Goal: Information Seeking & Learning: Learn about a topic

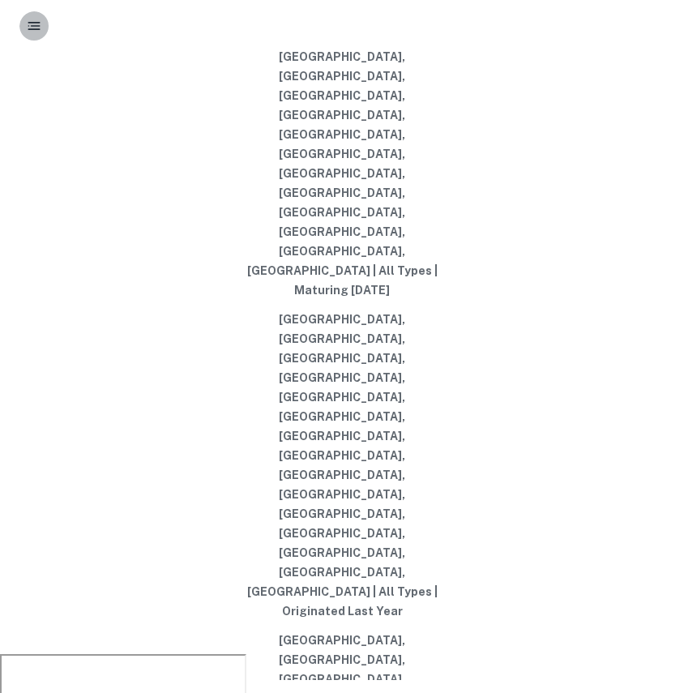
click at [42, 31] on button "button" at bounding box center [33, 25] width 29 height 29
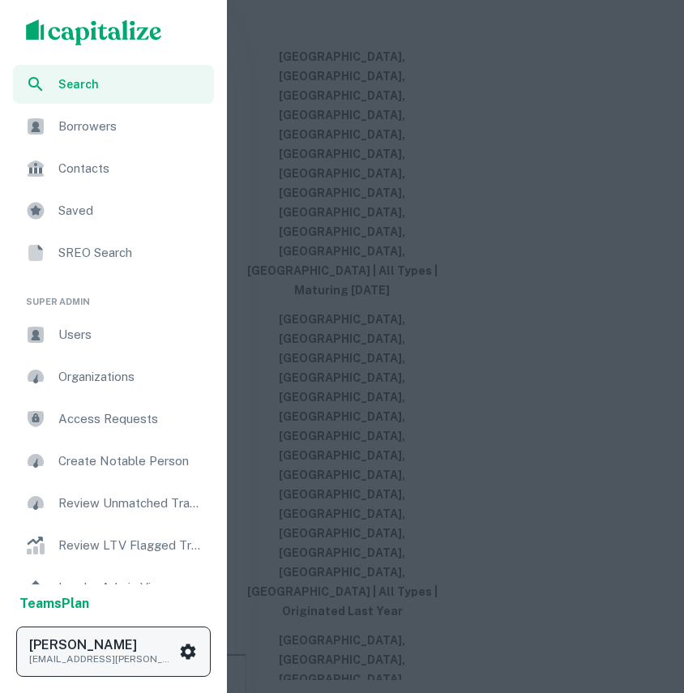
click at [210, 649] on button "Drew Koch drew.koch@capitalize.io" at bounding box center [113, 651] width 194 height 50
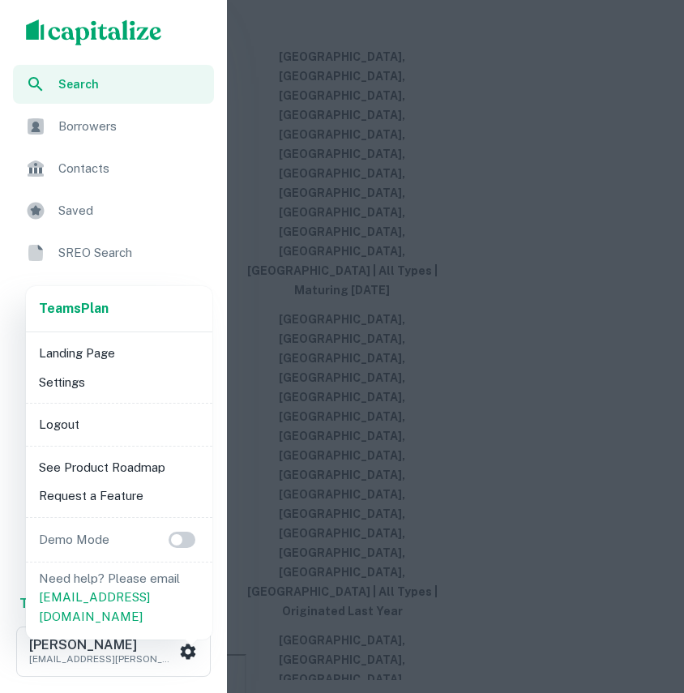
click at [68, 442] on div "Teams Plan Landing Page Settings Logout See Product Roadmap Request a Feature D…" at bounding box center [119, 462] width 186 height 353
click at [46, 419] on li "Logout" at bounding box center [118, 424] width 173 height 29
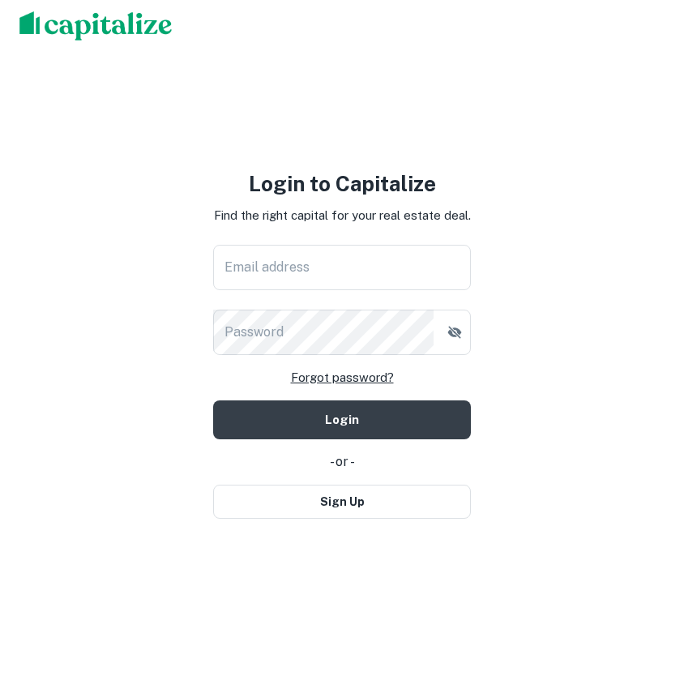
type input "**********"
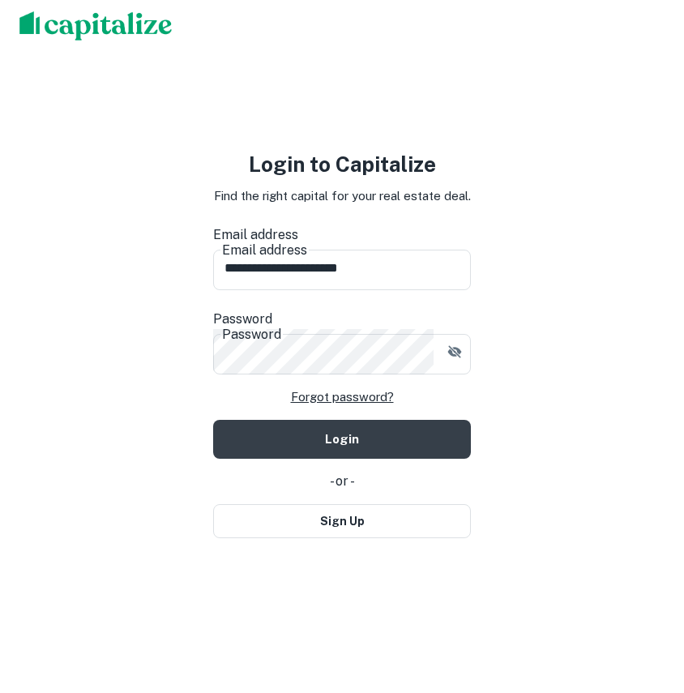
click at [133, 24] on img at bounding box center [95, 25] width 153 height 29
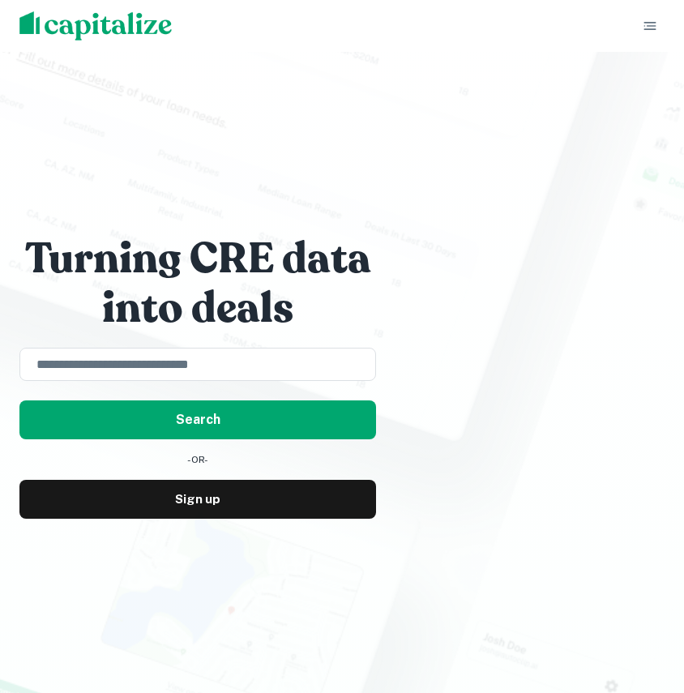
click at [290, 528] on div "Turning CRE data into deals ​ Search -OR- Sign up" at bounding box center [342, 346] width 684 height 693
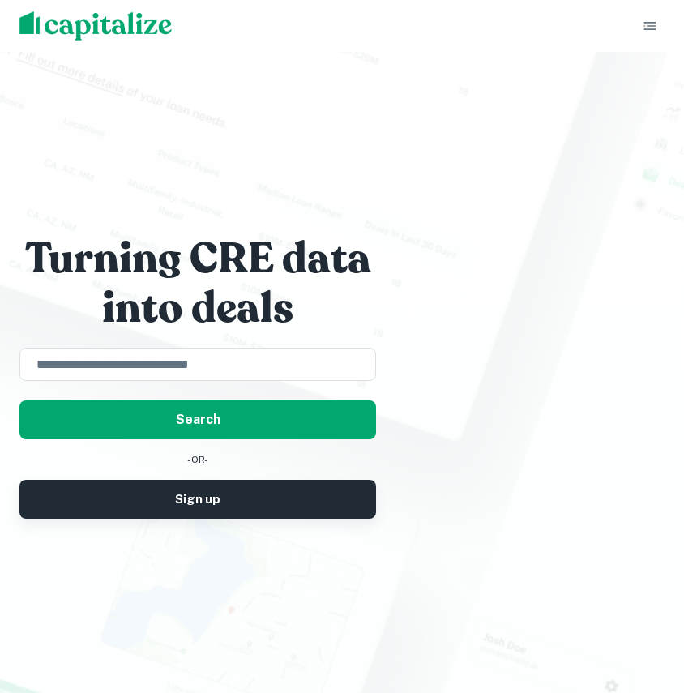
click at [250, 500] on link "Sign up" at bounding box center [197, 499] width 357 height 39
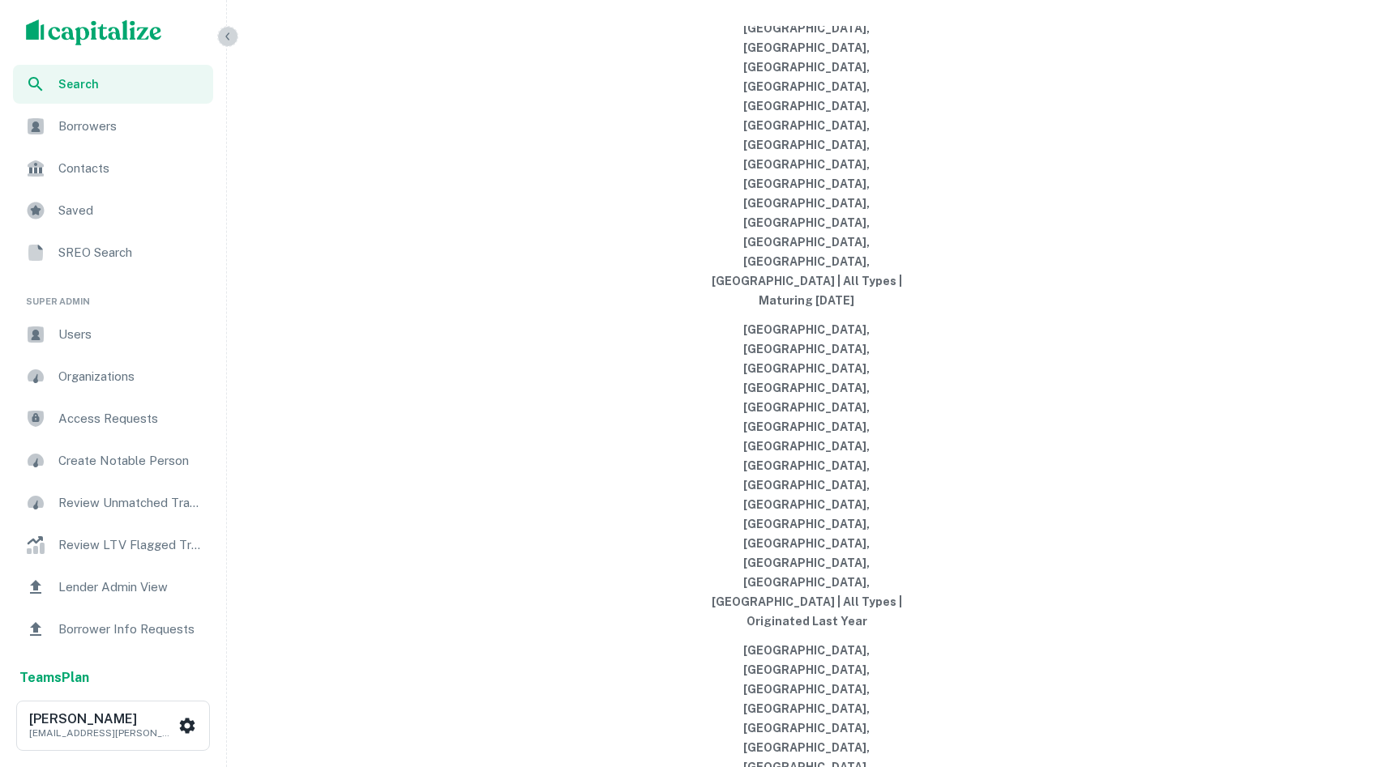
click at [229, 37] on icon "button" at bounding box center [227, 36] width 13 height 13
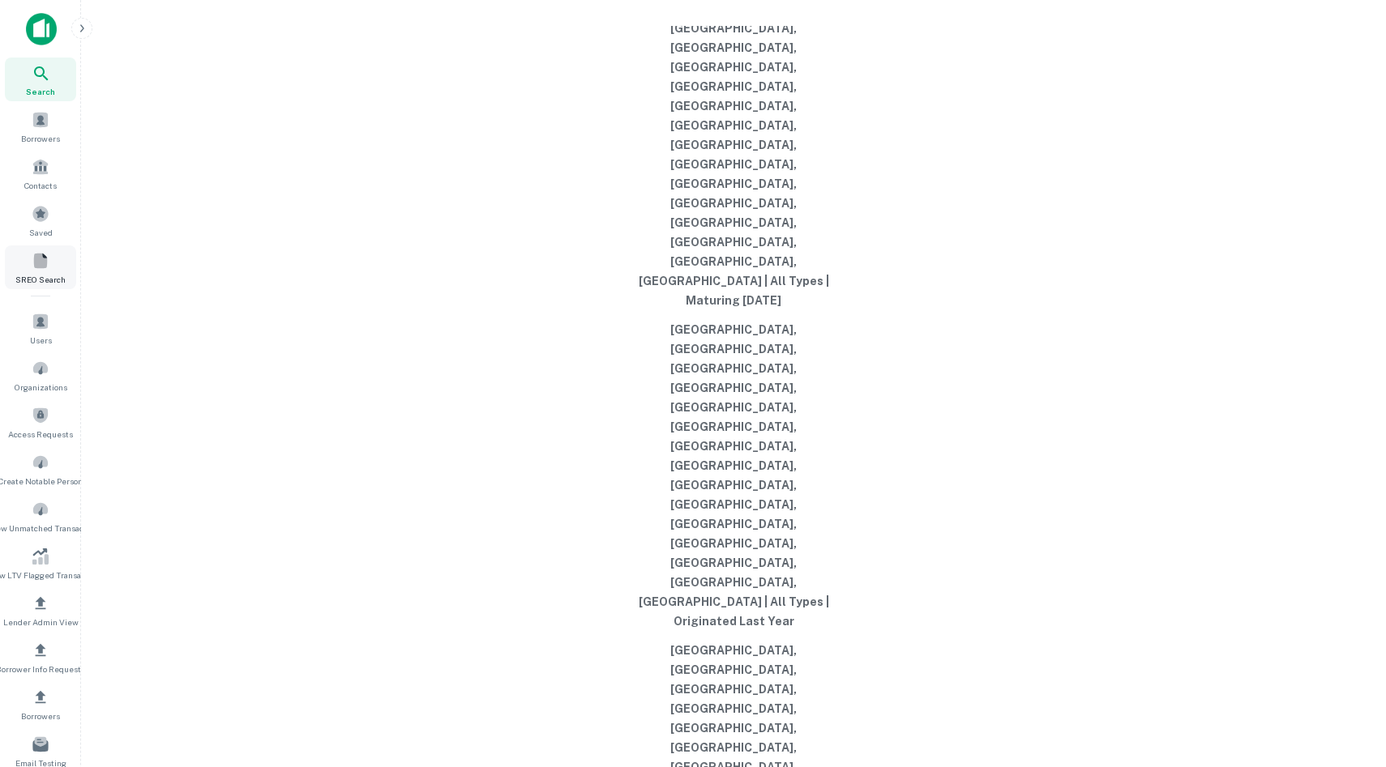
click at [40, 269] on span at bounding box center [41, 261] width 18 height 18
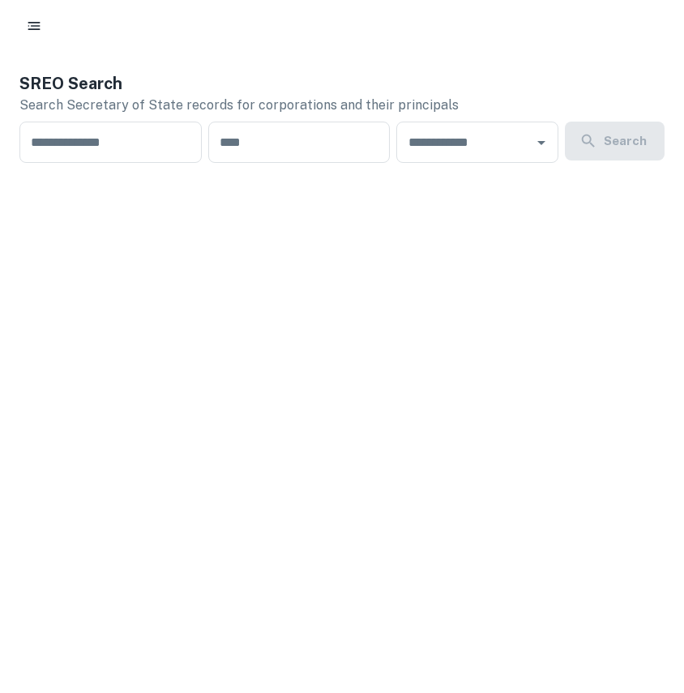
click at [26, 9] on div at bounding box center [342, 26] width 684 height 52
click at [45, 36] on div at bounding box center [341, 25] width 645 height 29
click at [28, 28] on icon "button" at bounding box center [34, 26] width 16 height 16
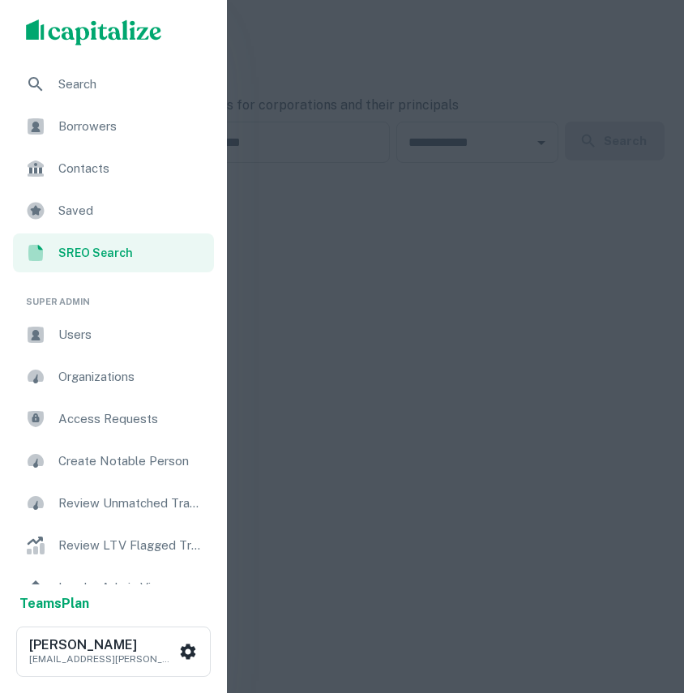
click at [86, 78] on span "Search" at bounding box center [131, 84] width 146 height 19
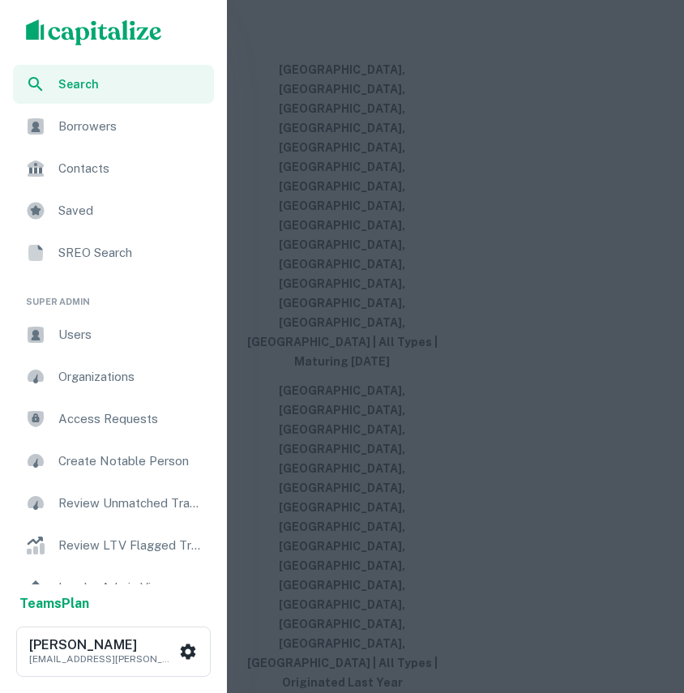
click at [79, 131] on span "Borrowers" at bounding box center [131, 126] width 146 height 19
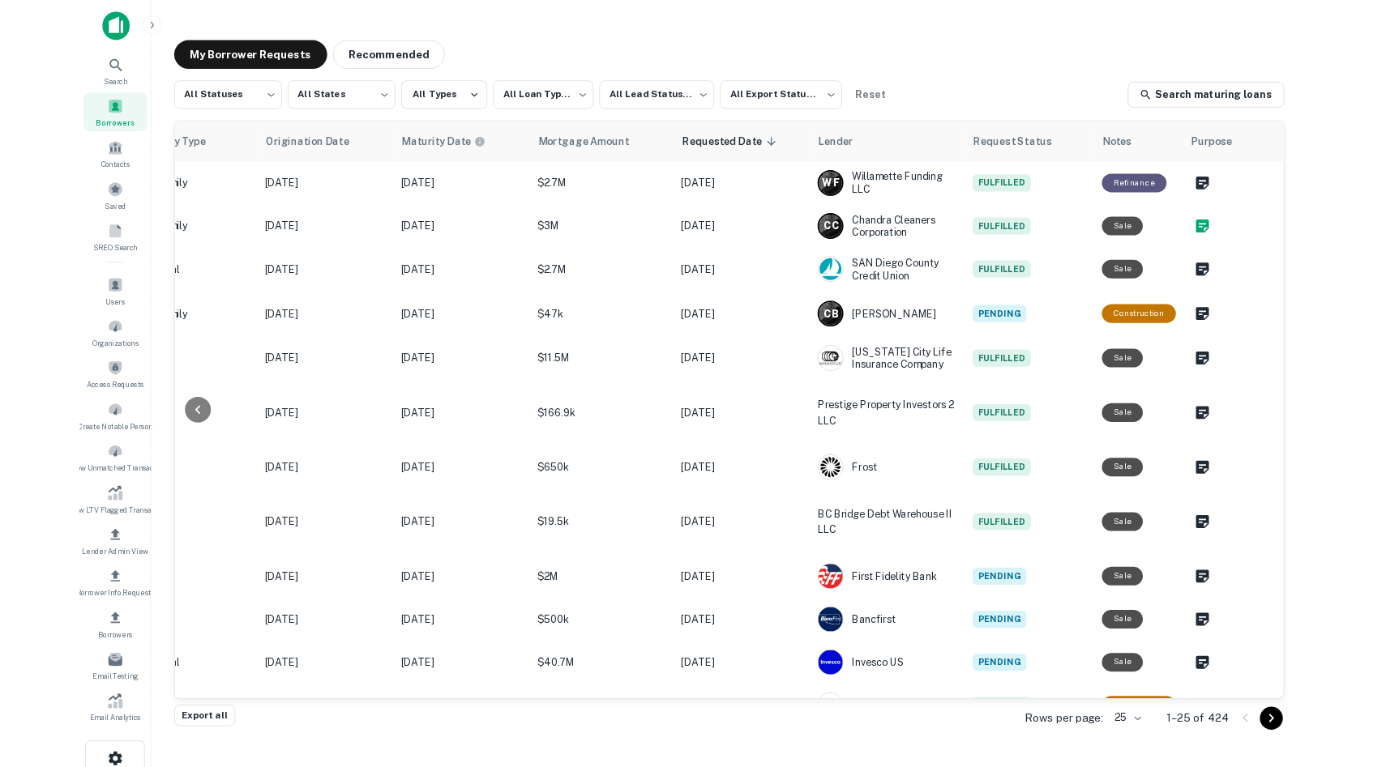
scroll to position [0, 699]
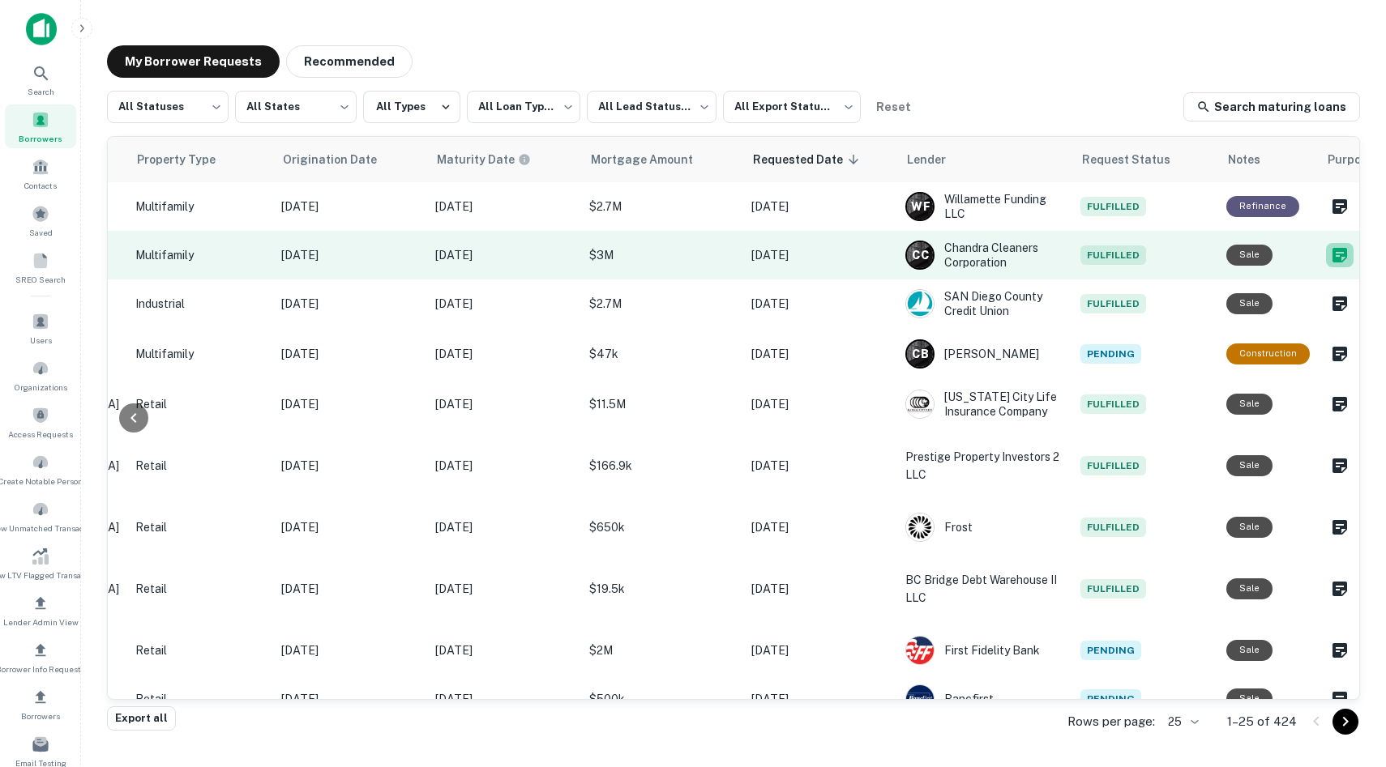
click at [683, 263] on icon "Create a note for this borrower request" at bounding box center [1339, 255] width 19 height 19
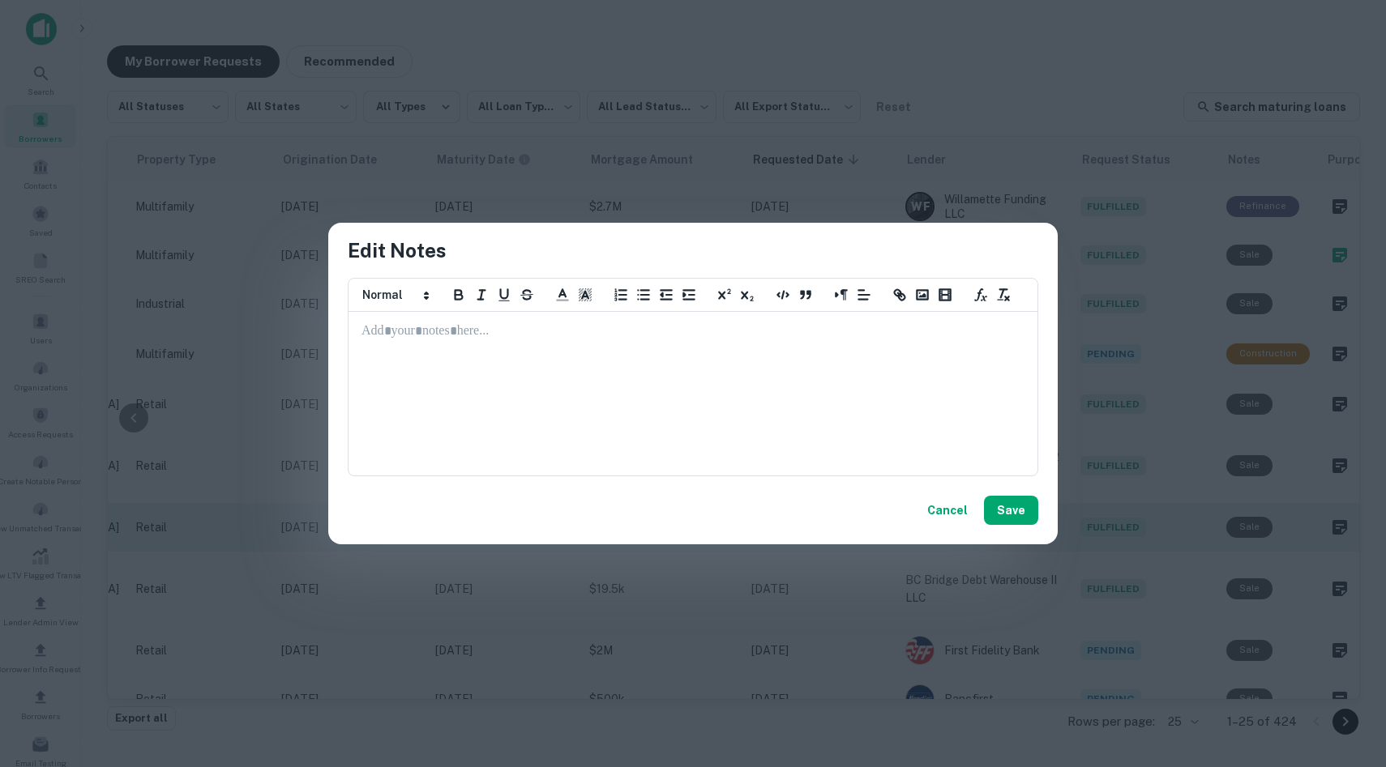
click at [683, 511] on button "Cancel" at bounding box center [947, 510] width 53 height 29
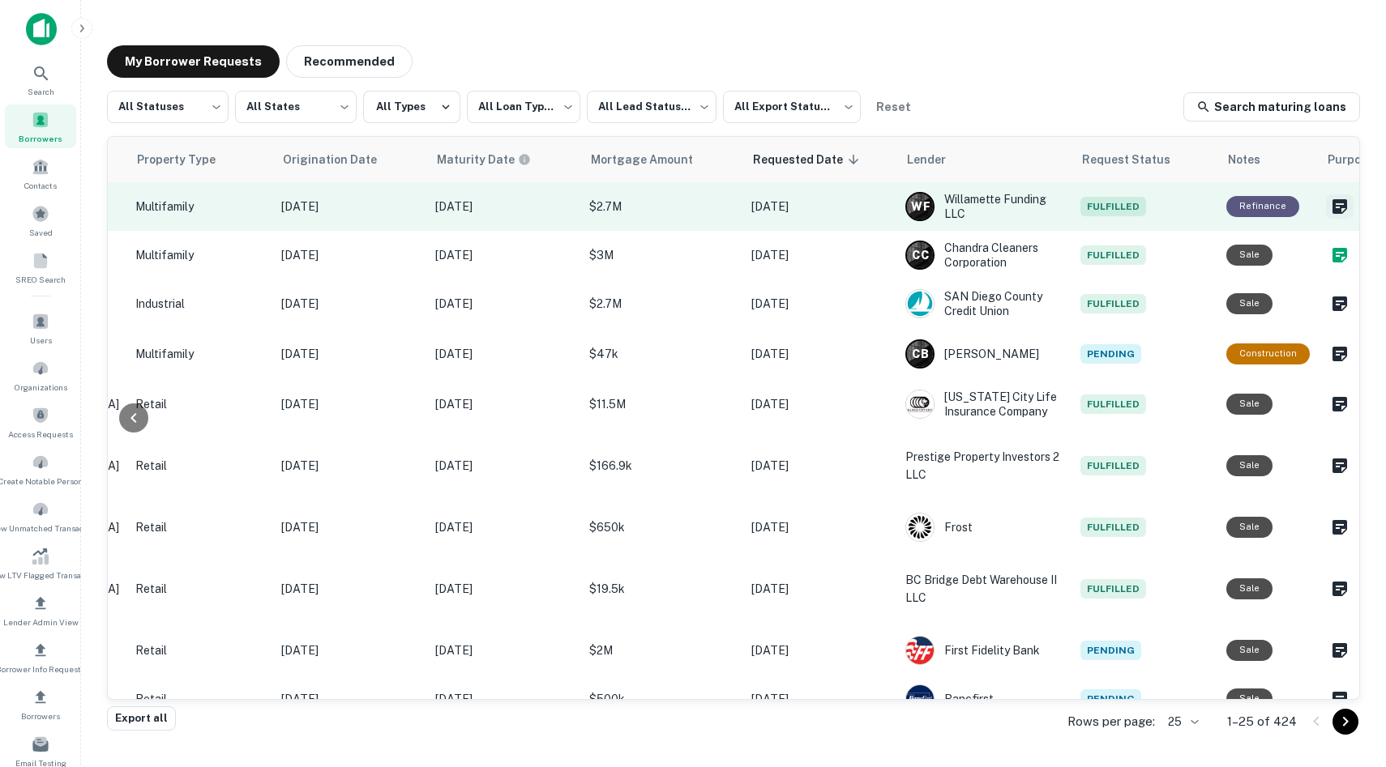
click at [683, 212] on button "Create a note for this borrower request" at bounding box center [1340, 206] width 28 height 24
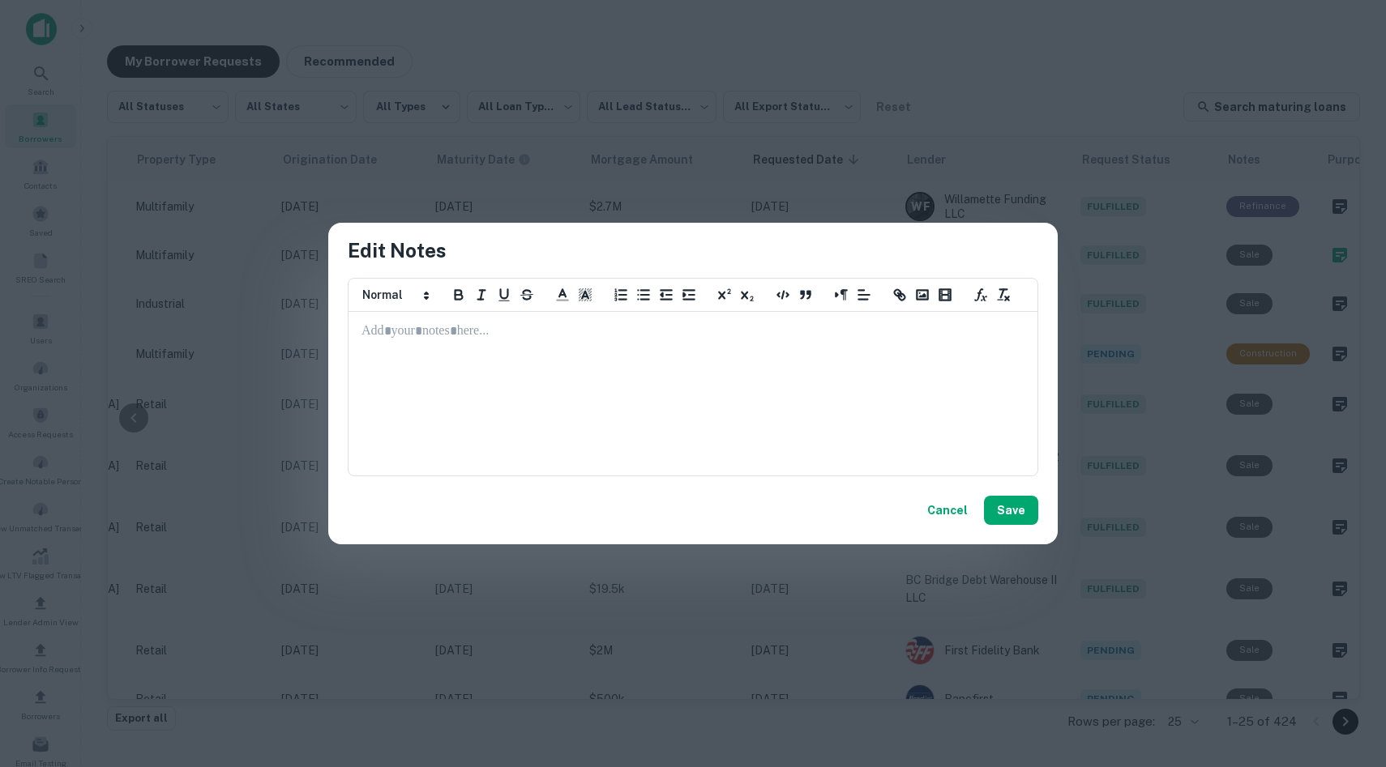
click at [564, 375] on div at bounding box center [692, 394] width 687 height 162
click at [683, 511] on button "Save" at bounding box center [1011, 510] width 54 height 29
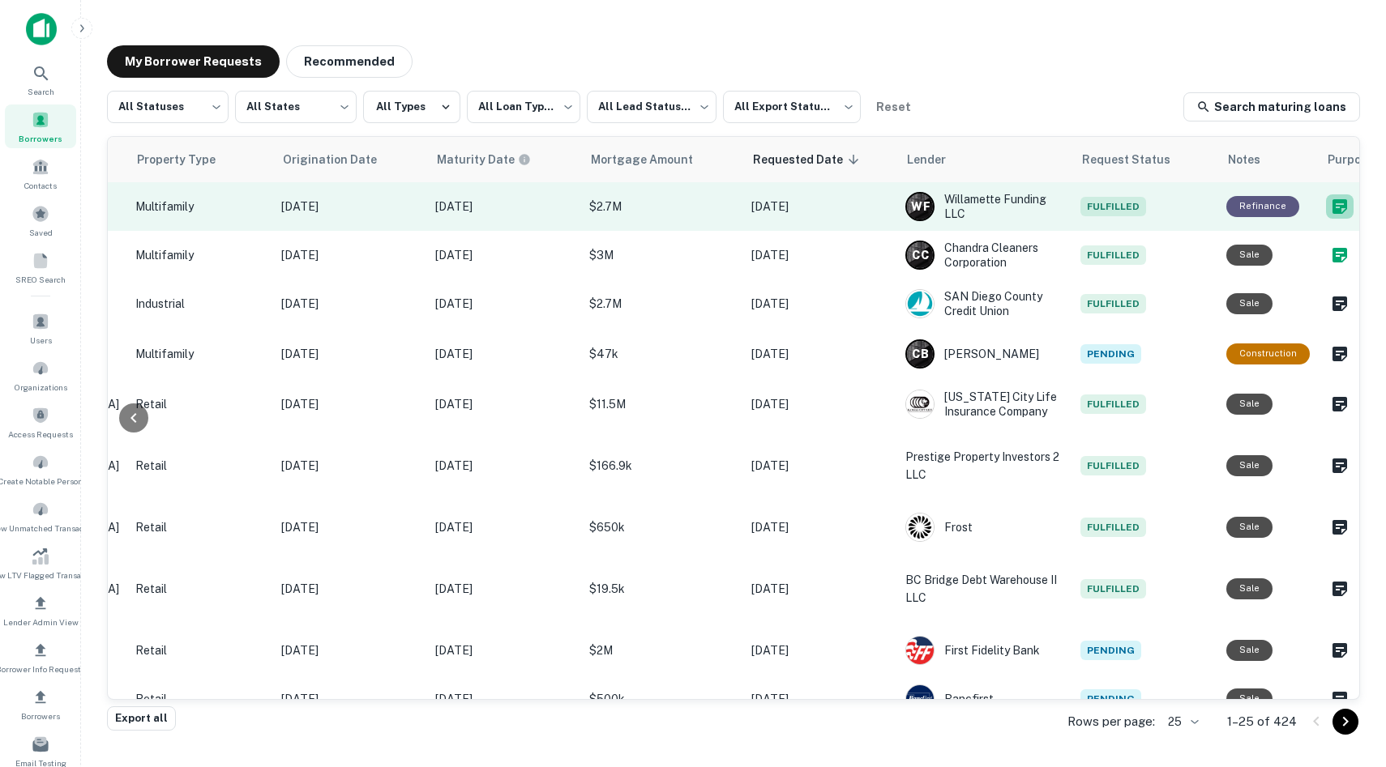
click at [683, 199] on icon "Create a note for this borrower request" at bounding box center [1339, 206] width 15 height 15
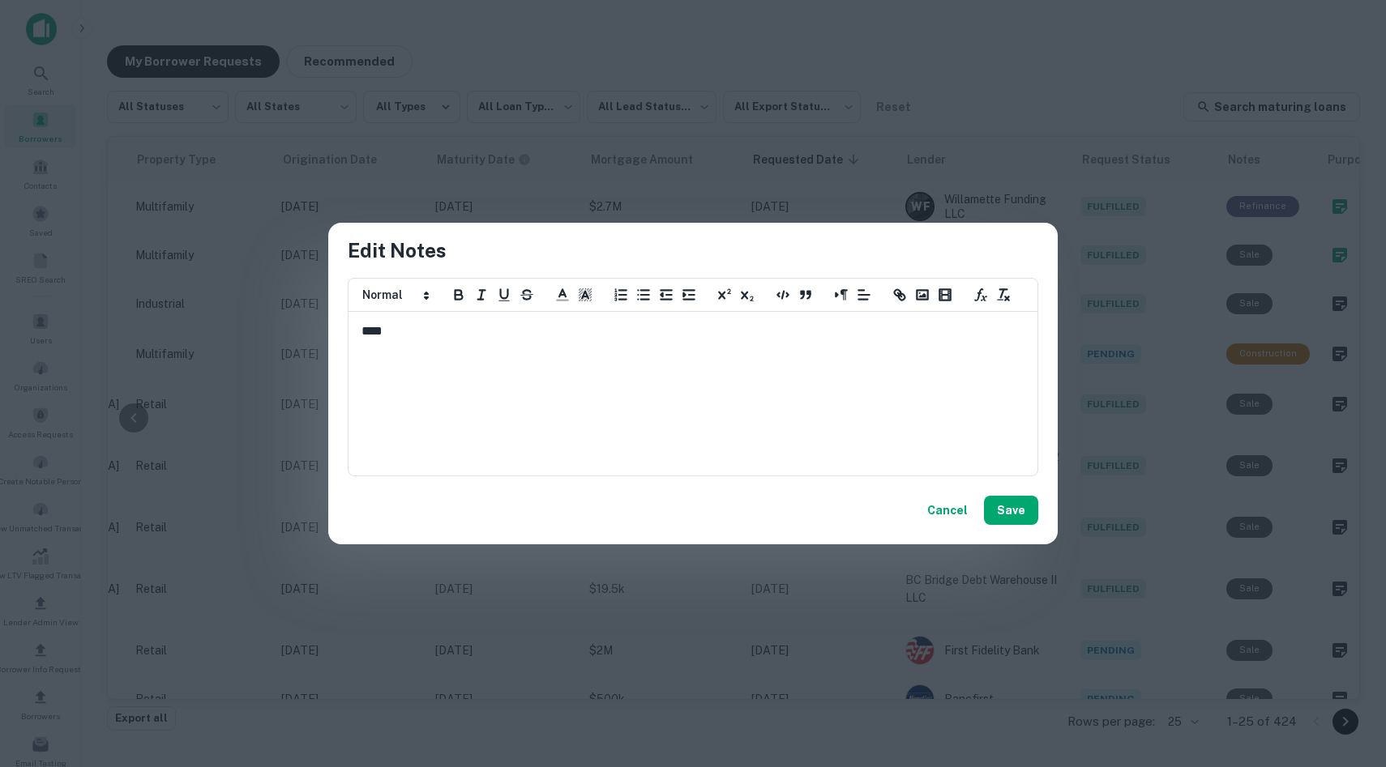
click at [683, 500] on button "Cancel" at bounding box center [947, 510] width 53 height 29
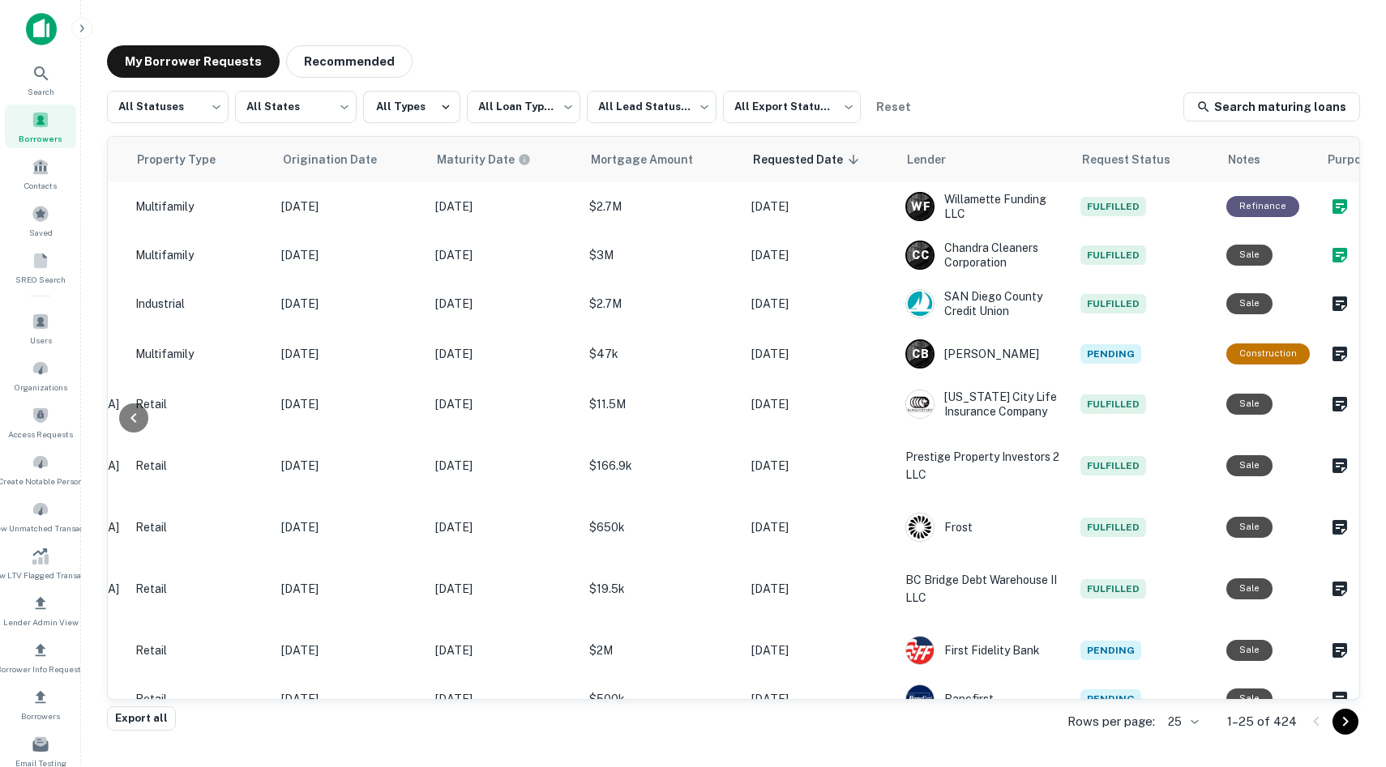
scroll to position [0, 0]
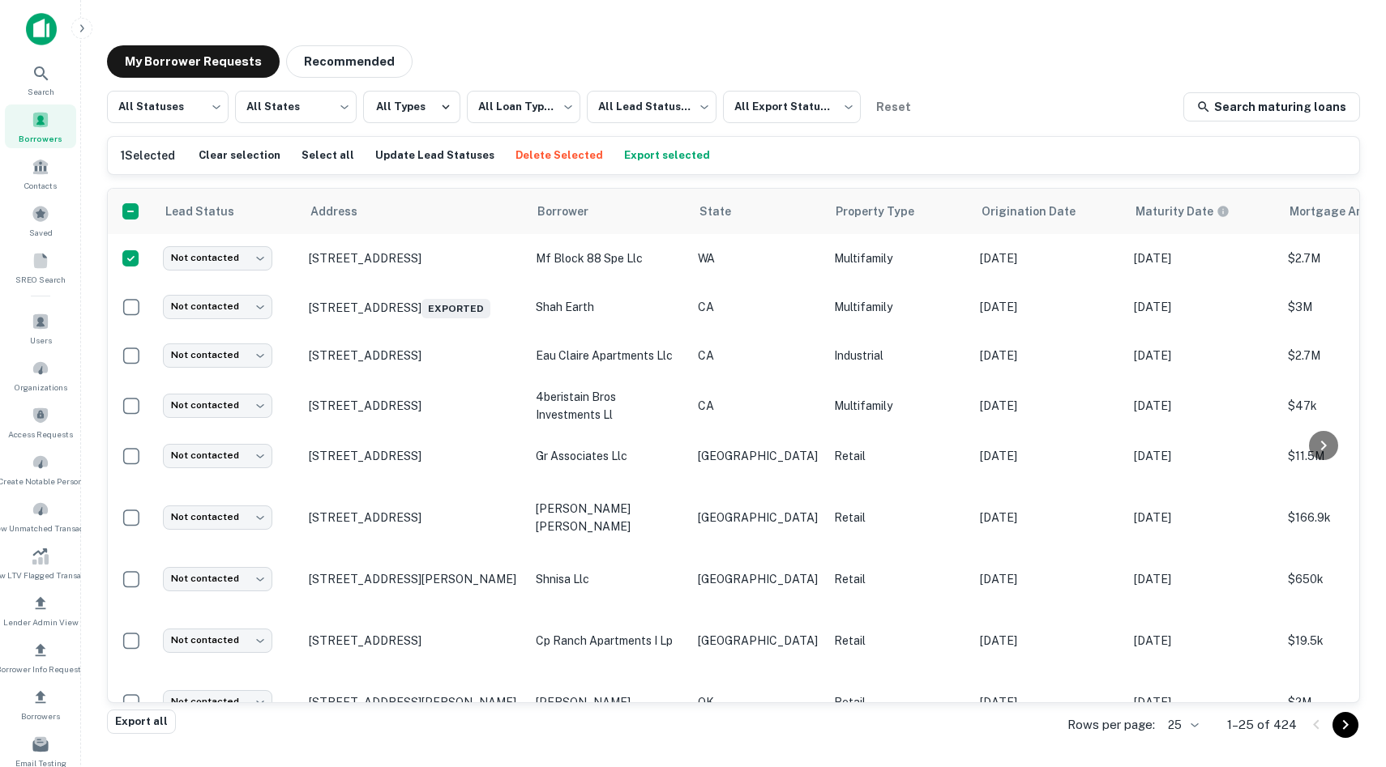
click at [639, 151] on button "Export selected" at bounding box center [667, 155] width 94 height 24
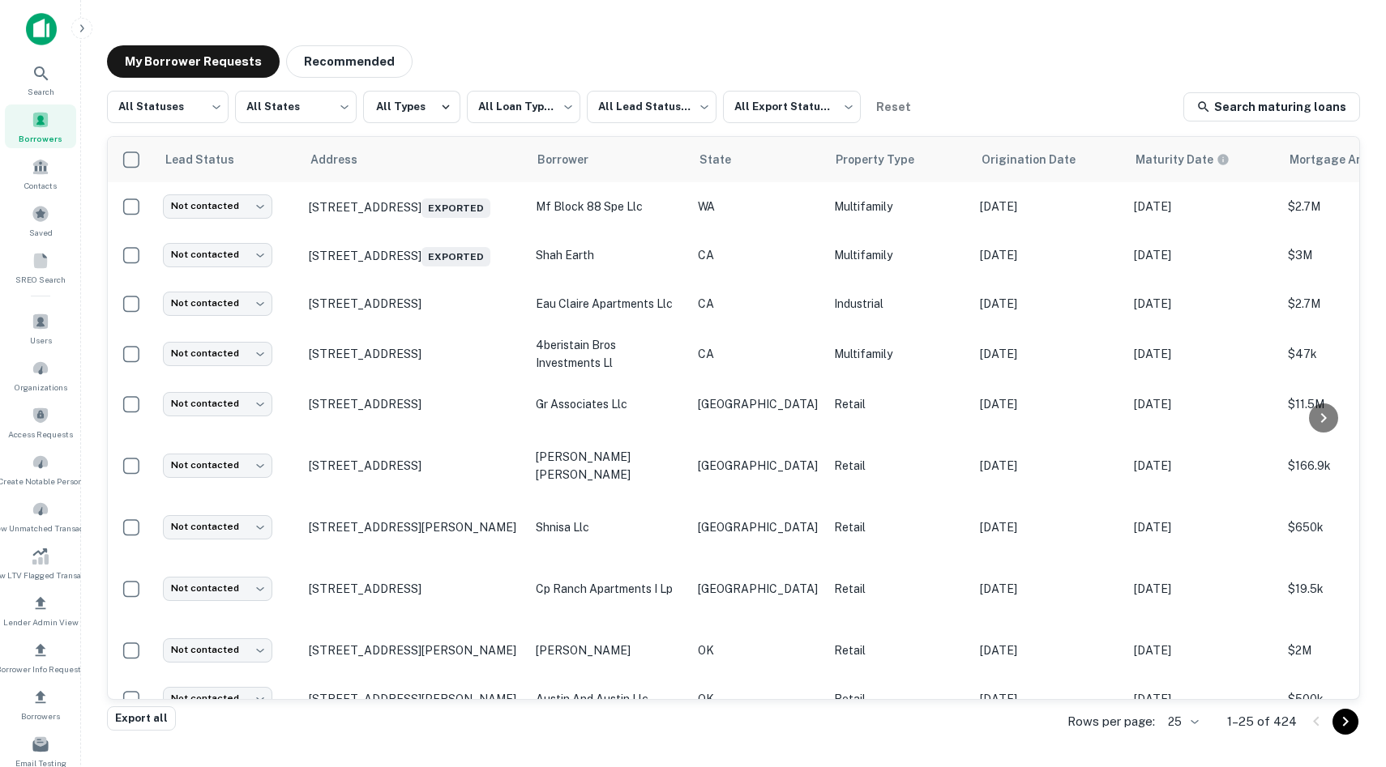
scroll to position [0, 699]
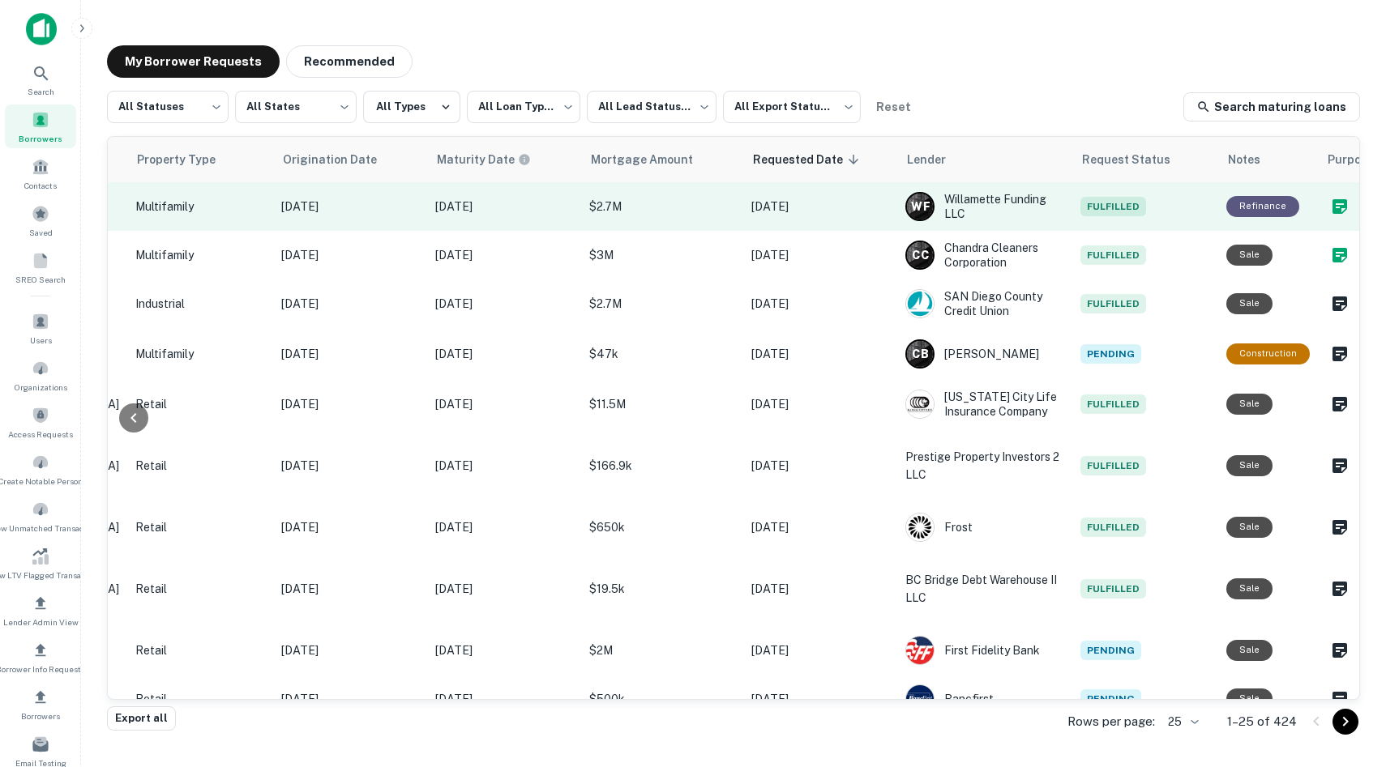
click at [1332, 204] on icon "Create a note for this borrower request" at bounding box center [1339, 206] width 15 height 15
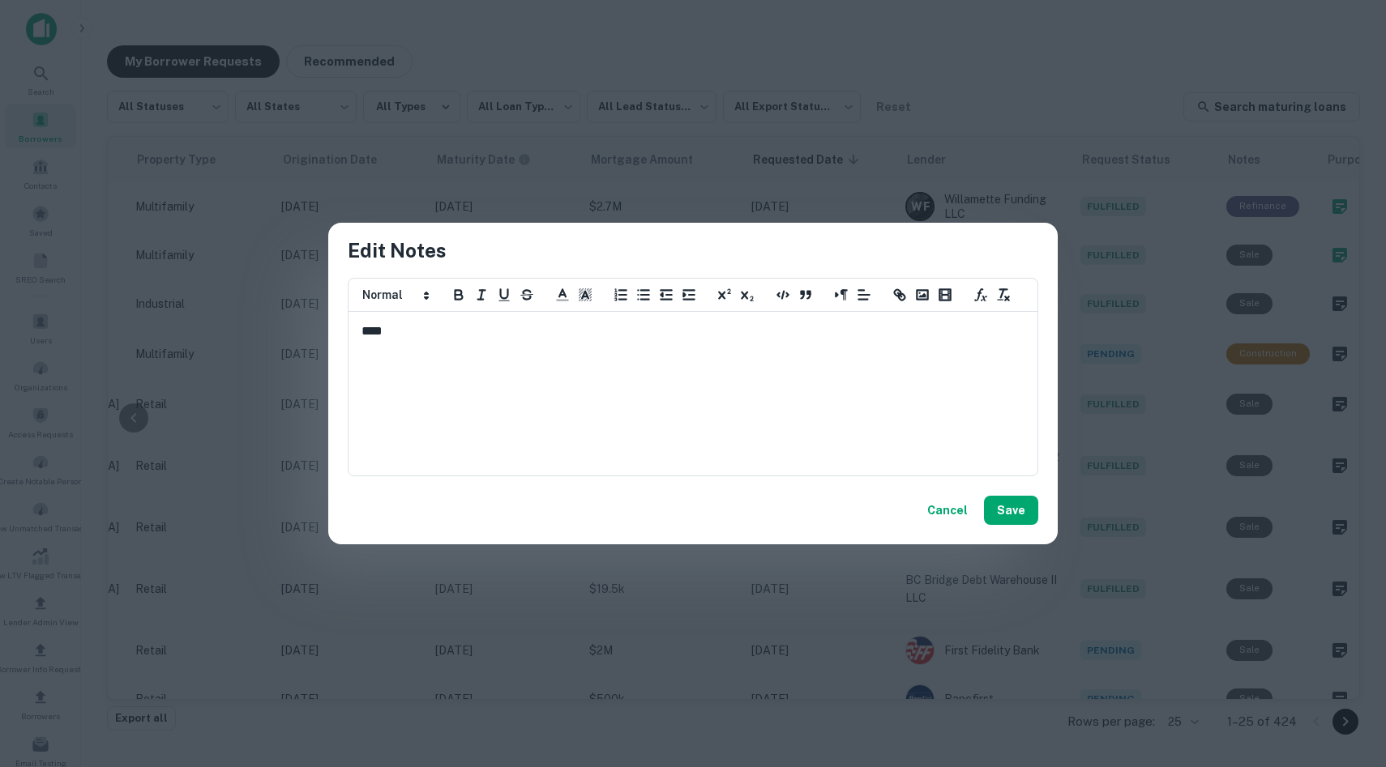
click at [746, 370] on div "****" at bounding box center [692, 394] width 687 height 162
click at [941, 507] on button "Cancel" at bounding box center [947, 510] width 53 height 29
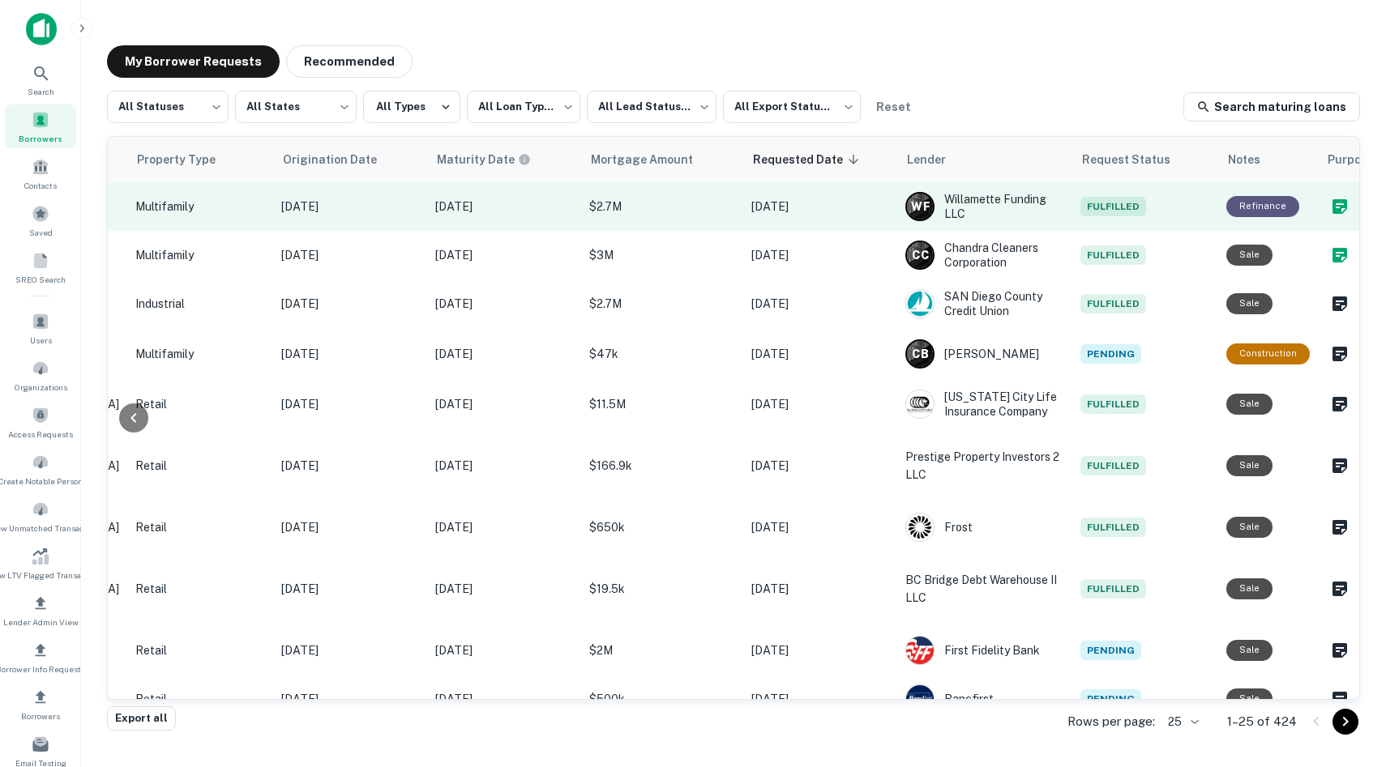
click at [1332, 206] on icon "Create a note for this borrower request" at bounding box center [1339, 206] width 15 height 15
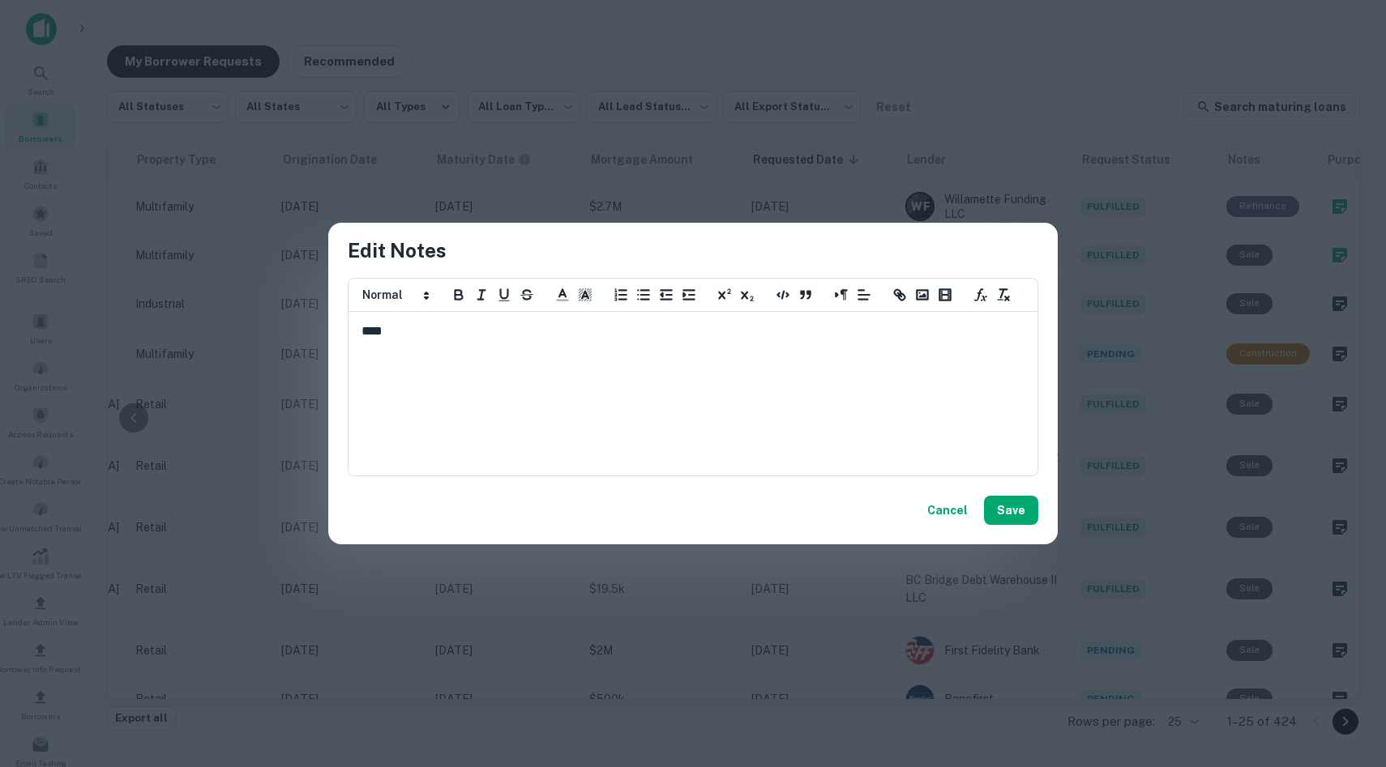
click at [912, 424] on div "****" at bounding box center [692, 394] width 687 height 162
click at [1001, 511] on button "Save" at bounding box center [1011, 510] width 54 height 29
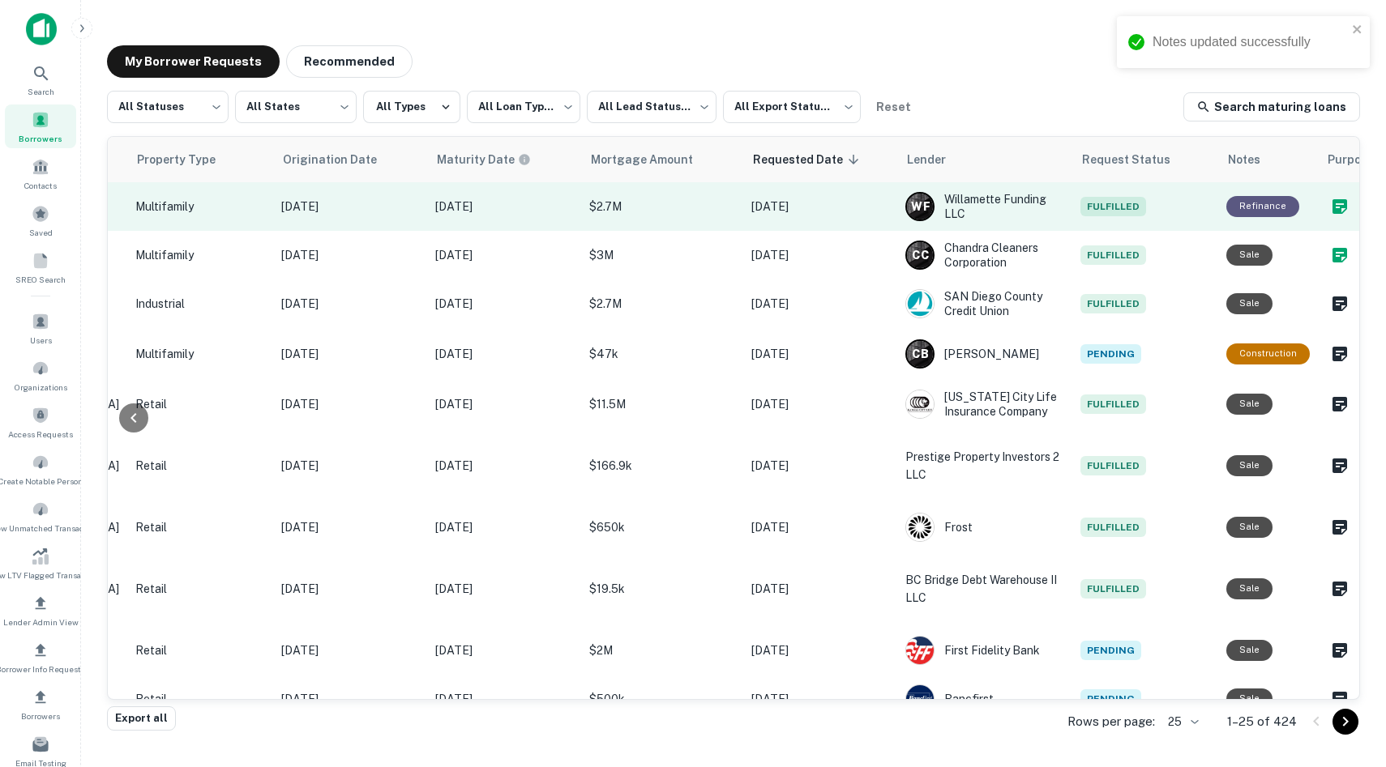
click at [1318, 225] on td at bounding box center [1374, 206] width 113 height 49
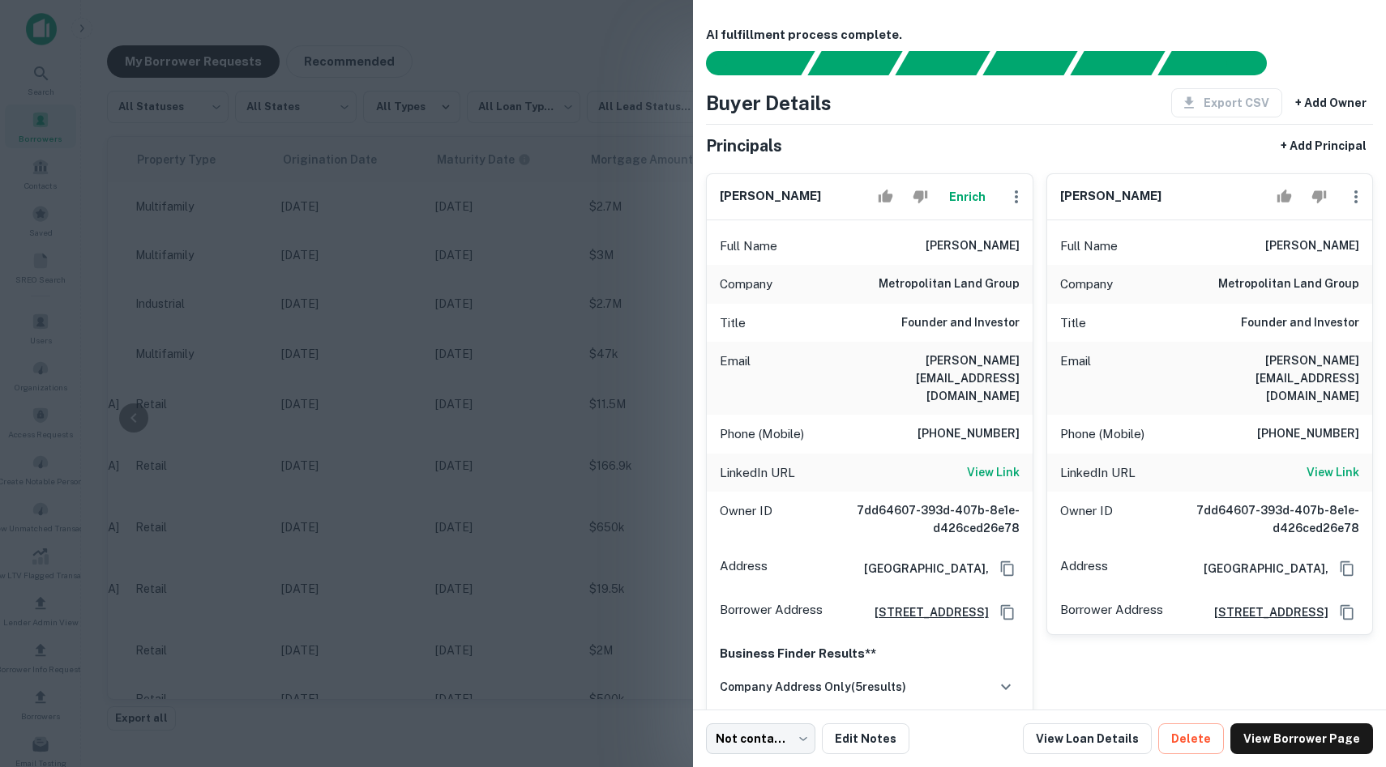
click at [553, 303] on div at bounding box center [693, 383] width 1386 height 767
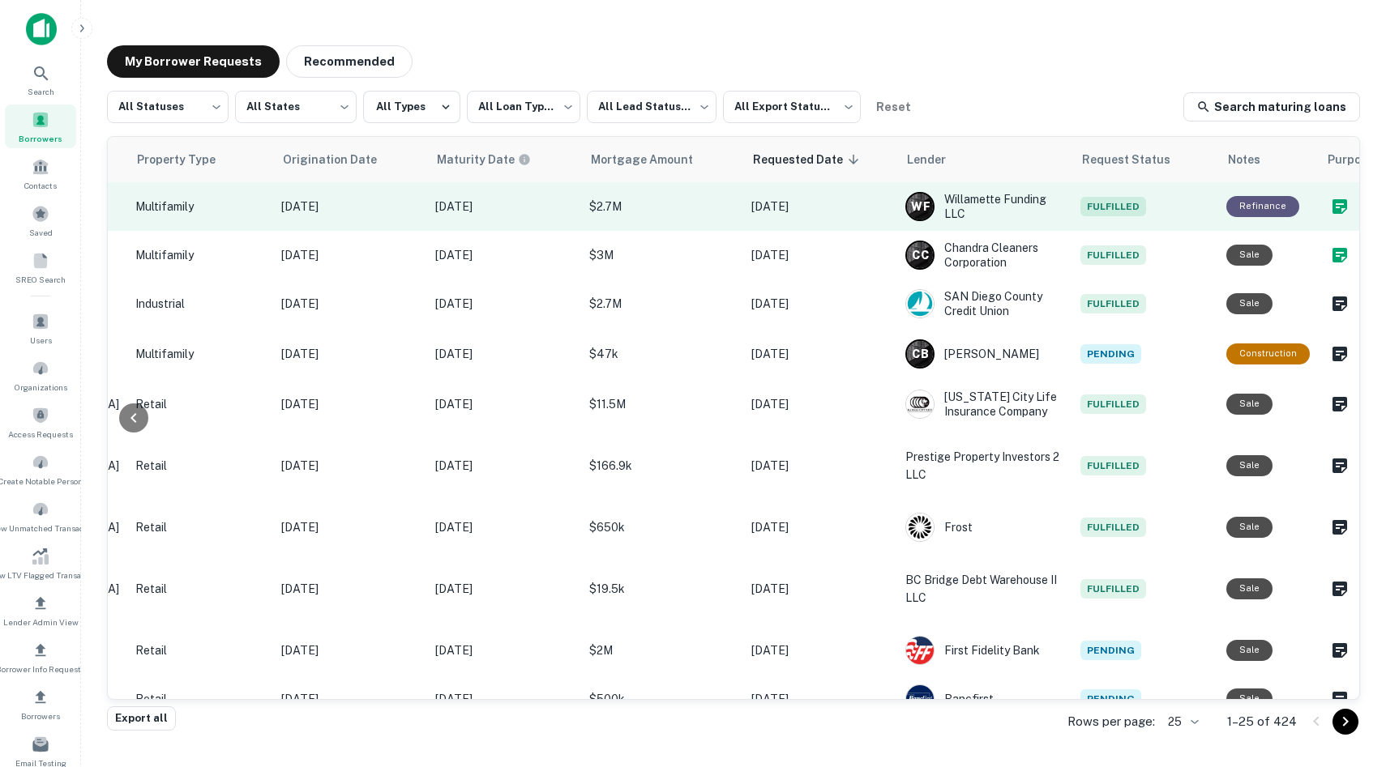
click at [1332, 207] on icon "Create a note for this borrower request" at bounding box center [1339, 206] width 15 height 15
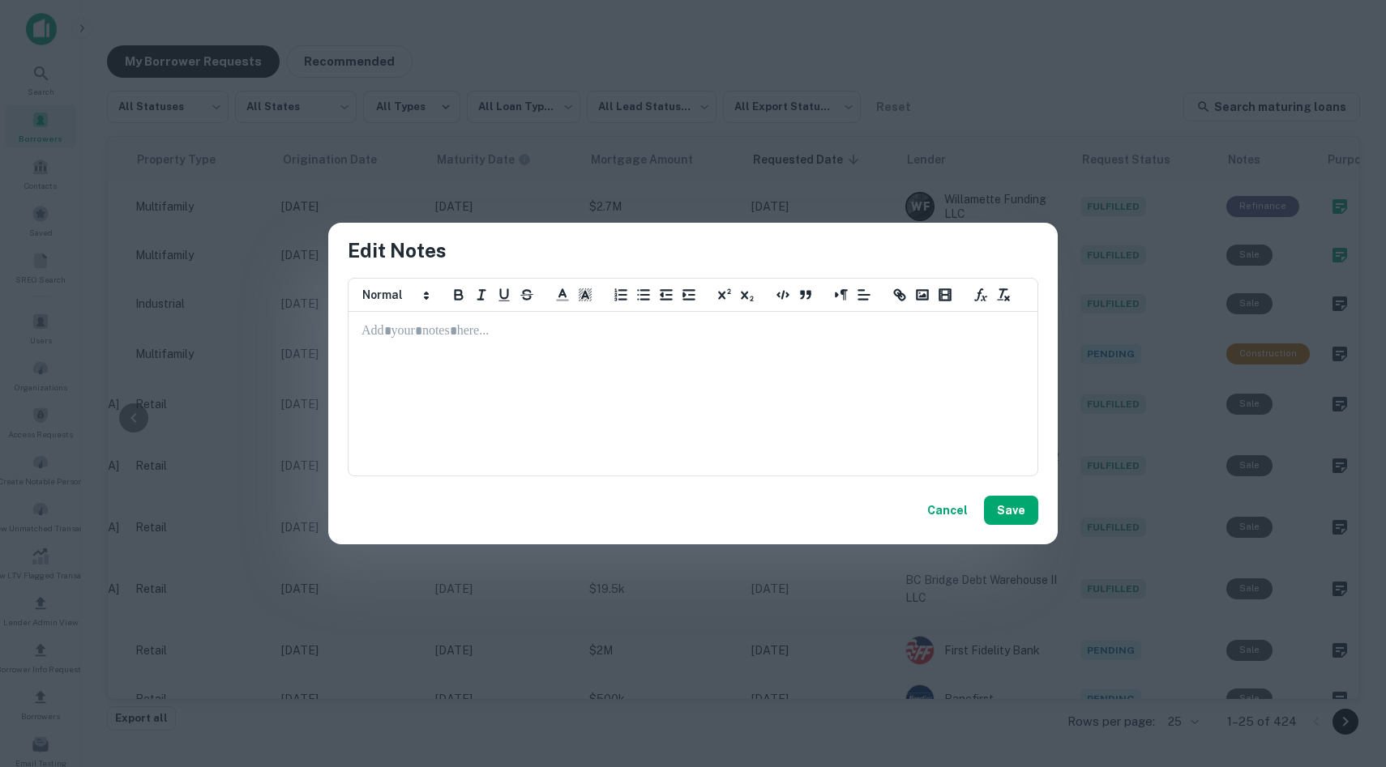
click at [948, 519] on button "Cancel" at bounding box center [947, 510] width 53 height 29
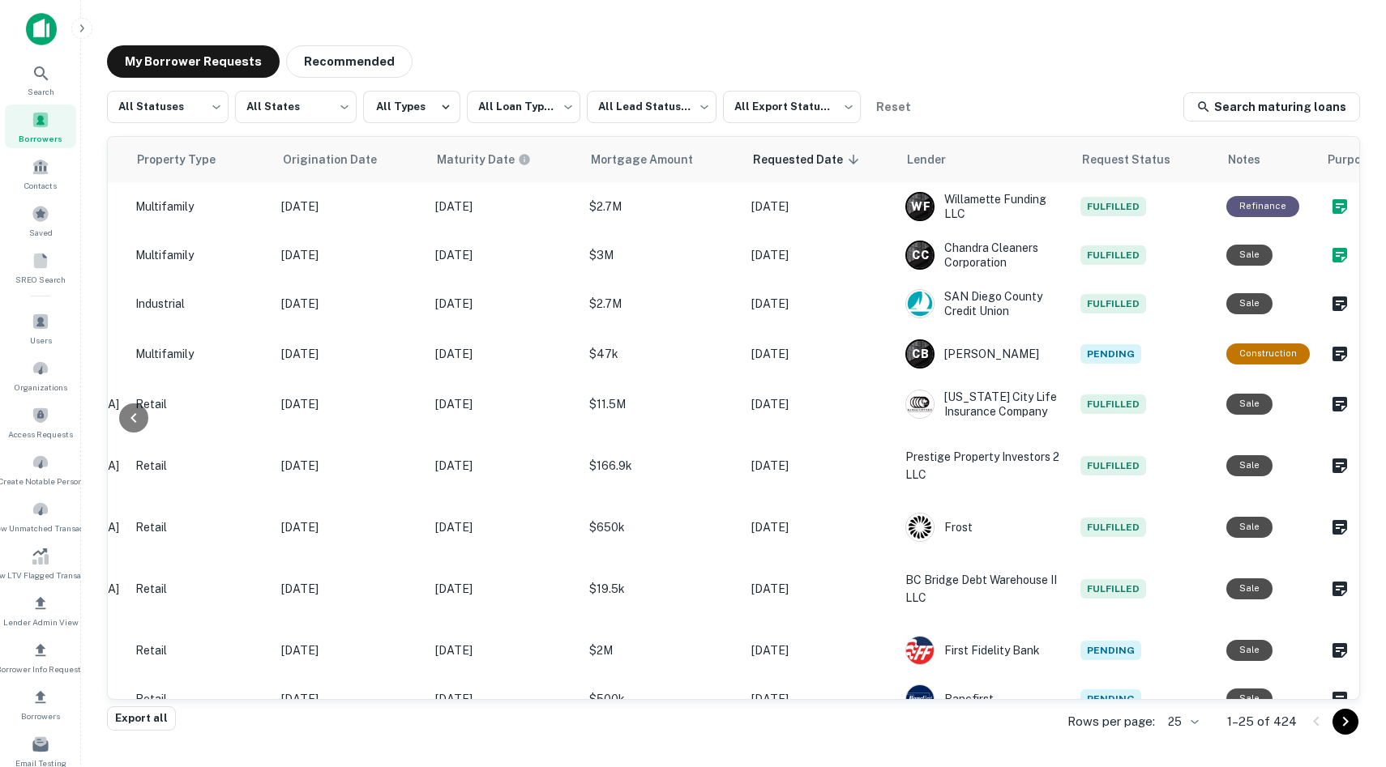
scroll to position [0, 0]
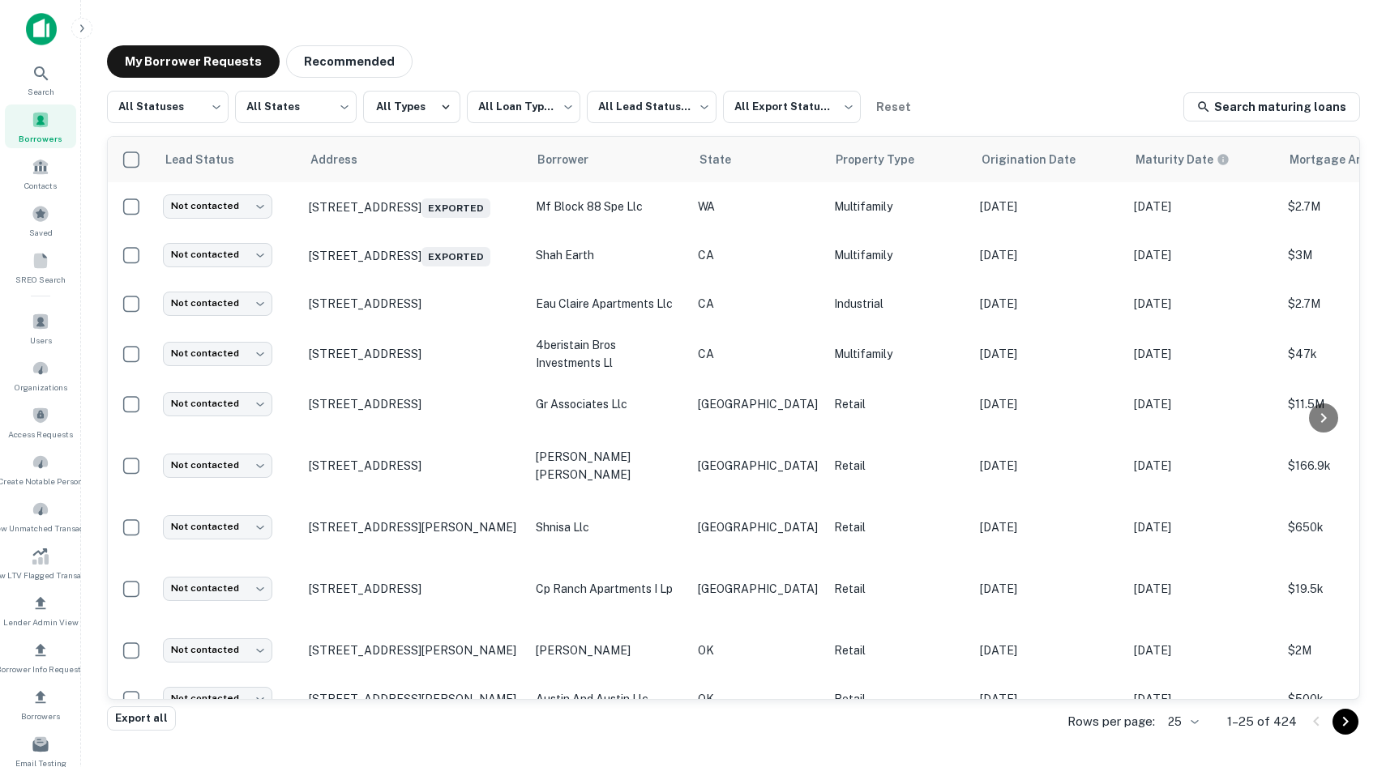
click at [36, 38] on img at bounding box center [41, 29] width 31 height 32
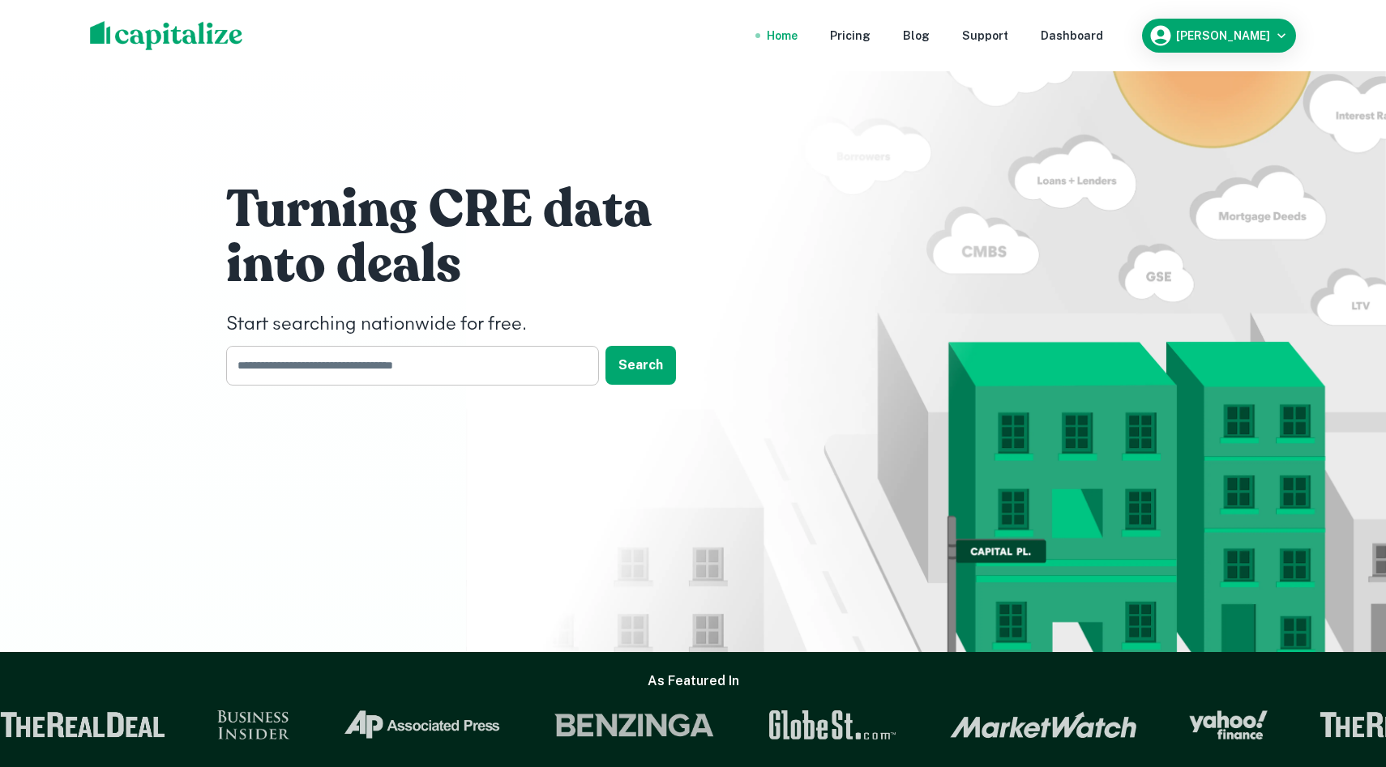
click at [457, 377] on input "text" at bounding box center [406, 366] width 361 height 40
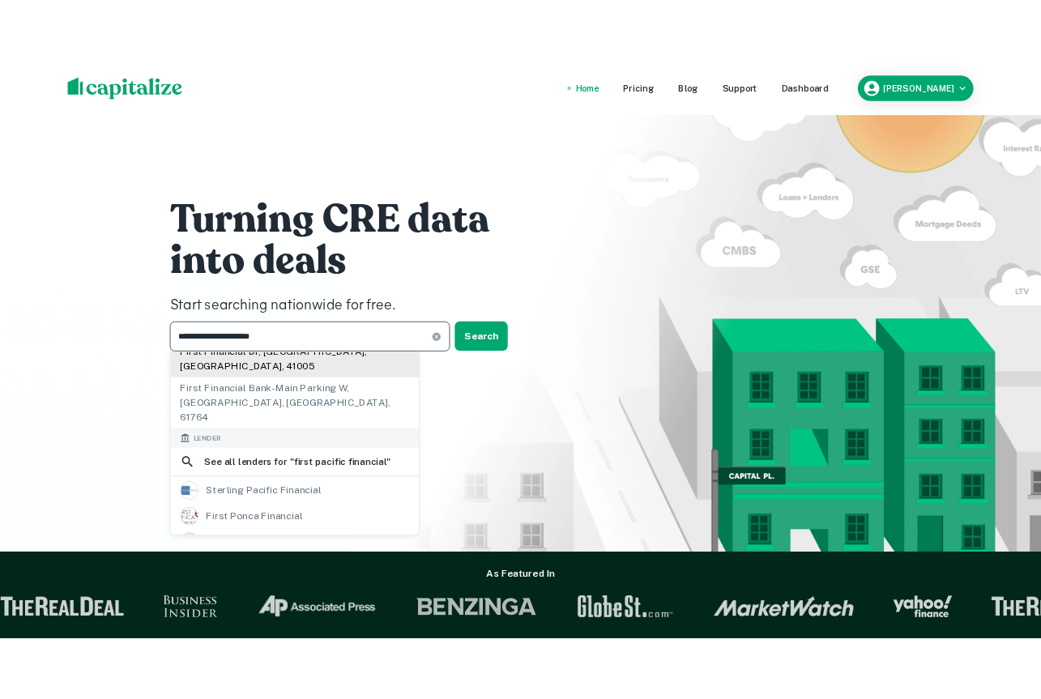
scroll to position [196, 0]
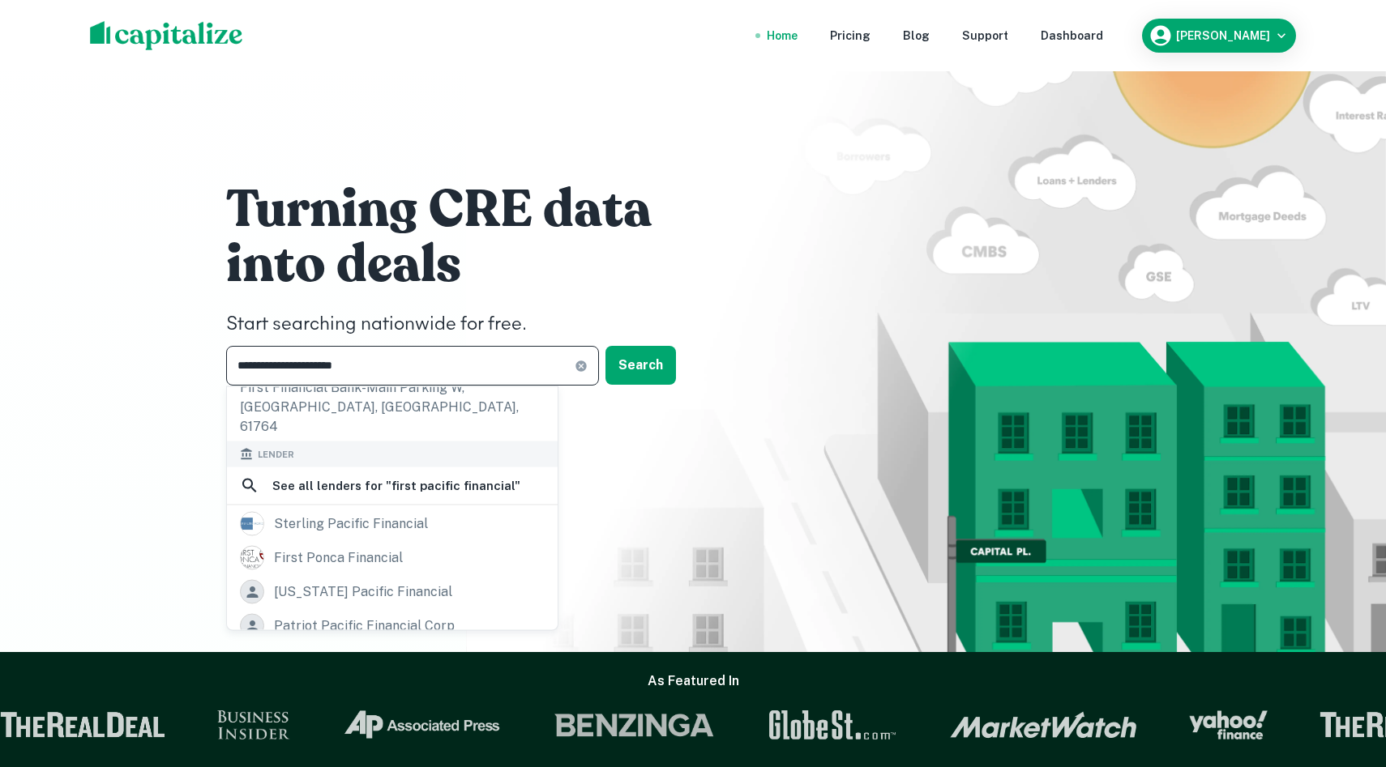
type input "**********"
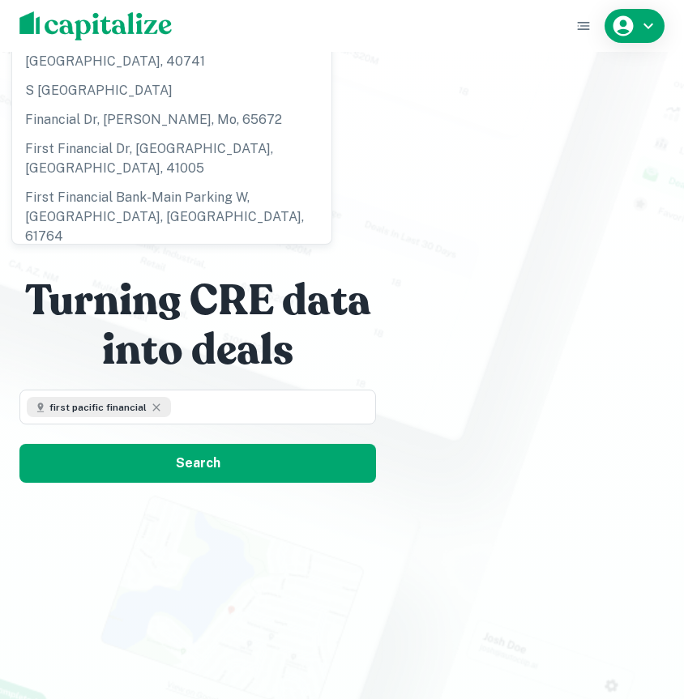
click at [641, 115] on div "Turning CRE data into deals first pacific financial ​ Search" at bounding box center [342, 349] width 684 height 699
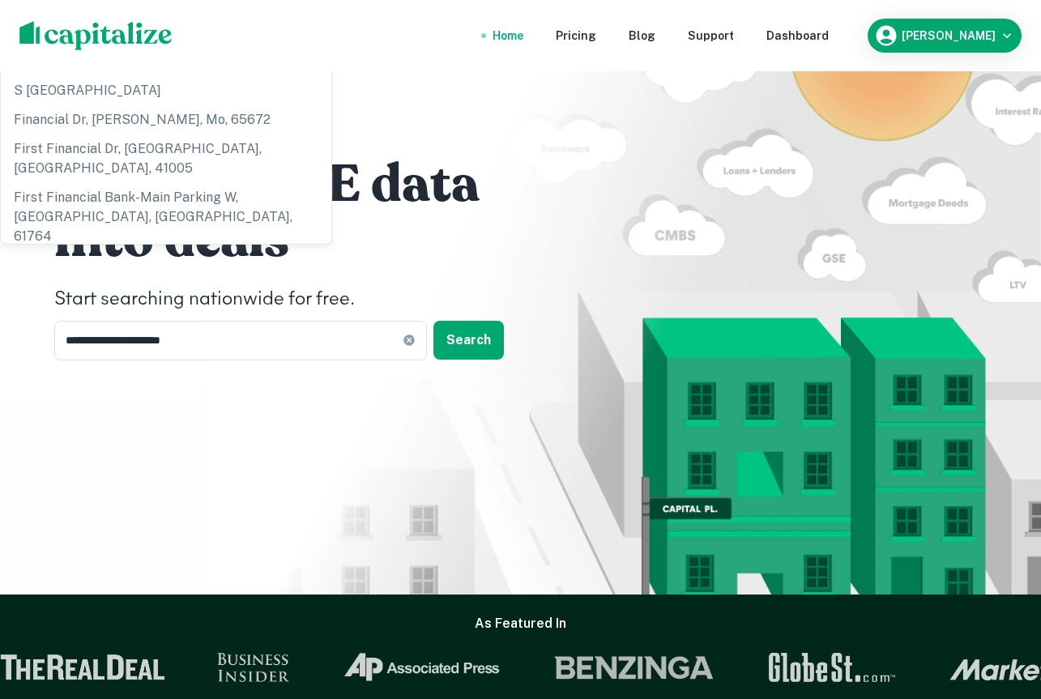
click at [628, 224] on div "**********" at bounding box center [521, 262] width 972 height 524
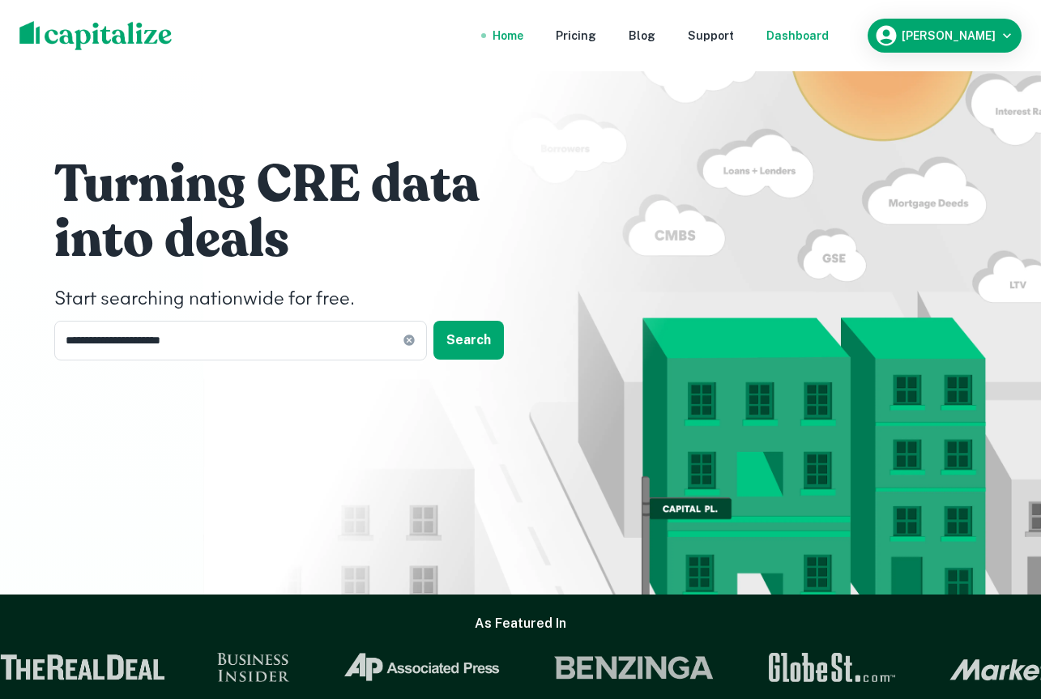
click at [823, 37] on div "Dashboard" at bounding box center [798, 36] width 62 height 18
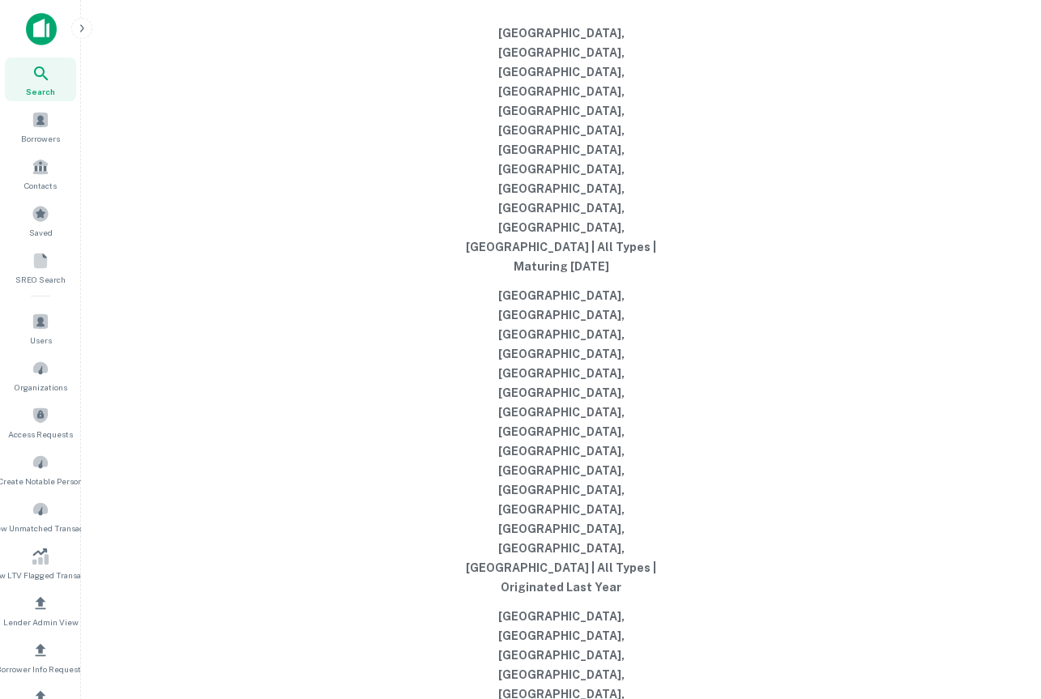
type input "**********"
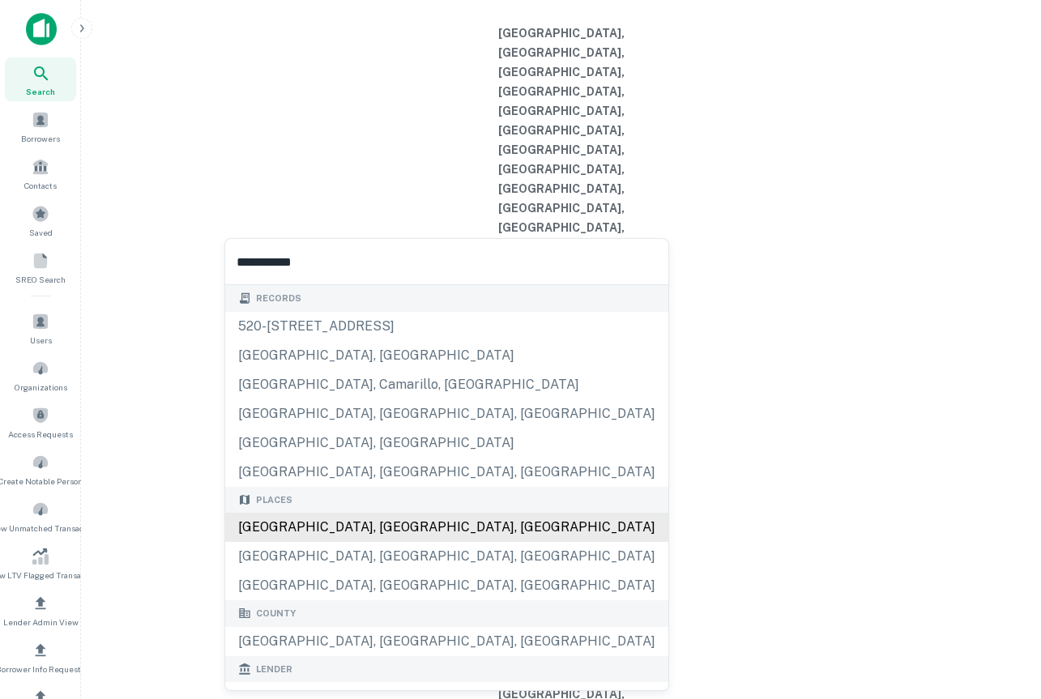
click at [345, 541] on div "Places Los Angeles, CA, USA Los Angeles County, CA, USA Lakewood, CA, USA" at bounding box center [446, 544] width 443 height 114
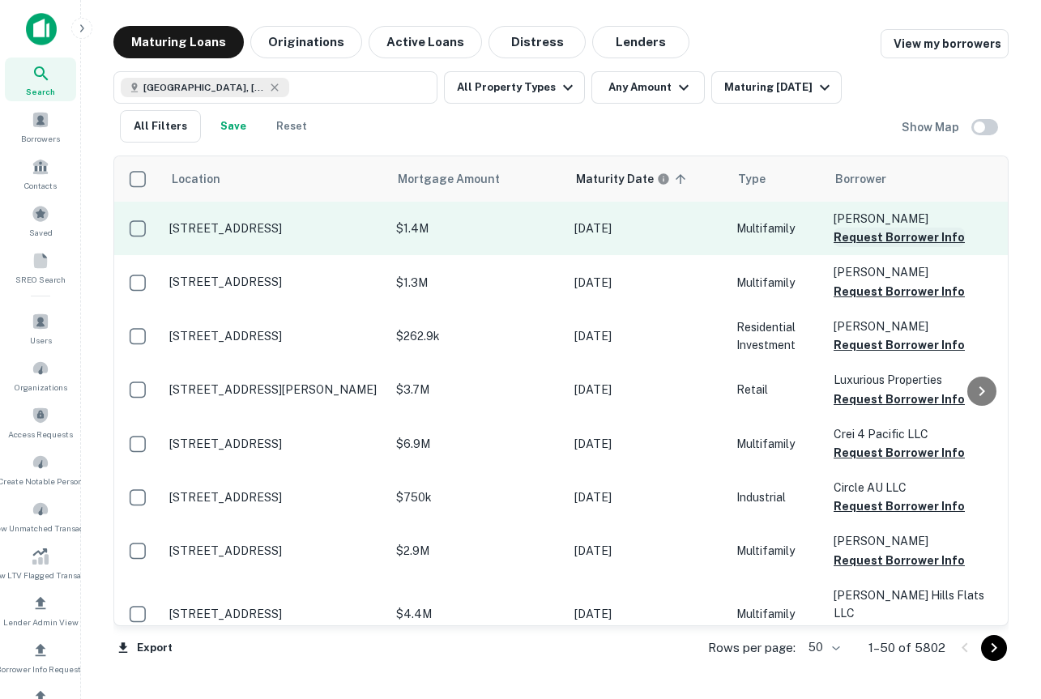
click at [870, 237] on button "Request Borrower Info" at bounding box center [899, 237] width 131 height 19
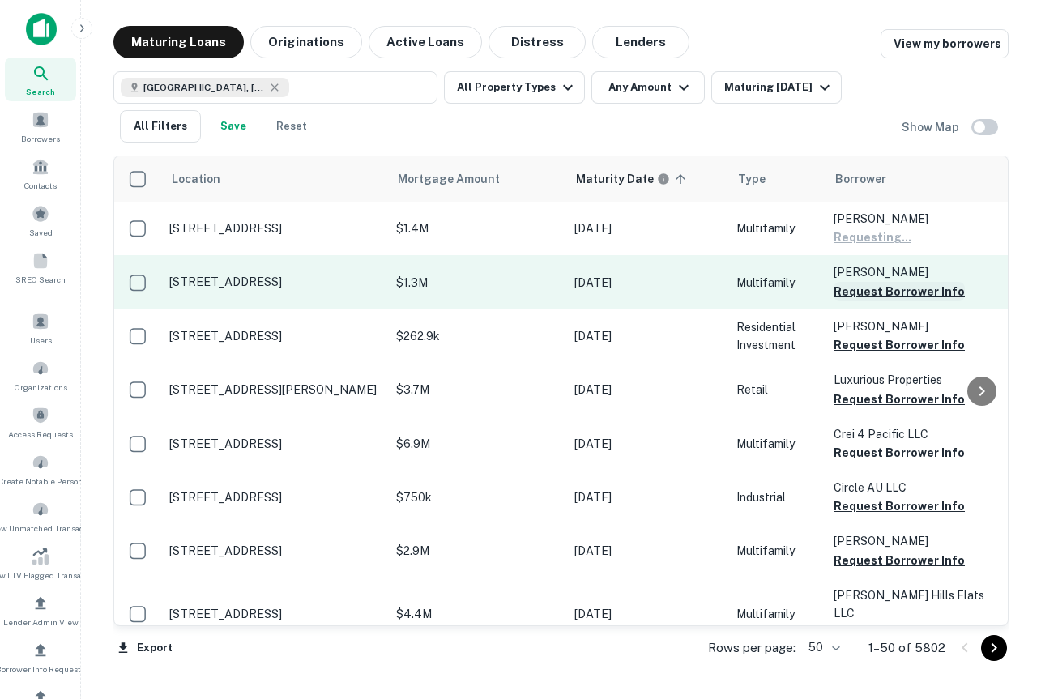
click at [870, 293] on button "Request Borrower Info" at bounding box center [899, 291] width 131 height 19
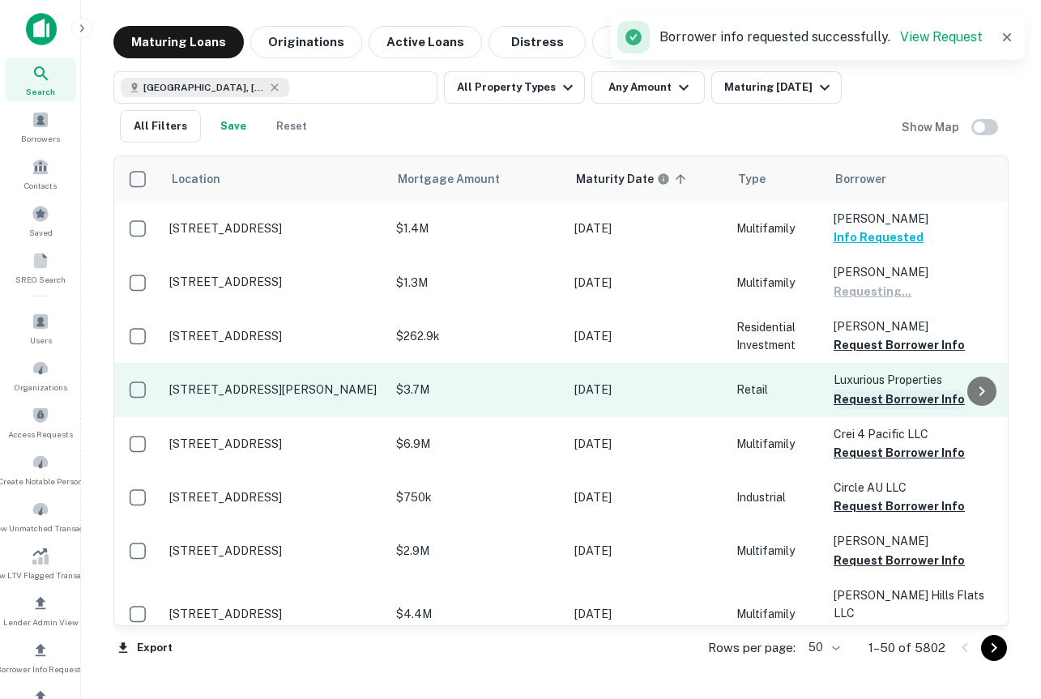
click at [874, 398] on button "Request Borrower Info" at bounding box center [899, 399] width 131 height 19
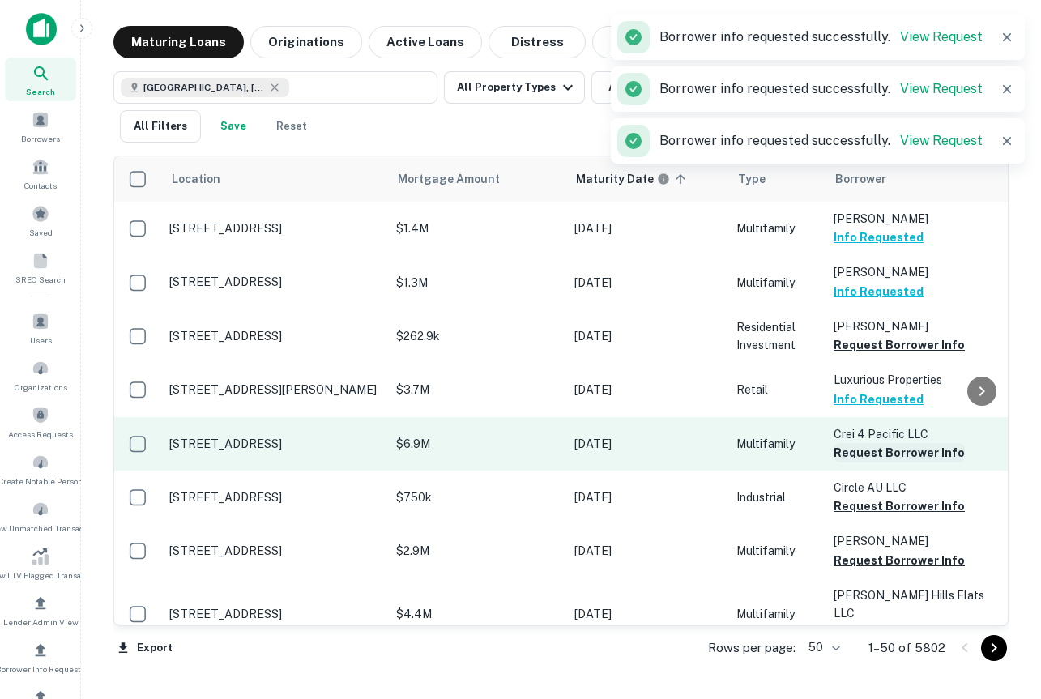
click at [878, 457] on button "Request Borrower Info" at bounding box center [899, 452] width 131 height 19
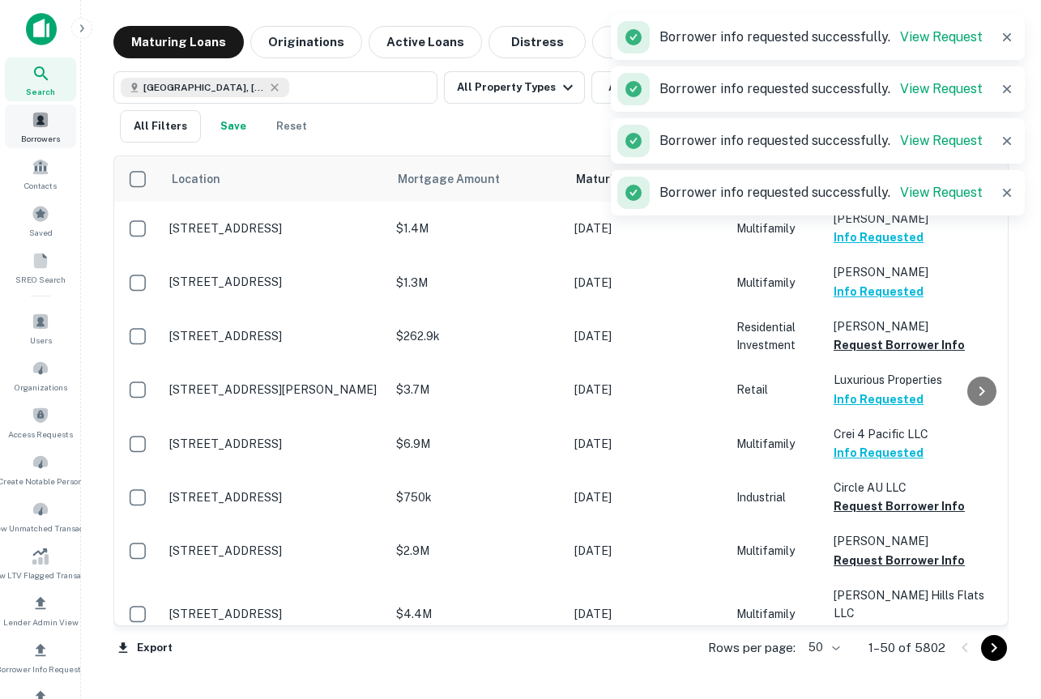
click at [45, 134] on span "Borrowers" at bounding box center [40, 138] width 39 height 13
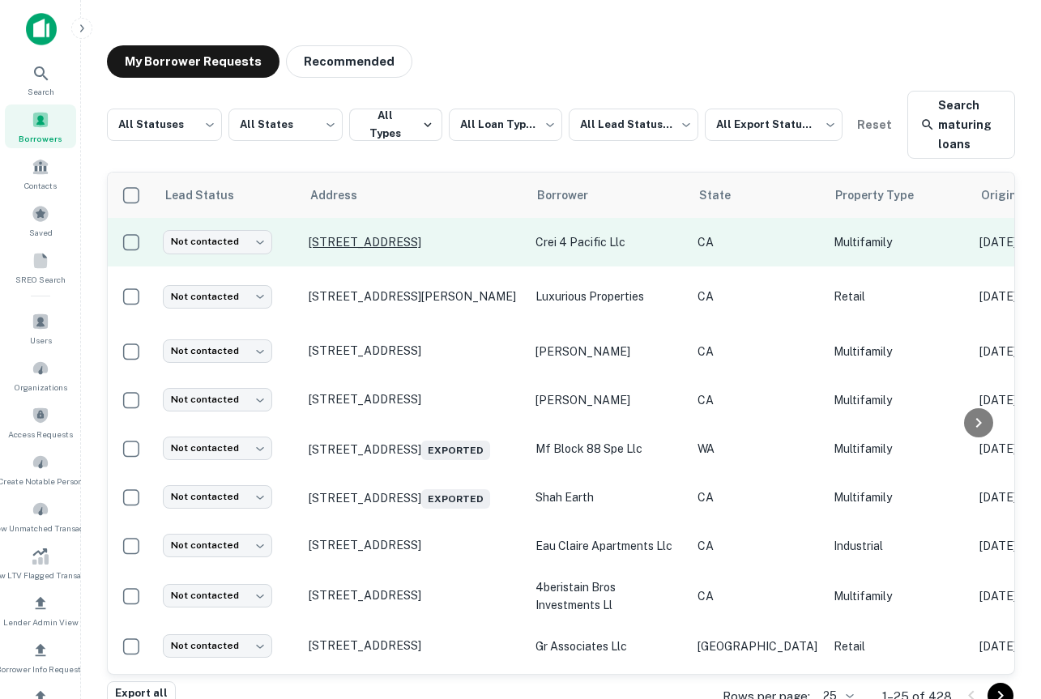
click at [364, 235] on p "[STREET_ADDRESS]" at bounding box center [414, 242] width 211 height 15
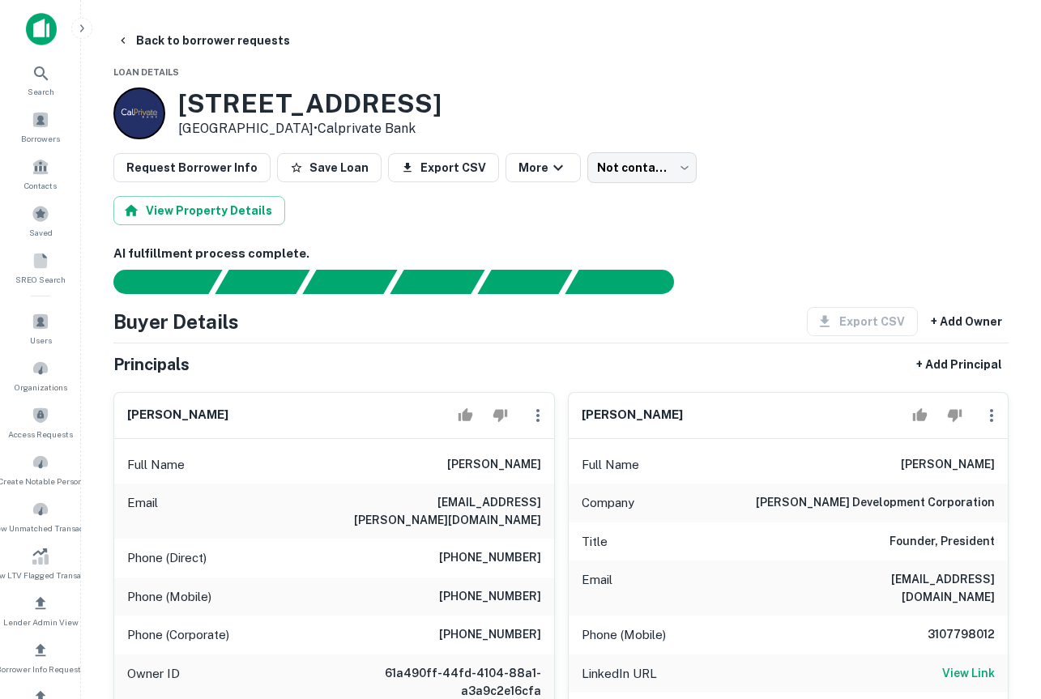
scroll to position [150, 0]
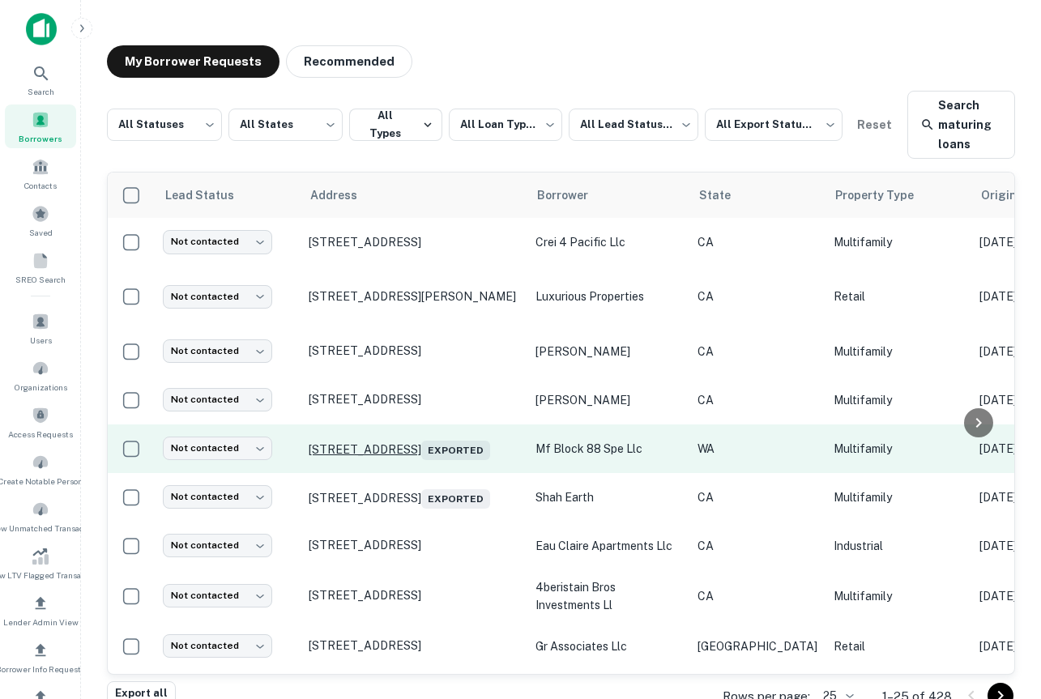
click at [449, 441] on p "[STREET_ADDRESS] Exported" at bounding box center [414, 449] width 211 height 23
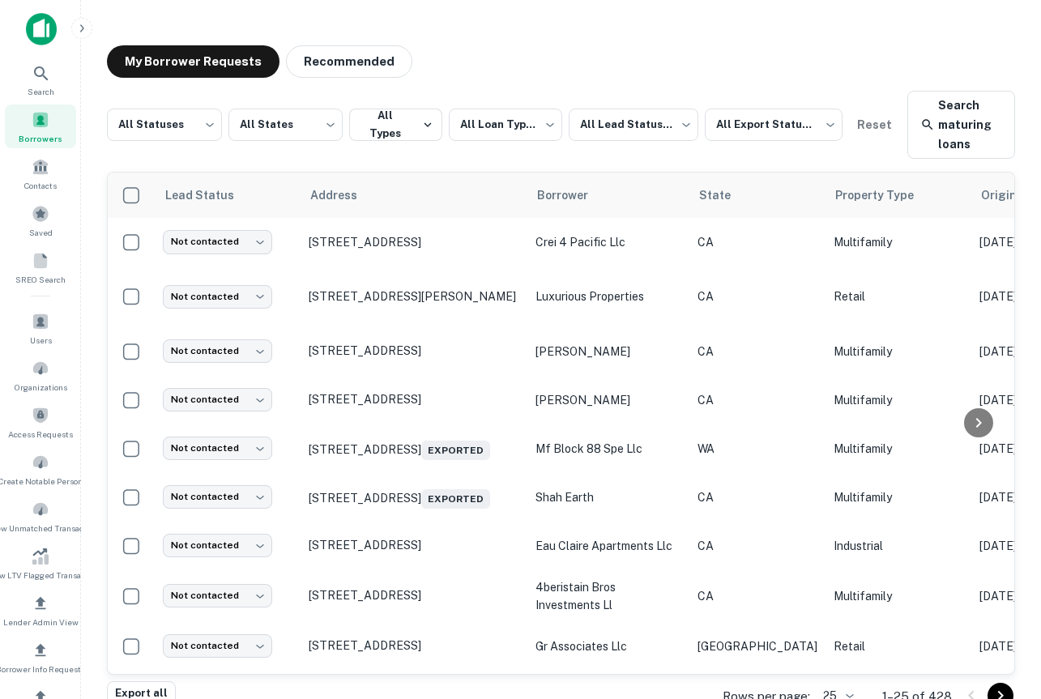
click at [48, 23] on img at bounding box center [41, 29] width 31 height 32
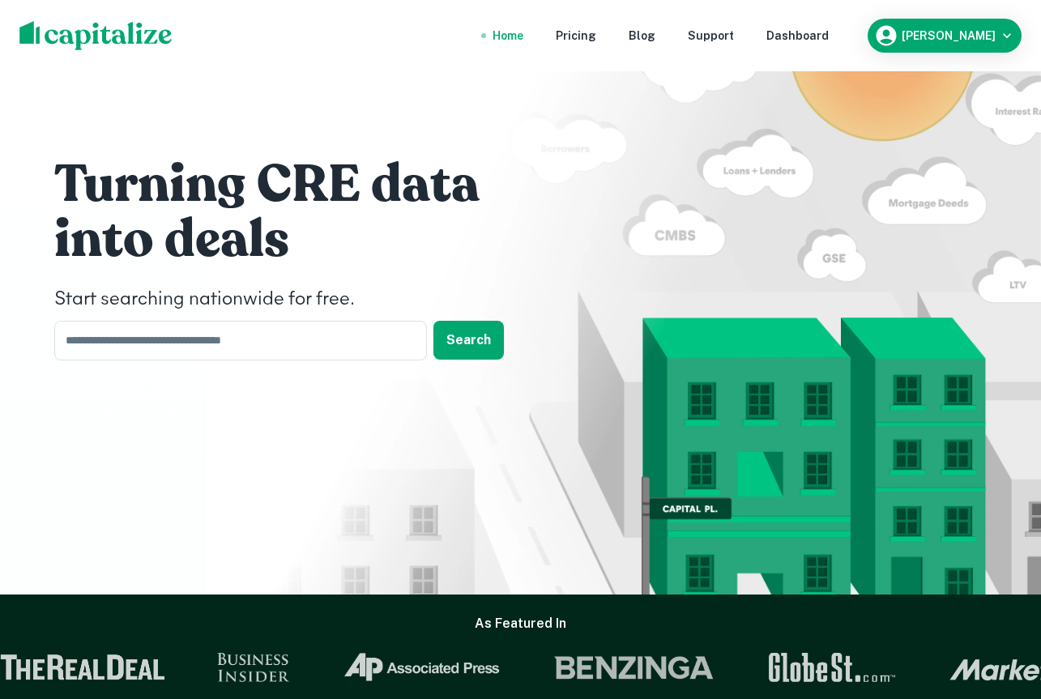
click at [855, 25] on nav "Home Pricing Blog Support Dashboard" at bounding box center [661, 36] width 388 height 36
click at [829, 41] on div "Dashboard" at bounding box center [798, 36] width 62 height 18
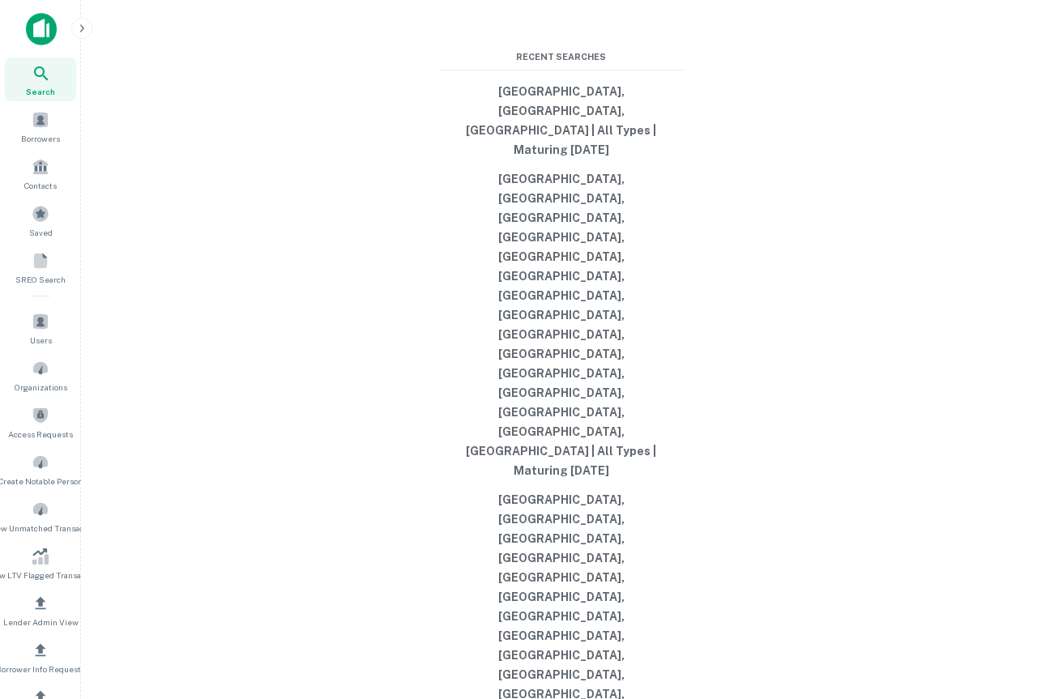
type input "**********"
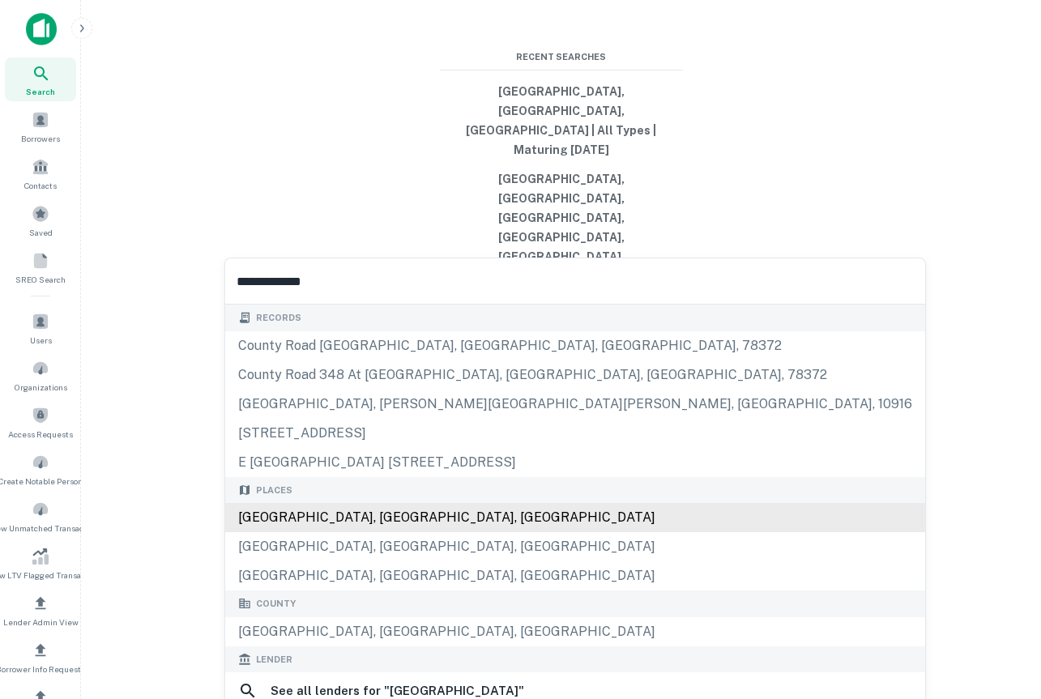
click at [377, 509] on div "Orange County, CA, USA" at bounding box center [575, 517] width 700 height 29
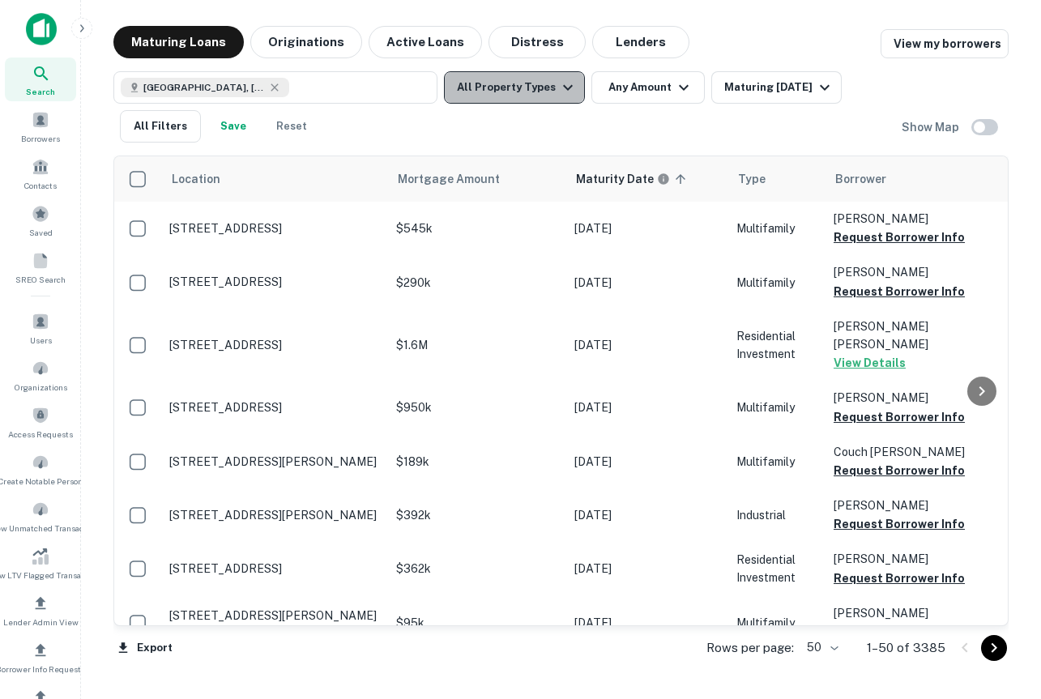
click at [562, 94] on icon "button" at bounding box center [567, 87] width 19 height 19
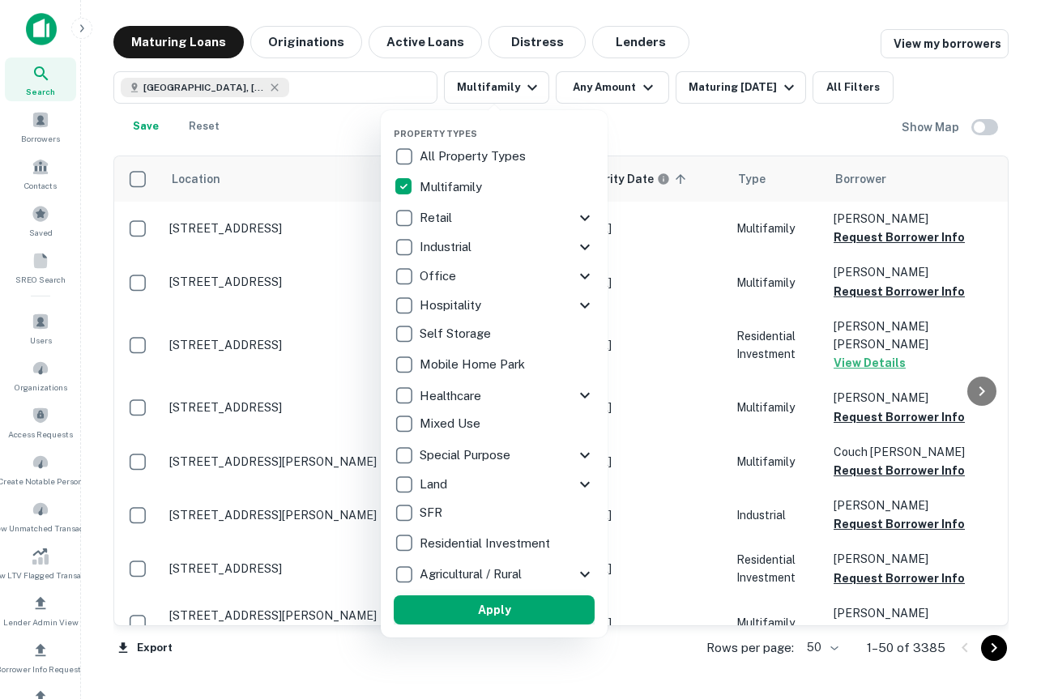
click at [486, 605] on button "Apply" at bounding box center [494, 610] width 201 height 29
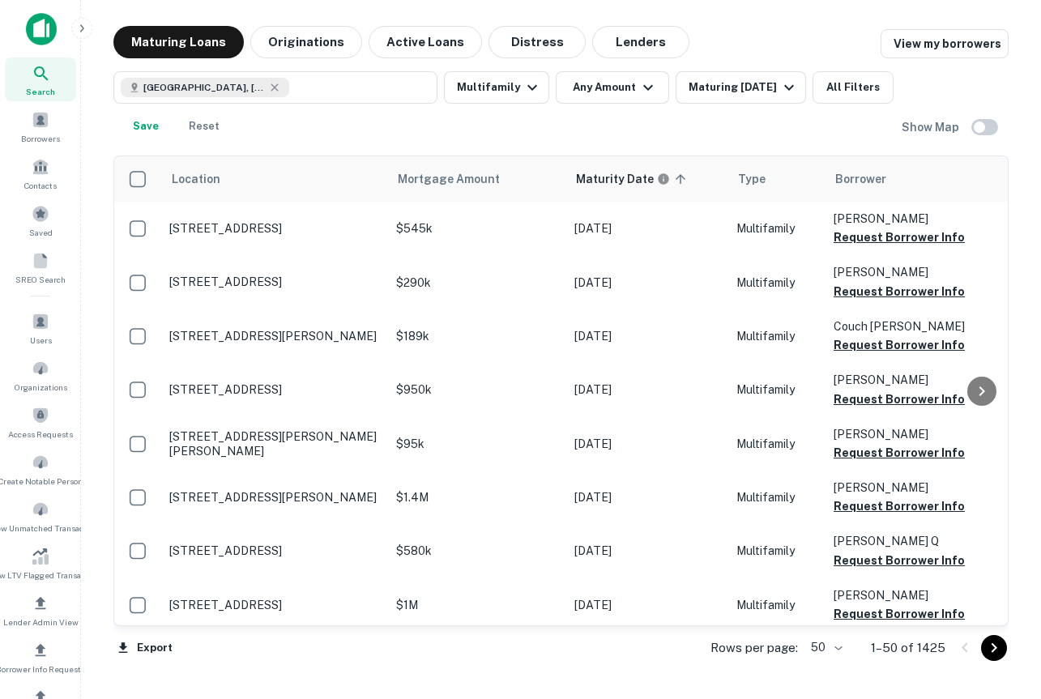
click at [26, 26] on img at bounding box center [41, 29] width 31 height 32
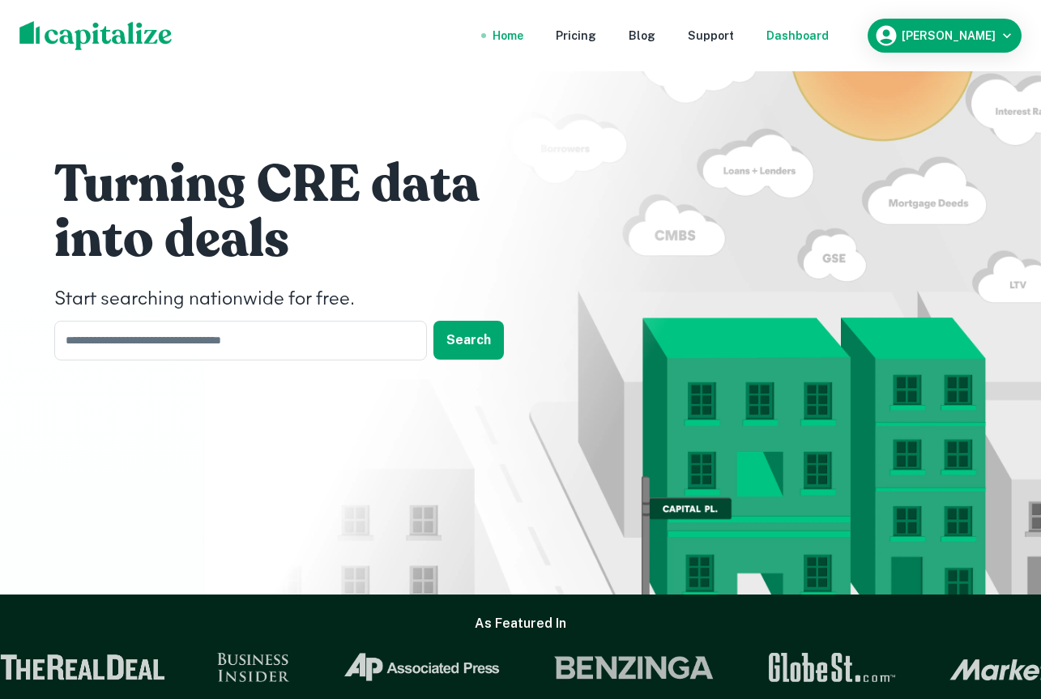
click at [829, 31] on div "Dashboard" at bounding box center [798, 36] width 62 height 18
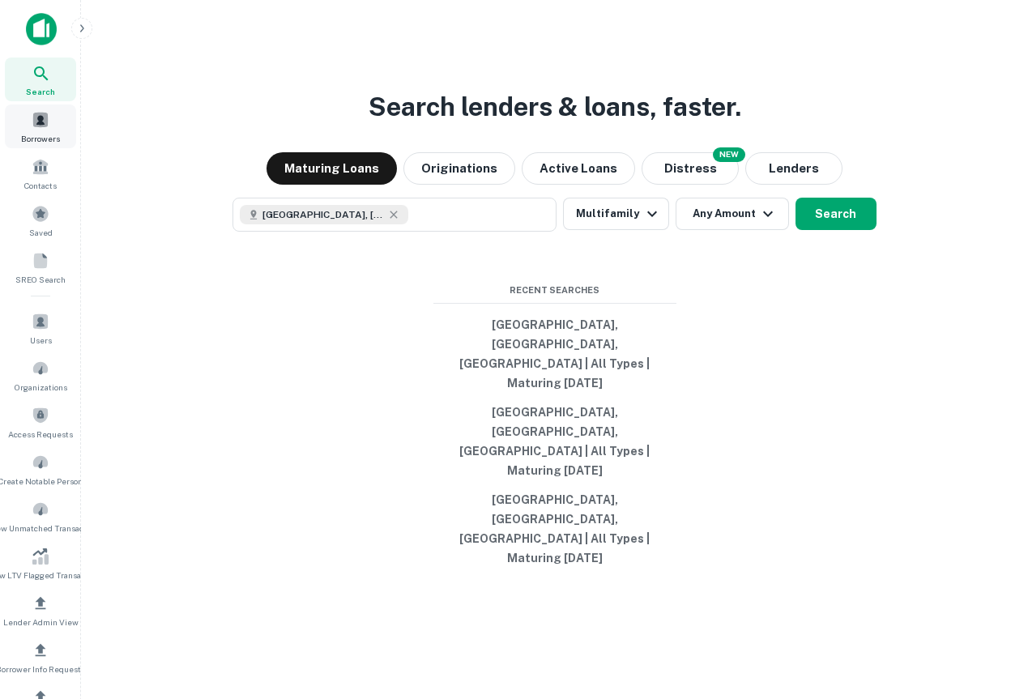
click at [45, 143] on span "Borrowers" at bounding box center [40, 138] width 39 height 13
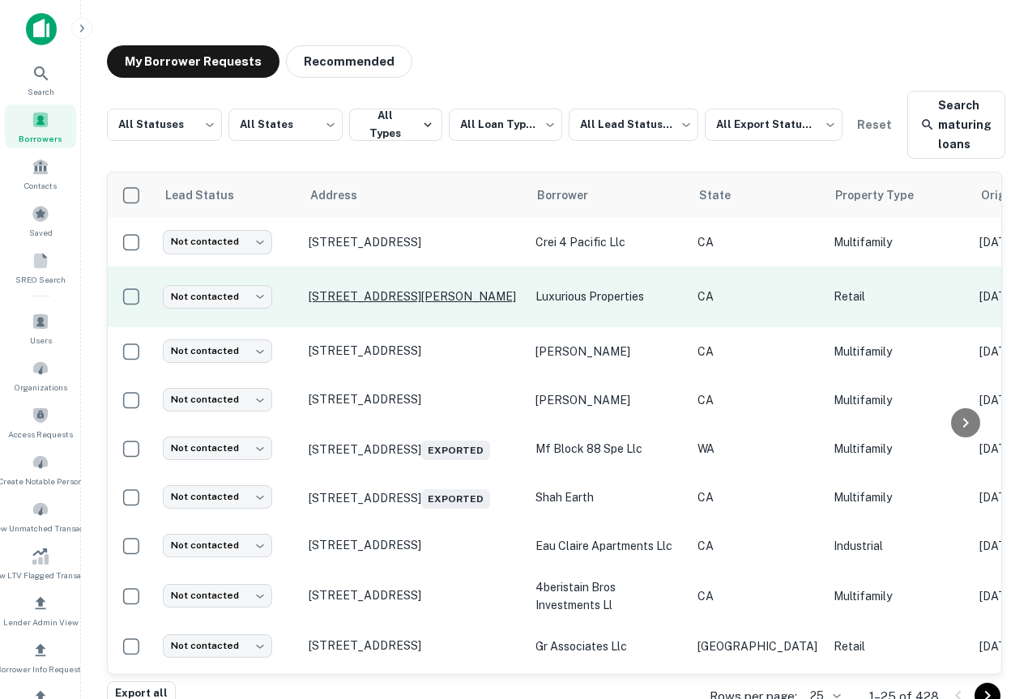
click at [370, 297] on p "[STREET_ADDRESS][PERSON_NAME]" at bounding box center [414, 296] width 211 height 15
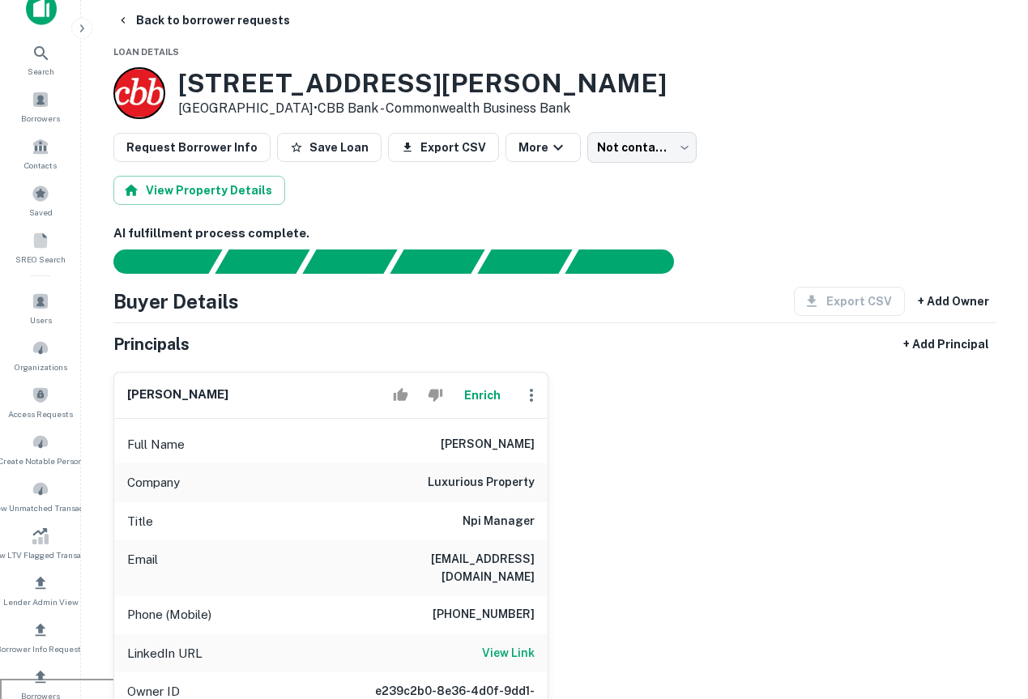
scroll to position [11, 0]
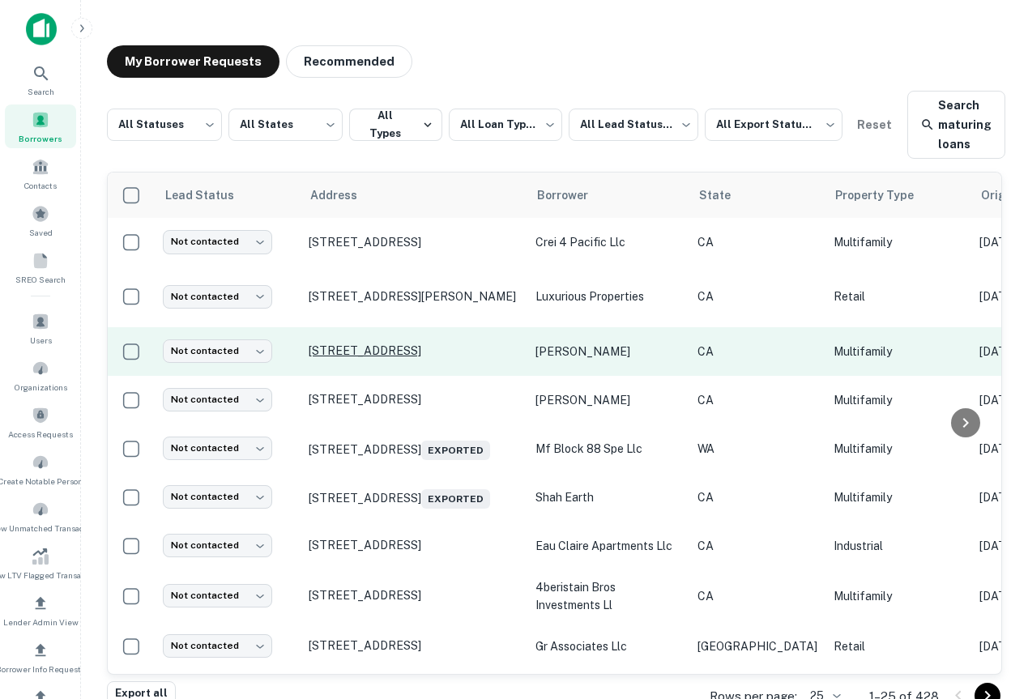
click at [411, 357] on p "[STREET_ADDRESS]" at bounding box center [414, 351] width 211 height 15
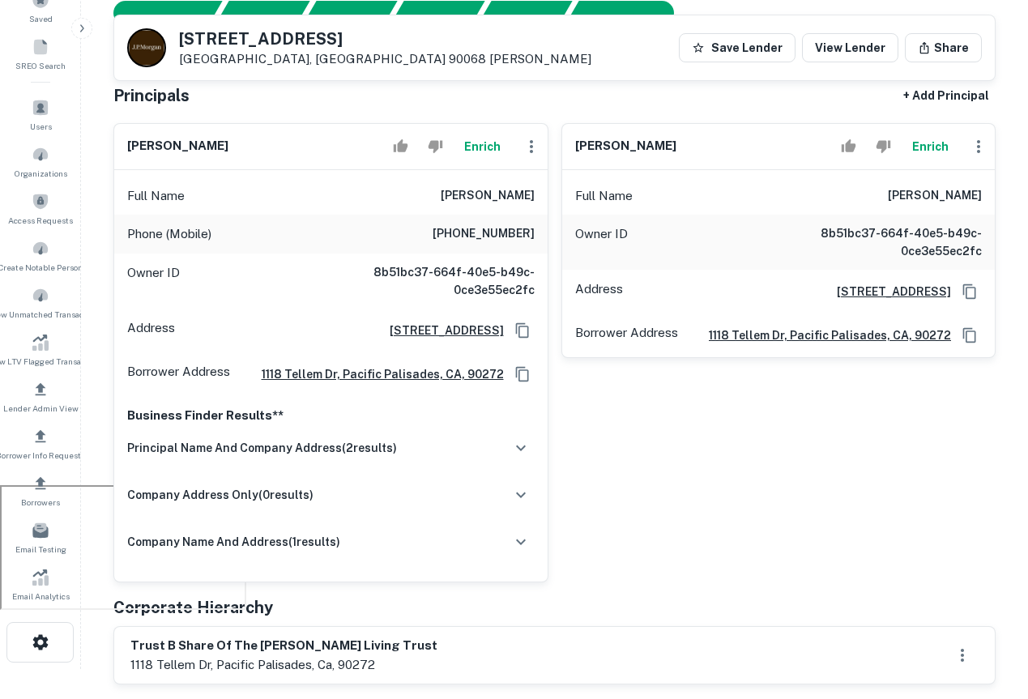
scroll to position [451, 0]
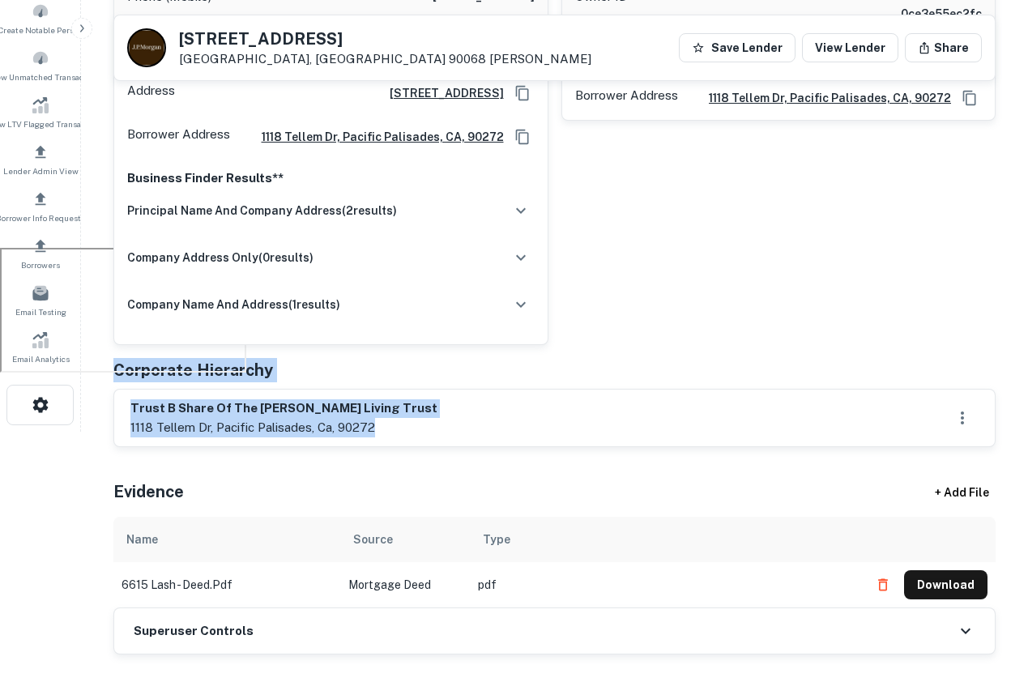
drag, startPoint x: 417, startPoint y: 438, endPoint x: 126, endPoint y: 348, distance: 303.5
click at [126, 348] on div "Principals + Add Principal max te lichtenberger Enrich Full Name max te lichten…" at bounding box center [554, 146] width 882 height 605
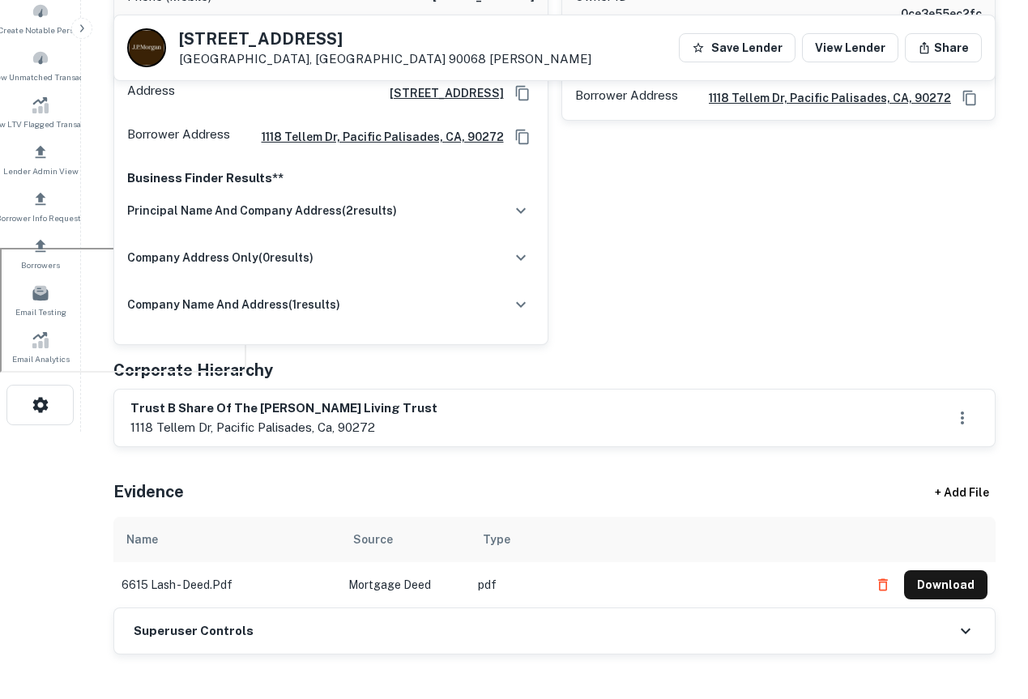
click at [537, 350] on div "Principals + Add Principal max te lichtenberger Enrich Full Name max te lichten…" at bounding box center [554, 146] width 882 height 605
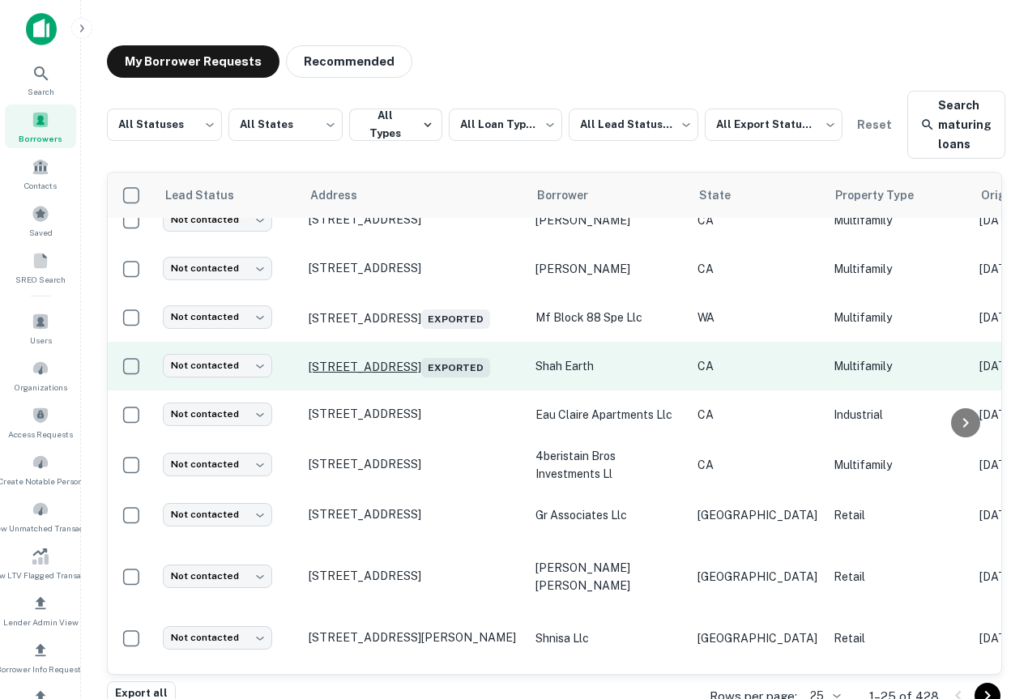
scroll to position [109, 0]
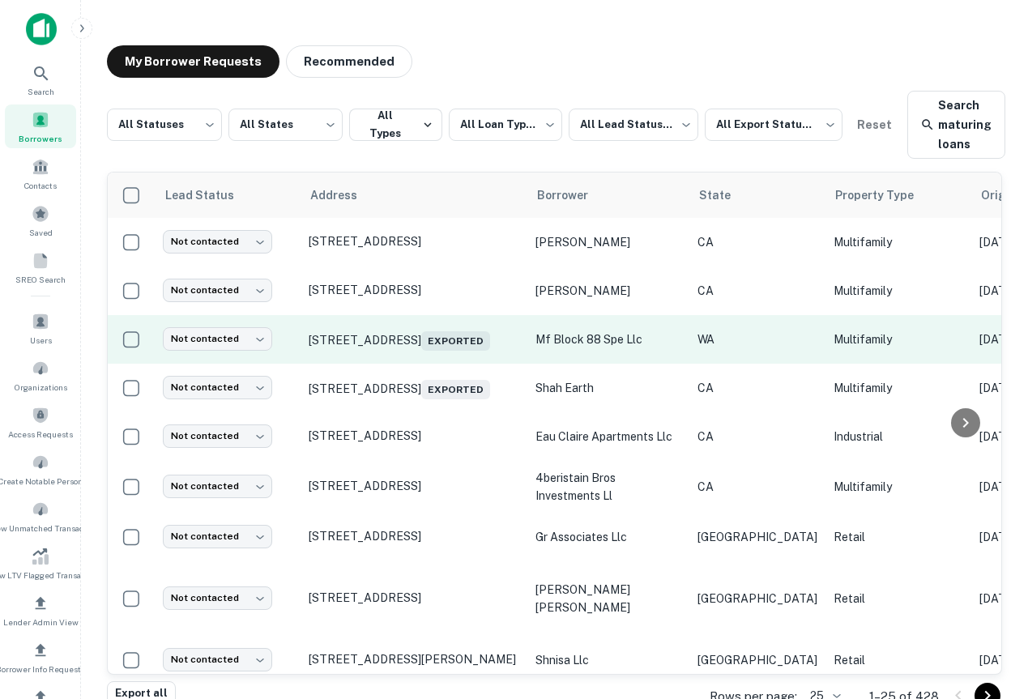
click at [412, 322] on td "1304 Ne 88th St Vancouver, WA 98665 Exported" at bounding box center [414, 339] width 227 height 49
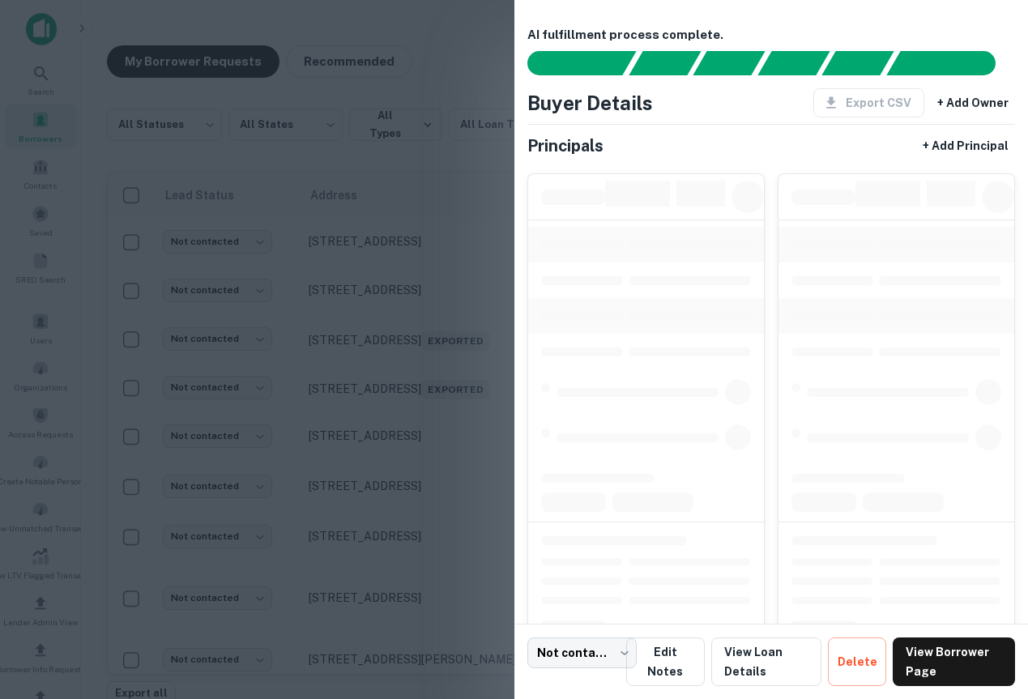
click at [367, 351] on div at bounding box center [514, 349] width 1028 height 699
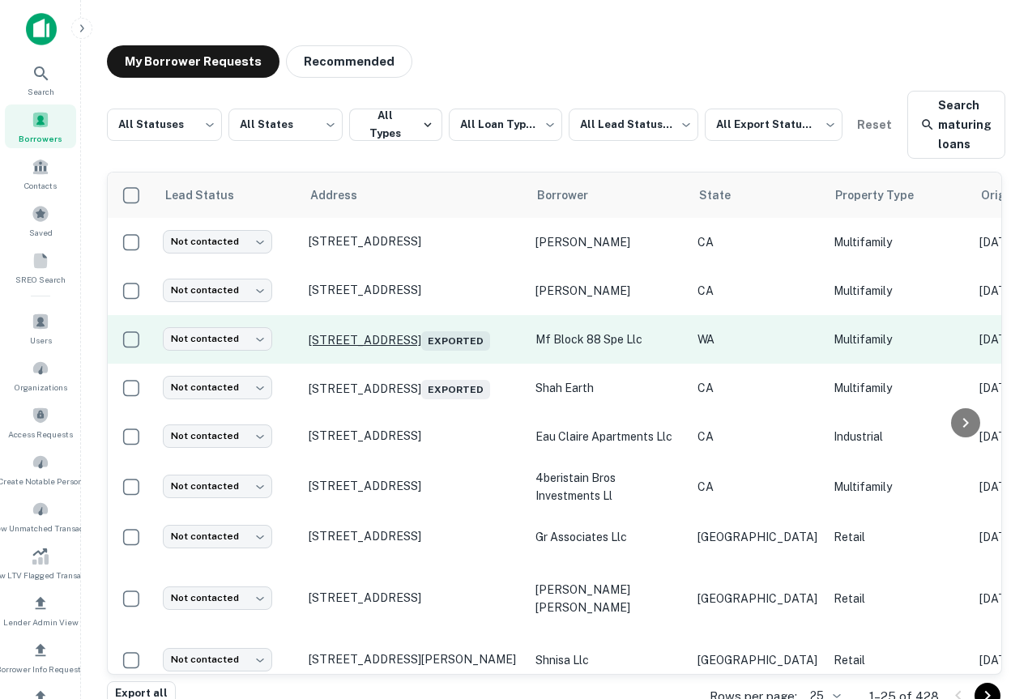
click at [434, 331] on p "1304 Ne 88th St Vancouver, WA 98665 Exported" at bounding box center [414, 339] width 211 height 23
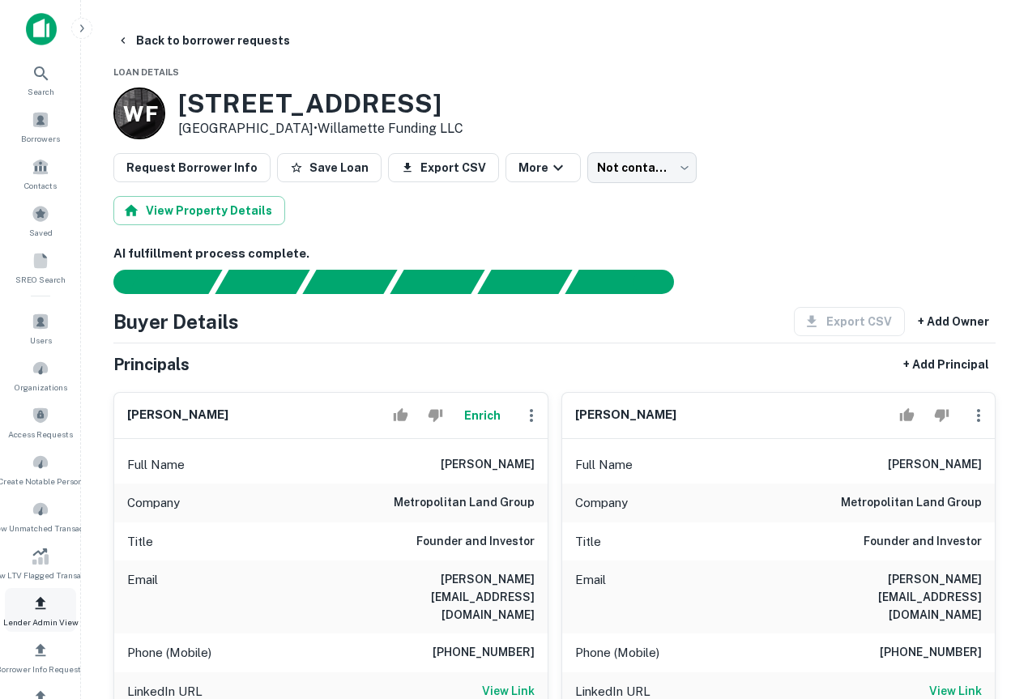
click at [41, 611] on span at bounding box center [41, 604] width 18 height 18
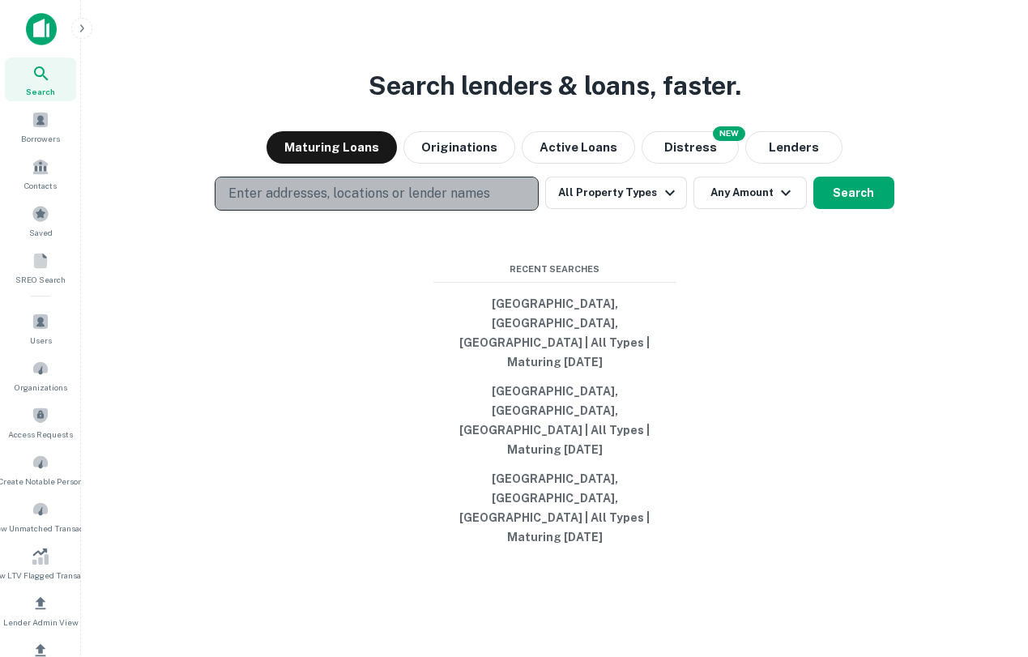
click at [375, 203] on p "Enter addresses, locations or lender names" at bounding box center [360, 193] width 262 height 19
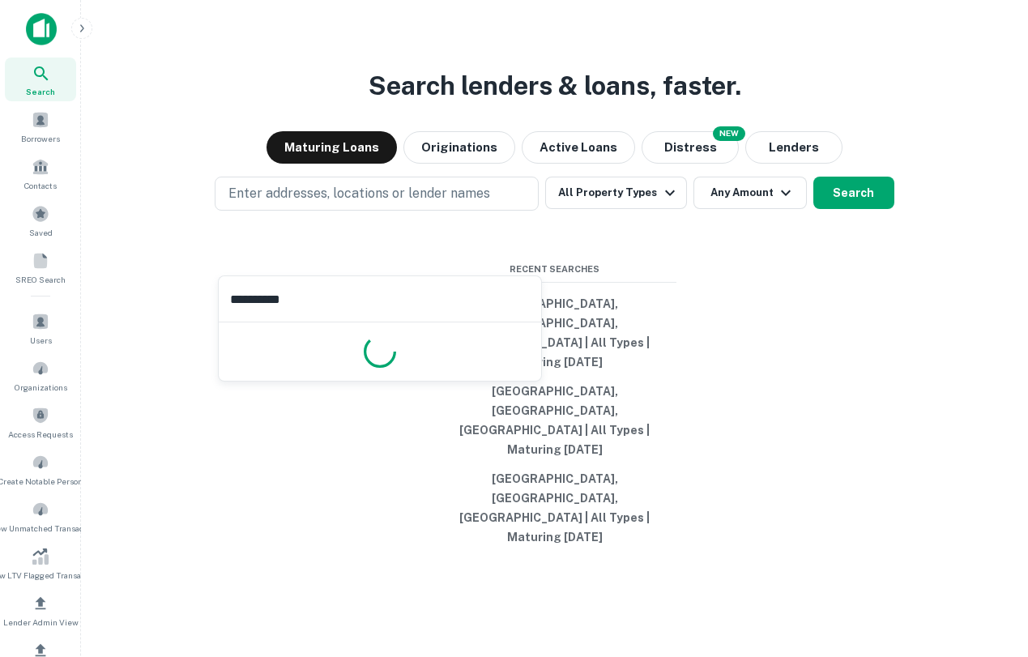
type input "**********"
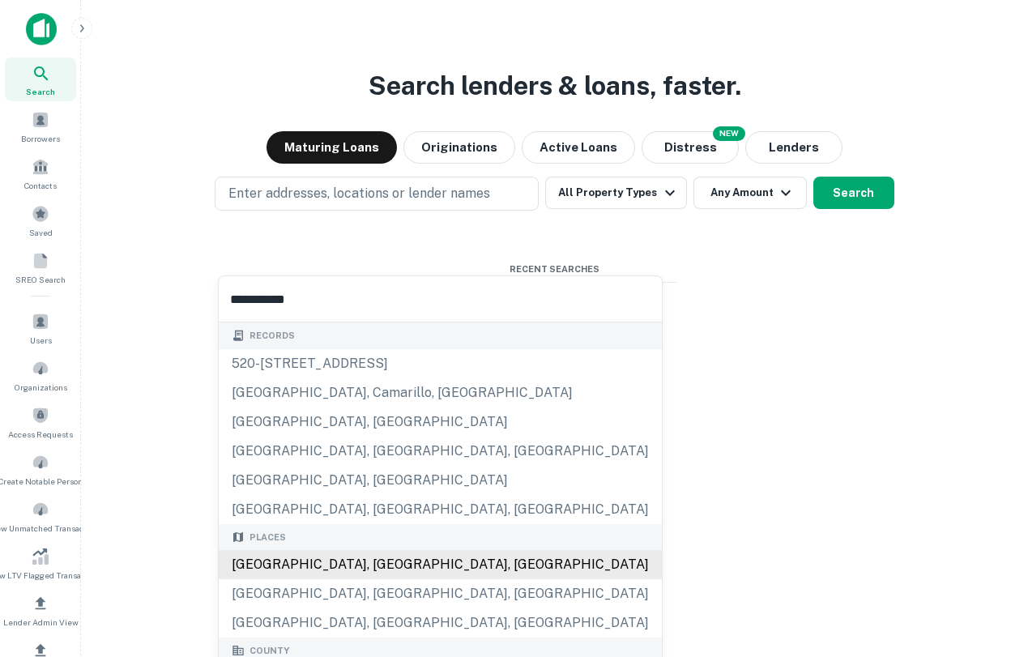
click at [258, 575] on div "[GEOGRAPHIC_DATA], [GEOGRAPHIC_DATA], [GEOGRAPHIC_DATA]" at bounding box center [440, 564] width 443 height 29
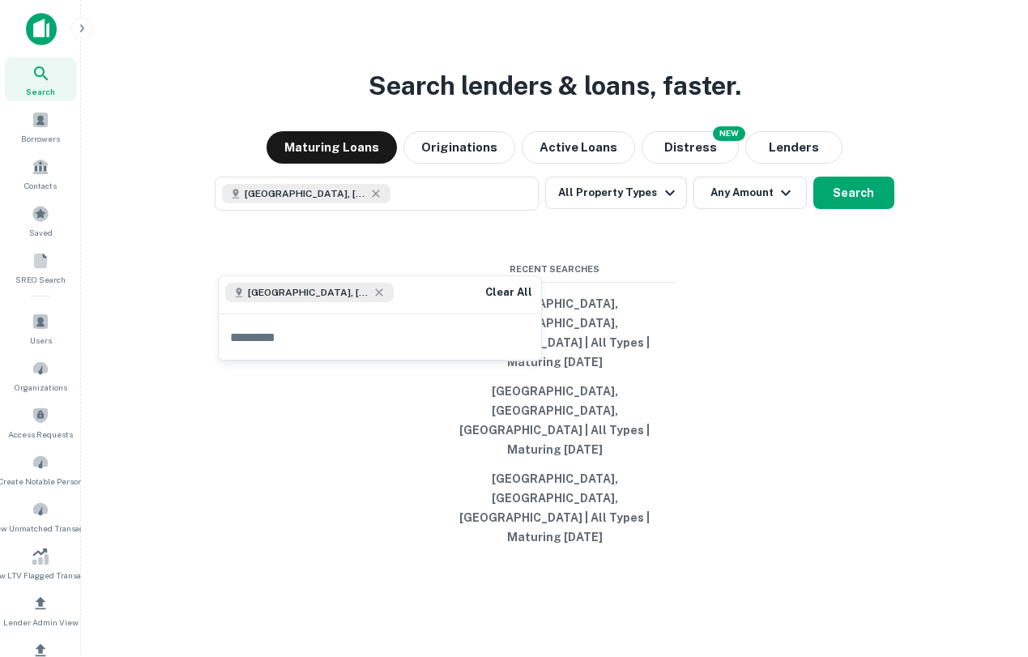
click at [811, 323] on div "Search lenders & loans, faster. Maturing Loans Originations Active Loans NEW Di…" at bounding box center [554, 367] width 921 height 657
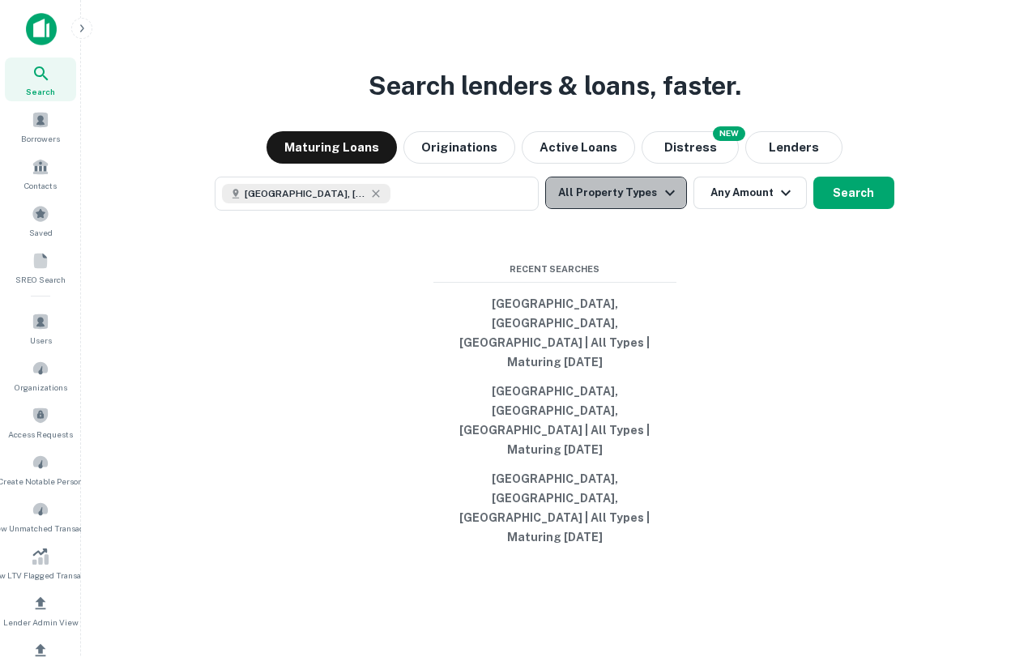
click at [637, 209] on button "All Property Types" at bounding box center [615, 193] width 141 height 32
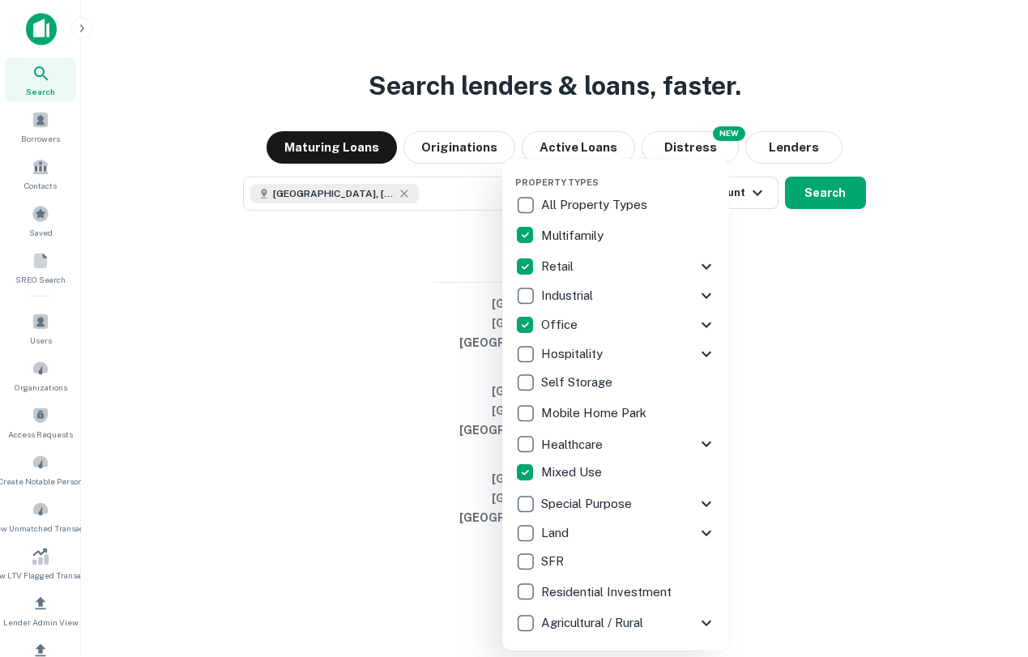
click at [814, 331] on div at bounding box center [514, 328] width 1028 height 657
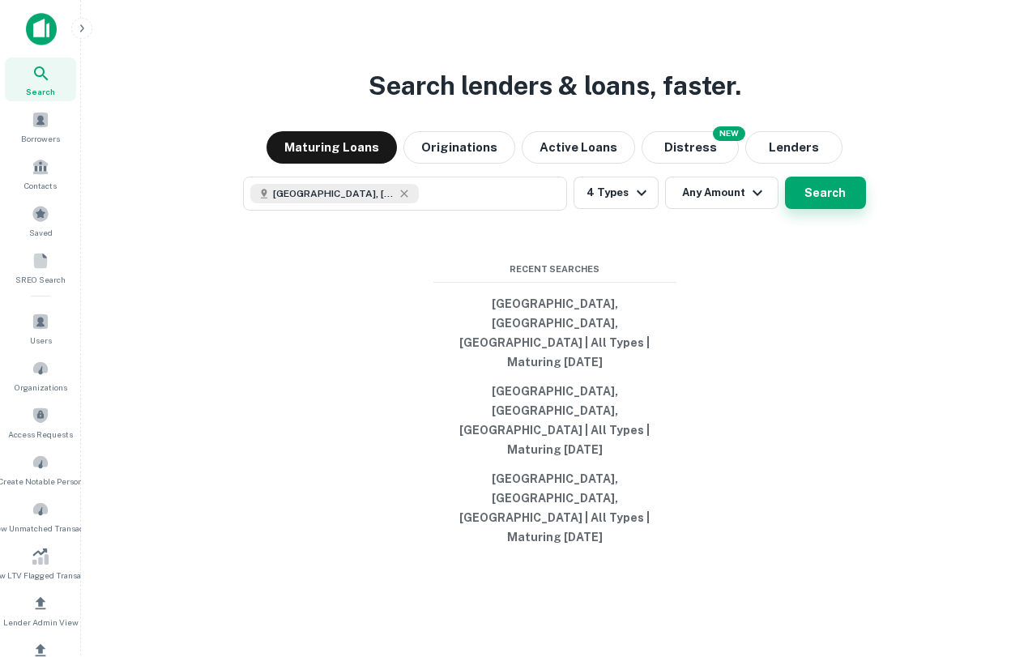
click at [825, 209] on button "Search" at bounding box center [825, 193] width 81 height 32
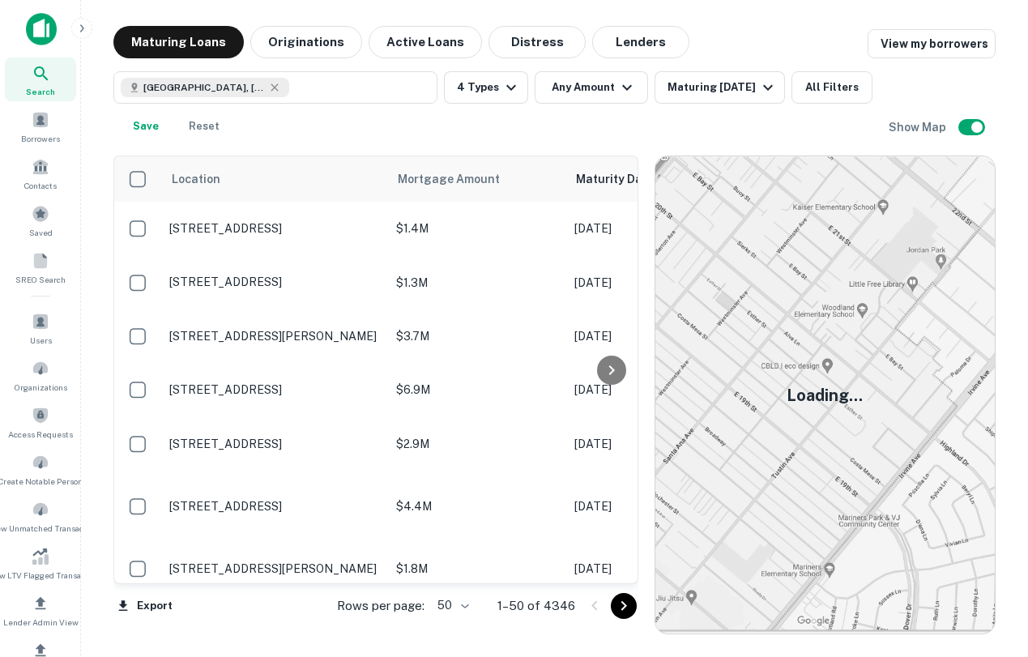
scroll to position [109, 0]
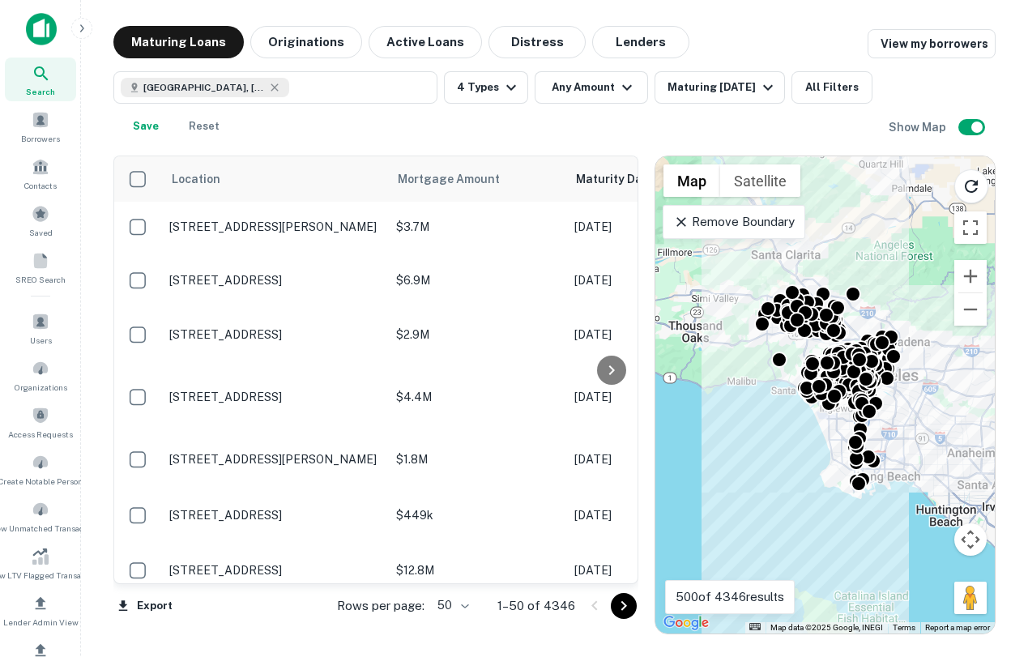
click at [729, 216] on p "Remove Boundary" at bounding box center [733, 221] width 121 height 19
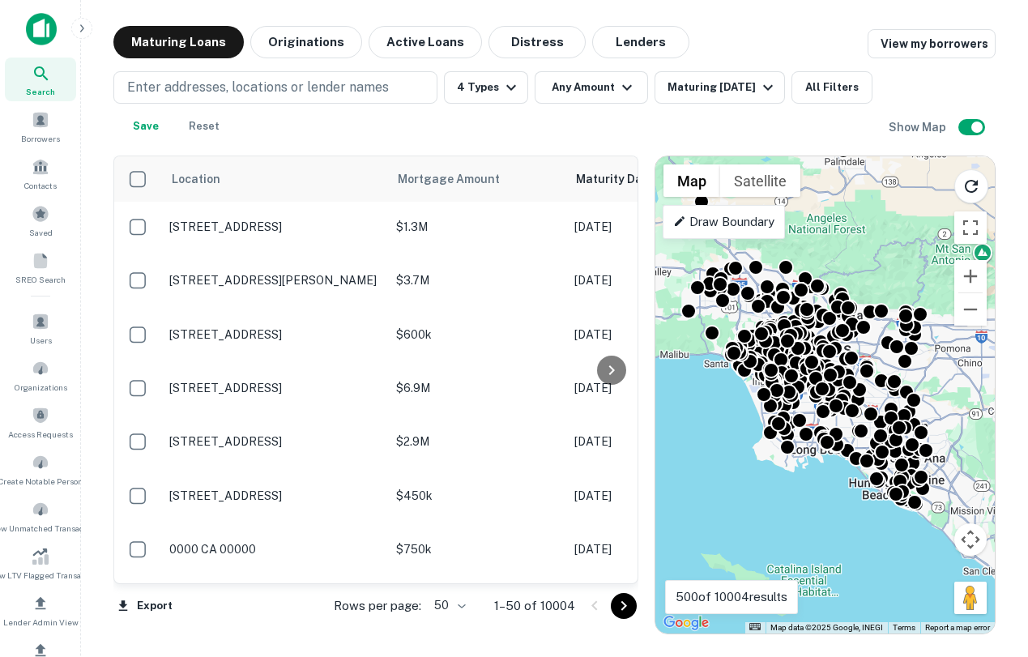
drag, startPoint x: 909, startPoint y: 298, endPoint x: 831, endPoint y: 267, distance: 83.7
click at [831, 267] on div "To activate drag with keyboard, press Alt + Enter. Once in keyboard drag state,…" at bounding box center [826, 394] width 340 height 477
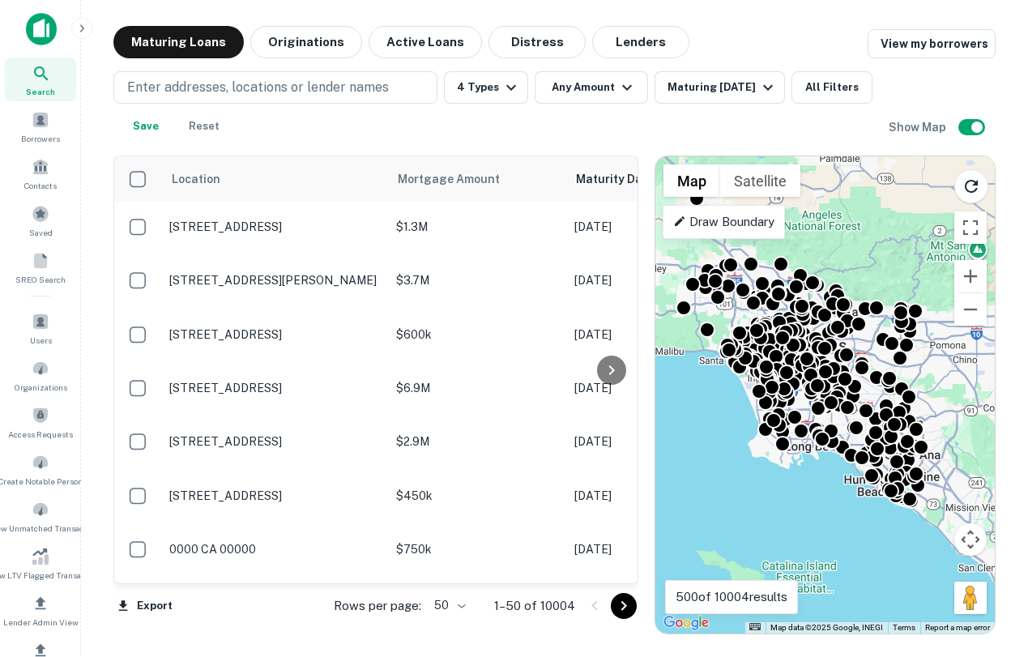
drag, startPoint x: 788, startPoint y: 511, endPoint x: 797, endPoint y: 511, distance: 8.9
click at [798, 513] on div "To activate drag with keyboard, press Alt + Enter. Once in keyboard drag state,…" at bounding box center [826, 394] width 340 height 477
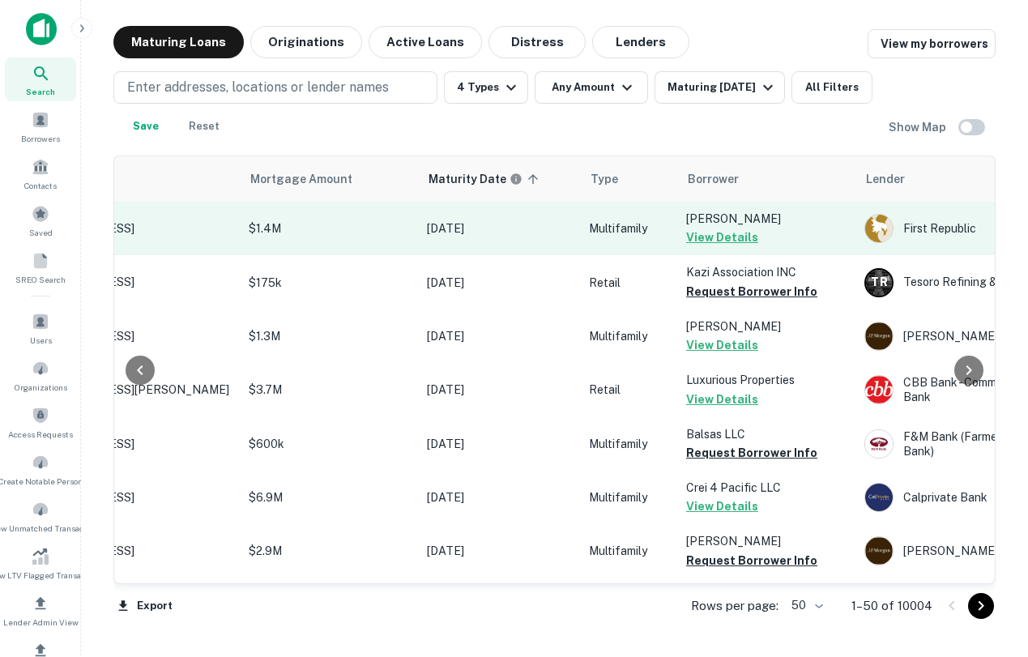
scroll to position [0, 154]
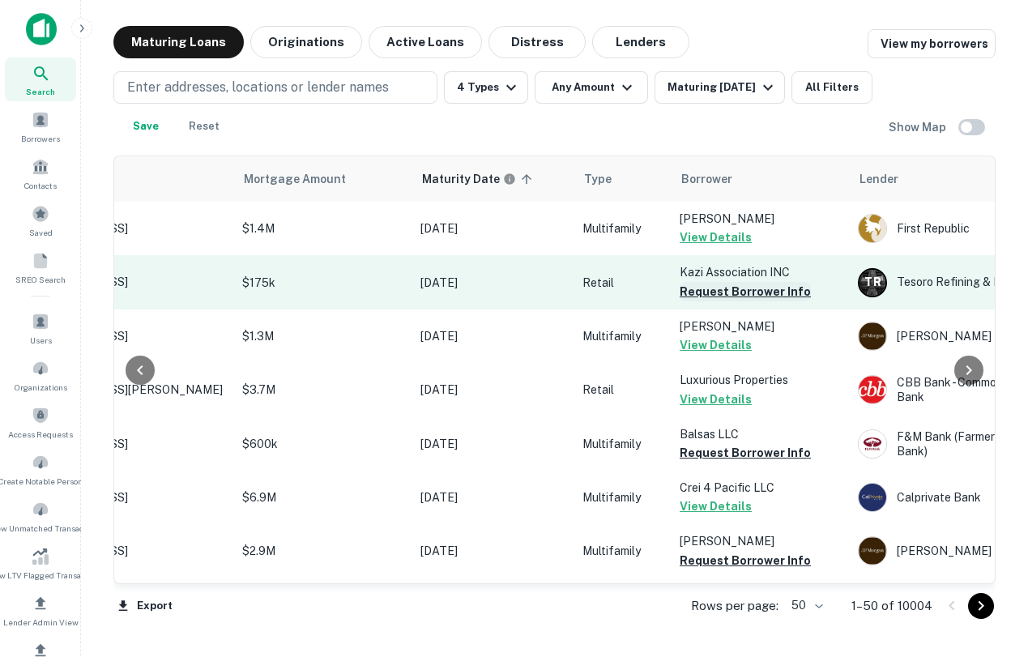
click at [726, 295] on button "Request Borrower Info" at bounding box center [745, 291] width 131 height 19
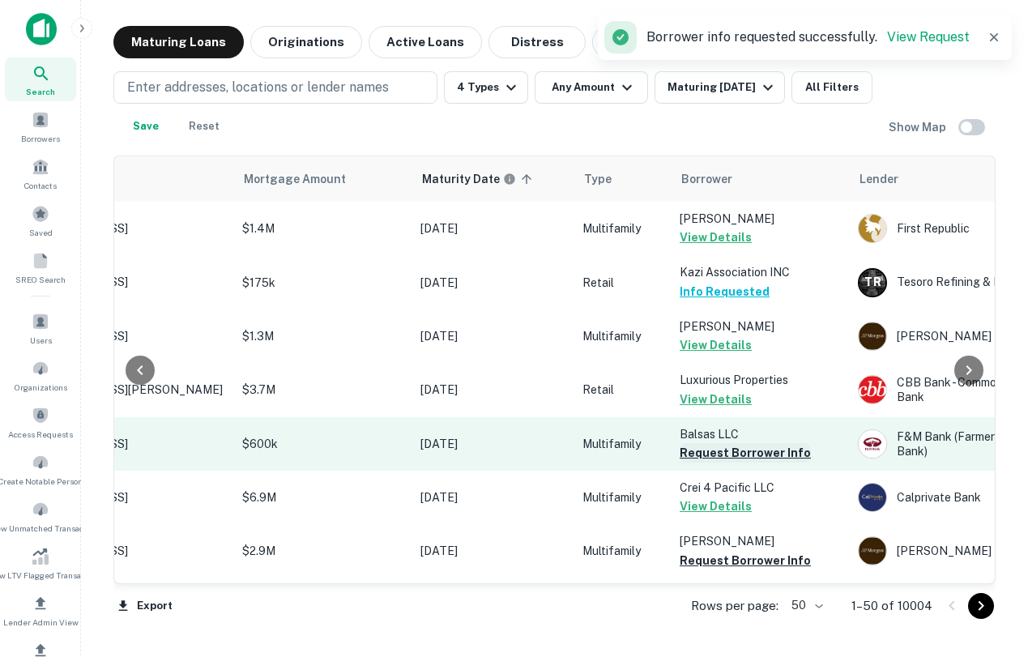
click at [736, 449] on button "Request Borrower Info" at bounding box center [745, 452] width 131 height 19
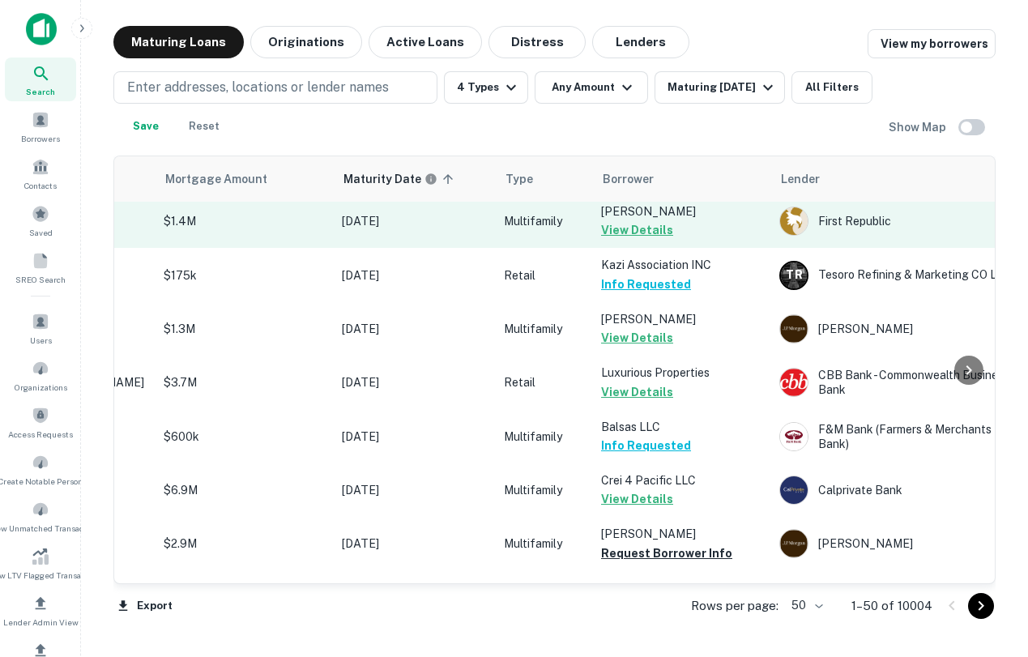
scroll to position [7, 0]
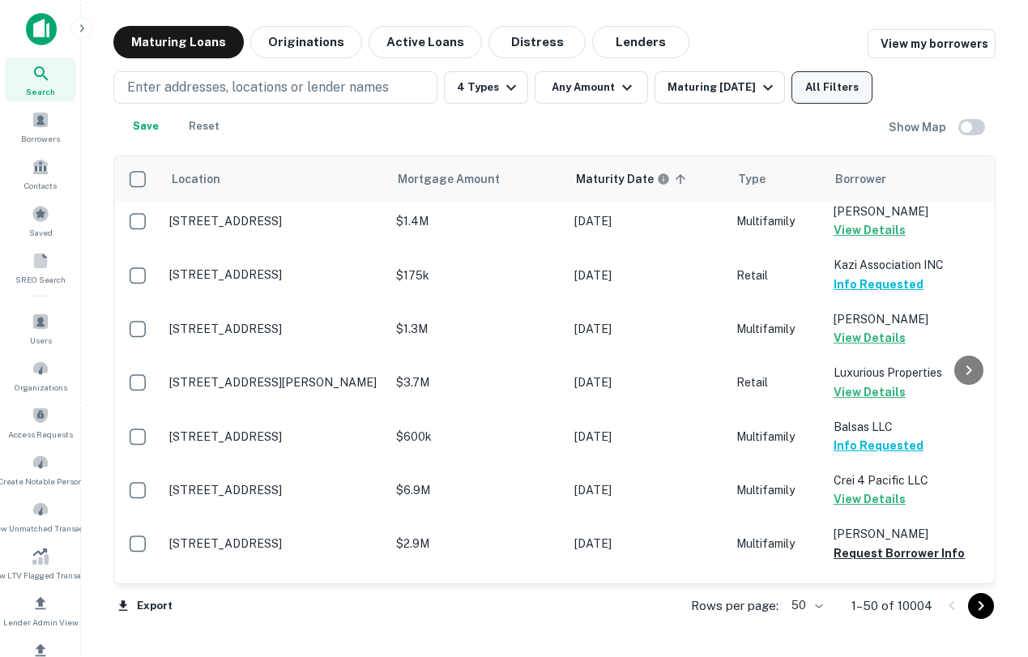
click at [852, 86] on button "All Filters" at bounding box center [832, 87] width 81 height 32
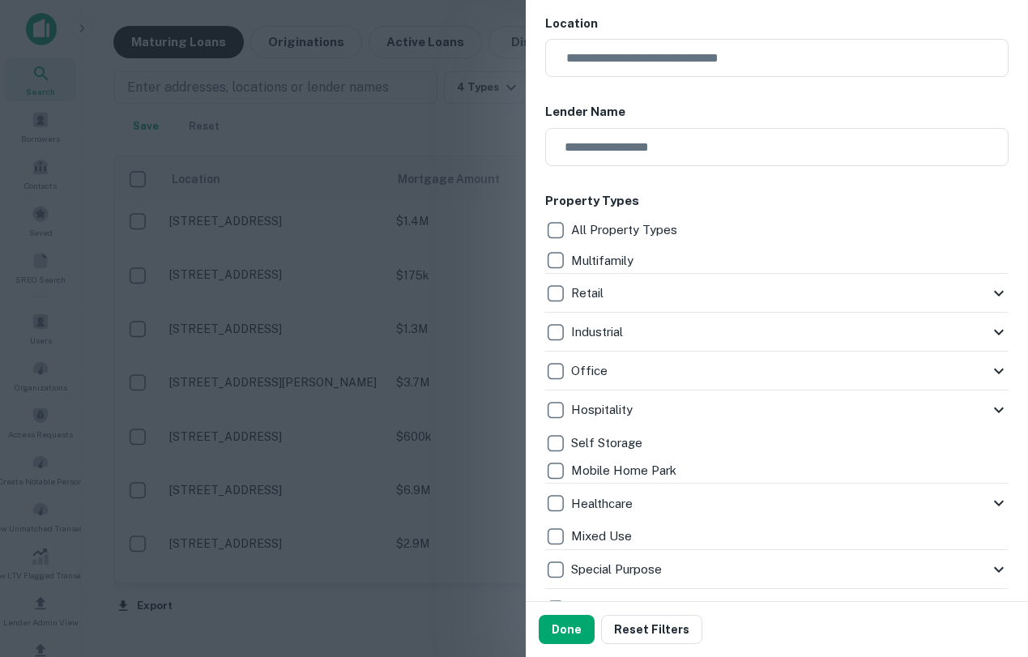
scroll to position [178, 0]
click at [562, 624] on button "Done" at bounding box center [567, 629] width 56 height 29
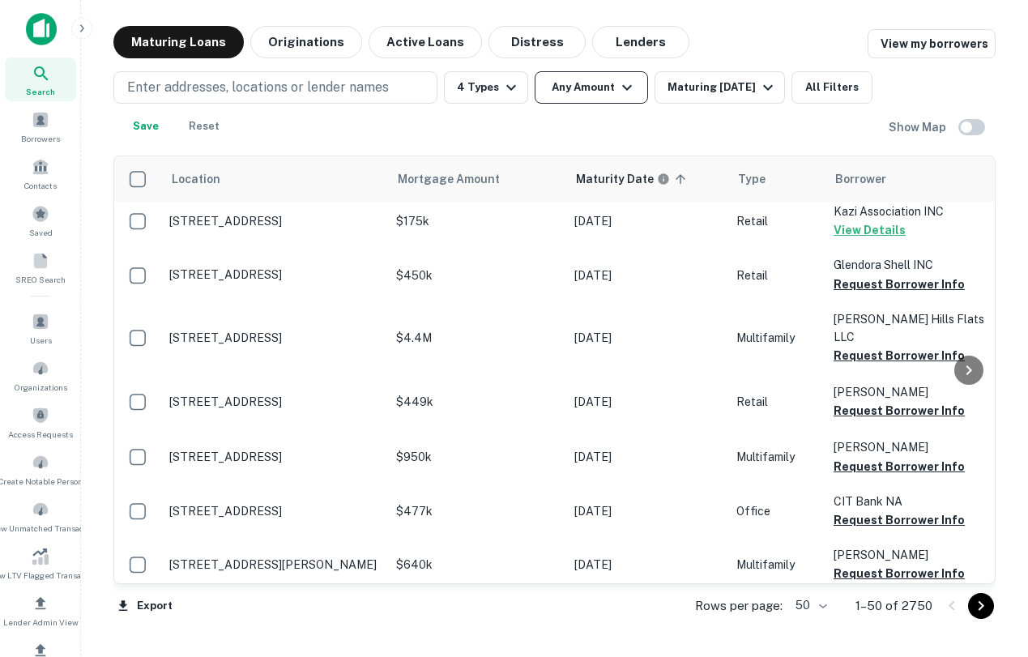
click at [546, 85] on button "Any Amount" at bounding box center [591, 87] width 113 height 32
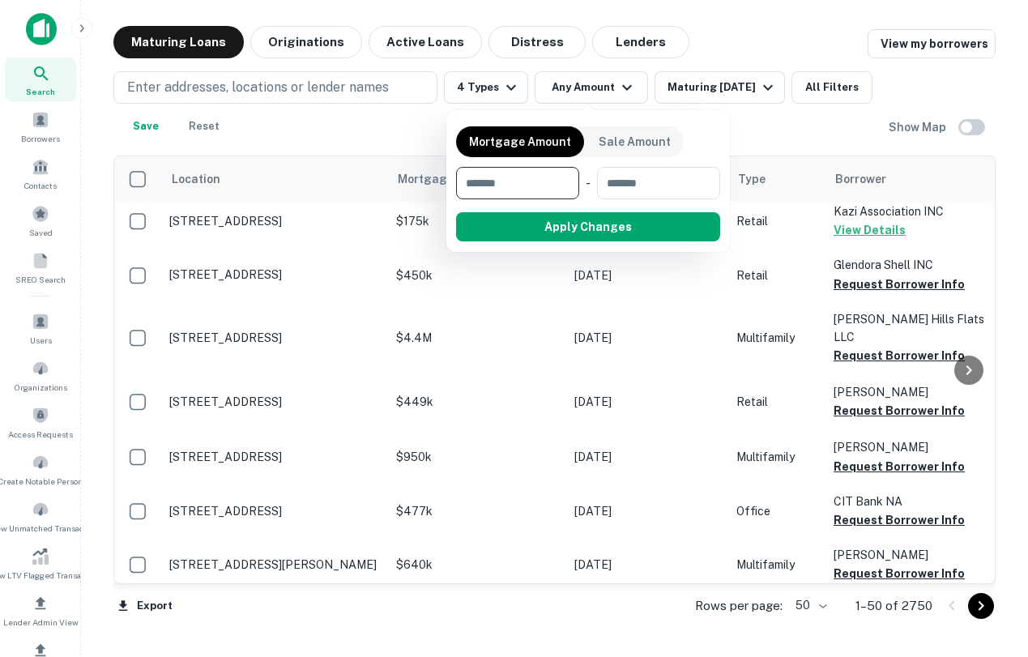
type input "*******"
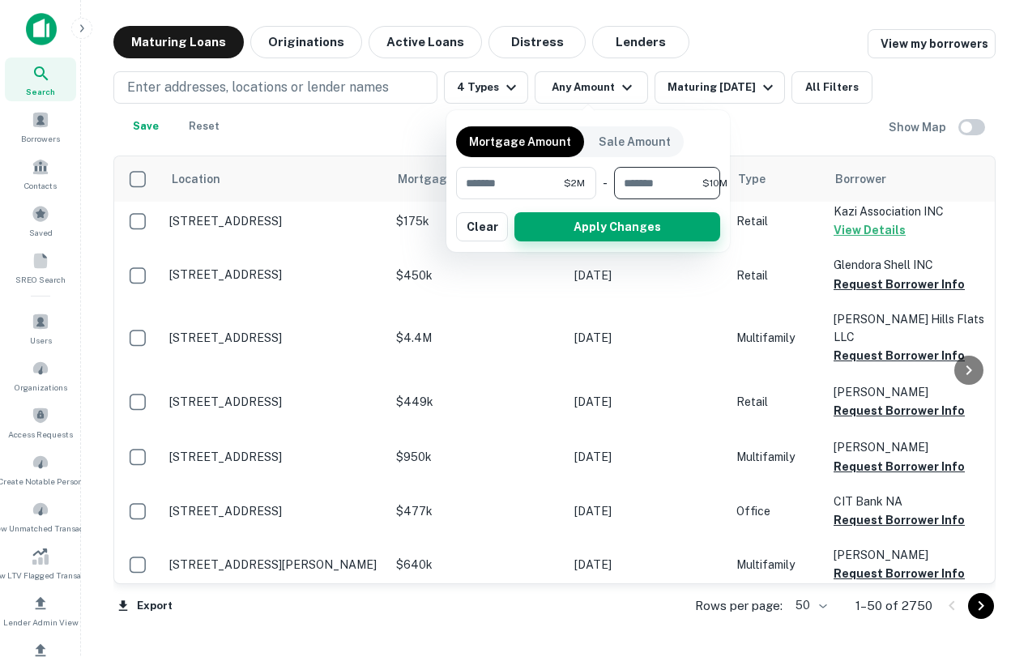
type input "********"
click at [629, 233] on button "Apply Changes" at bounding box center [618, 226] width 206 height 29
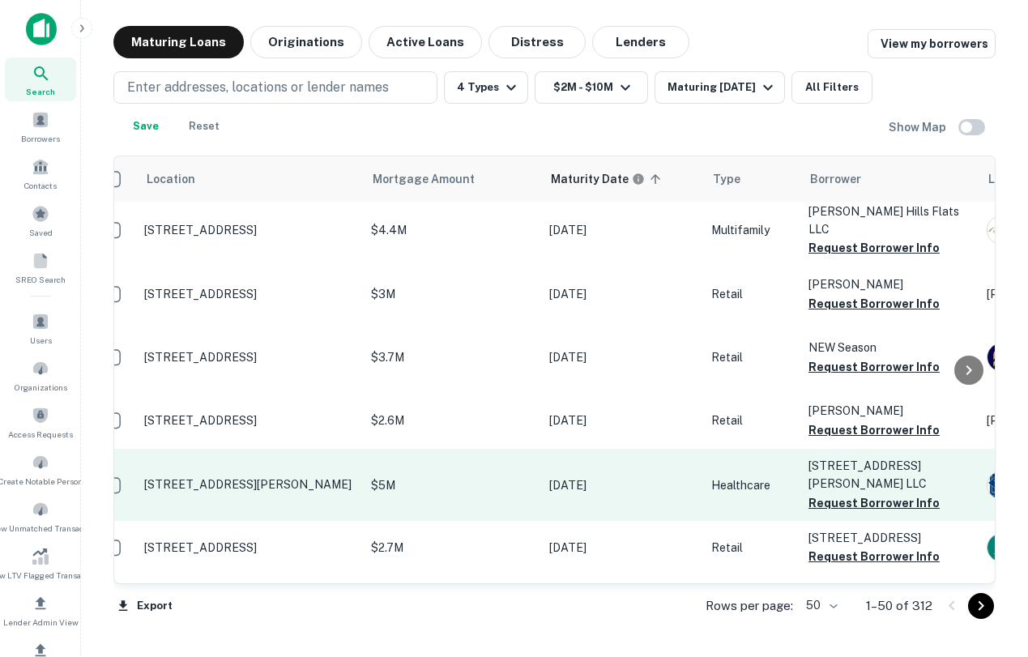
scroll to position [7, 6]
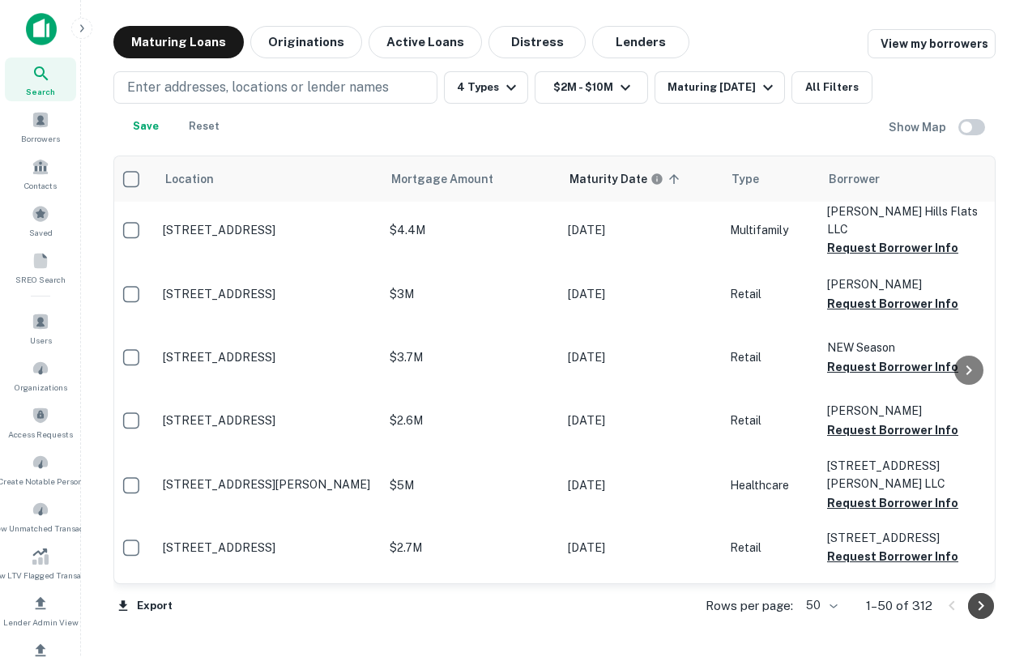
click at [978, 612] on icon "Go to next page" at bounding box center [981, 605] width 19 height 19
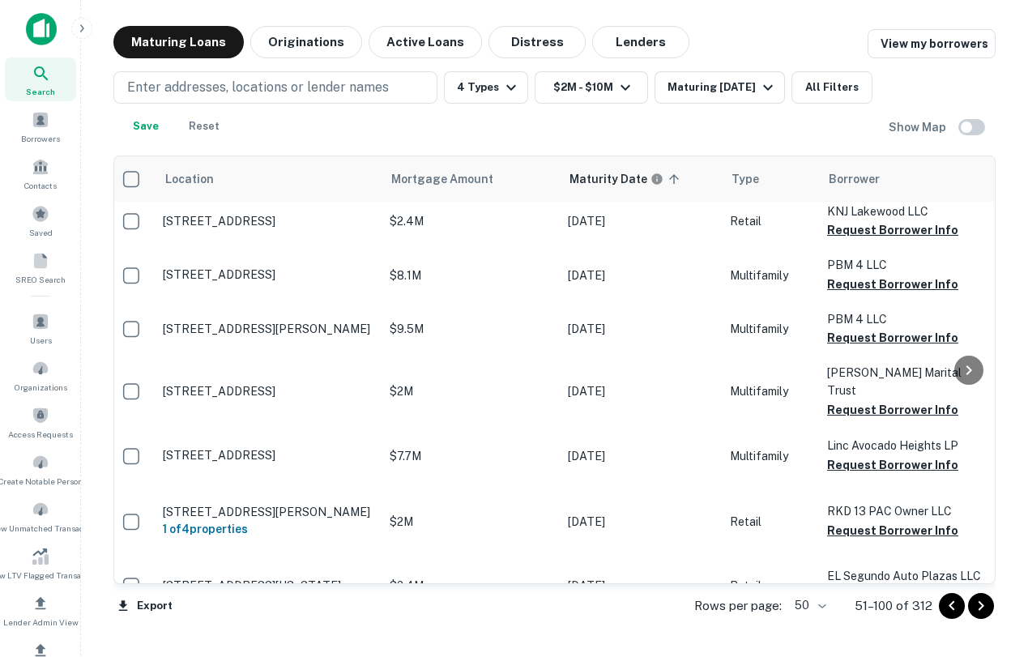
click at [968, 613] on div at bounding box center [966, 606] width 55 height 26
click at [955, 609] on icon "Go to previous page" at bounding box center [951, 605] width 19 height 19
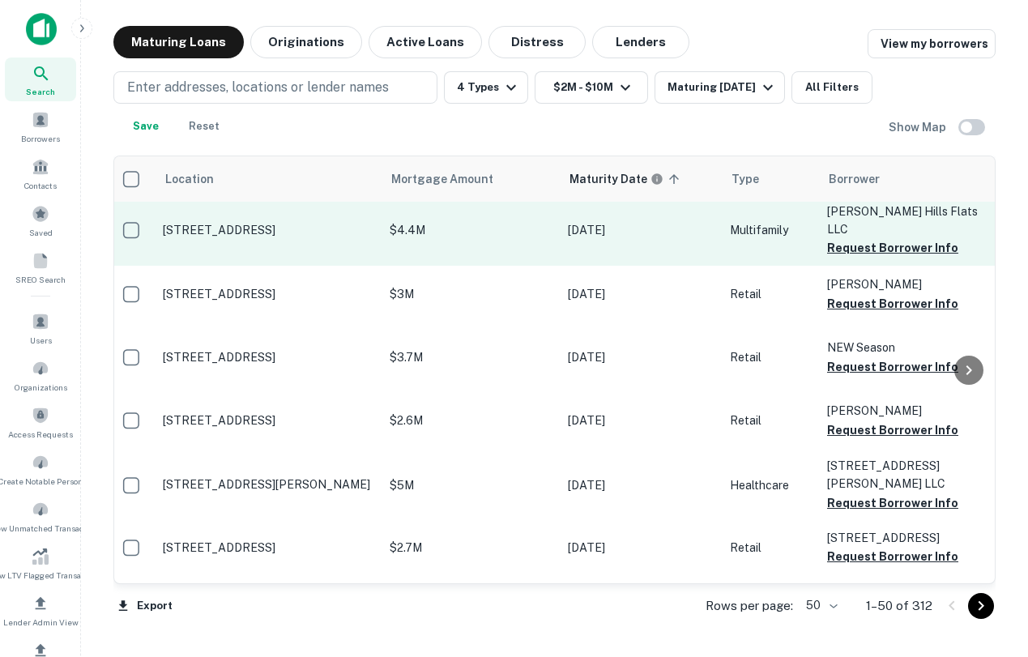
scroll to position [0, 6]
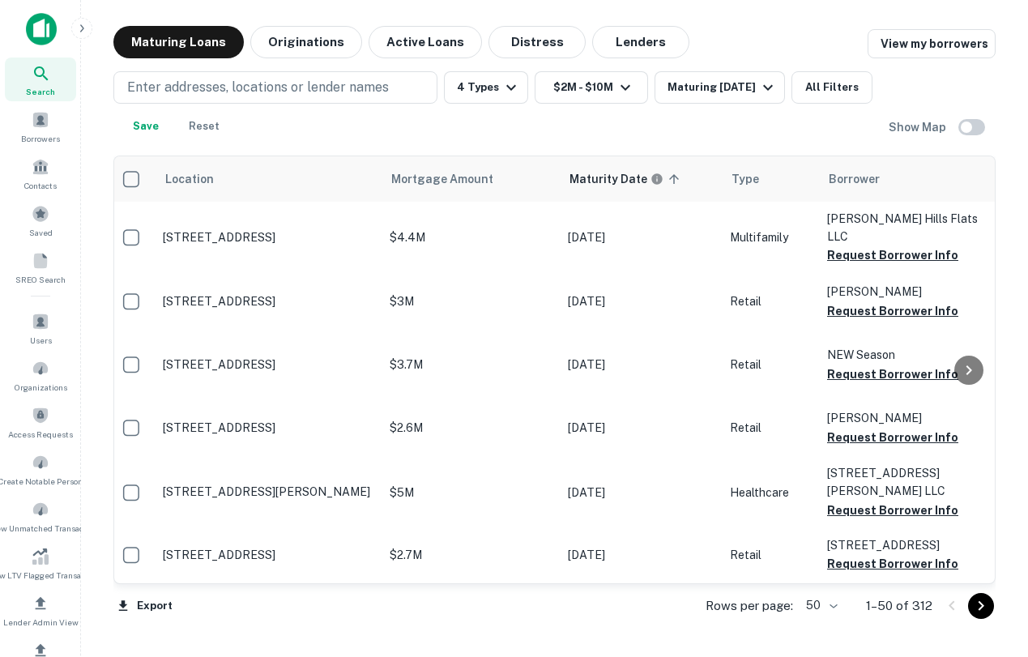
click at [847, 104] on div "Enter addresses, locations or lender names 4 Types $2M - $10M Maturing In 1 Yea…" at bounding box center [501, 106] width 776 height 71
click at [604, 89] on button "$2M - $10M" at bounding box center [591, 87] width 113 height 32
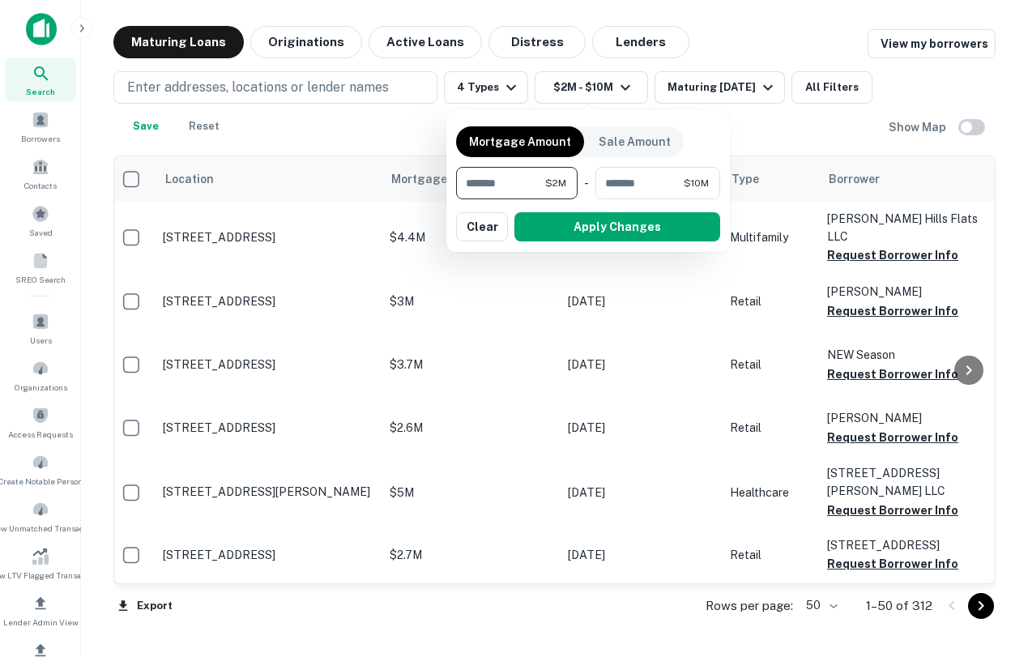
click at [526, 186] on input "*******" at bounding box center [500, 183] width 89 height 32
click at [581, 232] on button "Apply Changes" at bounding box center [618, 226] width 206 height 29
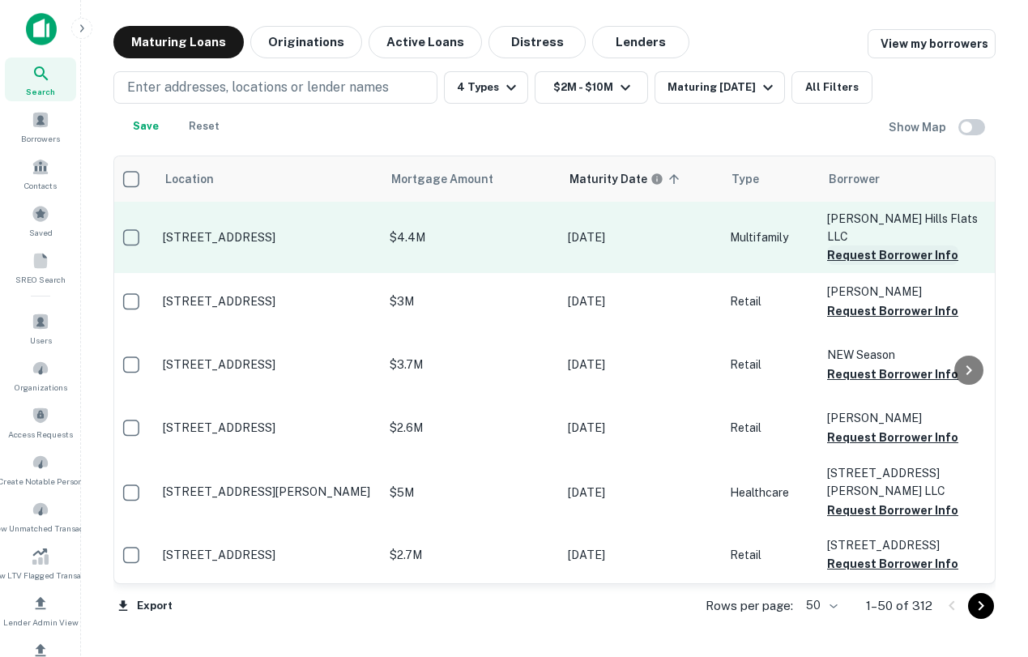
click at [851, 246] on button "Request Borrower Info" at bounding box center [892, 255] width 131 height 19
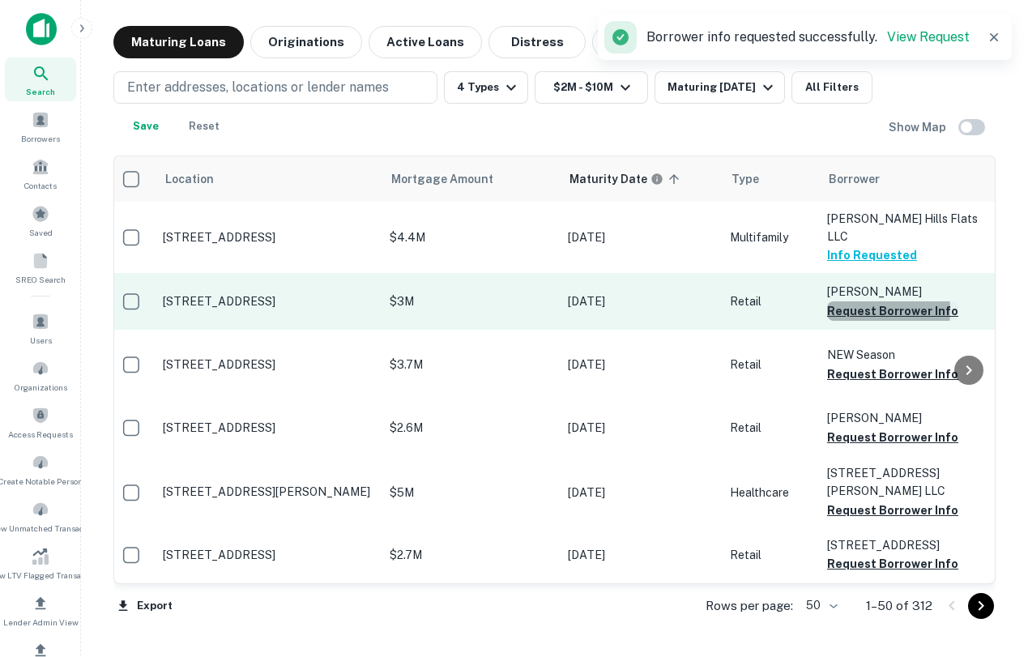
click at [863, 301] on button "Request Borrower Info" at bounding box center [892, 310] width 131 height 19
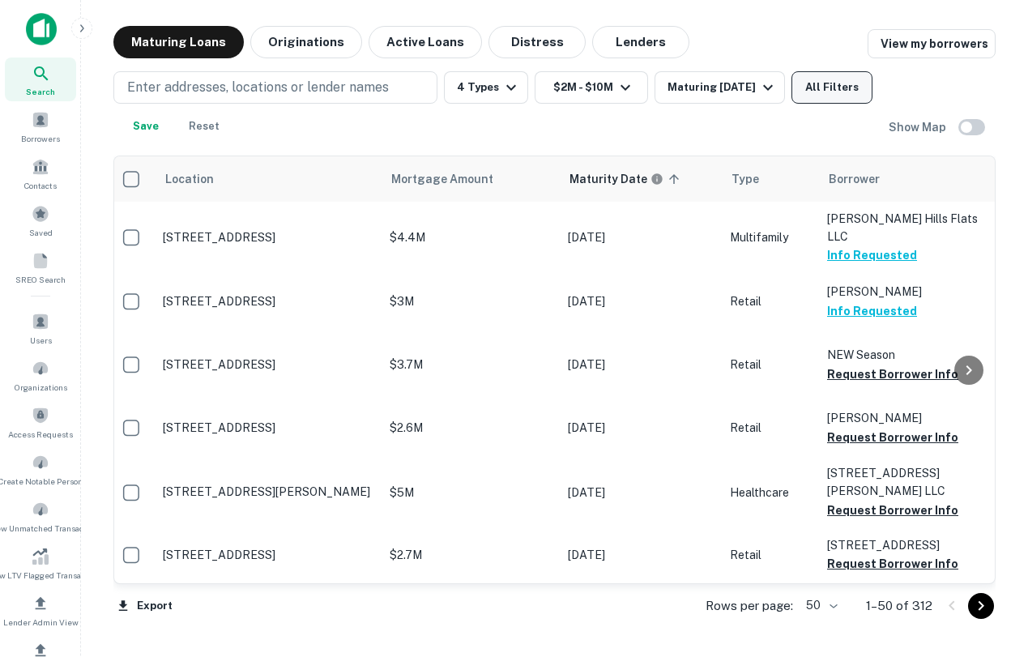
click at [857, 96] on button "All Filters" at bounding box center [832, 87] width 81 height 32
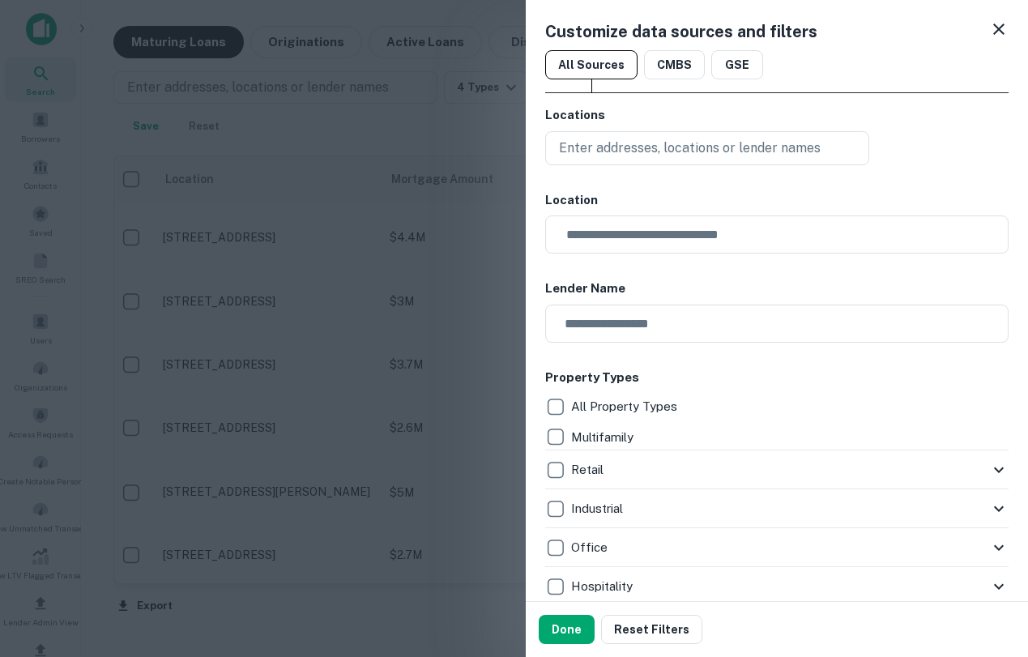
click at [1001, 24] on icon at bounding box center [998, 28] width 19 height 19
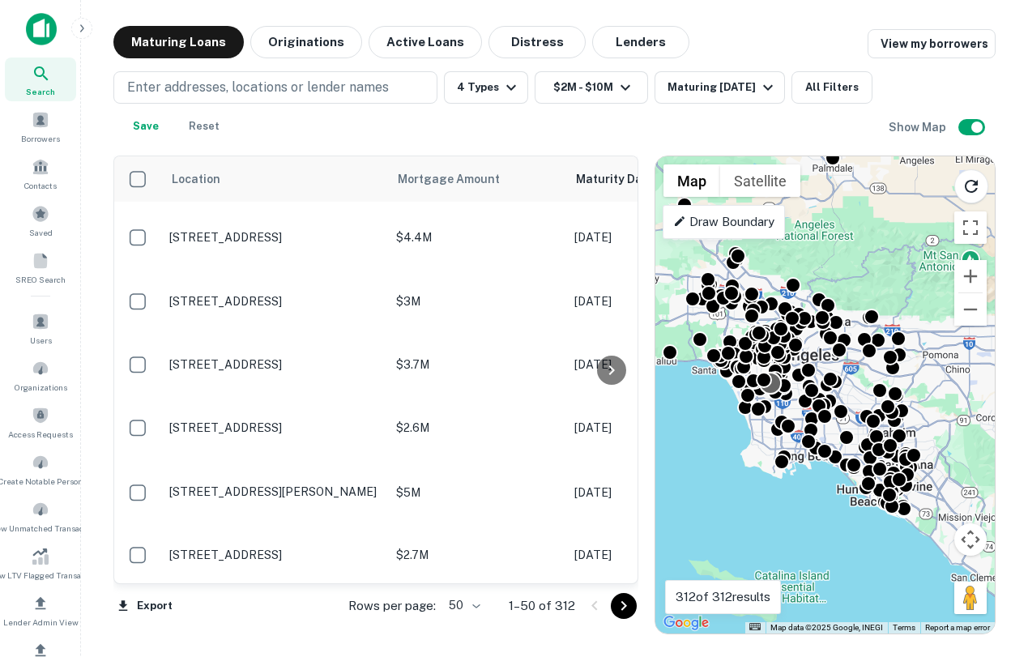
drag, startPoint x: 847, startPoint y: 410, endPoint x: 776, endPoint y: 387, distance: 74.8
click at [775, 387] on div at bounding box center [771, 383] width 24 height 24
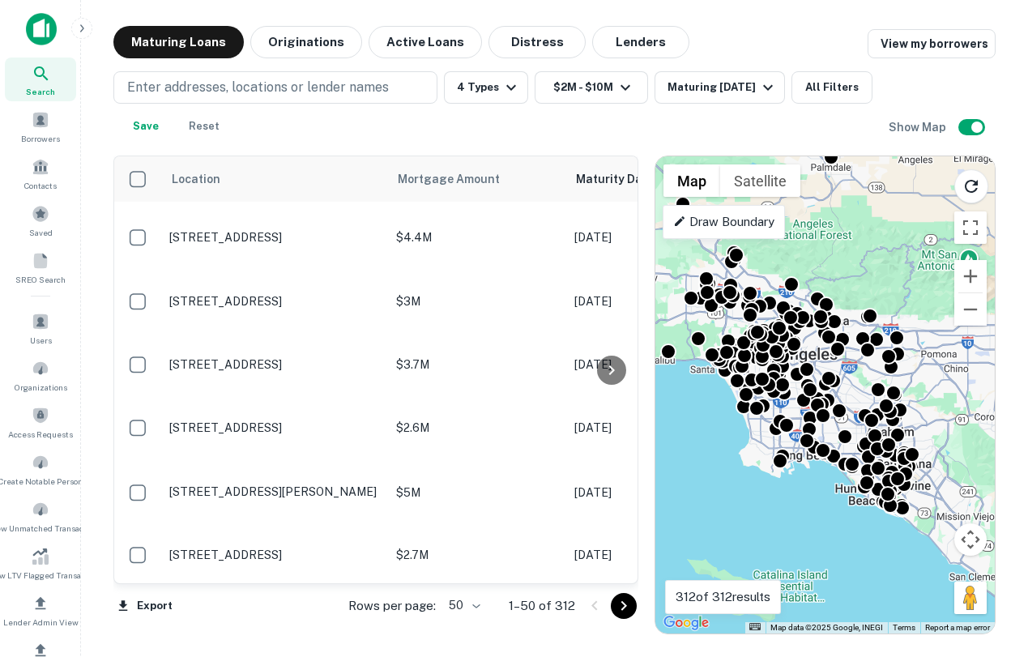
drag, startPoint x: 870, startPoint y: 221, endPoint x: 887, endPoint y: 241, distance: 25.8
click at [889, 242] on div "To activate drag with keyboard, press Alt + Enter. Once in keyboard drag state,…" at bounding box center [826, 394] width 340 height 477
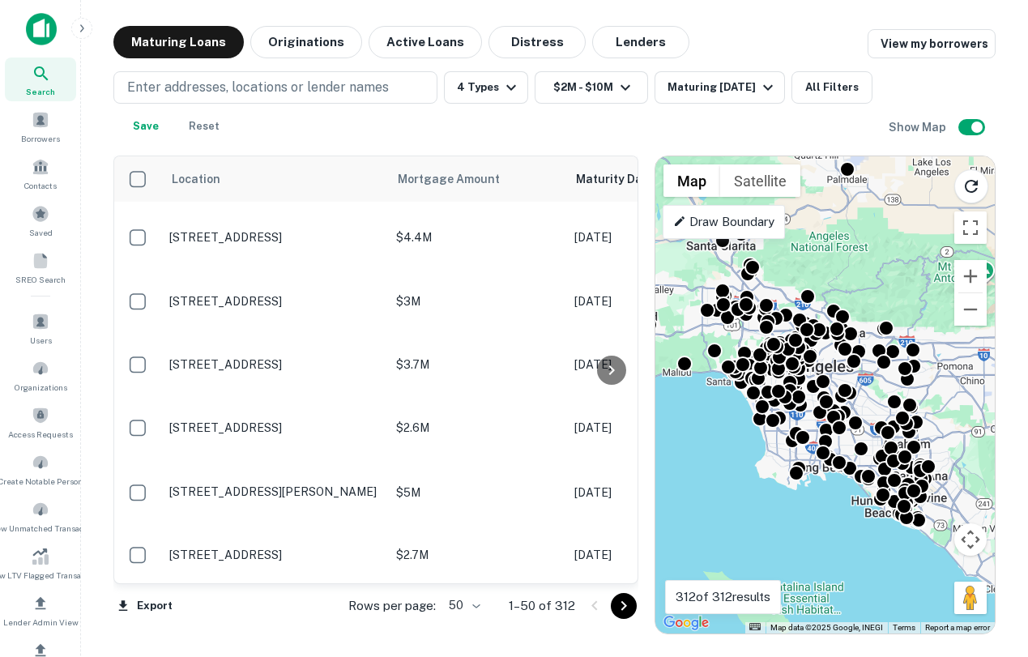
drag, startPoint x: 856, startPoint y: 263, endPoint x: 874, endPoint y: 276, distance: 22.3
click at [876, 277] on div "To activate drag with keyboard, press Alt + Enter. Once in keyboard drag state,…" at bounding box center [826, 394] width 340 height 477
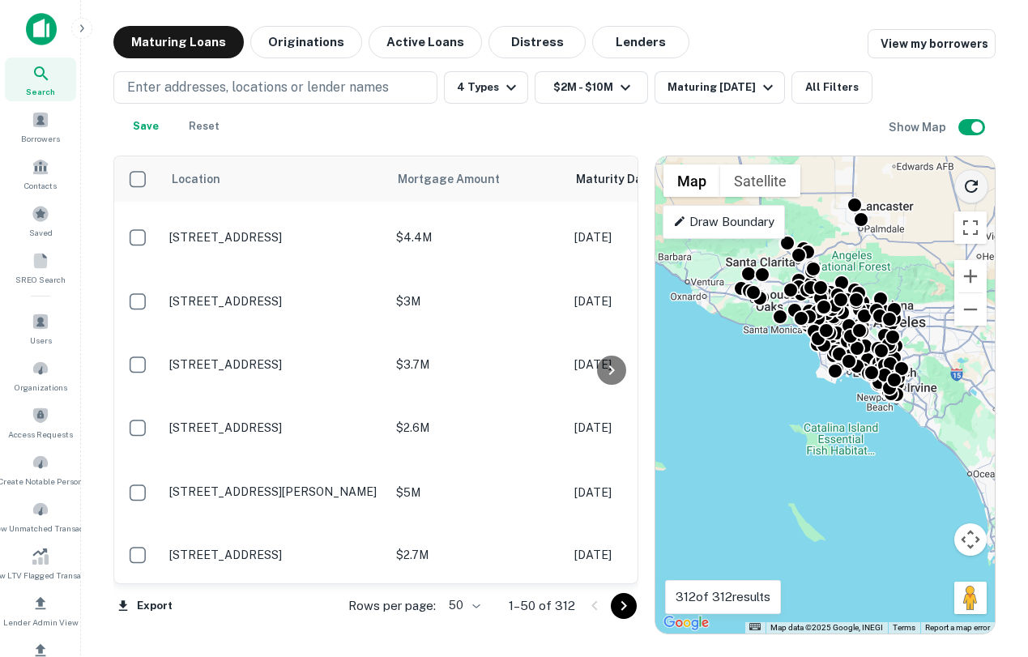
click at [974, 190] on icon "Reload search area" at bounding box center [971, 186] width 13 height 13
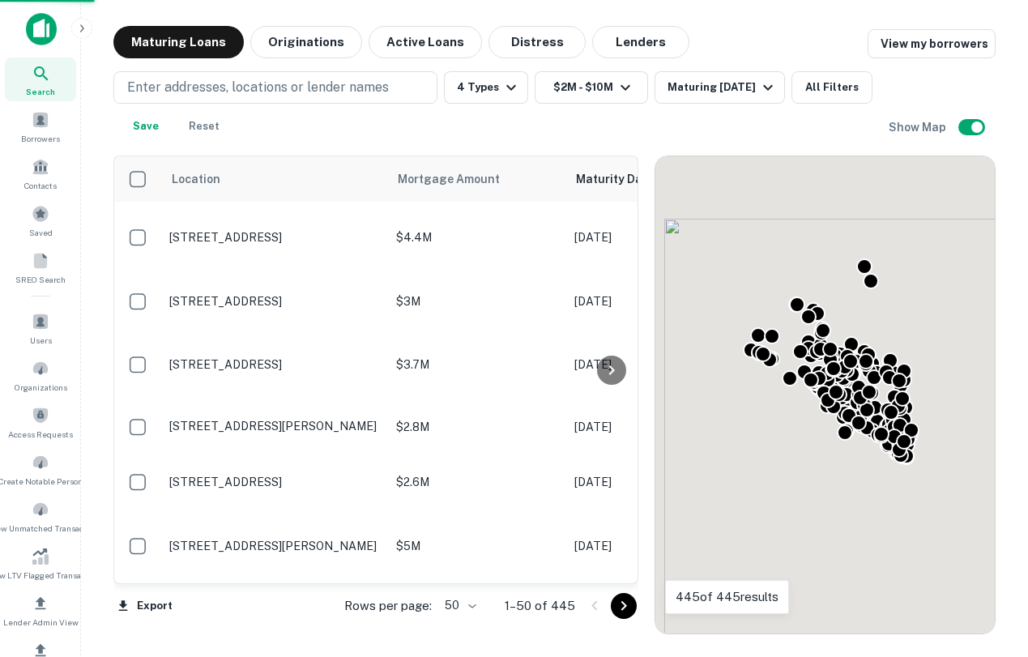
click at [927, 280] on div "To activate drag with keyboard, press Alt + Enter. Once in keyboard drag state,…" at bounding box center [826, 394] width 340 height 477
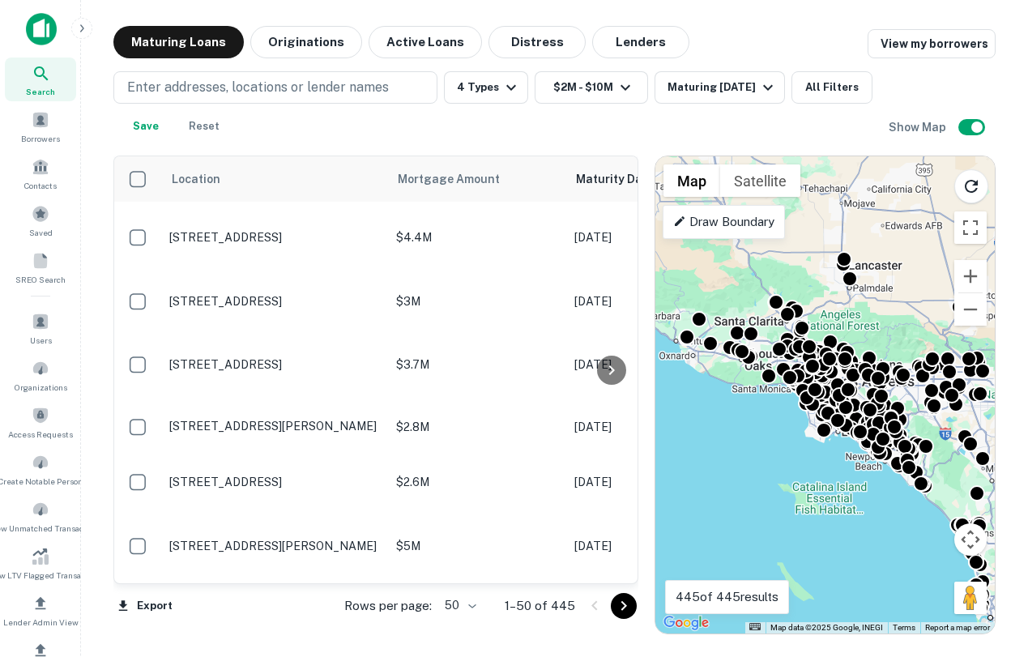
drag, startPoint x: 847, startPoint y: 318, endPoint x: 829, endPoint y: 320, distance: 17.9
click at [829, 320] on div "To activate drag with keyboard, press Alt + Enter. Once in keyboard drag state,…" at bounding box center [826, 394] width 340 height 477
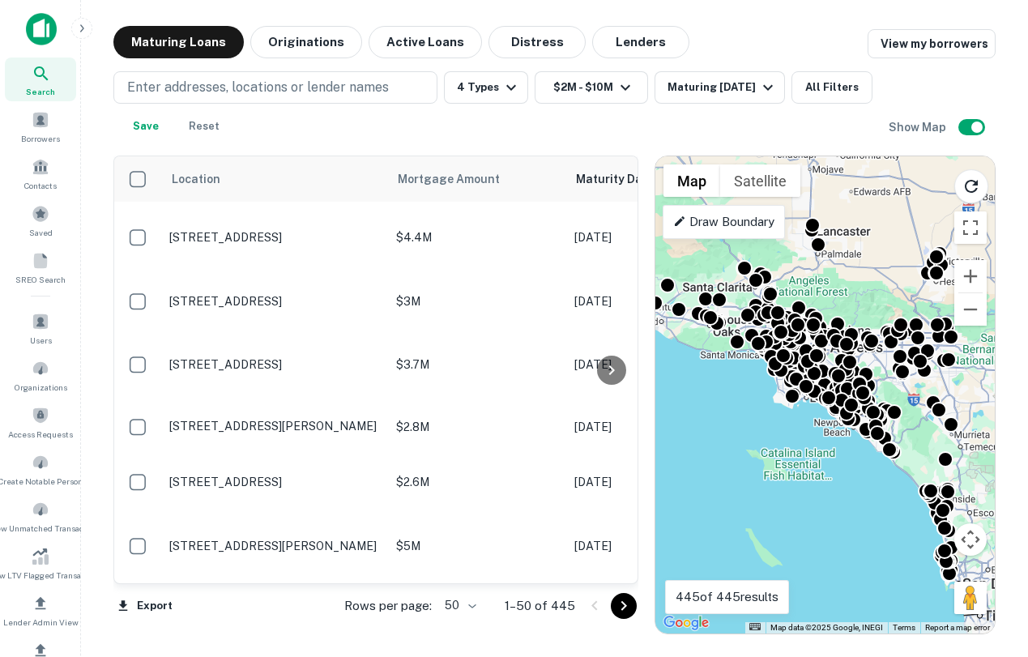
drag, startPoint x: 903, startPoint y: 276, endPoint x: 866, endPoint y: 241, distance: 50.4
click at [868, 241] on div "To activate drag with keyboard, press Alt + Enter. Once in keyboard drag state,…" at bounding box center [826, 394] width 340 height 477
click at [637, 118] on div "Enter addresses, locations or lender names 4 Types $2M - $10M Maturing In 1 Yea…" at bounding box center [501, 106] width 776 height 71
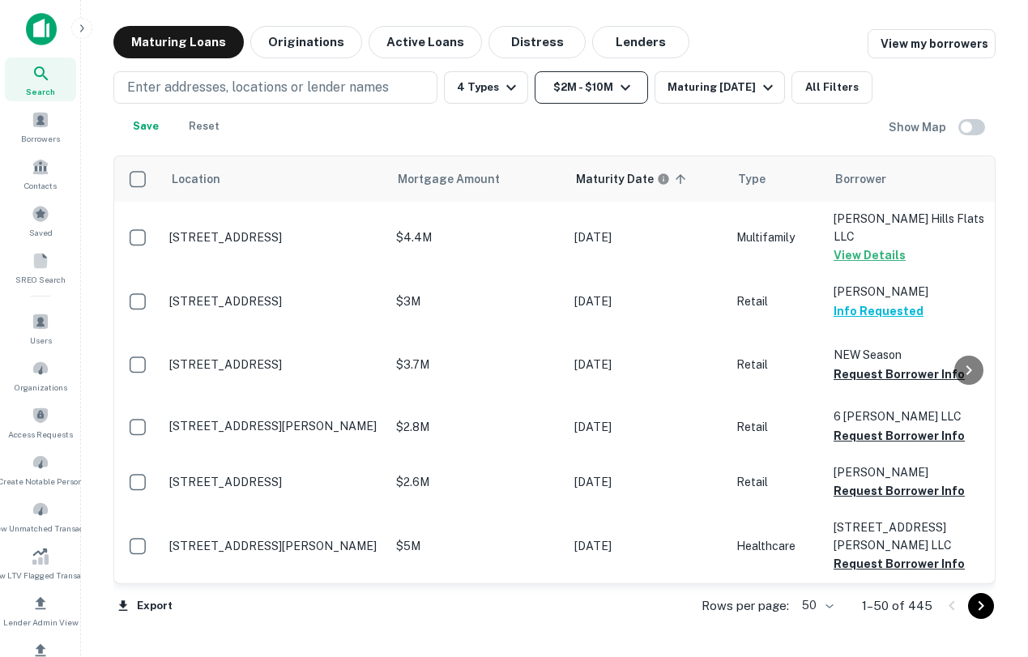
click at [630, 99] on button "$2M - $10M" at bounding box center [591, 87] width 113 height 32
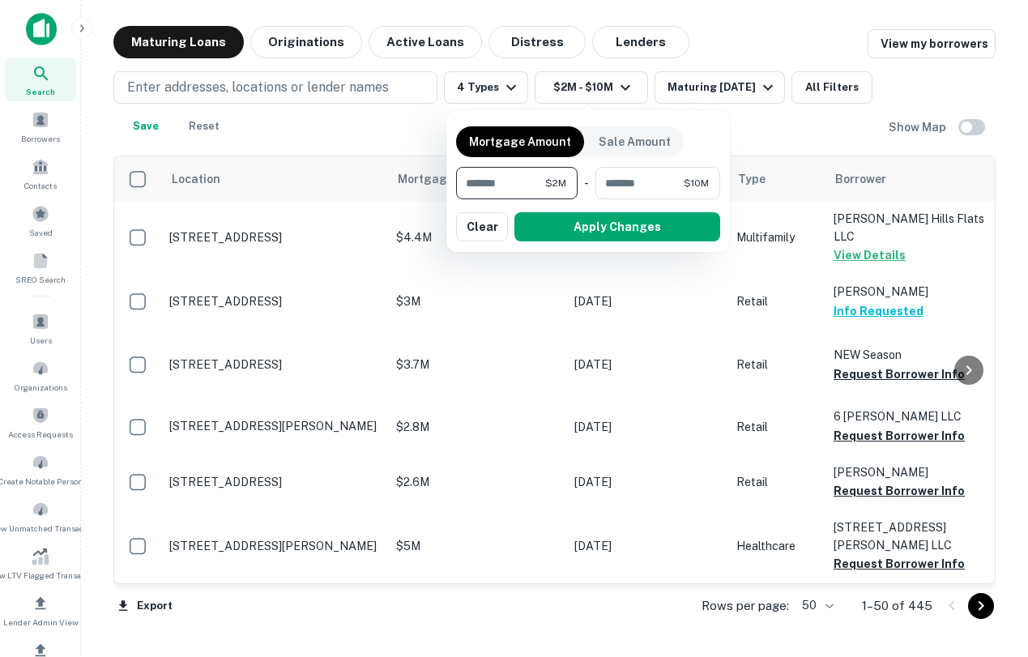
drag, startPoint x: 532, startPoint y: 190, endPoint x: 450, endPoint y: 176, distance: 83.8
click at [450, 177] on div "Mortgage Amount Sale Amount ******* $2M ​ - ******** $10M ​ Apply Changes Clear" at bounding box center [589, 181] width 284 height 142
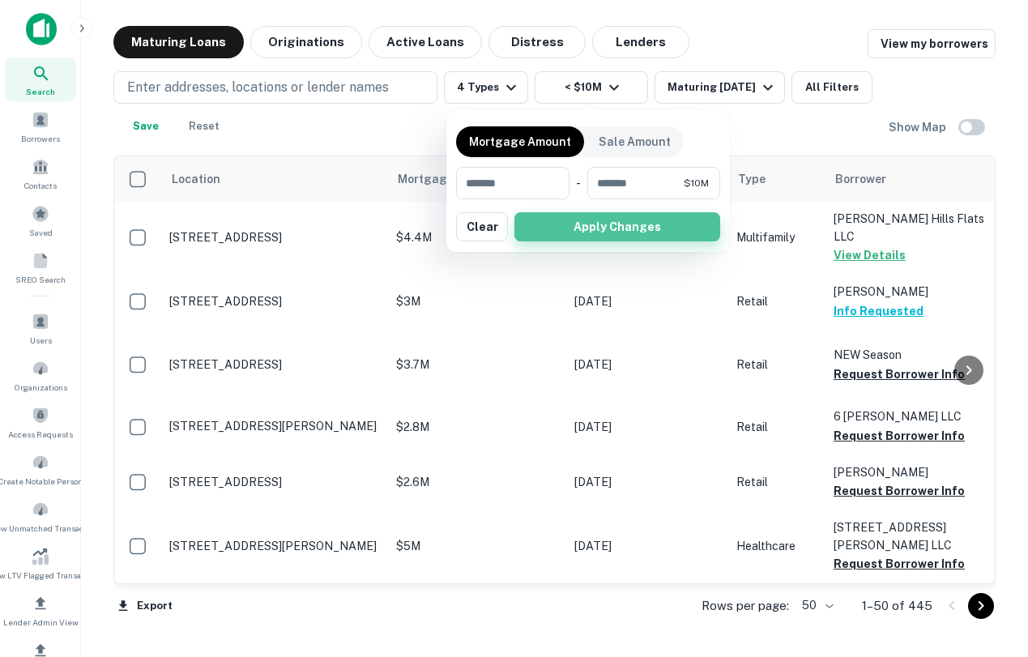
click at [644, 235] on button "Apply Changes" at bounding box center [618, 226] width 206 height 29
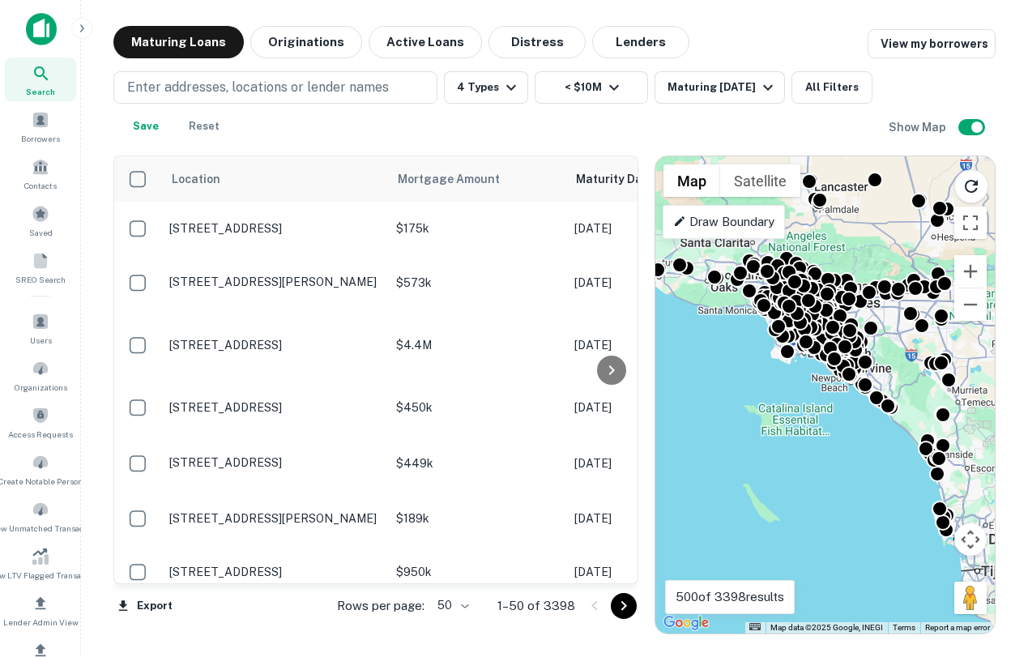
drag, startPoint x: 887, startPoint y: 280, endPoint x: 840, endPoint y: 260, distance: 50.9
click at [840, 260] on div "To activate drag with keyboard, press Alt + Enter. Once in keyboard drag state,…" at bounding box center [826, 394] width 340 height 477
click at [729, 218] on p "Draw Boundary" at bounding box center [723, 221] width 101 height 19
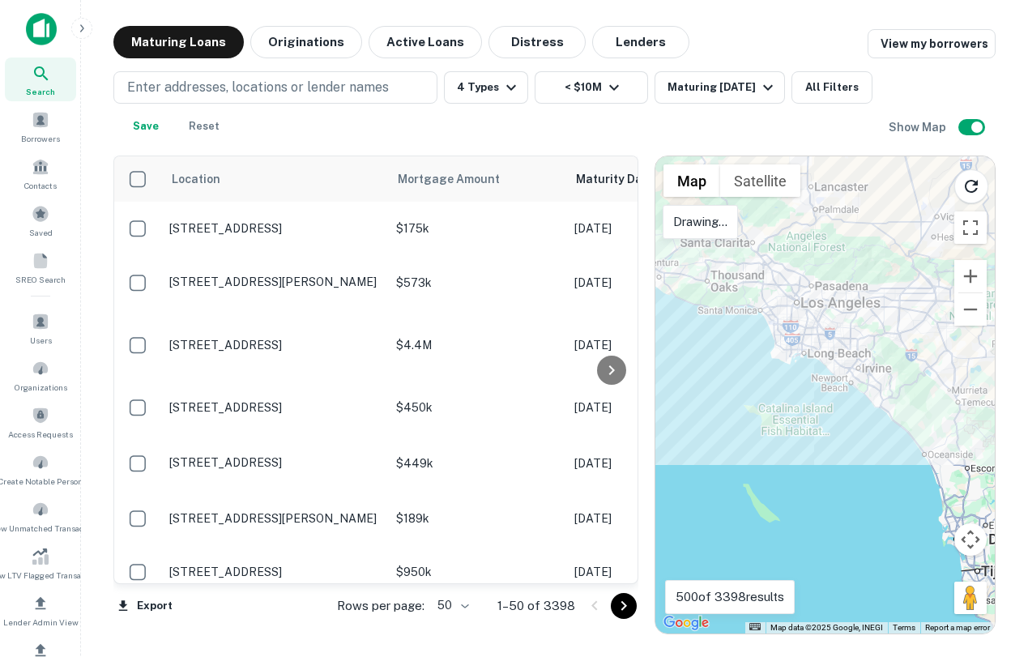
click at [798, 374] on div at bounding box center [826, 394] width 340 height 477
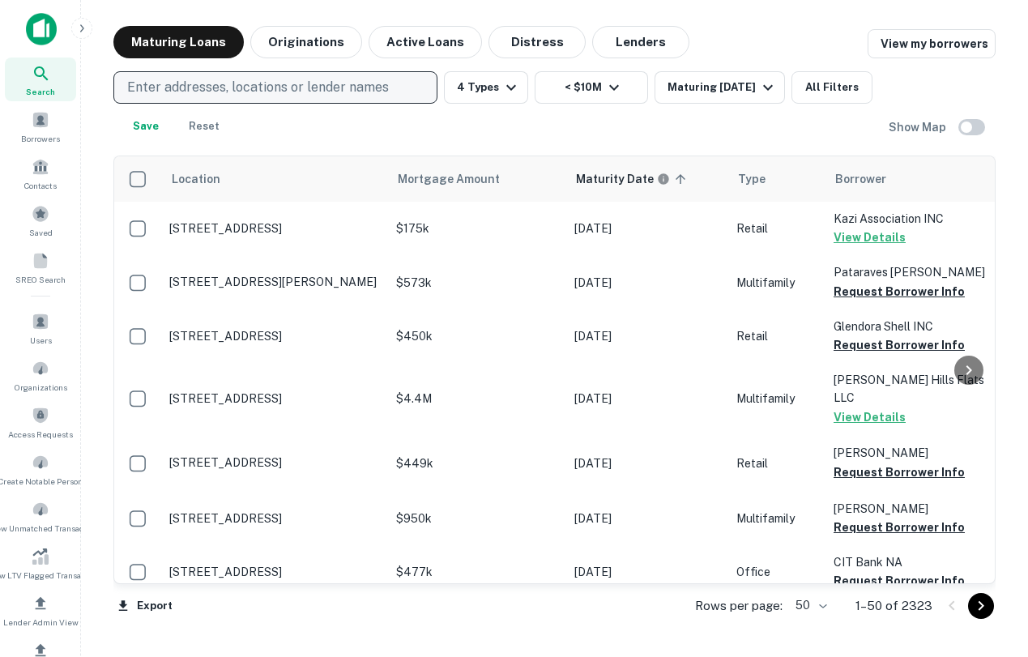
click at [333, 82] on p "Enter addresses, locations or lender names" at bounding box center [258, 87] width 262 height 19
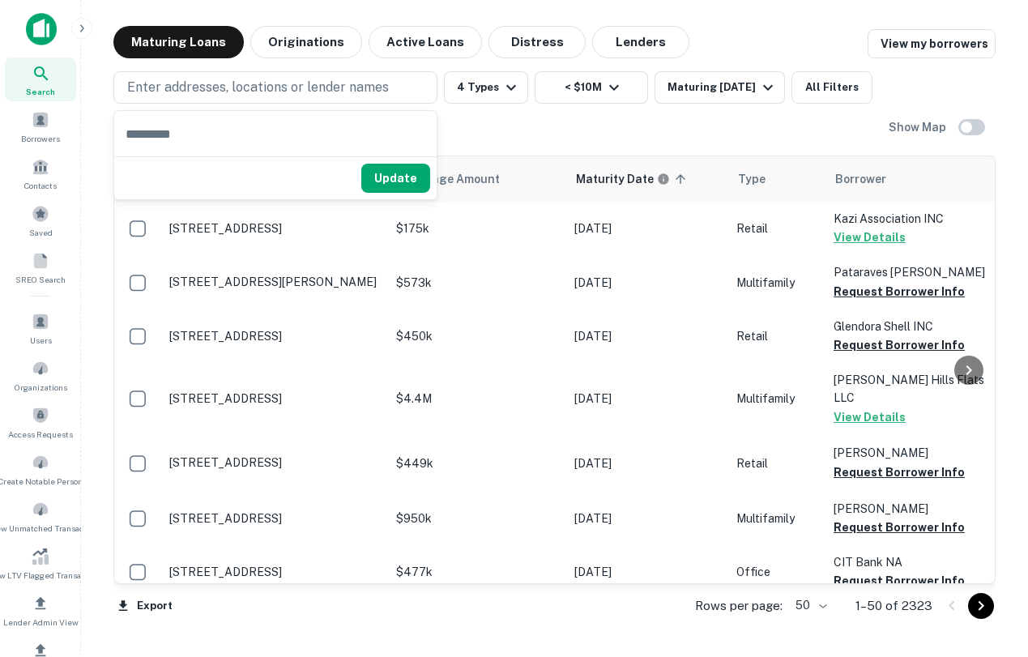
click at [762, 44] on div "Maturing Loans Originations Active Loans Distress Lenders View my borrowers" at bounding box center [554, 42] width 882 height 32
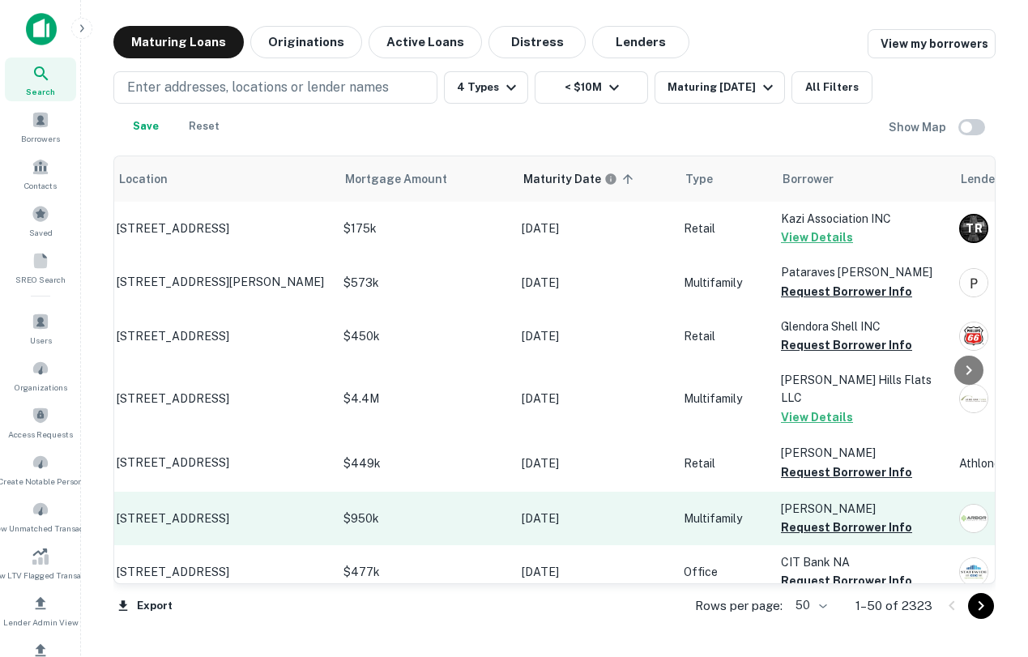
scroll to position [0, 50]
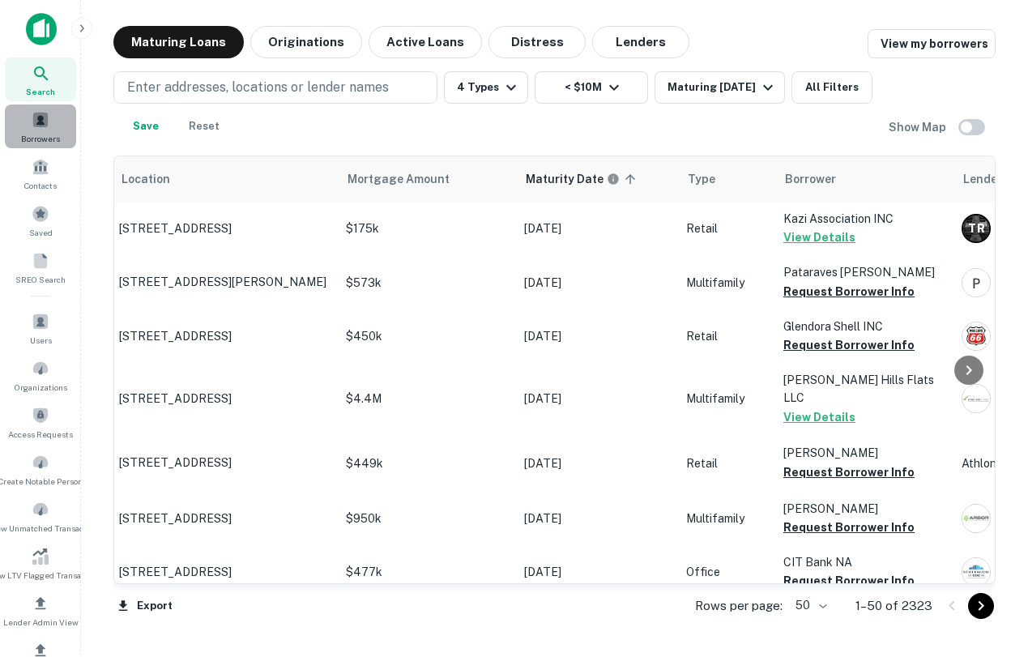
click at [34, 111] on span at bounding box center [41, 120] width 18 height 18
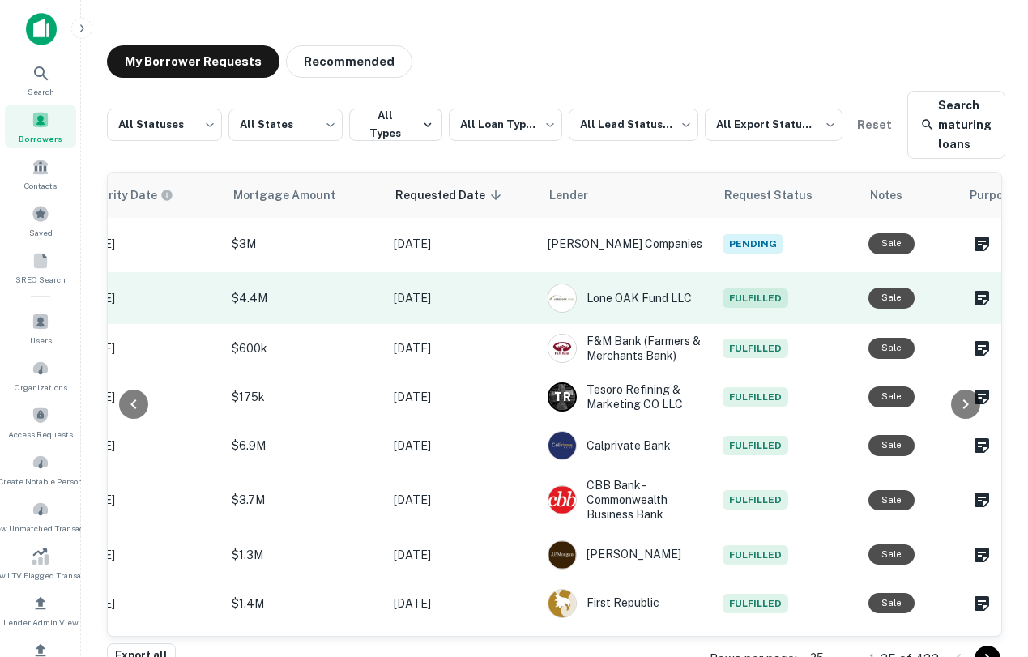
scroll to position [2, 0]
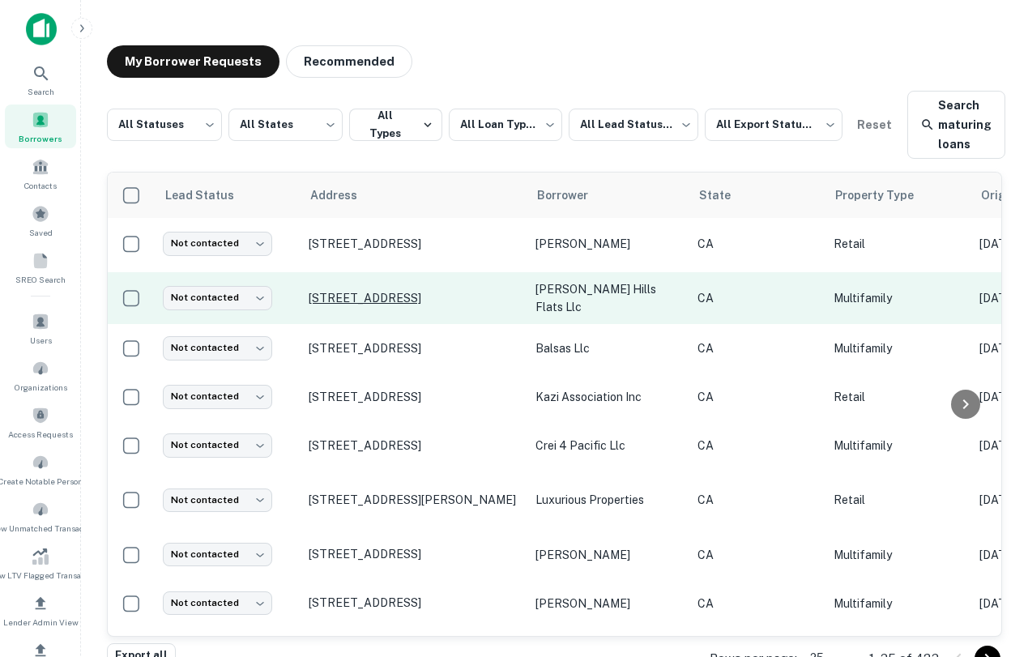
click at [414, 291] on p "[STREET_ADDRESS]" at bounding box center [414, 298] width 211 height 15
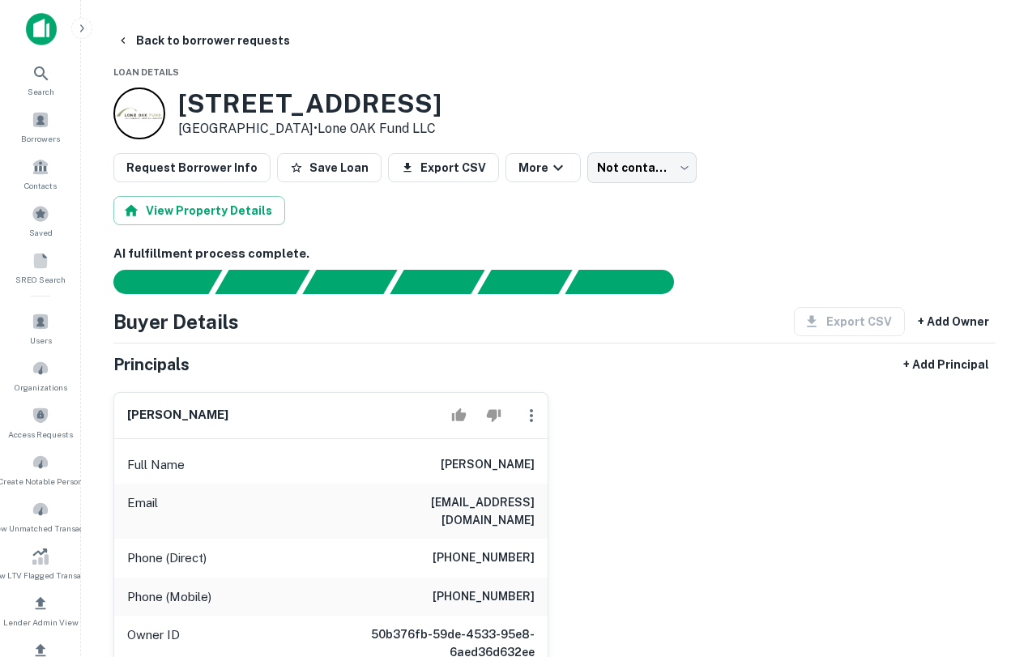
click at [130, 32] on button "Back to borrower requests" at bounding box center [203, 40] width 186 height 29
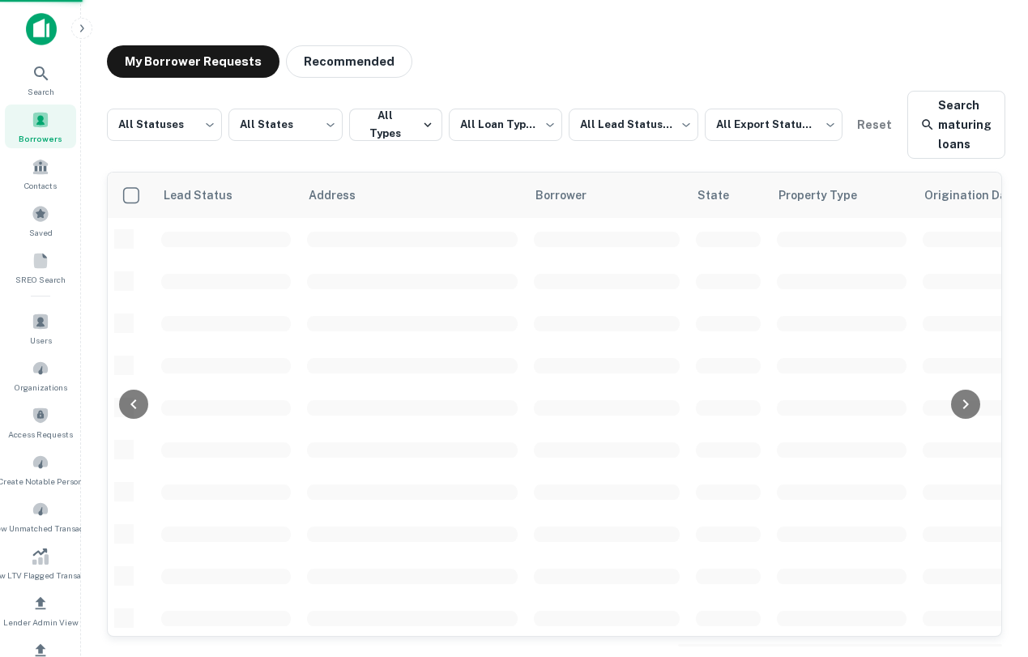
scroll to position [2, 0]
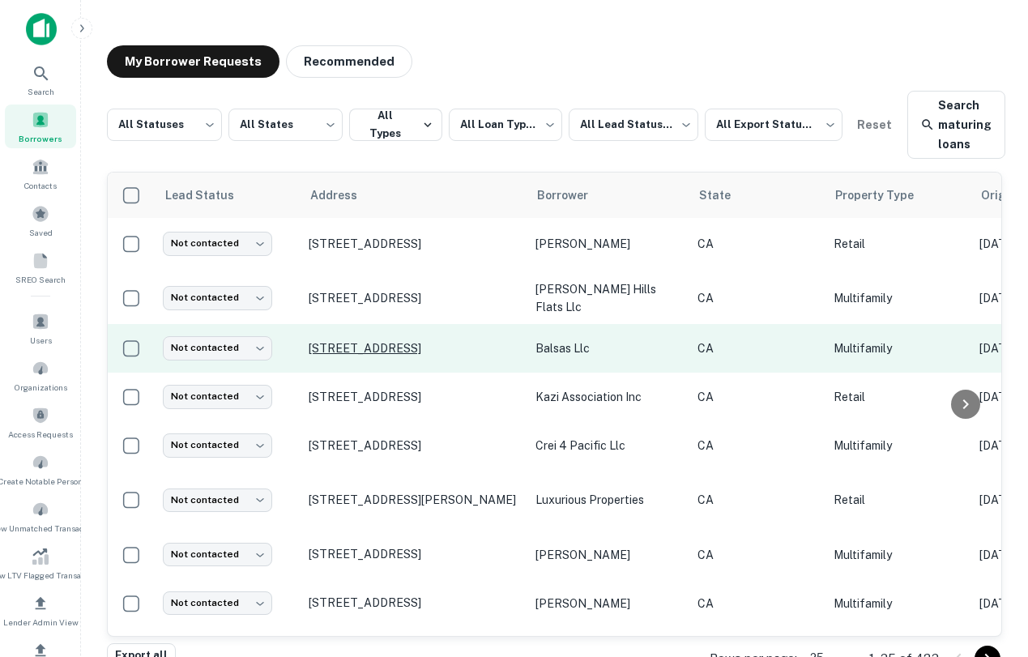
click at [430, 344] on p "[STREET_ADDRESS]" at bounding box center [414, 348] width 211 height 15
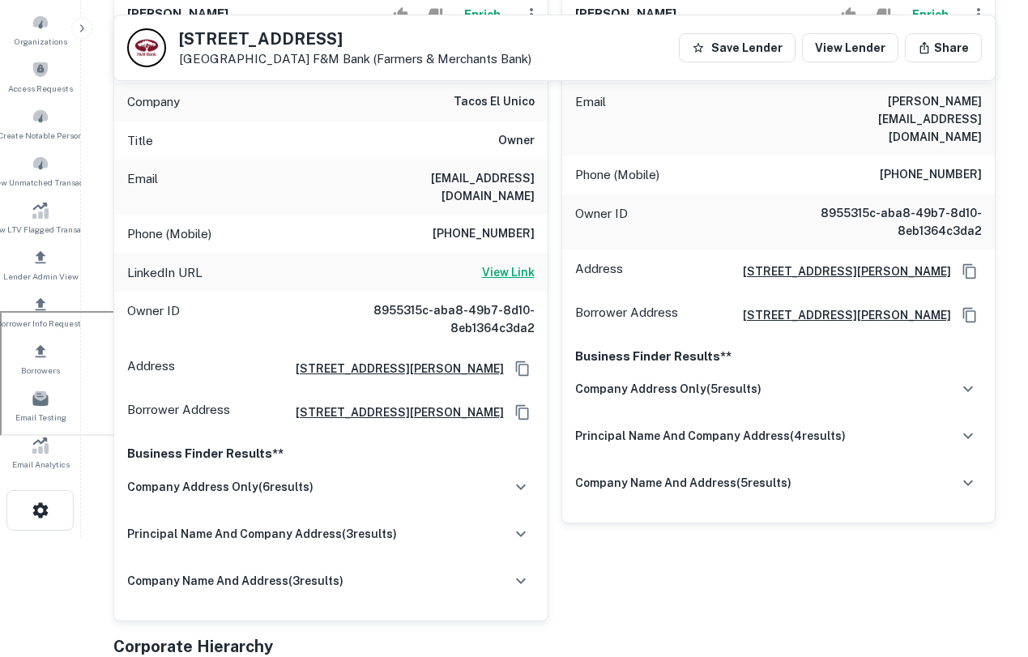
scroll to position [350, 0]
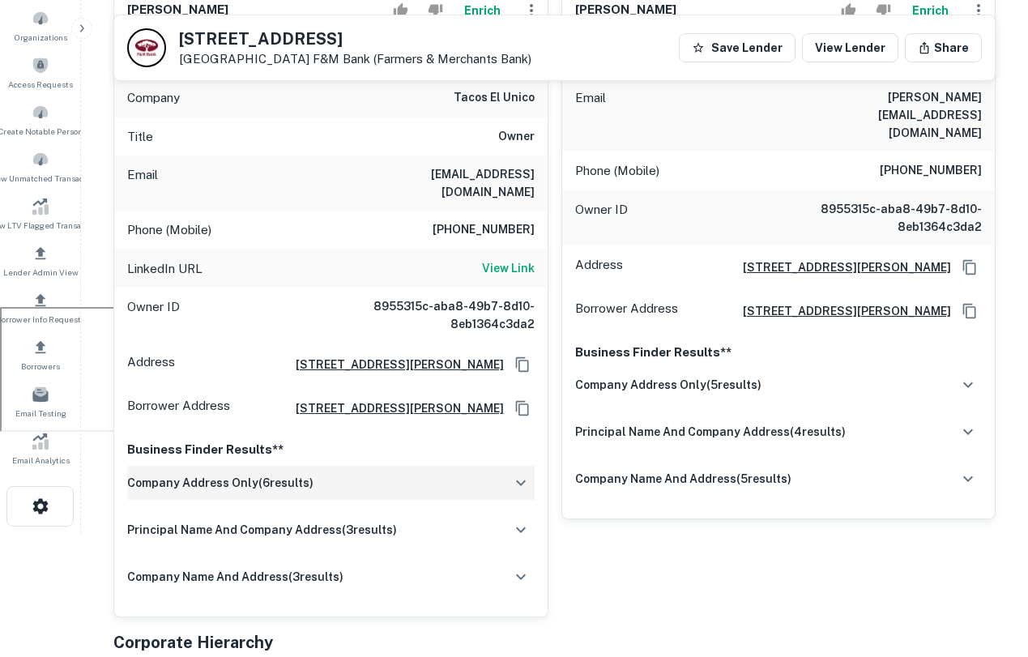
click at [515, 473] on icon "button" at bounding box center [520, 482] width 19 height 19
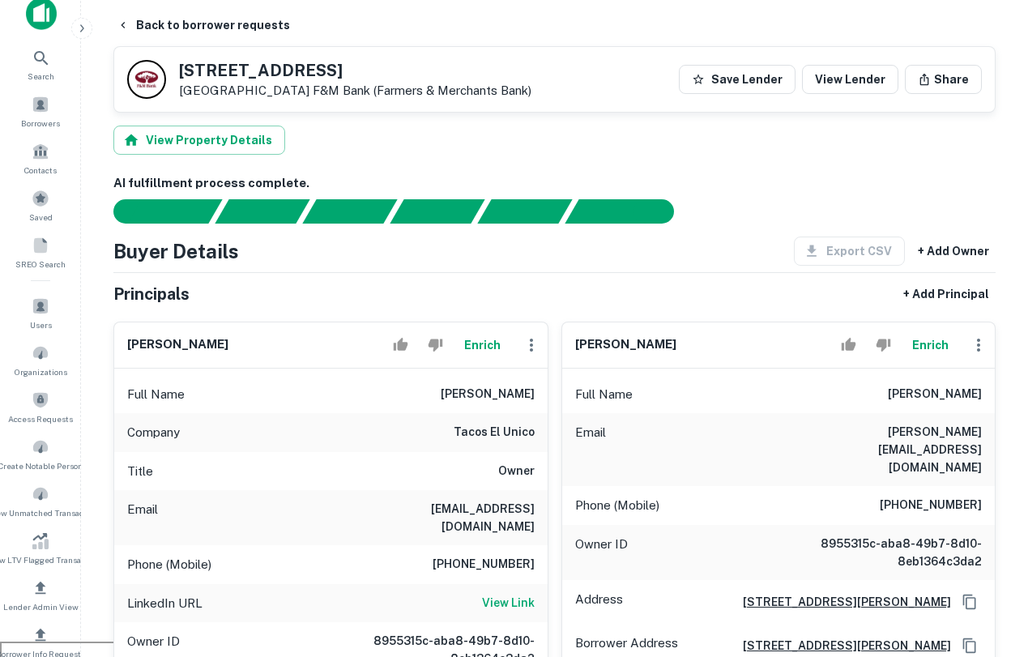
scroll to position [0, 0]
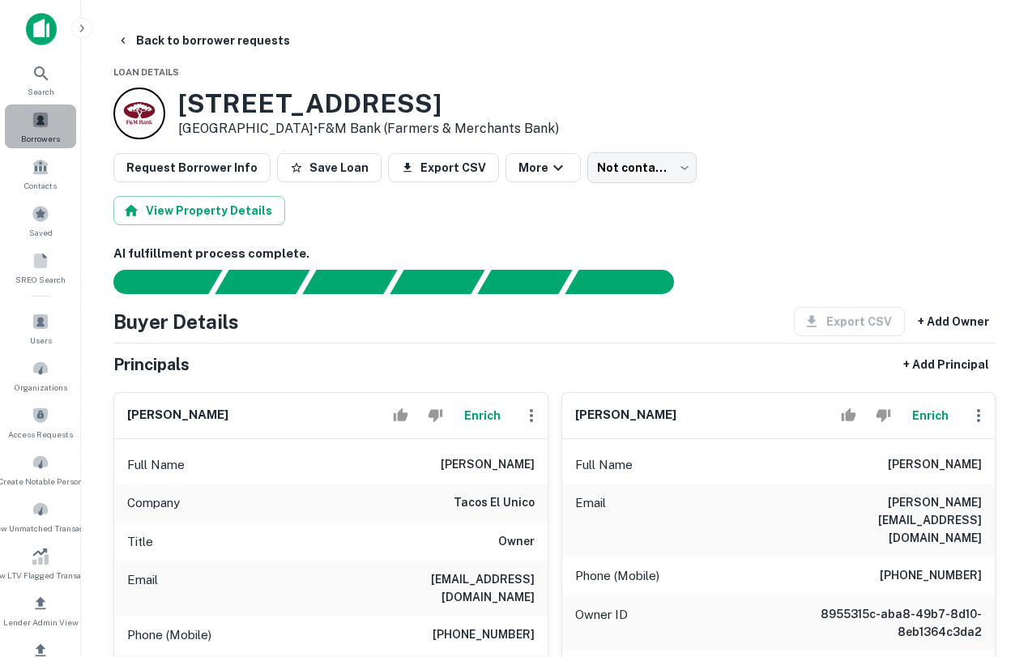
click at [41, 138] on span "Borrowers" at bounding box center [40, 138] width 39 height 13
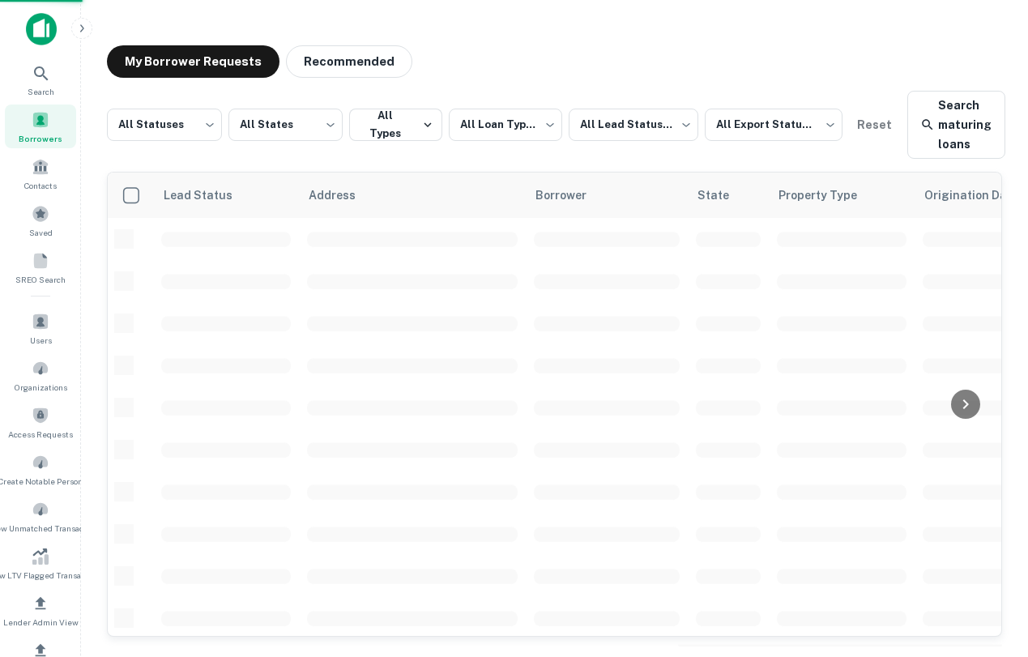
scroll to position [2, 0]
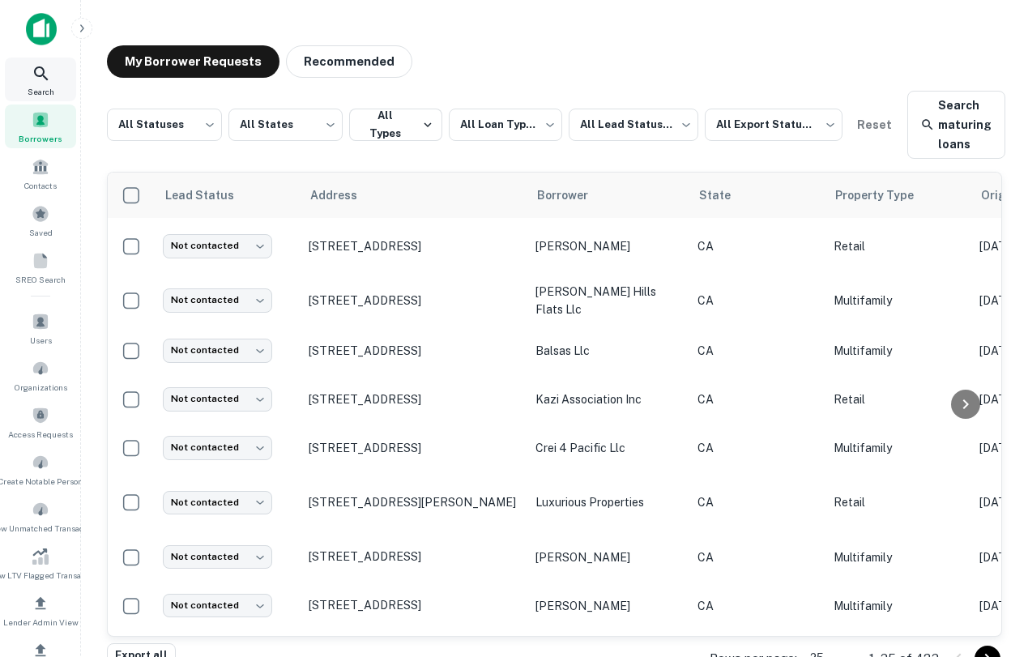
click at [45, 76] on icon at bounding box center [41, 73] width 19 height 19
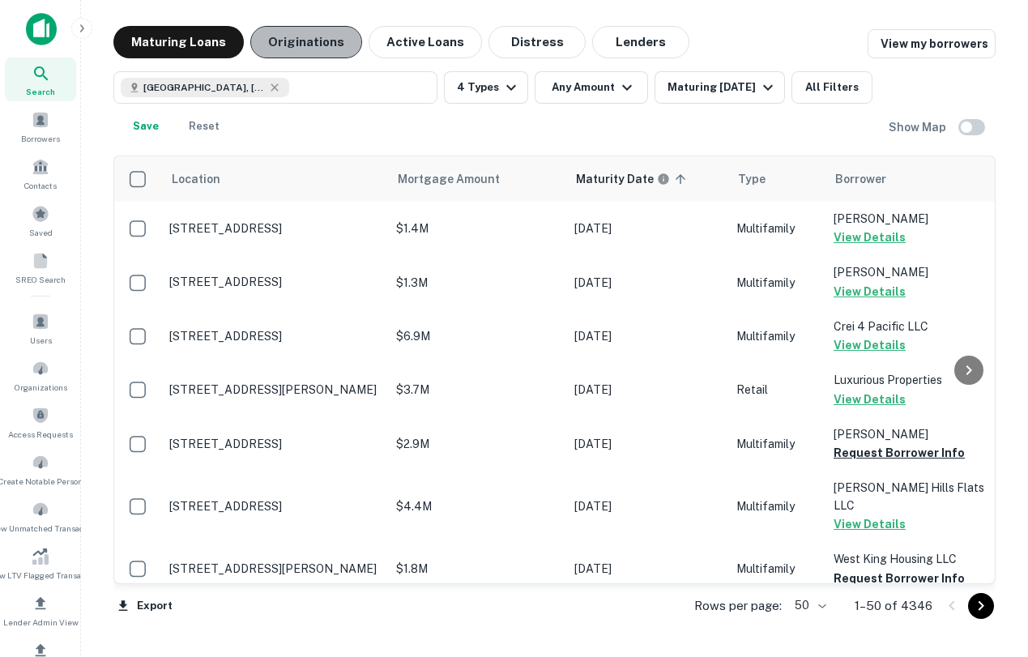
click at [311, 43] on button "Originations" at bounding box center [306, 42] width 112 height 32
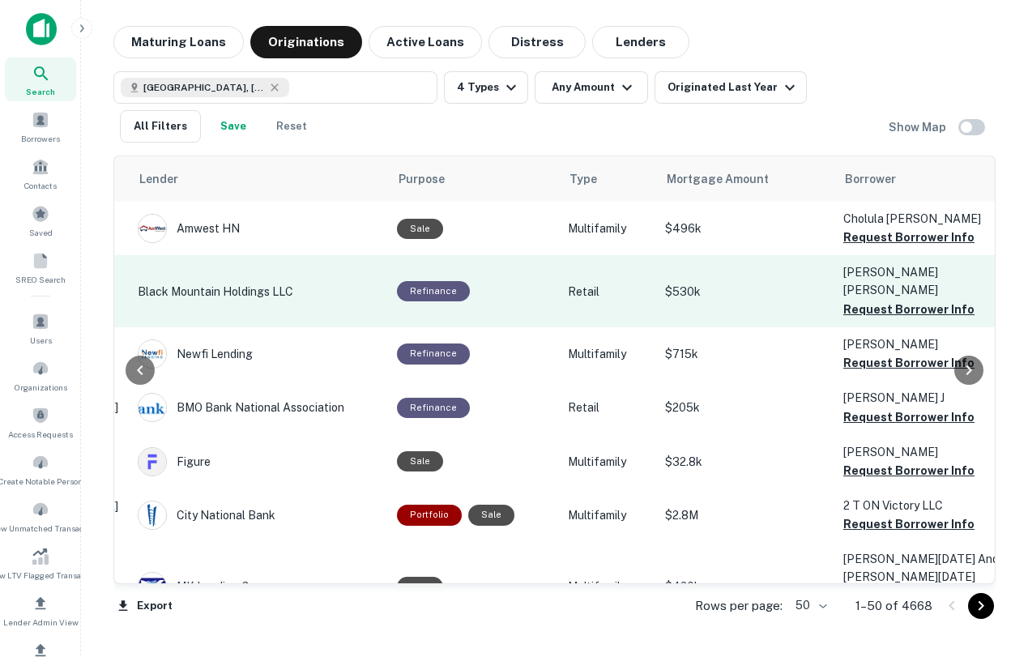
scroll to position [0, 258]
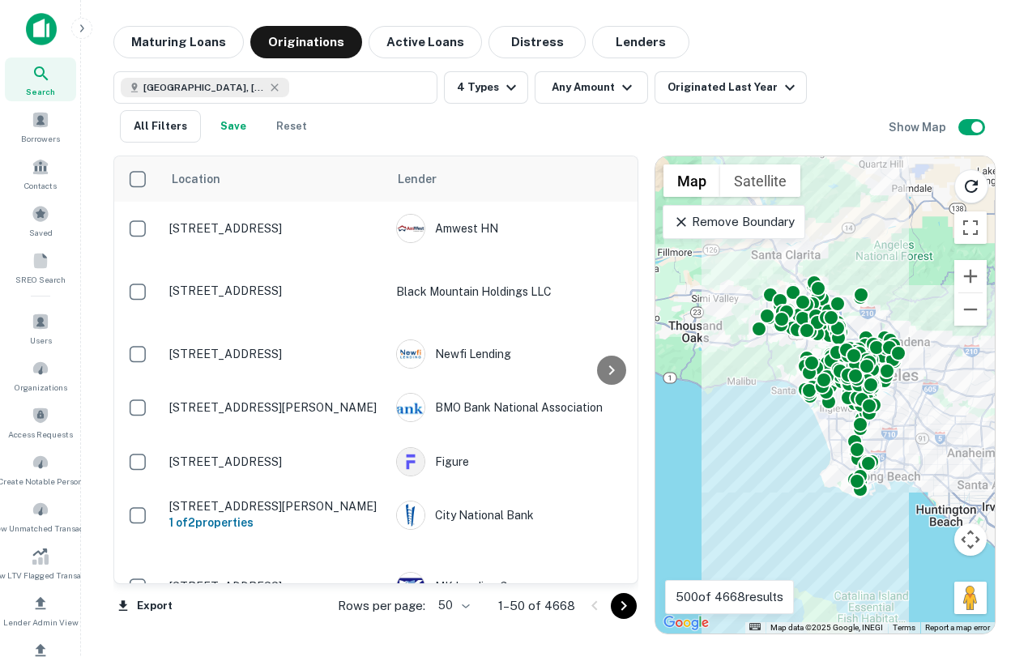
click at [786, 230] on p "Remove Boundary" at bounding box center [733, 221] width 121 height 19
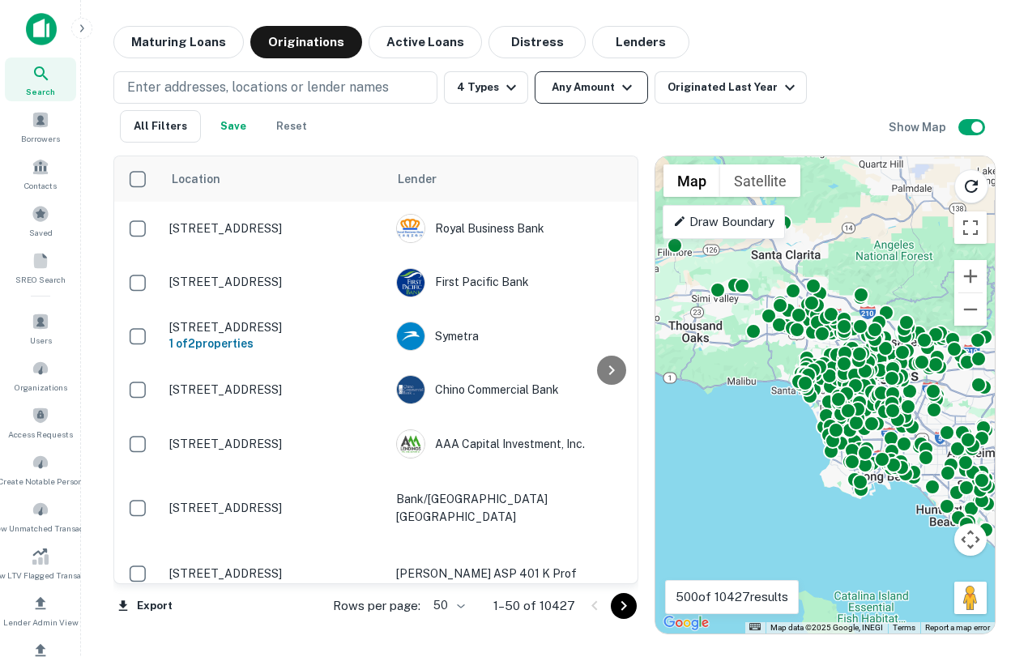
click at [573, 79] on button "Any Amount" at bounding box center [591, 87] width 113 height 32
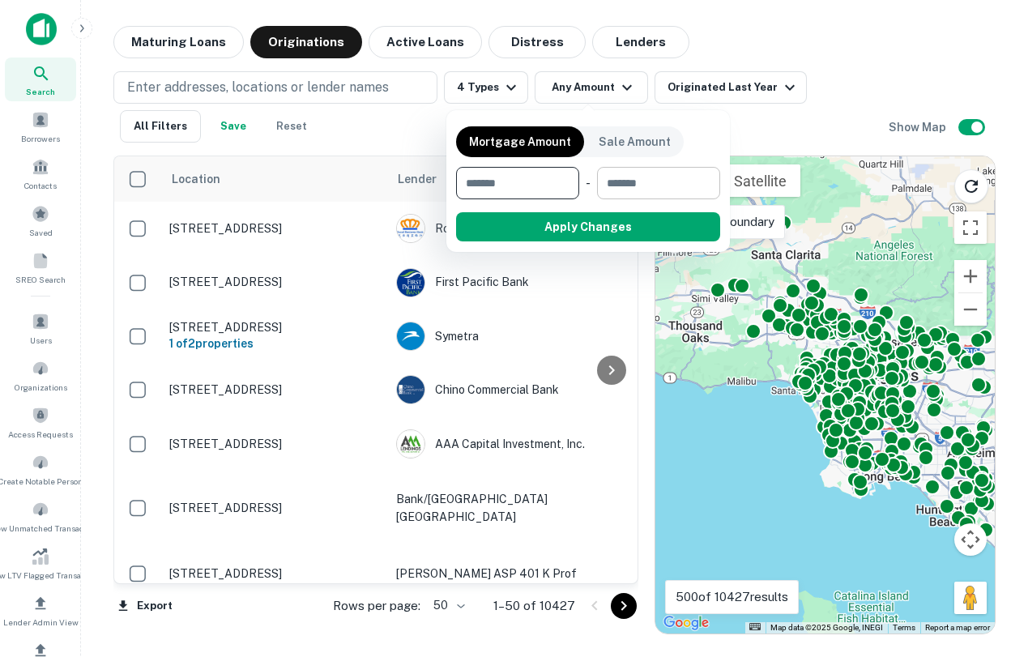
click at [653, 175] on input "number" at bounding box center [653, 183] width 112 height 32
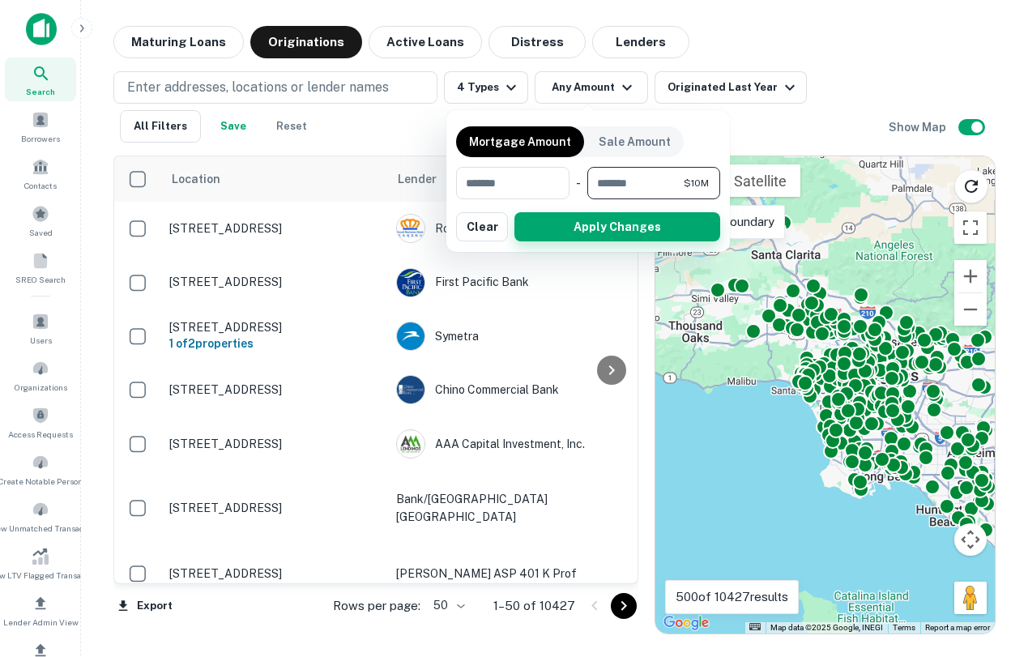
type input "********"
click at [661, 229] on button "Apply Changes" at bounding box center [618, 226] width 206 height 29
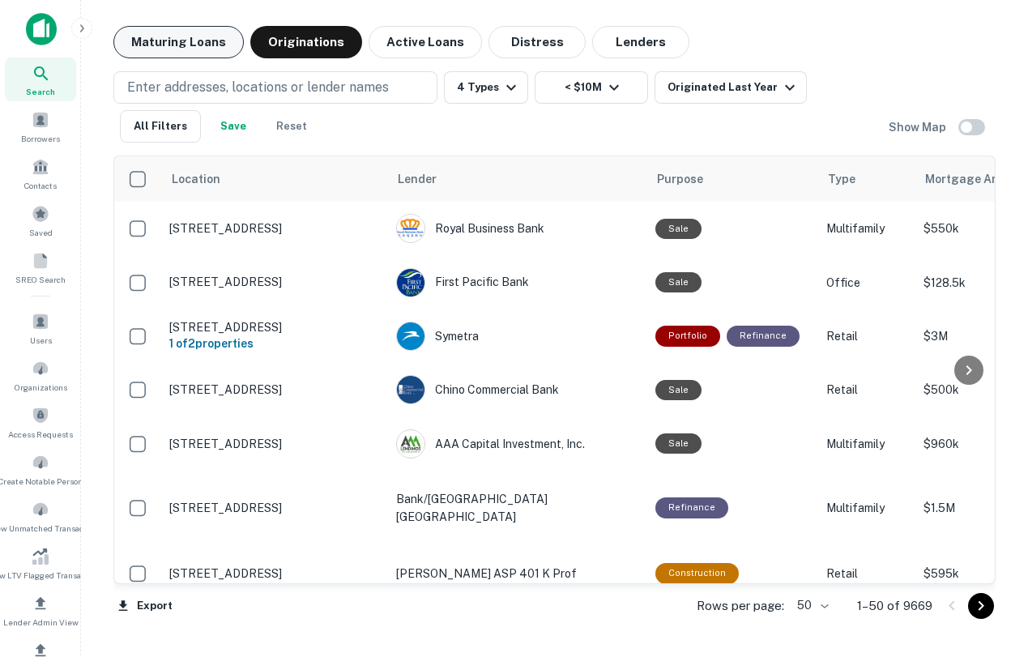
click at [125, 45] on button "Maturing Loans" at bounding box center [178, 42] width 130 height 32
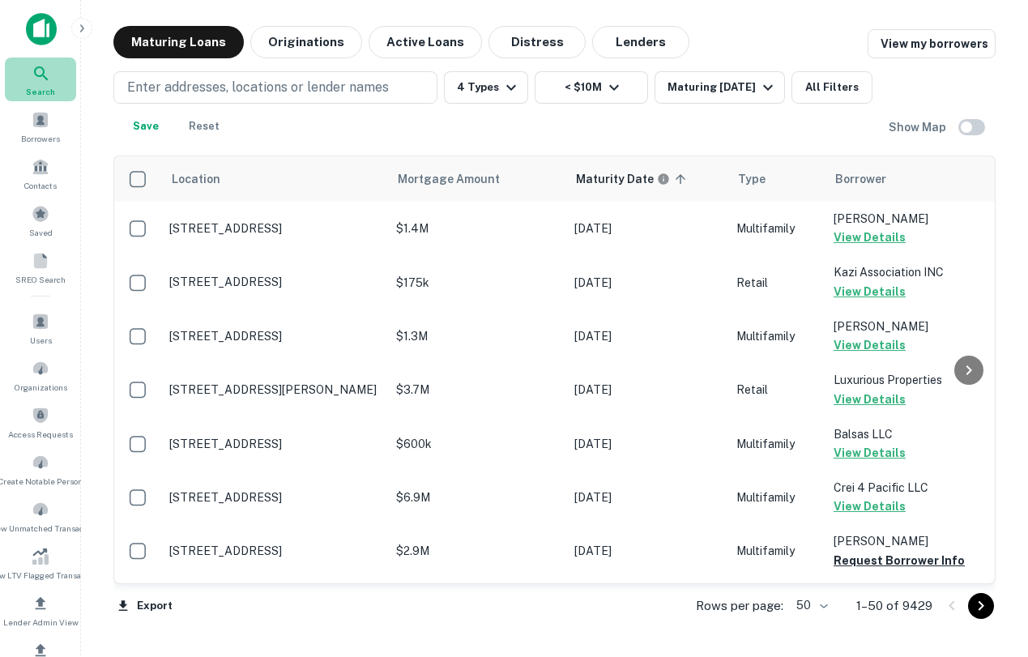
click at [66, 73] on div "Search" at bounding box center [40, 80] width 71 height 44
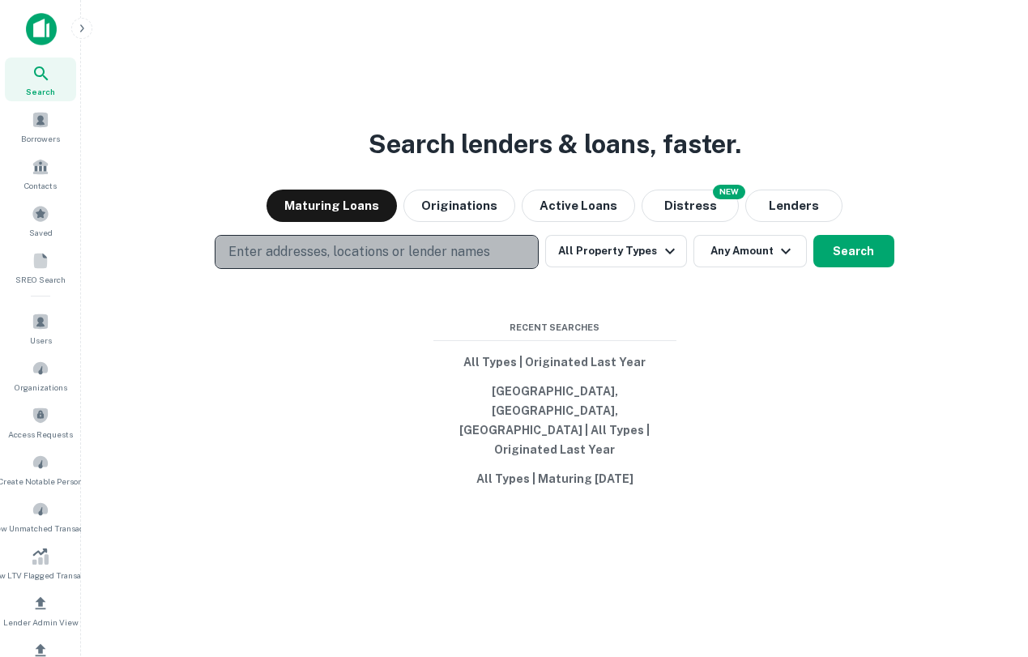
click at [340, 262] on p "Enter addresses, locations or lender names" at bounding box center [360, 251] width 262 height 19
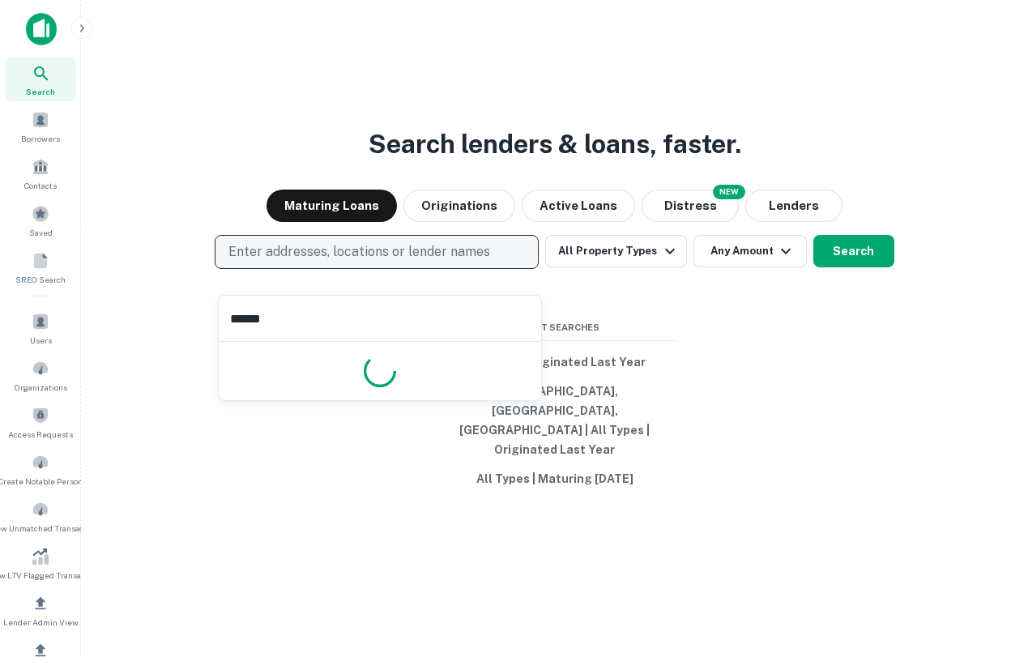
type input "*******"
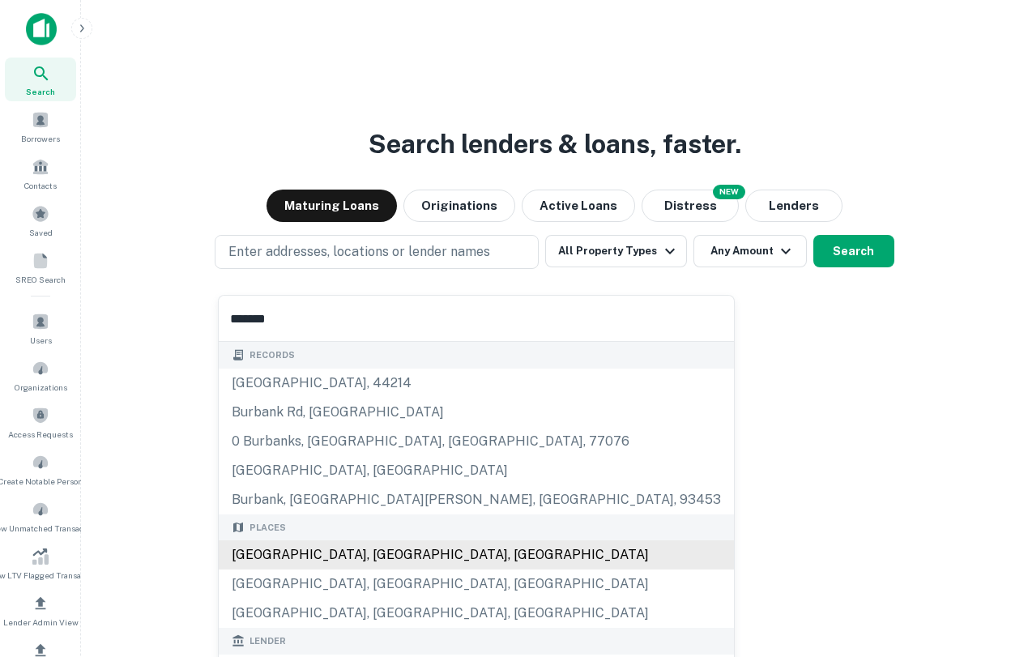
click at [335, 557] on div "Burbank, CA, USA" at bounding box center [476, 555] width 515 height 29
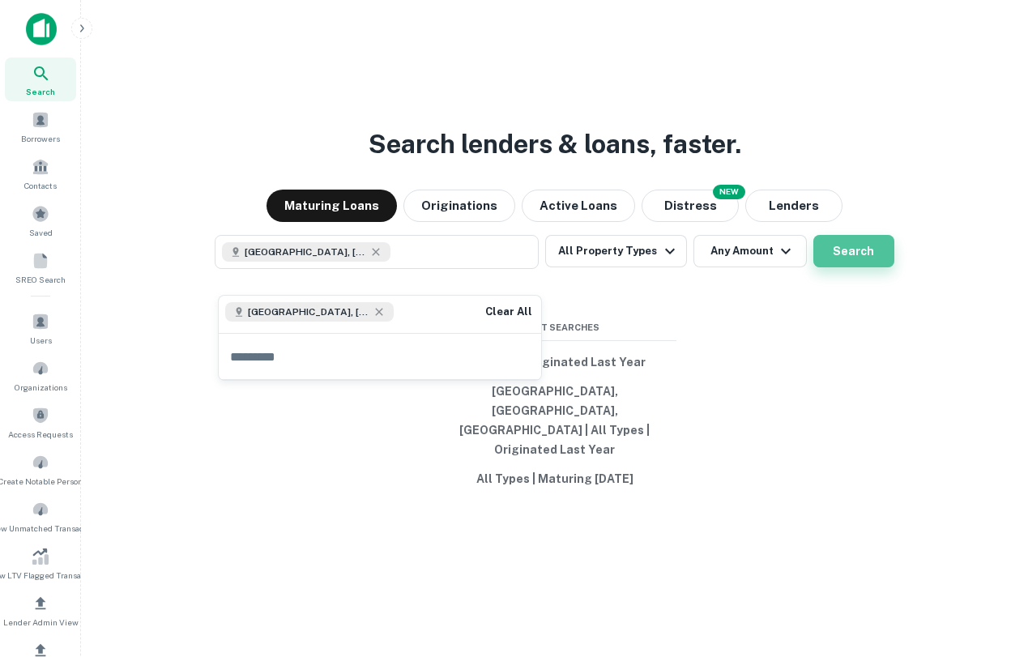
click at [881, 267] on button "Search" at bounding box center [854, 251] width 81 height 32
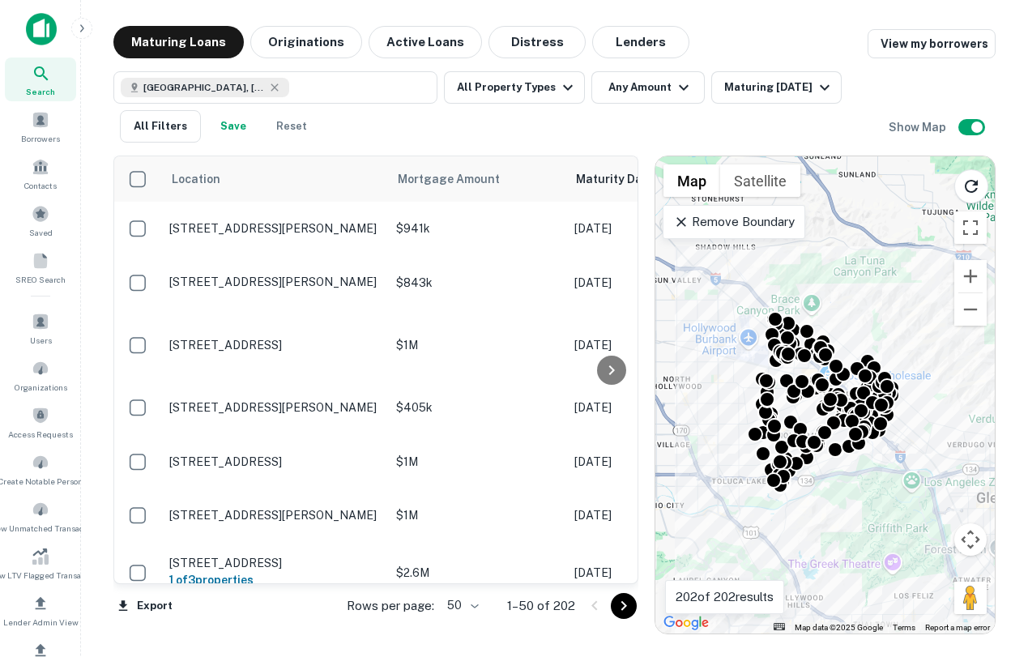
click at [827, 504] on div "To activate drag with keyboard, press Alt + Enter. Once in keyboard drag state,…" at bounding box center [826, 394] width 340 height 477
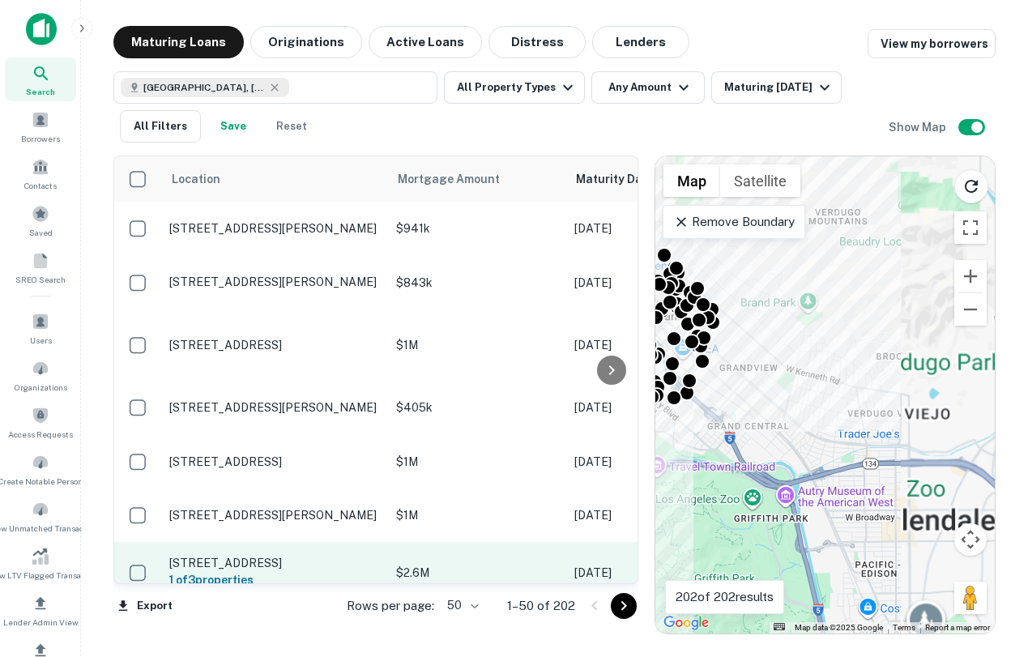
drag, startPoint x: 827, startPoint y: 504, endPoint x: 577, endPoint y: 533, distance: 252.1
click at [577, 533] on div "Location Mortgage Amount Maturity Date sorted ascending Type Borrower Lender Pu…" at bounding box center [554, 389] width 882 height 492
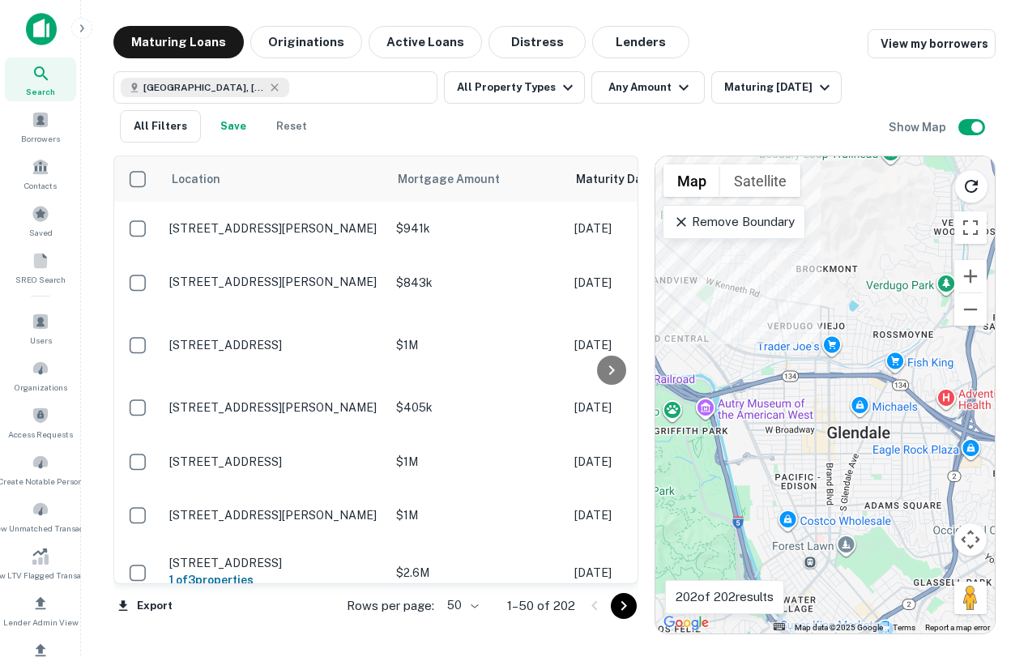
drag, startPoint x: 819, startPoint y: 445, endPoint x: 715, endPoint y: 314, distance: 167.8
click at [715, 314] on div "To activate drag with keyboard, press Alt + Enter. Once in keyboard drag state,…" at bounding box center [826, 394] width 340 height 477
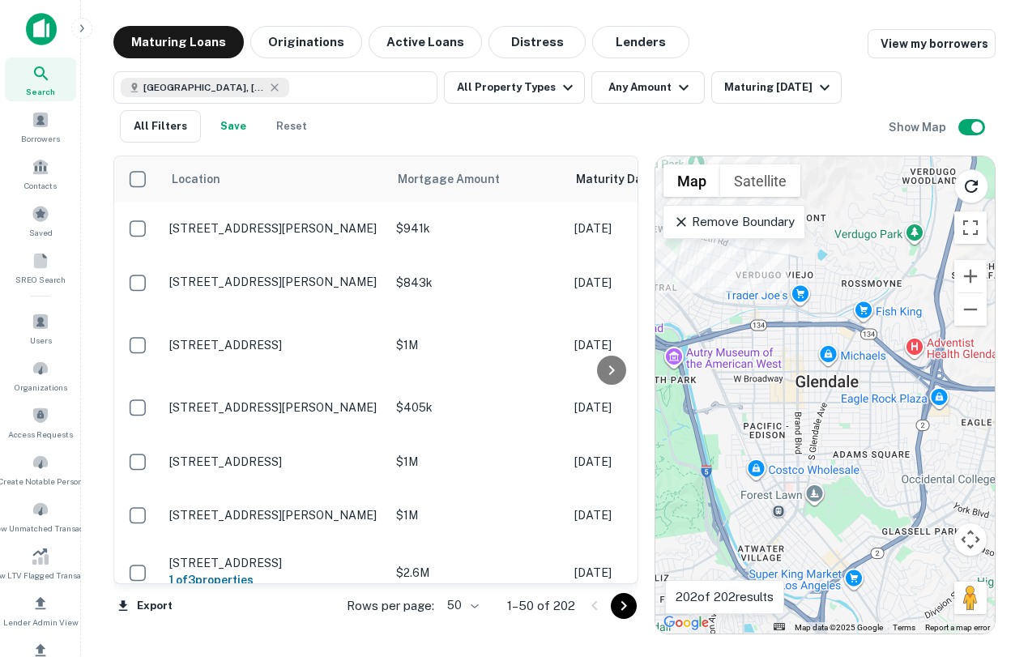
click at [775, 216] on p "Remove Boundary" at bounding box center [733, 221] width 121 height 19
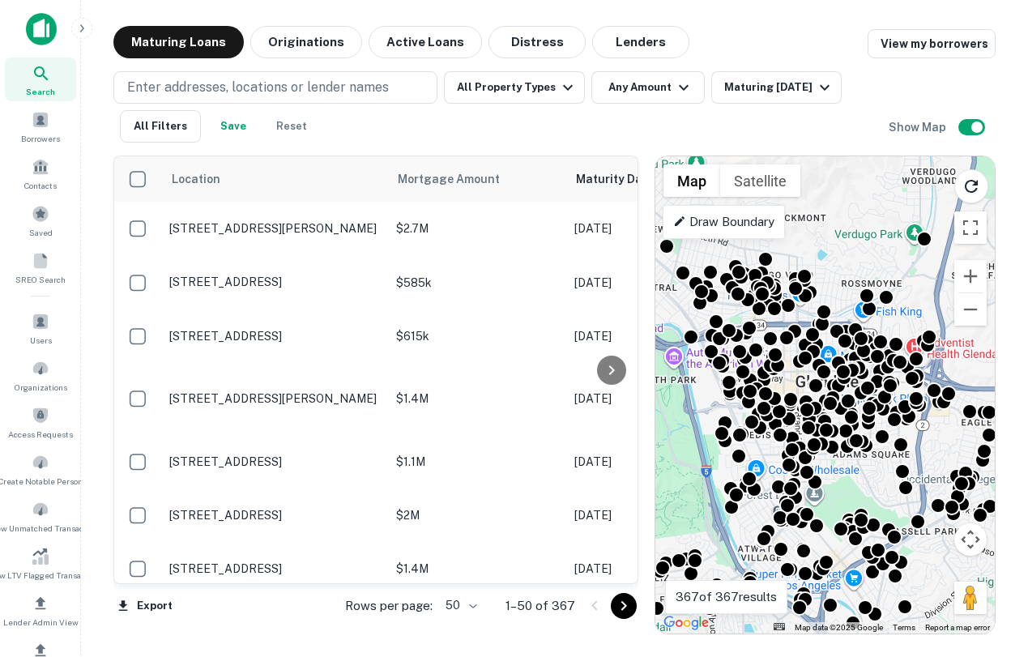
click at [765, 220] on p "Draw Boundary" at bounding box center [723, 221] width 101 height 19
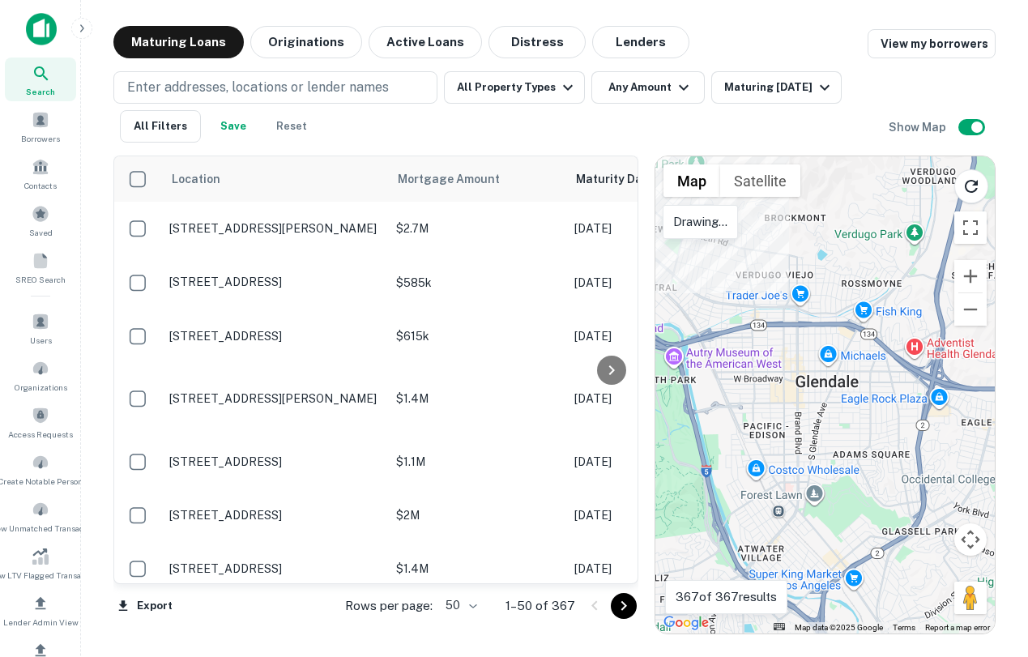
click at [708, 222] on p "Drawing..." at bounding box center [700, 221] width 54 height 19
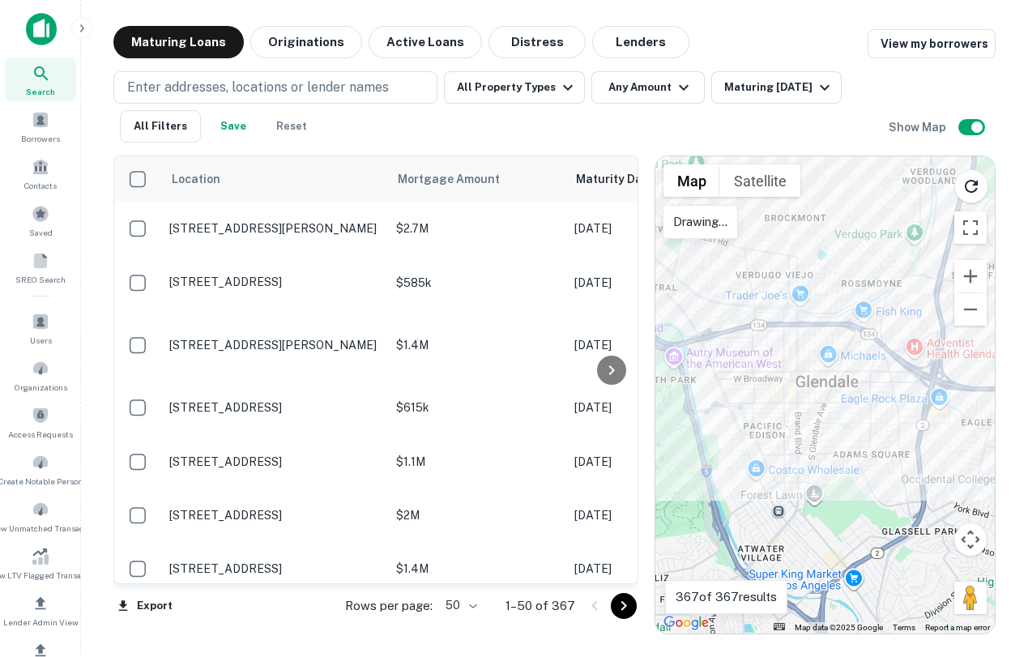
drag, startPoint x: 0, startPoint y: 0, endPoint x: 752, endPoint y: 219, distance: 783.2
click at [752, 219] on div "Map Terrain Satellite Labels Search This Area Drawing... Map Data Map data ©202…" at bounding box center [826, 394] width 340 height 477
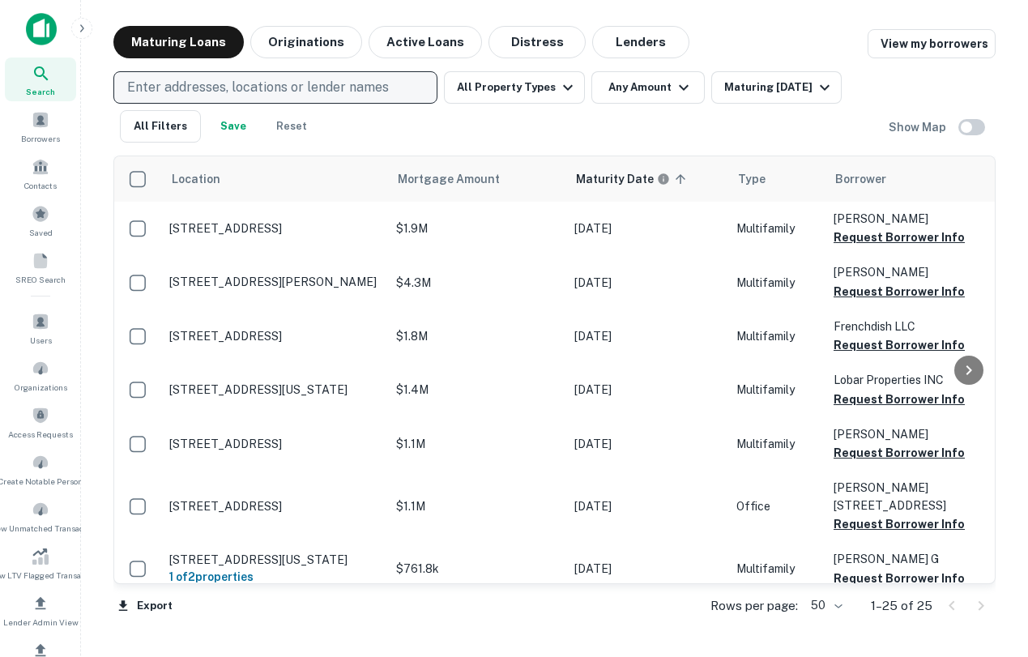
click at [318, 79] on p "Enter addresses, locations or lender names" at bounding box center [258, 87] width 262 height 19
type input "**********"
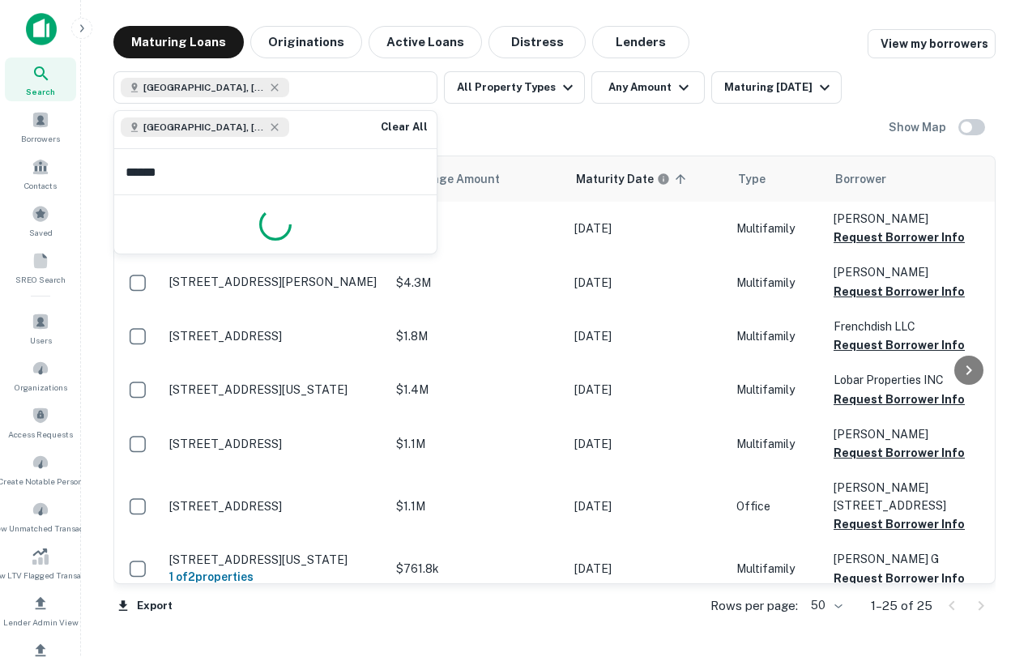
type input "*******"
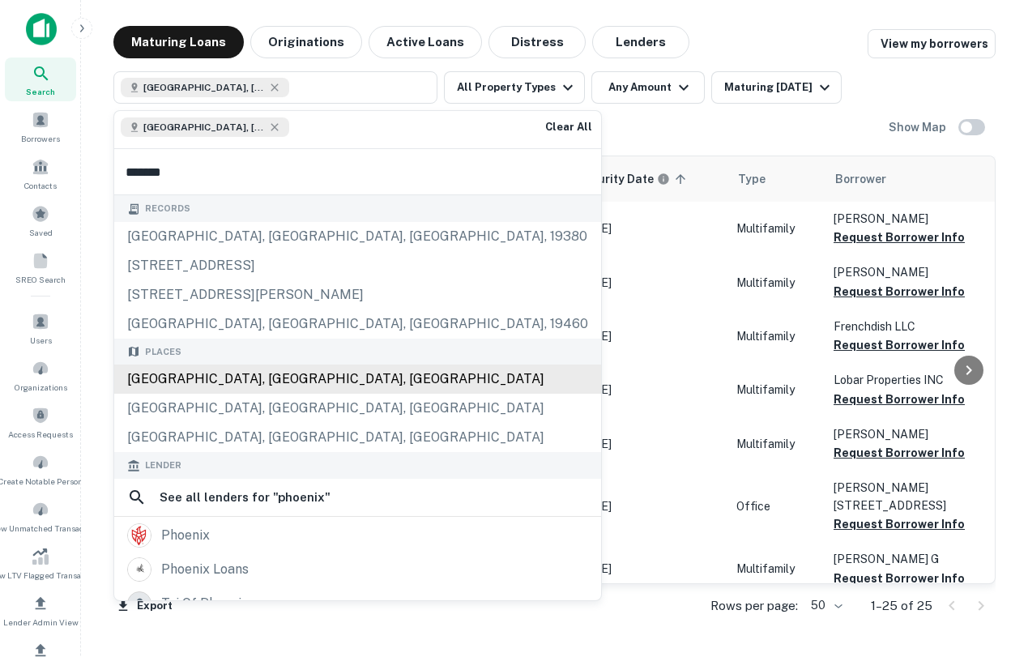
click at [205, 383] on div "Phoenix, AZ, USA" at bounding box center [357, 379] width 487 height 29
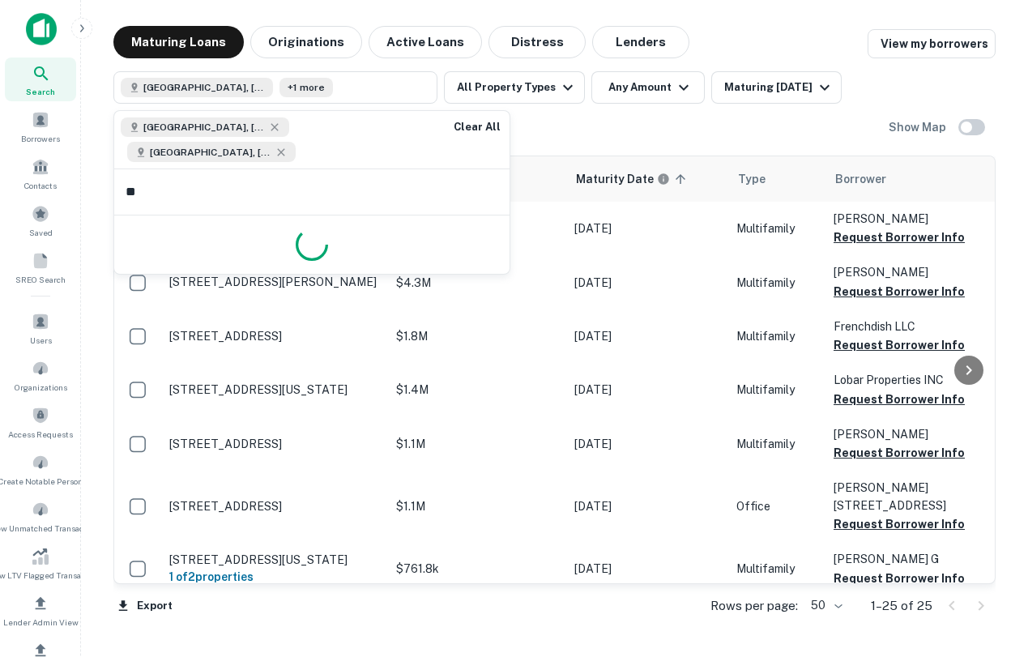
type input "*"
type input "*****"
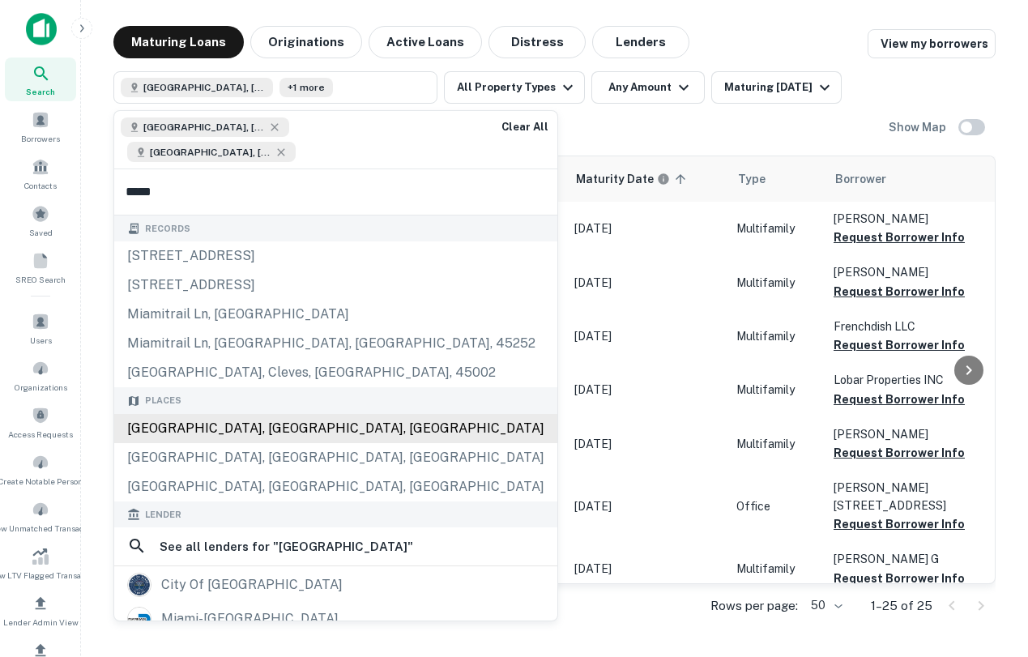
click at [222, 414] on div "Miami, FL, USA" at bounding box center [335, 428] width 443 height 29
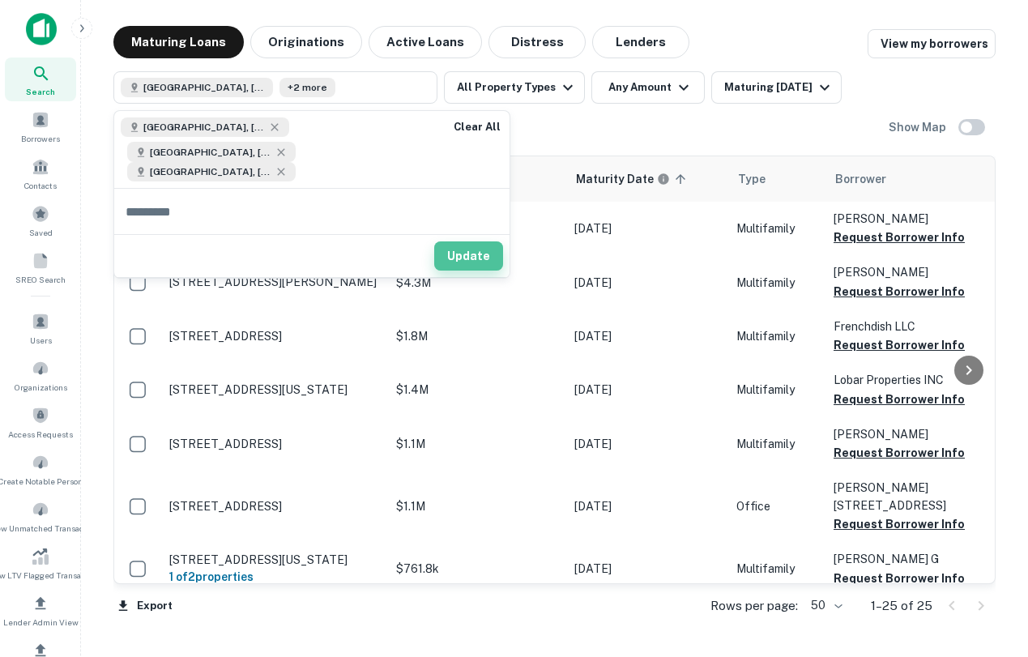
click at [474, 241] on button "Update" at bounding box center [468, 255] width 69 height 29
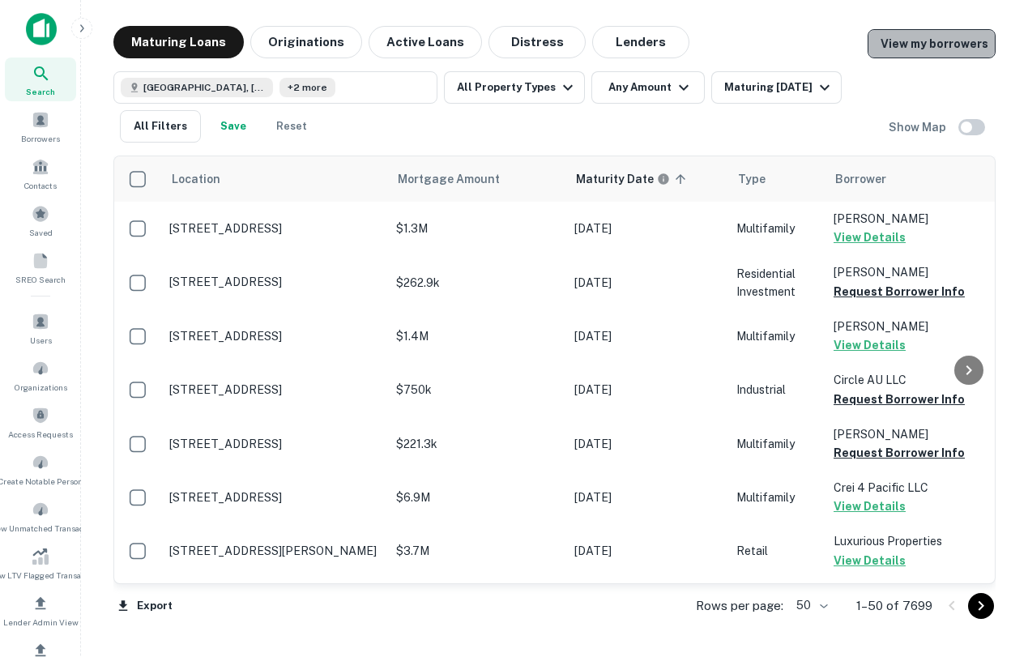
click at [937, 49] on link "View my borrowers" at bounding box center [932, 43] width 128 height 29
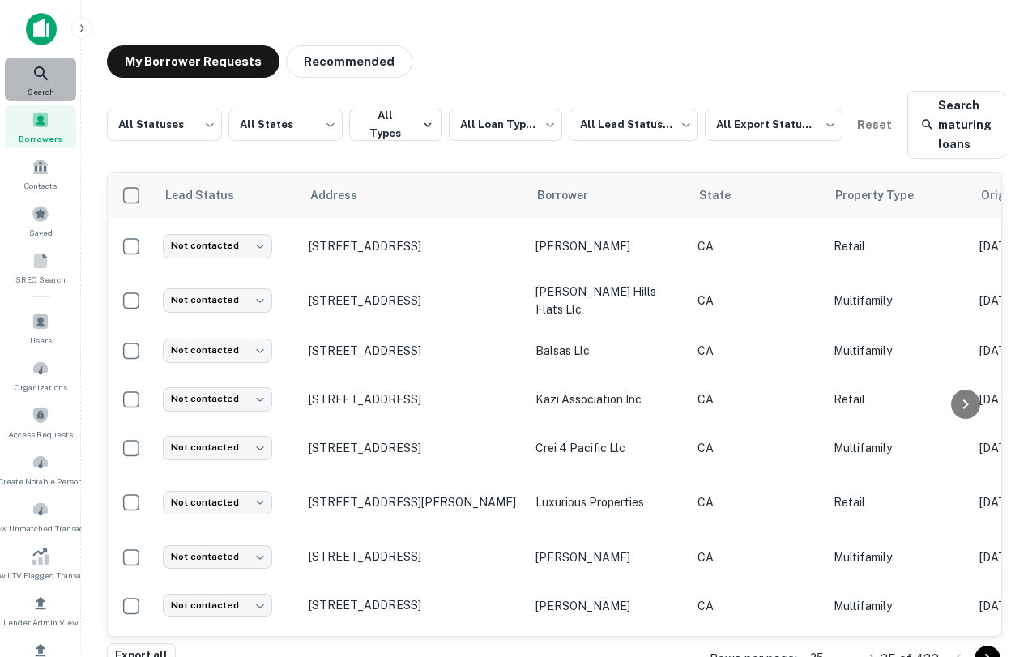
click at [45, 75] on icon at bounding box center [41, 73] width 19 height 19
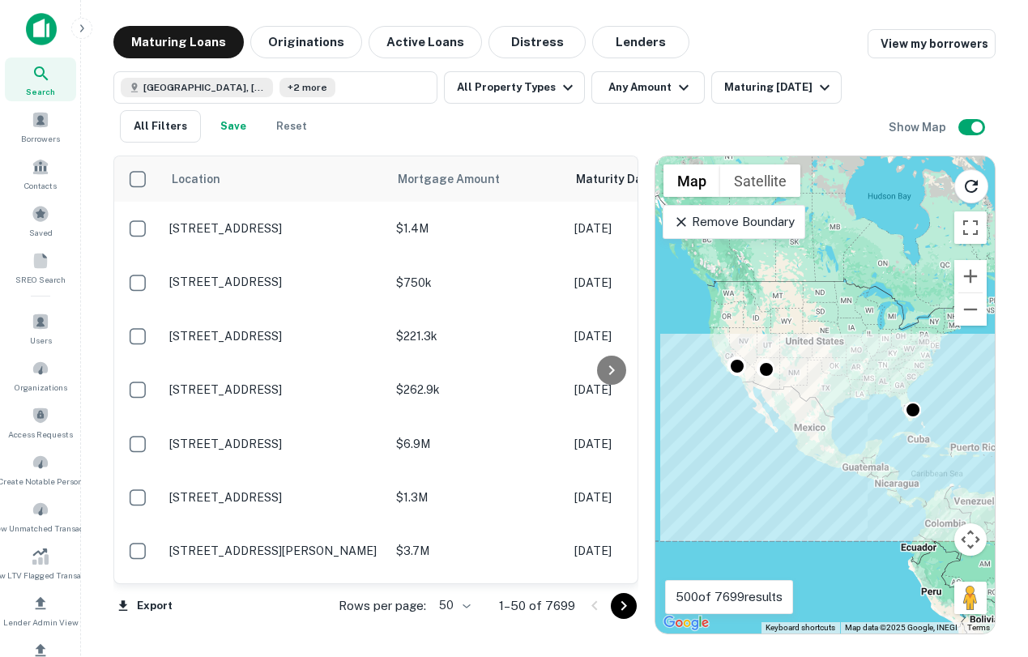
click at [865, 429] on div "To activate drag with keyboard, press Alt + Enter. Once in keyboard drag state,…" at bounding box center [826, 394] width 340 height 477
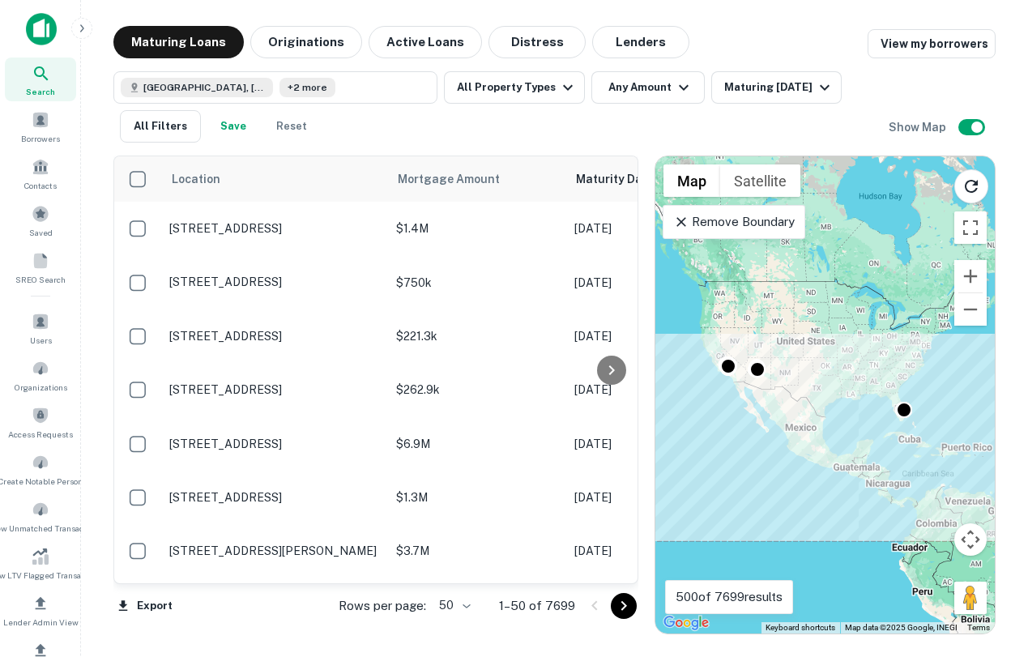
click at [912, 429] on div "To activate drag with keyboard, press Alt + Enter. Once in keyboard drag state,…" at bounding box center [826, 394] width 340 height 477
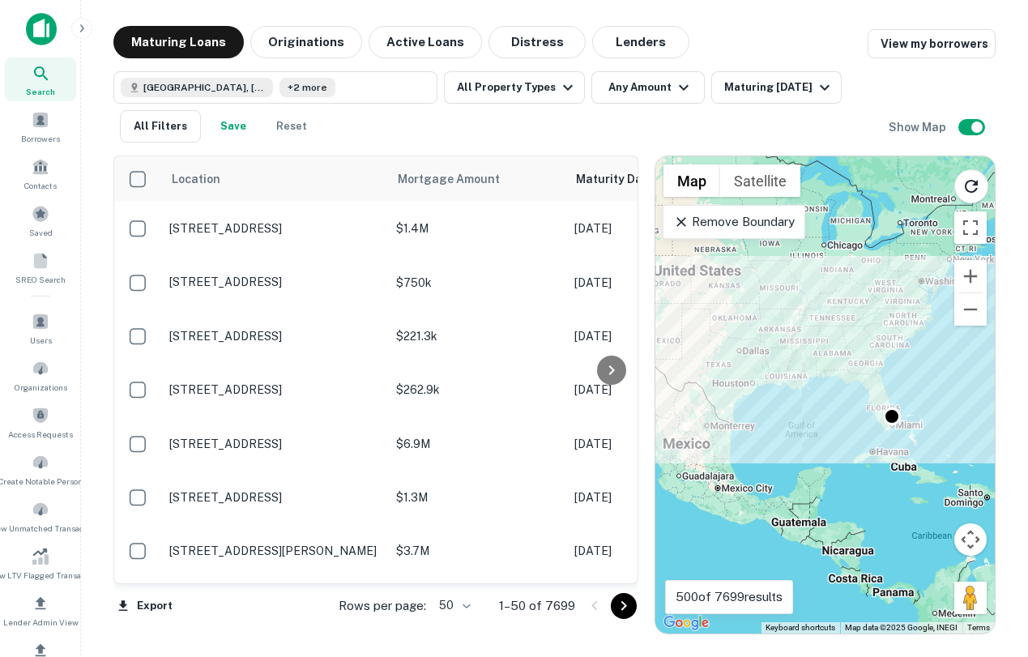
drag, startPoint x: 887, startPoint y: 419, endPoint x: 882, endPoint y: 432, distance: 14.2
click at [882, 434] on div "To activate drag with keyboard, press Alt + Enter. Once in keyboard drag state,…" at bounding box center [826, 394] width 340 height 477
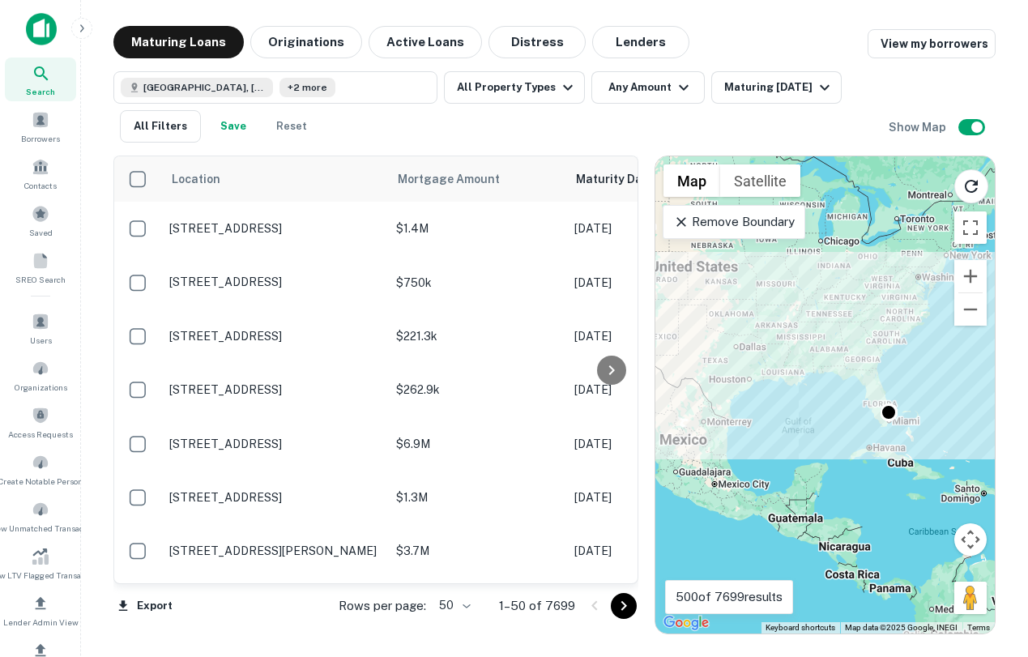
click at [882, 432] on div "To activate drag with keyboard, press Alt + Enter. Once in keyboard drag state,…" at bounding box center [826, 394] width 340 height 477
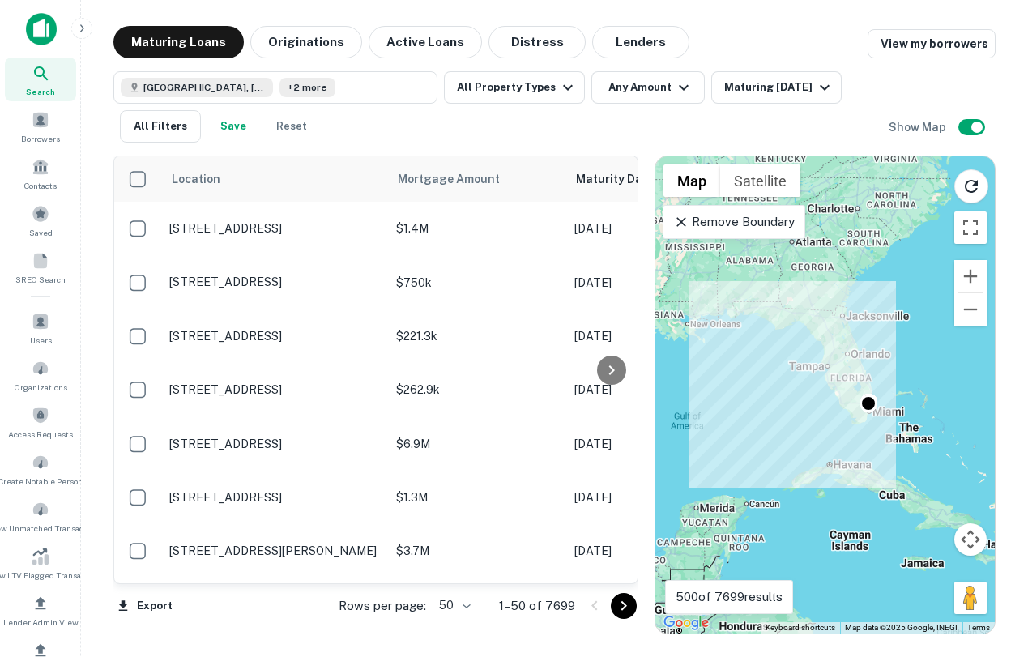
drag, startPoint x: 908, startPoint y: 418, endPoint x: 880, endPoint y: 421, distance: 27.7
click at [879, 421] on div "To activate drag with keyboard, press Alt + Enter. Once in keyboard drag state,…" at bounding box center [826, 394] width 340 height 477
click at [880, 421] on div "To activate drag with keyboard, press Alt + Enter. Once in keyboard drag state,…" at bounding box center [826, 394] width 340 height 477
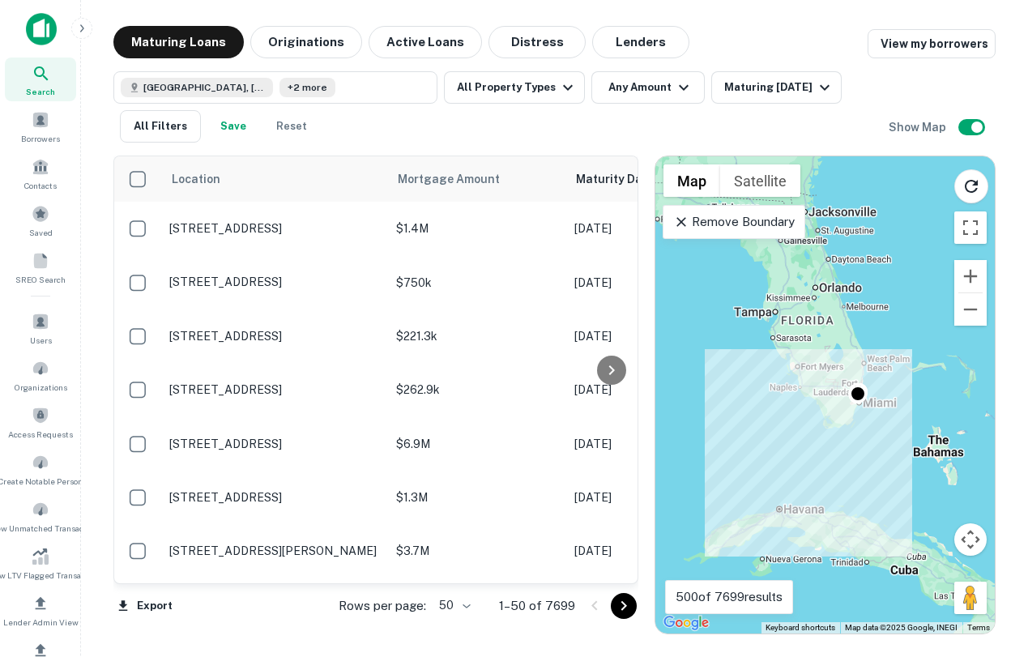
click at [875, 421] on div "To activate drag with keyboard, press Alt + Enter. Once in keyboard drag state,…" at bounding box center [826, 394] width 340 height 477
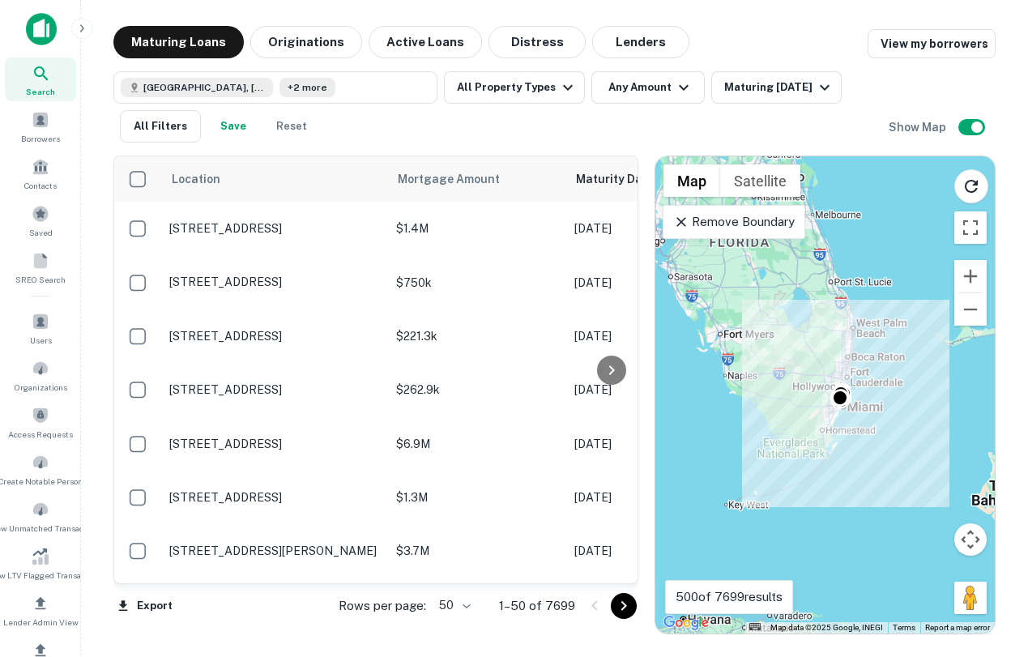
drag, startPoint x: 798, startPoint y: 396, endPoint x: 797, endPoint y: 420, distance: 23.5
click at [797, 421] on div "To activate drag with keyboard, press Alt + Enter. Once in keyboard drag state,…" at bounding box center [826, 394] width 340 height 477
click at [805, 420] on div "To activate drag with keyboard, press Alt + Enter. Once in keyboard drag state,…" at bounding box center [826, 394] width 340 height 477
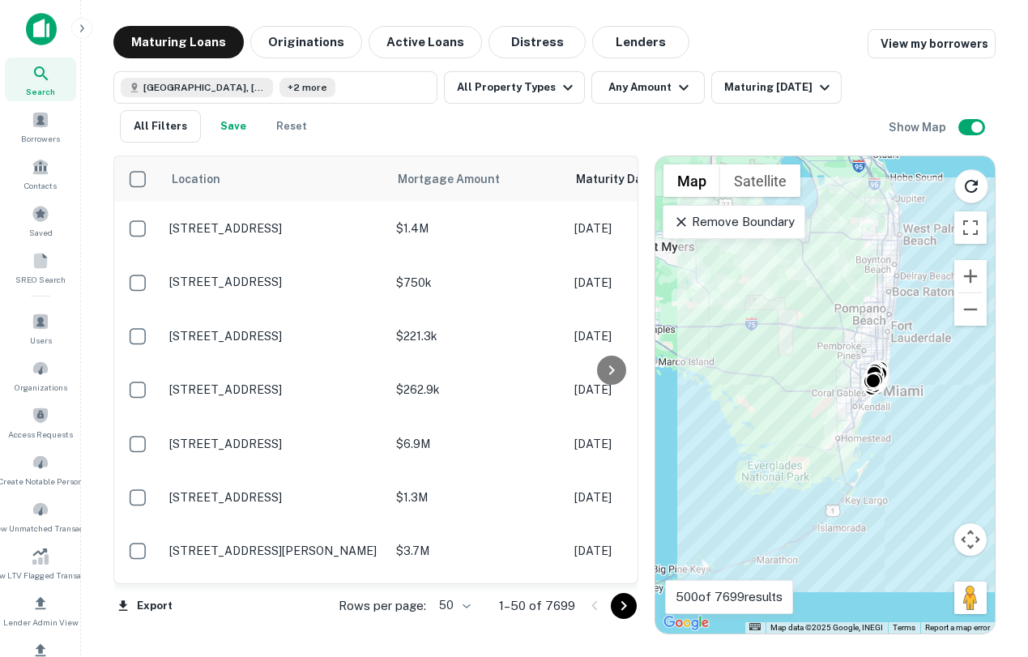
drag, startPoint x: 831, startPoint y: 399, endPoint x: 814, endPoint y: 403, distance: 18.3
click at [814, 404] on div "To activate drag with keyboard, press Alt + Enter. Once in keyboard drag state,…" at bounding box center [826, 394] width 340 height 477
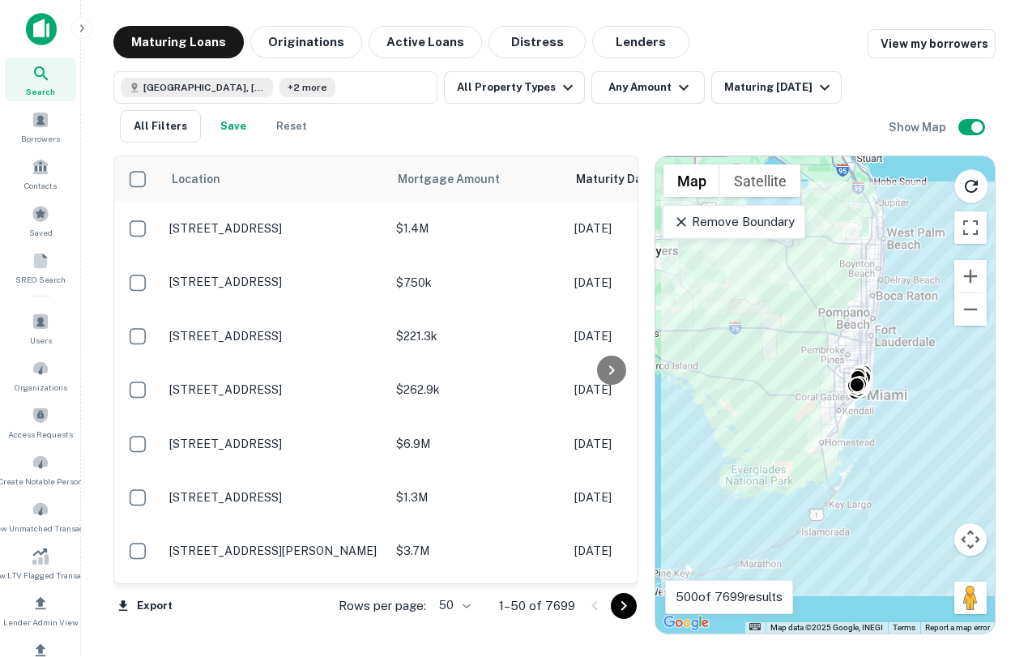
click at [814, 403] on div "To activate drag with keyboard, press Alt + Enter. Once in keyboard drag state,…" at bounding box center [826, 394] width 340 height 477
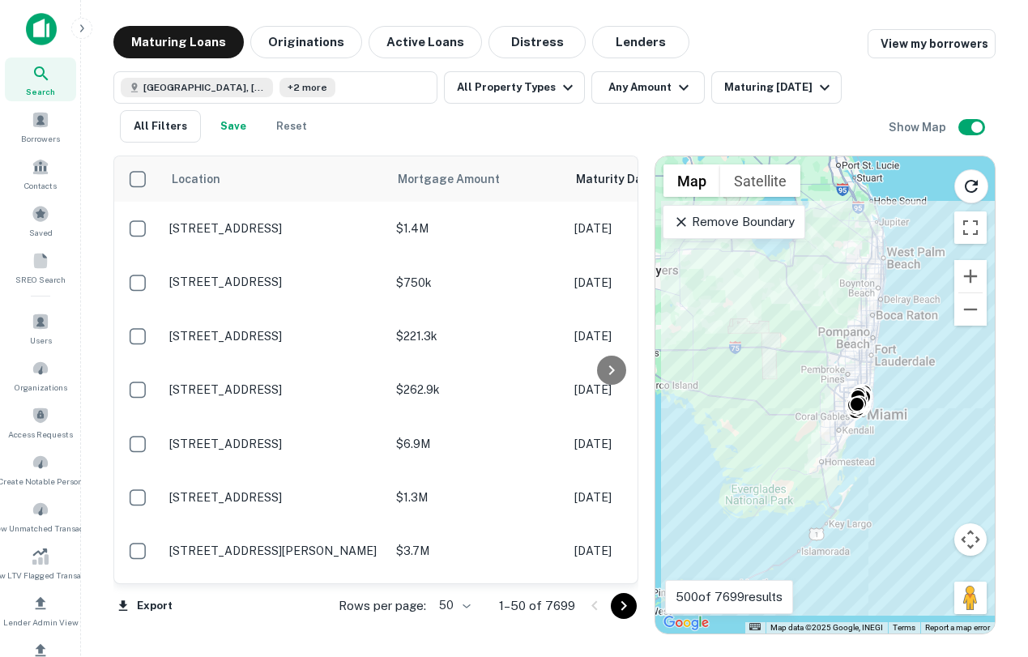
drag, startPoint x: 879, startPoint y: 306, endPoint x: 879, endPoint y: 325, distance: 19.4
click at [879, 327] on div "To activate drag with keyboard, press Alt + Enter. Once in keyboard drag state,…" at bounding box center [826, 394] width 340 height 477
click at [962, 198] on button "Reload search area" at bounding box center [972, 186] width 34 height 34
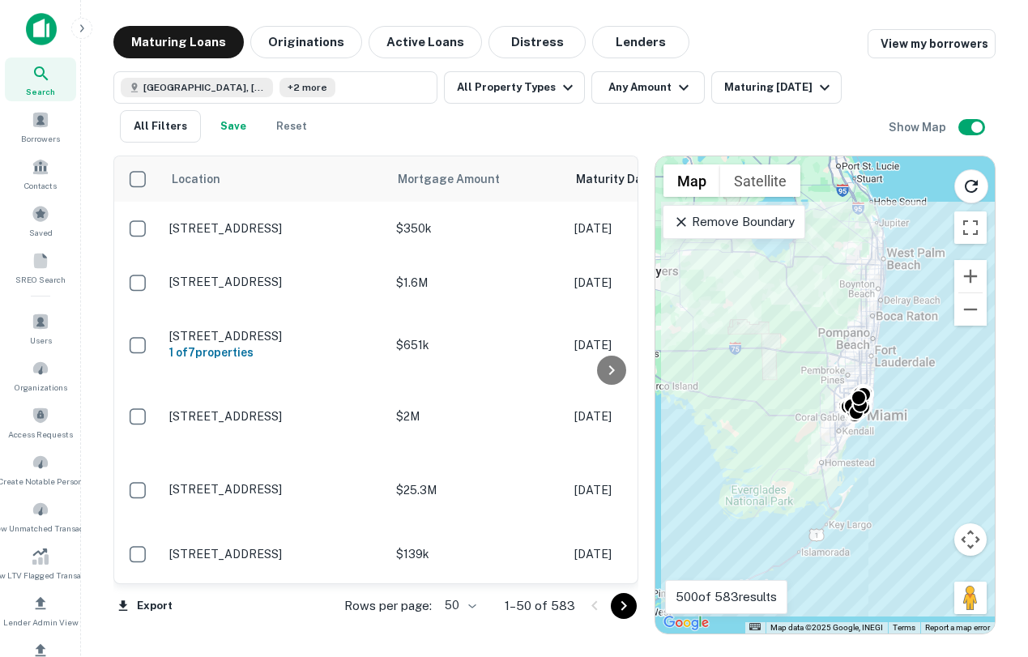
click at [844, 345] on div "To activate drag with keyboard, press Alt + Enter. Once in keyboard drag state,…" at bounding box center [826, 394] width 340 height 477
click at [849, 361] on div "To activate drag with keyboard, press Alt + Enter. Once in keyboard drag state,…" at bounding box center [826, 394] width 340 height 477
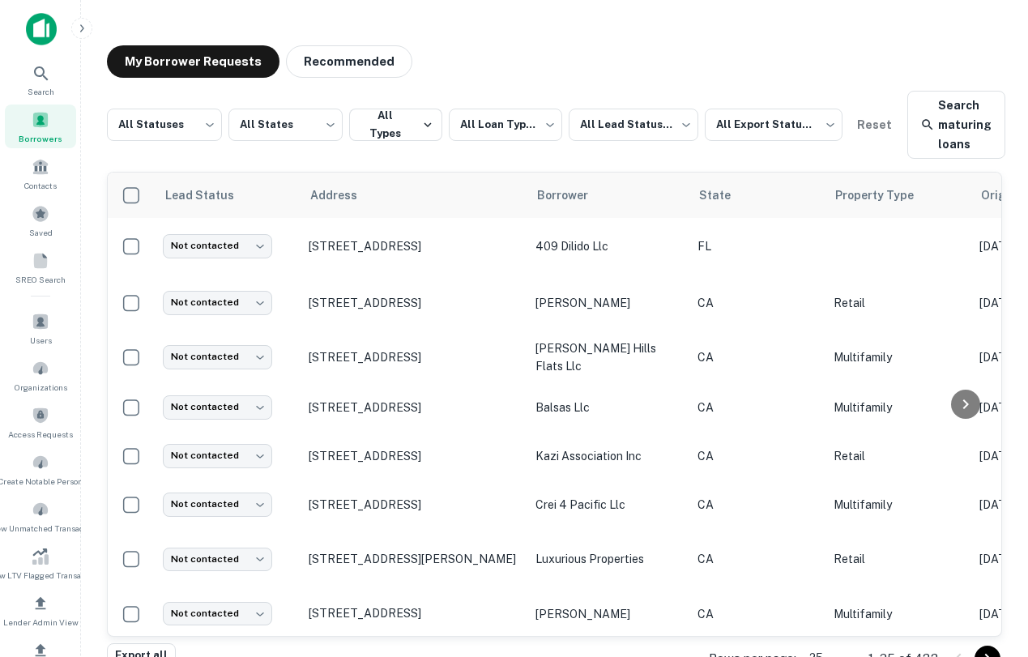
scroll to position [25, 0]
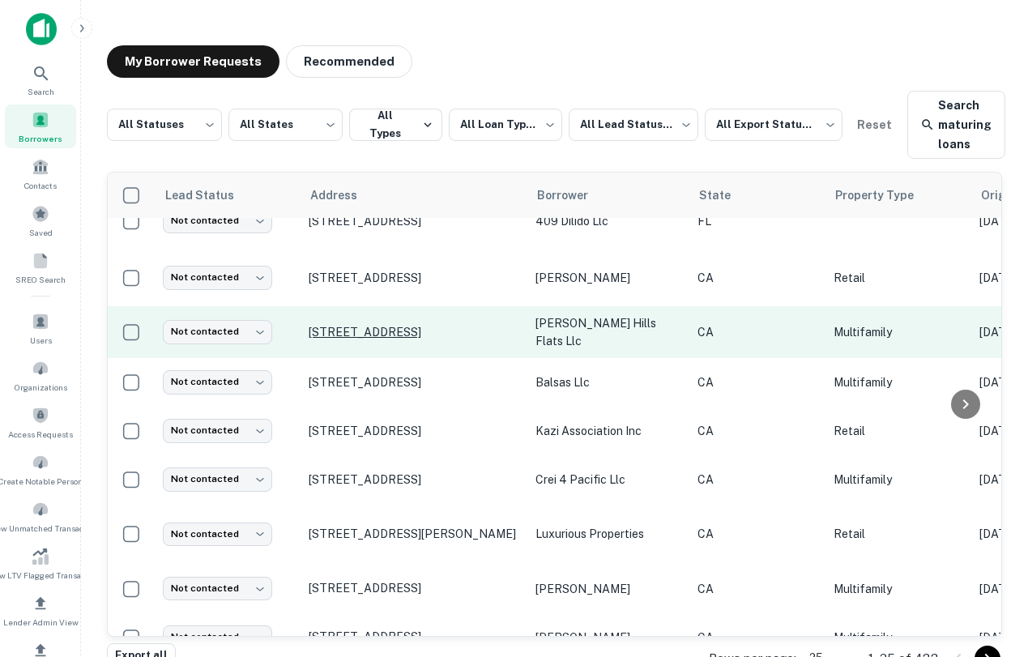
click at [391, 325] on p "[STREET_ADDRESS]" at bounding box center [414, 332] width 211 height 15
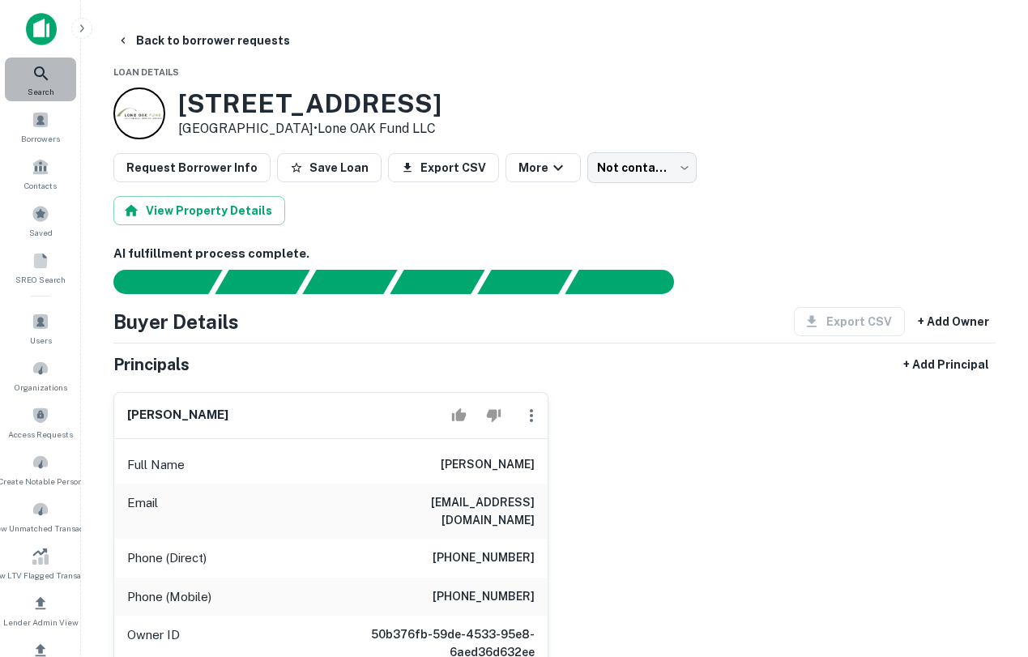
click at [44, 92] on span "Search" at bounding box center [41, 91] width 27 height 13
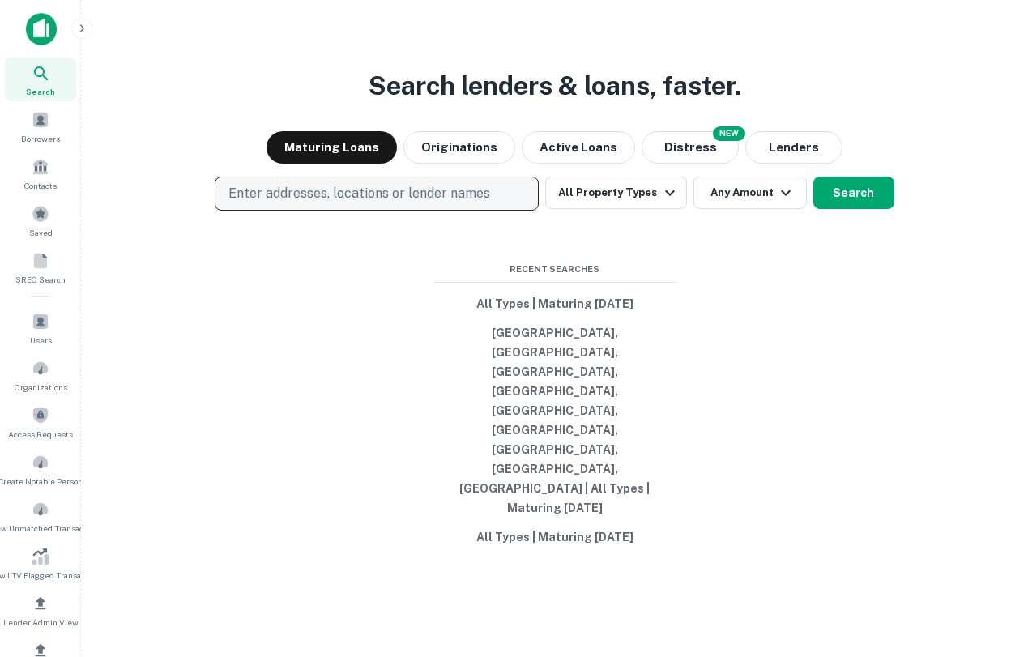
click at [387, 203] on p "Enter addresses, locations or lender names" at bounding box center [360, 193] width 262 height 19
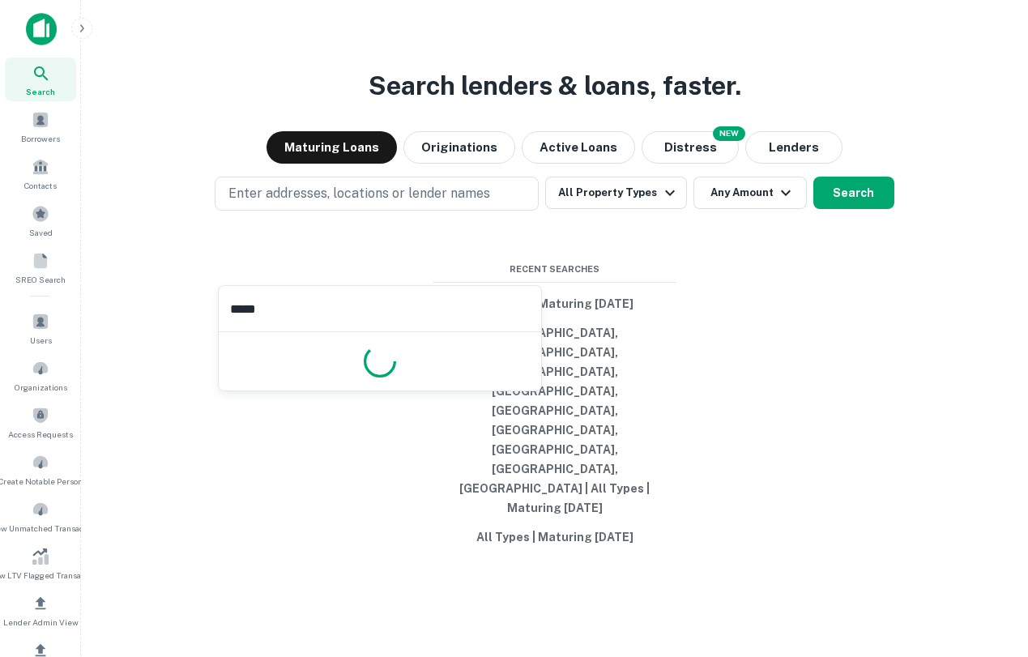
type input "******"
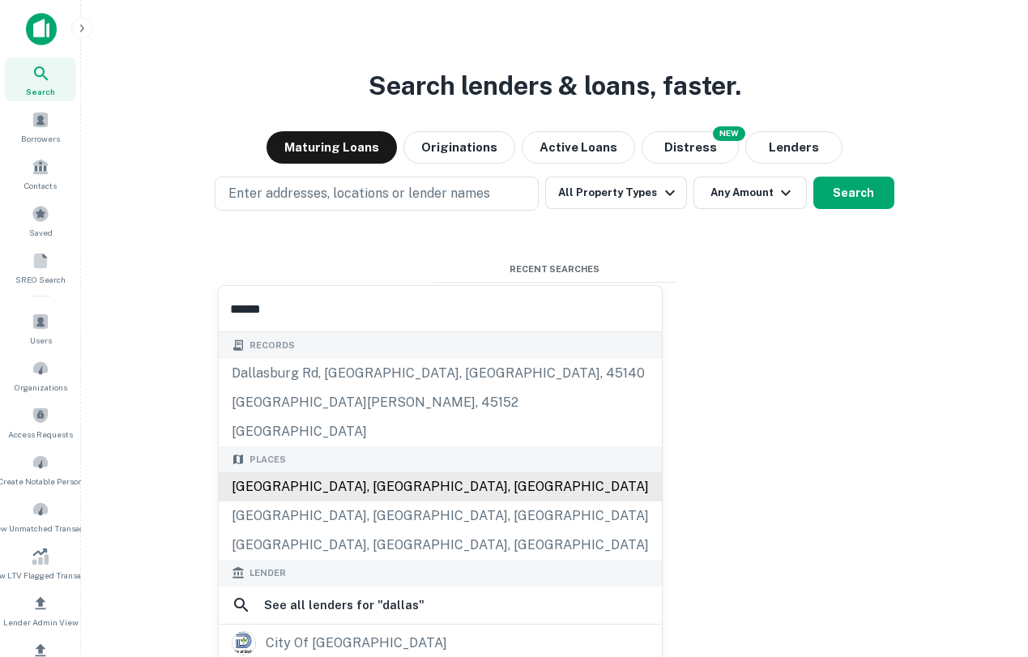
click at [352, 484] on div "[GEOGRAPHIC_DATA], [GEOGRAPHIC_DATA], [GEOGRAPHIC_DATA]" at bounding box center [440, 486] width 443 height 29
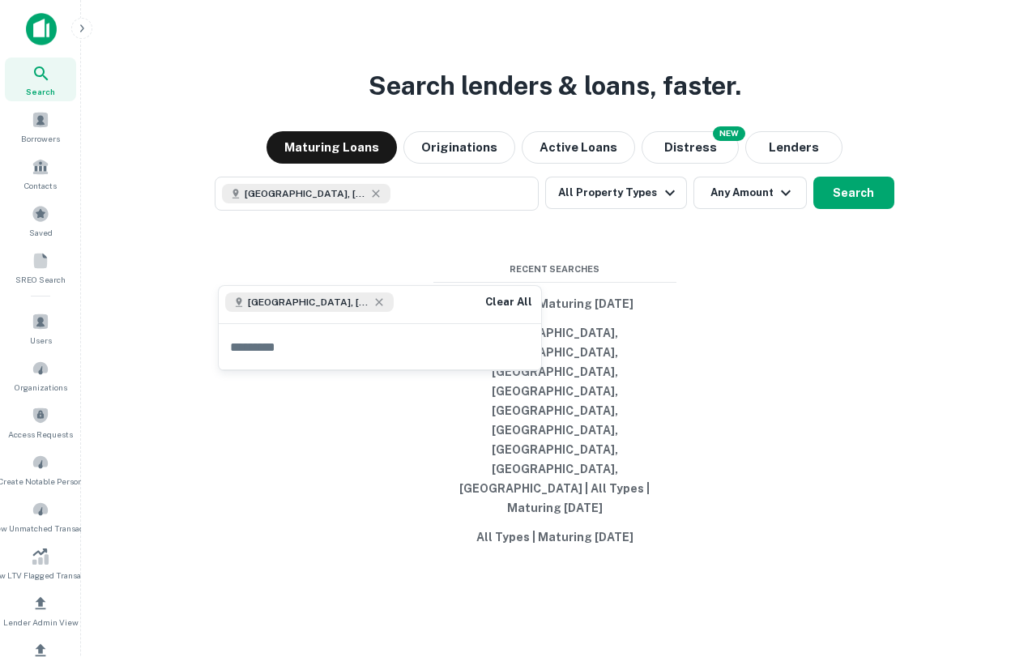
click at [818, 384] on div "Search lenders & loans, faster. Maturing Loans Originations Active Loans NEW Di…" at bounding box center [554, 367] width 921 height 657
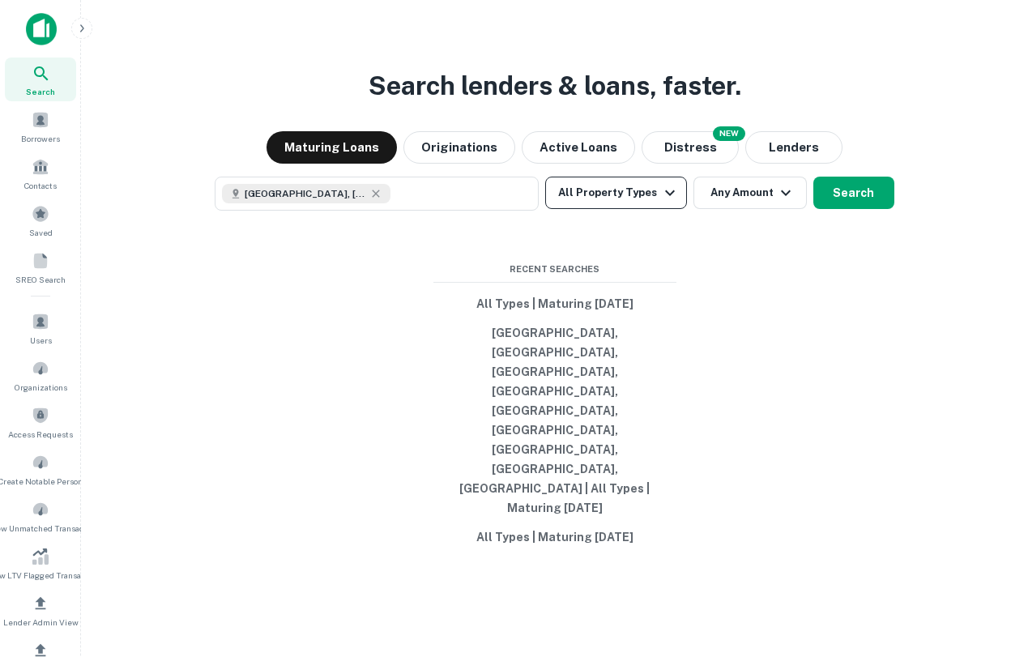
click at [640, 209] on button "All Property Types" at bounding box center [615, 193] width 141 height 32
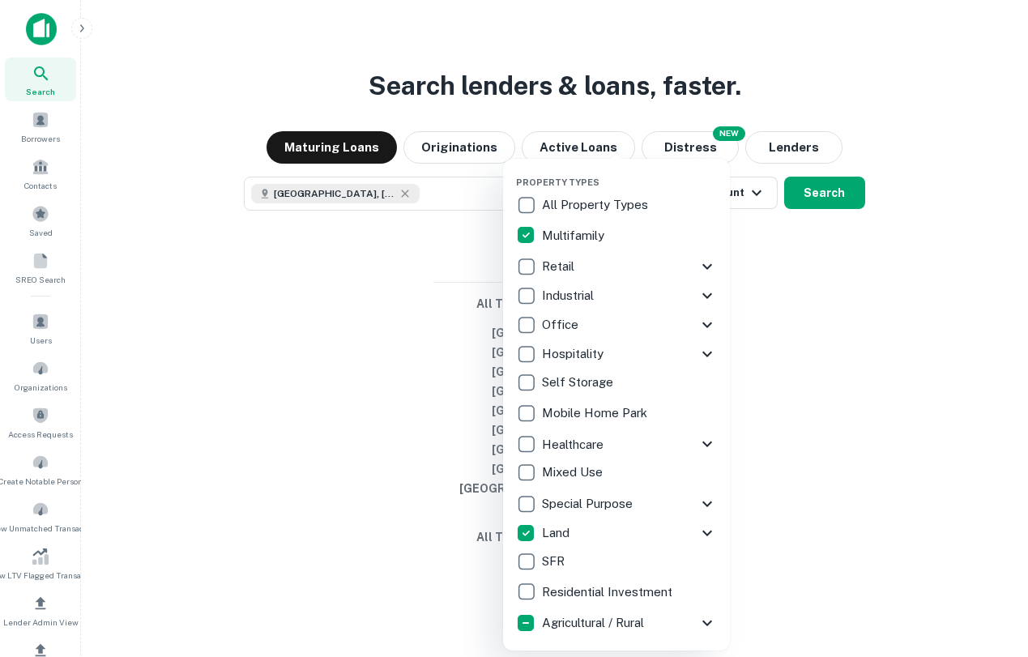
click at [897, 348] on div at bounding box center [514, 328] width 1028 height 657
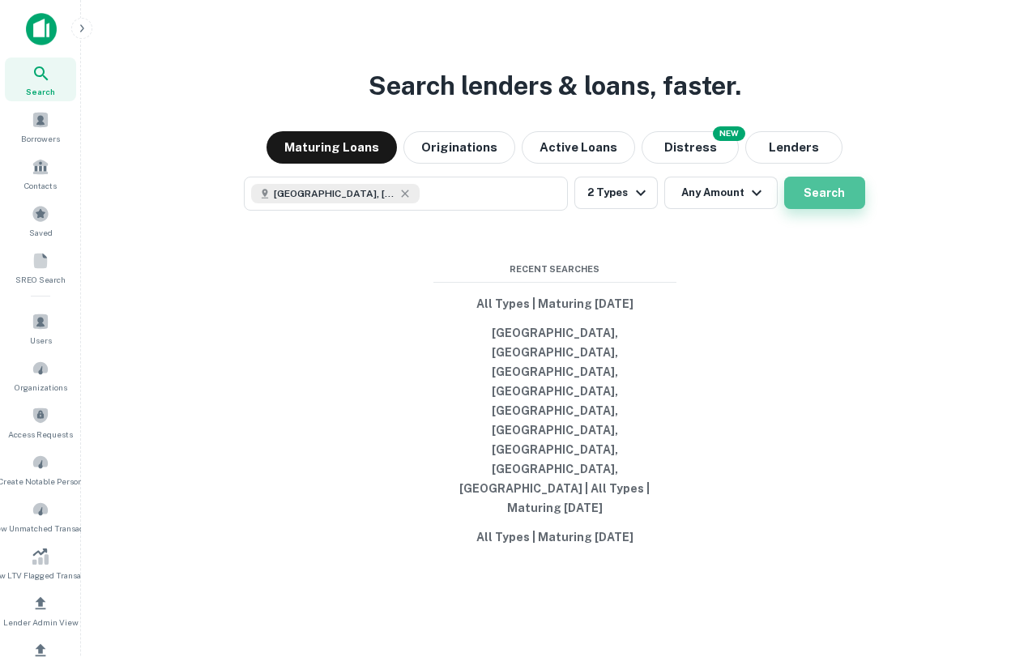
click at [854, 209] on button "Search" at bounding box center [824, 193] width 81 height 32
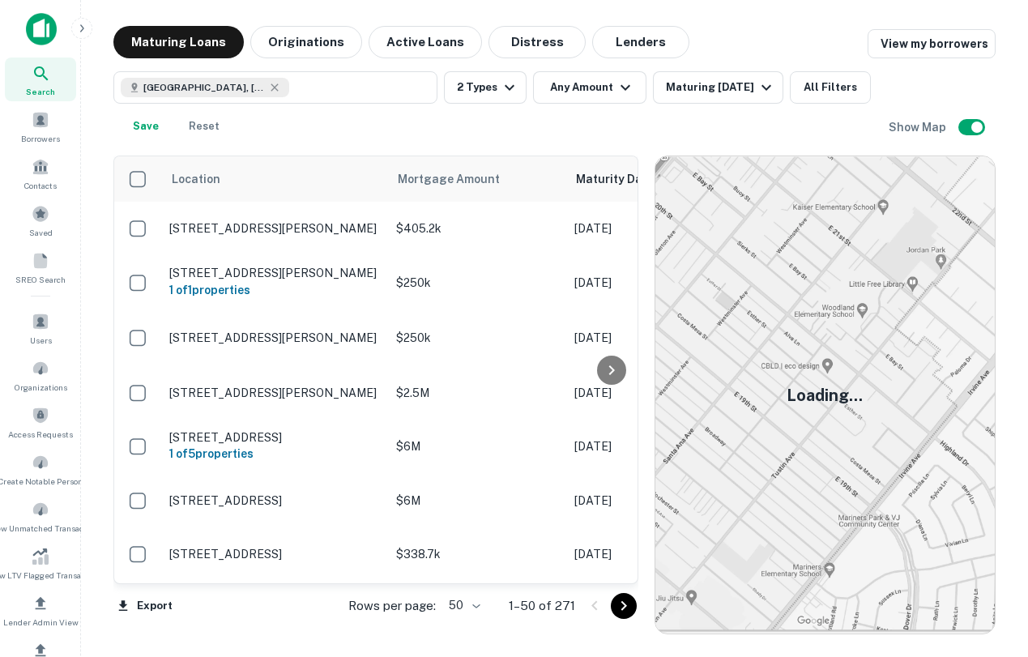
scroll to position [25, 0]
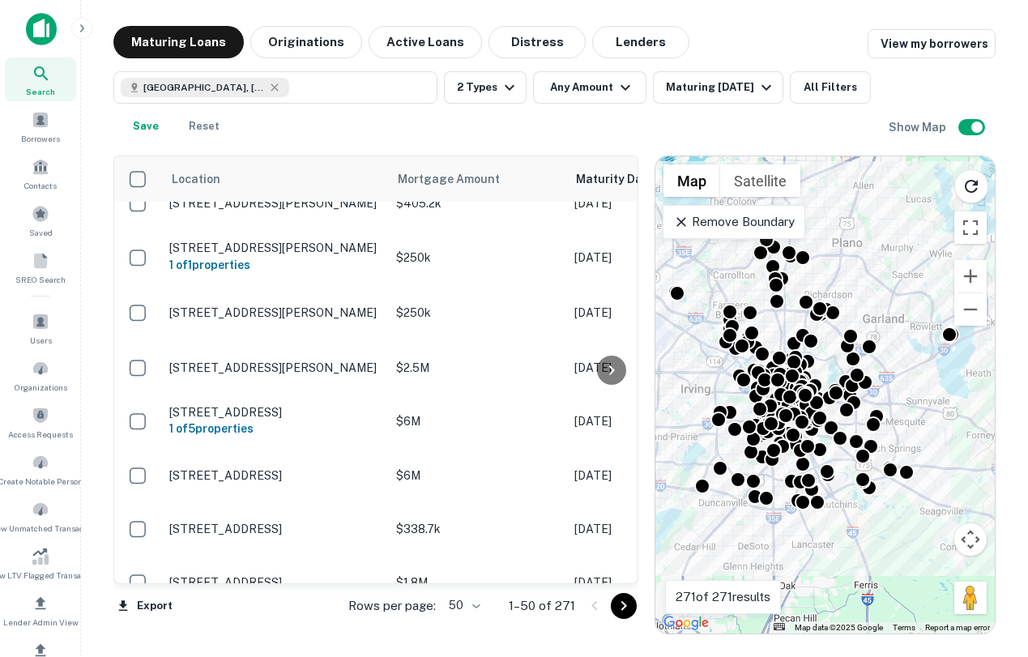
drag, startPoint x: 823, startPoint y: 285, endPoint x: 826, endPoint y: 272, distance: 13.2
click at [826, 272] on div "To activate drag with keyboard, press Alt + Enter. Once in keyboard drag state,…" at bounding box center [826, 394] width 340 height 477
click at [746, 227] on p "Remove Boundary" at bounding box center [733, 221] width 121 height 19
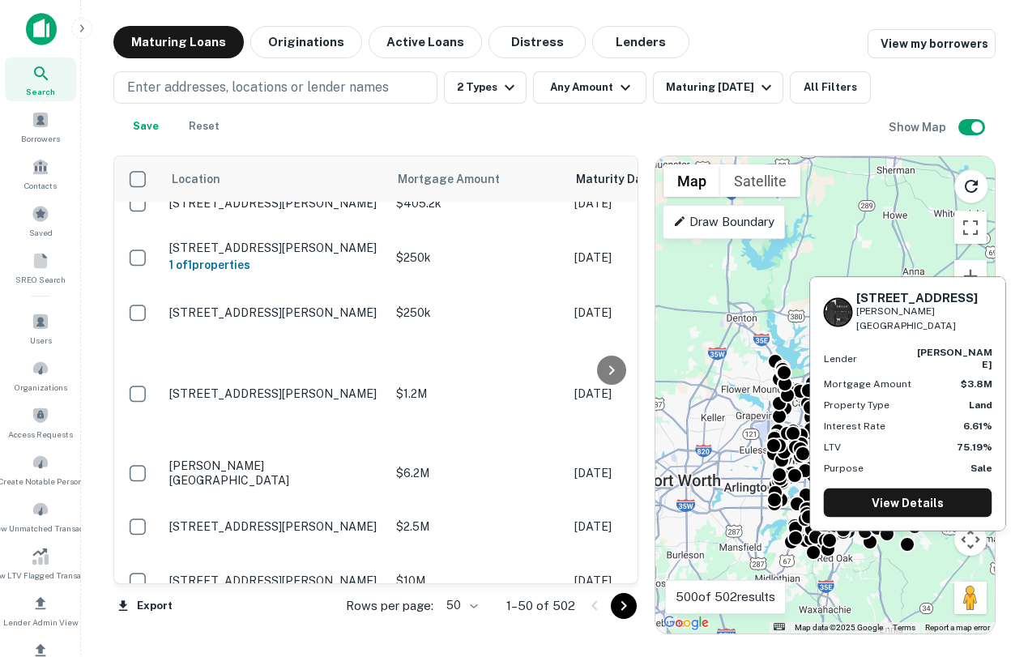
click at [911, 528] on div "[STREET_ADDRESS][PERSON_NAME] Lender [PERSON_NAME] Mortgage Amount $3.8M Proper…" at bounding box center [908, 408] width 199 height 267
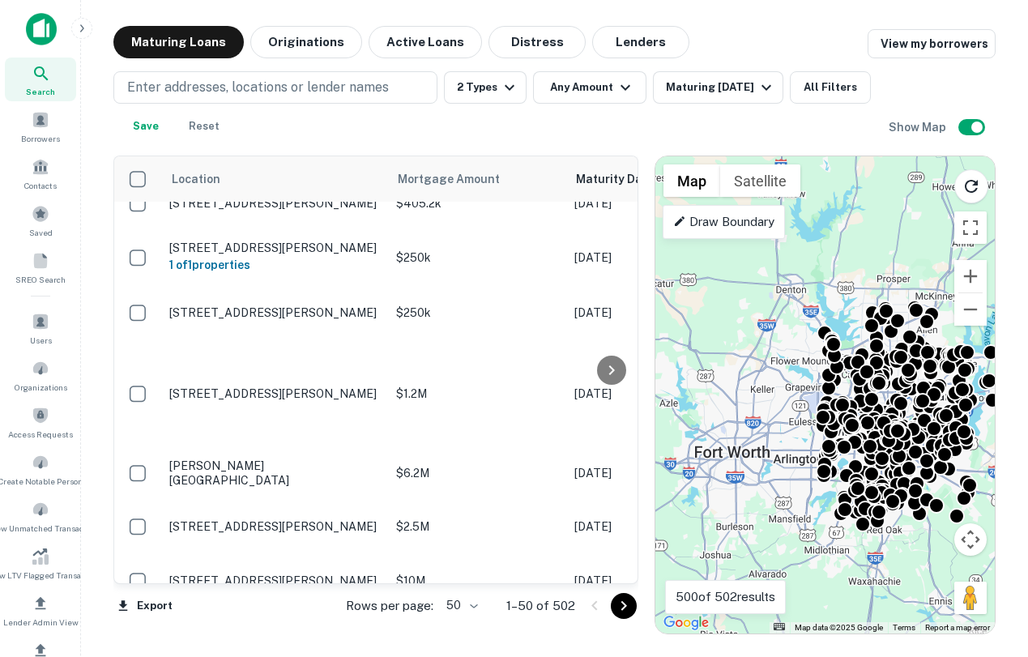
drag, startPoint x: 694, startPoint y: 355, endPoint x: 742, endPoint y: 326, distance: 56.7
click at [742, 326] on div "To activate drag with keyboard, press Alt + Enter. Once in keyboard drag state,…" at bounding box center [826, 394] width 340 height 477
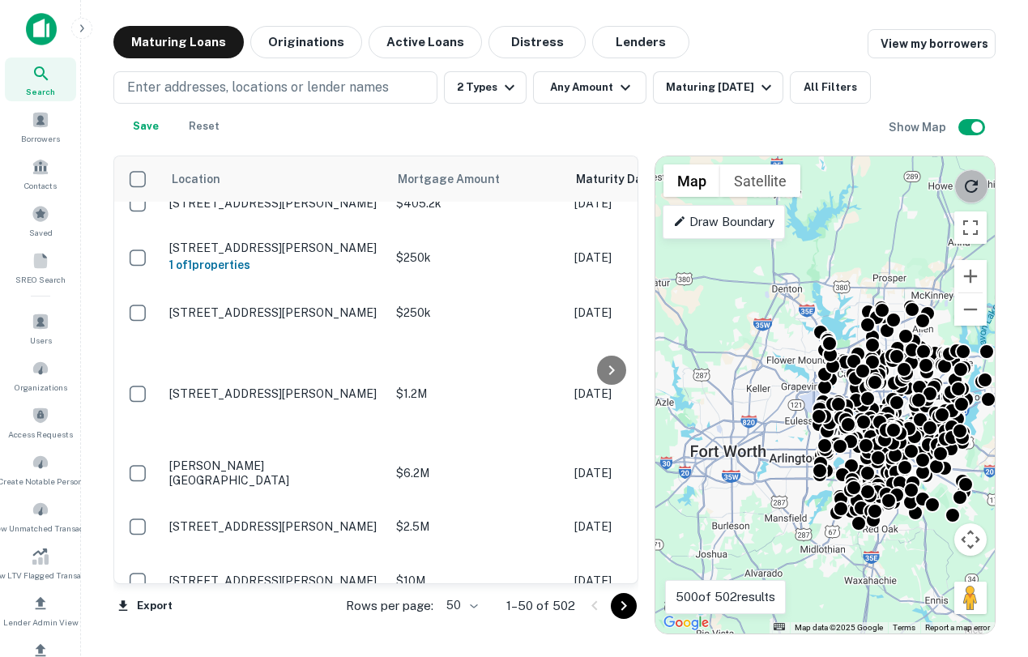
click at [969, 186] on icon "Reload search area" at bounding box center [971, 186] width 19 height 19
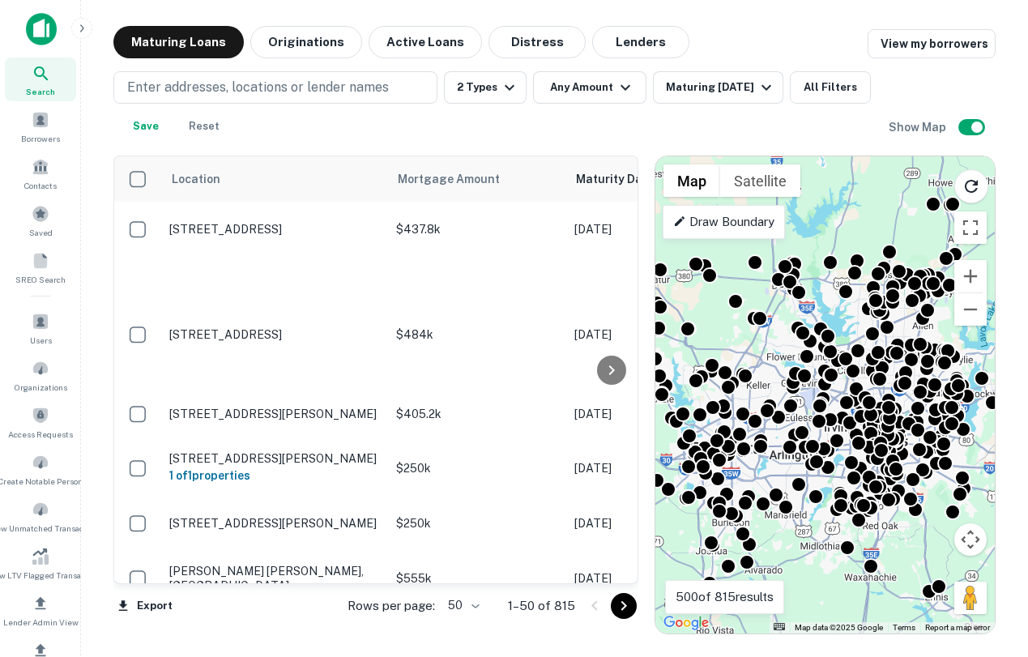
drag, startPoint x: 804, startPoint y: 556, endPoint x: 797, endPoint y: 542, distance: 15.2
click at [800, 542] on div "To activate drag with keyboard, press Alt + Enter. Once in keyboard drag state,…" at bounding box center [826, 394] width 340 height 477
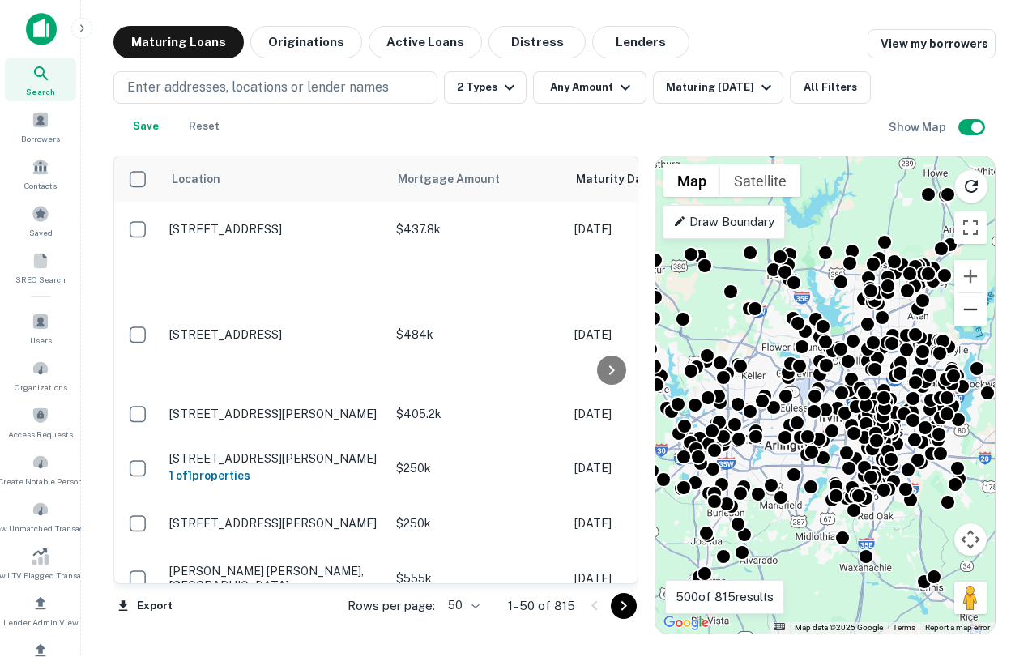
click at [976, 312] on button "Zoom out" at bounding box center [971, 309] width 32 height 32
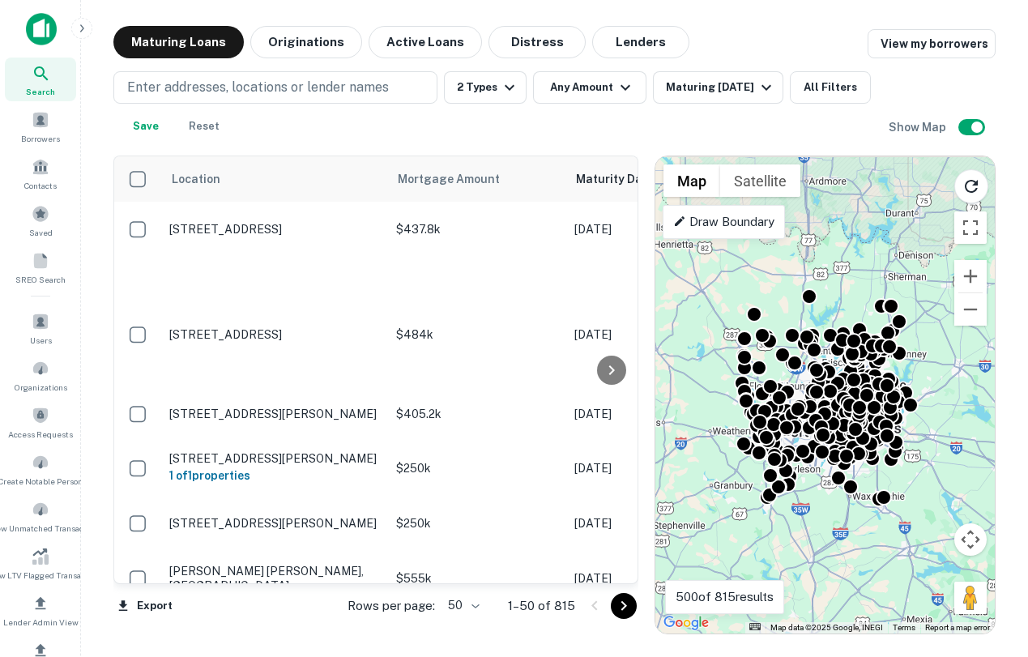
drag, startPoint x: 856, startPoint y: 247, endPoint x: 861, endPoint y: 264, distance: 17.7
click at [861, 266] on div "To activate drag with keyboard, press Alt + Enter. Once in keyboard drag state,…" at bounding box center [826, 394] width 340 height 477
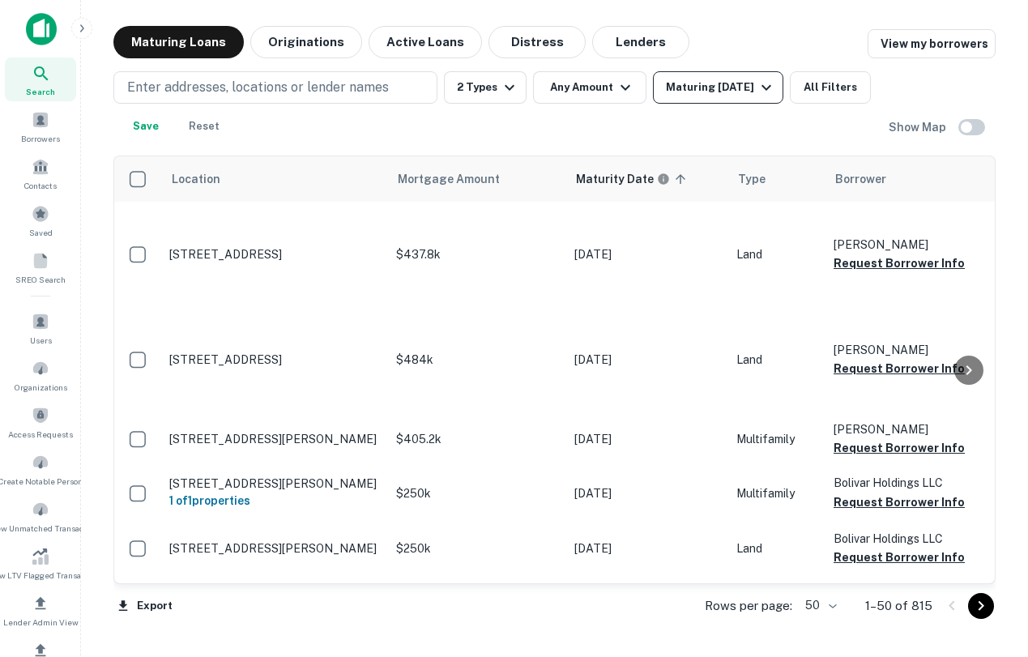
click at [746, 85] on div "Maturing [DATE]" at bounding box center [721, 87] width 110 height 19
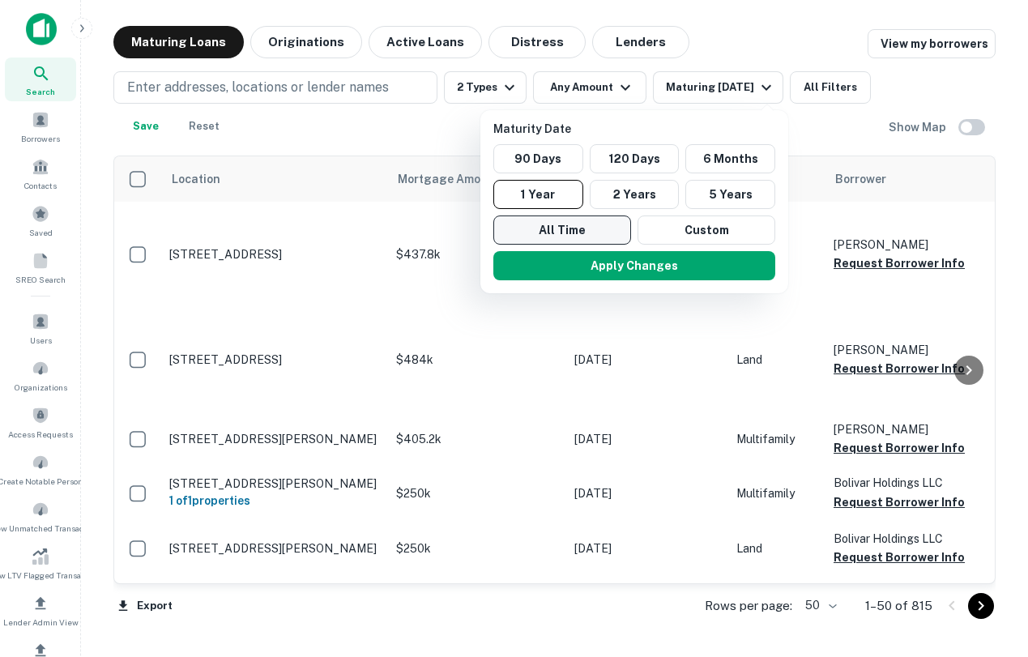
click at [545, 233] on button "All Time" at bounding box center [563, 230] width 138 height 29
click at [579, 264] on button "Apply Changes" at bounding box center [635, 265] width 282 height 29
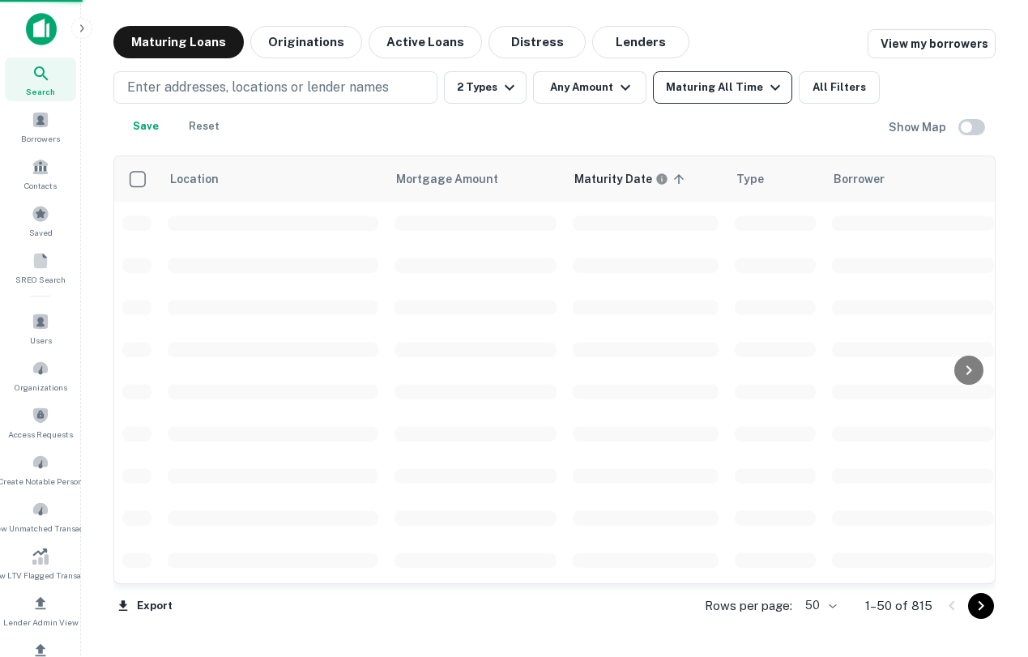
click at [747, 83] on div "Maturing All Time" at bounding box center [725, 87] width 119 height 19
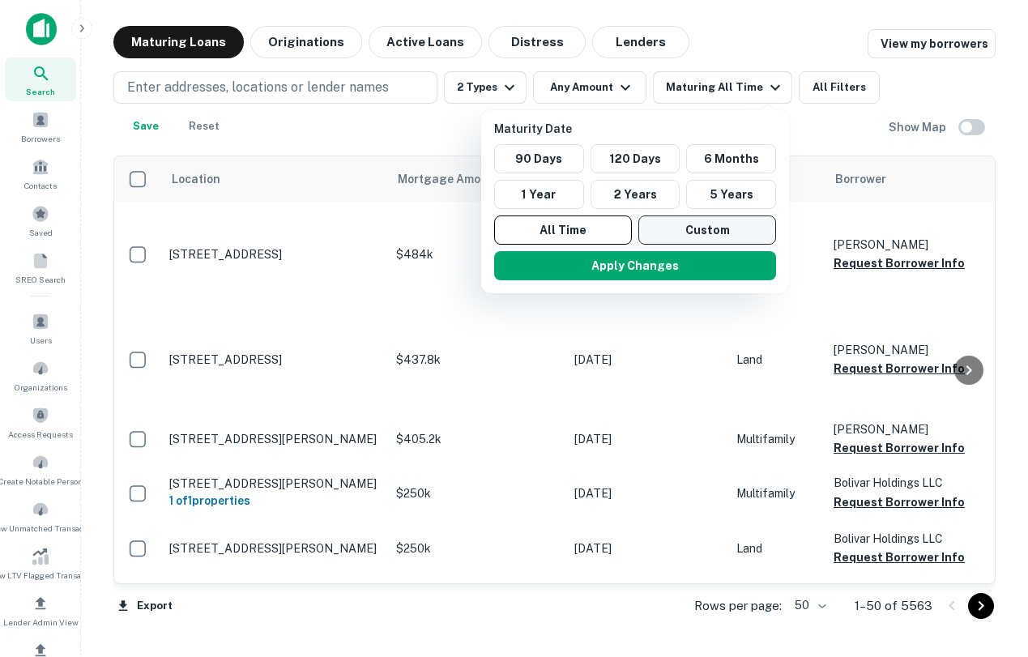
click at [728, 229] on button "Custom" at bounding box center [708, 230] width 138 height 29
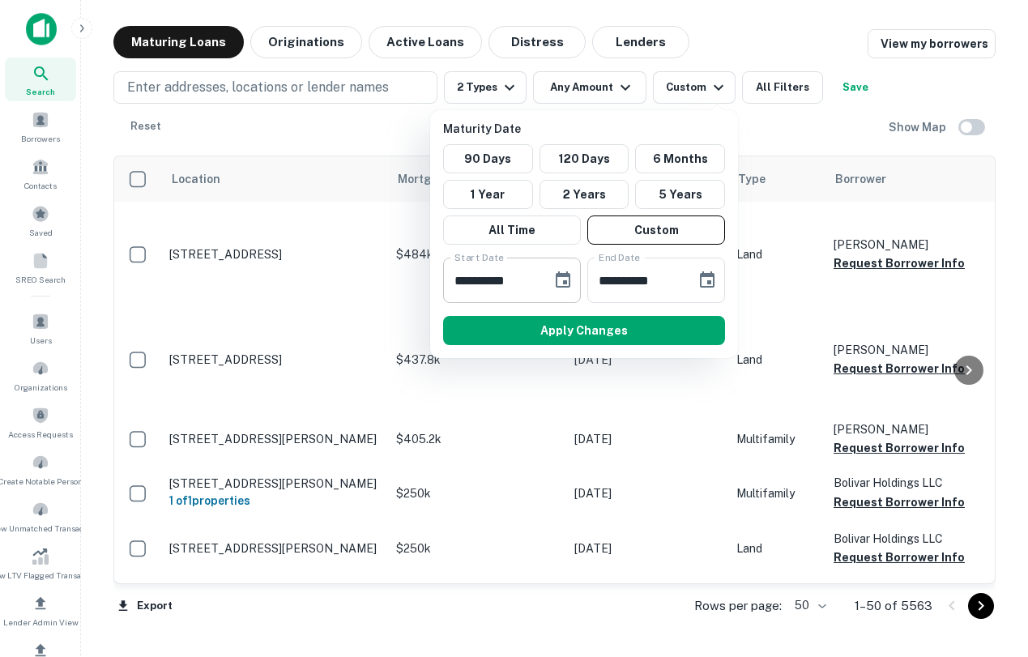
click at [462, 284] on input "**********" at bounding box center [491, 280] width 97 height 45
type input "**********"
click at [608, 277] on input "**********" at bounding box center [636, 280] width 97 height 45
click at [607, 280] on input "**********" at bounding box center [636, 280] width 97 height 45
type input "**********"
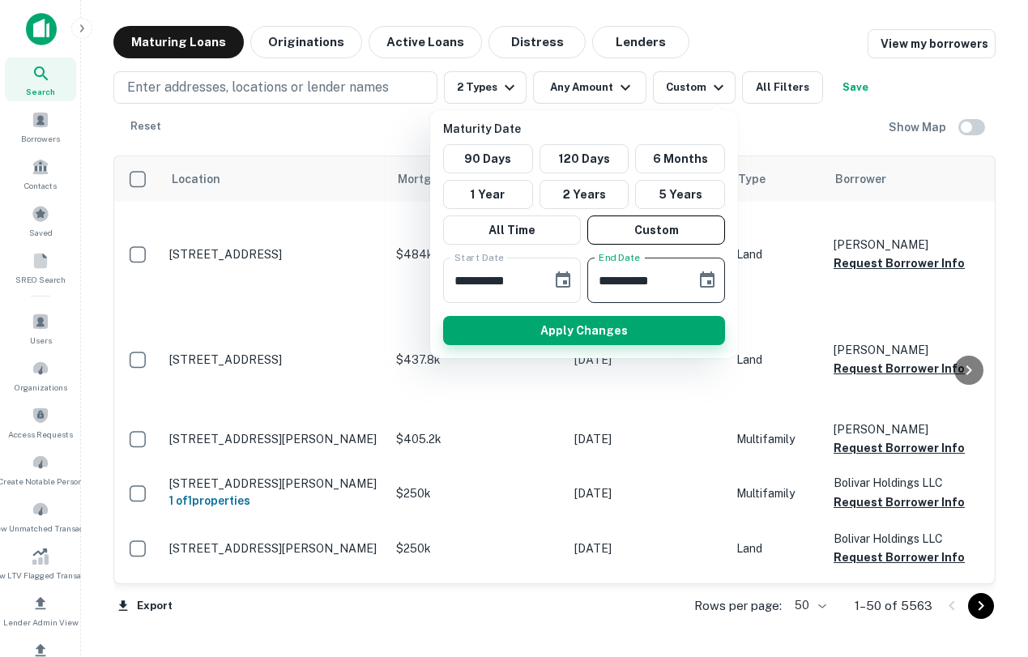
click at [665, 331] on button "Apply Changes" at bounding box center [584, 330] width 282 height 29
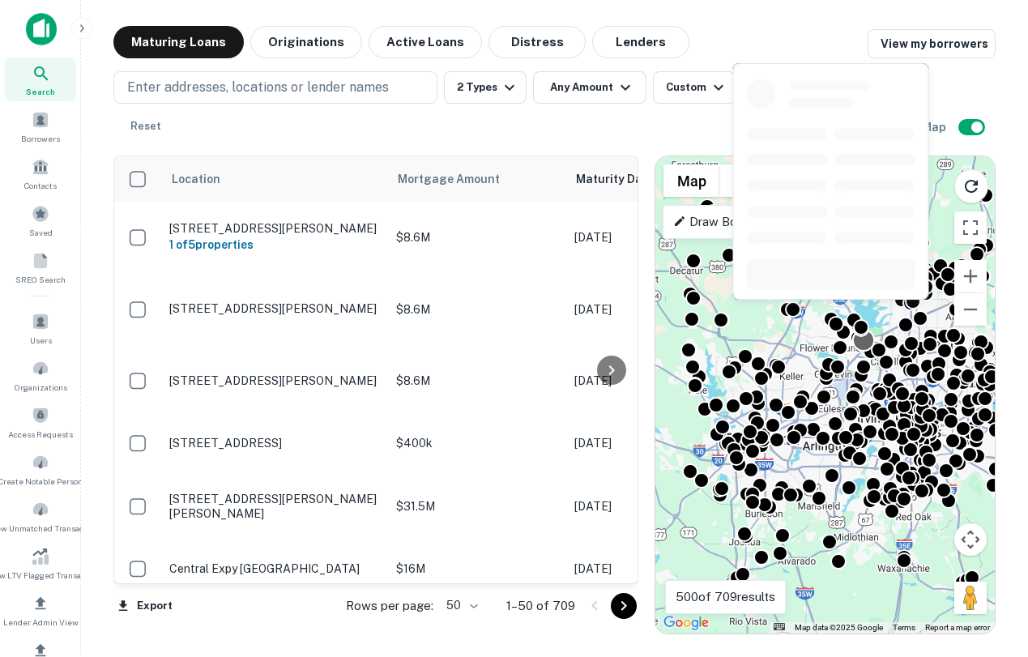
drag, startPoint x: 829, startPoint y: 360, endPoint x: 868, endPoint y: 354, distance: 39.3
click at [868, 352] on div at bounding box center [864, 340] width 24 height 24
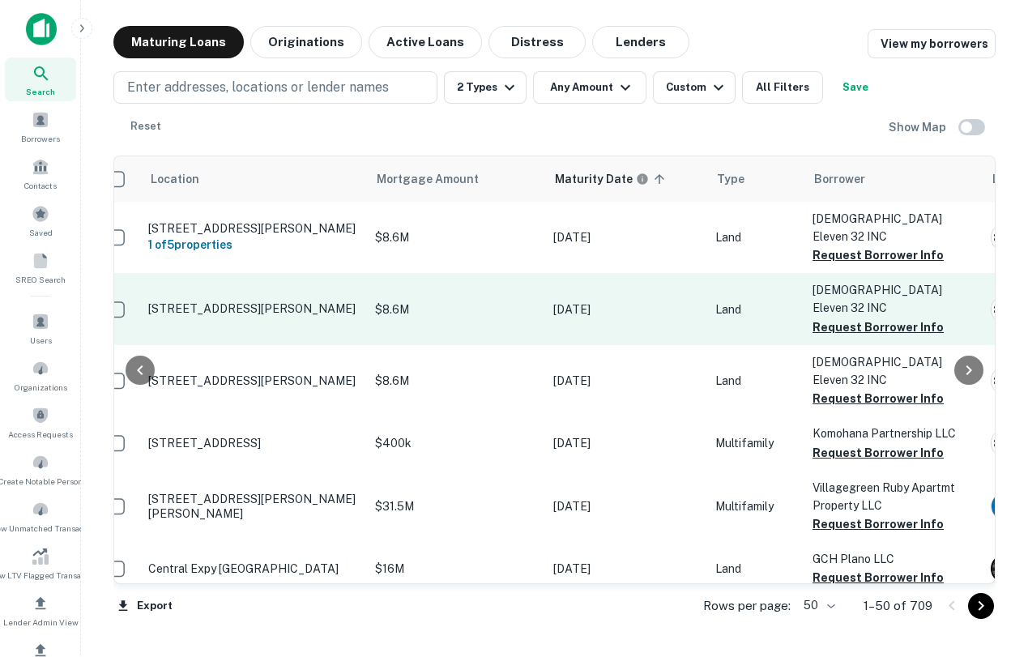
scroll to position [0, 160]
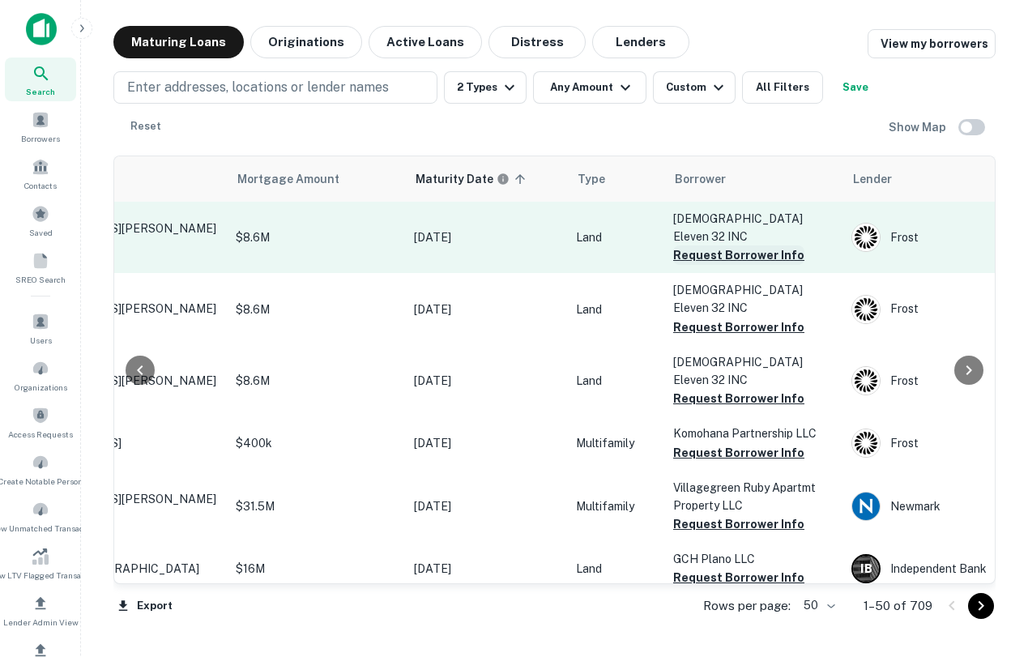
click at [723, 246] on button "Request Borrower Info" at bounding box center [738, 255] width 131 height 19
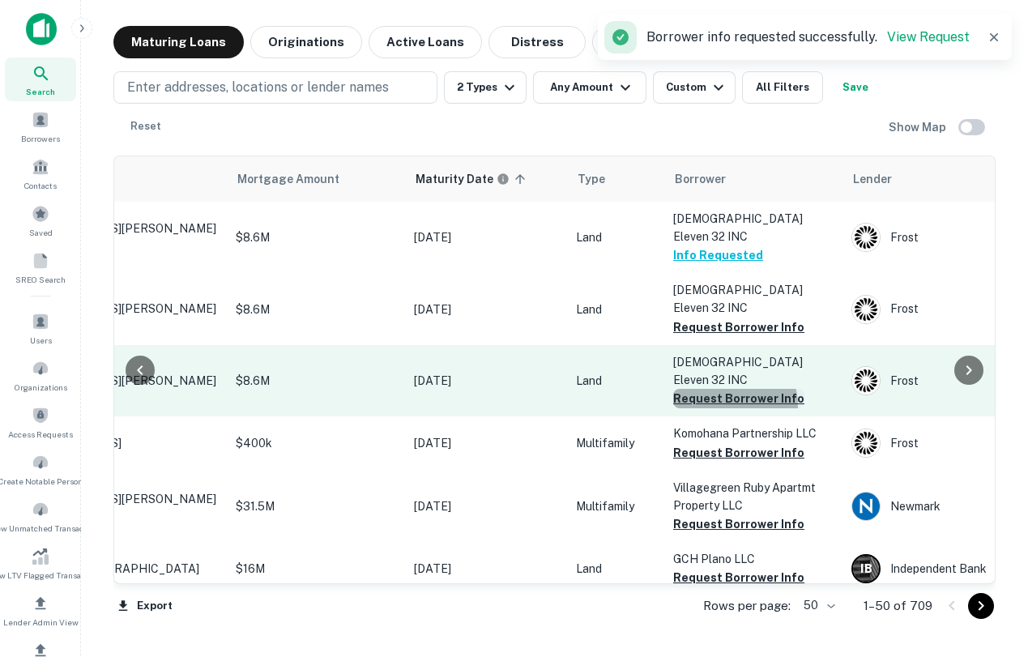
click at [726, 389] on button "Request Borrower Info" at bounding box center [738, 398] width 131 height 19
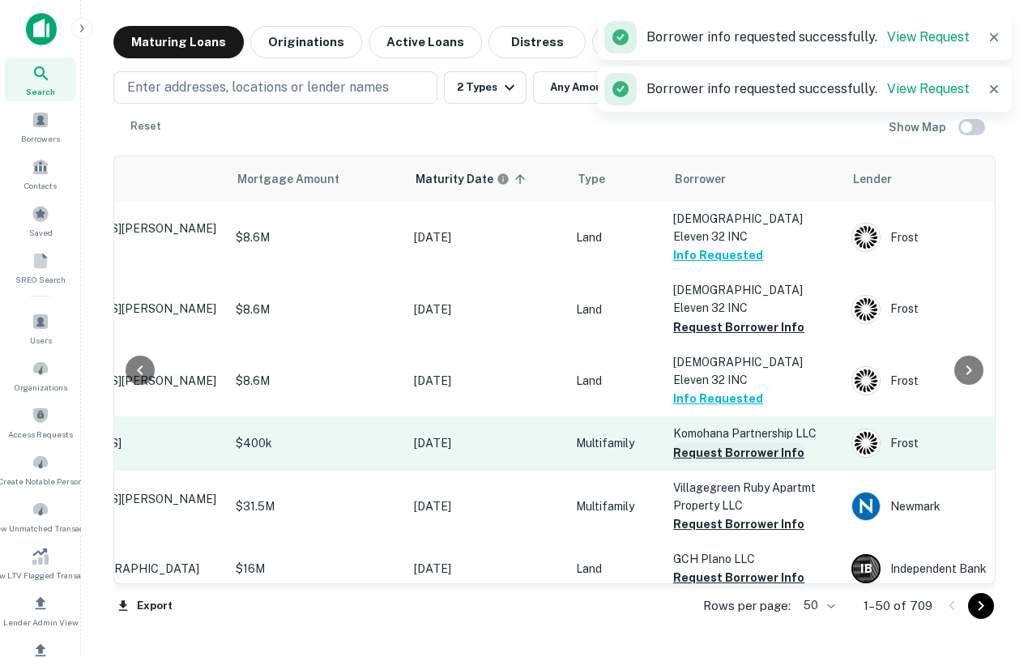
click at [736, 443] on button "Request Borrower Info" at bounding box center [738, 452] width 131 height 19
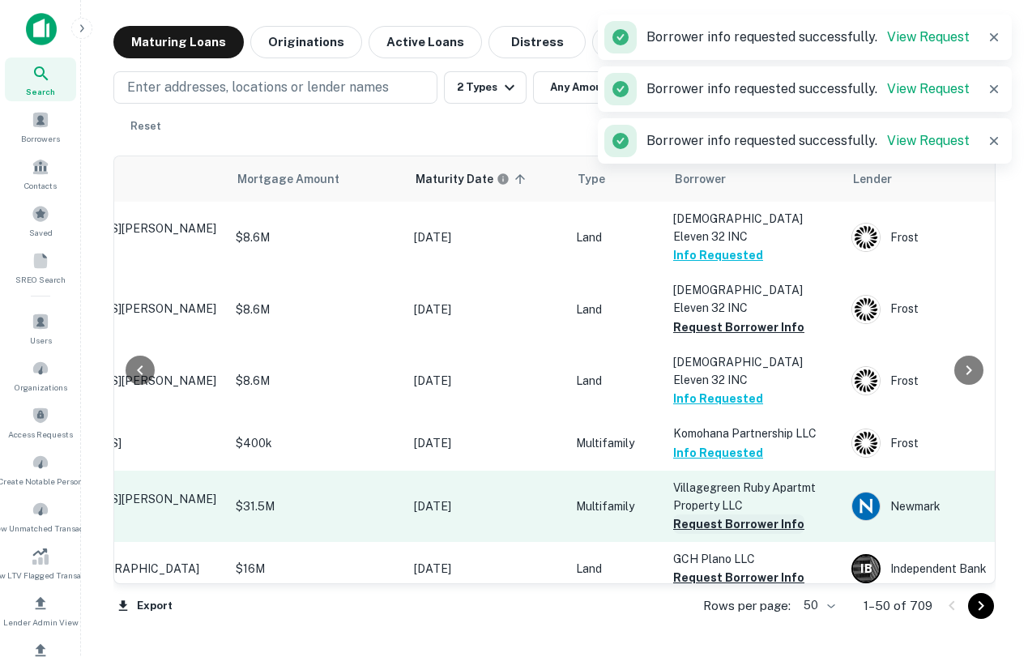
click at [737, 515] on button "Request Borrower Info" at bounding box center [738, 524] width 131 height 19
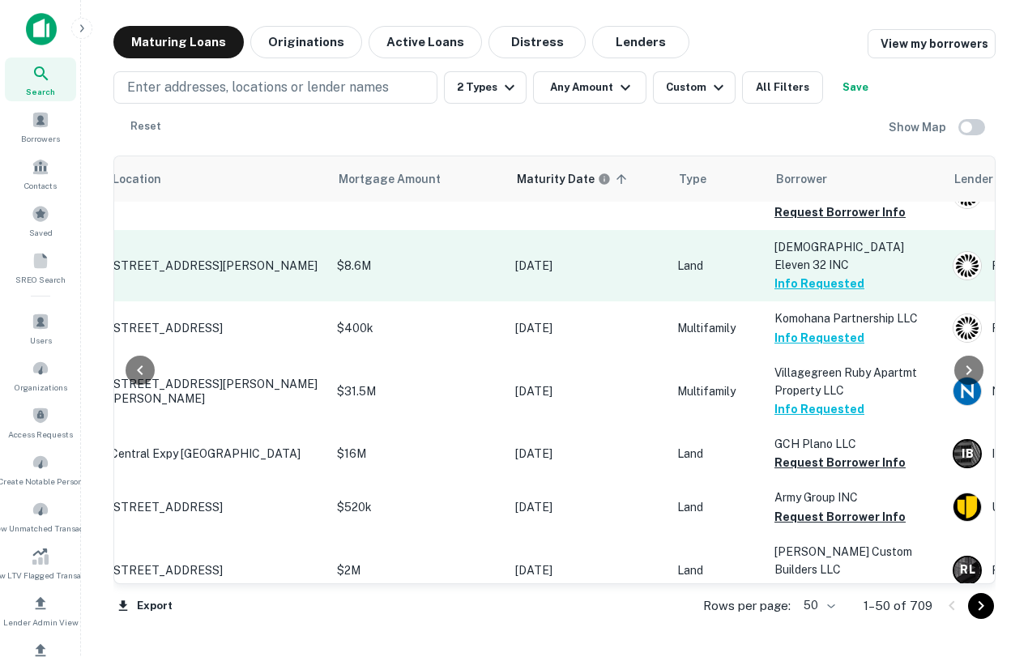
scroll to position [115, 0]
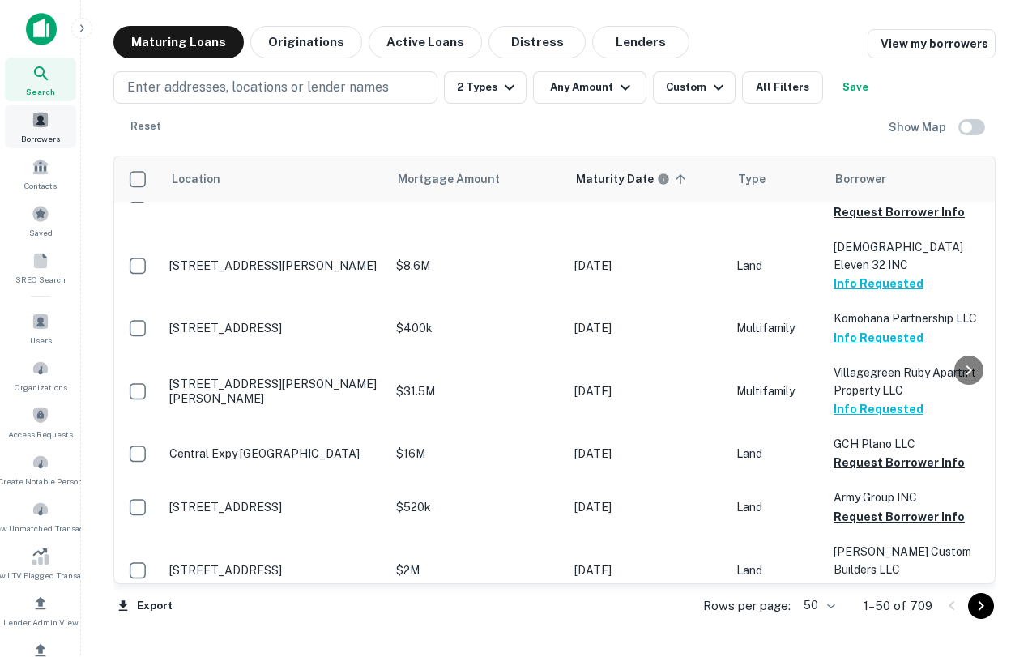
click at [28, 123] on div "Borrowers" at bounding box center [40, 127] width 71 height 44
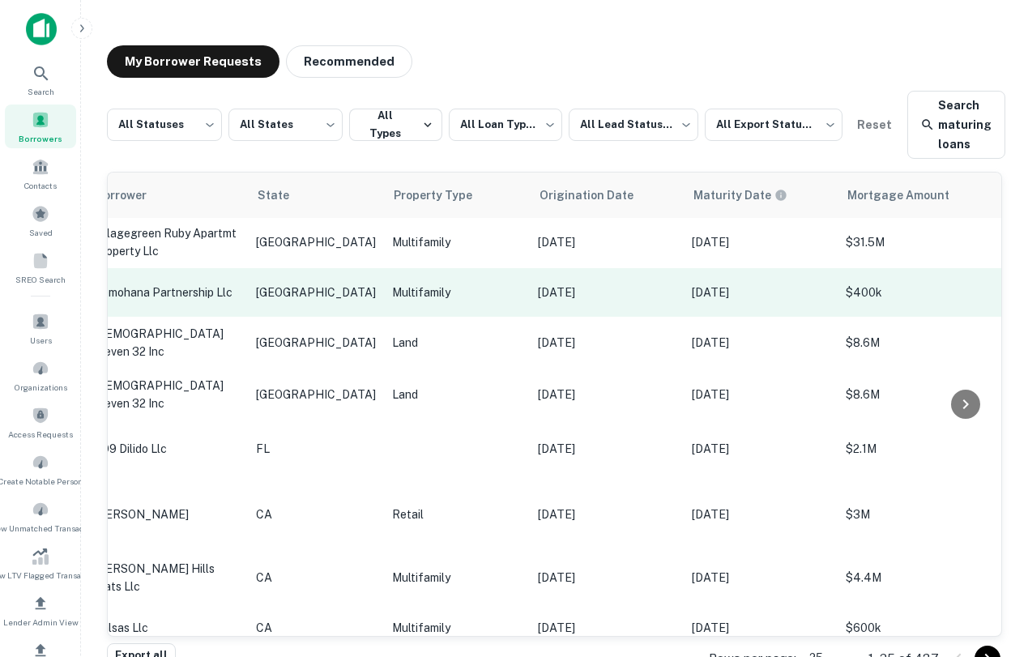
scroll to position [2, 0]
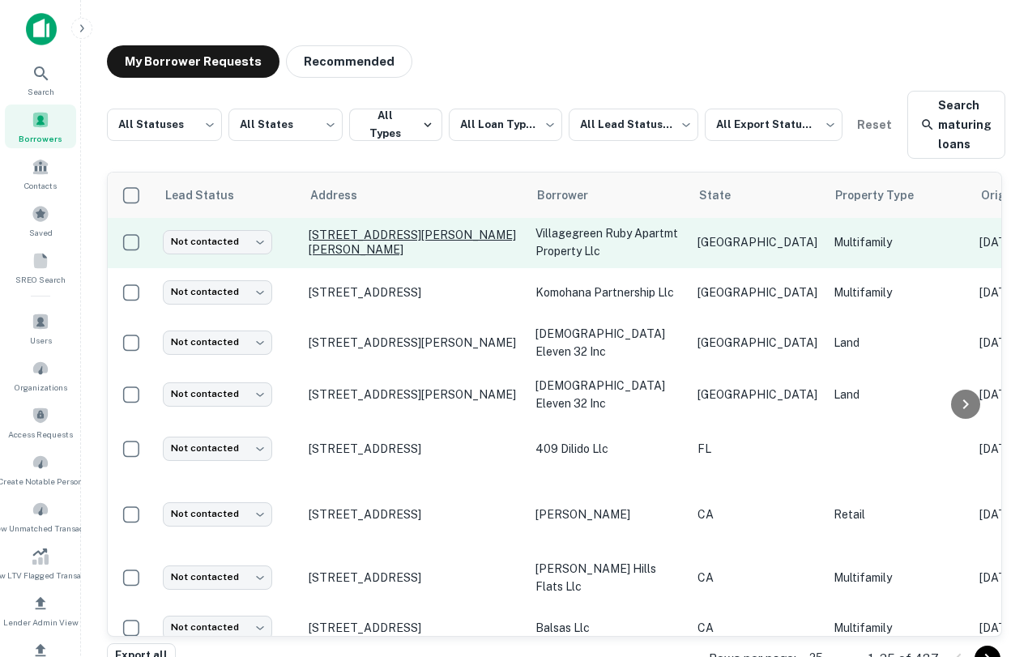
click at [395, 242] on p "[STREET_ADDRESS][PERSON_NAME][PERSON_NAME]" at bounding box center [414, 242] width 211 height 29
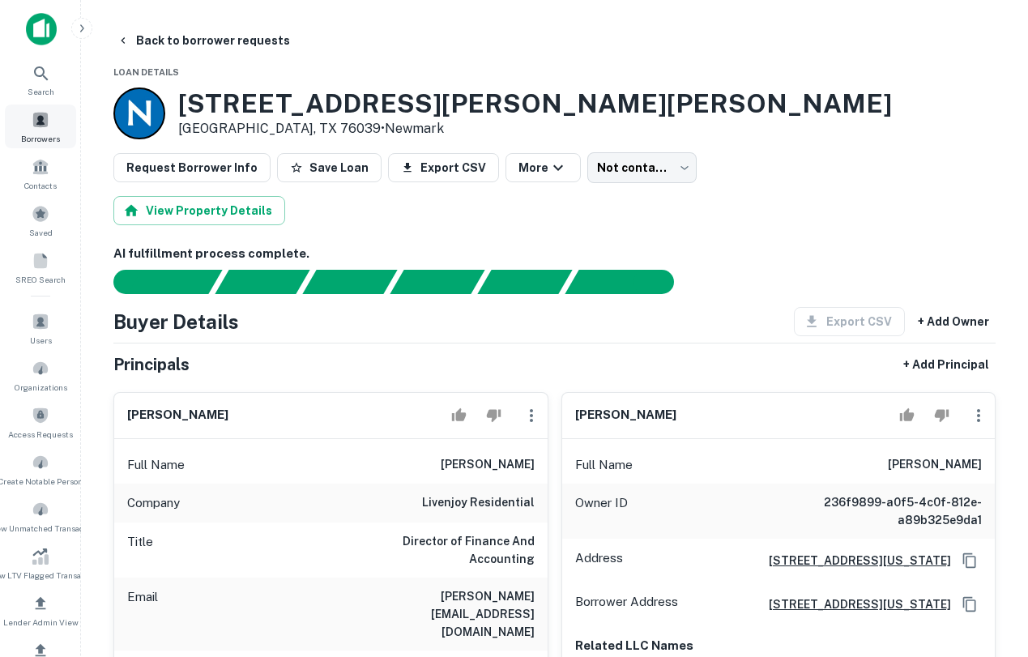
click at [41, 139] on span "Borrowers" at bounding box center [40, 138] width 39 height 13
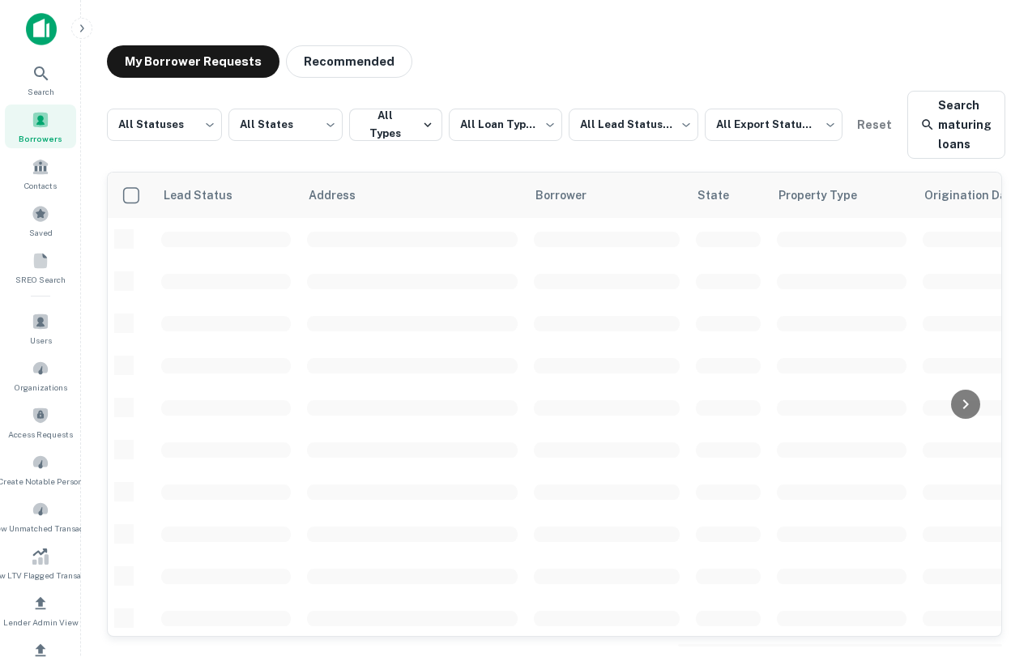
scroll to position [2, 0]
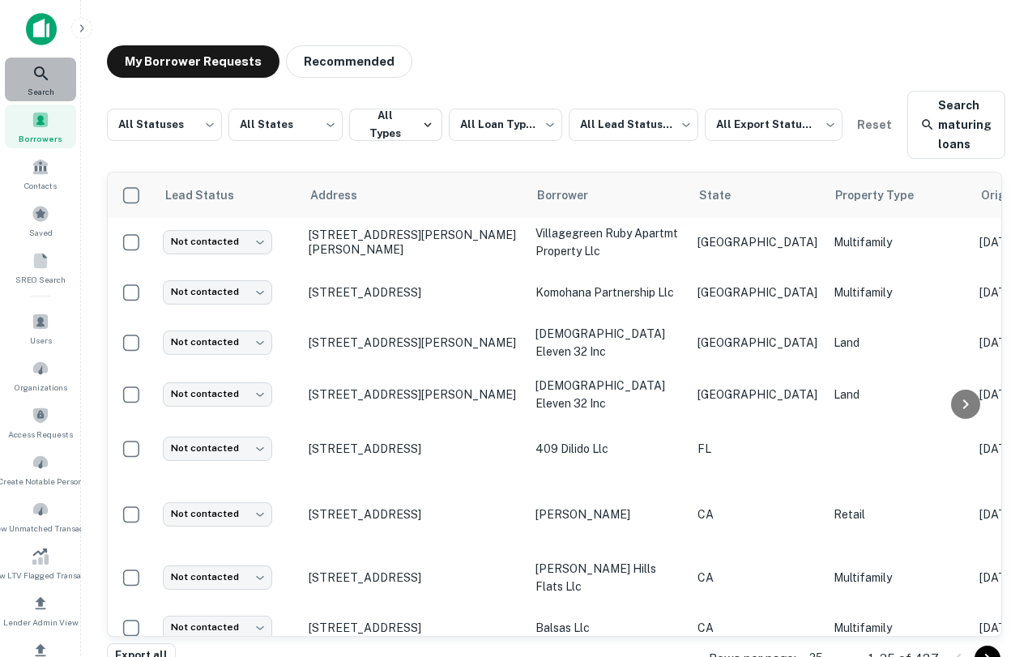
click at [59, 58] on div "Search" at bounding box center [40, 80] width 71 height 44
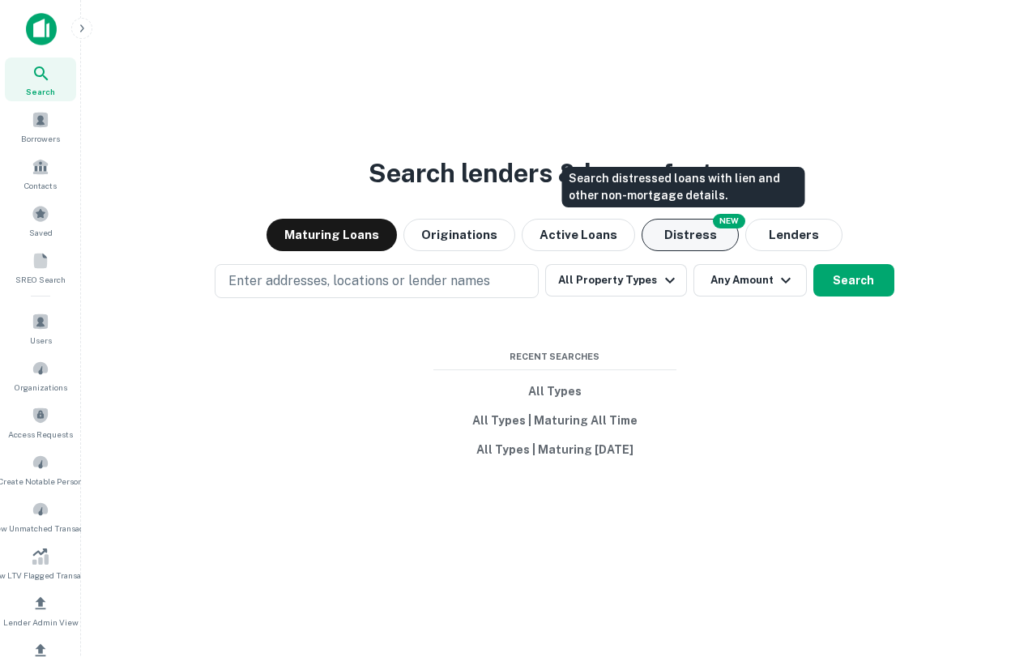
click at [660, 240] on button "Distress" at bounding box center [690, 235] width 97 height 32
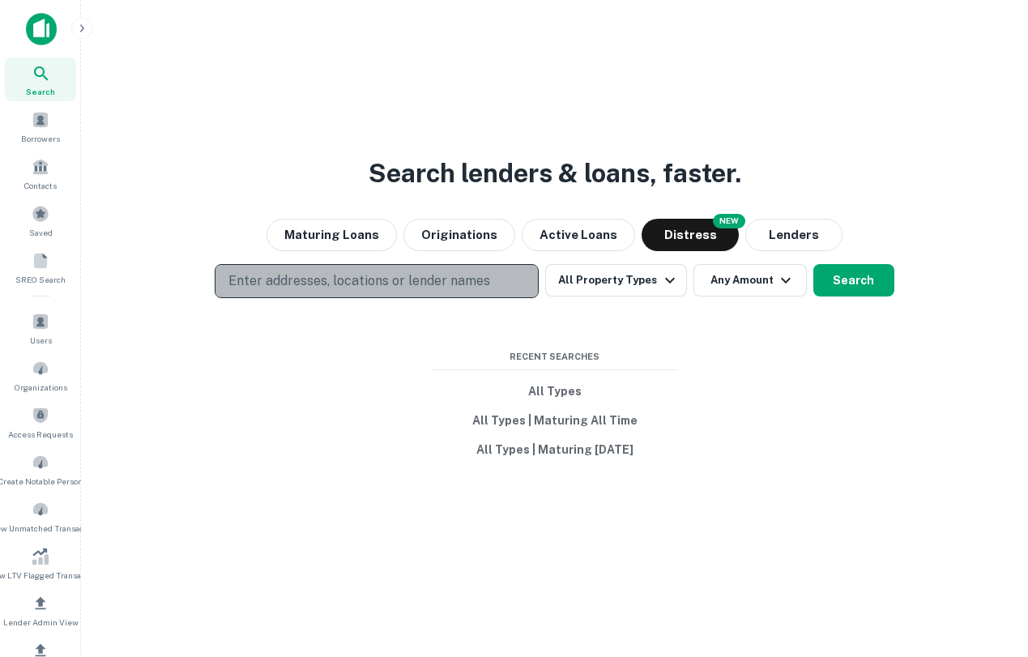
click at [382, 296] on button "Enter addresses, locations or lender names" at bounding box center [377, 281] width 324 height 34
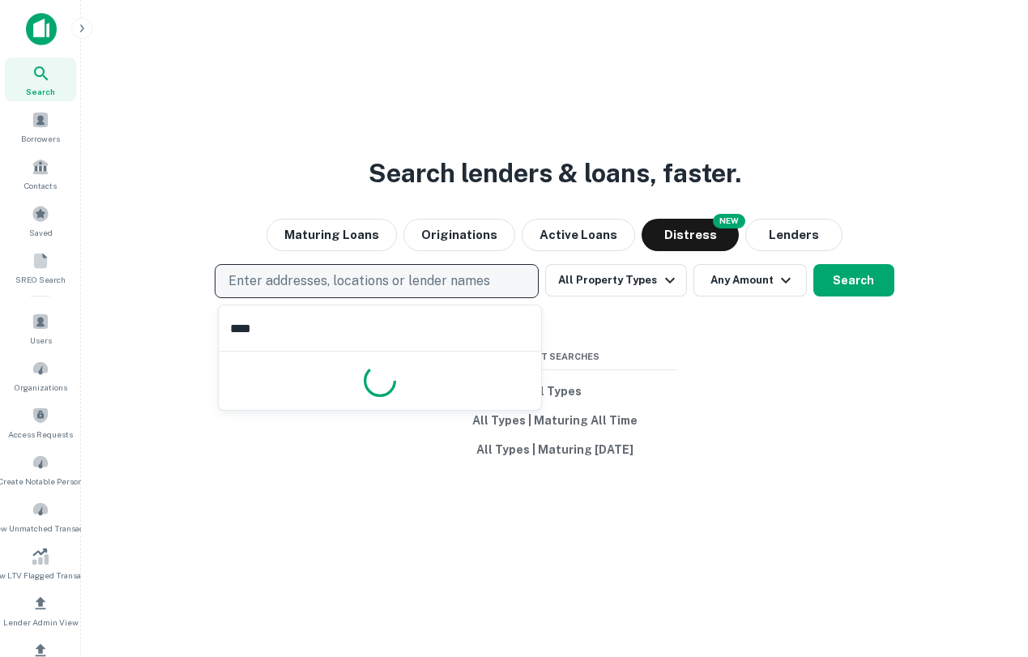
type input "*****"
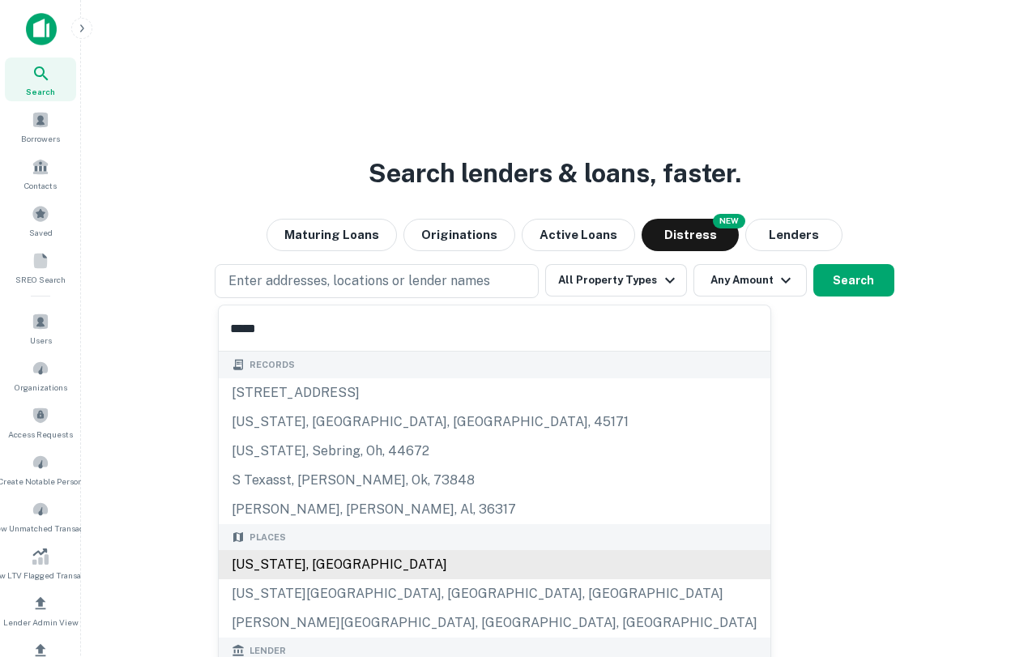
click at [299, 562] on div "Places [US_STATE], [GEOGRAPHIC_DATA] [US_STATE][GEOGRAPHIC_DATA], [GEOGRAPHIC_D…" at bounding box center [495, 581] width 552 height 114
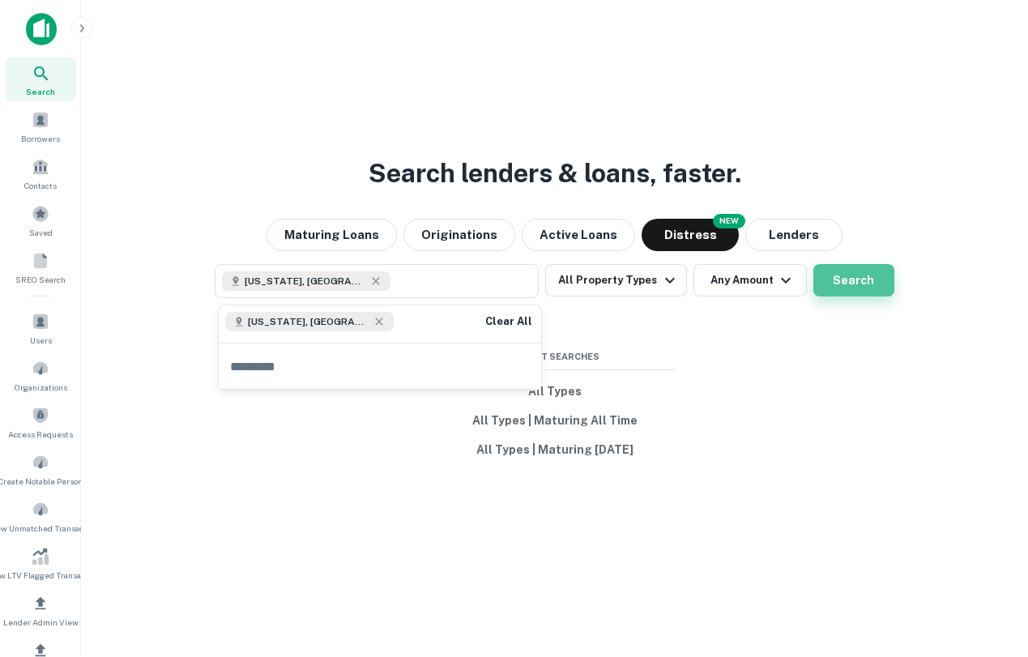
click at [859, 273] on button "Search" at bounding box center [854, 280] width 81 height 32
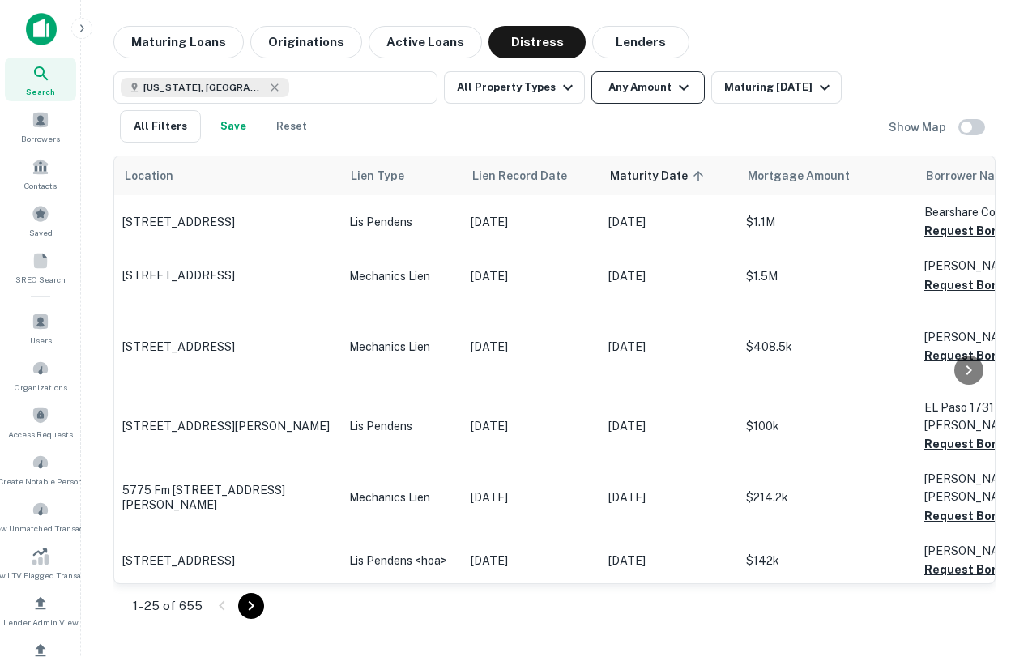
scroll to position [2, 0]
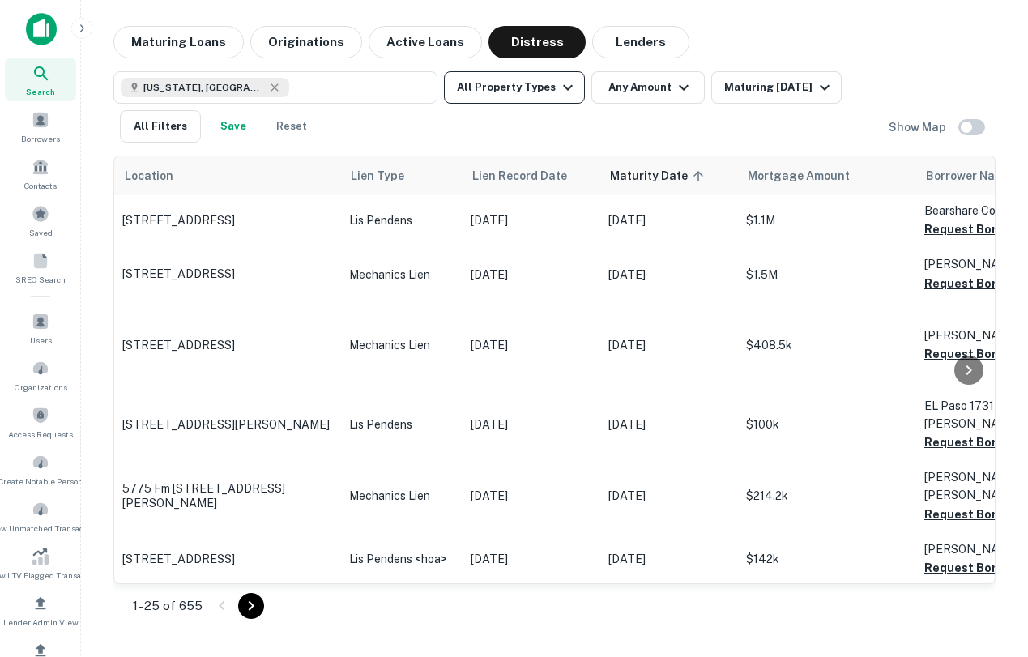
click at [532, 103] on button "All Property Types" at bounding box center [514, 87] width 141 height 32
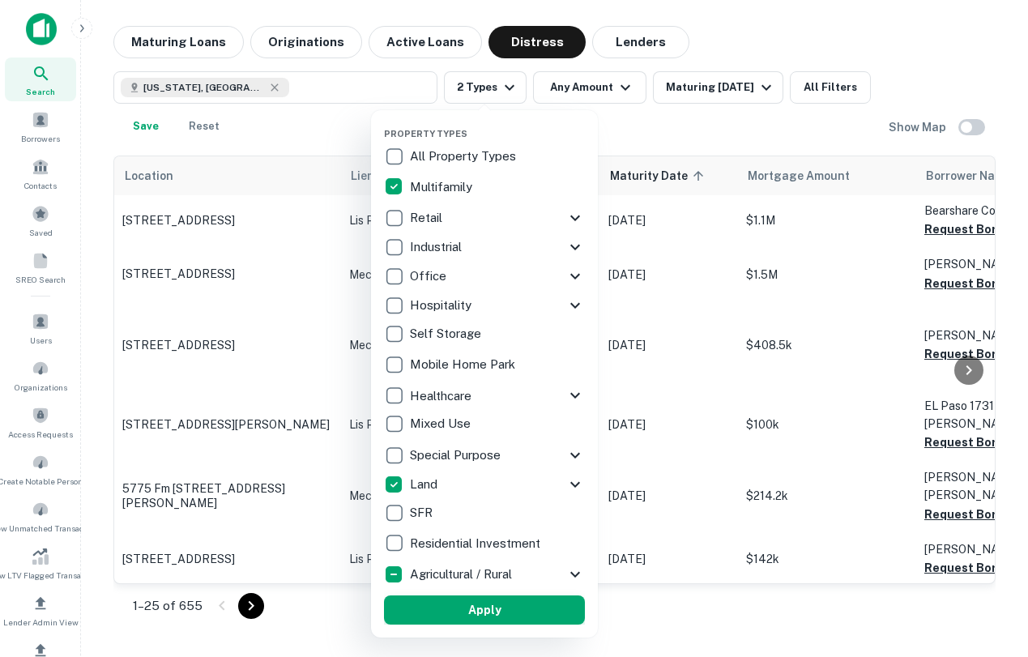
click at [444, 601] on button "Apply" at bounding box center [484, 610] width 201 height 29
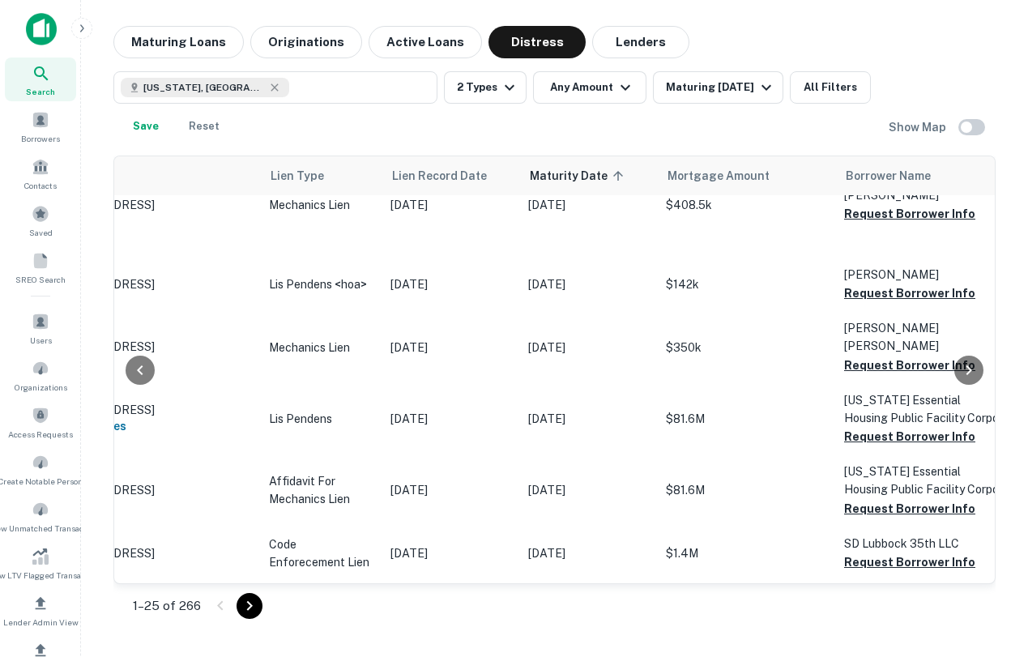
scroll to position [0, 80]
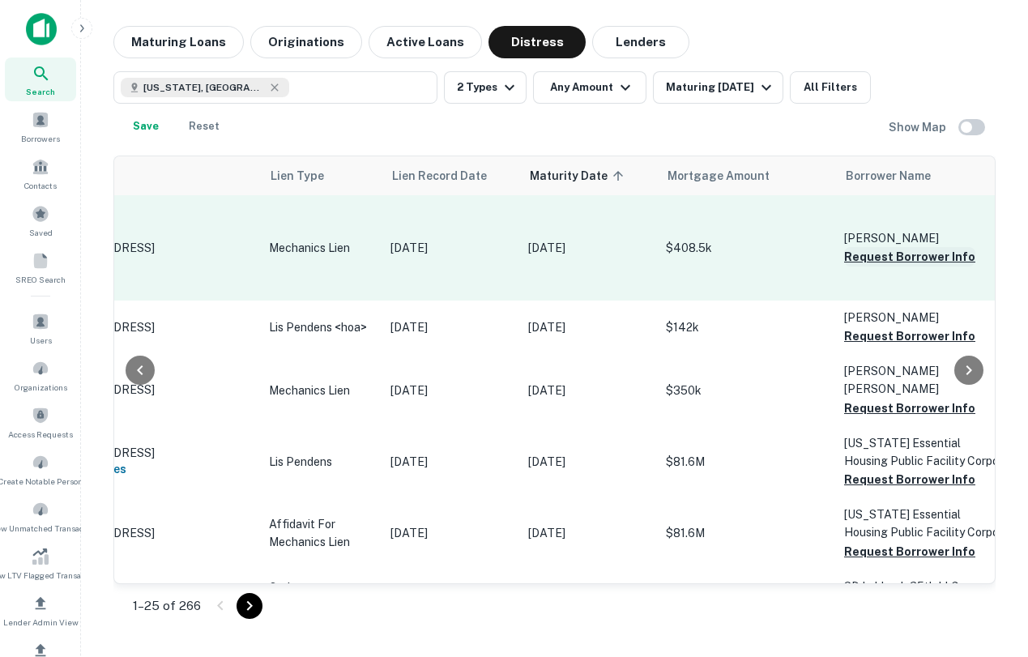
click at [870, 257] on button "Request Borrower Info" at bounding box center [909, 256] width 131 height 19
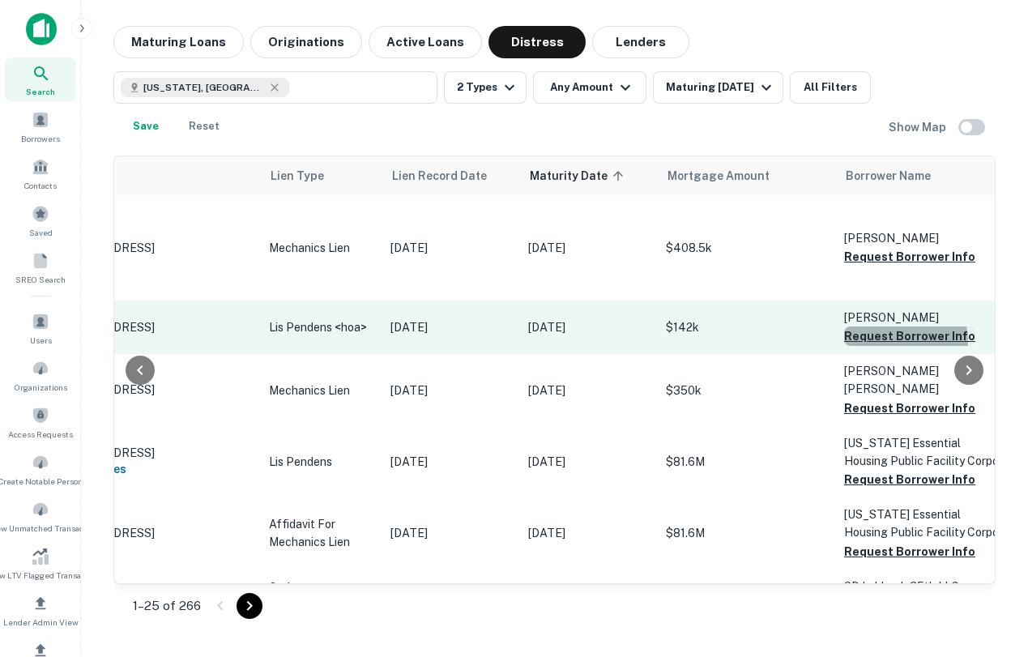
click at [889, 342] on button "Request Borrower Info" at bounding box center [909, 336] width 131 height 19
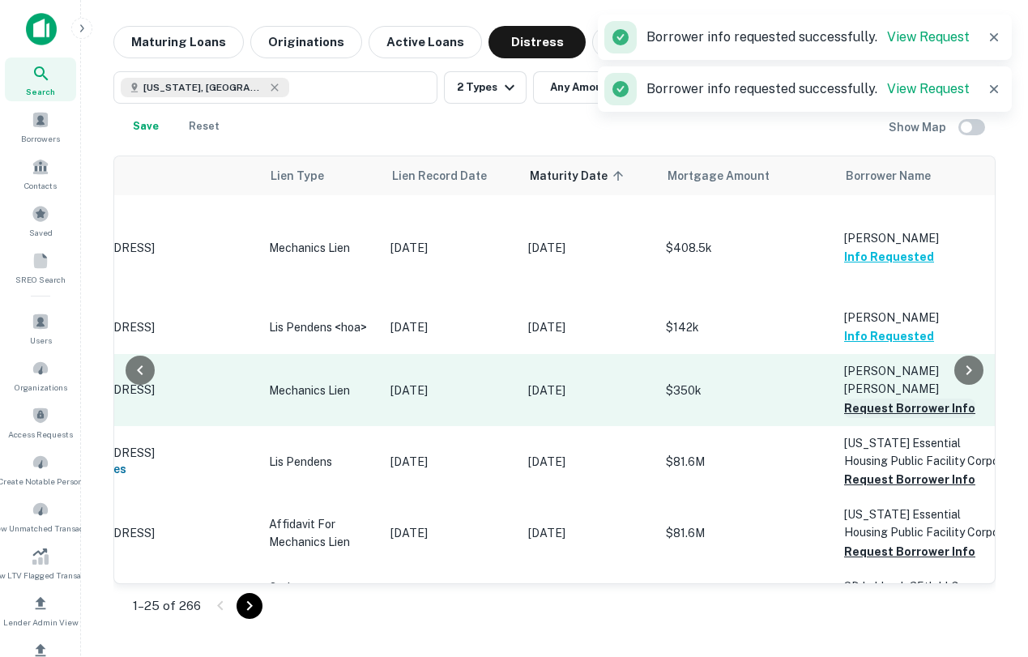
click at [900, 399] on button "Request Borrower Info" at bounding box center [909, 408] width 131 height 19
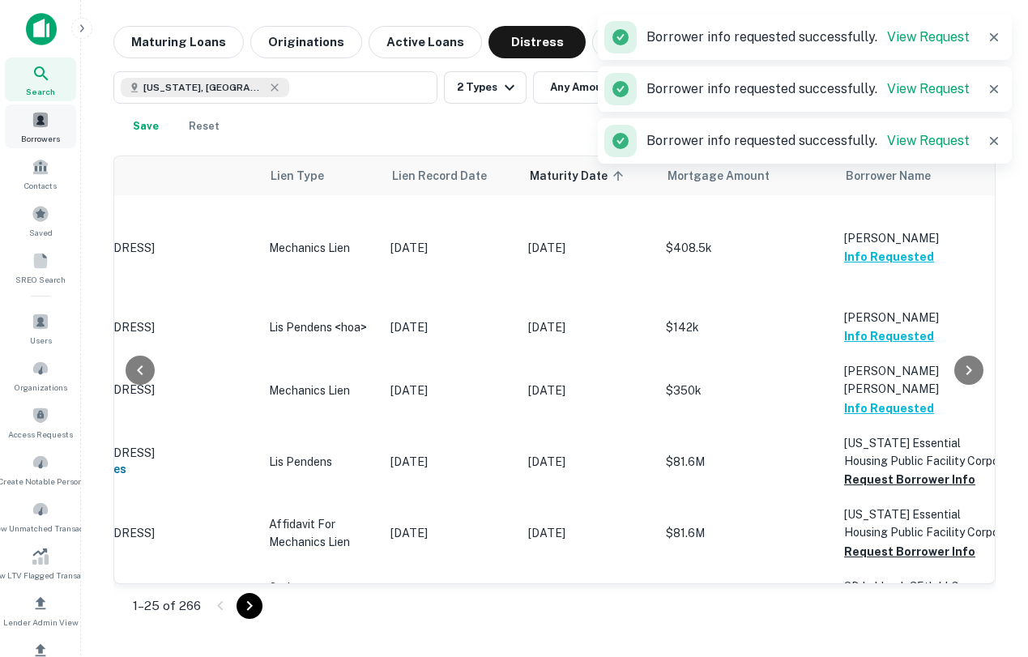
click at [45, 128] on div "Borrowers" at bounding box center [40, 127] width 71 height 44
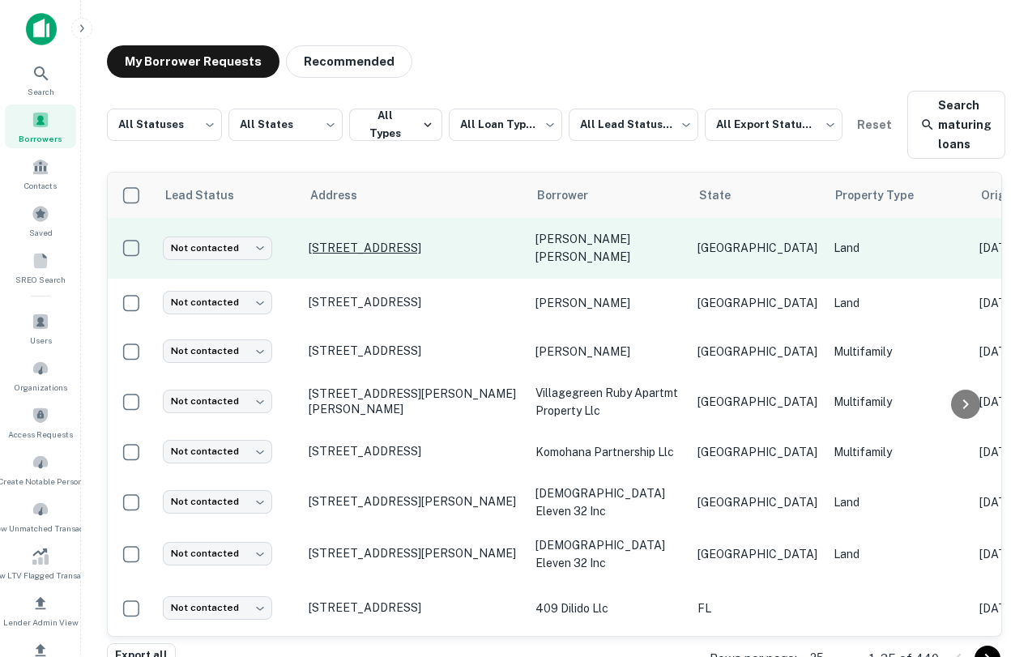
click at [378, 246] on p "[STREET_ADDRESS]" at bounding box center [414, 248] width 211 height 15
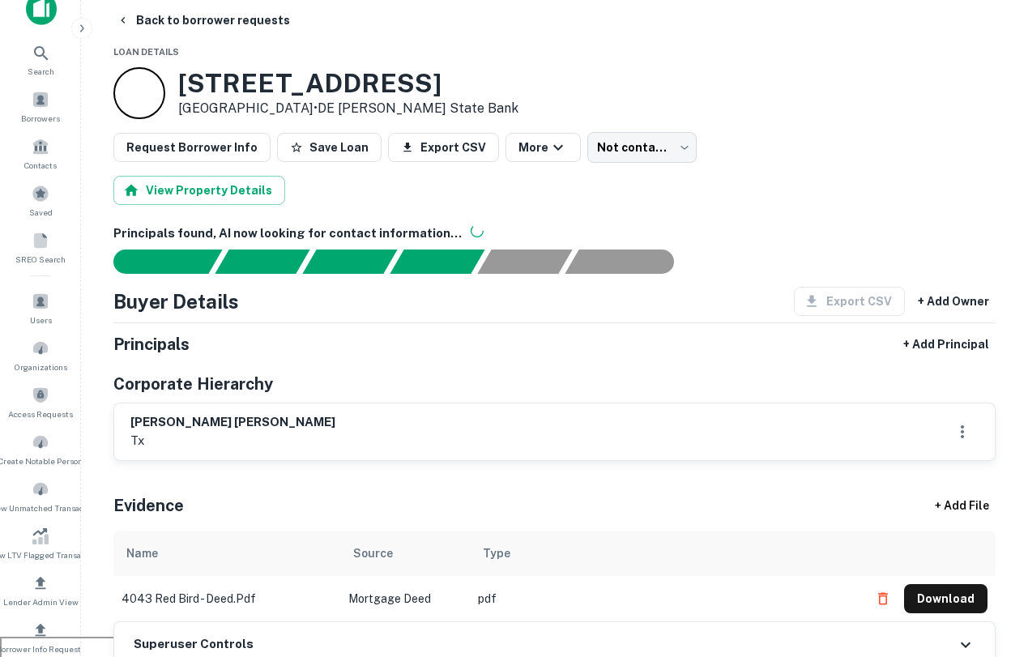
scroll to position [19, 0]
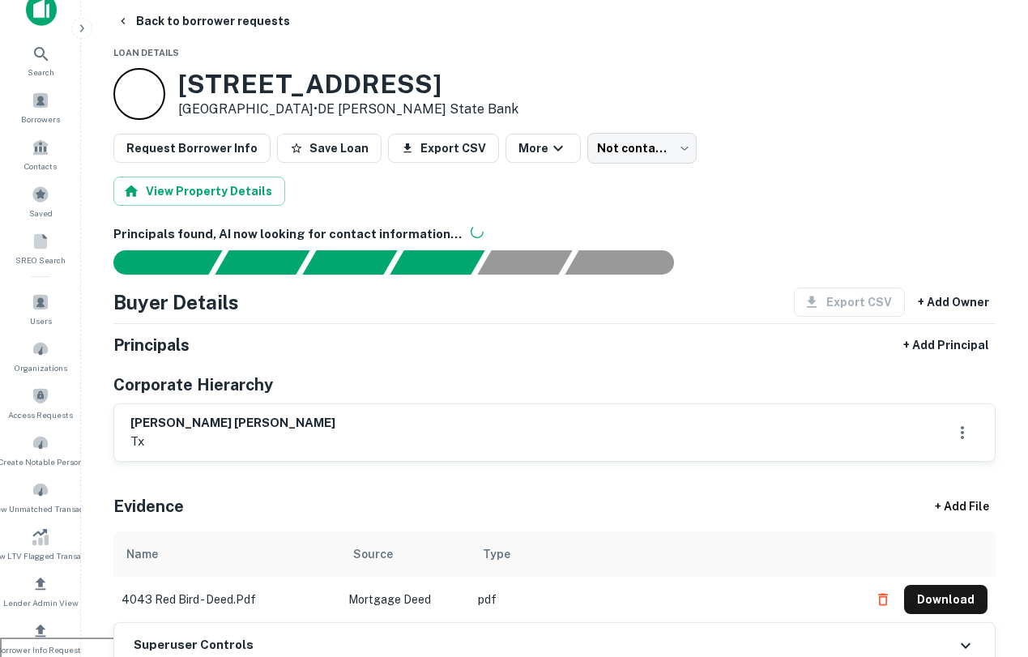
click at [39, 12] on img at bounding box center [41, 10] width 31 height 32
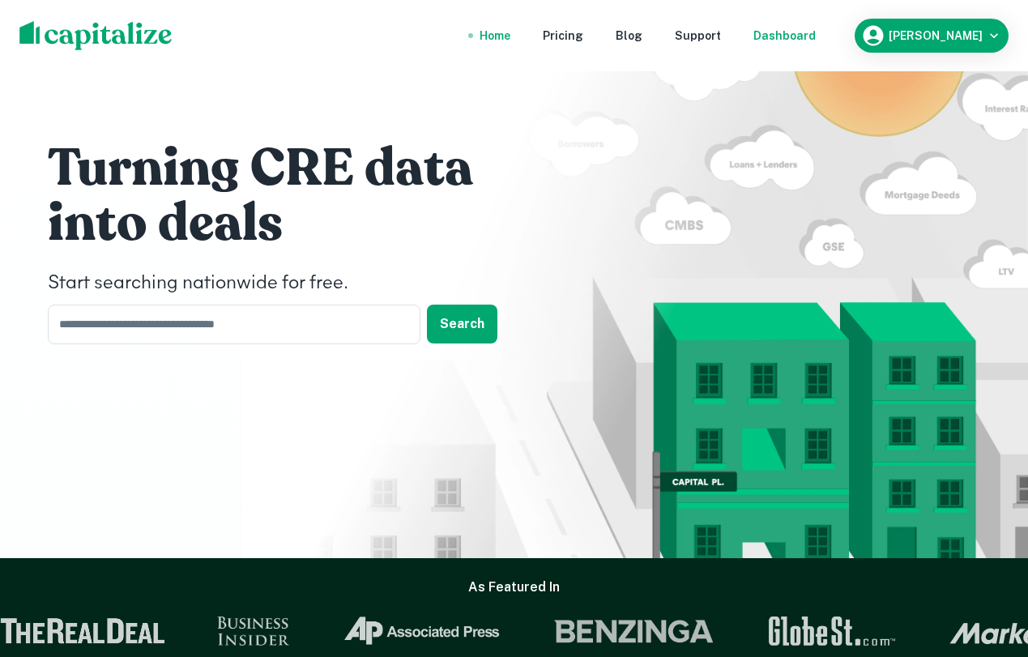
click at [816, 28] on div "Dashboard" at bounding box center [785, 36] width 62 height 18
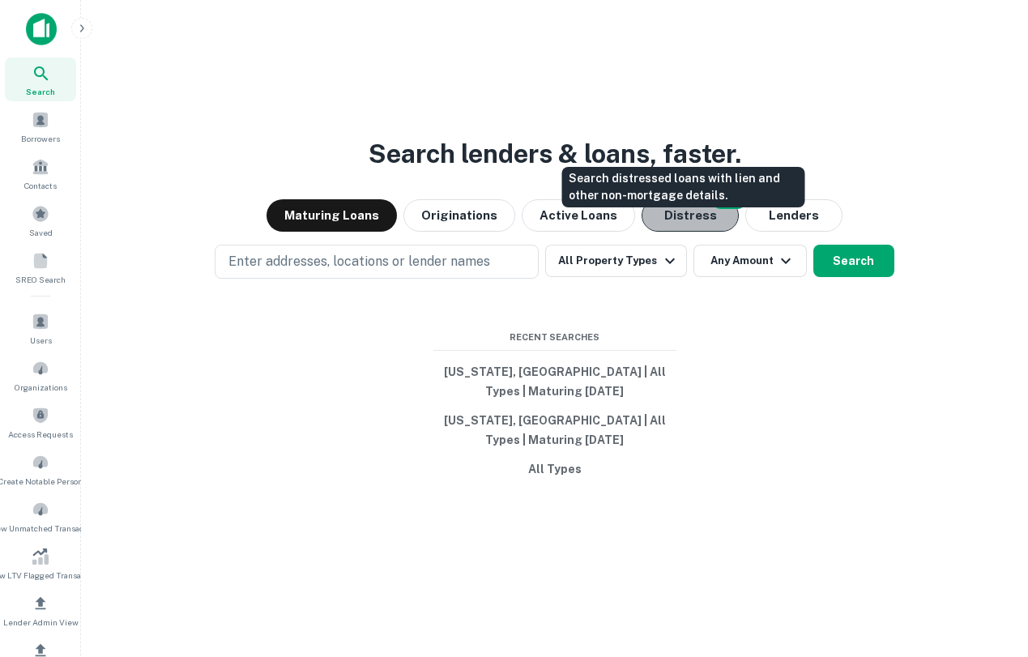
click at [666, 232] on button "Distress" at bounding box center [690, 215] width 97 height 32
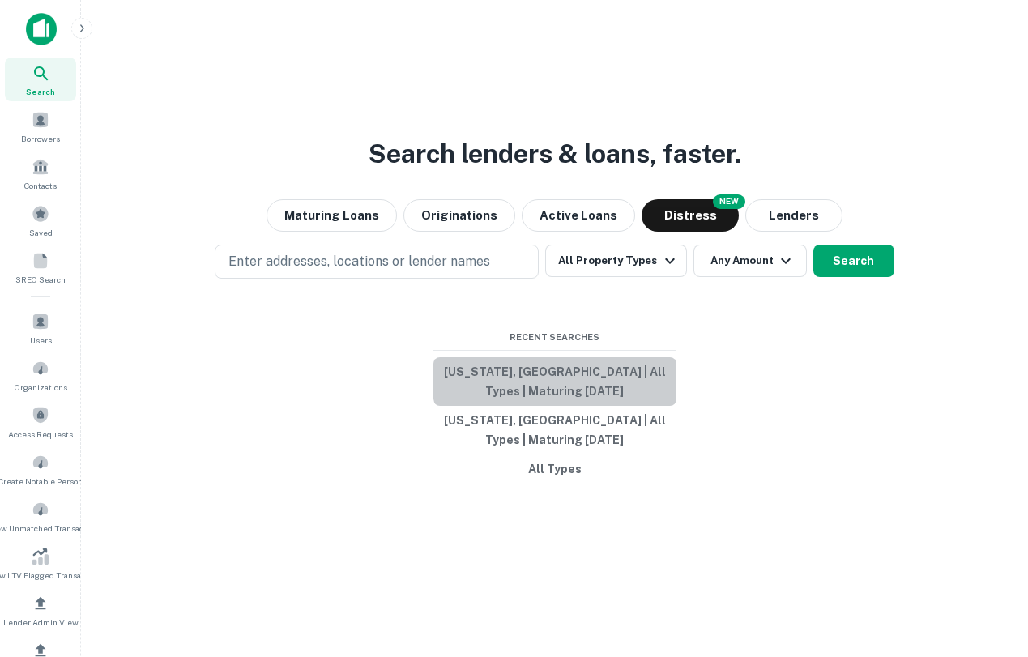
click at [620, 388] on button "[US_STATE], [GEOGRAPHIC_DATA] | All Types | Maturing [DATE]" at bounding box center [555, 381] width 243 height 49
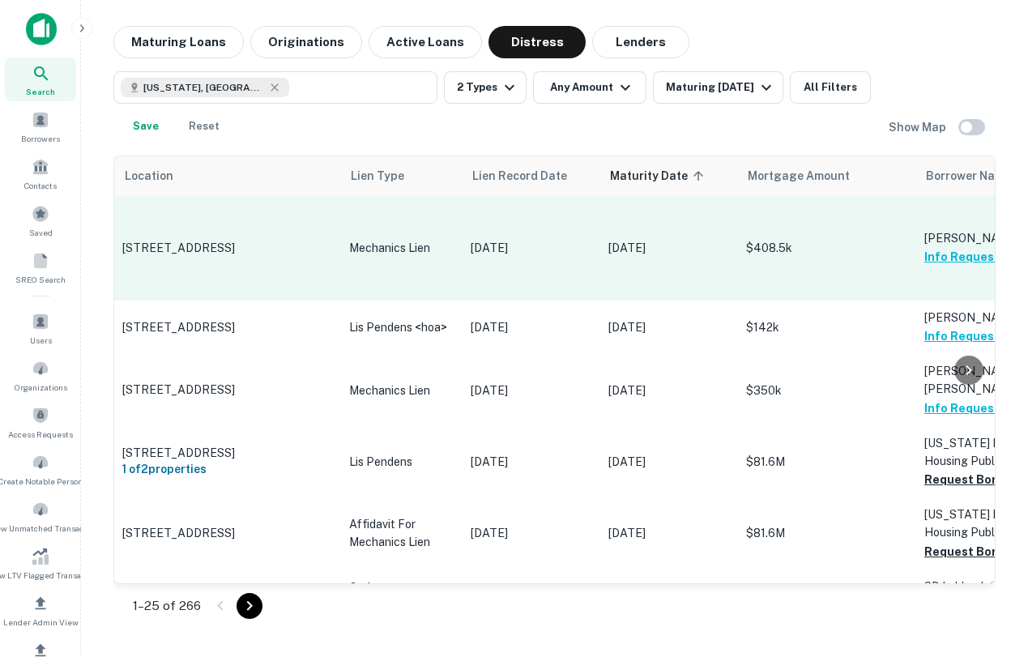
click at [199, 241] on p "[STREET_ADDRESS]" at bounding box center [227, 248] width 211 height 15
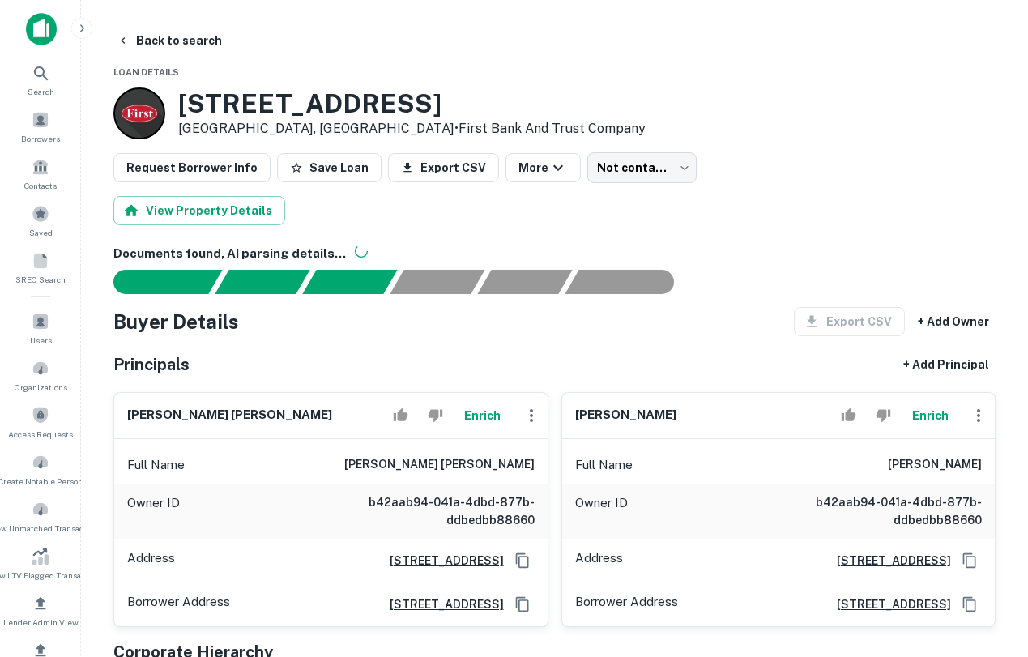
click at [152, 122] on div at bounding box center [139, 114] width 52 height 52
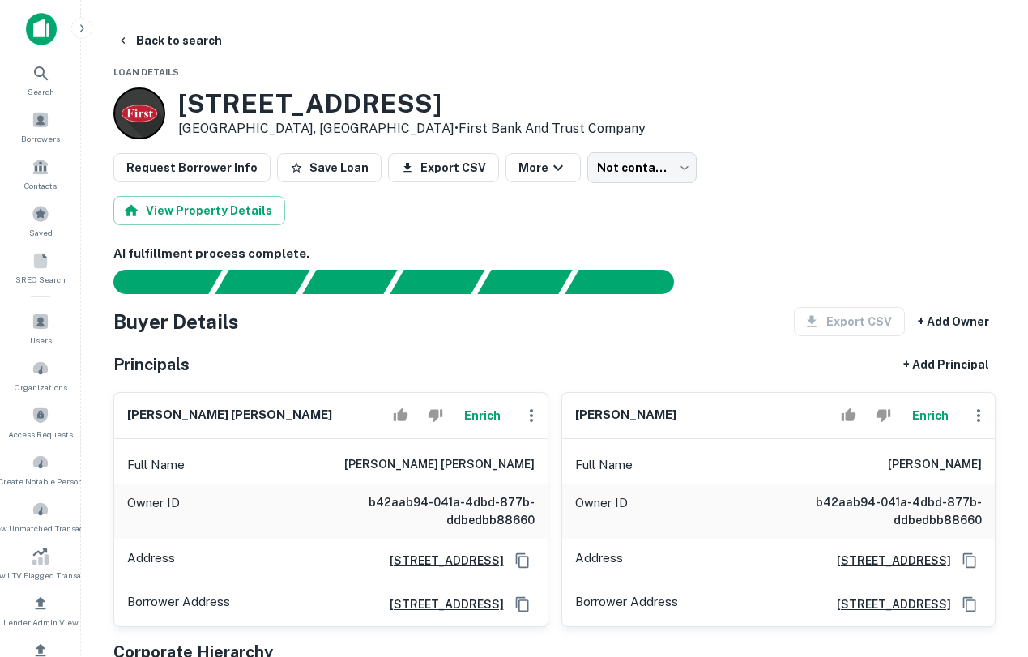
click at [39, 22] on img at bounding box center [41, 29] width 31 height 32
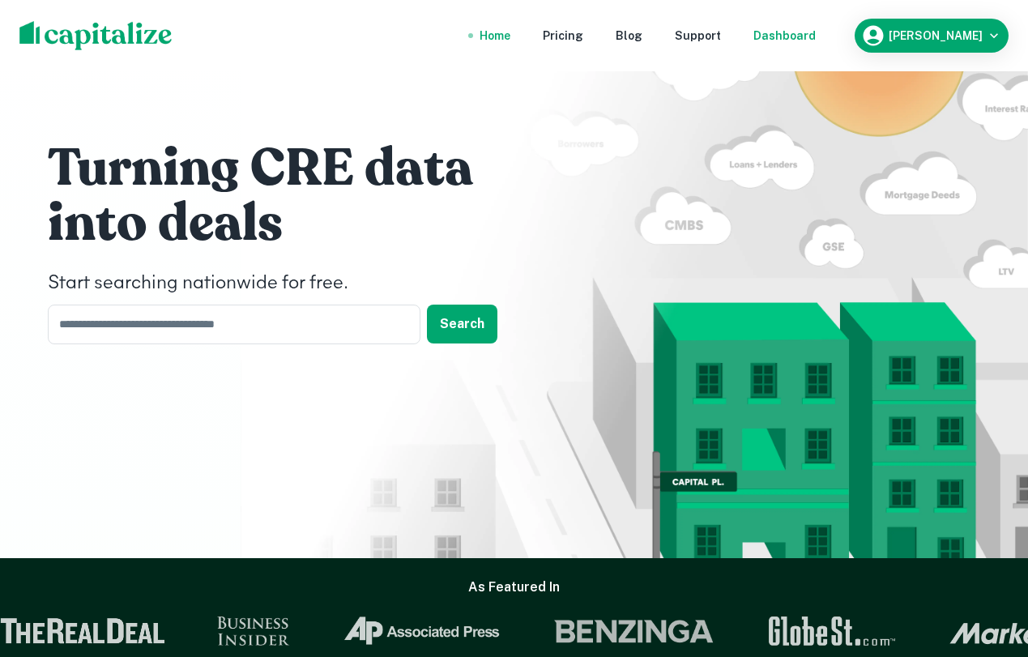
click at [812, 34] on div "Dashboard" at bounding box center [785, 36] width 62 height 18
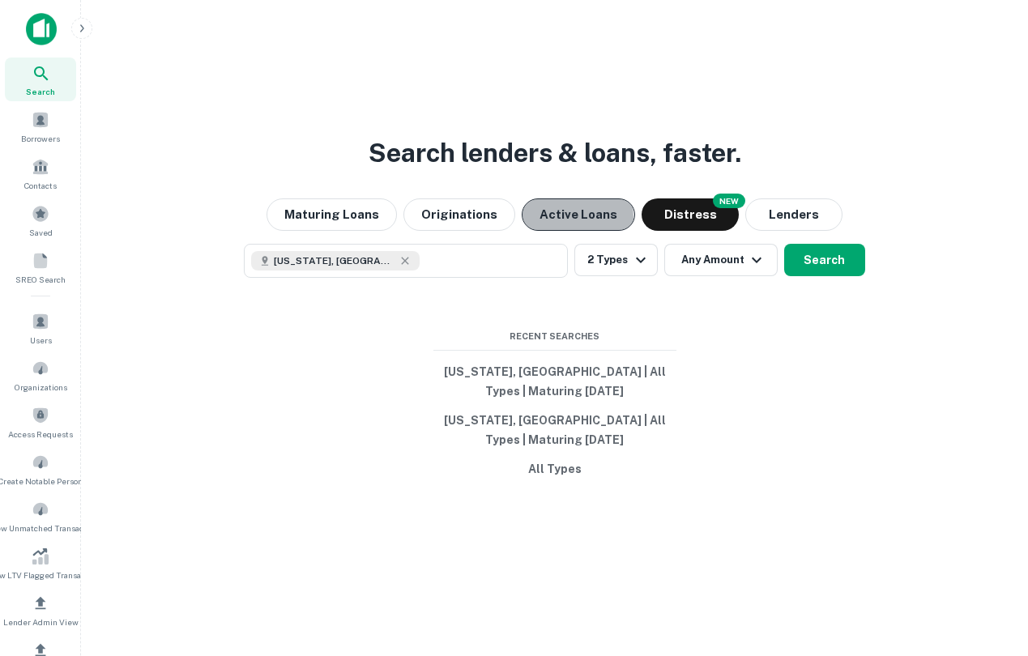
click at [558, 231] on button "Active Loans" at bounding box center [578, 215] width 113 height 32
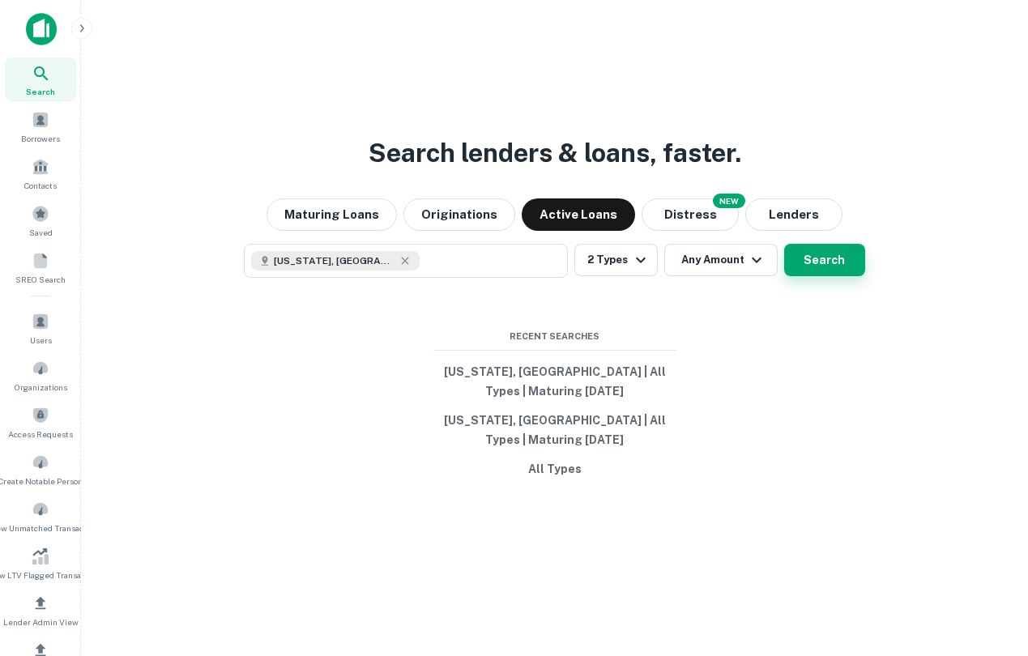
click at [822, 271] on button "Search" at bounding box center [824, 260] width 81 height 32
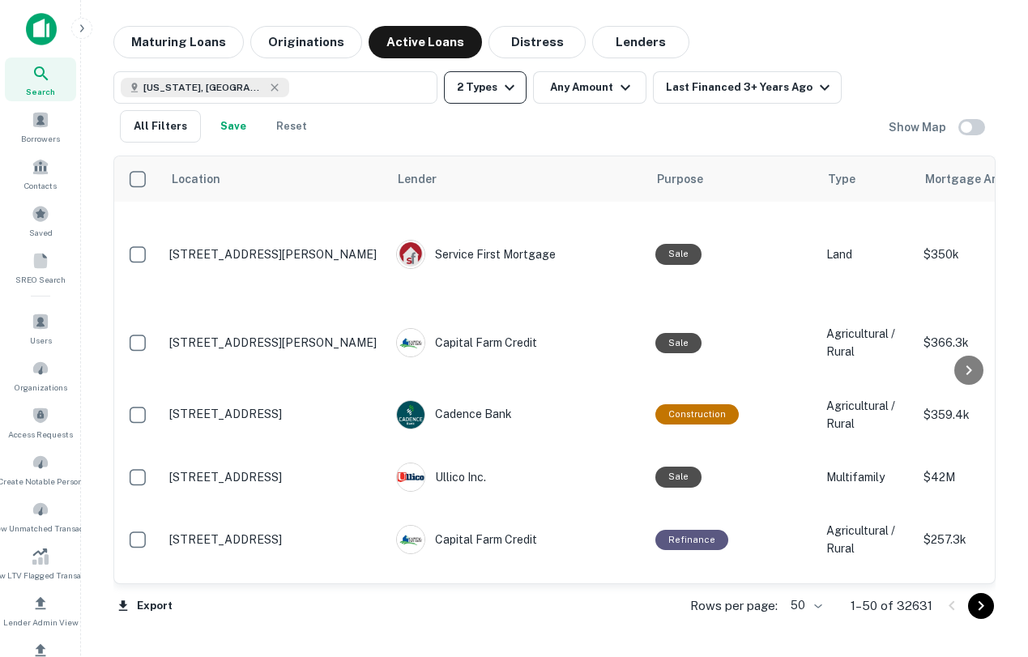
click at [511, 90] on icon "button" at bounding box center [509, 87] width 19 height 19
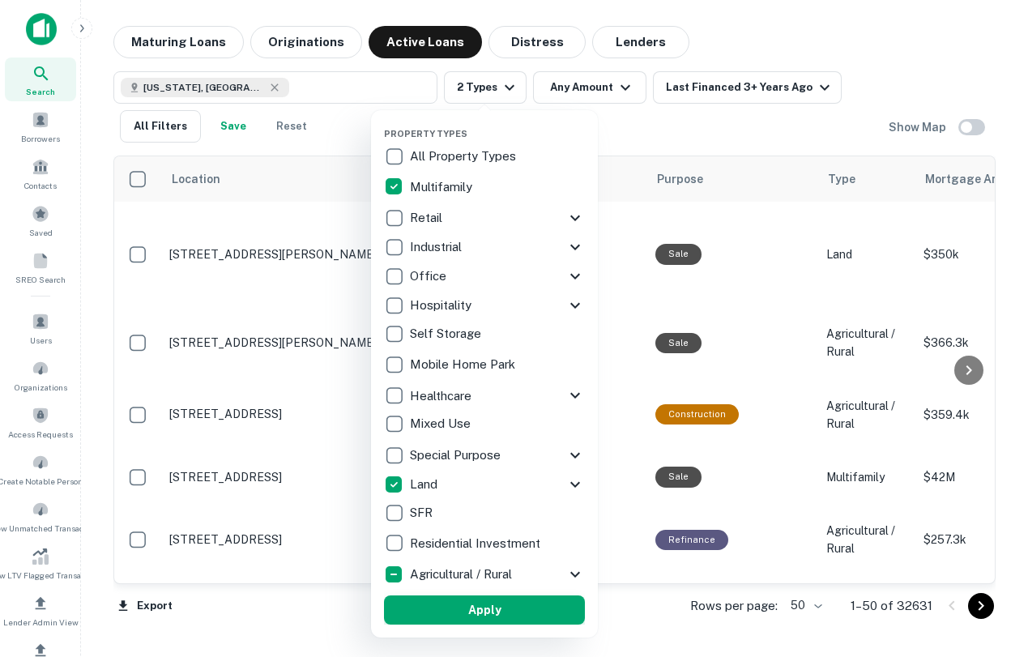
click at [513, 610] on button "Apply" at bounding box center [484, 610] width 201 height 29
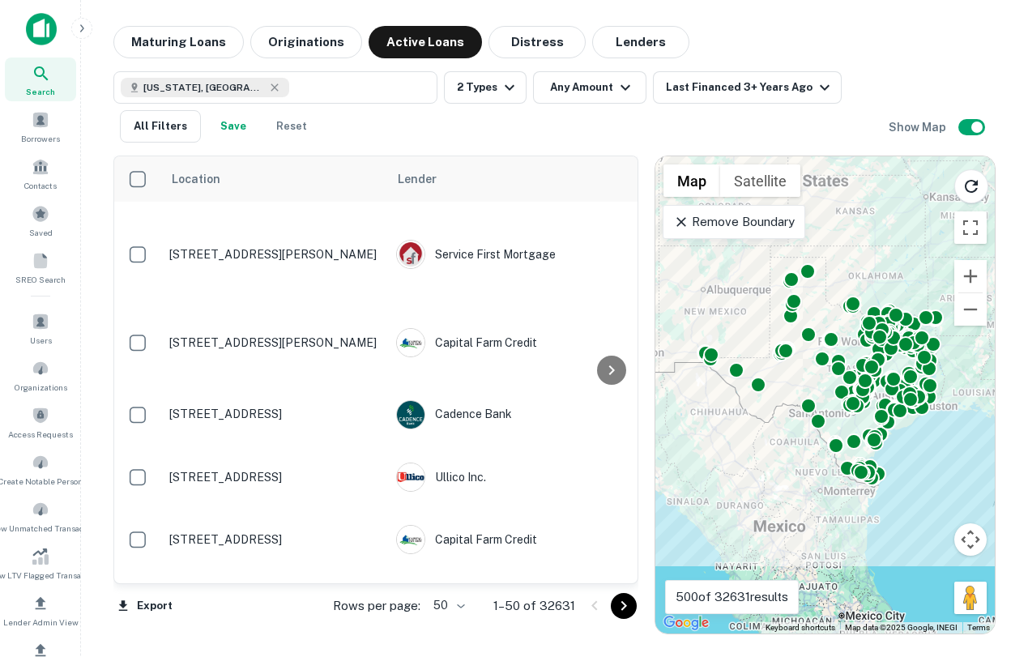
drag, startPoint x: 863, startPoint y: 262, endPoint x: 858, endPoint y: 239, distance: 23.2
click at [859, 238] on div "To activate drag with keyboard, press Alt + Enter. Once in keyboard drag state,…" at bounding box center [826, 394] width 340 height 477
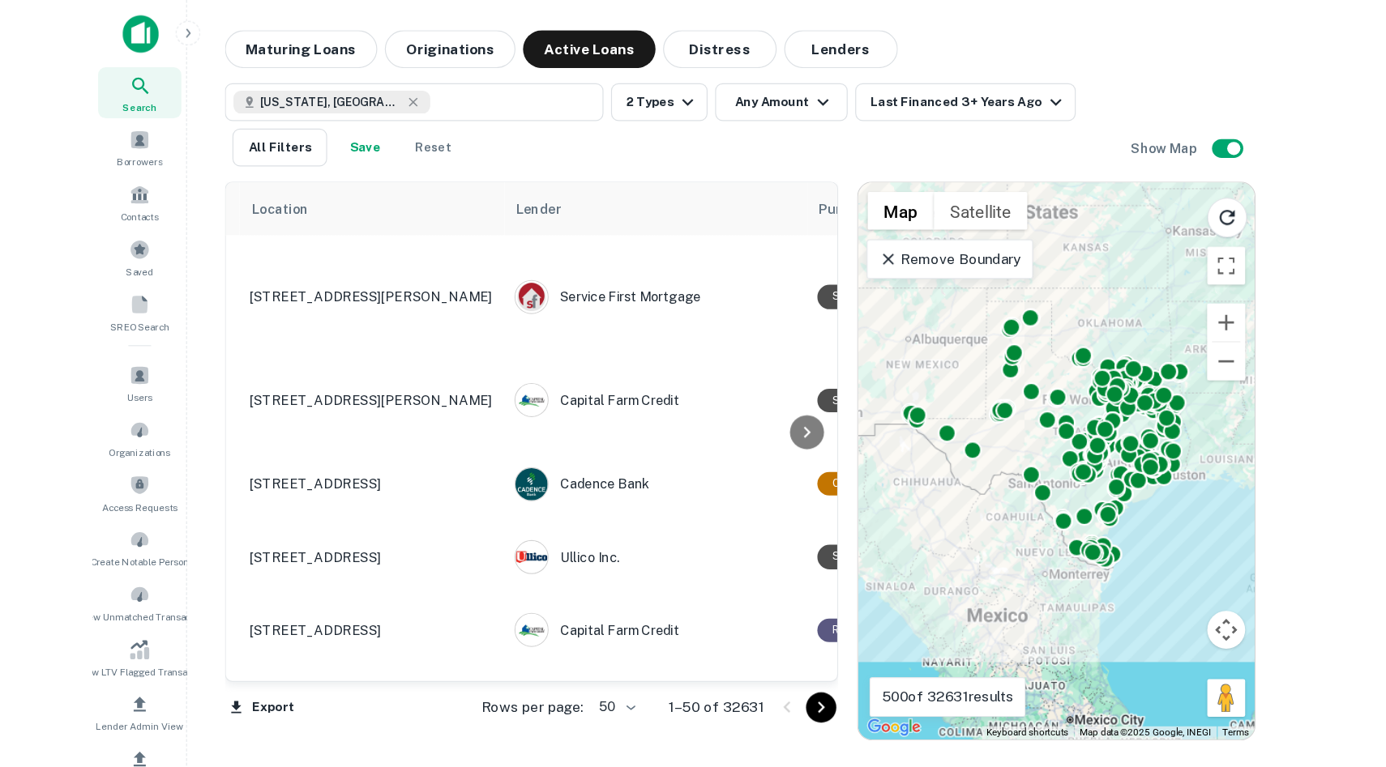
scroll to position [0, 30]
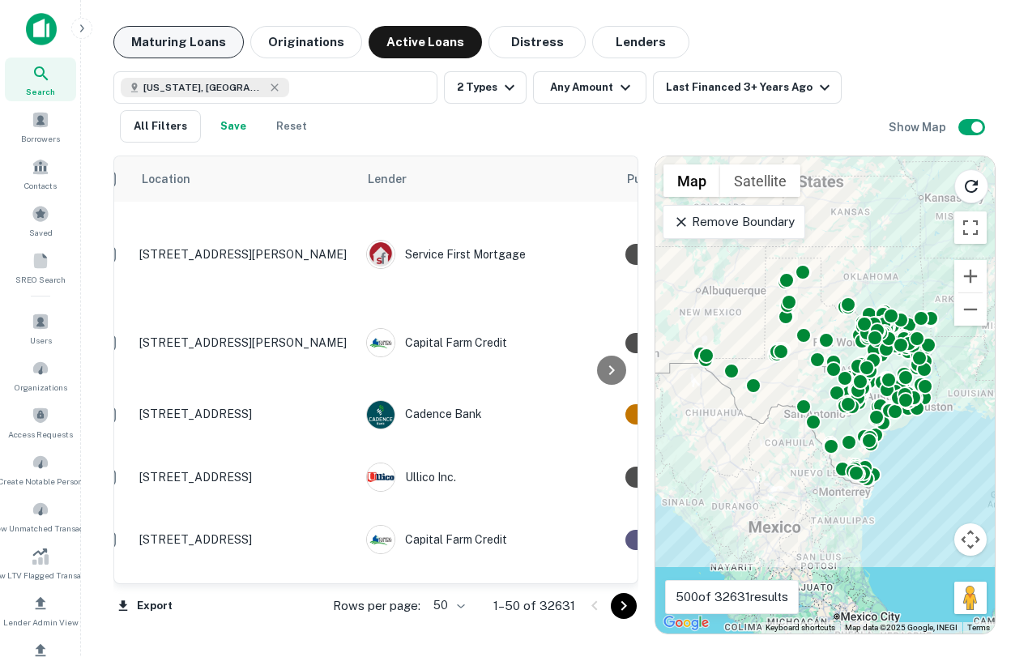
drag, startPoint x: 188, startPoint y: 44, endPoint x: 199, endPoint y: 45, distance: 10.6
click at [188, 43] on button "Maturing Loans" at bounding box center [178, 42] width 130 height 32
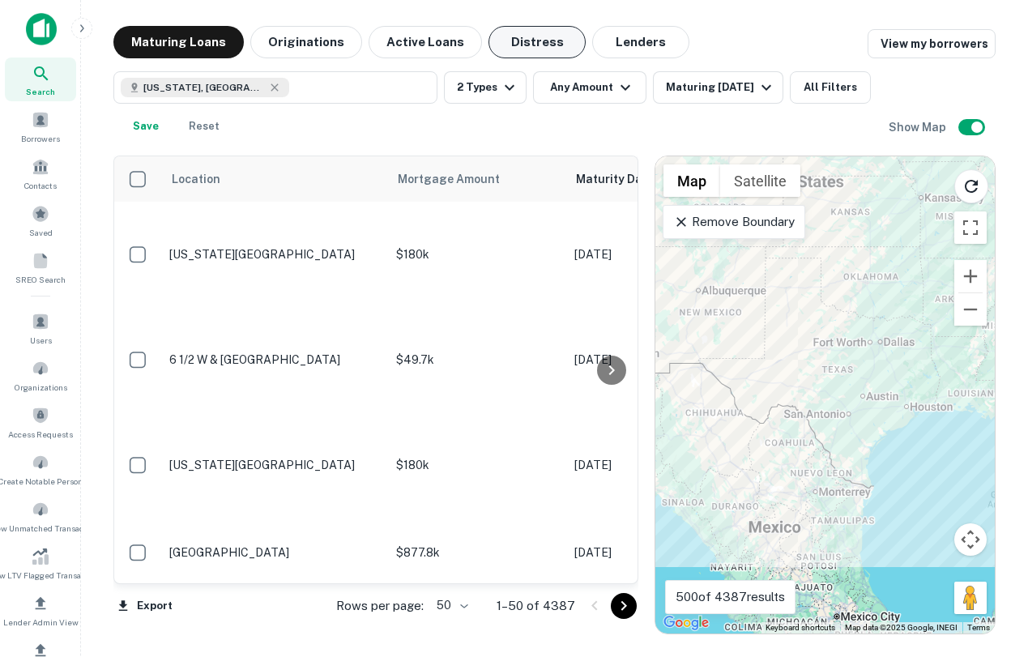
click at [515, 36] on button "Distress" at bounding box center [537, 42] width 97 height 32
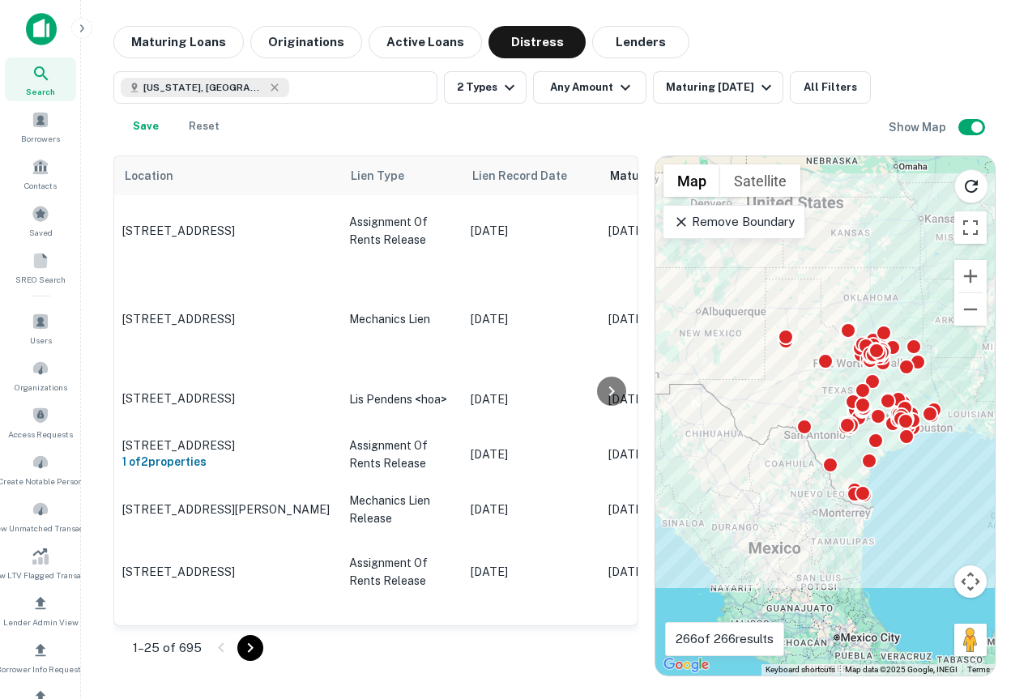
click at [47, 15] on img at bounding box center [41, 29] width 31 height 32
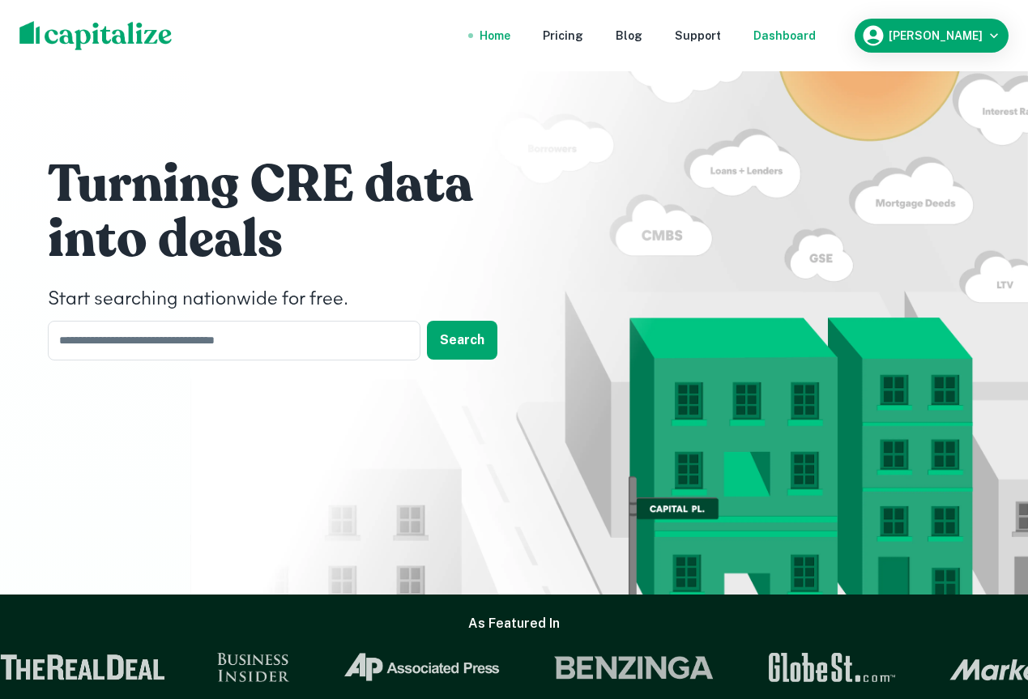
click at [816, 36] on div "Dashboard" at bounding box center [785, 36] width 62 height 18
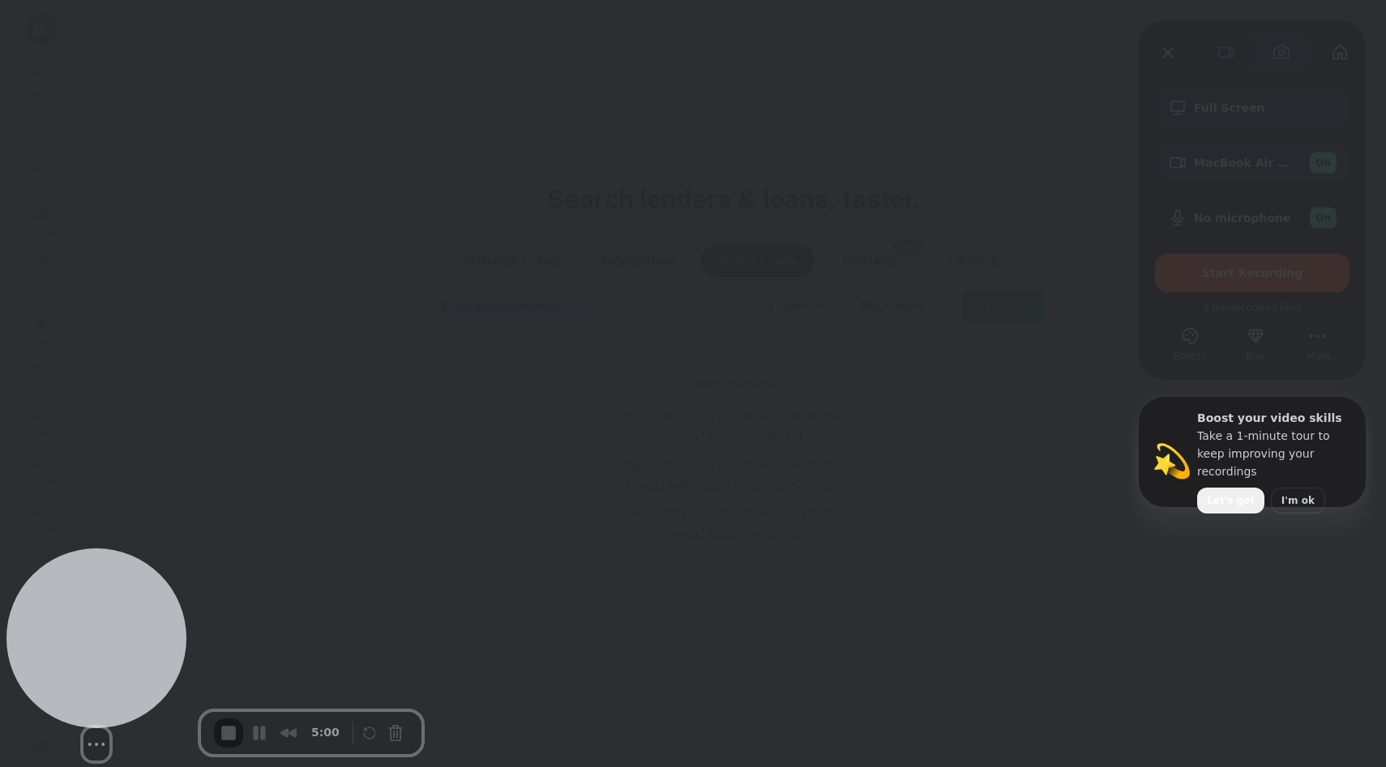
click at [96, 656] on div at bounding box center [96, 639] width 180 height 180
click at [99, 656] on button "Resize medium" at bounding box center [112, 745] width 26 height 26
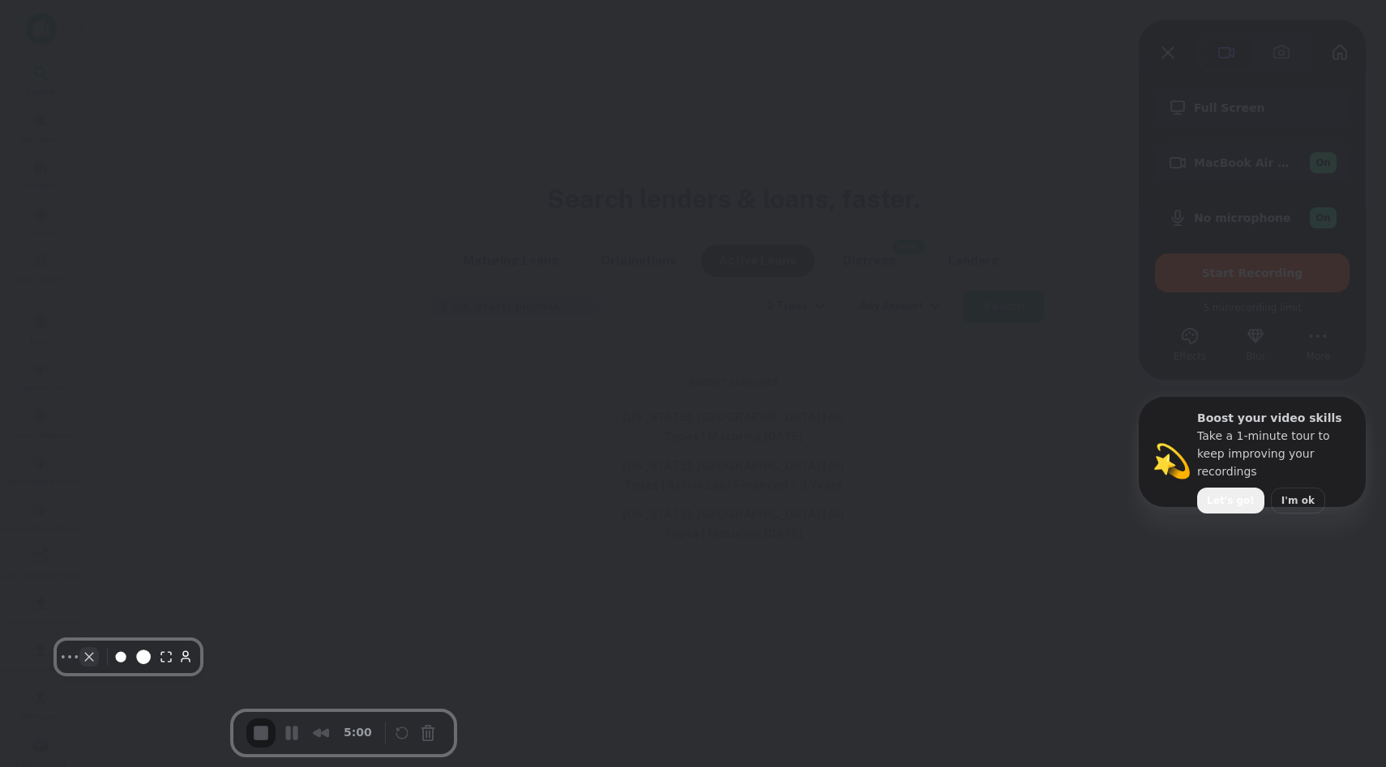
click at [91, 656] on button "Camera off" at bounding box center [88, 656] width 19 height 19
click at [112, 656] on button "Choose camera" at bounding box center [125, 733] width 26 height 19
click at [143, 656] on span "Avatar" at bounding box center [121, 687] width 42 height 15
click at [415, 555] on div "💫 Boost your video skills Take a 1-minute tour to keep improving your recording…" at bounding box center [693, 383] width 1386 height 767
click at [32, 615] on div at bounding box center [19, 615] width 26 height 0
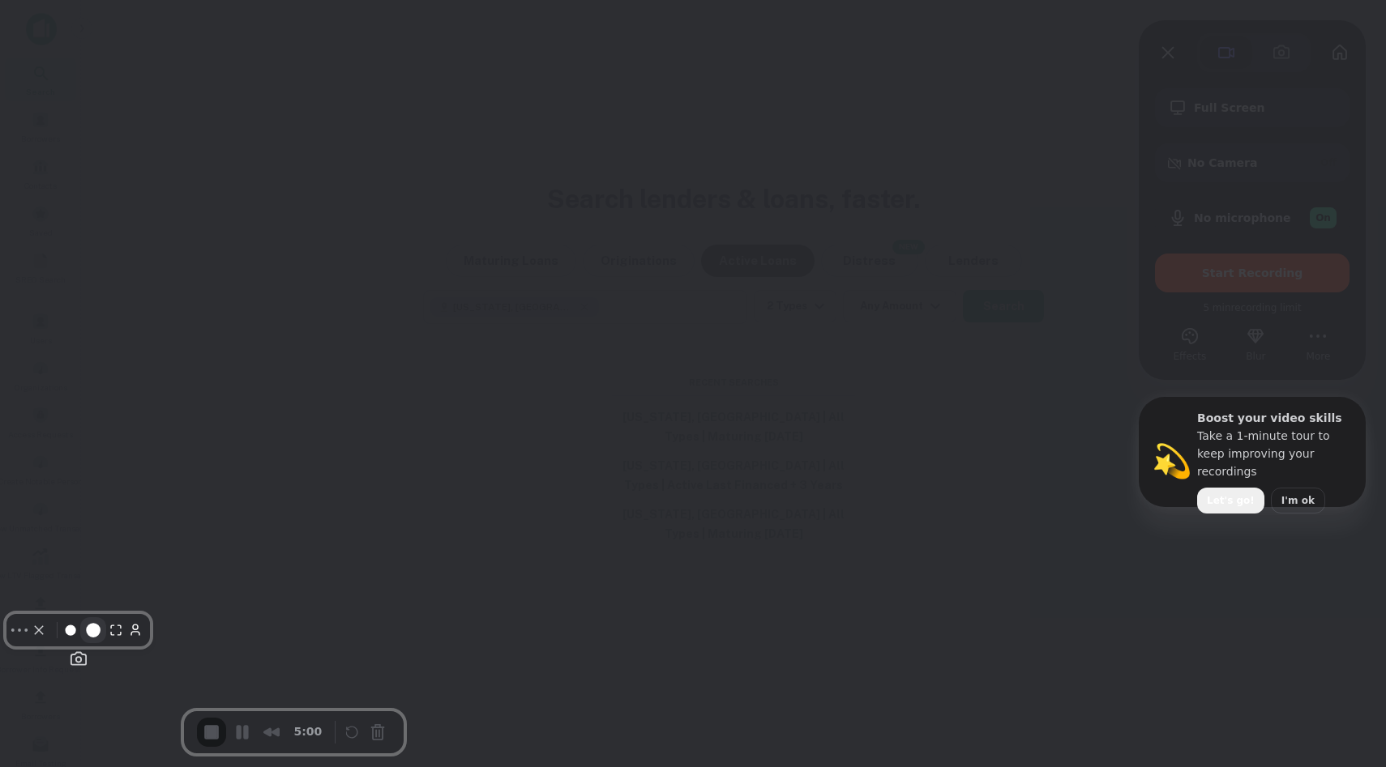
click at [106, 643] on button "Resize medium" at bounding box center [93, 630] width 26 height 26
click at [108, 643] on div "Select video screen size" at bounding box center [88, 630] width 118 height 26
click at [49, 640] on button "Camera off" at bounding box center [39, 630] width 19 height 19
click at [1028, 481] on div at bounding box center [1275, 484] width 156 height 6
click at [1028, 494] on span "Let's go!" at bounding box center [1231, 501] width 48 height 15
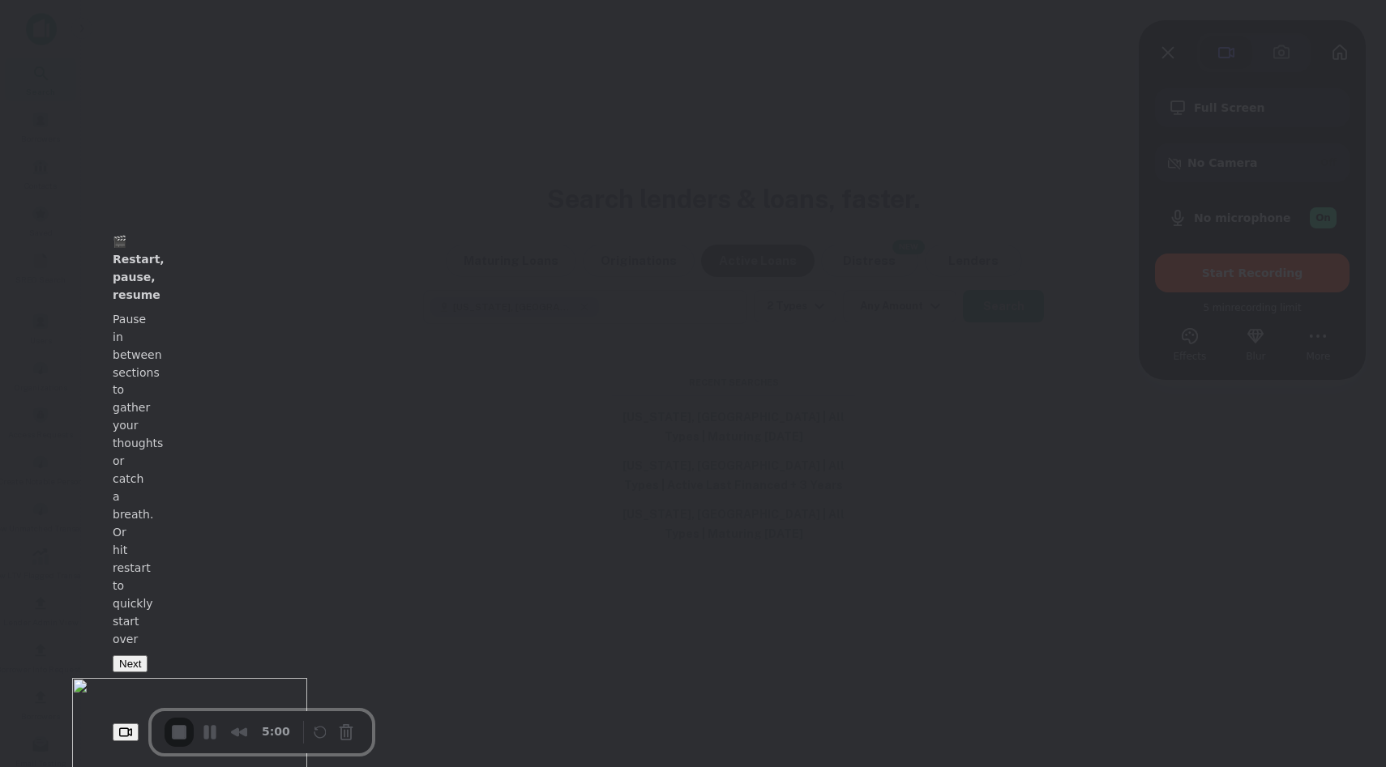
click at [147, 656] on button "Next" at bounding box center [130, 664] width 35 height 17
click at [147, 656] on button "Next" at bounding box center [130, 677] width 35 height 17
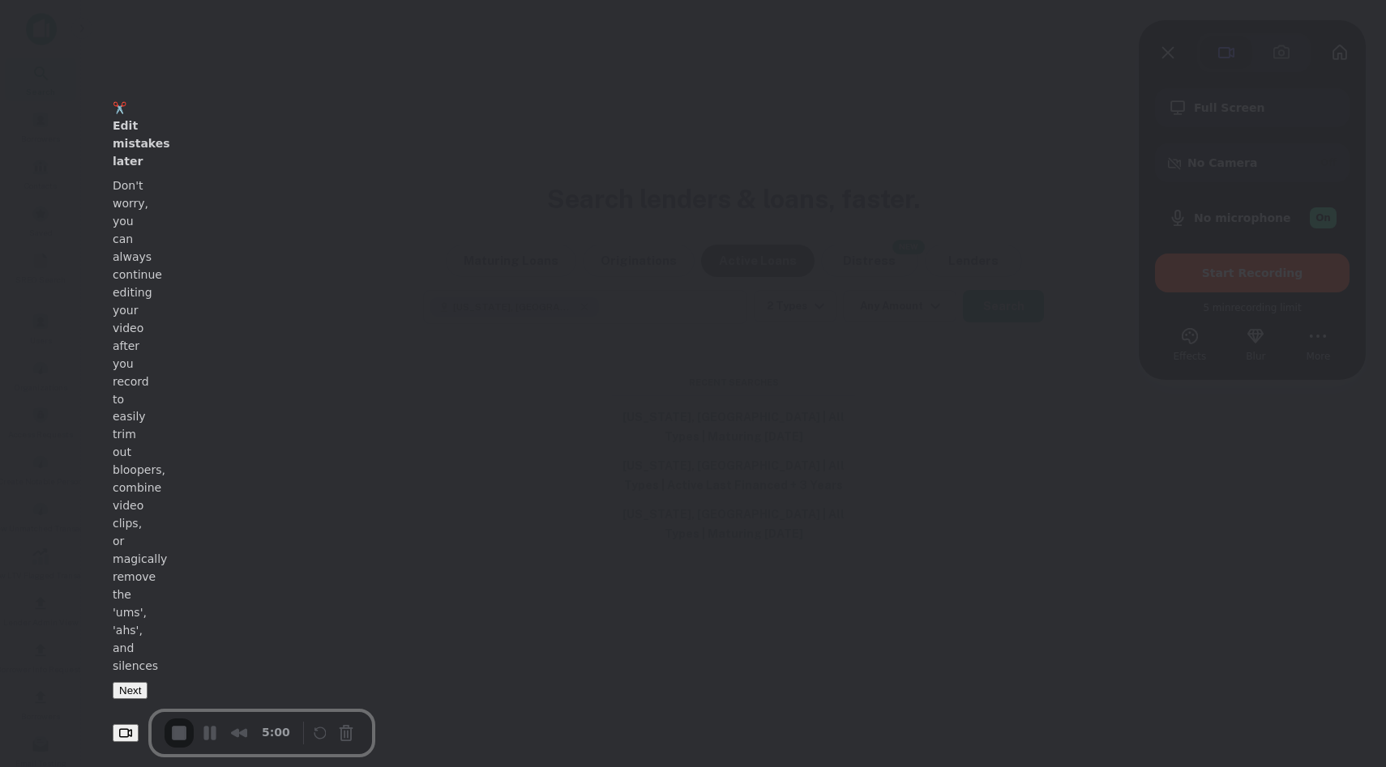
click at [147, 656] on button "Next" at bounding box center [130, 690] width 35 height 17
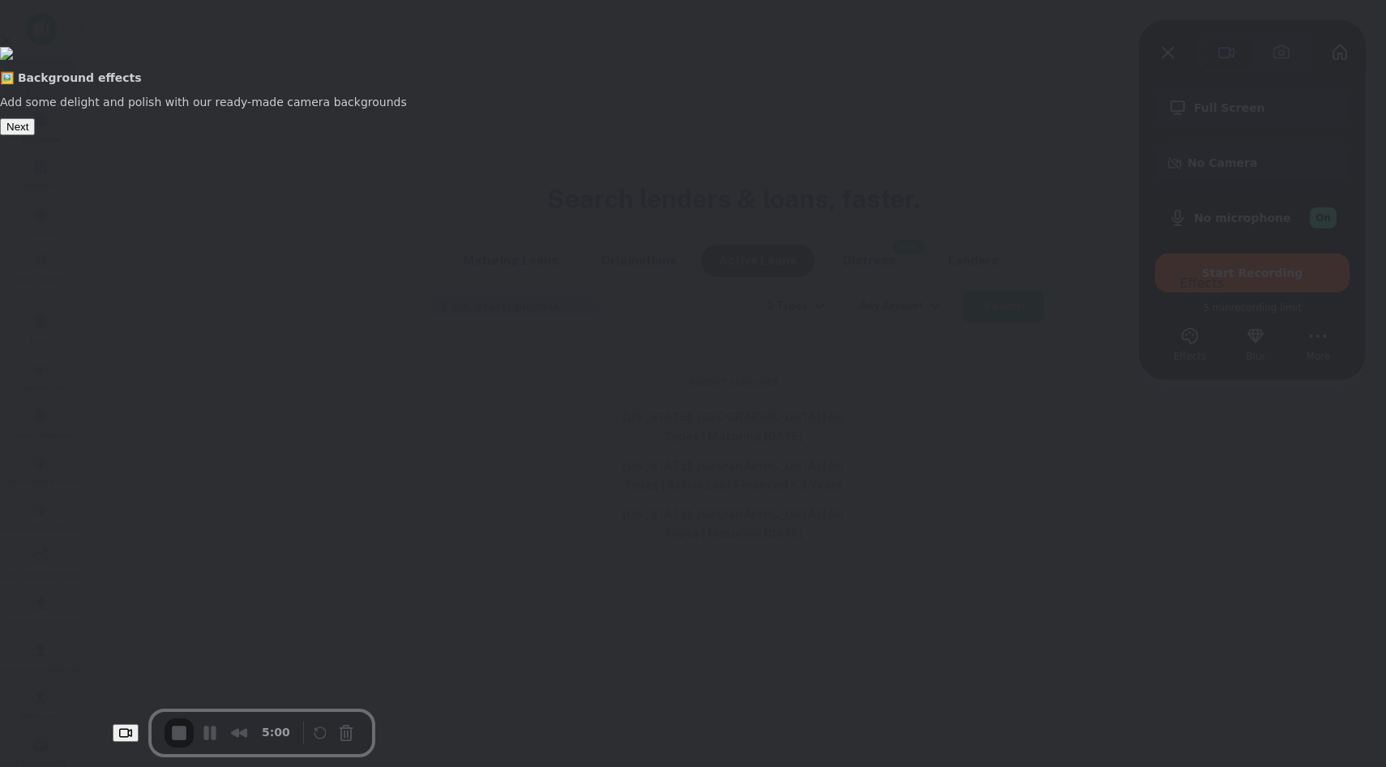
click at [35, 135] on button "Next" at bounding box center [17, 126] width 35 height 17
click at [1028, 273] on button "Done" at bounding box center [1158, 264] width 39 height 17
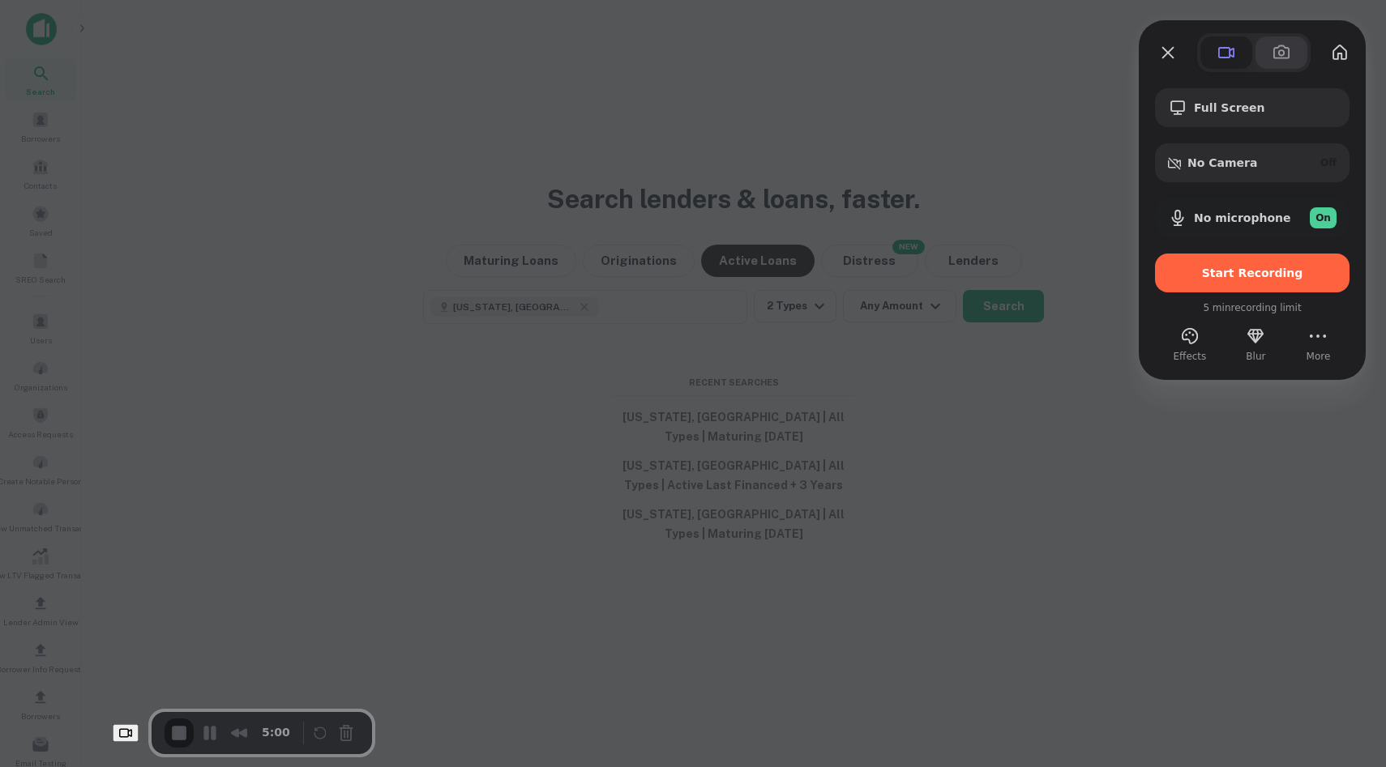
click at [1028, 58] on span at bounding box center [1280, 52] width 19 height 19
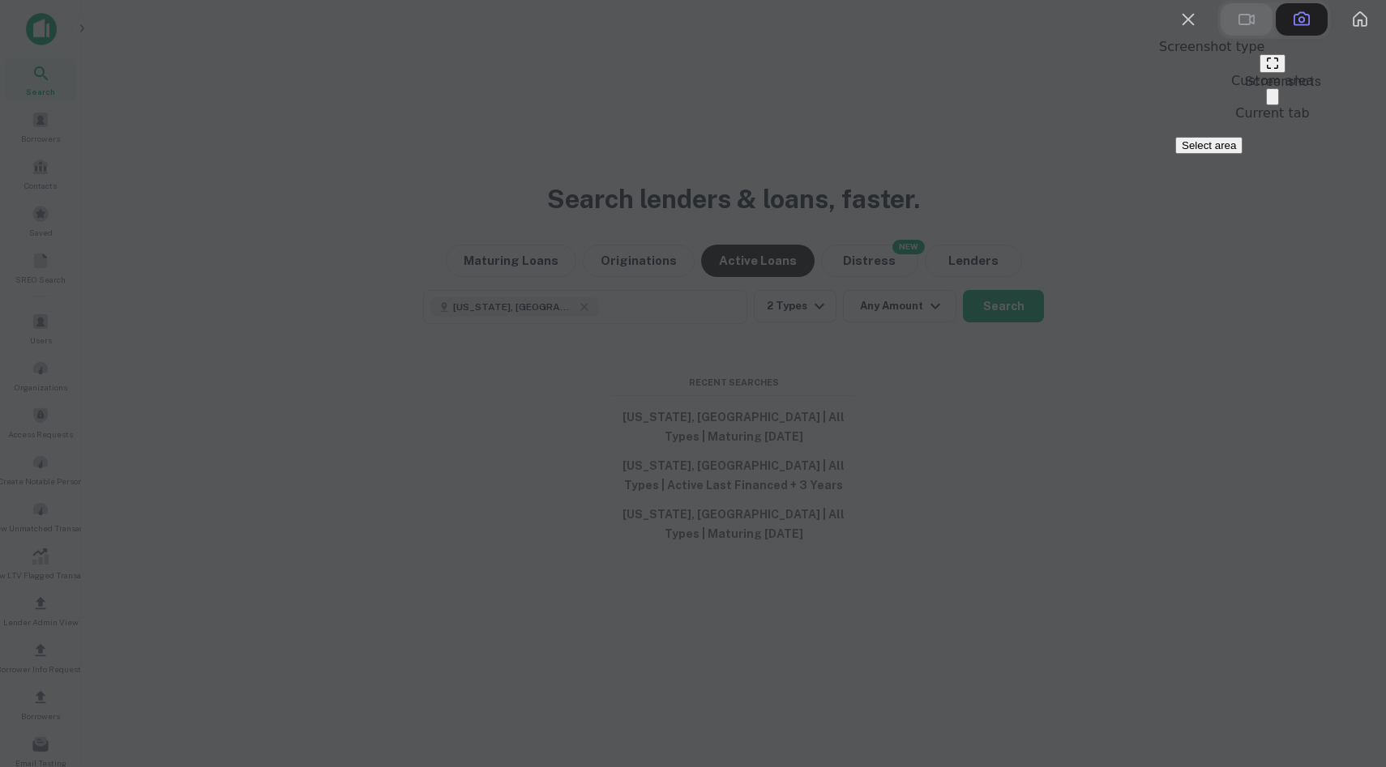
click at [1028, 36] on button at bounding box center [1246, 19] width 52 height 32
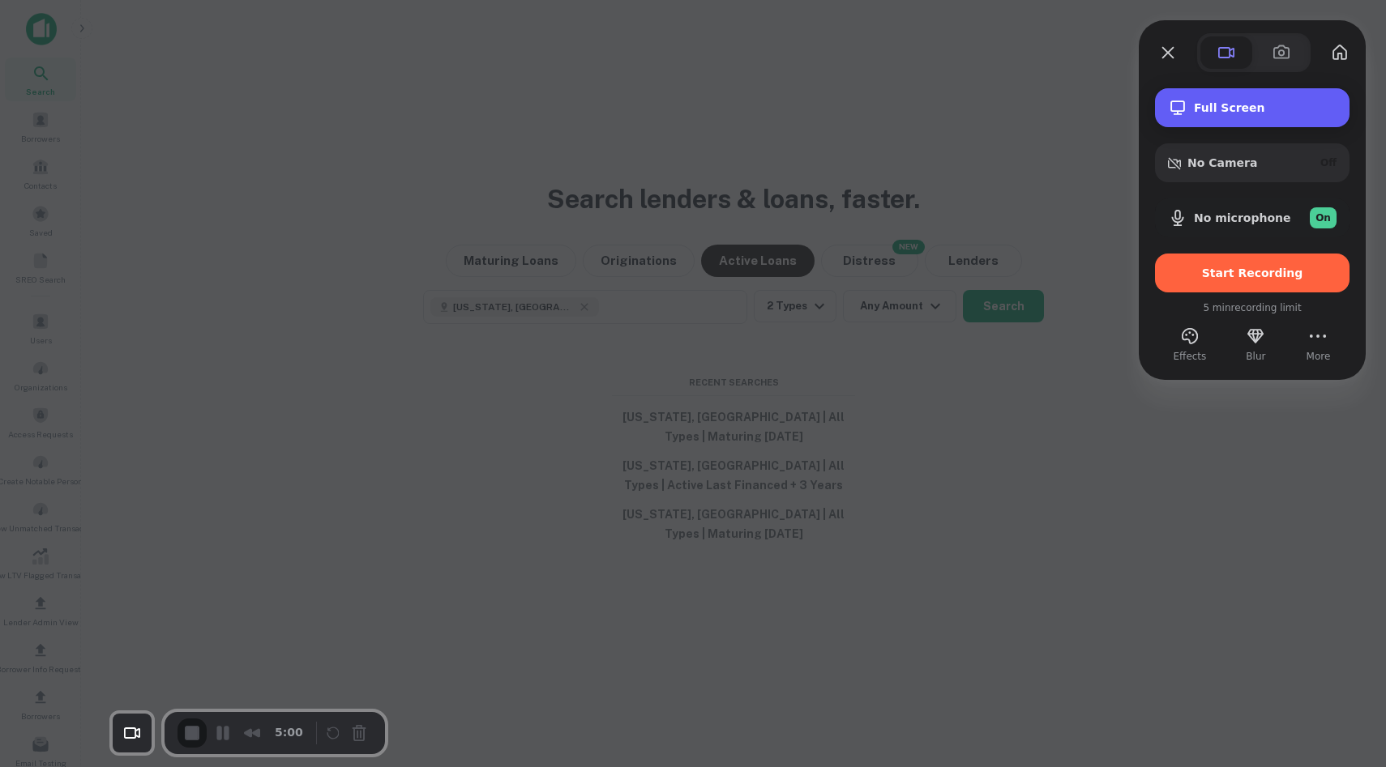
click at [1028, 108] on span "Full Screen" at bounding box center [1265, 107] width 143 height 13
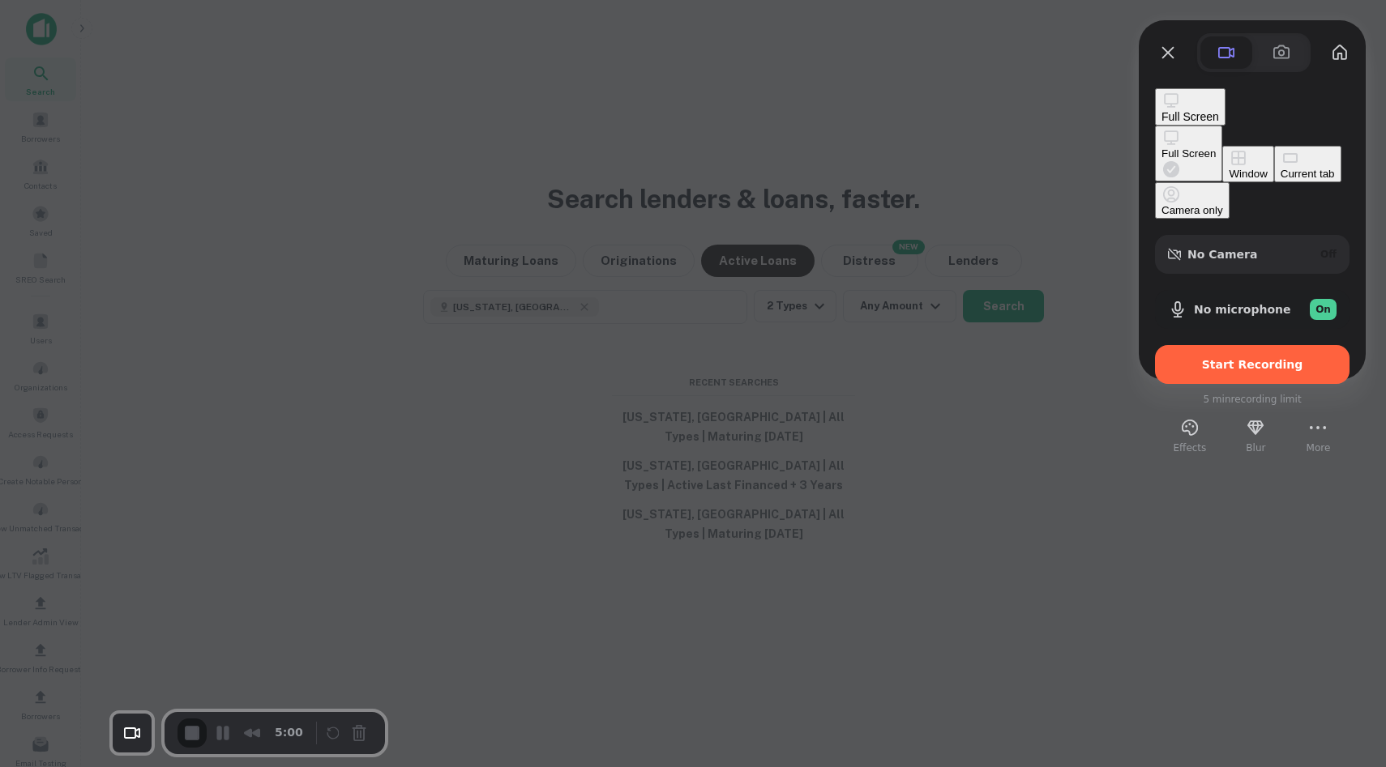
click at [1028, 168] on div "Window" at bounding box center [1247, 174] width 38 height 12
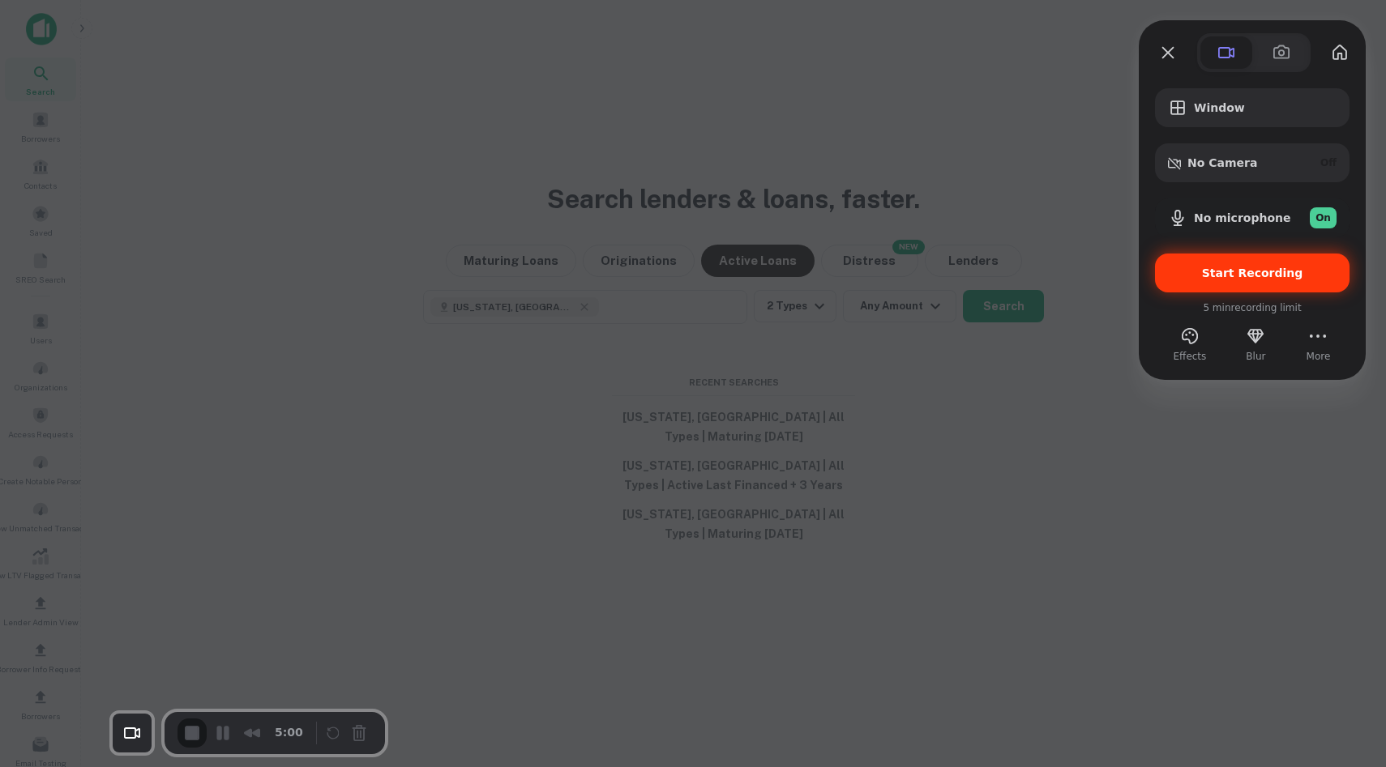
click at [1028, 285] on div "Start Recording" at bounding box center [1252, 273] width 194 height 39
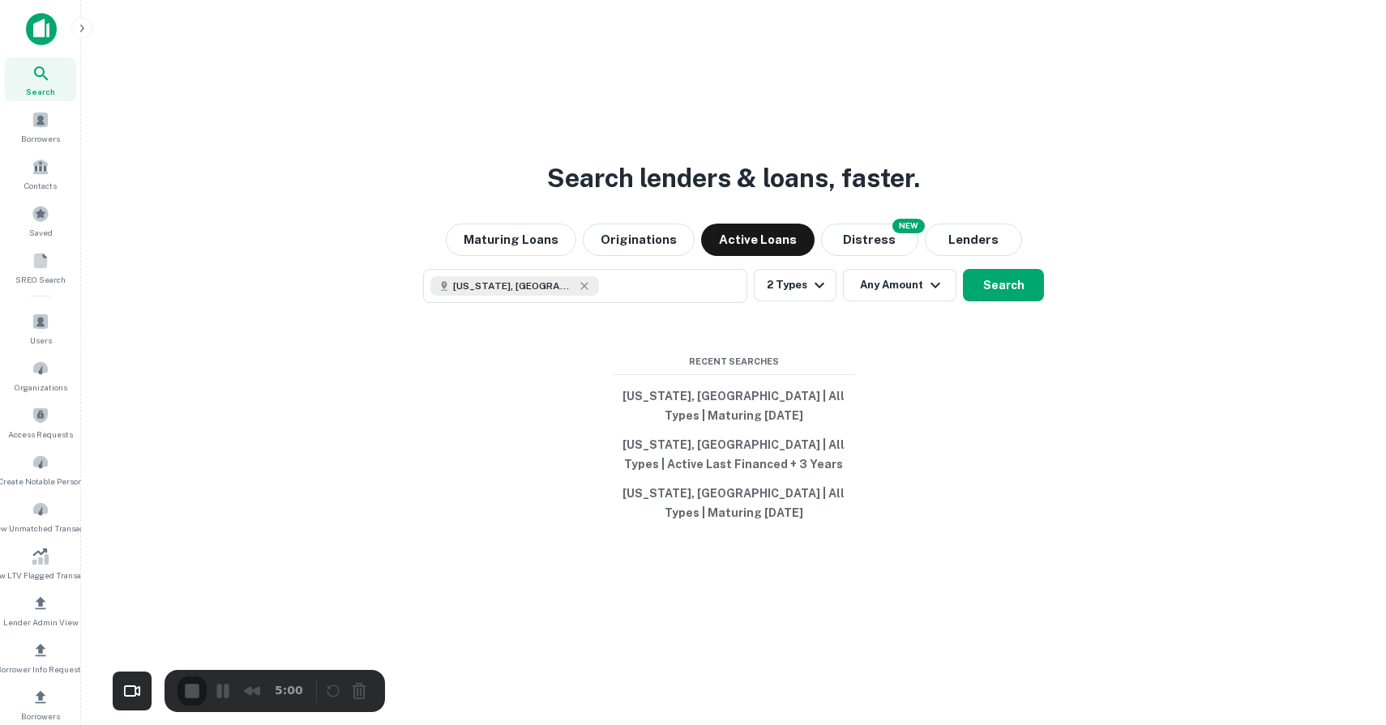
click at [184, 656] on span "End Recording" at bounding box center [193, 692] width 19 height 19
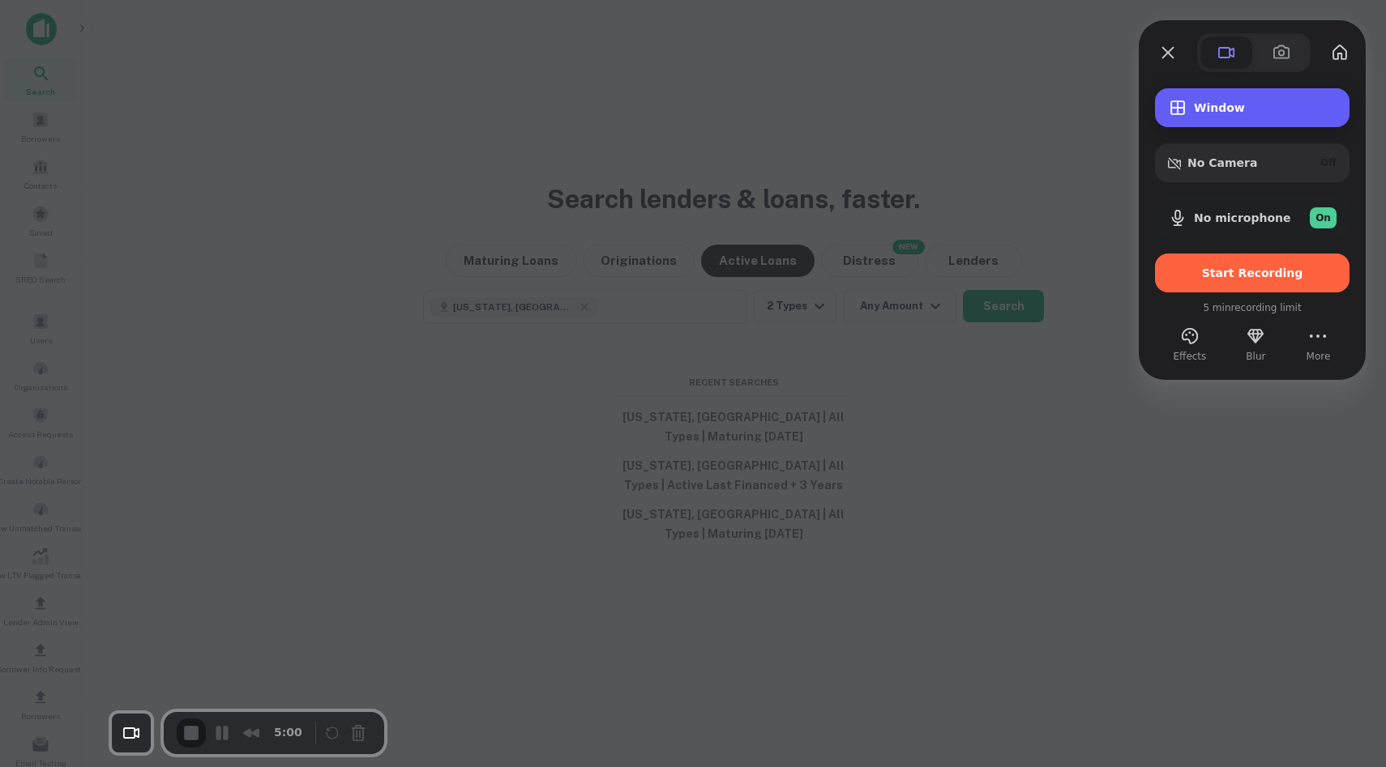
click at [1028, 114] on span "Window" at bounding box center [1265, 107] width 143 height 13
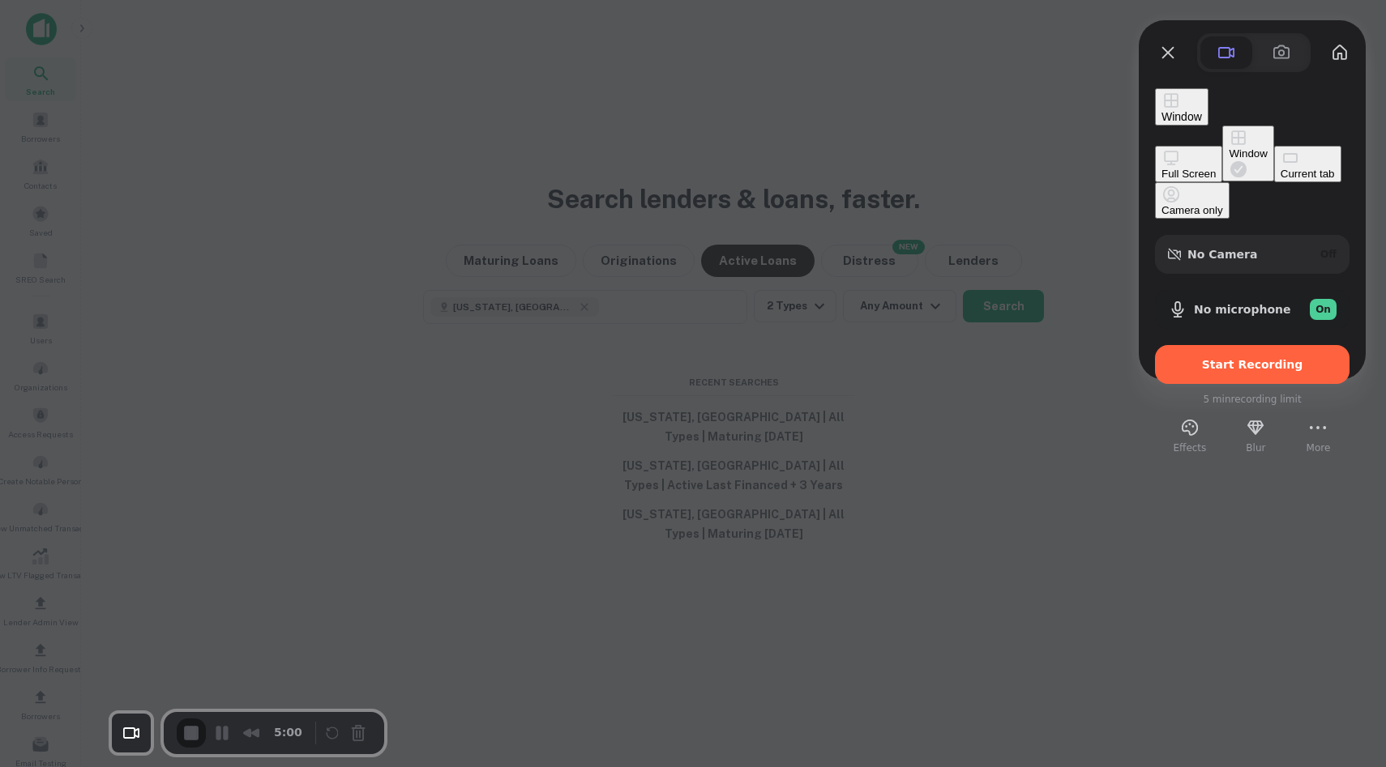
click at [1028, 180] on div "Current tab" at bounding box center [1307, 174] width 54 height 12
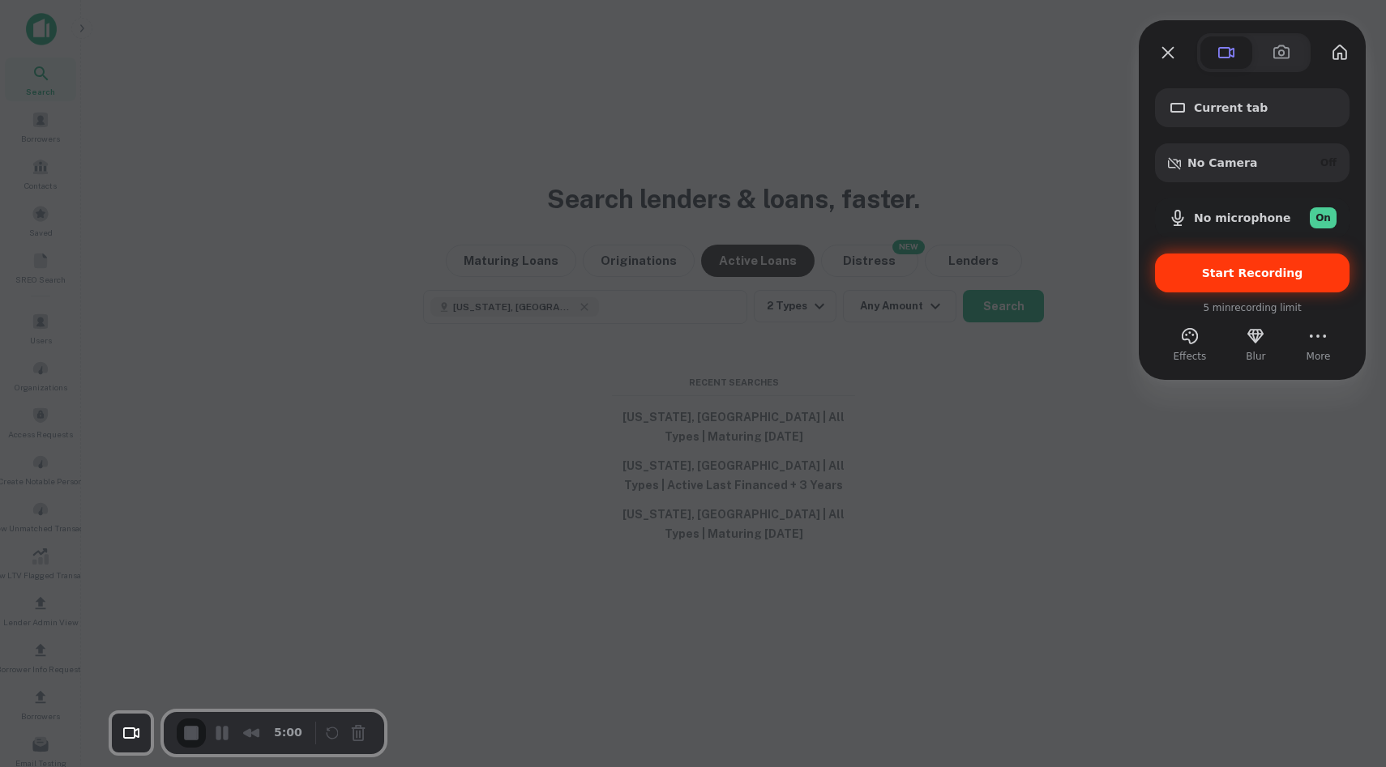
click at [1028, 271] on span "Start Recording" at bounding box center [1252, 273] width 101 height 13
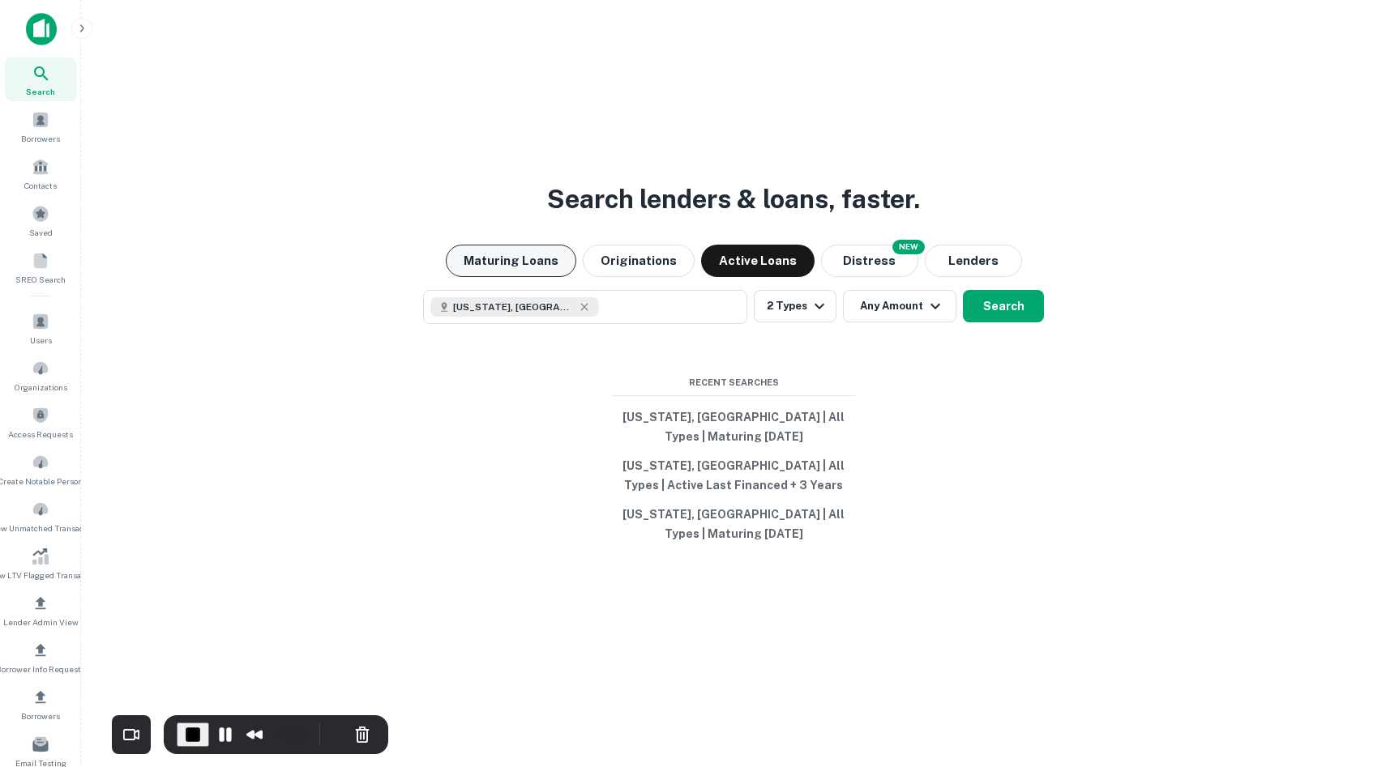
click at [506, 277] on button "Maturing Loans" at bounding box center [511, 261] width 130 height 32
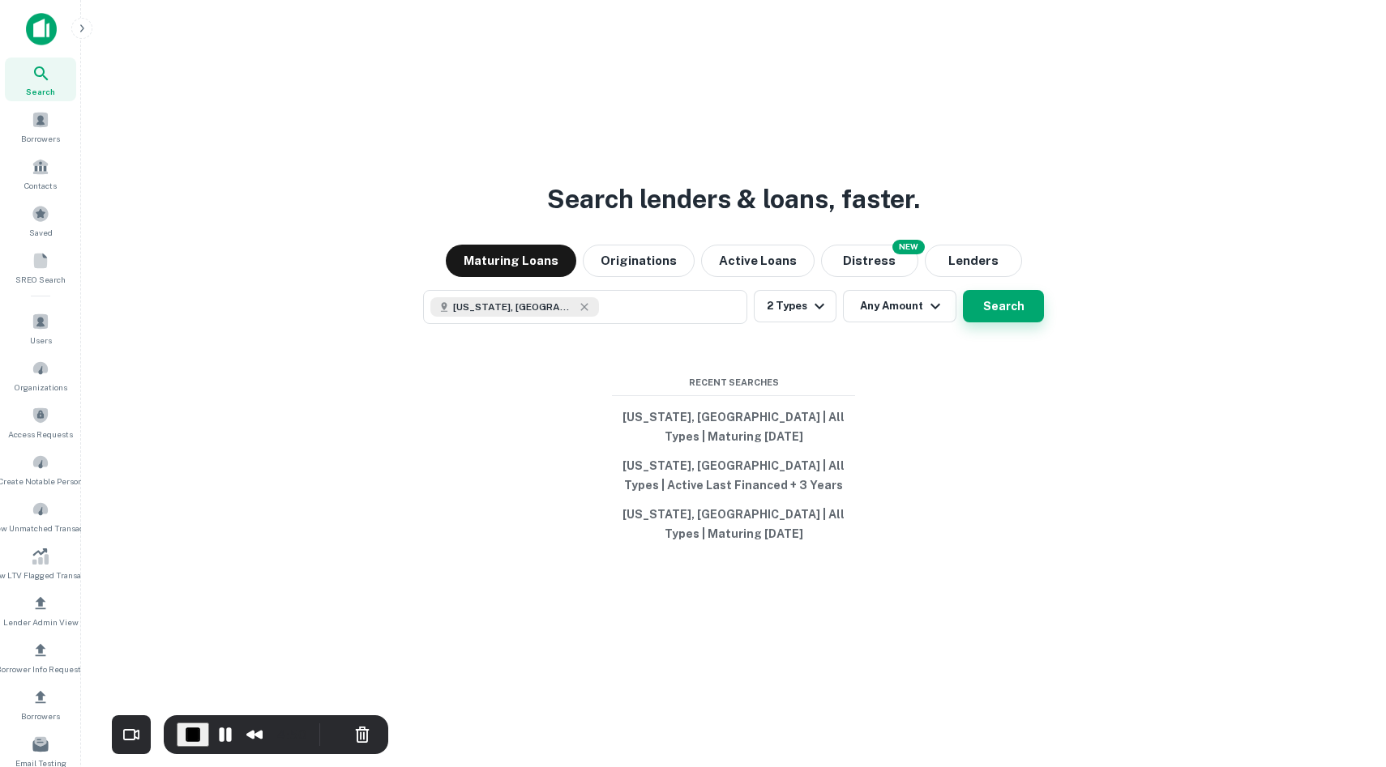
click at [1011, 323] on button "Search" at bounding box center [1003, 306] width 81 height 32
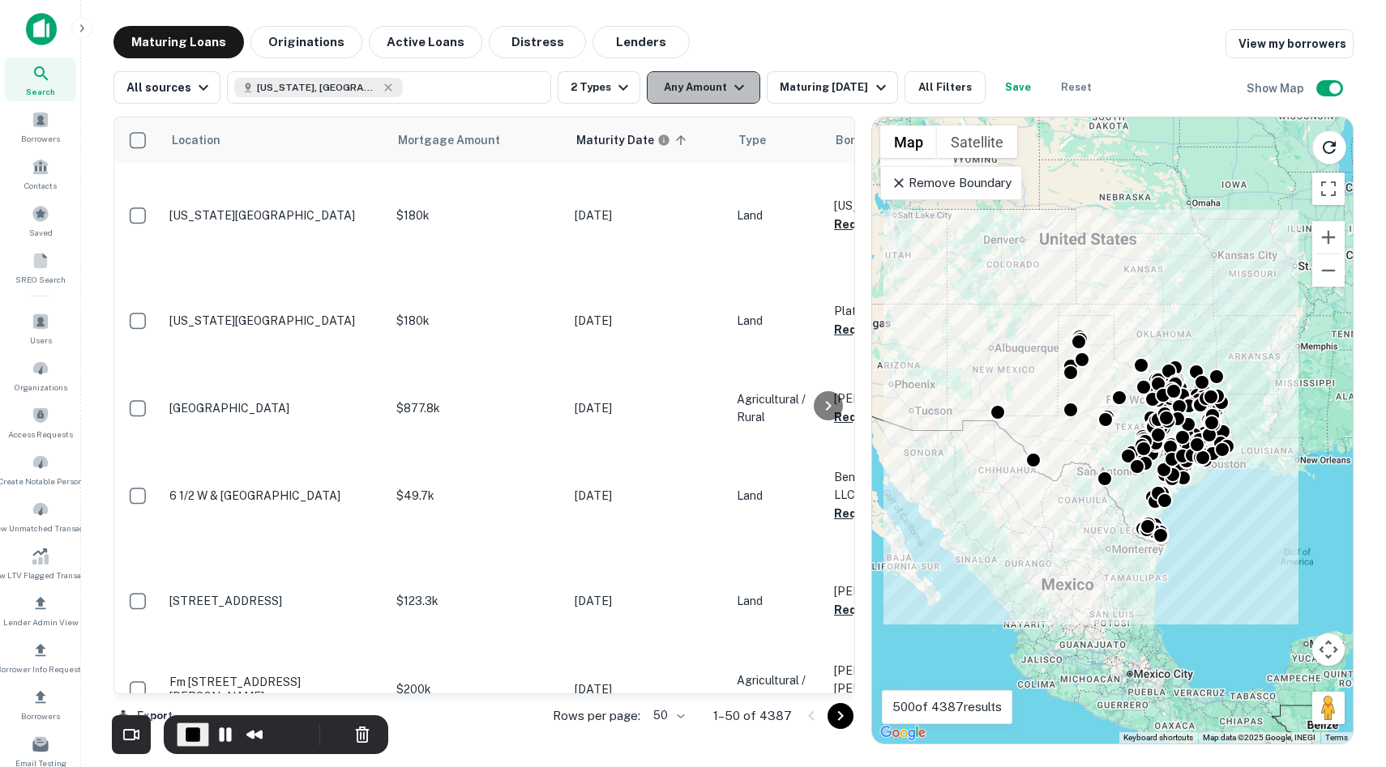
click at [716, 102] on button "Any Amount" at bounding box center [703, 87] width 113 height 32
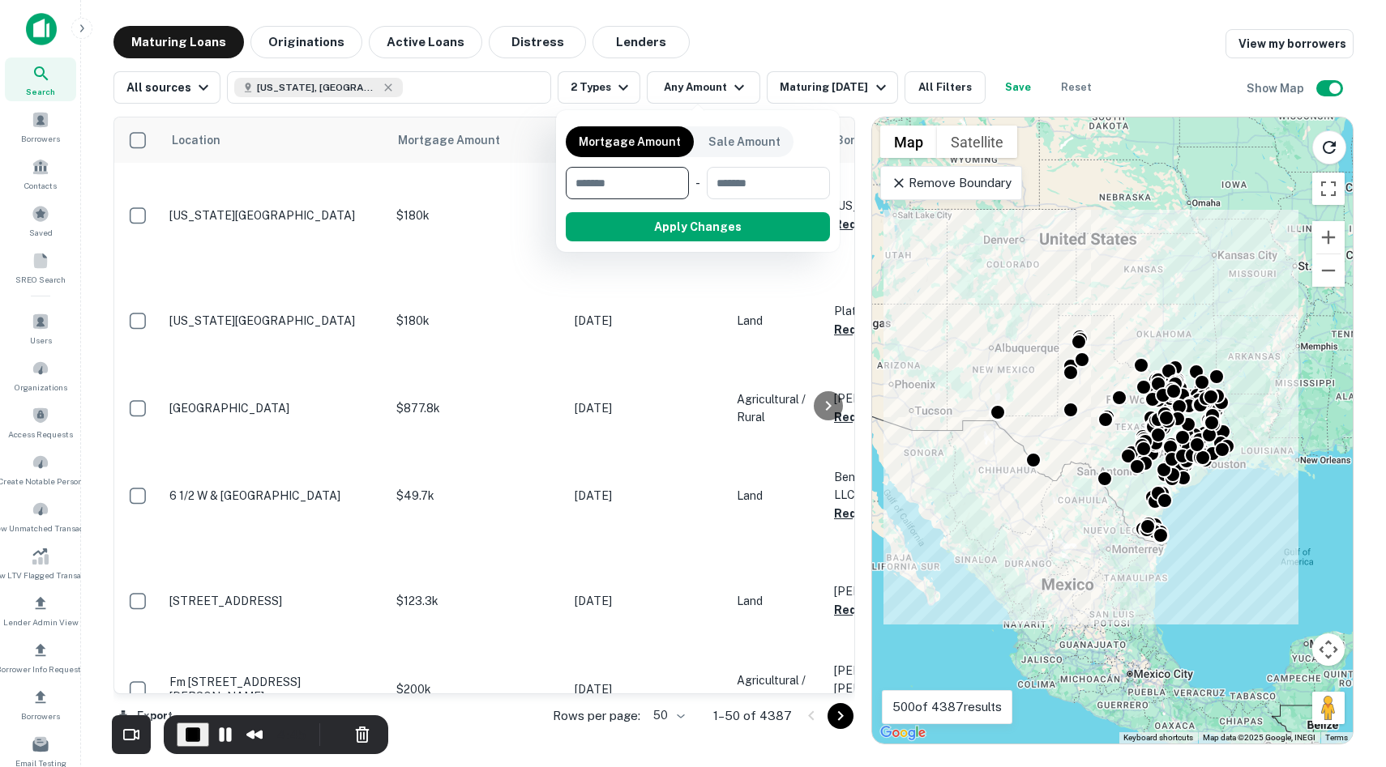
click at [818, 78] on div at bounding box center [693, 383] width 1386 height 767
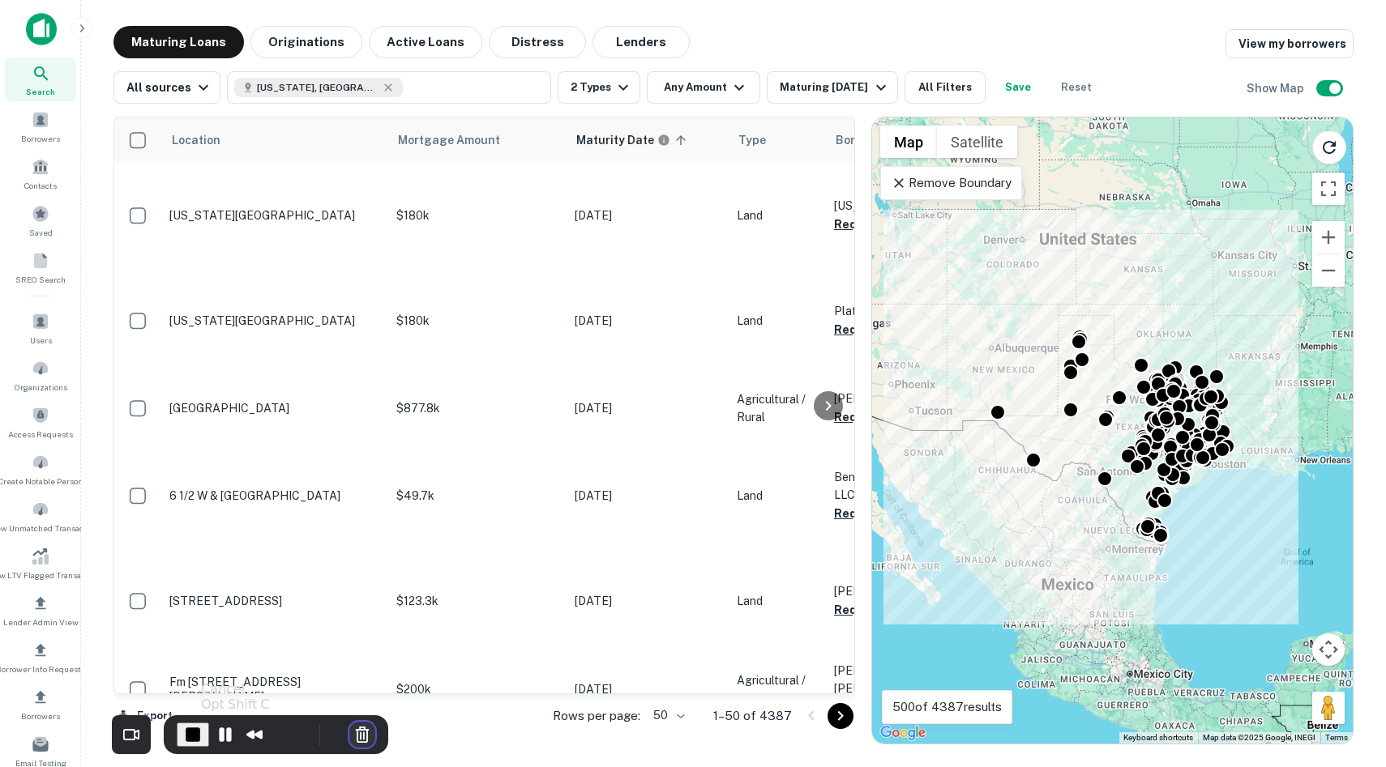
click at [349, 656] on button "Cancel Recording" at bounding box center [362, 735] width 26 height 26
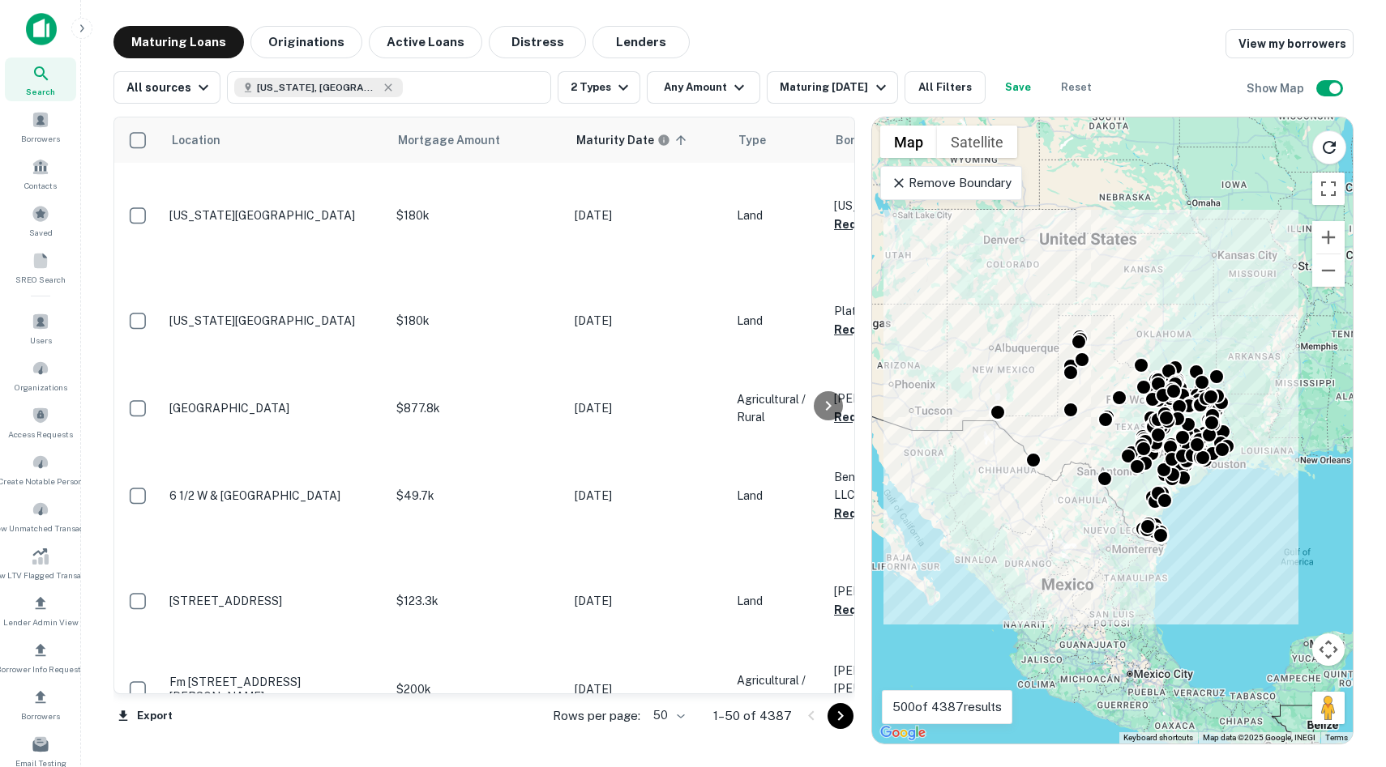
click at [48, 15] on img at bounding box center [41, 29] width 31 height 32
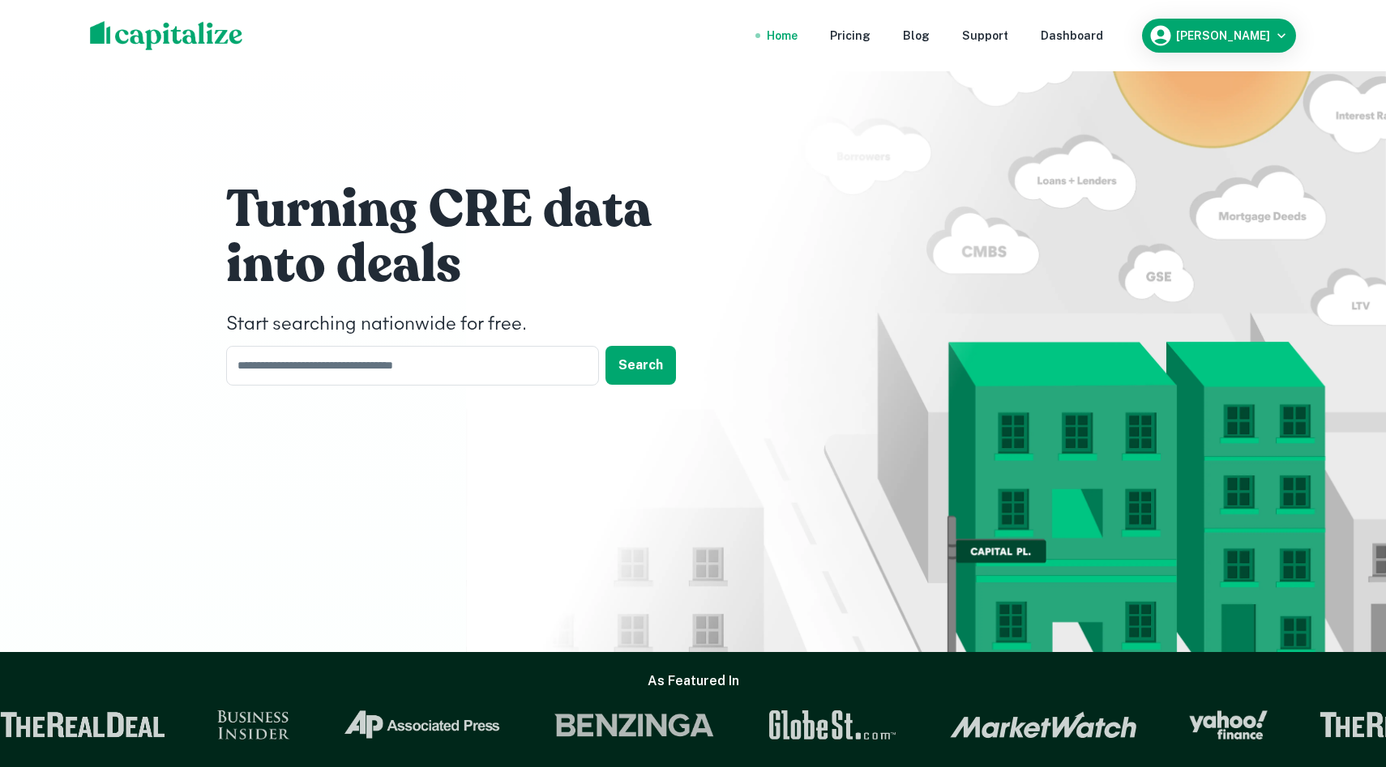
click at [197, 28] on img at bounding box center [166, 35] width 153 height 29
click at [1028, 41] on div "Dashboard" at bounding box center [1071, 36] width 62 height 18
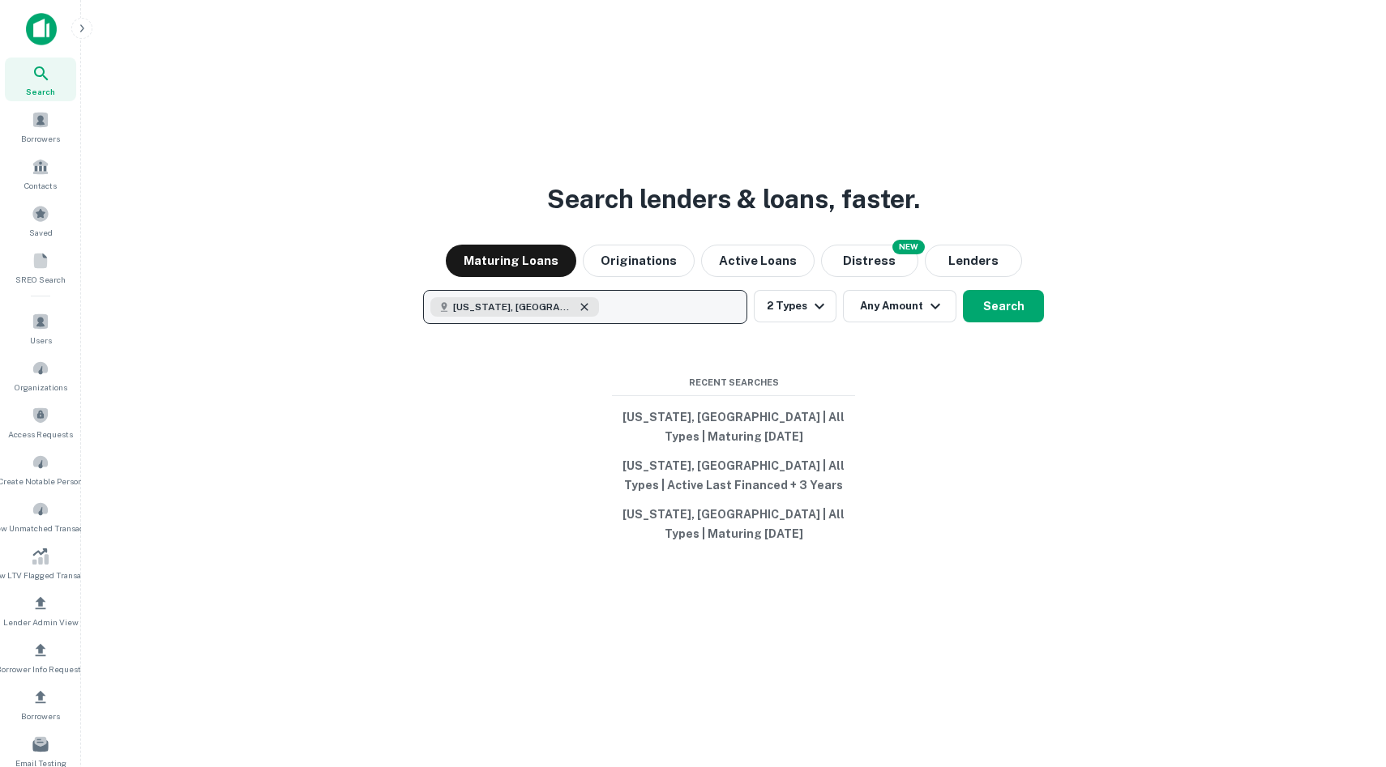
click at [580, 310] on icon "button" at bounding box center [583, 306] width 7 height 7
click at [1028, 271] on div "Maturing Loans Originations Active Loans NEW Distress Lenders" at bounding box center [733, 261] width 1279 height 32
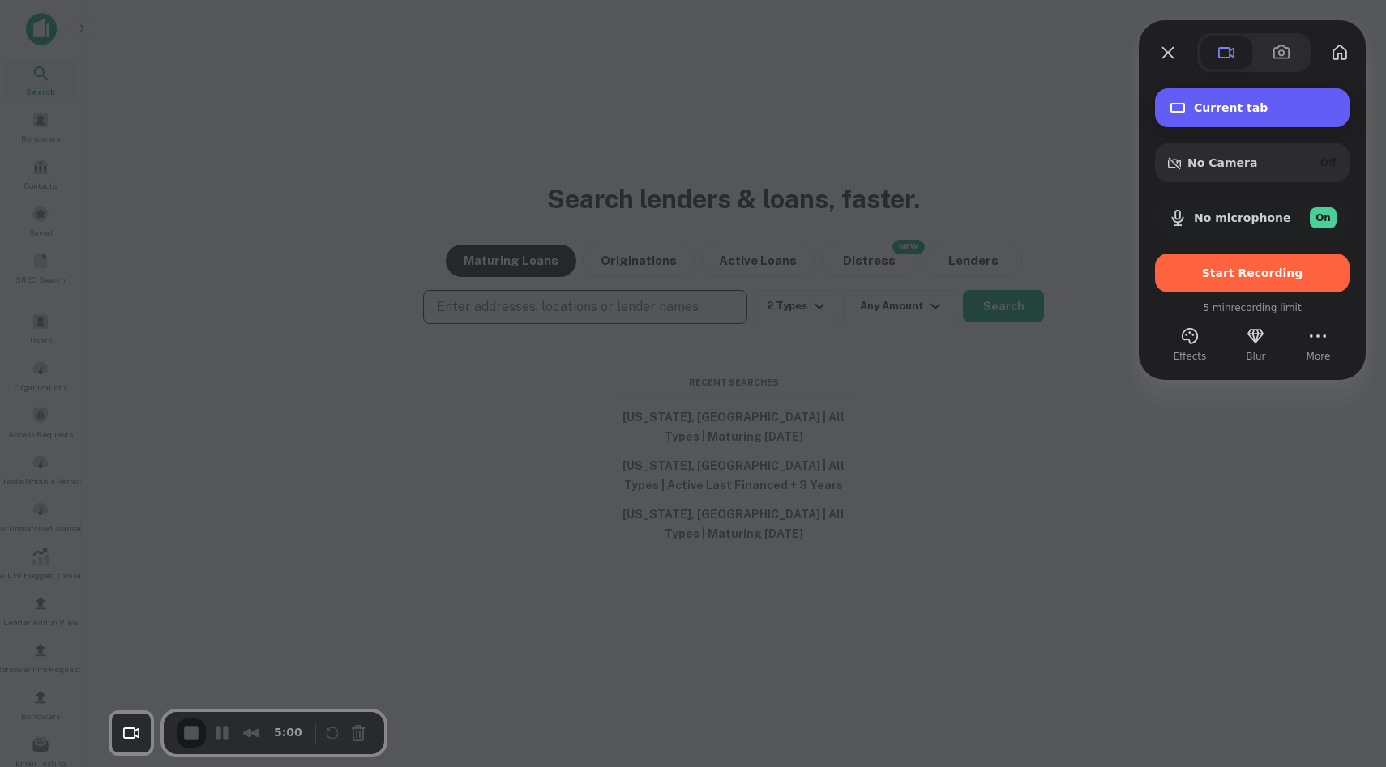
click at [1028, 92] on div "Current tab" at bounding box center [1252, 107] width 194 height 39
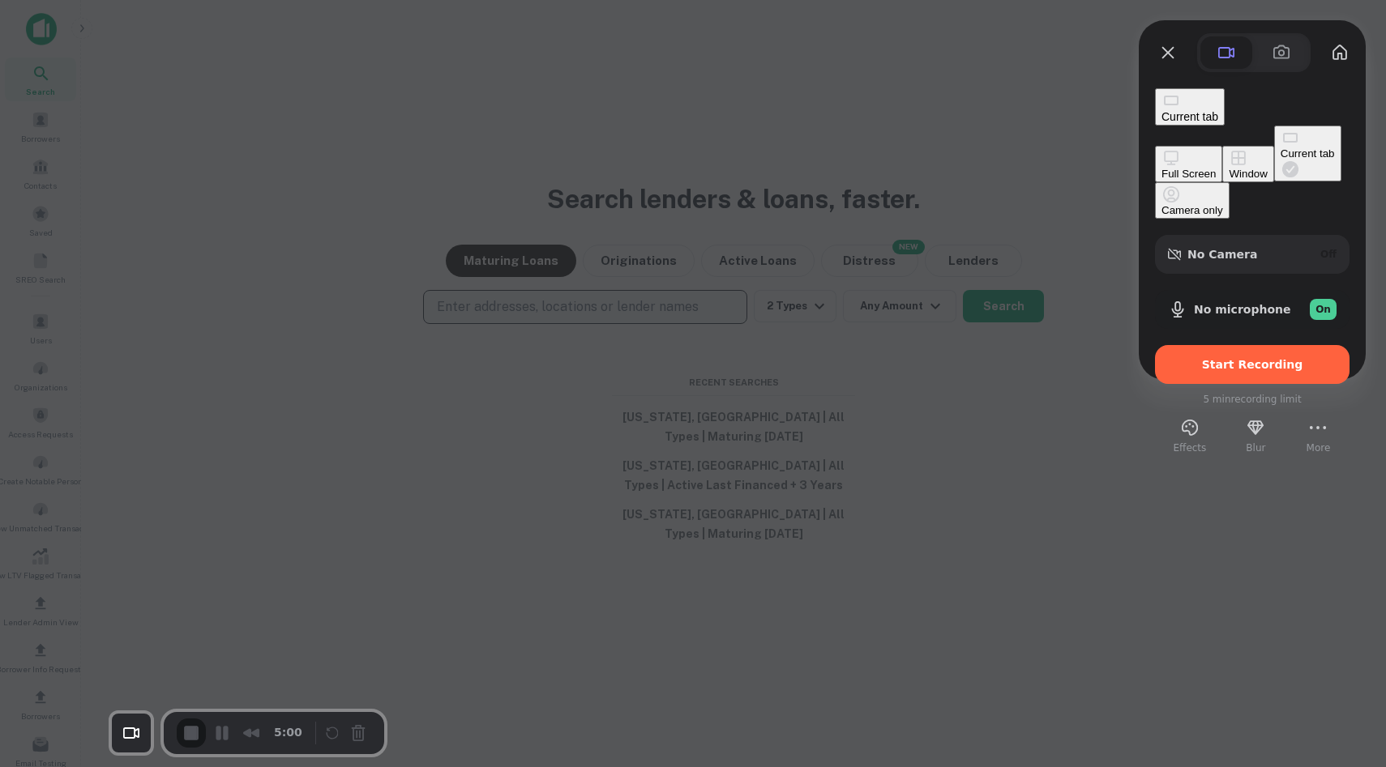
click at [1028, 160] on div "Current tab" at bounding box center [1307, 153] width 54 height 12
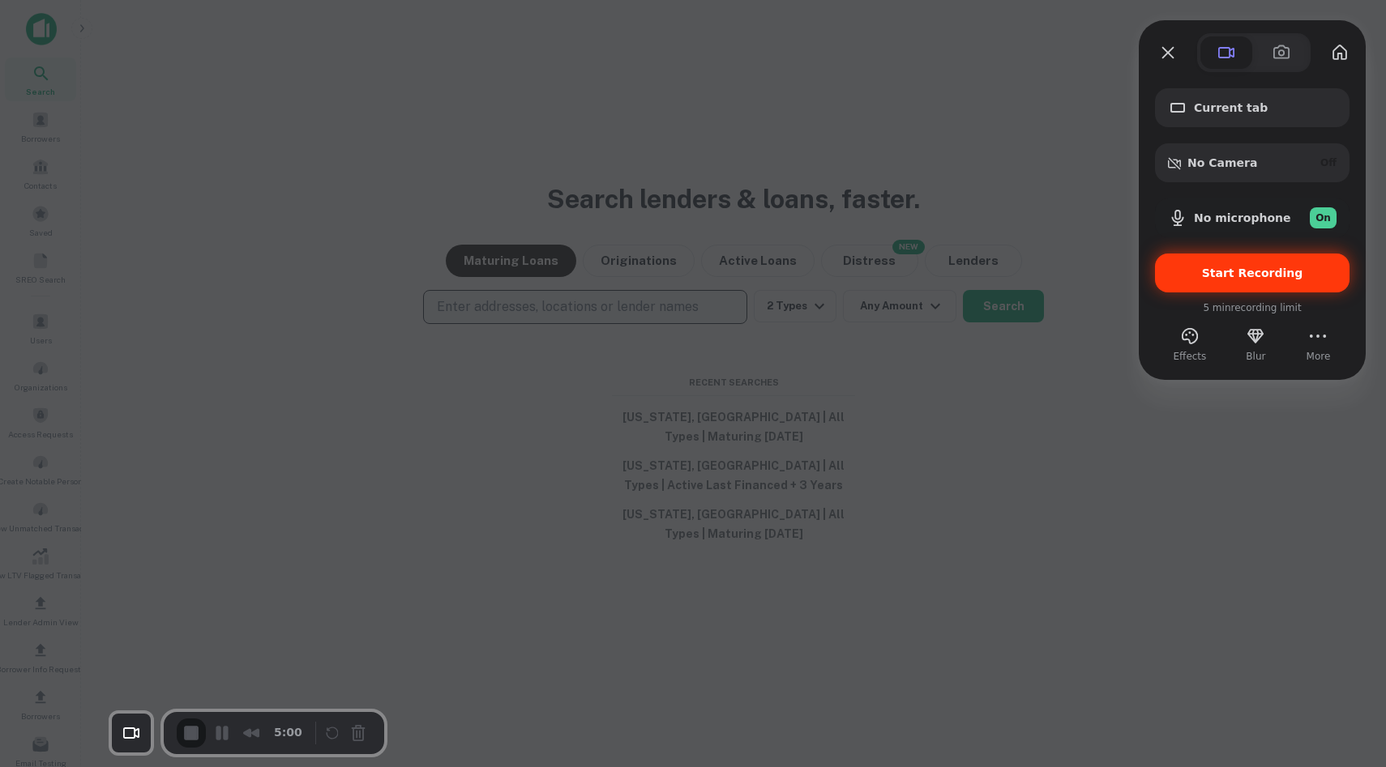
click at [1028, 288] on div "Start Recording" at bounding box center [1252, 273] width 194 height 39
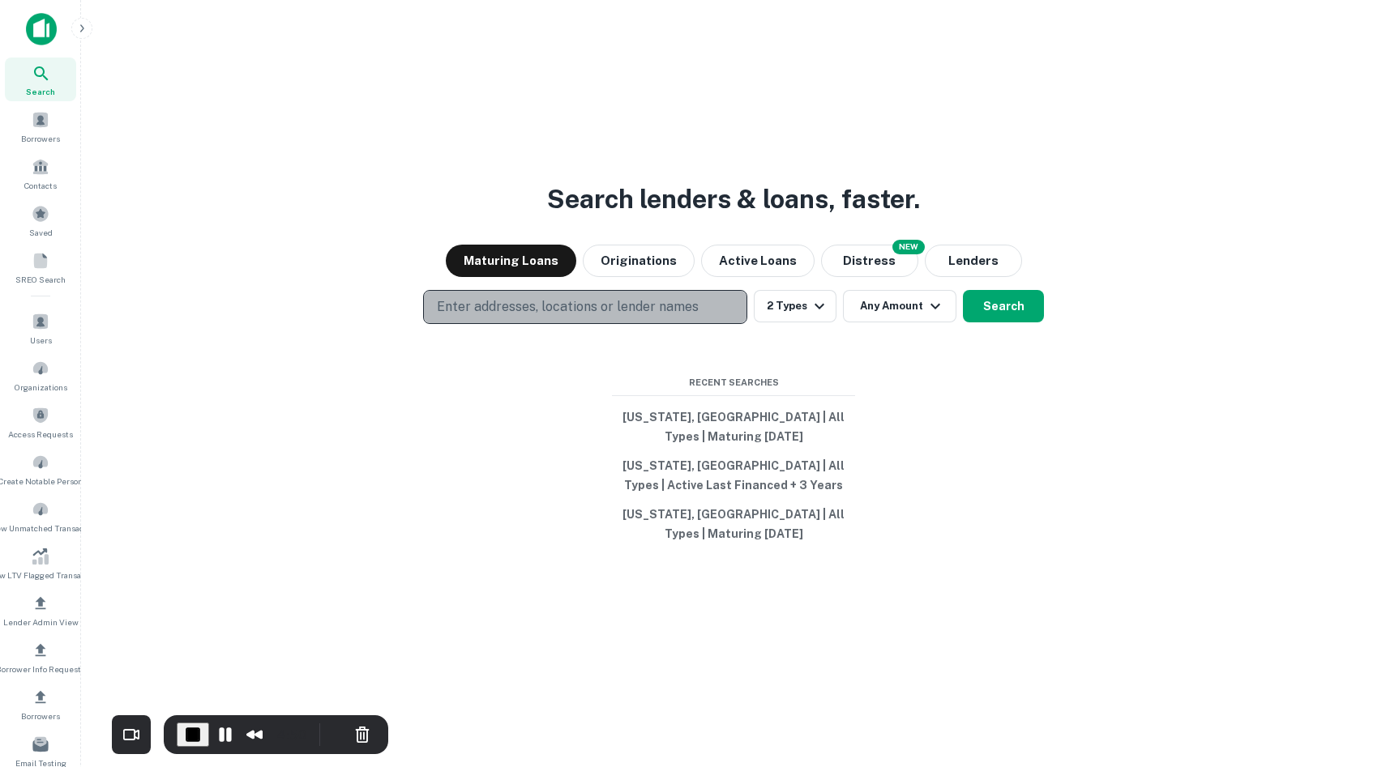
click at [663, 317] on p "Enter addresses, locations or lender names" at bounding box center [568, 306] width 262 height 19
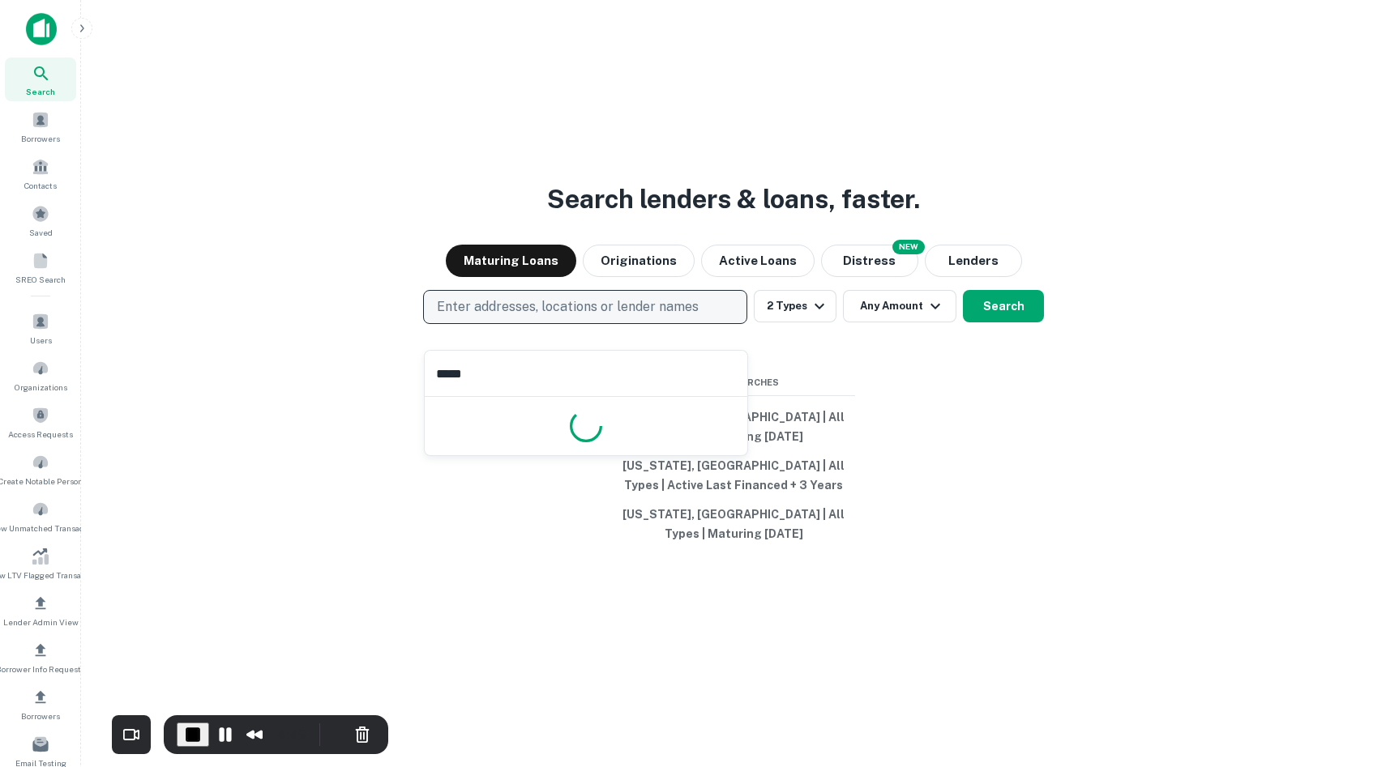
type input "******"
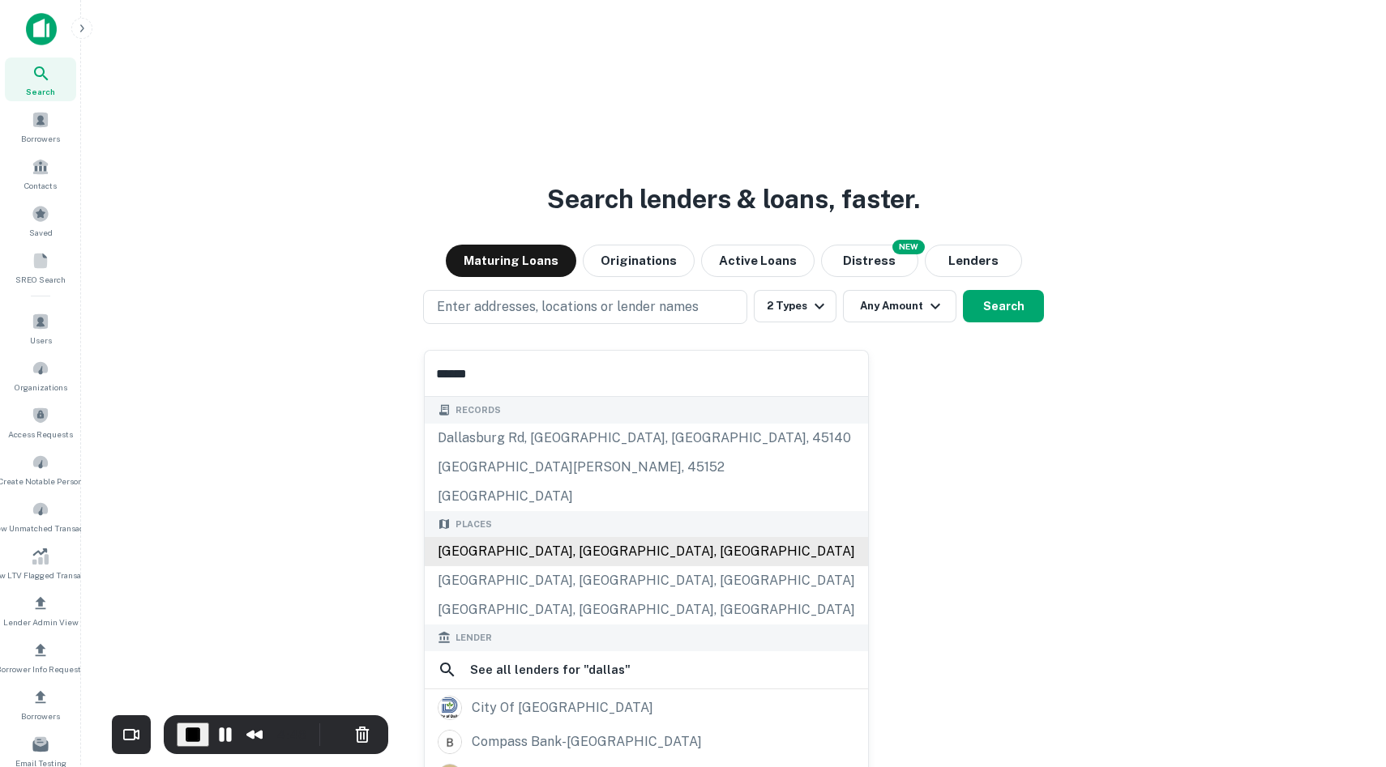
click at [498, 545] on div "Records dallasburg rd, loveland, oh, 45140 dallasburg rd, morrow, oh, 45152 dal…" at bounding box center [646, 714] width 443 height 635
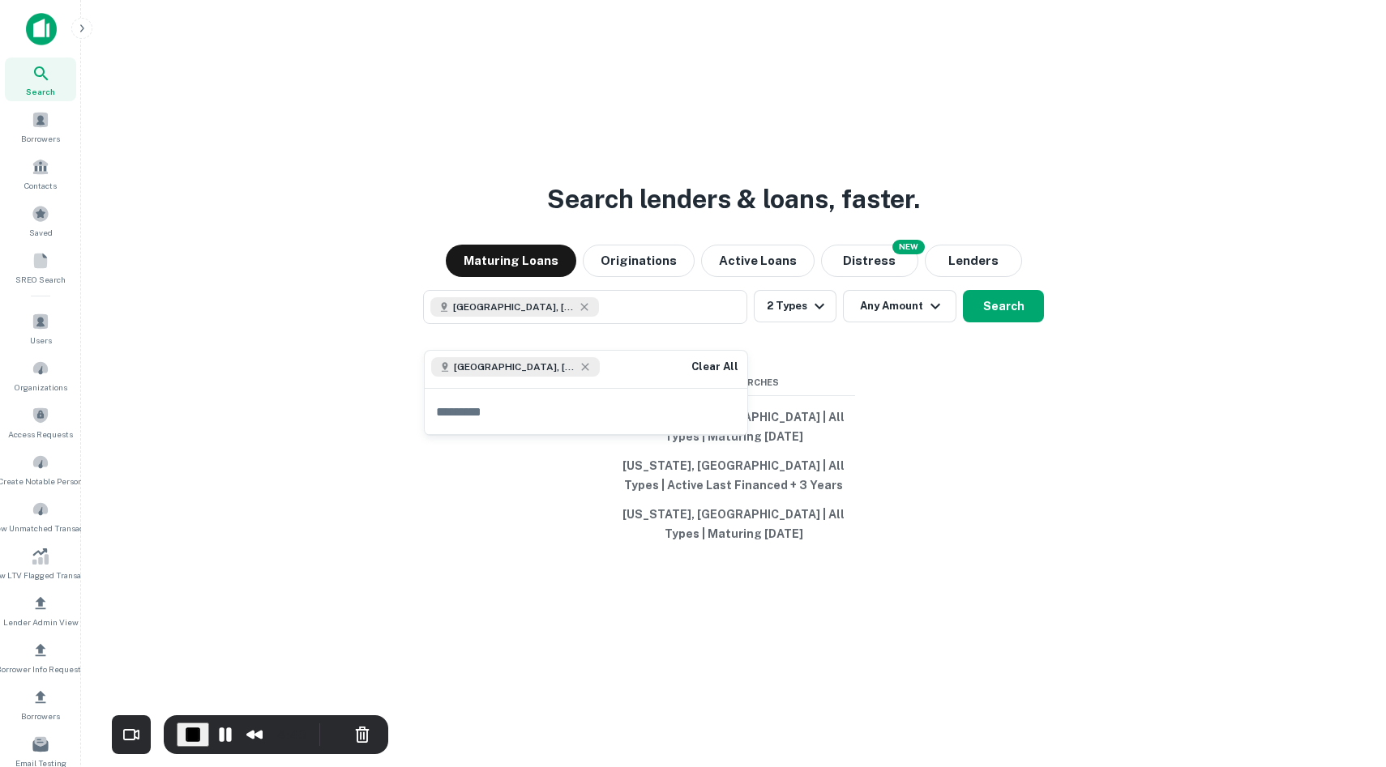
click at [975, 448] on div "Search lenders & loans, faster. Maturing Loans Originations Active Loans NEW Di…" at bounding box center [733, 422] width 1279 height 767
click at [777, 323] on button "2 Types" at bounding box center [795, 306] width 83 height 32
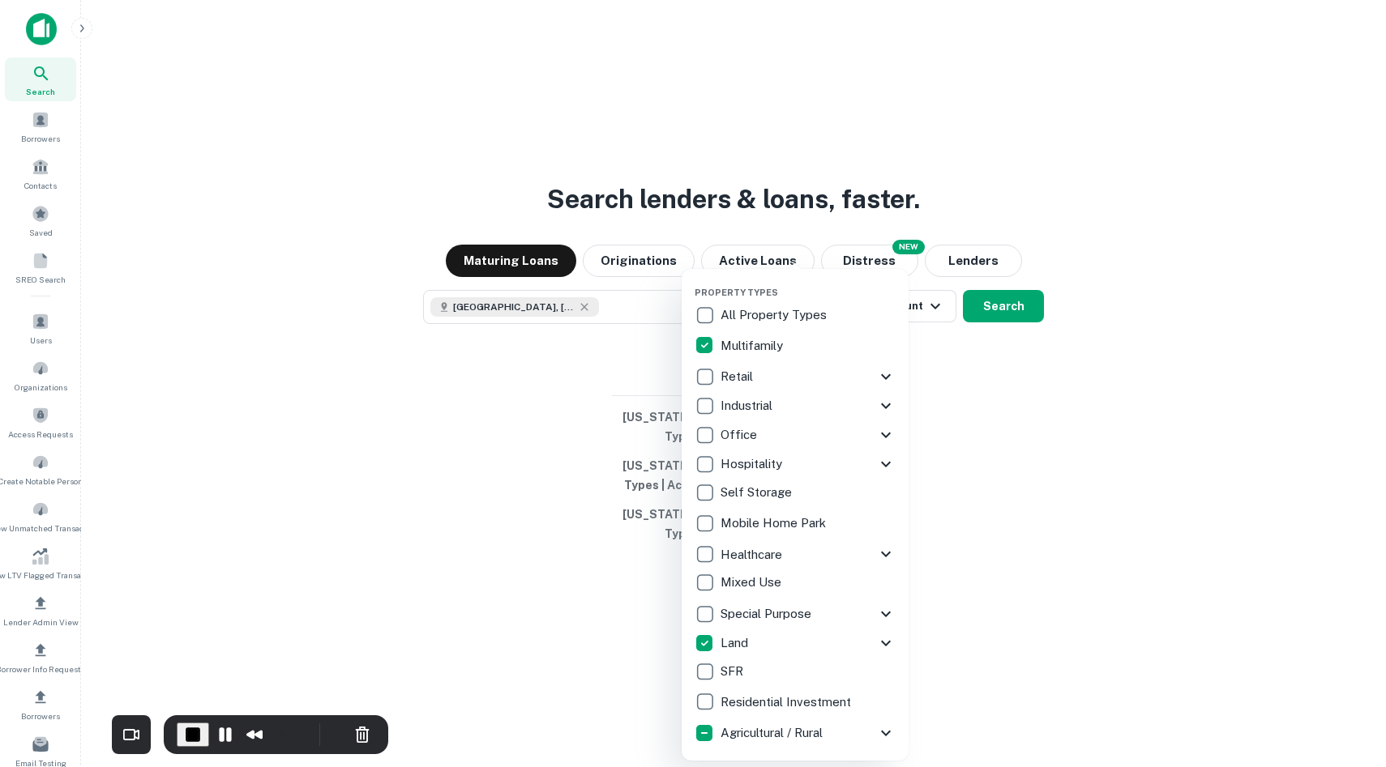
click at [1028, 555] on div at bounding box center [693, 383] width 1386 height 767
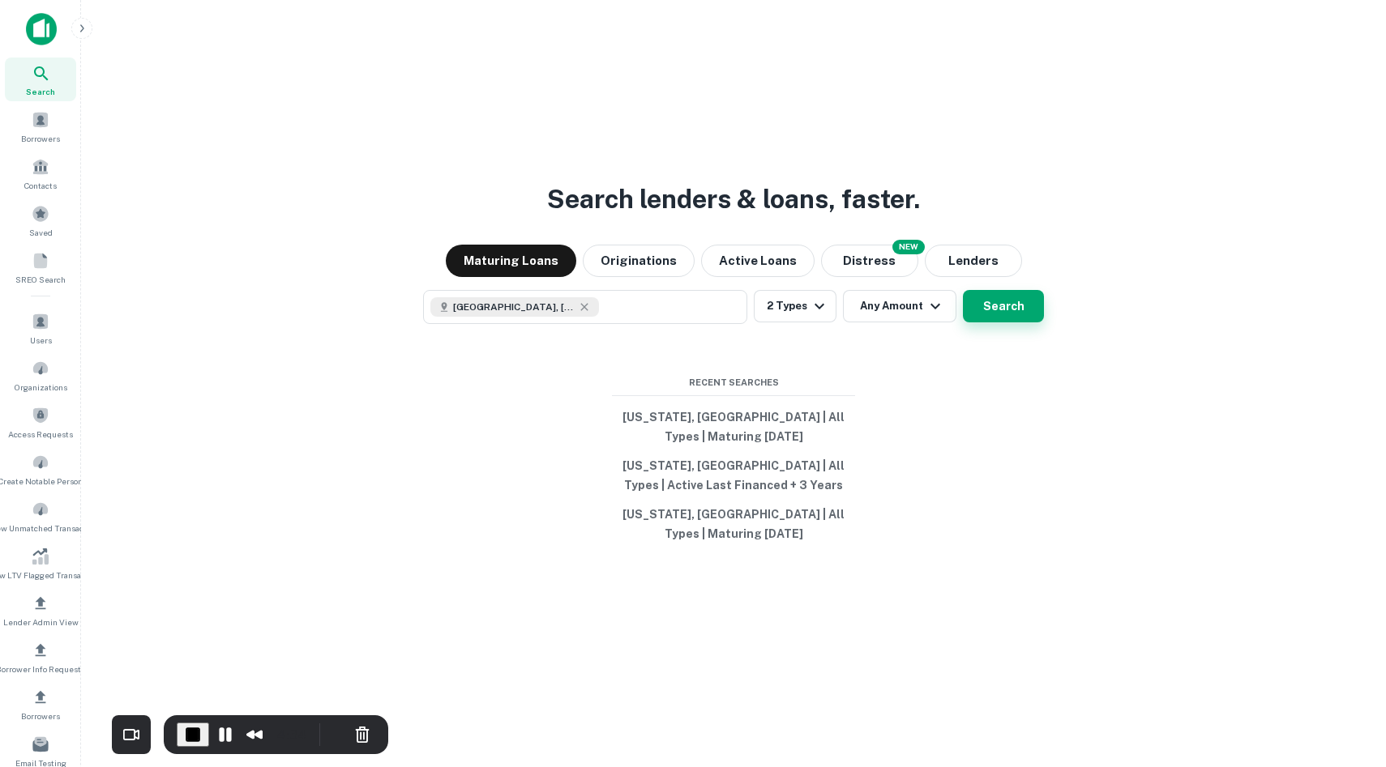
click at [1014, 323] on button "Search" at bounding box center [1003, 306] width 81 height 32
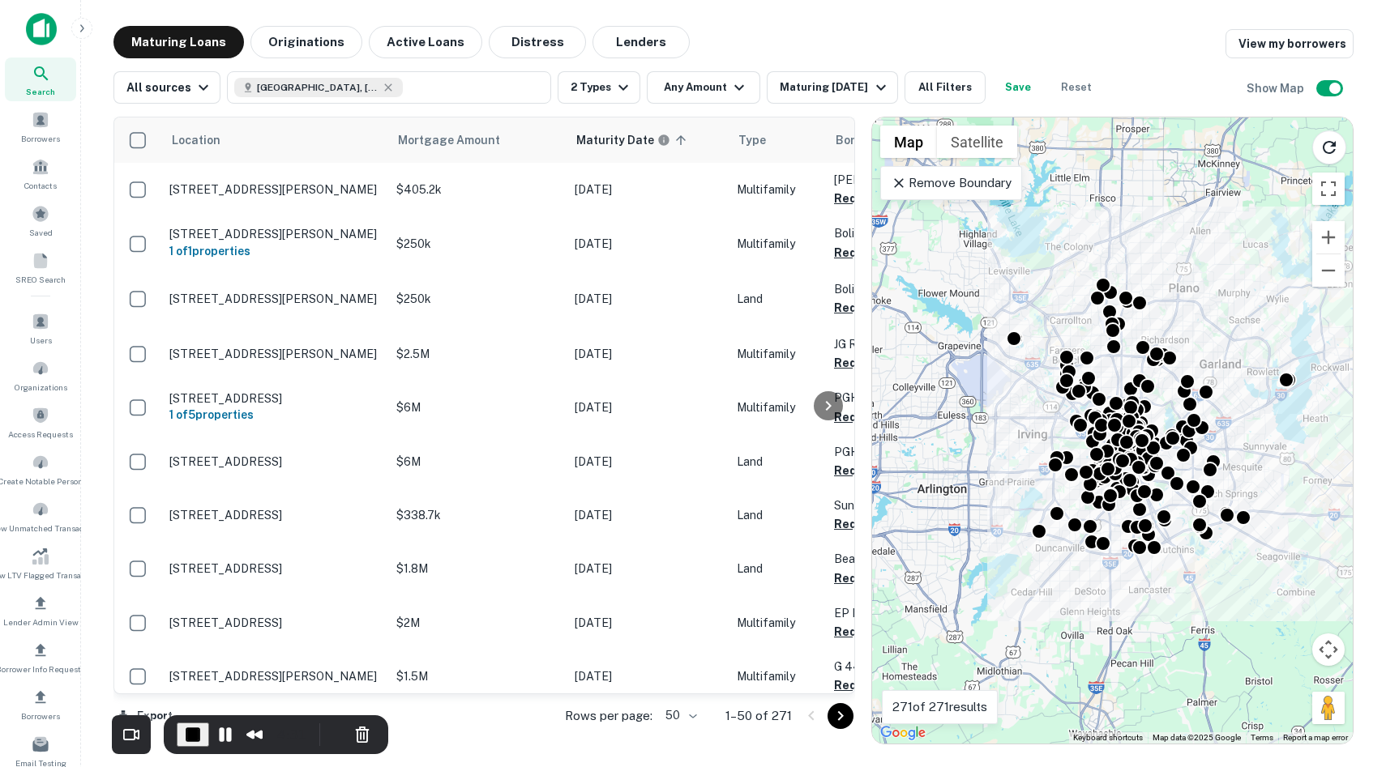
drag, startPoint x: 1053, startPoint y: 230, endPoint x: 1104, endPoint y: 228, distance: 50.3
click at [1028, 228] on div "To activate drag with keyboard, press Alt + Enter. Once in keyboard drag state,…" at bounding box center [1112, 431] width 481 height 626
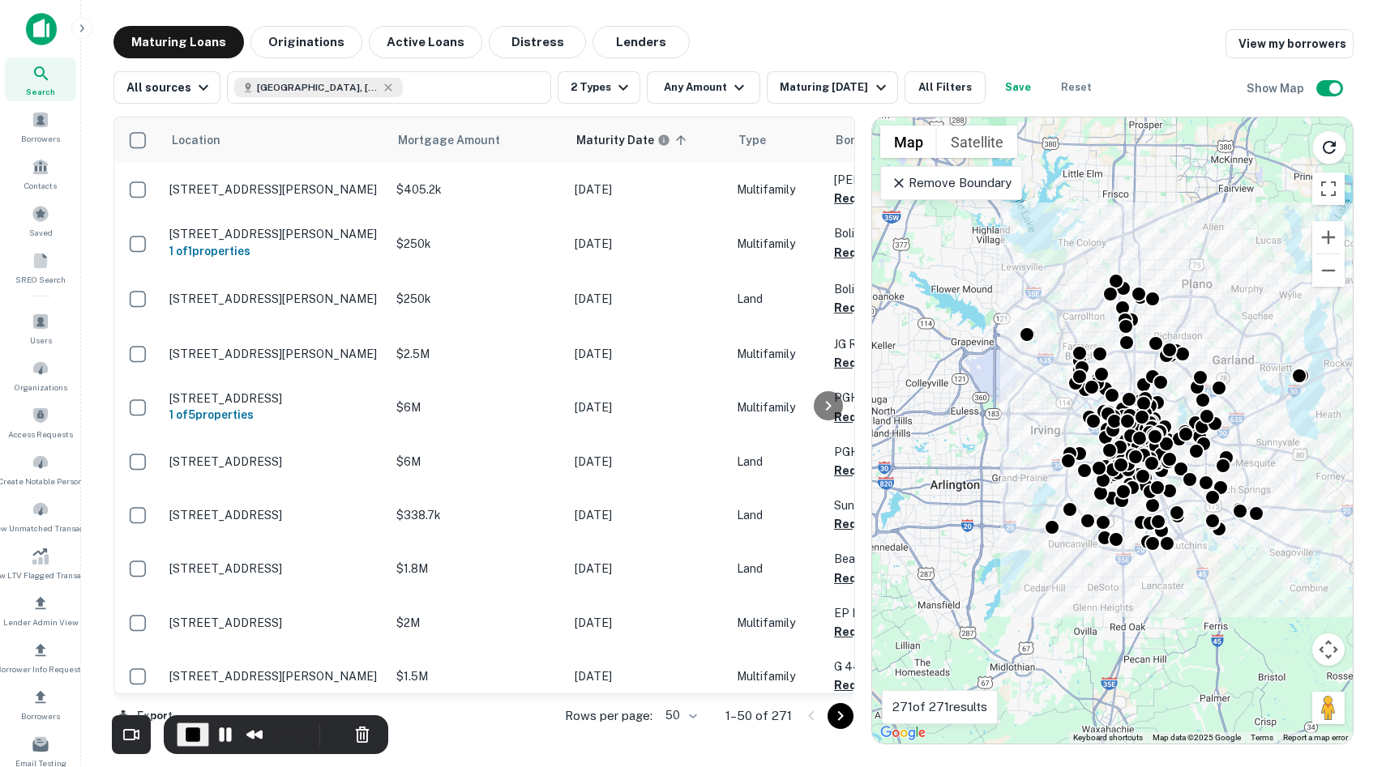
drag, startPoint x: 1194, startPoint y: 314, endPoint x: 1214, endPoint y: 314, distance: 20.3
click at [1028, 315] on div "To activate drag with keyboard, press Alt + Enter. Once in keyboard drag state,…" at bounding box center [1112, 431] width 481 height 626
click at [984, 187] on p "Remove Boundary" at bounding box center [951, 182] width 121 height 19
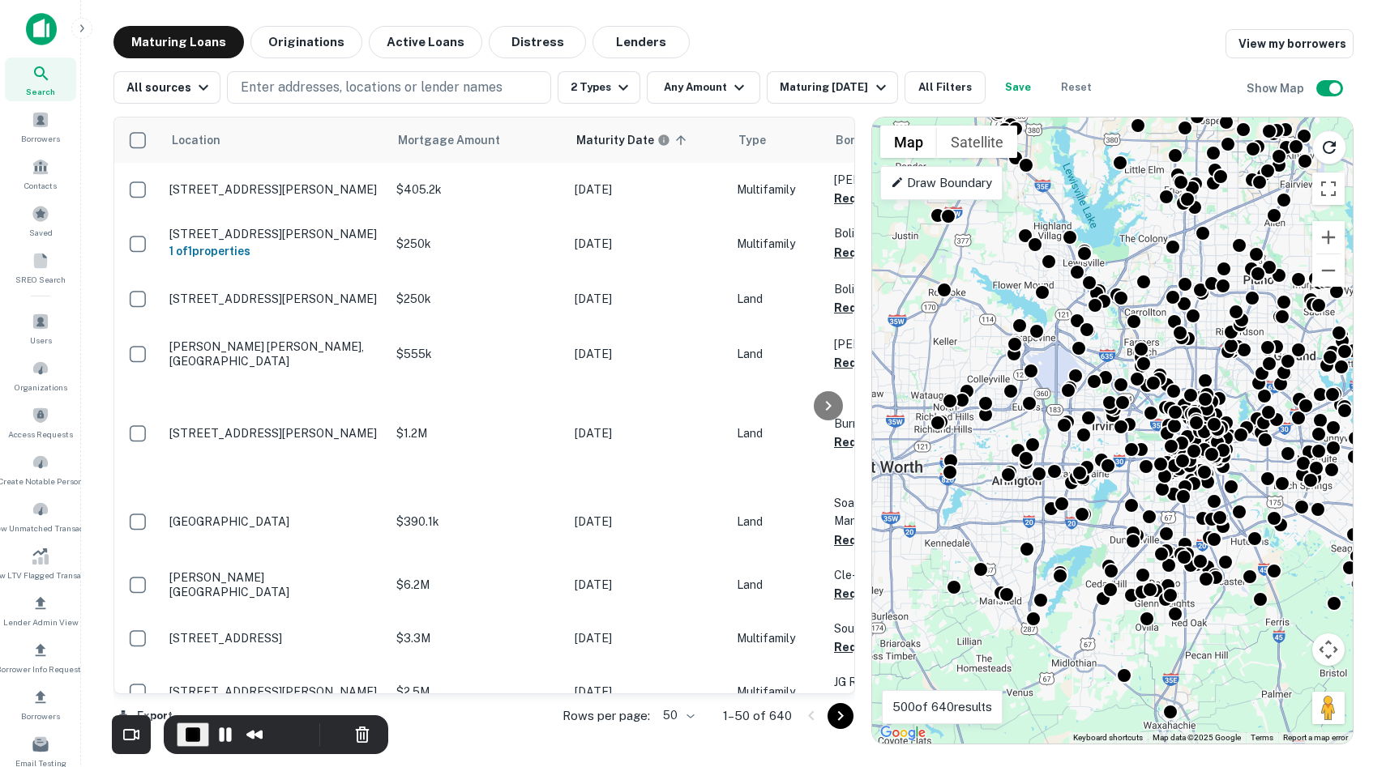
drag, startPoint x: 1044, startPoint y: 230, endPoint x: 1126, endPoint y: 223, distance: 82.2
click at [1028, 223] on div "To activate drag with keyboard, press Alt + Enter. Once in keyboard drag state,…" at bounding box center [1112, 431] width 481 height 626
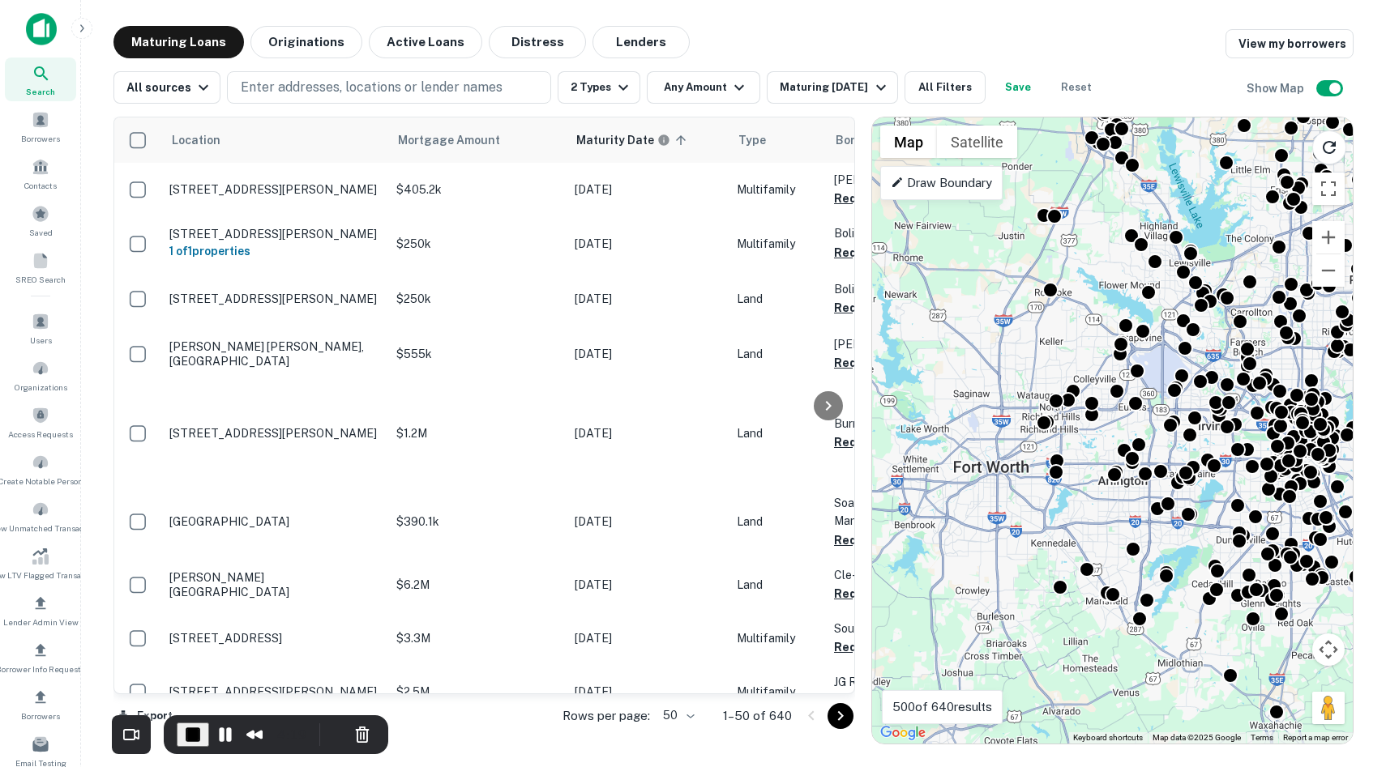
drag, startPoint x: 1140, startPoint y: 254, endPoint x: 1231, endPoint y: 256, distance: 90.8
click at [1028, 256] on div "To activate drag with keyboard, press Alt + Enter. Once in keyboard drag state,…" at bounding box center [1112, 431] width 481 height 626
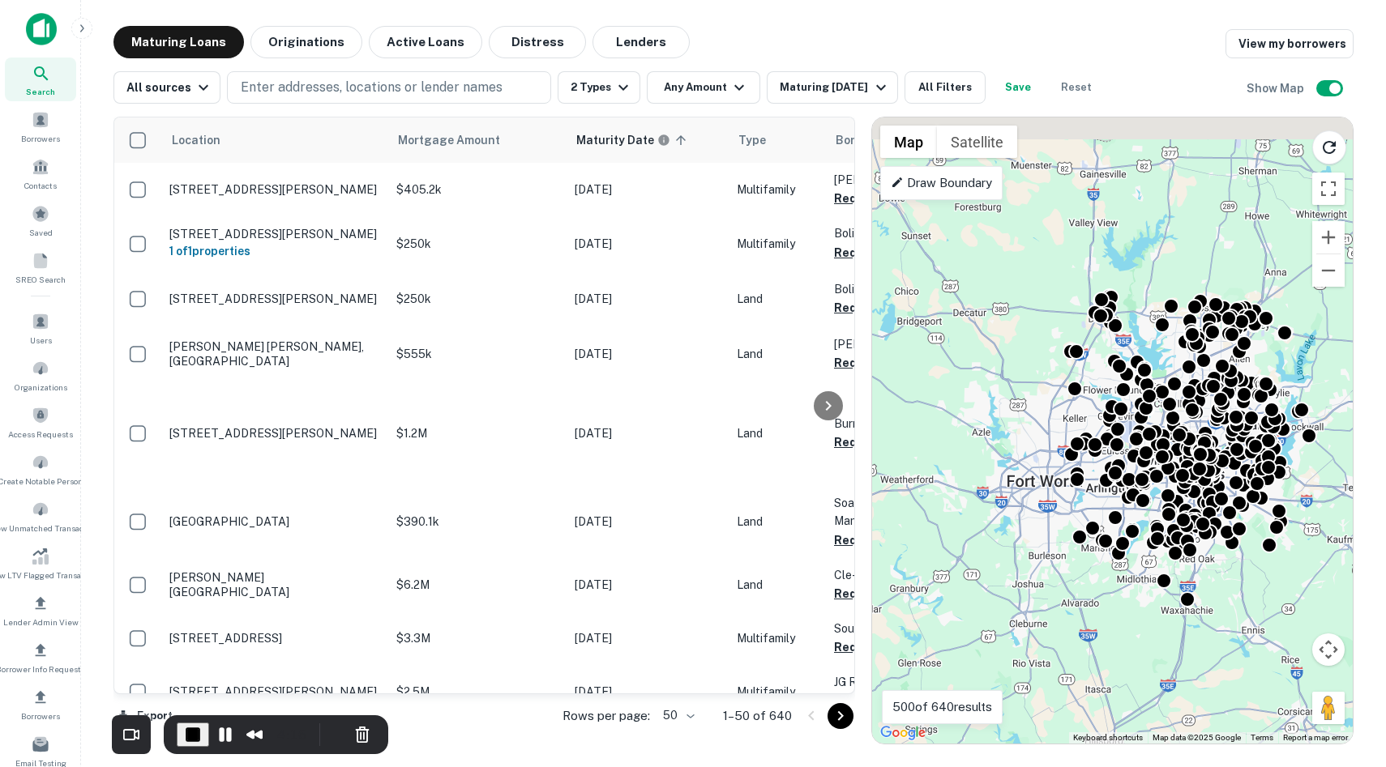
drag, startPoint x: 1232, startPoint y: 203, endPoint x: 1180, endPoint y: 269, distance: 83.7
click at [1028, 271] on div "To activate drag with keyboard, press Alt + Enter. Once in keyboard drag state,…" at bounding box center [1112, 431] width 481 height 626
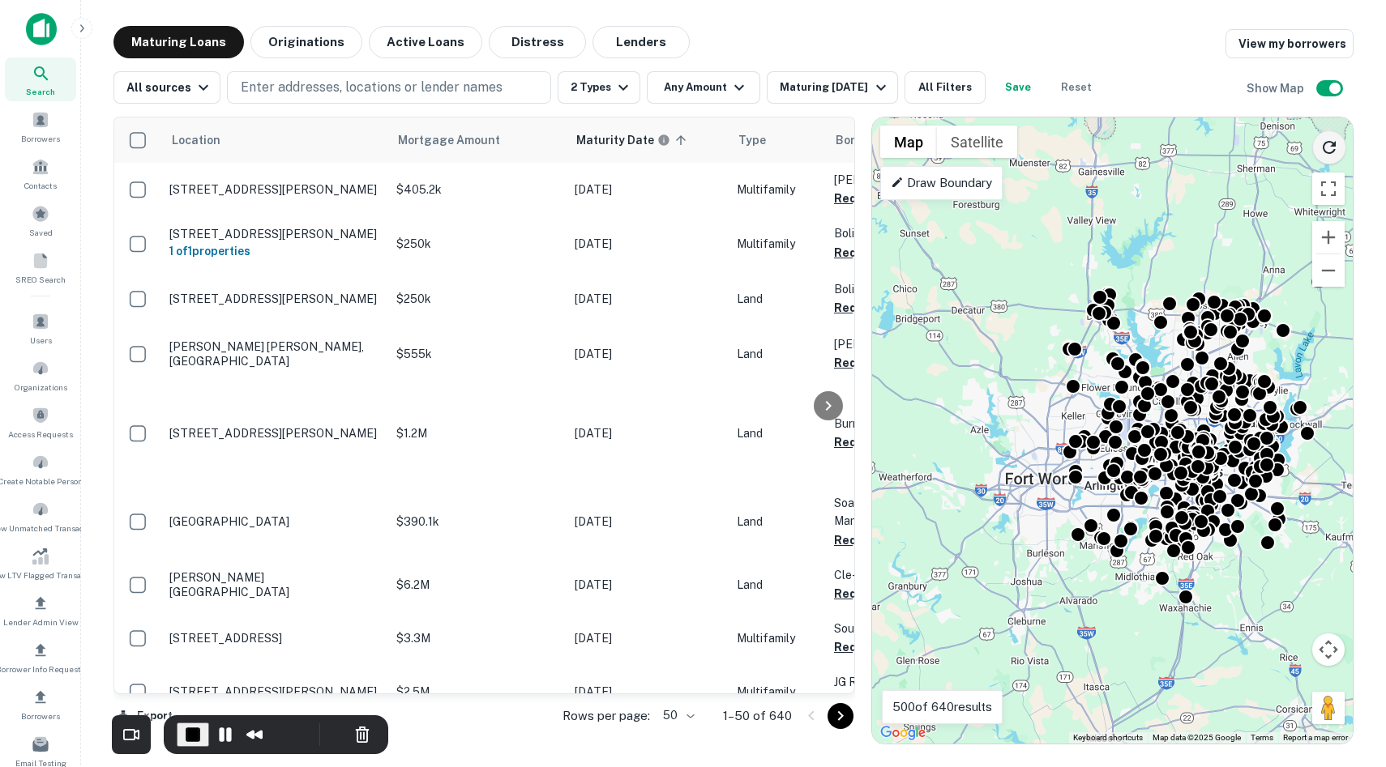
click at [1028, 147] on icon "Reload search area" at bounding box center [1328, 147] width 19 height 19
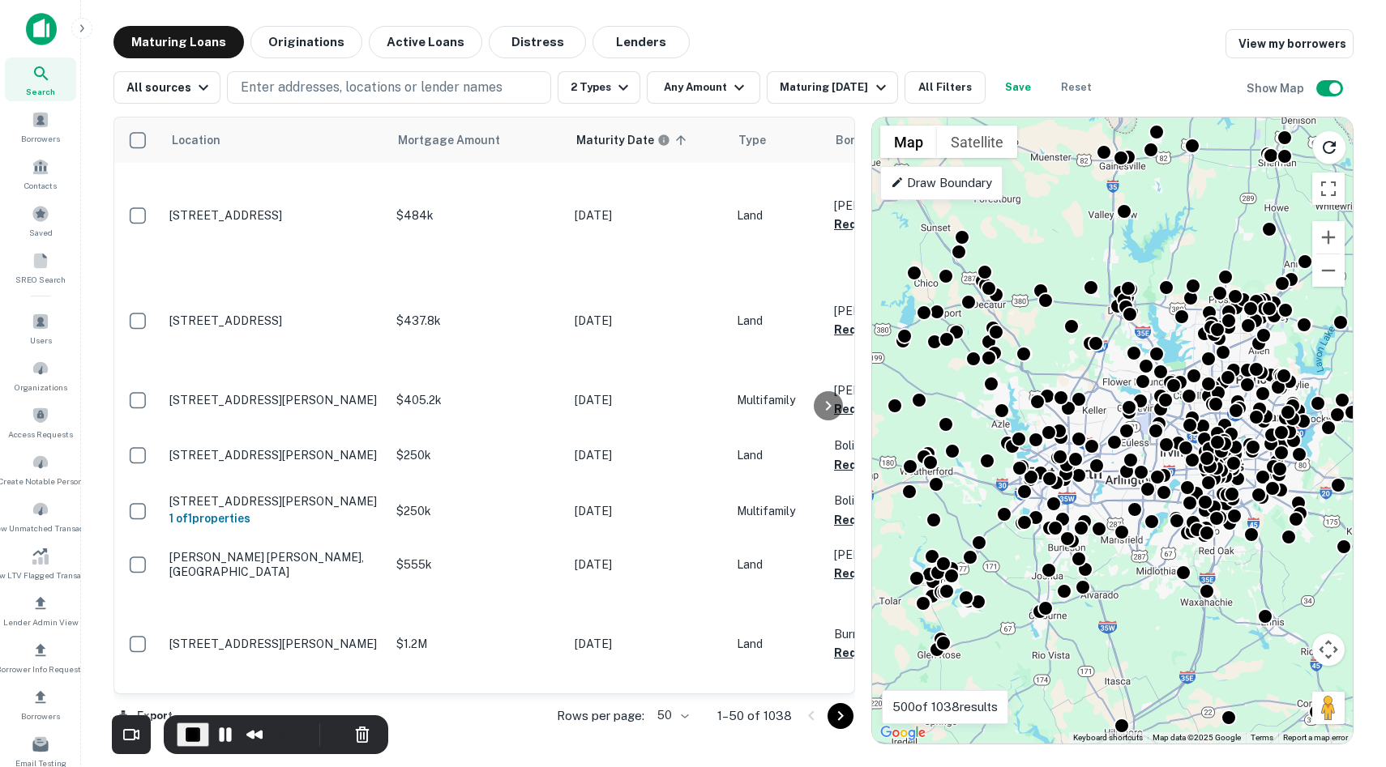
drag, startPoint x: 1075, startPoint y: 374, endPoint x: 1100, endPoint y: 365, distance: 26.4
click at [1028, 366] on div "To activate drag with keyboard, press Alt + Enter. Once in keyboard drag state,…" at bounding box center [1112, 431] width 481 height 626
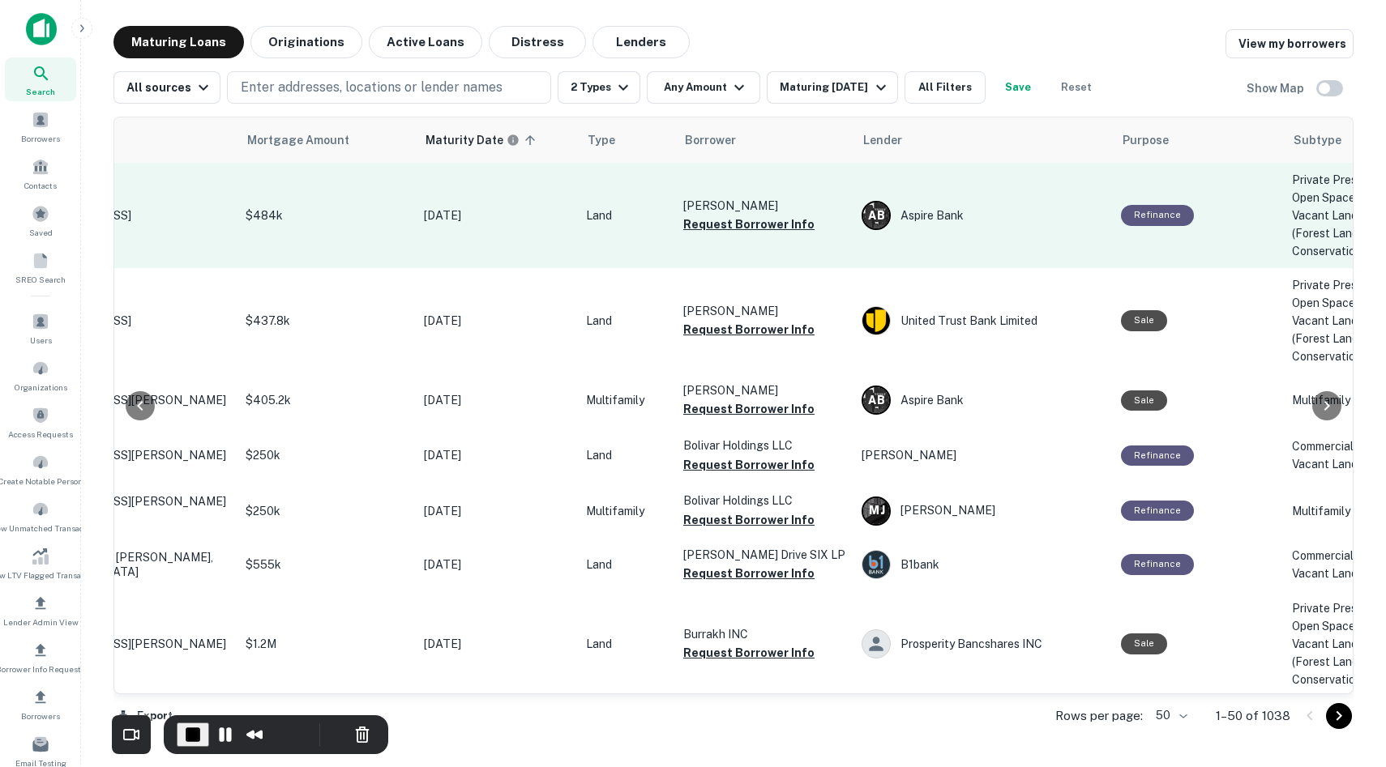
scroll to position [0, 156]
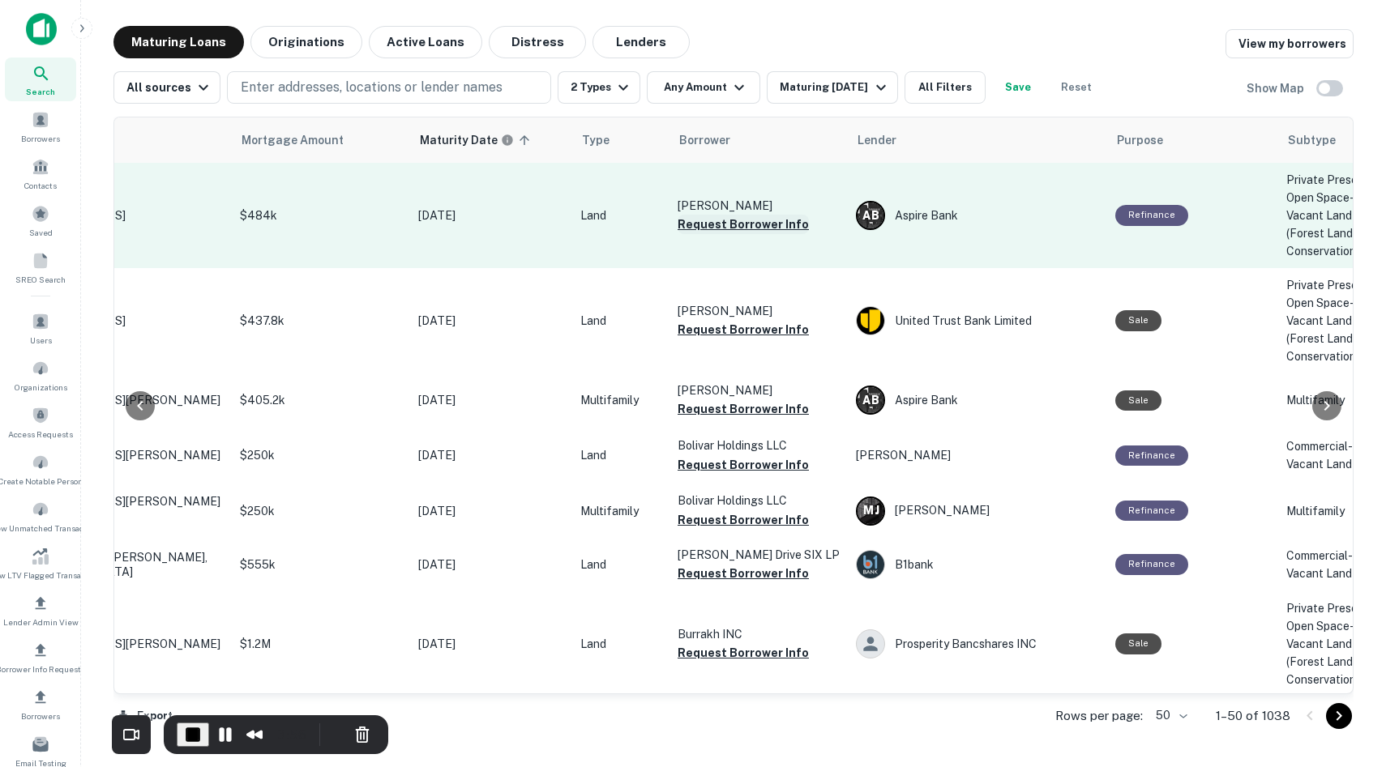
click at [706, 220] on button "Request Borrower Info" at bounding box center [742, 224] width 131 height 19
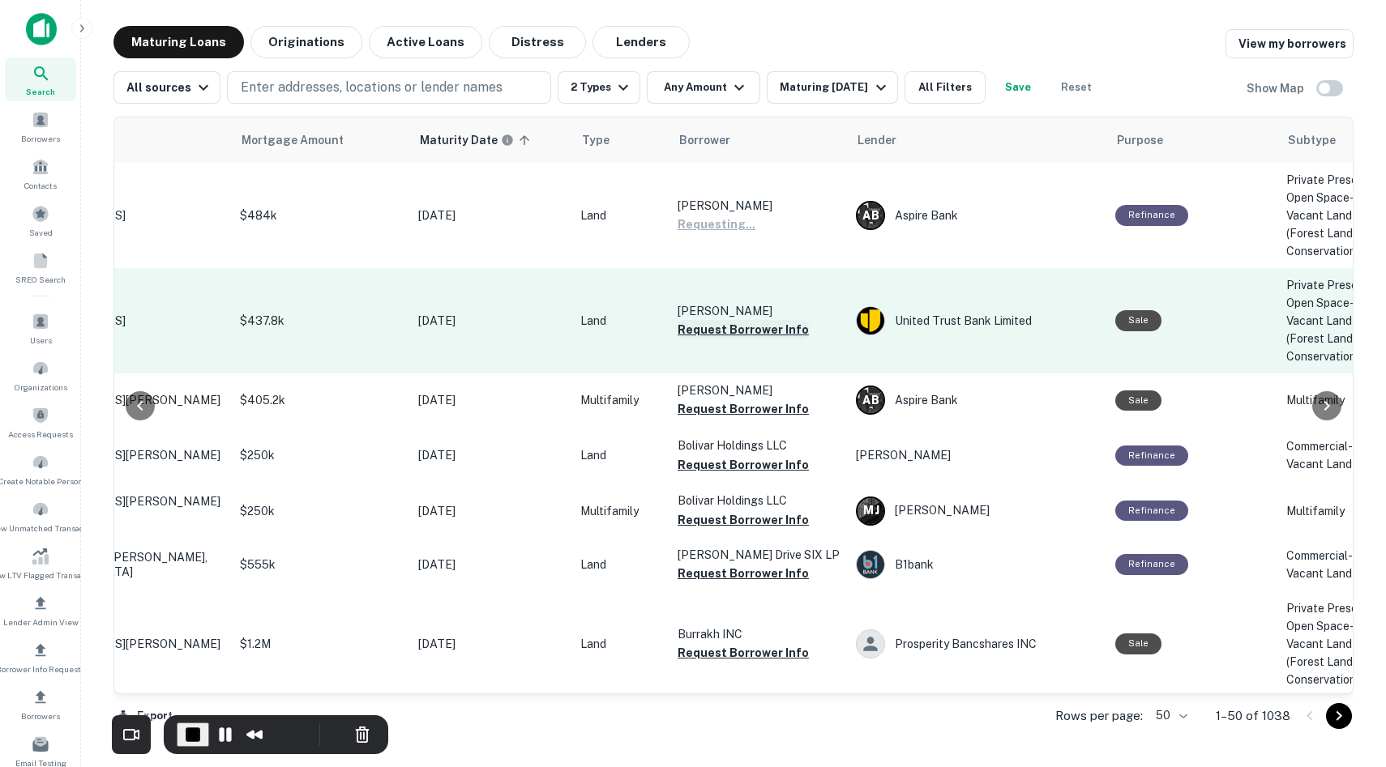
click at [713, 329] on button "Request Borrower Info" at bounding box center [742, 329] width 131 height 19
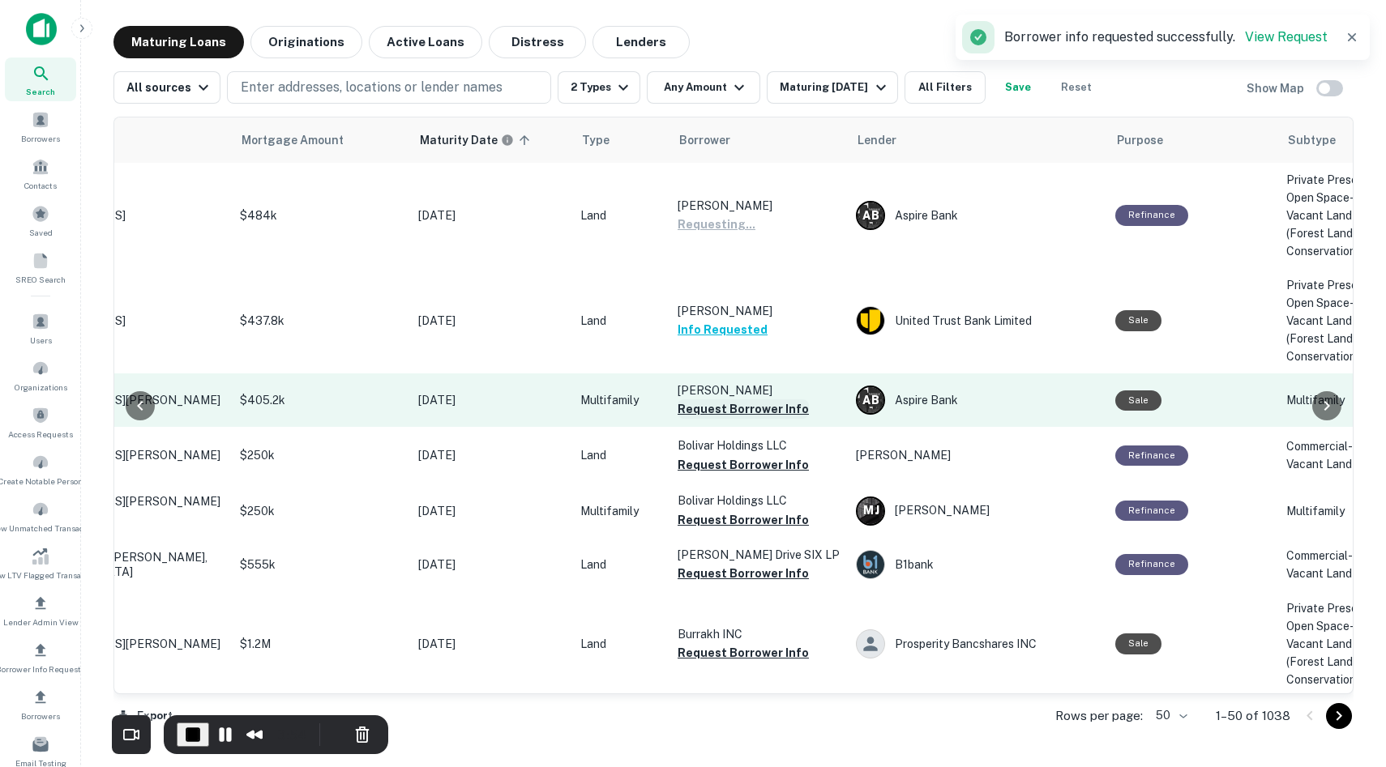
click at [736, 415] on button "Request Borrower Info" at bounding box center [742, 409] width 131 height 19
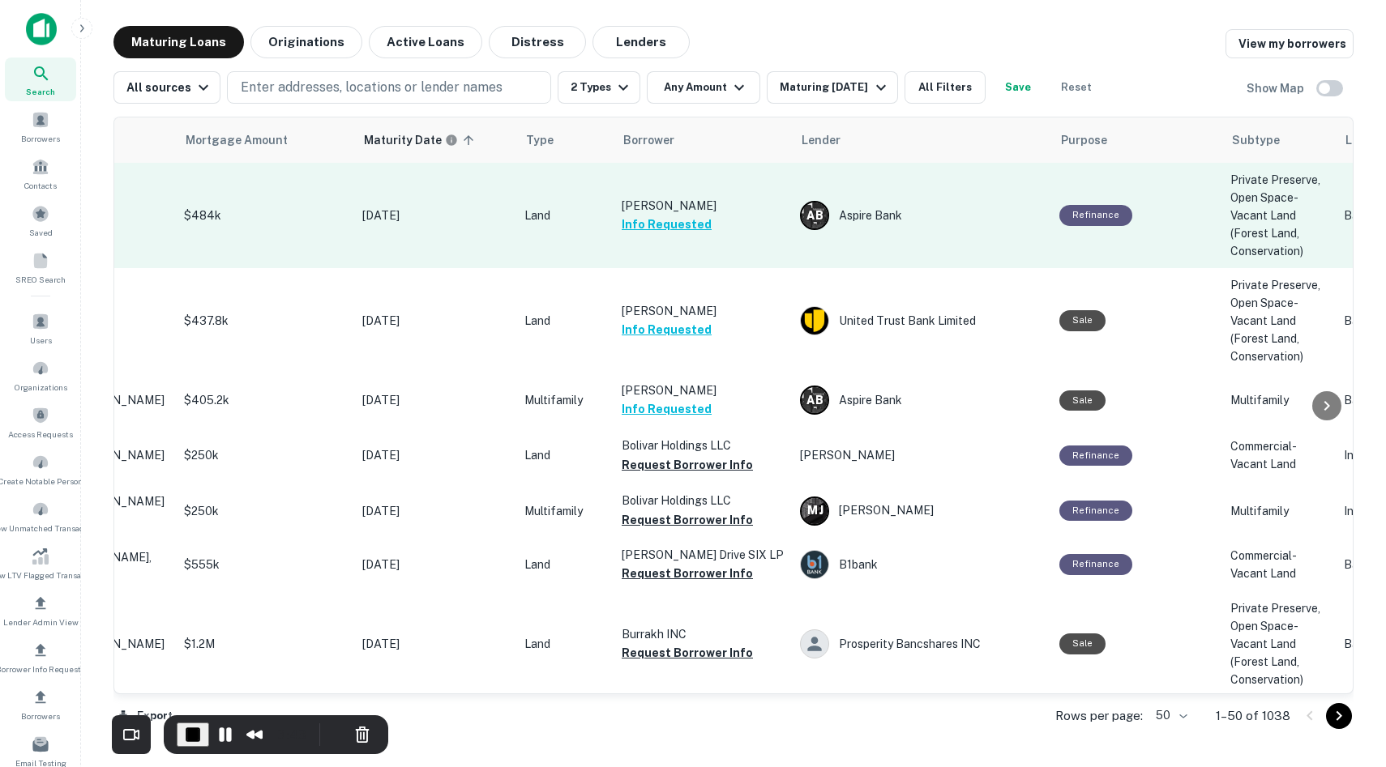
scroll to position [0, 0]
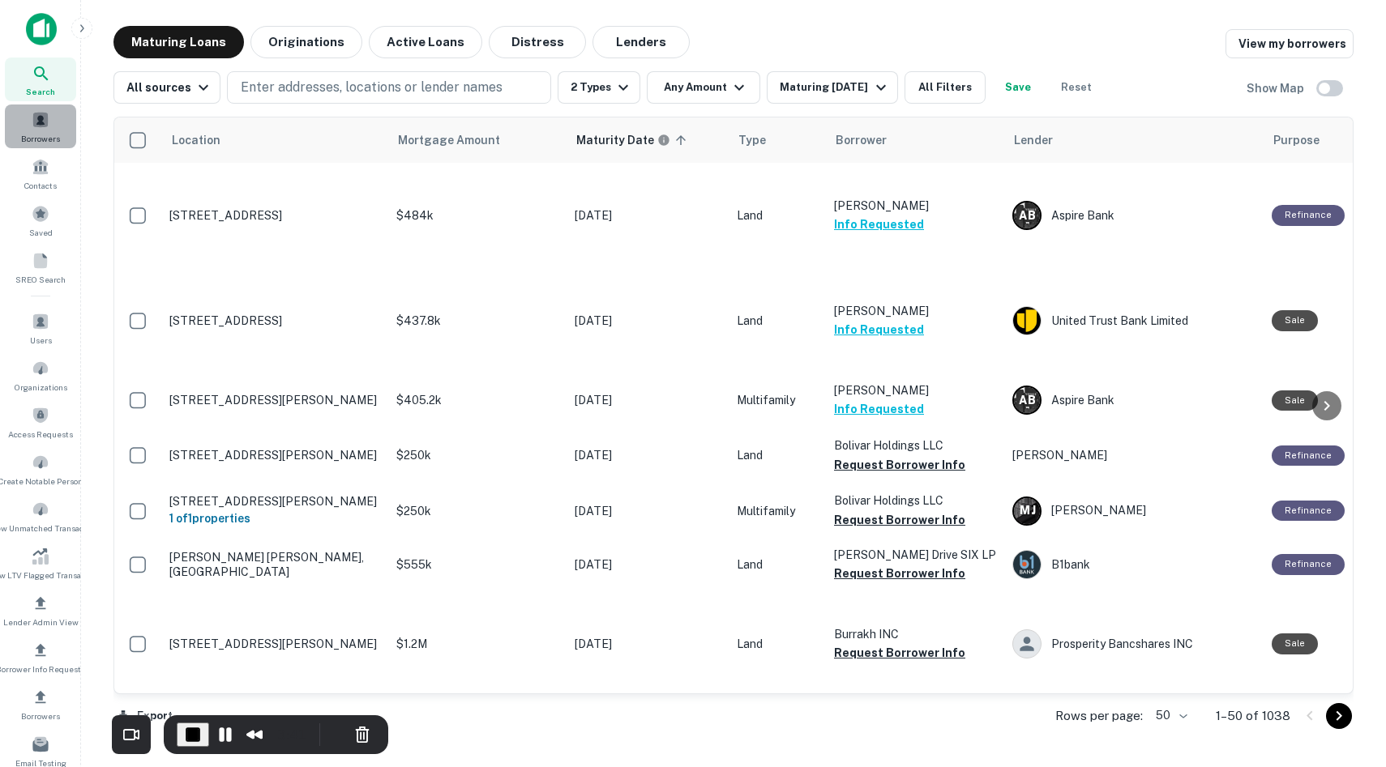
click at [49, 130] on div "Borrowers" at bounding box center [40, 127] width 71 height 44
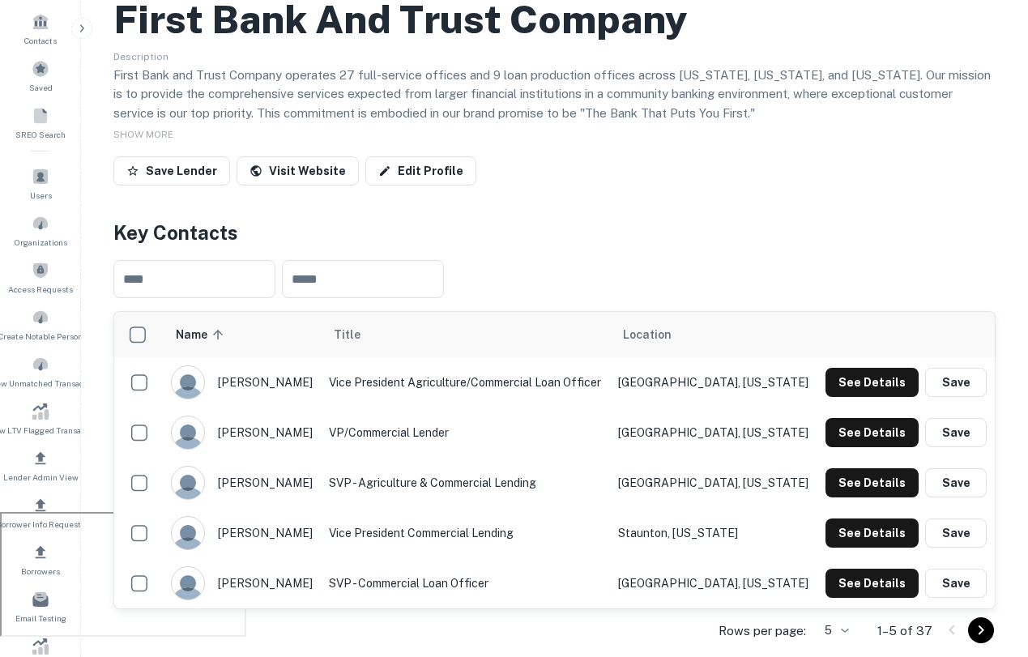
scroll to position [158, 0]
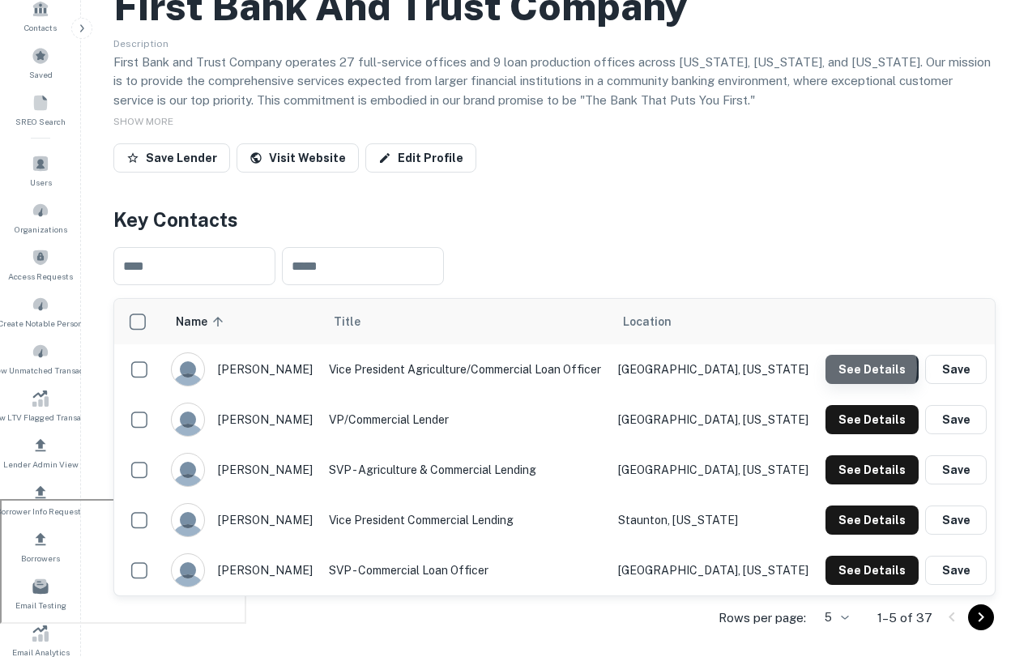
click at [848, 368] on button "See Details" at bounding box center [872, 369] width 93 height 29
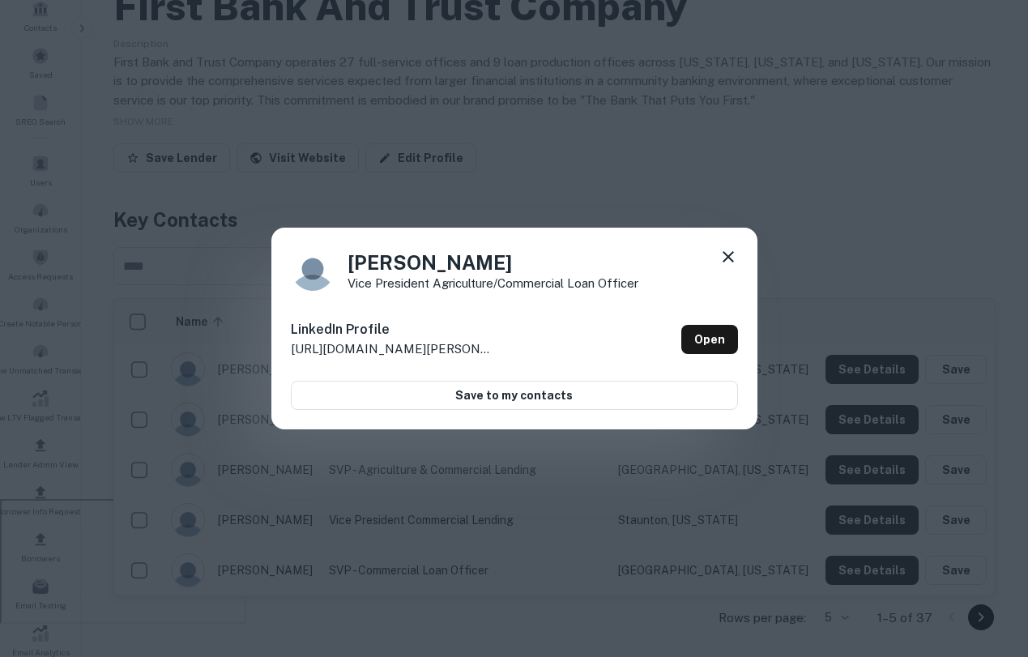
click at [732, 259] on icon at bounding box center [728, 256] width 19 height 19
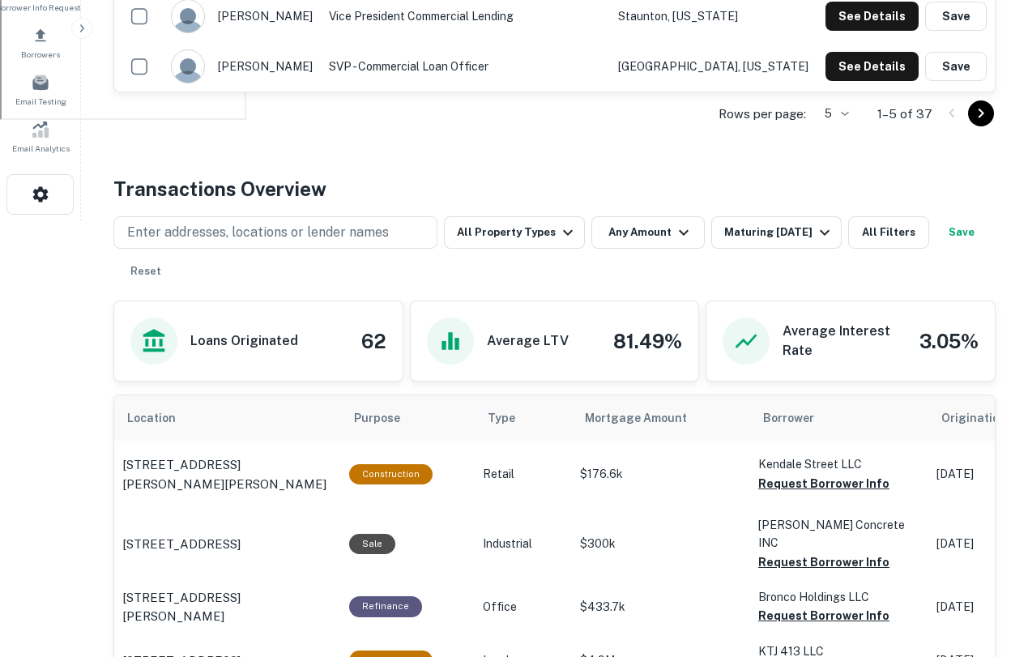
scroll to position [668, 0]
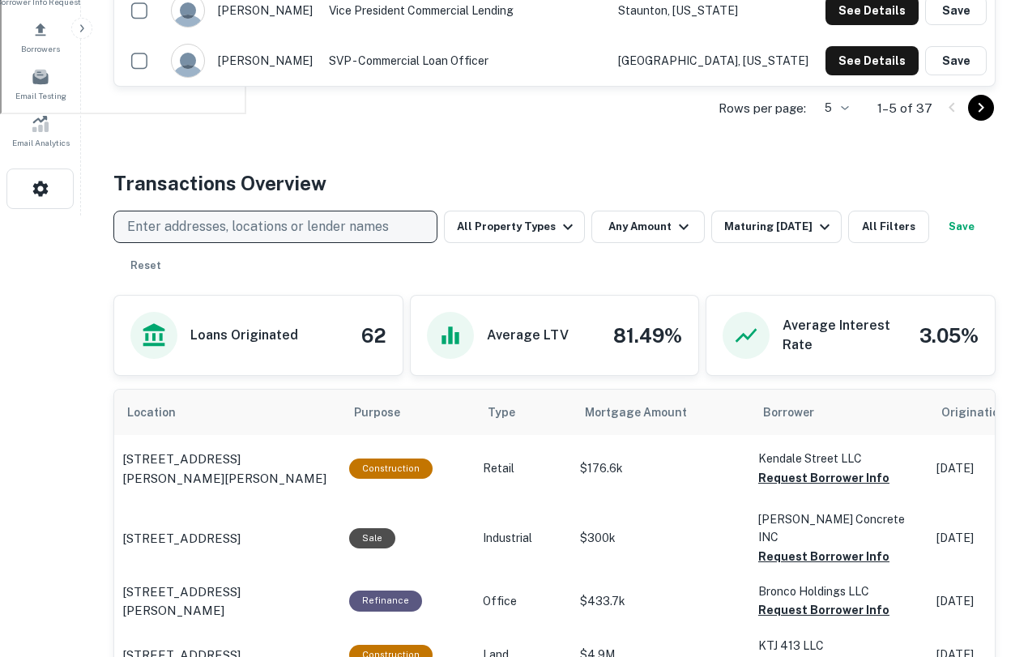
click at [210, 217] on p "Enter addresses, locations or lender names" at bounding box center [258, 226] width 262 height 19
type input "*****"
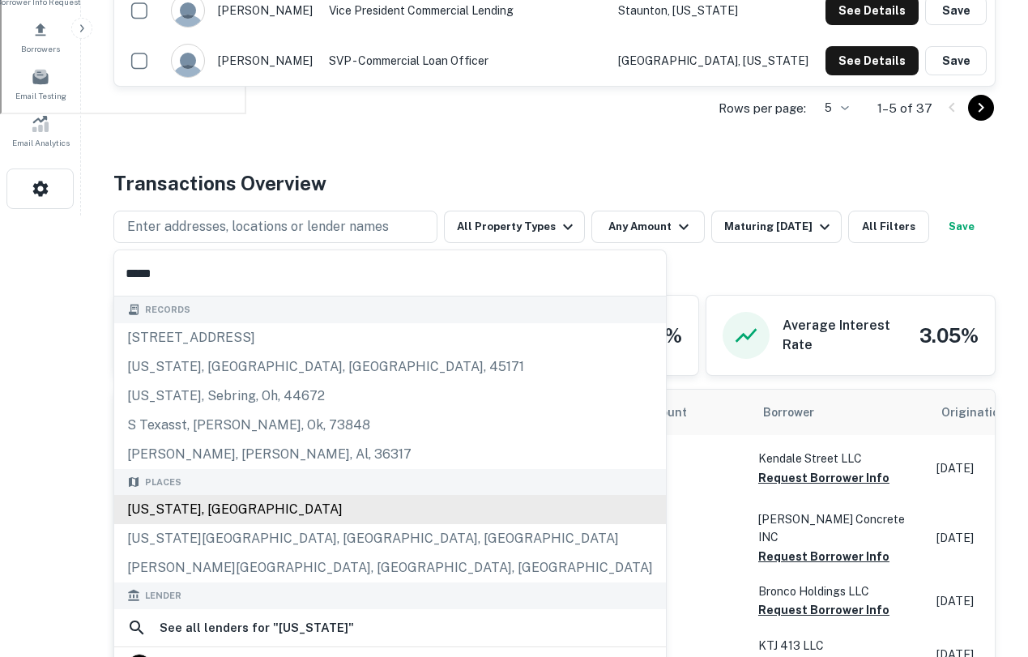
click at [180, 515] on div "[US_STATE], [GEOGRAPHIC_DATA]" at bounding box center [390, 509] width 552 height 29
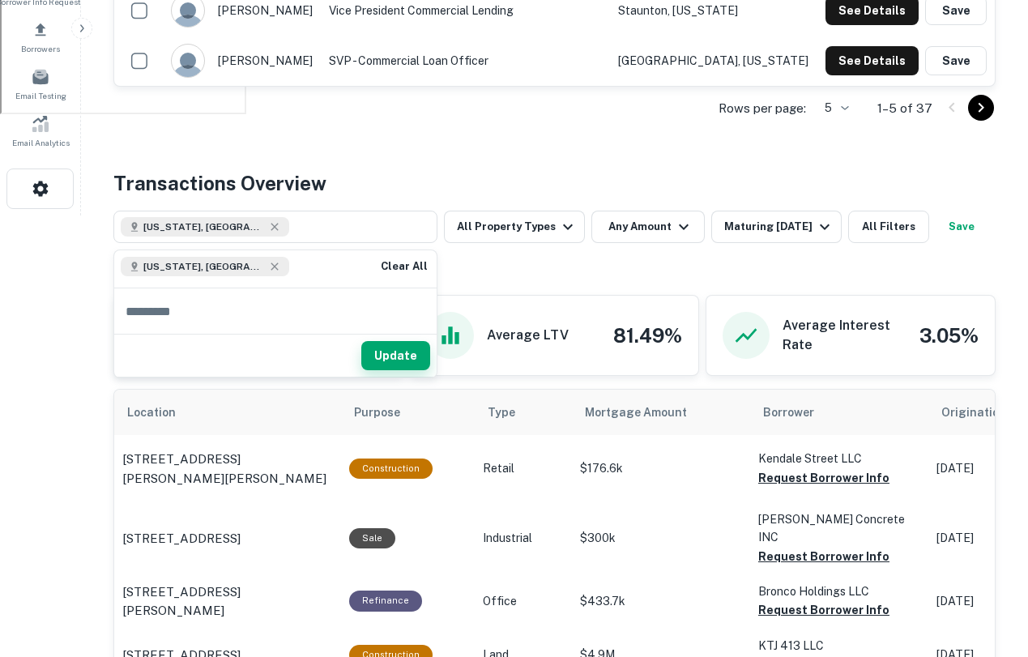
click at [400, 357] on button "Update" at bounding box center [395, 355] width 69 height 29
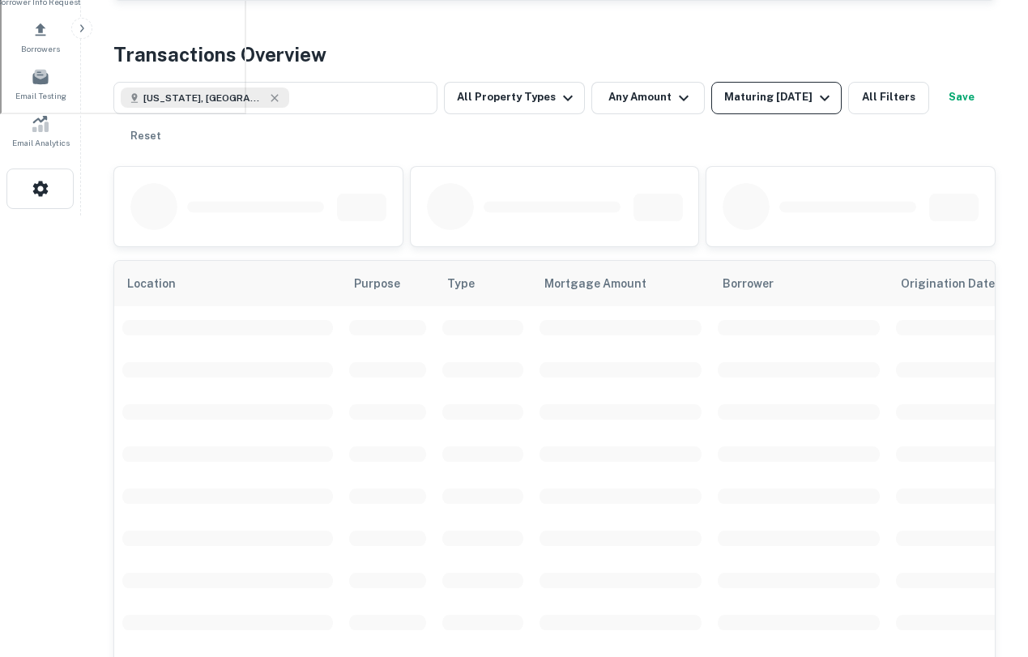
click at [758, 91] on div "Maturing [DATE]" at bounding box center [779, 97] width 110 height 19
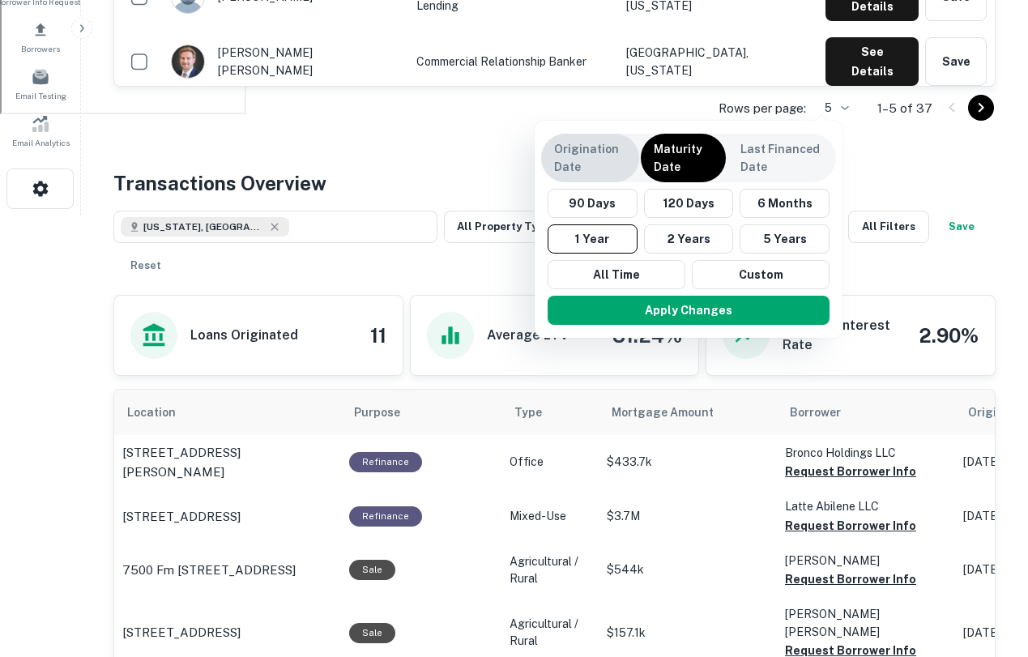
click at [599, 158] on p "Origination Date" at bounding box center [590, 158] width 72 height 36
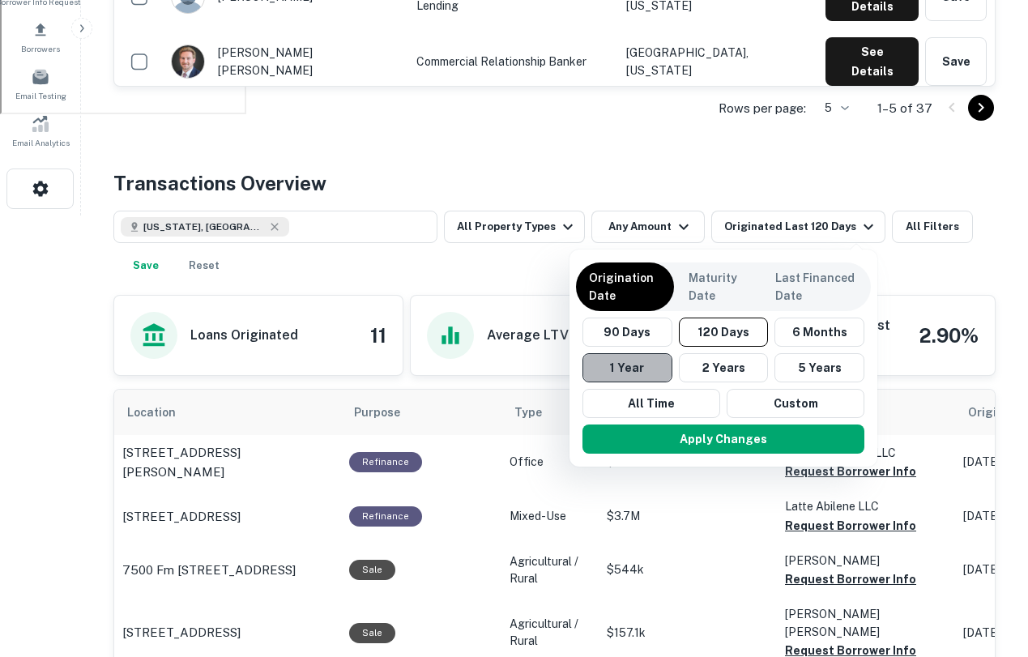
click at [643, 355] on button "1 Year" at bounding box center [628, 367] width 90 height 29
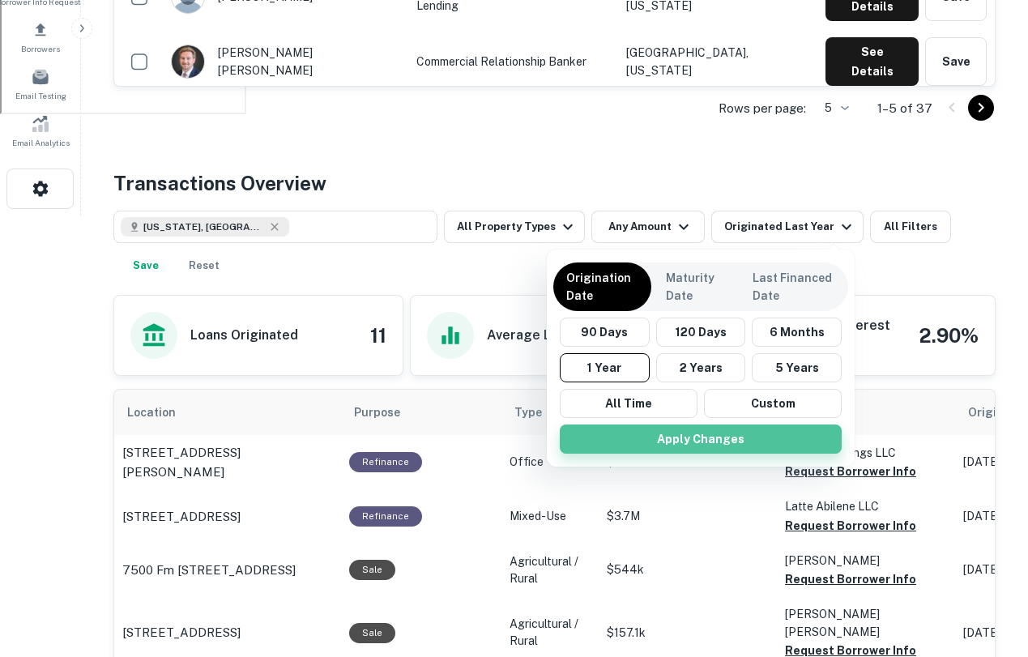
click at [703, 443] on button "Apply Changes" at bounding box center [701, 439] width 282 height 29
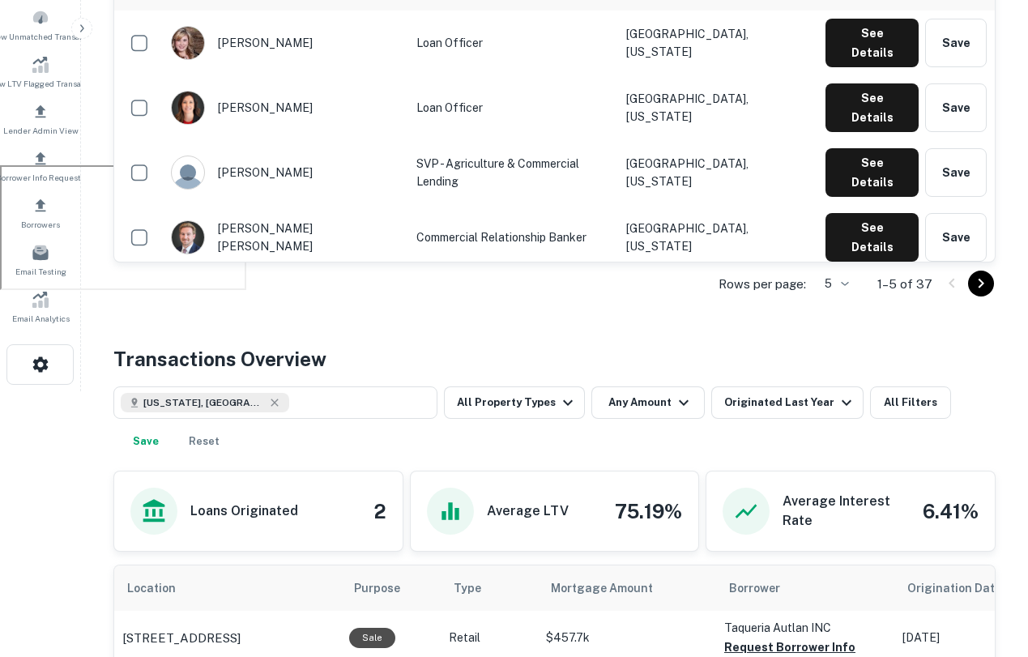
scroll to position [466, 0]
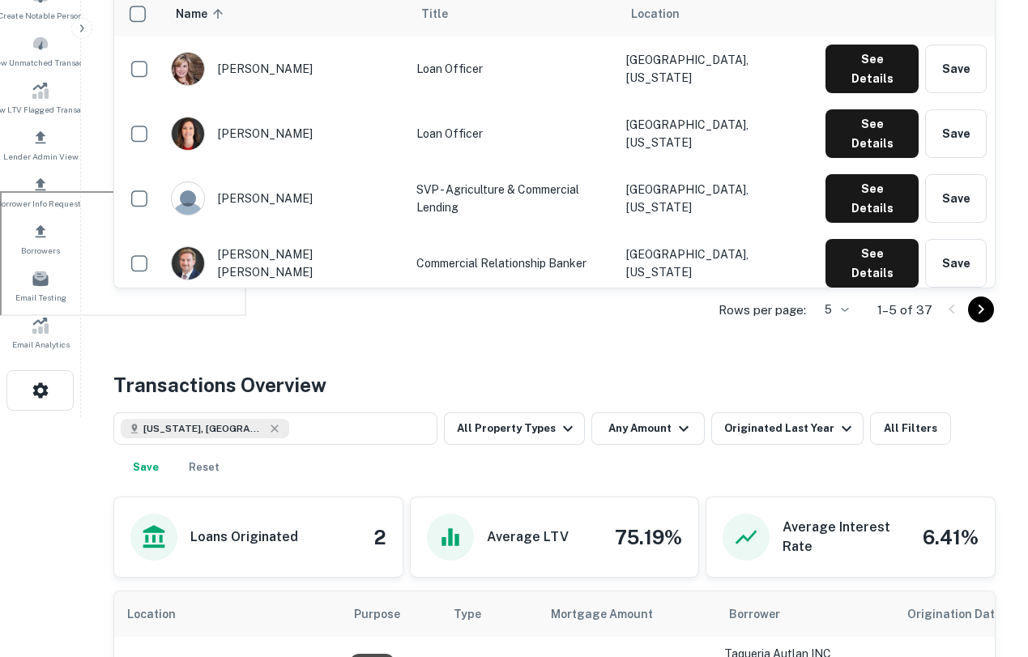
click at [762, 445] on div "Originated Last Year" at bounding box center [787, 428] width 152 height 32
click at [797, 429] on div "Originated Last Year" at bounding box center [790, 428] width 132 height 19
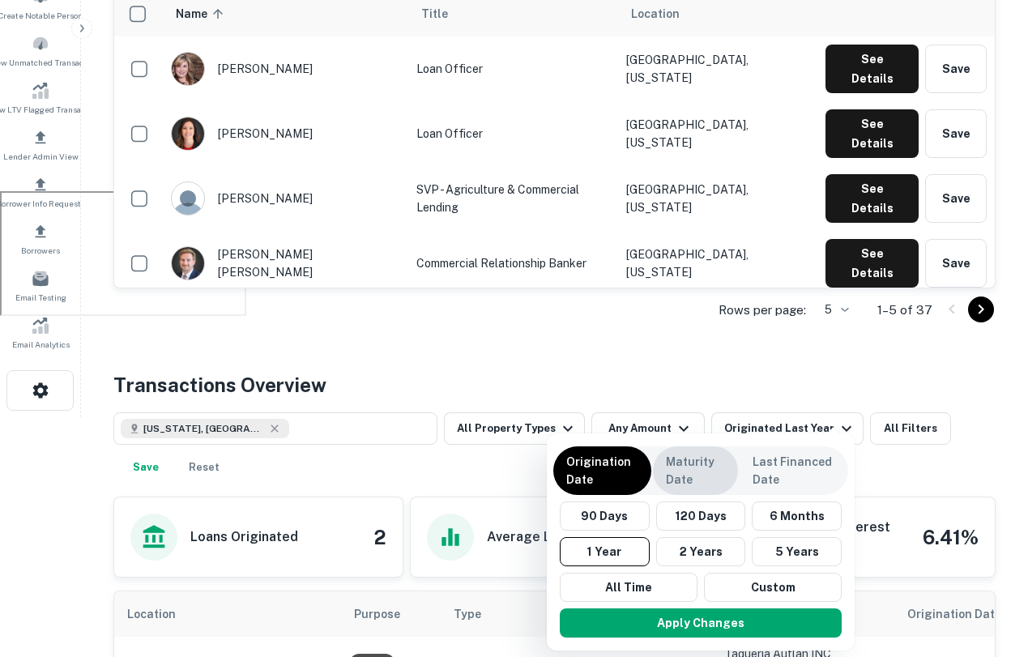
click at [678, 477] on p "Maturity Date" at bounding box center [695, 471] width 59 height 36
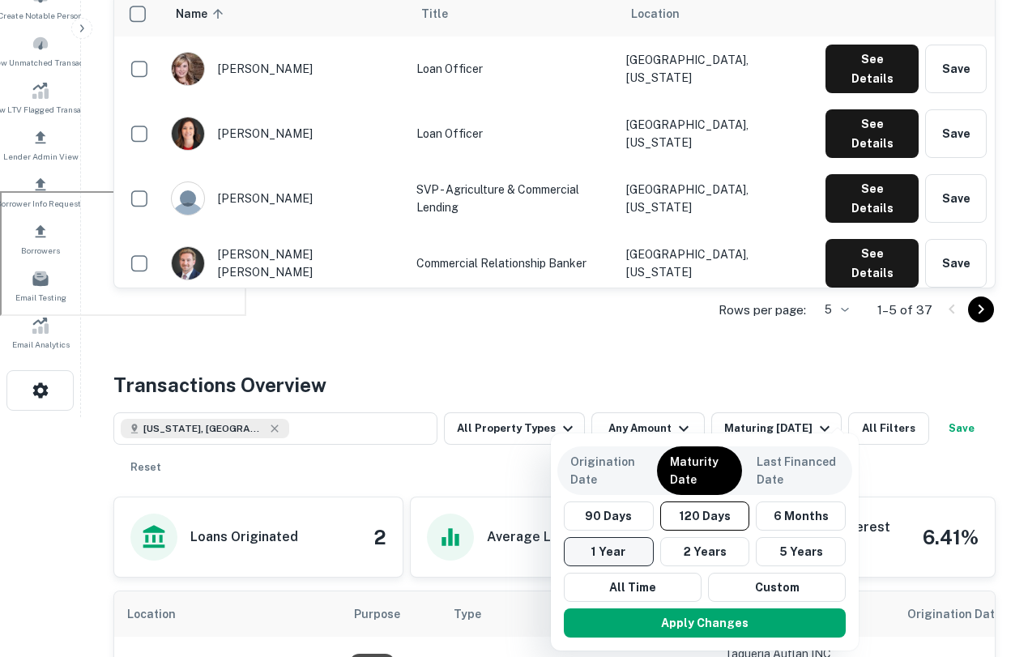
click at [624, 554] on button "1 Year" at bounding box center [609, 551] width 90 height 29
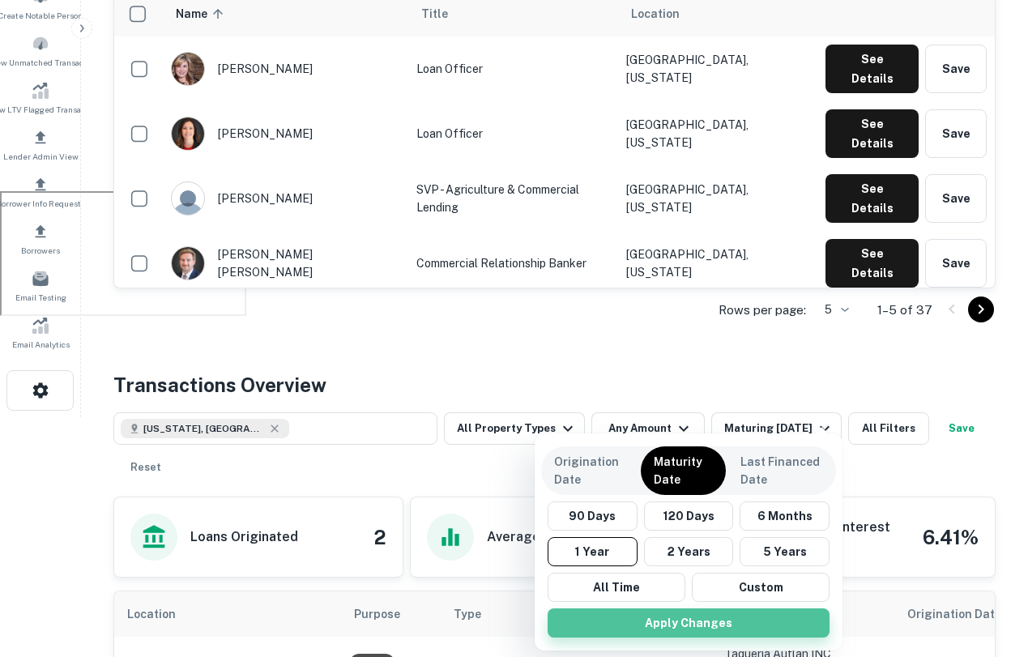
click at [682, 622] on button "Apply Changes" at bounding box center [689, 623] width 282 height 29
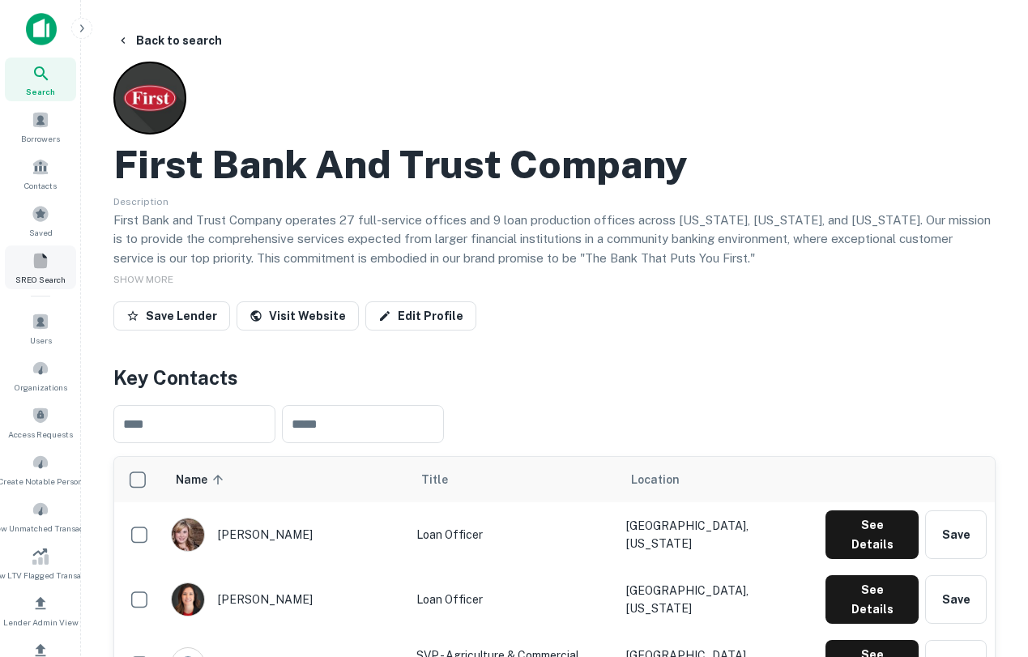
click at [38, 252] on span at bounding box center [41, 261] width 18 height 18
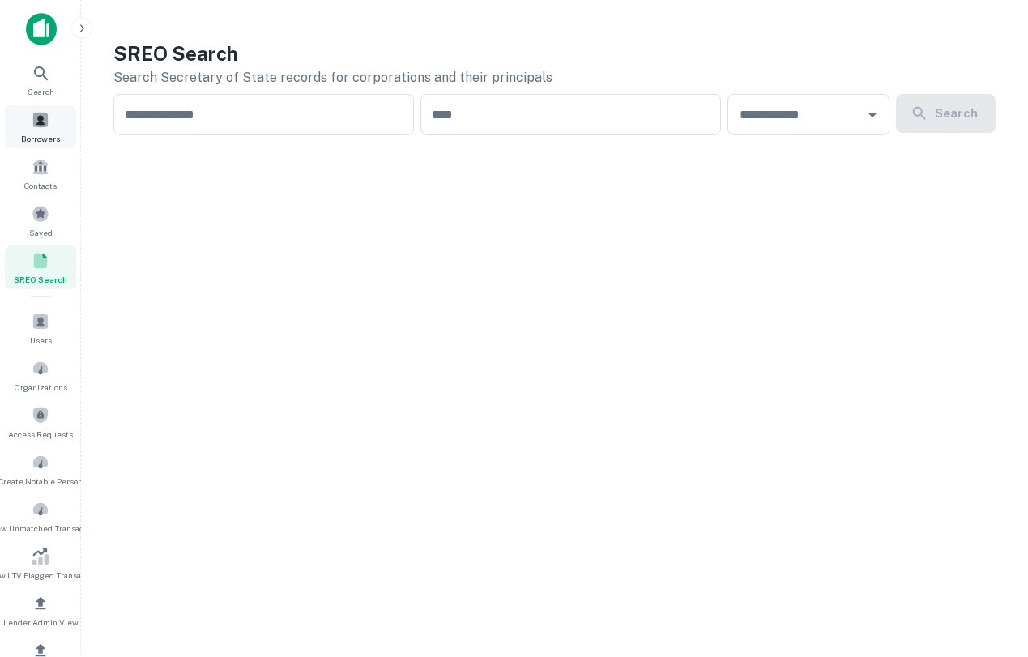
click at [22, 130] on div "Borrowers" at bounding box center [40, 127] width 71 height 44
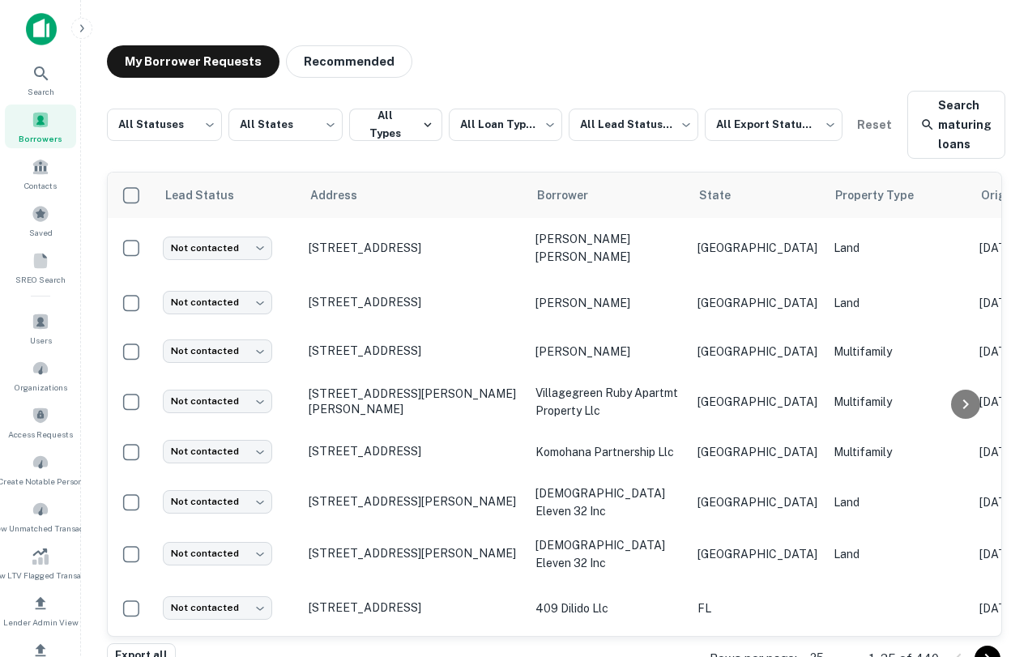
click at [38, 27] on img at bounding box center [41, 29] width 31 height 32
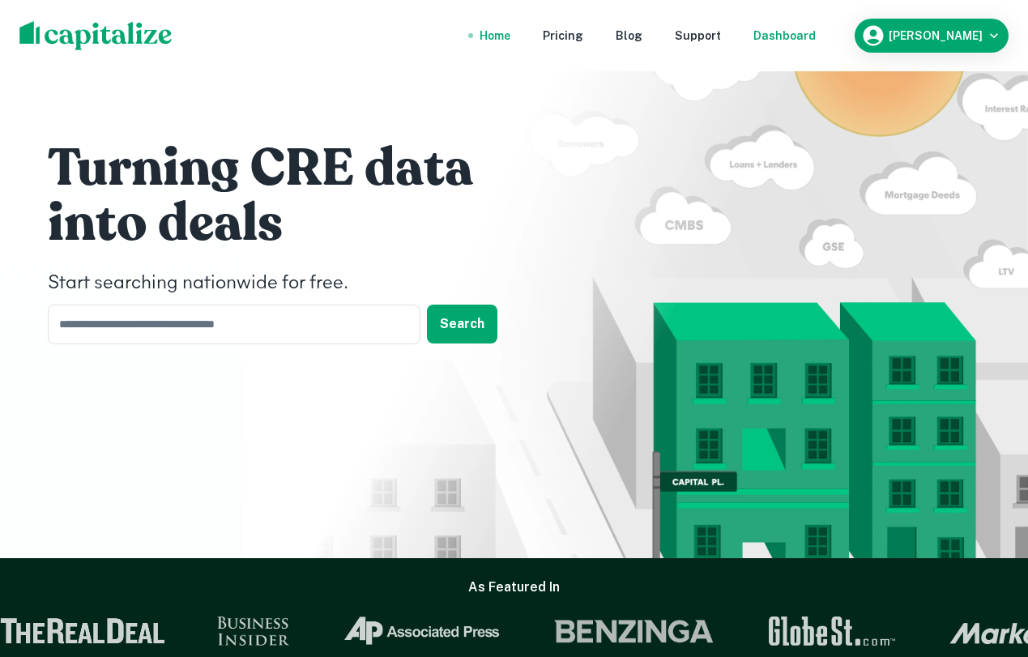
click at [816, 28] on div "Dashboard" at bounding box center [785, 36] width 62 height 18
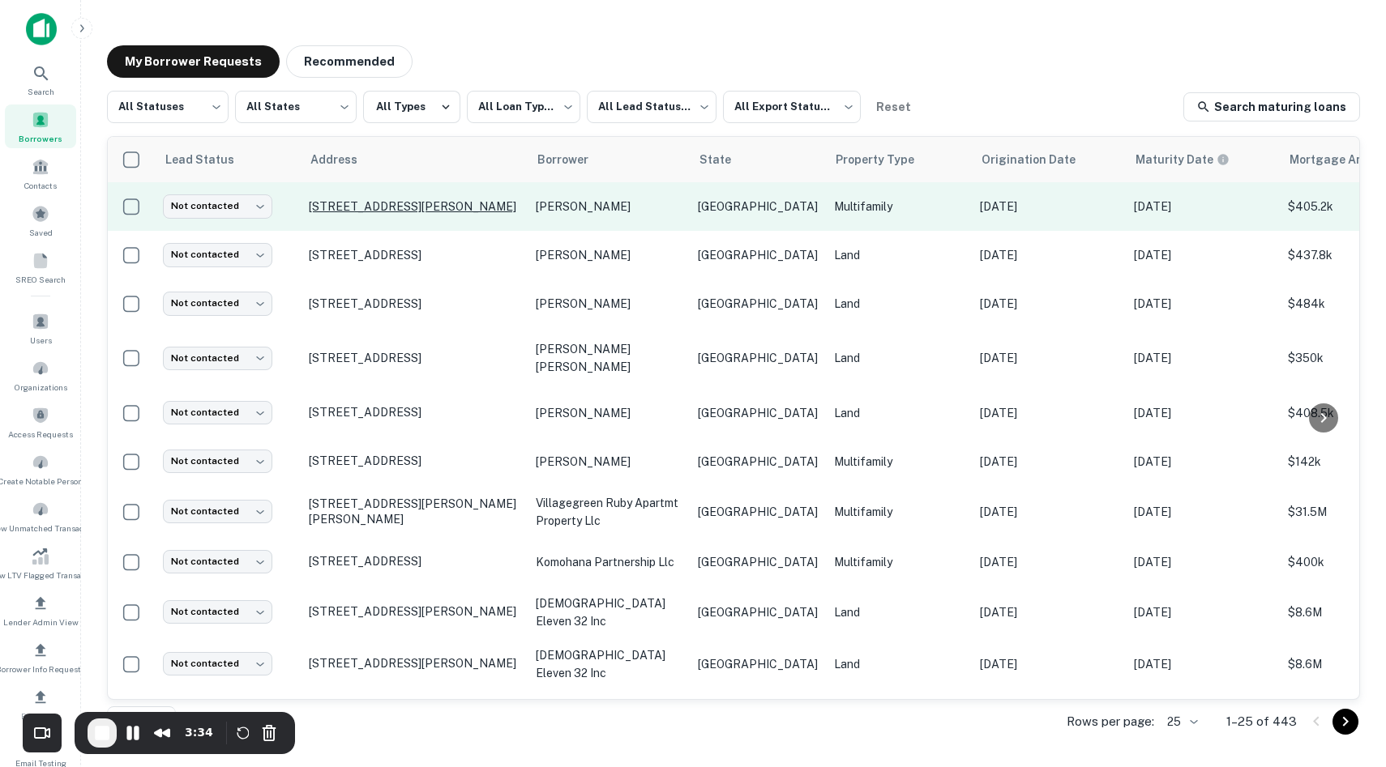
click at [410, 209] on p "[STREET_ADDRESS][PERSON_NAME]" at bounding box center [414, 206] width 211 height 15
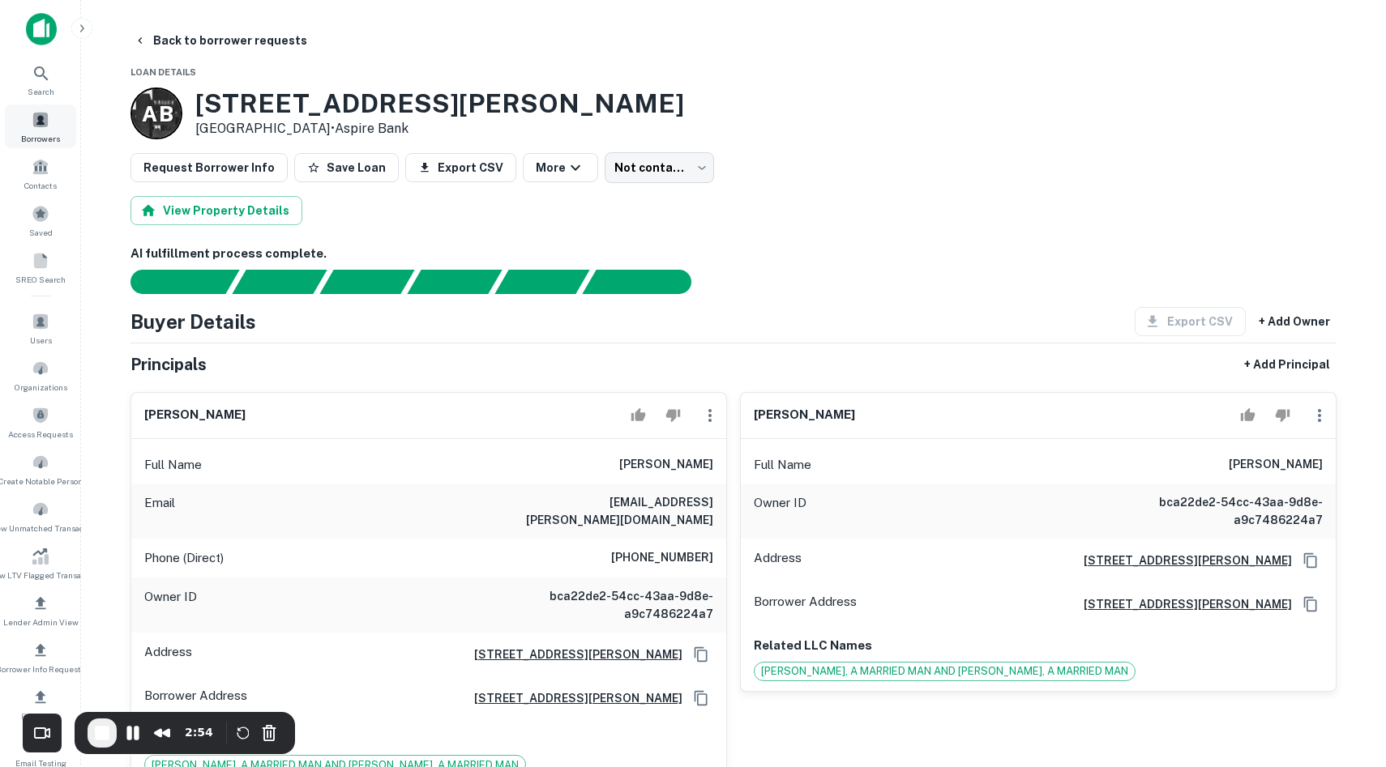
click at [28, 135] on span "Borrowers" at bounding box center [40, 138] width 39 height 13
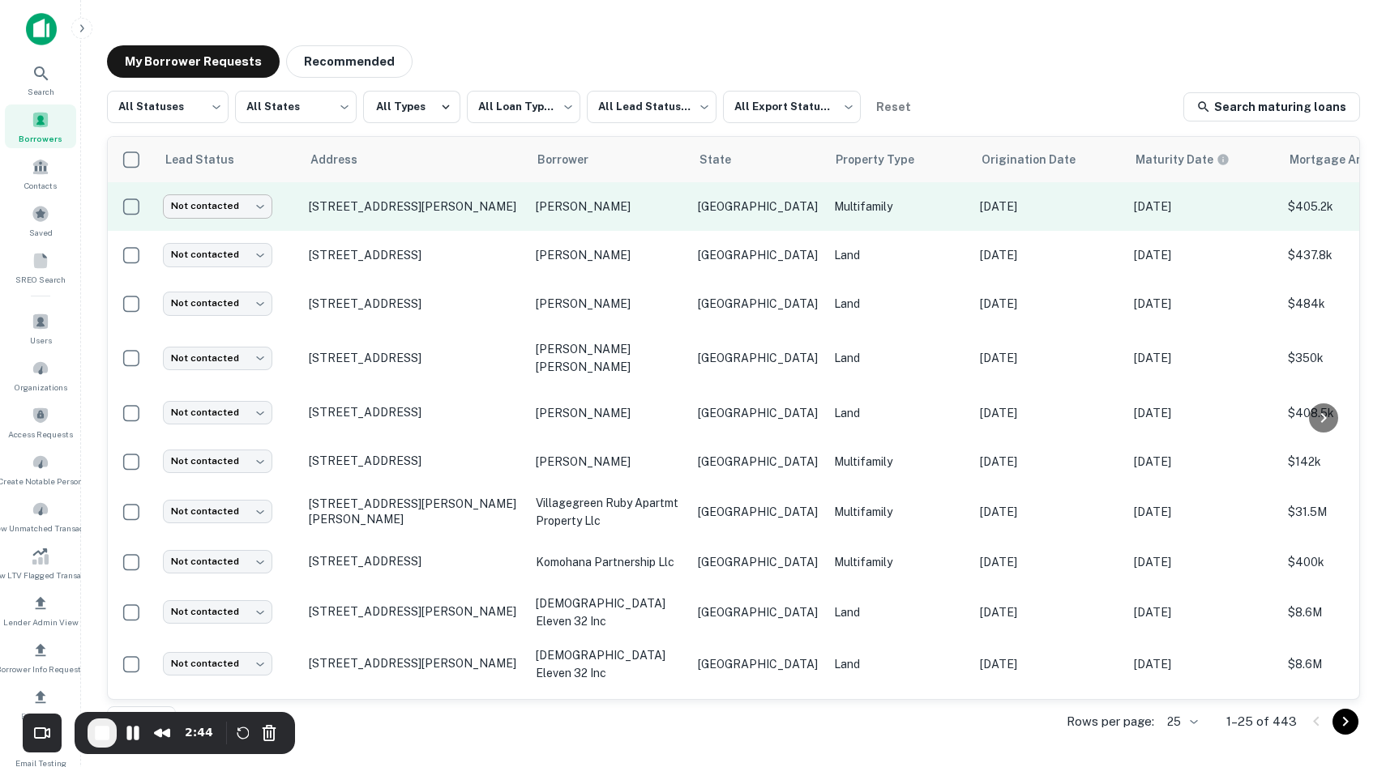
click at [201, 212] on body "**********" at bounding box center [693, 383] width 1386 height 767
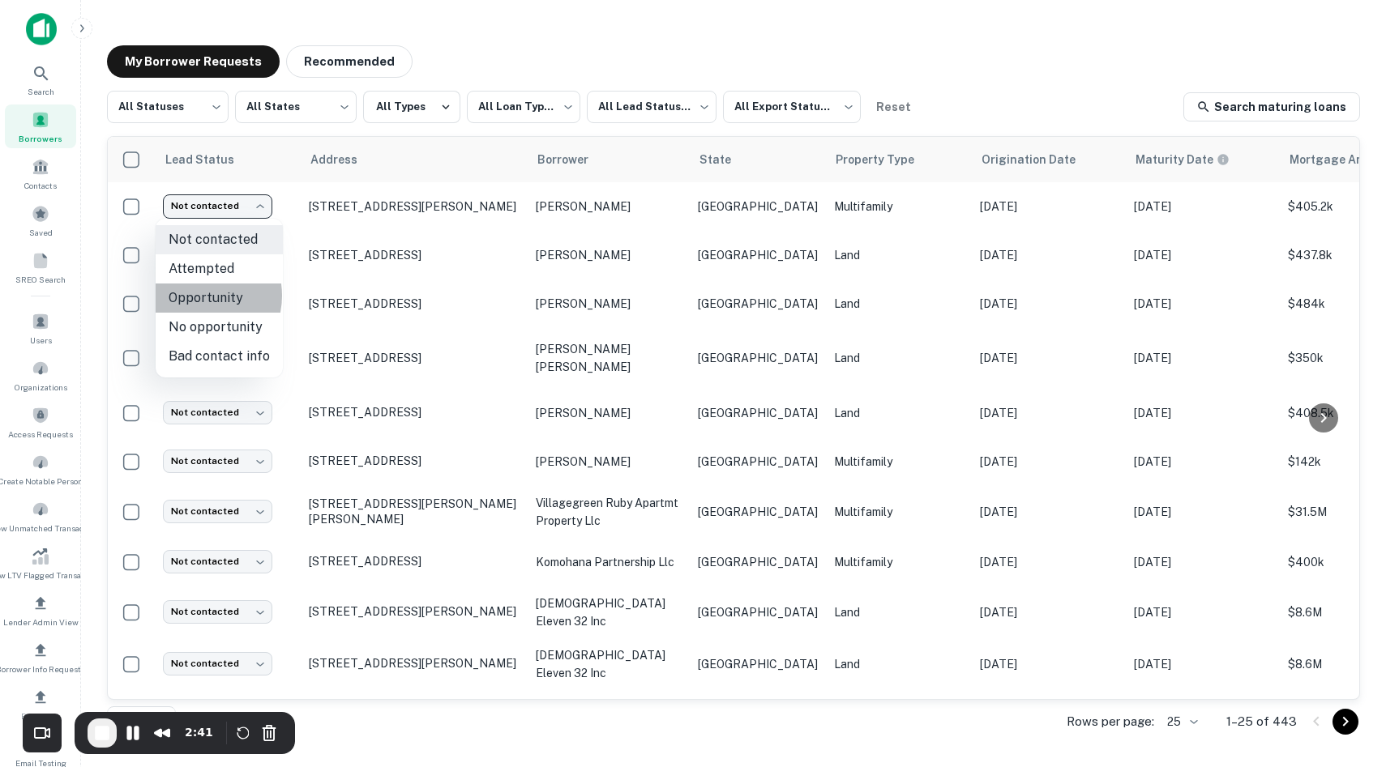
click at [196, 296] on li "Opportunity" at bounding box center [219, 298] width 127 height 29
type input "**********"
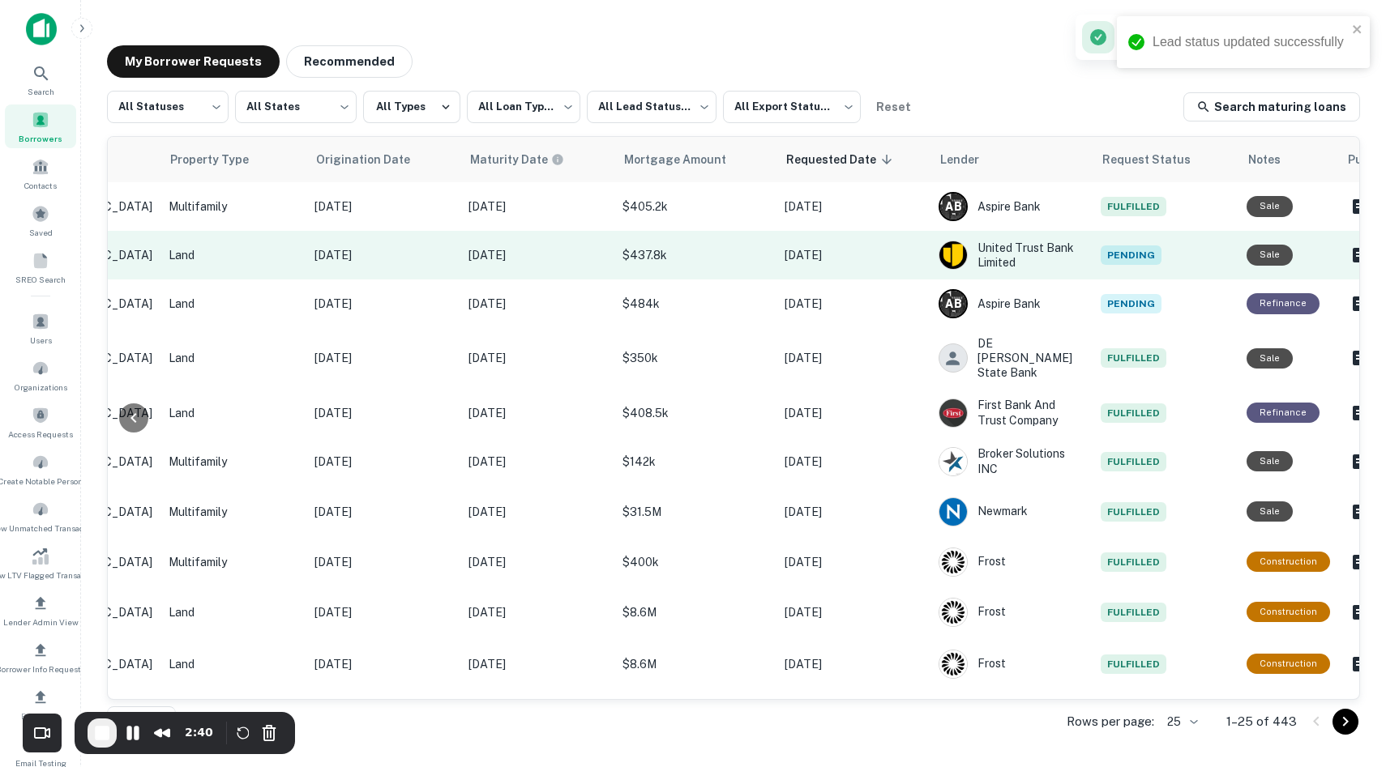
scroll to position [0, 699]
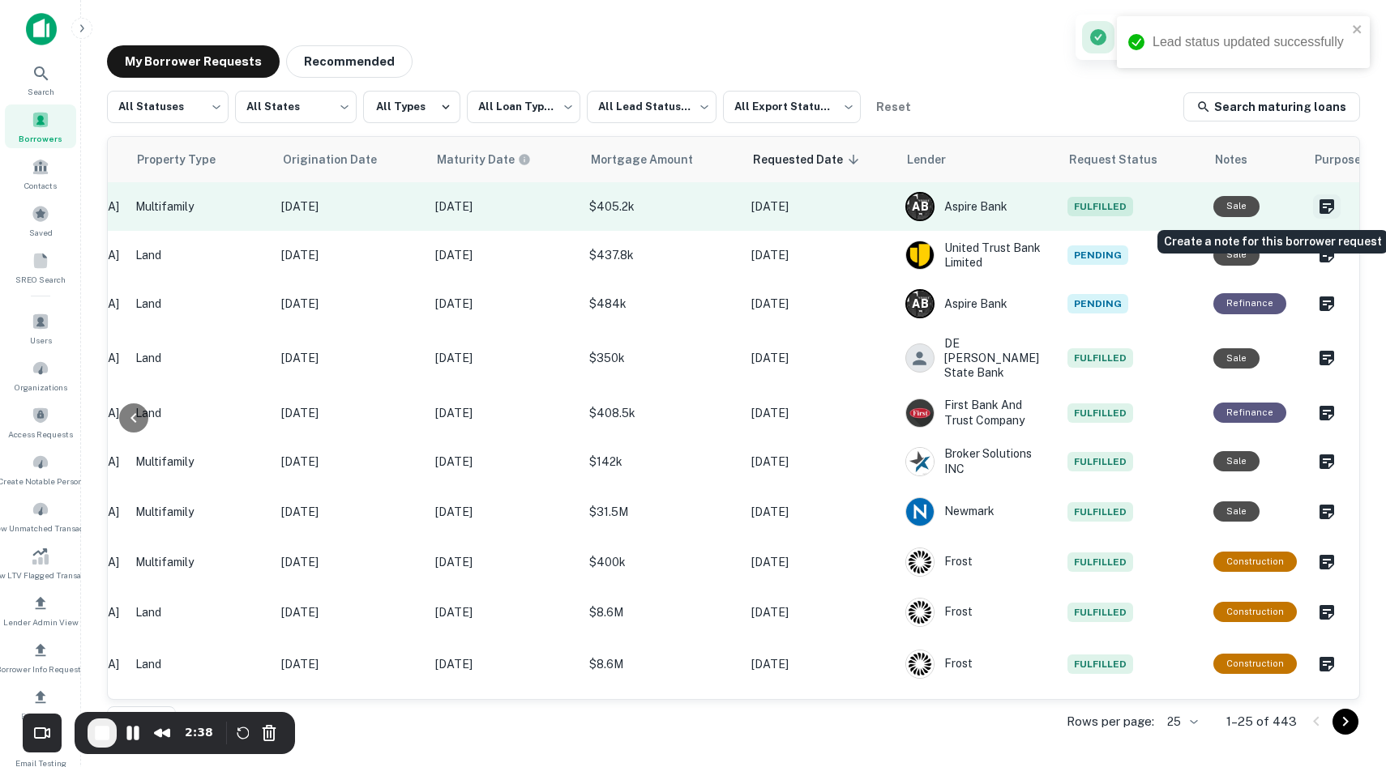
click at [1319, 206] on icon "Create a note for this borrower request" at bounding box center [1326, 206] width 15 height 15
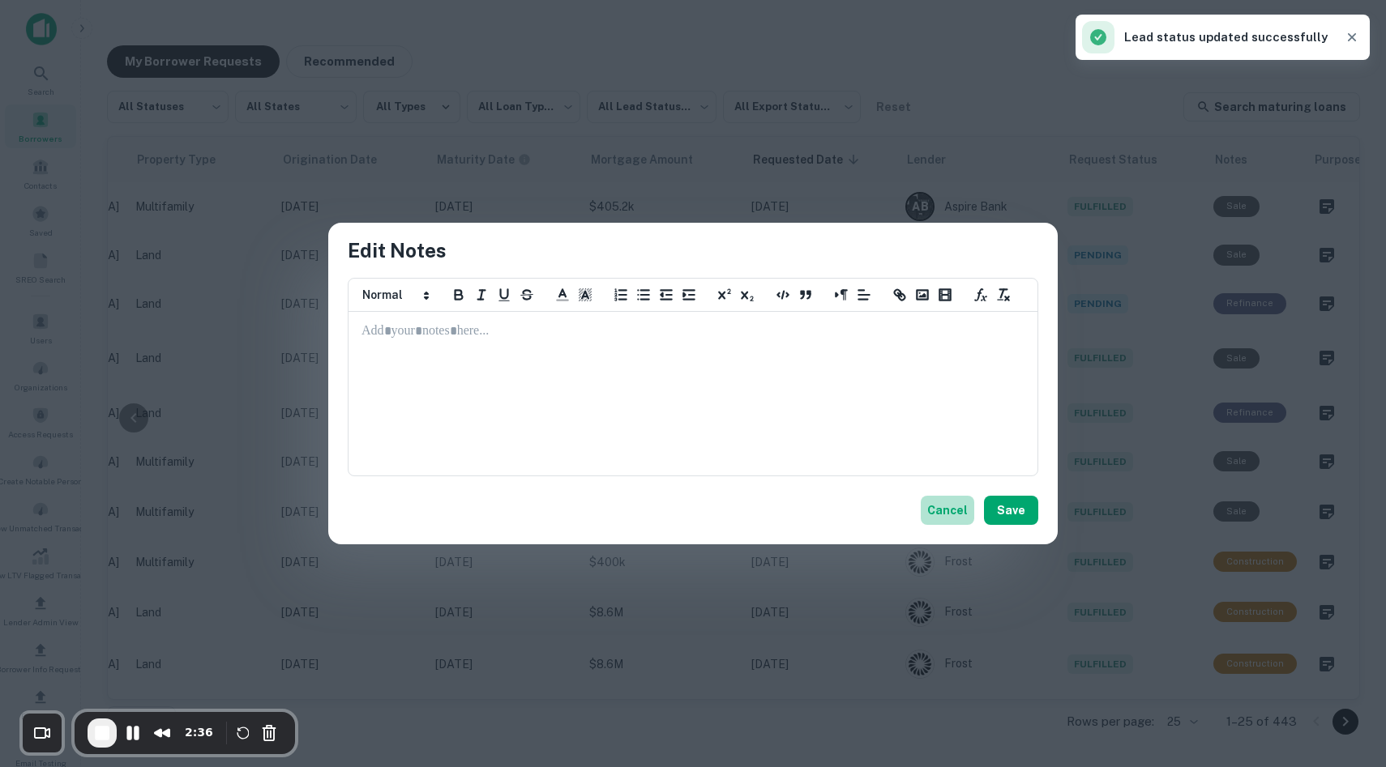
click at [946, 523] on button "Cancel" at bounding box center [947, 510] width 53 height 29
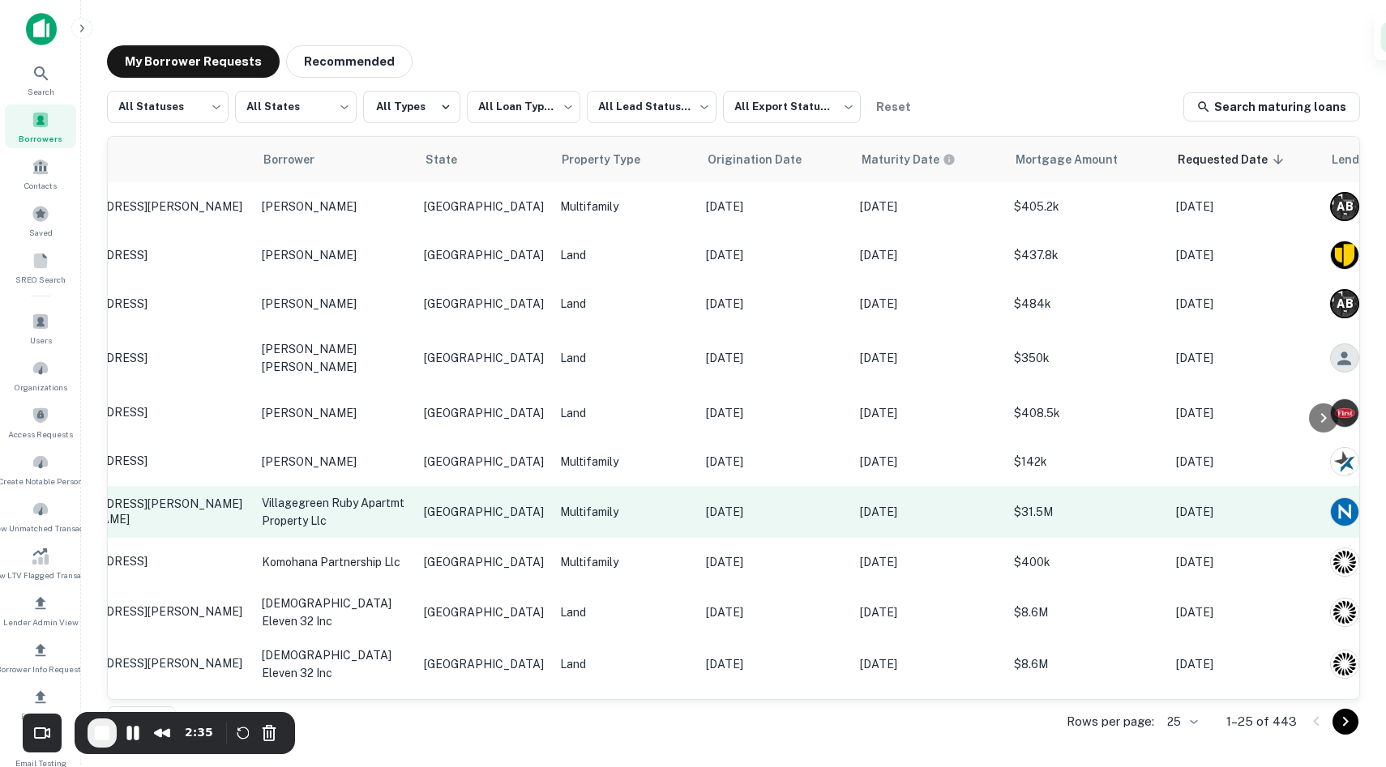
scroll to position [0, 0]
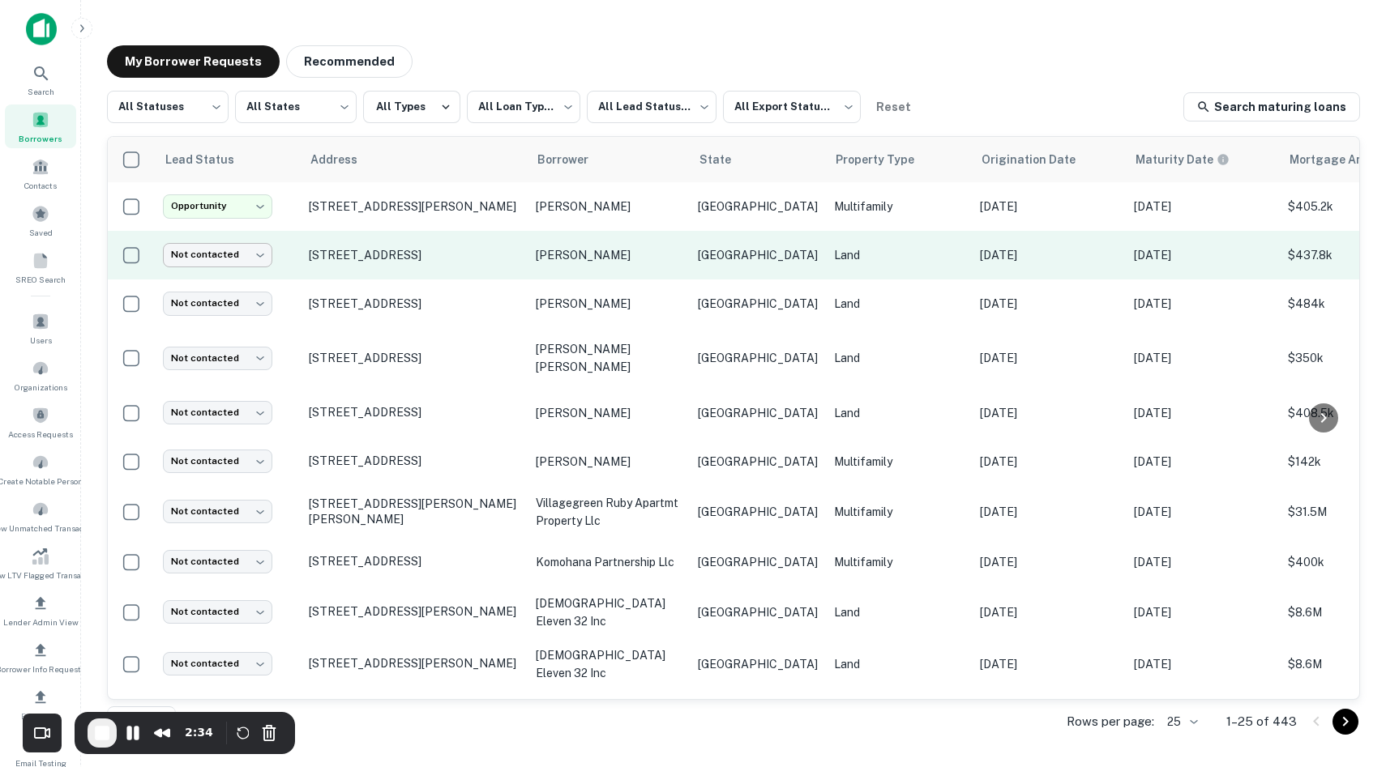
click at [225, 259] on body "**********" at bounding box center [693, 383] width 1386 height 767
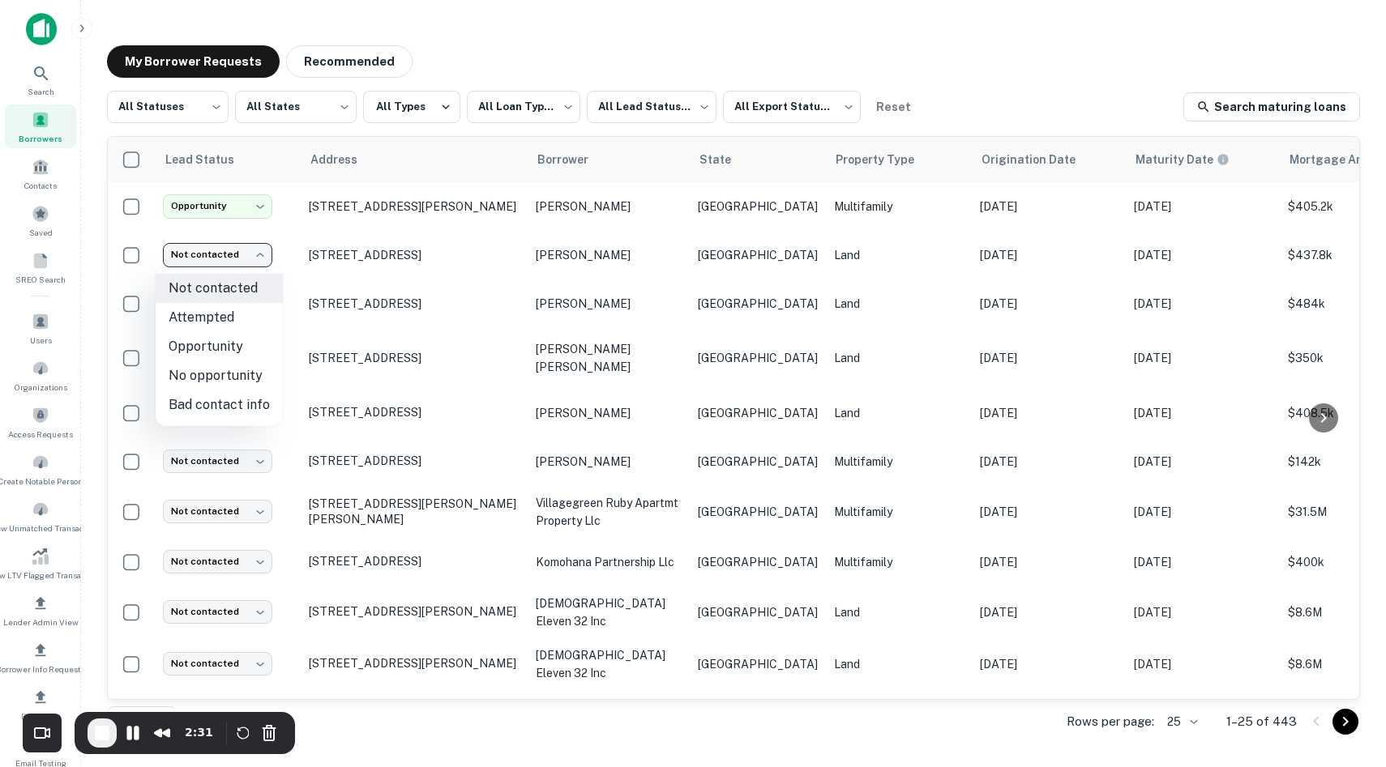
click at [325, 267] on div at bounding box center [693, 383] width 1386 height 767
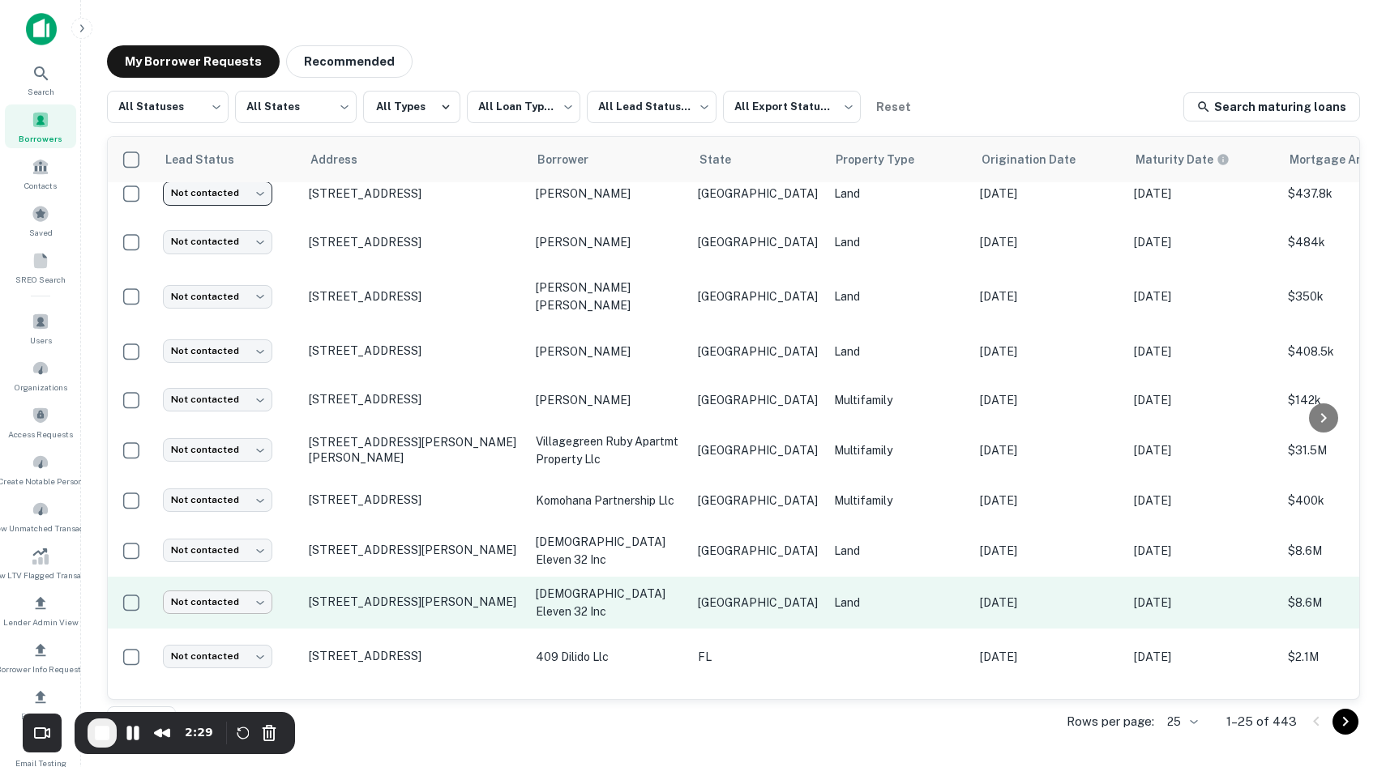
scroll to position [62, 0]
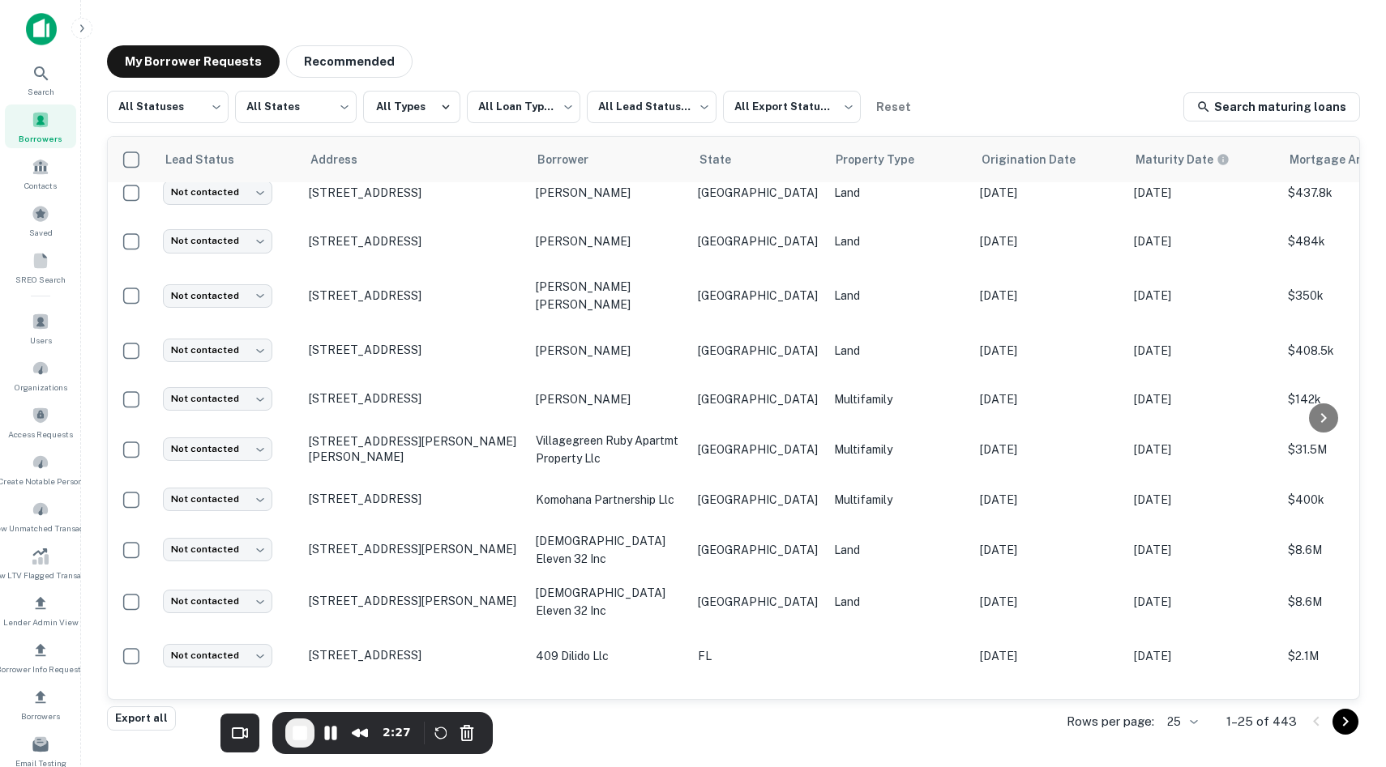
drag, startPoint x: 182, startPoint y: 722, endPoint x: 378, endPoint y: 737, distance: 197.5
click at [378, 737] on div "2:27" at bounding box center [396, 733] width 41 height 29
click at [46, 78] on icon at bounding box center [41, 73] width 14 height 14
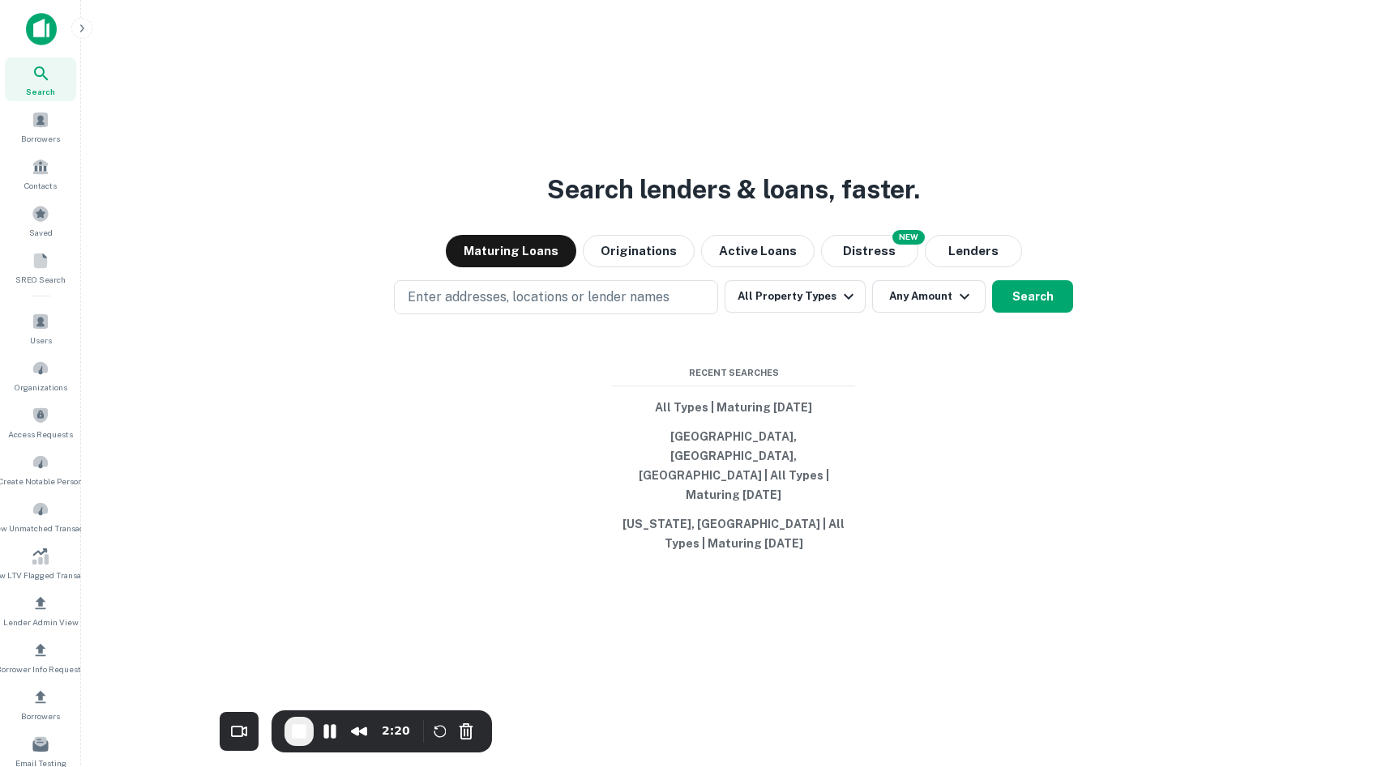
click at [895, 245] on div "NEW" at bounding box center [908, 237] width 32 height 15
click at [853, 267] on button "Distress" at bounding box center [869, 251] width 97 height 32
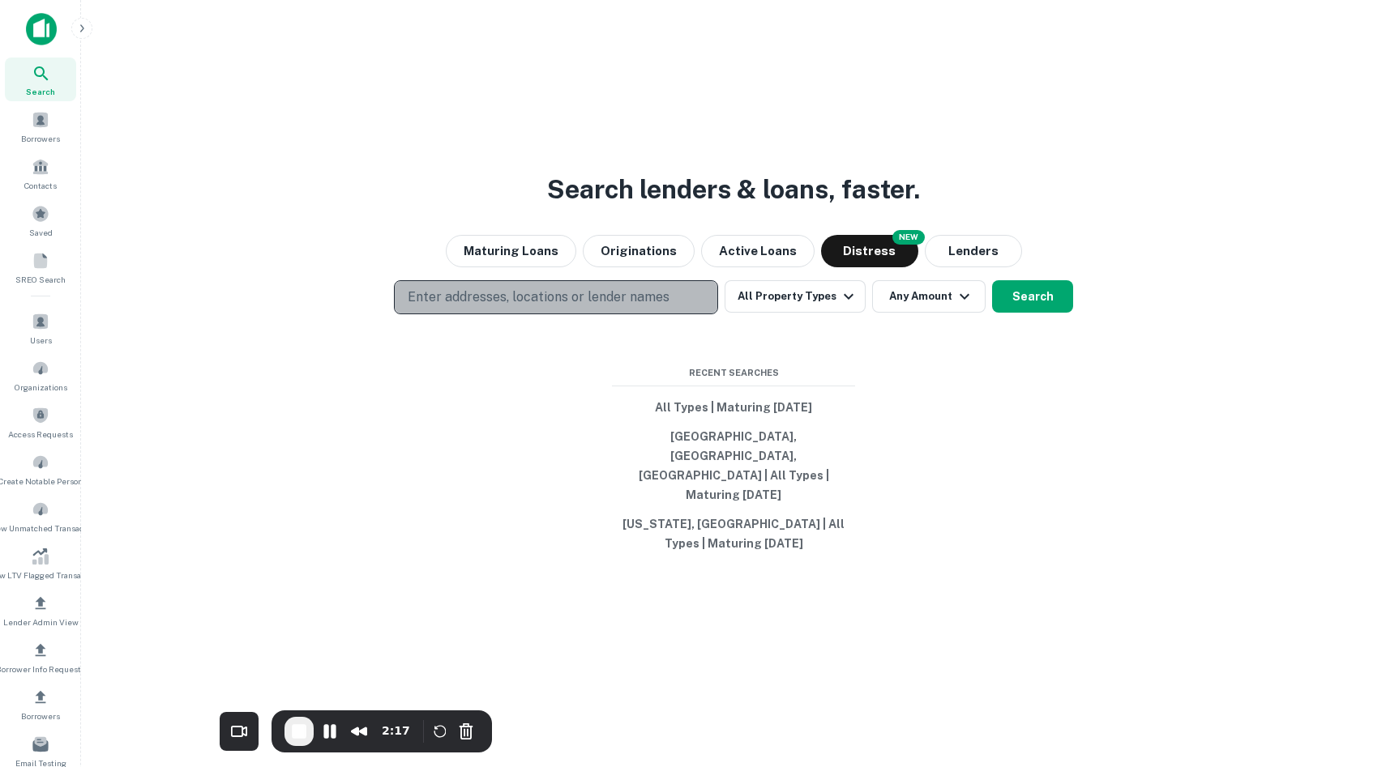
click at [674, 314] on button "Enter addresses, locations or lender names" at bounding box center [556, 297] width 324 height 34
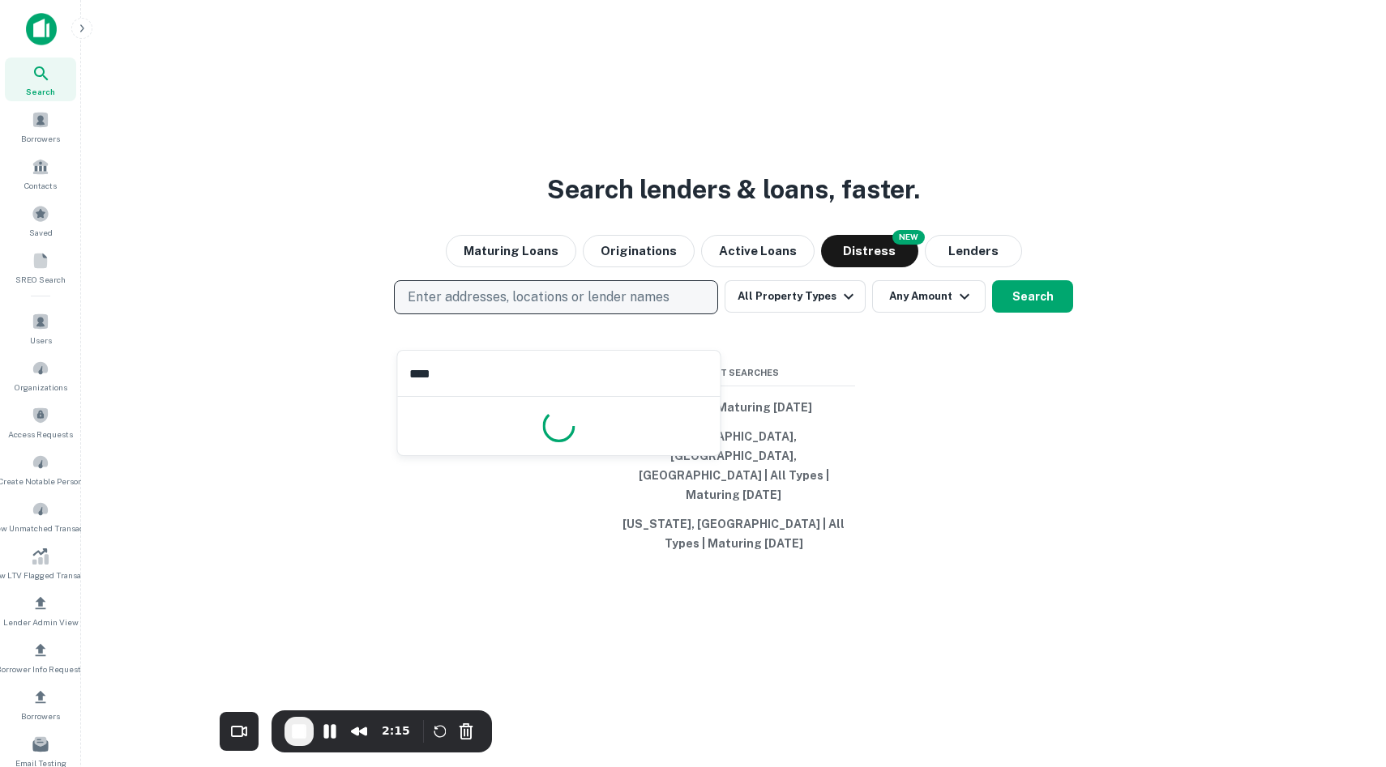
type input "*****"
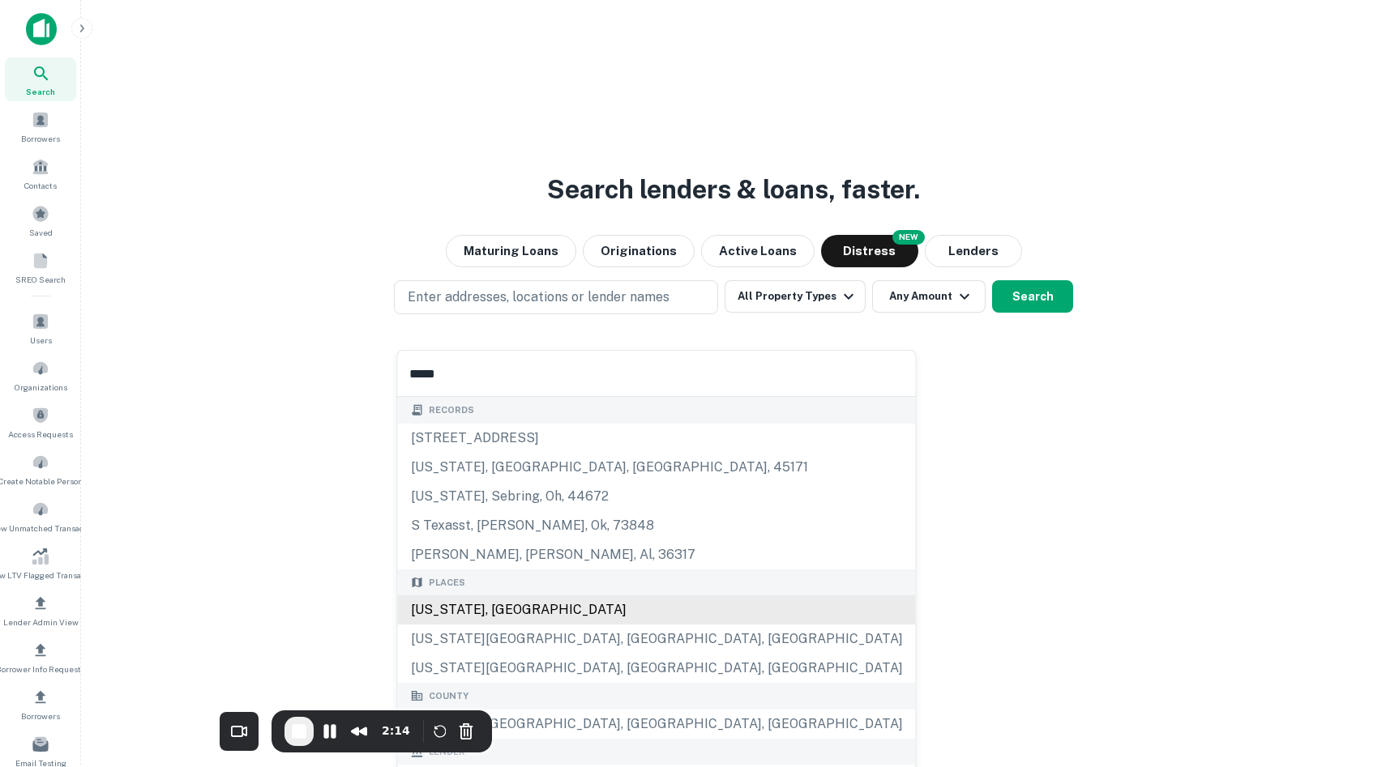
click at [511, 604] on div "[US_STATE], [GEOGRAPHIC_DATA]" at bounding box center [657, 610] width 518 height 29
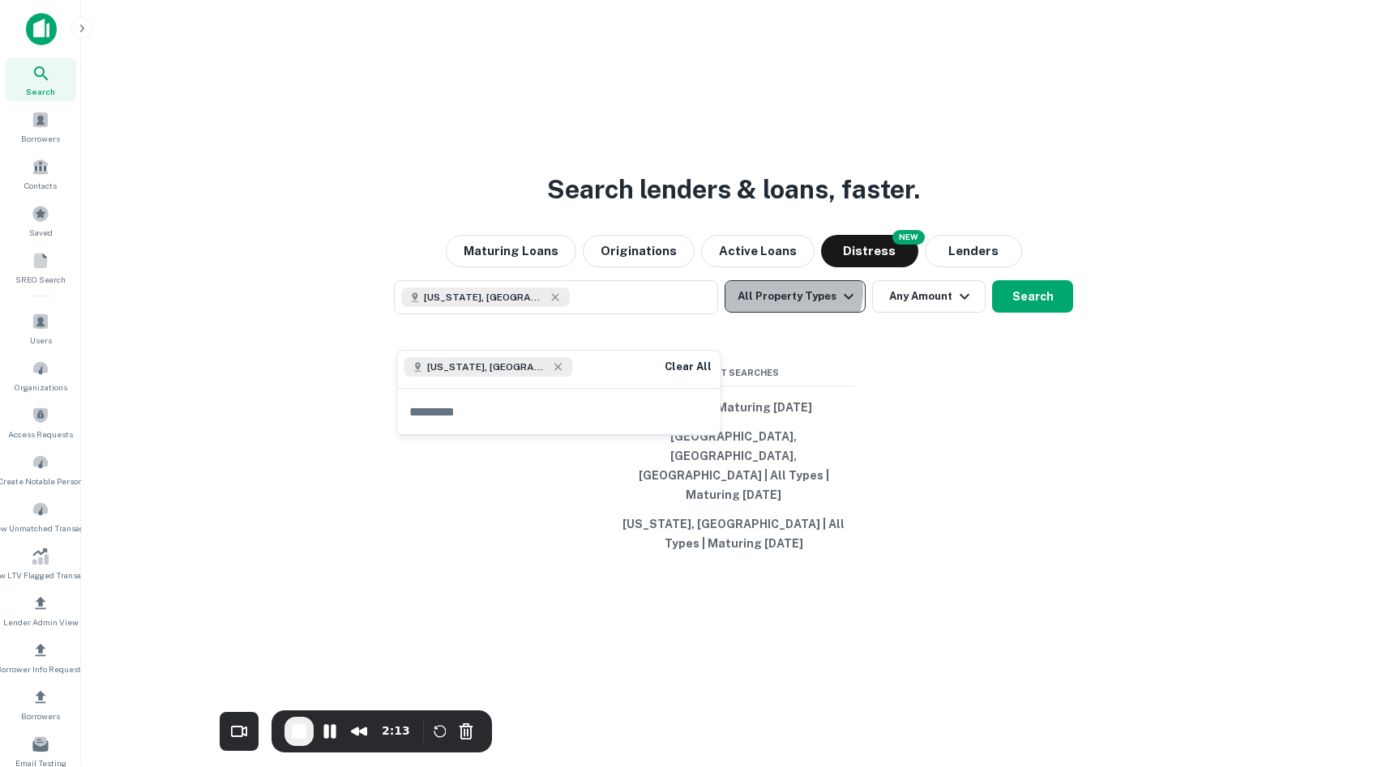
click at [791, 313] on button "All Property Types" at bounding box center [794, 296] width 141 height 32
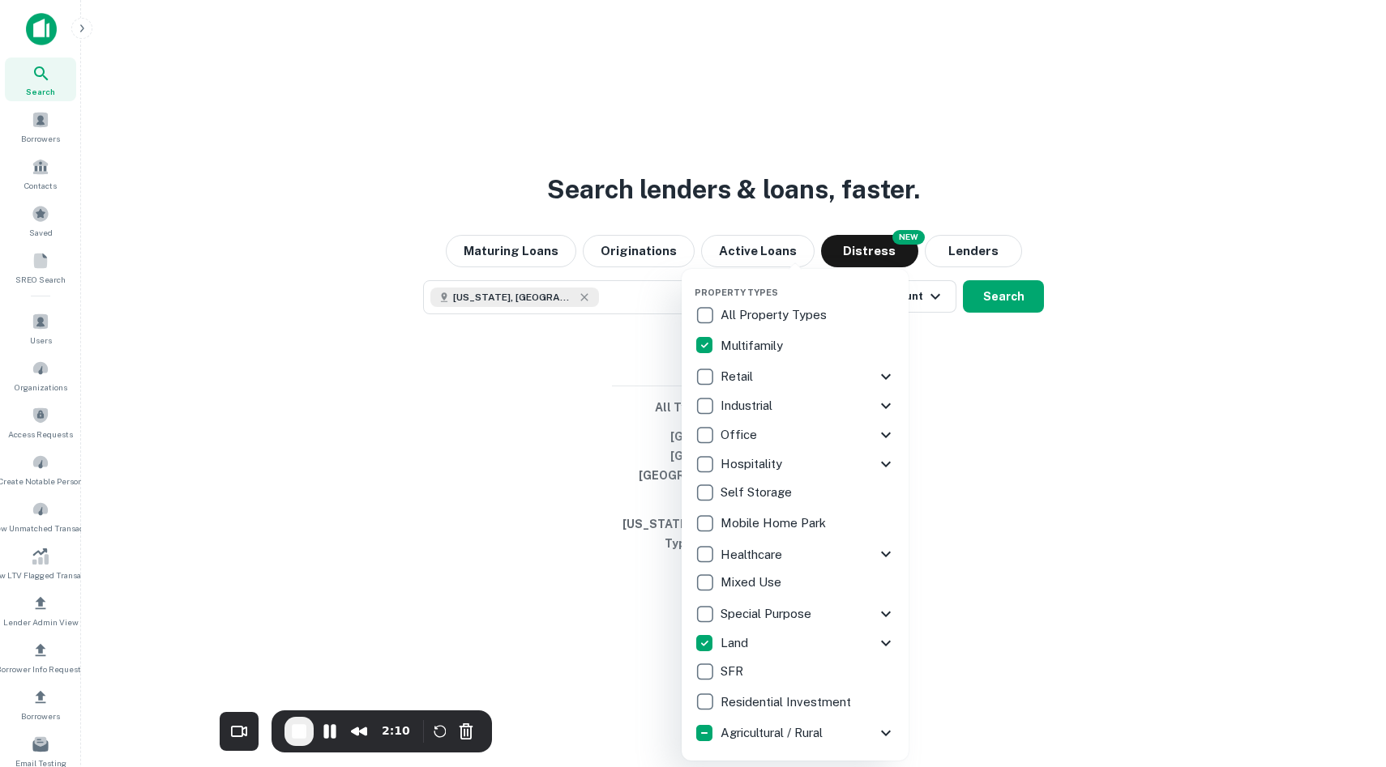
click at [1006, 329] on div at bounding box center [693, 383] width 1386 height 767
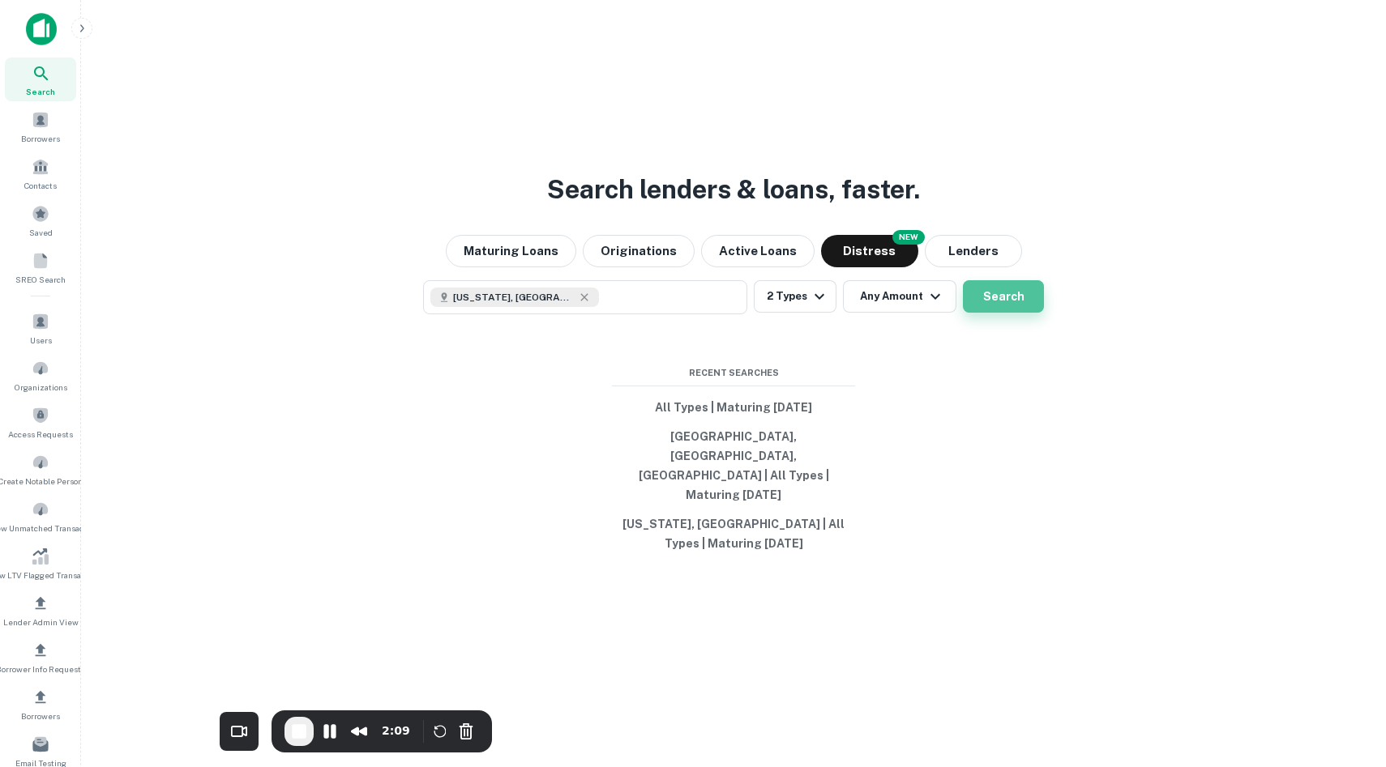
click at [1019, 313] on button "Search" at bounding box center [1003, 296] width 81 height 32
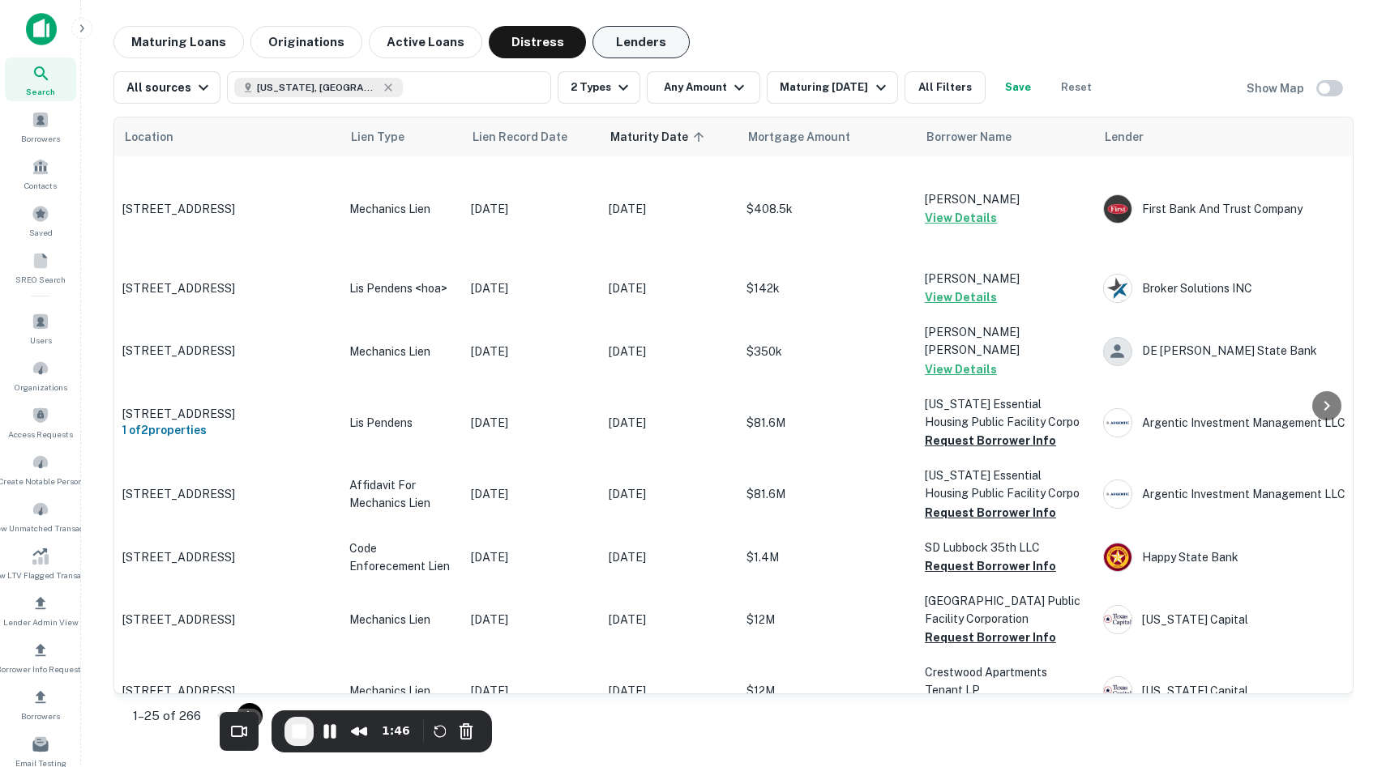
click at [635, 35] on button "Lenders" at bounding box center [640, 42] width 97 height 32
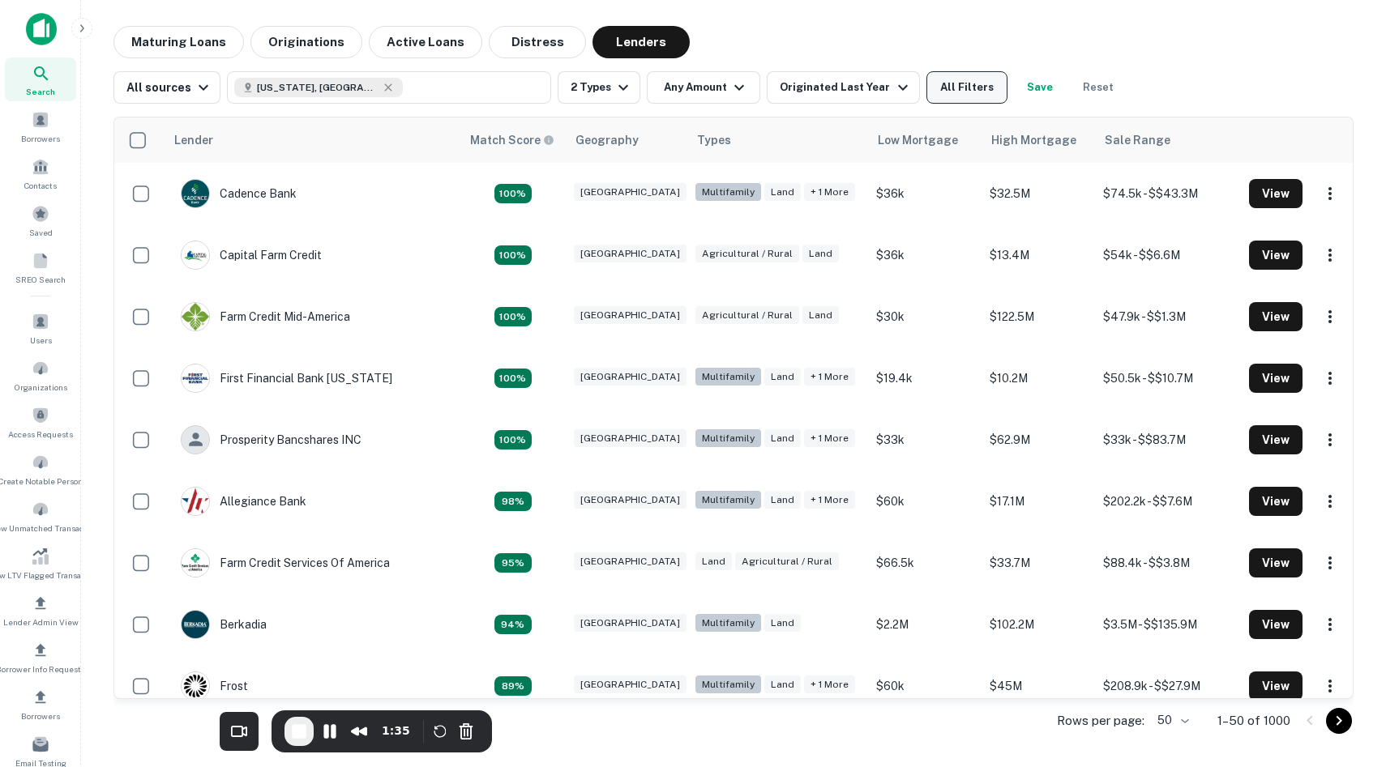
click at [964, 83] on button "All Filters" at bounding box center [966, 87] width 81 height 32
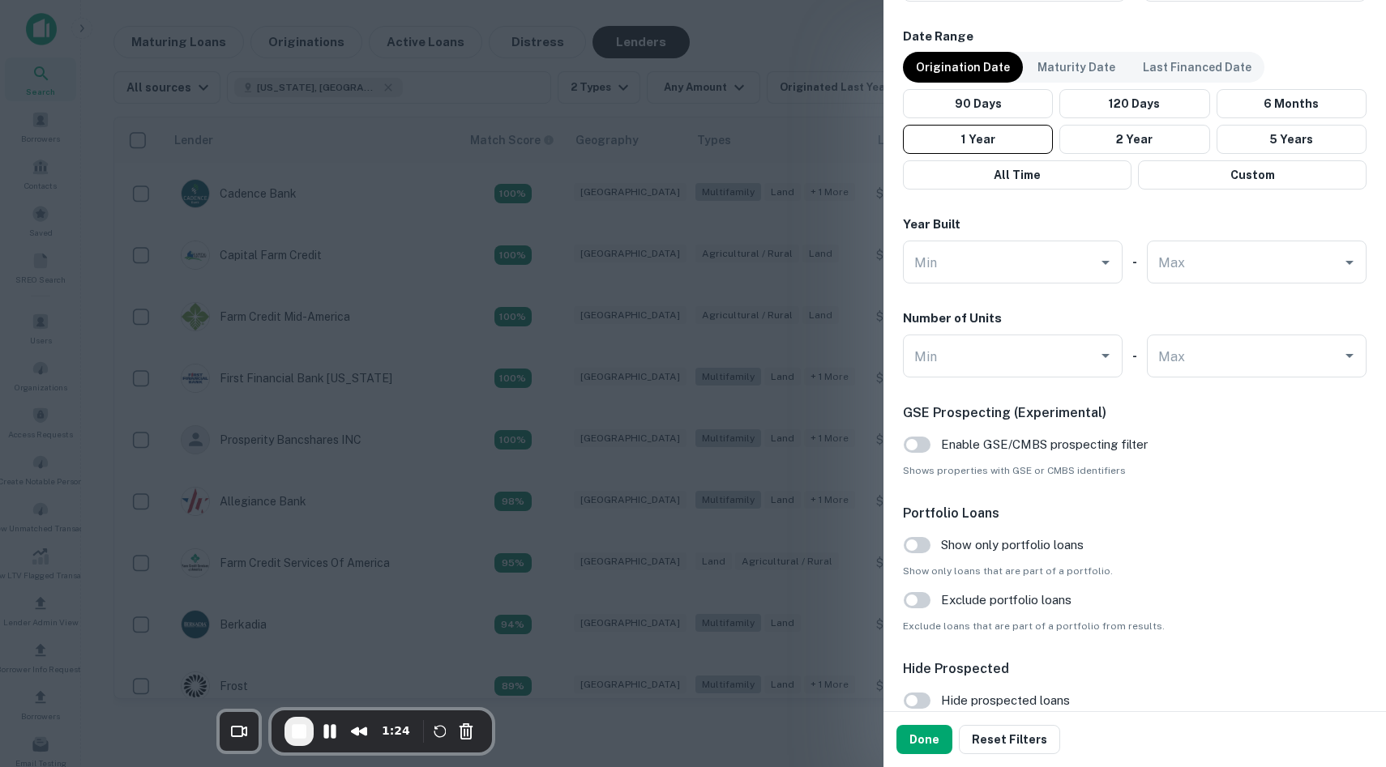
scroll to position [1314, 0]
click at [934, 732] on button "Done" at bounding box center [924, 739] width 56 height 29
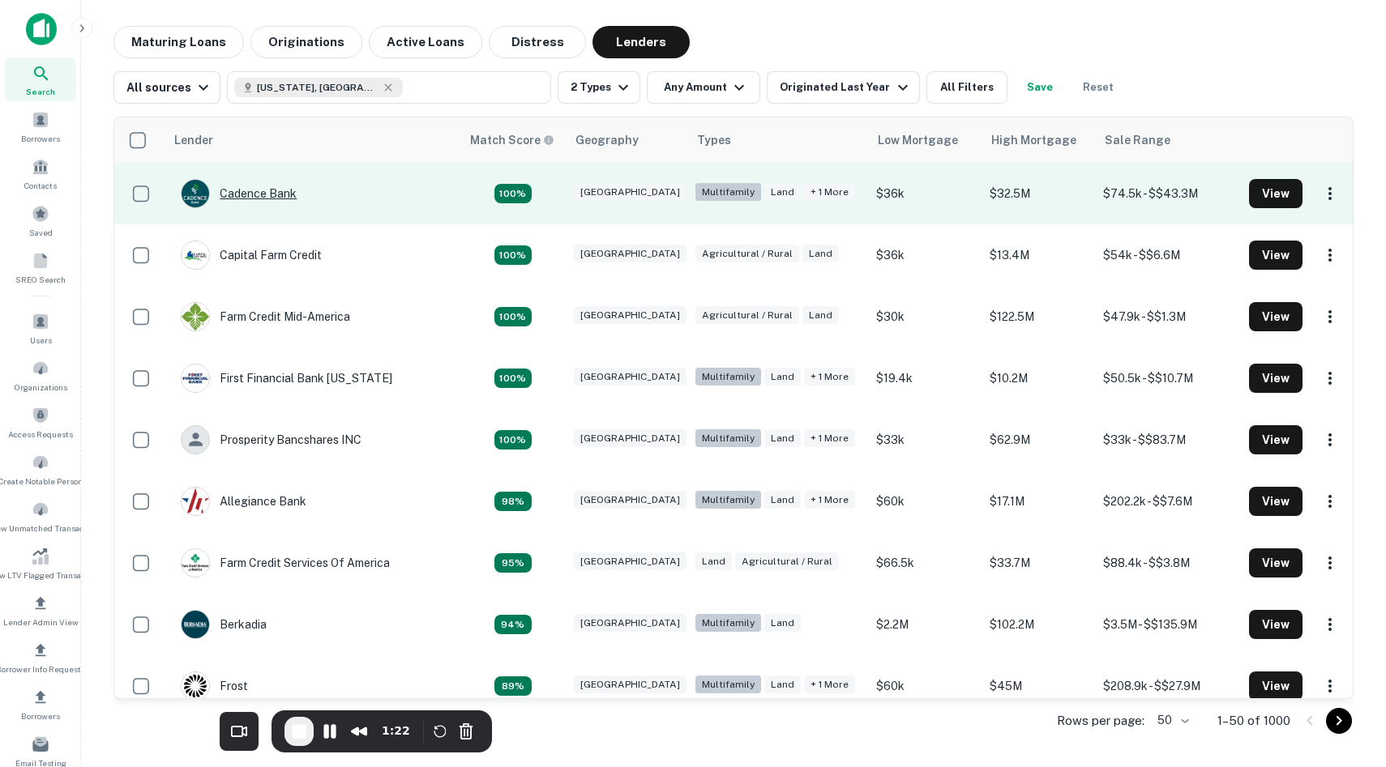
click at [271, 187] on div "Cadence Bank" at bounding box center [239, 193] width 116 height 29
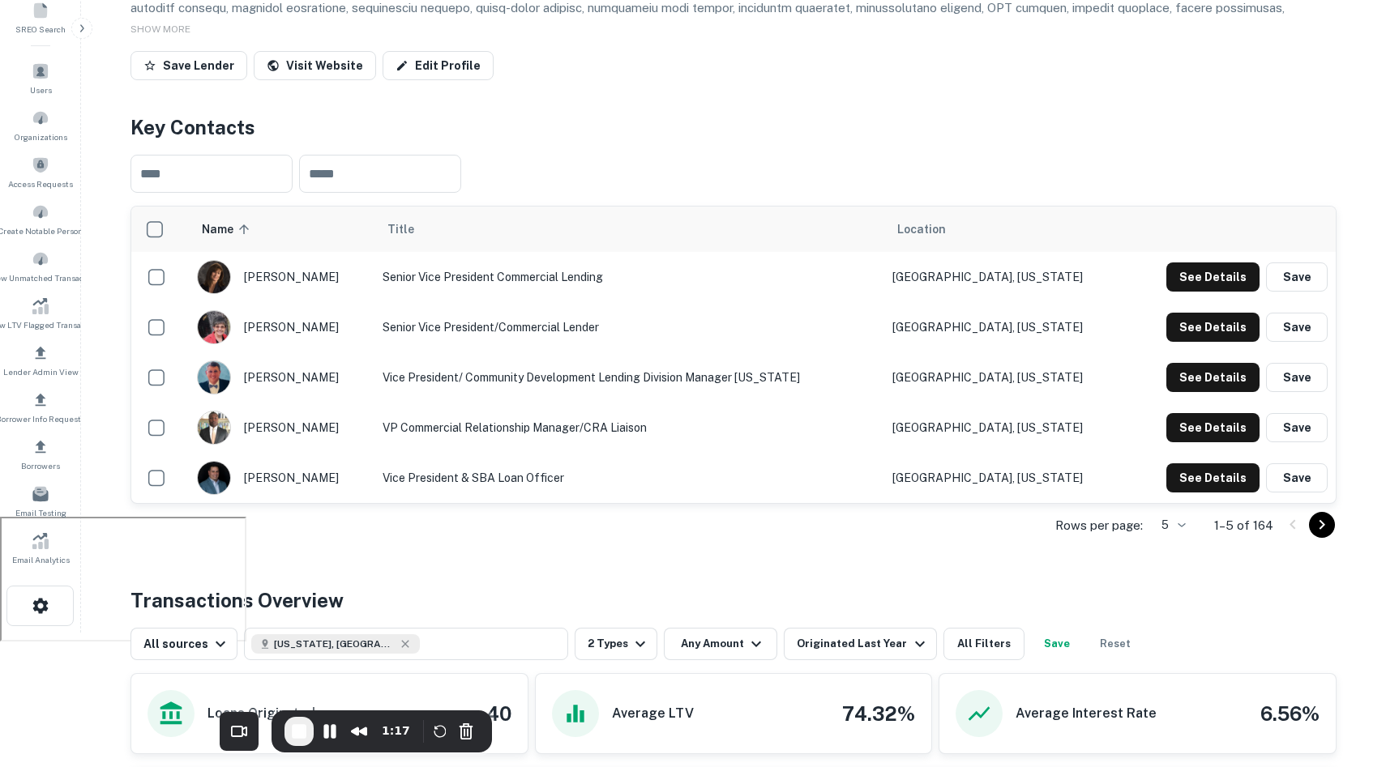
scroll to position [276, 0]
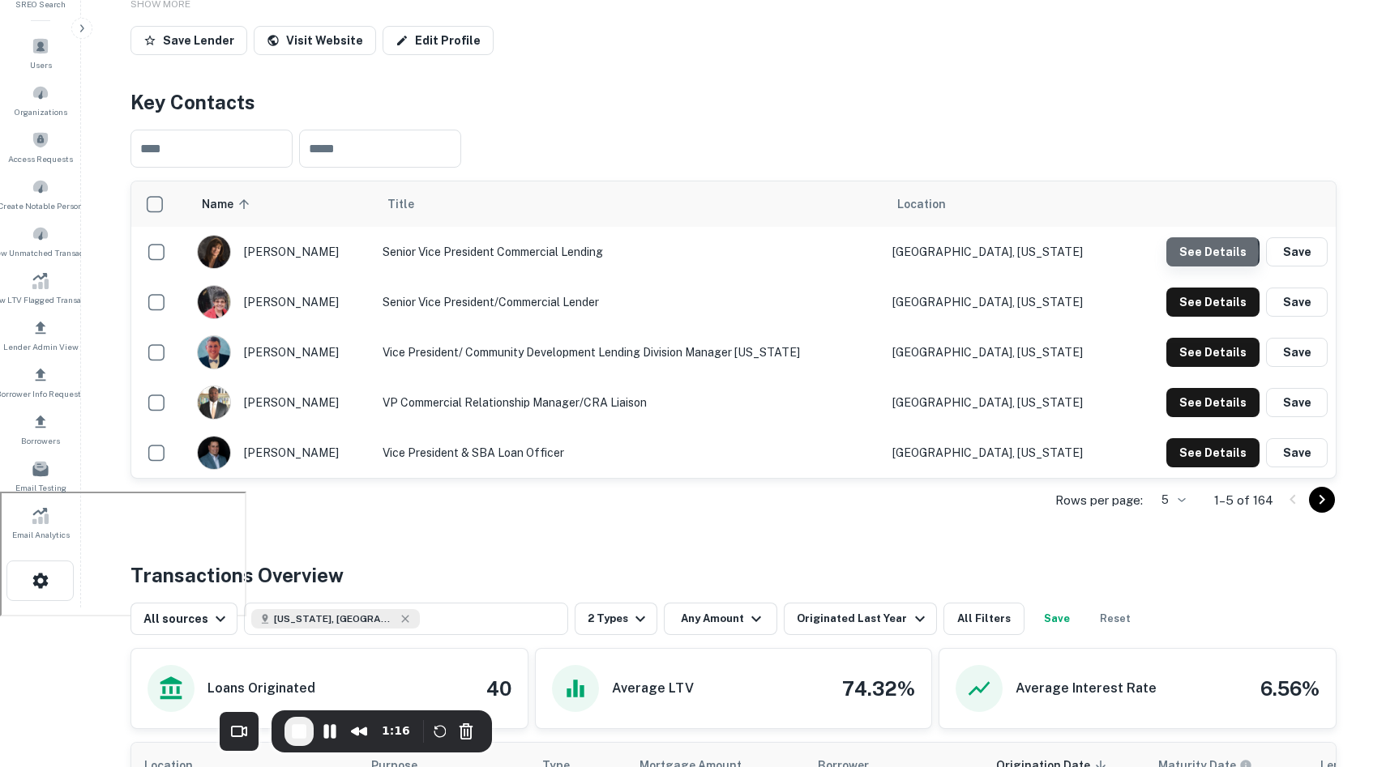
click at [1197, 254] on button "See Details" at bounding box center [1212, 251] width 93 height 29
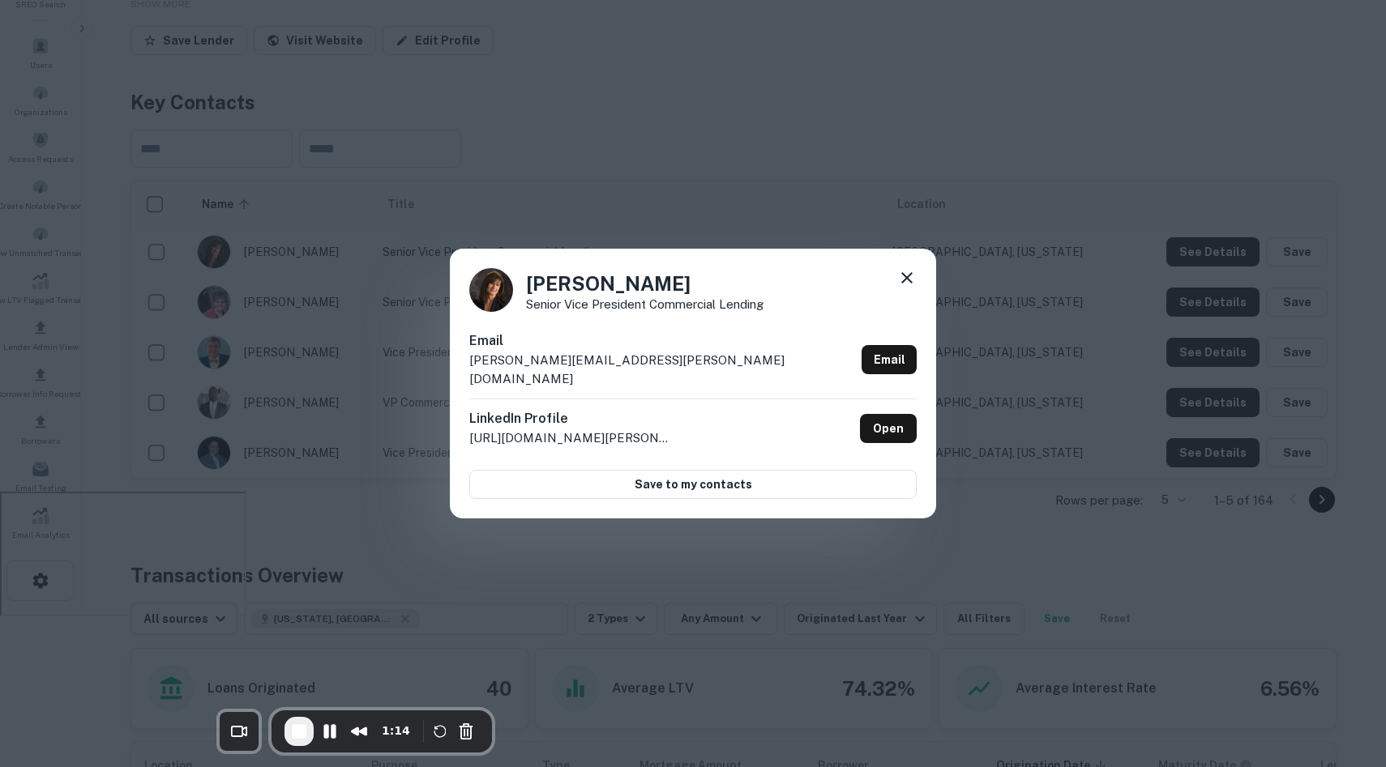
click at [905, 284] on icon at bounding box center [906, 277] width 11 height 11
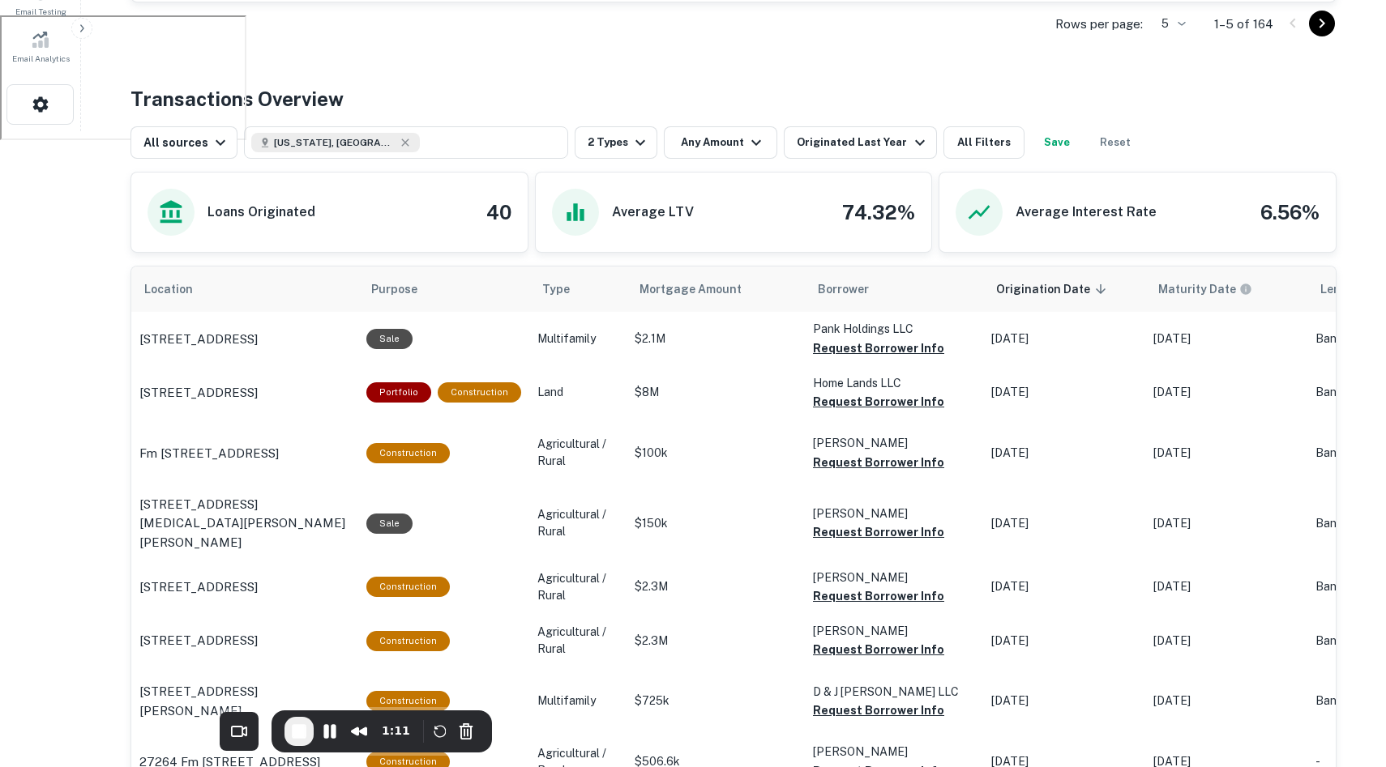
scroll to position [804, 0]
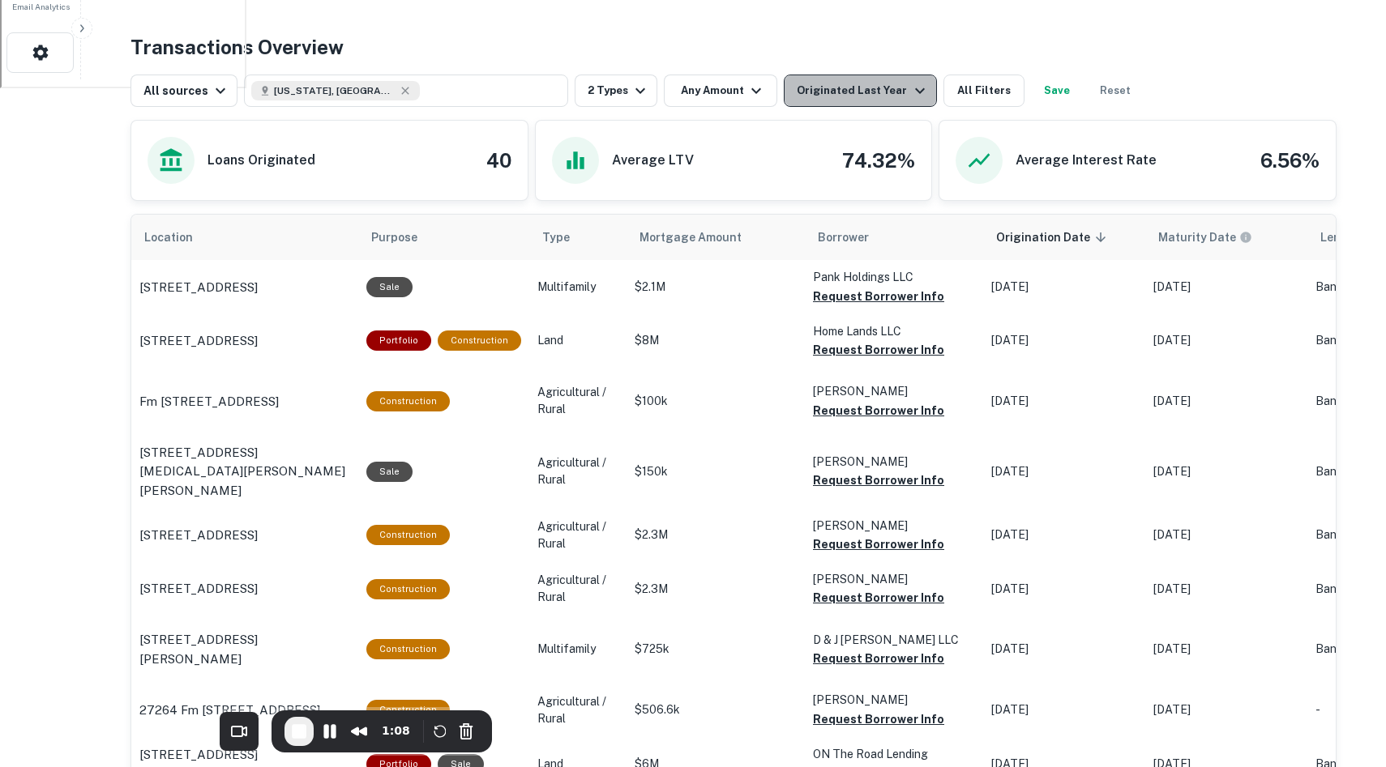
click at [857, 99] on div "Originated Last Year" at bounding box center [863, 90] width 132 height 19
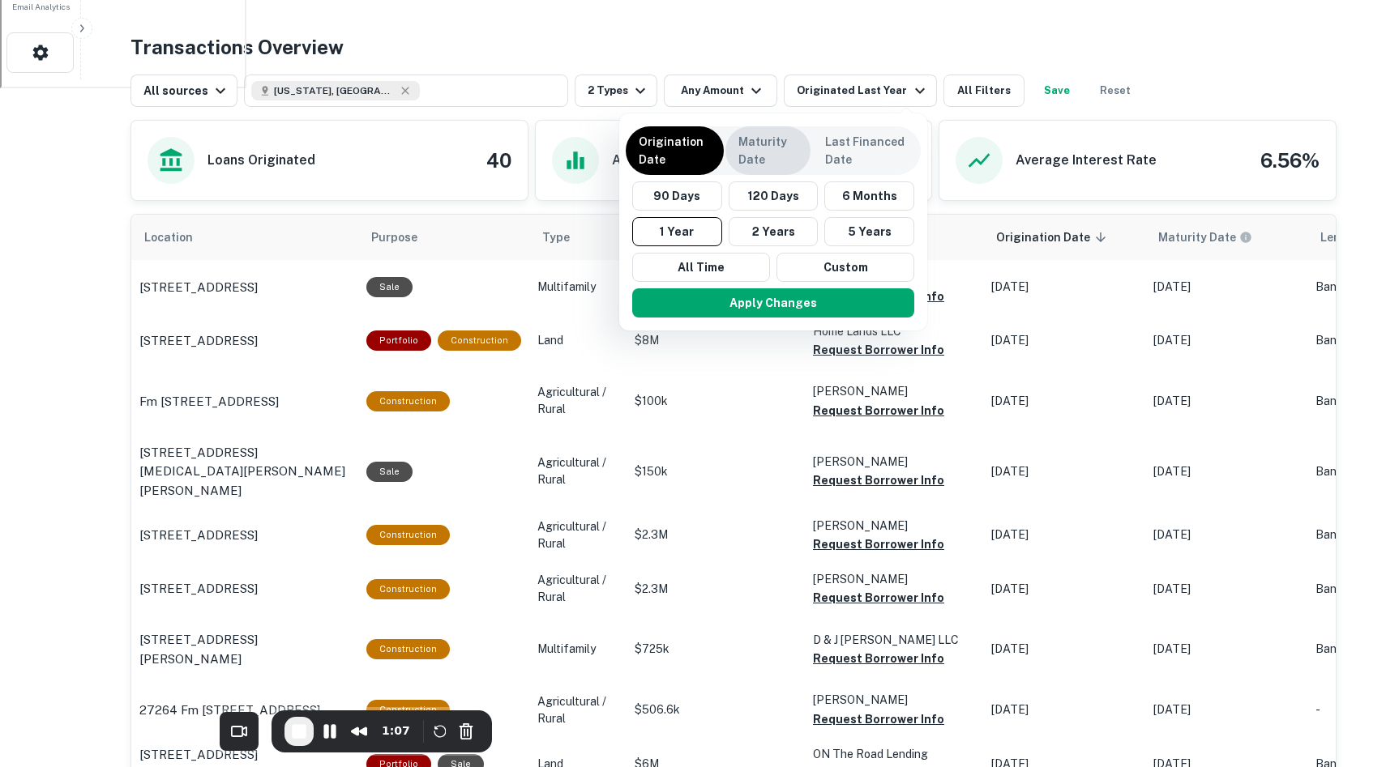
click at [760, 138] on p "Maturity Date" at bounding box center [767, 151] width 59 height 36
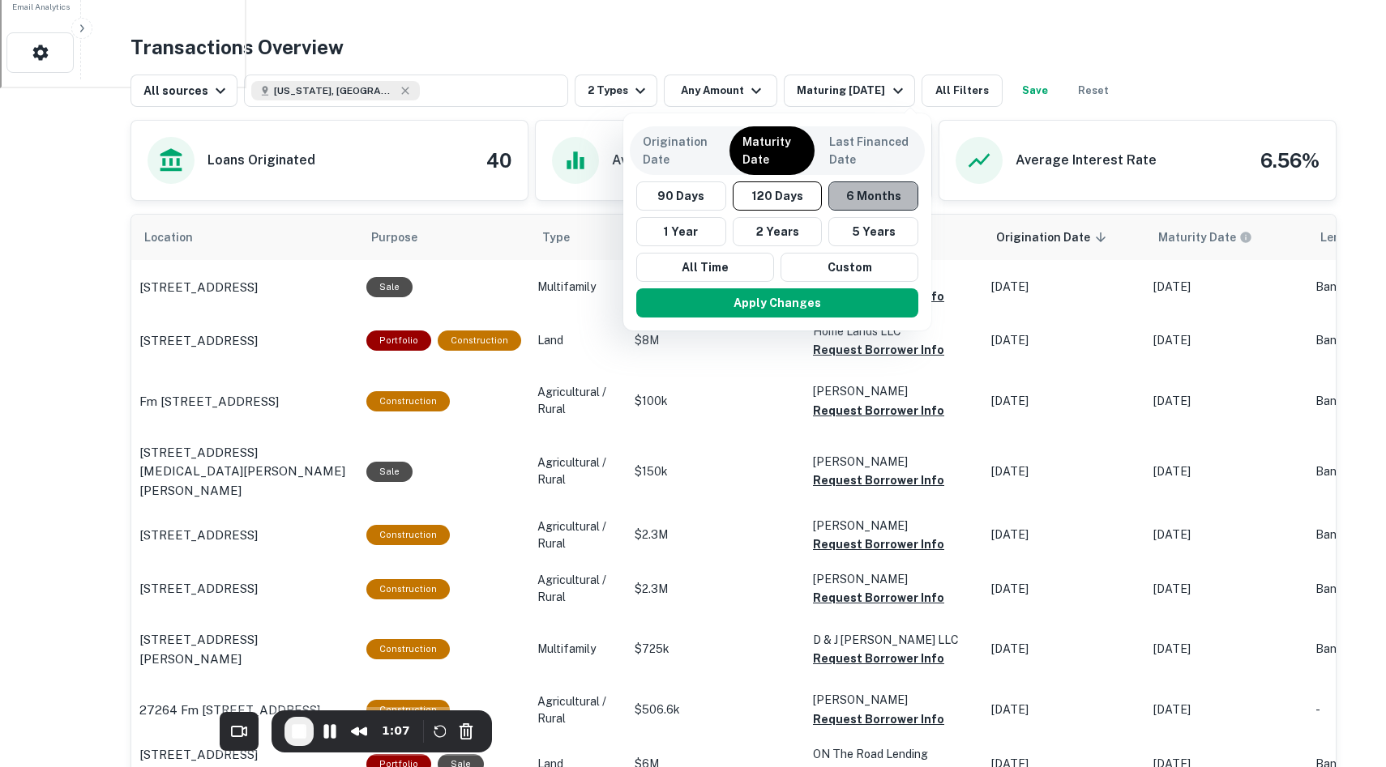
click at [865, 197] on button "6 Months" at bounding box center [873, 196] width 90 height 29
click at [831, 301] on button "Apply Changes" at bounding box center [779, 302] width 282 height 29
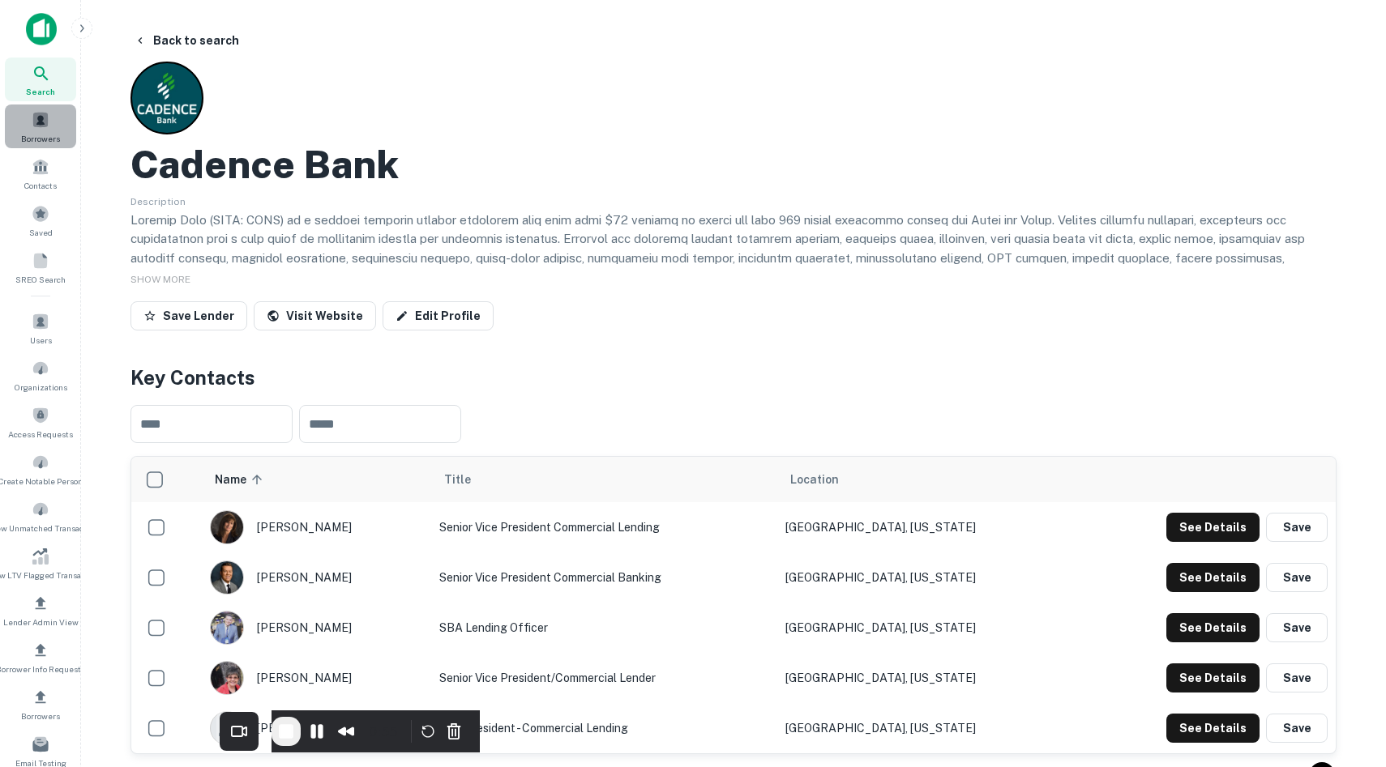
click at [37, 121] on span at bounding box center [41, 120] width 18 height 18
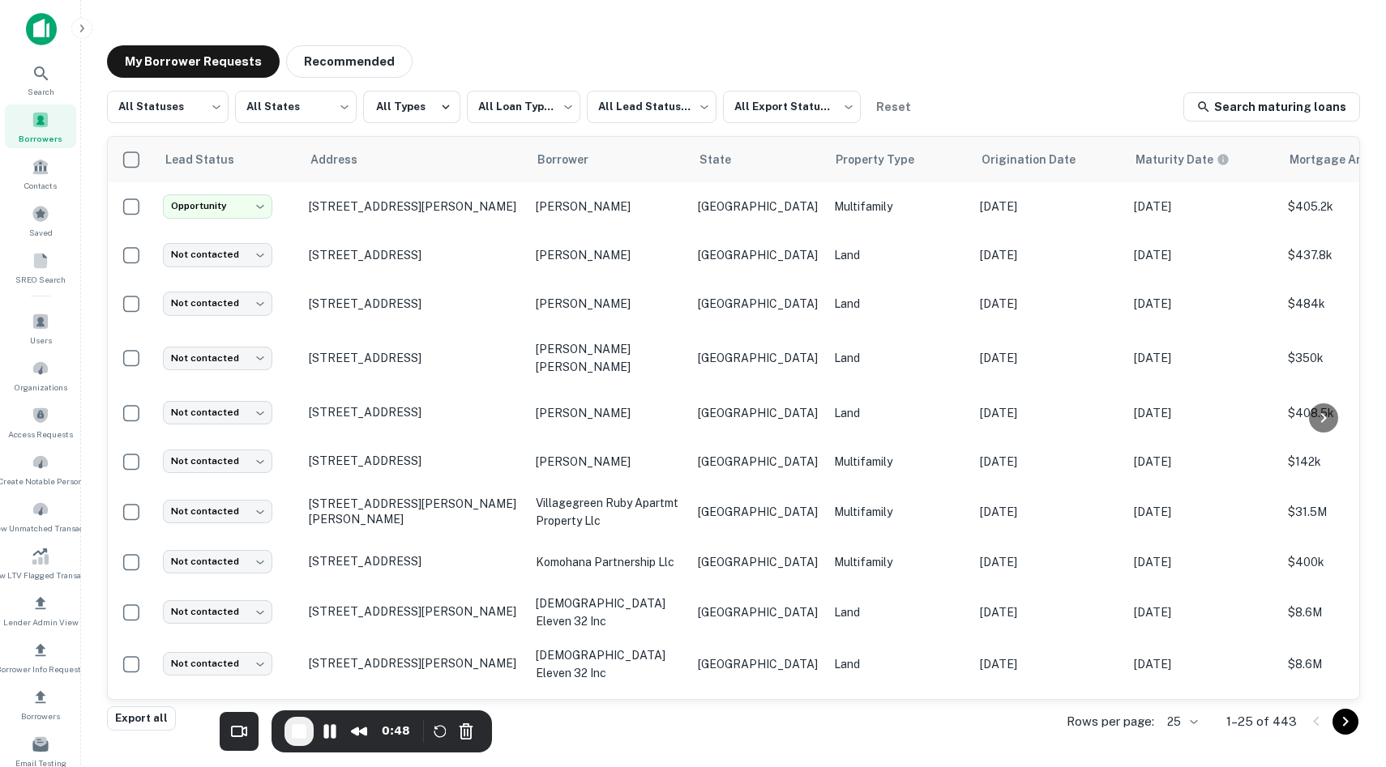
click at [24, 28] on div at bounding box center [40, 35] width 81 height 45
click at [42, 30] on img at bounding box center [41, 29] width 31 height 32
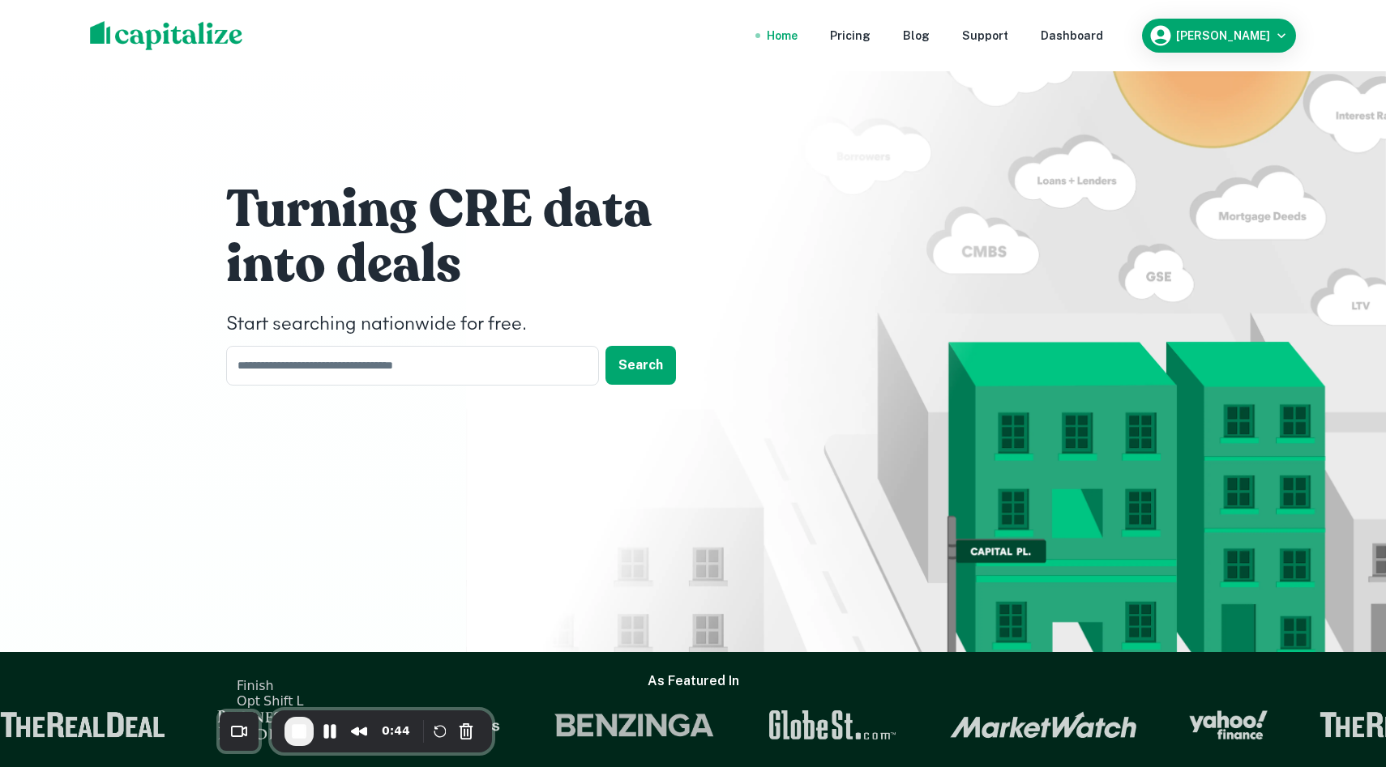
click at [299, 733] on span "End Recording" at bounding box center [298, 731] width 19 height 19
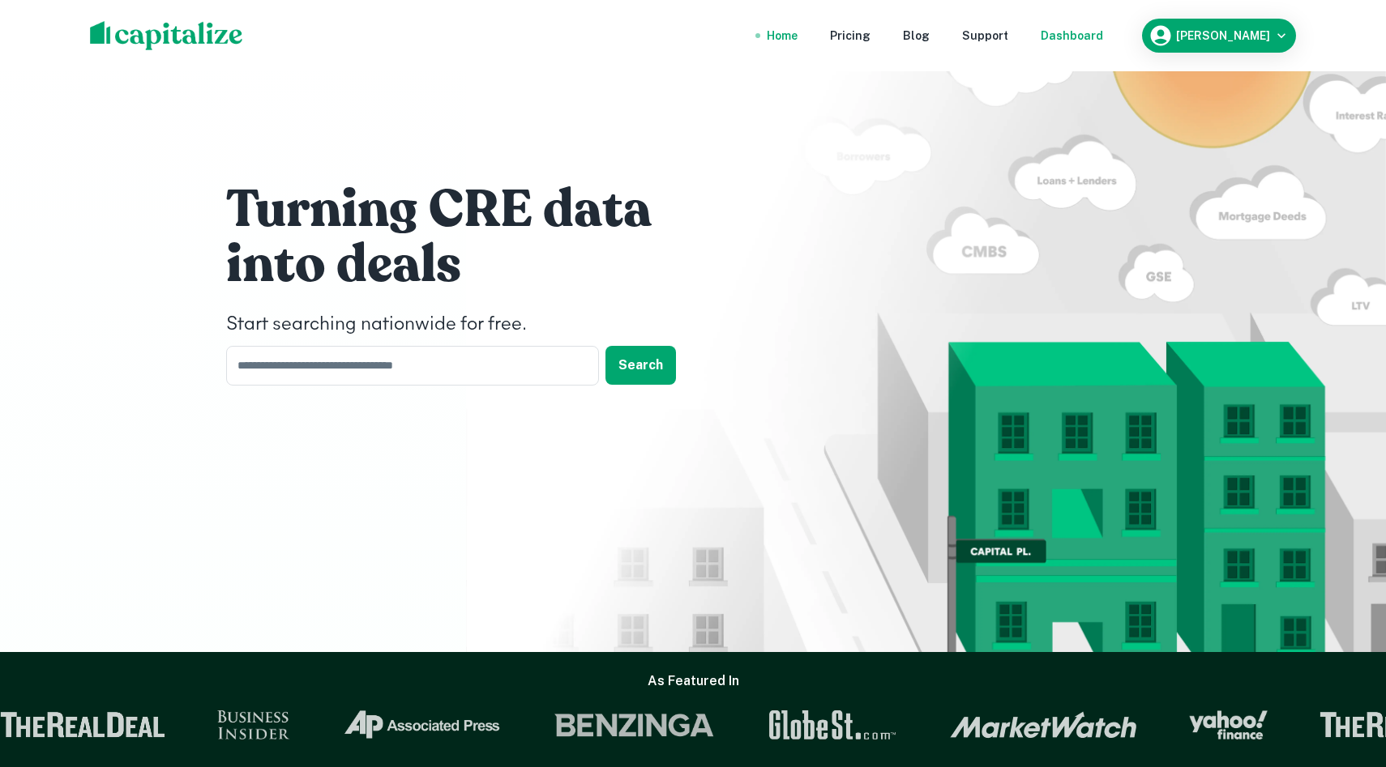
click at [1103, 31] on div "Dashboard" at bounding box center [1071, 36] width 62 height 18
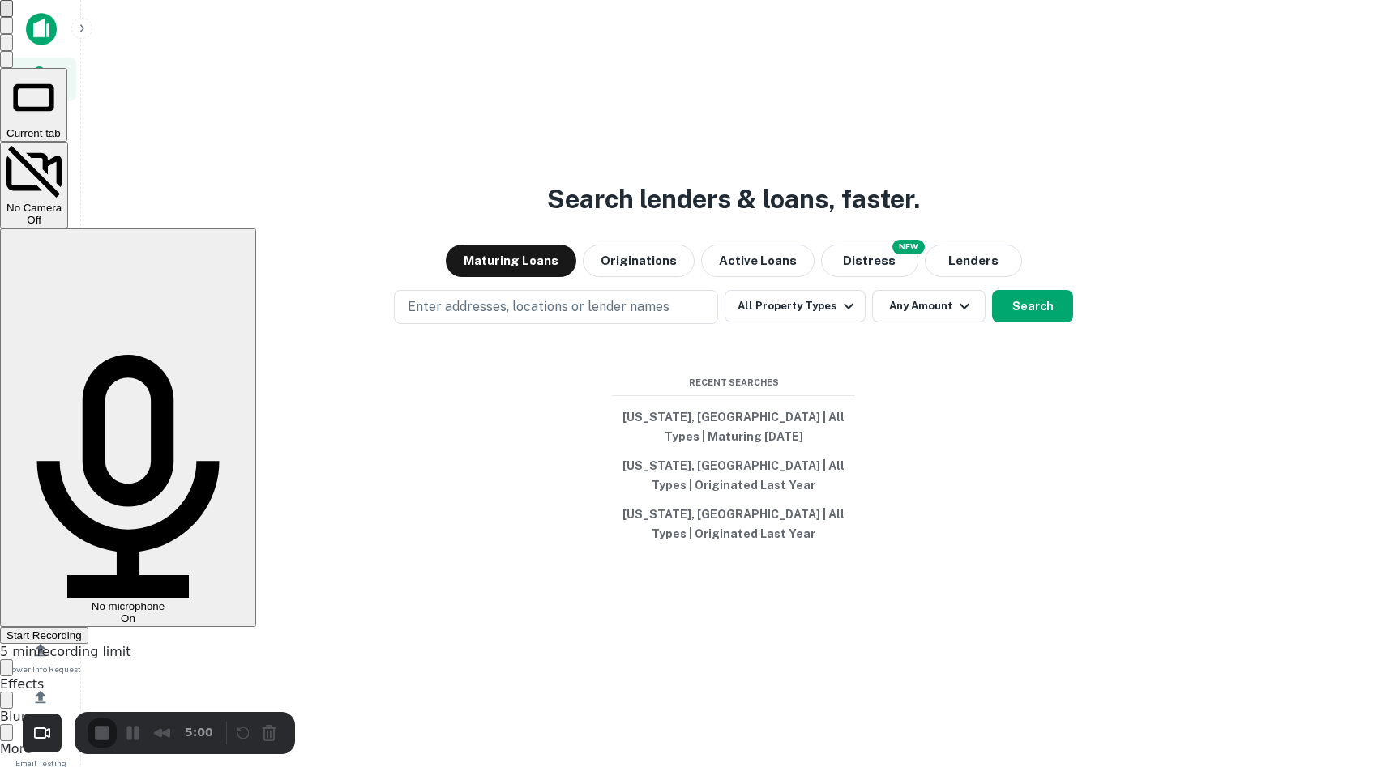
click at [82, 630] on span "Start Recording" at bounding box center [43, 636] width 75 height 12
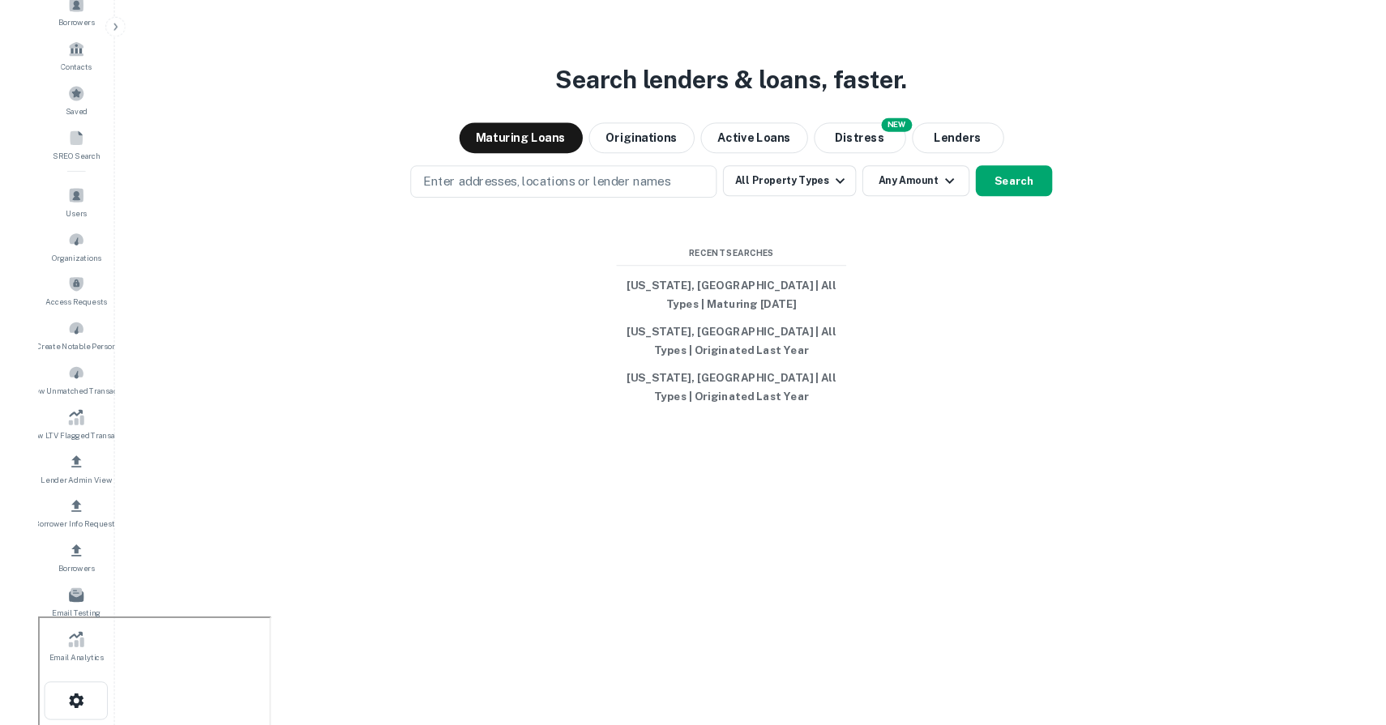
scroll to position [115, 0]
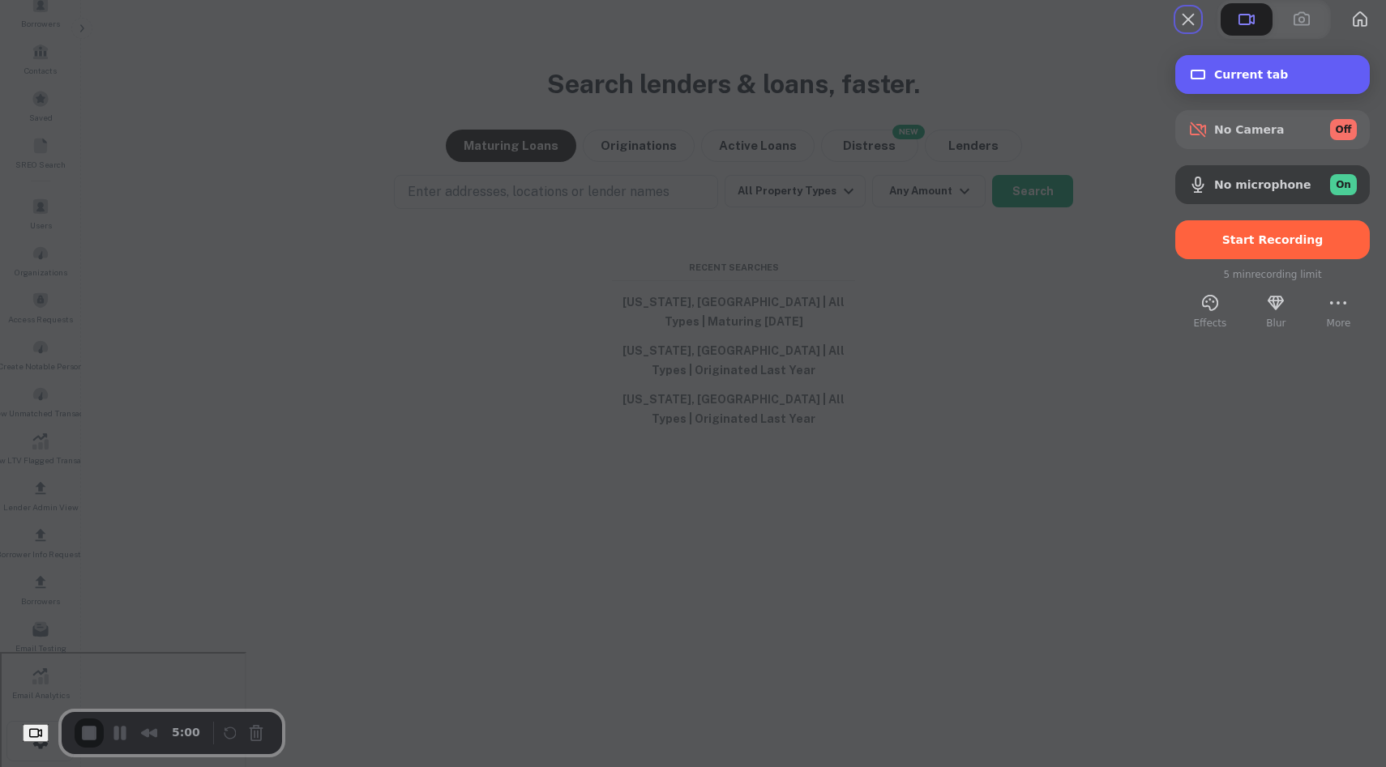
click at [1216, 94] on div "Current tab" at bounding box center [1272, 74] width 194 height 39
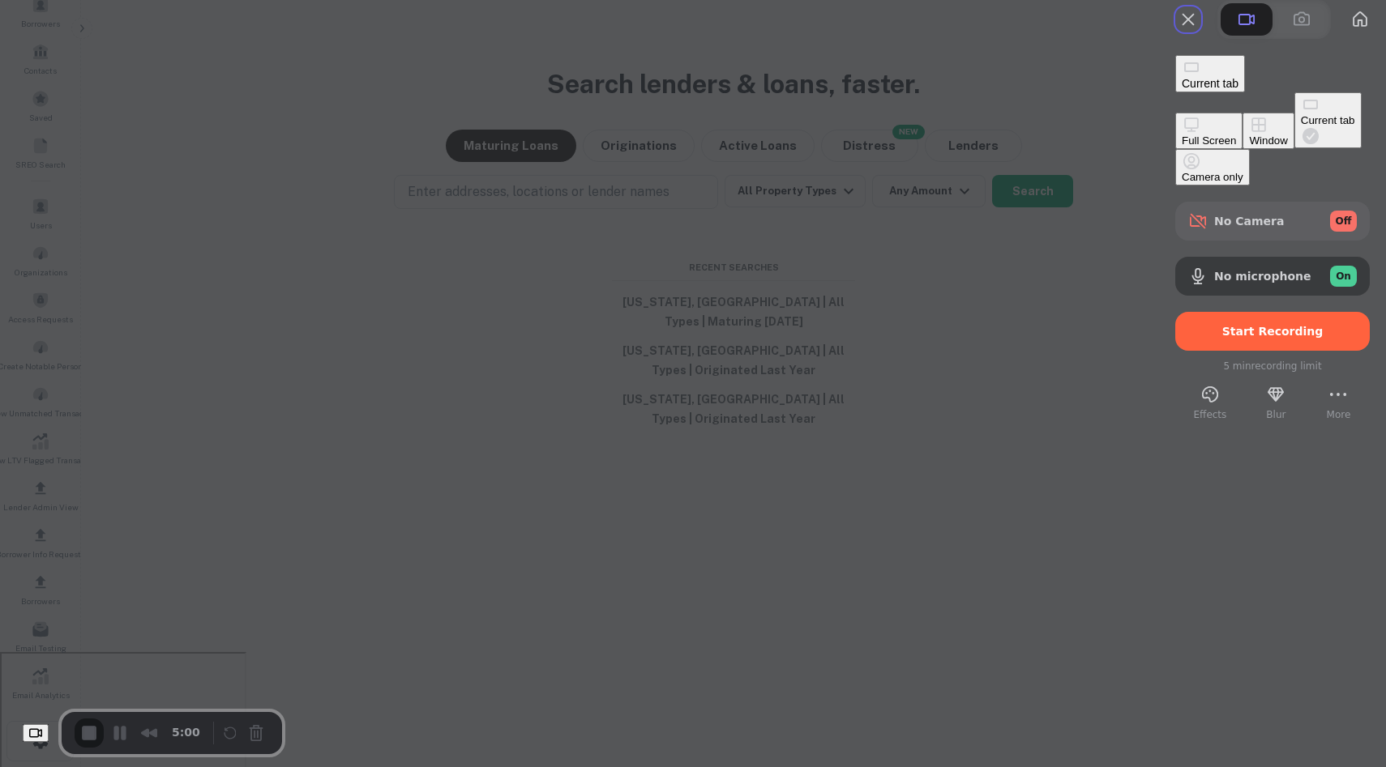
click at [1175, 113] on button "Full Screen" at bounding box center [1208, 131] width 67 height 36
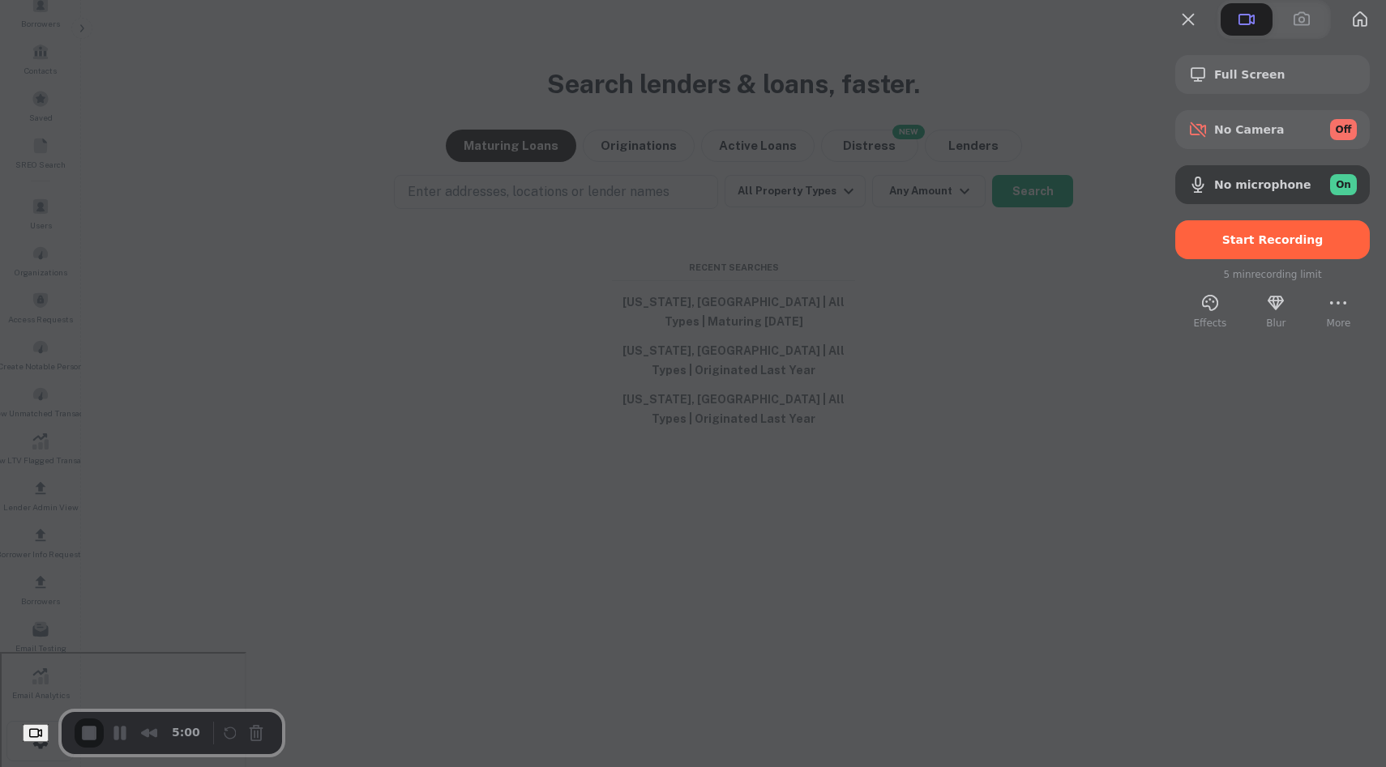
click at [1258, 85] on div "Full Screen No Camera Off No microphone On Start Recording 5 min recording limi…" at bounding box center [1272, 185] width 227 height 292
click at [1250, 136] on div "Full Screen No Camera Off No microphone On Start Recording" at bounding box center [1272, 157] width 194 height 204
click at [1229, 81] on span "Full Screen" at bounding box center [1285, 74] width 143 height 13
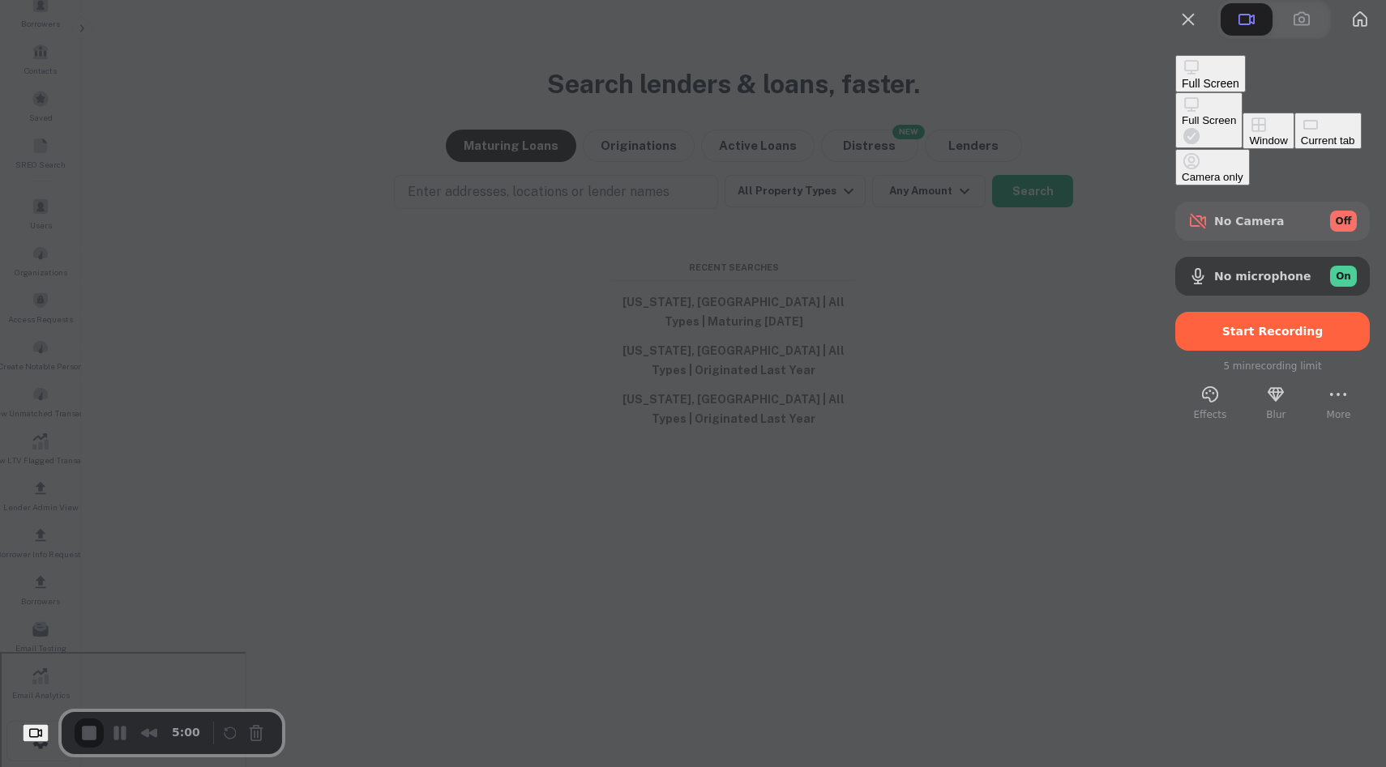
click at [1301, 147] on div "Current tab" at bounding box center [1328, 141] width 54 height 12
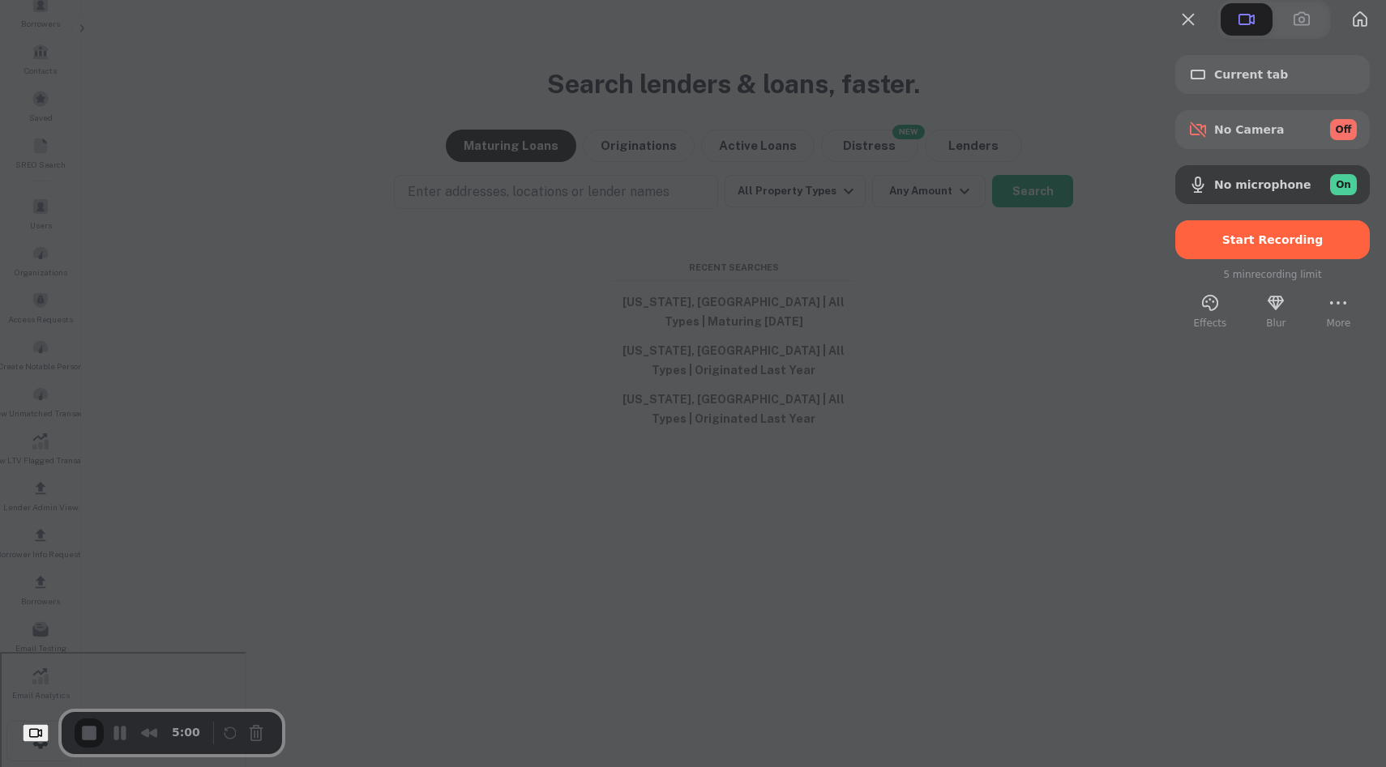
click at [1301, 329] on div "Effects Blur More" at bounding box center [1272, 310] width 194 height 41
click at [1328, 316] on button "More (4 unread)" at bounding box center [1338, 303] width 26 height 26
click at [1261, 140] on span "Settings" at bounding box center [1233, 147] width 53 height 15
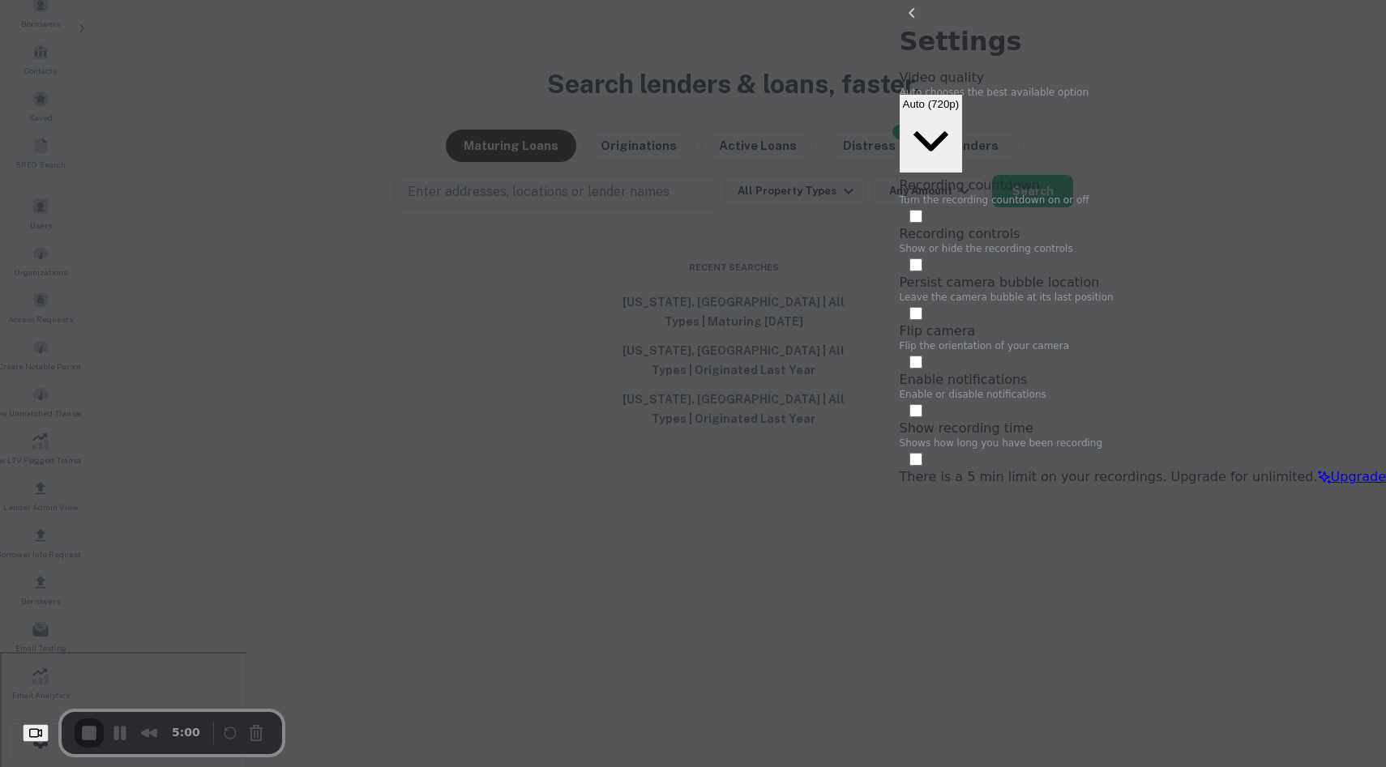
click at [959, 98] on span "Auto (720p)" at bounding box center [931, 104] width 57 height 12
click at [1035, 392] on div at bounding box center [693, 383] width 1386 height 767
click at [925, 26] on button "back" at bounding box center [912, 13] width 26 height 26
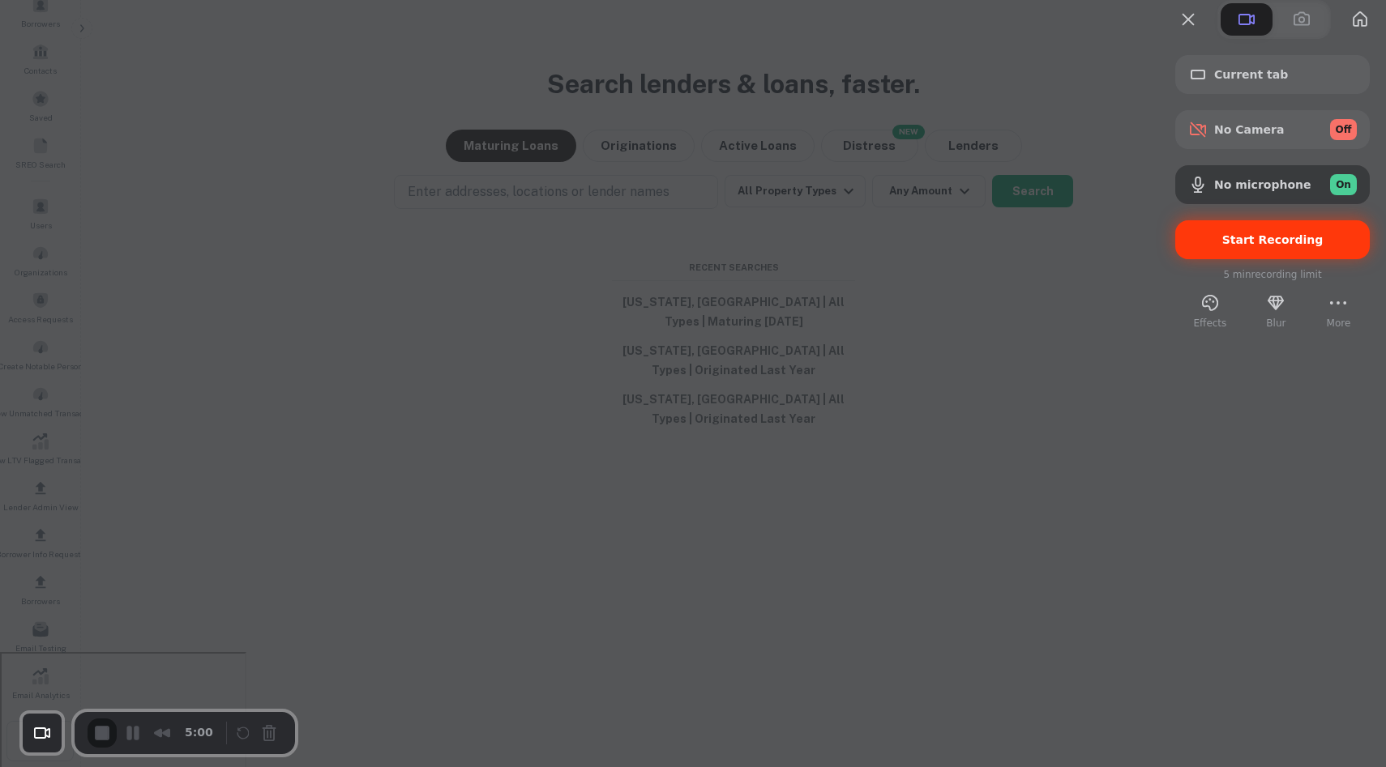
click at [1241, 259] on div "Start Recording" at bounding box center [1272, 239] width 194 height 39
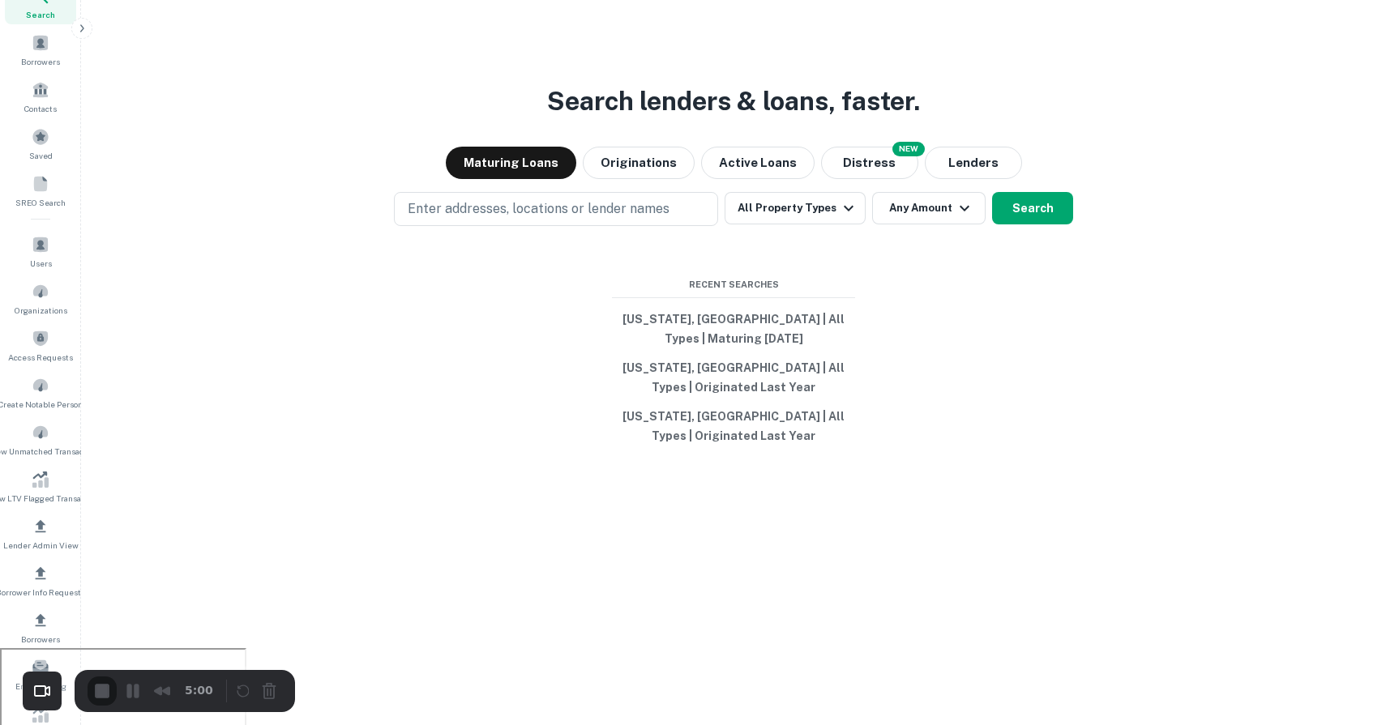
scroll to position [0, 0]
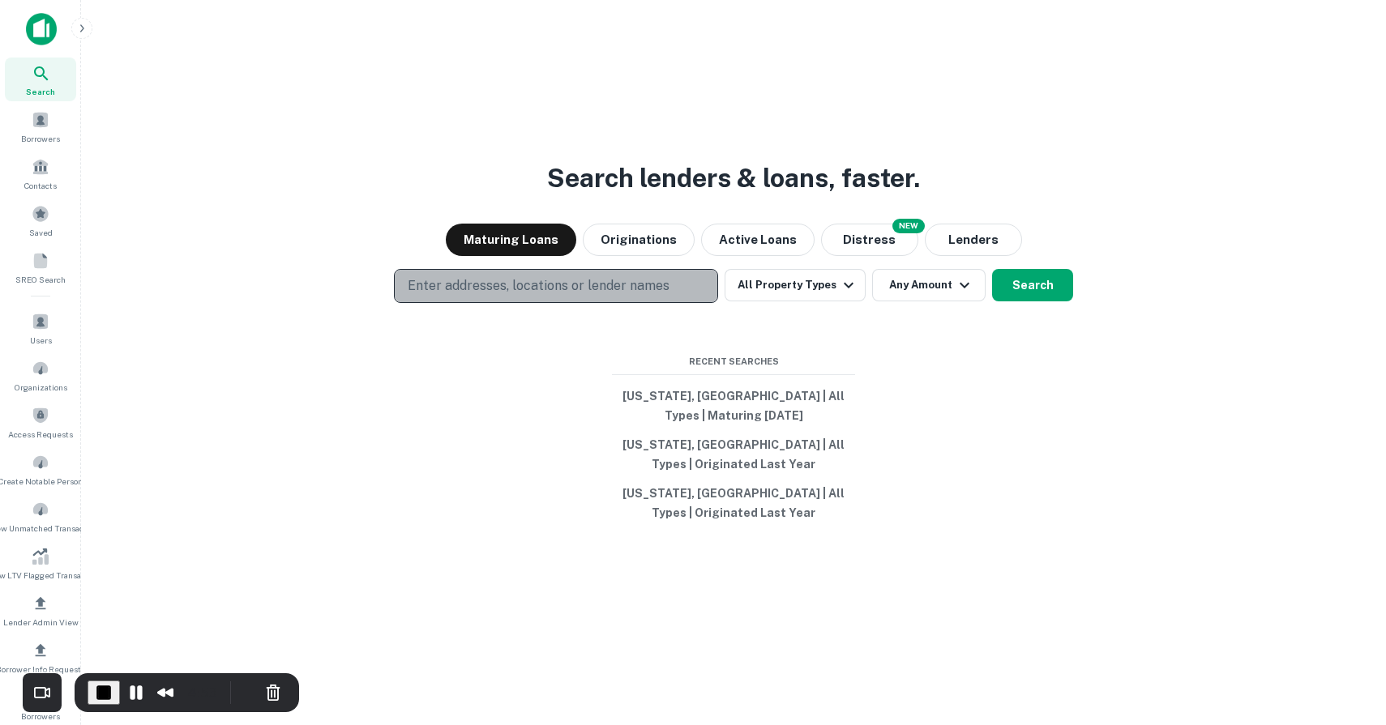
click at [512, 291] on p "Enter addresses, locations or lender names" at bounding box center [539, 285] width 262 height 19
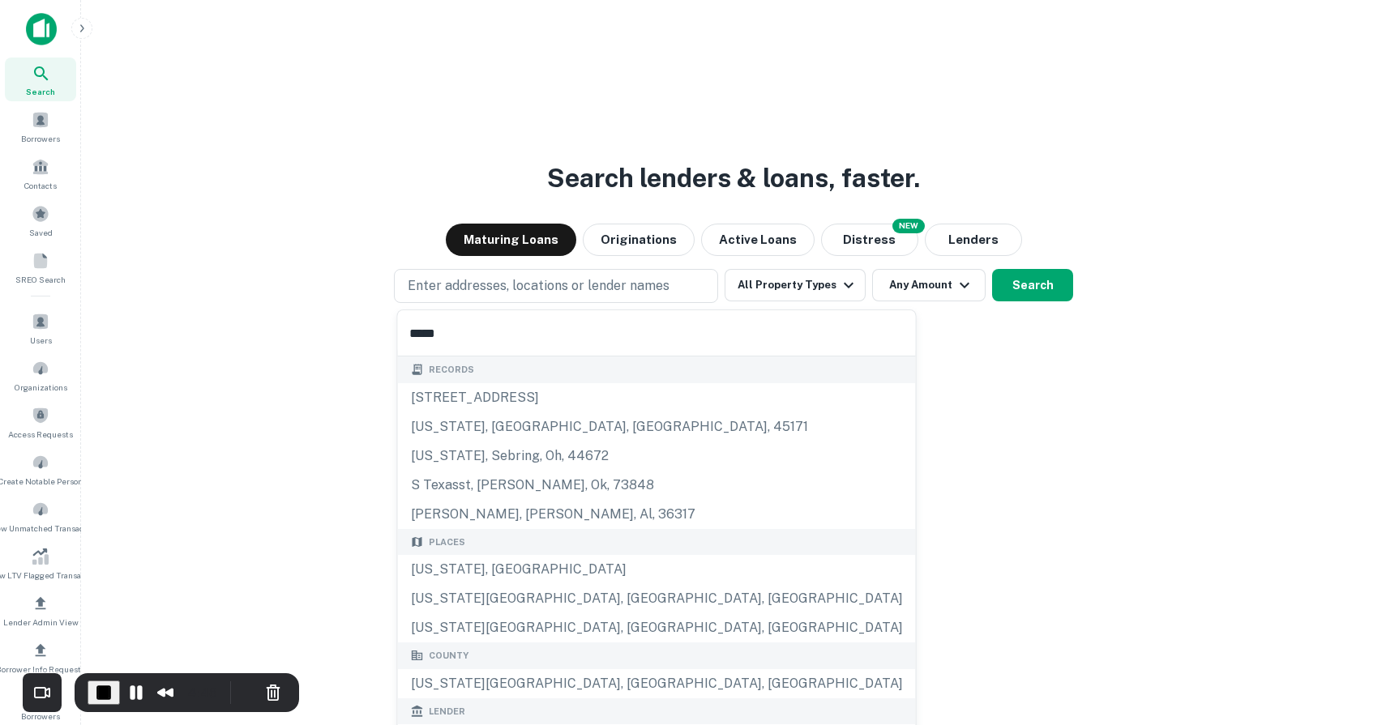
click at [510, 333] on input "*****" at bounding box center [657, 332] width 518 height 45
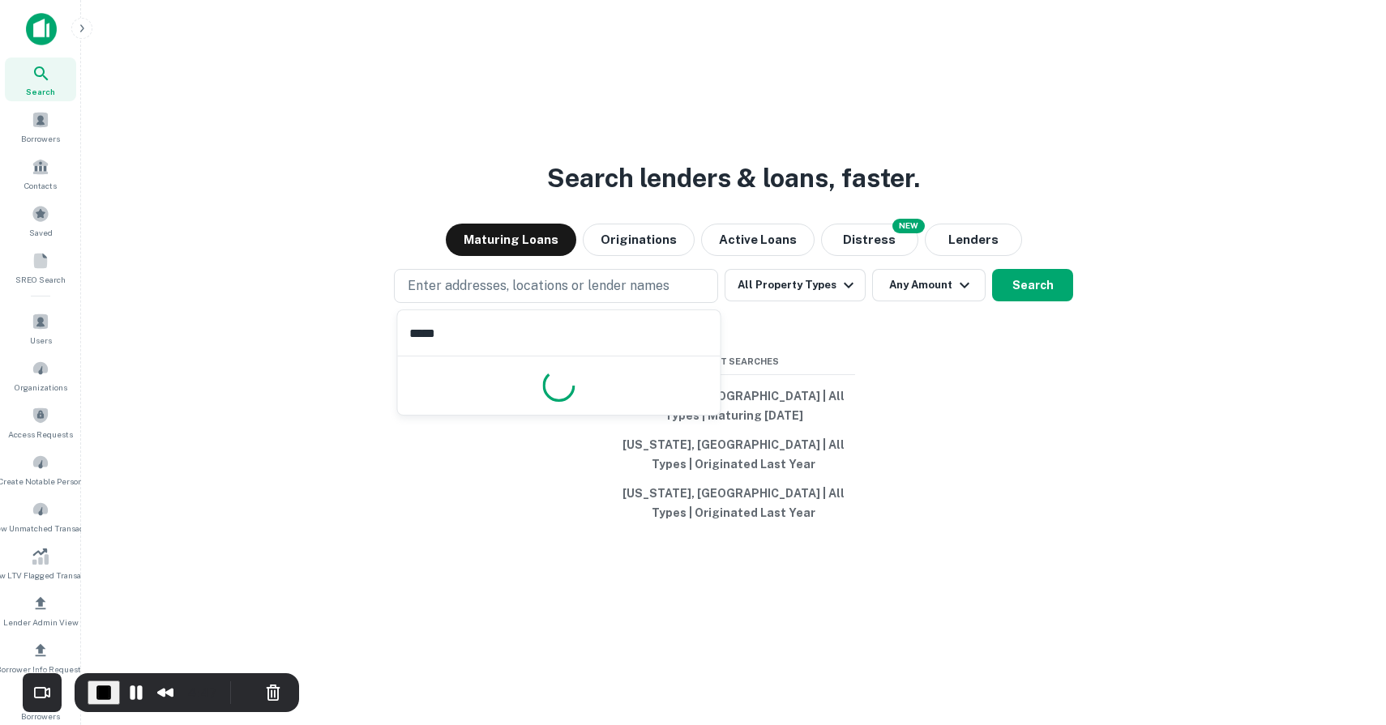
type input "******"
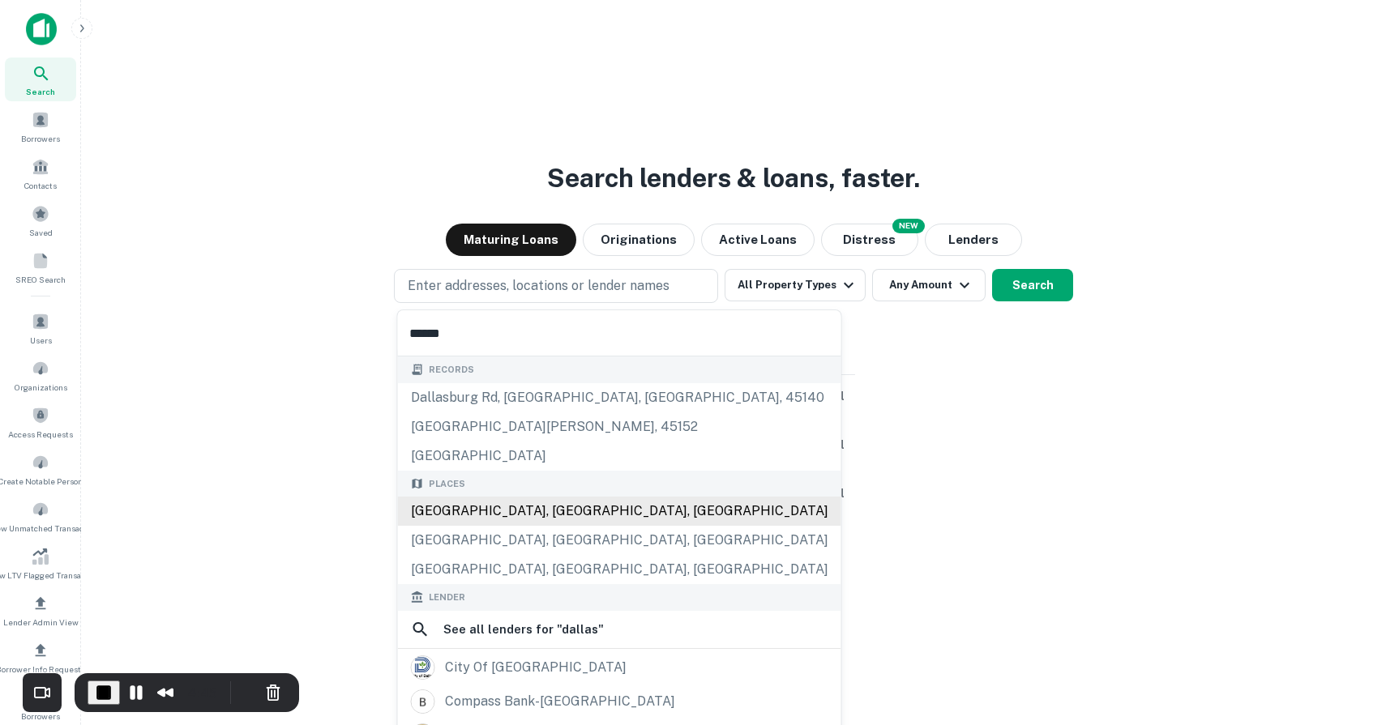
click at [468, 506] on div "Dallas, TX, USA" at bounding box center [619, 511] width 443 height 29
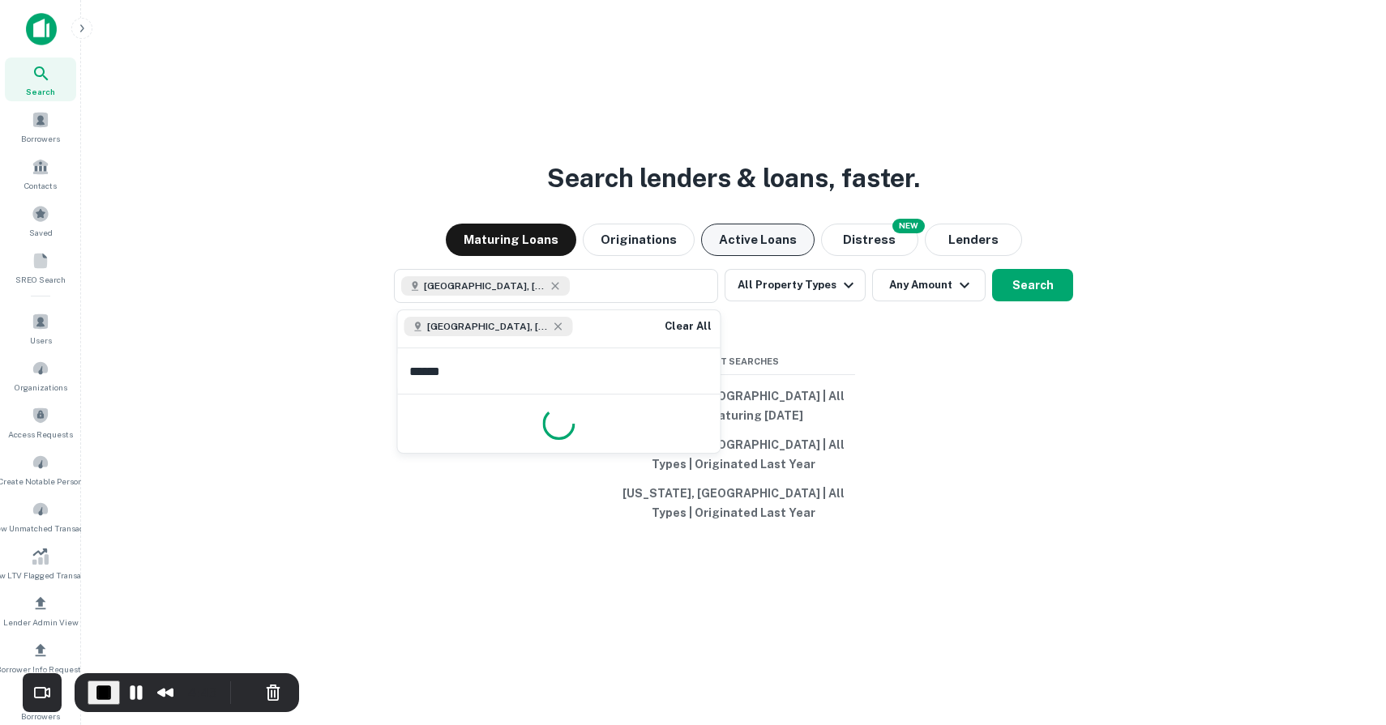
type input "*******"
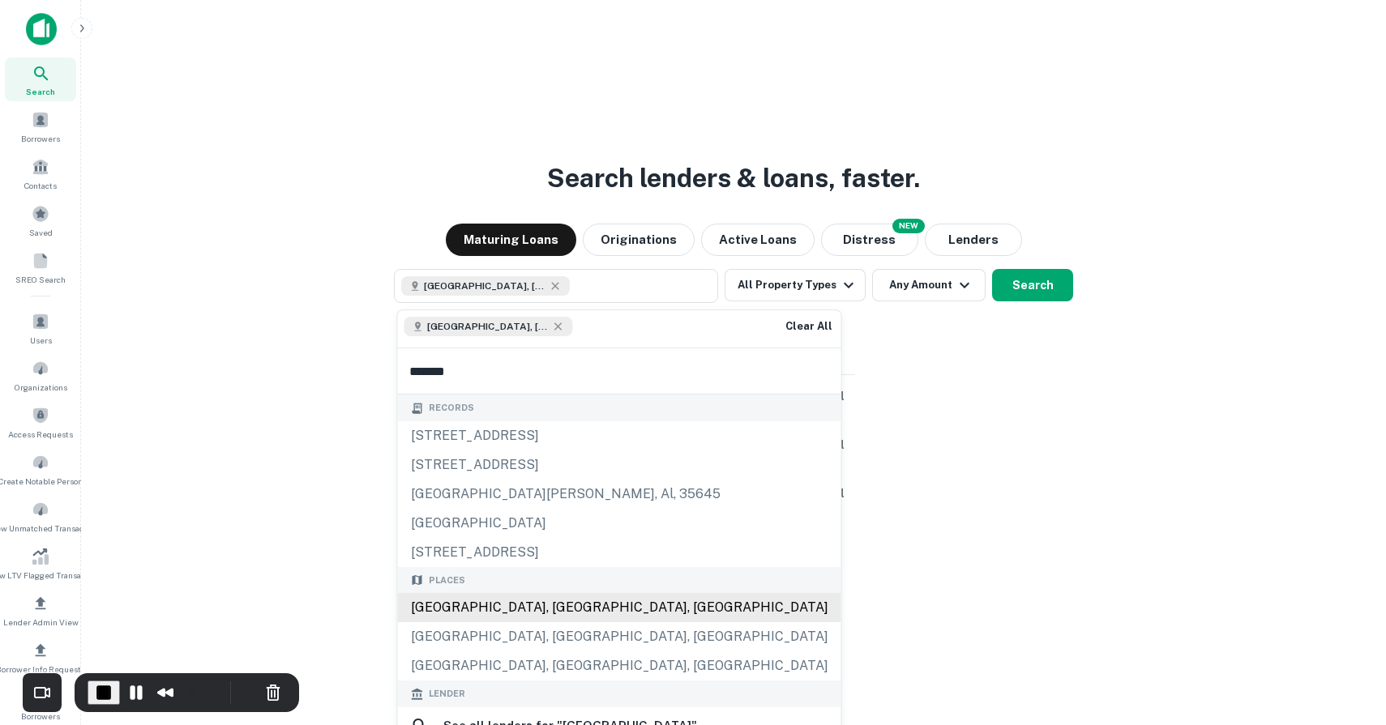
click at [502, 603] on div "Houston, TX, USA" at bounding box center [619, 607] width 443 height 29
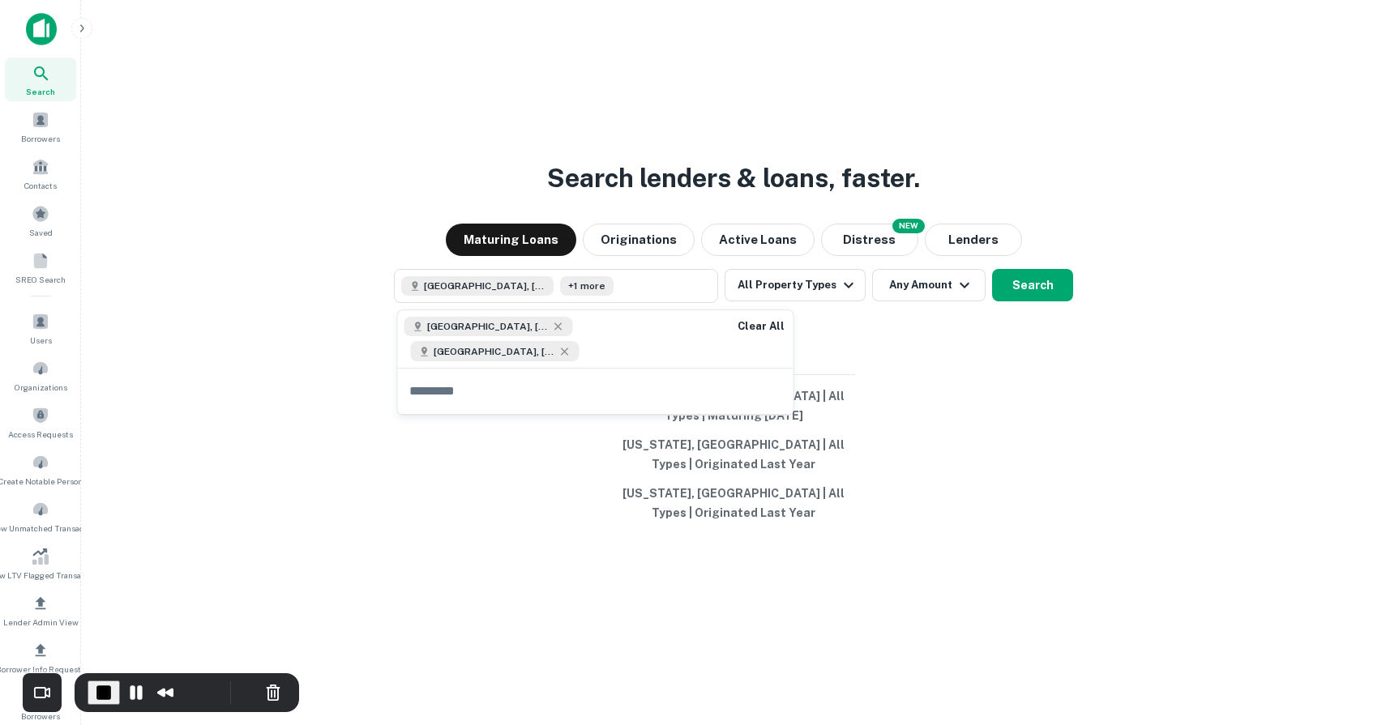
click at [904, 316] on div "Search lenders & loans, faster. Maturing Loans Originations Active Loans NEW Di…" at bounding box center [733, 401] width 1279 height 725
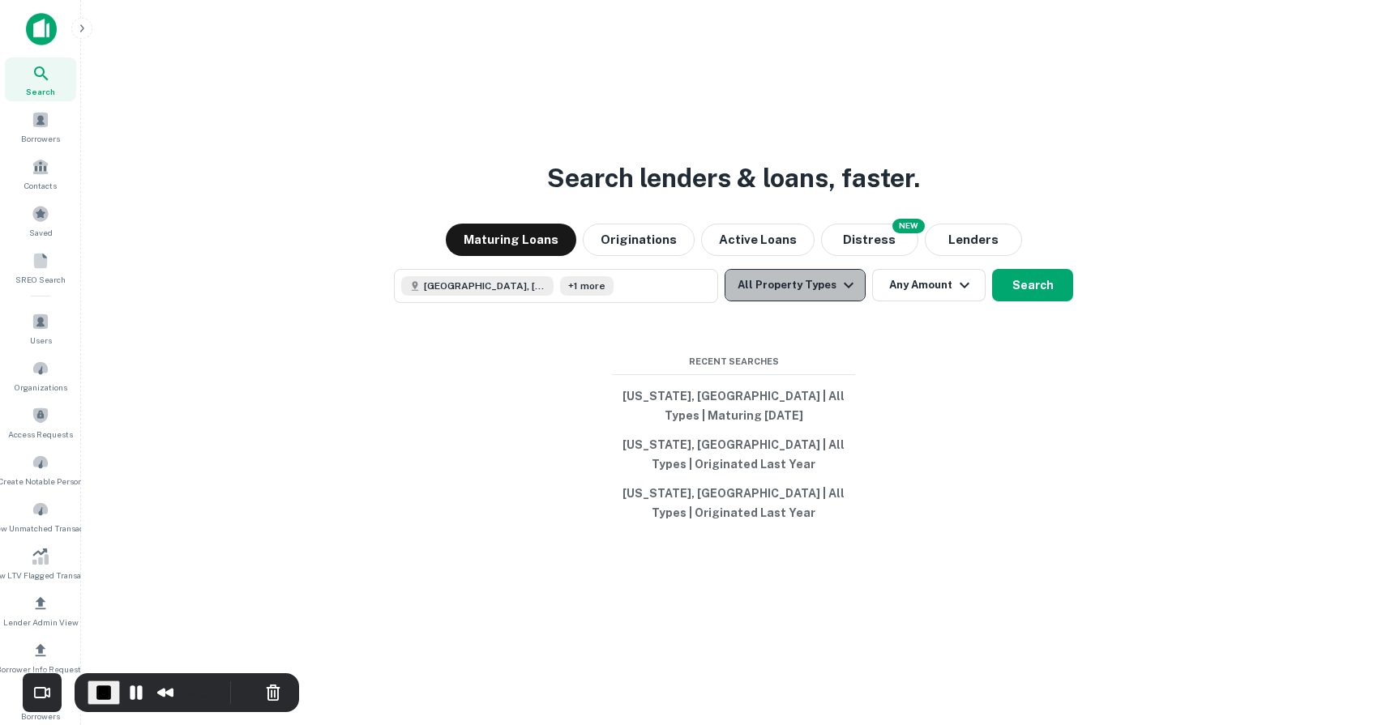
click at [850, 290] on icon "button" at bounding box center [848, 285] width 19 height 19
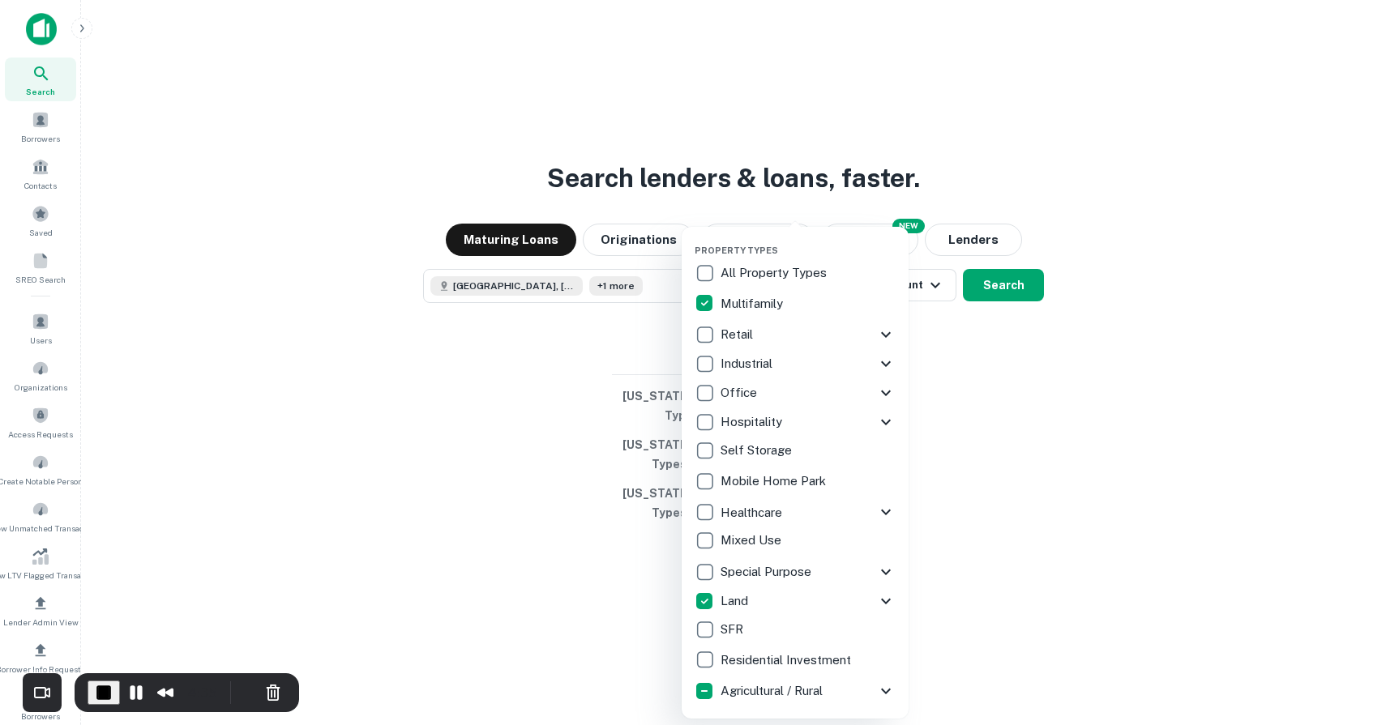
click at [969, 578] on div at bounding box center [693, 362] width 1386 height 725
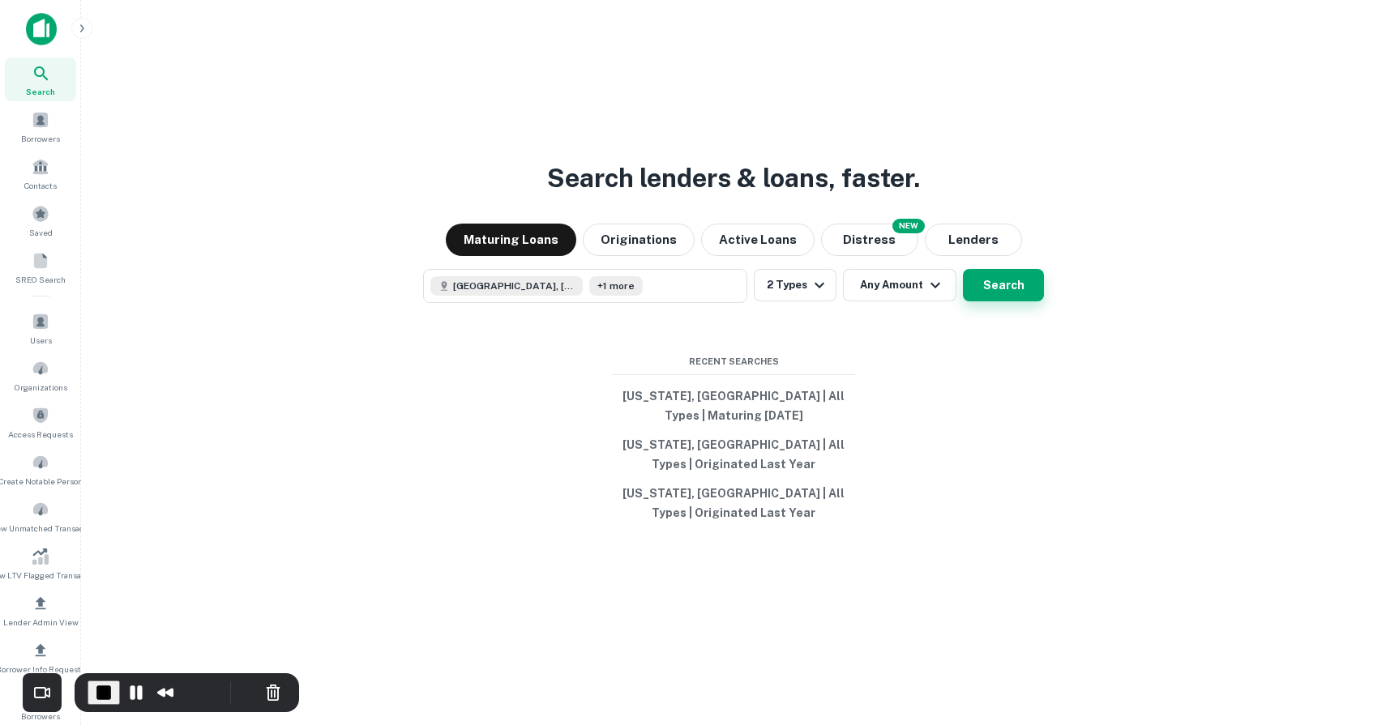
click at [994, 283] on button "Search" at bounding box center [1003, 285] width 81 height 32
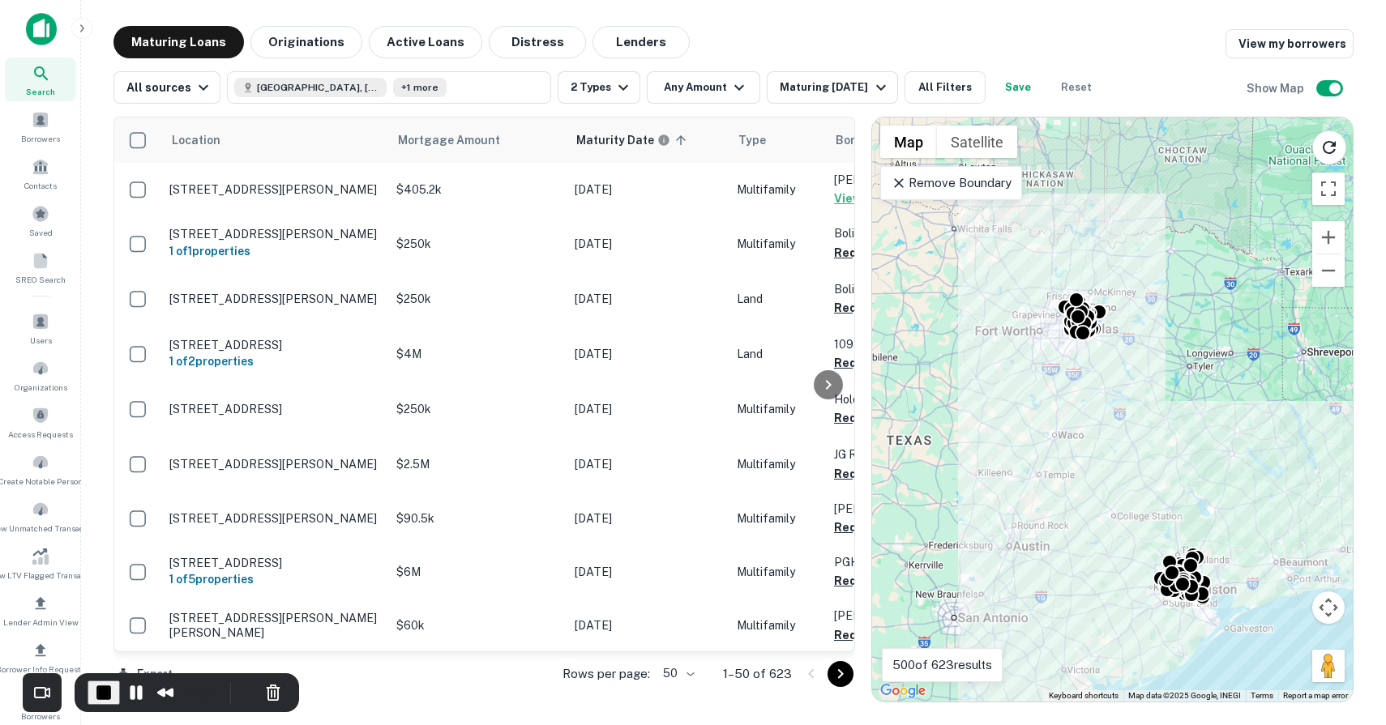
drag, startPoint x: 1100, startPoint y: 471, endPoint x: 1125, endPoint y: 526, distance: 60.6
click at [1126, 528] on div "To activate drag with keyboard, press Alt + Enter. Once in keyboard drag state,…" at bounding box center [1112, 410] width 481 height 584
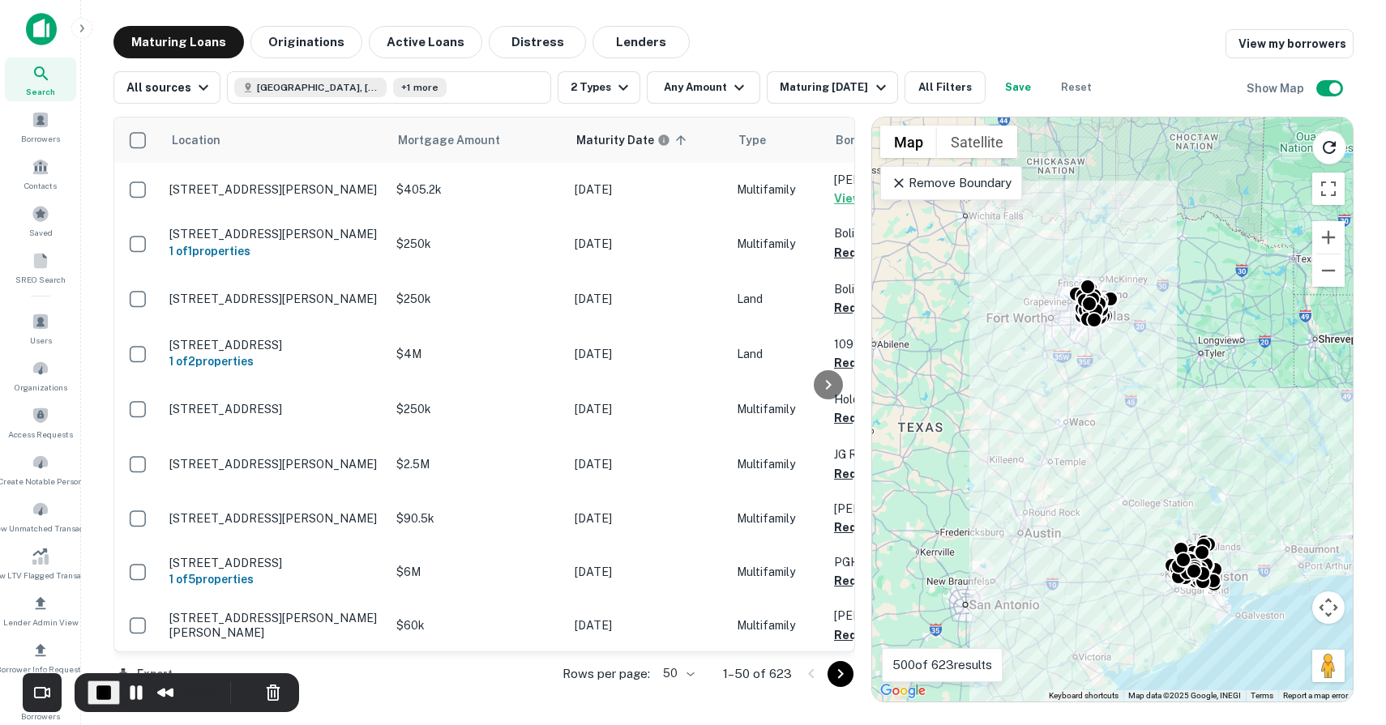
drag, startPoint x: 1130, startPoint y: 519, endPoint x: 1138, endPoint y: 494, distance: 26.2
click at [1138, 494] on div "To activate drag with keyboard, press Alt + Enter. Once in keyboard drag state,…" at bounding box center [1112, 410] width 481 height 584
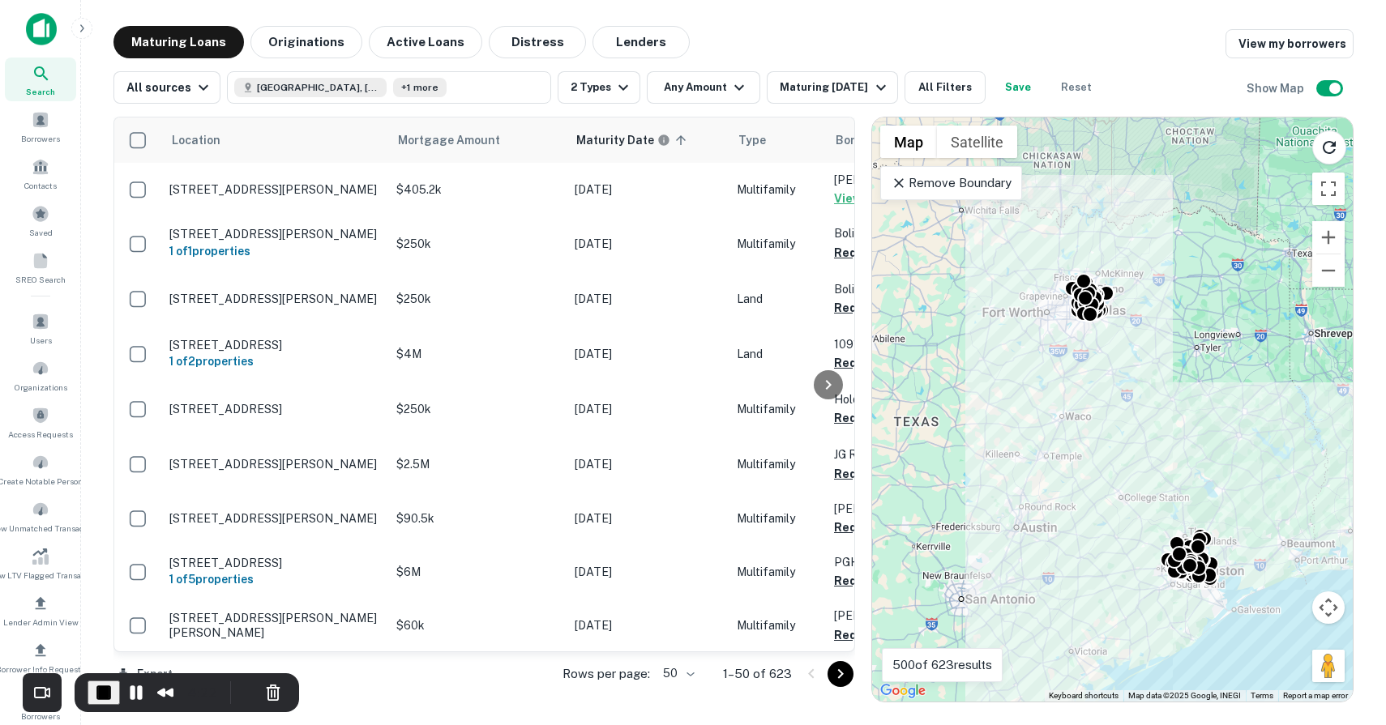
click at [980, 185] on p "Remove Boundary" at bounding box center [951, 182] width 121 height 19
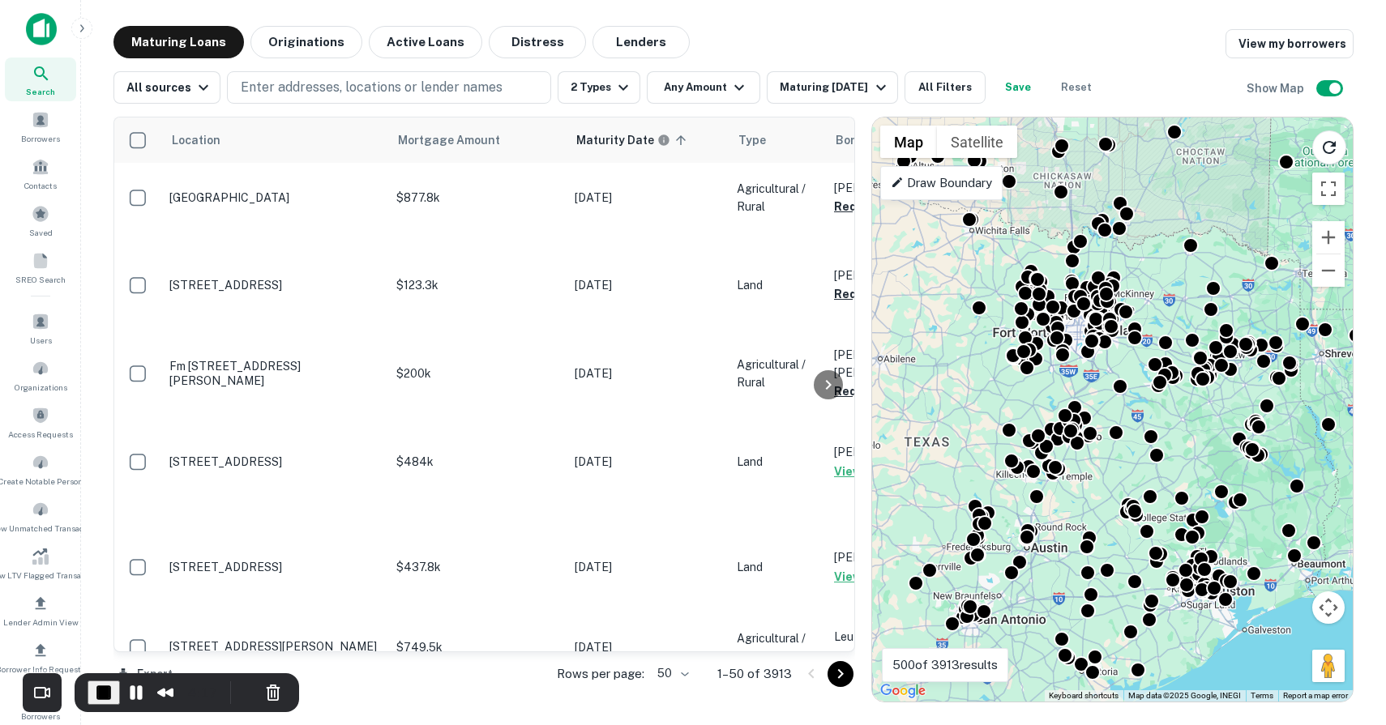
drag, startPoint x: 1180, startPoint y: 418, endPoint x: 1190, endPoint y: 440, distance: 23.9
click at [1190, 440] on div "To activate drag with keyboard, press Alt + Enter. Once in keyboard drag state,…" at bounding box center [1112, 410] width 481 height 584
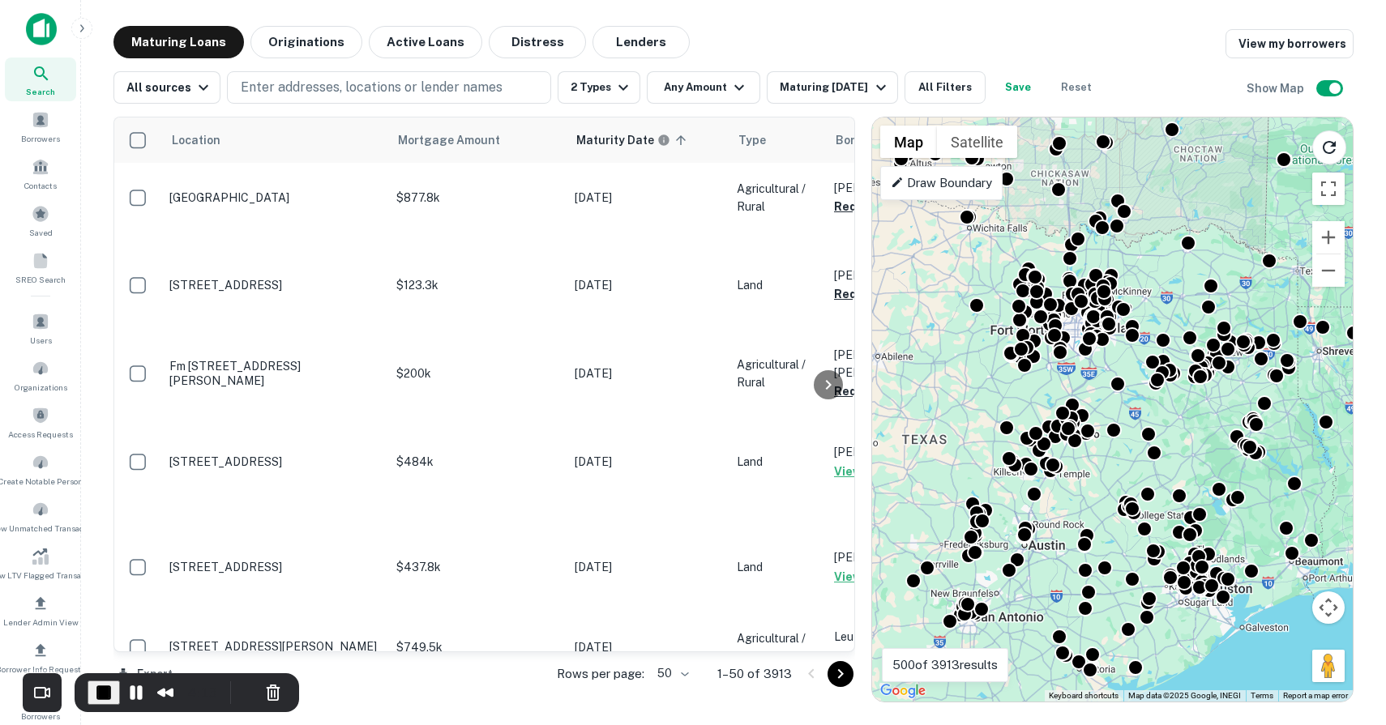
click at [979, 182] on p "Draw Boundary" at bounding box center [941, 182] width 101 height 19
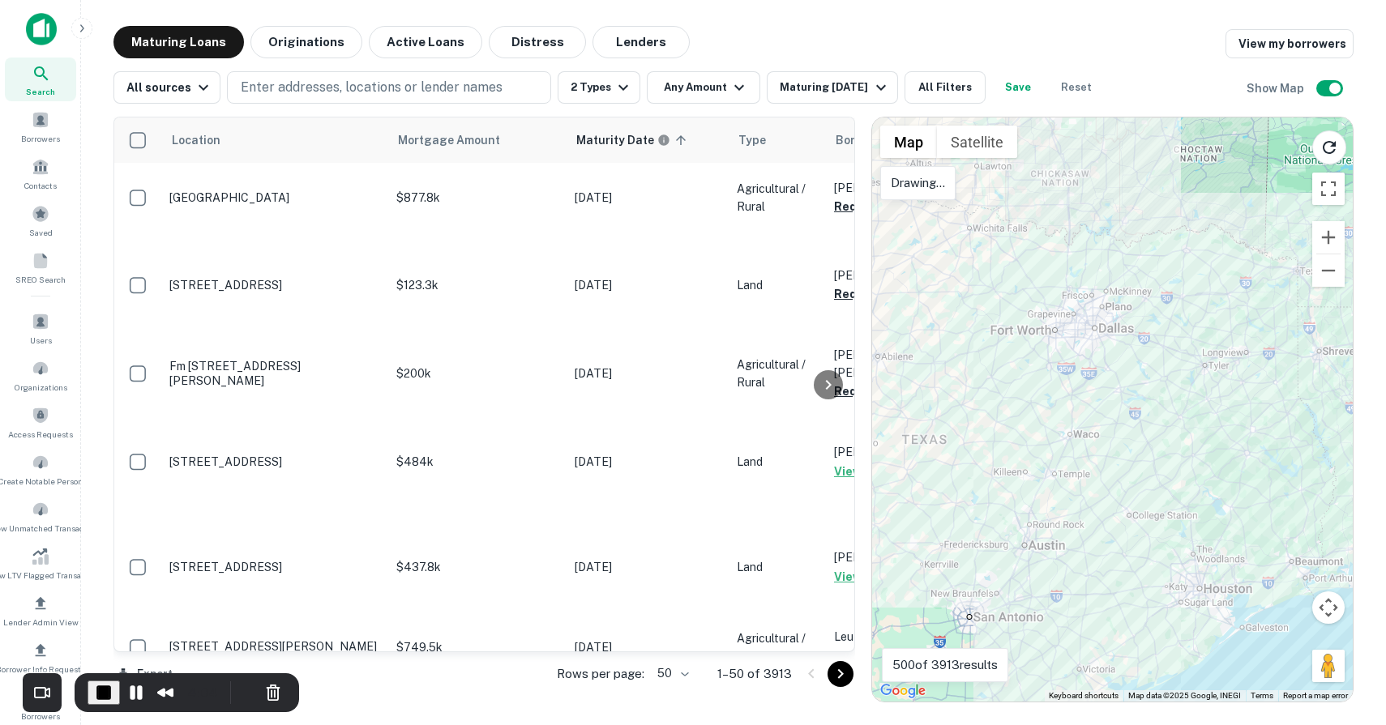
click at [977, 180] on div at bounding box center [1112, 410] width 481 height 584
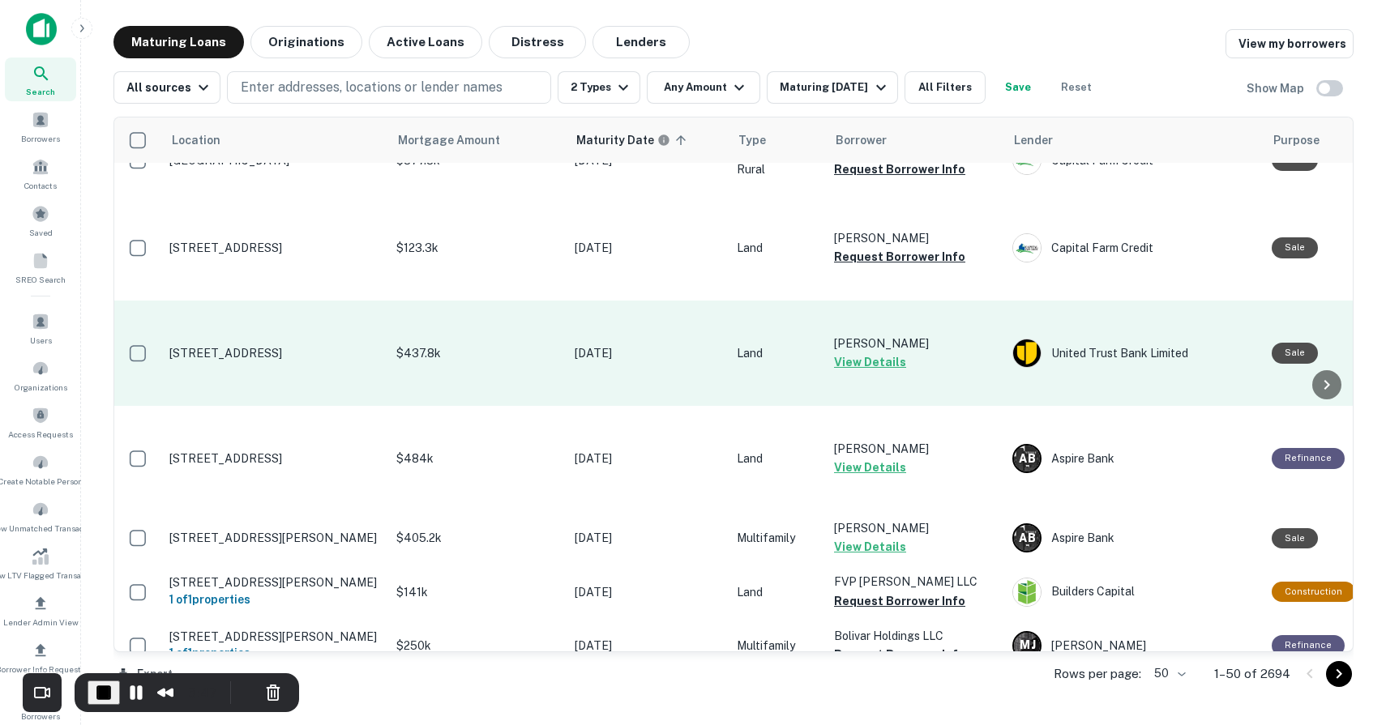
scroll to position [36, 0]
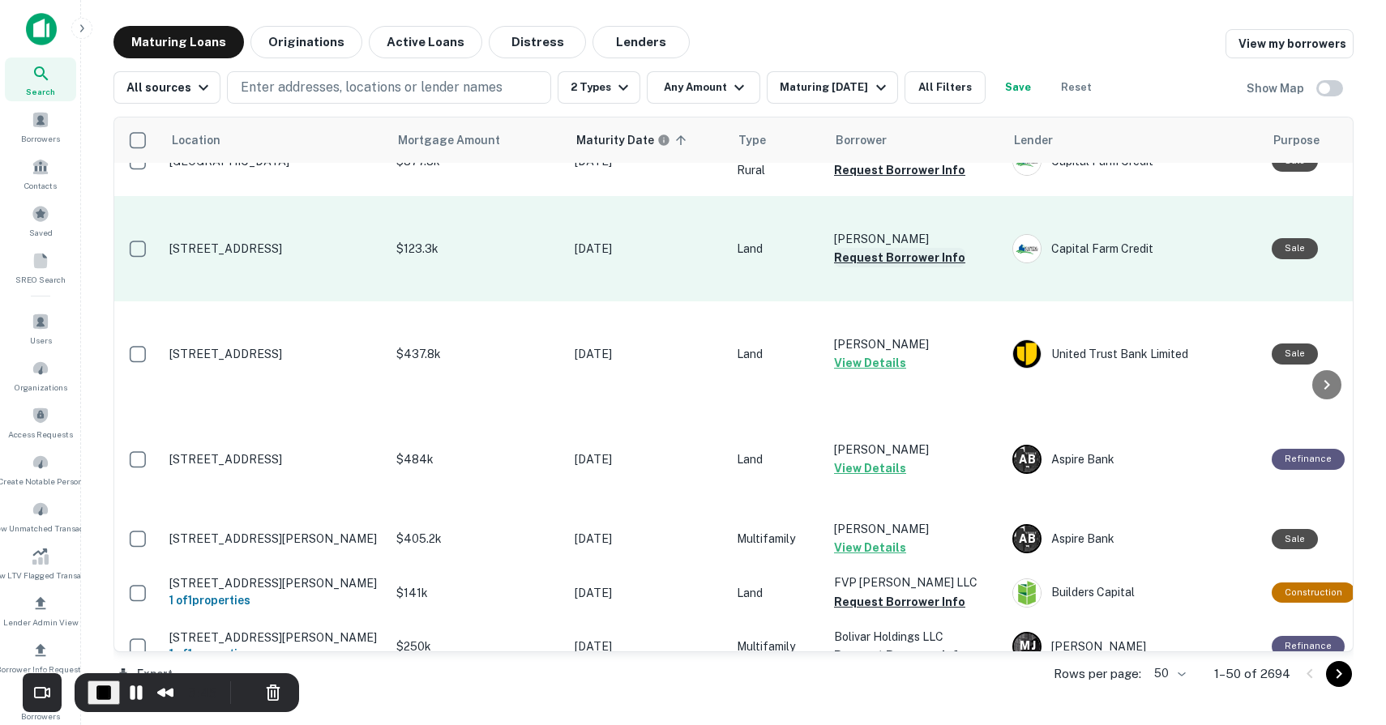
click at [879, 260] on button "Request Borrower Info" at bounding box center [899, 257] width 131 height 19
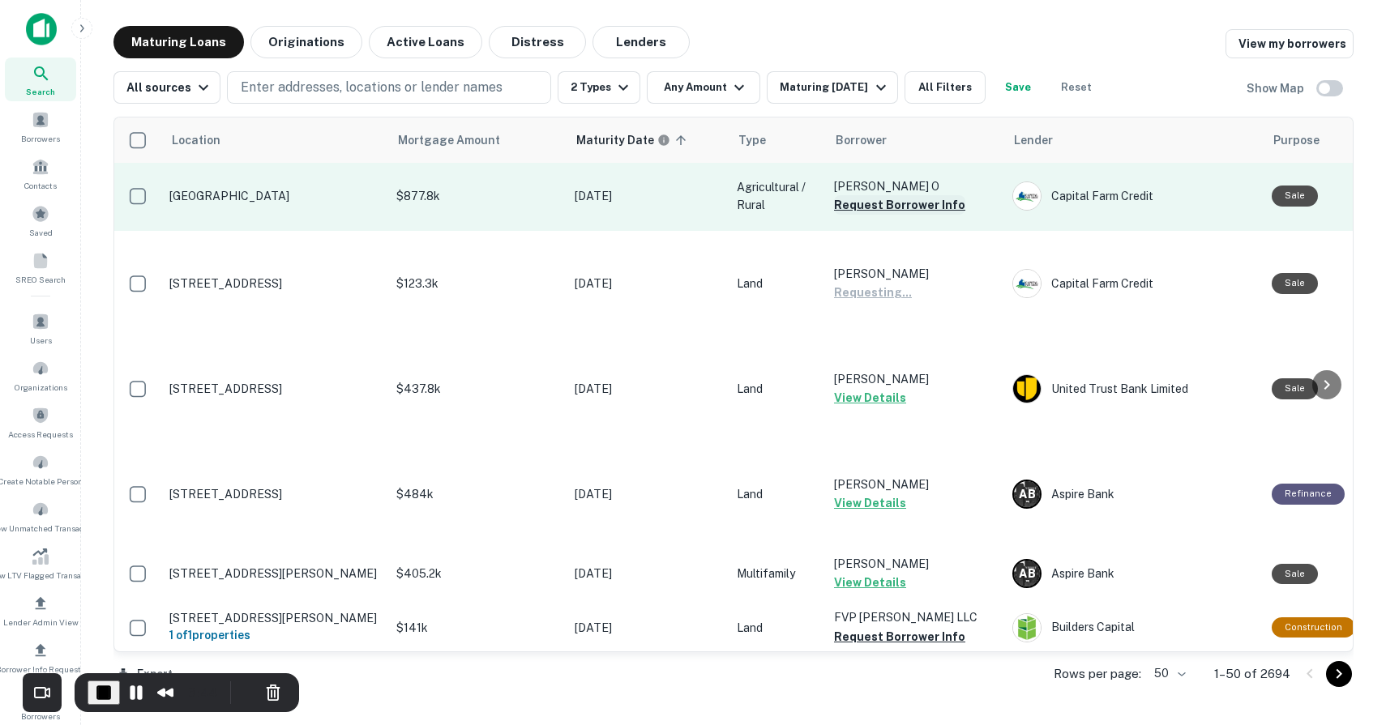
click at [913, 199] on button "Request Borrower Info" at bounding box center [899, 204] width 131 height 19
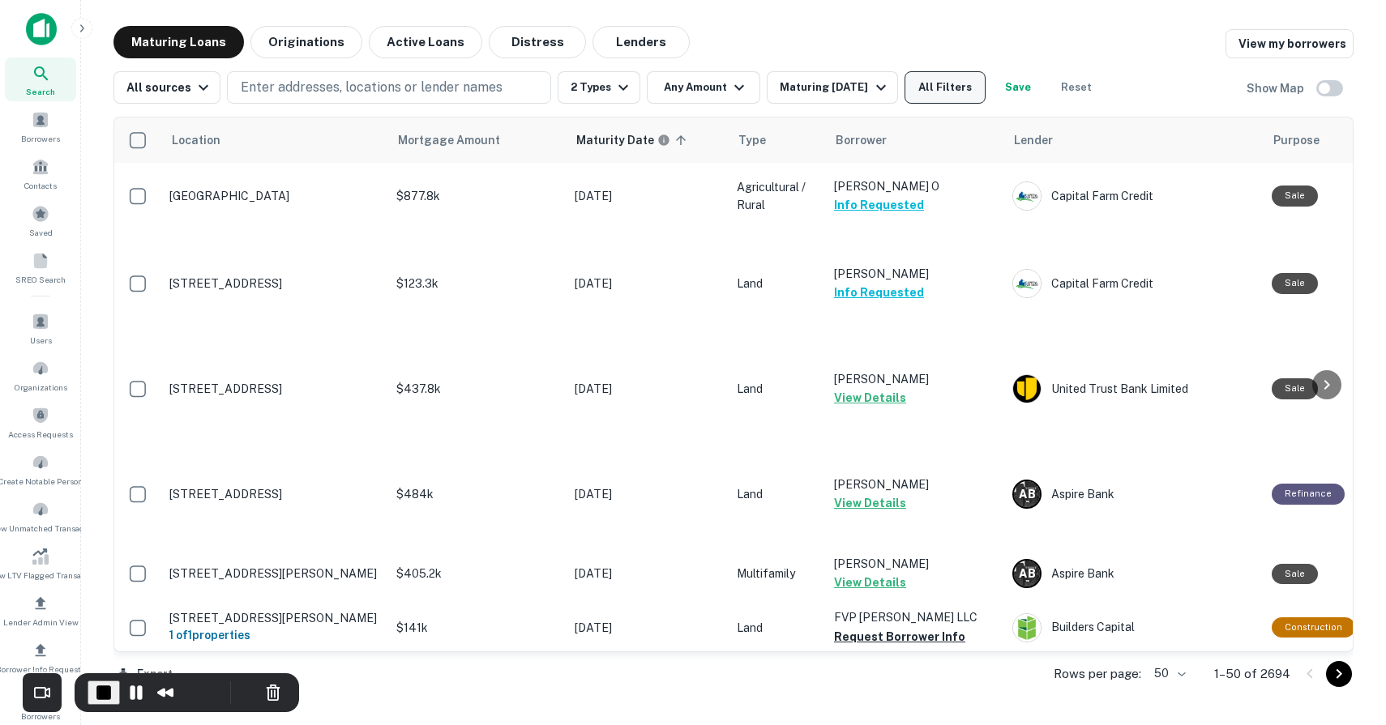
click at [963, 91] on button "All Filters" at bounding box center [944, 87] width 81 height 32
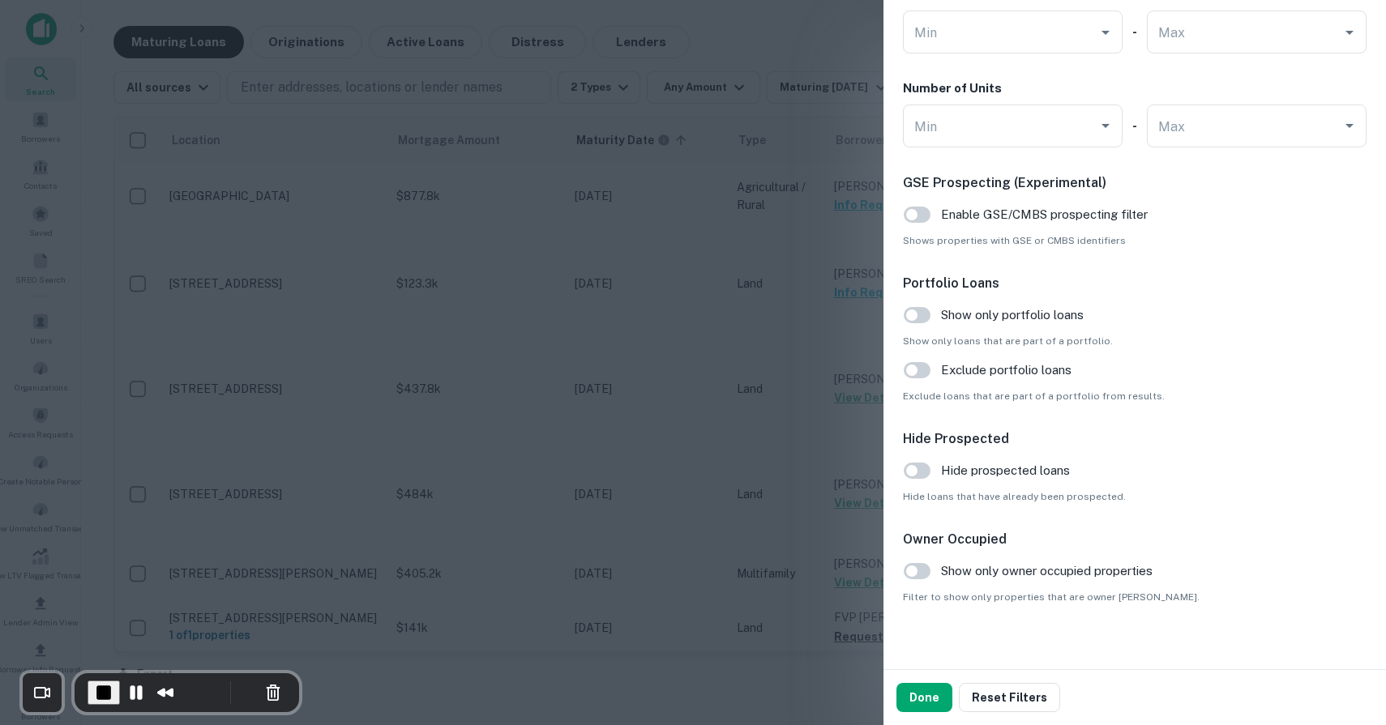
scroll to position [1554, 0]
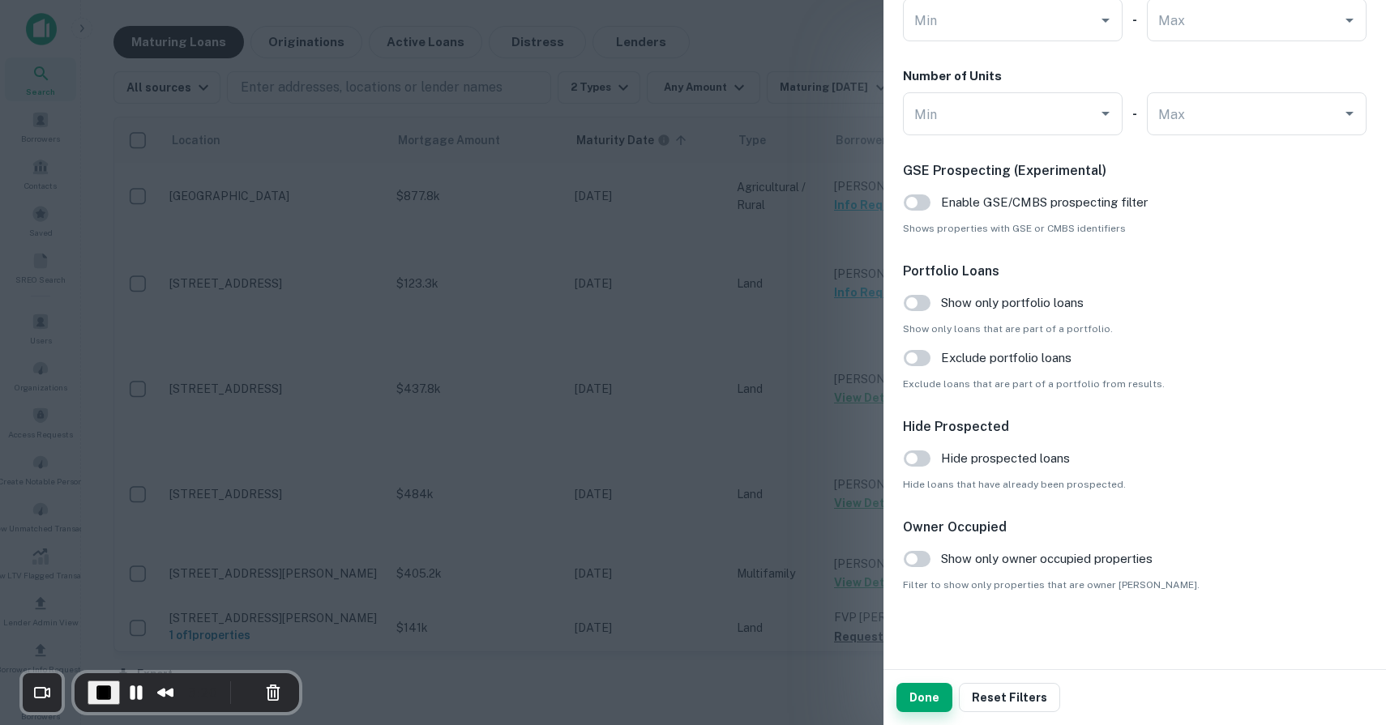
click at [910, 703] on button "Done" at bounding box center [924, 697] width 56 height 29
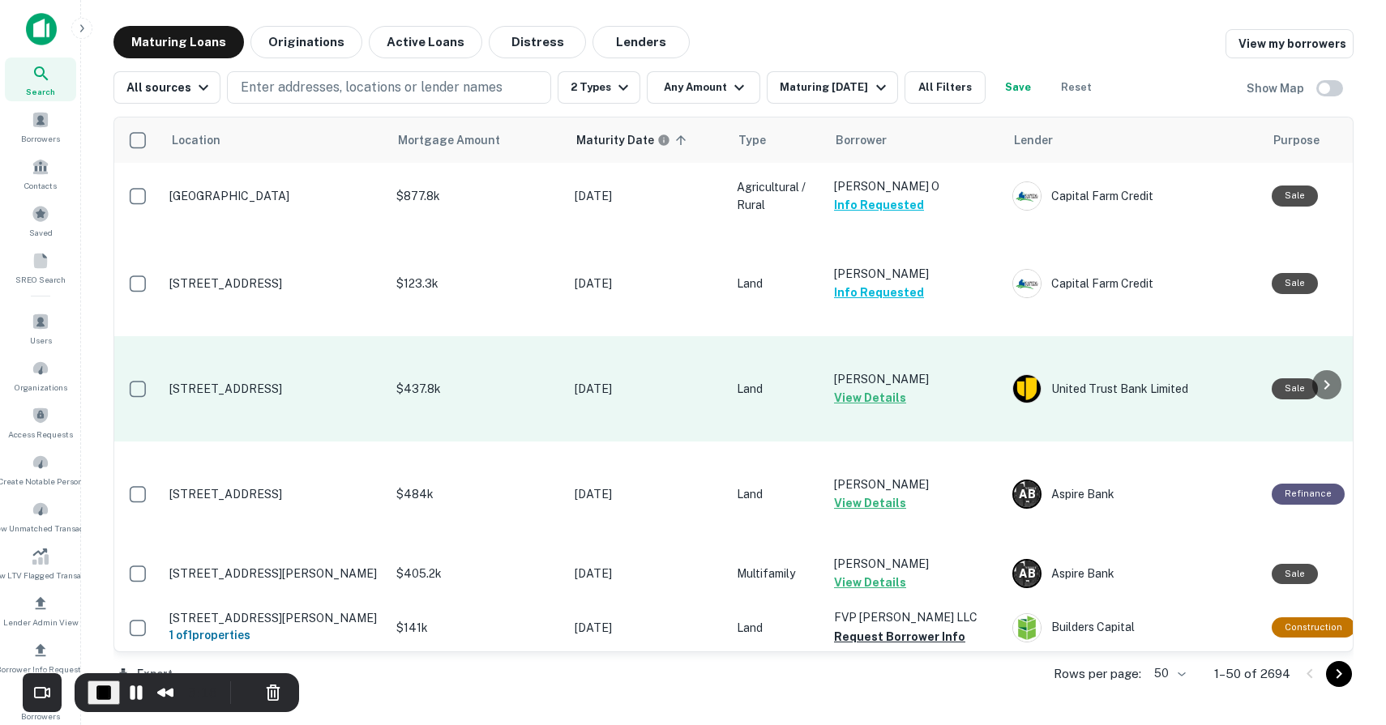
scroll to position [0, 0]
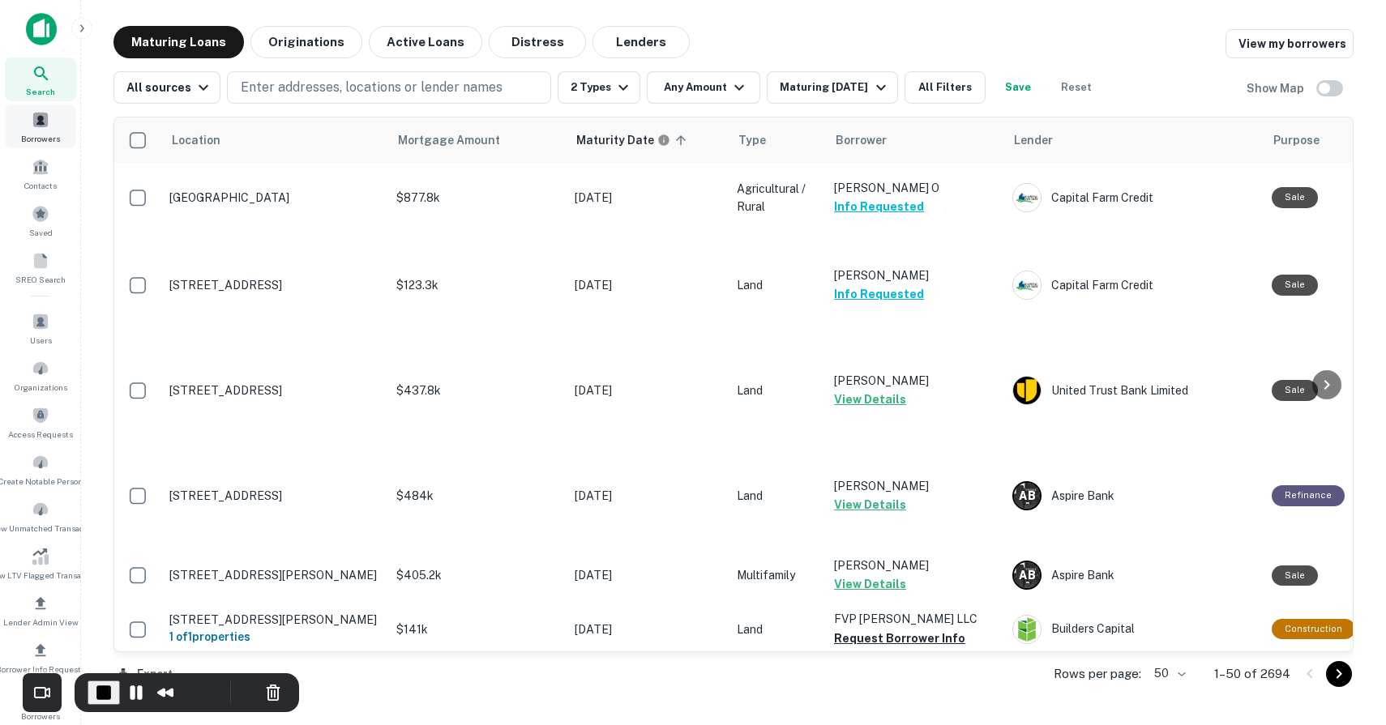
click at [53, 117] on div "Borrowers" at bounding box center [40, 127] width 71 height 44
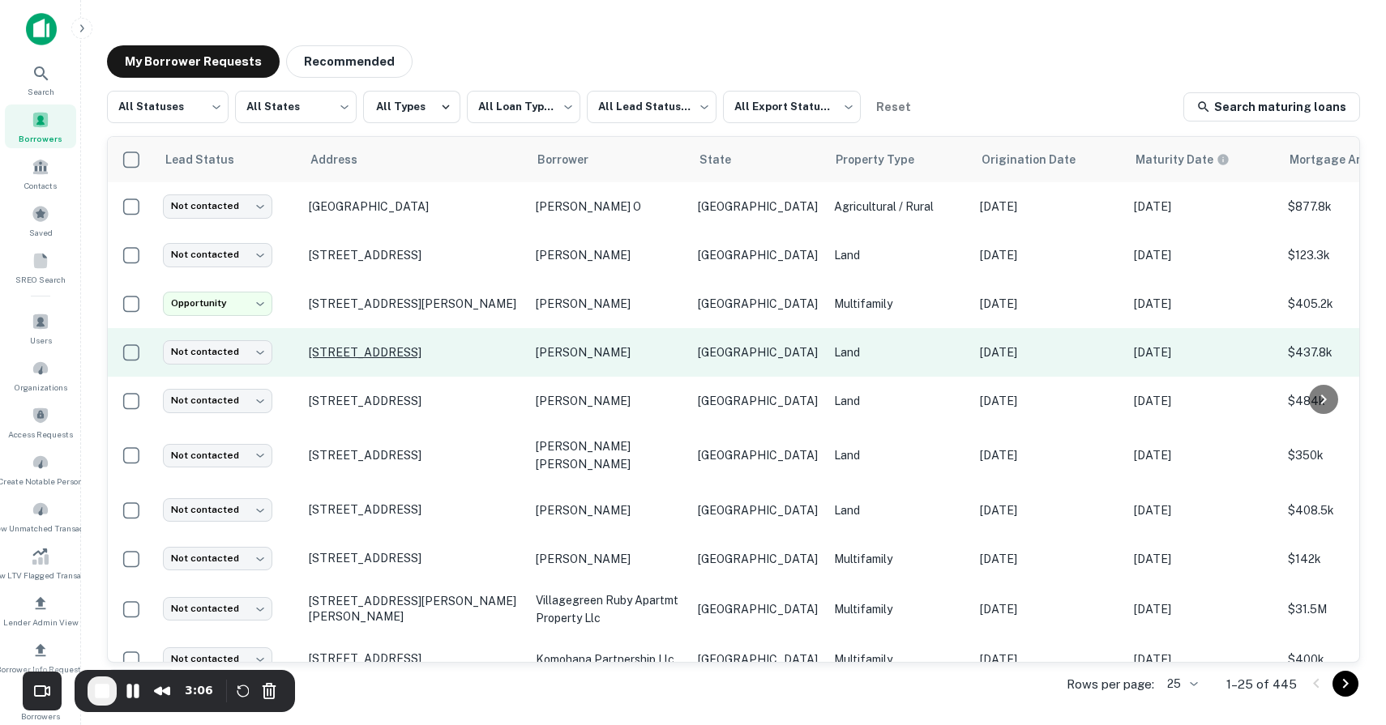
click at [348, 349] on p "[STREET_ADDRESS]" at bounding box center [414, 352] width 211 height 15
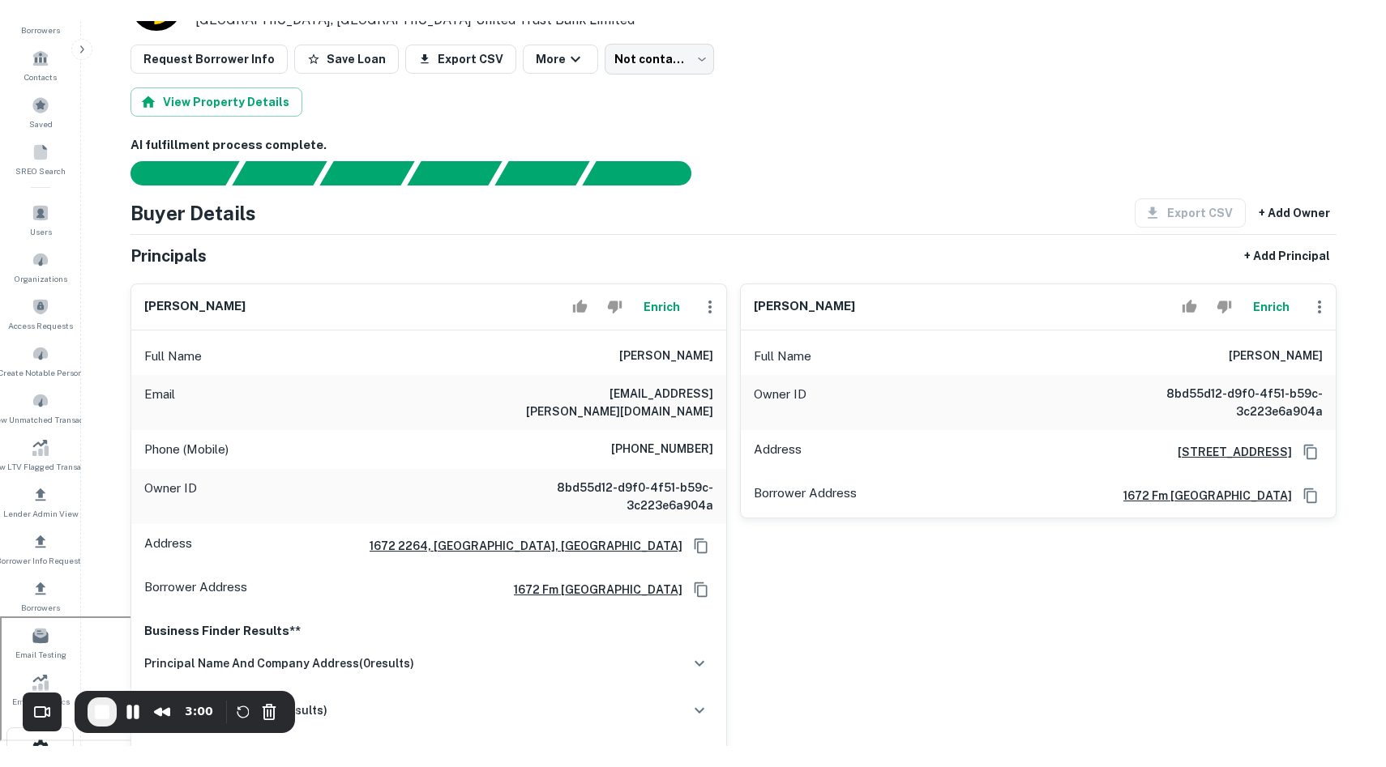
scroll to position [151, 0]
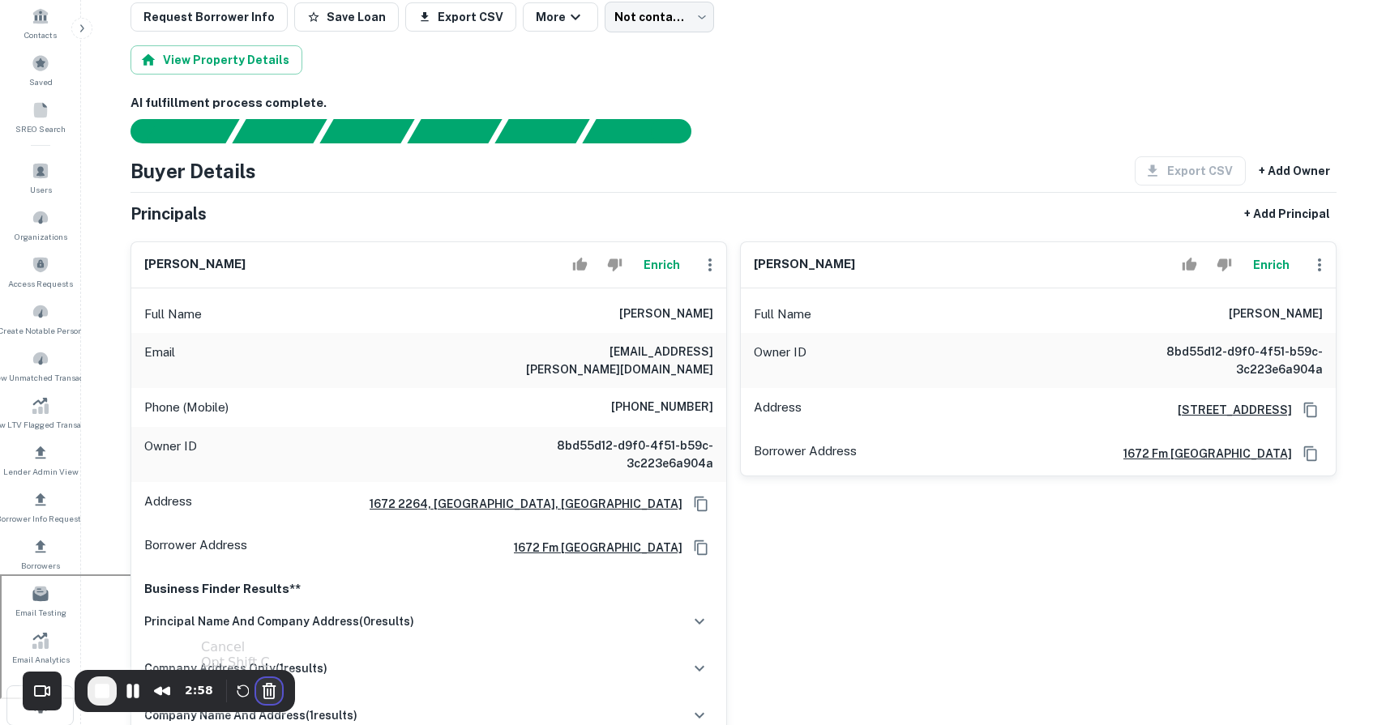
click at [271, 687] on button "Cancel Recording" at bounding box center [269, 691] width 26 height 26
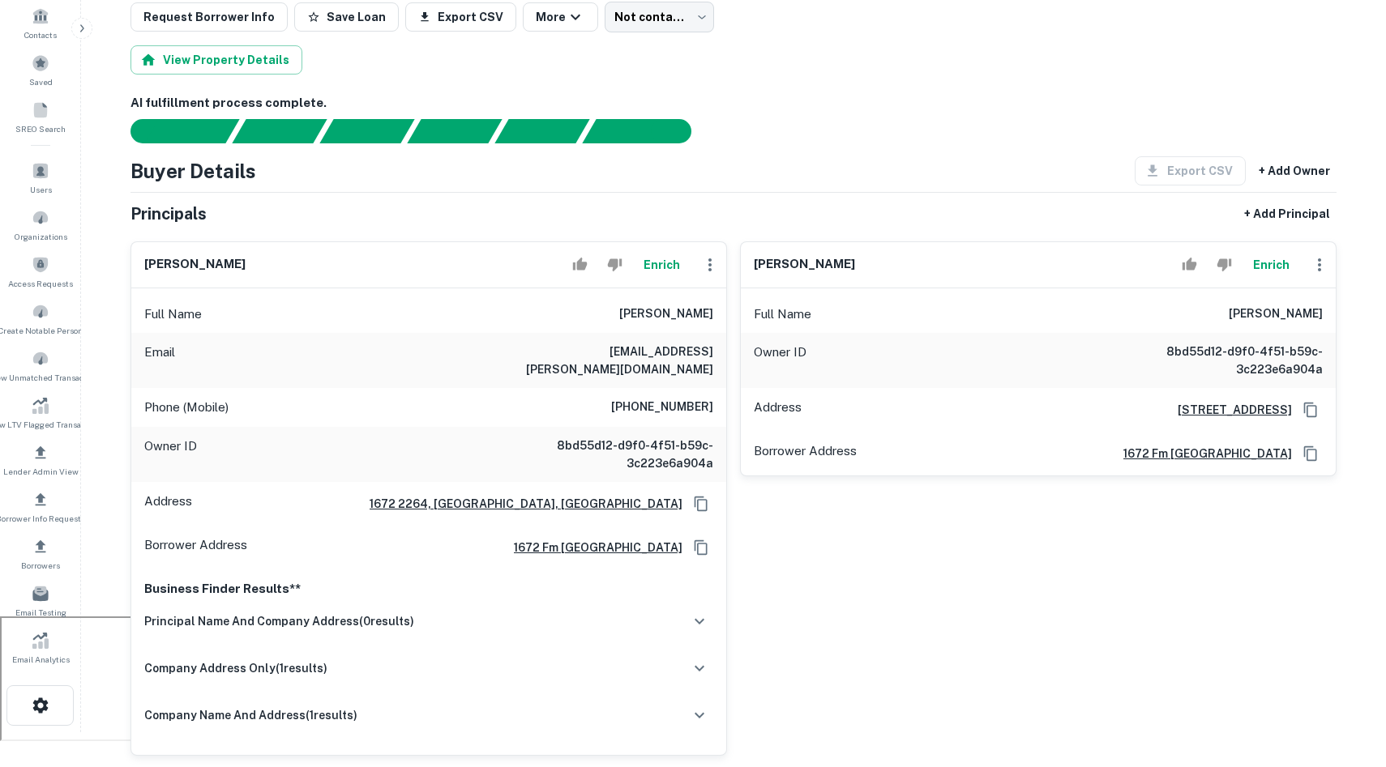
scroll to position [0, 0]
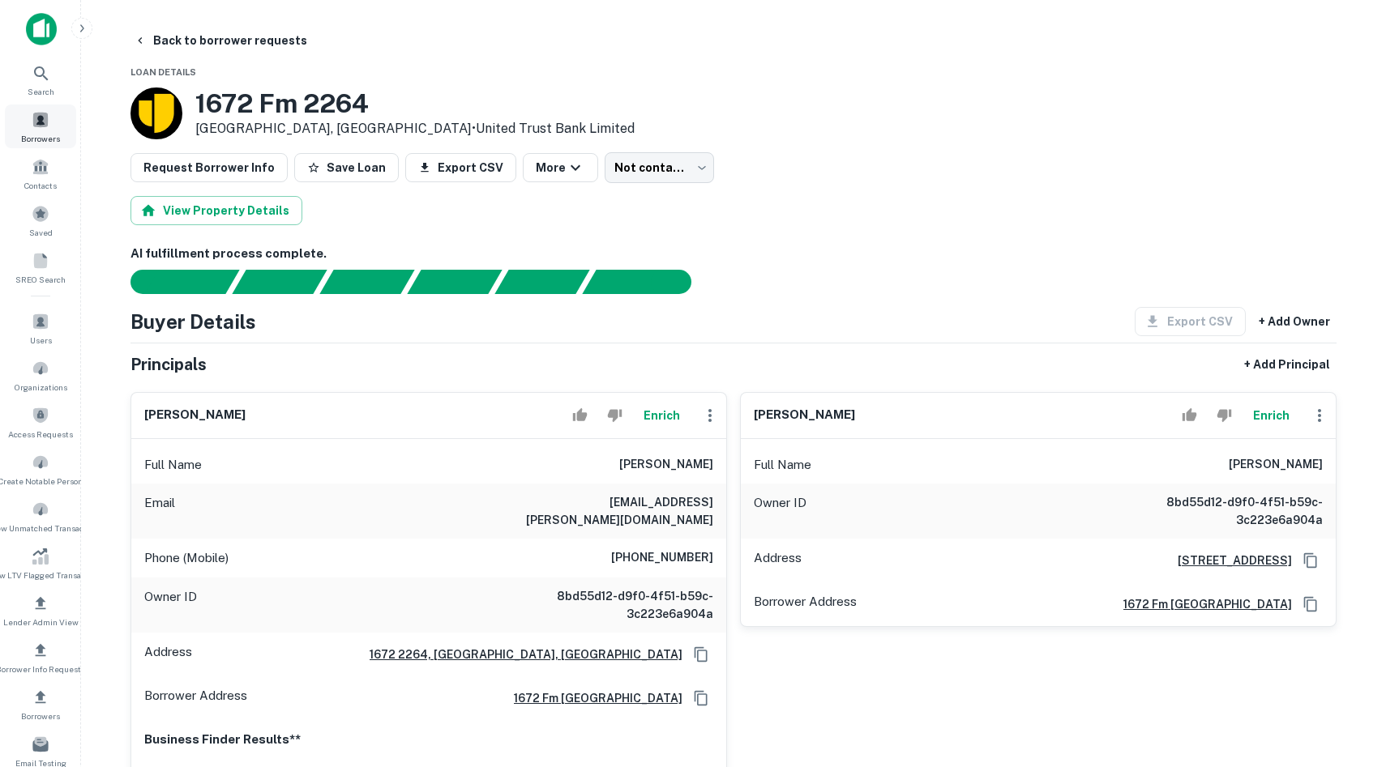
click at [51, 138] on span "Borrowers" at bounding box center [40, 138] width 39 height 13
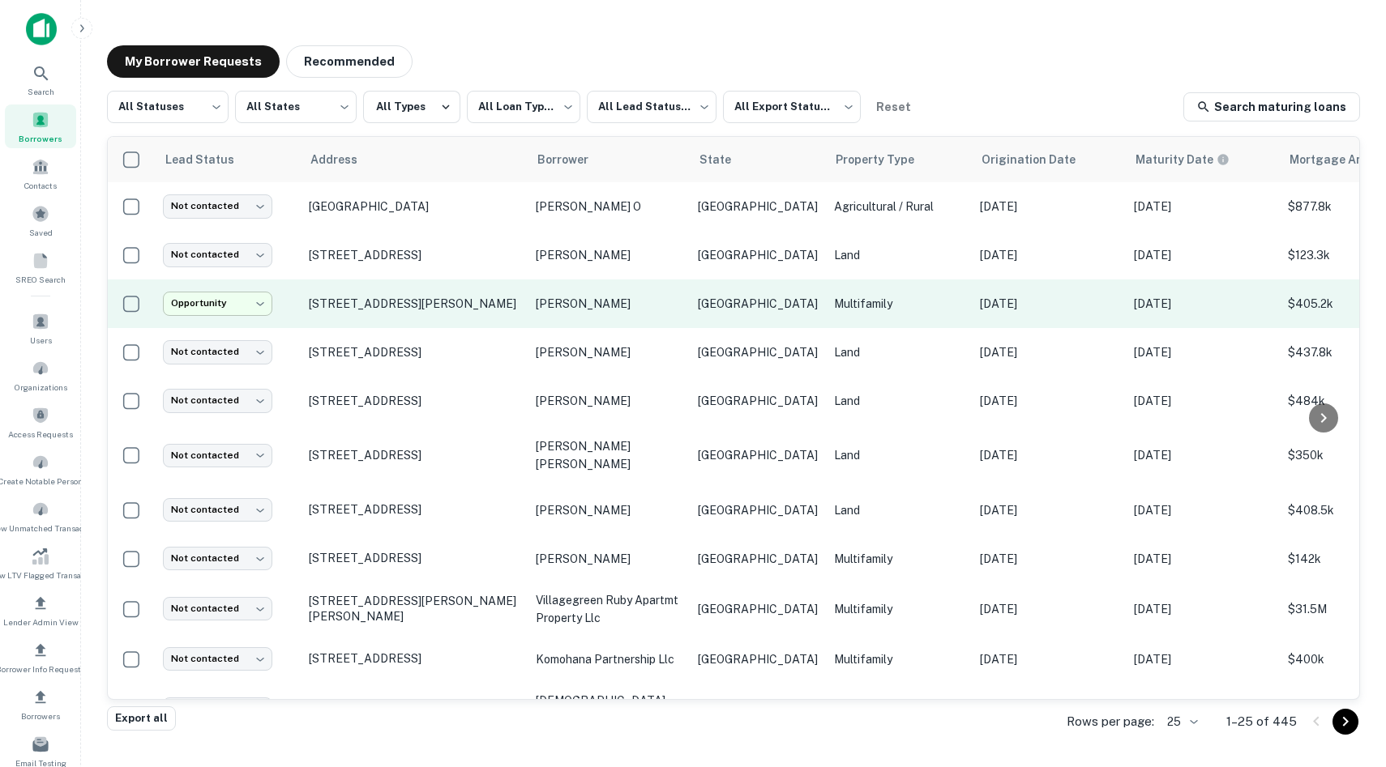
click at [250, 306] on body "**********" at bounding box center [693, 383] width 1386 height 767
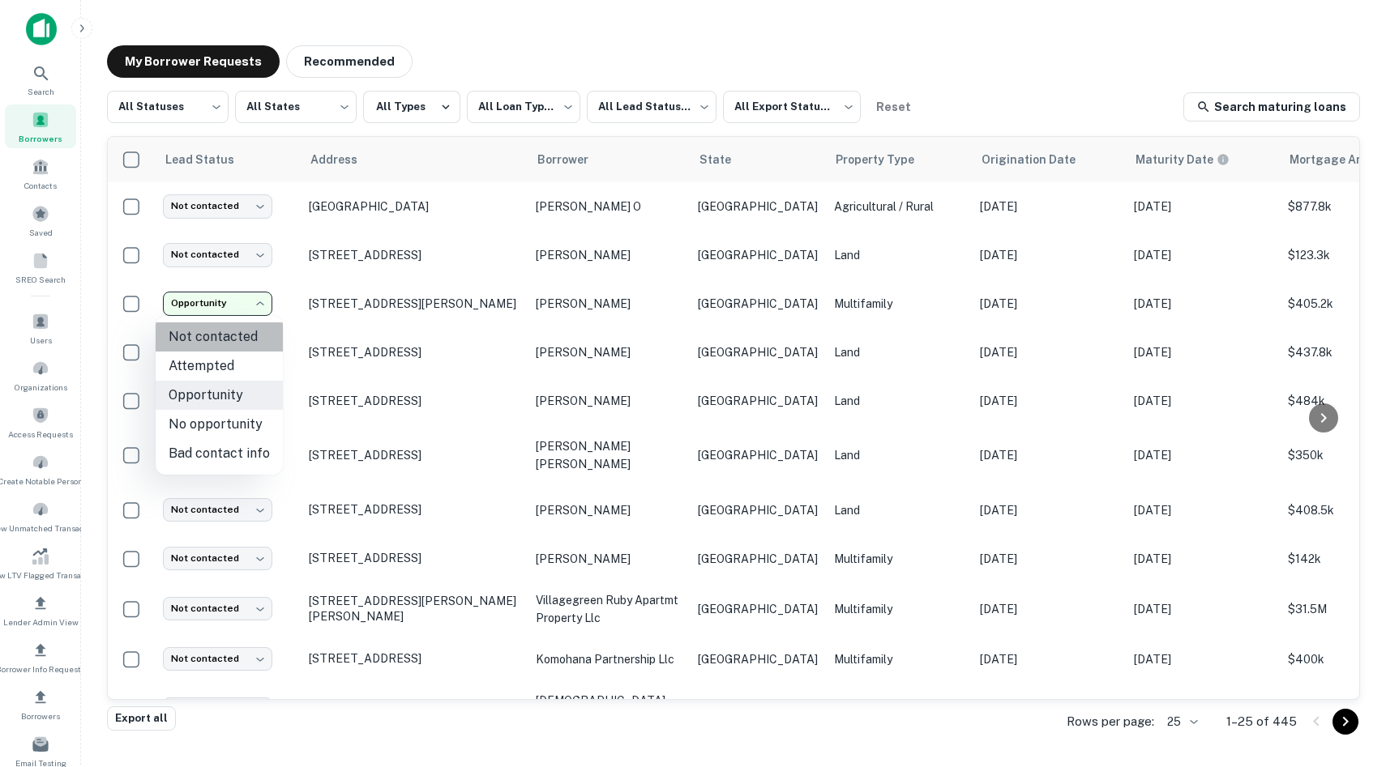
click at [240, 331] on li "Not contacted" at bounding box center [219, 337] width 127 height 29
type input "****"
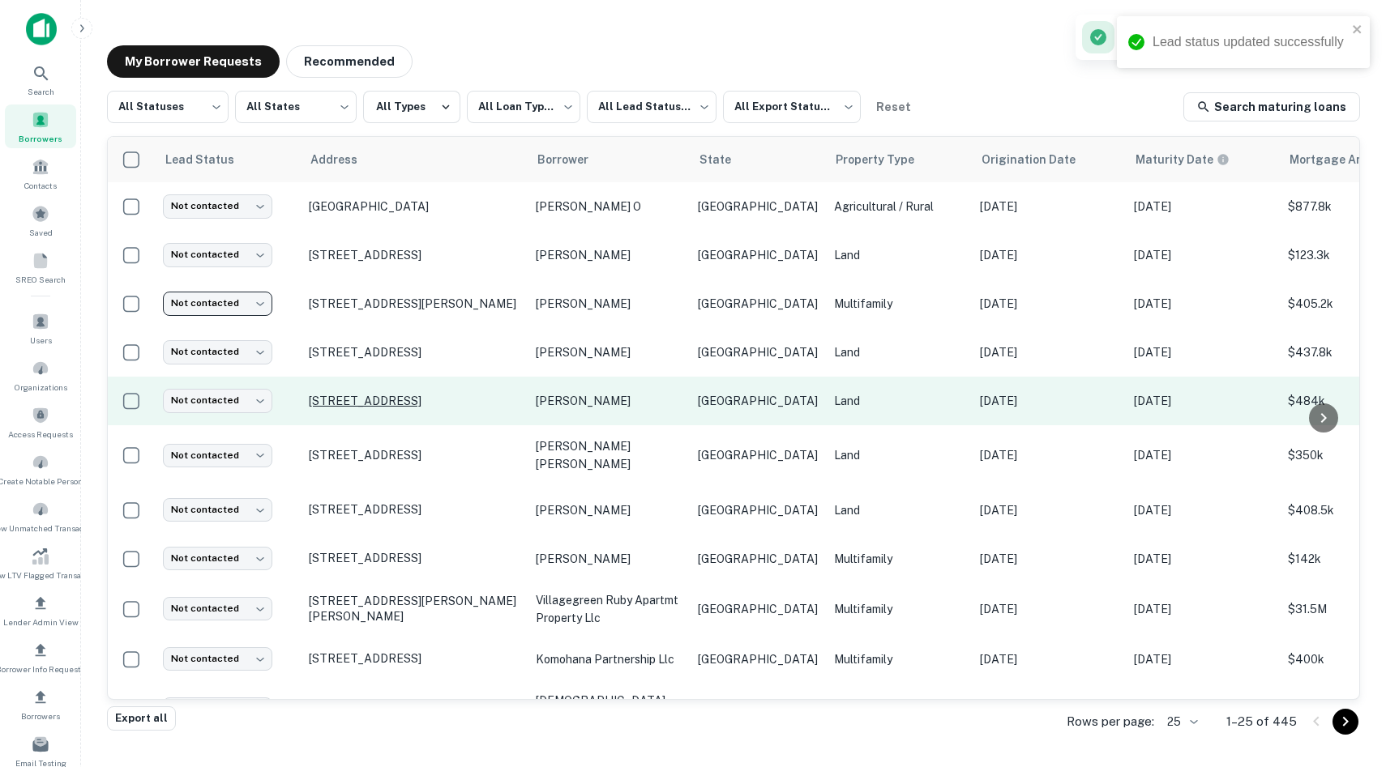
click at [426, 396] on p "[STREET_ADDRESS]" at bounding box center [414, 401] width 211 height 15
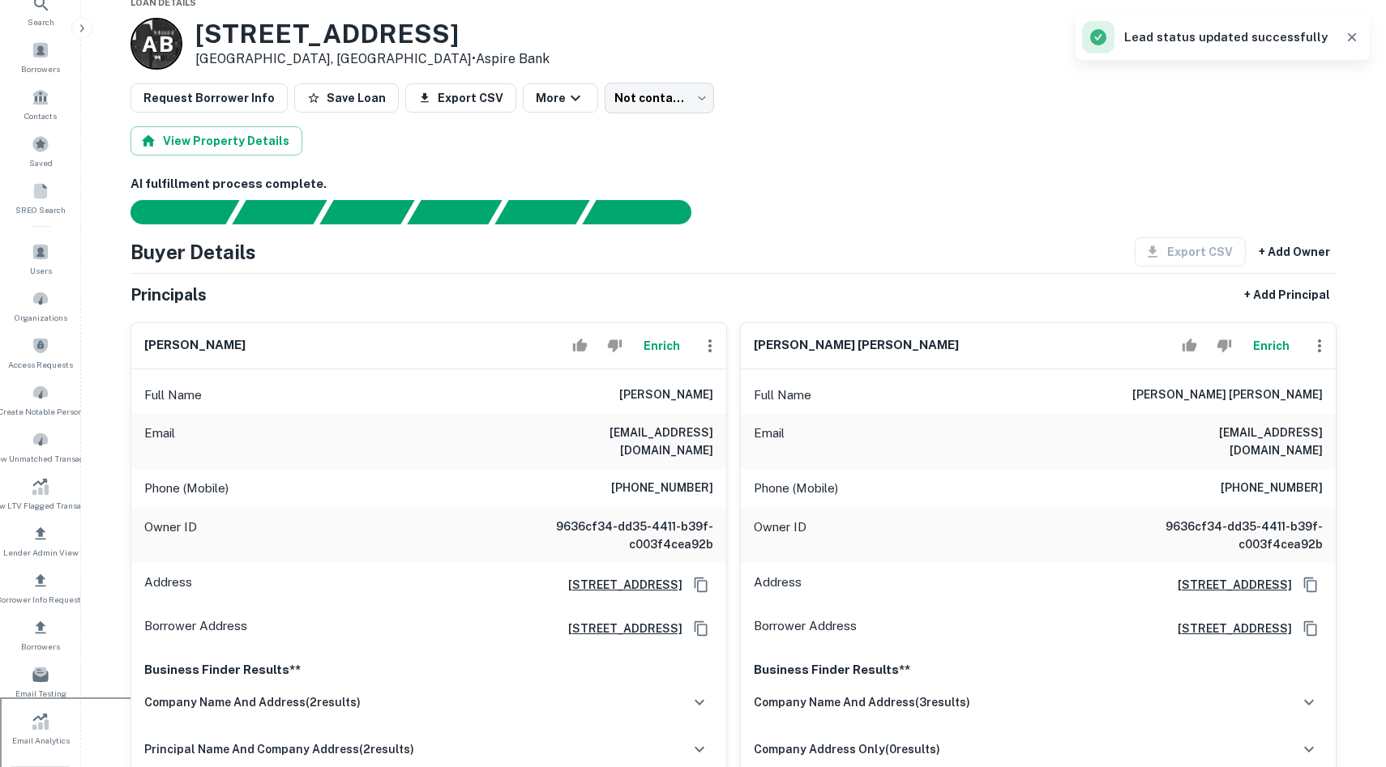
scroll to position [75, 0]
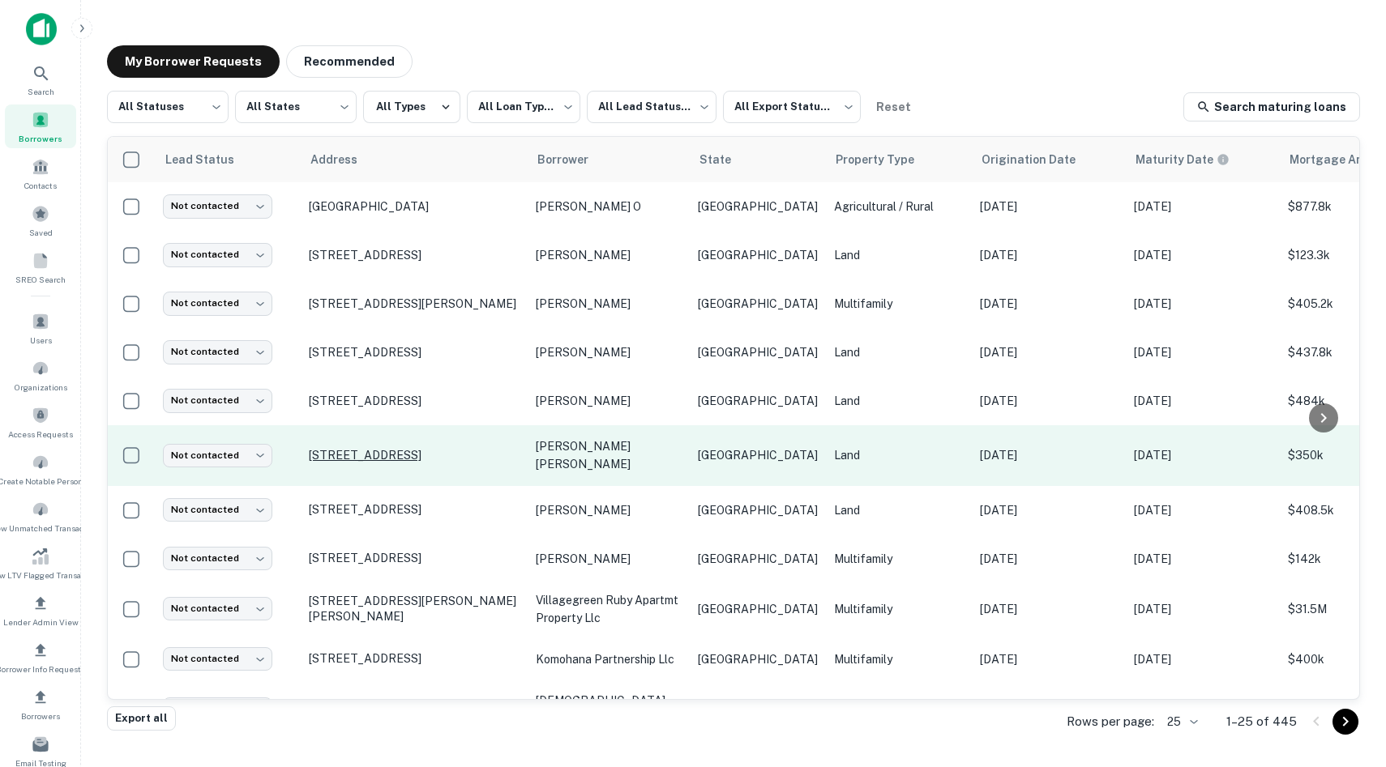
click at [432, 449] on p "[STREET_ADDRESS]" at bounding box center [414, 455] width 211 height 15
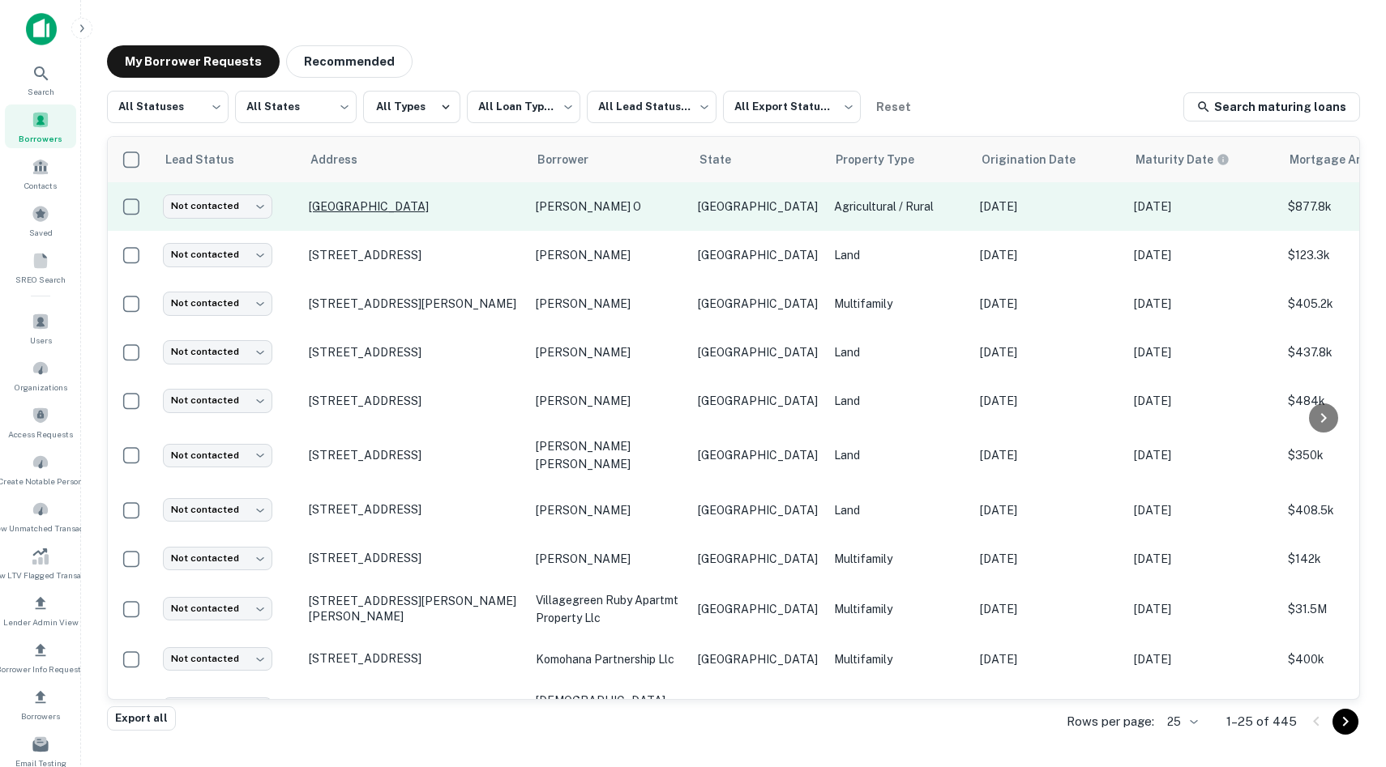
click at [310, 207] on p "[GEOGRAPHIC_DATA]" at bounding box center [414, 206] width 211 height 15
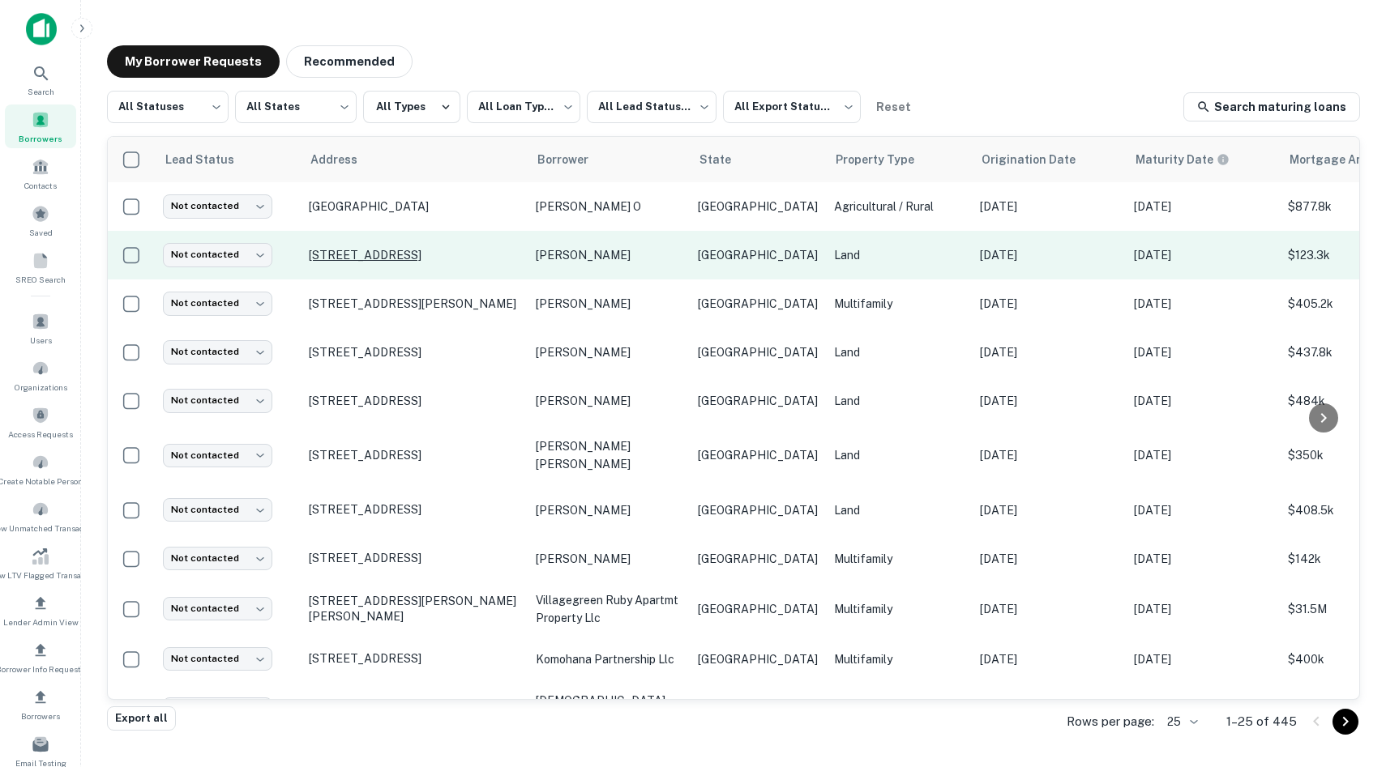
click at [404, 258] on p "[STREET_ADDRESS]" at bounding box center [414, 255] width 211 height 15
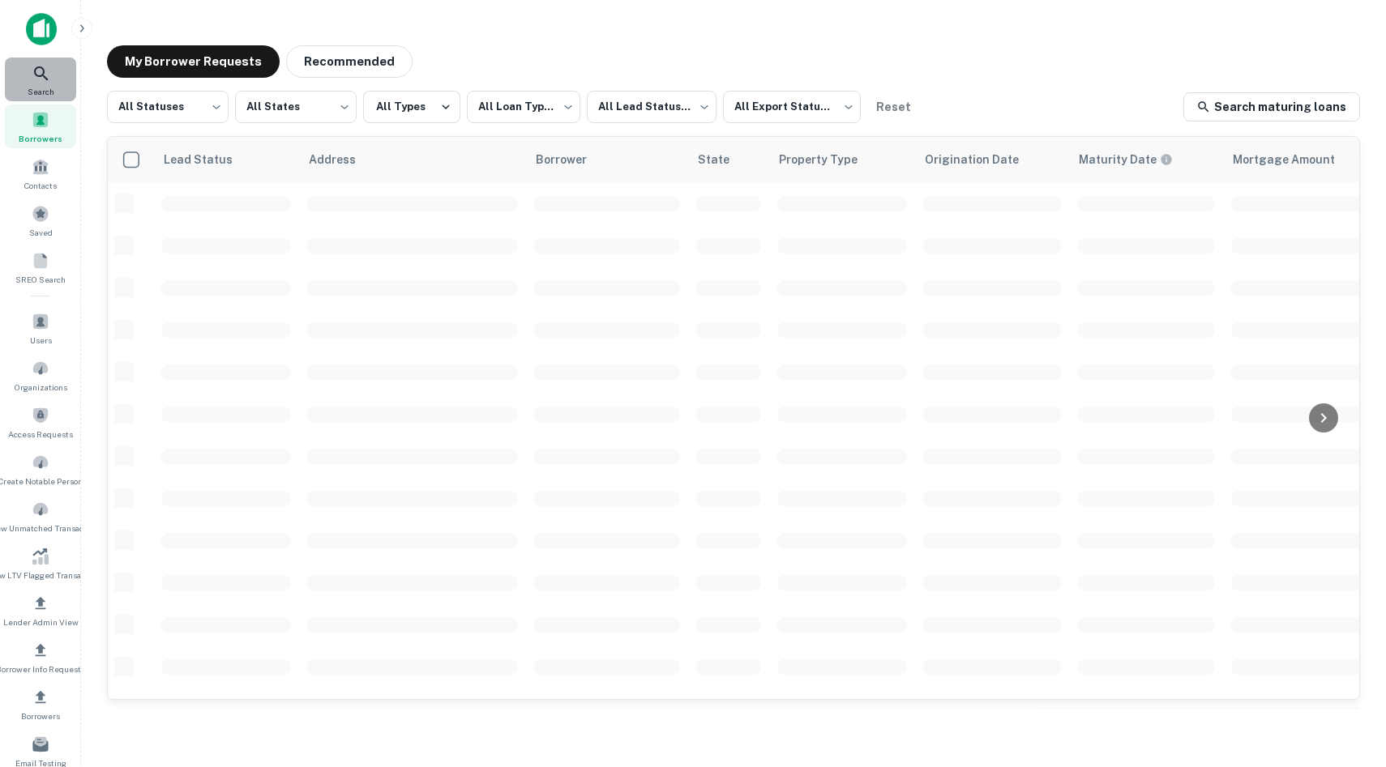
click at [34, 71] on icon at bounding box center [41, 73] width 19 height 19
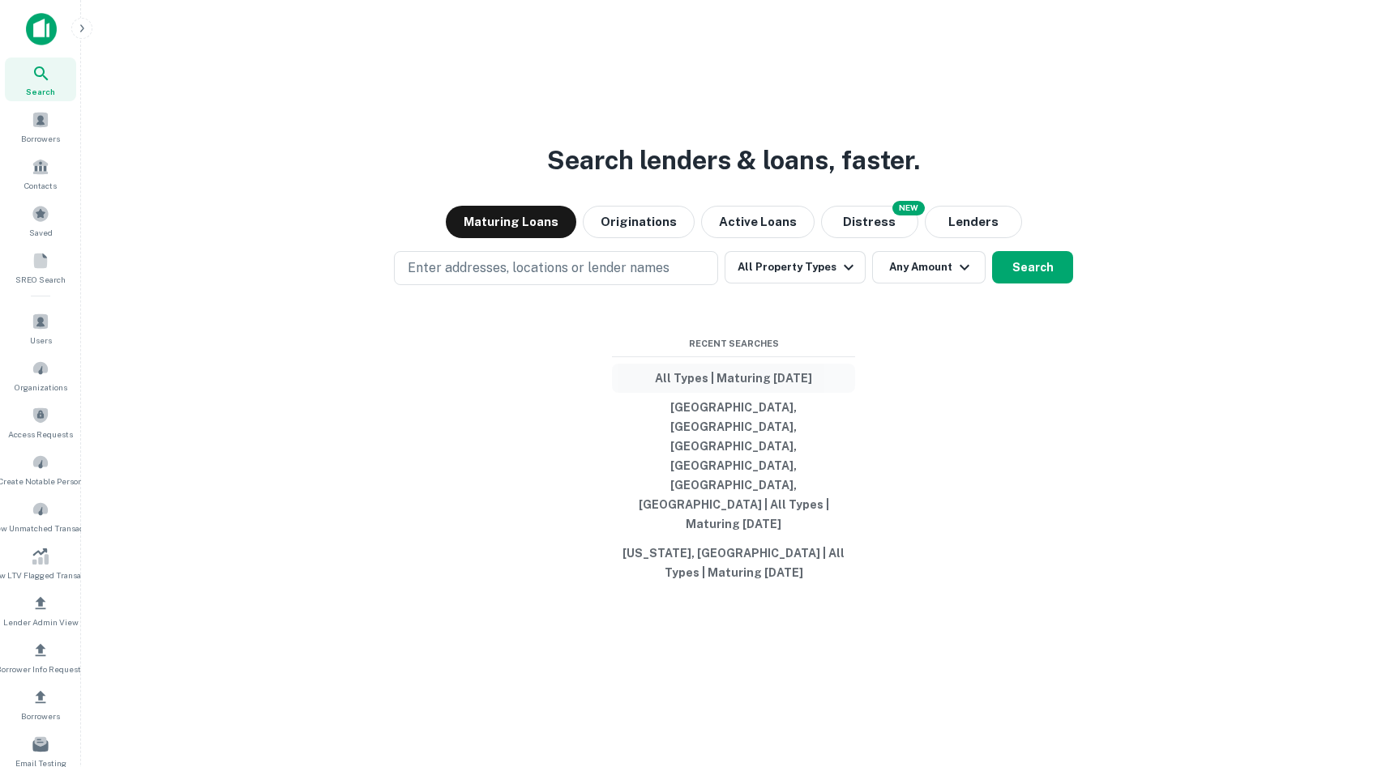
click at [733, 393] on button "All Types | Maturing [DATE]" at bounding box center [733, 378] width 243 height 29
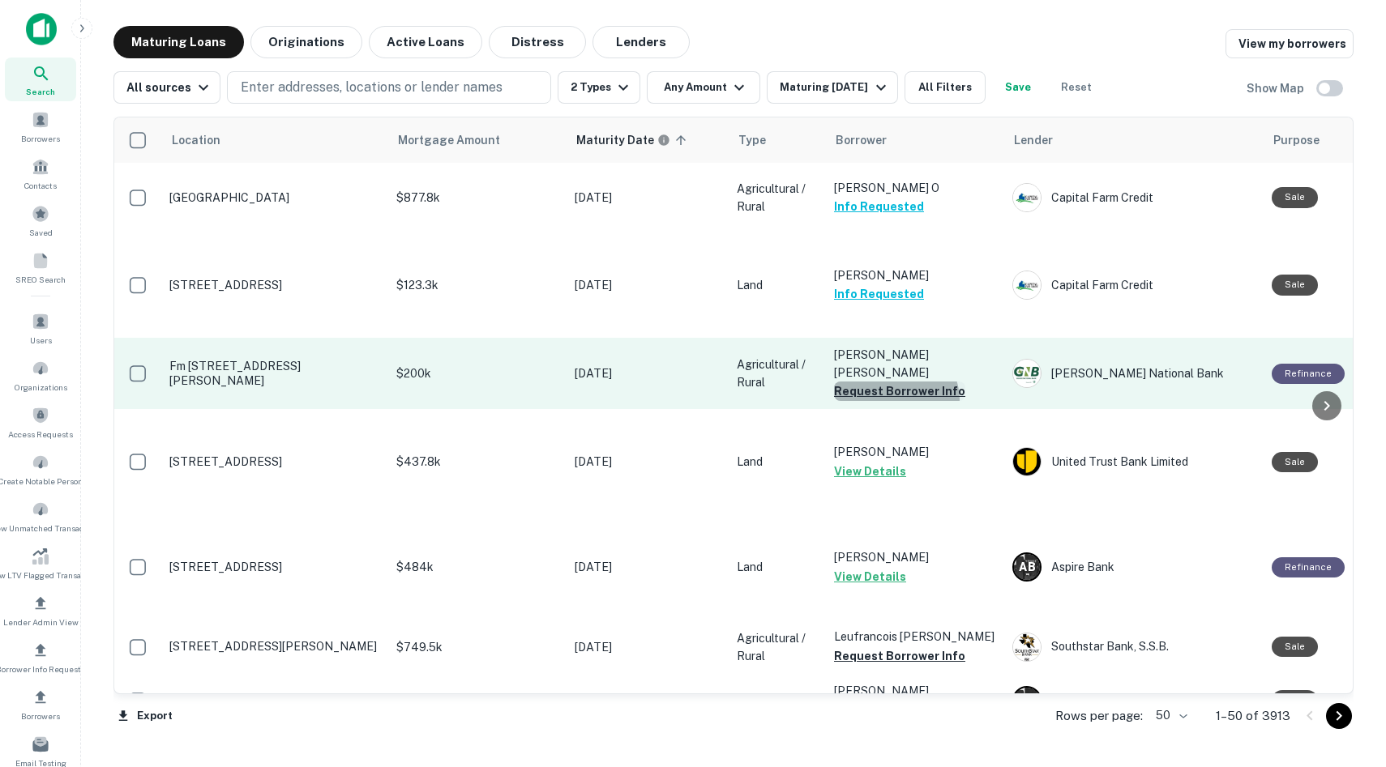
click at [893, 391] on button "Request Borrower Info" at bounding box center [899, 391] width 131 height 19
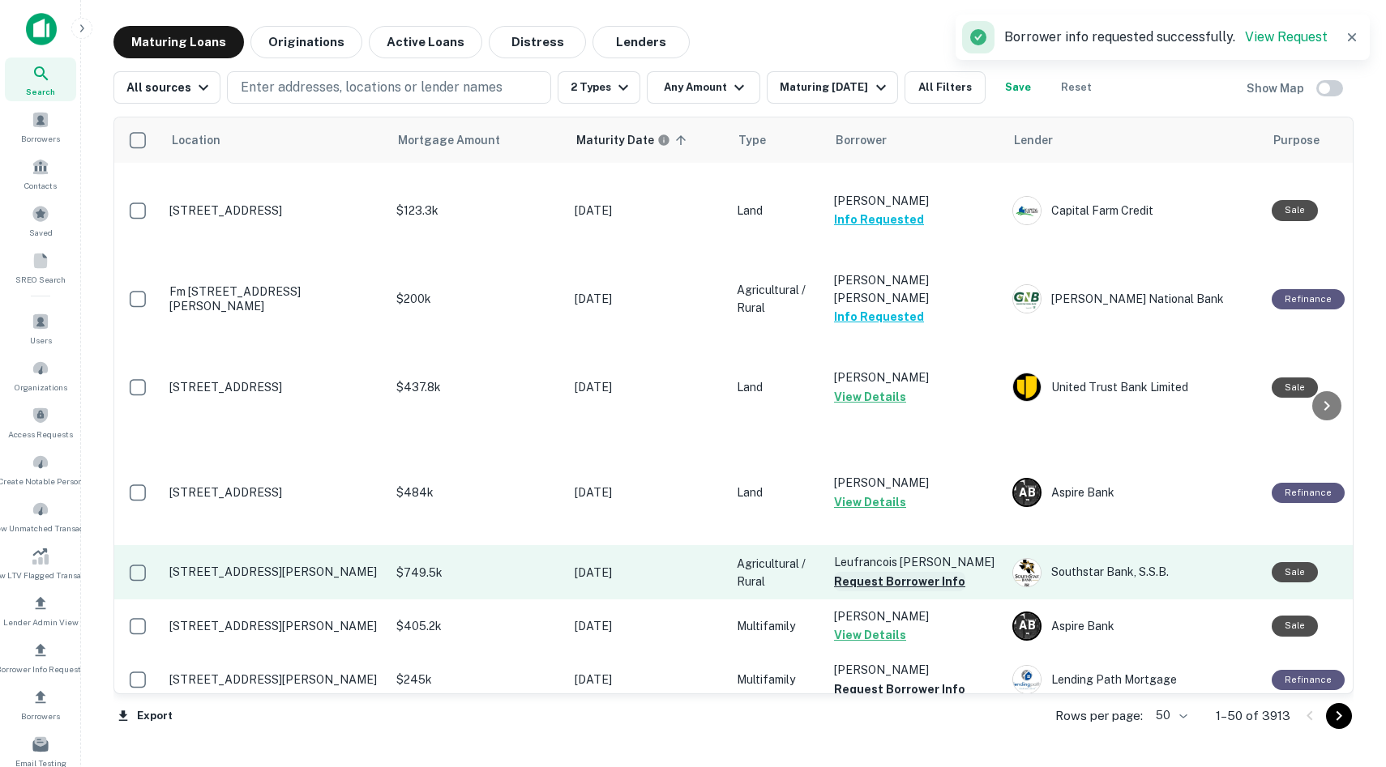
click at [868, 579] on button "Request Borrower Info" at bounding box center [899, 581] width 131 height 19
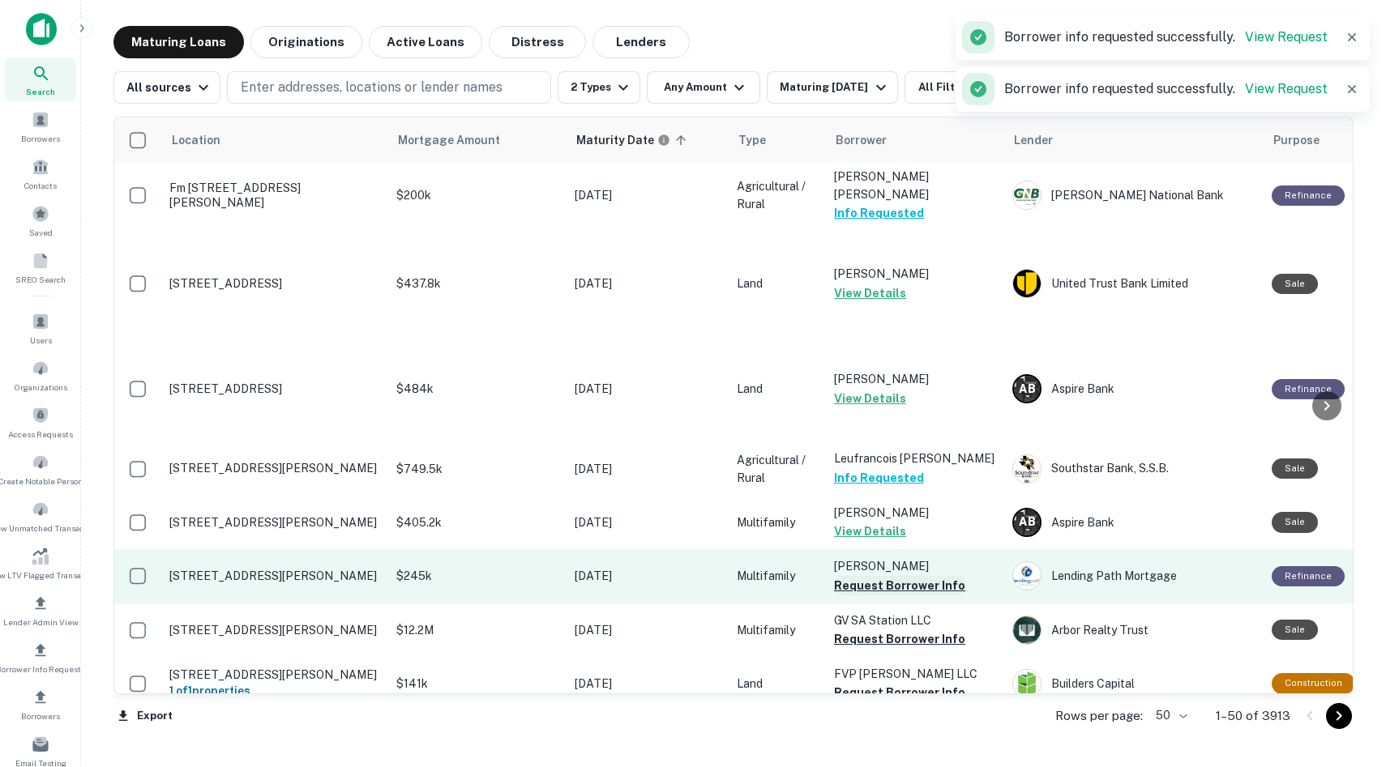
click at [912, 585] on button "Request Borrower Info" at bounding box center [899, 585] width 131 height 19
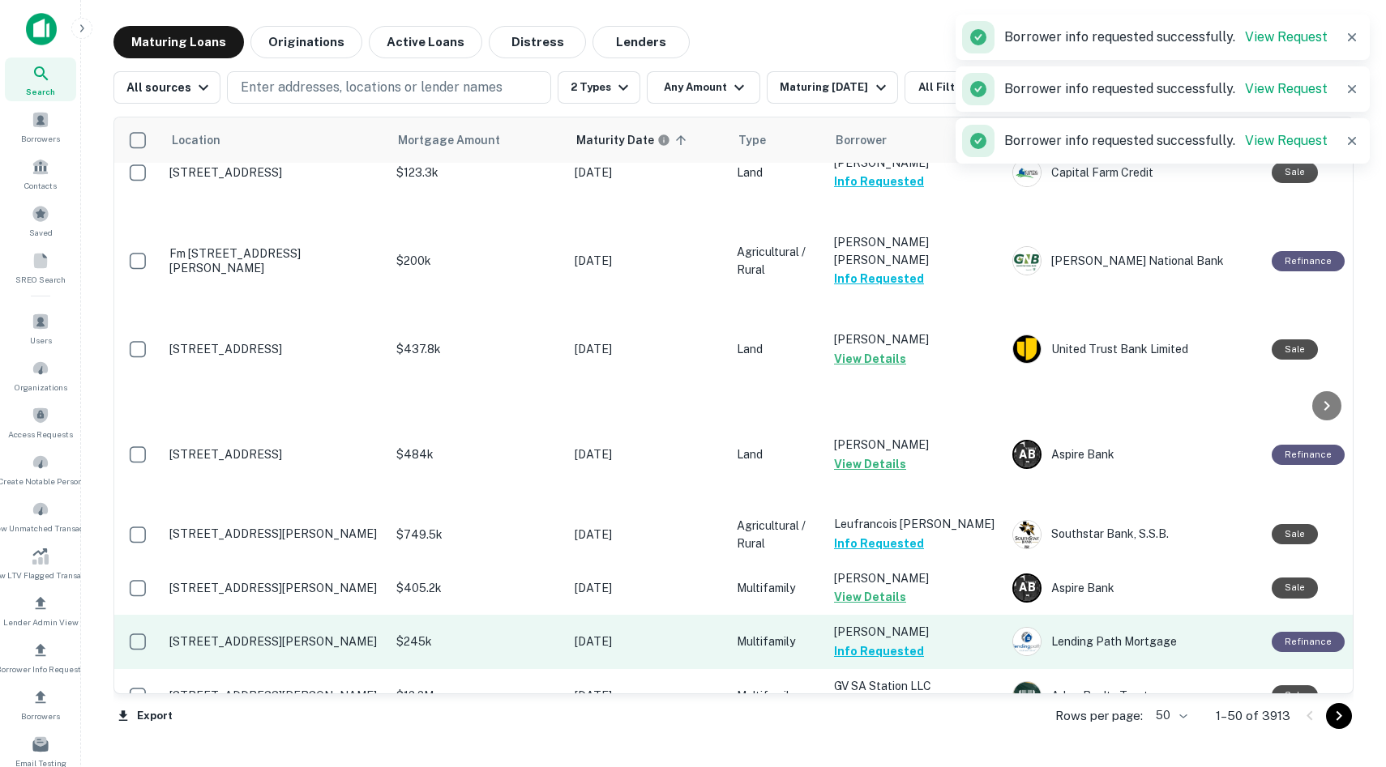
scroll to position [0, 0]
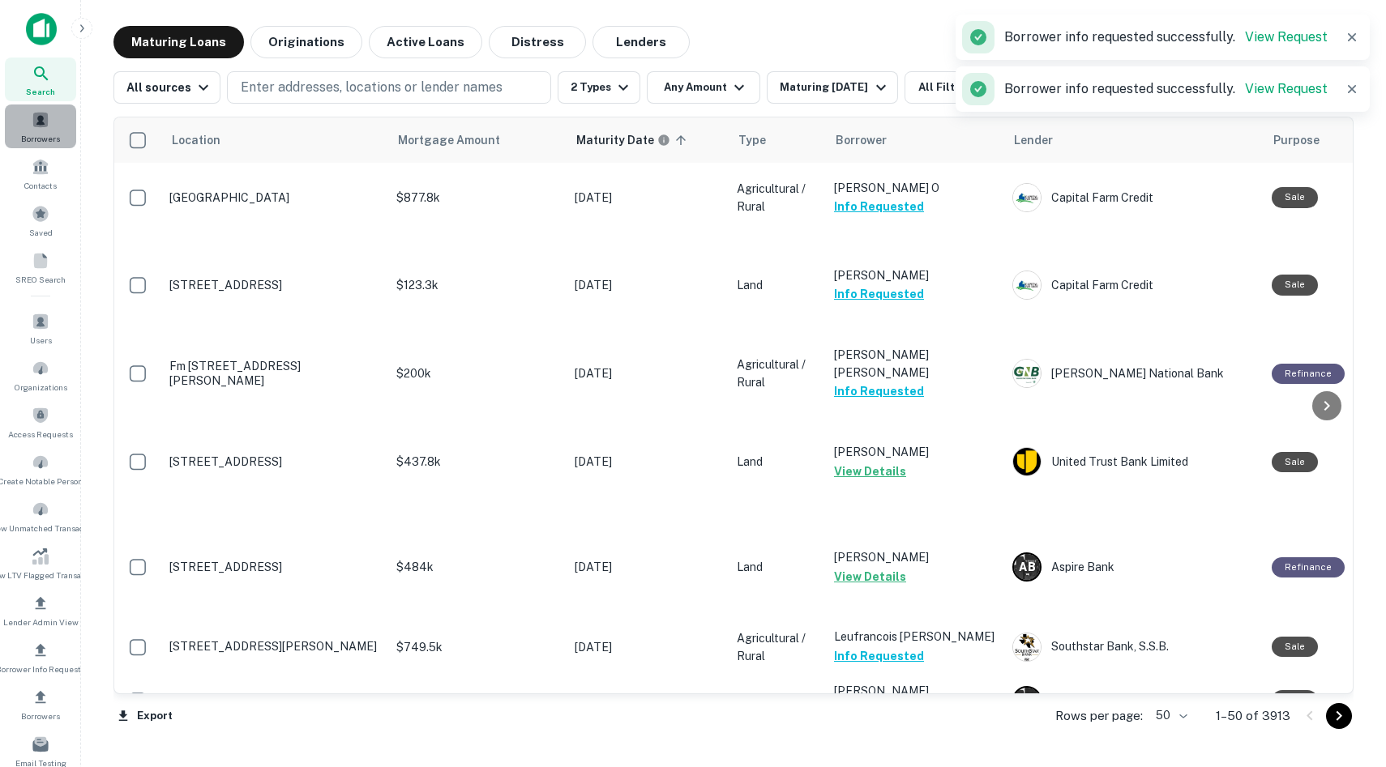
click at [47, 132] on span "Borrowers" at bounding box center [40, 138] width 39 height 13
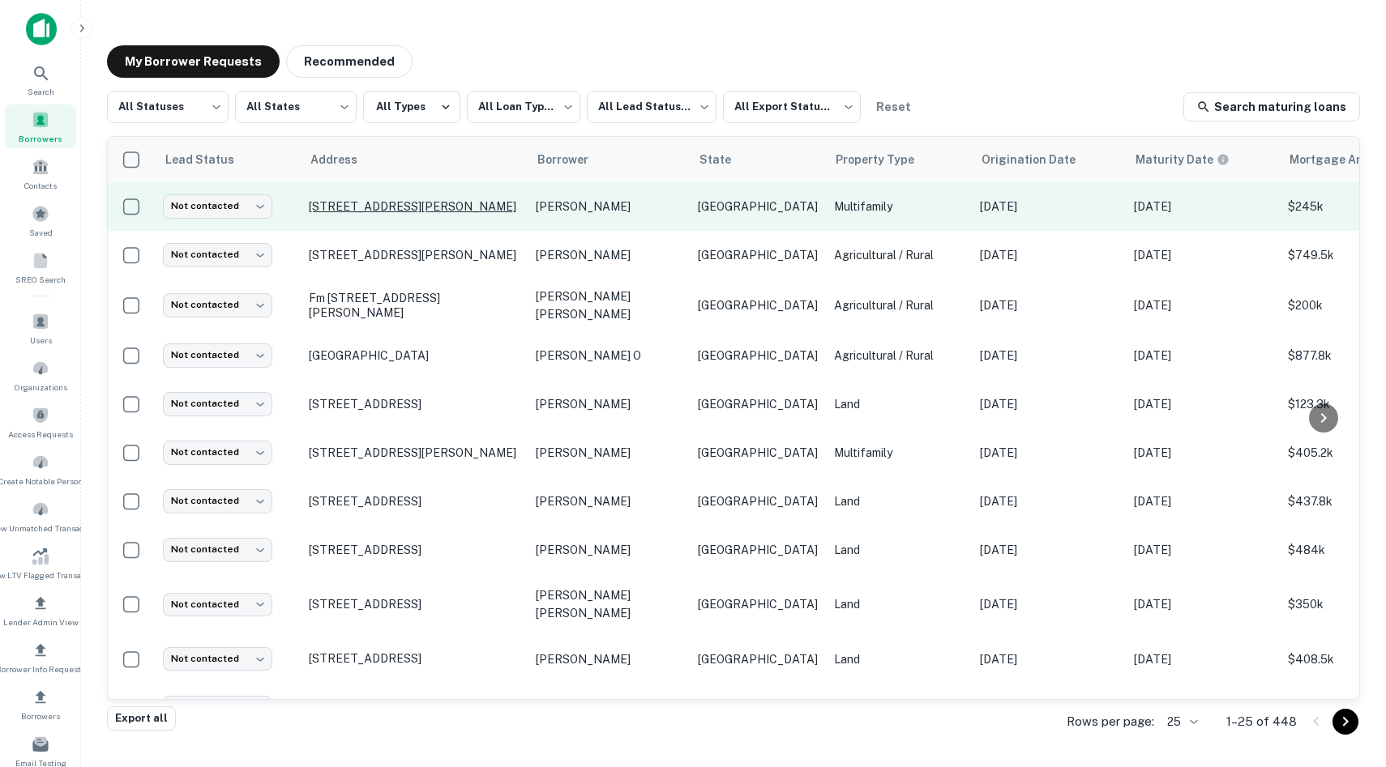
click at [350, 214] on p "[STREET_ADDRESS][PERSON_NAME]" at bounding box center [414, 206] width 211 height 15
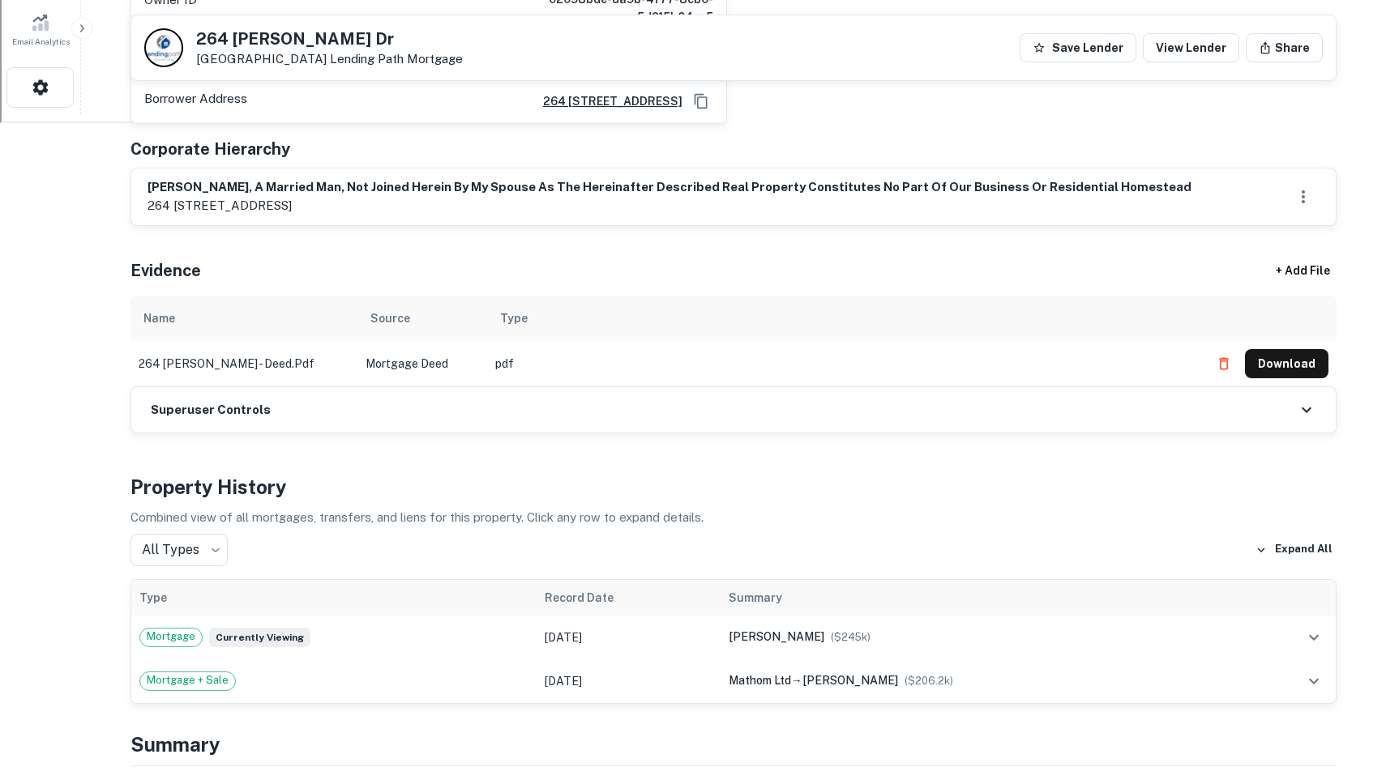
scroll to position [768, 0]
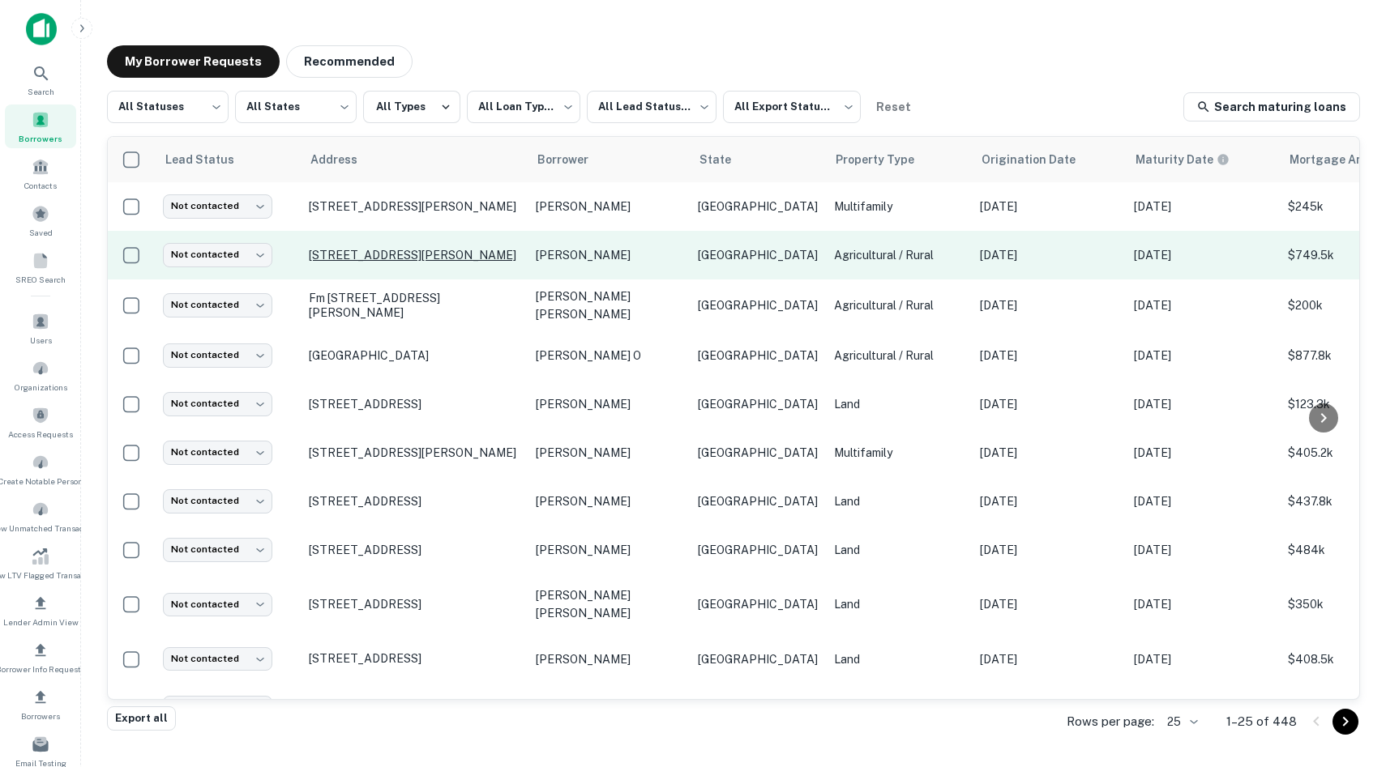
click at [370, 250] on p "[STREET_ADDRESS][PERSON_NAME]" at bounding box center [414, 255] width 211 height 15
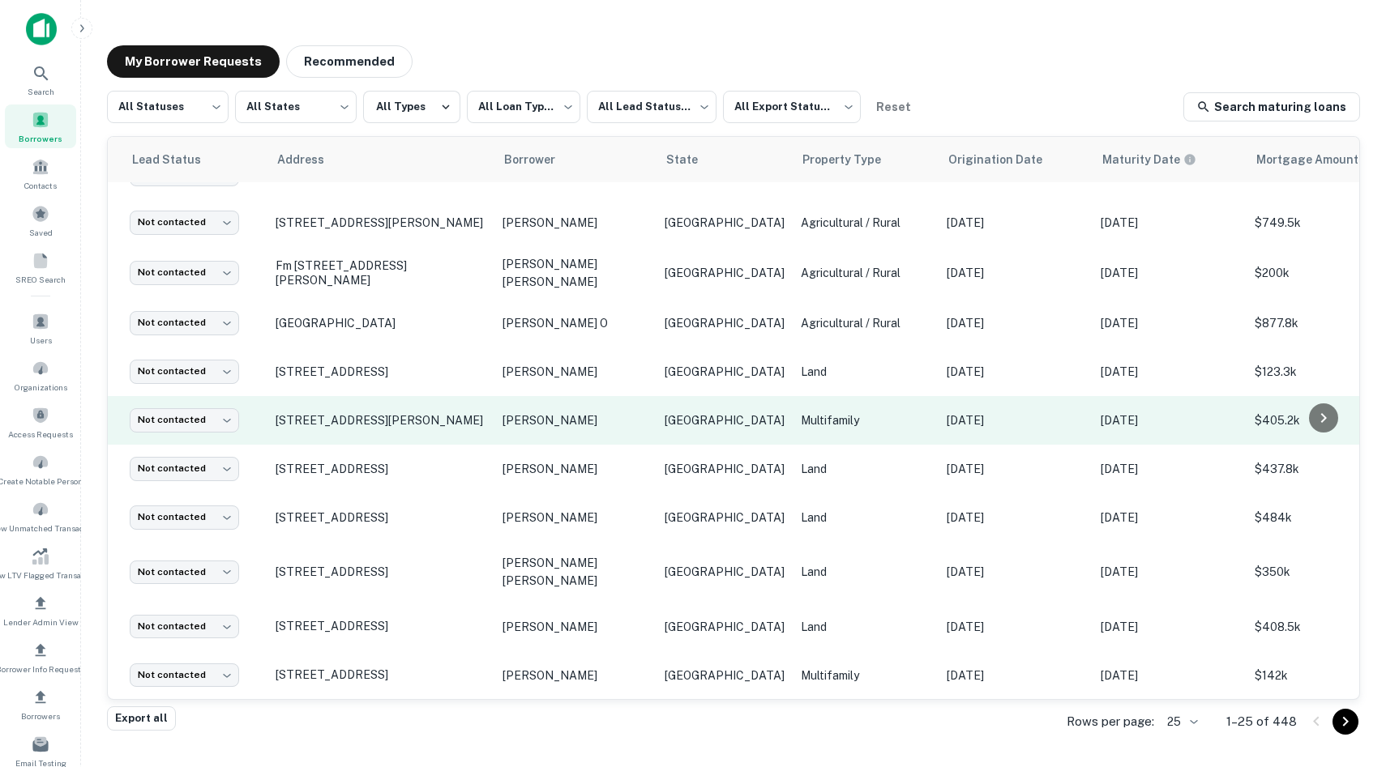
scroll to position [0, 33]
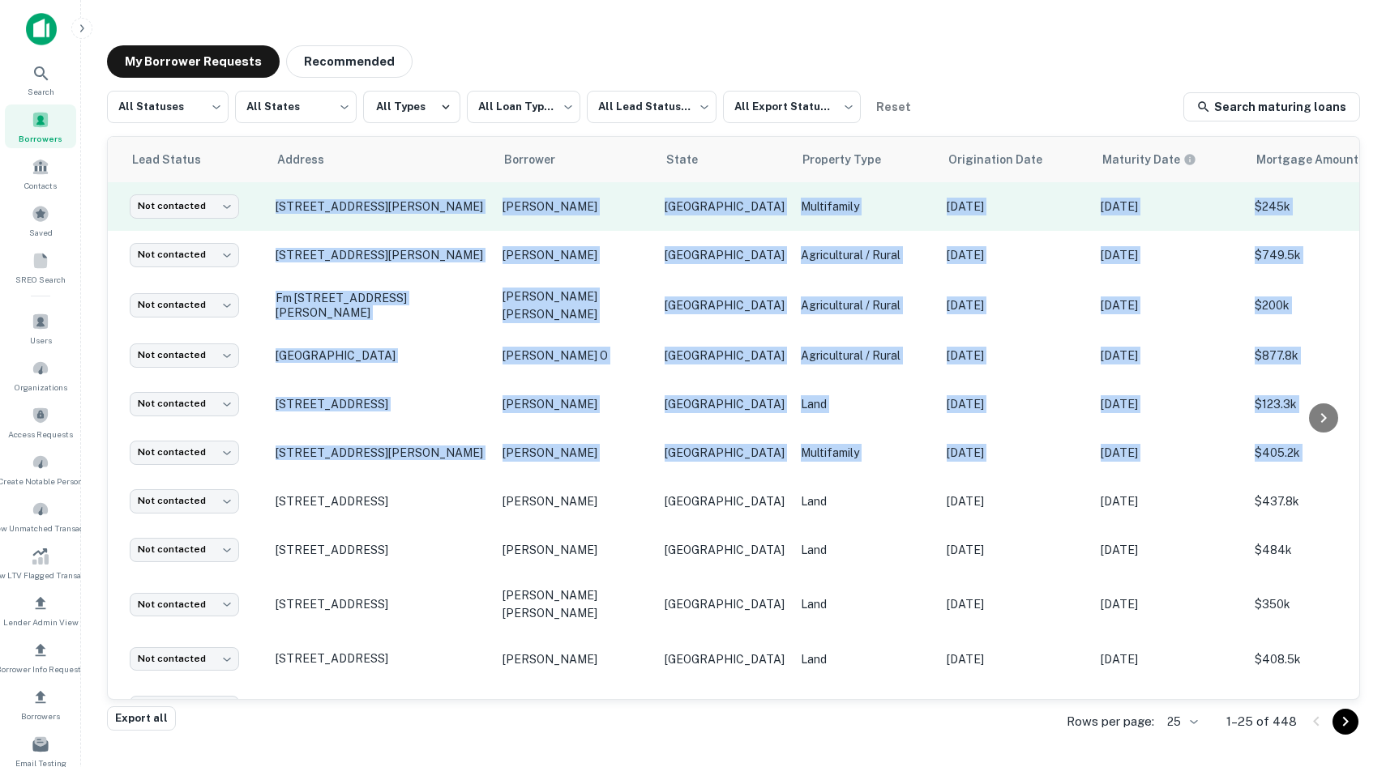
drag, startPoint x: 452, startPoint y: 489, endPoint x: 421, endPoint y: 183, distance: 307.1
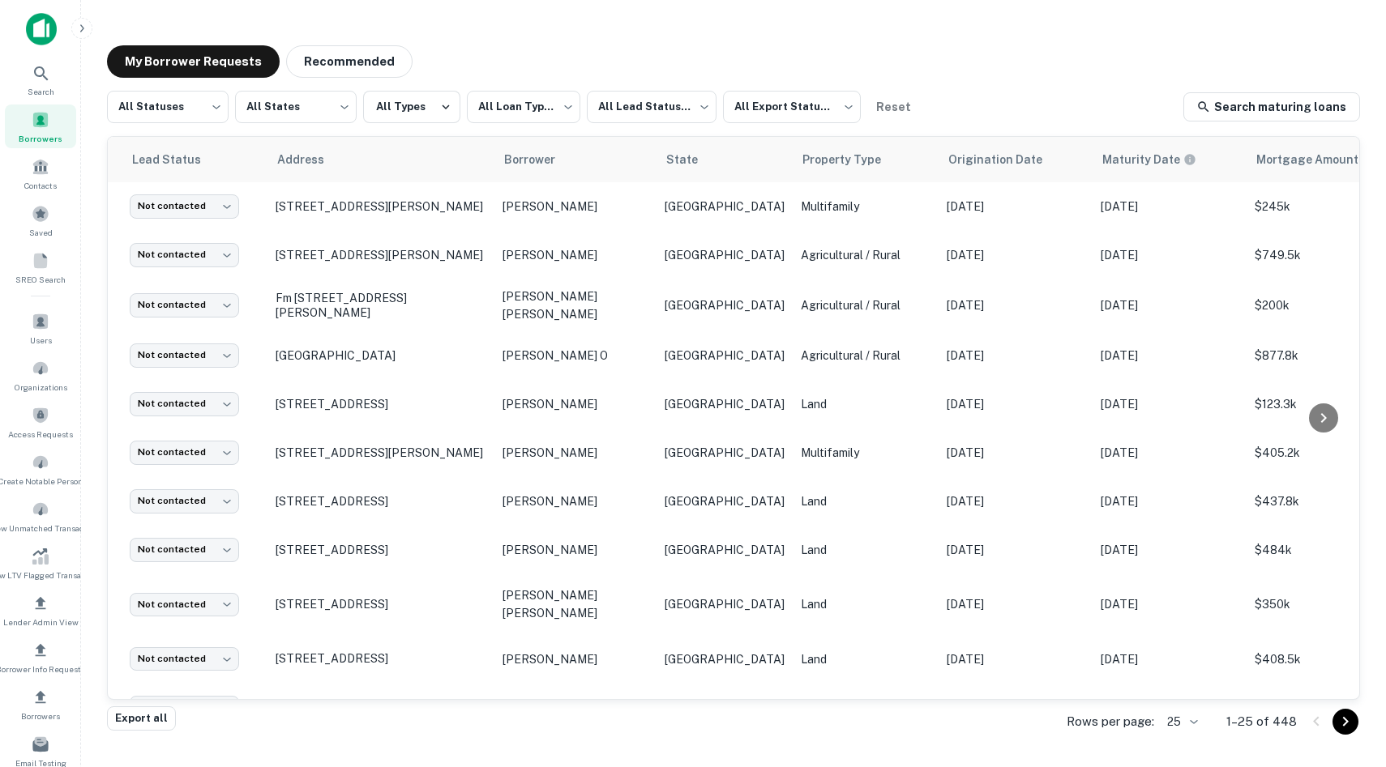
click at [971, 92] on div "**********" at bounding box center [733, 107] width 1253 height 32
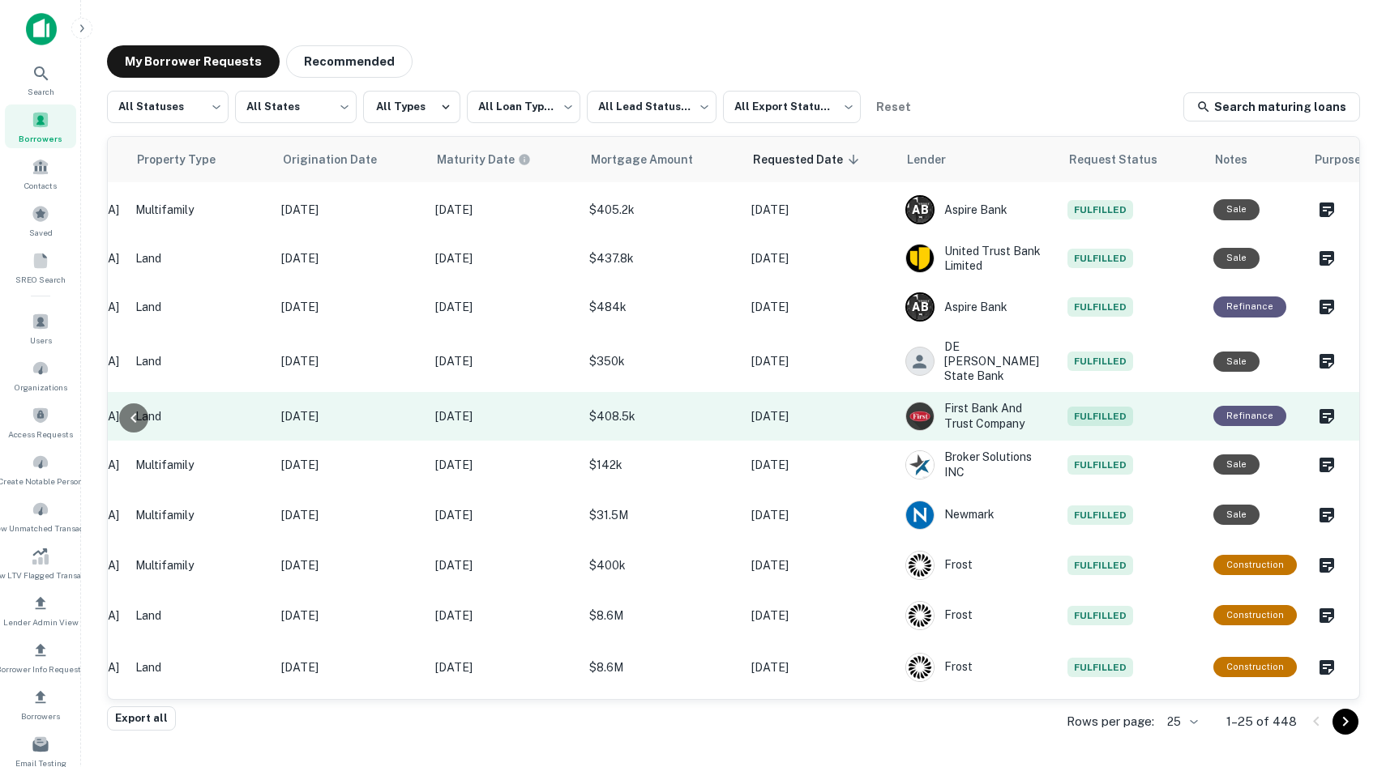
scroll to position [243, 0]
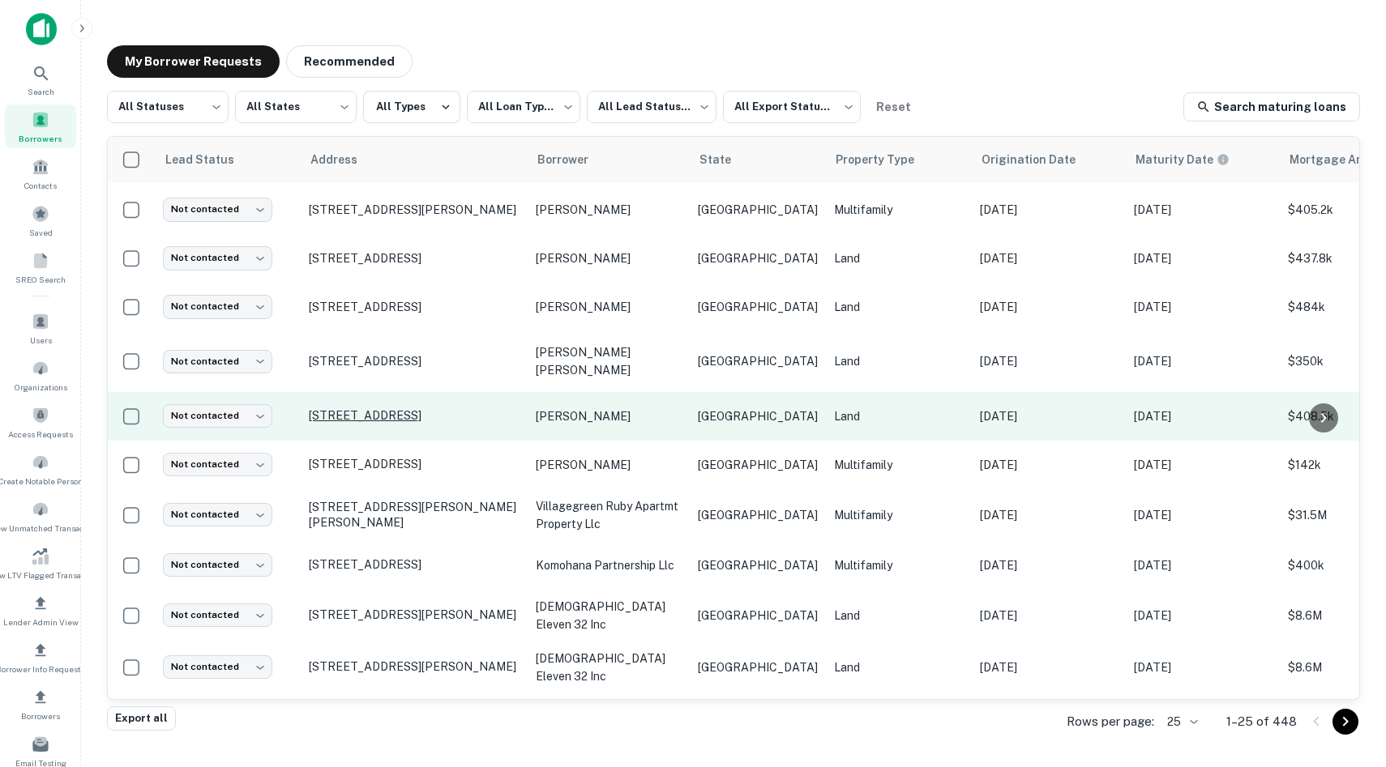
click at [356, 408] on p "695 County Road 4270 Decatur, TX 76234" at bounding box center [414, 415] width 211 height 15
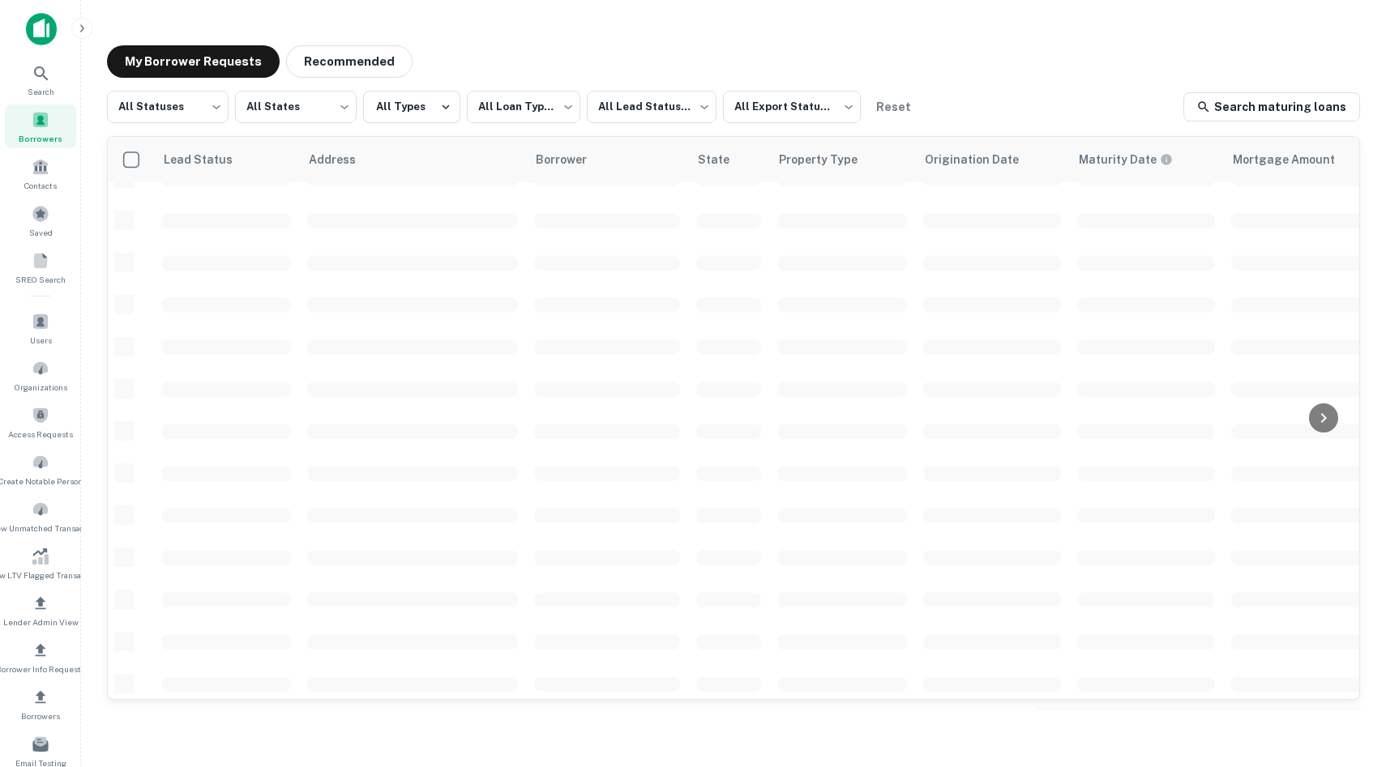
scroll to position [243, 0]
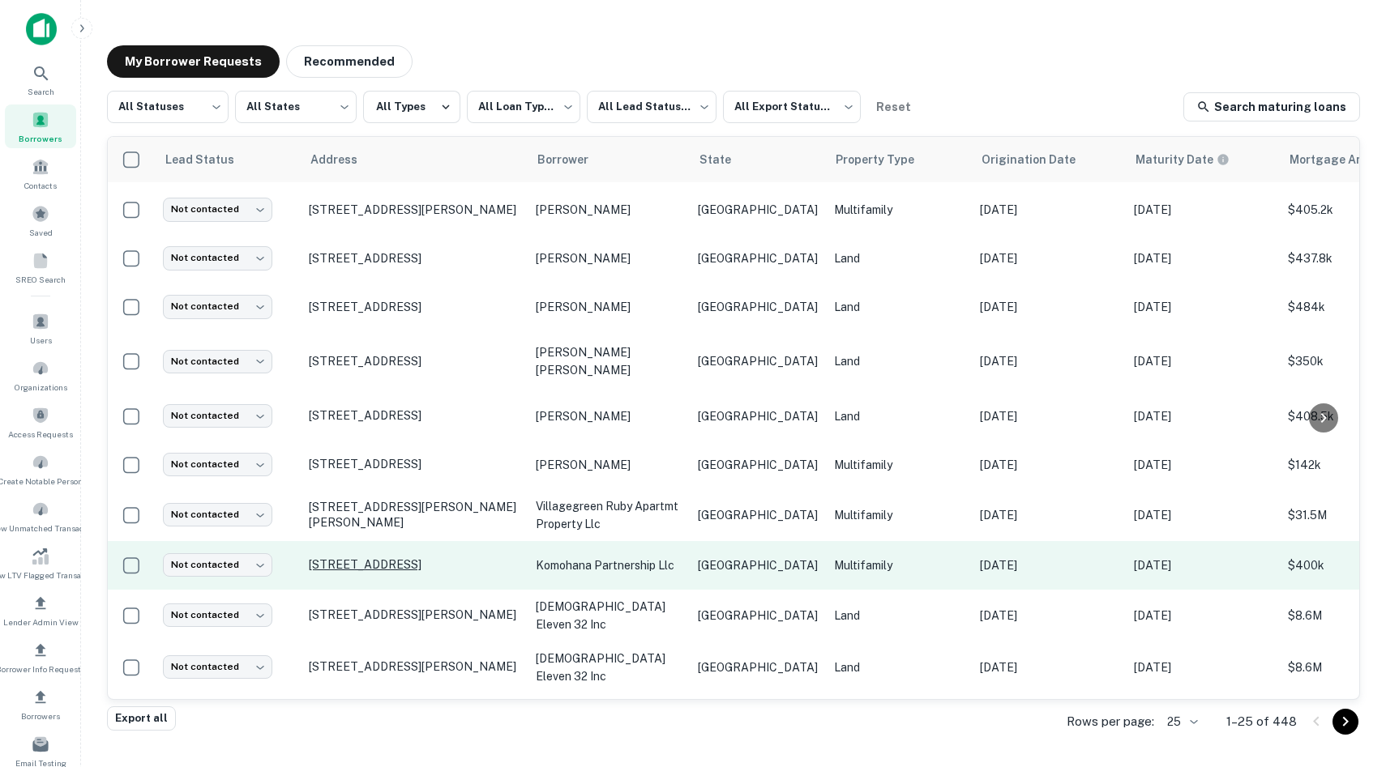
click at [408, 558] on p "[STREET_ADDRESS]" at bounding box center [414, 565] width 211 height 15
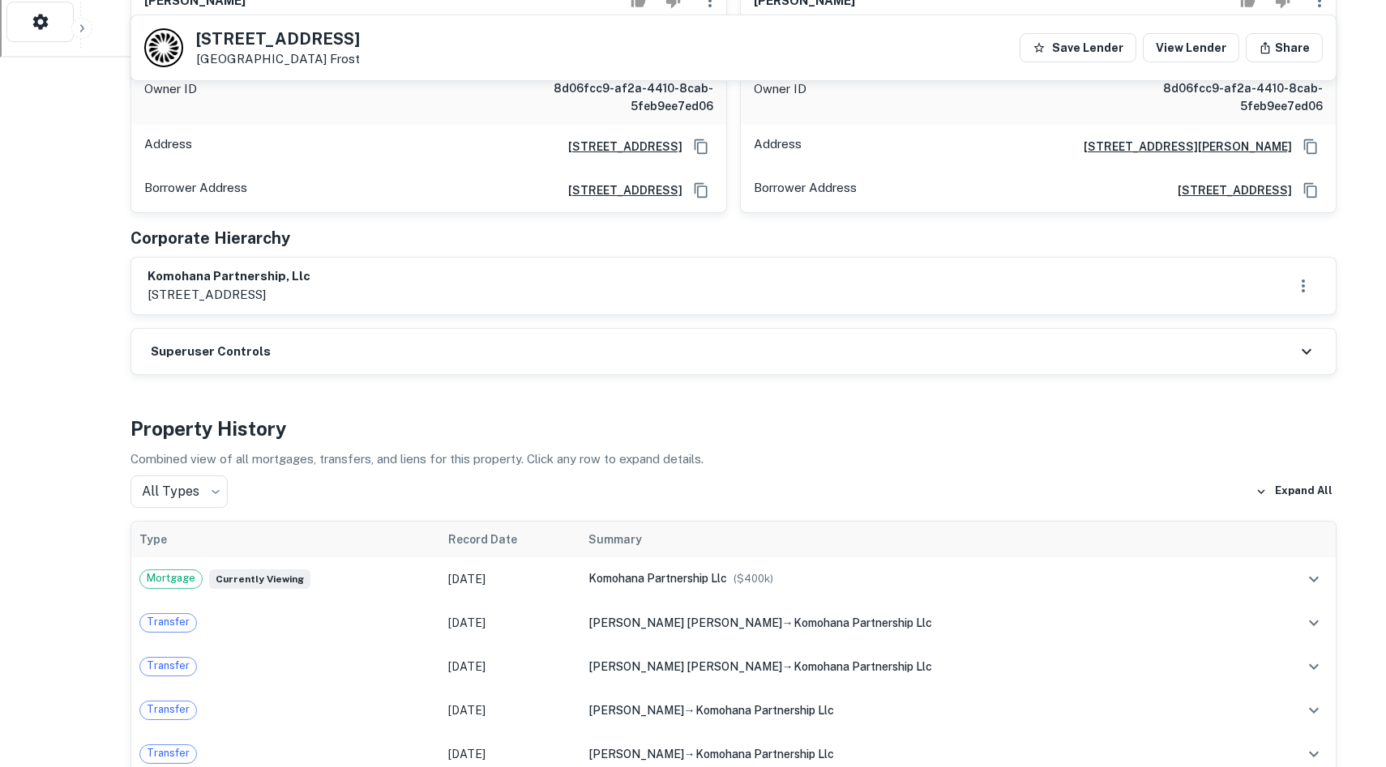
scroll to position [864, 0]
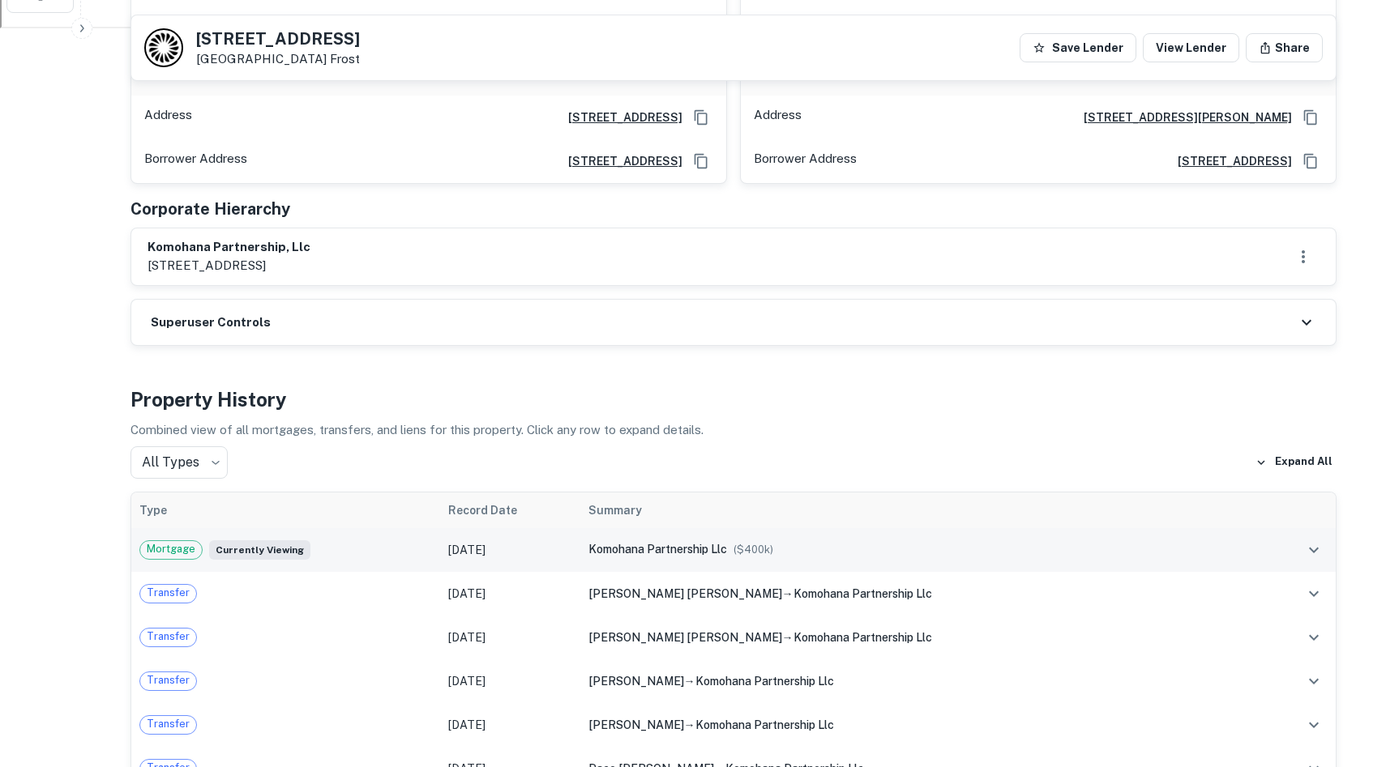
click at [515, 528] on td "[DATE]" at bounding box center [510, 550] width 140 height 44
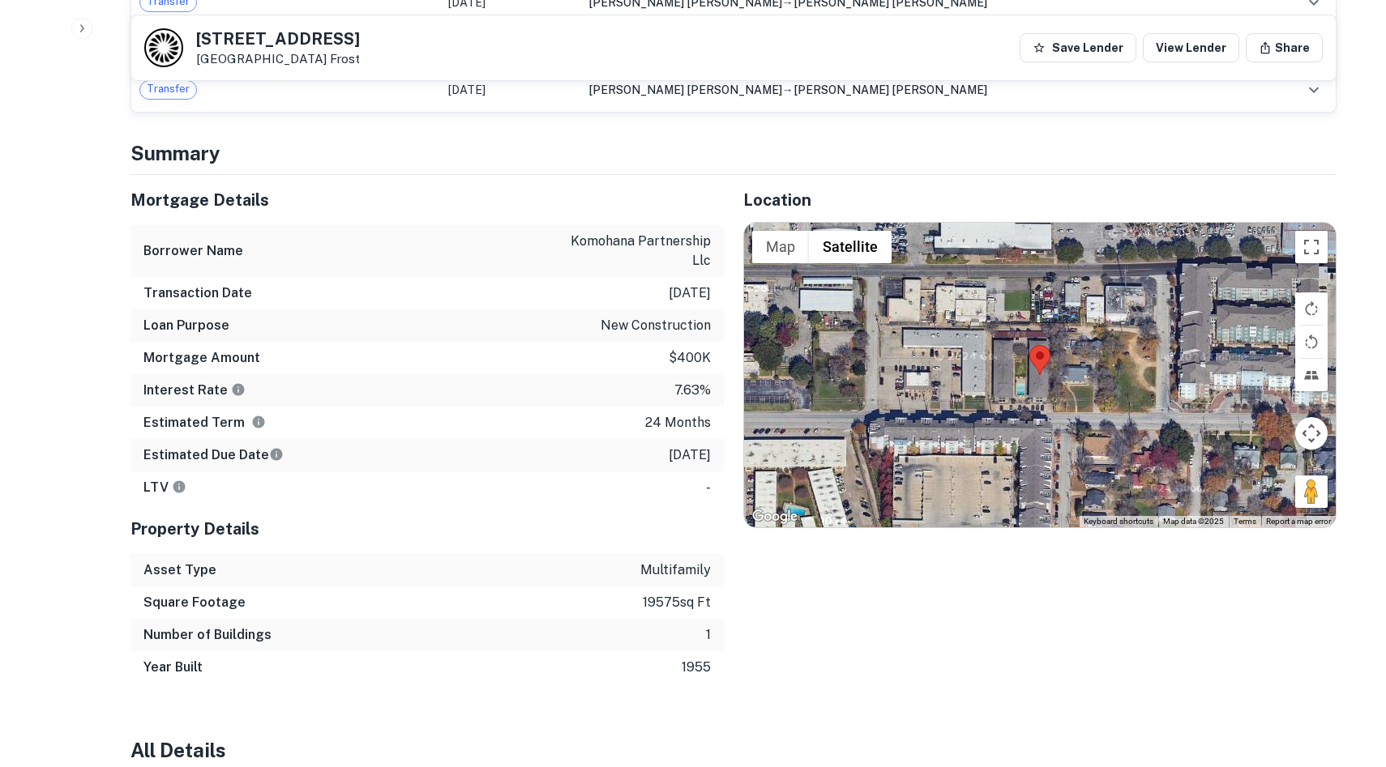
scroll to position [1756, 0]
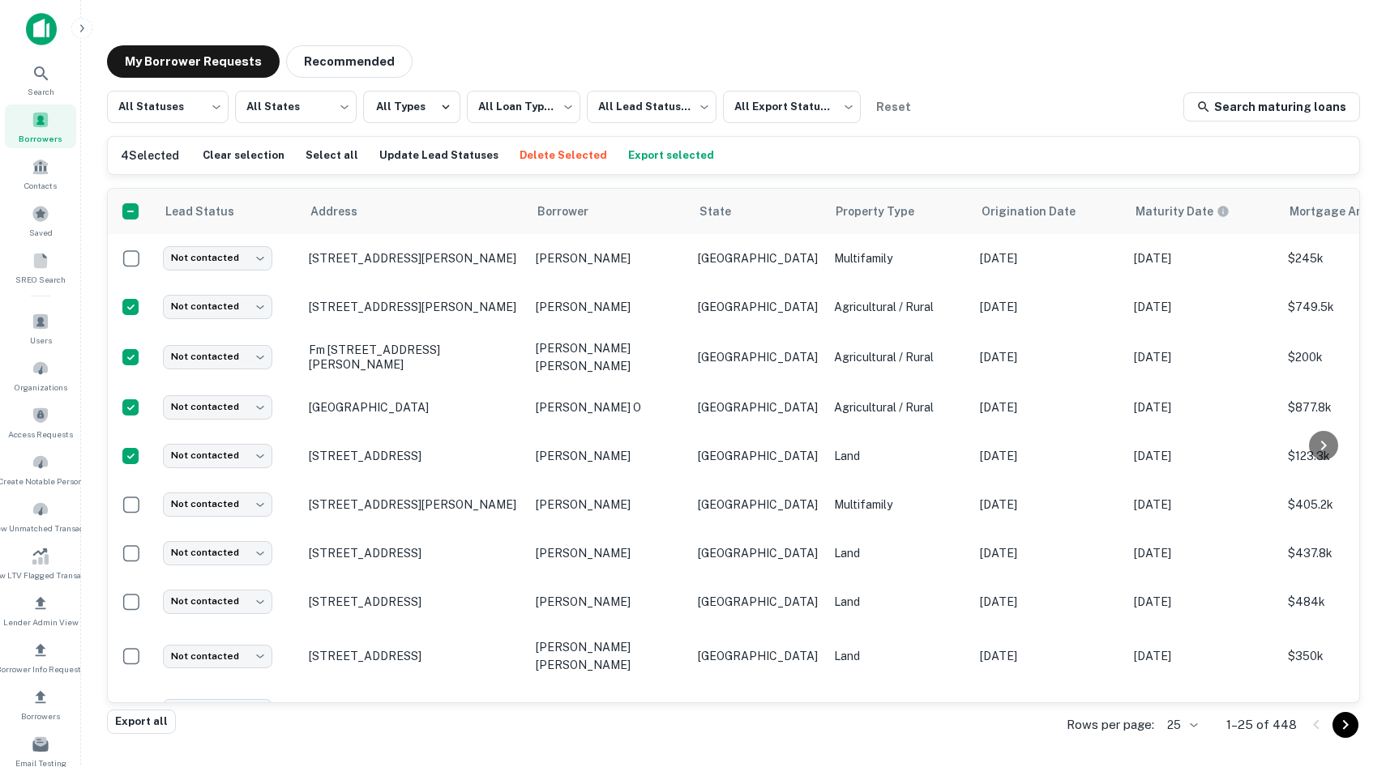
click at [515, 159] on button "Delete Selected" at bounding box center [563, 155] width 96 height 24
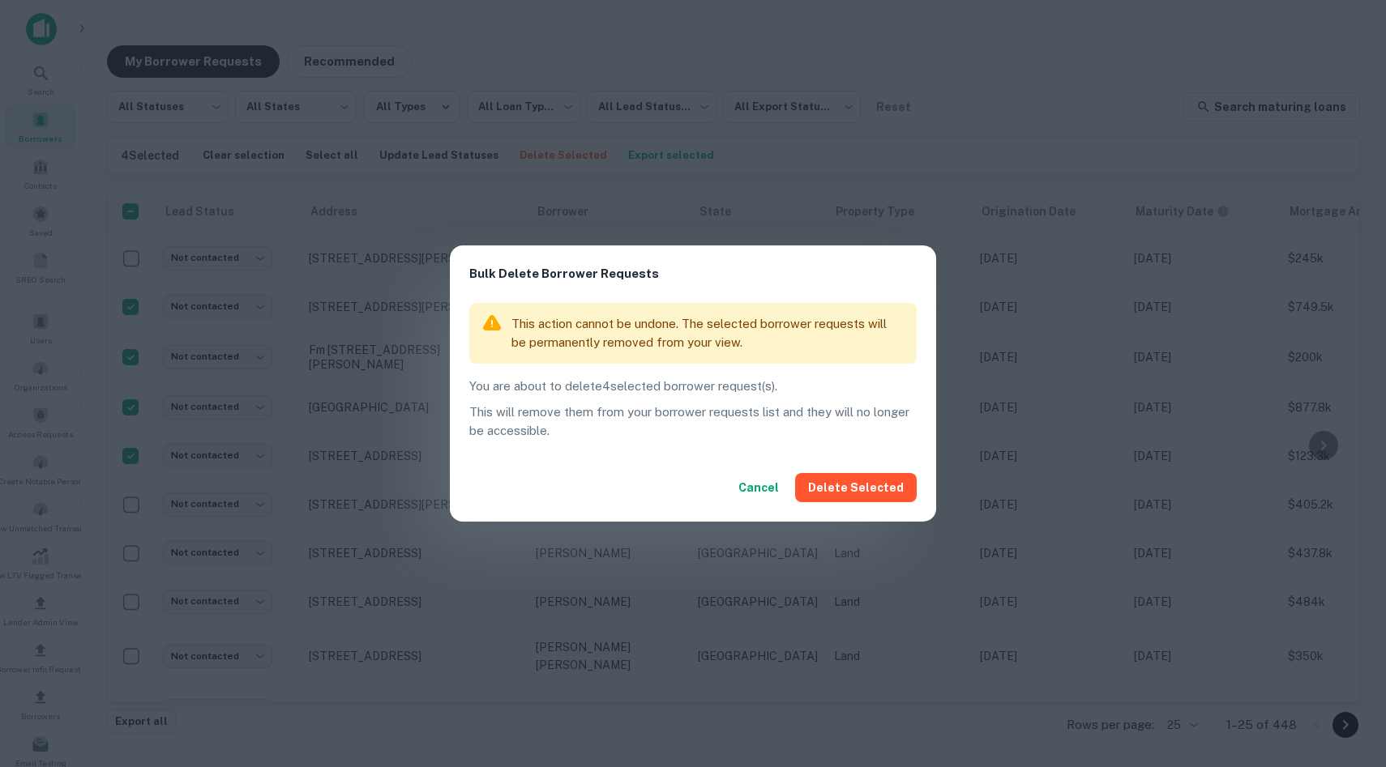
click at [867, 492] on button "Delete Selected" at bounding box center [856, 487] width 122 height 29
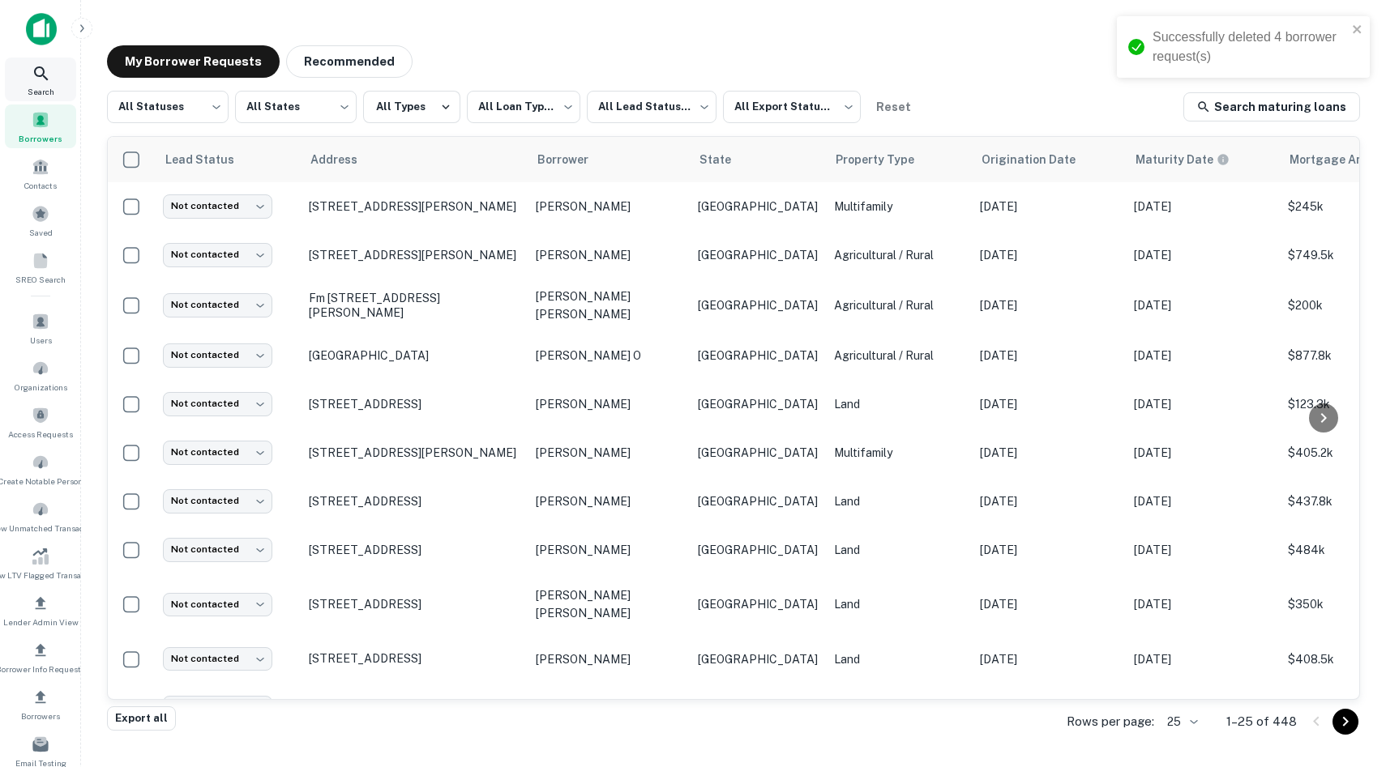
click at [41, 80] on icon at bounding box center [41, 73] width 19 height 19
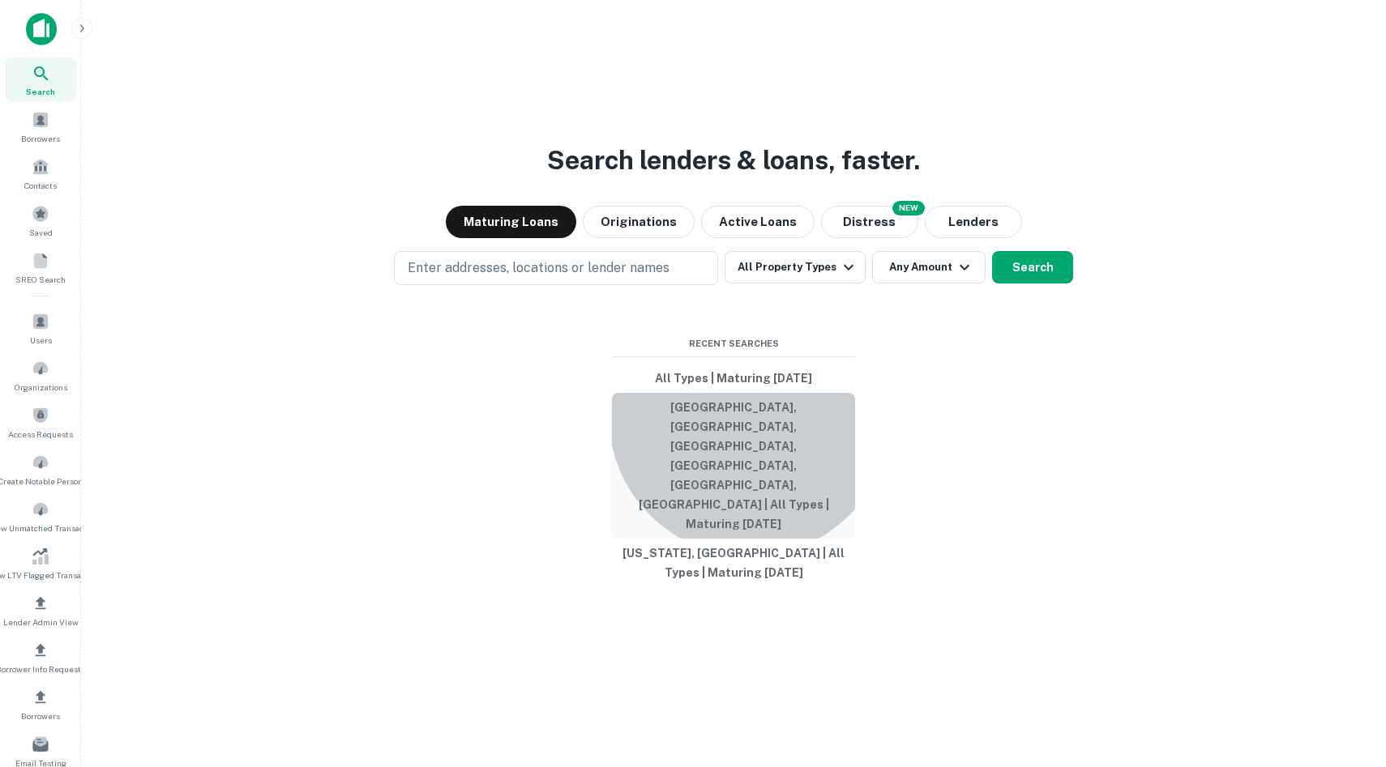
click at [750, 464] on button "[GEOGRAPHIC_DATA], [GEOGRAPHIC_DATA], [GEOGRAPHIC_DATA], [GEOGRAPHIC_DATA], [GE…" at bounding box center [733, 466] width 243 height 146
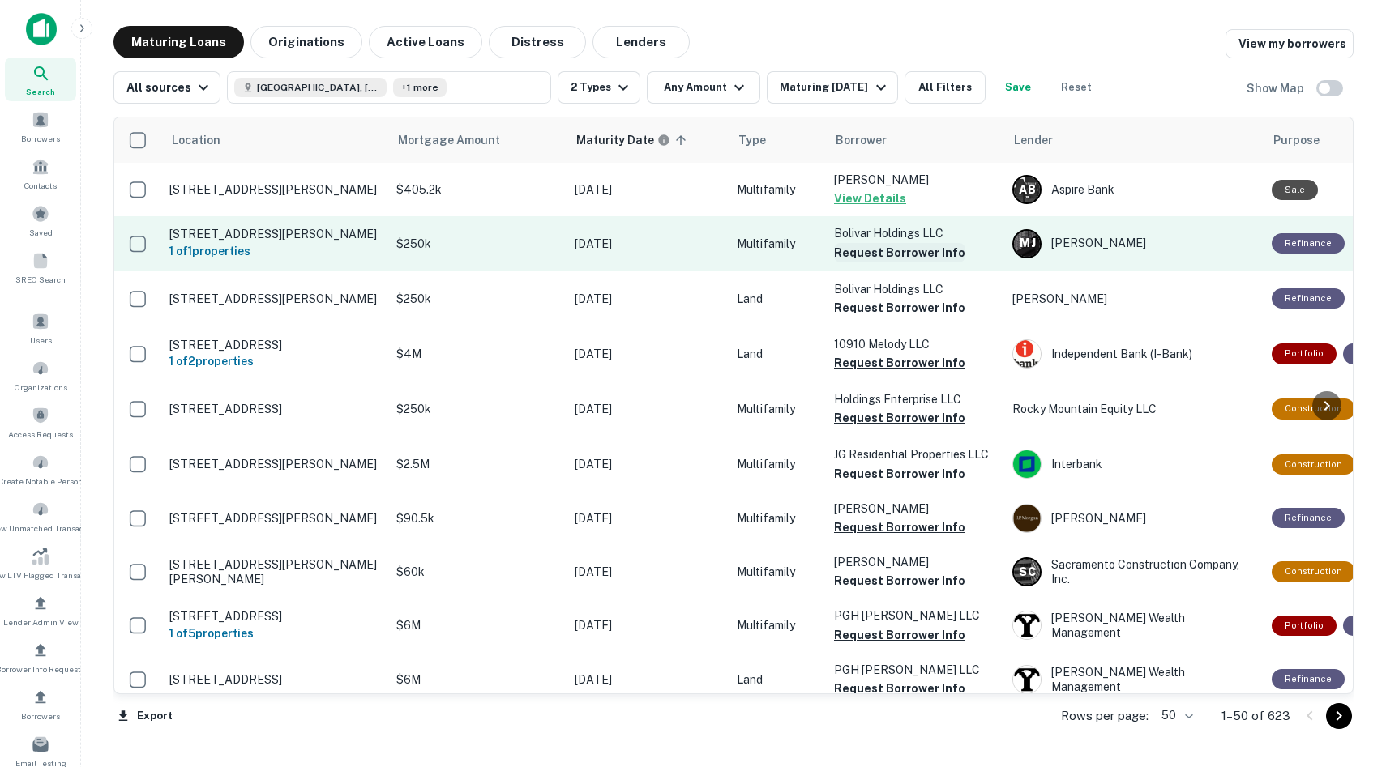
click at [868, 253] on button "Request Borrower Info" at bounding box center [899, 252] width 131 height 19
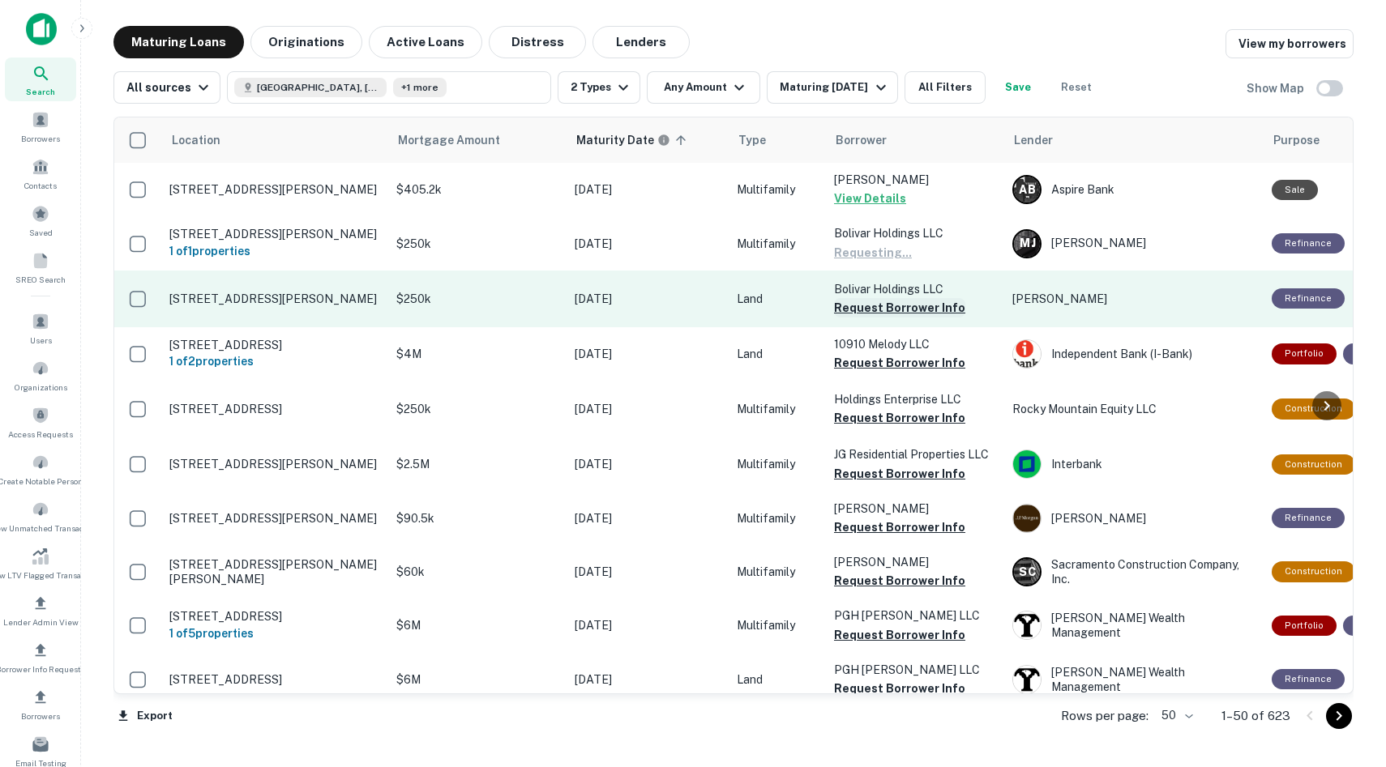
click at [861, 310] on button "Request Borrower Info" at bounding box center [899, 307] width 131 height 19
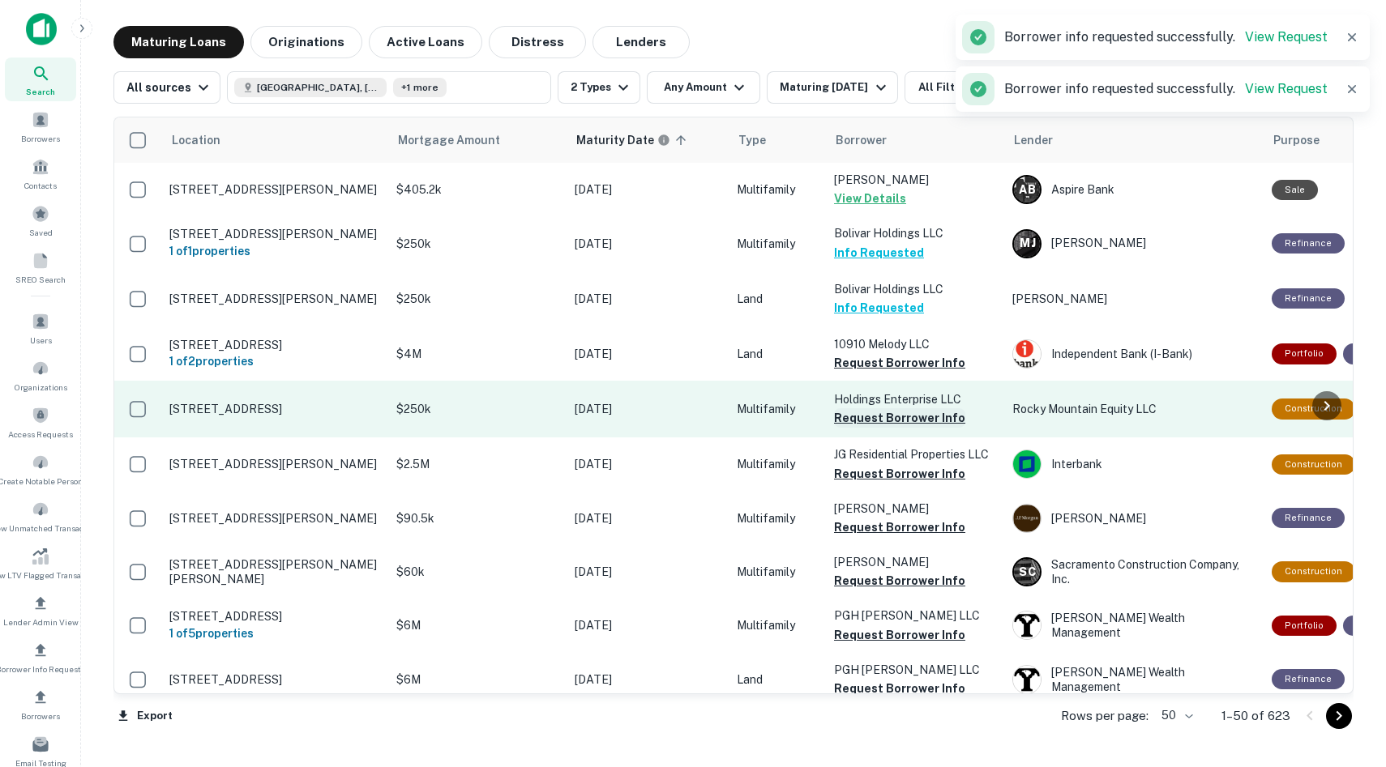
click at [862, 416] on button "Request Borrower Info" at bounding box center [899, 417] width 131 height 19
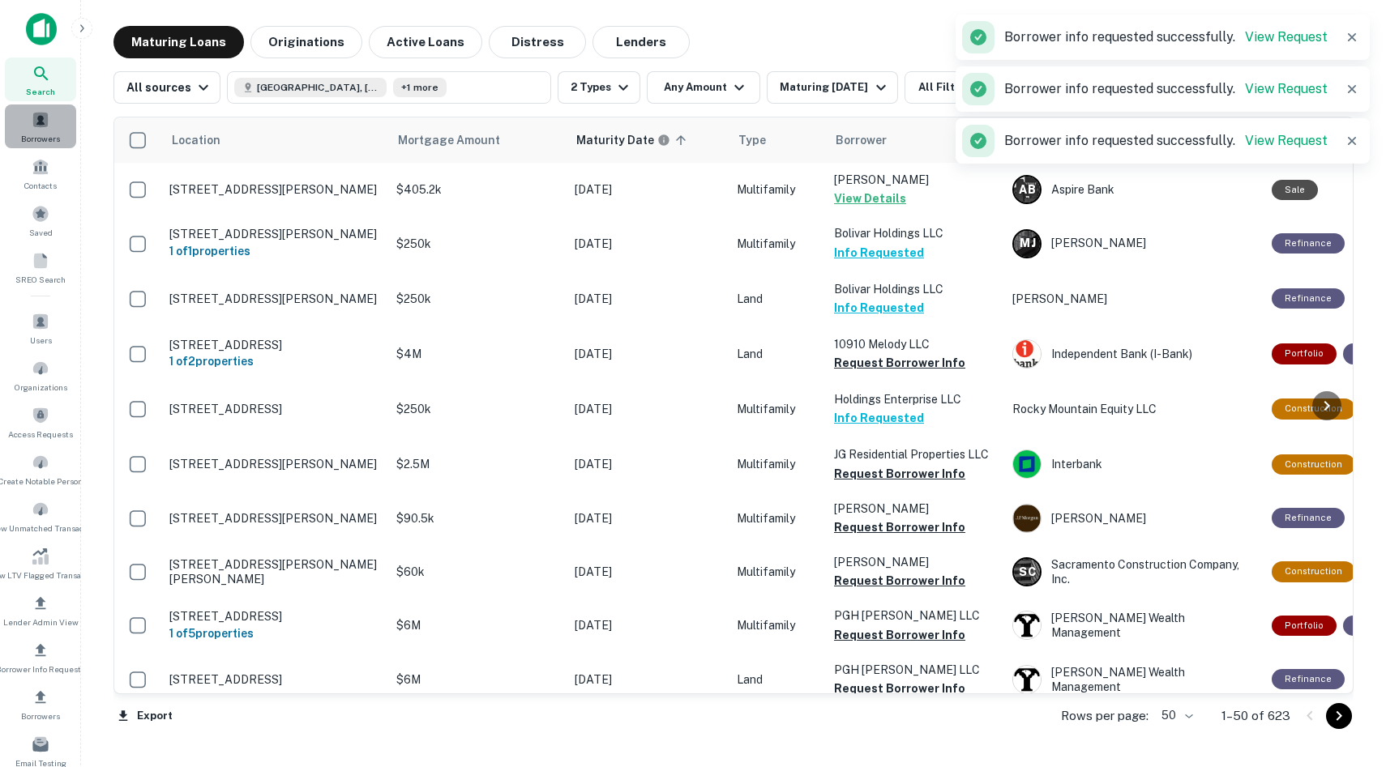
click at [38, 141] on span "Borrowers" at bounding box center [40, 138] width 39 height 13
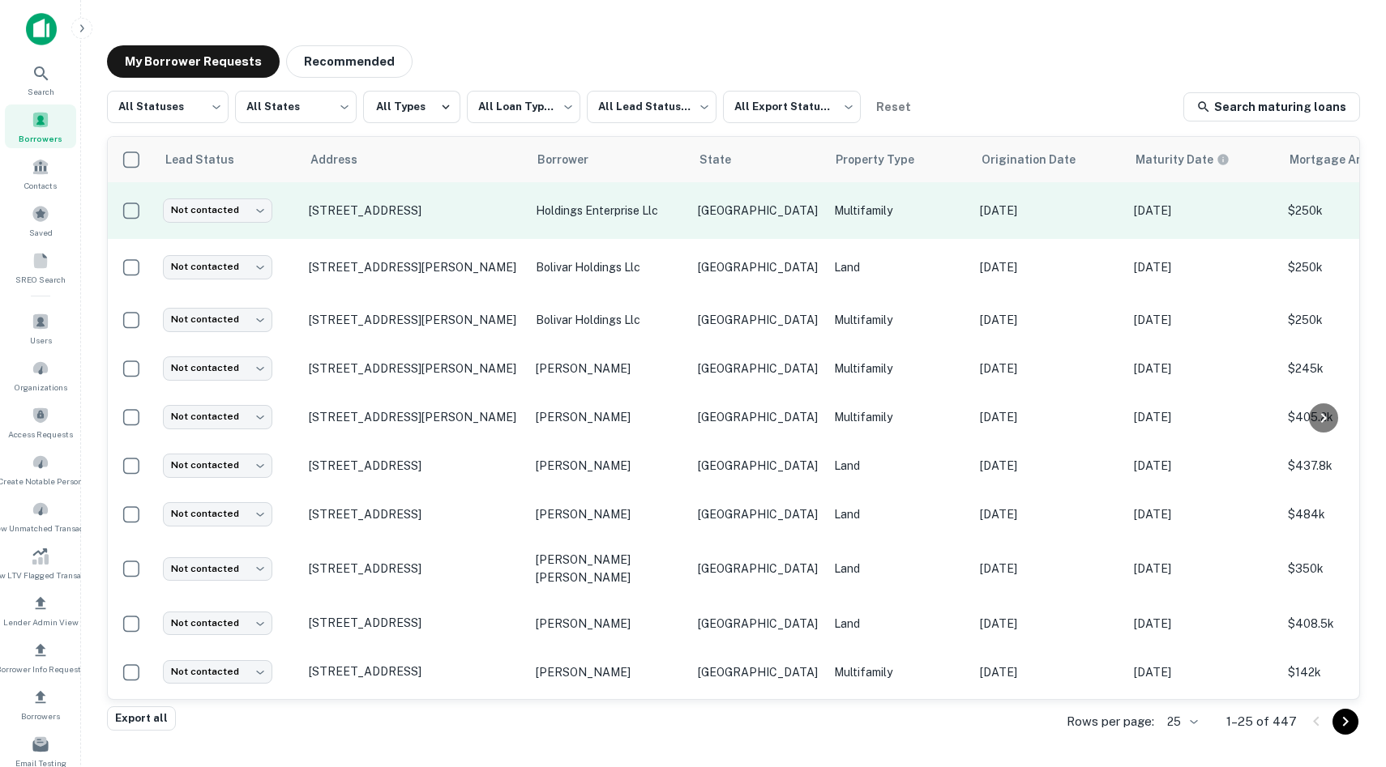
click at [408, 218] on td "[STREET_ADDRESS]" at bounding box center [414, 210] width 227 height 57
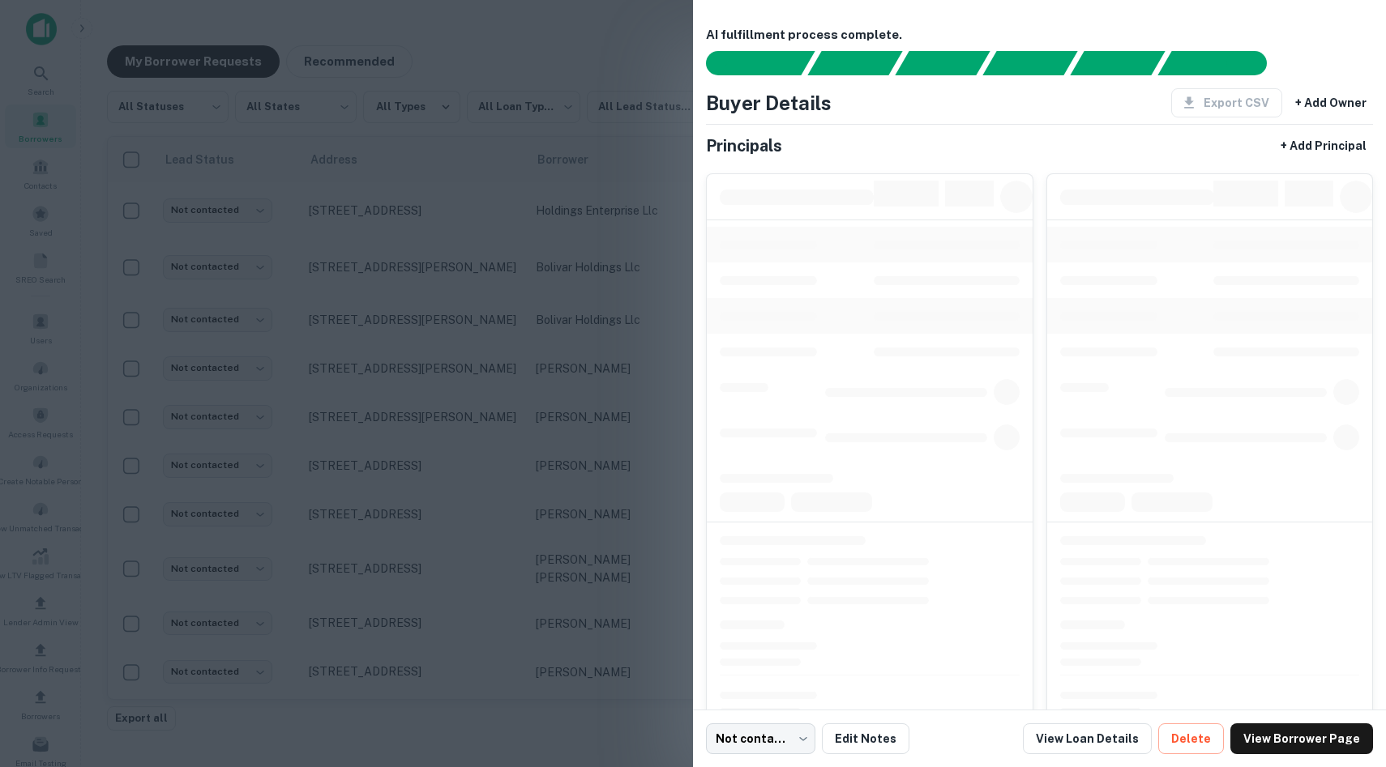
click at [401, 207] on div at bounding box center [693, 383] width 1386 height 767
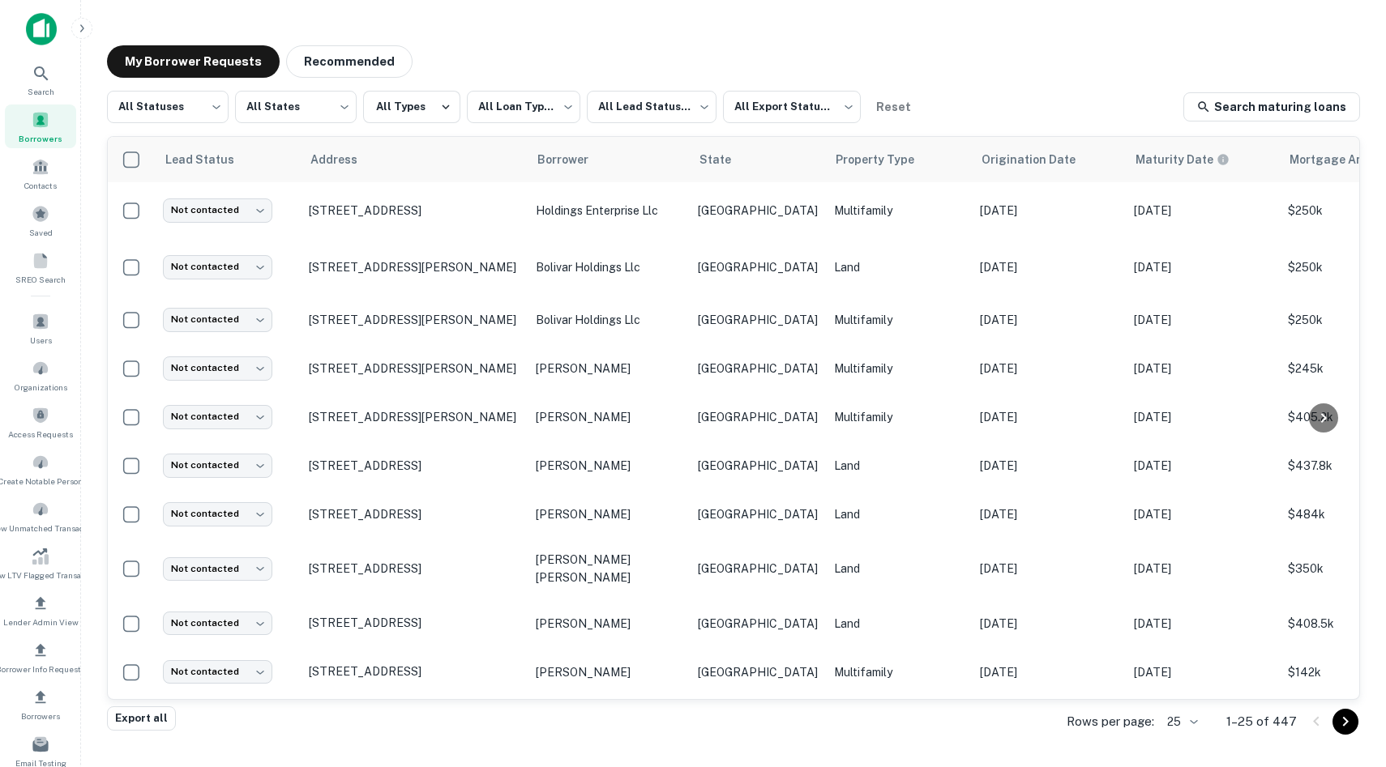
click at [401, 207] on p "[STREET_ADDRESS]" at bounding box center [414, 210] width 211 height 15
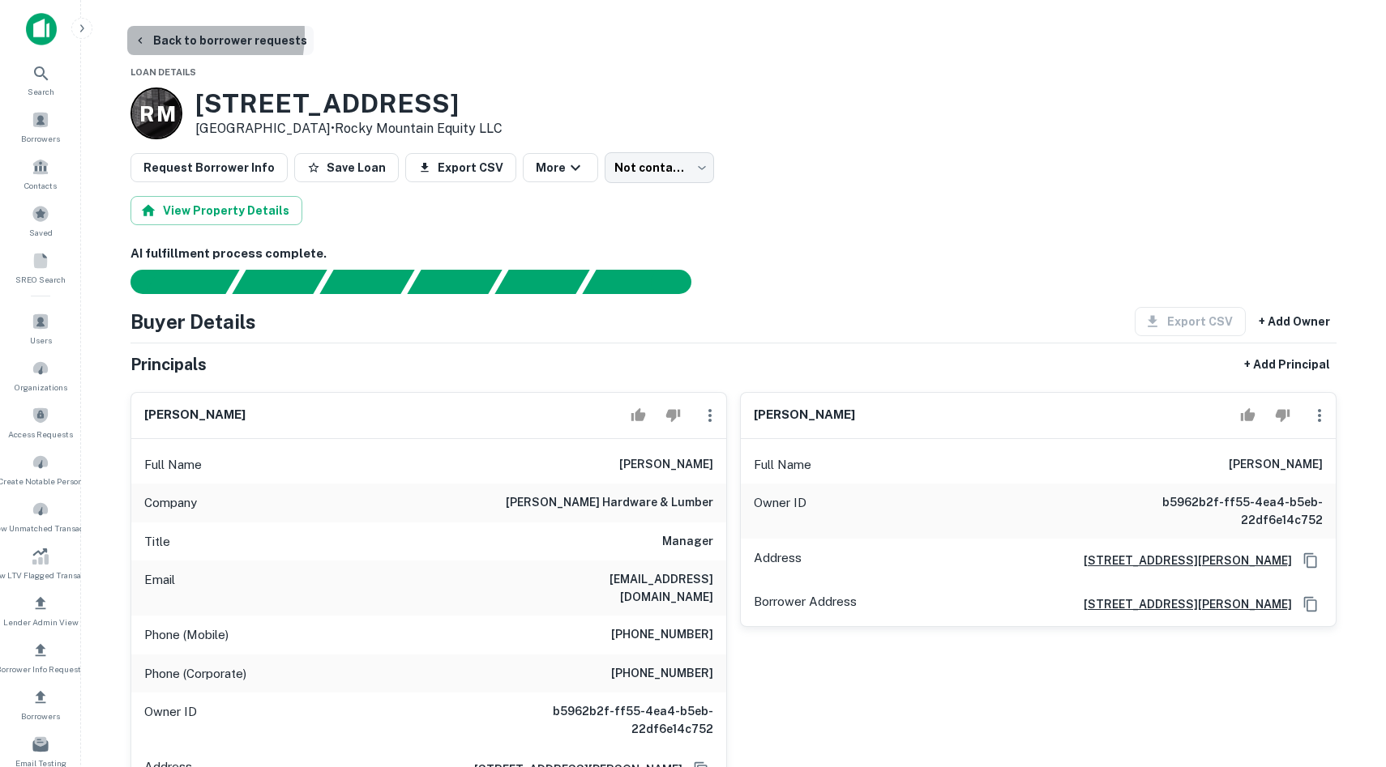
click at [157, 33] on button "Back to borrower requests" at bounding box center [220, 40] width 186 height 29
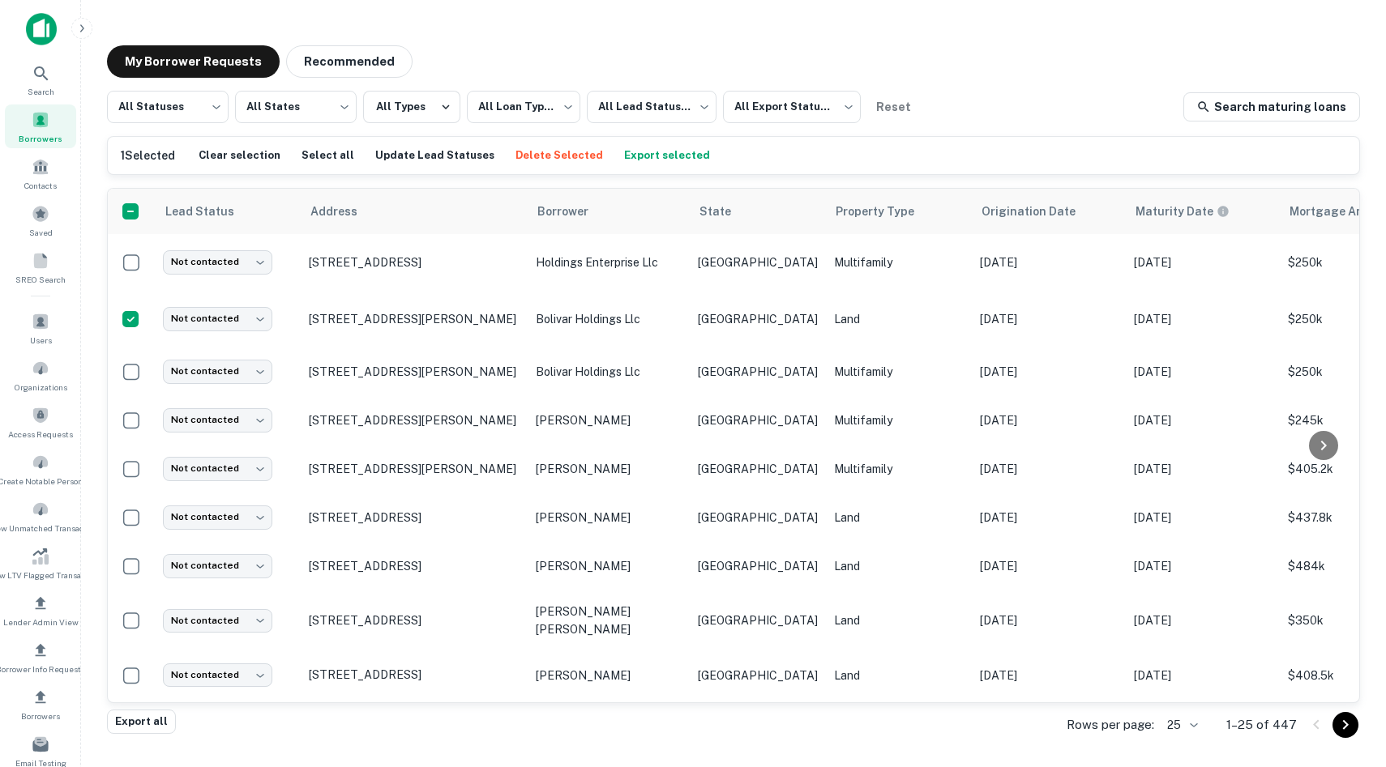
click at [545, 158] on button "Delete Selected" at bounding box center [559, 155] width 96 height 24
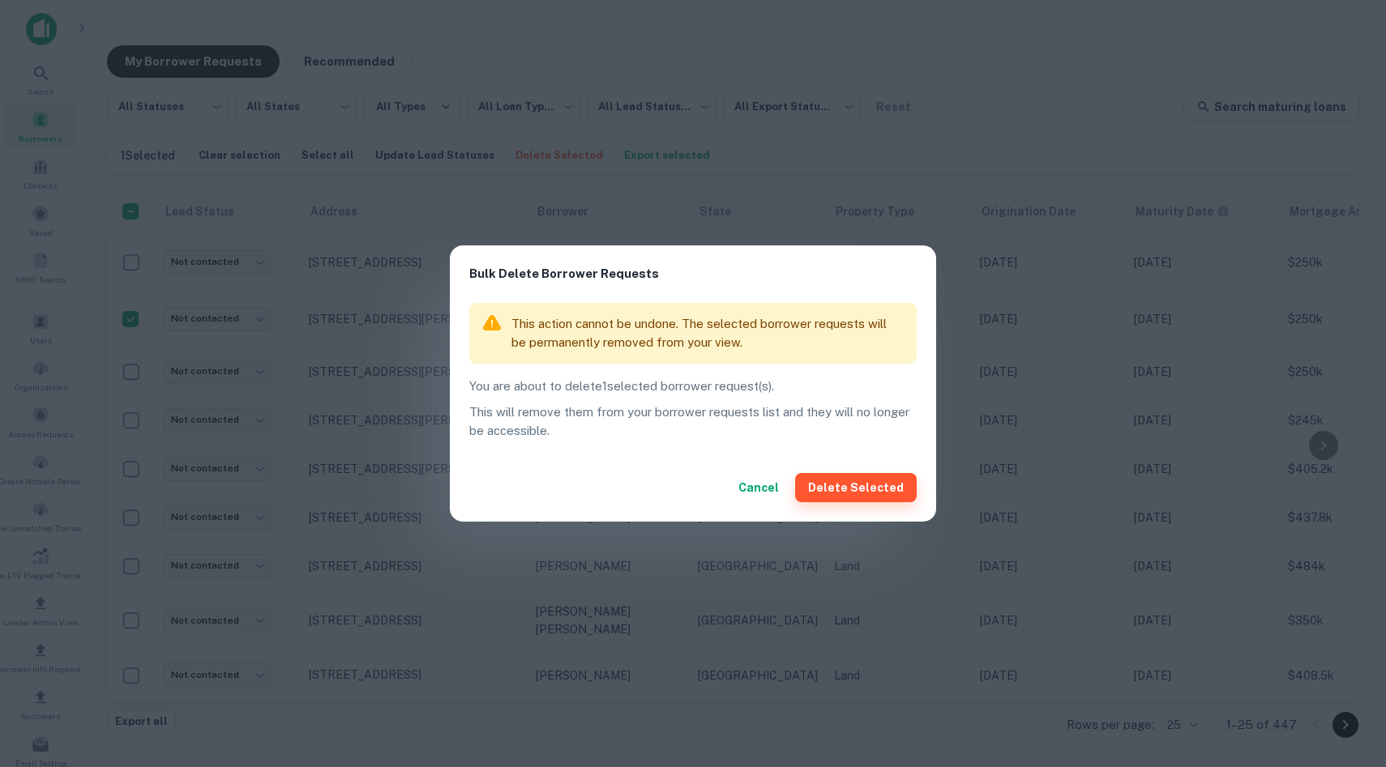
click at [894, 476] on button "Delete Selected" at bounding box center [856, 487] width 122 height 29
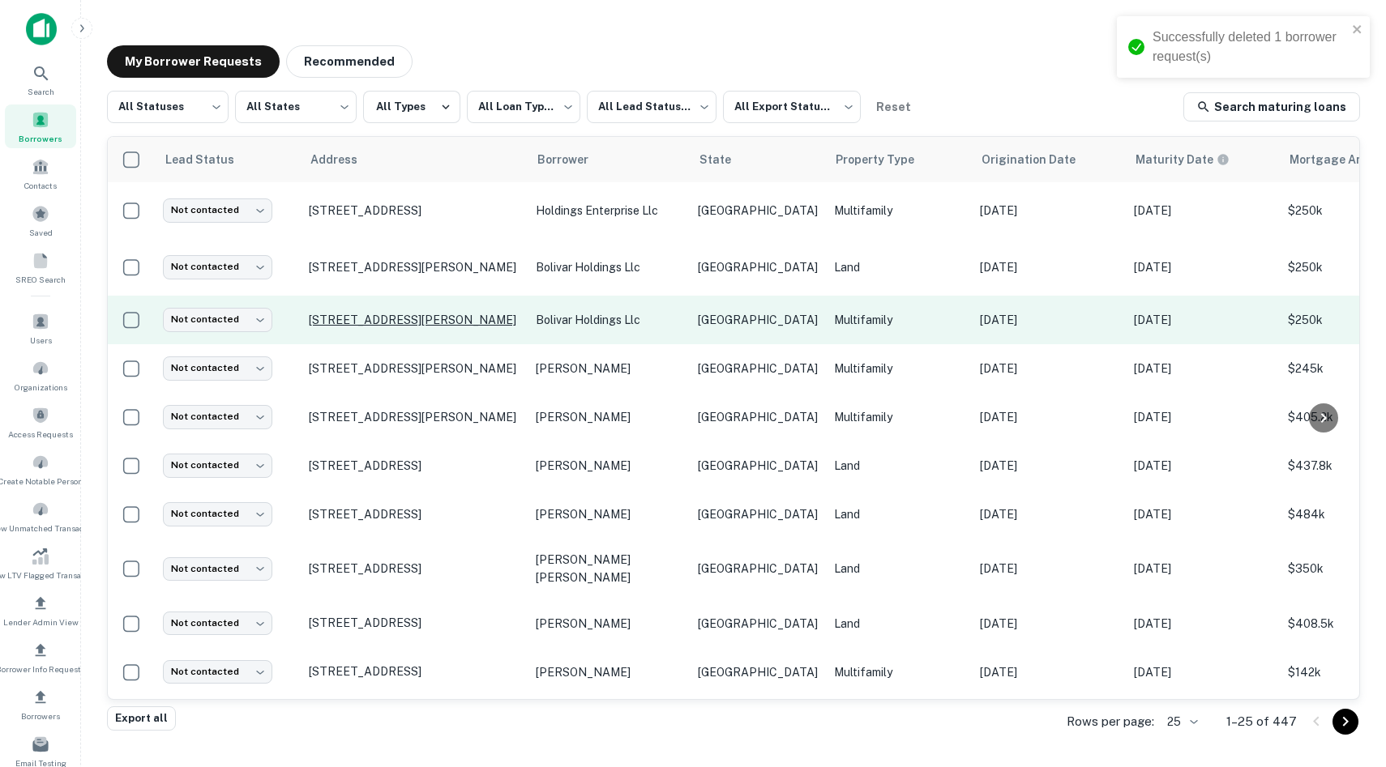
click at [408, 314] on p "[STREET_ADDRESS][PERSON_NAME]" at bounding box center [414, 320] width 211 height 15
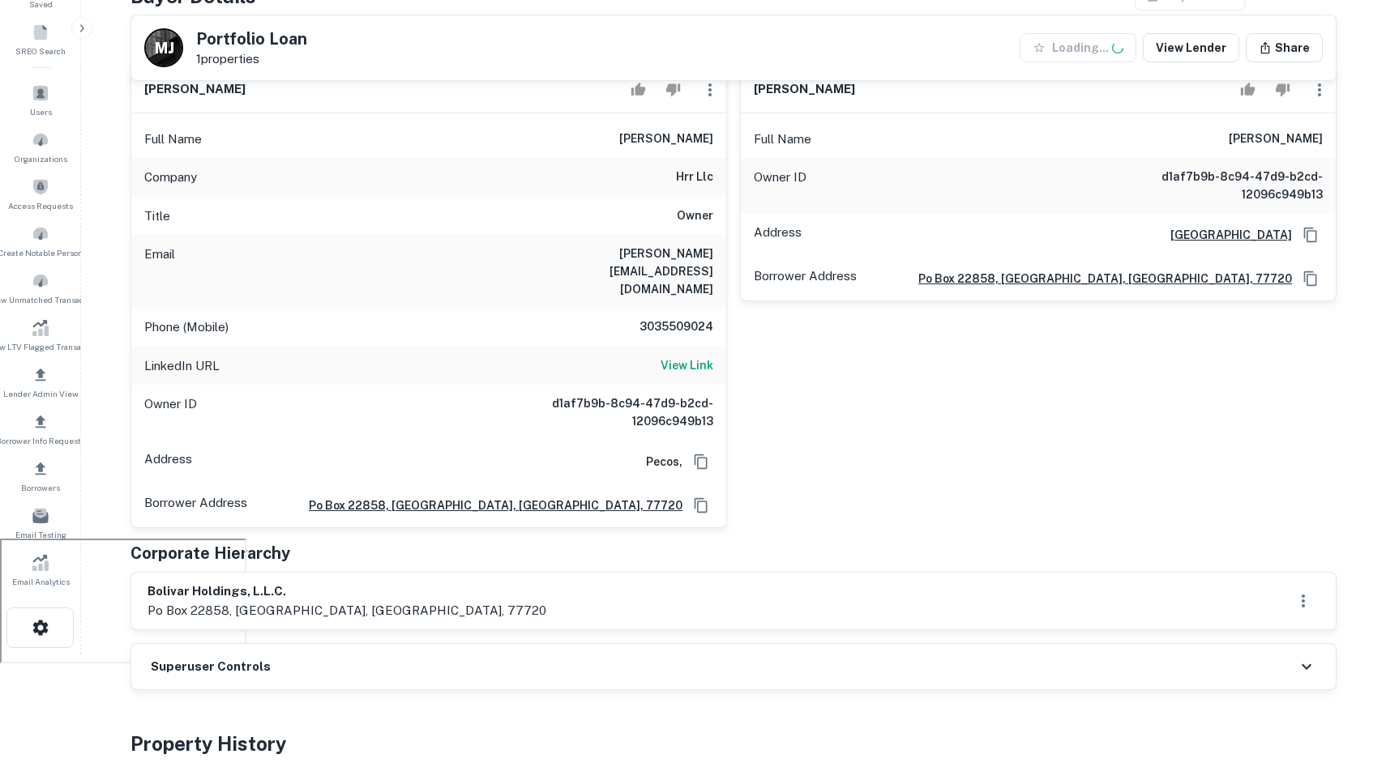
scroll to position [233, 0]
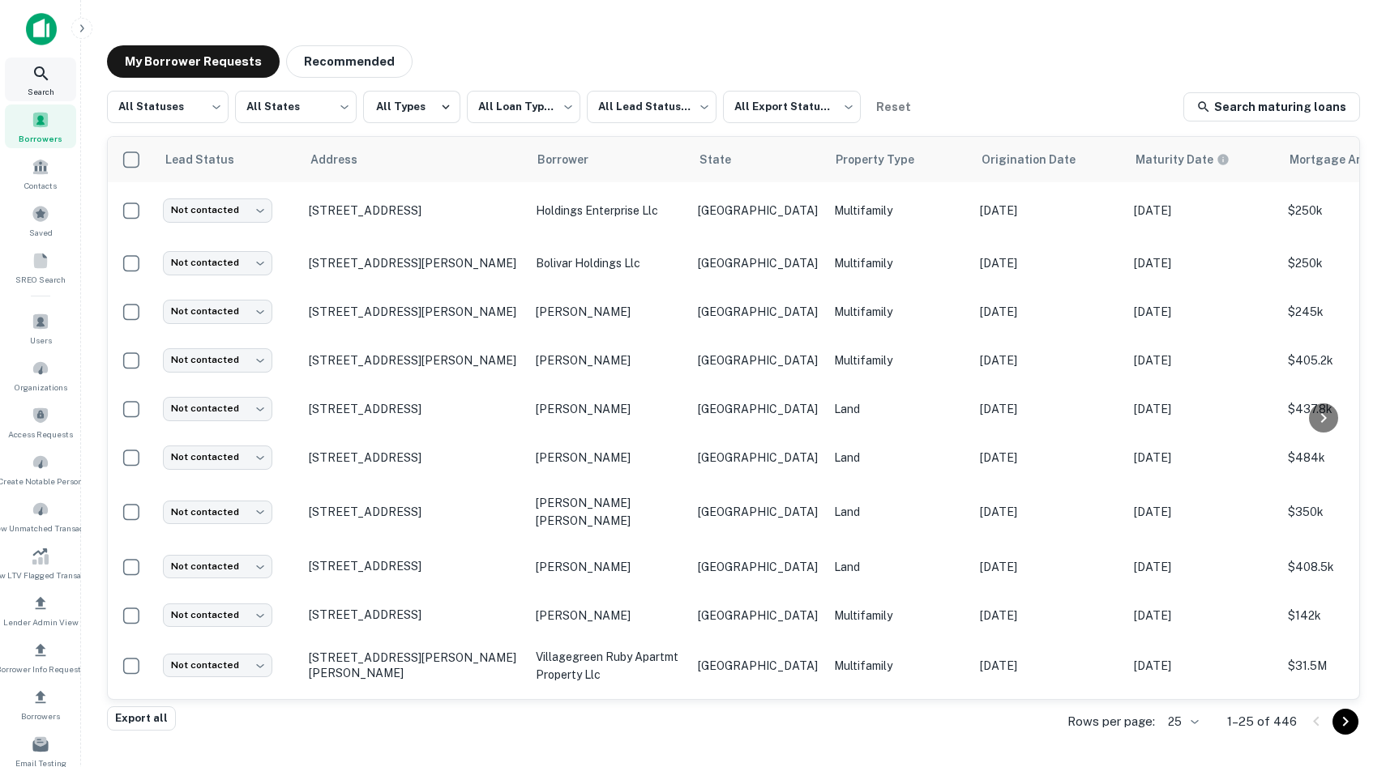
click at [42, 88] on span "Search" at bounding box center [41, 91] width 27 height 13
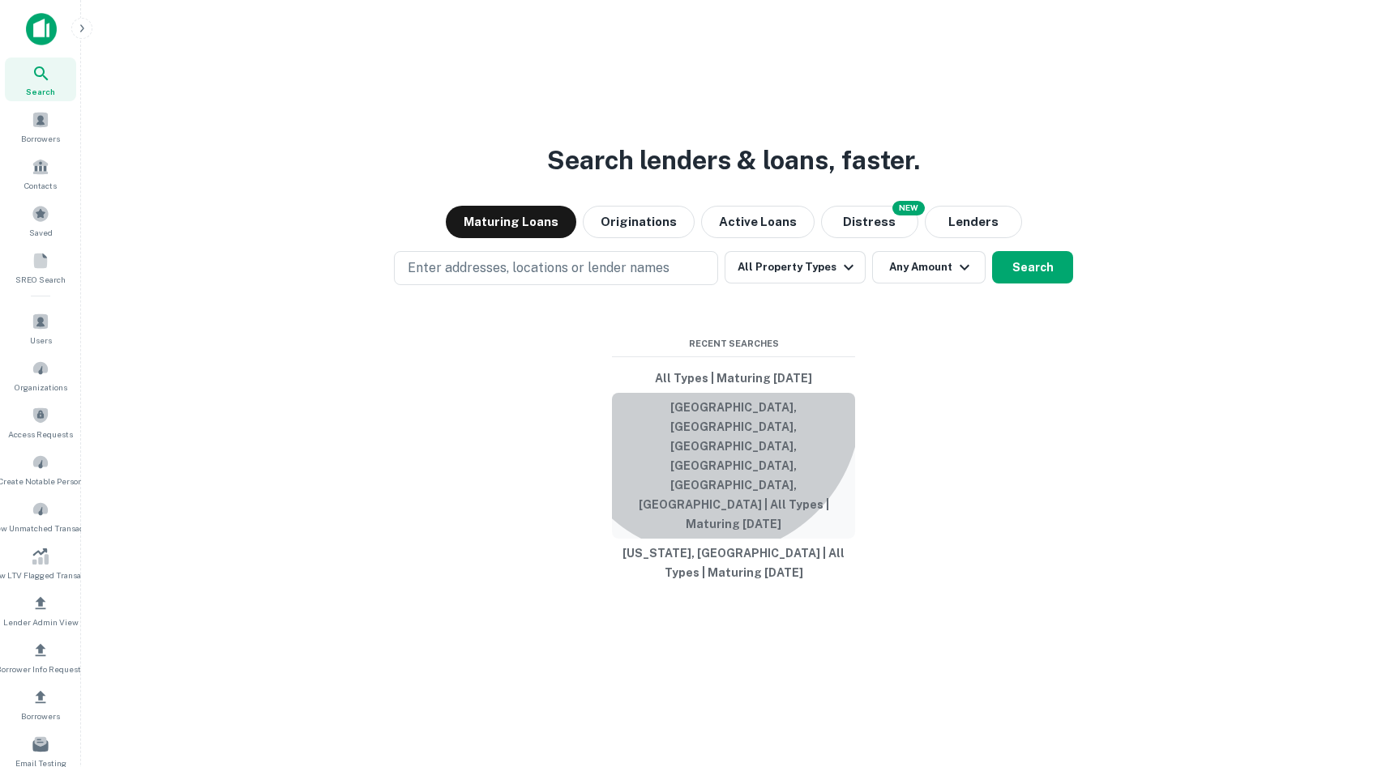
click at [711, 455] on button "[GEOGRAPHIC_DATA], [GEOGRAPHIC_DATA], [GEOGRAPHIC_DATA], [GEOGRAPHIC_DATA], [GE…" at bounding box center [733, 466] width 243 height 146
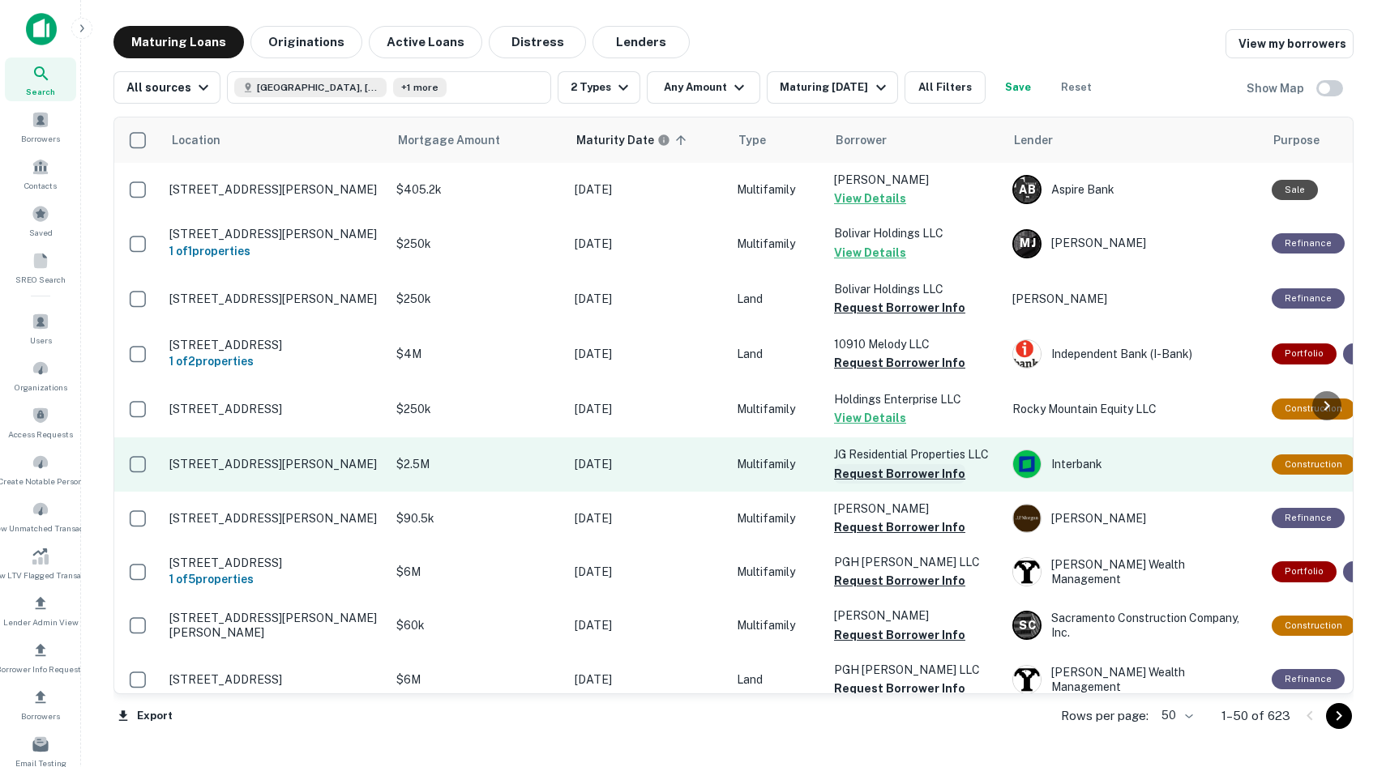
click at [869, 469] on button "Request Borrower Info" at bounding box center [899, 473] width 131 height 19
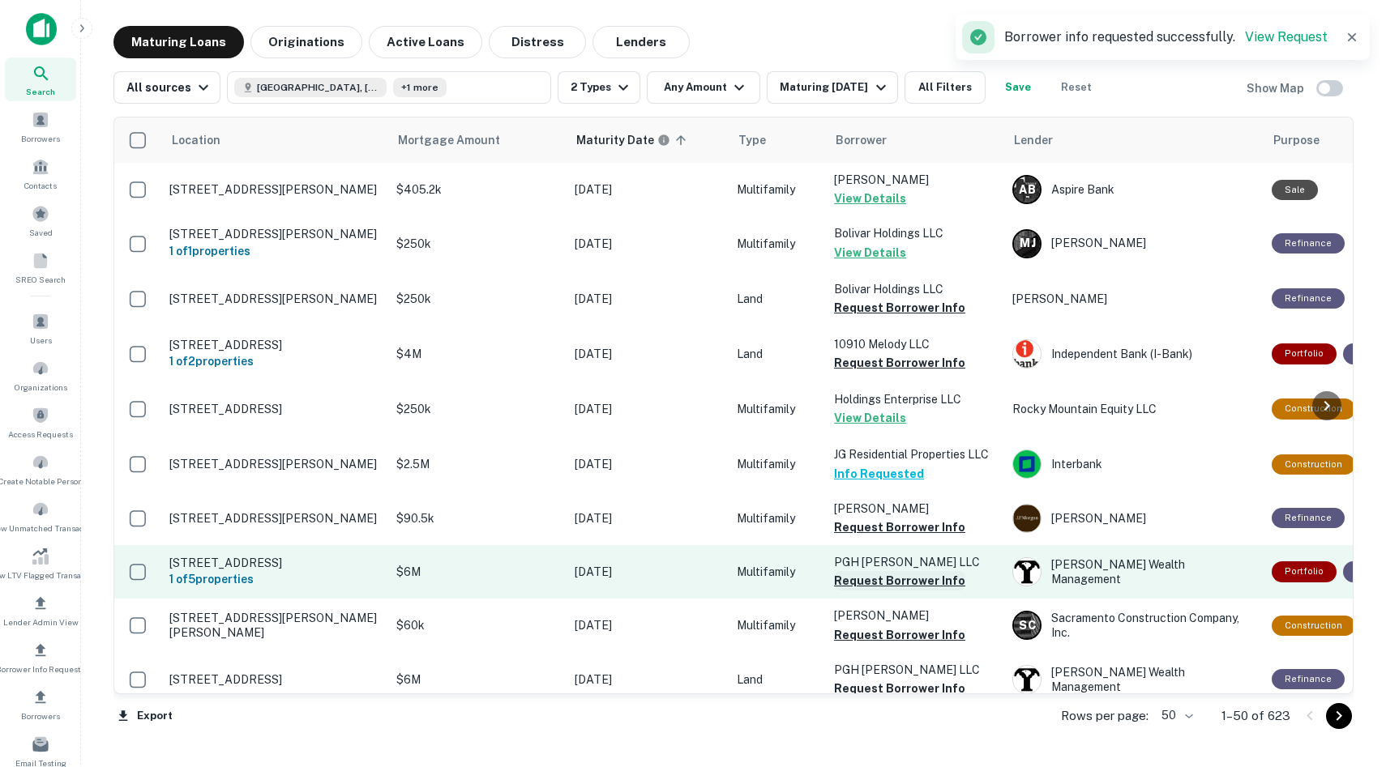
click at [869, 583] on button "Request Borrower Info" at bounding box center [899, 580] width 131 height 19
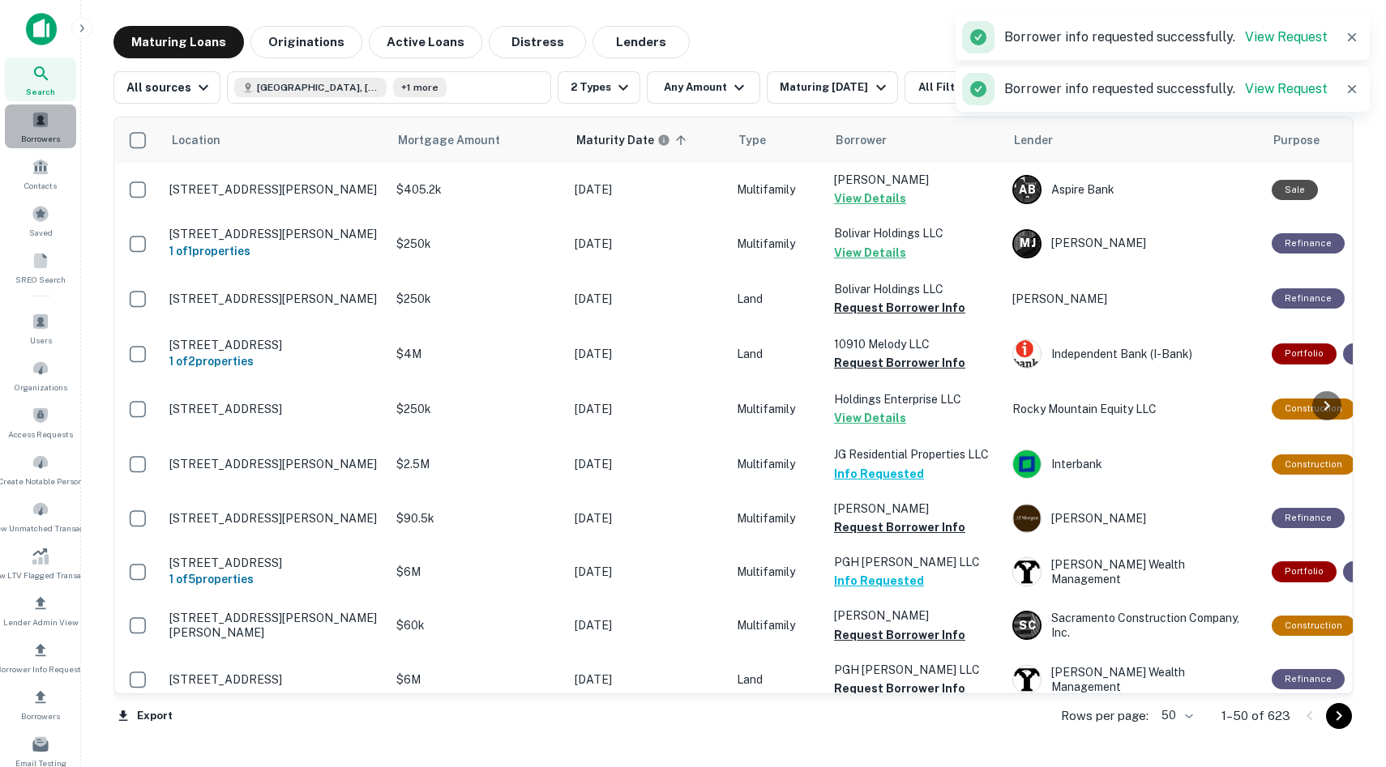
click at [31, 118] on div "Borrowers" at bounding box center [40, 127] width 71 height 44
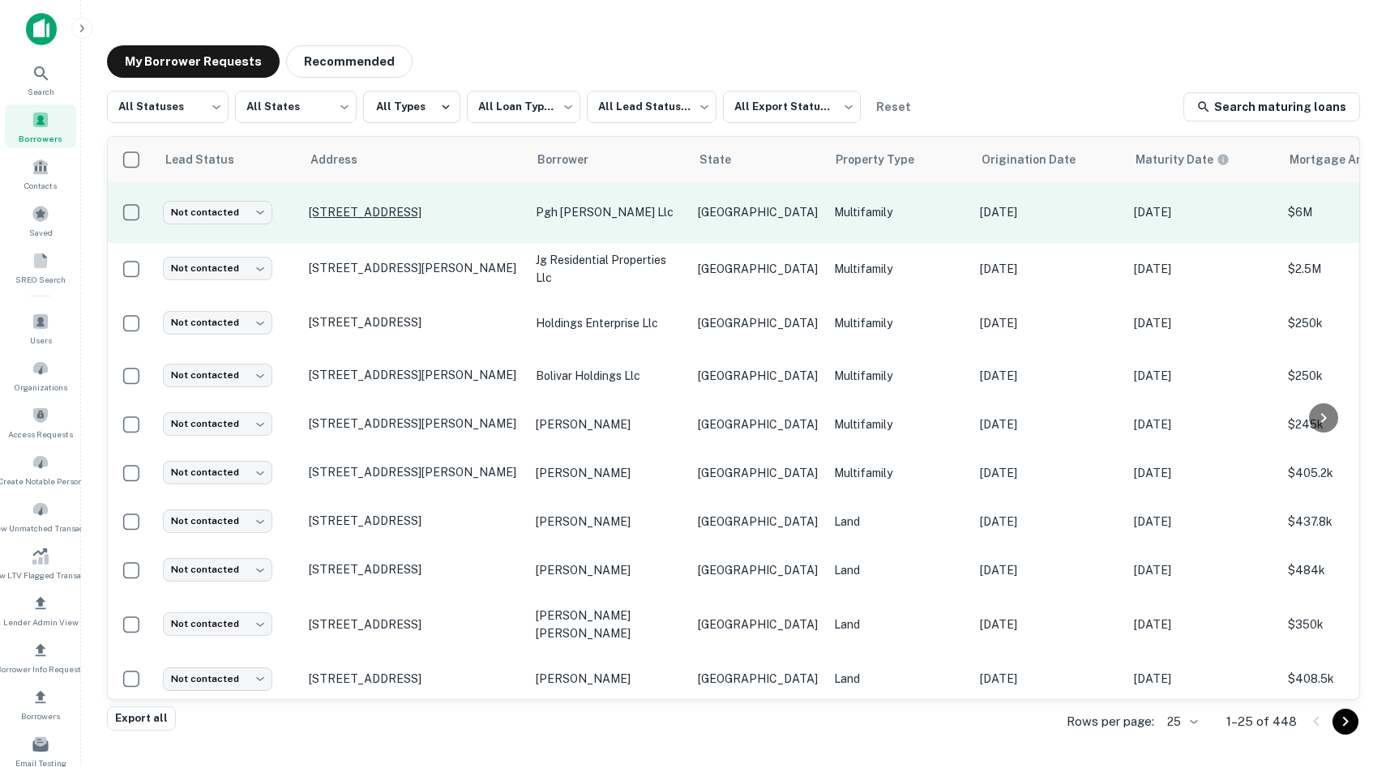
click at [394, 209] on p "[STREET_ADDRESS]" at bounding box center [414, 212] width 211 height 15
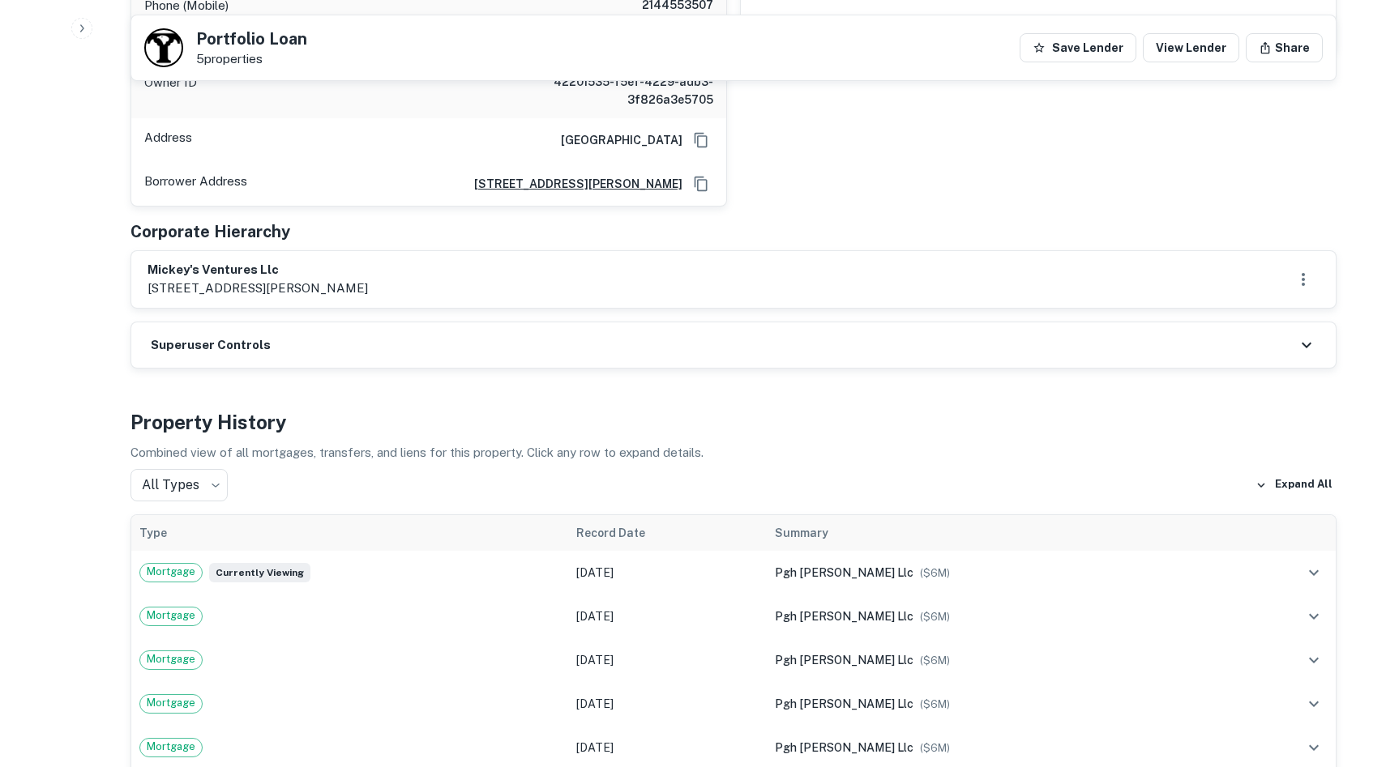
scroll to position [1429, 0]
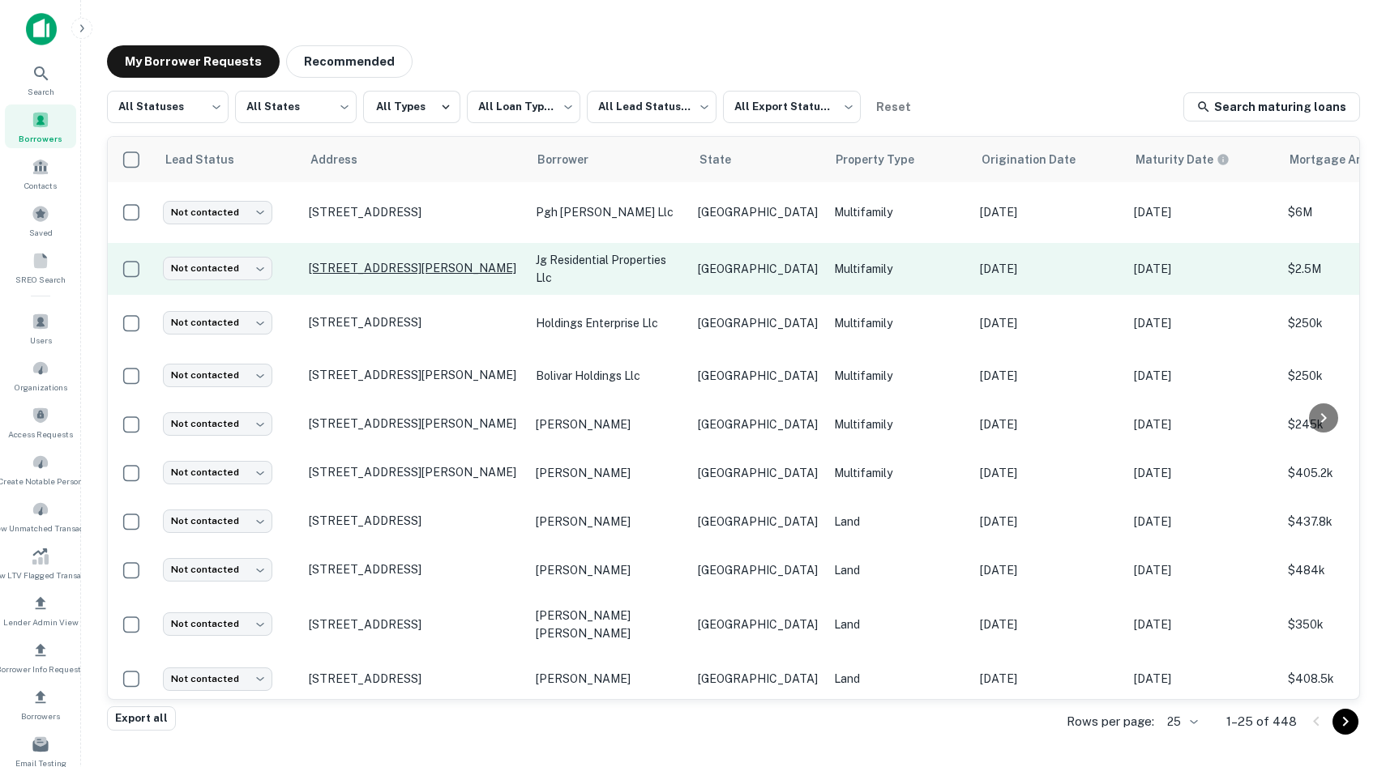
click at [391, 261] on p "[STREET_ADDRESS][PERSON_NAME]" at bounding box center [414, 268] width 211 height 15
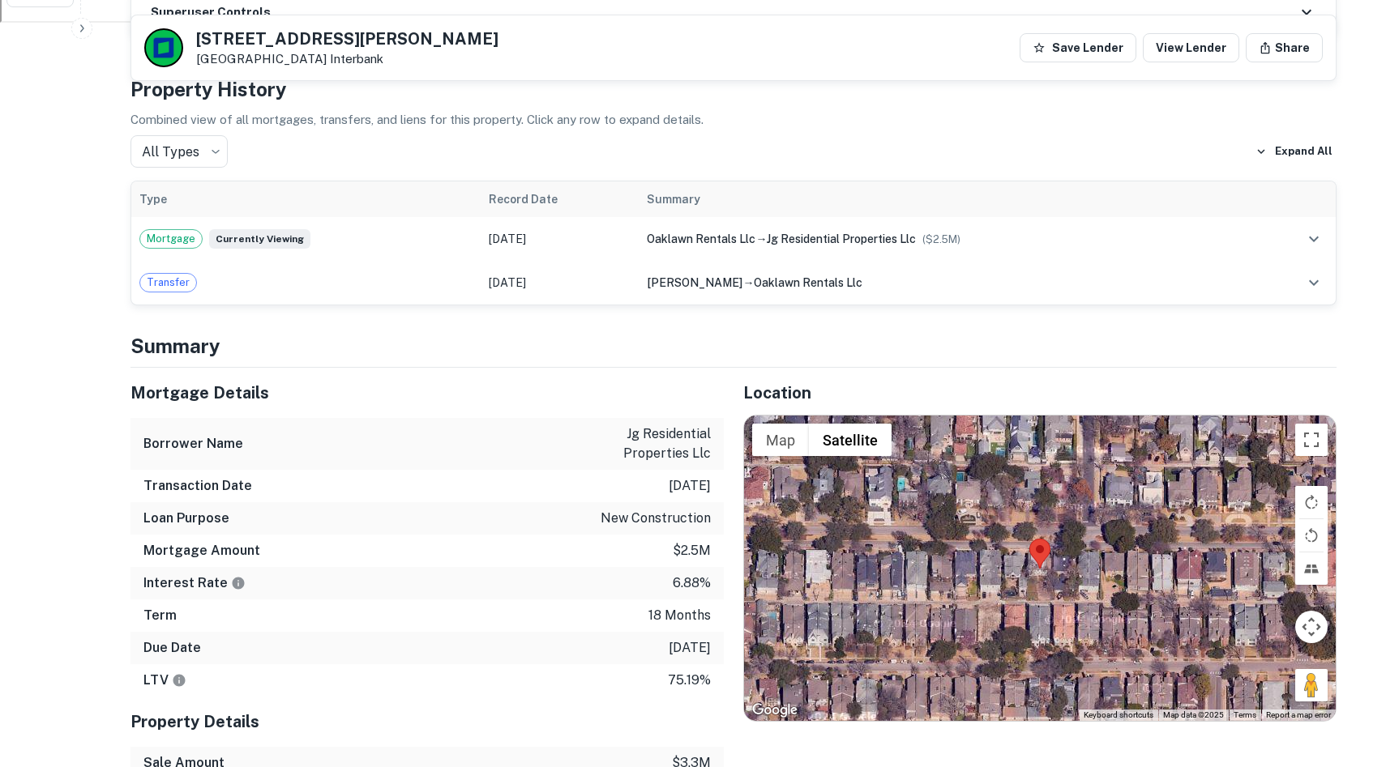
scroll to position [895, 0]
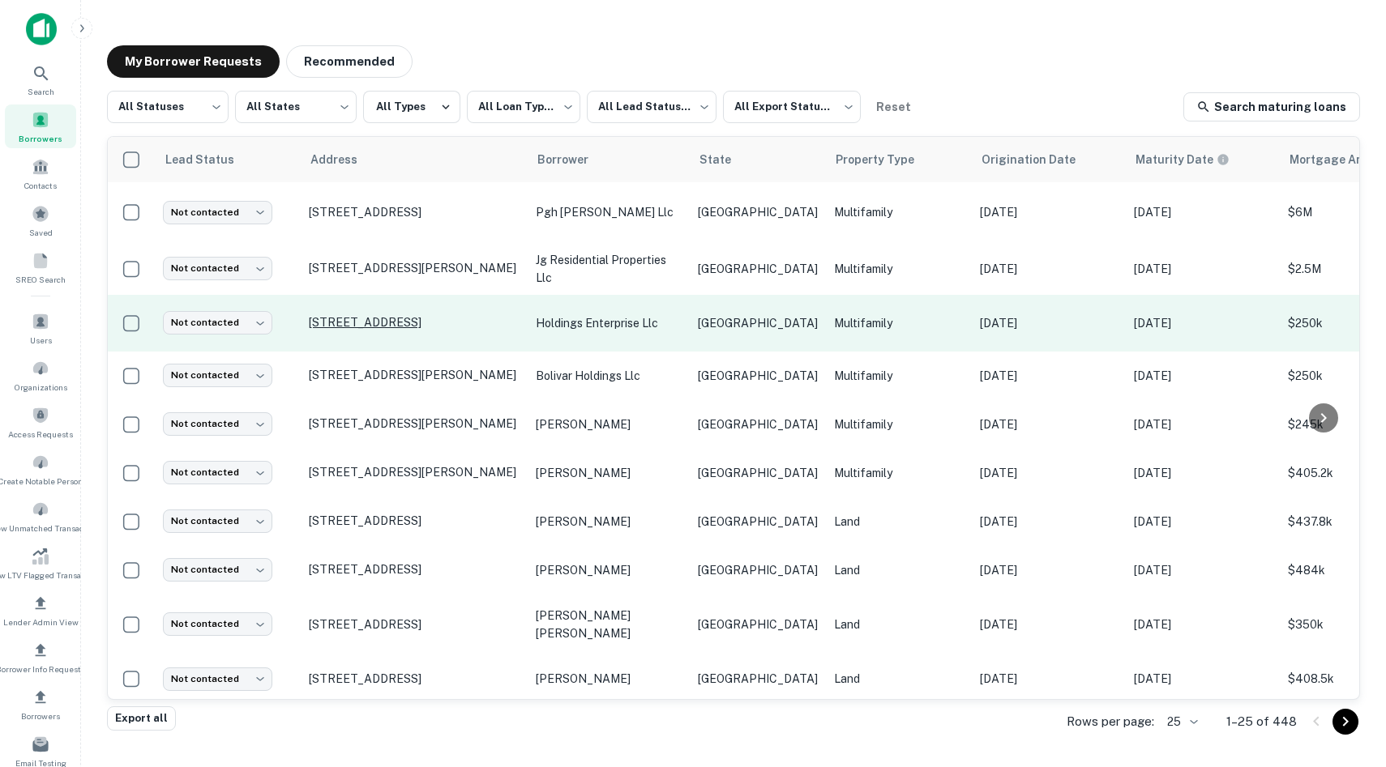
click at [434, 315] on p "[STREET_ADDRESS]" at bounding box center [414, 322] width 211 height 15
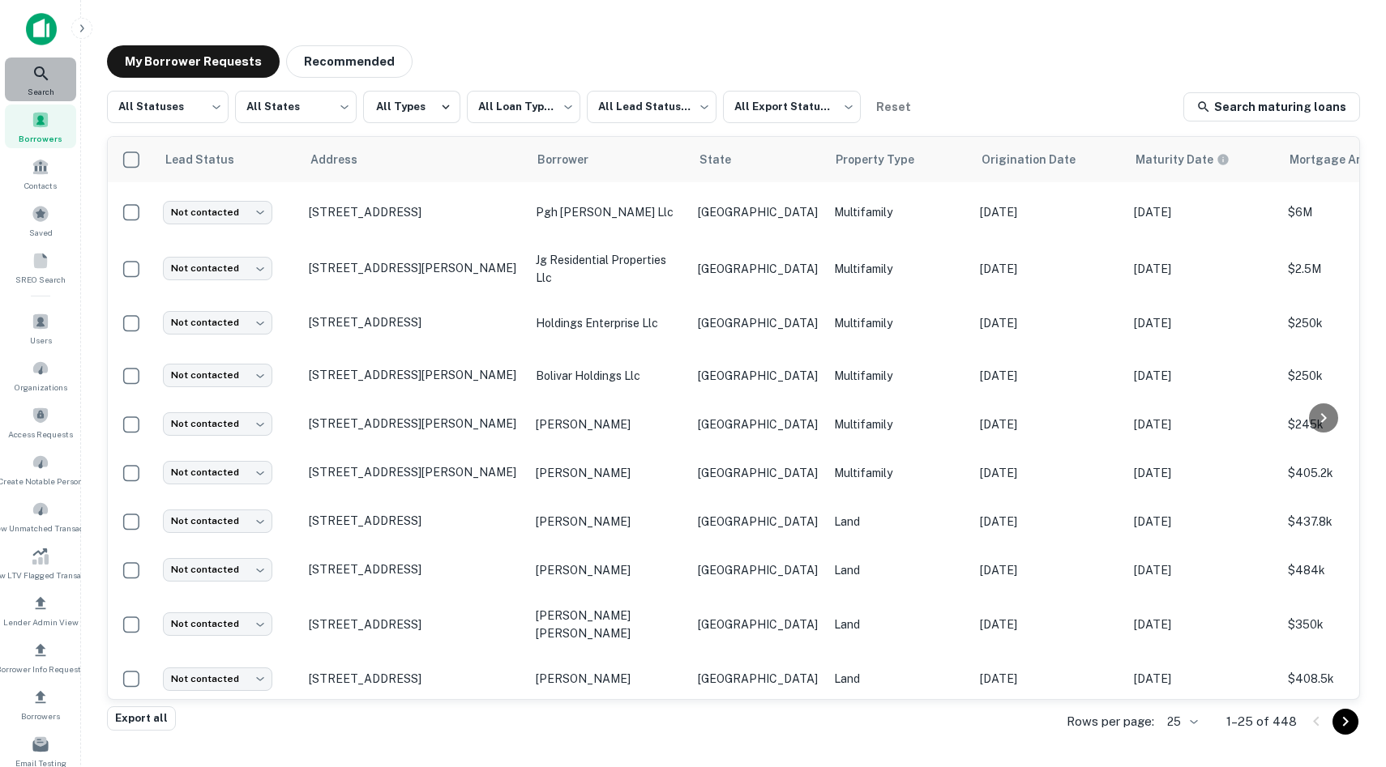
click at [41, 87] on span "Search" at bounding box center [41, 91] width 27 height 13
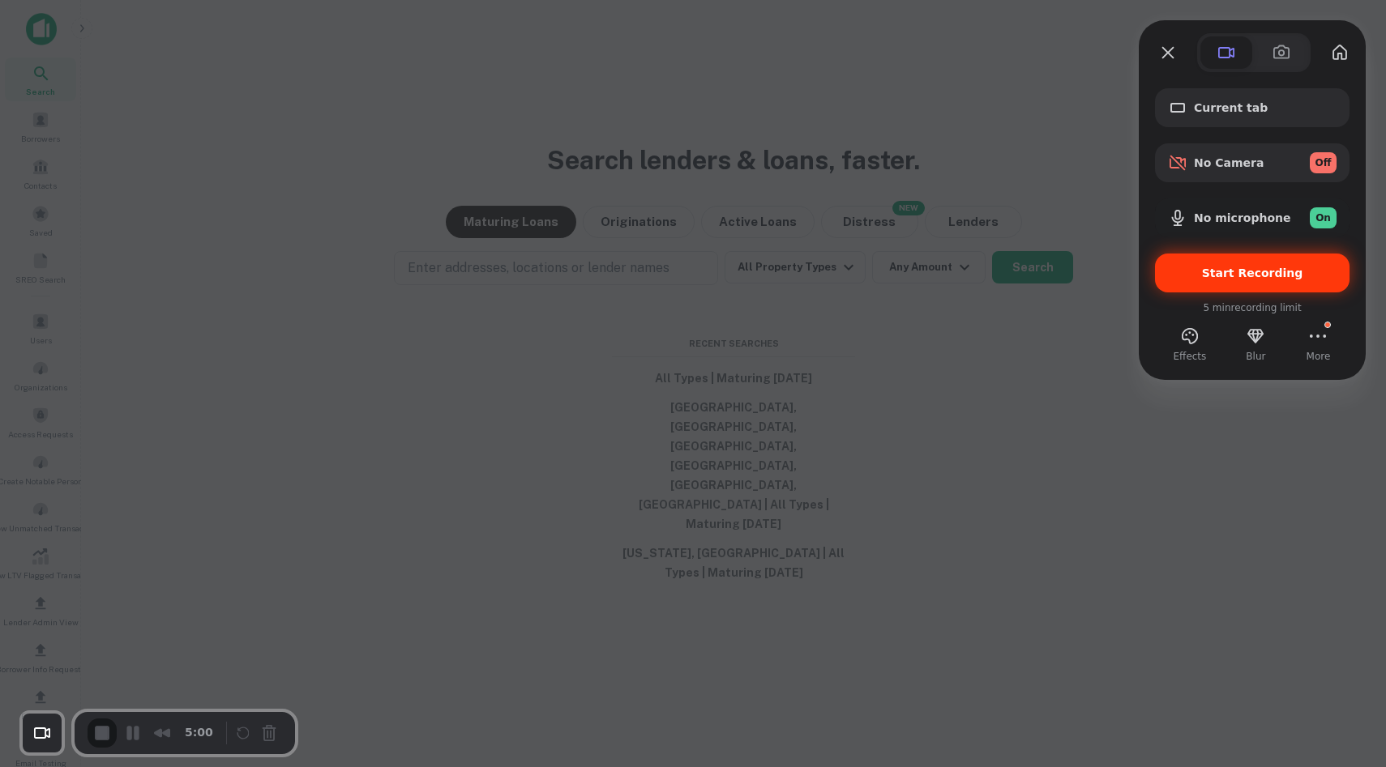
click at [1258, 274] on span "Start Recording" at bounding box center [1252, 273] width 101 height 13
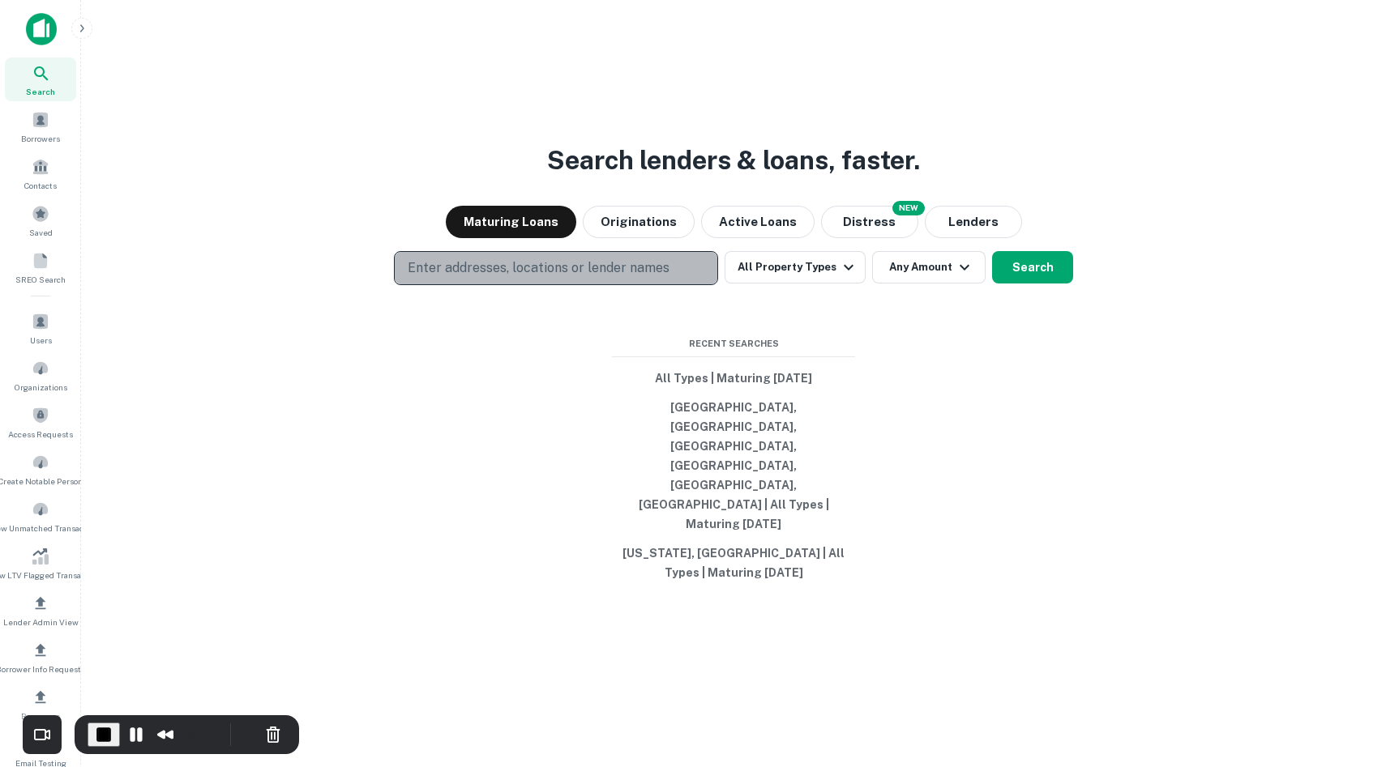
click at [587, 278] on p "Enter addresses, locations or lender names" at bounding box center [539, 268] width 262 height 19
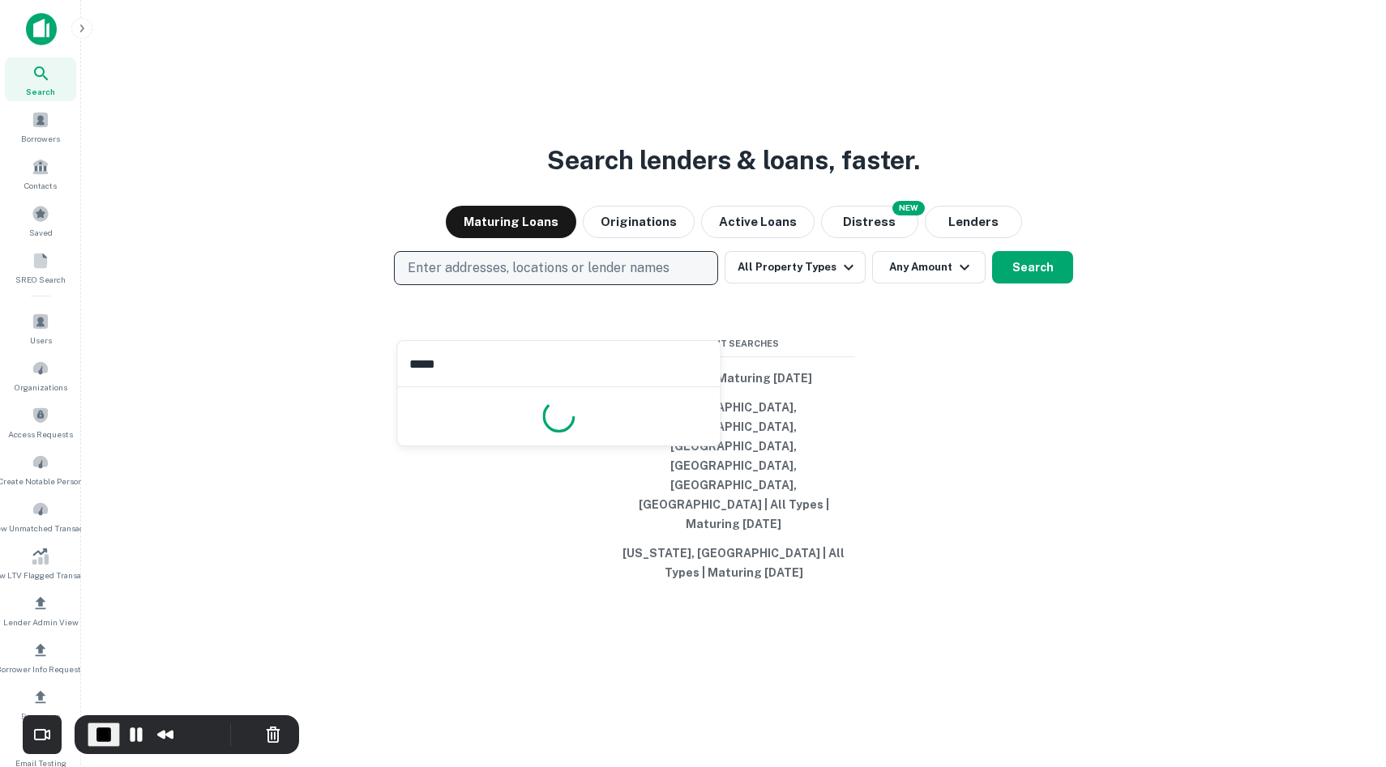
type input "******"
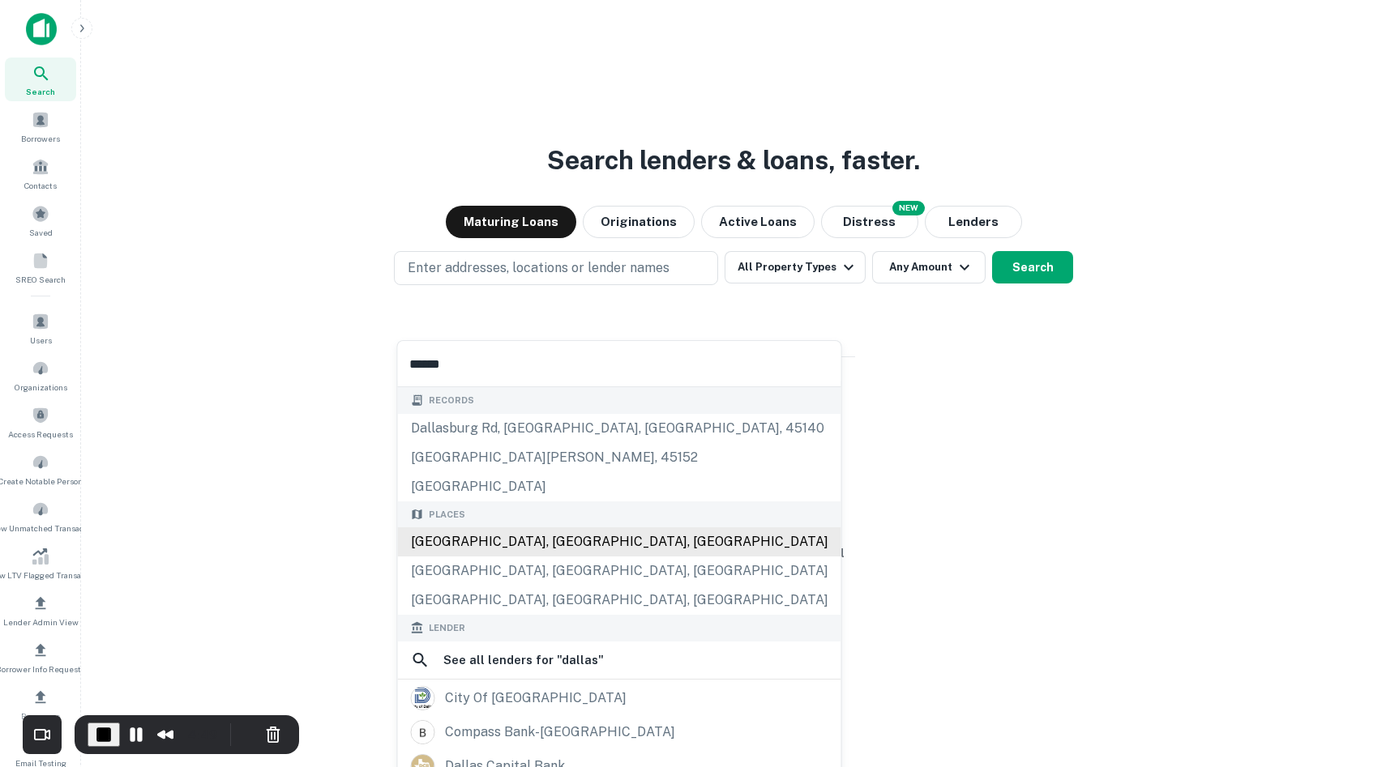
click at [489, 546] on div "Dallas, TX, USA" at bounding box center [619, 542] width 443 height 29
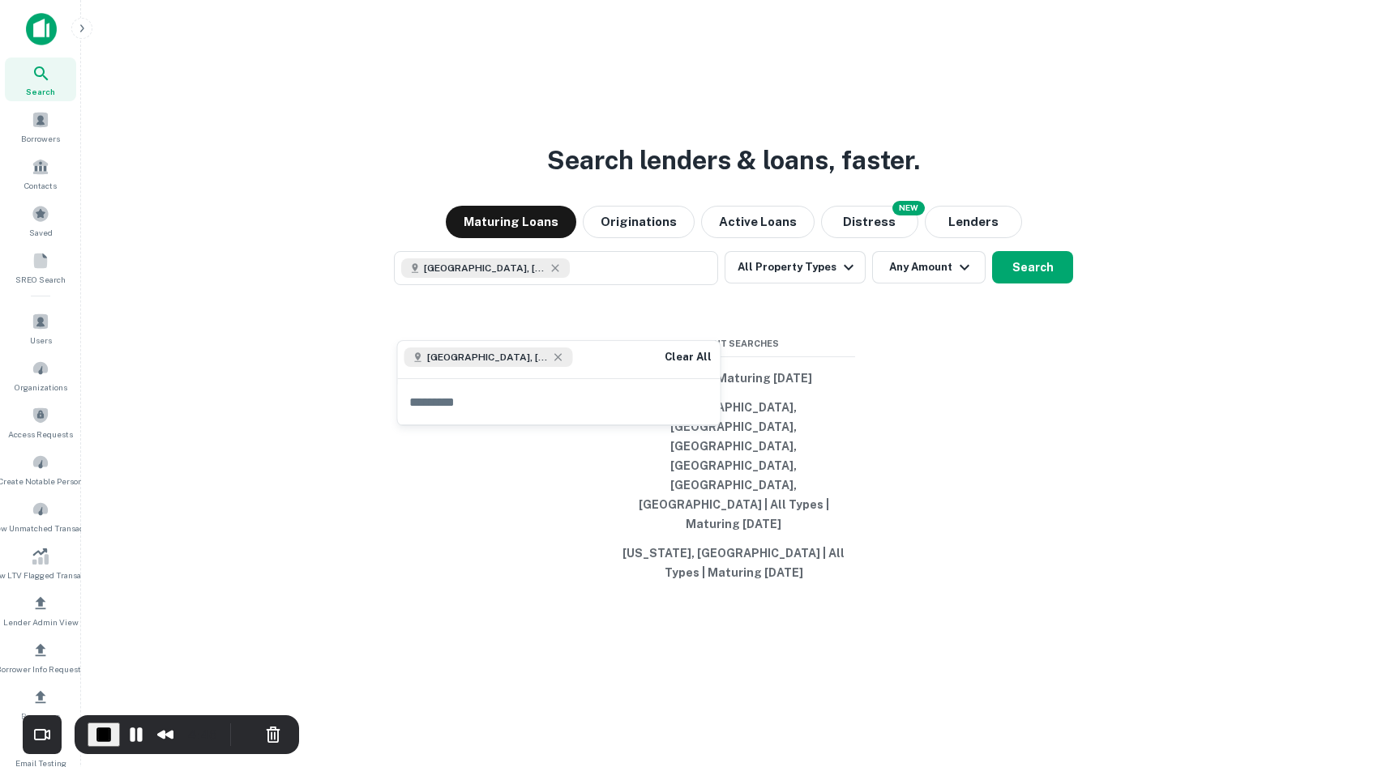
click at [476, 395] on input "text" at bounding box center [559, 401] width 323 height 45
type input "*******"
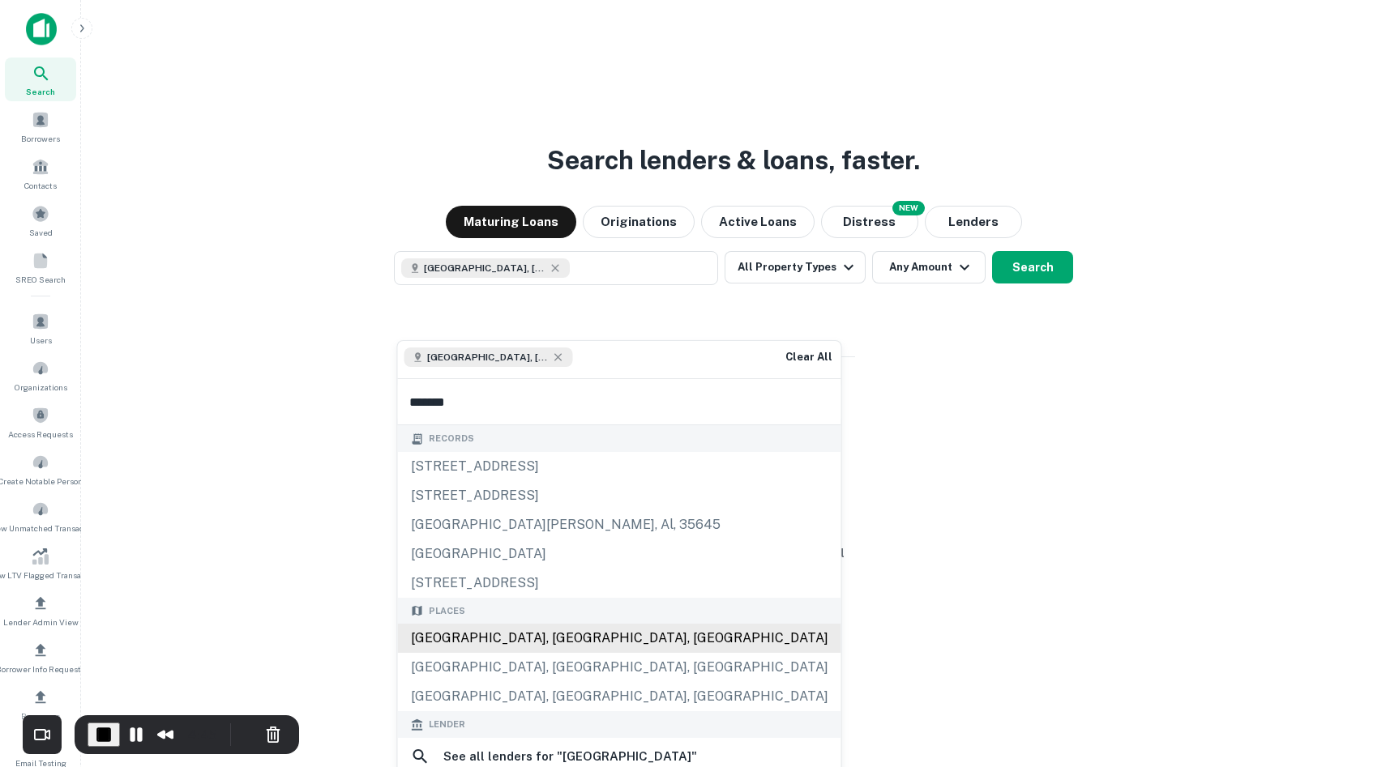
click at [480, 635] on div "Houston, TX, USA" at bounding box center [619, 638] width 443 height 29
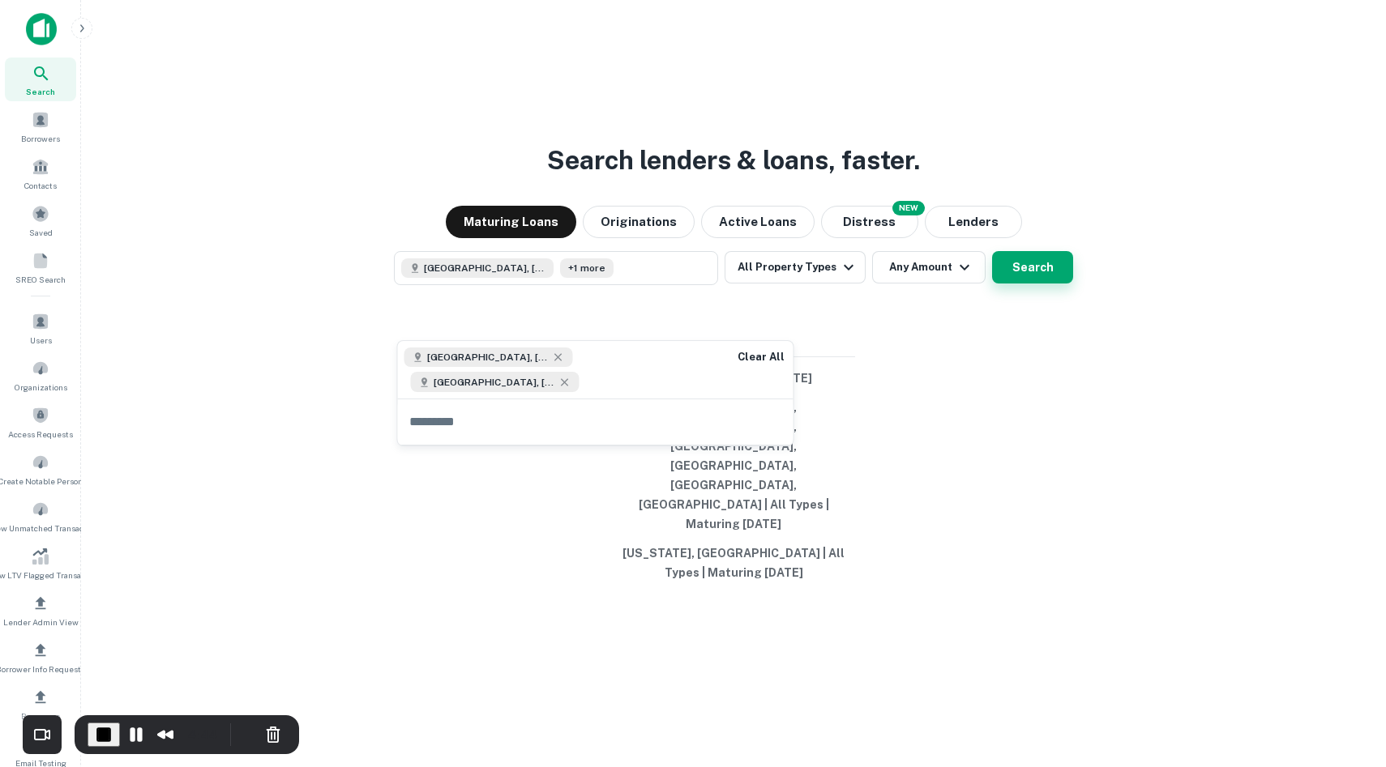
click at [1040, 284] on button "Search" at bounding box center [1032, 267] width 81 height 32
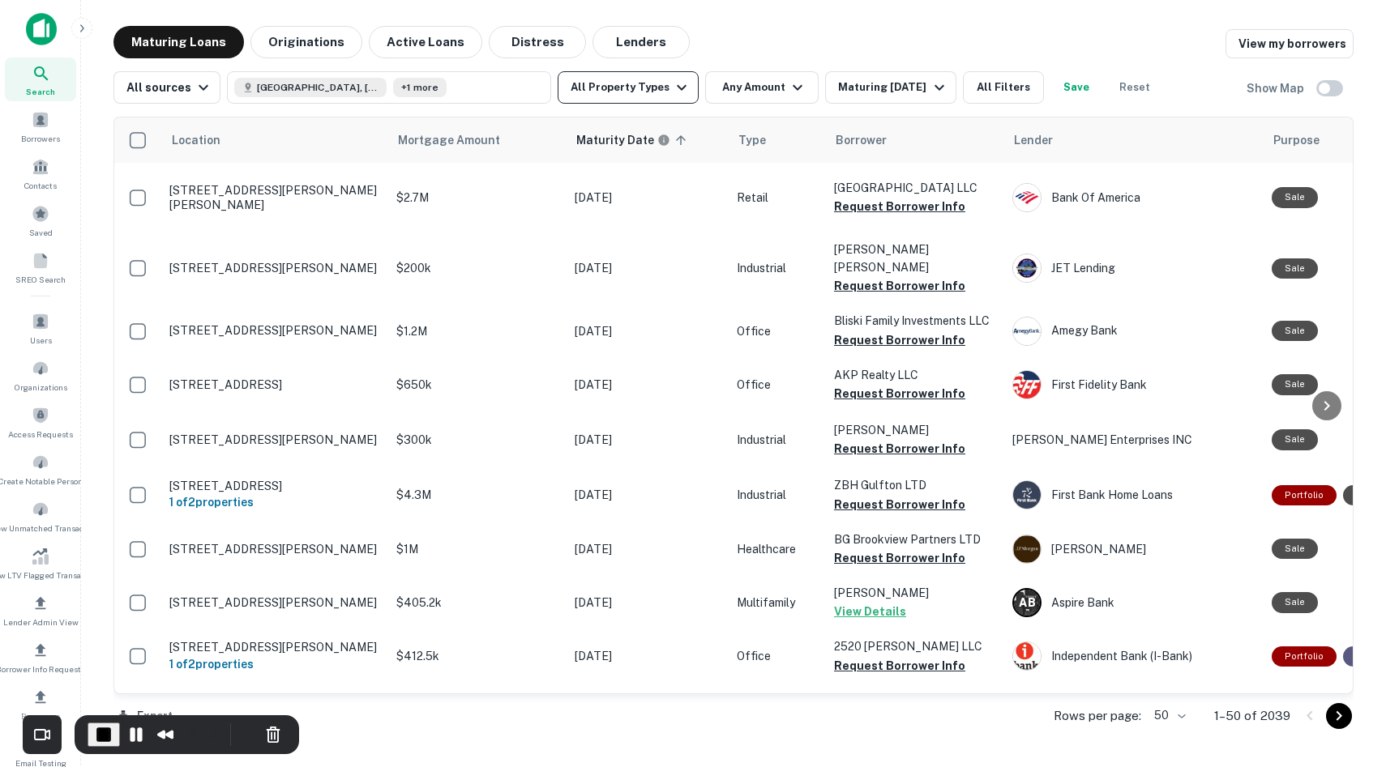
click at [672, 96] on icon "button" at bounding box center [681, 87] width 19 height 19
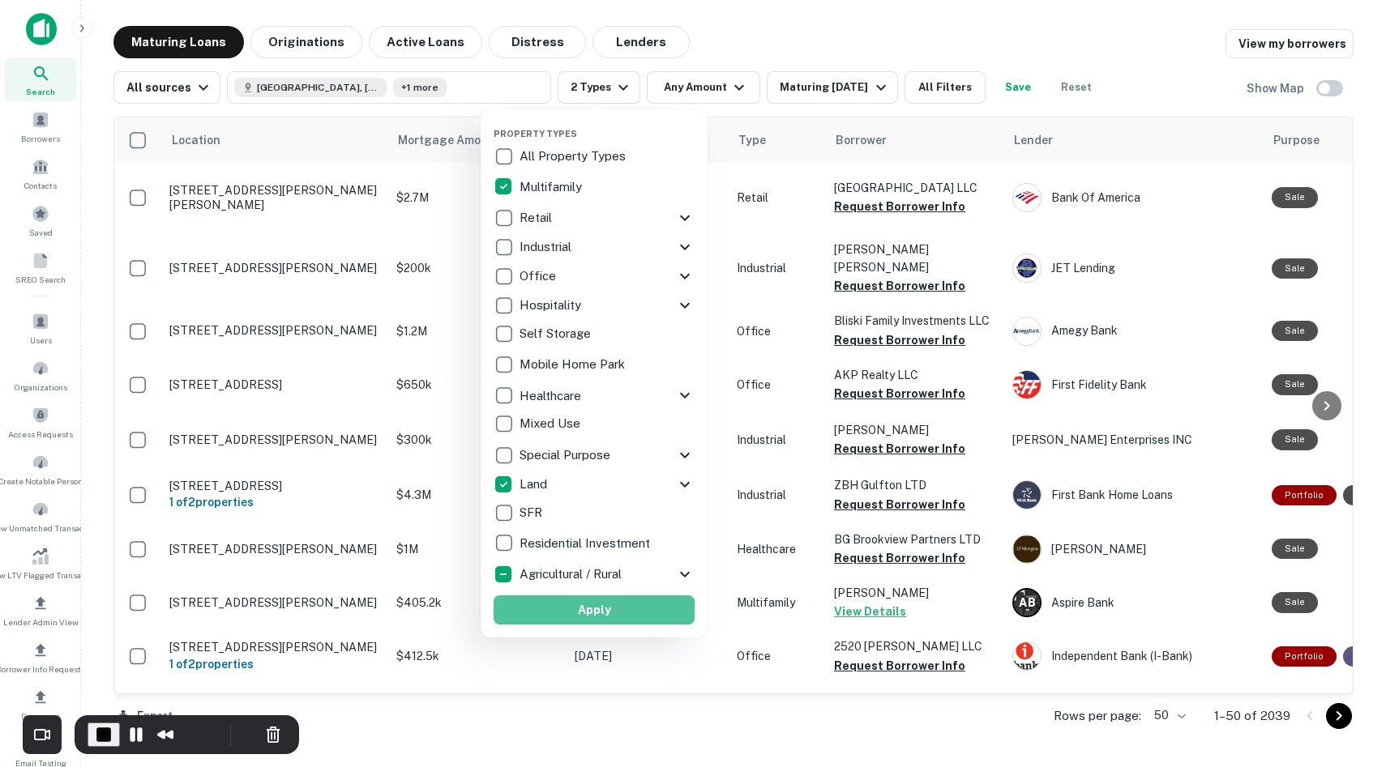
click at [590, 612] on button "Apply" at bounding box center [594, 610] width 201 height 29
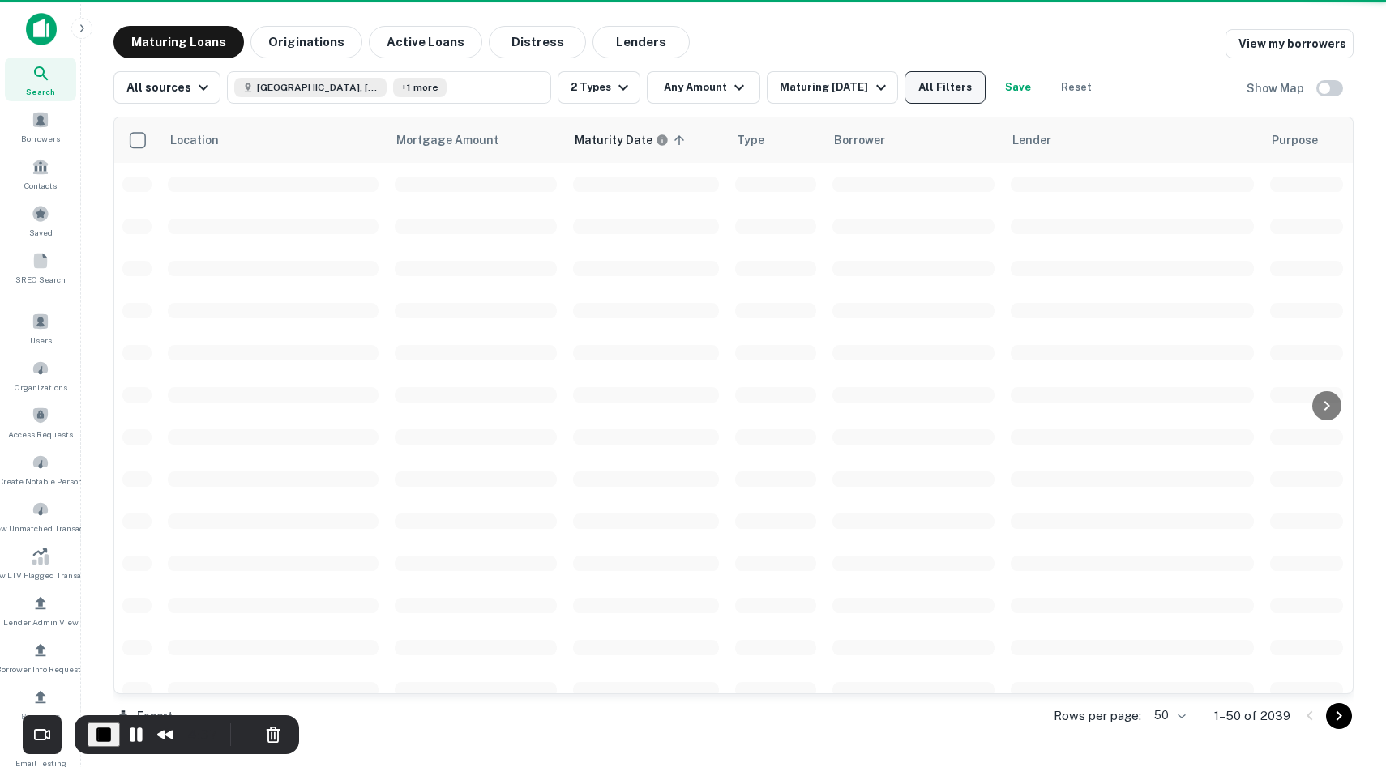
click at [953, 88] on button "All Filters" at bounding box center [944, 87] width 81 height 32
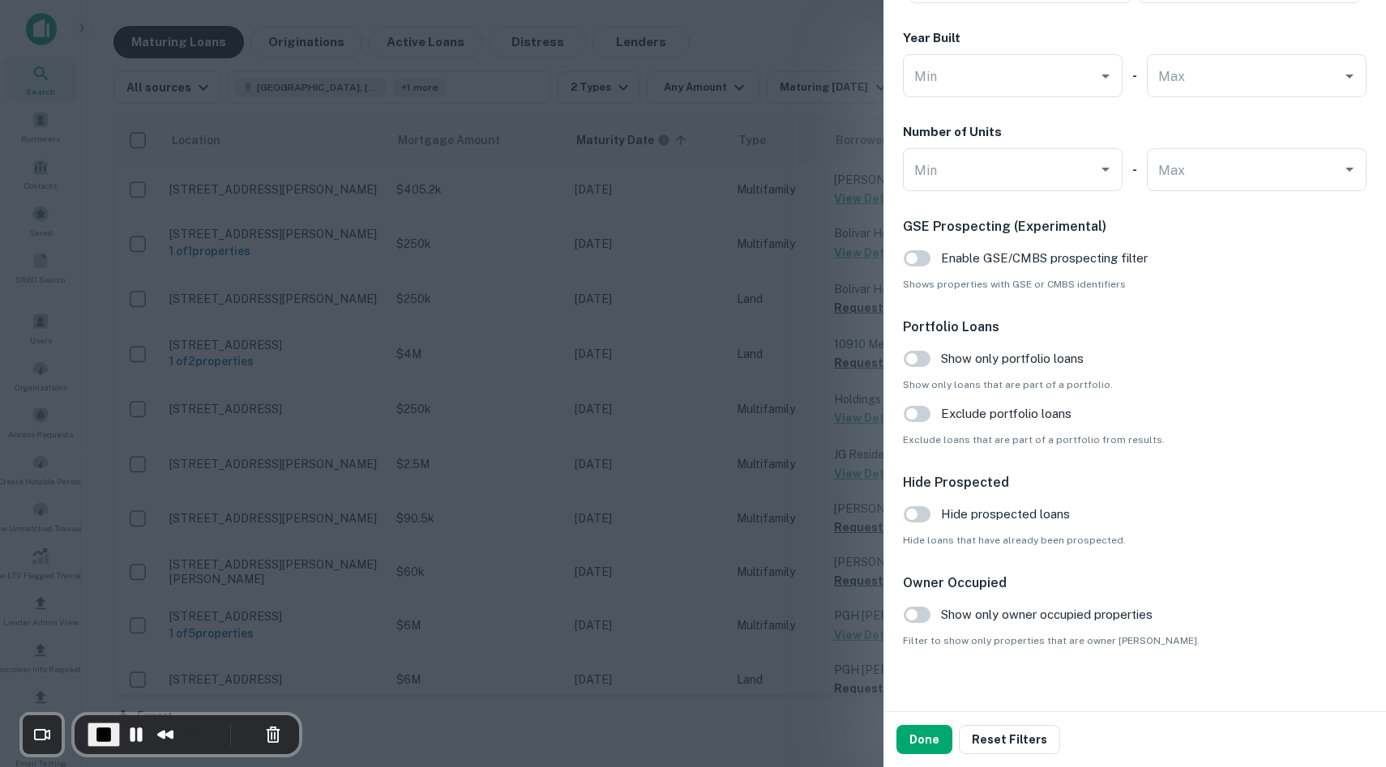
scroll to position [1512, 0]
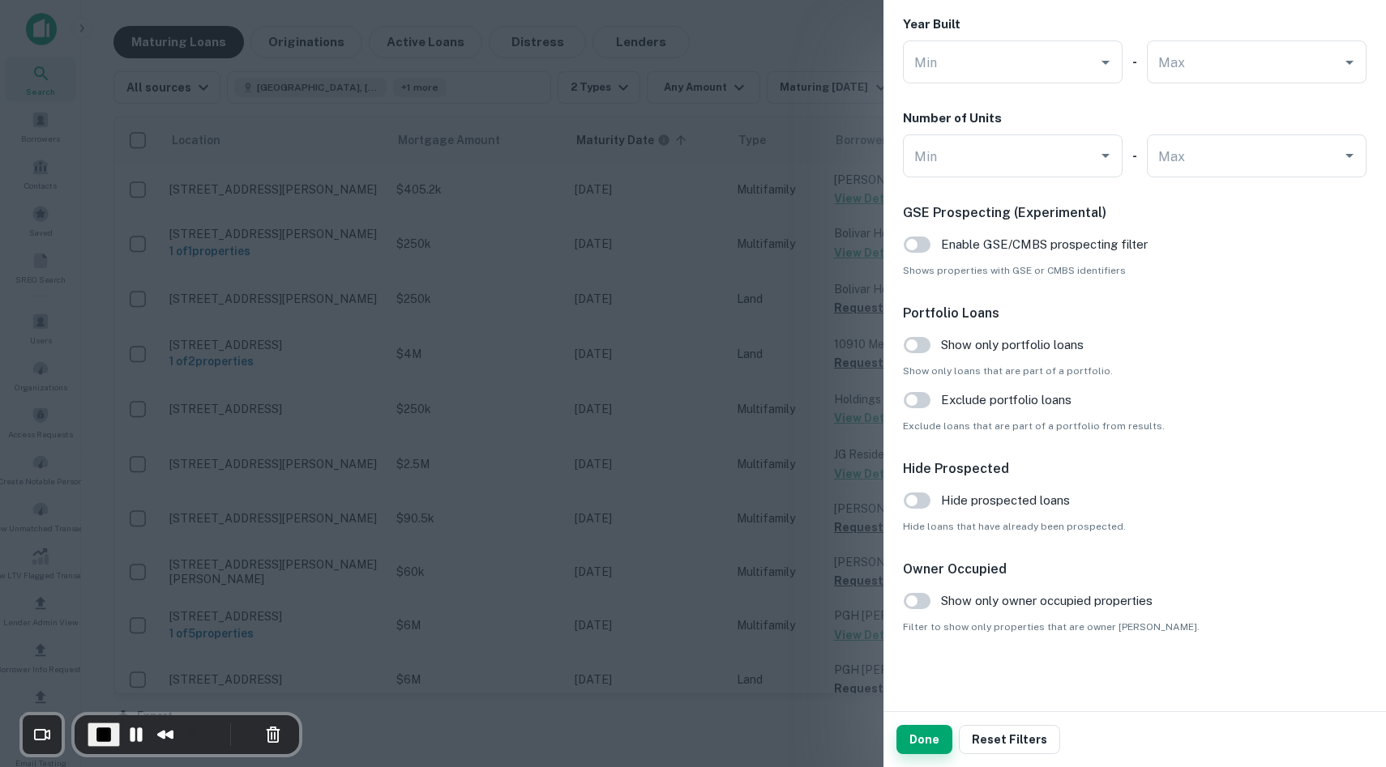
click at [921, 736] on button "Done" at bounding box center [924, 739] width 56 height 29
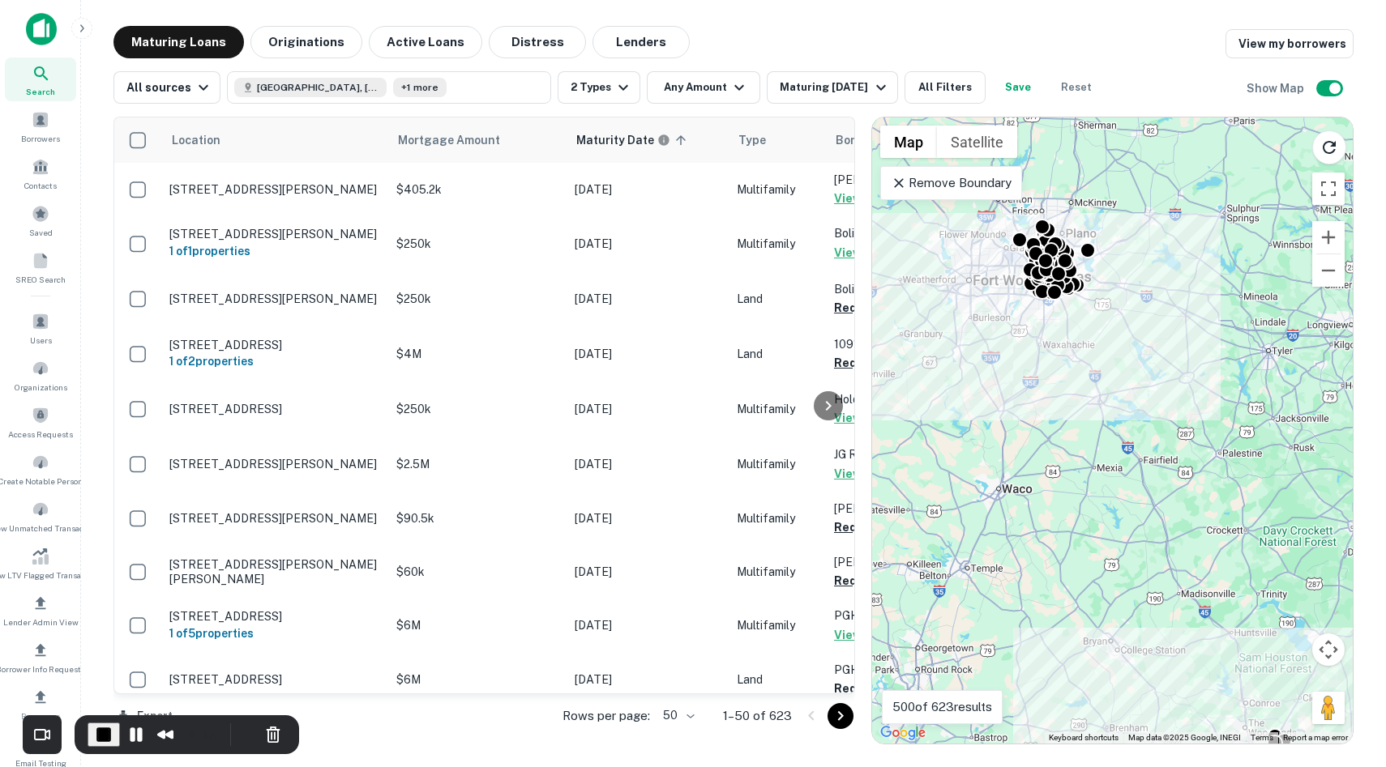
drag, startPoint x: 1083, startPoint y: 423, endPoint x: 1134, endPoint y: 527, distance: 116.0
click at [1134, 527] on div "To activate drag with keyboard, press Alt + Enter. Once in keyboard drag state,…" at bounding box center [1112, 431] width 481 height 626
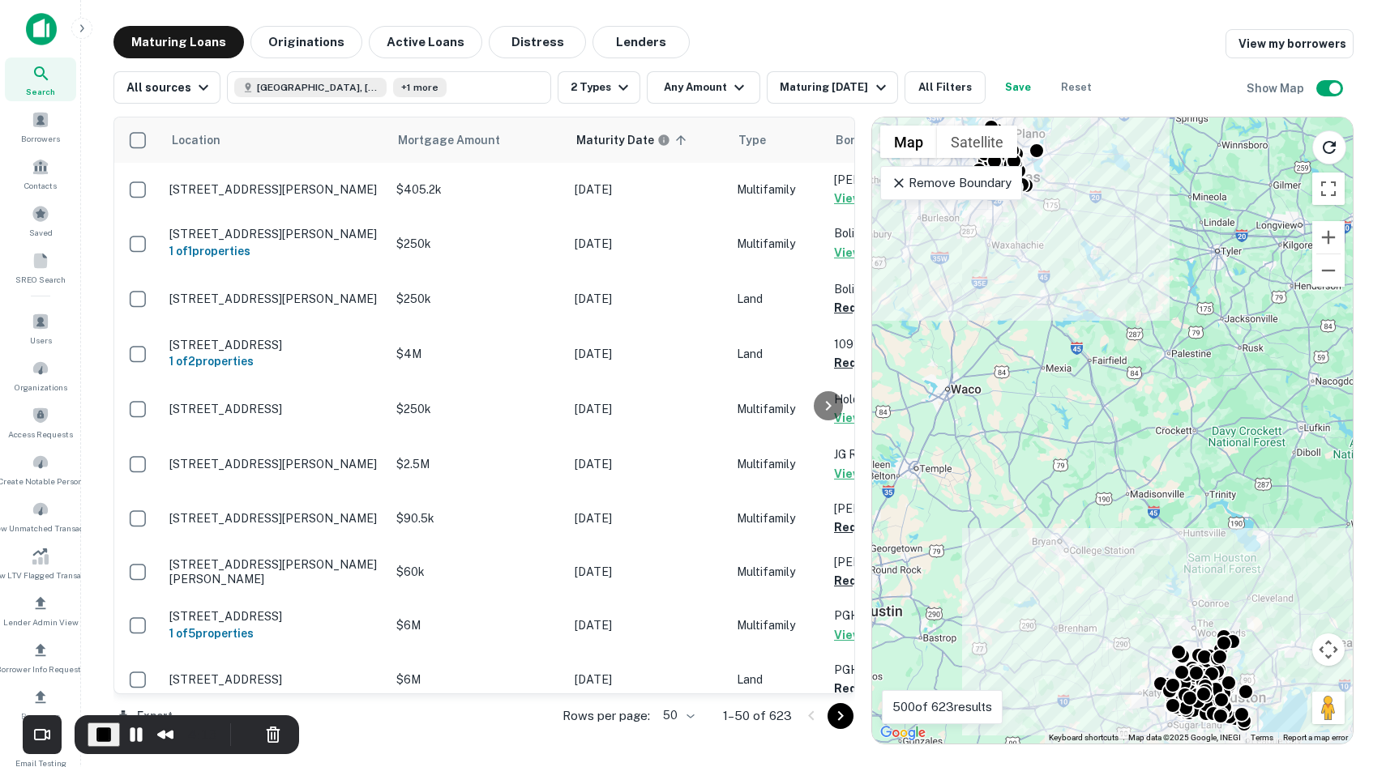
drag, startPoint x: 1104, startPoint y: 446, endPoint x: 1049, endPoint y: 345, distance: 114.6
click at [1049, 345] on div "To activate drag with keyboard, press Alt + Enter. Once in keyboard drag state,…" at bounding box center [1112, 431] width 481 height 626
click at [939, 185] on p "Remove Boundary" at bounding box center [951, 182] width 121 height 19
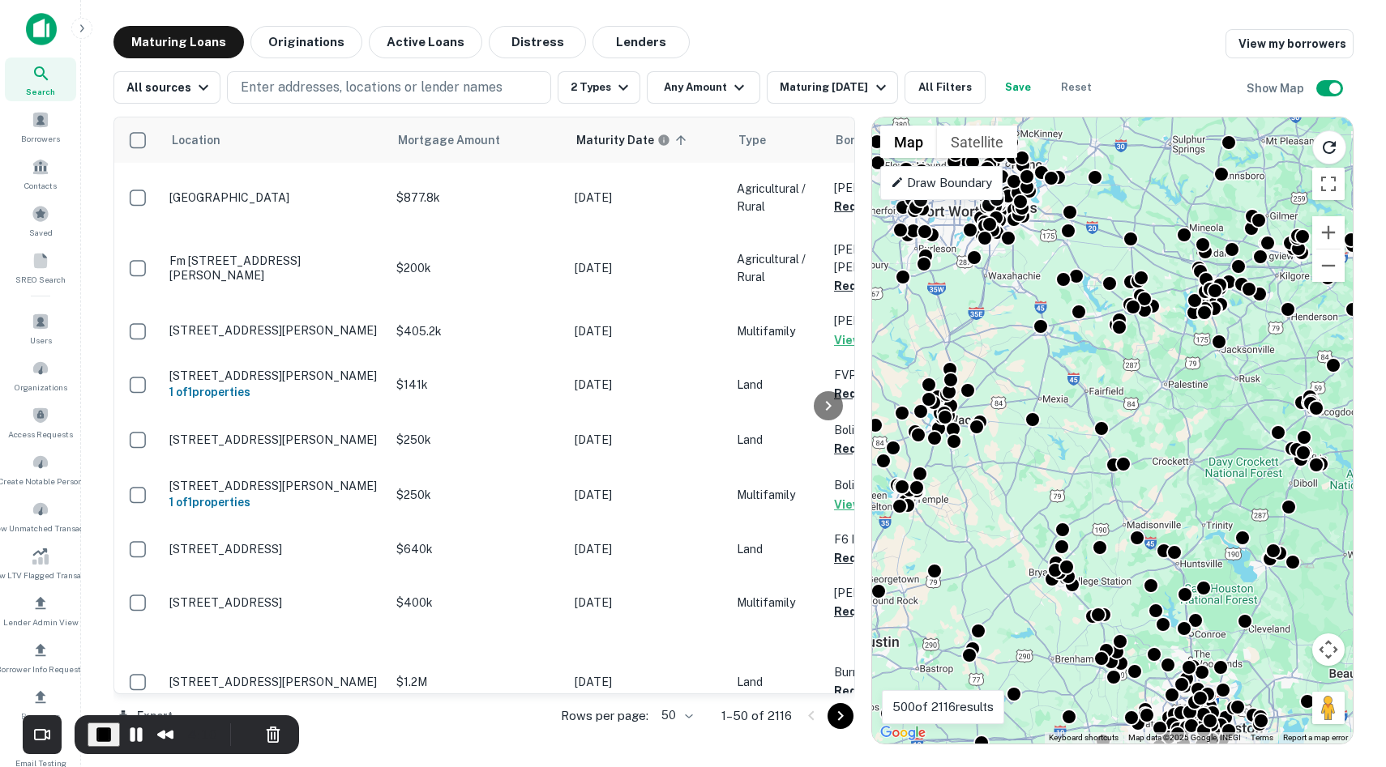
drag, startPoint x: 1132, startPoint y: 341, endPoint x: 1128, endPoint y: 423, distance: 81.9
click at [1128, 423] on div "To activate drag with keyboard, press Alt + Enter. Once in keyboard drag state,…" at bounding box center [1112, 431] width 481 height 626
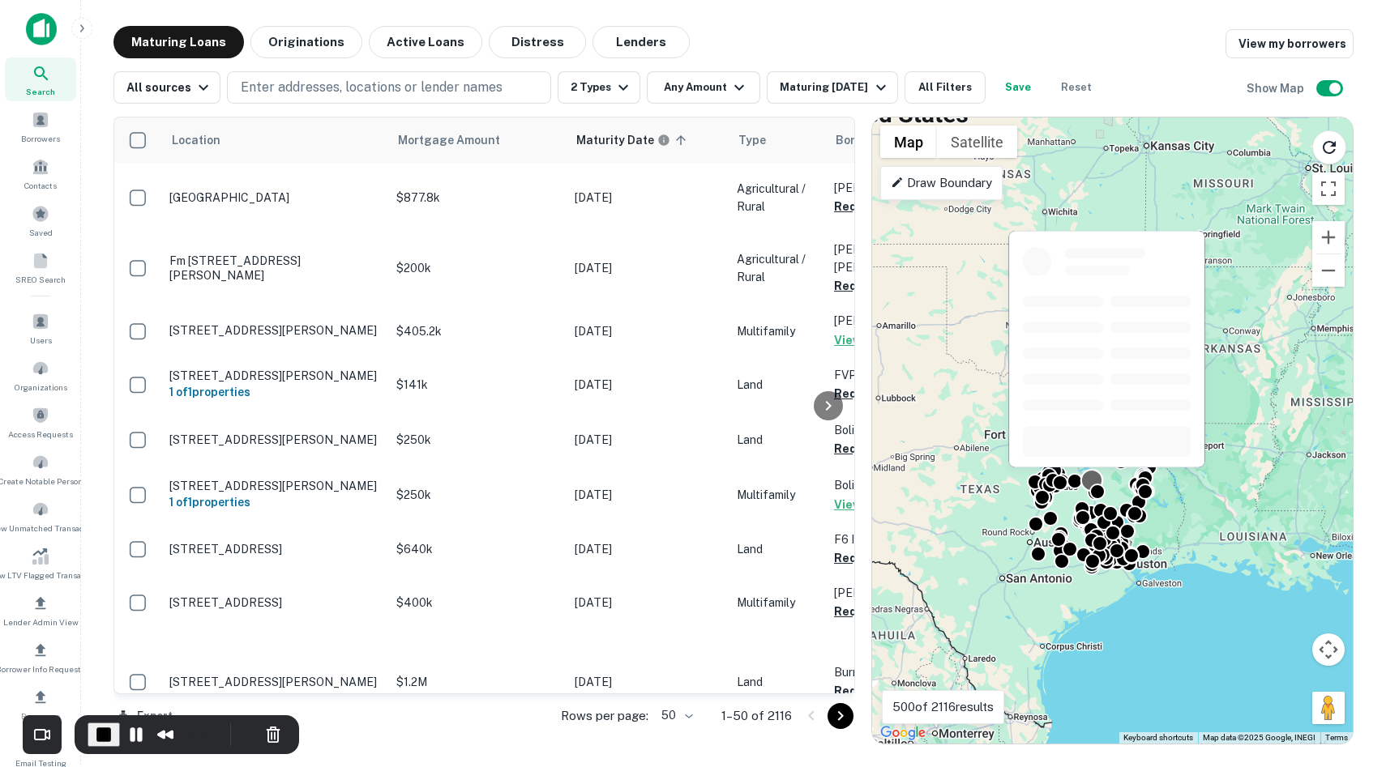
click at [1101, 479] on body "Search Borrowers Contacts Saved SREO Search Users Organizations Access Requests…" at bounding box center [693, 383] width 1386 height 767
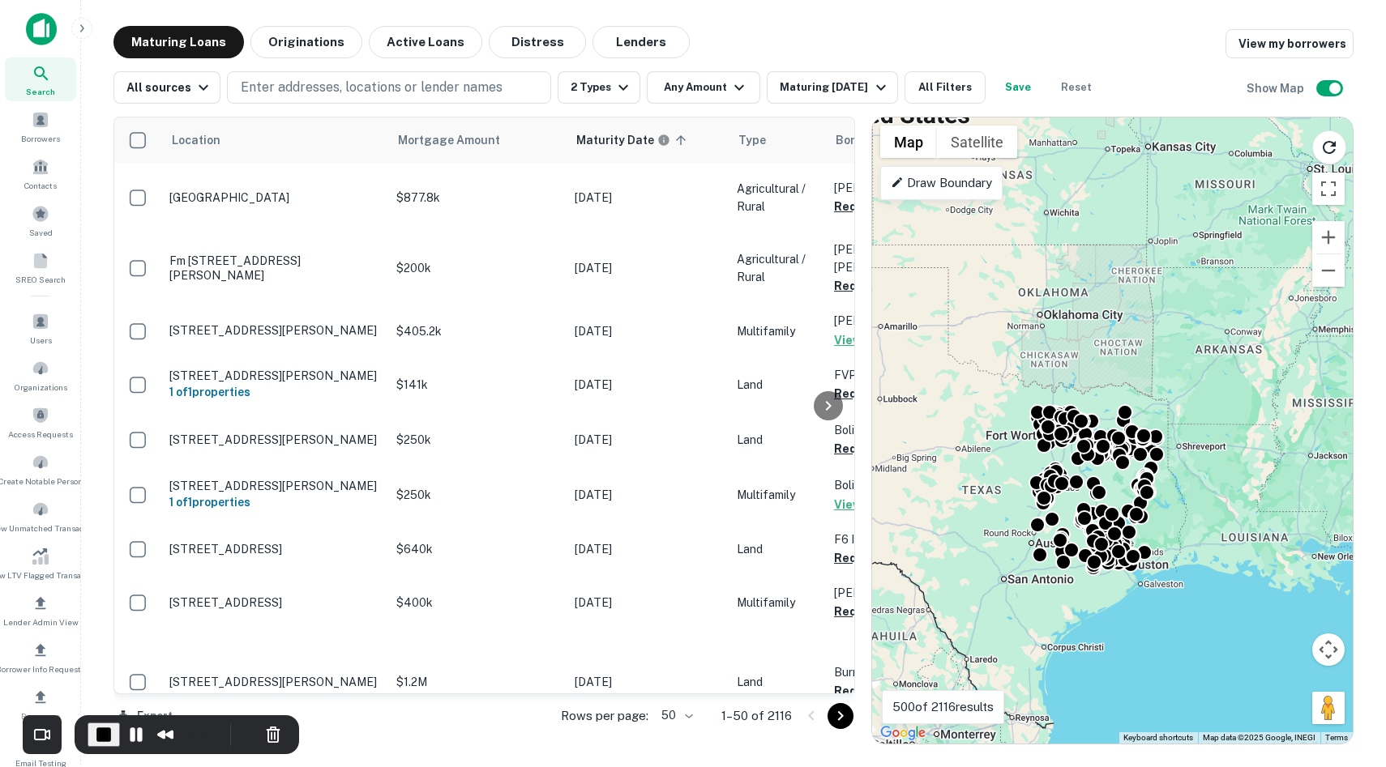
click at [996, 473] on div "To activate drag with keyboard, press Alt + Enter. Once in keyboard drag state,…" at bounding box center [1112, 431] width 481 height 626
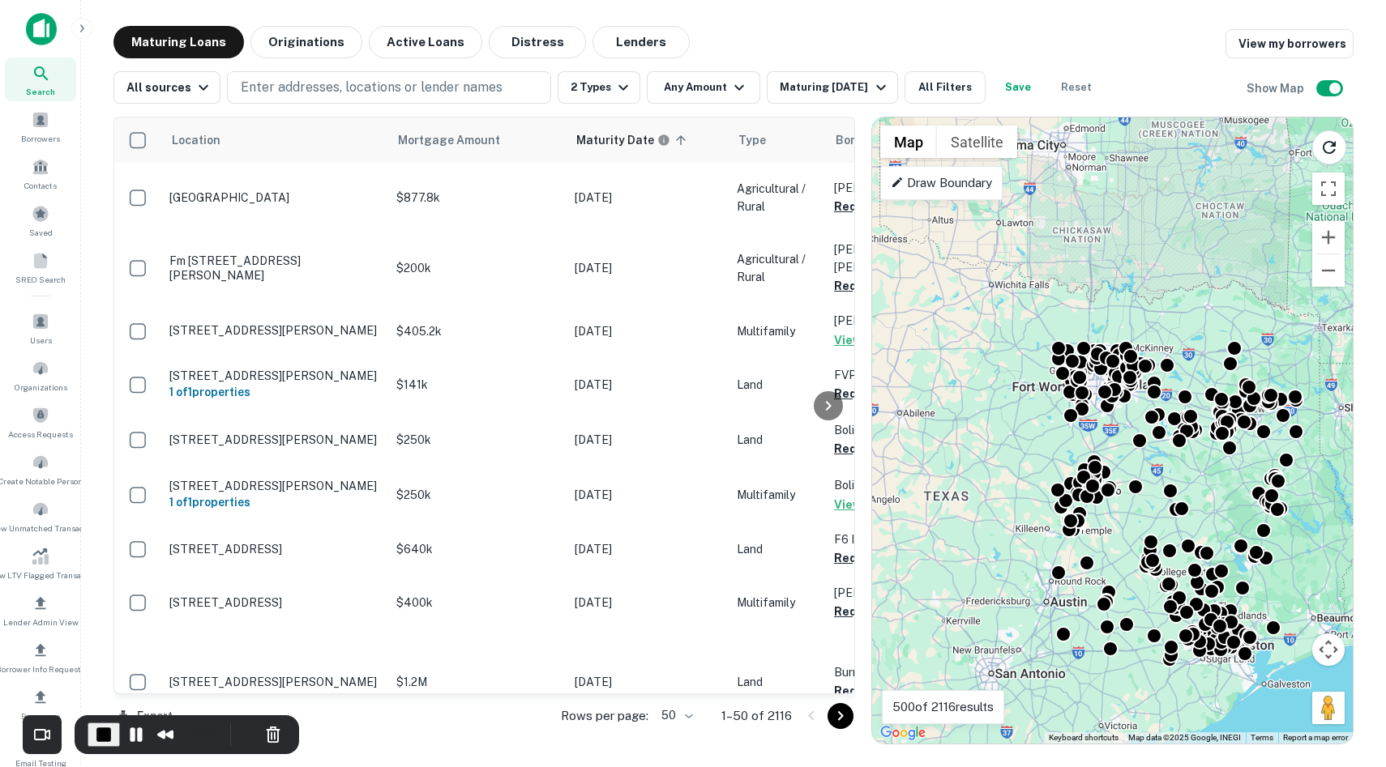
drag, startPoint x: 1031, startPoint y: 461, endPoint x: 1008, endPoint y: 450, distance: 25.4
click at [1008, 450] on div "To activate drag with keyboard, press Alt + Enter. Once in keyboard drag state,…" at bounding box center [1112, 431] width 481 height 626
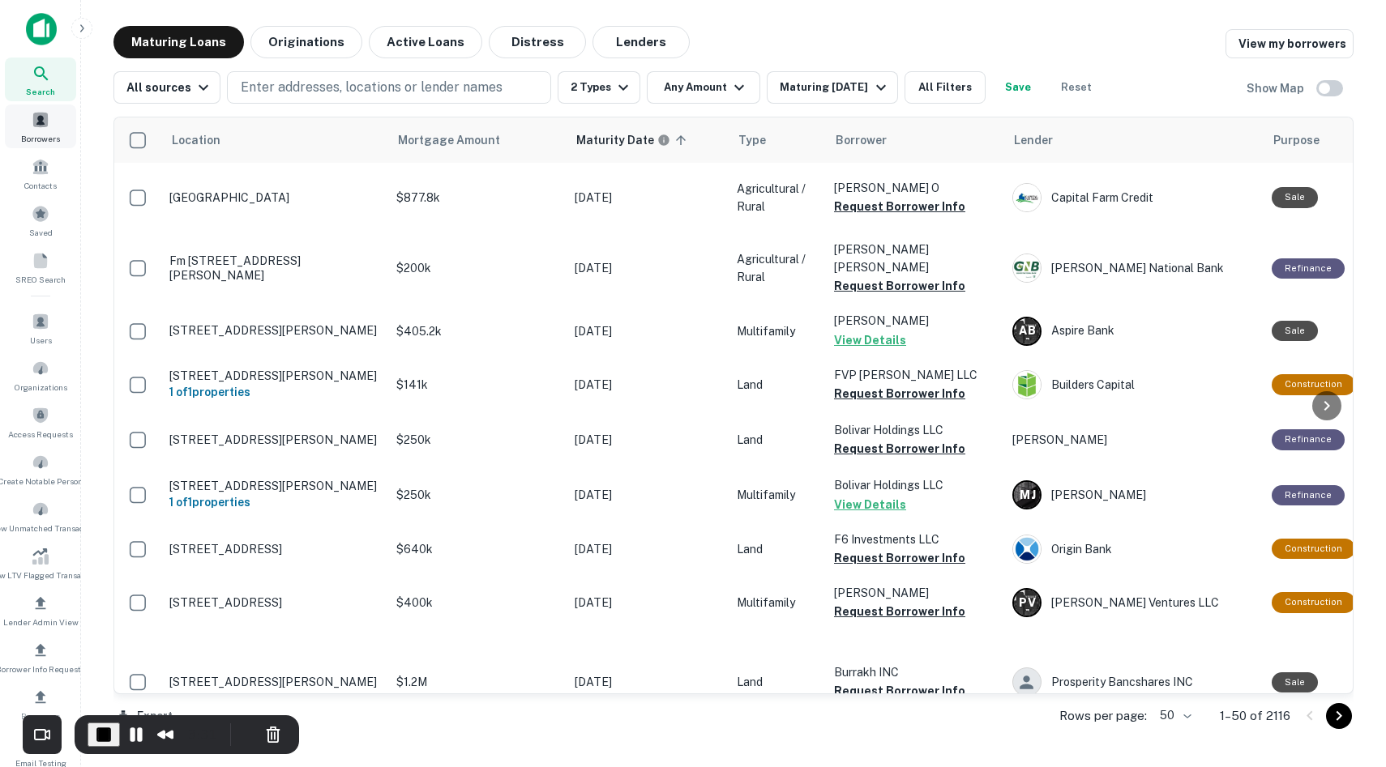
click at [49, 121] on div "Borrowers" at bounding box center [40, 127] width 71 height 44
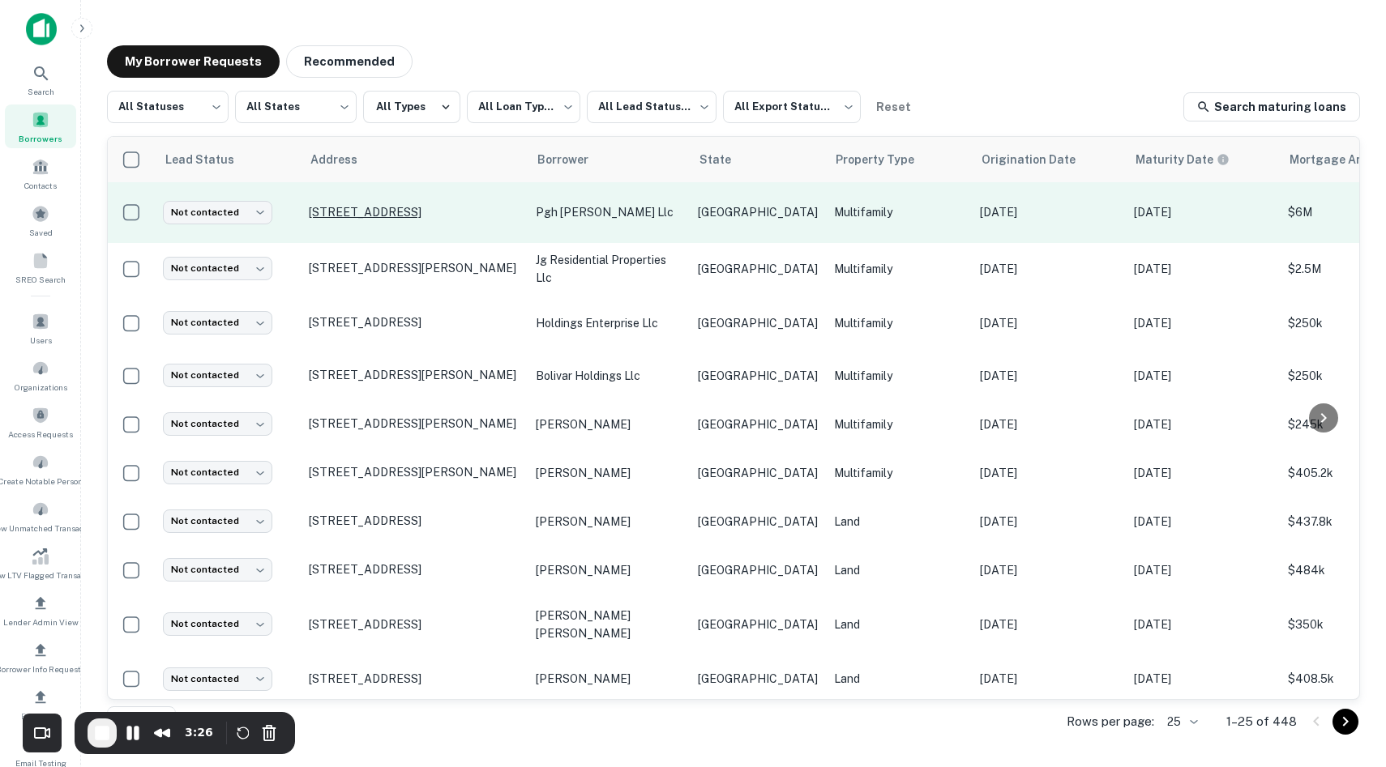
click at [374, 208] on p "[STREET_ADDRESS]" at bounding box center [414, 212] width 211 height 15
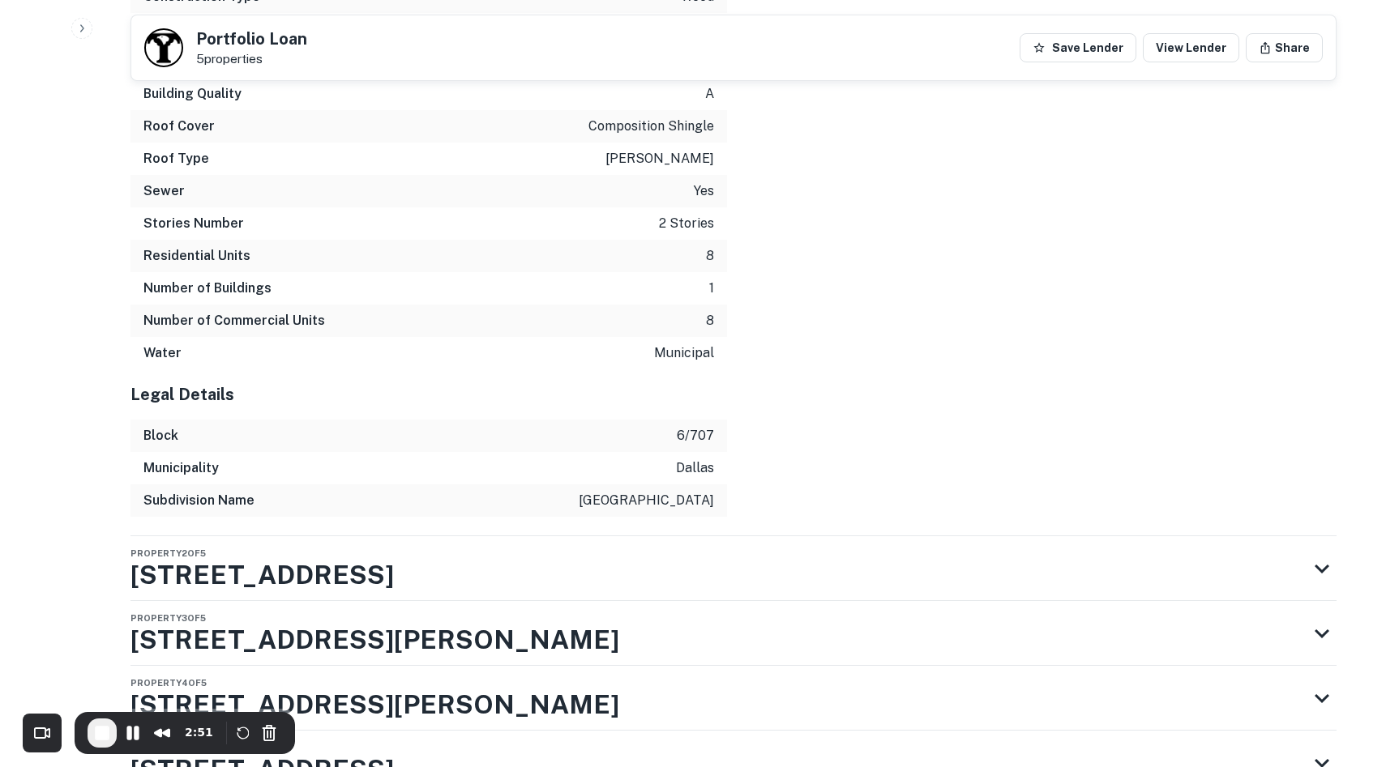
scroll to position [3877, 0]
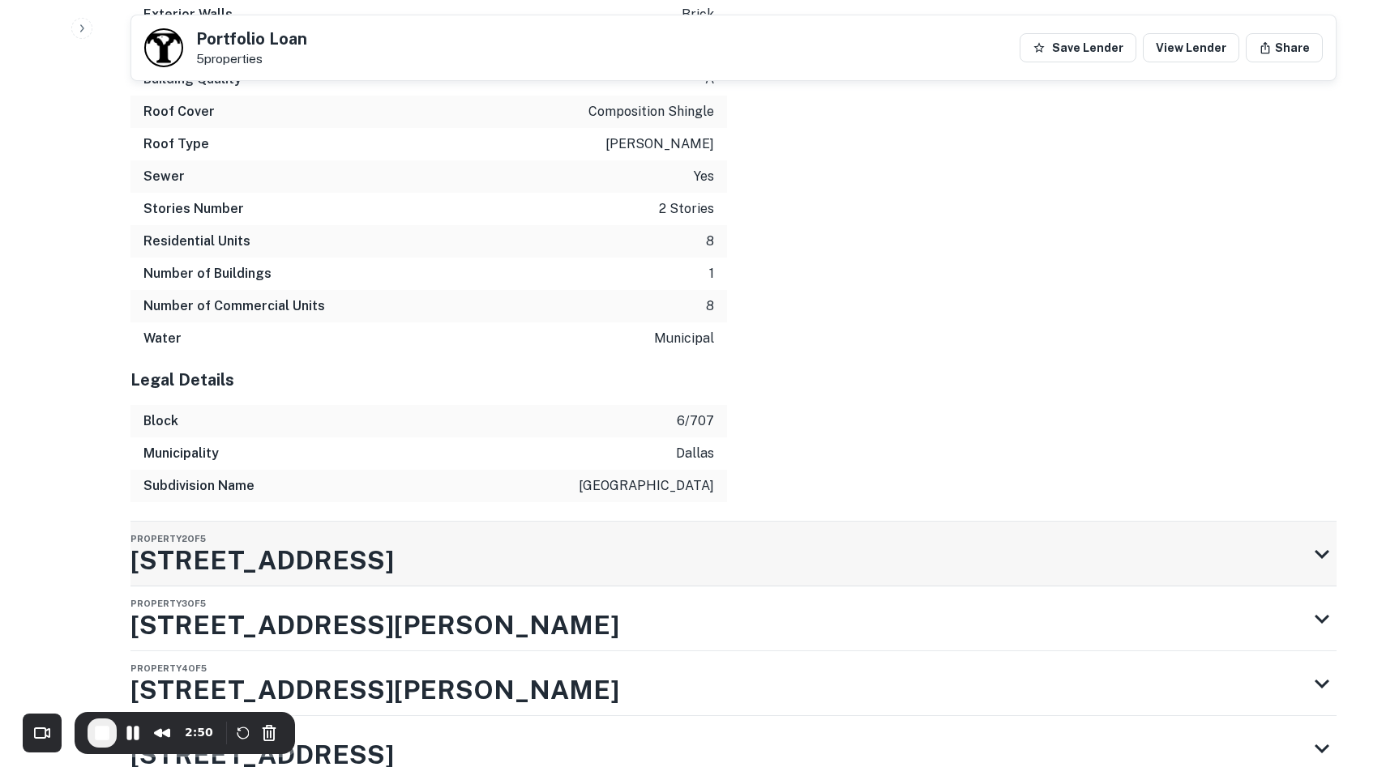
click at [652, 522] on div "Property 2 of 5 [STREET_ADDRESS]" at bounding box center [718, 554] width 1177 height 65
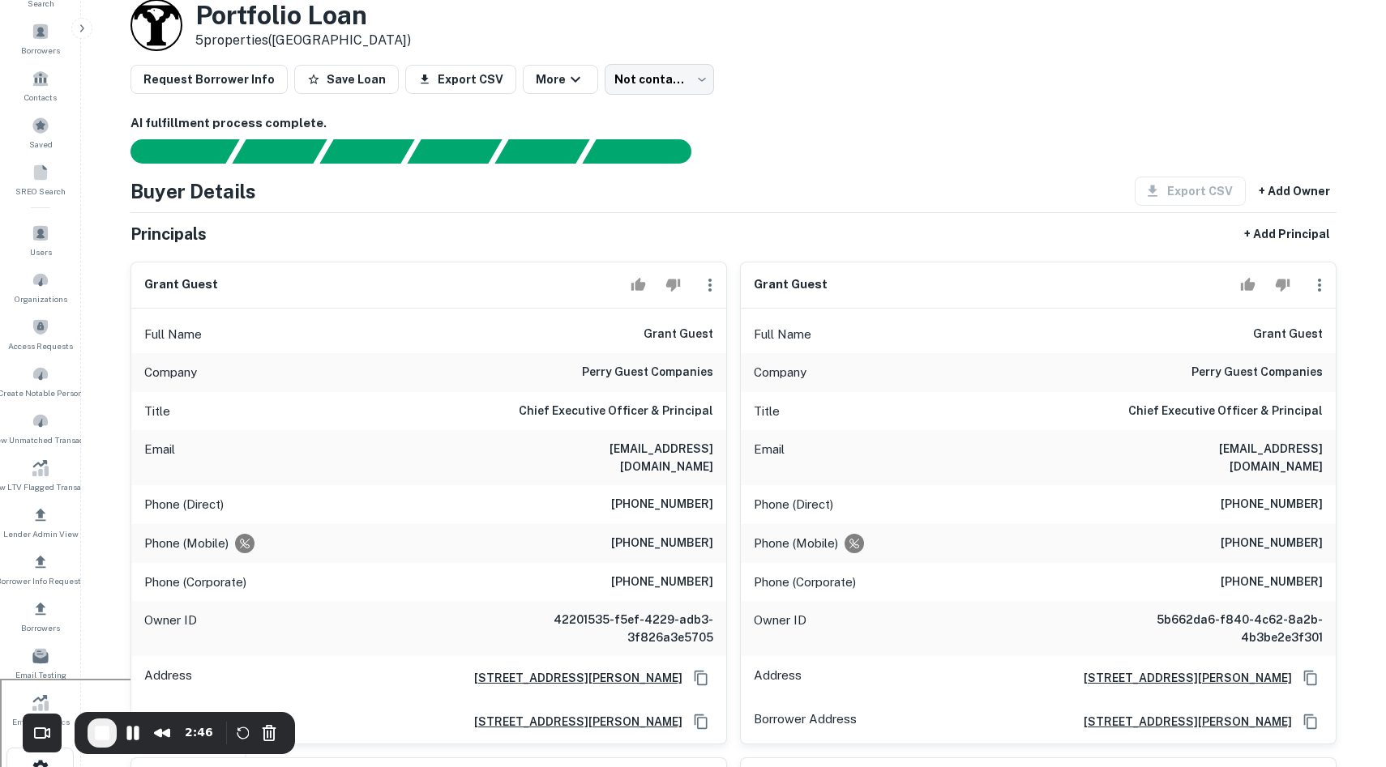
scroll to position [0, 0]
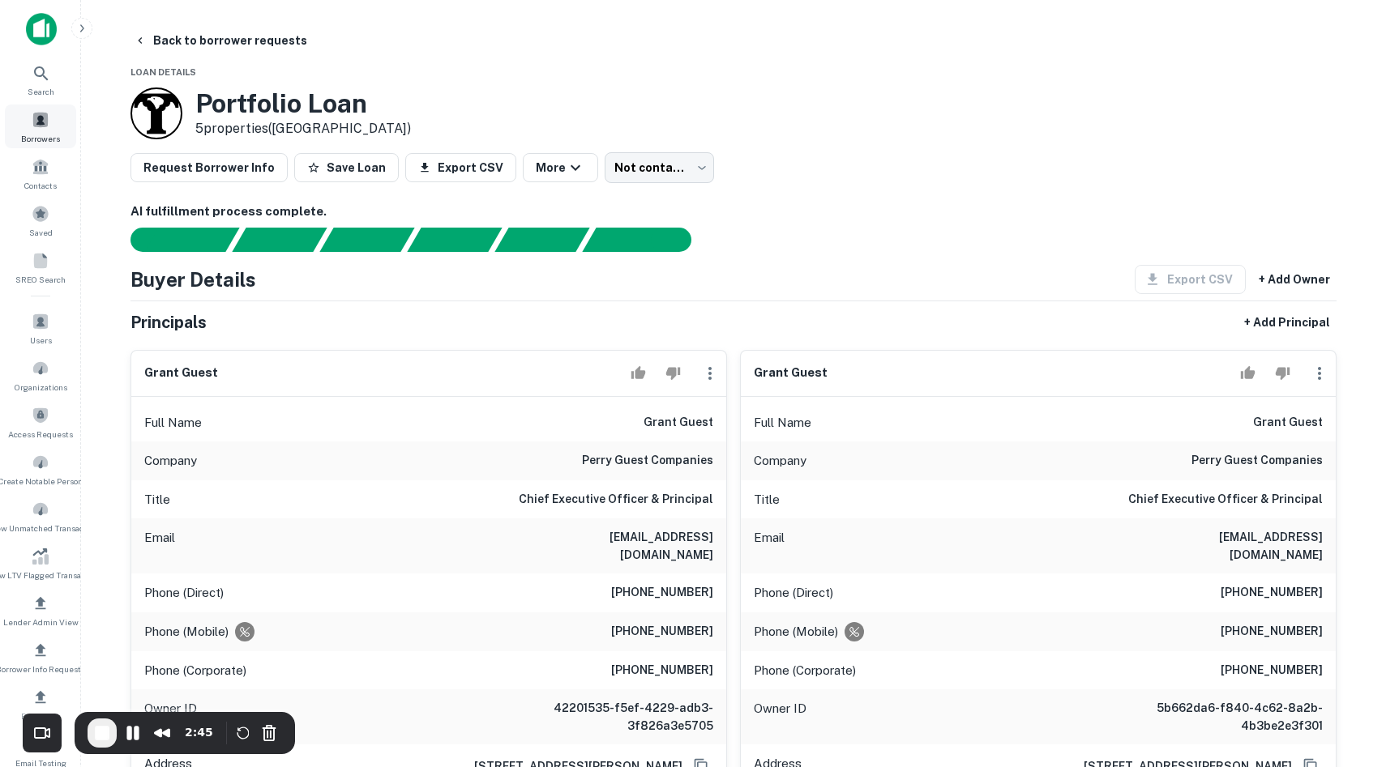
click at [52, 143] on span "Borrowers" at bounding box center [40, 138] width 39 height 13
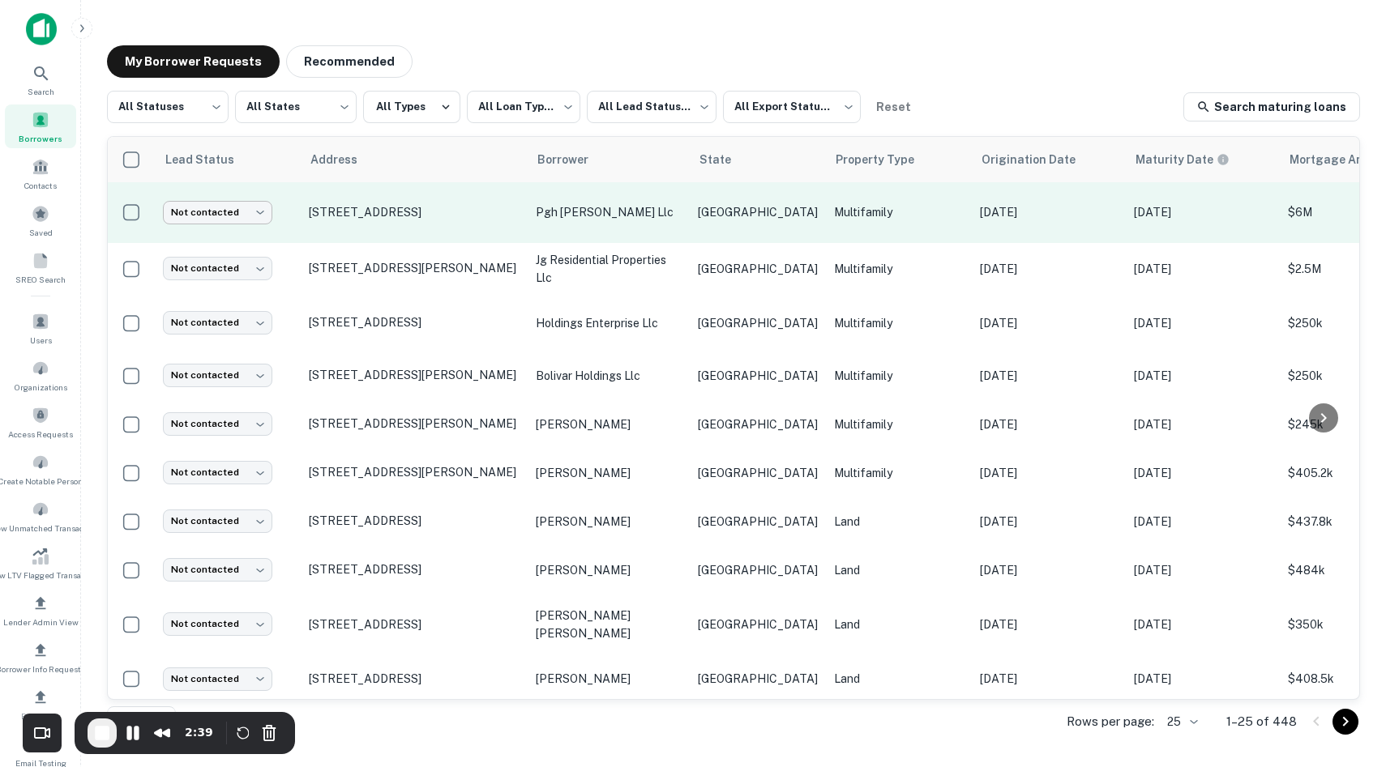
click at [246, 199] on body "**********" at bounding box center [693, 383] width 1386 height 767
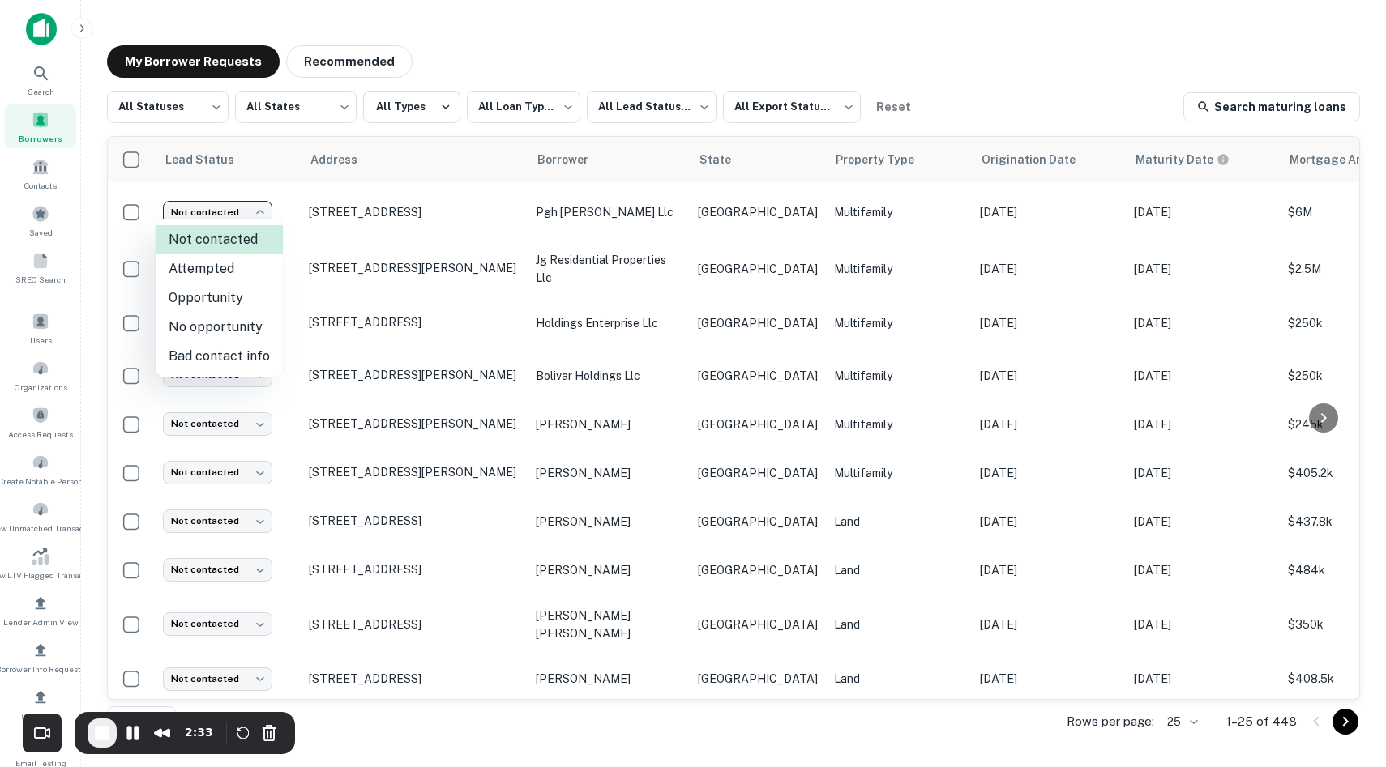
click at [434, 292] on div at bounding box center [693, 383] width 1386 height 767
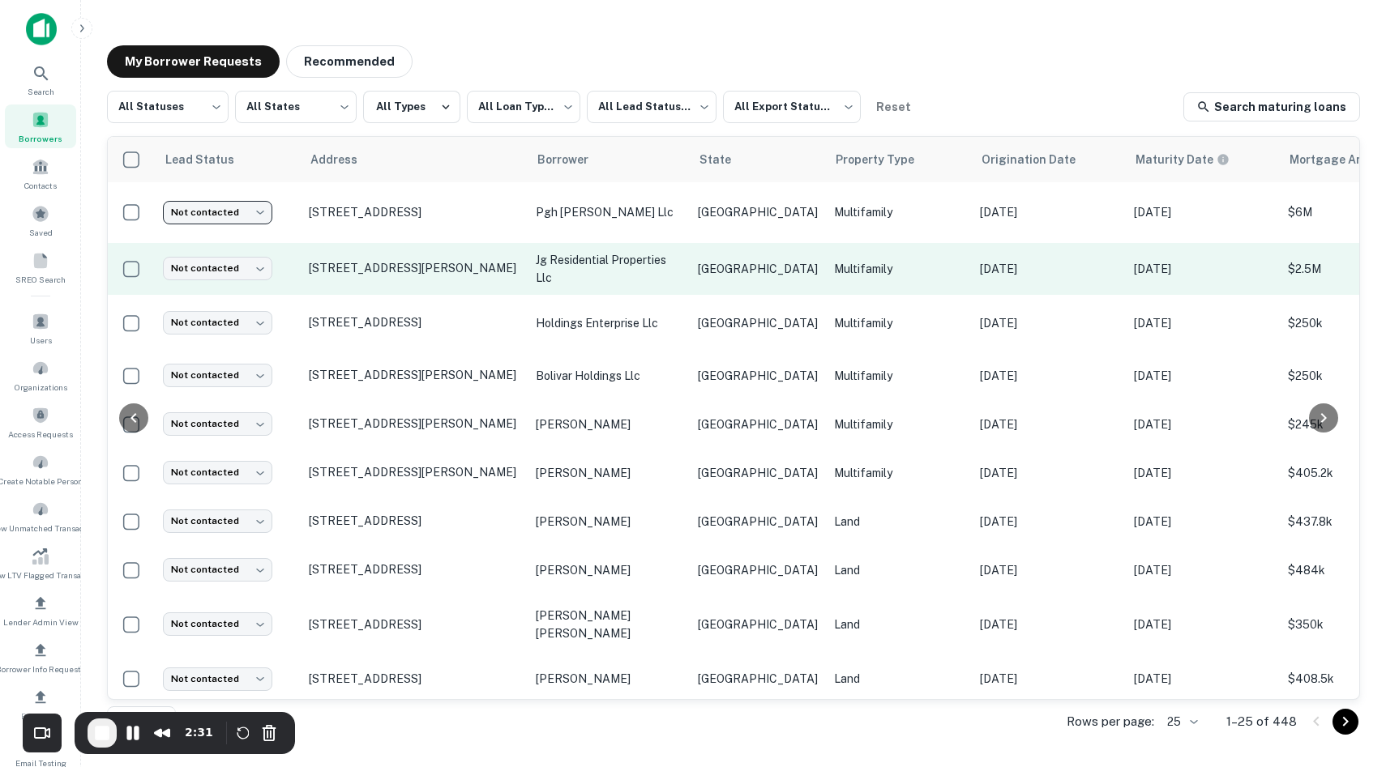
scroll to position [0, 699]
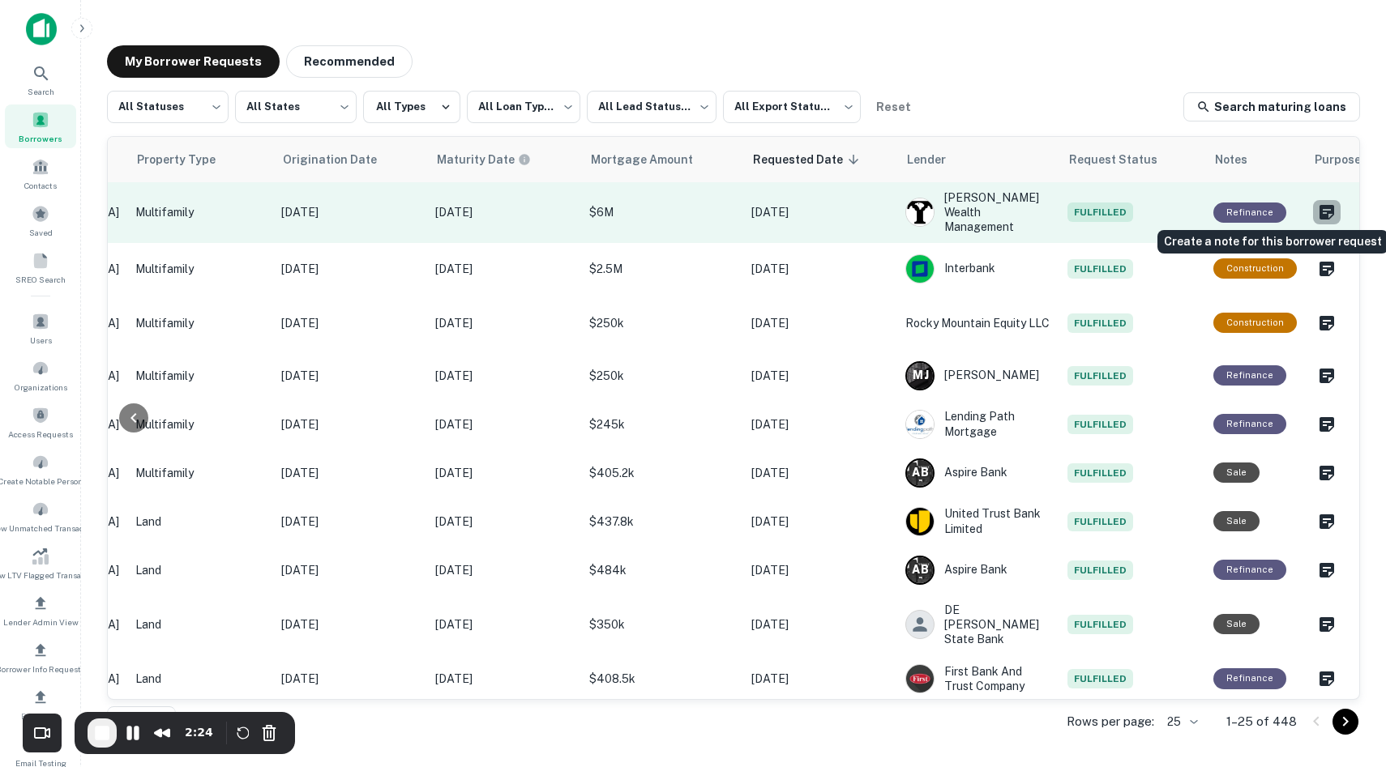
click at [1317, 203] on icon "Create a note for this borrower request" at bounding box center [1326, 212] width 19 height 19
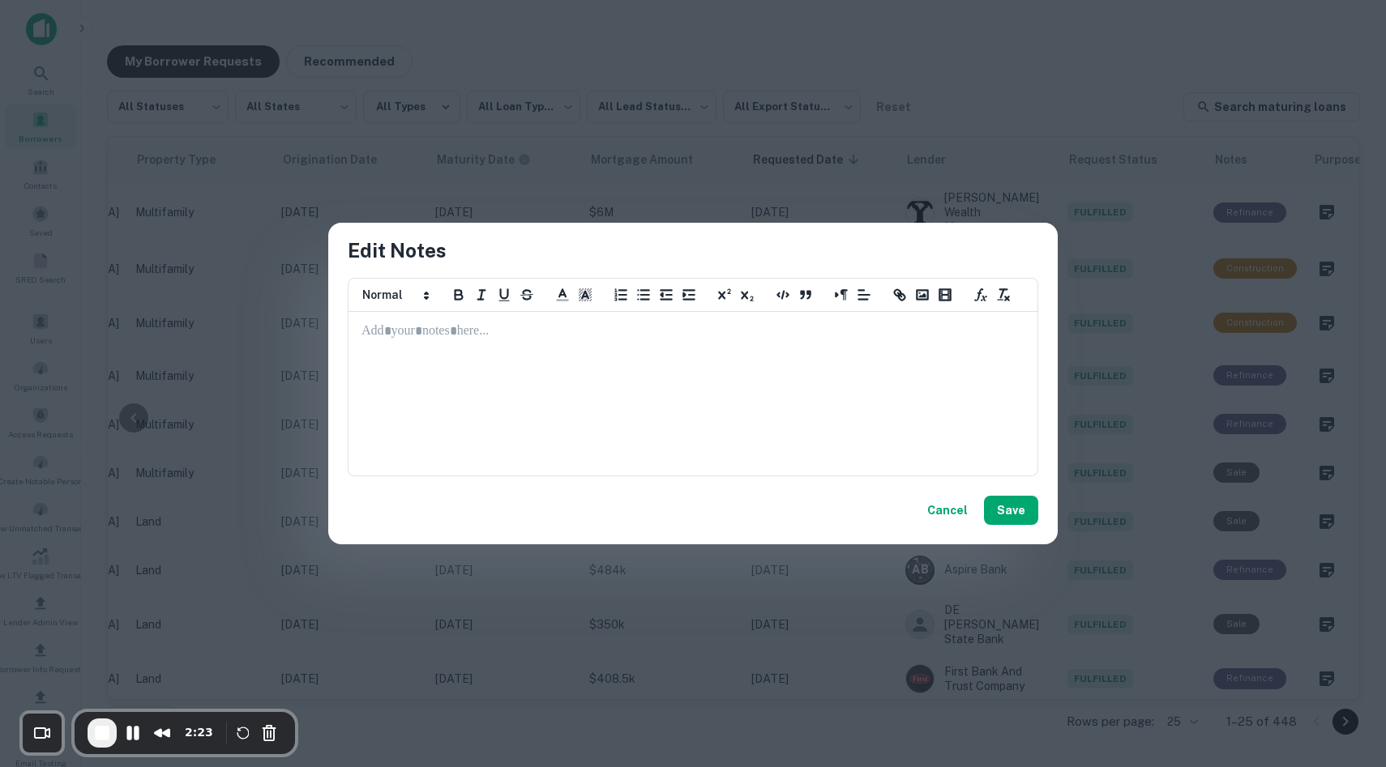
click at [951, 510] on button "Cancel" at bounding box center [947, 510] width 53 height 29
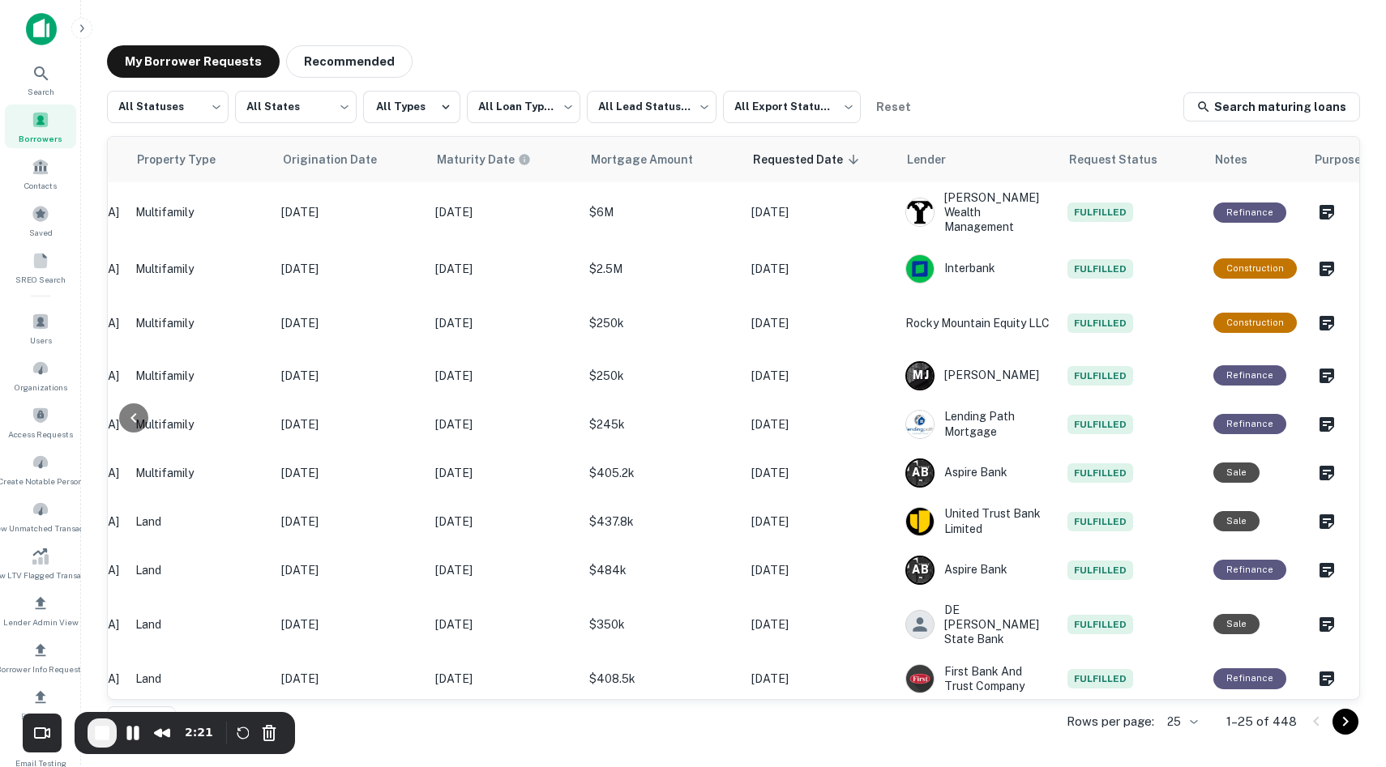
click at [36, 25] on img at bounding box center [41, 29] width 31 height 32
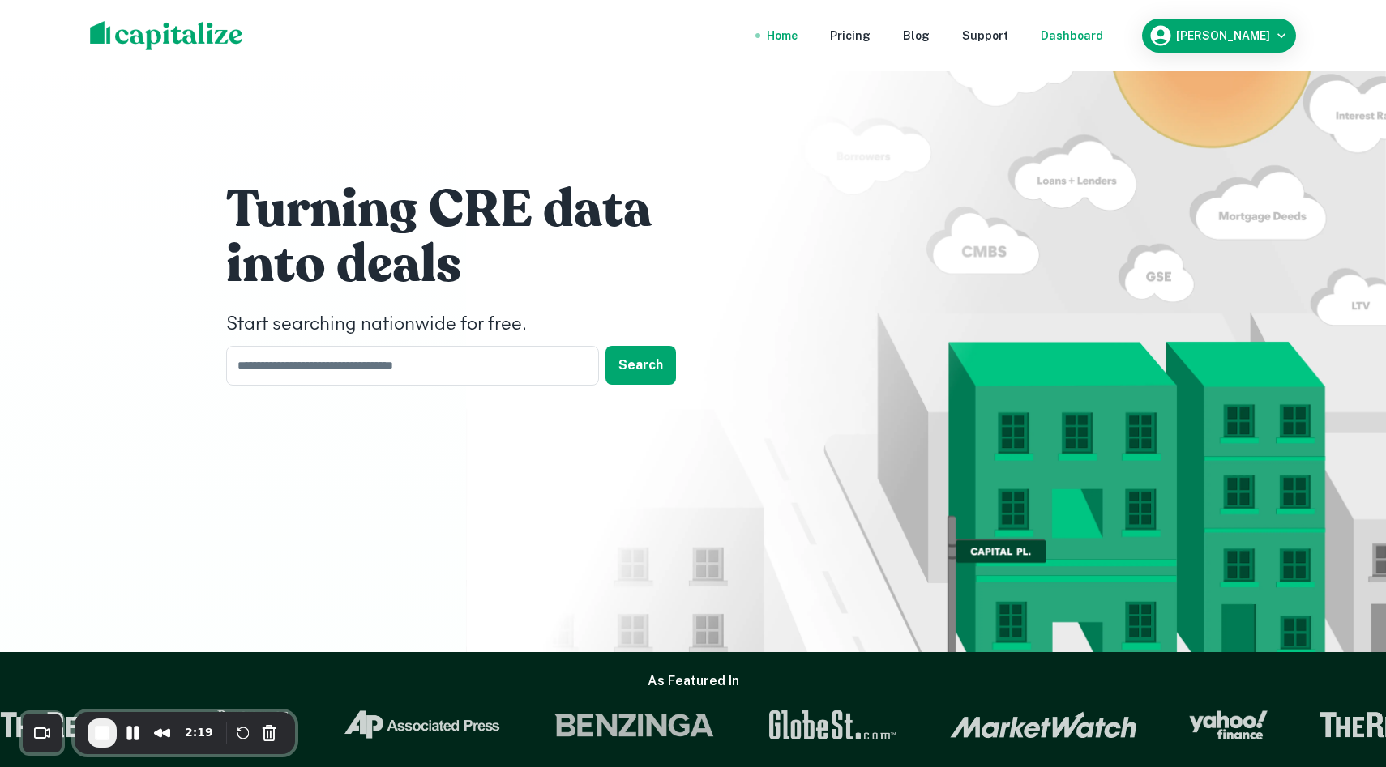
click at [1103, 41] on div "Dashboard" at bounding box center [1071, 36] width 62 height 18
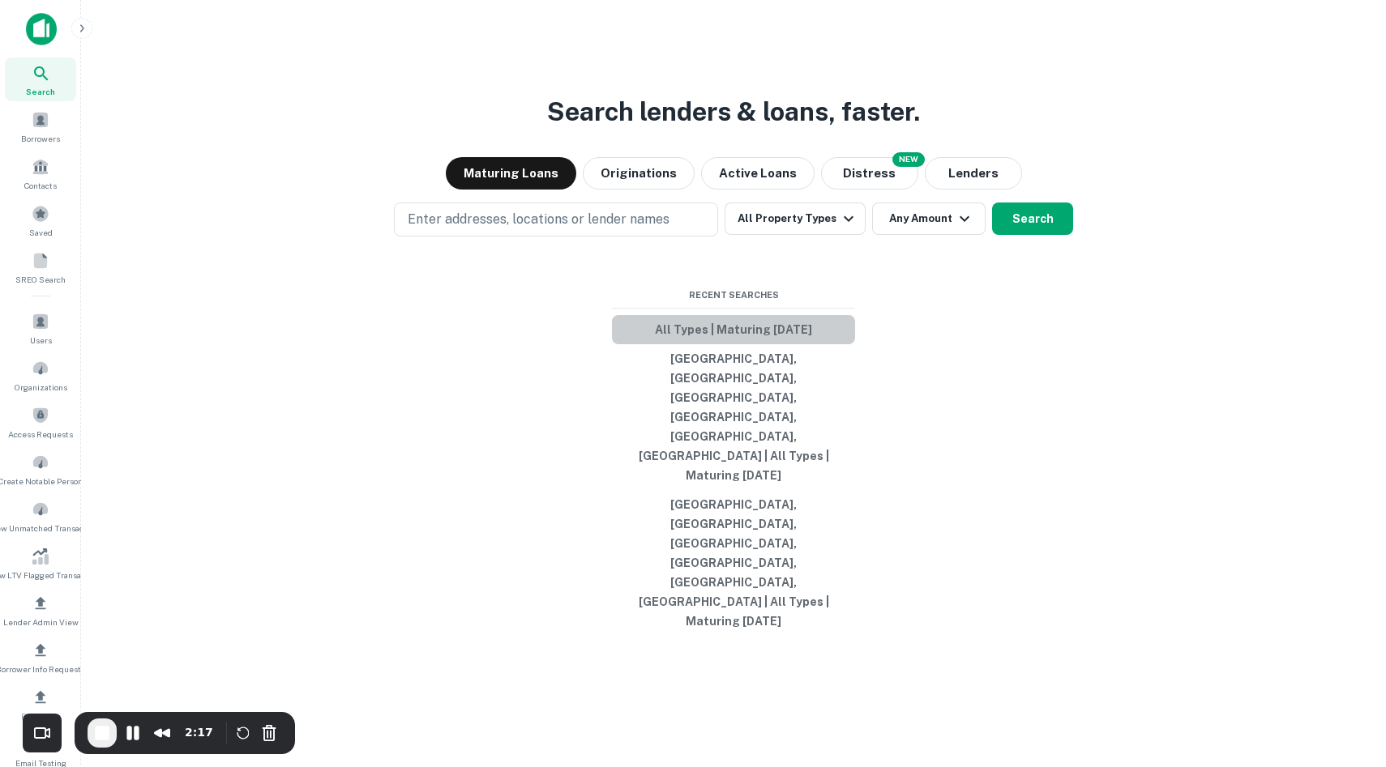
click at [720, 344] on button "All Types | Maturing [DATE]" at bounding box center [733, 329] width 243 height 29
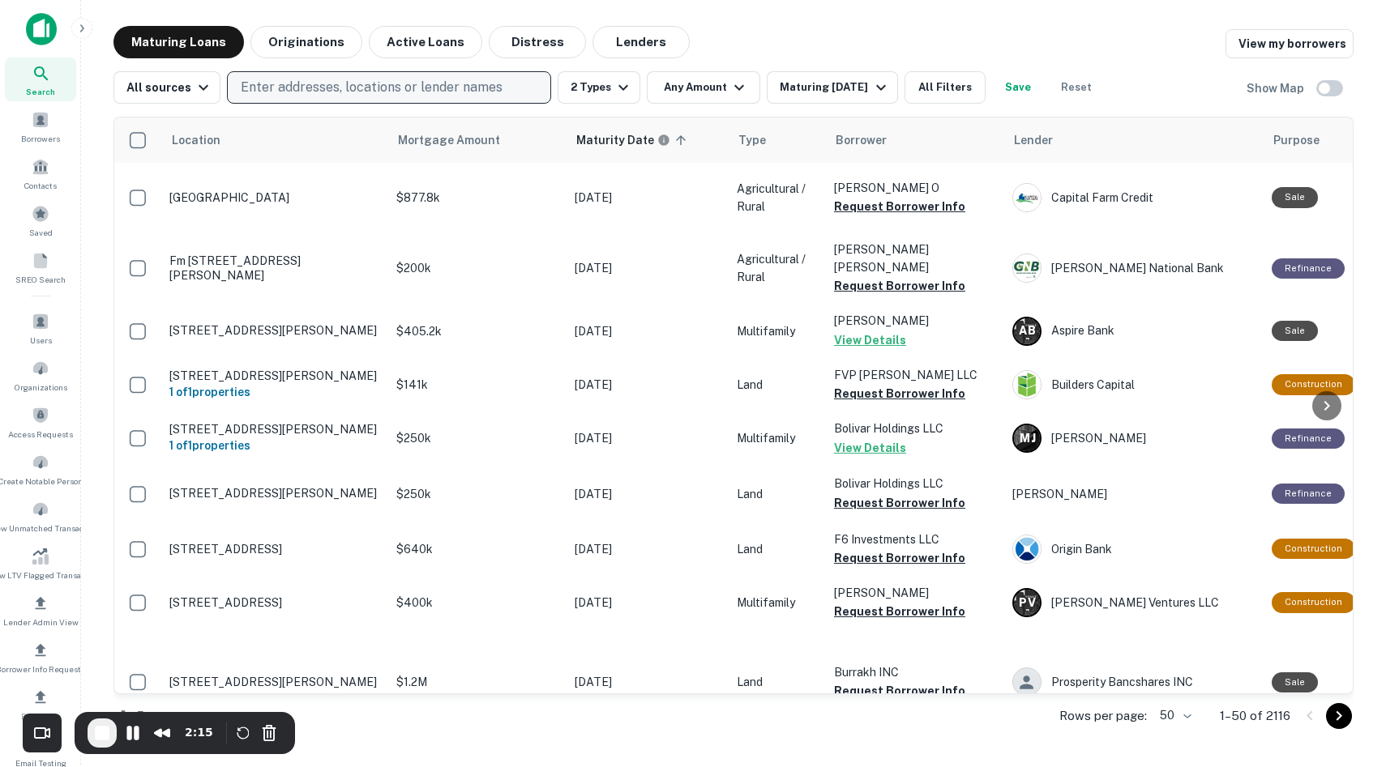
click at [388, 85] on p "Enter addresses, locations or lender names" at bounding box center [372, 87] width 262 height 19
type input "*****"
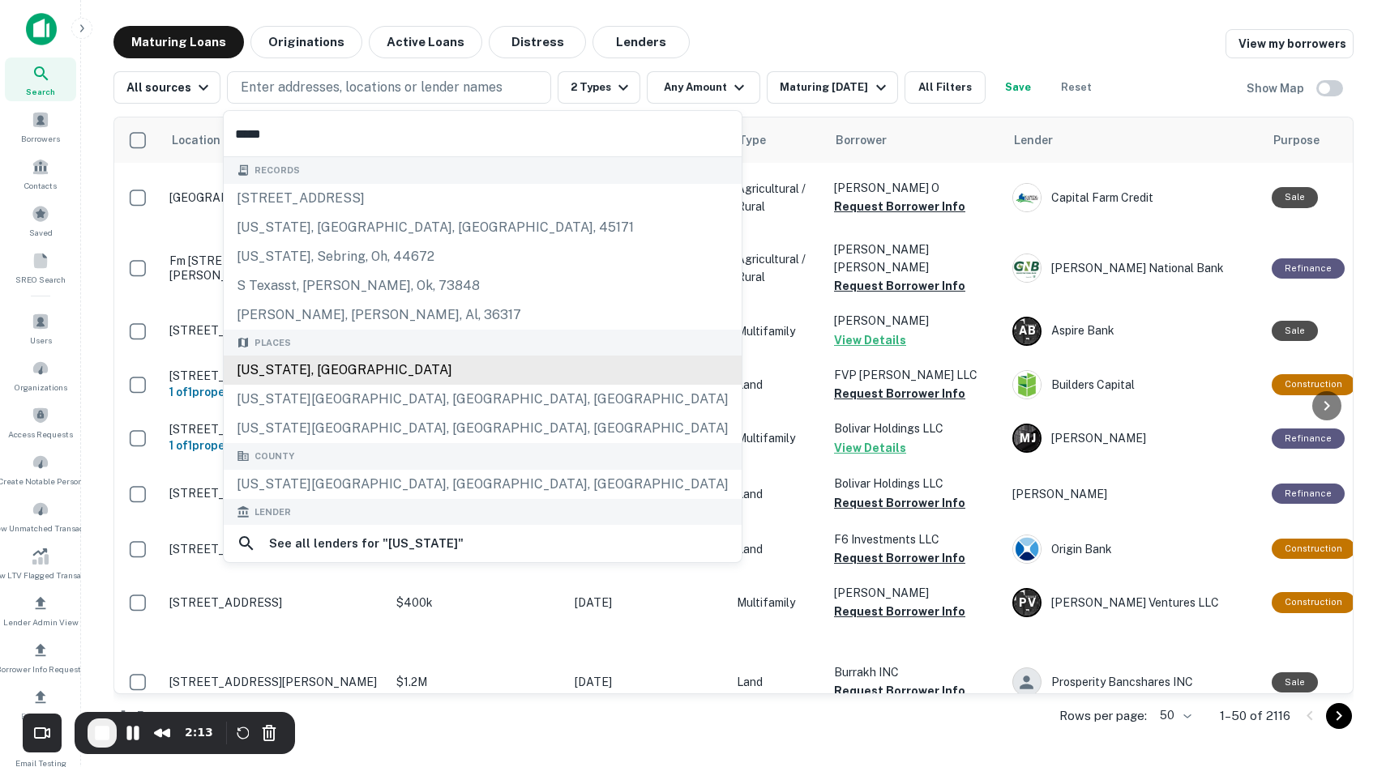
click at [296, 360] on div "[US_STATE], [GEOGRAPHIC_DATA]" at bounding box center [483, 370] width 518 height 29
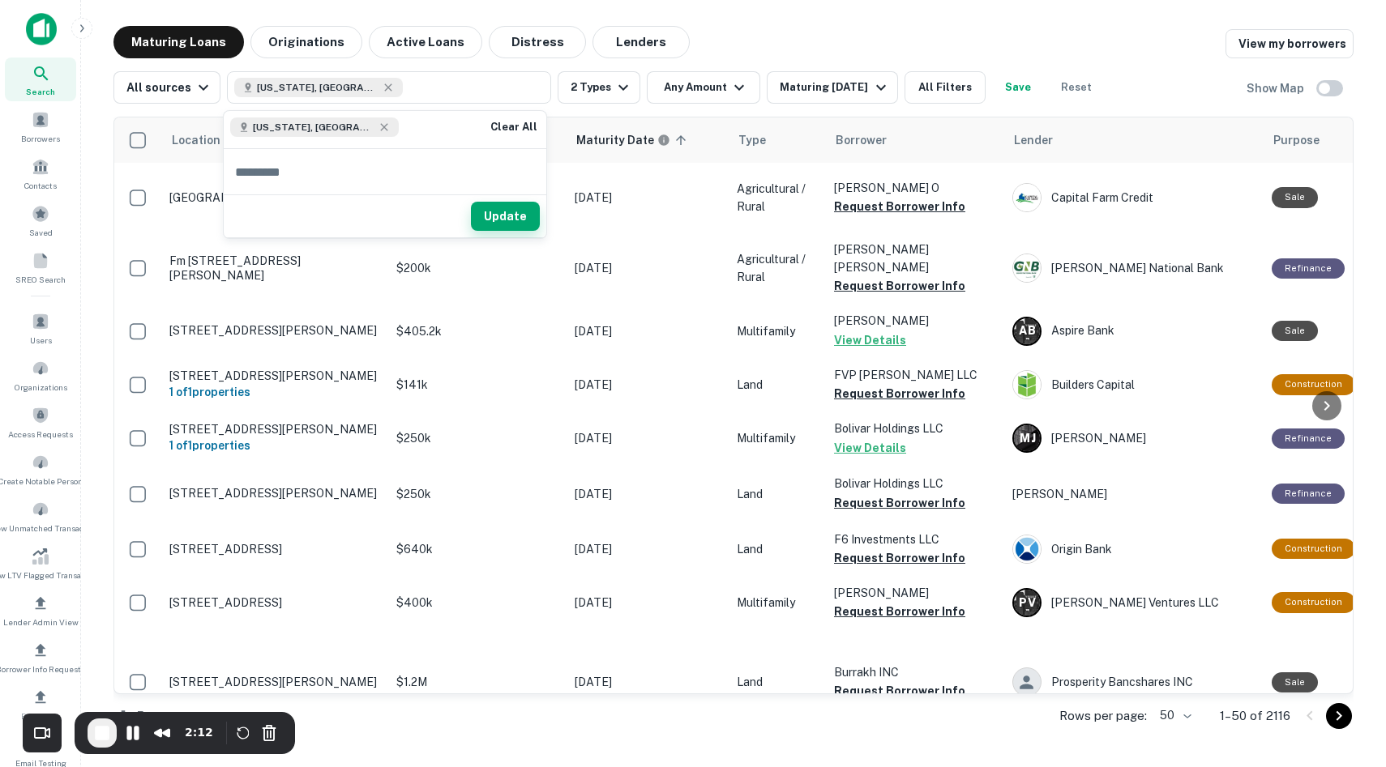
click at [503, 224] on button "Update" at bounding box center [505, 216] width 69 height 29
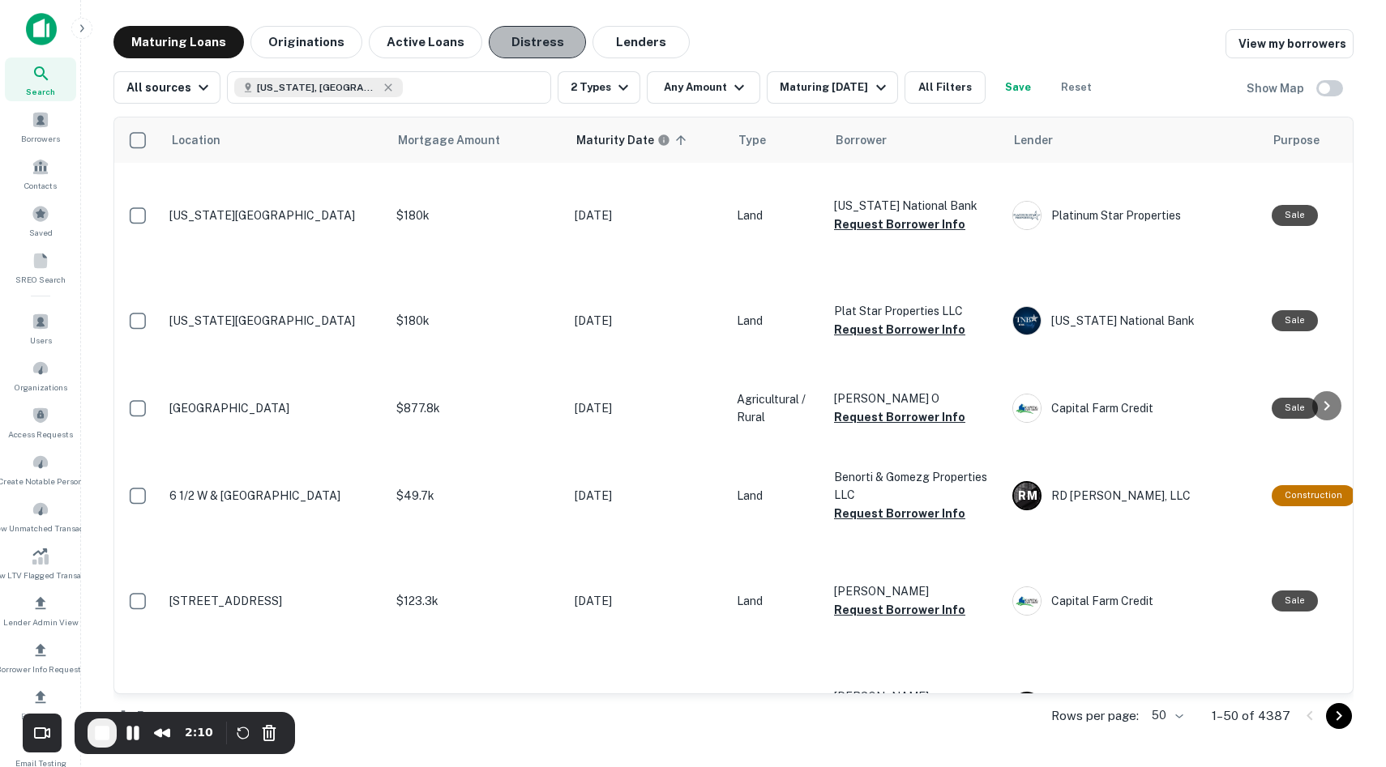
click at [516, 42] on button "Distress" at bounding box center [537, 42] width 97 height 32
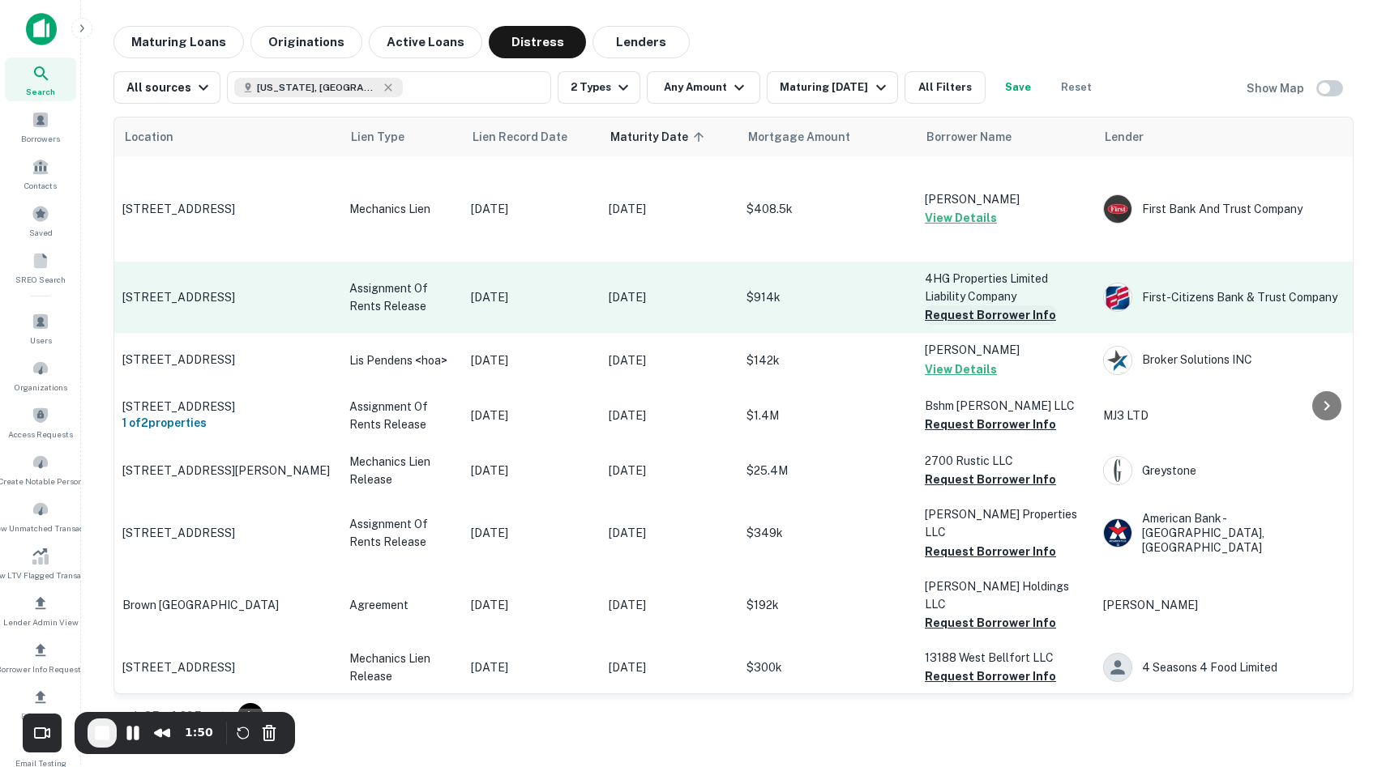
click at [1015, 314] on button "Request Borrower Info" at bounding box center [990, 315] width 131 height 19
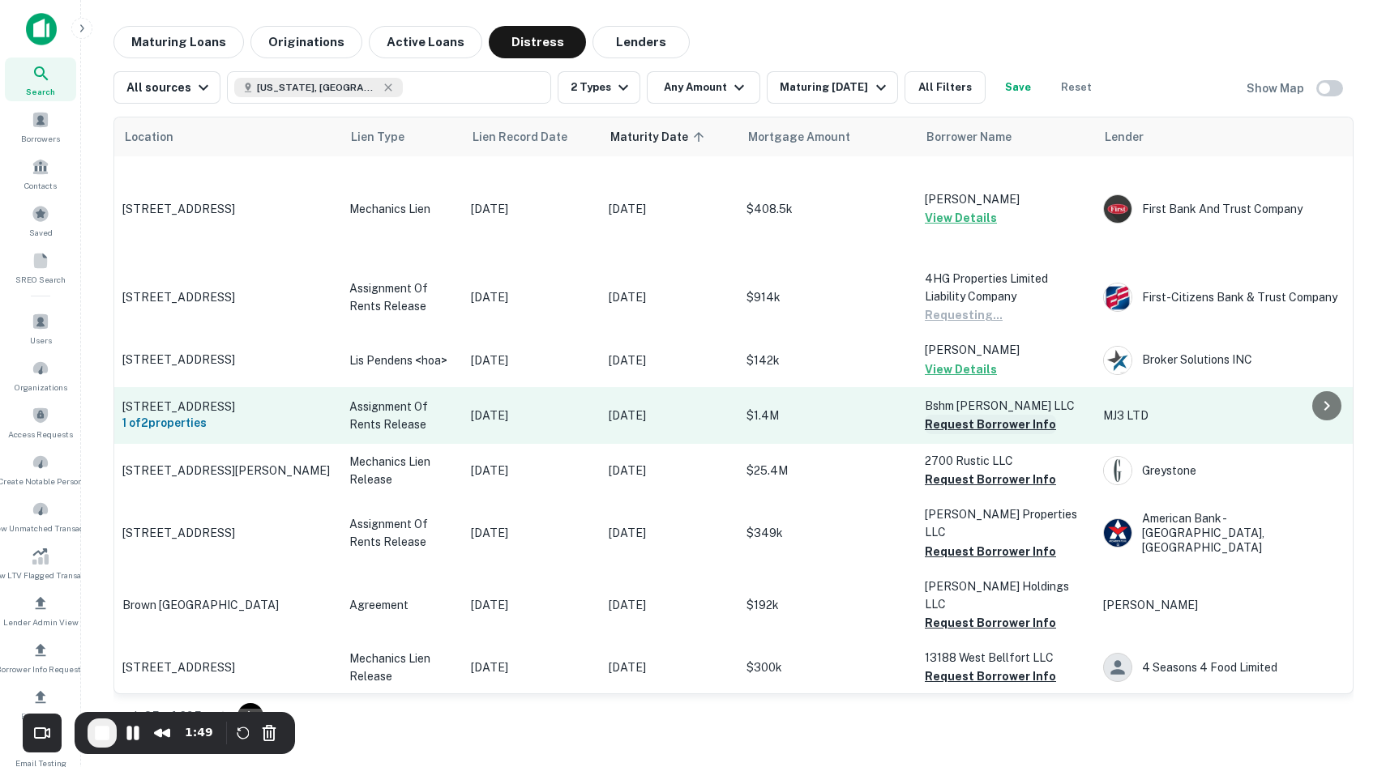
click at [1009, 422] on button "Request Borrower Info" at bounding box center [990, 424] width 131 height 19
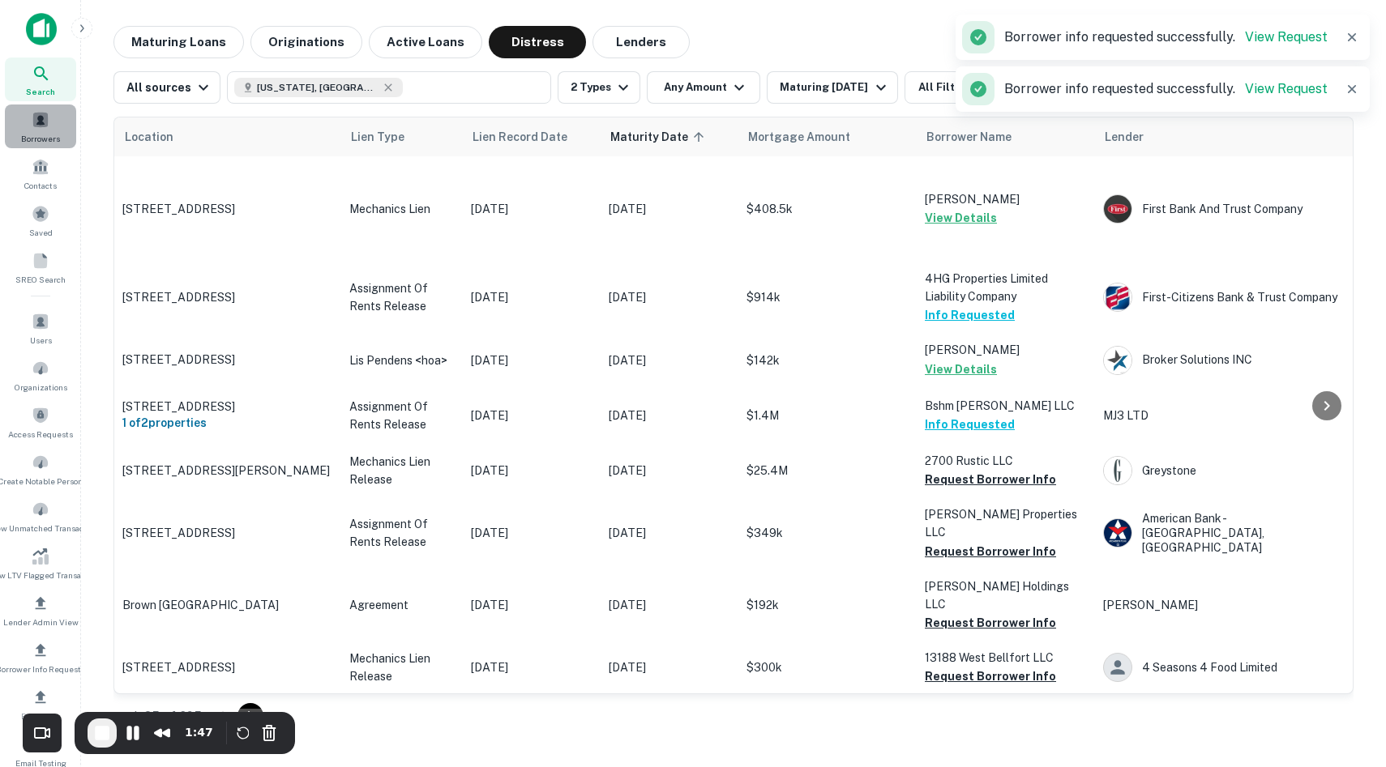
click at [39, 134] on span "Borrowers" at bounding box center [40, 138] width 39 height 13
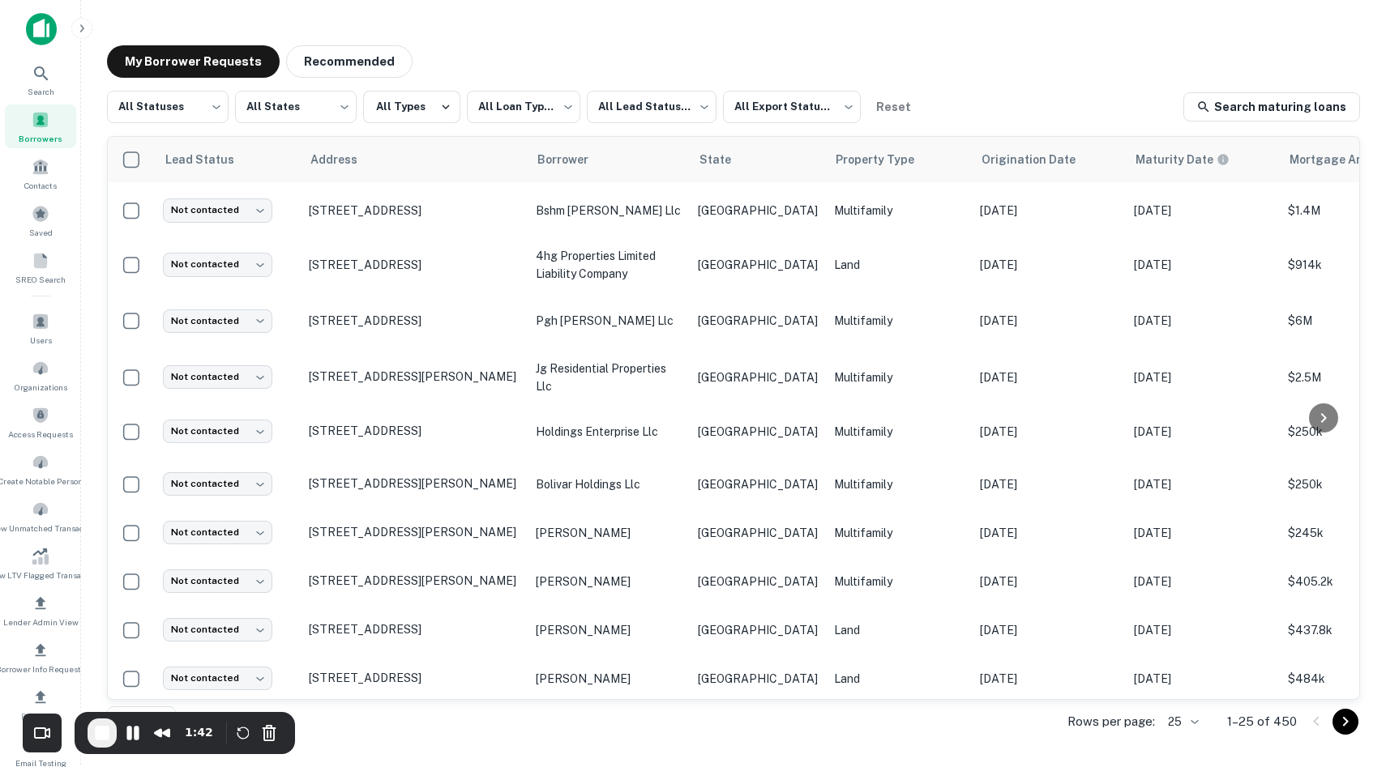
click at [35, 31] on img at bounding box center [41, 29] width 31 height 32
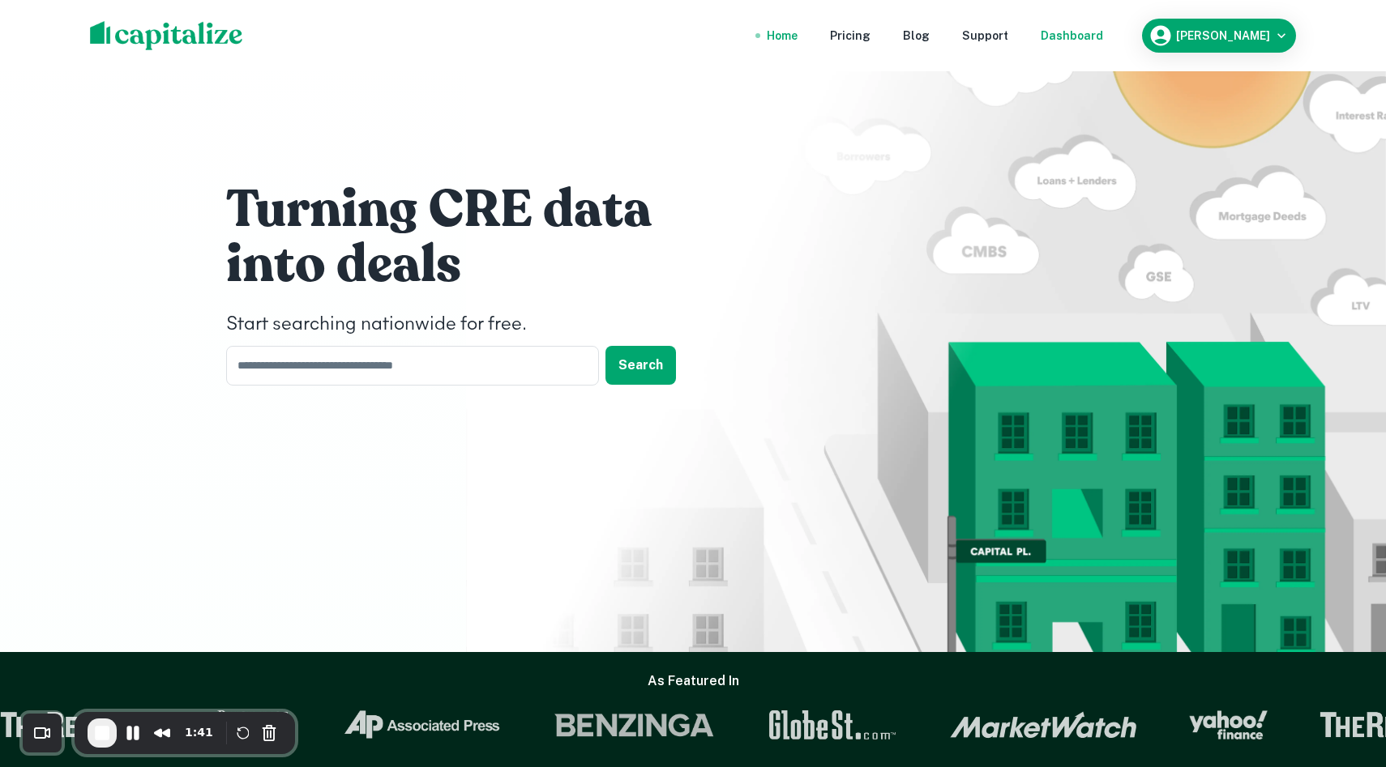
click at [1096, 32] on div "Dashboard" at bounding box center [1071, 36] width 62 height 18
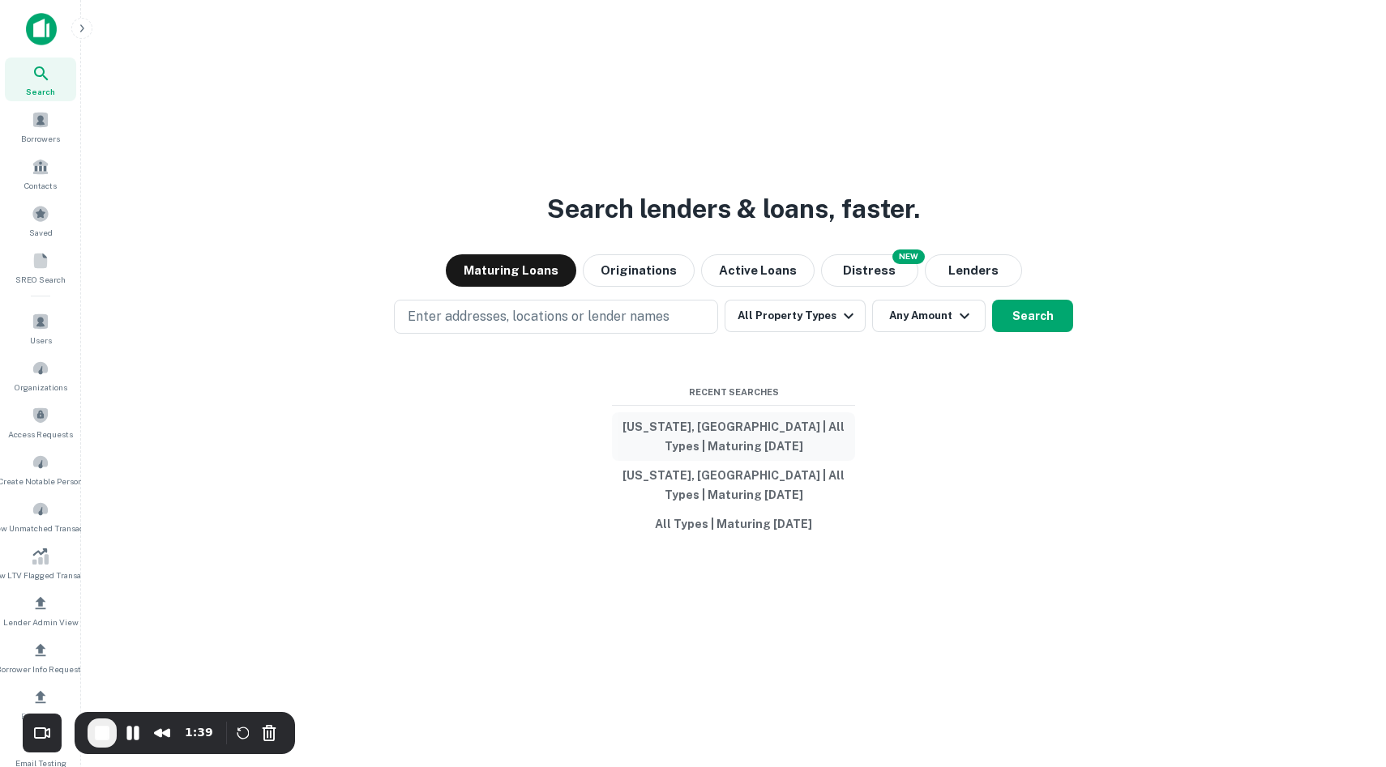
click at [728, 453] on button "Texas, USA | All Types | Maturing In 1 Year" at bounding box center [733, 436] width 243 height 49
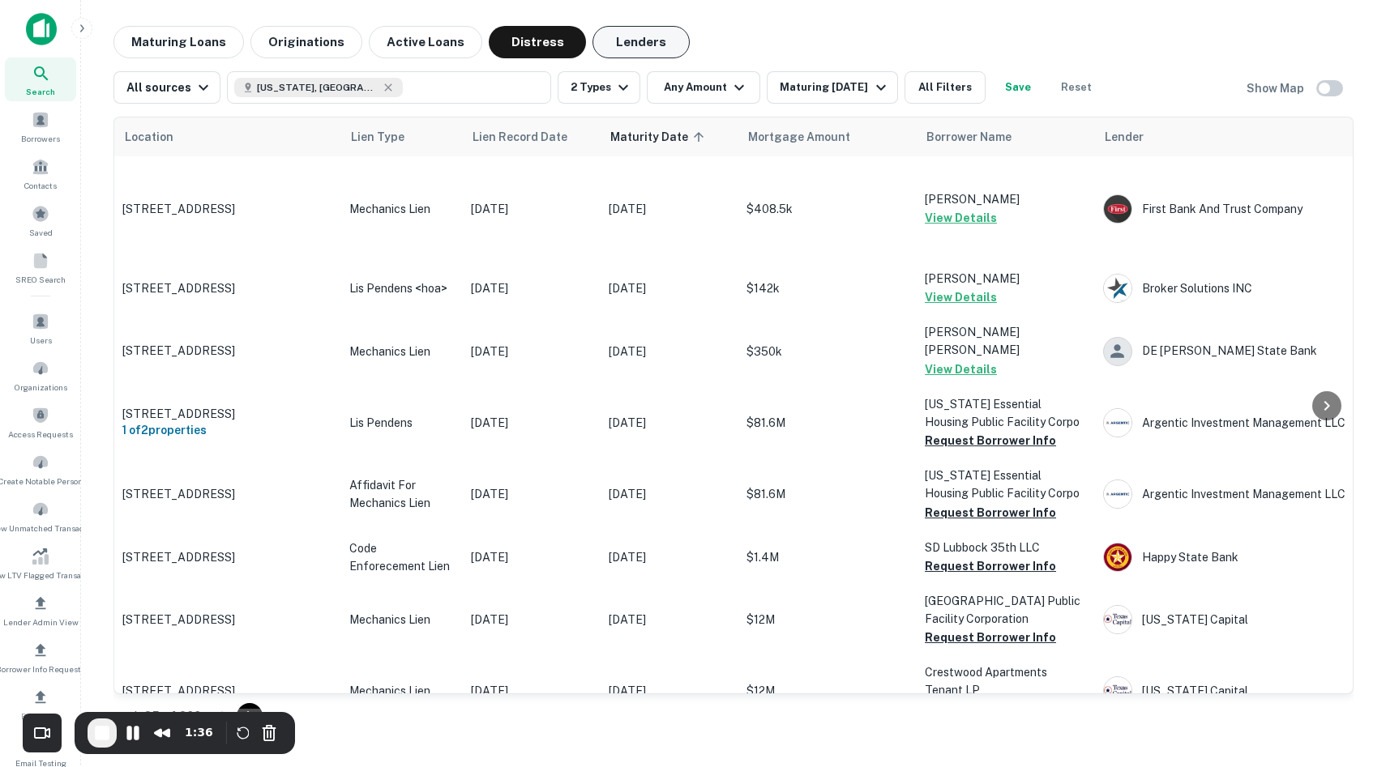
click at [643, 51] on button "Lenders" at bounding box center [640, 42] width 97 height 32
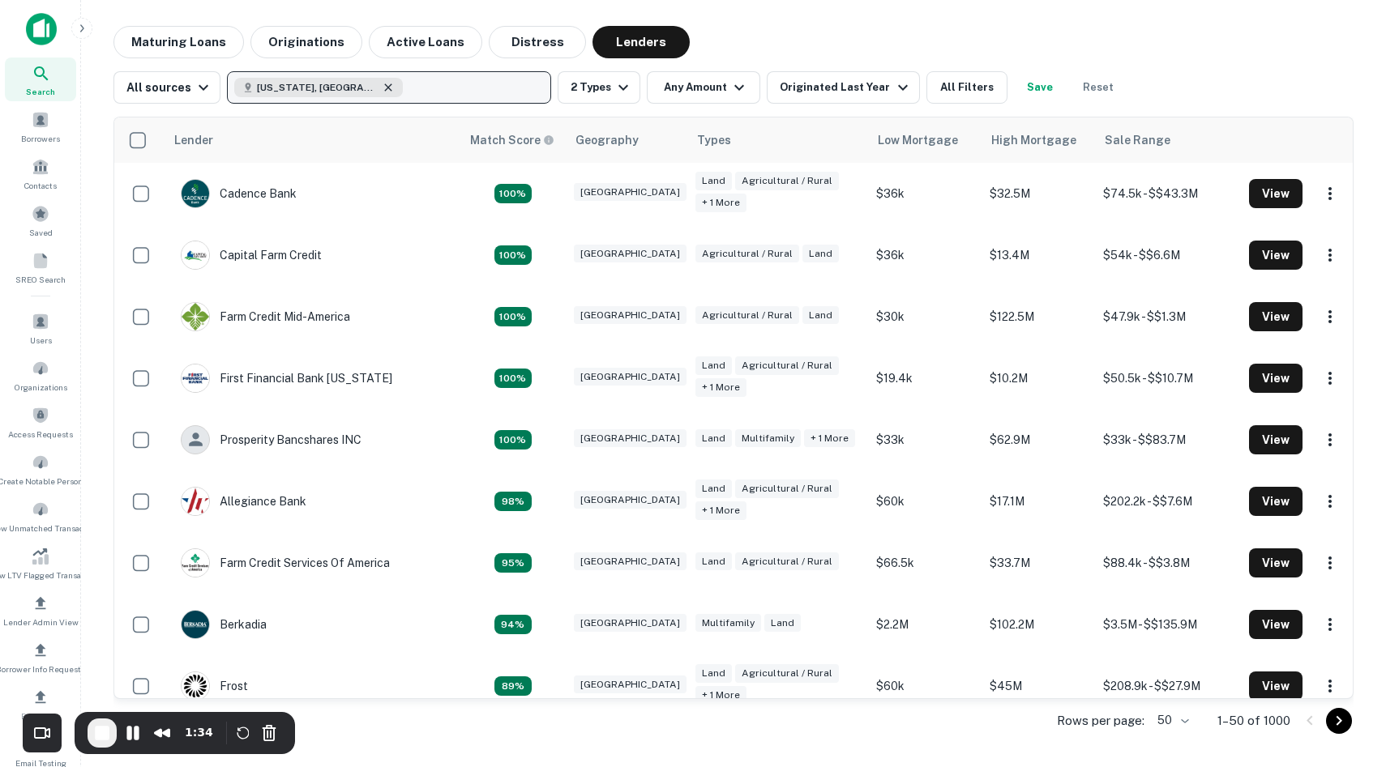
click at [382, 90] on icon "button" at bounding box center [388, 87] width 13 height 13
type input "******"
click at [773, 23] on main "Maturing Loans Originations Active Loans Distress Lenders All sources Dallas, T…" at bounding box center [733, 383] width 1305 height 767
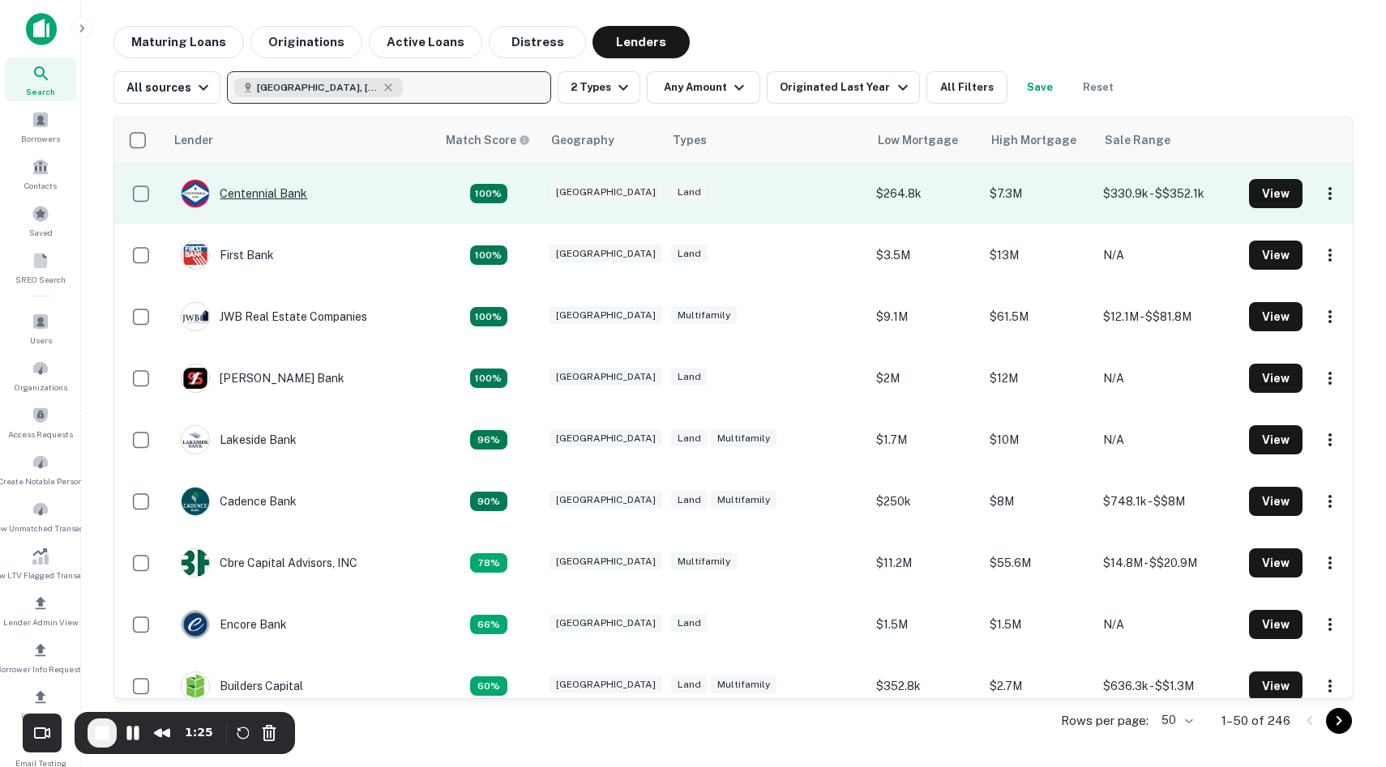
click at [289, 193] on div "Centennial Bank" at bounding box center [244, 193] width 126 height 29
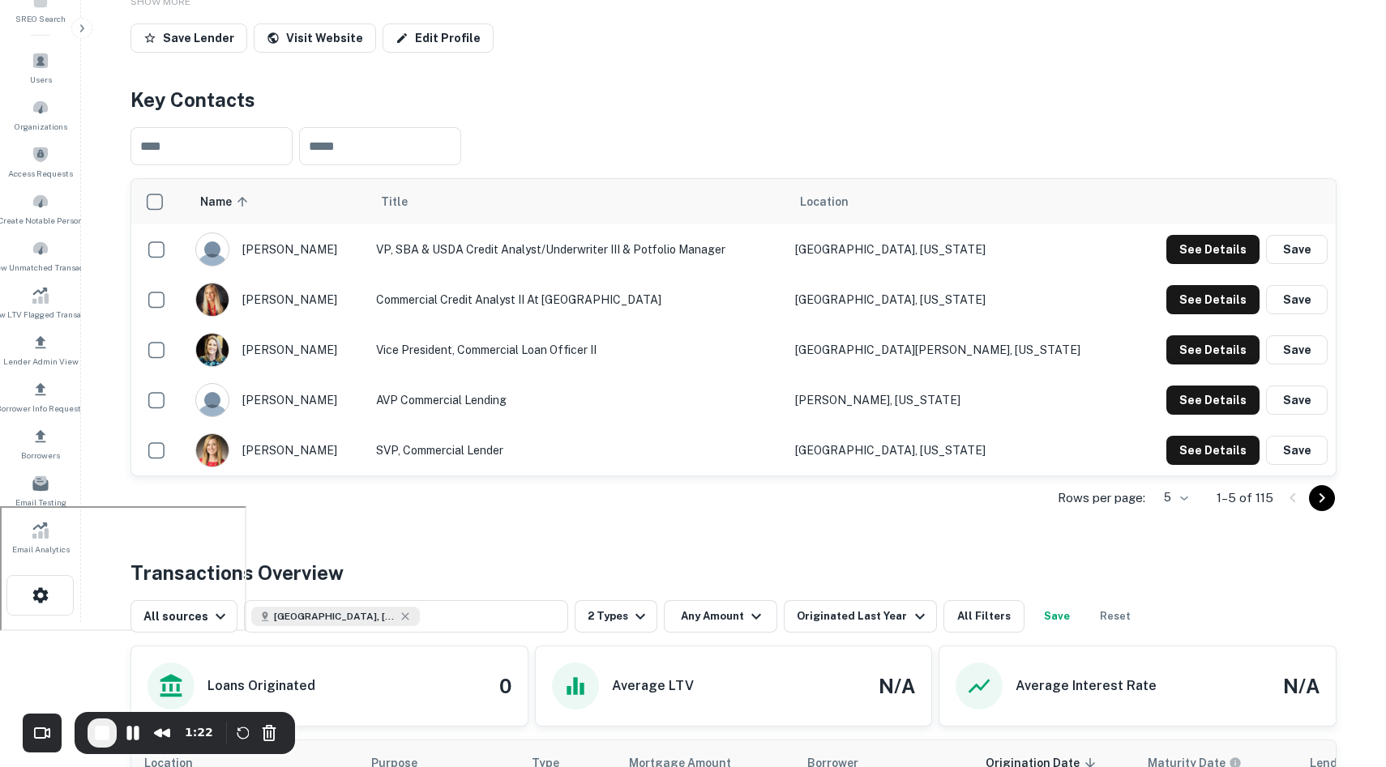
scroll to position [306, 0]
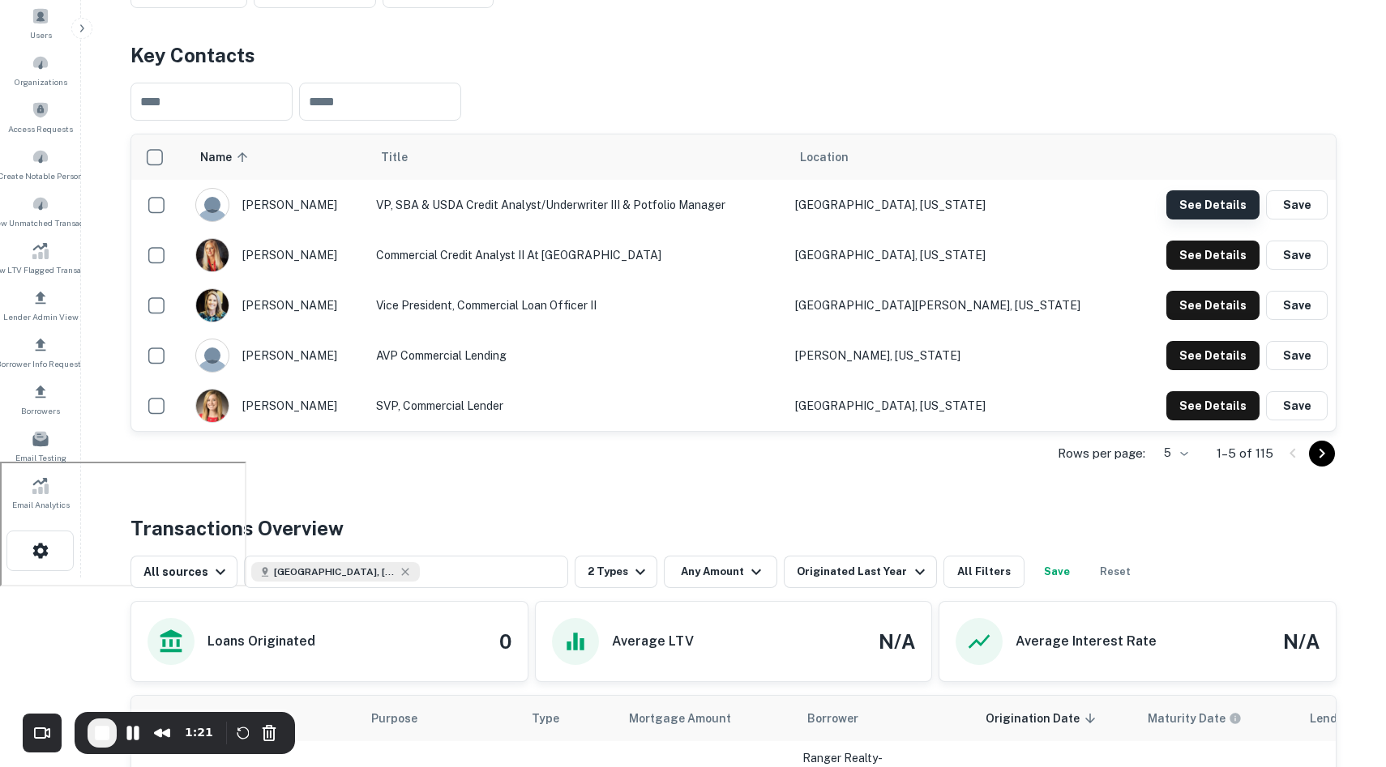
click at [1199, 204] on button "See Details" at bounding box center [1212, 204] width 93 height 29
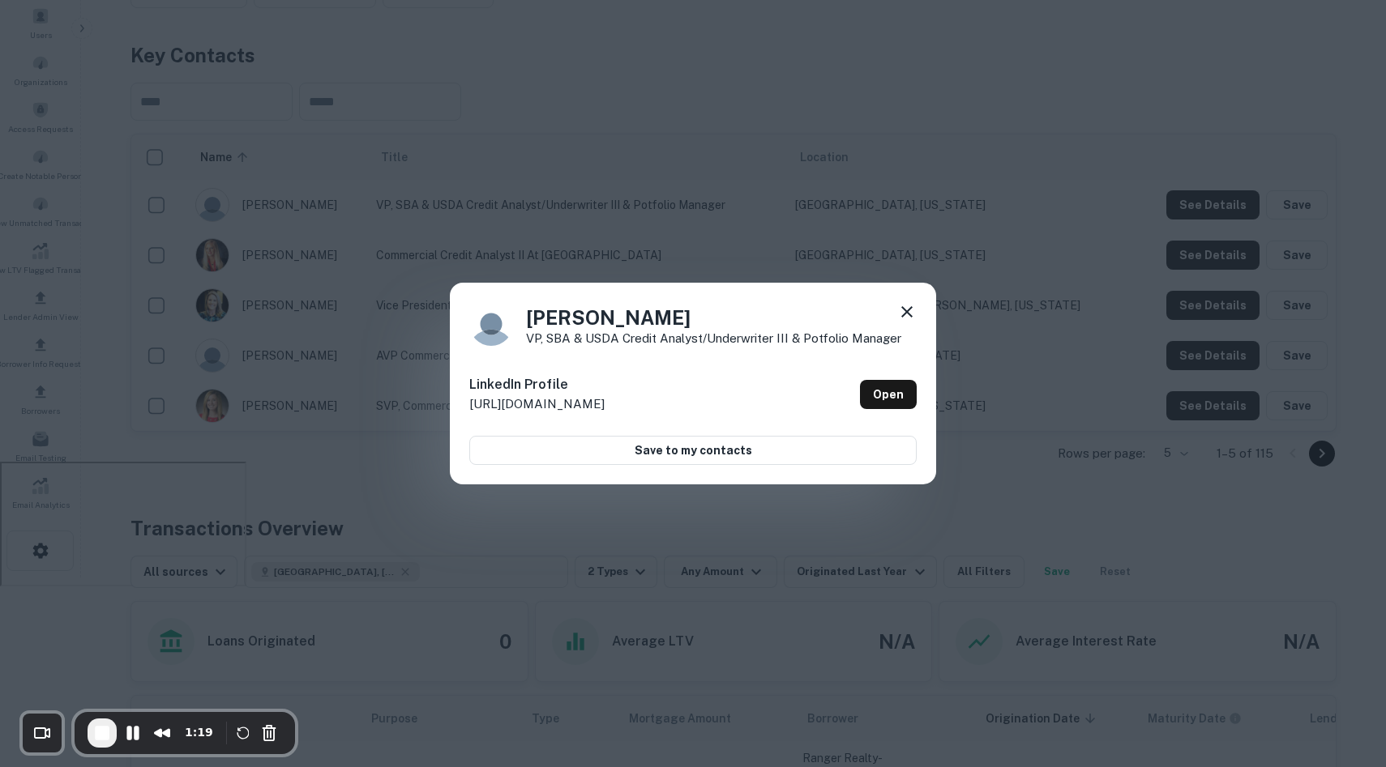
click at [914, 305] on icon at bounding box center [906, 311] width 19 height 19
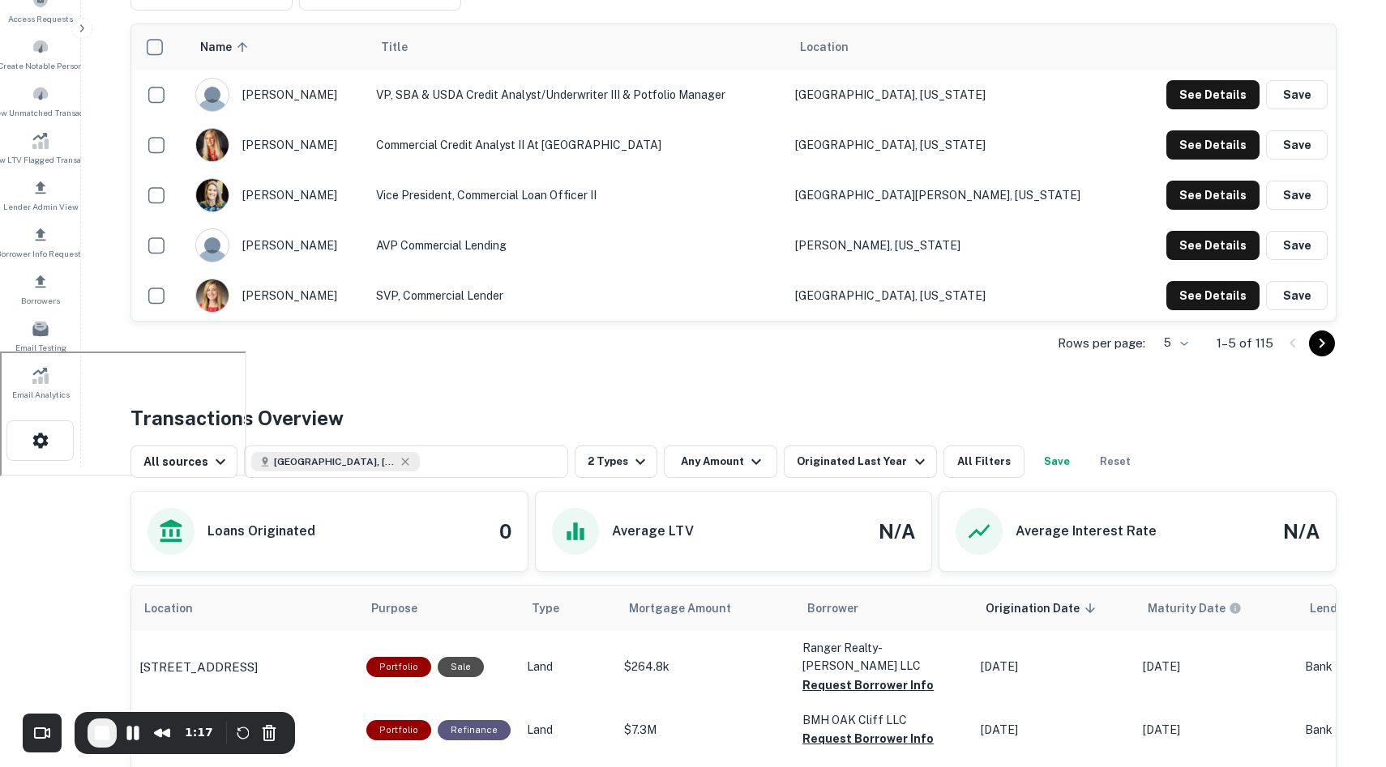
scroll to position [703, 0]
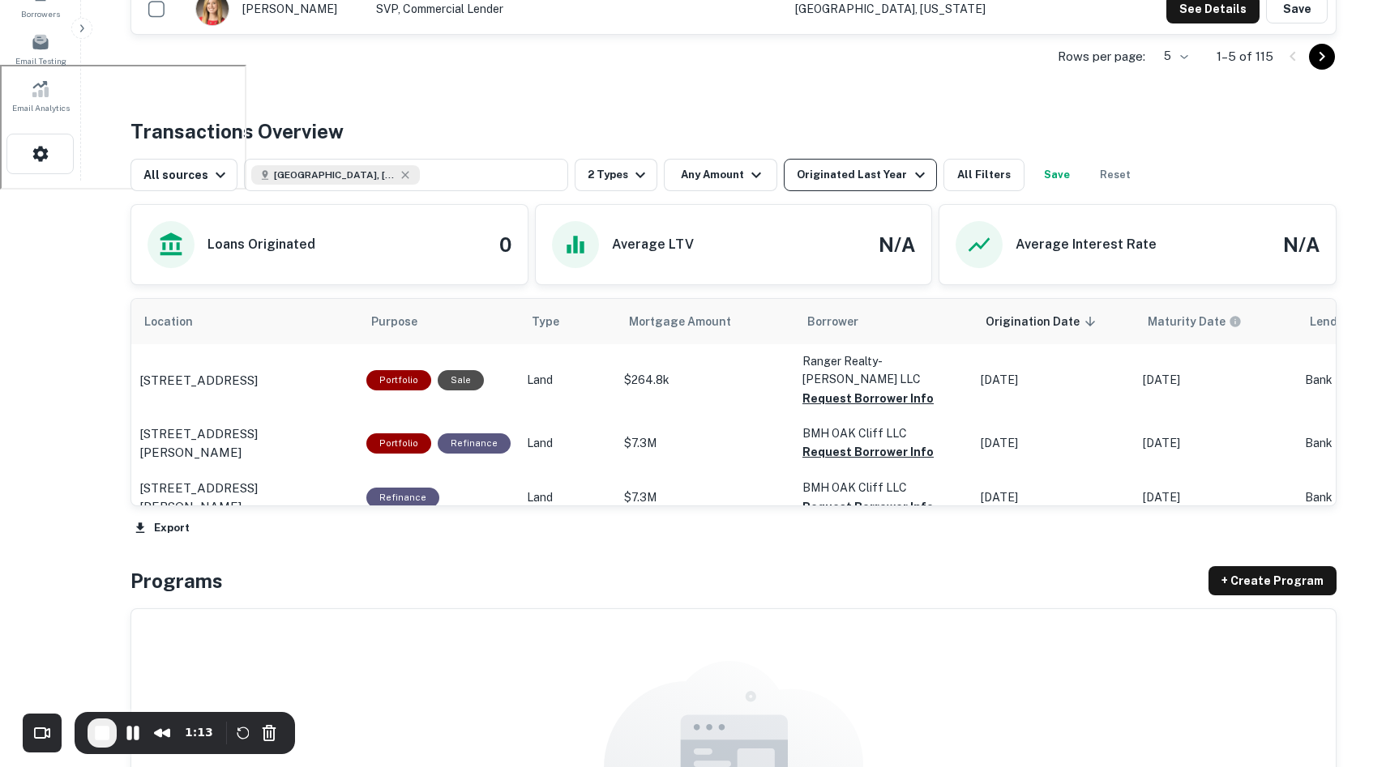
click at [845, 165] on div "Originated Last Year" at bounding box center [863, 174] width 132 height 19
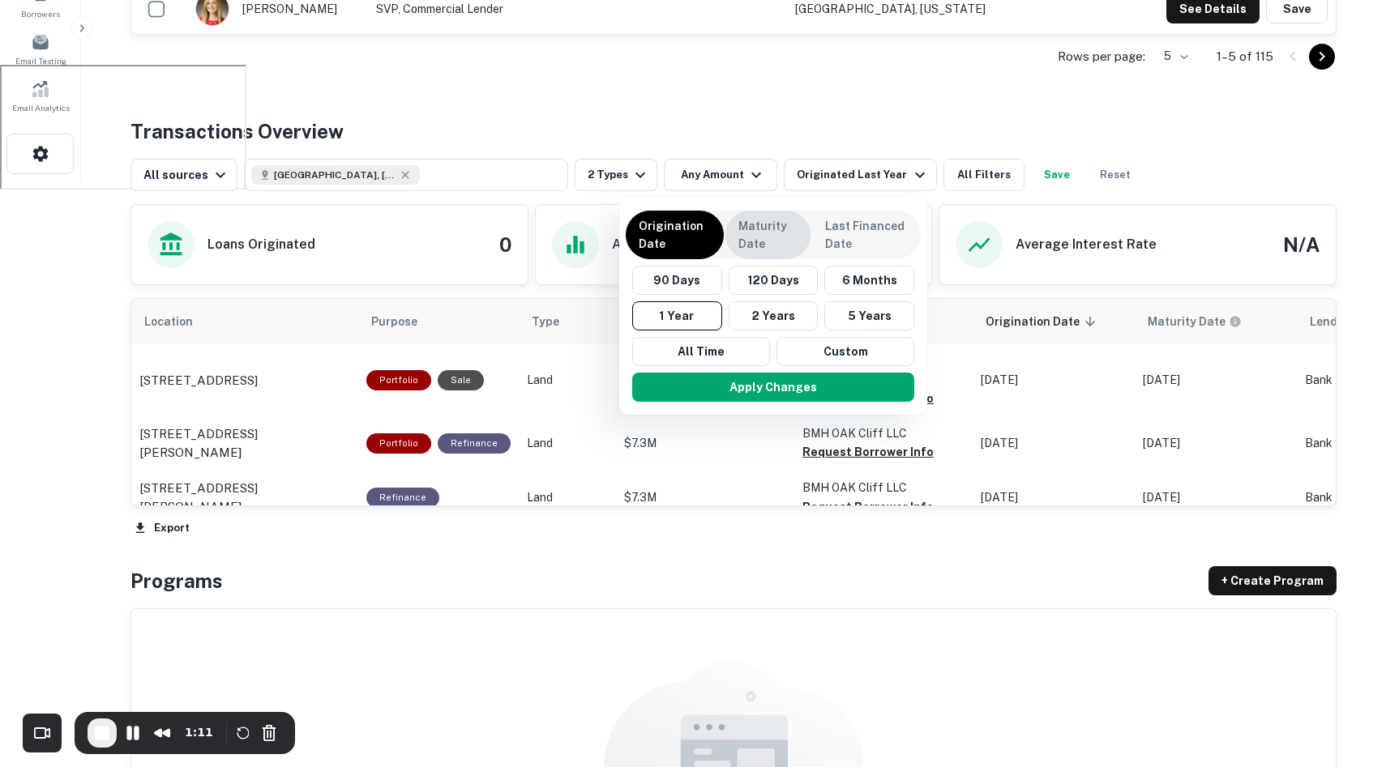
click at [754, 248] on p "Maturity Date" at bounding box center [767, 235] width 59 height 36
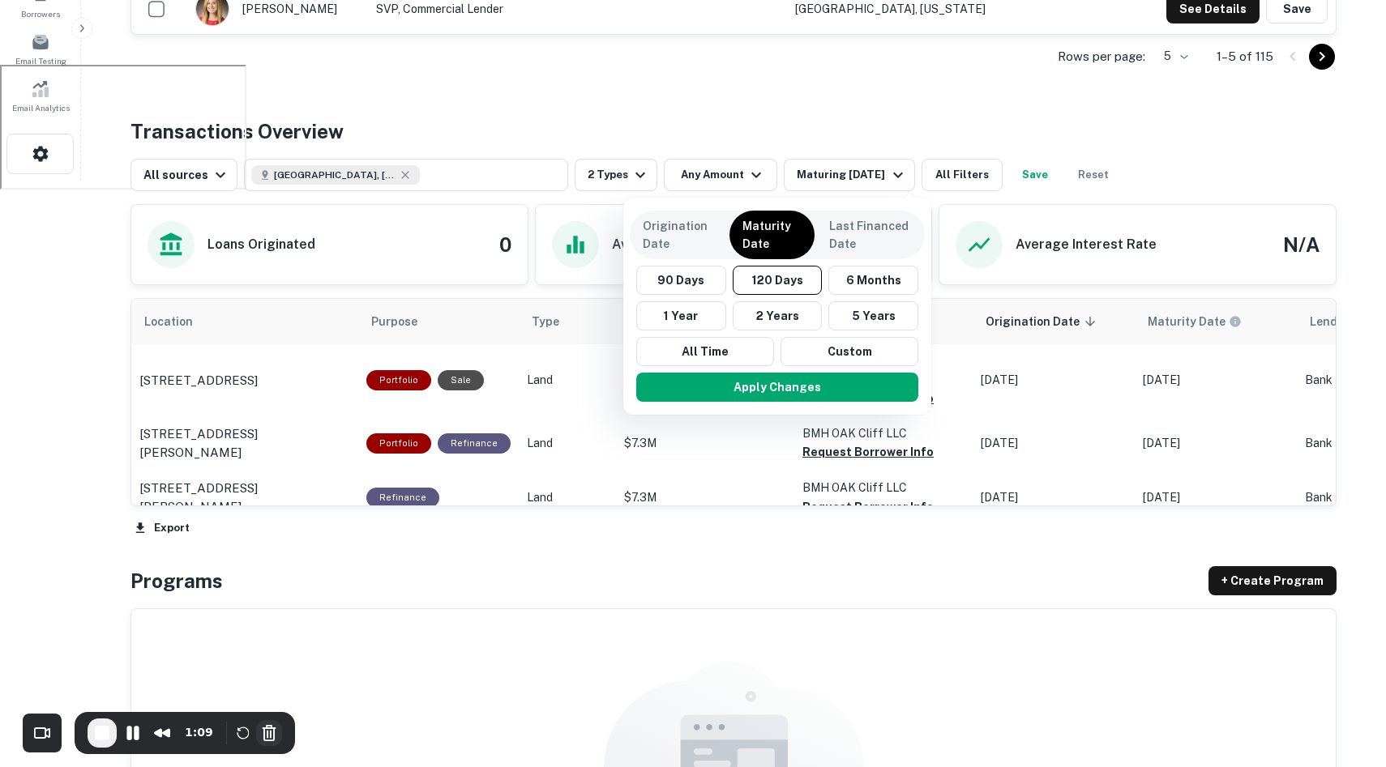
click at [261, 726] on button "Cancel Recording" at bounding box center [269, 733] width 26 height 26
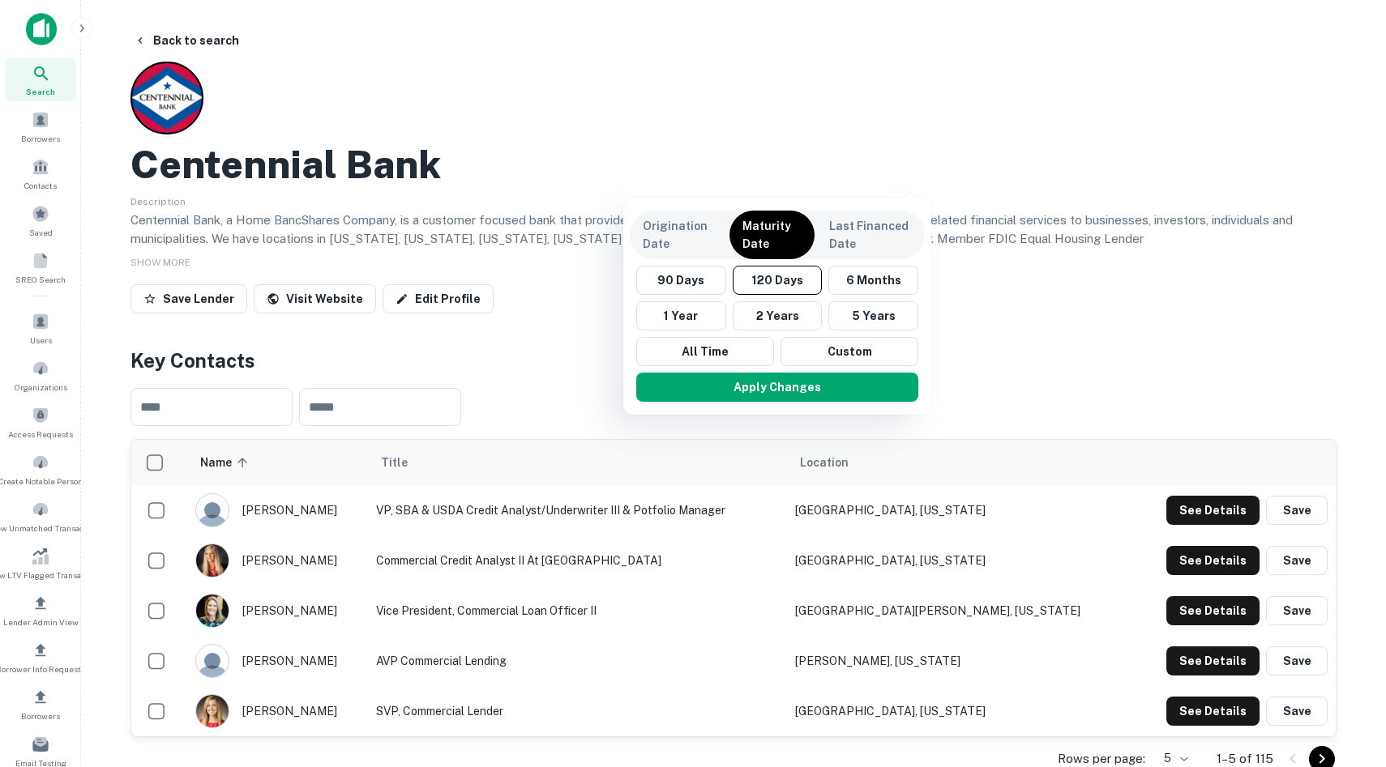
click at [574, 138] on div at bounding box center [693, 383] width 1386 height 767
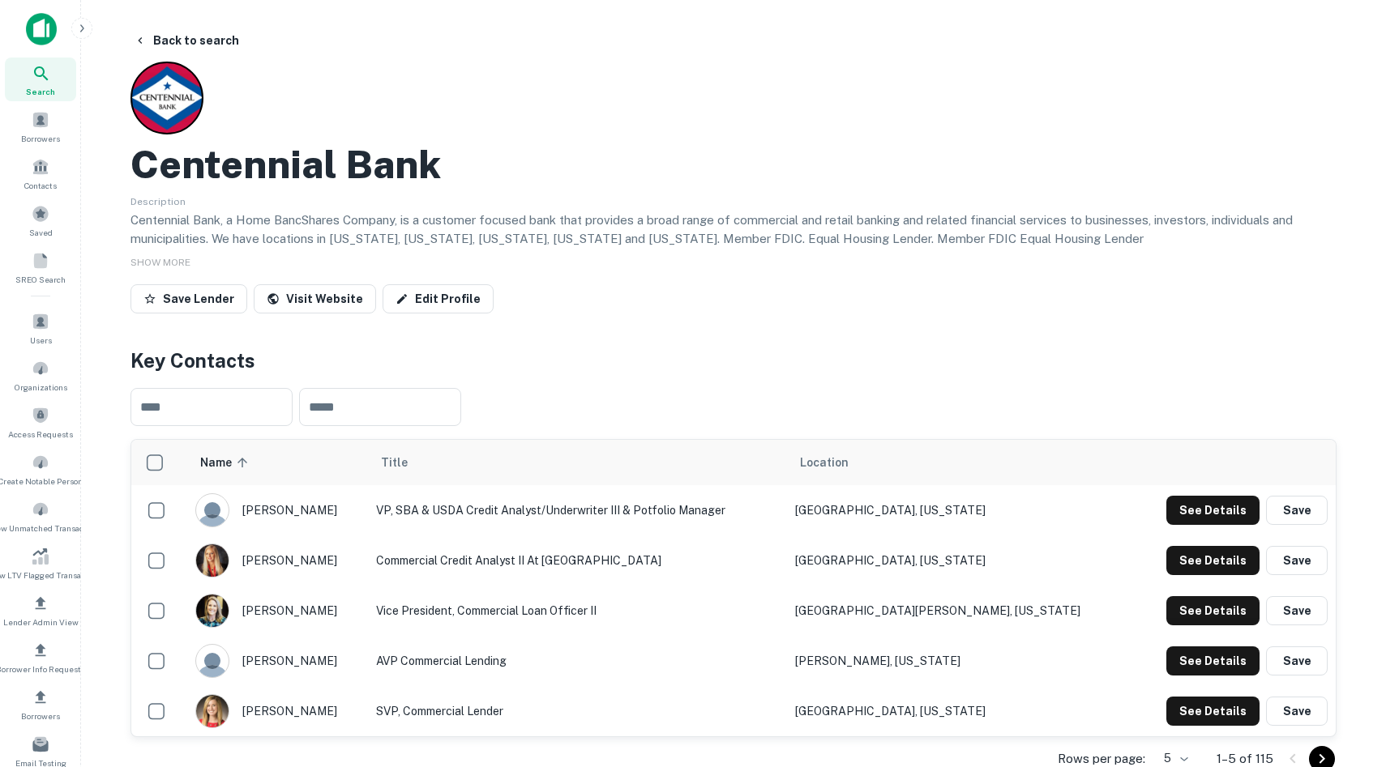
click at [35, 39] on img at bounding box center [41, 29] width 31 height 32
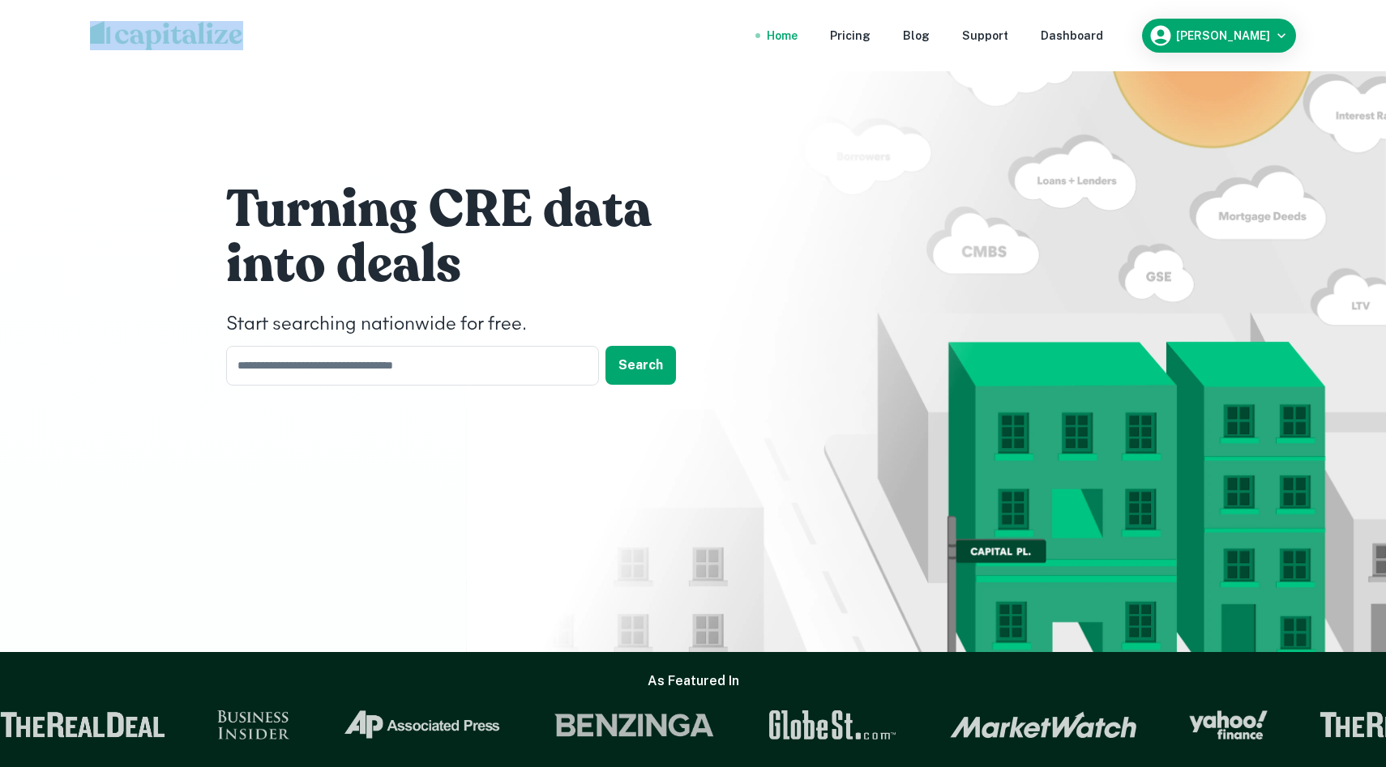
drag, startPoint x: 848, startPoint y: -2, endPoint x: 938, endPoint y: 42, distance: 100.4
click at [938, 42] on div "Home Pricing Blog Support Dashboard [PERSON_NAME]" at bounding box center [693, 35] width 1245 height 71
click at [1103, 35] on div "Dashboard" at bounding box center [1071, 36] width 62 height 18
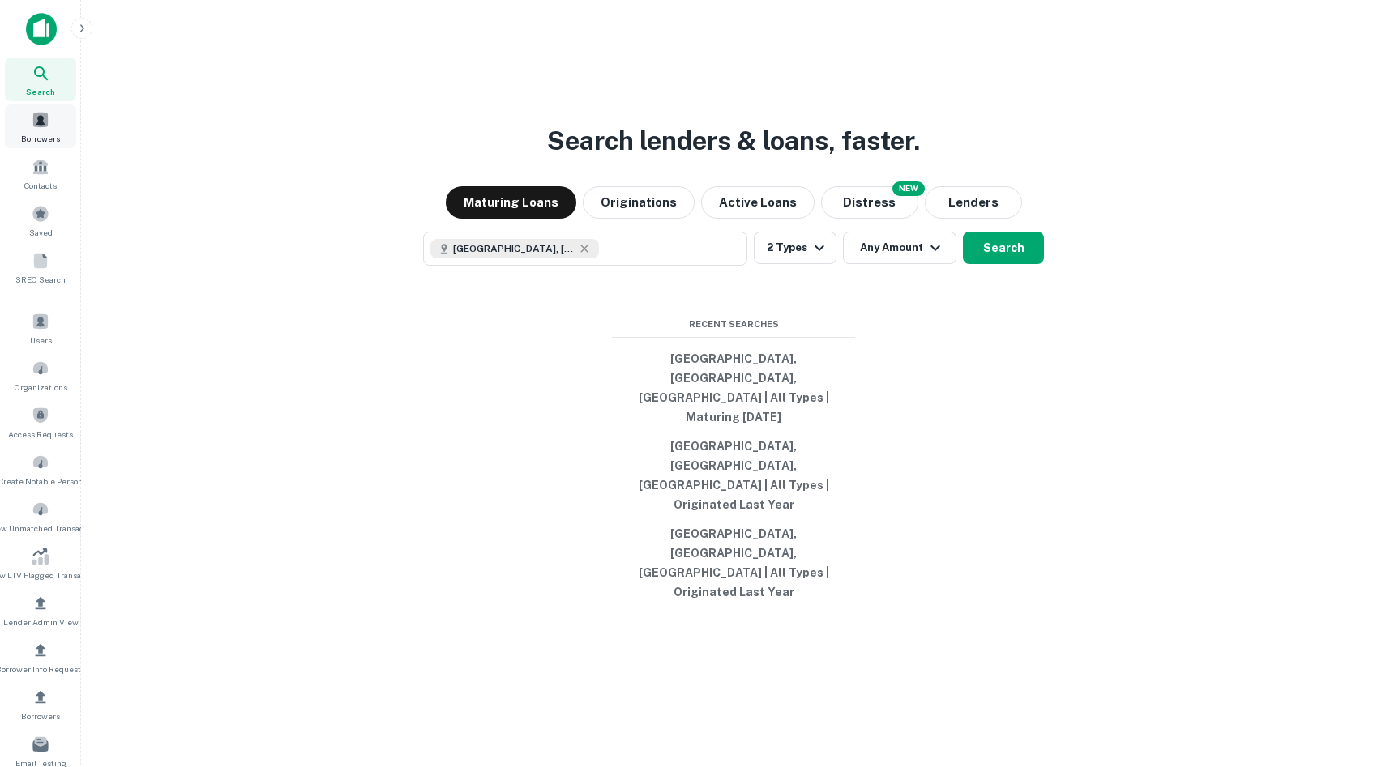
click at [34, 120] on span at bounding box center [41, 120] width 18 height 18
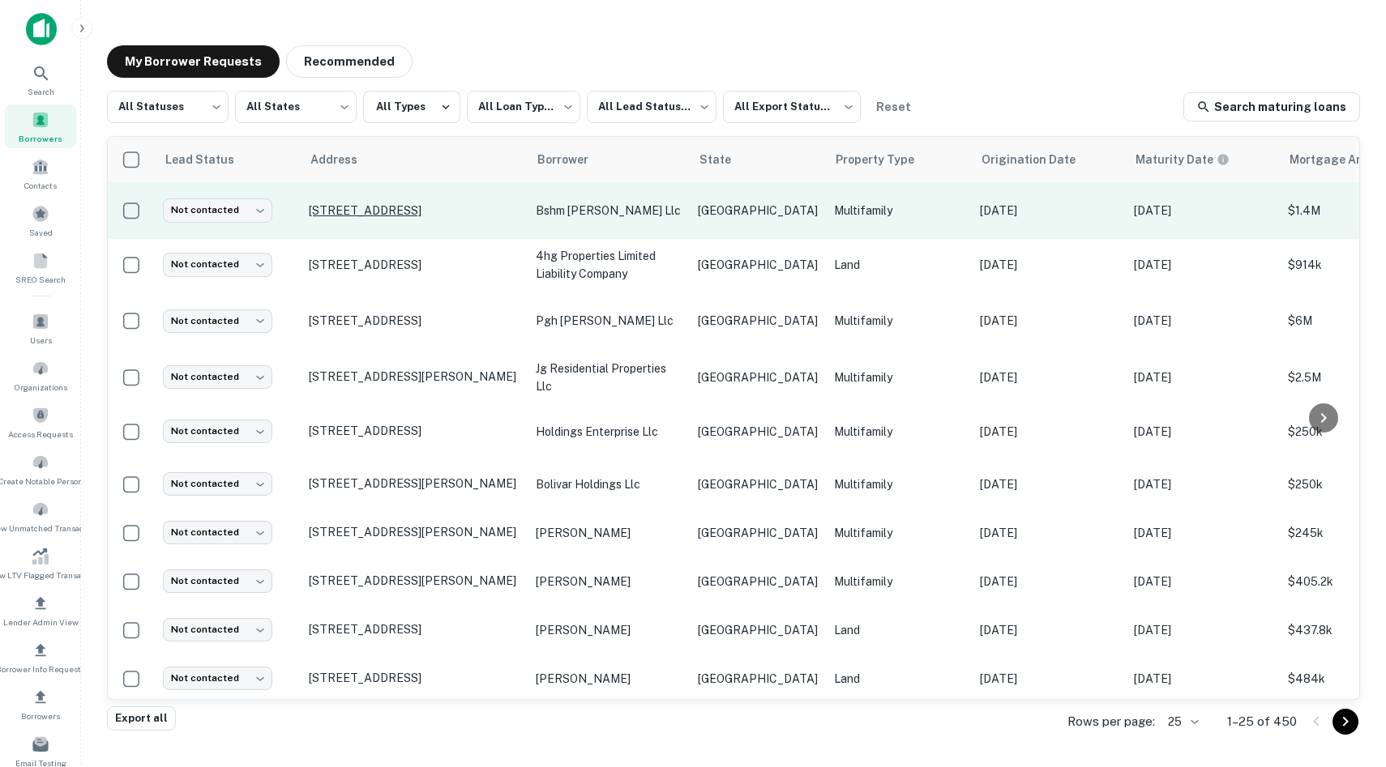
click at [370, 213] on p "[STREET_ADDRESS]" at bounding box center [414, 210] width 211 height 15
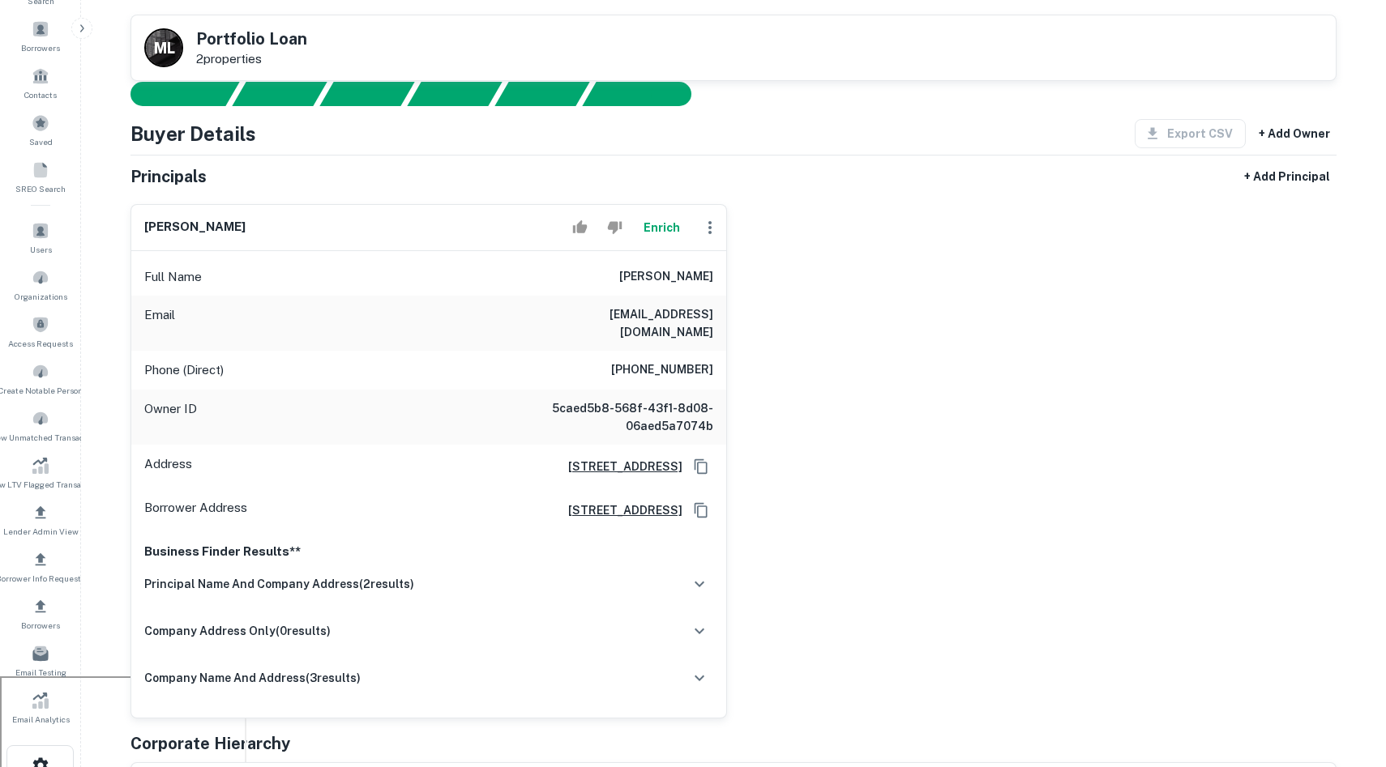
scroll to position [72, 0]
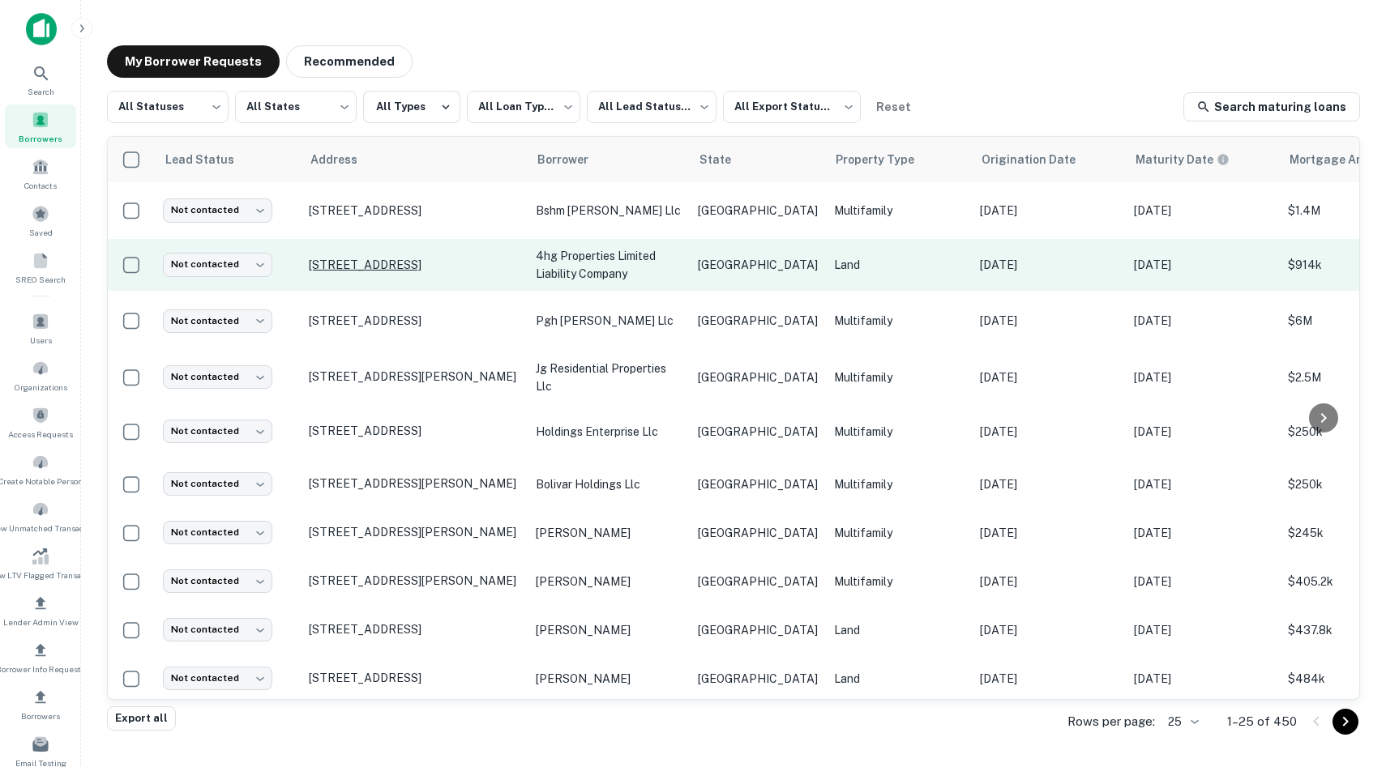
click at [405, 261] on p "[STREET_ADDRESS]" at bounding box center [414, 265] width 211 height 15
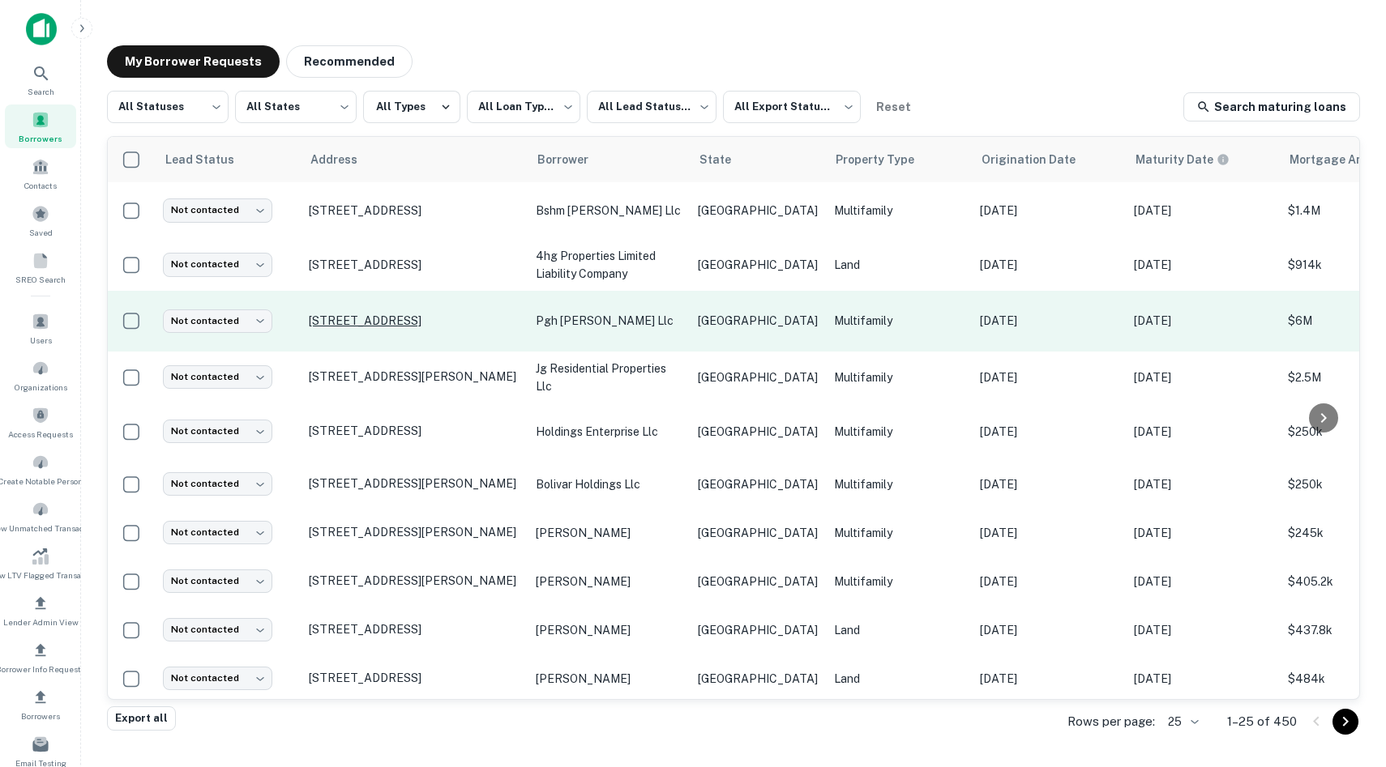
click at [419, 320] on p "[STREET_ADDRESS]" at bounding box center [414, 321] width 211 height 15
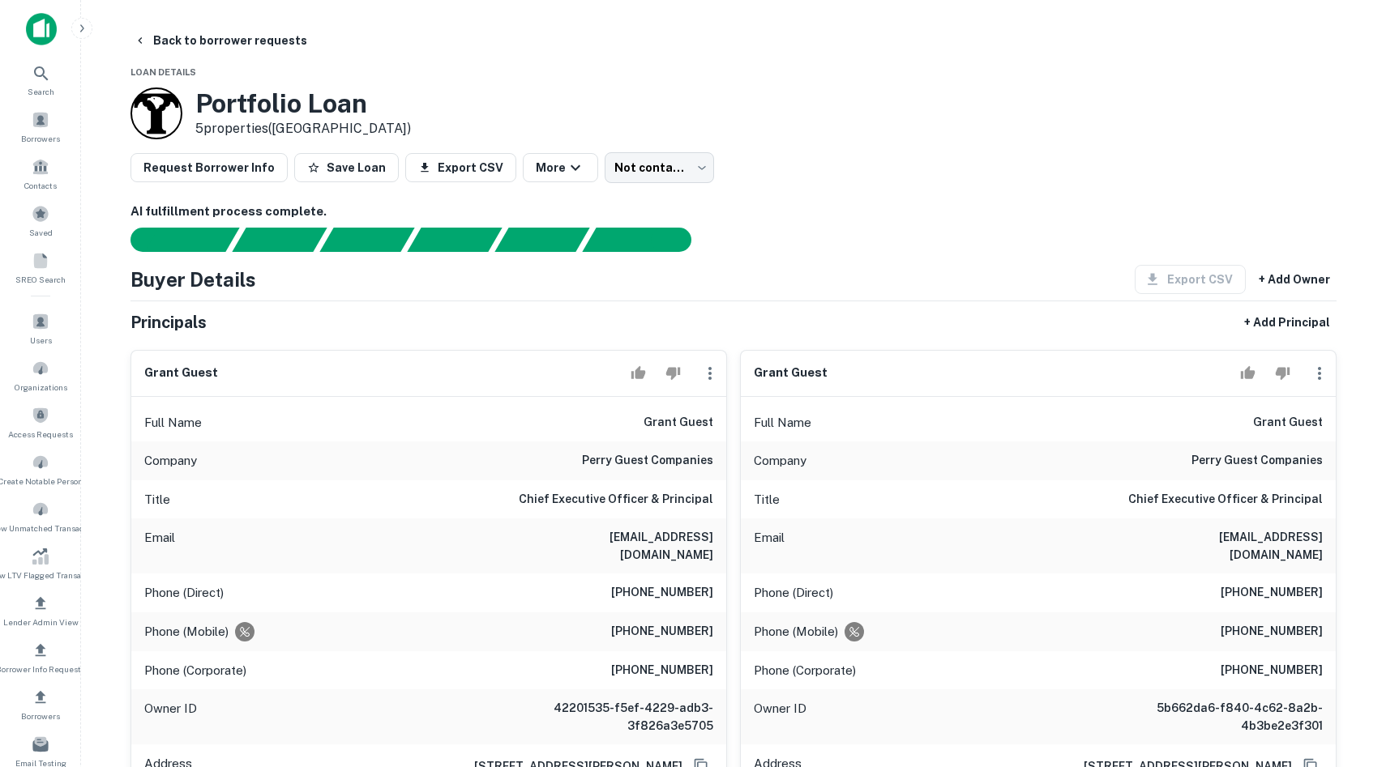
click at [36, 45] on img at bounding box center [41, 29] width 31 height 32
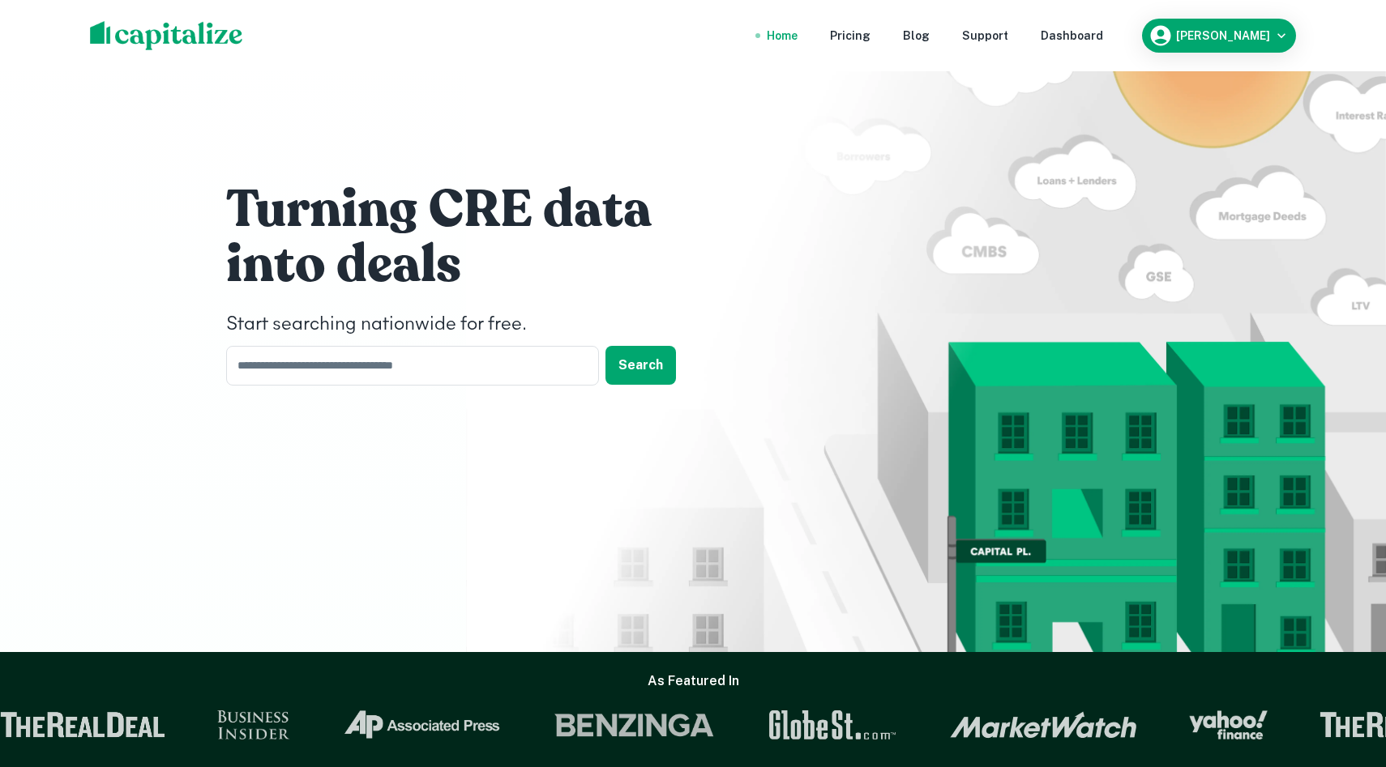
click at [1081, 32] on nav "Home Pricing Blog Support Dashboard" at bounding box center [935, 36] width 388 height 36
click at [1103, 38] on div "Dashboard" at bounding box center [1071, 36] width 62 height 18
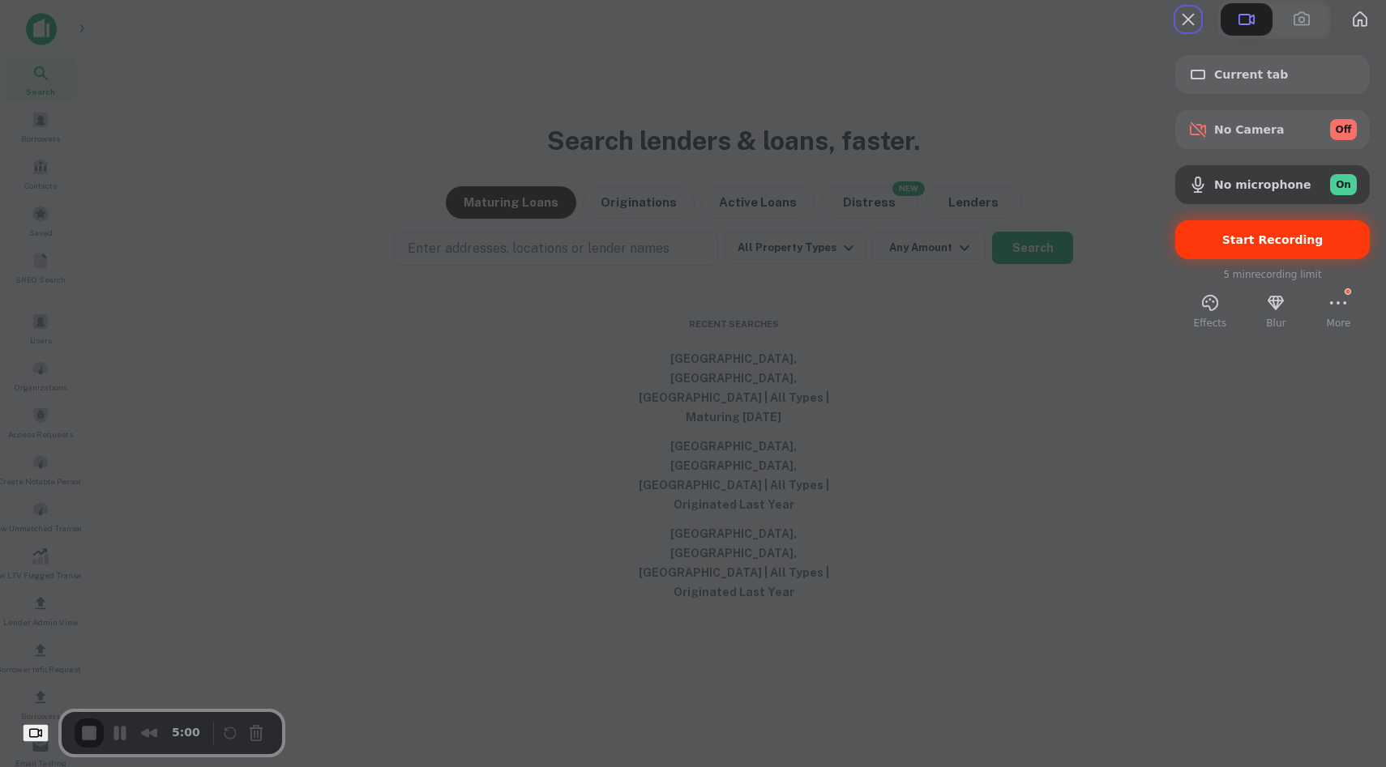
click at [1247, 246] on span "Start Recording" at bounding box center [1272, 239] width 101 height 13
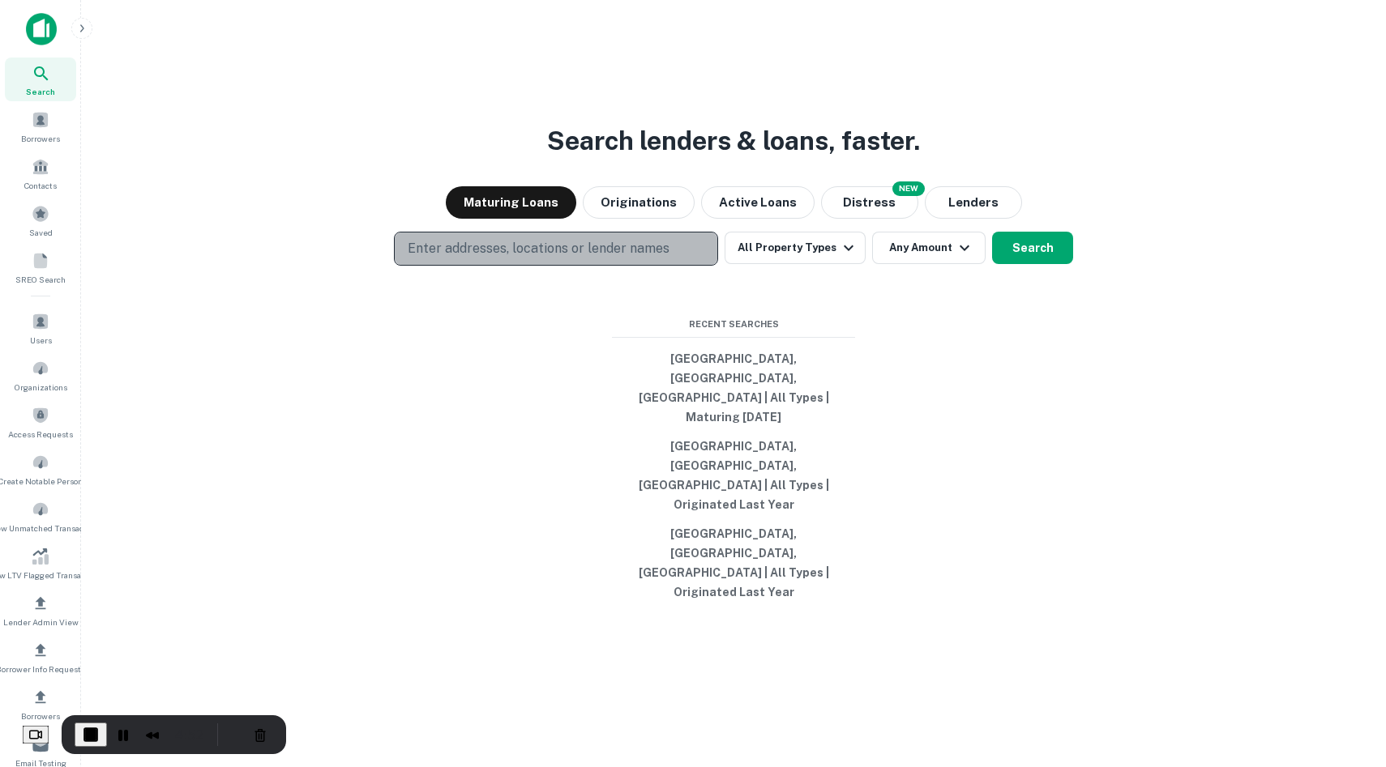
click at [601, 259] on p "Enter addresses, locations or lender names" at bounding box center [539, 248] width 262 height 19
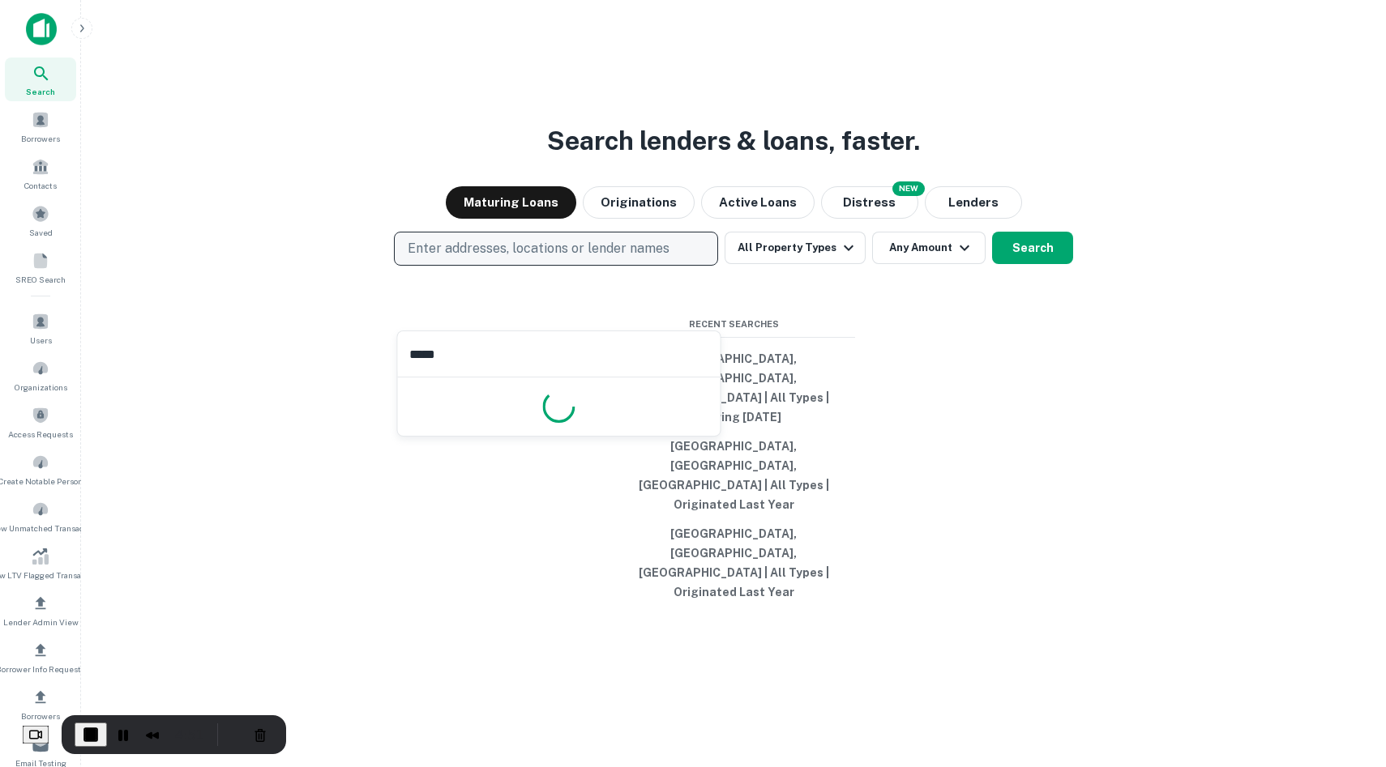
type input "******"
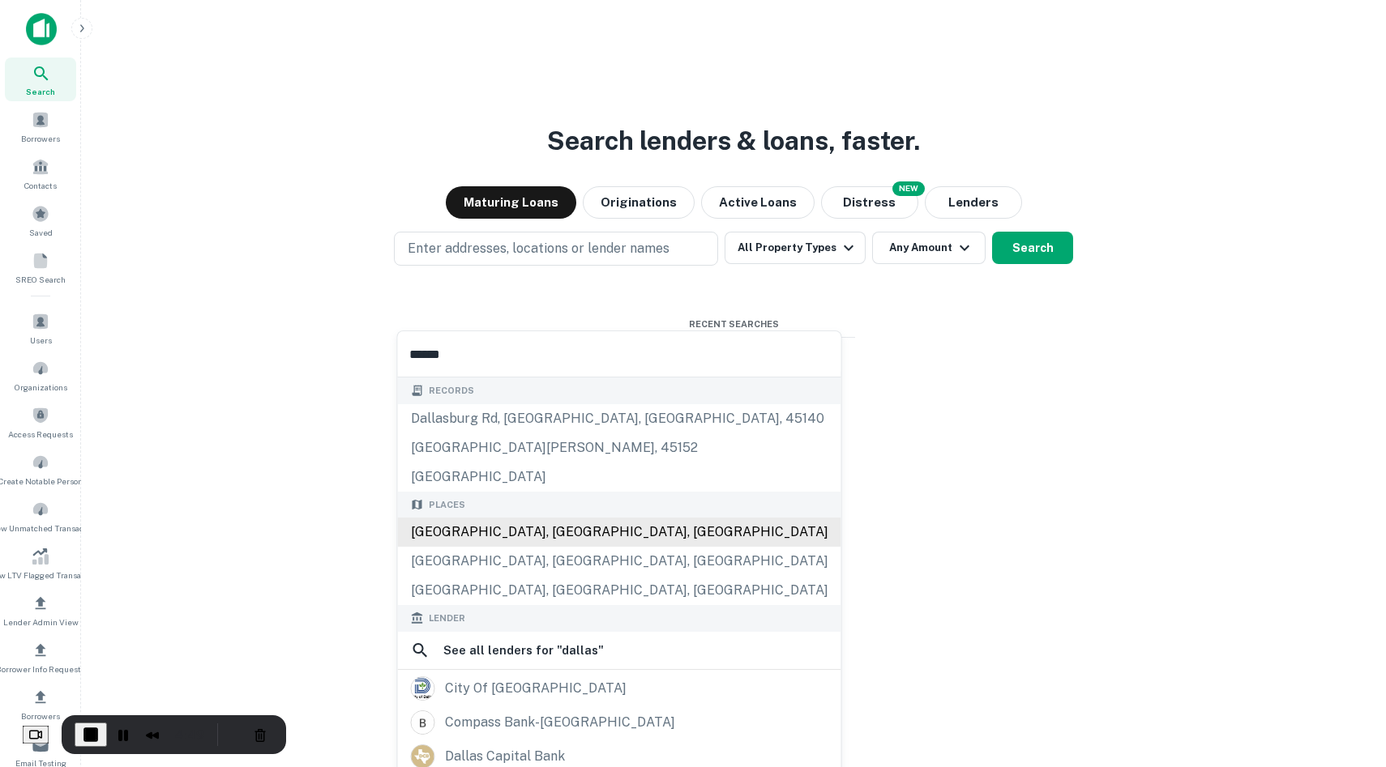
click at [502, 539] on div "Places [GEOGRAPHIC_DATA], [GEOGRAPHIC_DATA], [GEOGRAPHIC_DATA] [GEOGRAPHIC_DATA…" at bounding box center [619, 549] width 443 height 114
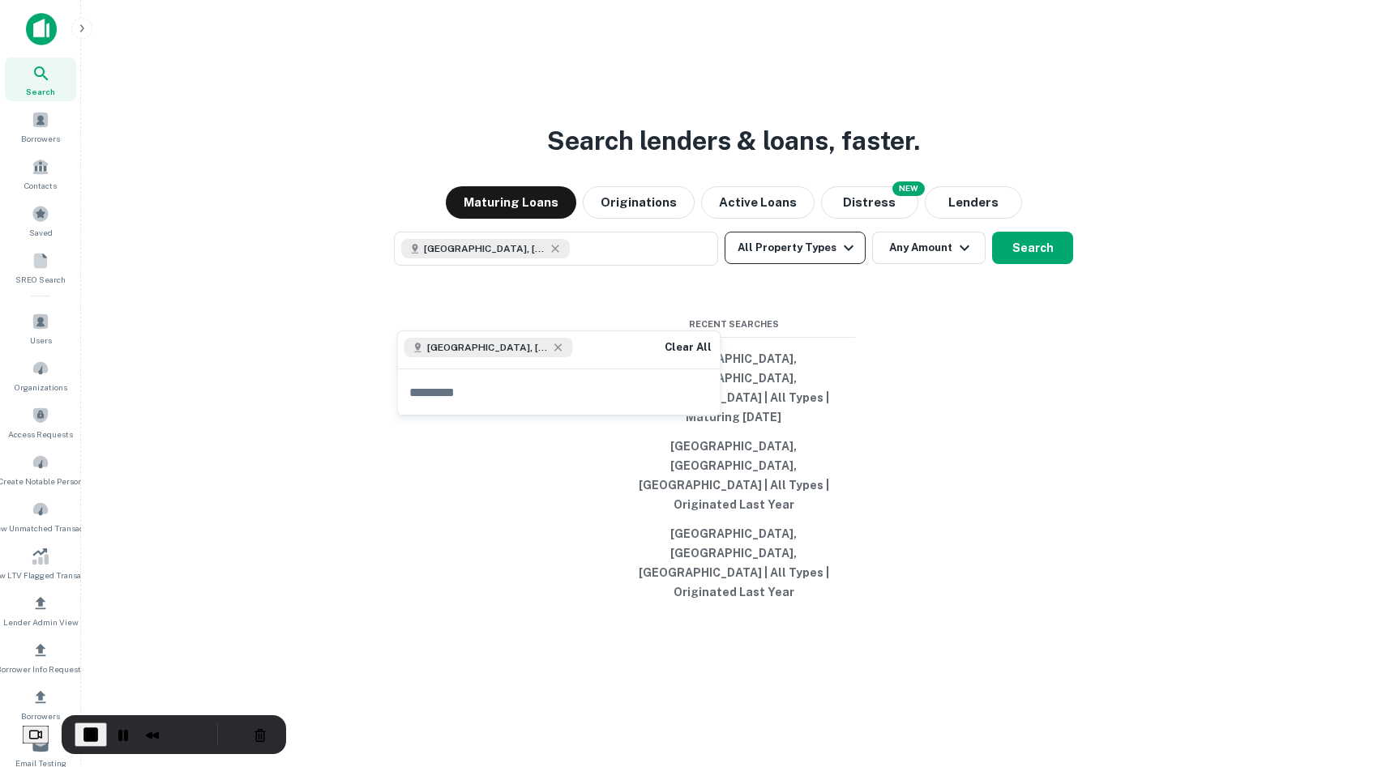
click at [777, 264] on button "All Property Types" at bounding box center [794, 248] width 141 height 32
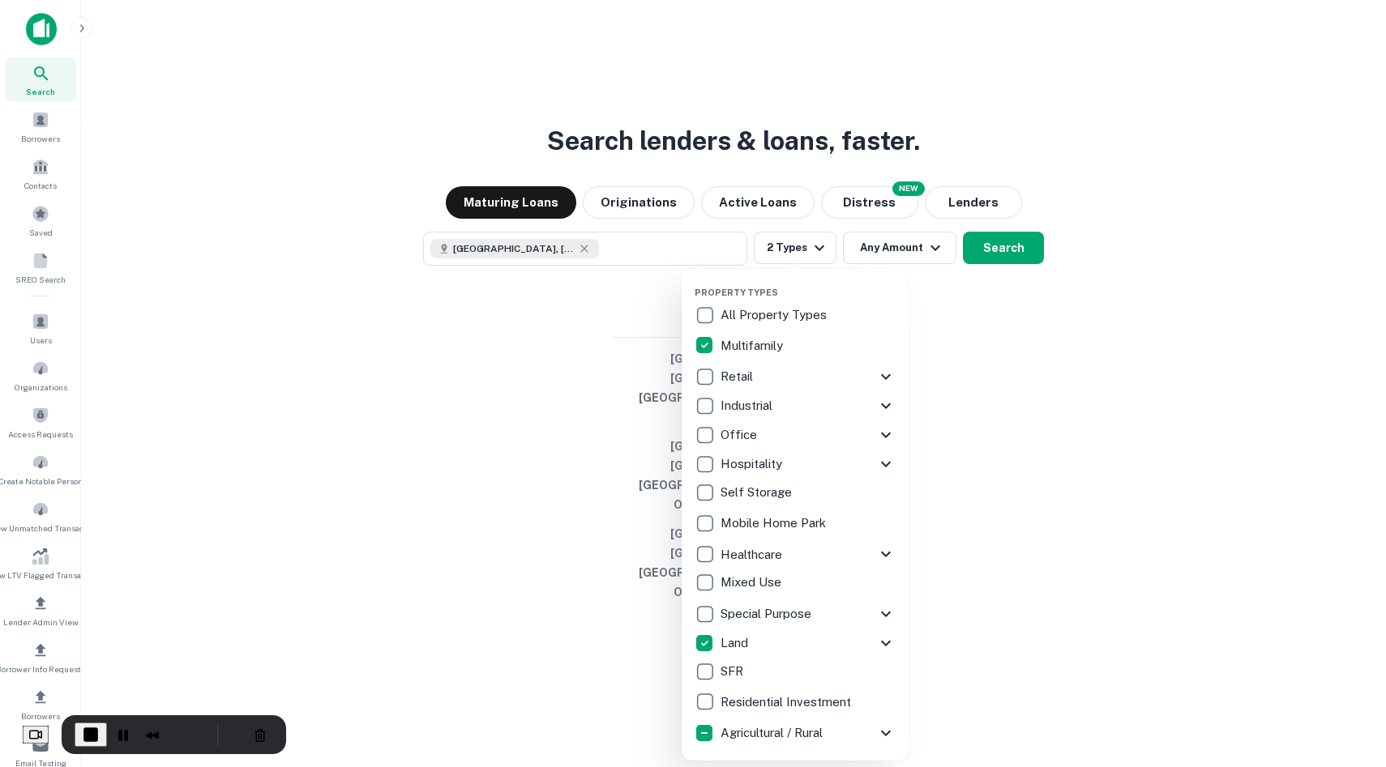
click at [1003, 428] on div at bounding box center [693, 383] width 1386 height 767
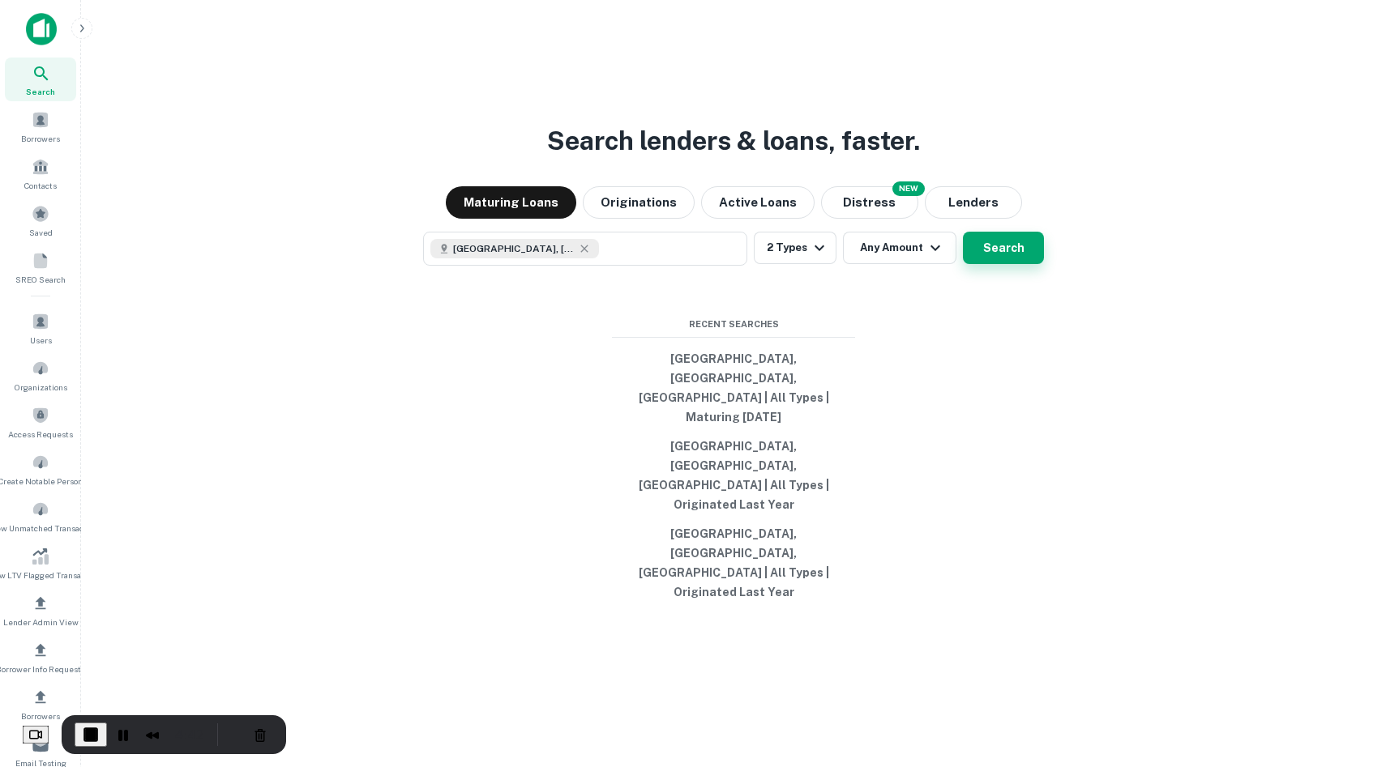
click at [989, 264] on button "Search" at bounding box center [1003, 248] width 81 height 32
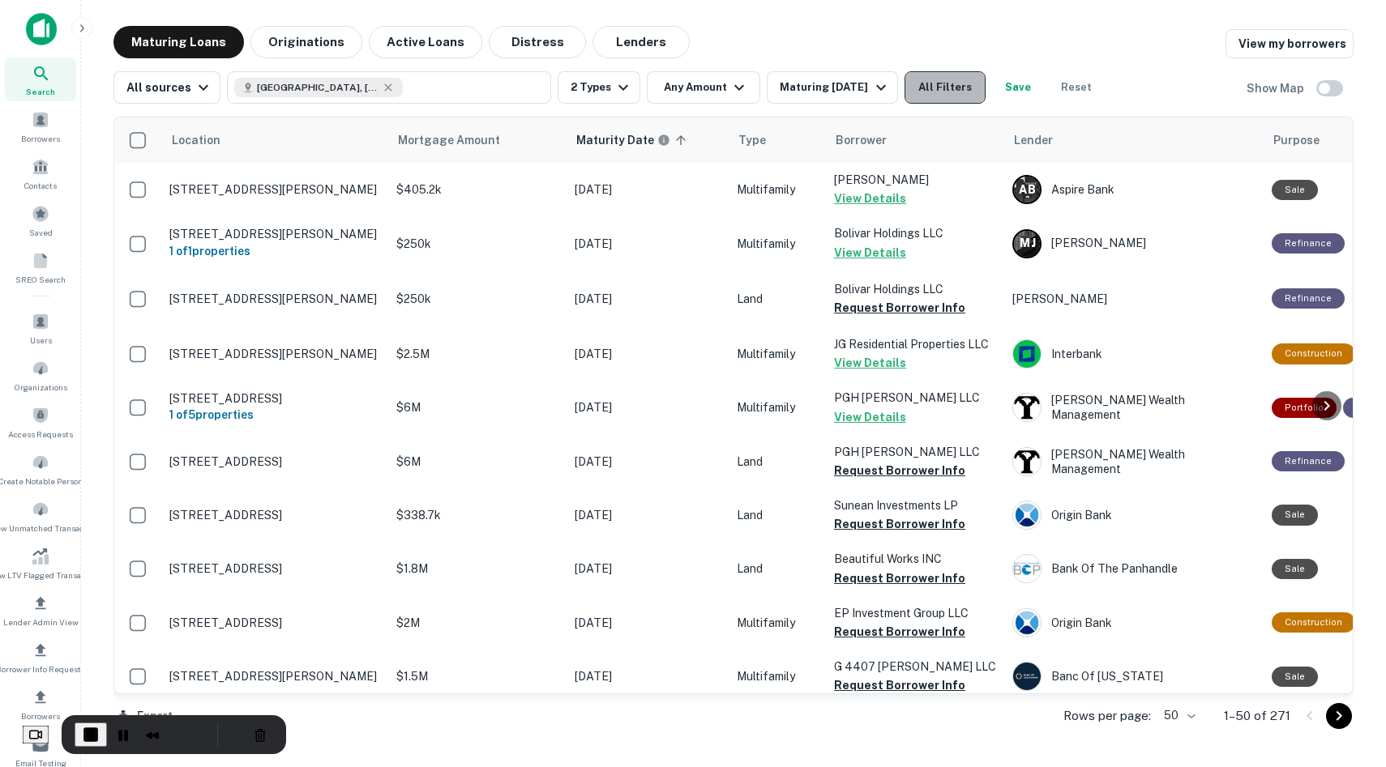
click at [934, 89] on button "All Filters" at bounding box center [944, 87] width 81 height 32
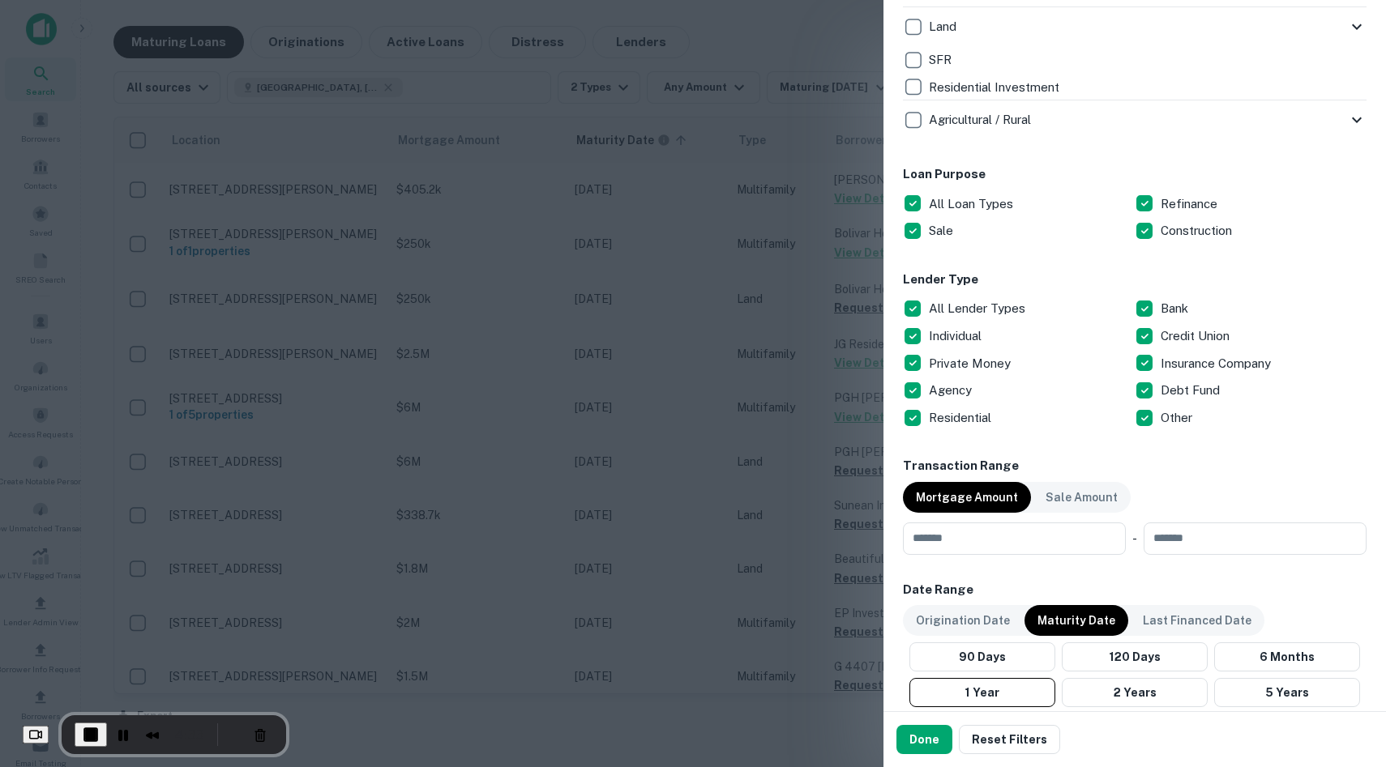
scroll to position [759, 0]
click at [261, 729] on button "Cancel Recording" at bounding box center [260, 735] width 26 height 26
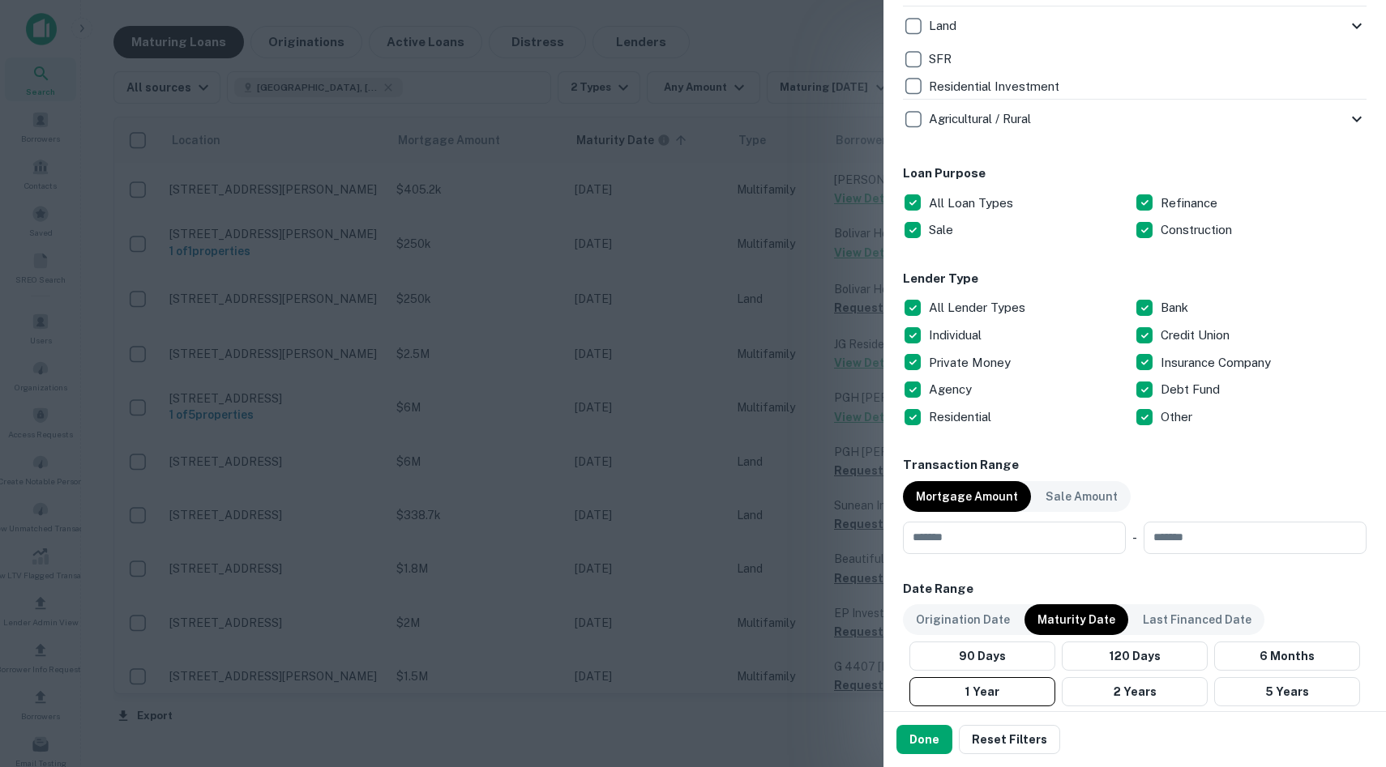
click at [630, 143] on div at bounding box center [693, 383] width 1386 height 767
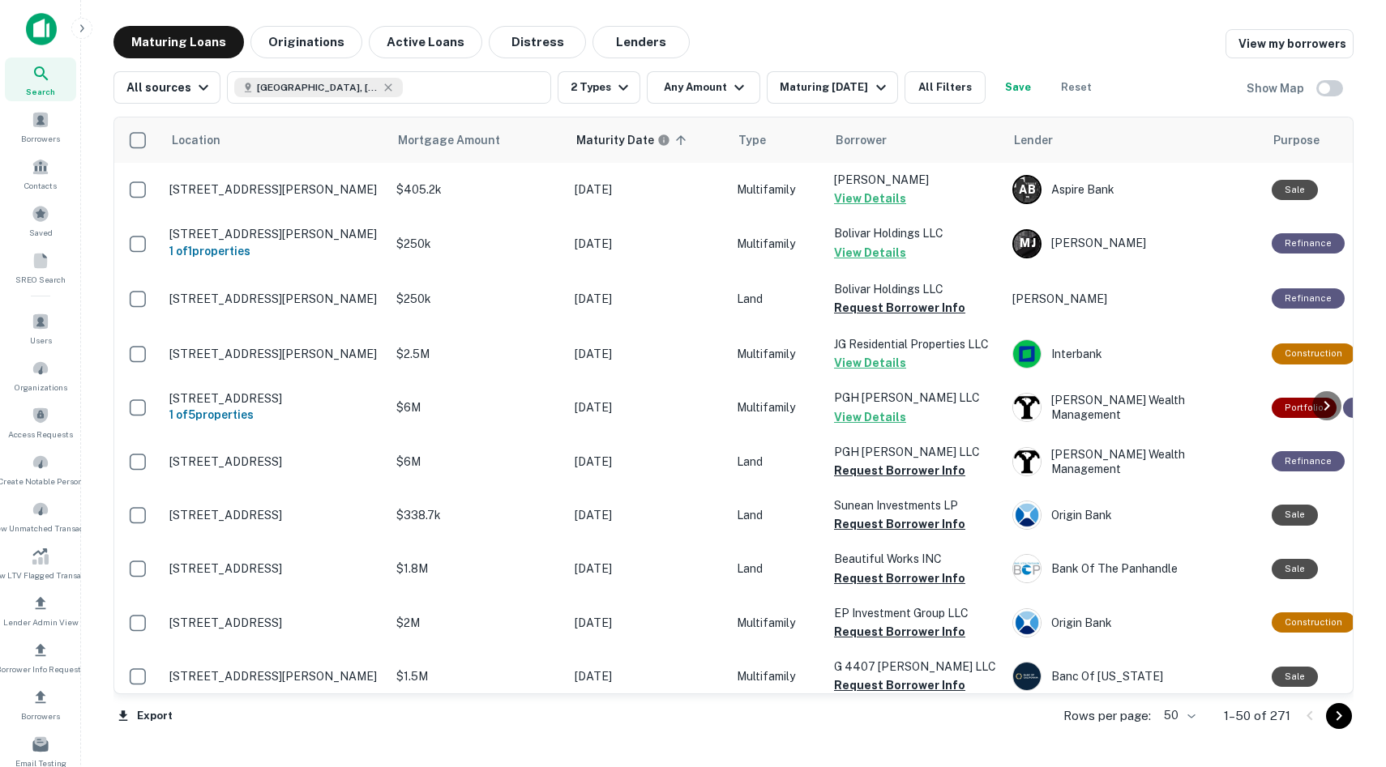
click at [31, 44] on img at bounding box center [41, 29] width 31 height 32
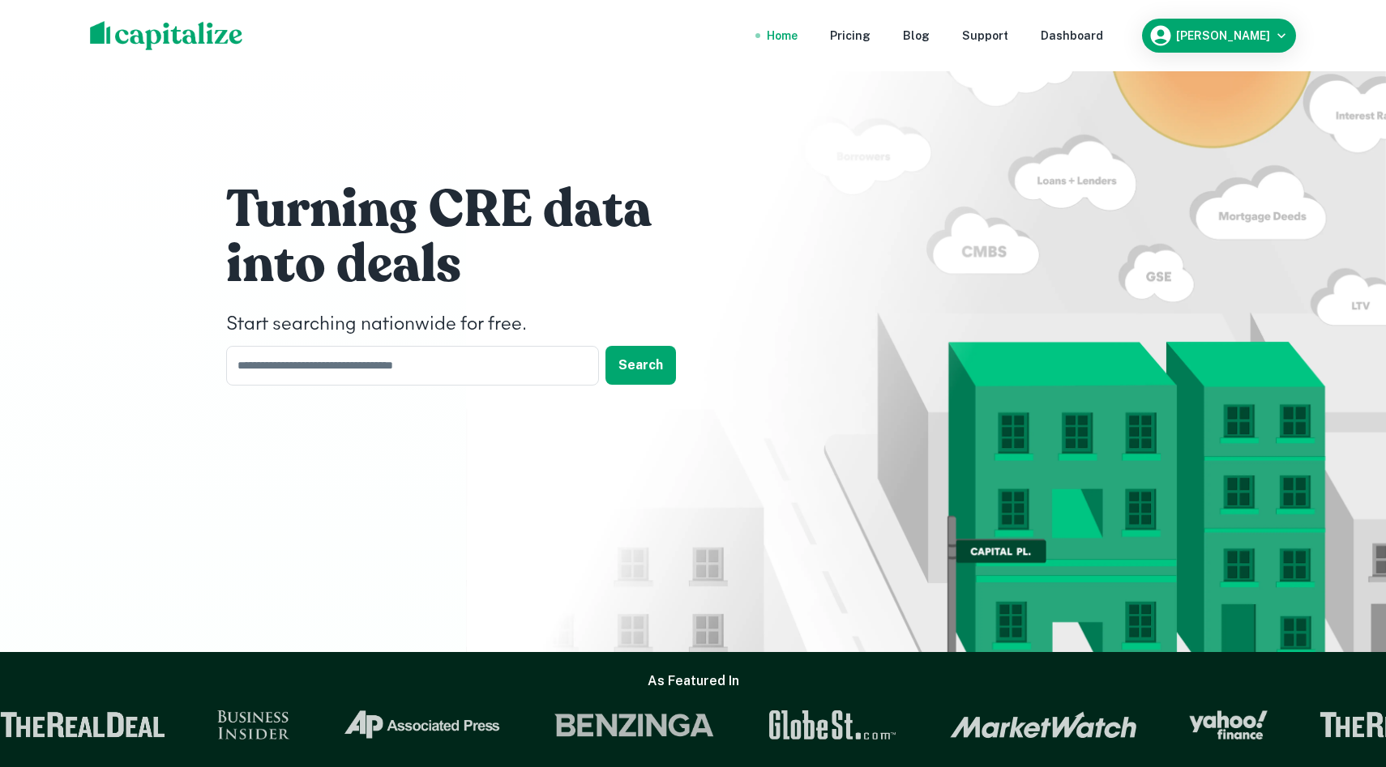
click at [1120, 45] on nav "Home Pricing Blog Support Dashboard" at bounding box center [935, 36] width 388 height 36
click at [1103, 36] on div "Dashboard" at bounding box center [1071, 36] width 62 height 18
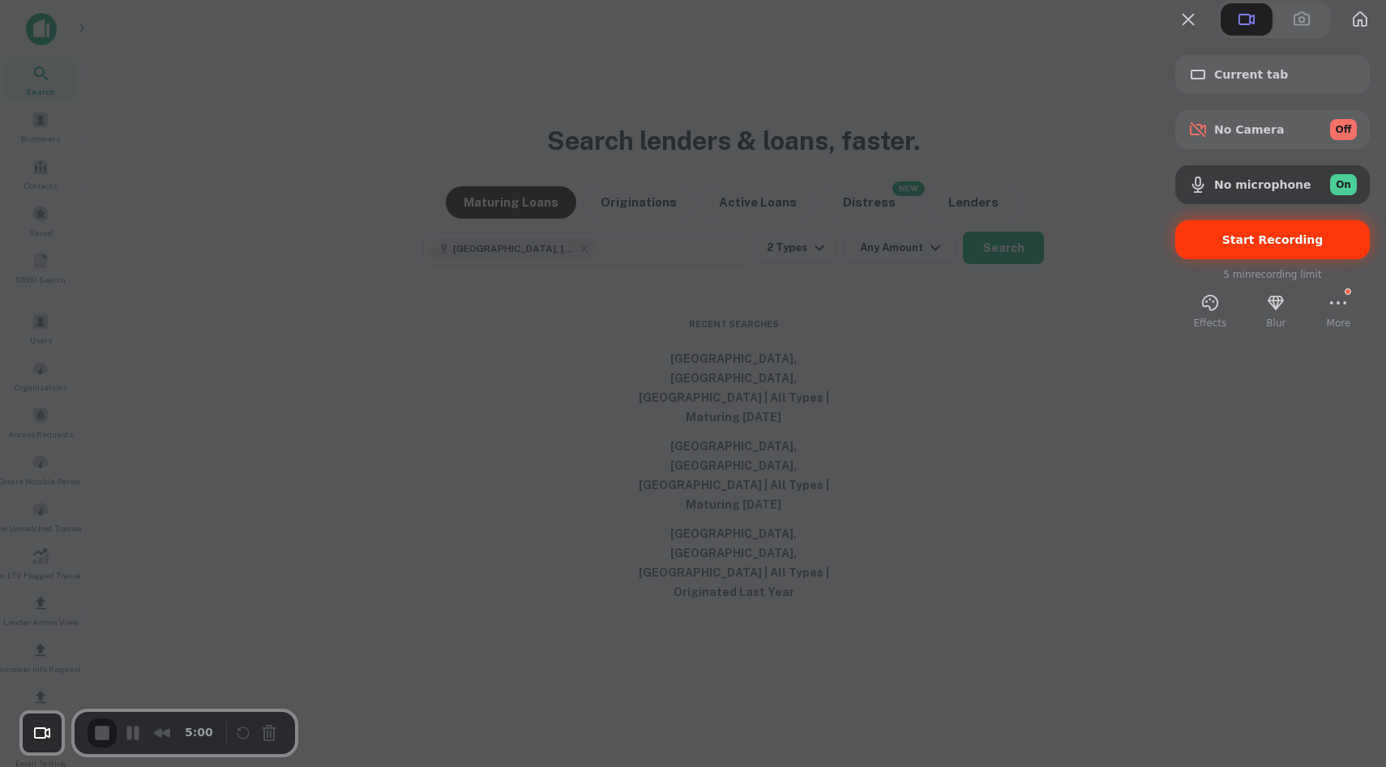
click at [1263, 259] on div "Start Recording" at bounding box center [1272, 239] width 194 height 39
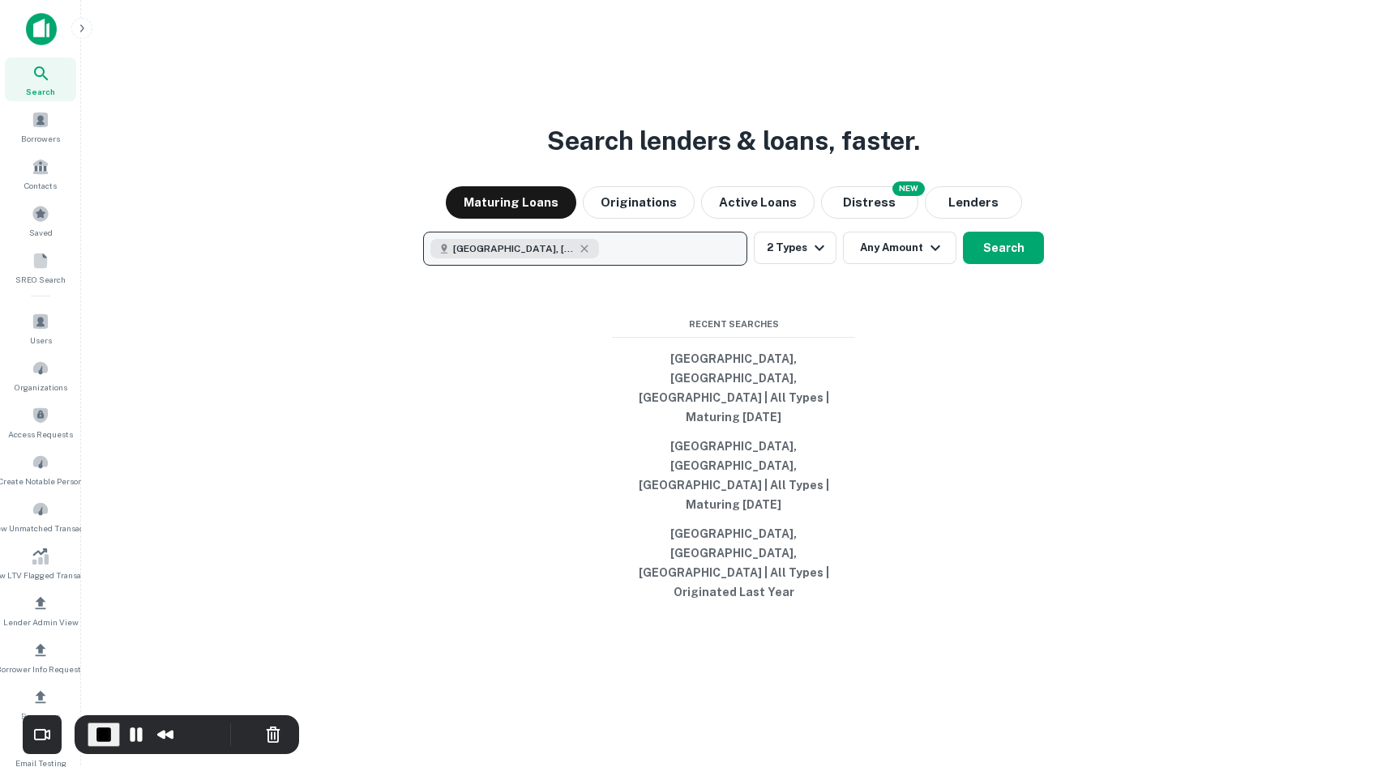
click at [579, 266] on button "Dallas, TX, USA" at bounding box center [585, 249] width 324 height 34
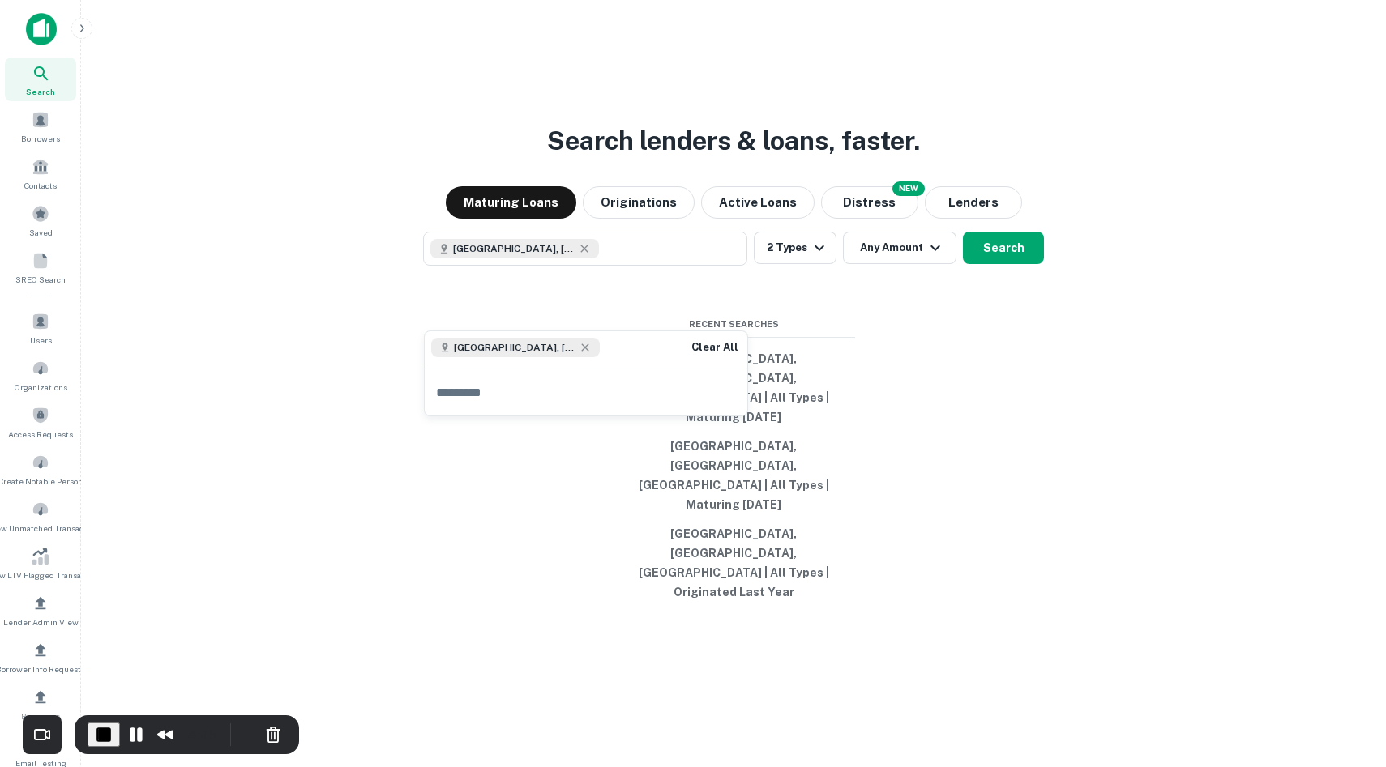
click at [689, 152] on div "Search lenders & loans, faster. Maturing Loans Originations Active Loans NEW Di…" at bounding box center [733, 422] width 1279 height 767
click at [808, 282] on div "Search lenders & loans, faster. Maturing Loans Originations Active Loans NEW Di…" at bounding box center [733, 422] width 1279 height 767
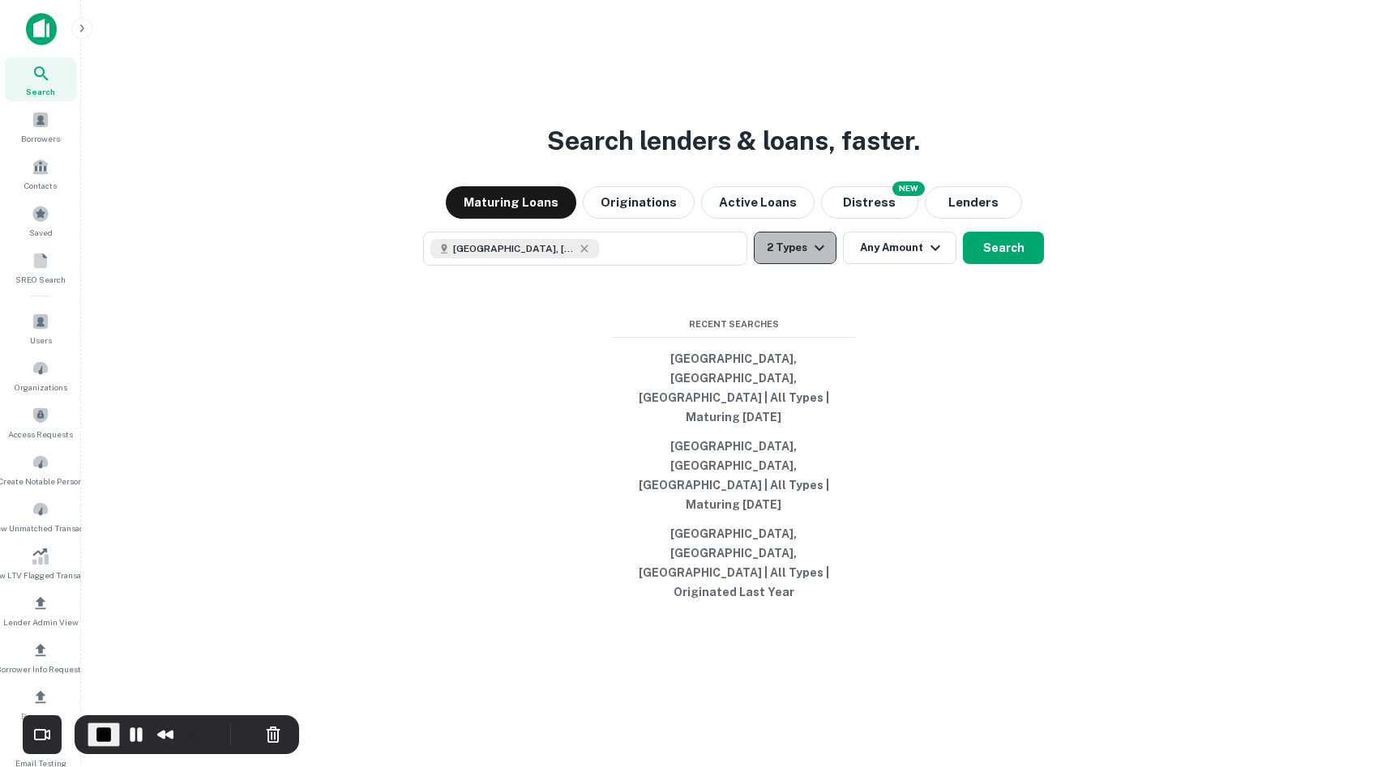
click at [809, 264] on button "2 Types" at bounding box center [795, 248] width 83 height 32
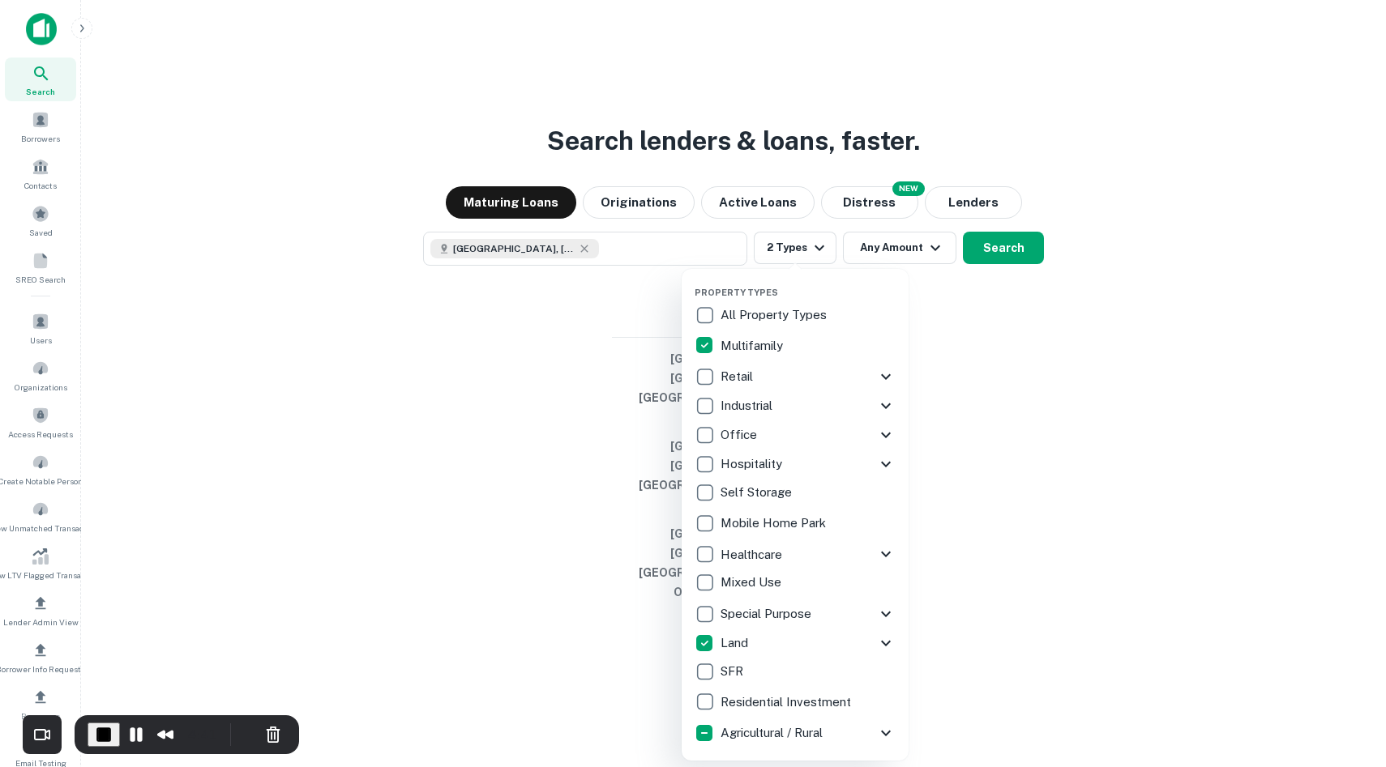
click at [924, 570] on div at bounding box center [693, 383] width 1386 height 767
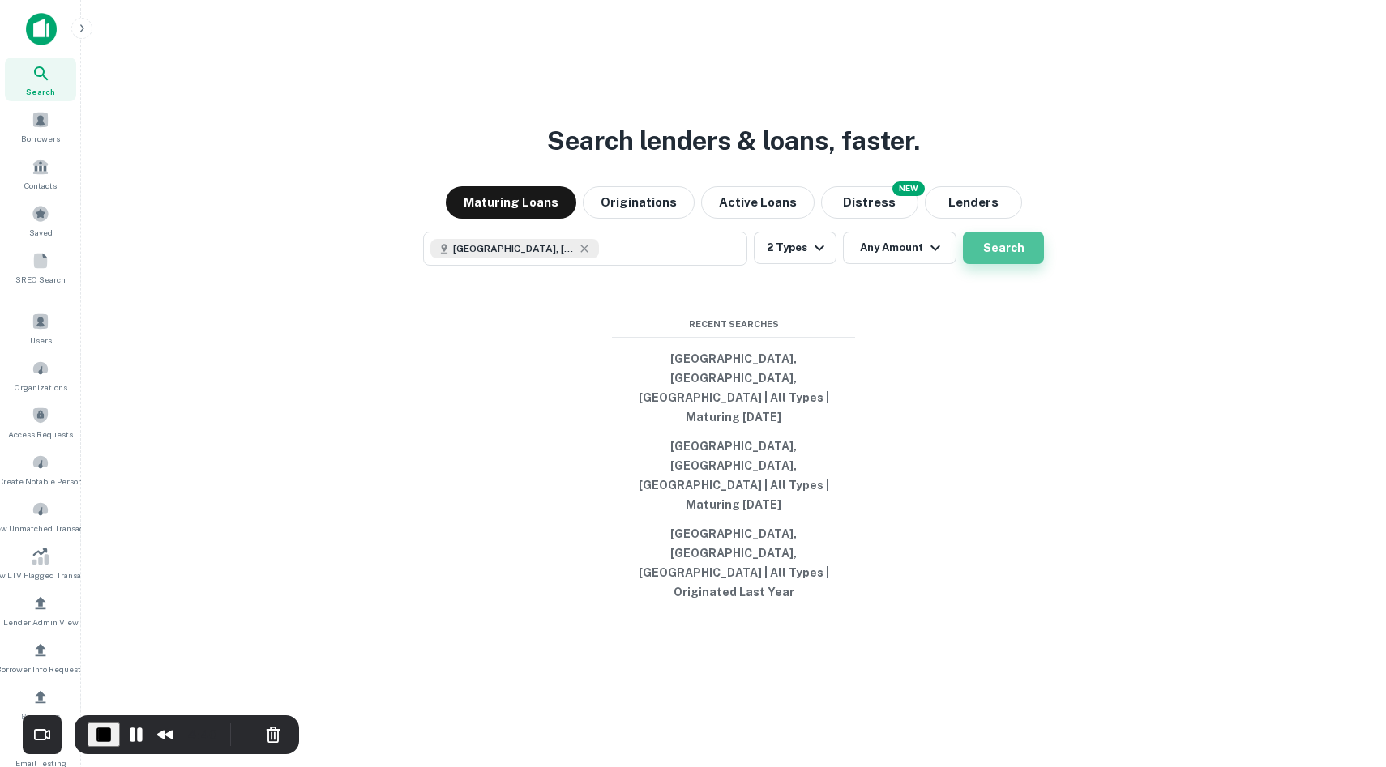
click at [983, 264] on button "Search" at bounding box center [1003, 248] width 81 height 32
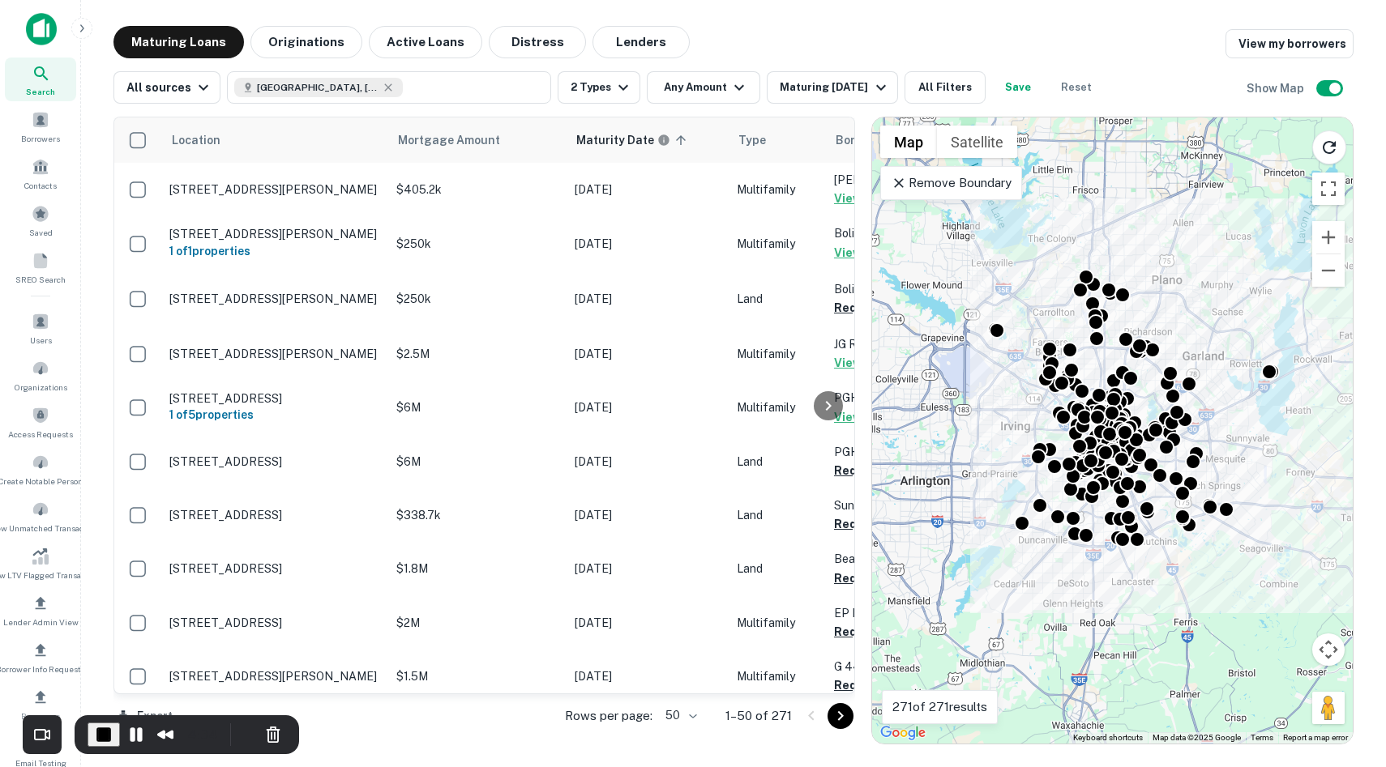
drag, startPoint x: 1114, startPoint y: 288, endPoint x: 1145, endPoint y: 276, distance: 33.1
click at [1145, 276] on div "To activate drag with keyboard, press Alt + Enter. Once in keyboard drag state,…" at bounding box center [1112, 431] width 481 height 626
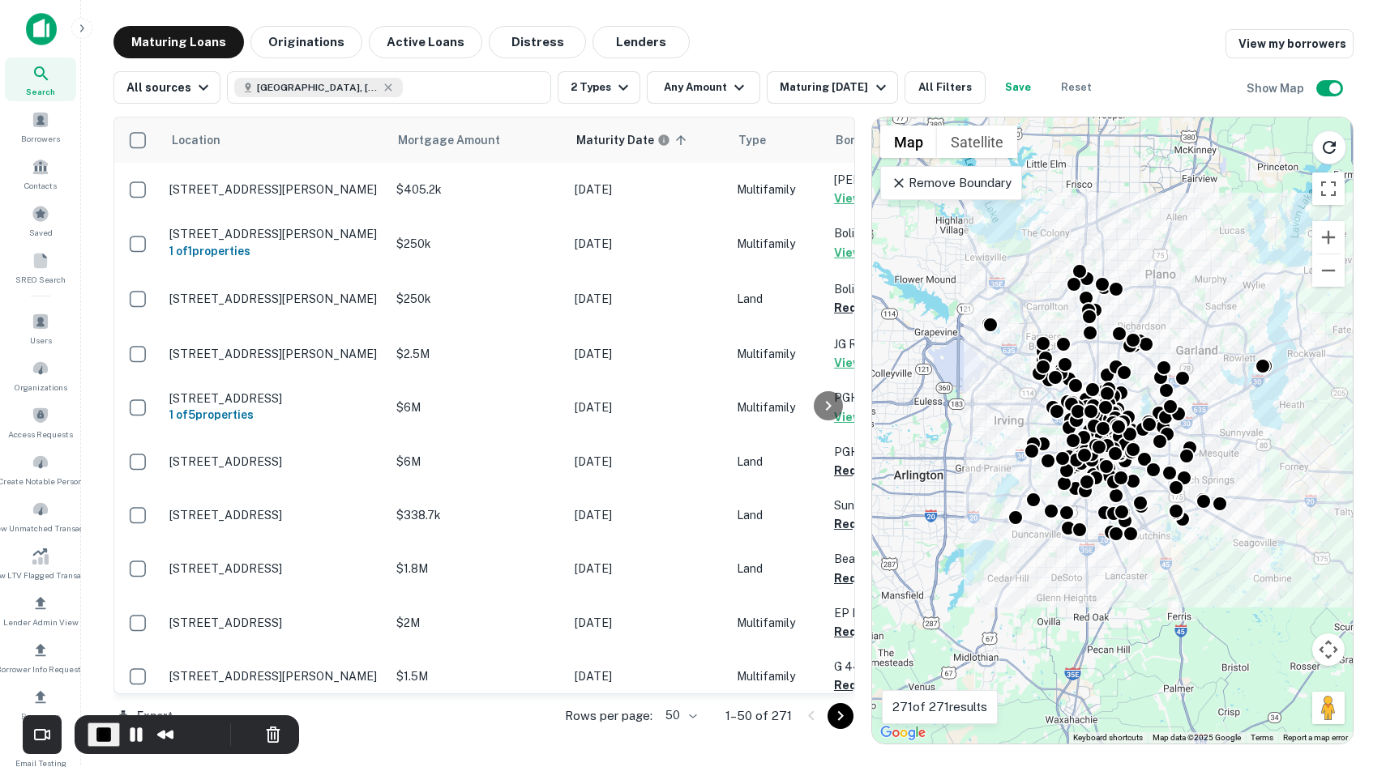
click at [979, 187] on p "Remove Boundary" at bounding box center [951, 182] width 121 height 19
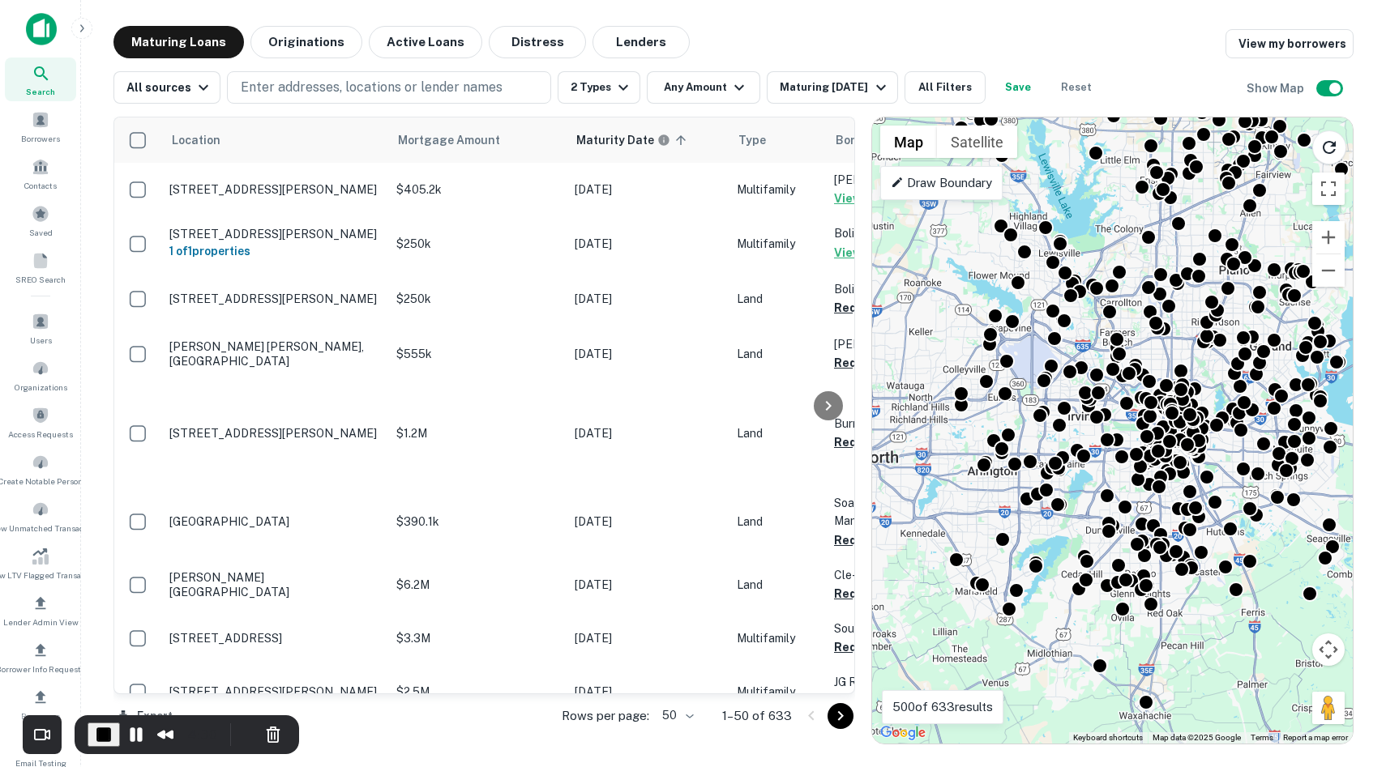
drag, startPoint x: 1029, startPoint y: 258, endPoint x: 1098, endPoint y: 250, distance: 69.3
click at [1098, 250] on div "To activate drag with keyboard, press Alt + Enter. Once in keyboard drag state,…" at bounding box center [1112, 431] width 481 height 626
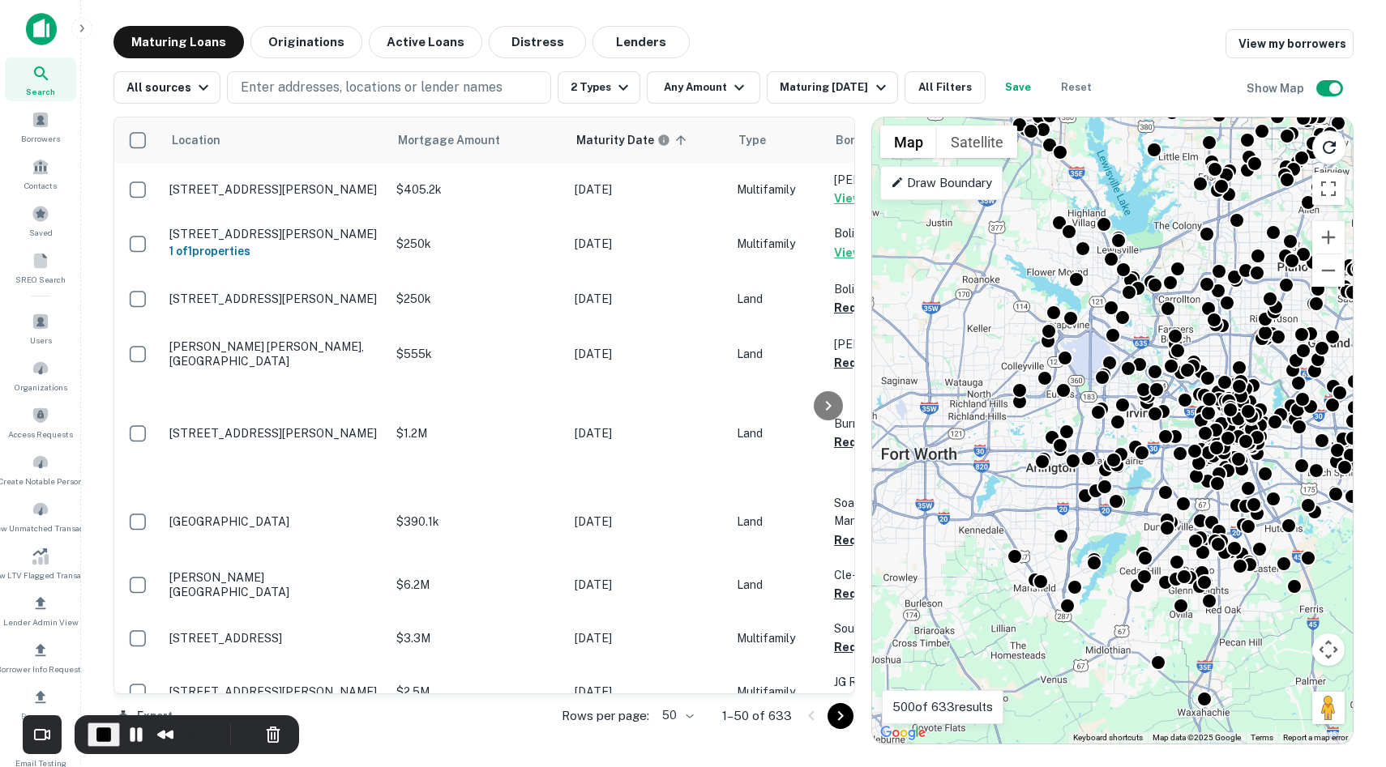
drag, startPoint x: 953, startPoint y: 254, endPoint x: 1023, endPoint y: 256, distance: 70.5
click at [1023, 256] on div "To activate drag with keyboard, press Alt + Enter. Once in keyboard drag state,…" at bounding box center [1112, 431] width 481 height 626
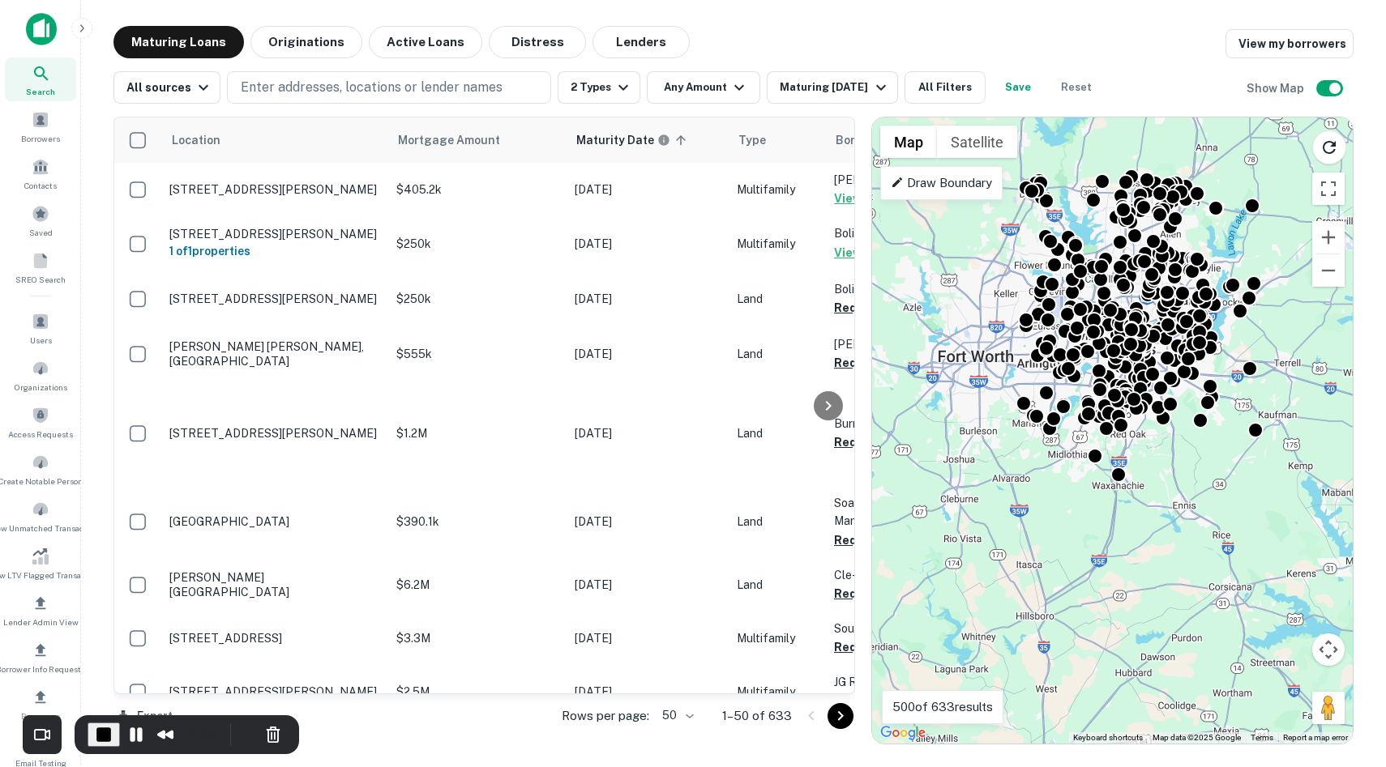
click at [953, 190] on p "Draw Boundary" at bounding box center [941, 182] width 101 height 19
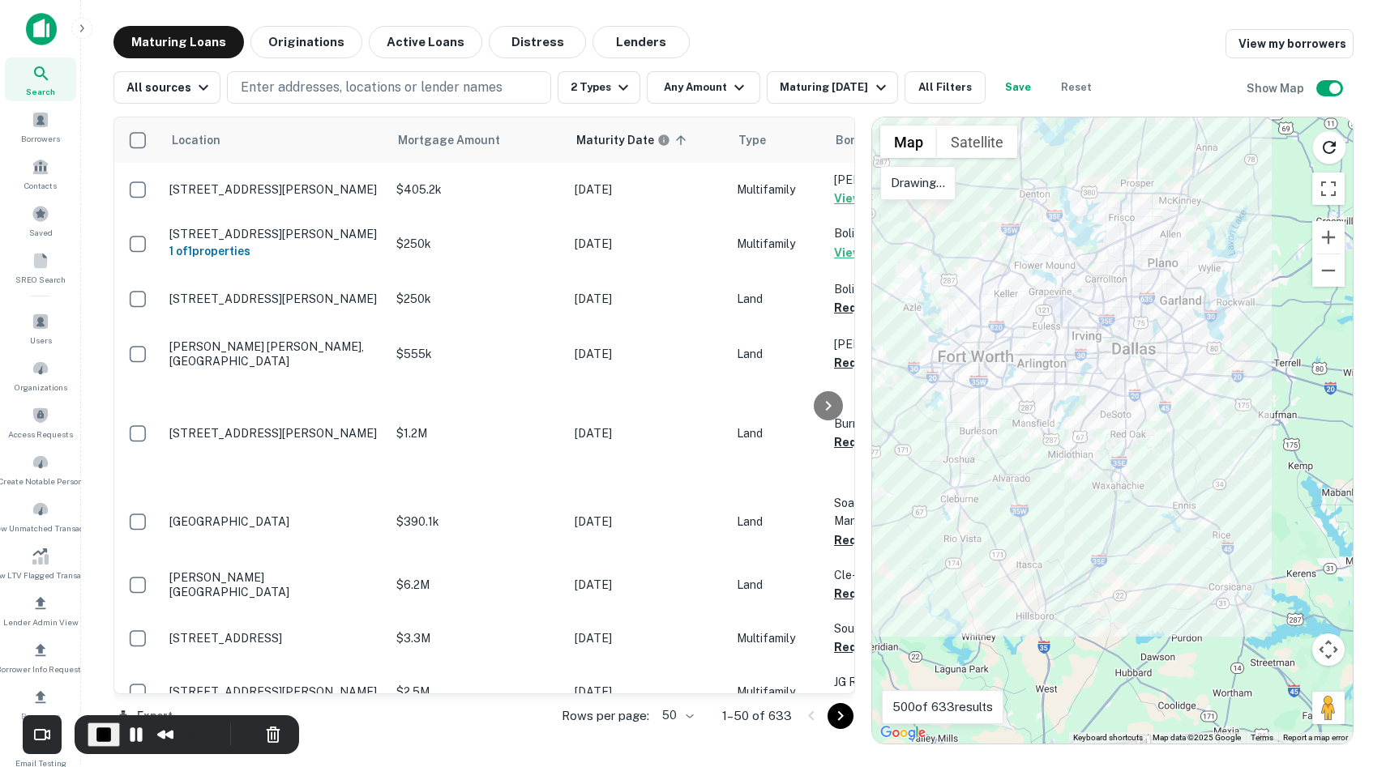
click at [972, 187] on div at bounding box center [1112, 431] width 481 height 626
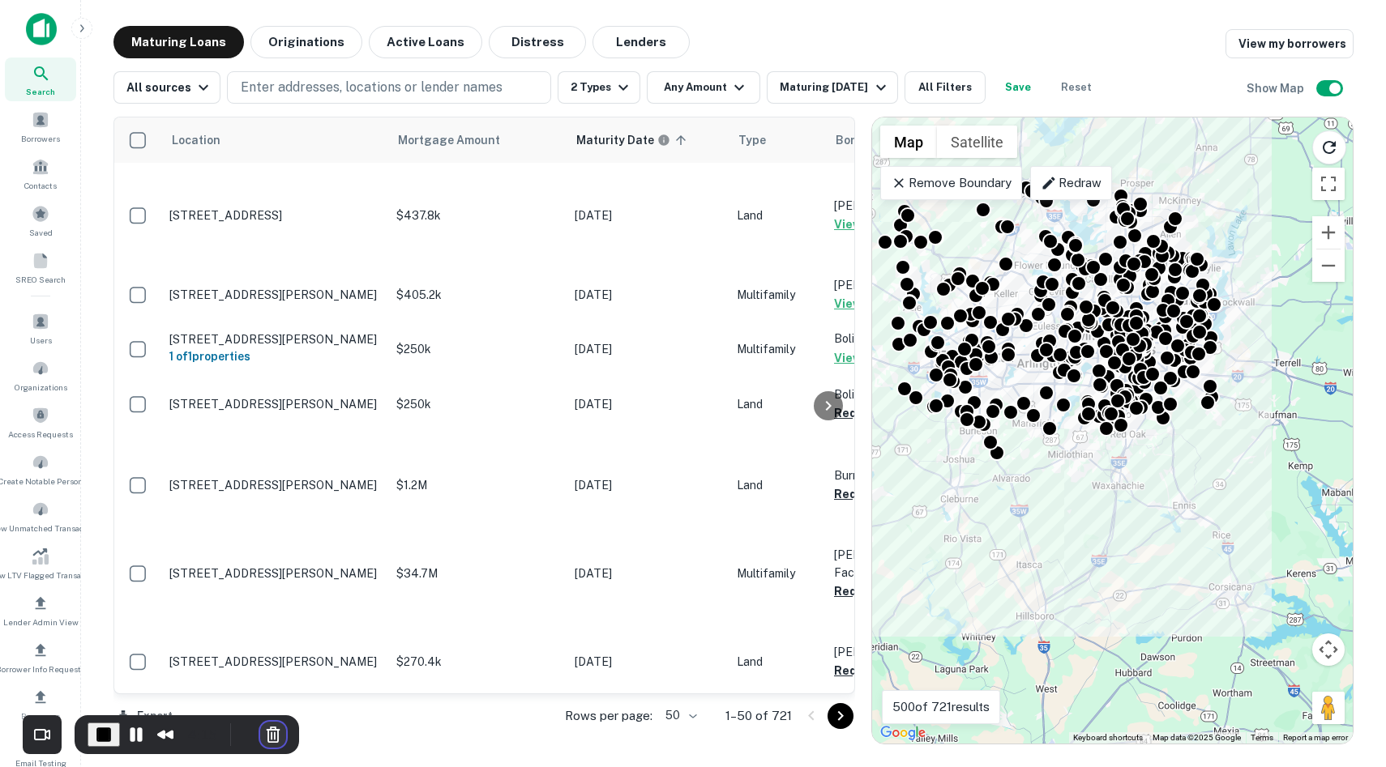
click at [275, 725] on button "Cancel Recording" at bounding box center [273, 735] width 26 height 26
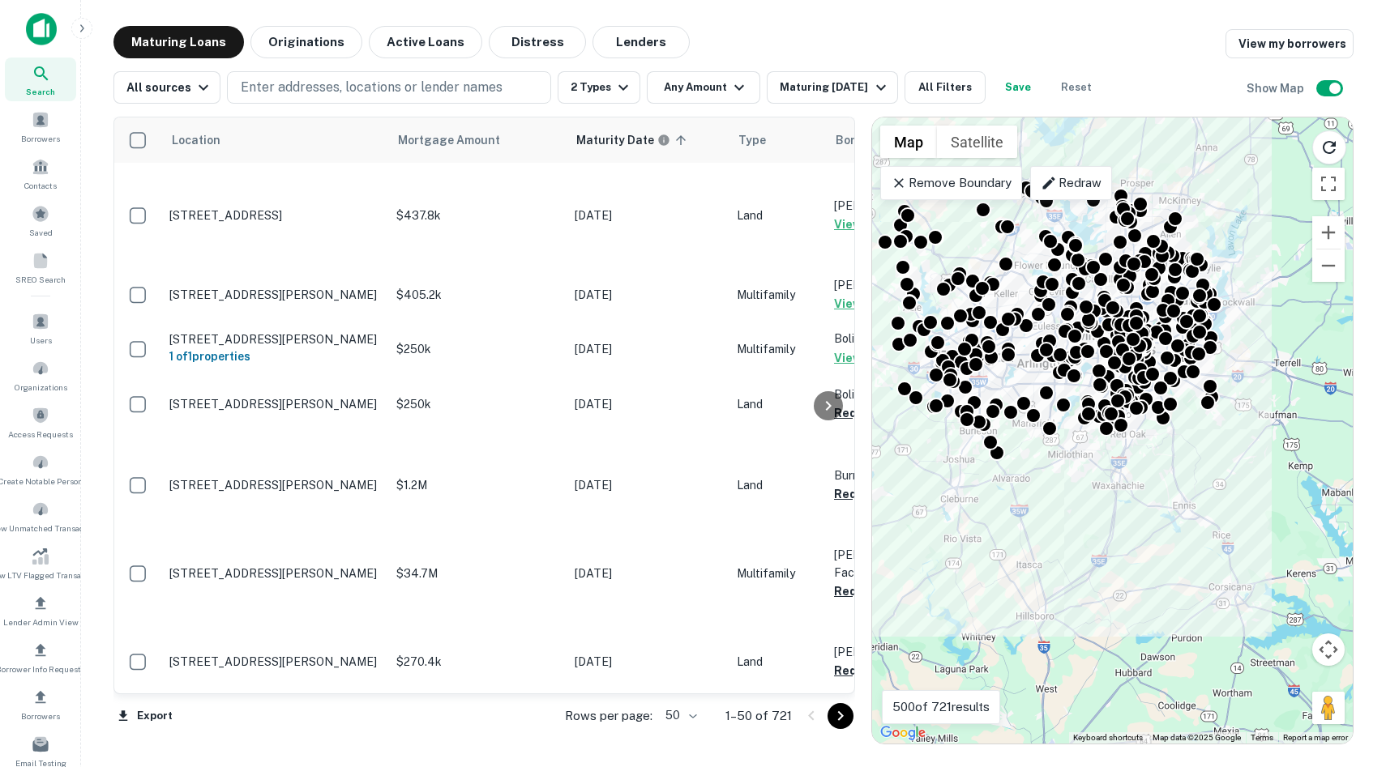
click at [51, 15] on img at bounding box center [41, 29] width 31 height 32
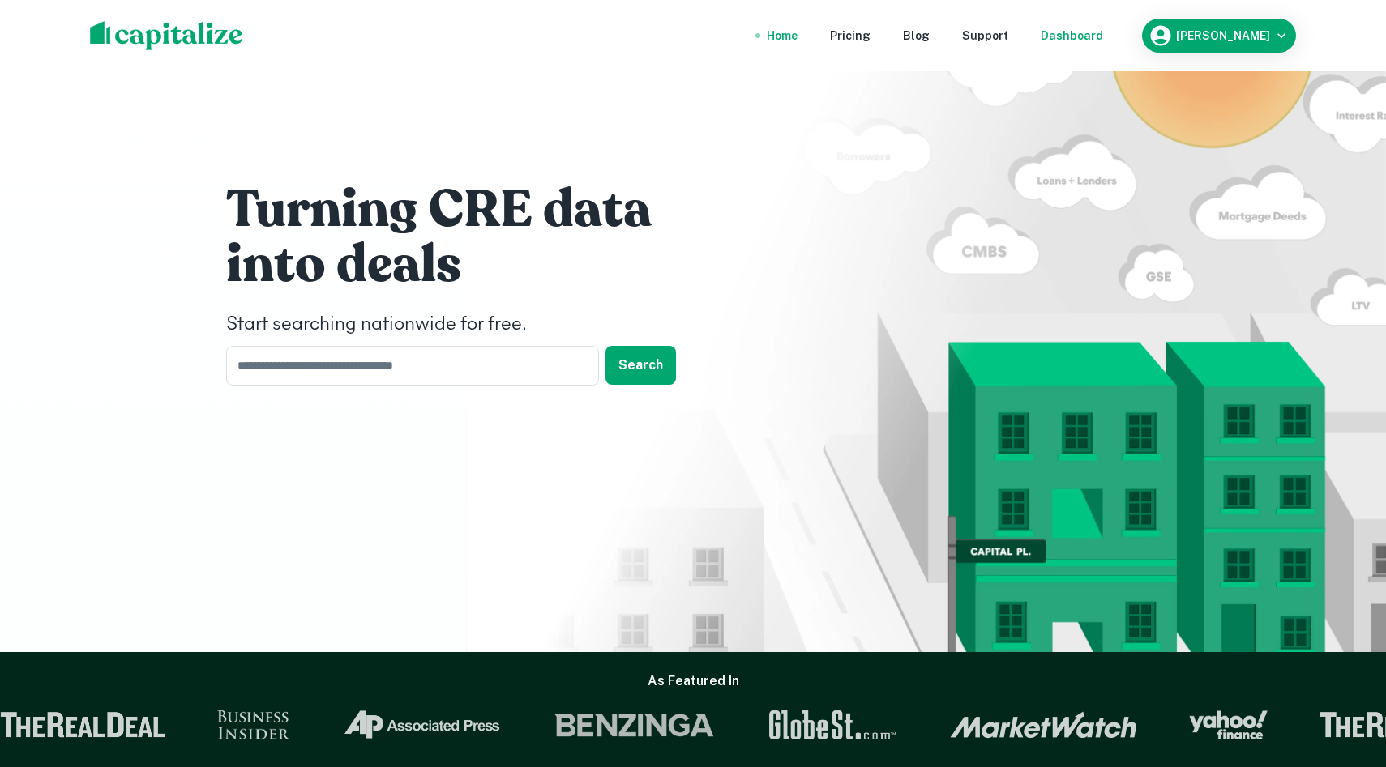
click at [1103, 32] on div "Dashboard" at bounding box center [1071, 36] width 62 height 18
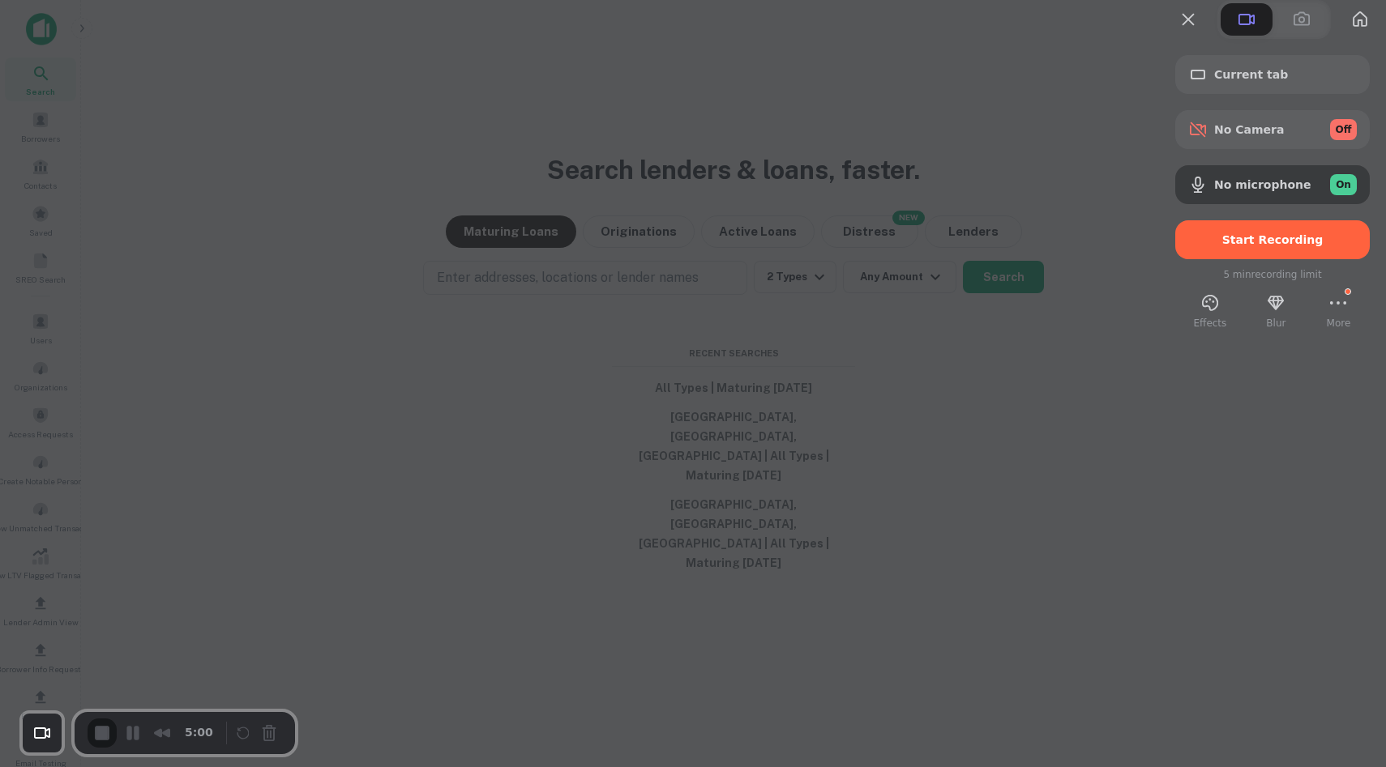
click at [1201, 259] on div "Start Recording" at bounding box center [1272, 239] width 194 height 39
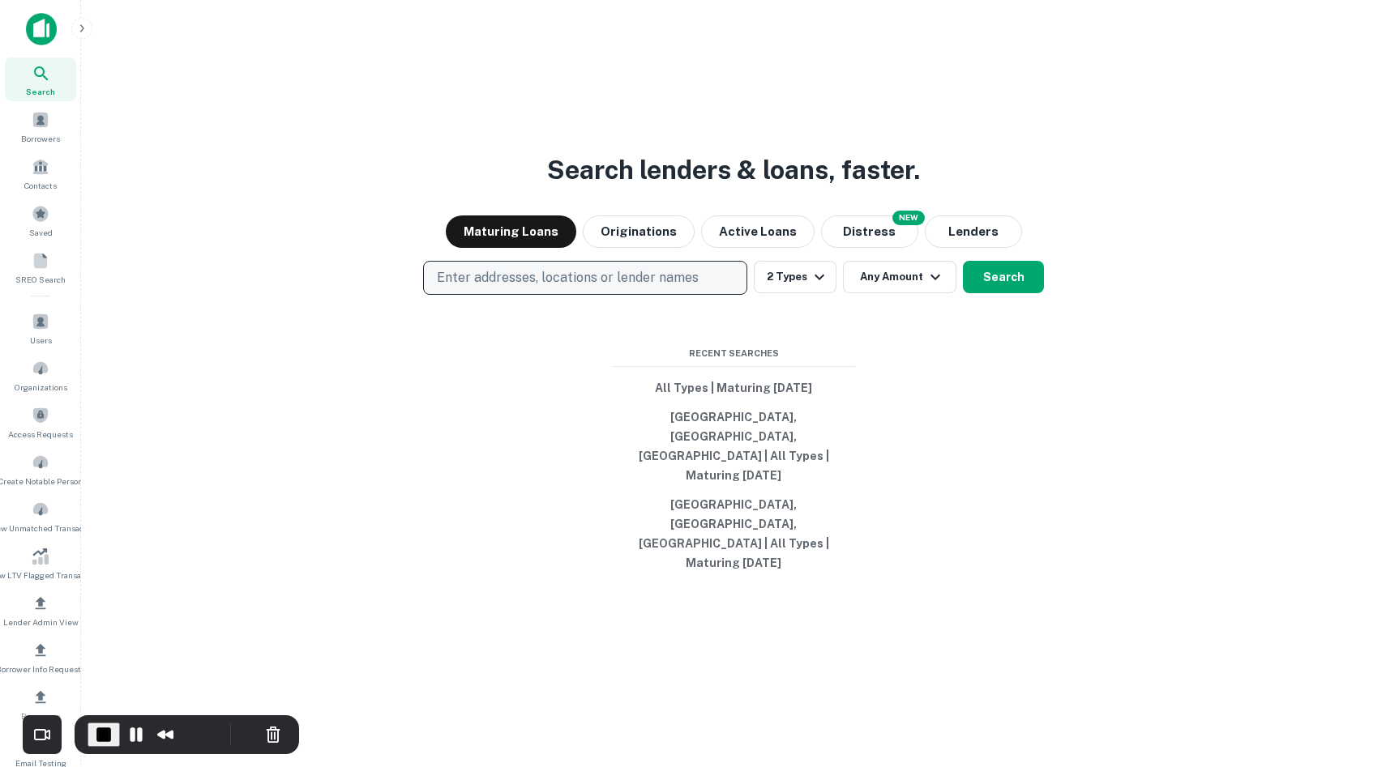
click at [626, 288] on p "Enter addresses, locations or lender names" at bounding box center [568, 277] width 262 height 19
type input "******"
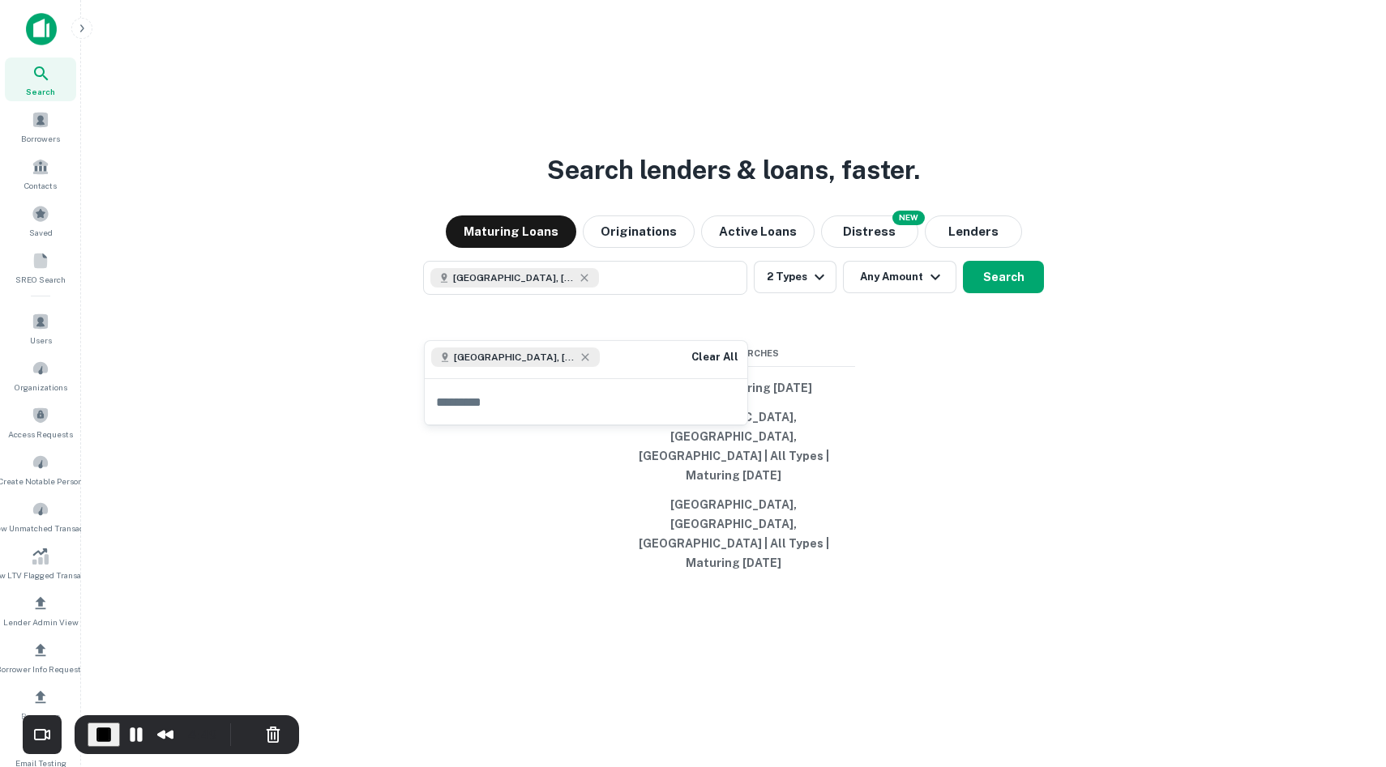
click at [520, 480] on div "Search lenders & loans, faster. Maturing Loans Originations Active Loans NEW Di…" at bounding box center [733, 422] width 1279 height 767
click at [784, 293] on button "2 Types" at bounding box center [795, 277] width 83 height 32
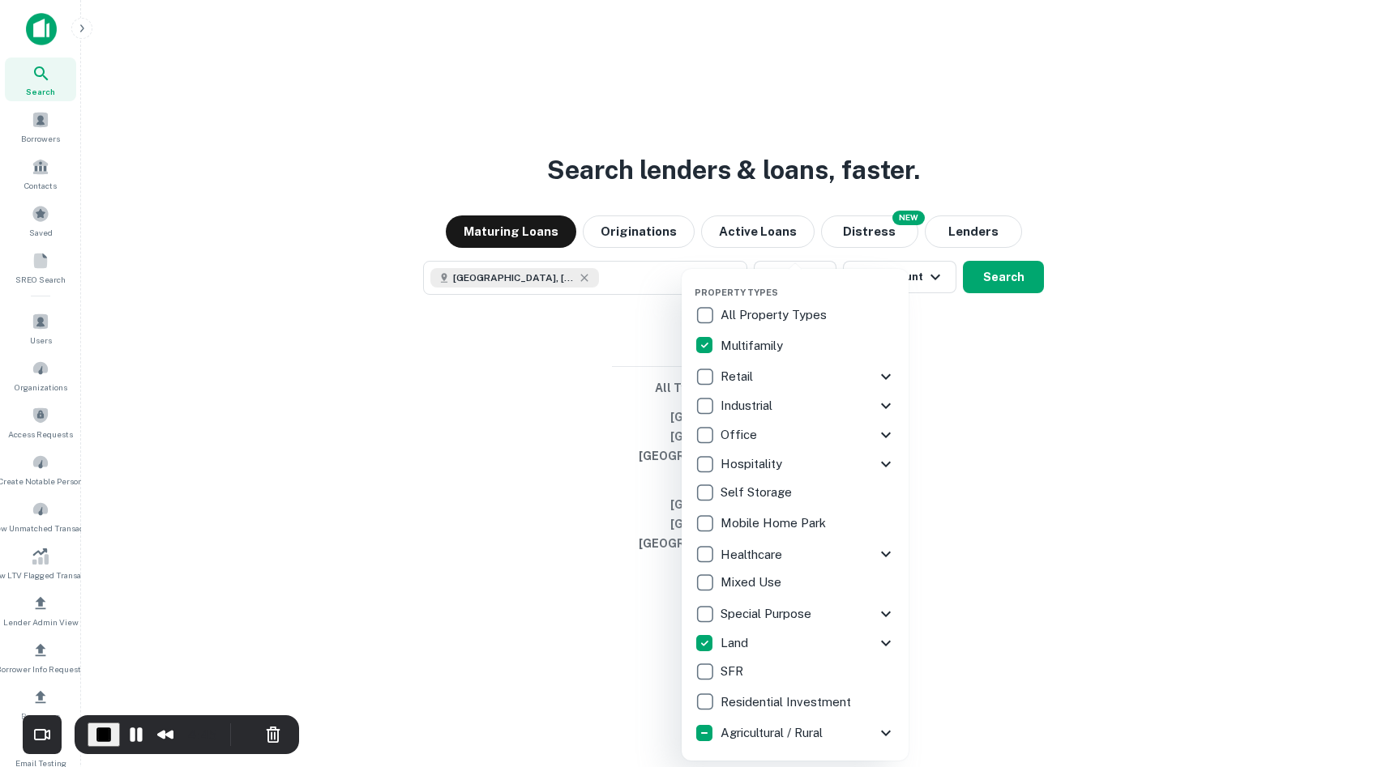
click at [982, 567] on div at bounding box center [693, 383] width 1386 height 767
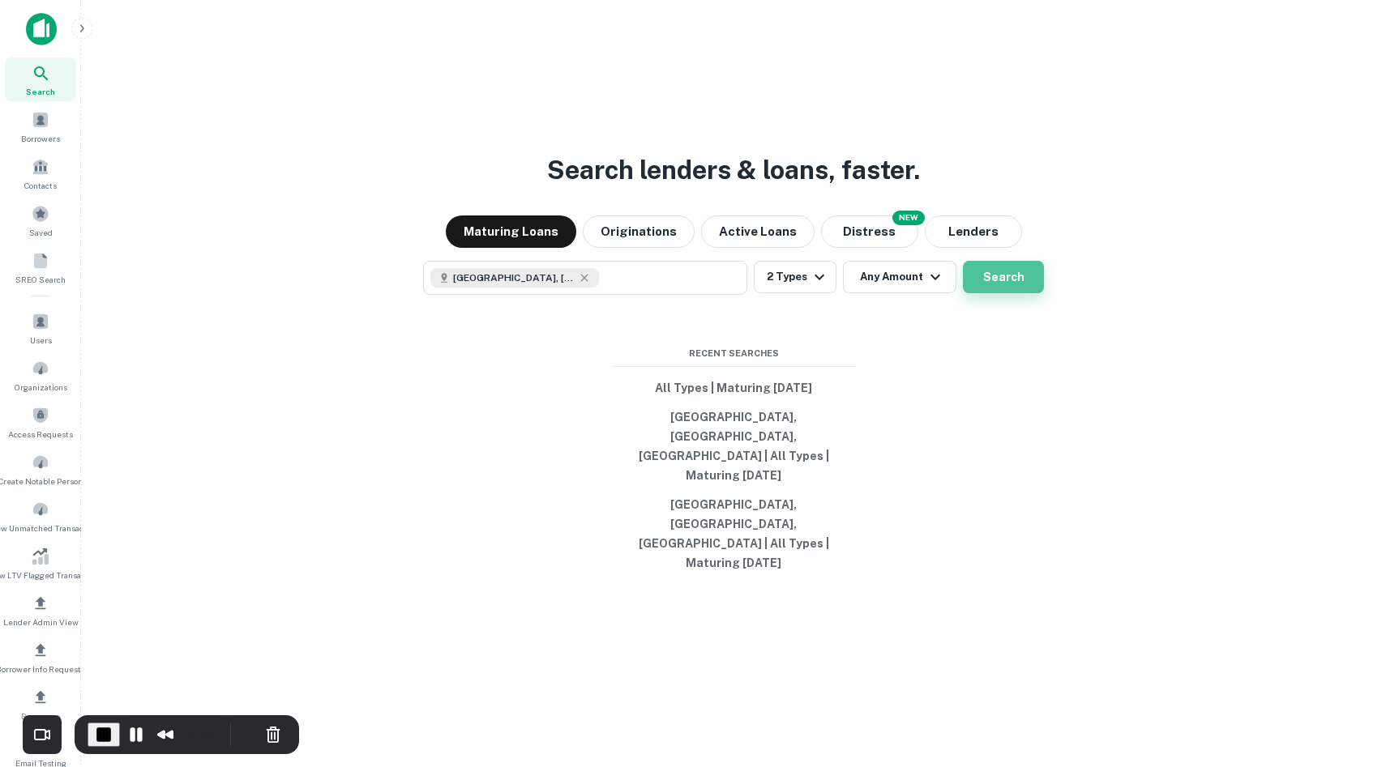
click at [1006, 293] on button "Search" at bounding box center [1003, 277] width 81 height 32
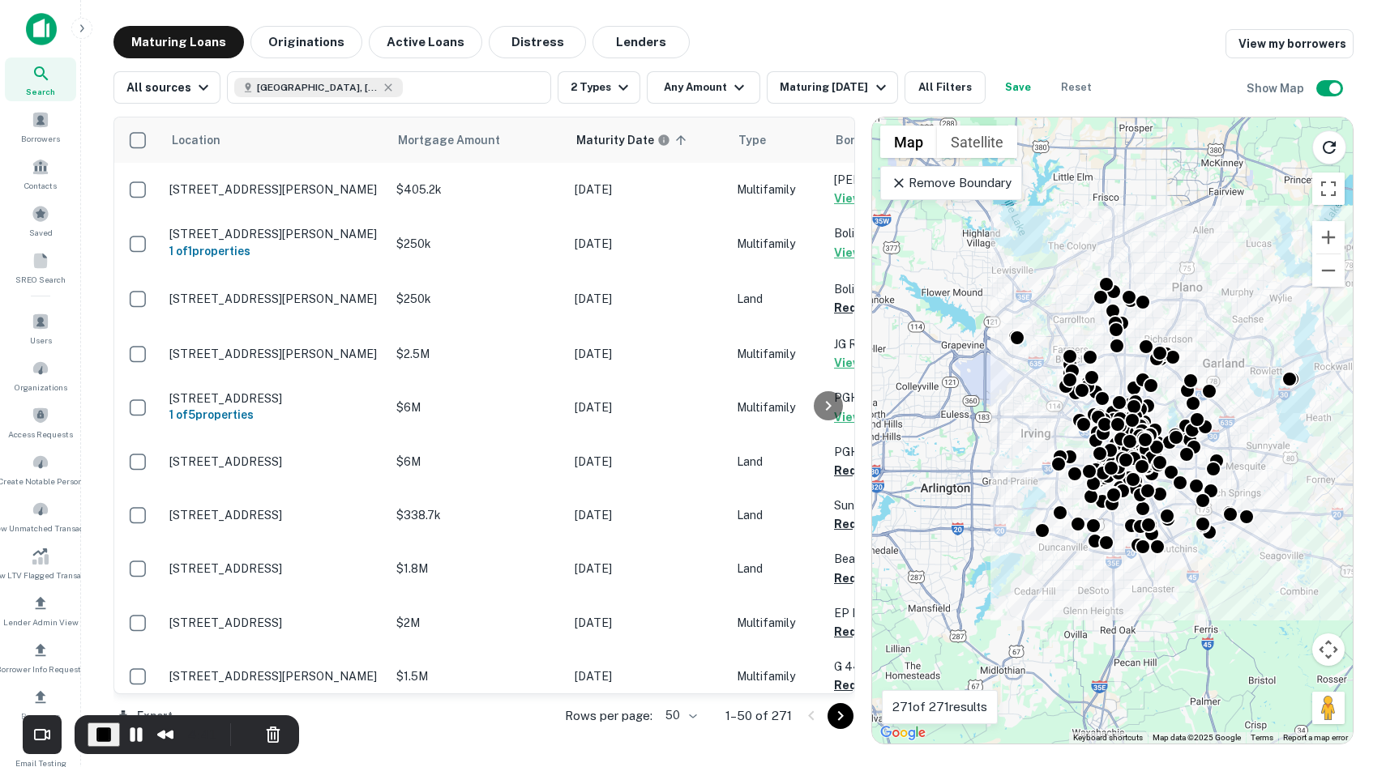
drag, startPoint x: 1030, startPoint y: 226, endPoint x: 1084, endPoint y: 224, distance: 54.3
click at [1085, 224] on div "To activate drag with keyboard, press Alt + Enter. Once in keyboard drag state,…" at bounding box center [1112, 431] width 481 height 626
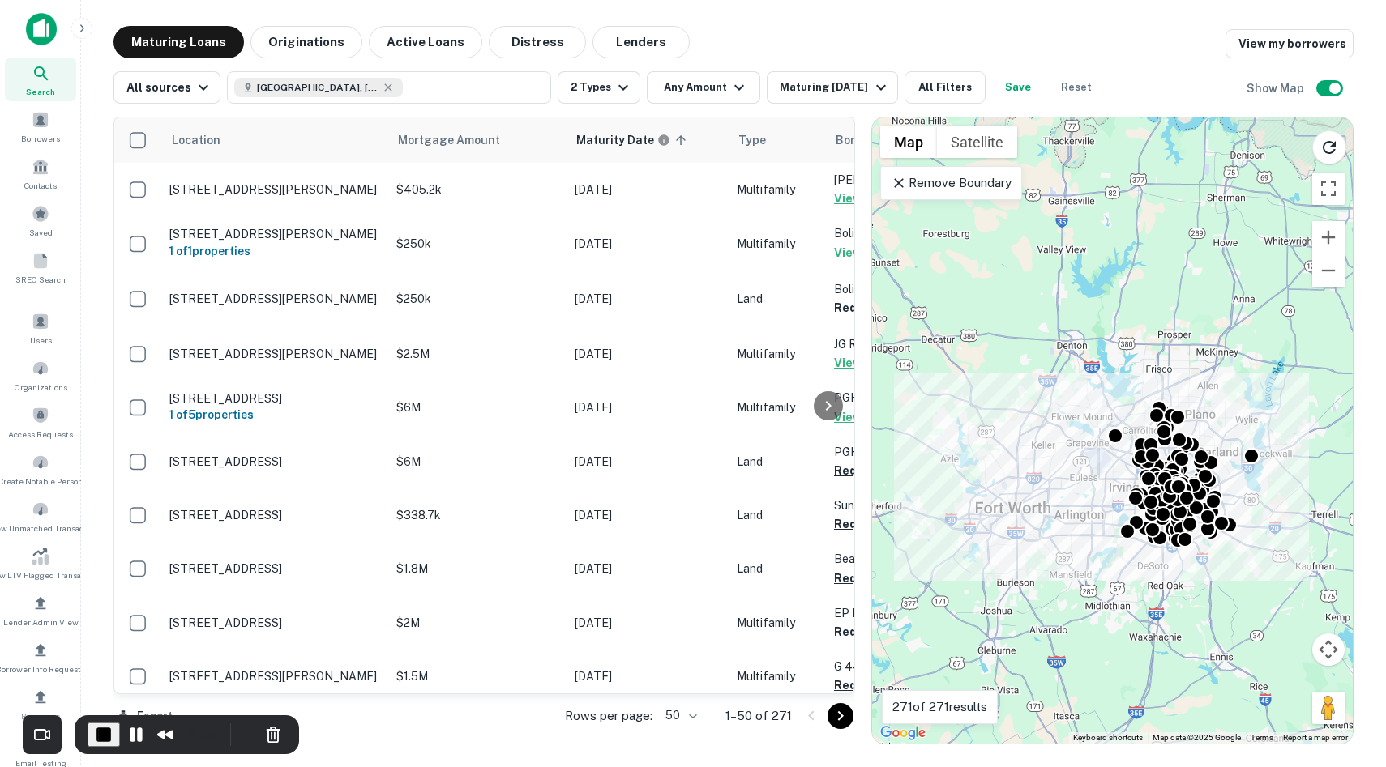
drag, startPoint x: 1138, startPoint y: 596, endPoint x: 1176, endPoint y: 565, distance: 49.0
click at [1177, 566] on div "To activate drag with keyboard, press Alt + Enter. Once in keyboard drag state,…" at bounding box center [1112, 431] width 481 height 626
click at [988, 186] on p "Remove Boundary" at bounding box center [951, 182] width 121 height 19
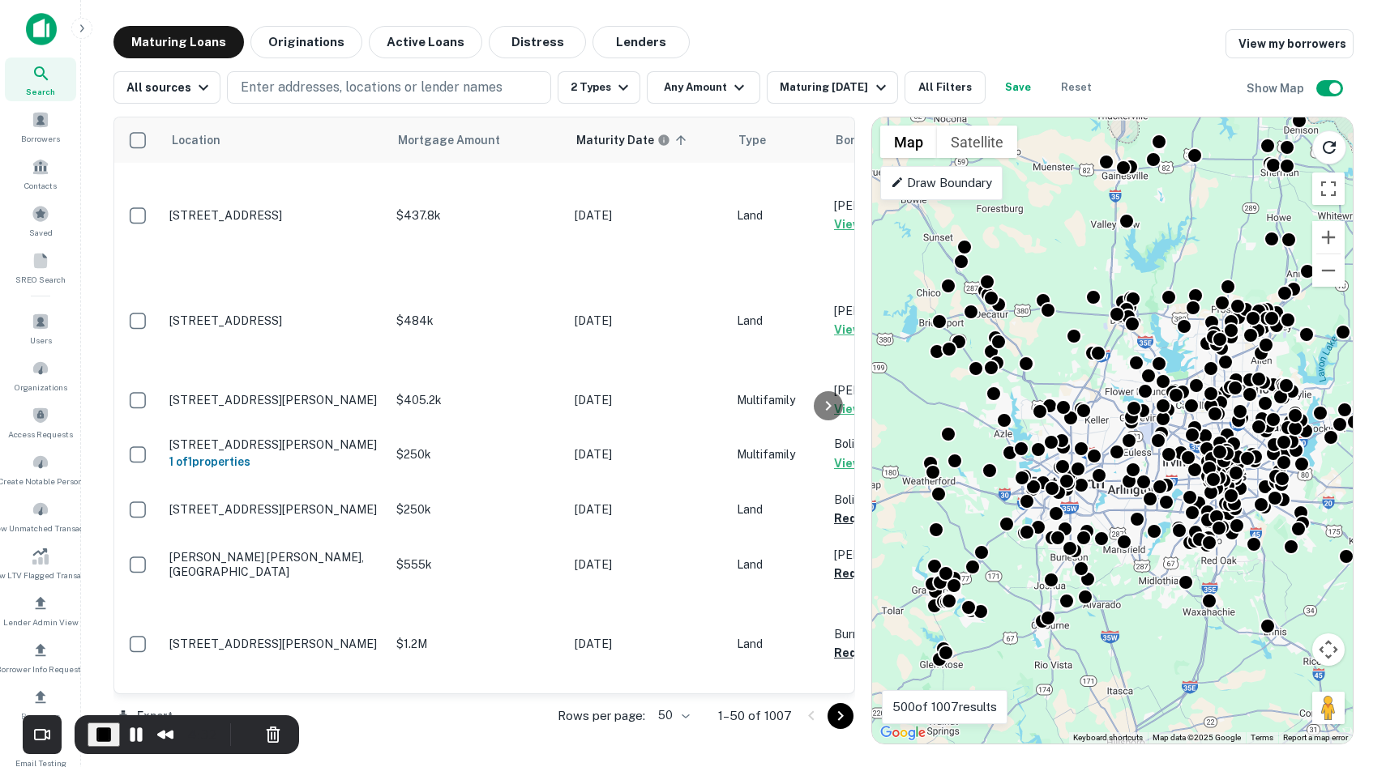
drag, startPoint x: 1117, startPoint y: 278, endPoint x: 1170, endPoint y: 254, distance: 57.7
click at [1173, 254] on div "To activate drag with keyboard, press Alt + Enter. Once in keyboard drag state,…" at bounding box center [1112, 431] width 481 height 626
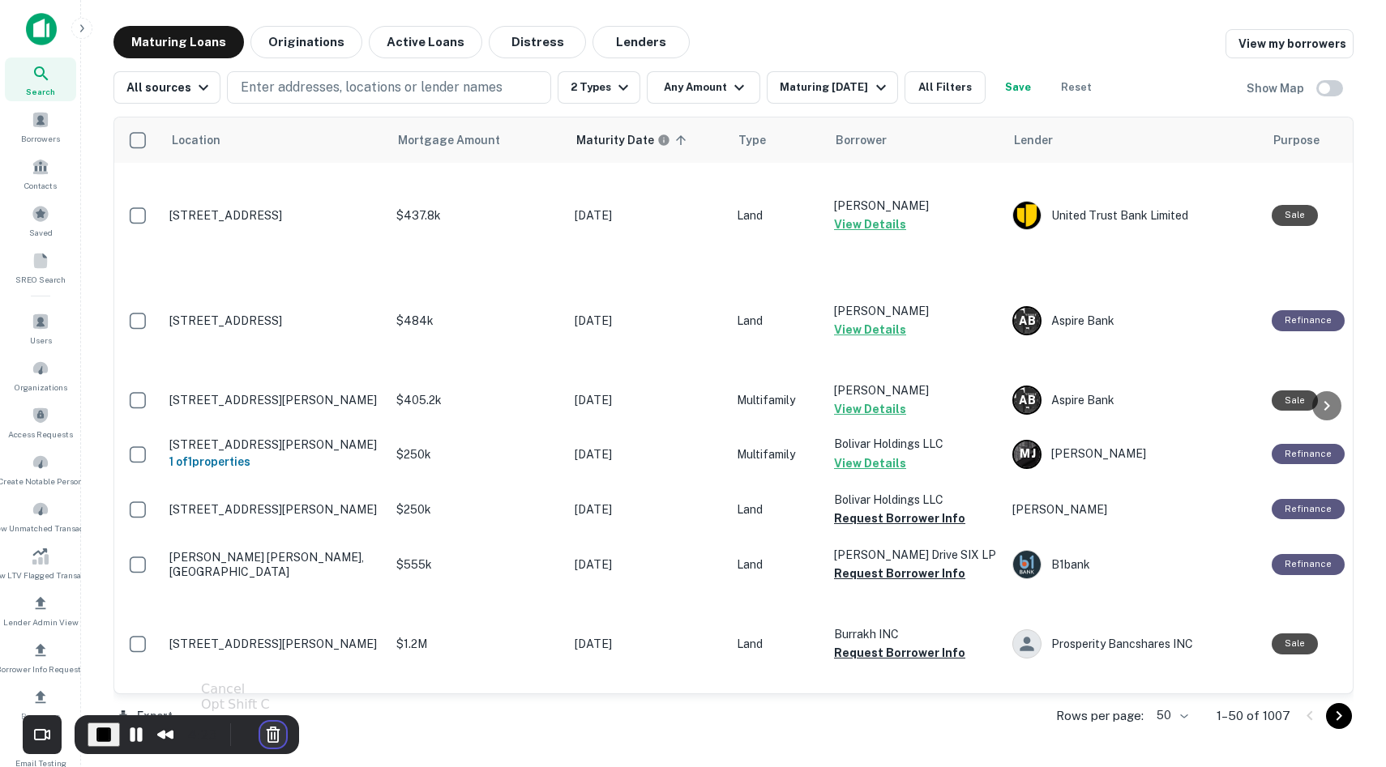
click at [277, 724] on button "Cancel Recording" at bounding box center [273, 735] width 26 height 26
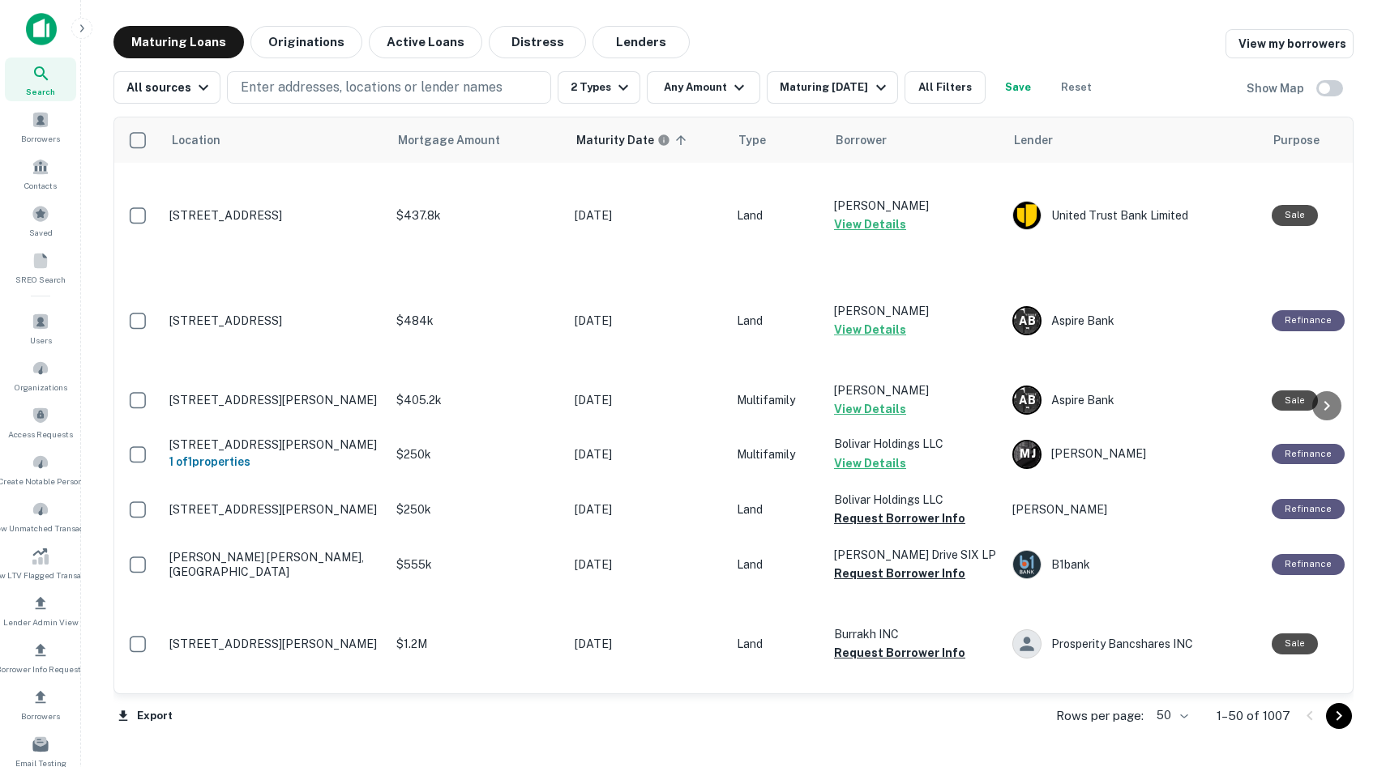
click at [37, 30] on img at bounding box center [41, 29] width 31 height 32
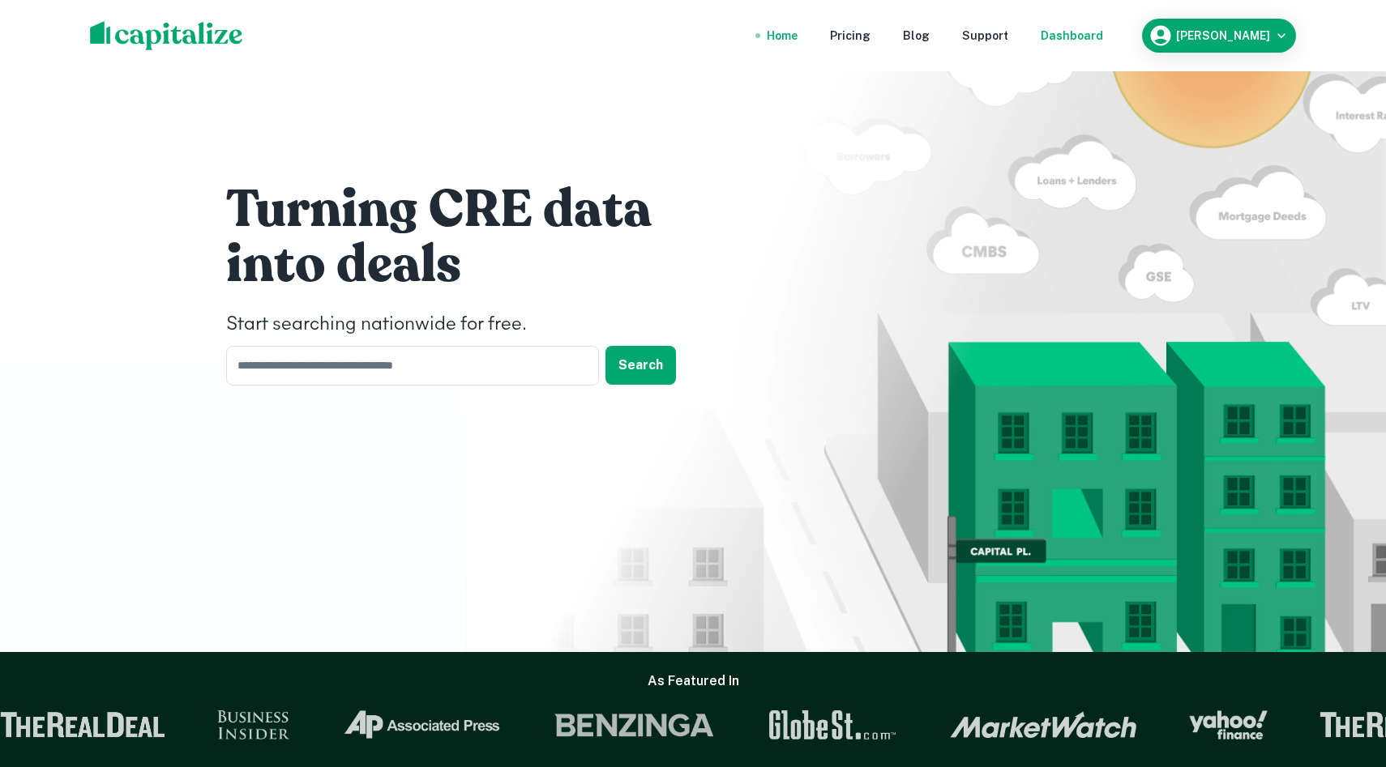
click at [1096, 29] on div "Dashboard" at bounding box center [1071, 36] width 62 height 18
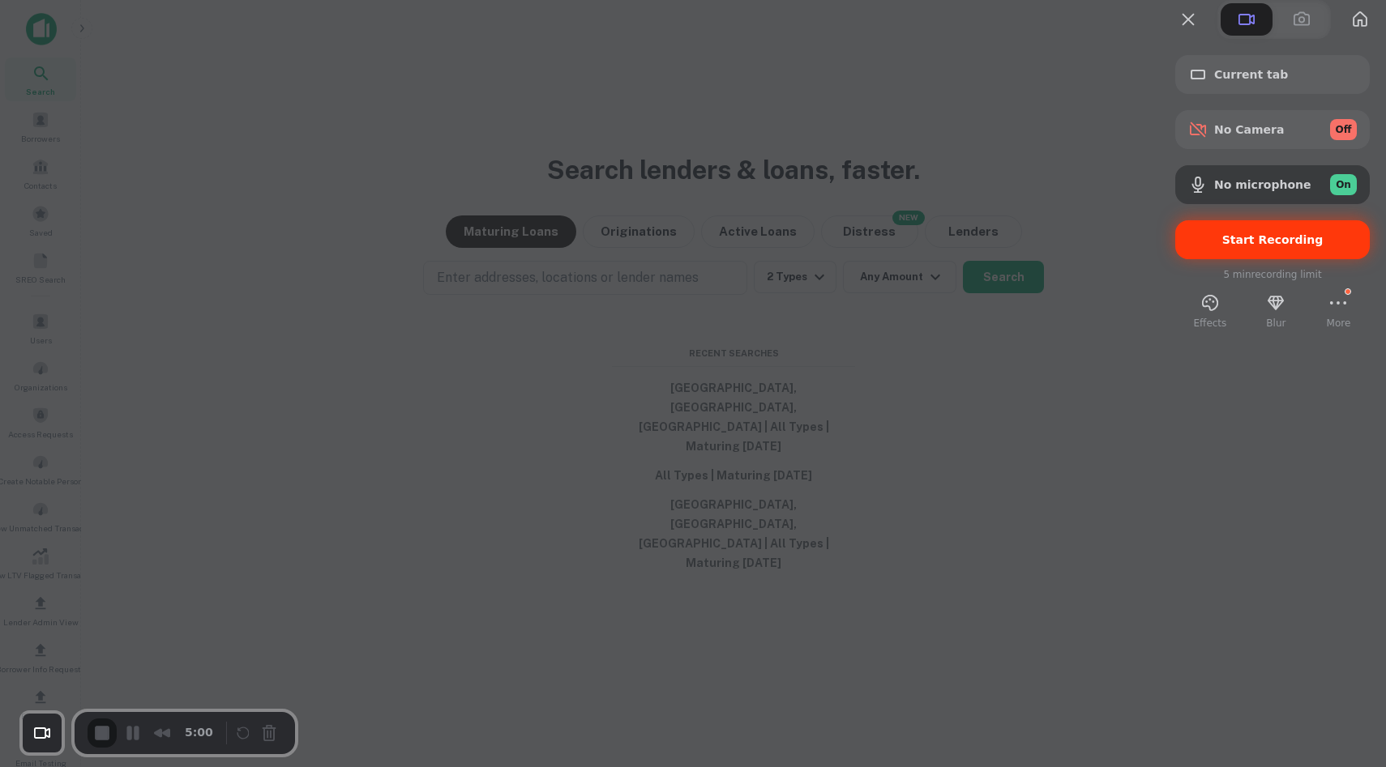
click at [1258, 259] on div "Start Recording" at bounding box center [1272, 239] width 194 height 39
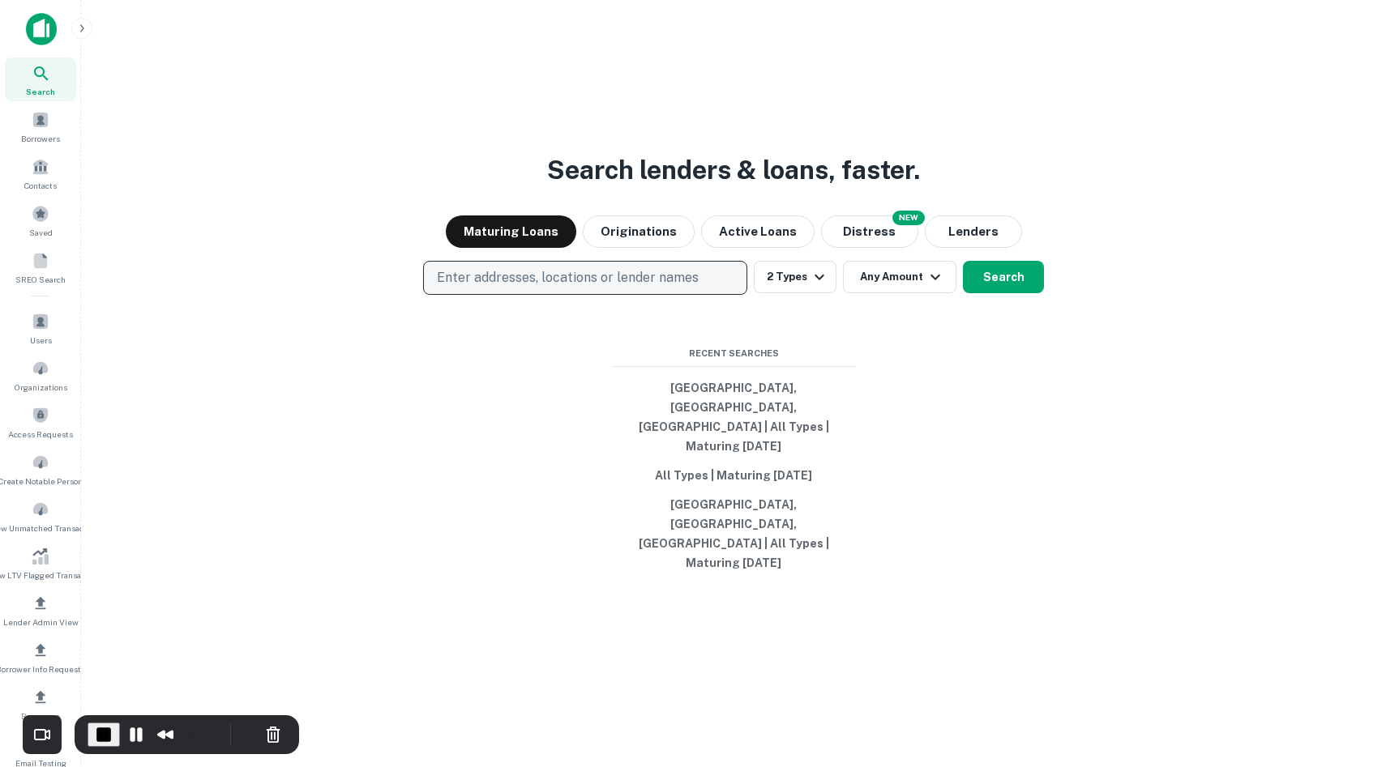
click at [636, 288] on p "Enter addresses, locations or lender names" at bounding box center [568, 277] width 262 height 19
type input "******"
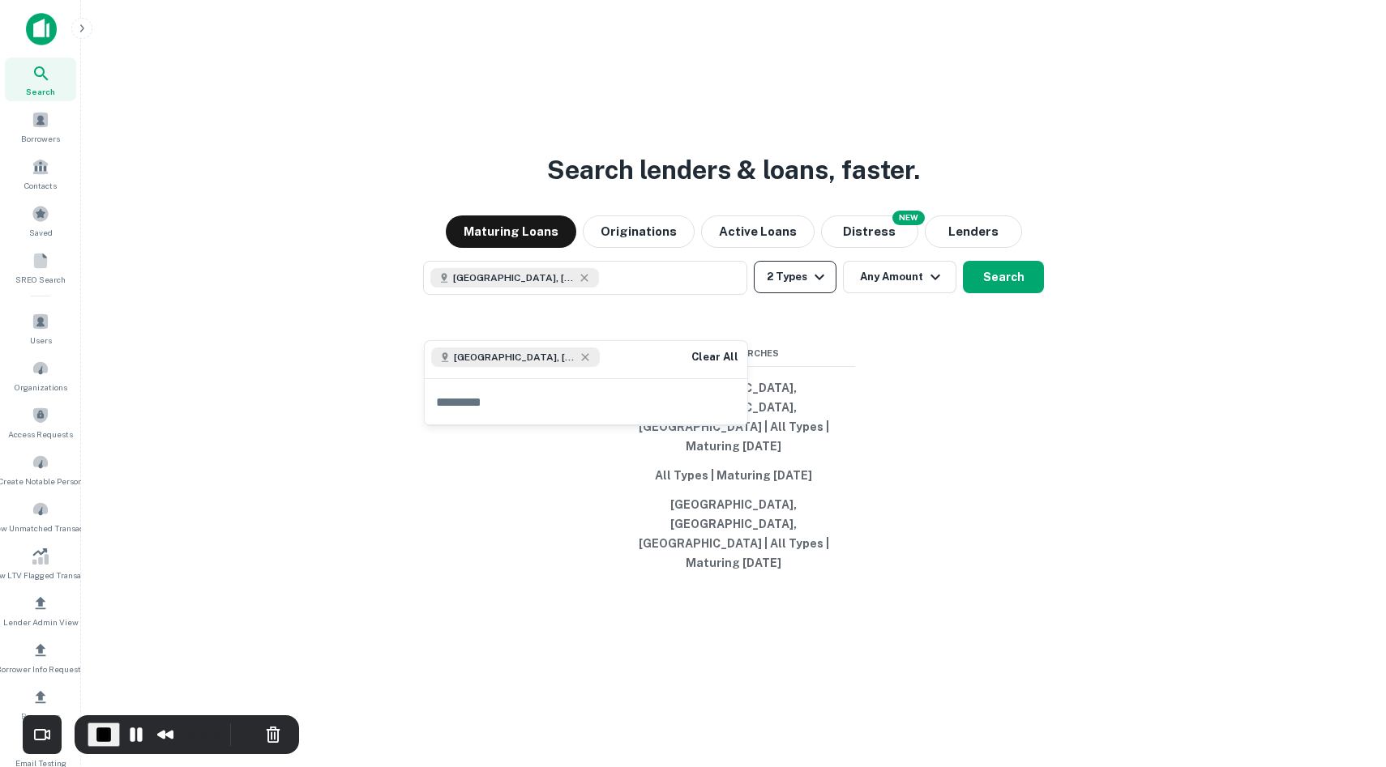
click at [831, 293] on button "2 Types" at bounding box center [795, 277] width 83 height 32
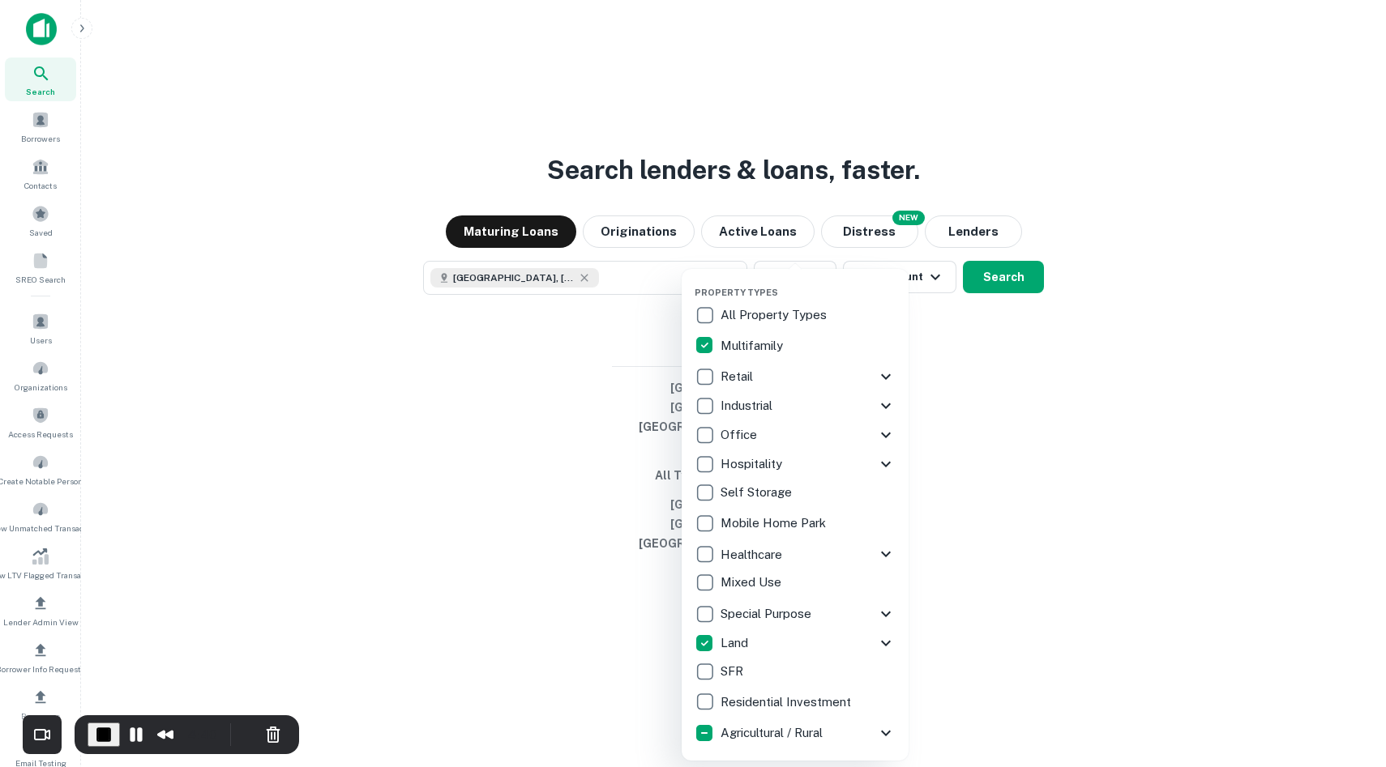
click at [1092, 484] on div at bounding box center [693, 383] width 1386 height 767
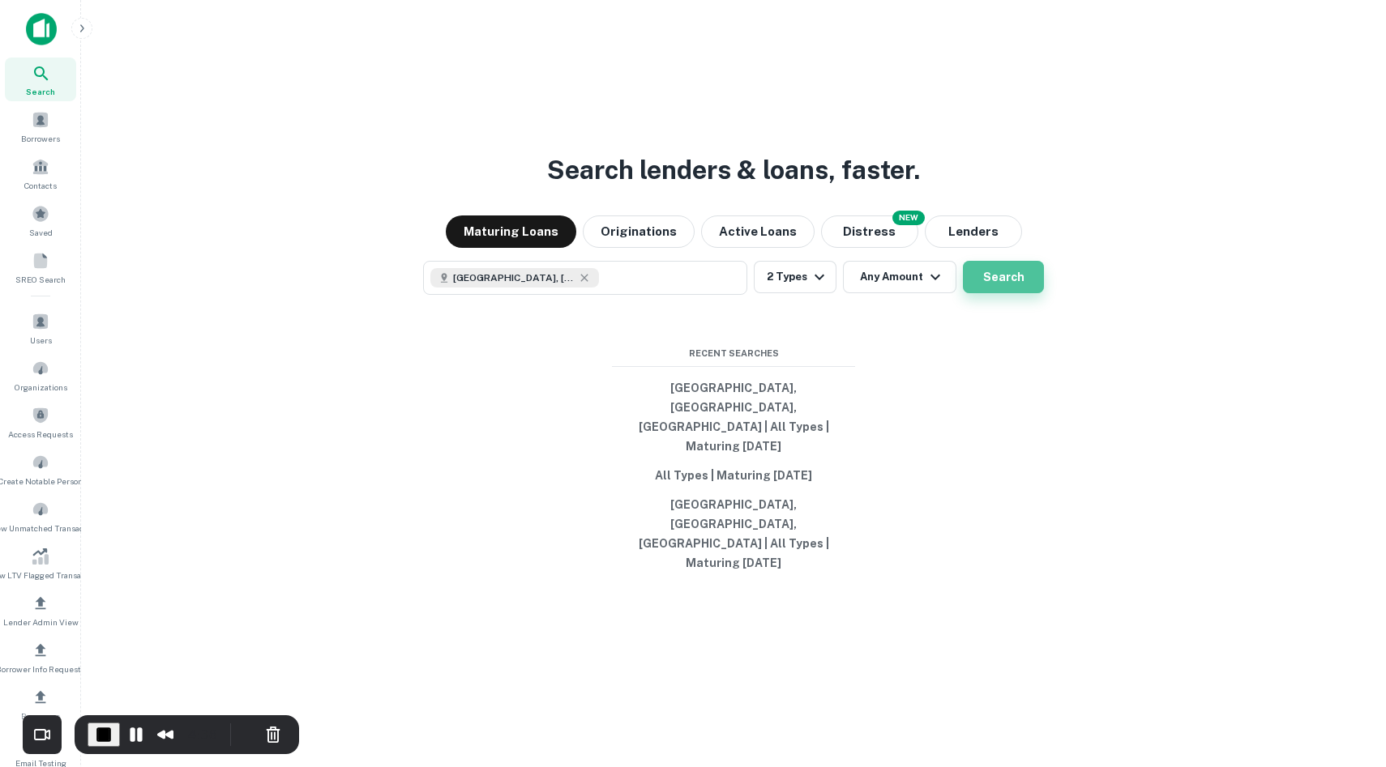
click at [981, 293] on button "Search" at bounding box center [1003, 277] width 81 height 32
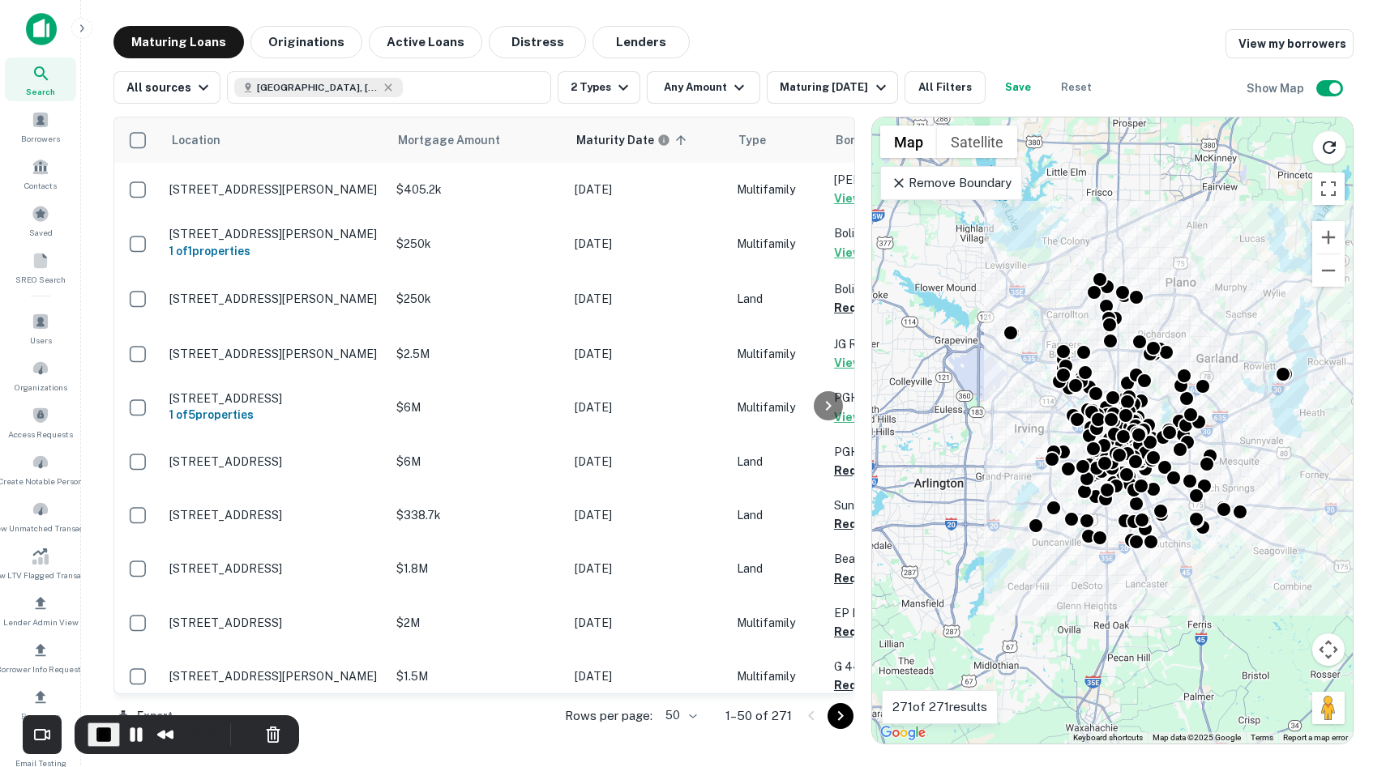
drag, startPoint x: 1093, startPoint y: 242, endPoint x: 1146, endPoint y: 234, distance: 53.3
click at [1146, 234] on div "To activate drag with keyboard, press Alt + Enter. Once in keyboard drag state,…" at bounding box center [1112, 431] width 481 height 626
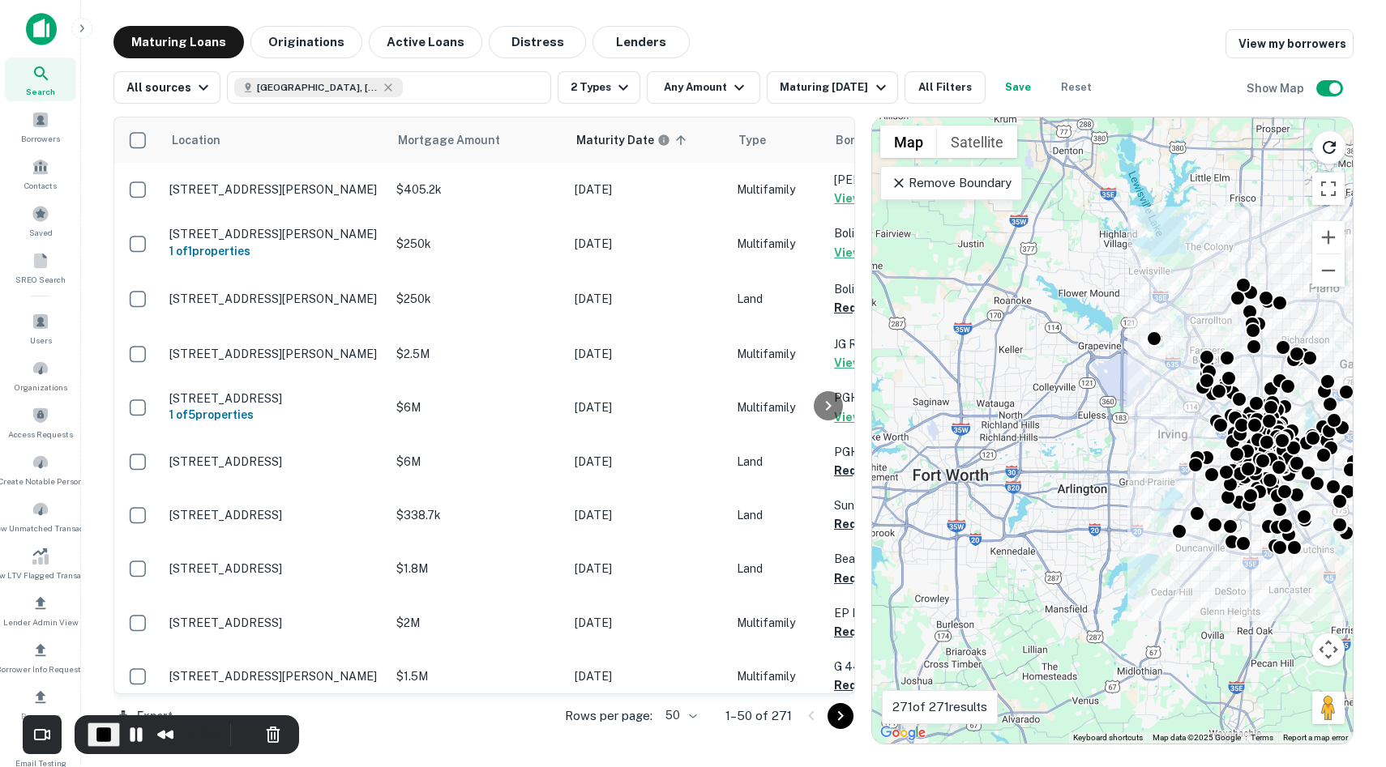
drag, startPoint x: 1005, startPoint y: 211, endPoint x: 1152, endPoint y: 218, distance: 146.9
click at [1152, 218] on div "To activate drag with keyboard, press Alt + Enter. Once in keyboard drag state,…" at bounding box center [1112, 431] width 481 height 626
click at [1001, 189] on p "Remove Boundary" at bounding box center [951, 182] width 121 height 19
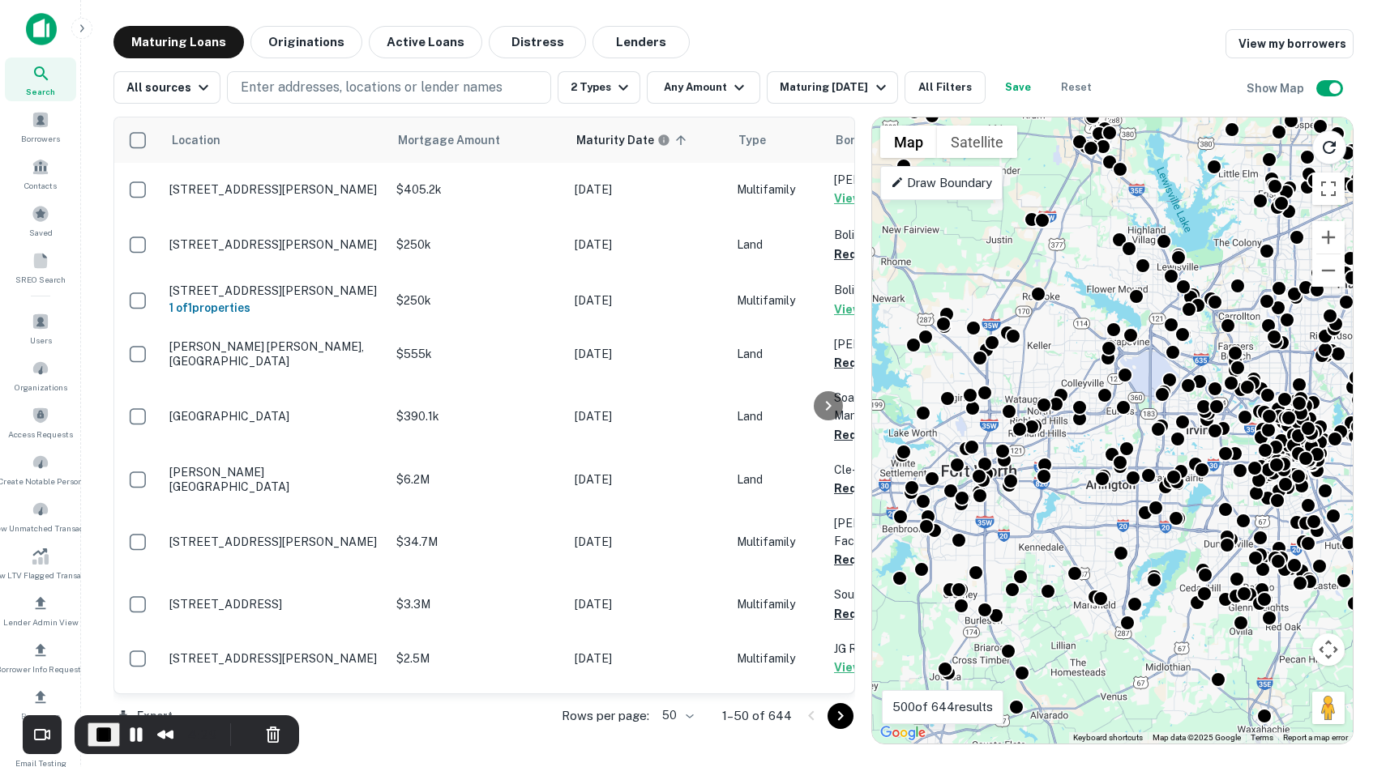
drag, startPoint x: 1043, startPoint y: 314, endPoint x: 1067, endPoint y: 318, distance: 24.6
click at [1067, 318] on div "To activate drag with keyboard, press Alt + Enter. Once in keyboard drag state,…" at bounding box center [1112, 431] width 481 height 626
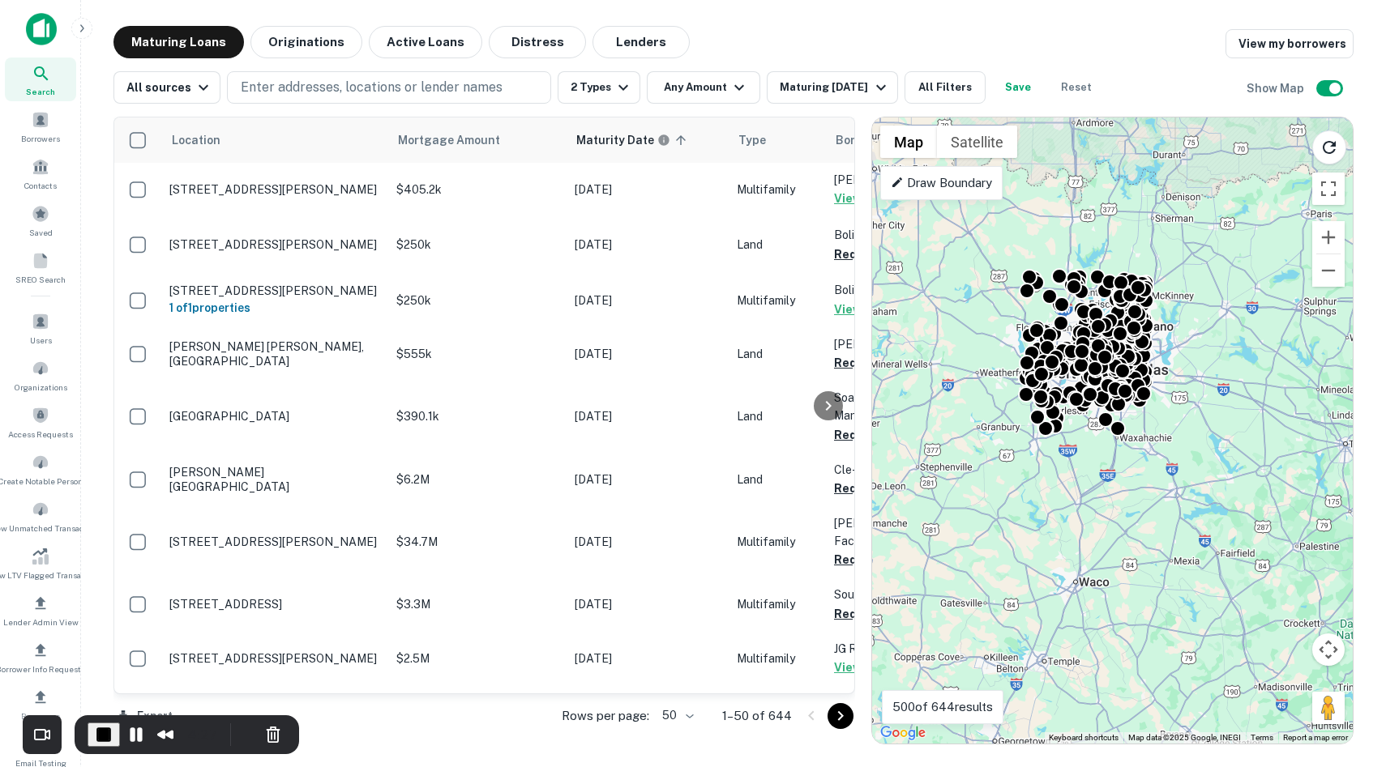
click at [983, 186] on p "Draw Boundary" at bounding box center [941, 182] width 101 height 19
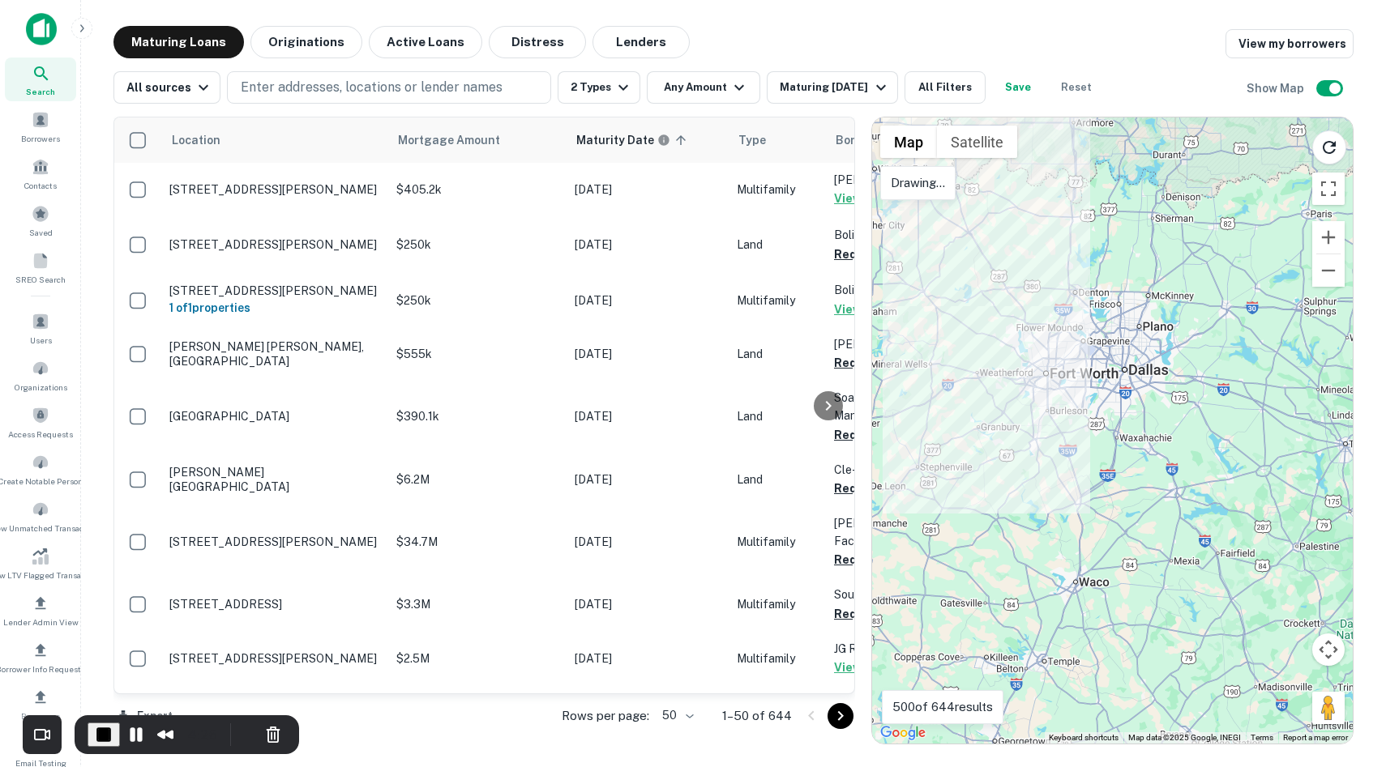
click at [1058, 316] on div at bounding box center [1112, 431] width 481 height 626
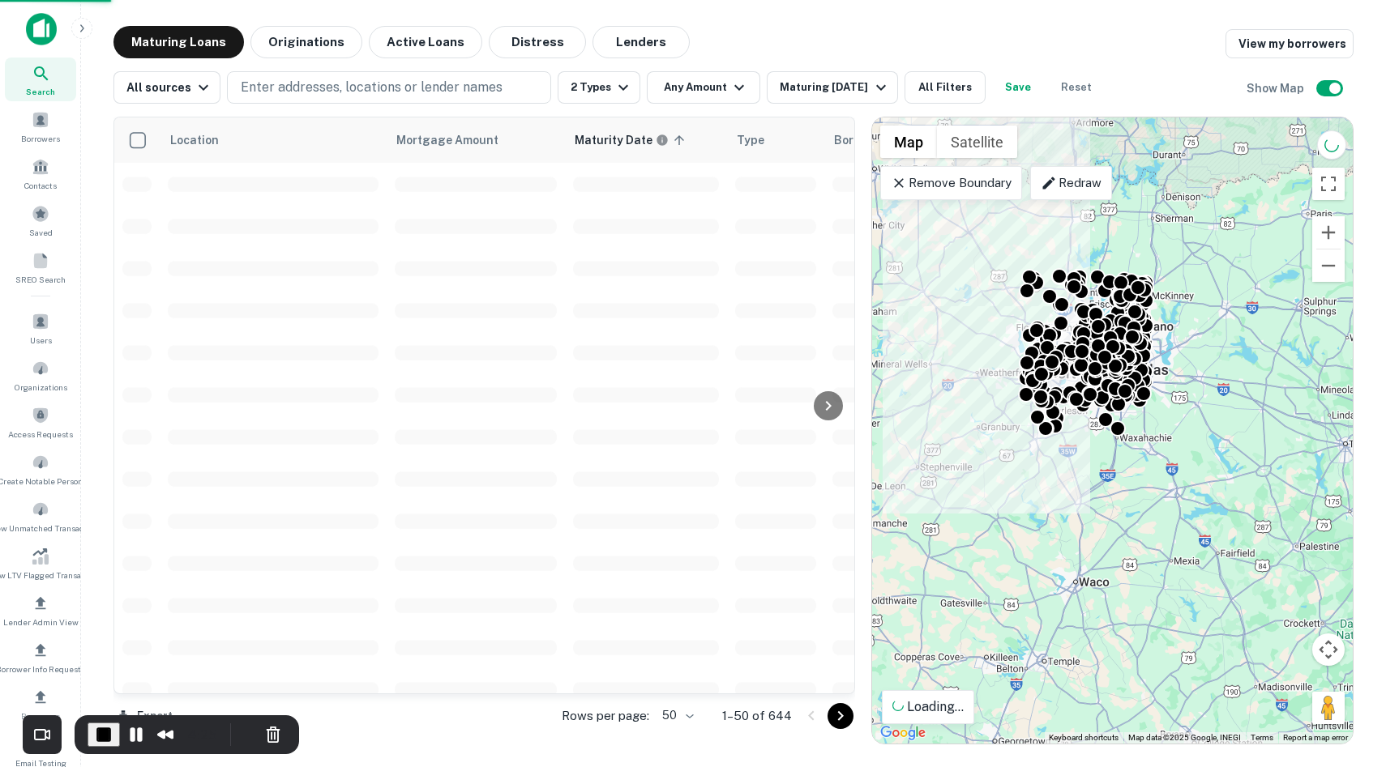
click at [962, 181] on p "Remove Boundary" at bounding box center [951, 182] width 121 height 19
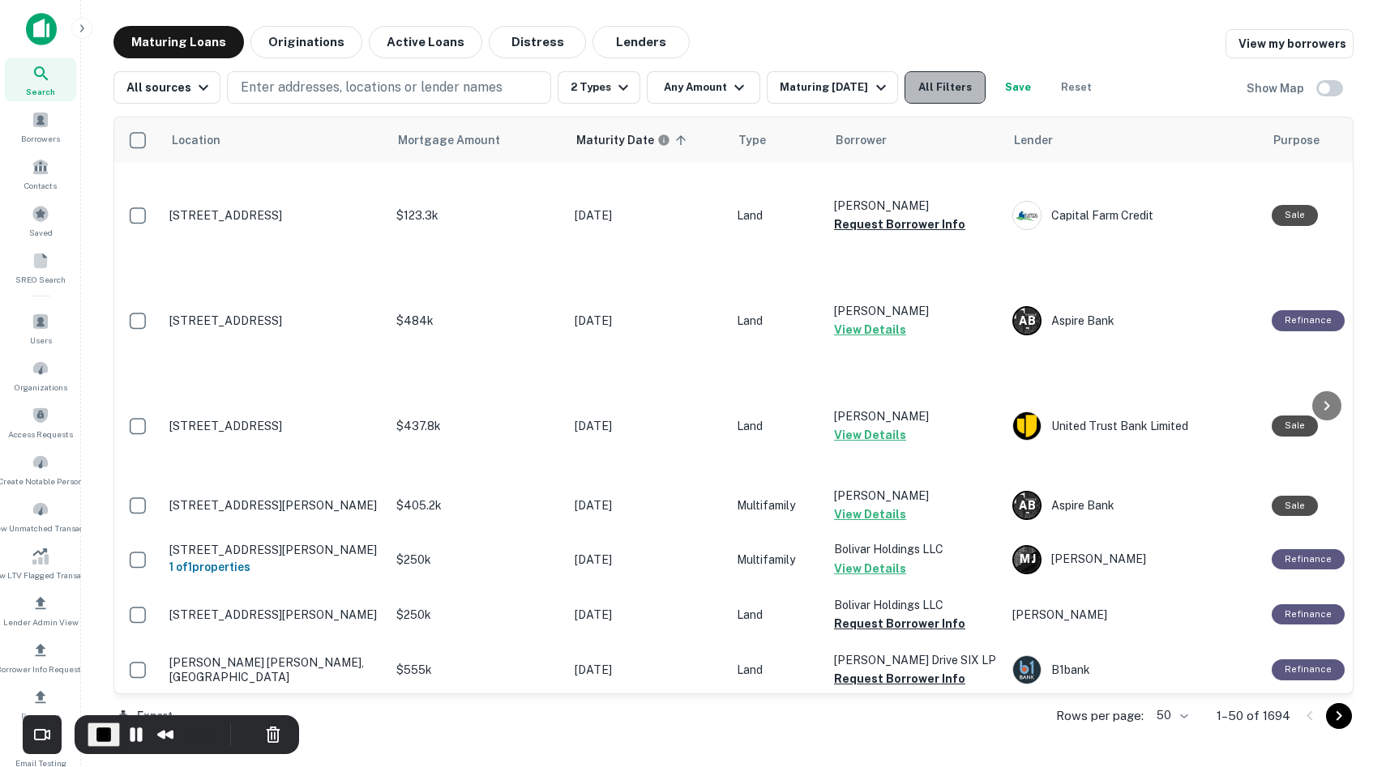
click at [951, 91] on button "All Filters" at bounding box center [944, 87] width 81 height 32
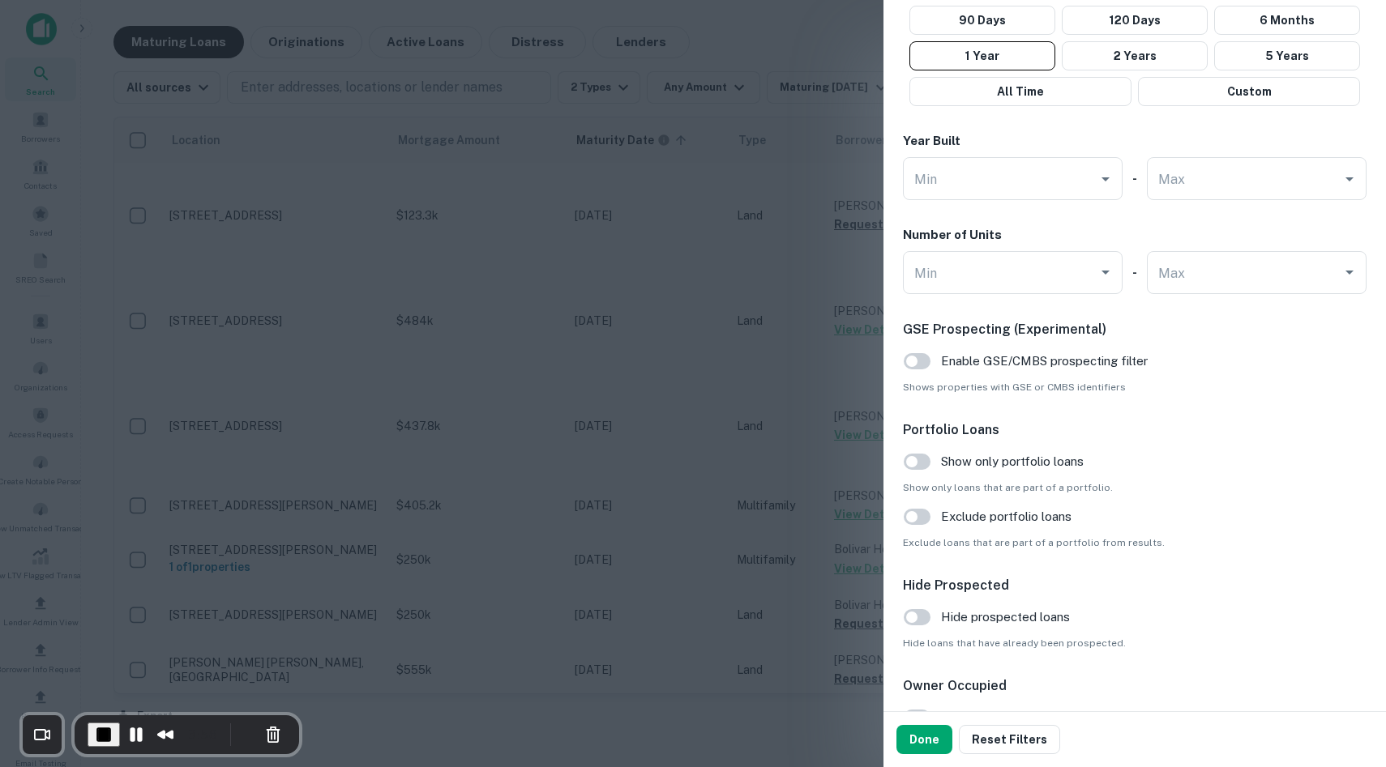
scroll to position [1512, 0]
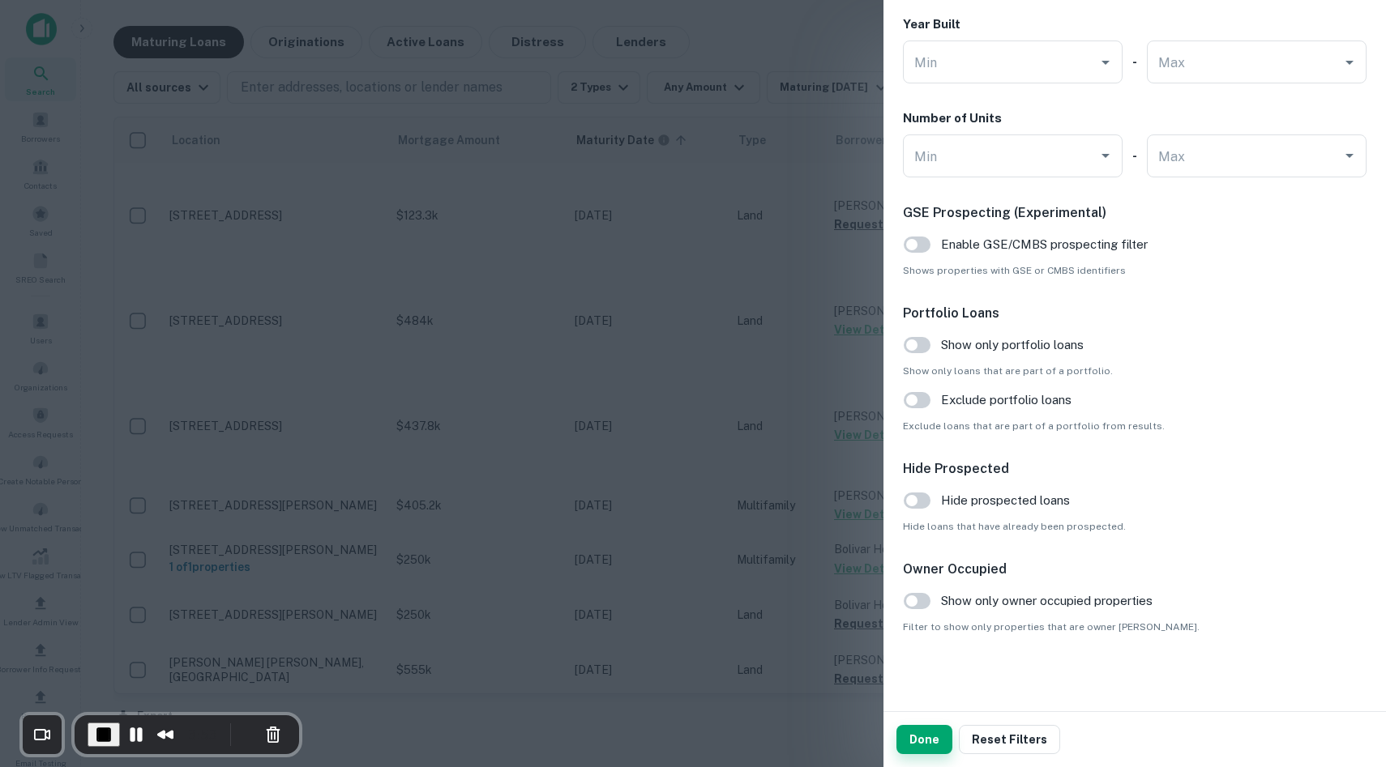
click at [927, 741] on button "Done" at bounding box center [924, 739] width 56 height 29
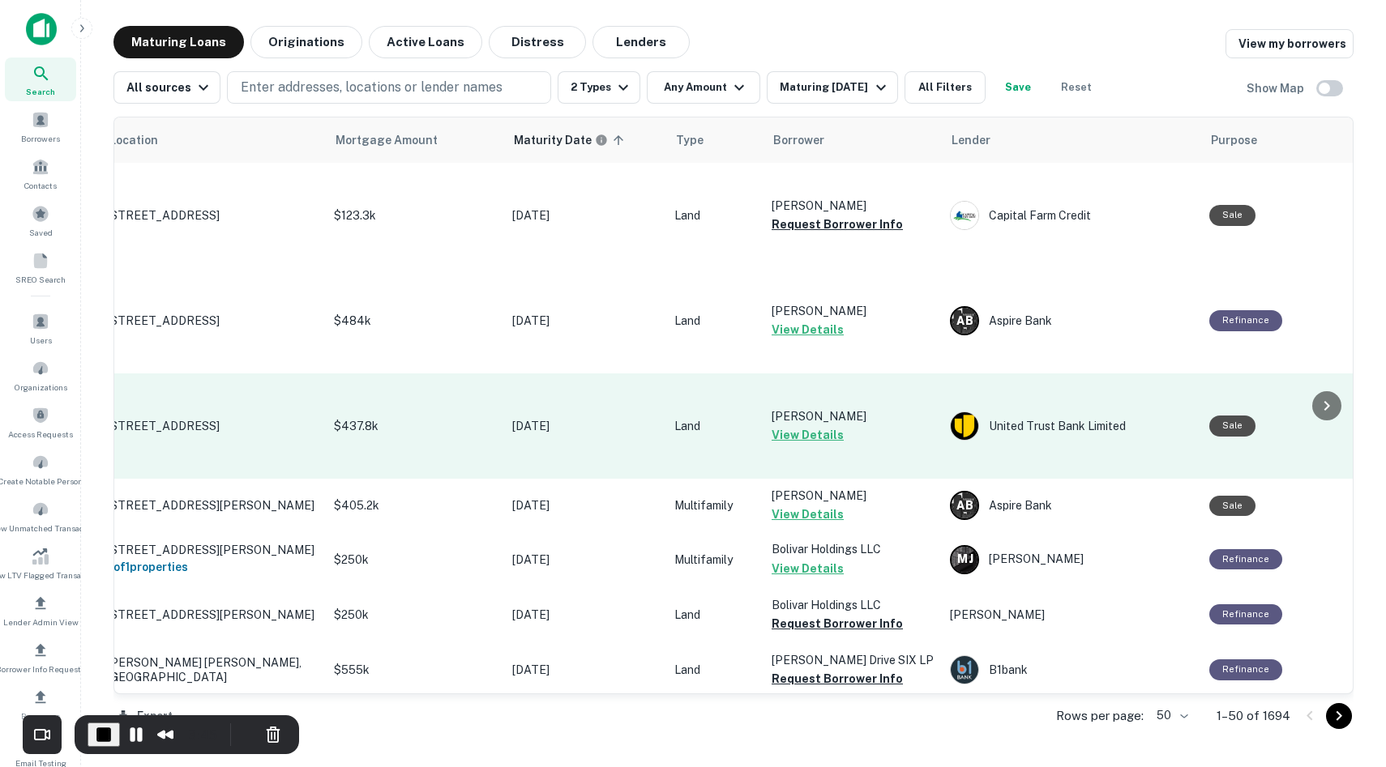
scroll to position [0, 86]
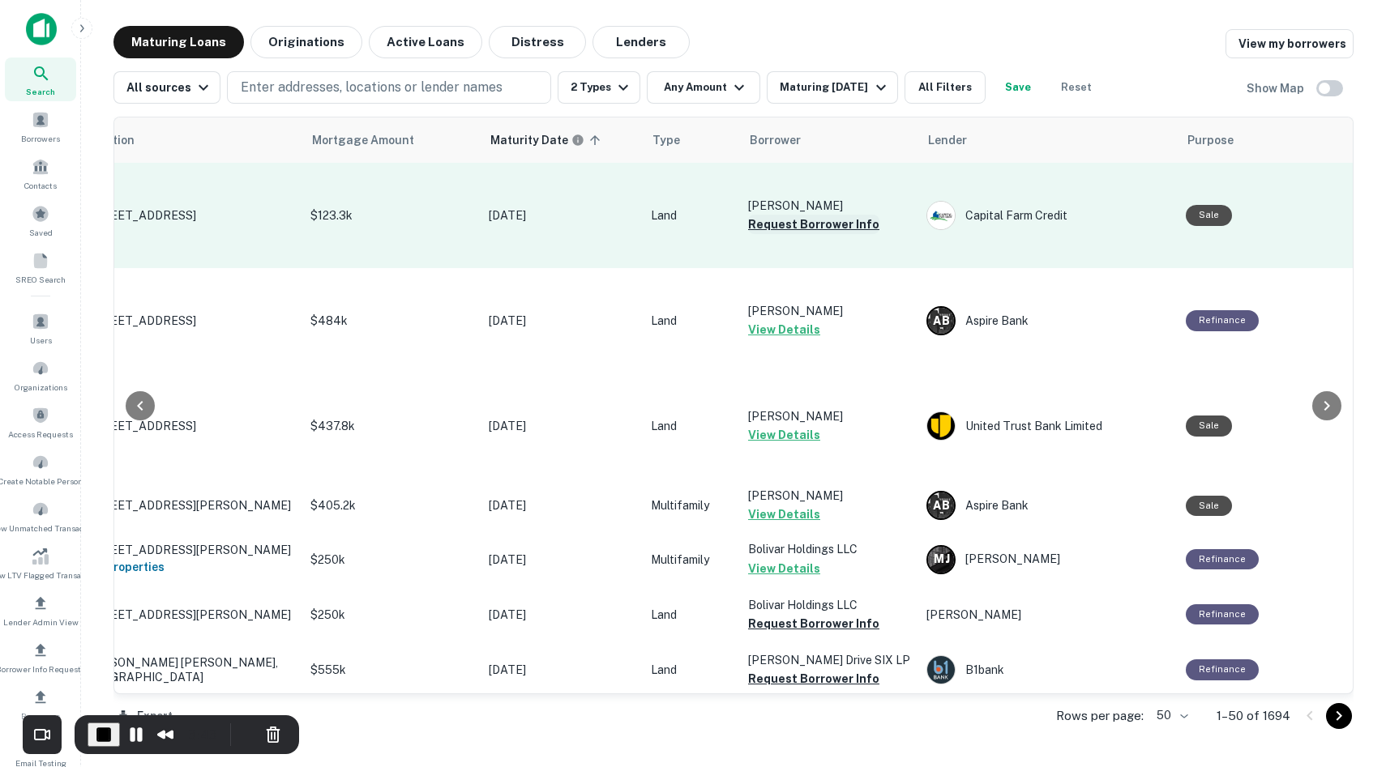
click at [794, 229] on button "Request Borrower Info" at bounding box center [813, 224] width 131 height 19
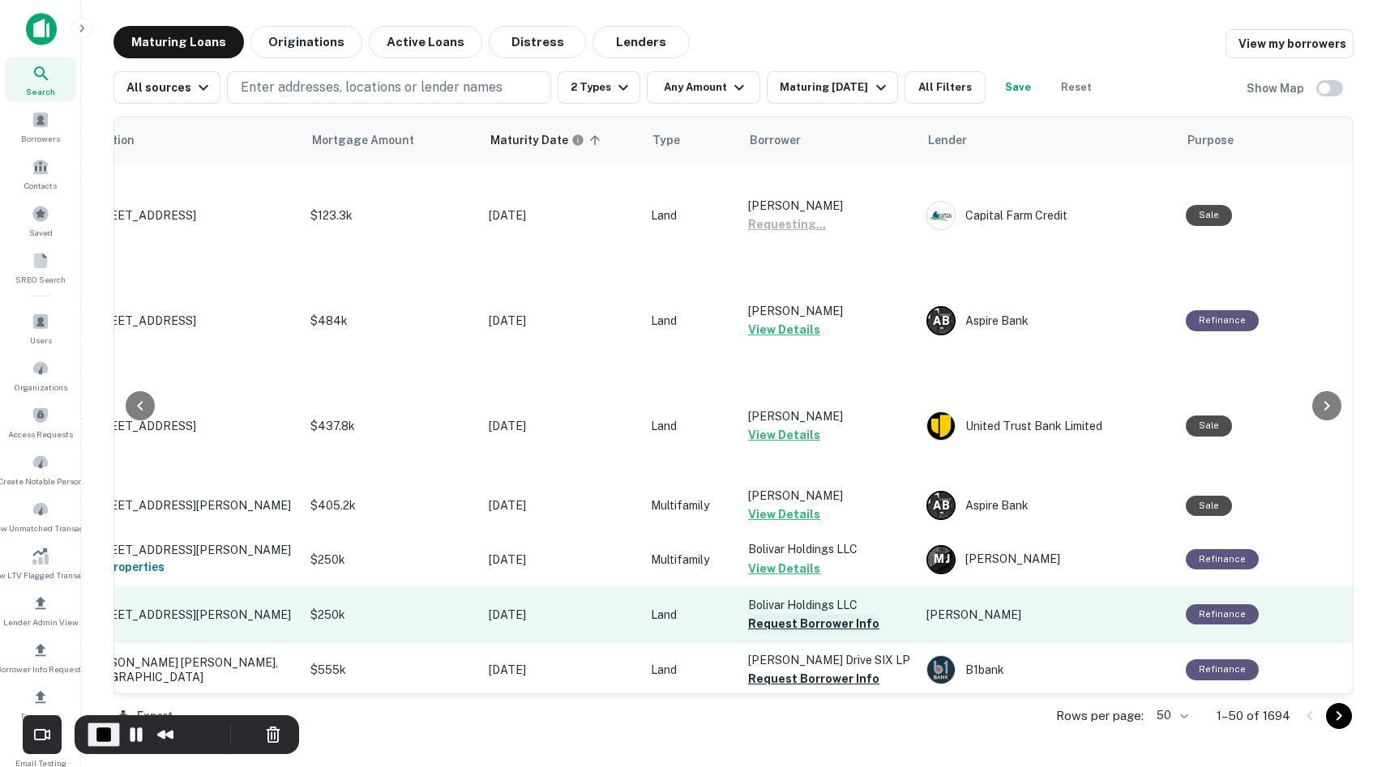
click at [783, 619] on button "Request Borrower Info" at bounding box center [813, 623] width 131 height 19
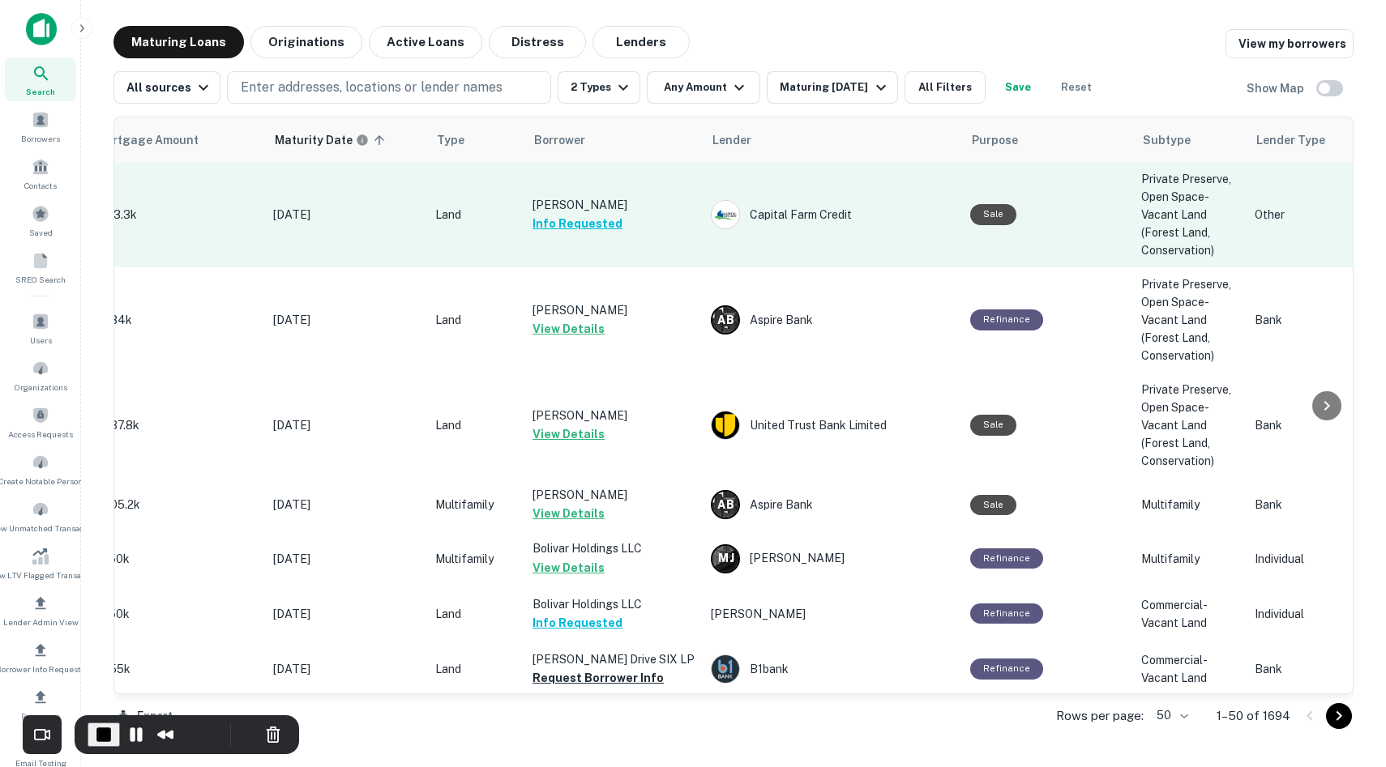
scroll to position [1, 0]
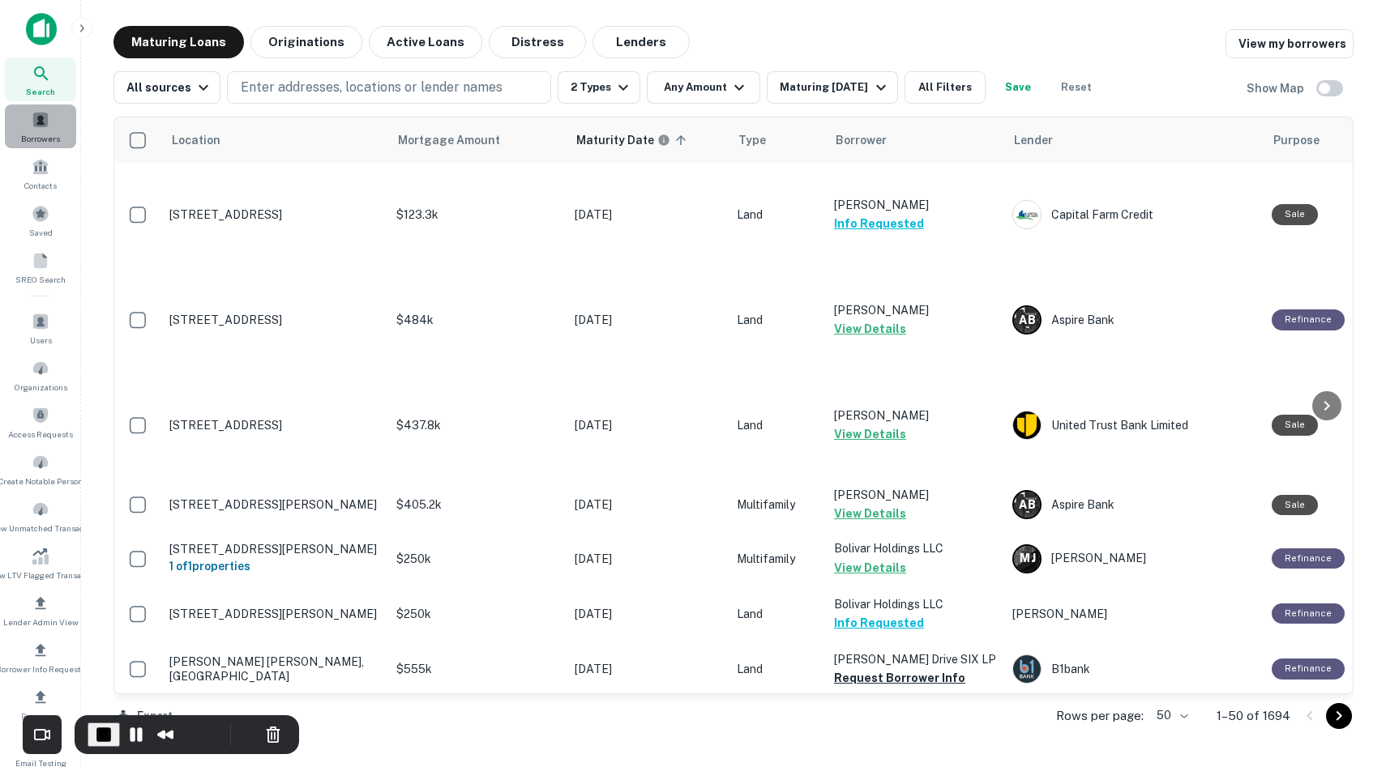
click at [41, 123] on span at bounding box center [41, 120] width 18 height 18
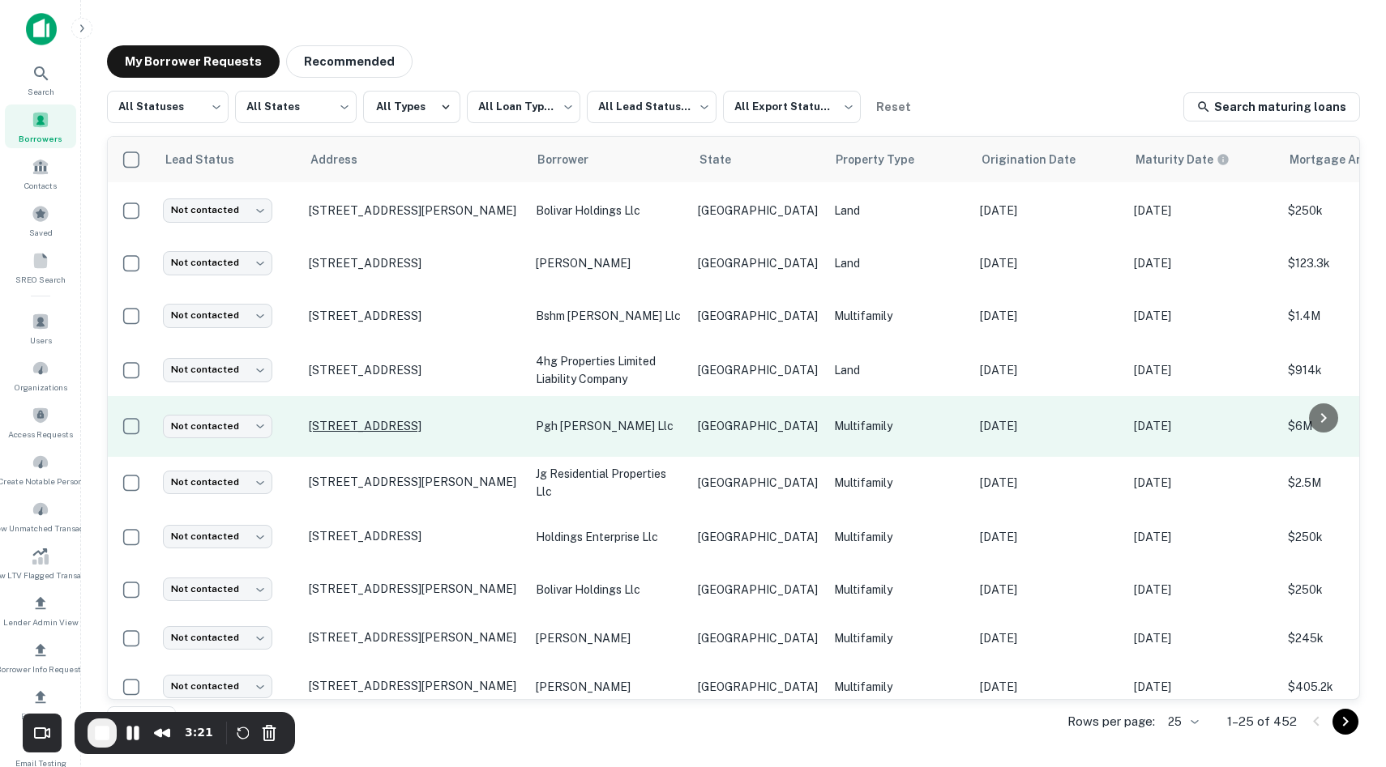
click at [466, 419] on p "[STREET_ADDRESS]" at bounding box center [414, 426] width 211 height 15
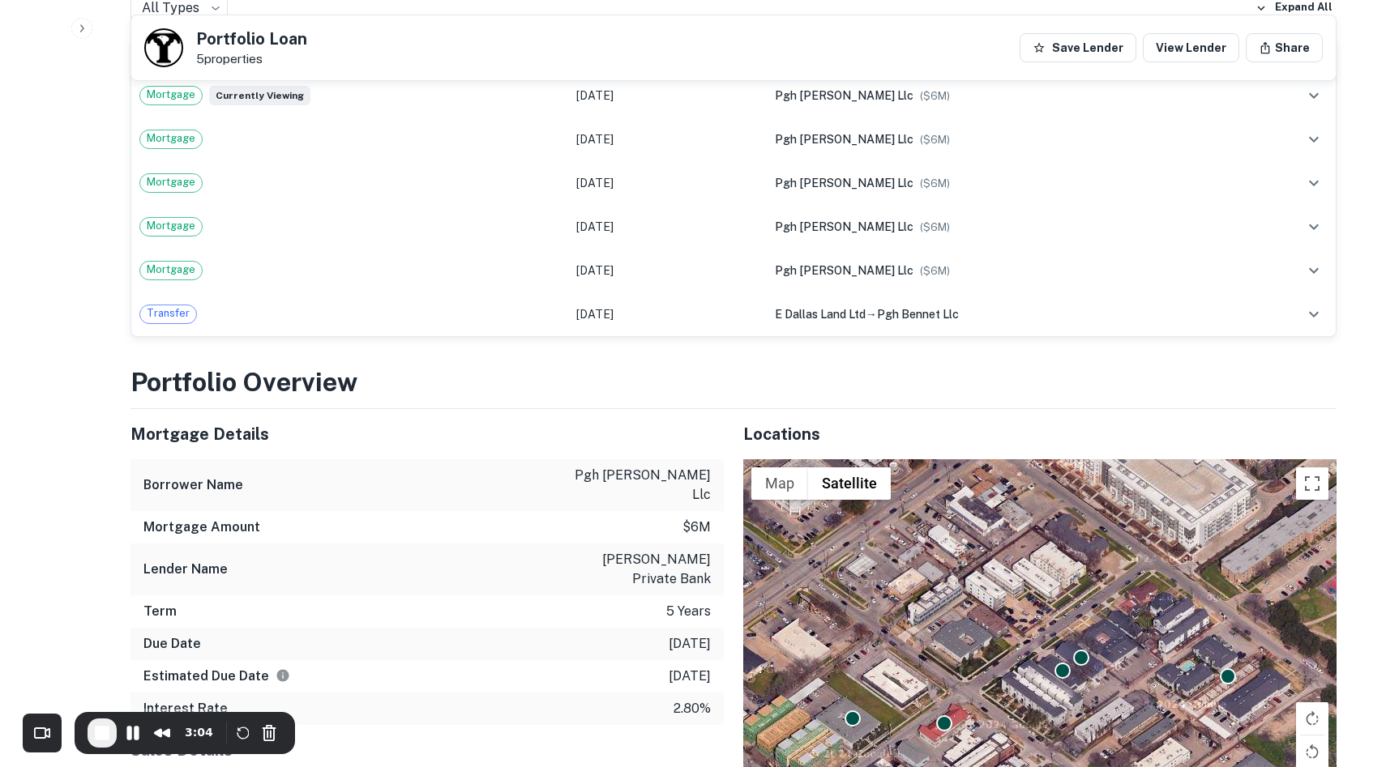
scroll to position [1976, 0]
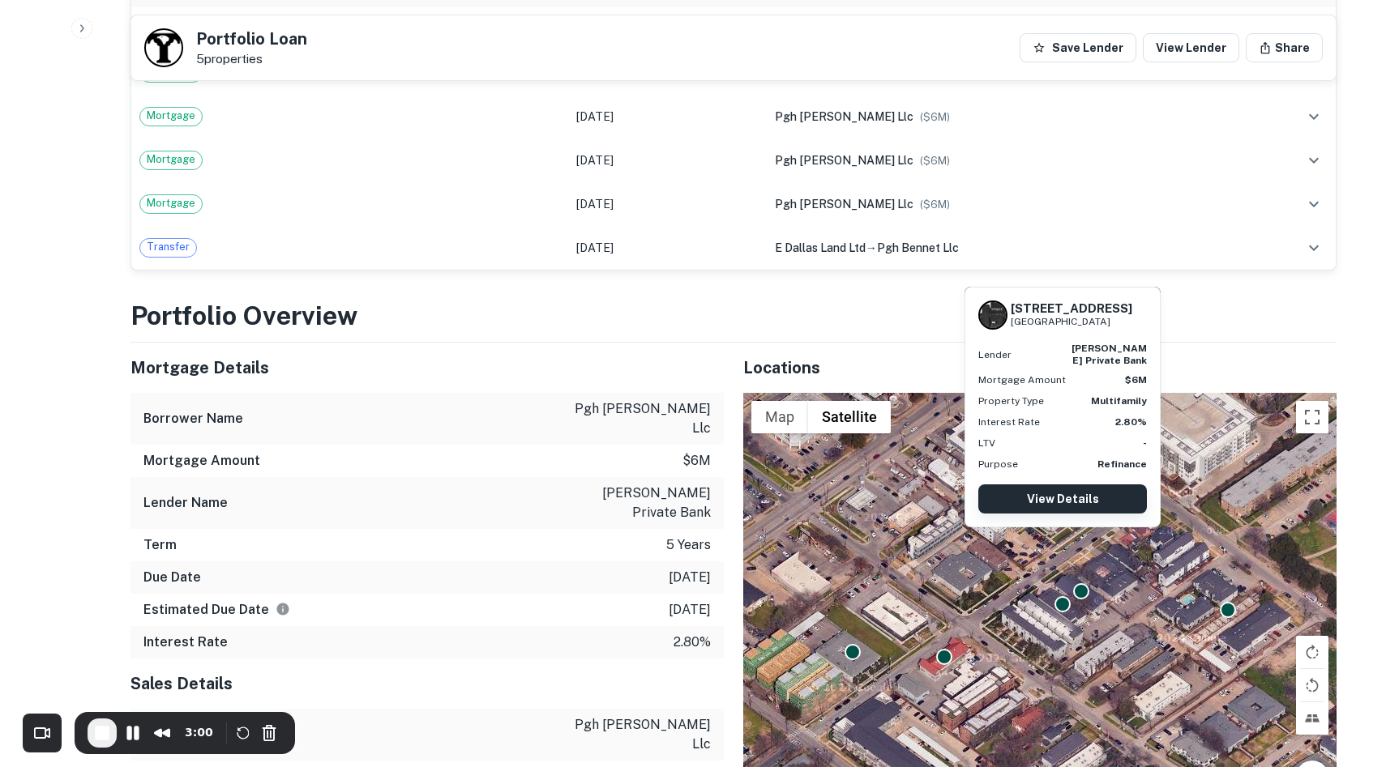
click at [1044, 492] on link "View Details" at bounding box center [1062, 499] width 169 height 29
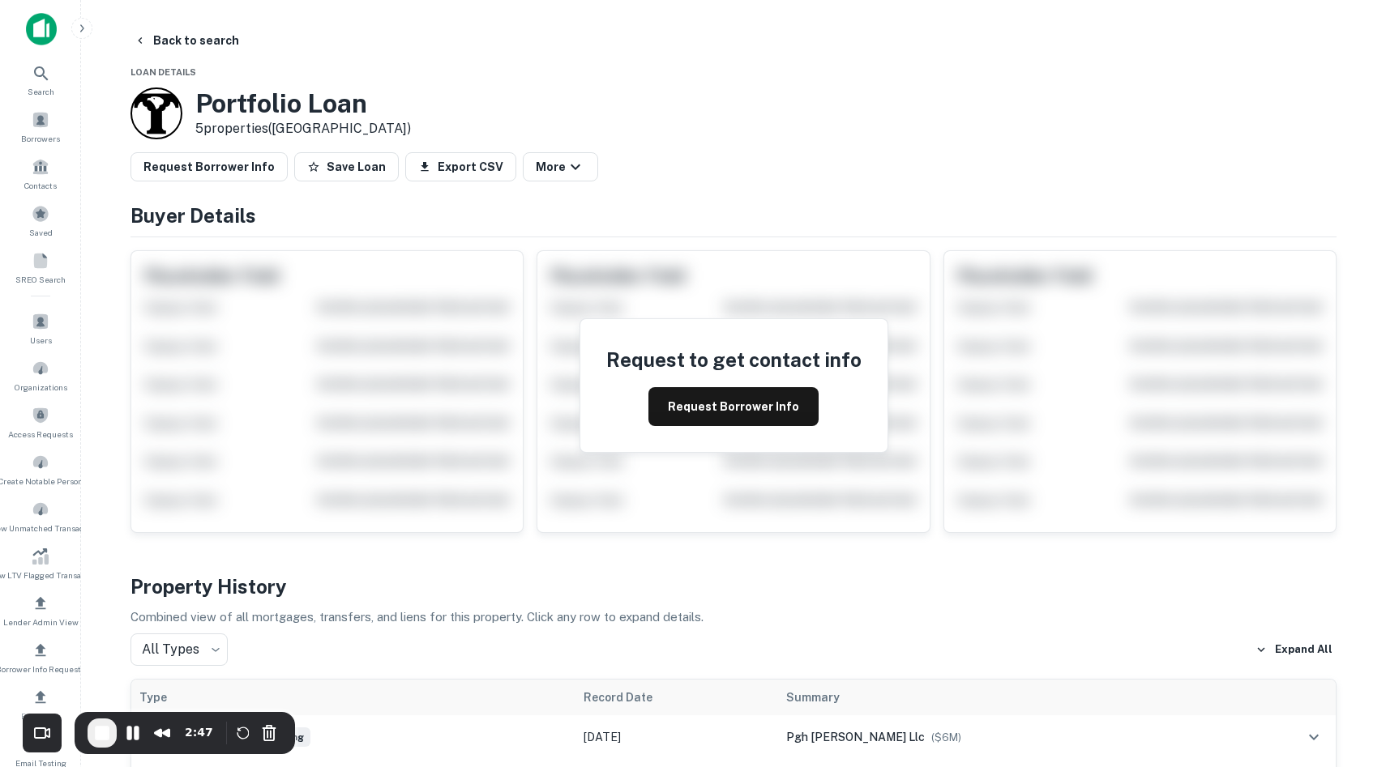
click at [46, 37] on img at bounding box center [41, 29] width 31 height 32
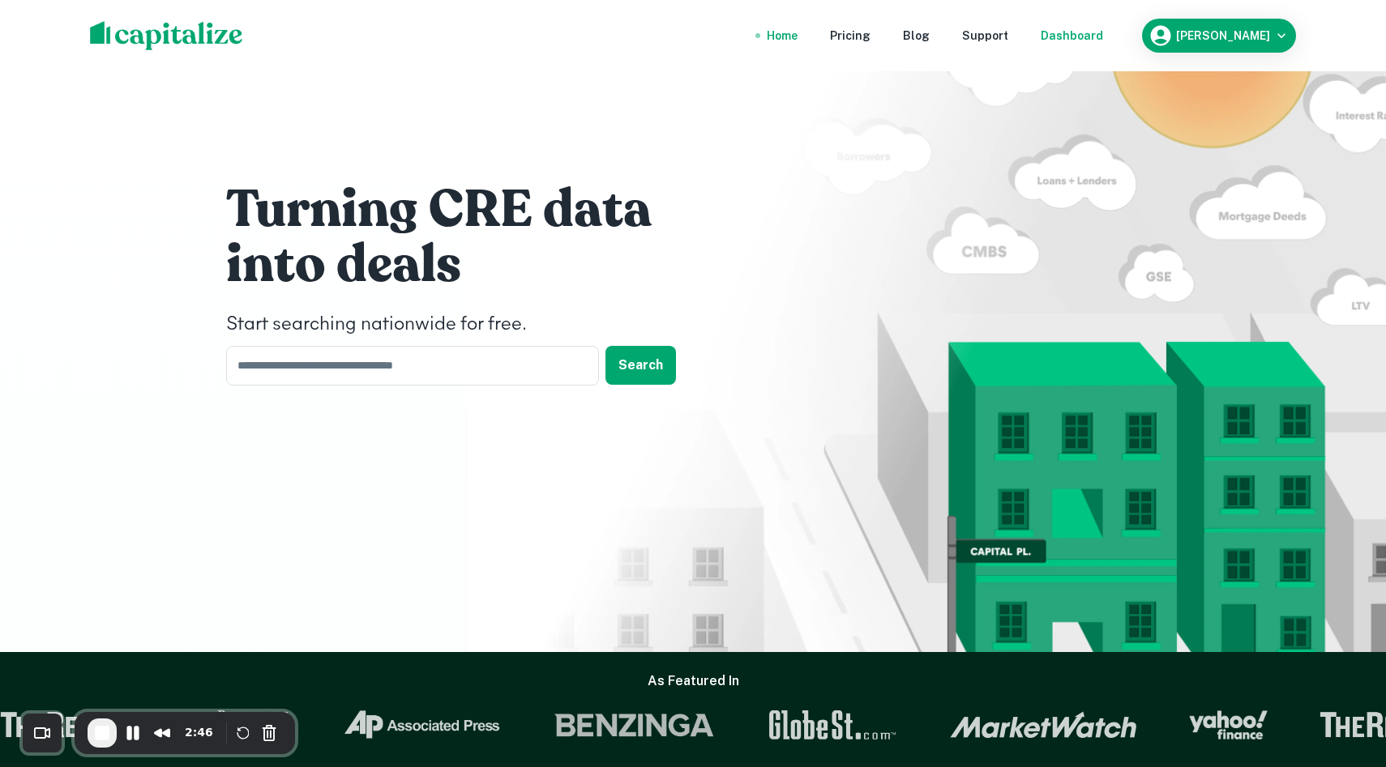
click at [1103, 31] on div "Dashboard" at bounding box center [1071, 36] width 62 height 18
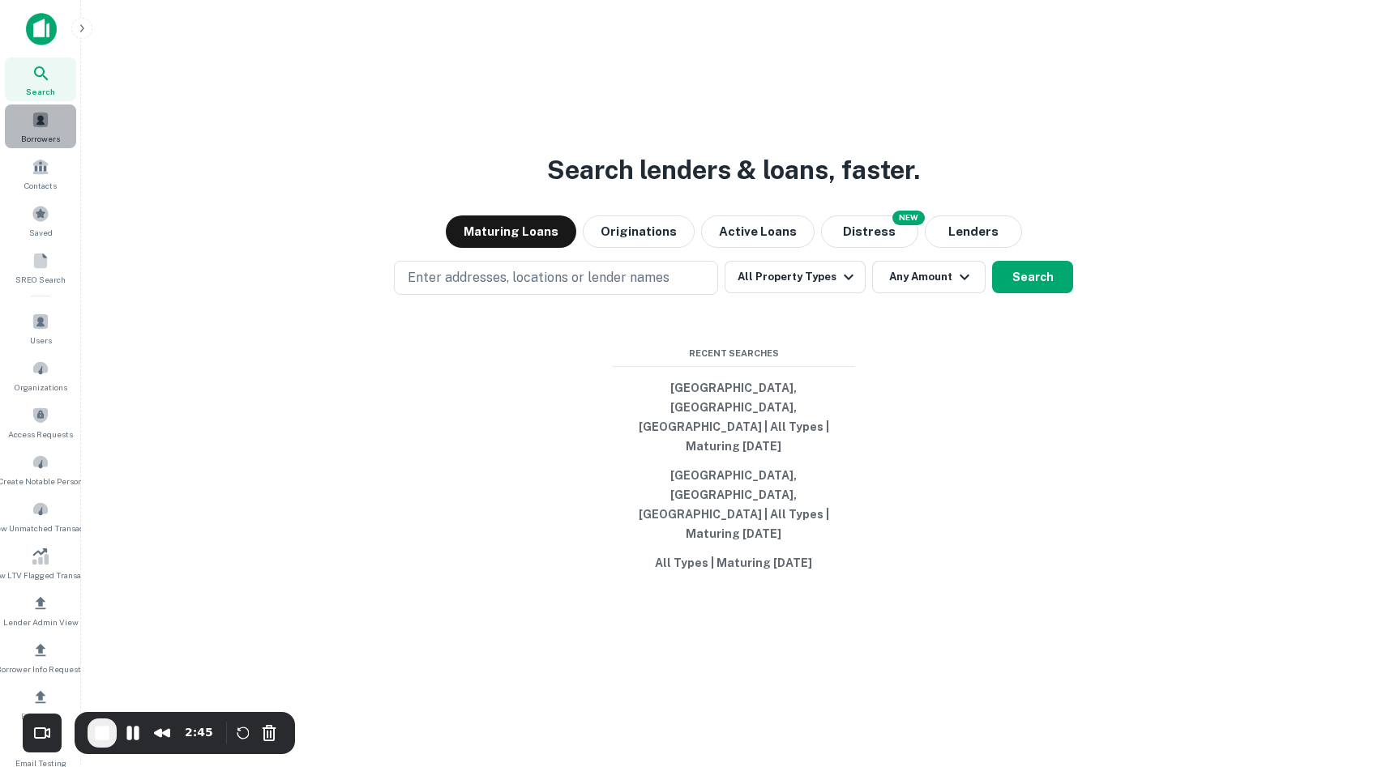
click at [45, 132] on span "Borrowers" at bounding box center [40, 138] width 39 height 13
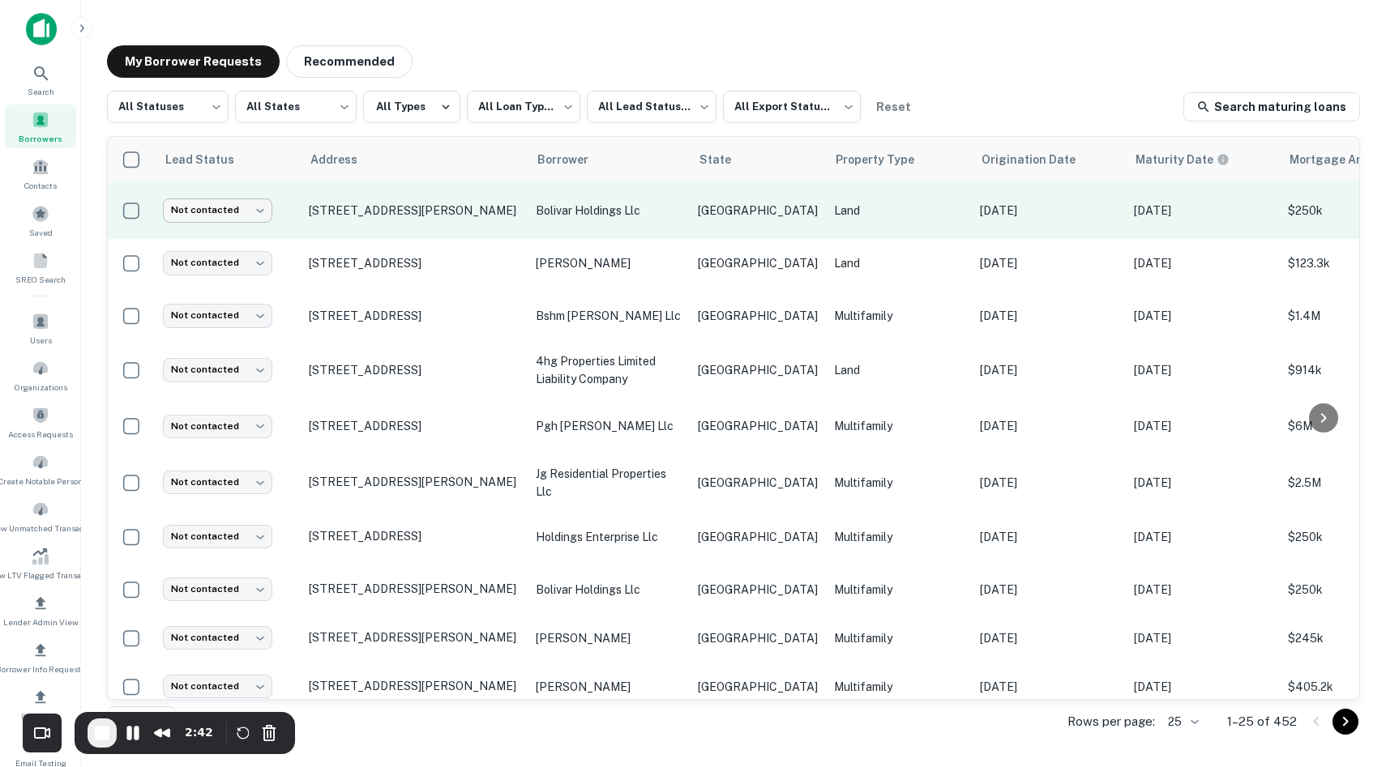
click at [268, 204] on body "**********" at bounding box center [693, 383] width 1386 height 767
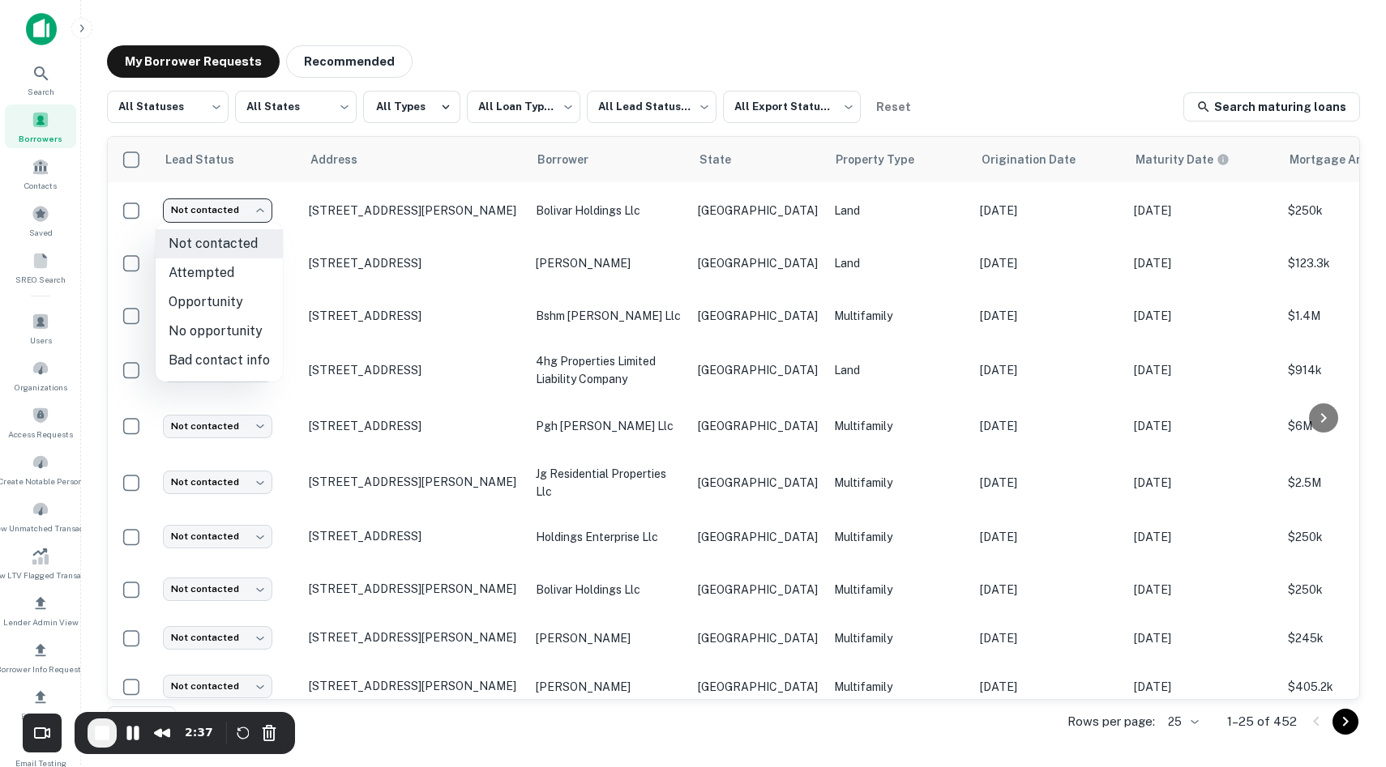
click at [724, 225] on div at bounding box center [693, 383] width 1386 height 767
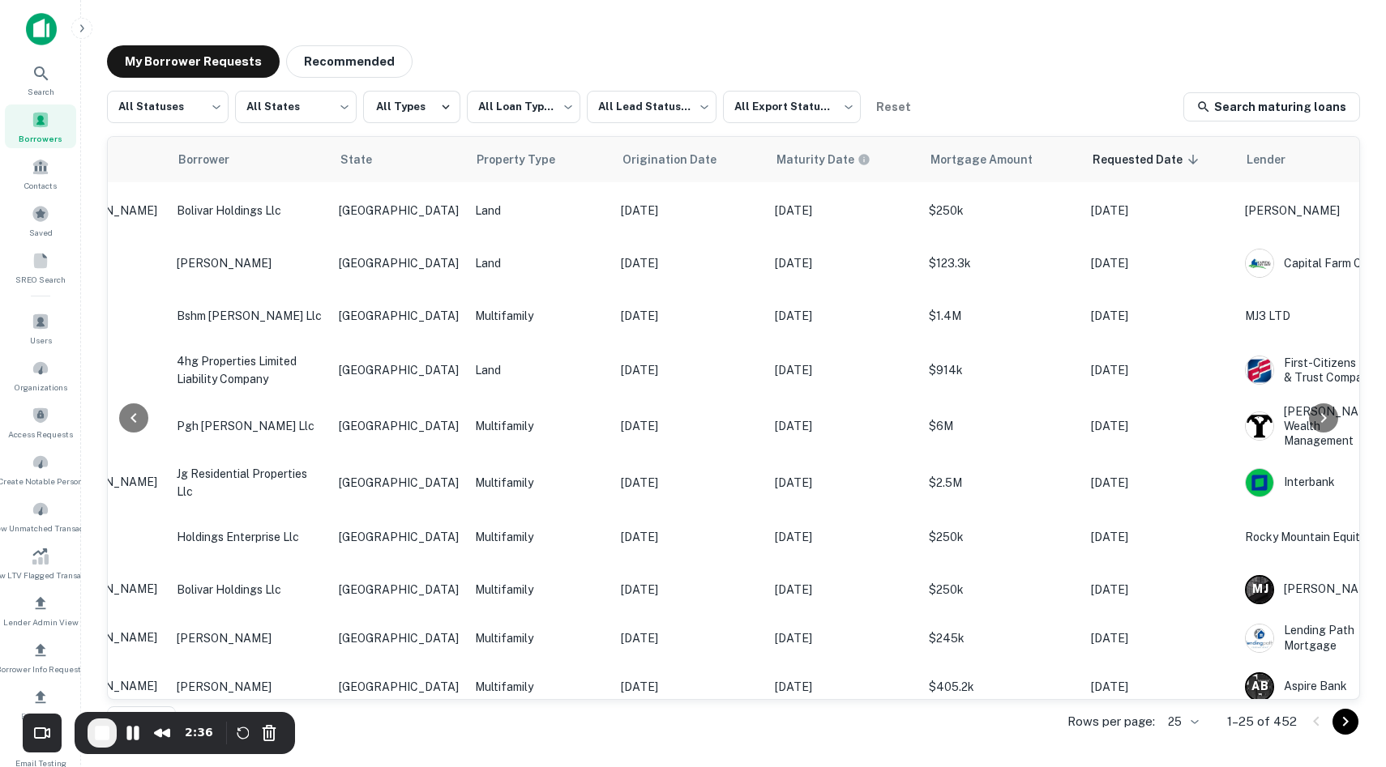
scroll to position [0, 699]
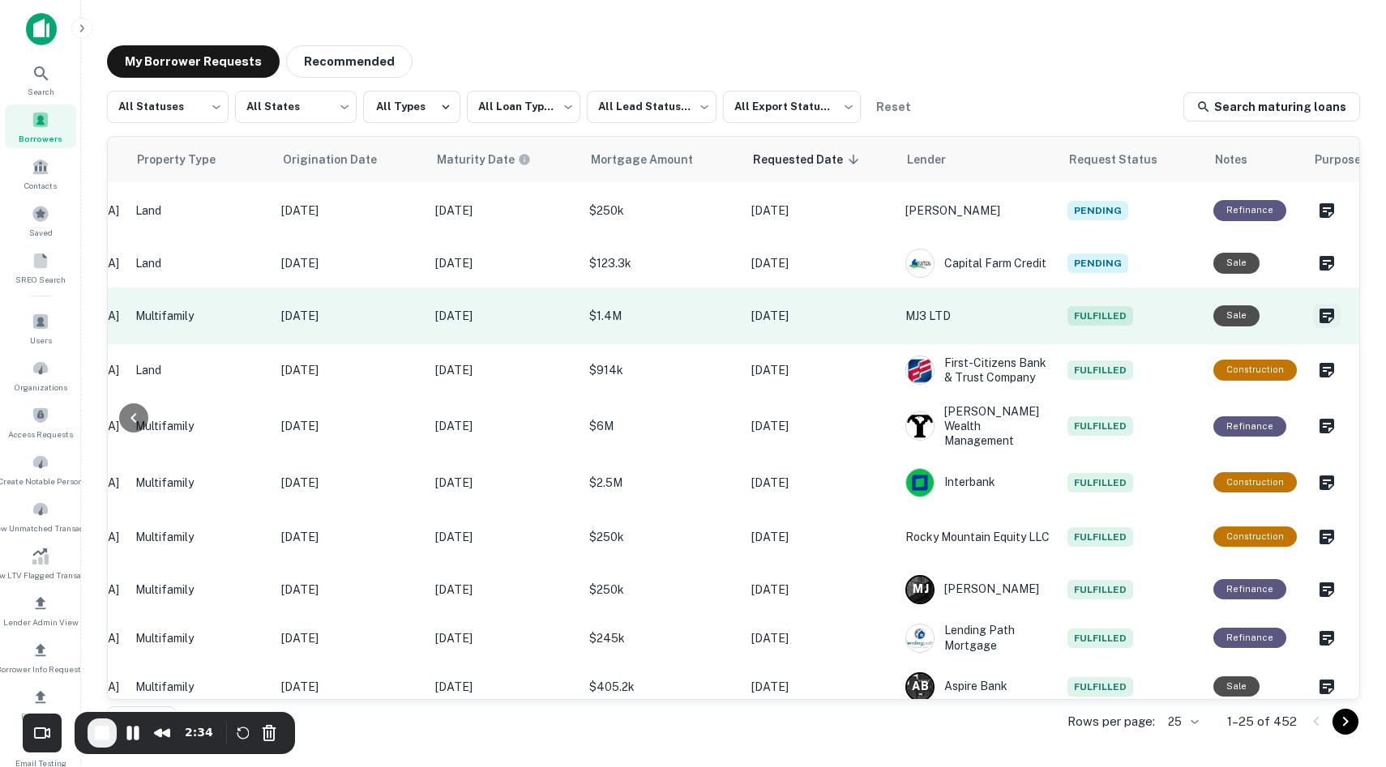
click at [1317, 311] on icon "Create a note for this borrower request" at bounding box center [1326, 315] width 19 height 19
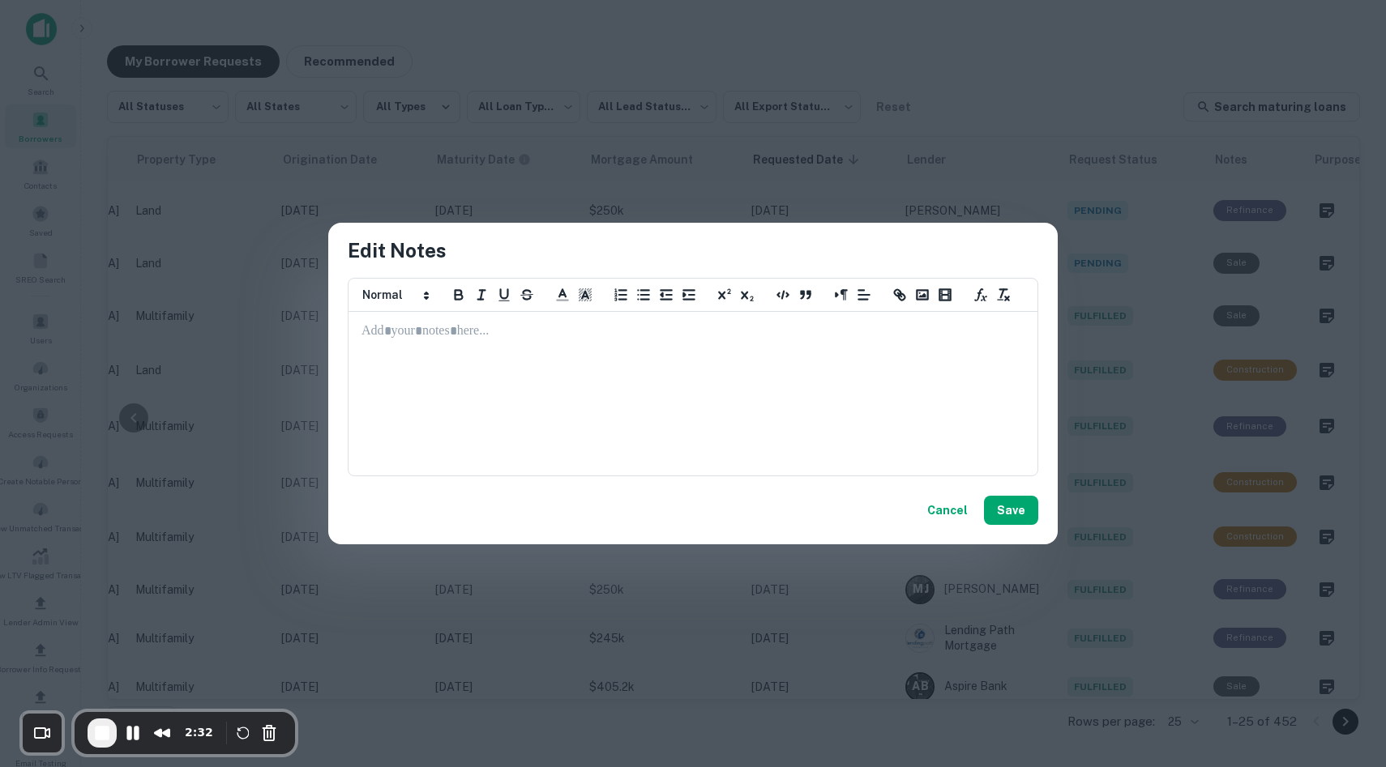
click at [945, 509] on button "Cancel" at bounding box center [947, 510] width 53 height 29
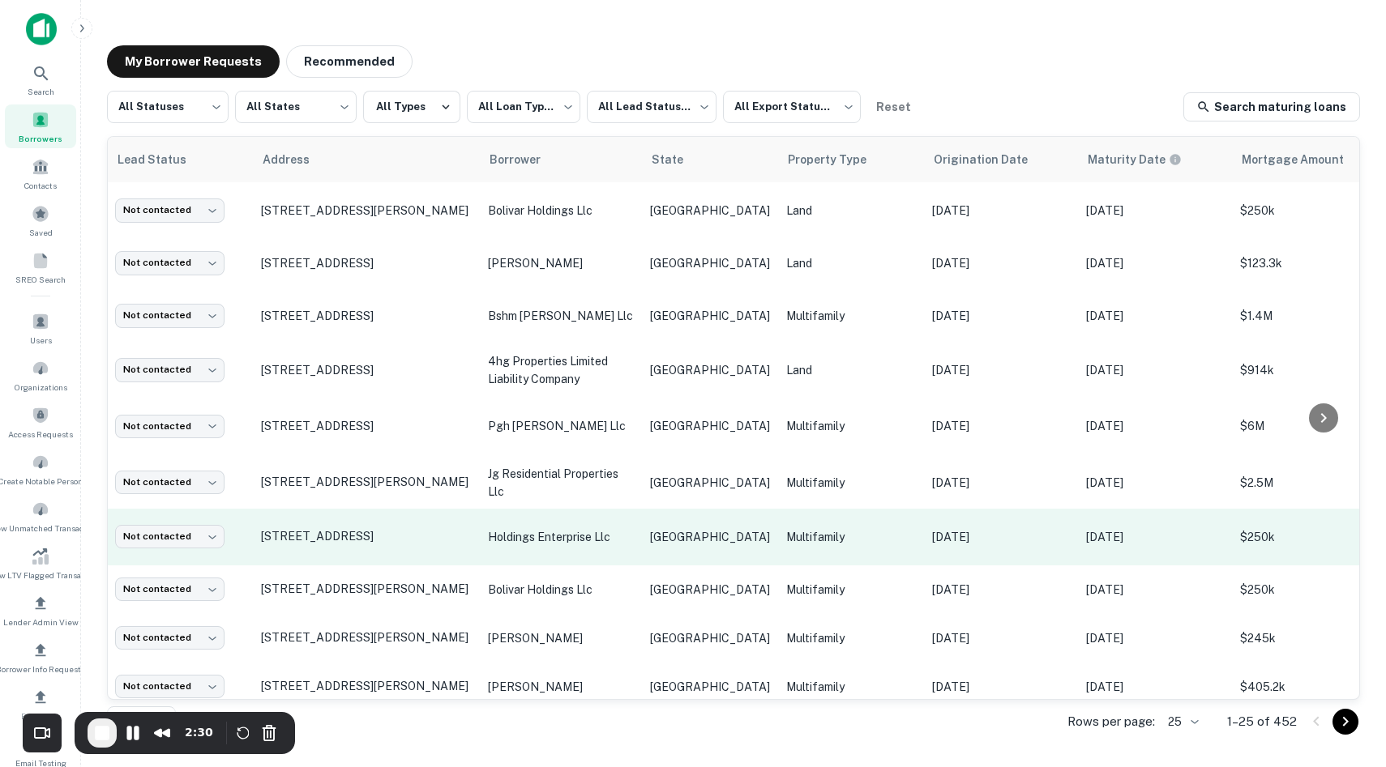
scroll to position [0, 0]
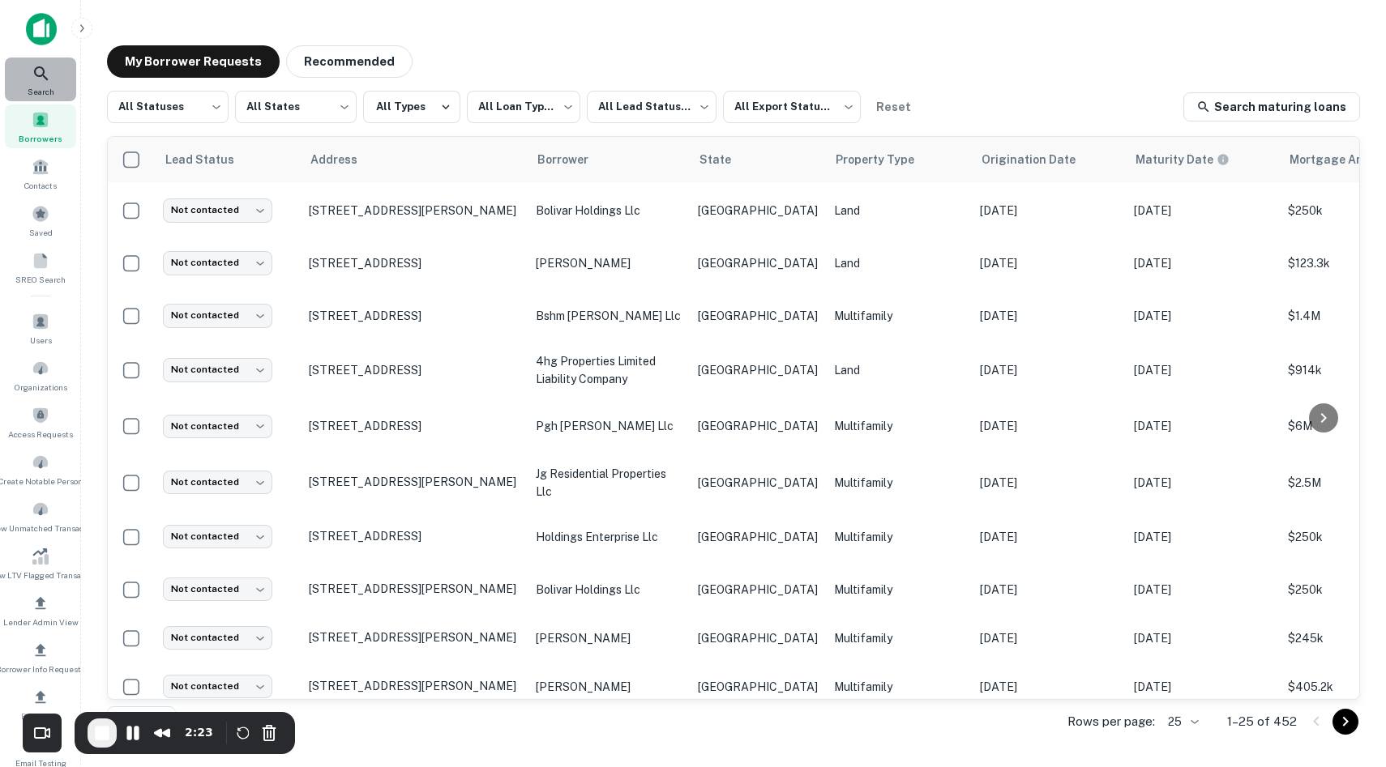
click at [59, 90] on div "Search" at bounding box center [40, 80] width 71 height 44
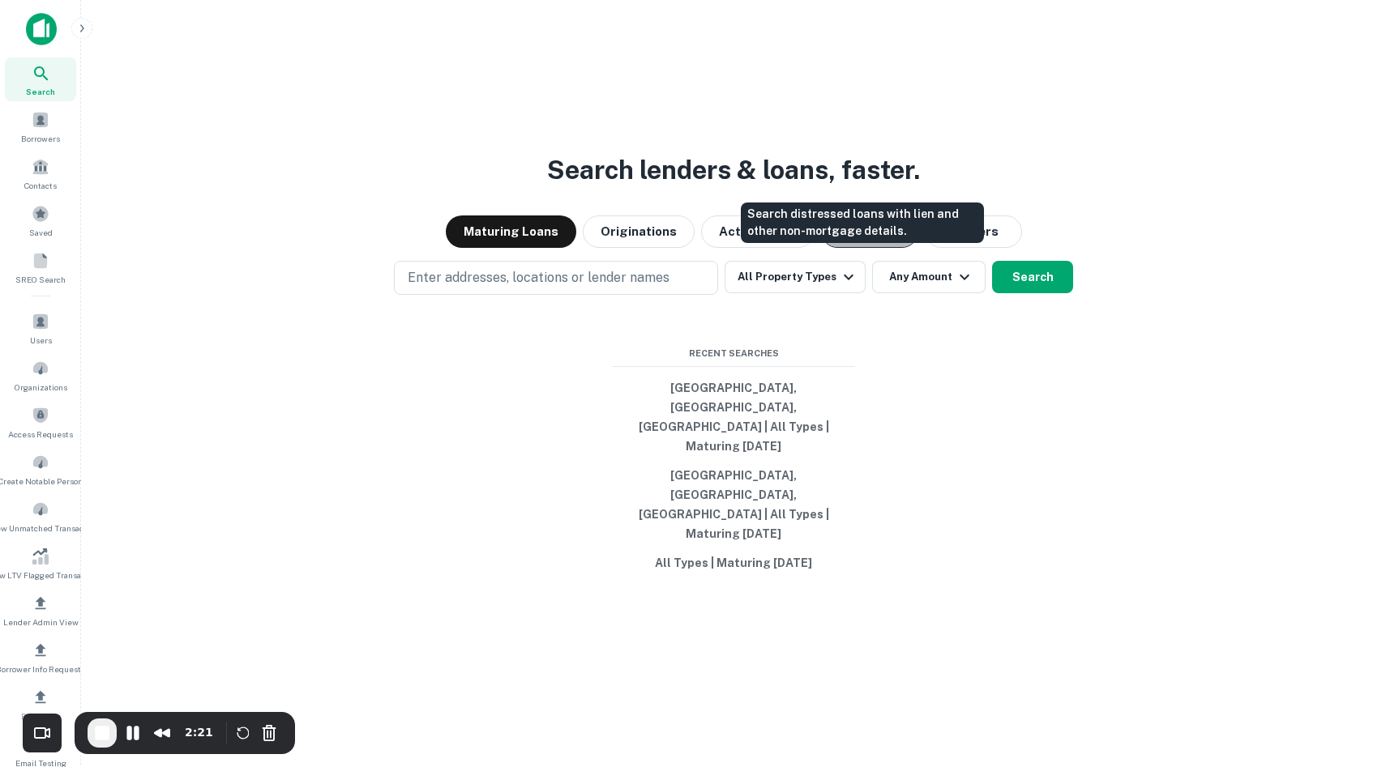
click at [859, 248] on button "Distress" at bounding box center [869, 232] width 97 height 32
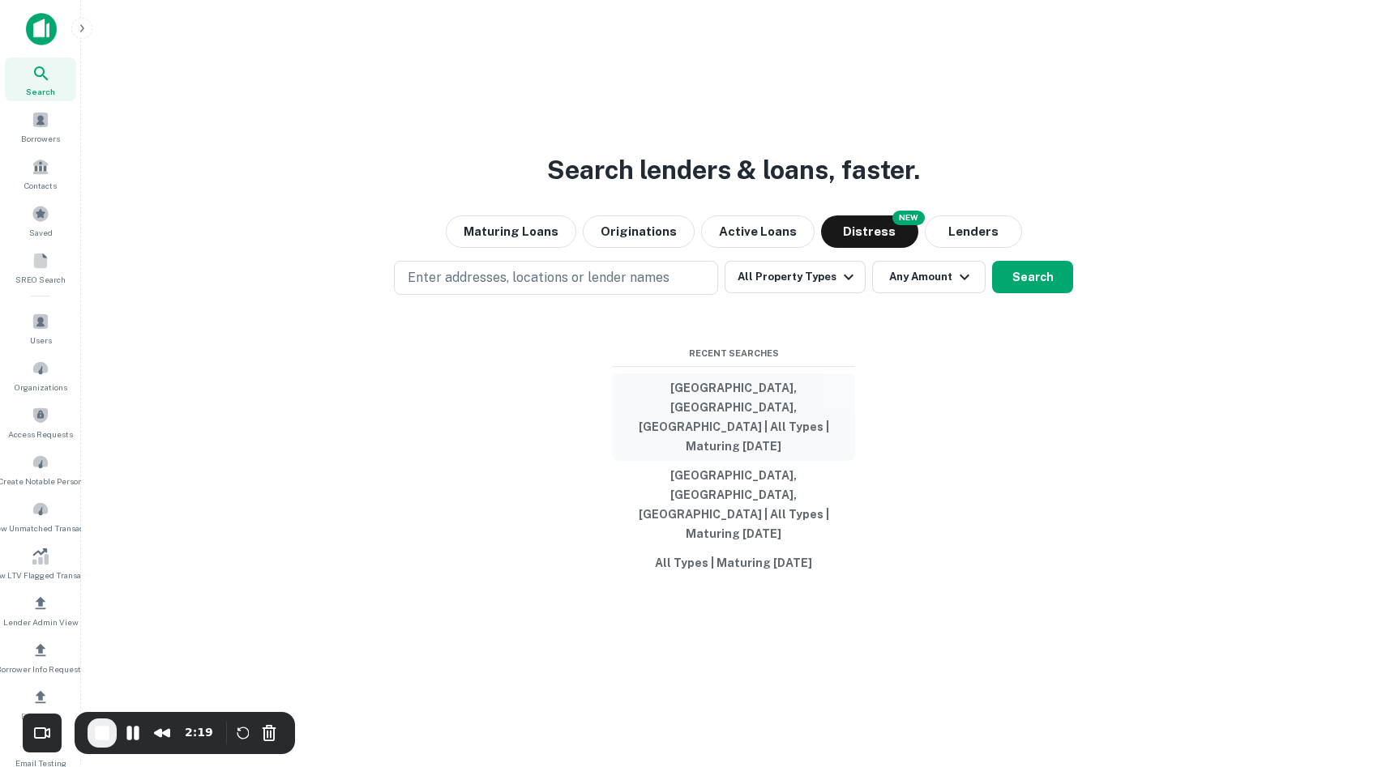
click at [753, 429] on button "[GEOGRAPHIC_DATA], [GEOGRAPHIC_DATA], [GEOGRAPHIC_DATA] | All Types | Maturing …" at bounding box center [733, 418] width 243 height 88
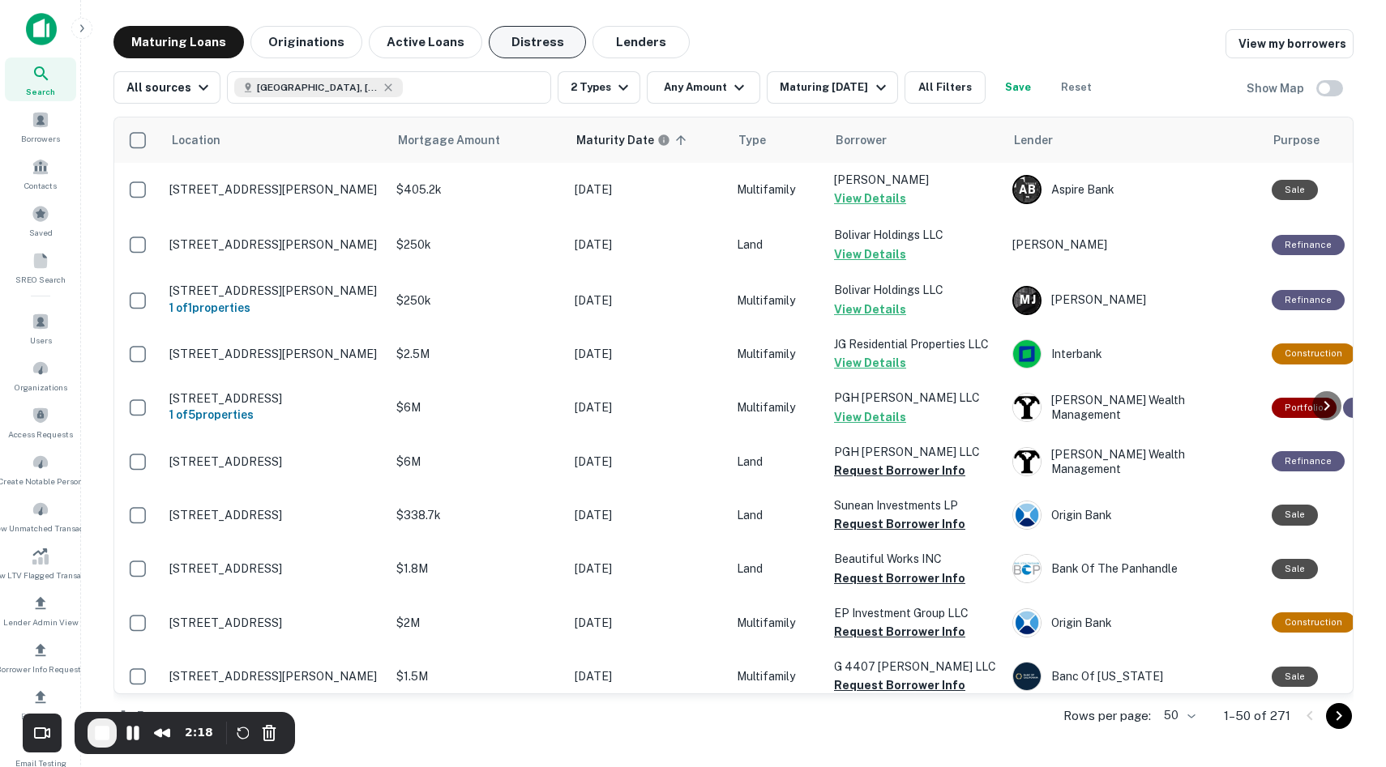
click at [494, 41] on button "Distress" at bounding box center [537, 42] width 97 height 32
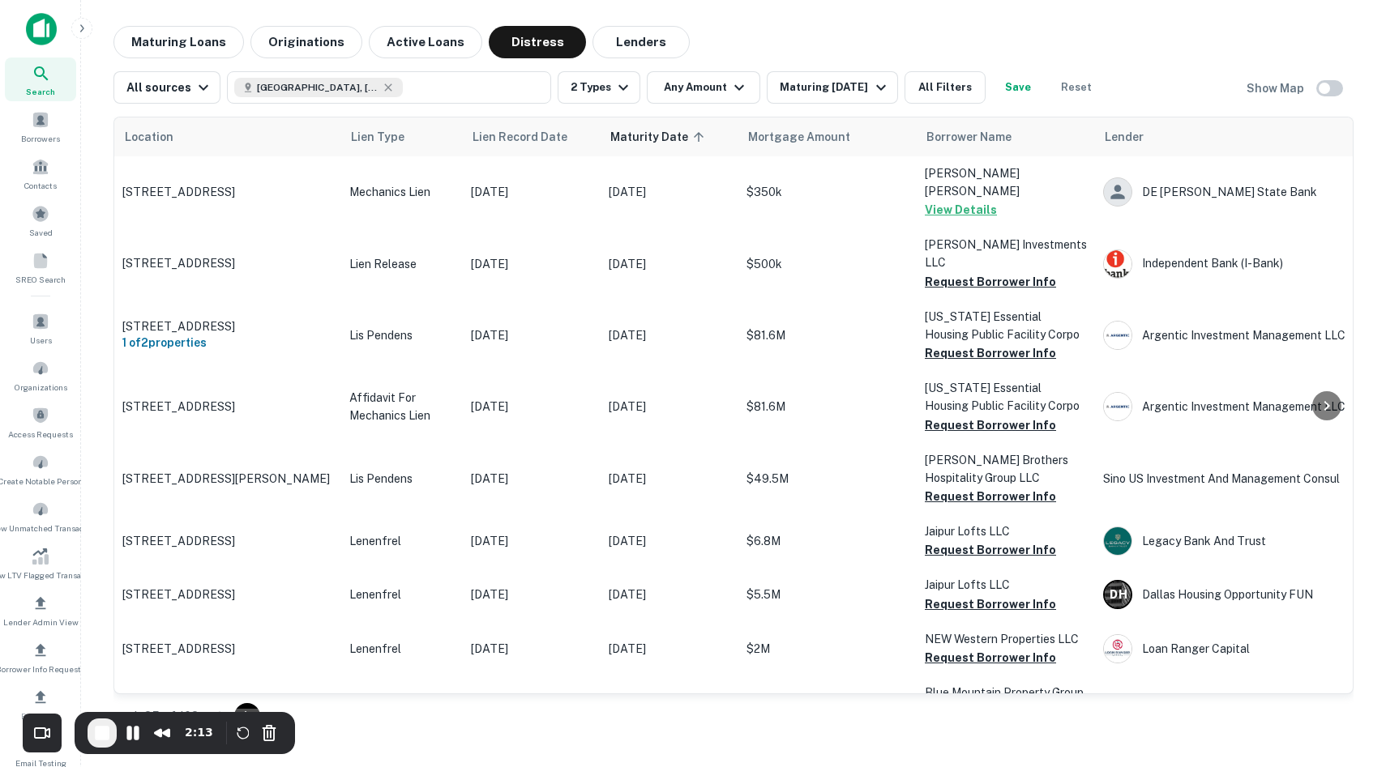
click at [1297, 85] on h6 "Show Map" at bounding box center [1276, 88] width 60 height 18
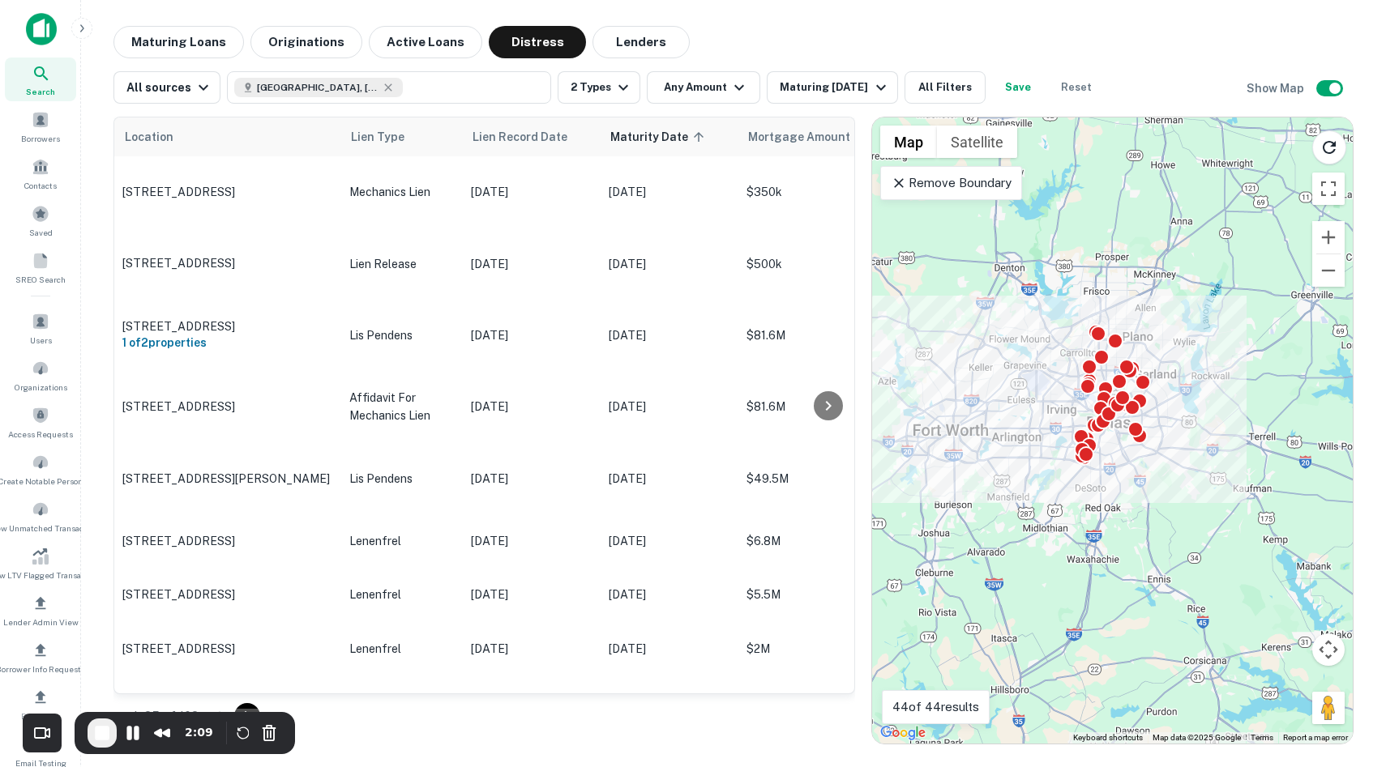
drag, startPoint x: 1108, startPoint y: 444, endPoint x: 1108, endPoint y: 463, distance: 18.6
click at [1108, 463] on div "To activate drag with keyboard, press Alt + Enter. Once in keyboard drag state,…" at bounding box center [1112, 431] width 481 height 626
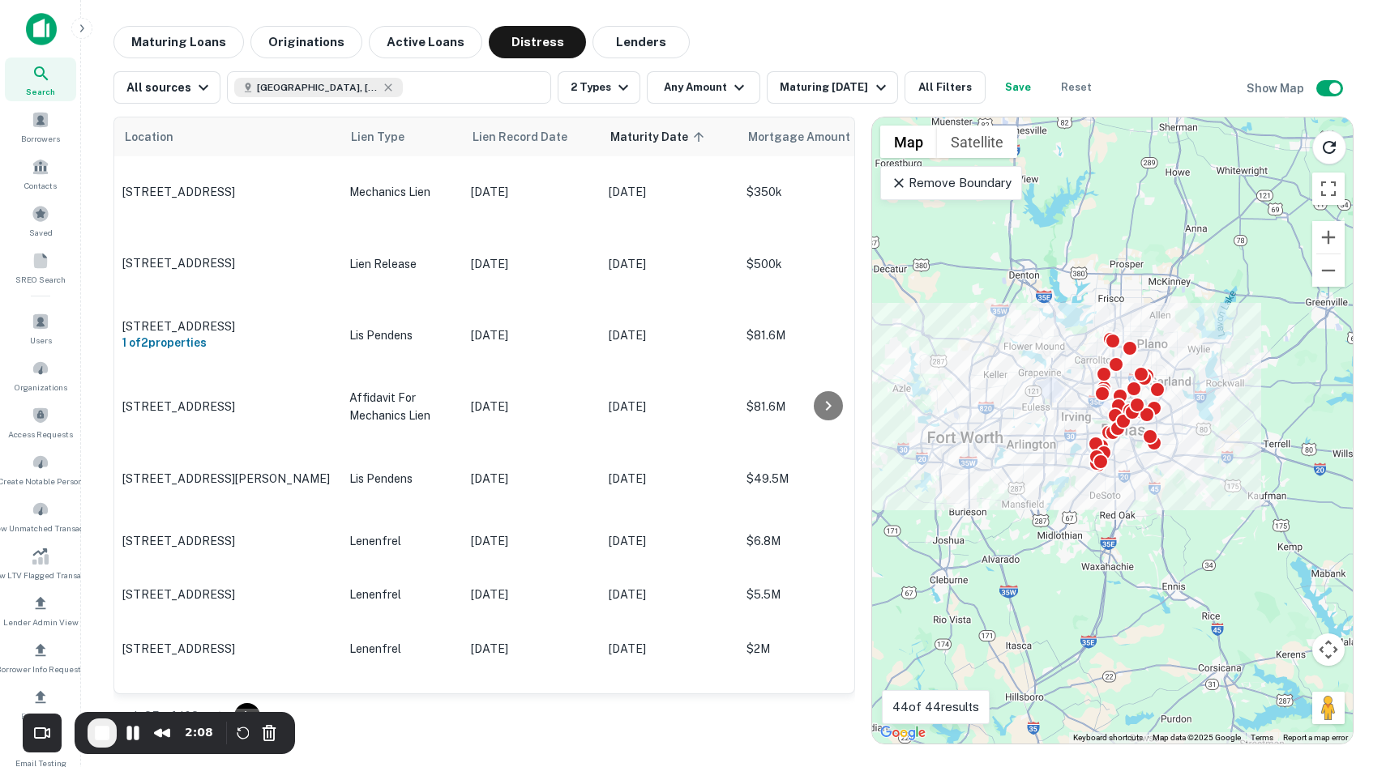
drag, startPoint x: 1109, startPoint y: 465, endPoint x: 1126, endPoint y: 472, distance: 18.2
click at [1127, 474] on div "To activate drag with keyboard, press Alt + Enter. Once in keyboard drag state,…" at bounding box center [1112, 431] width 481 height 626
click at [981, 177] on p "Remove Boundary" at bounding box center [951, 182] width 121 height 19
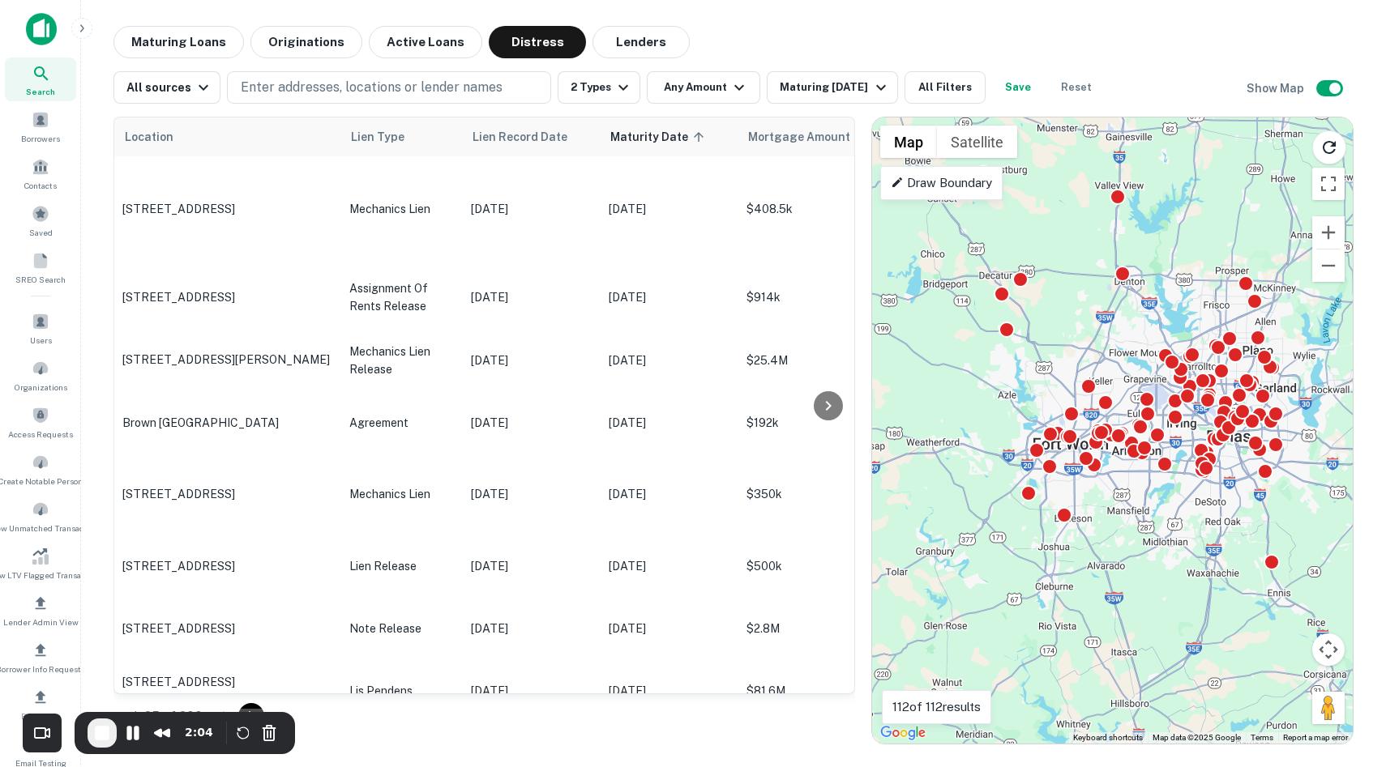
drag, startPoint x: 1066, startPoint y: 338, endPoint x: 1185, endPoint y: 344, distance: 119.3
click at [1185, 344] on div "To navigate, press the arrow keys. To activate drag with keyboard, press Alt + …" at bounding box center [1112, 431] width 481 height 626
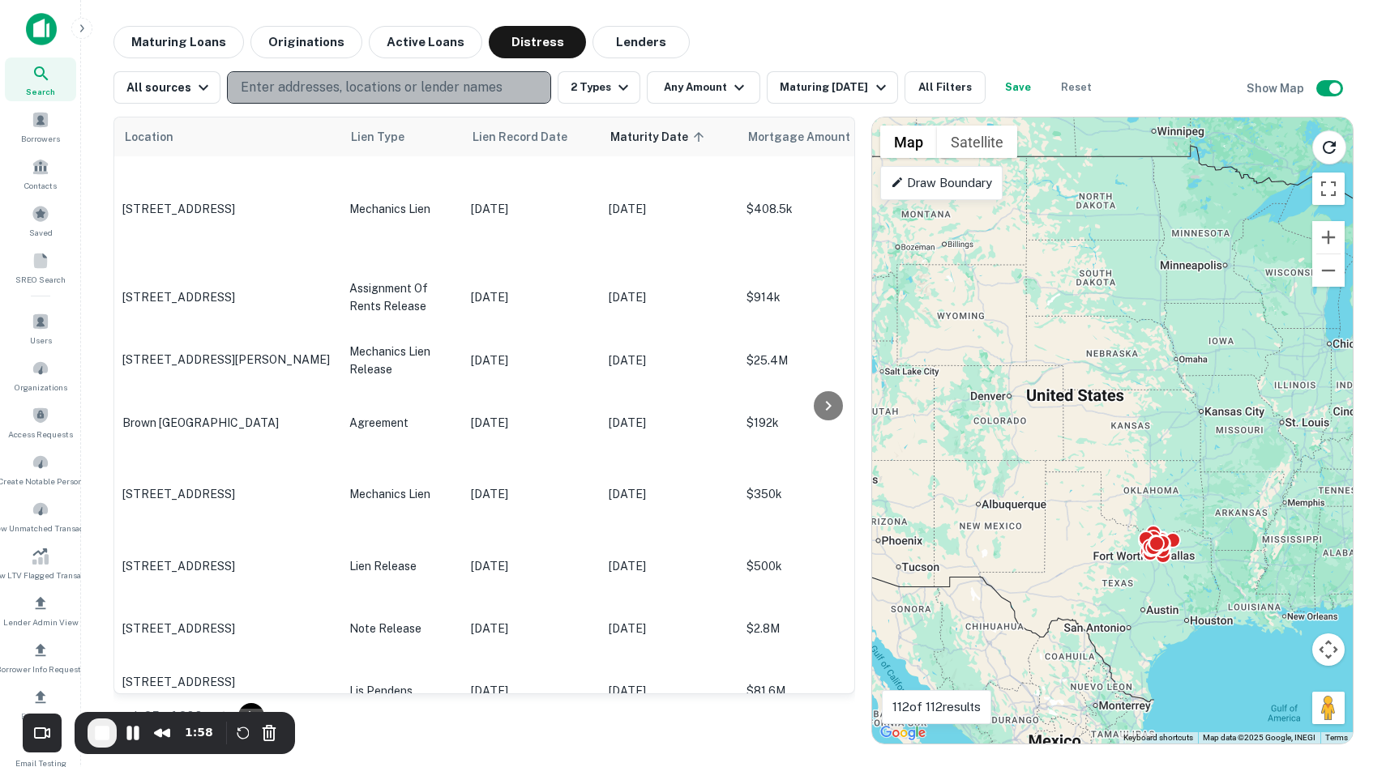
click at [438, 80] on p "Enter addresses, locations or lender names" at bounding box center [372, 87] width 262 height 19
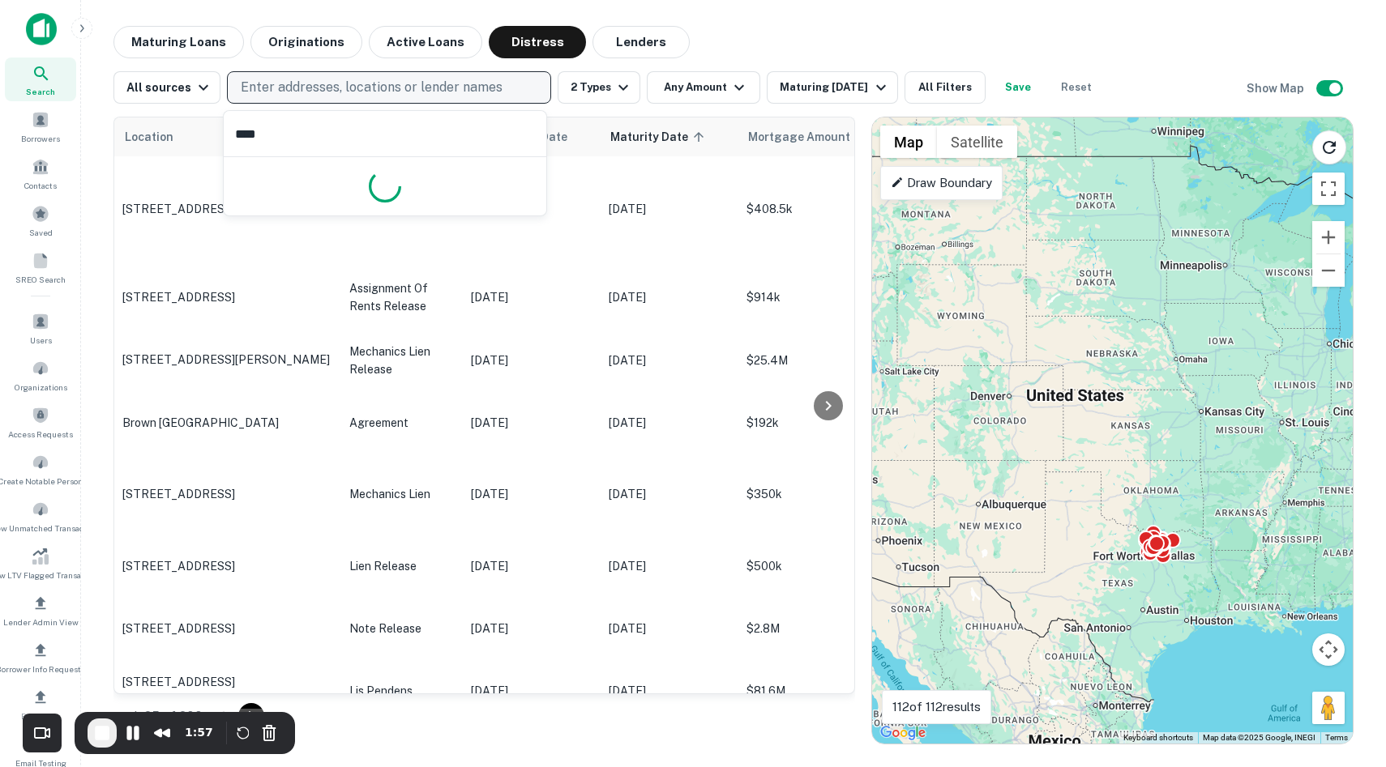
type input "*****"
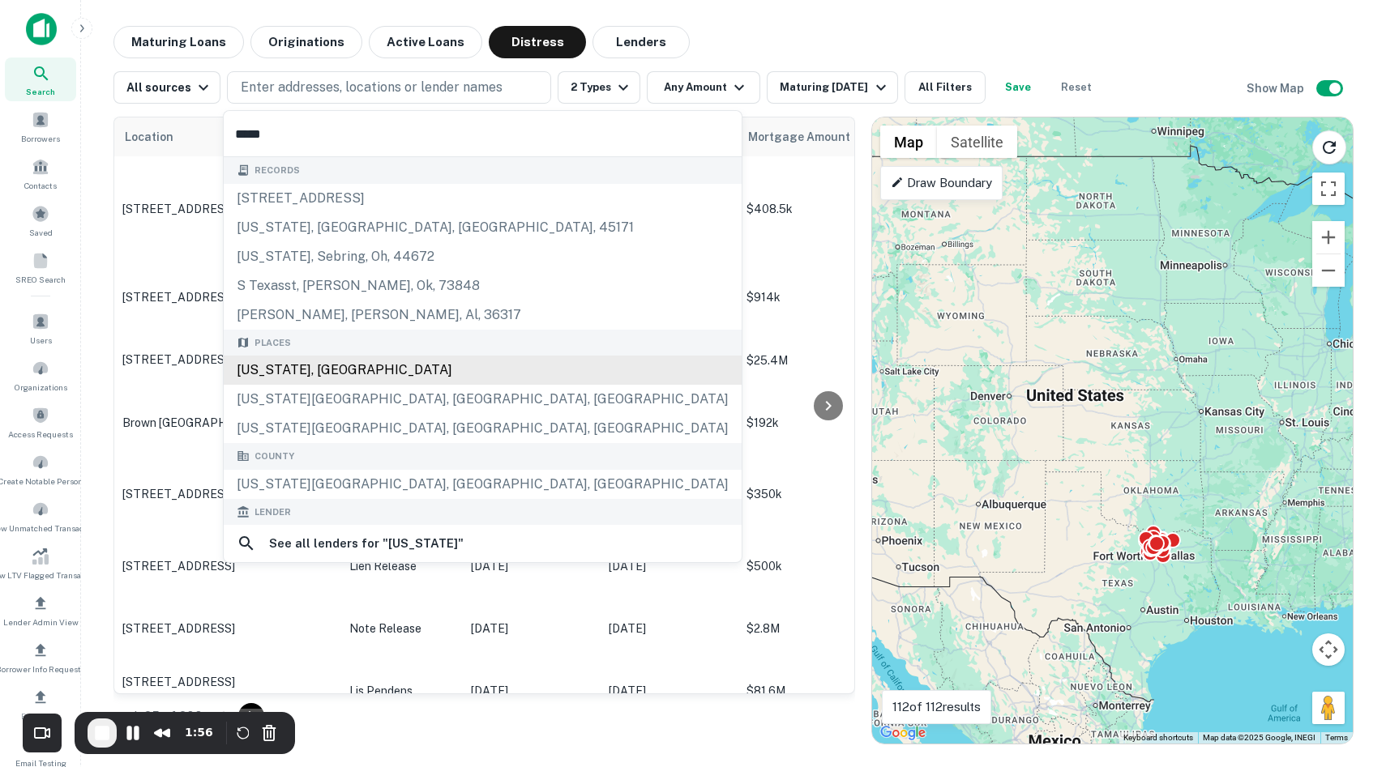
click at [328, 364] on div "Texas, USA" at bounding box center [483, 370] width 518 height 29
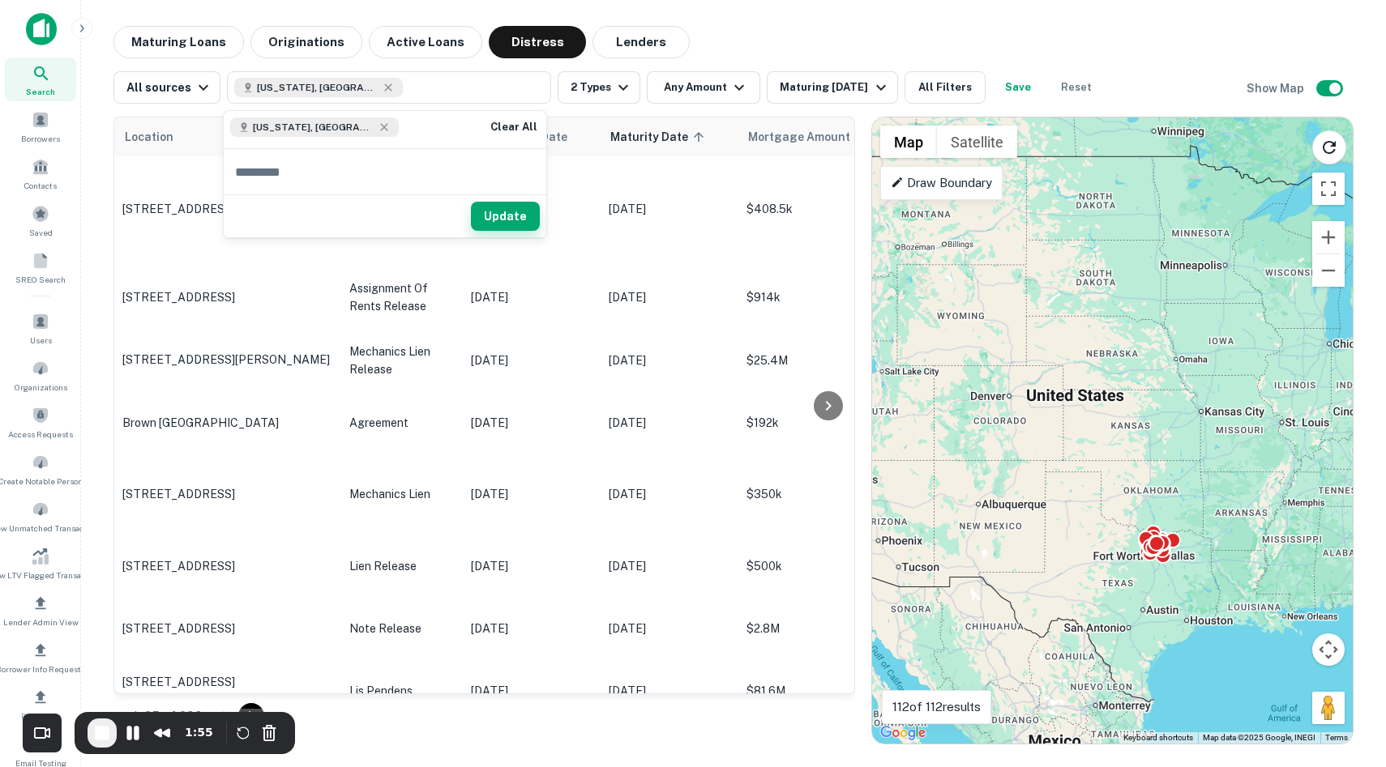
click at [504, 212] on button "Update" at bounding box center [505, 216] width 69 height 29
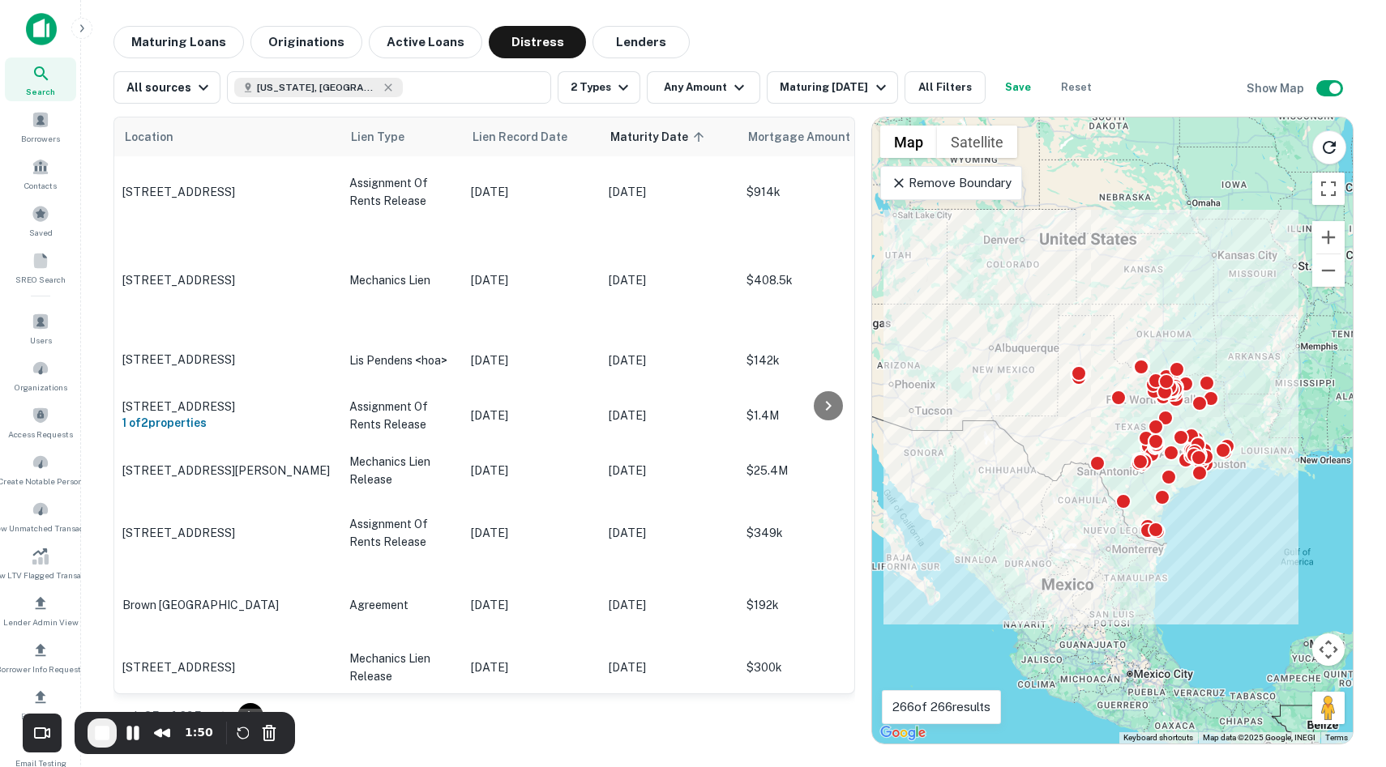
click at [893, 96] on div "All sources Texas, USA 2 Types Any Amount Maturing In 1 Year All Filters Save R…" at bounding box center [607, 87] width 989 height 32
click at [844, 88] on div "Maturing [DATE]" at bounding box center [835, 87] width 110 height 19
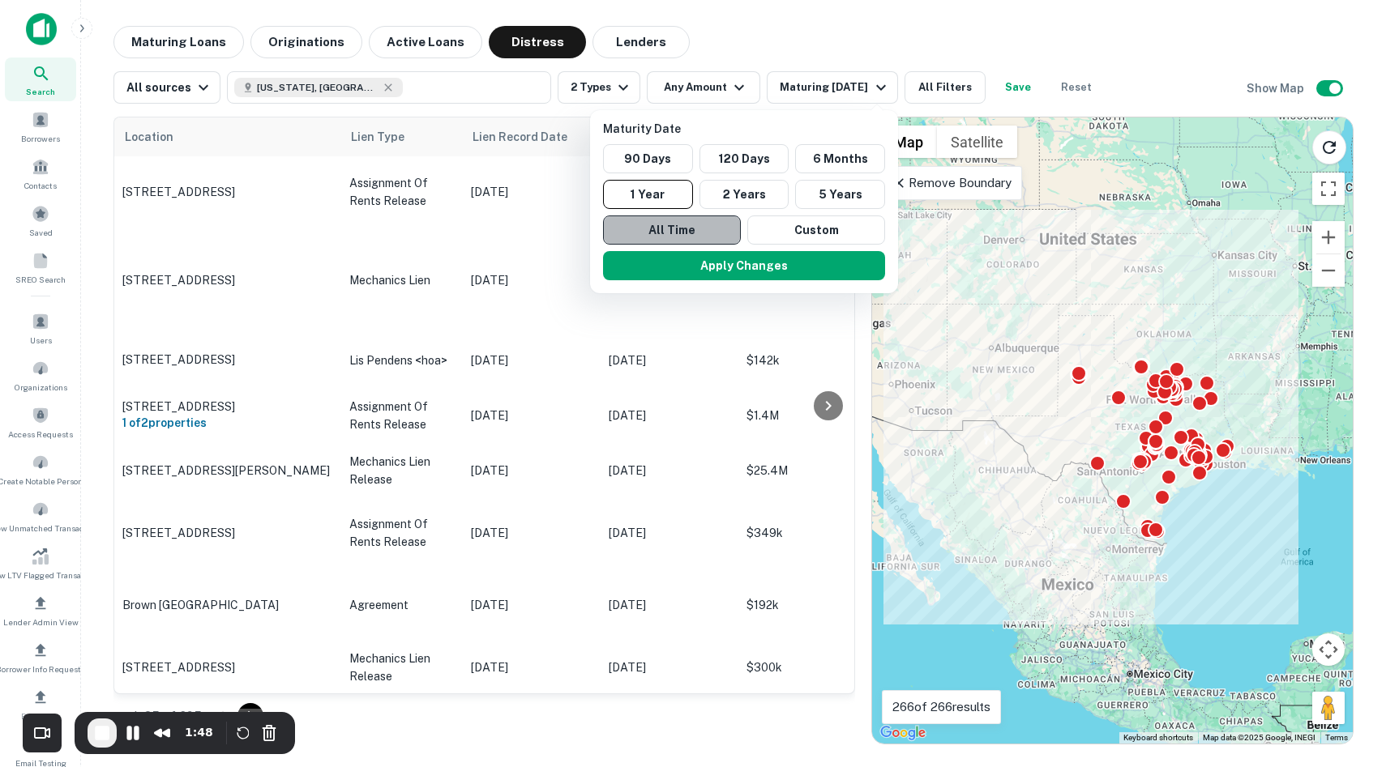
click at [680, 238] on button "All Time" at bounding box center [672, 230] width 138 height 29
click at [723, 264] on button "Apply Changes" at bounding box center [745, 265] width 282 height 29
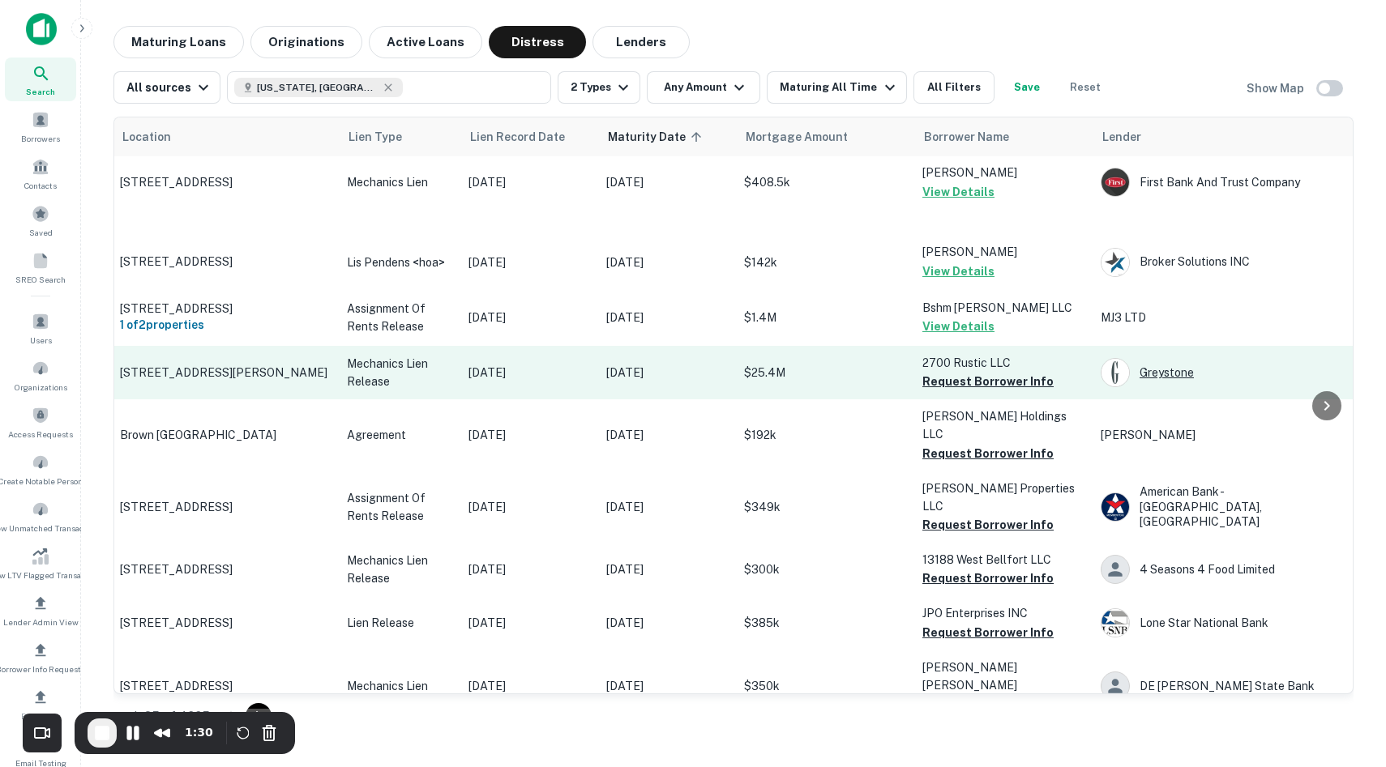
scroll to position [98, 0]
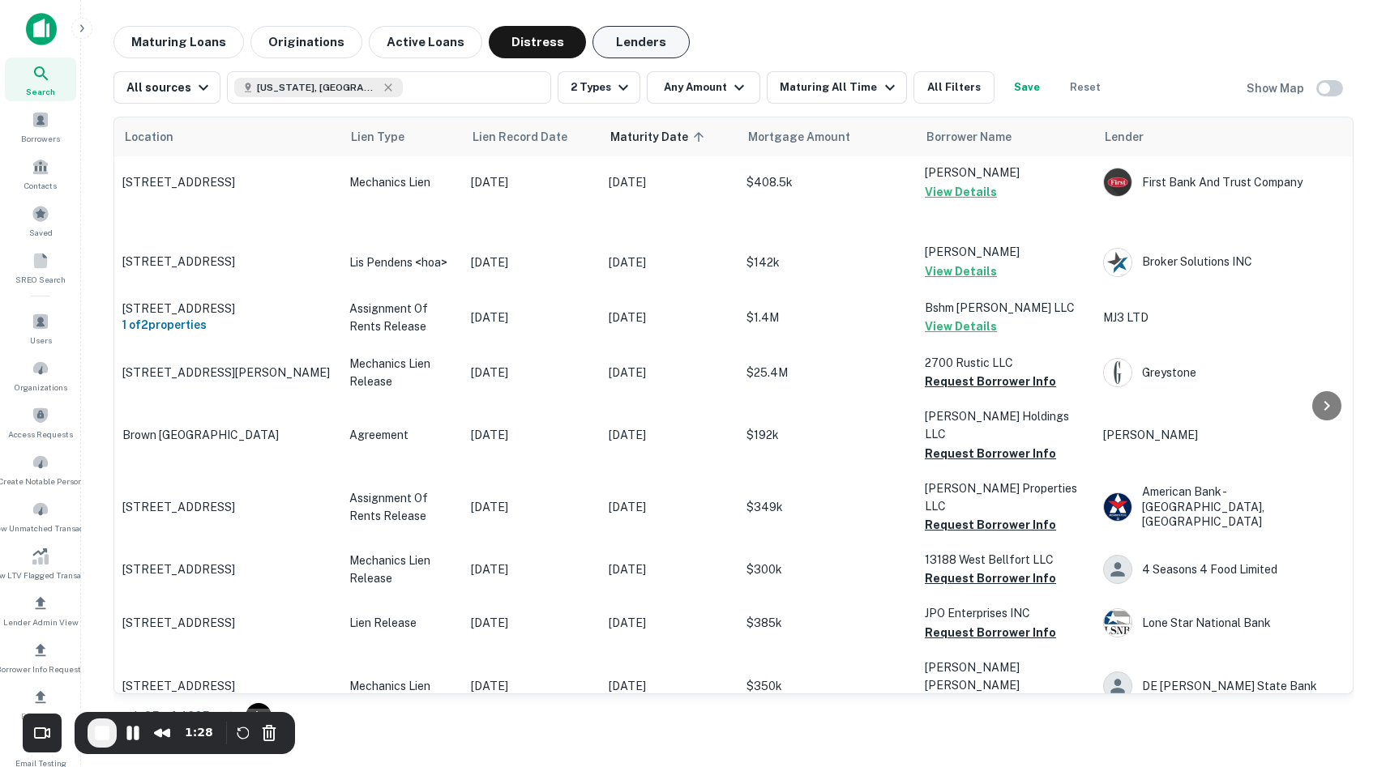
click at [636, 36] on button "Lenders" at bounding box center [640, 42] width 97 height 32
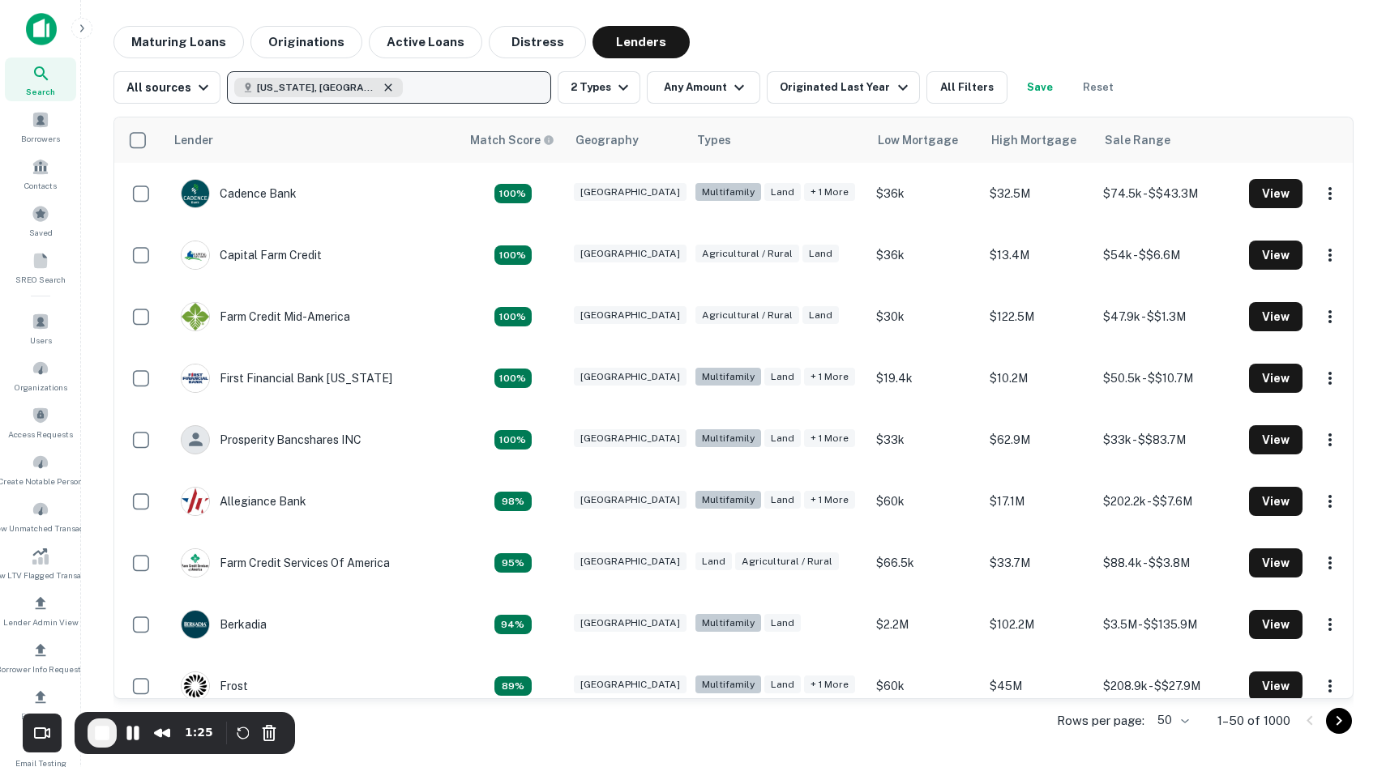
click at [382, 89] on icon "button" at bounding box center [388, 87] width 13 height 13
type input "******"
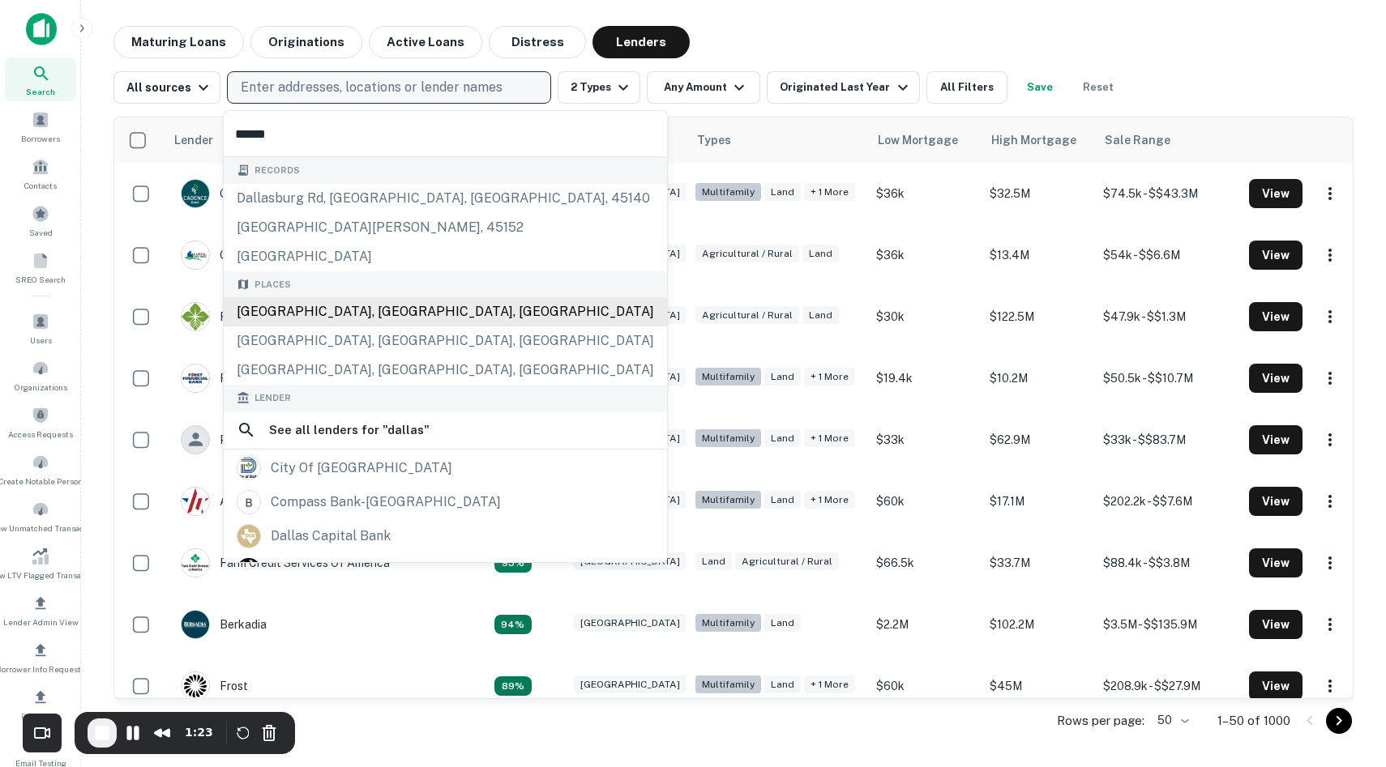
click at [298, 303] on div "Dallas, TX, USA" at bounding box center [445, 311] width 443 height 29
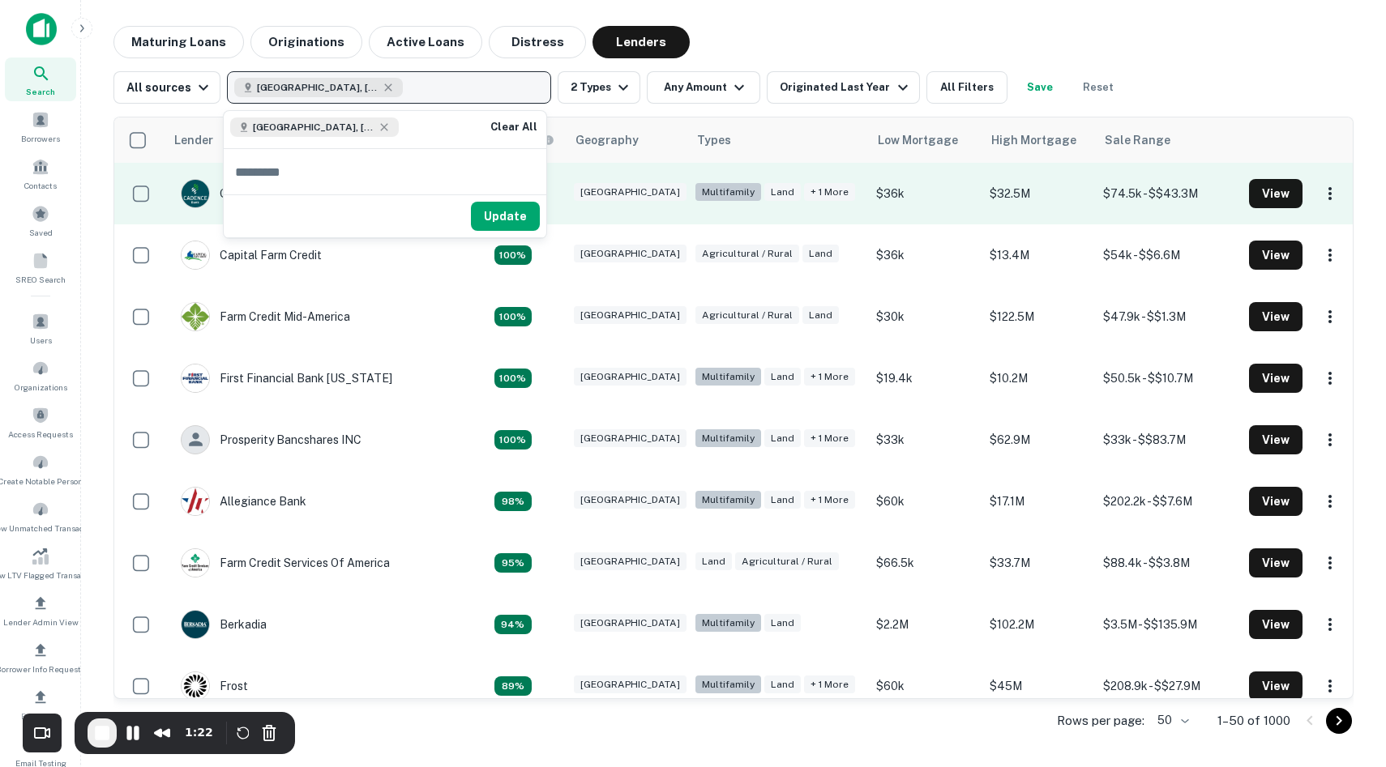
click at [507, 216] on button "Update" at bounding box center [505, 216] width 69 height 29
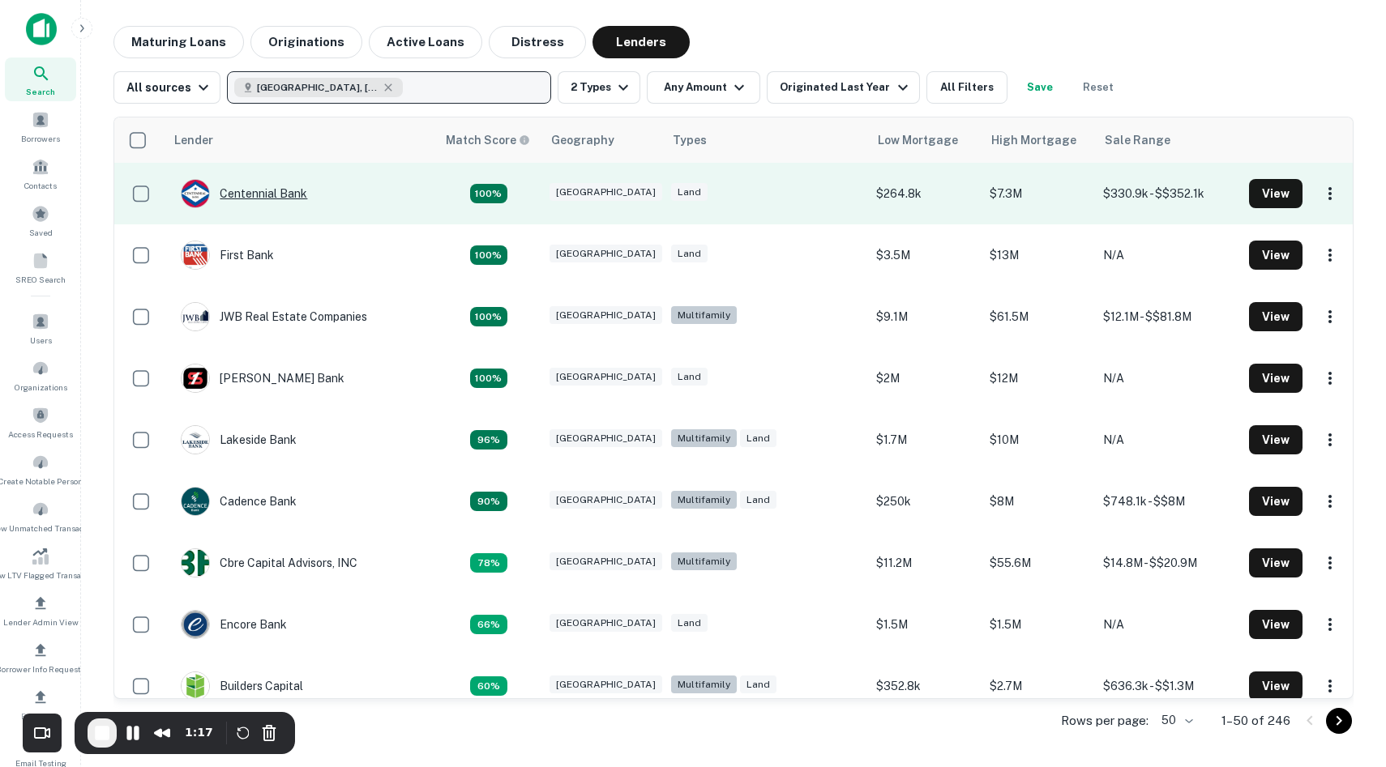
click at [282, 197] on div "Centennial Bank" at bounding box center [244, 193] width 126 height 29
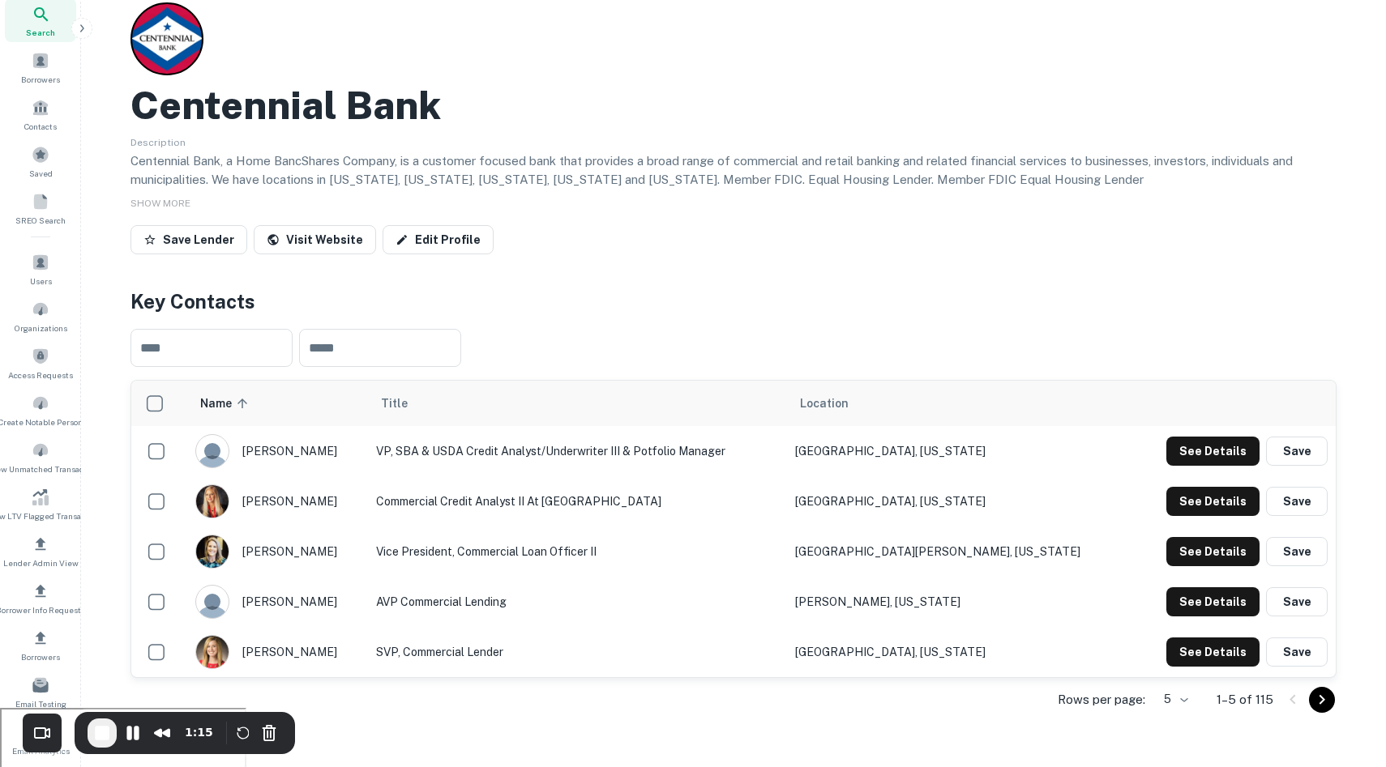
scroll to position [177, 0]
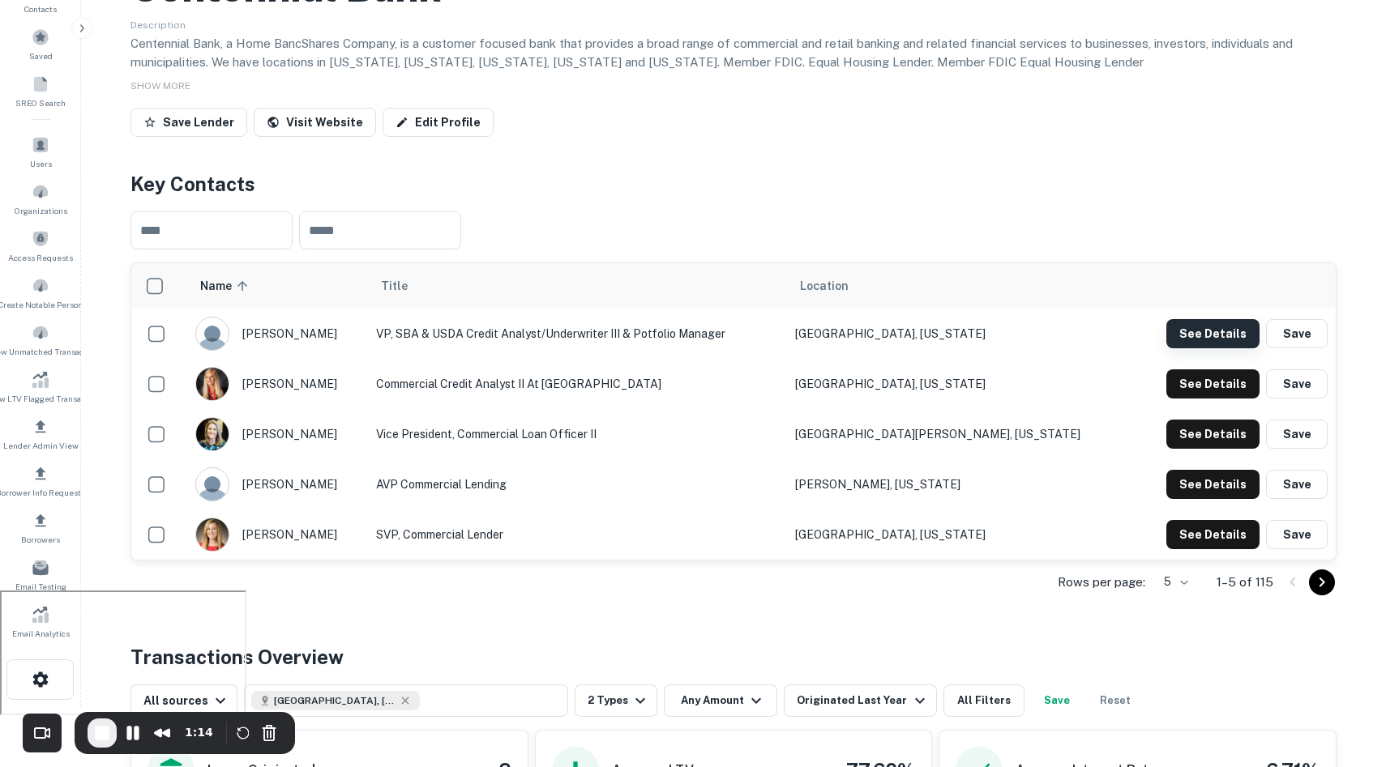
click at [1201, 333] on button "See Details" at bounding box center [1212, 333] width 93 height 29
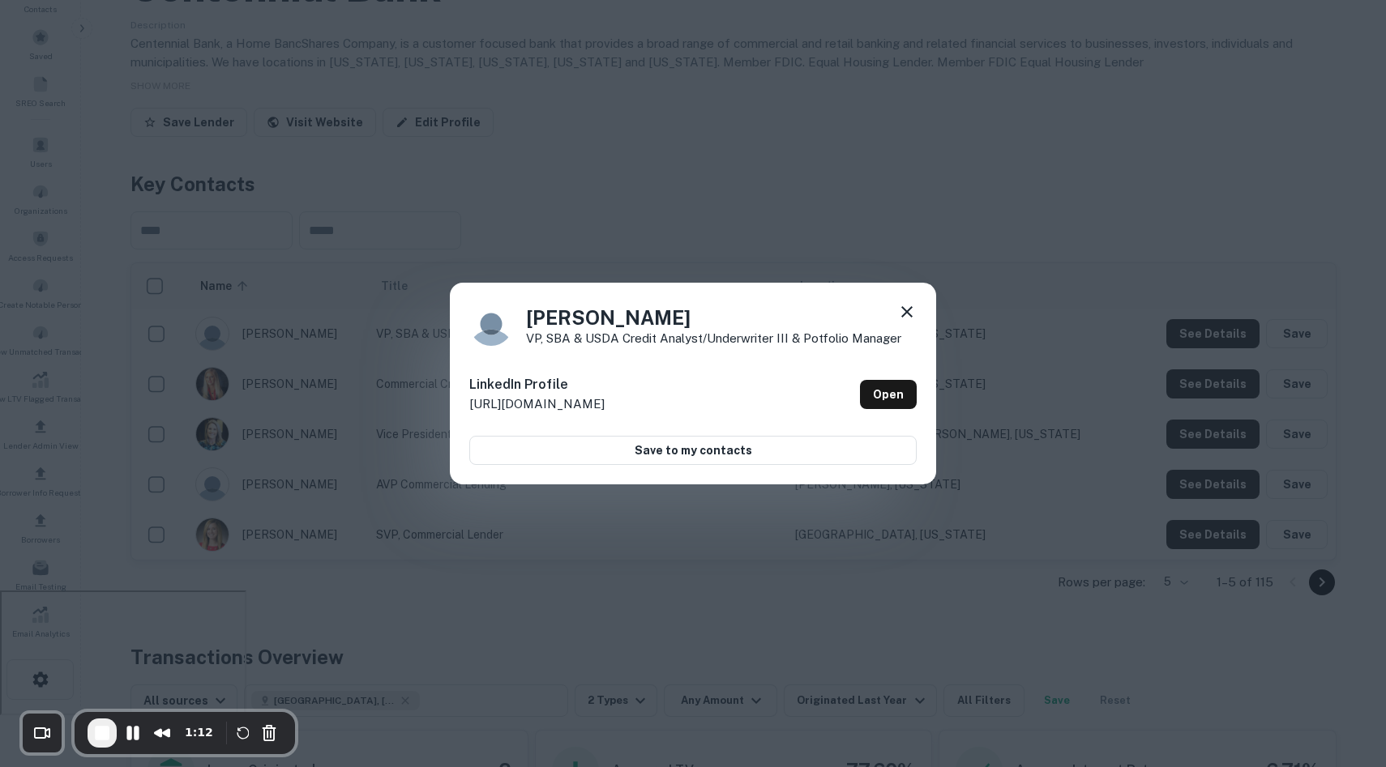
click at [912, 306] on icon at bounding box center [906, 311] width 19 height 19
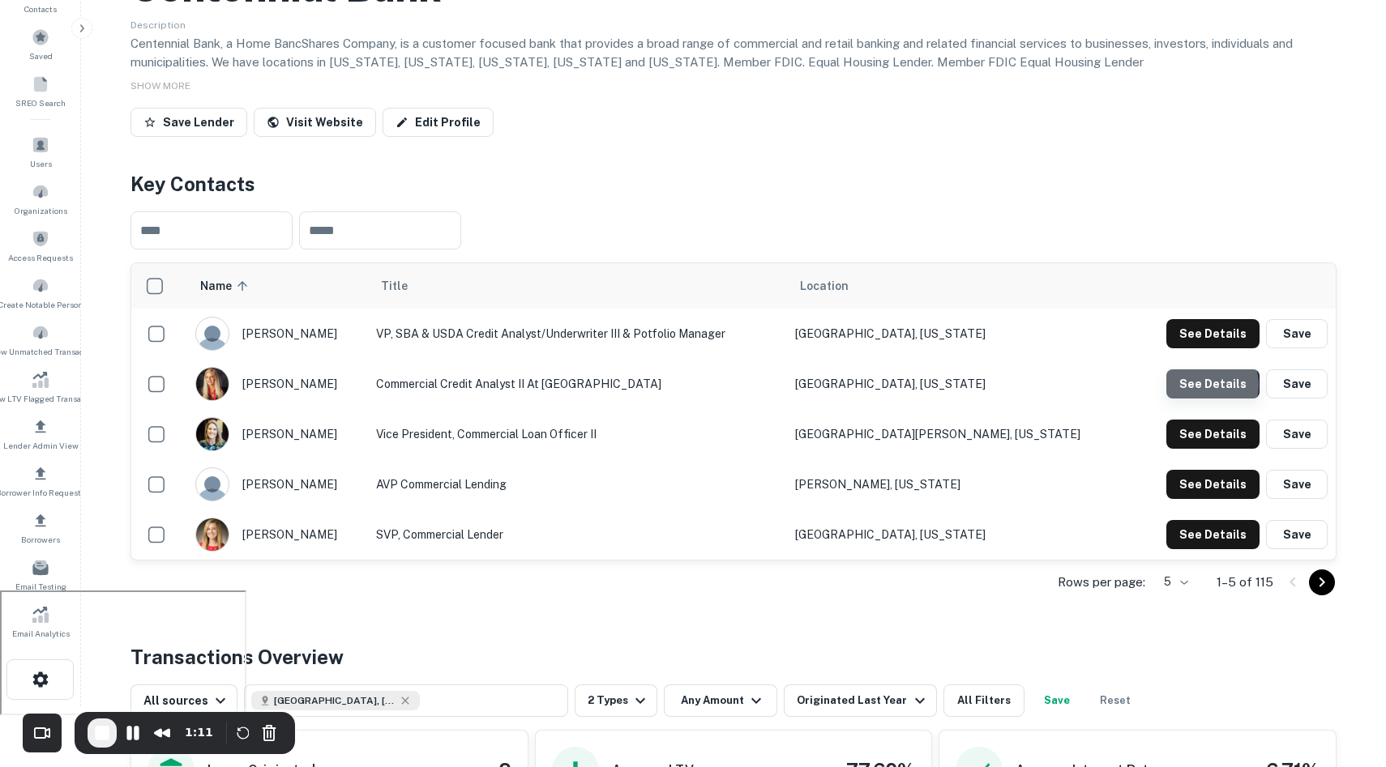
click at [1208, 385] on button "See Details" at bounding box center [1212, 384] width 93 height 29
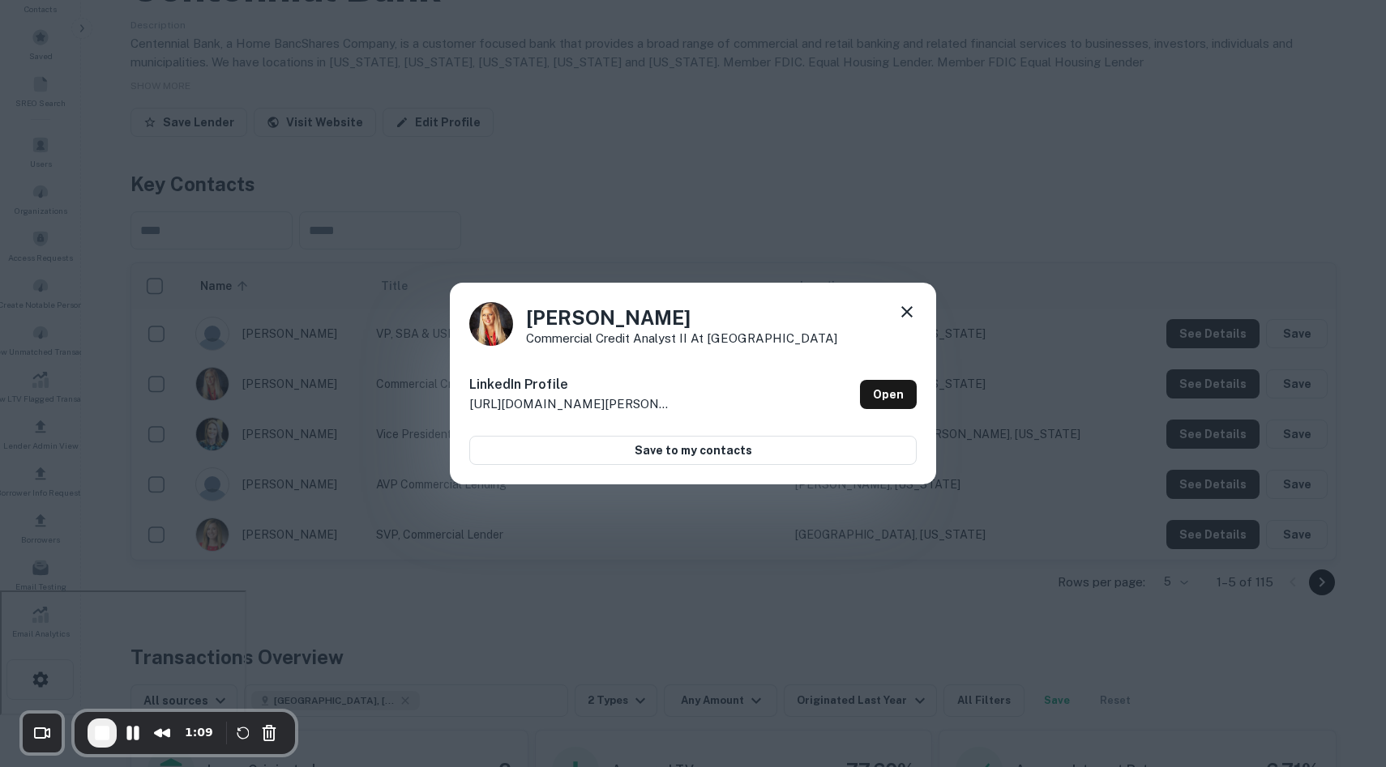
click at [897, 306] on icon at bounding box center [906, 311] width 19 height 19
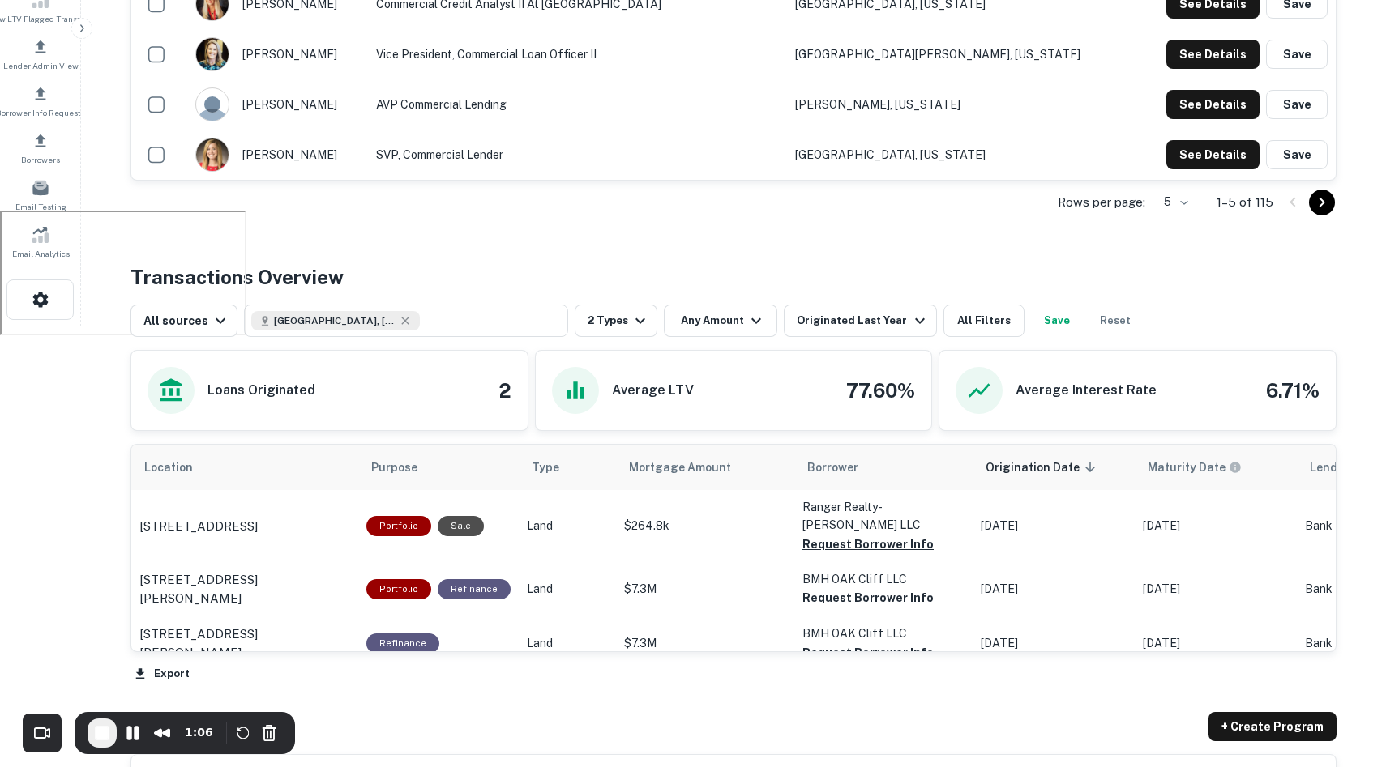
scroll to position [553, 0]
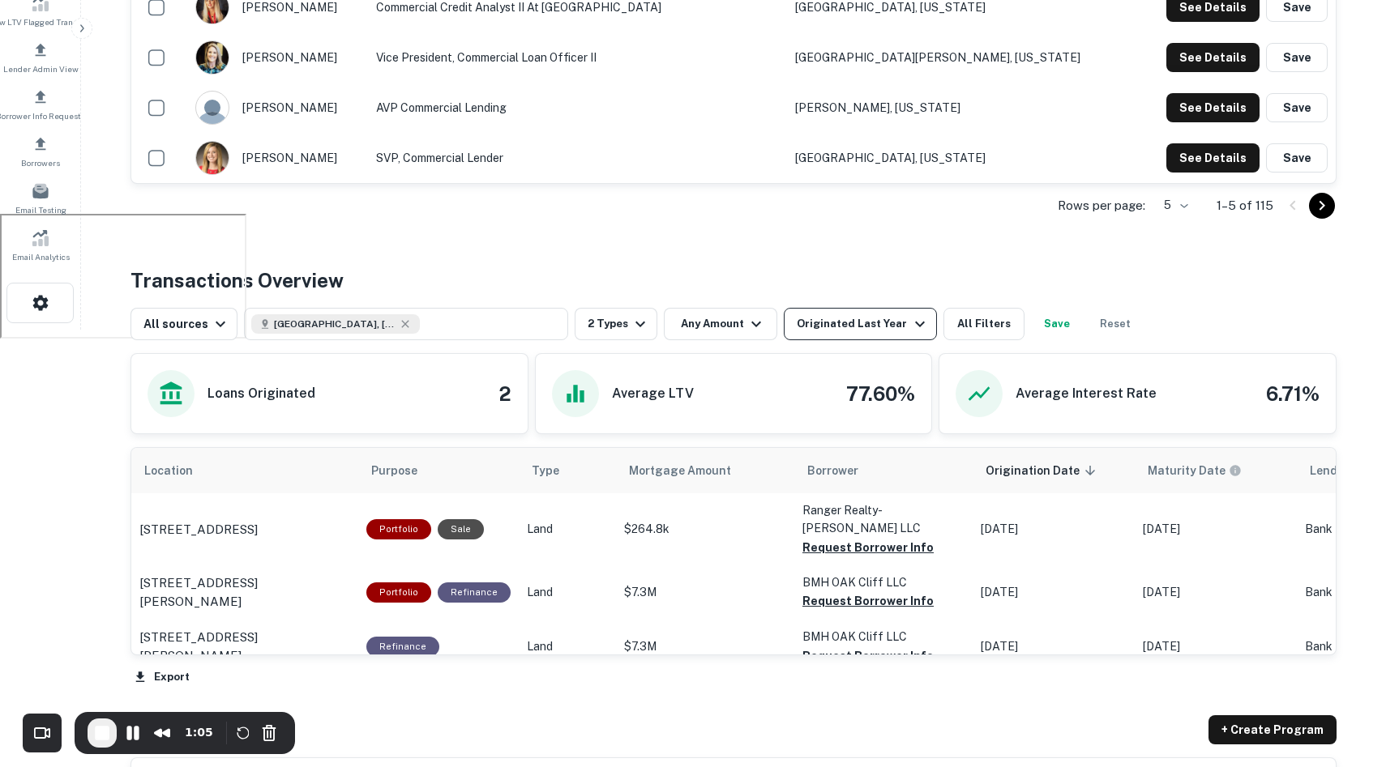
click at [838, 332] on div "Originated Last Year" at bounding box center [863, 323] width 132 height 19
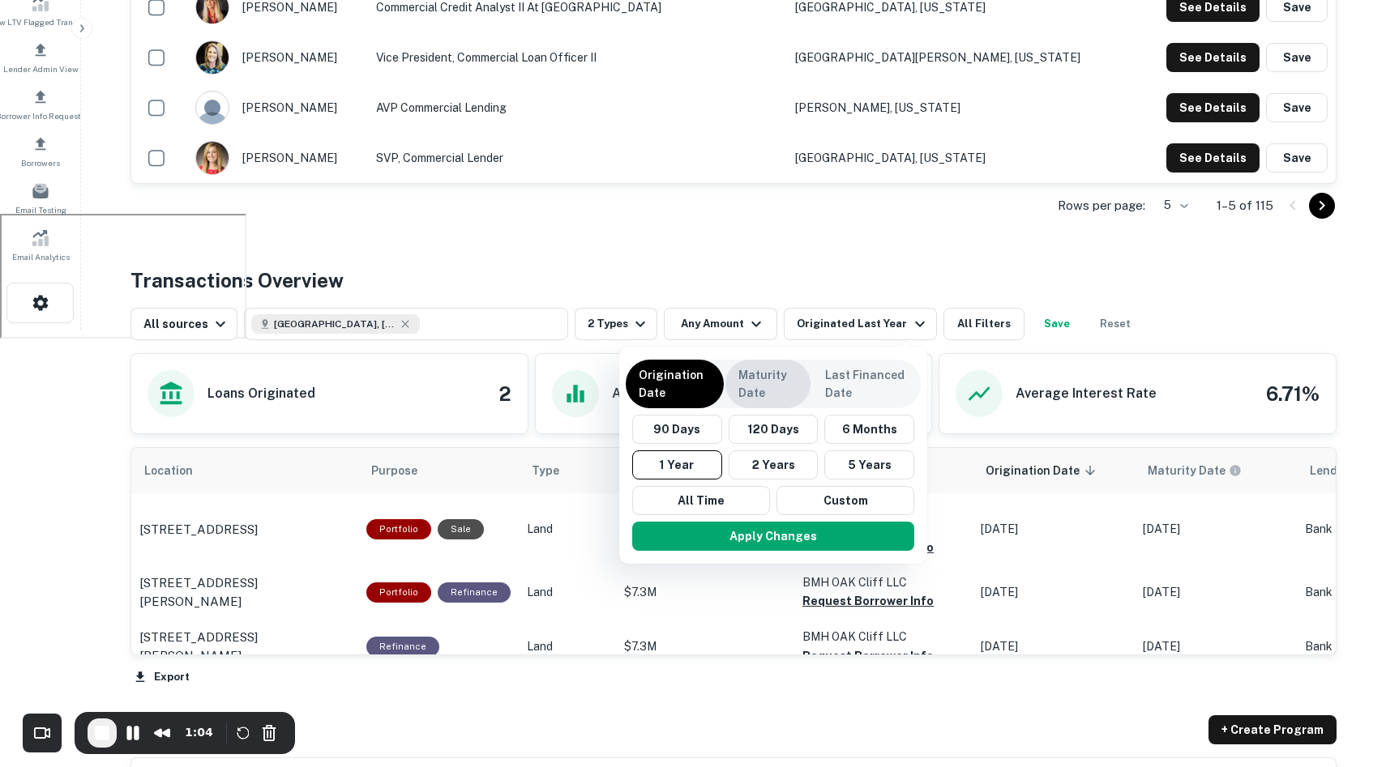
click at [777, 396] on p "Maturity Date" at bounding box center [767, 384] width 59 height 36
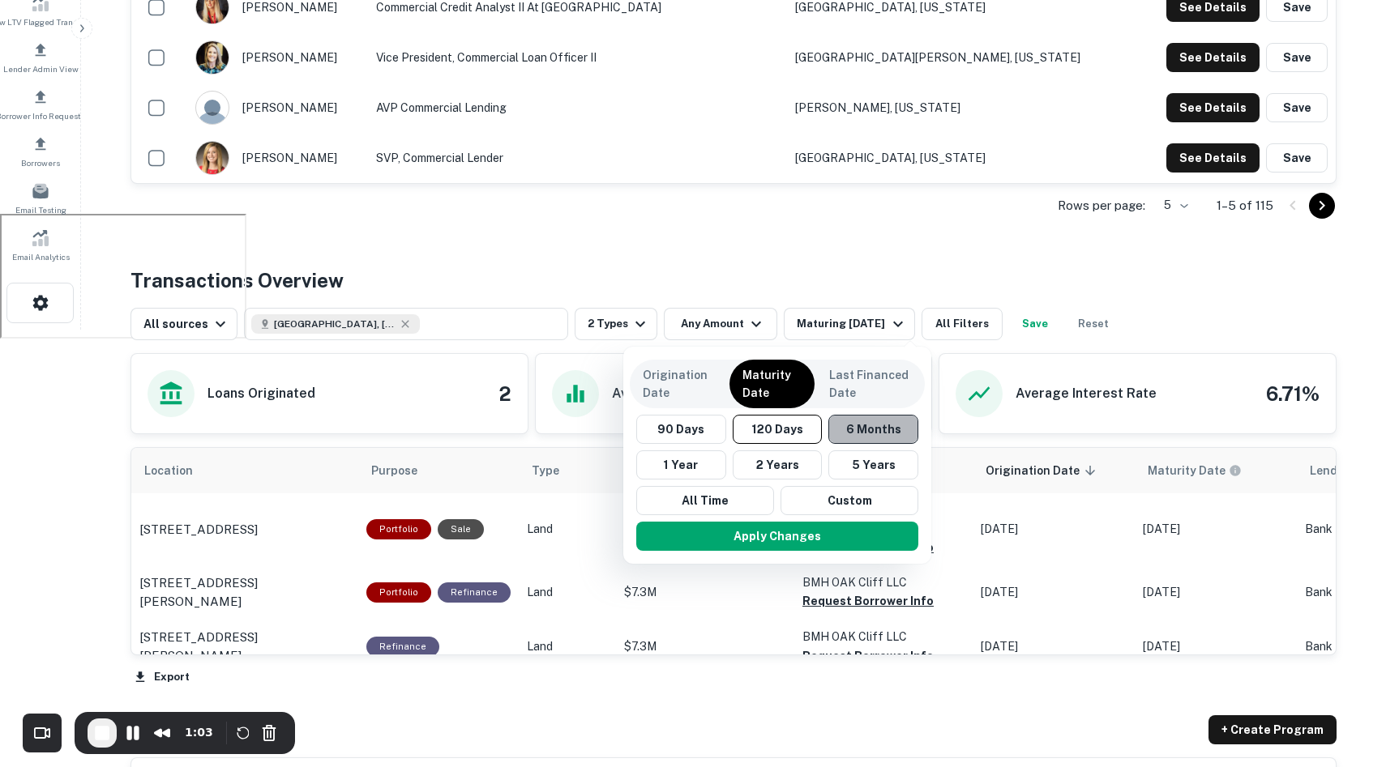
click at [864, 434] on button "6 Months" at bounding box center [873, 429] width 90 height 29
click at [823, 528] on button "Apply Changes" at bounding box center [779, 536] width 282 height 29
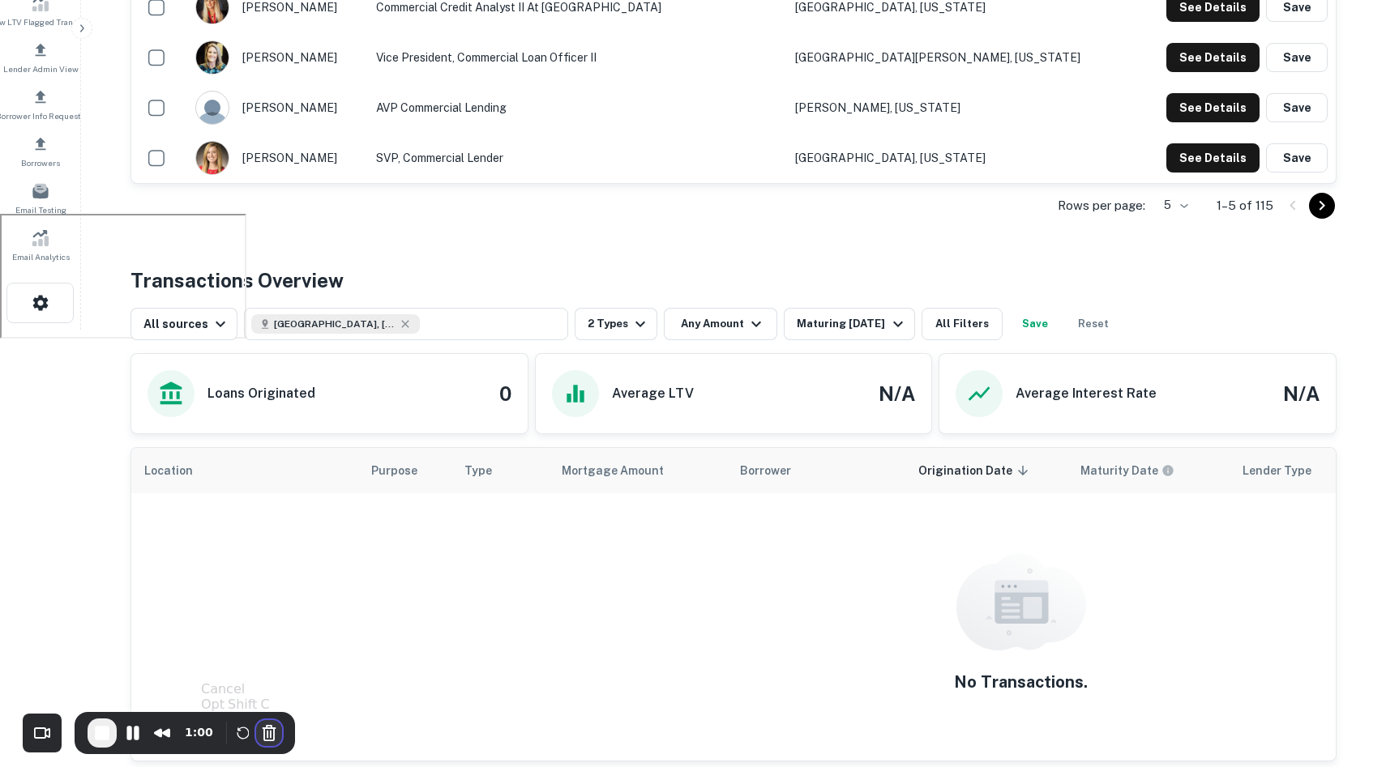
click at [274, 731] on button "Cancel Recording" at bounding box center [269, 733] width 26 height 26
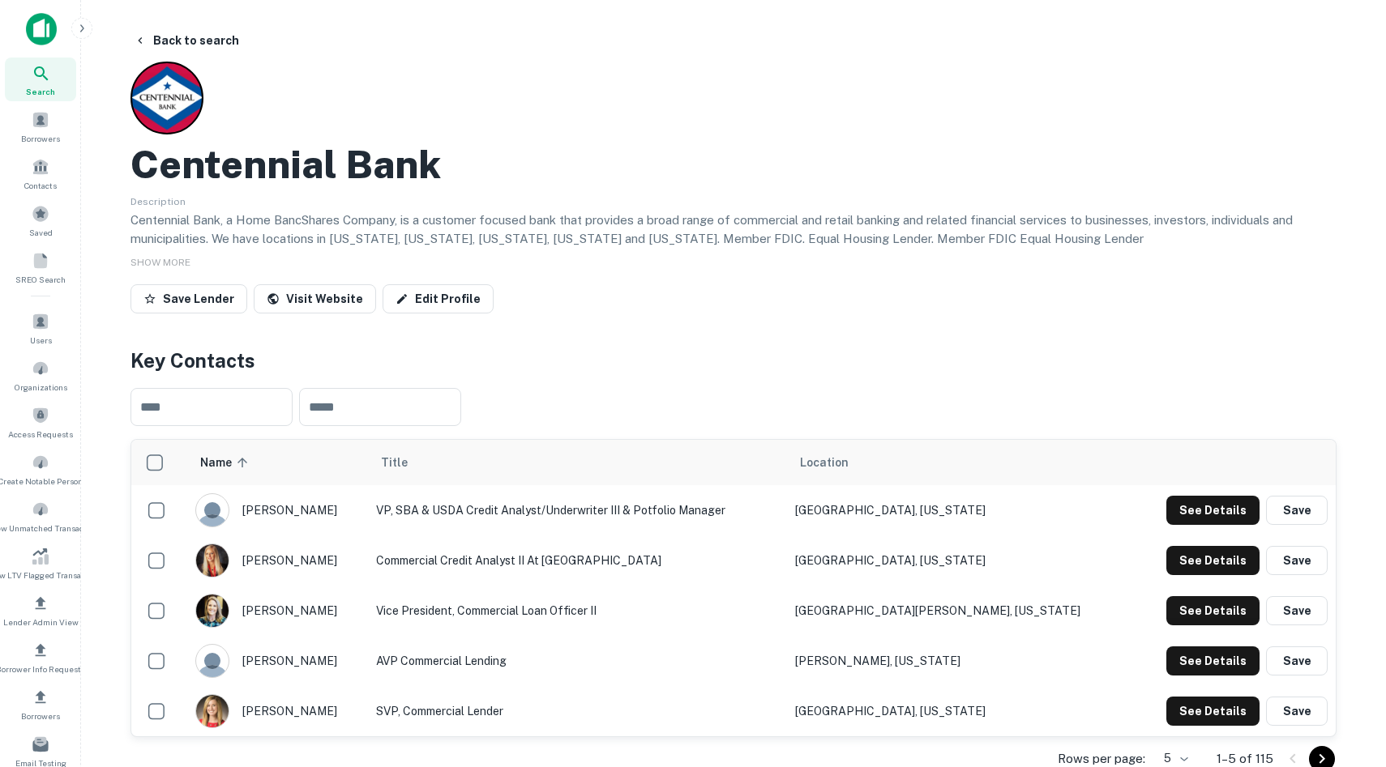
click at [48, 38] on img at bounding box center [41, 29] width 31 height 32
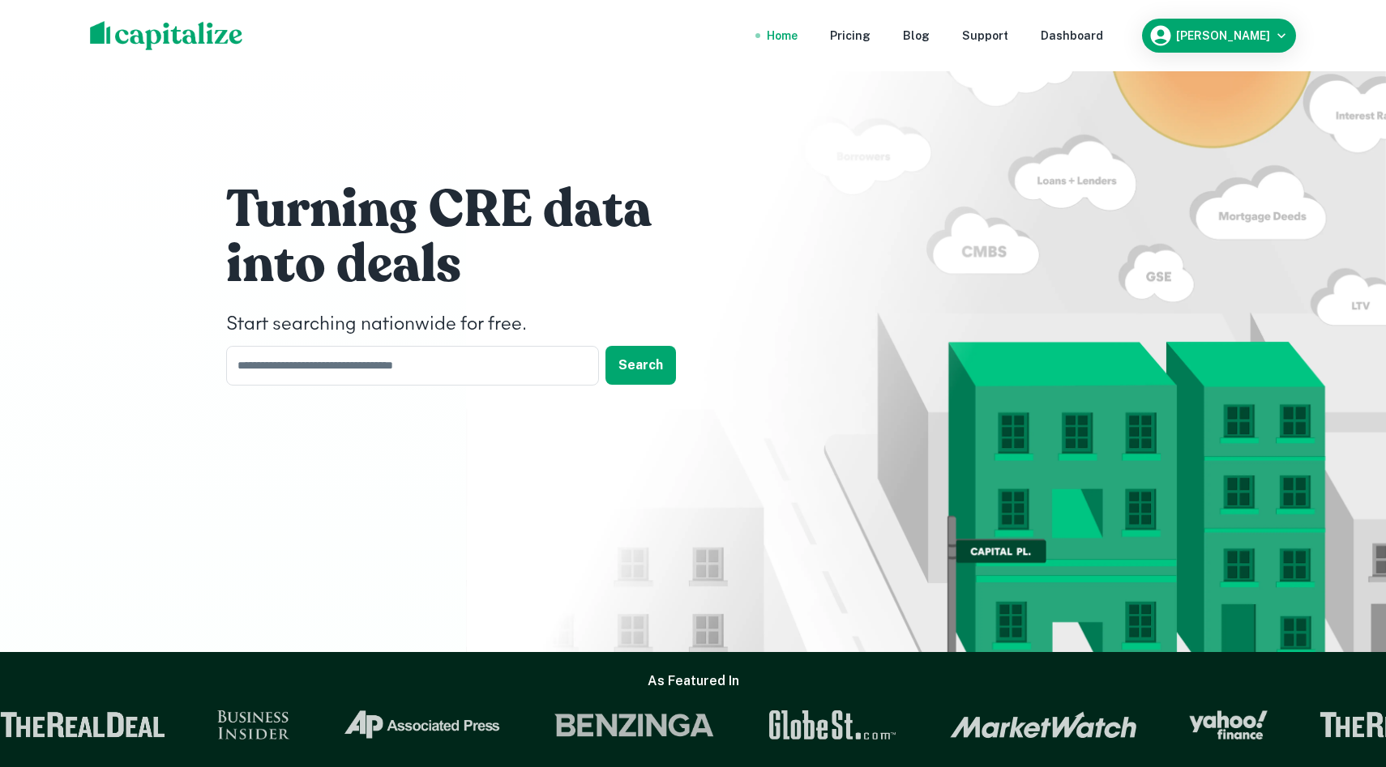
click at [41, 32] on div "Home Pricing Blog Support Dashboard Drew Koch" at bounding box center [693, 35] width 1386 height 71
click at [1103, 36] on div "Dashboard" at bounding box center [1071, 36] width 62 height 18
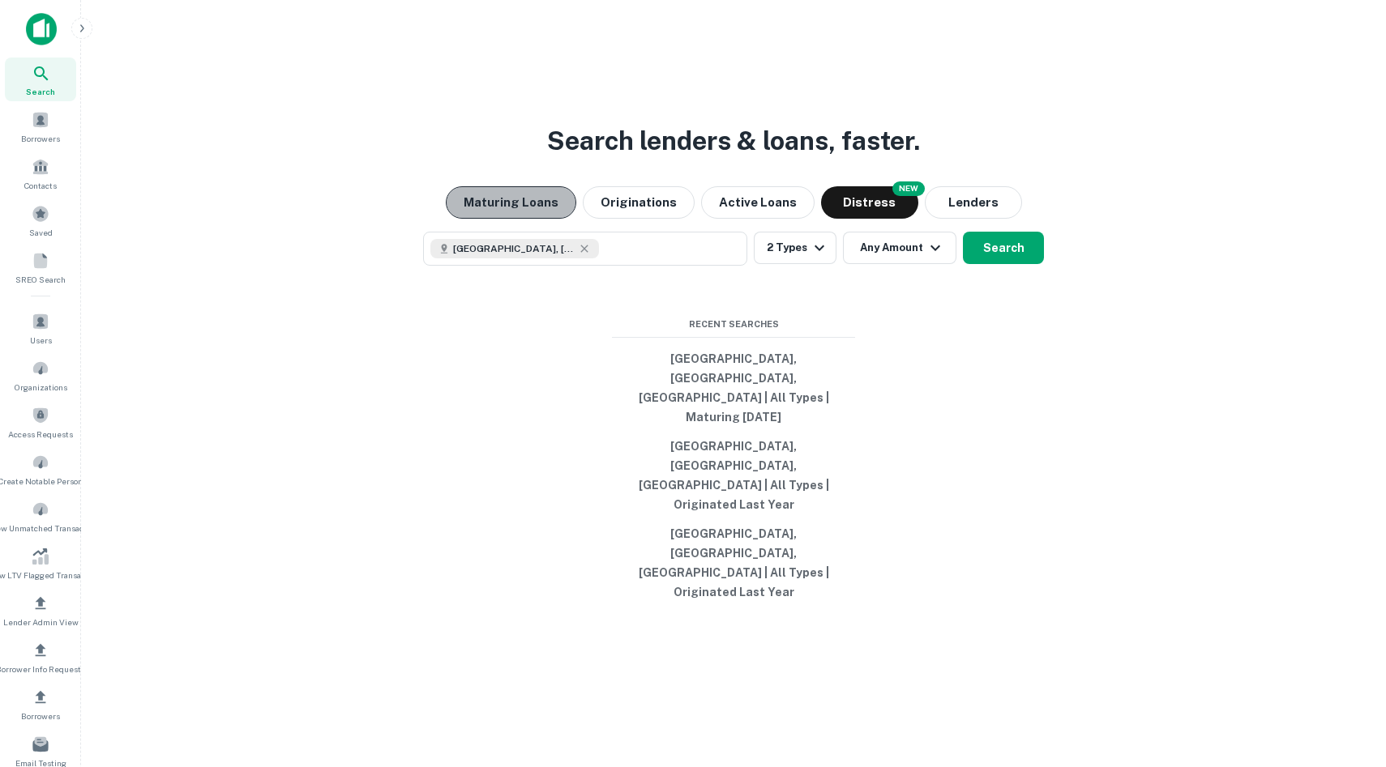
click at [562, 219] on button "Maturing Loans" at bounding box center [511, 202] width 130 height 32
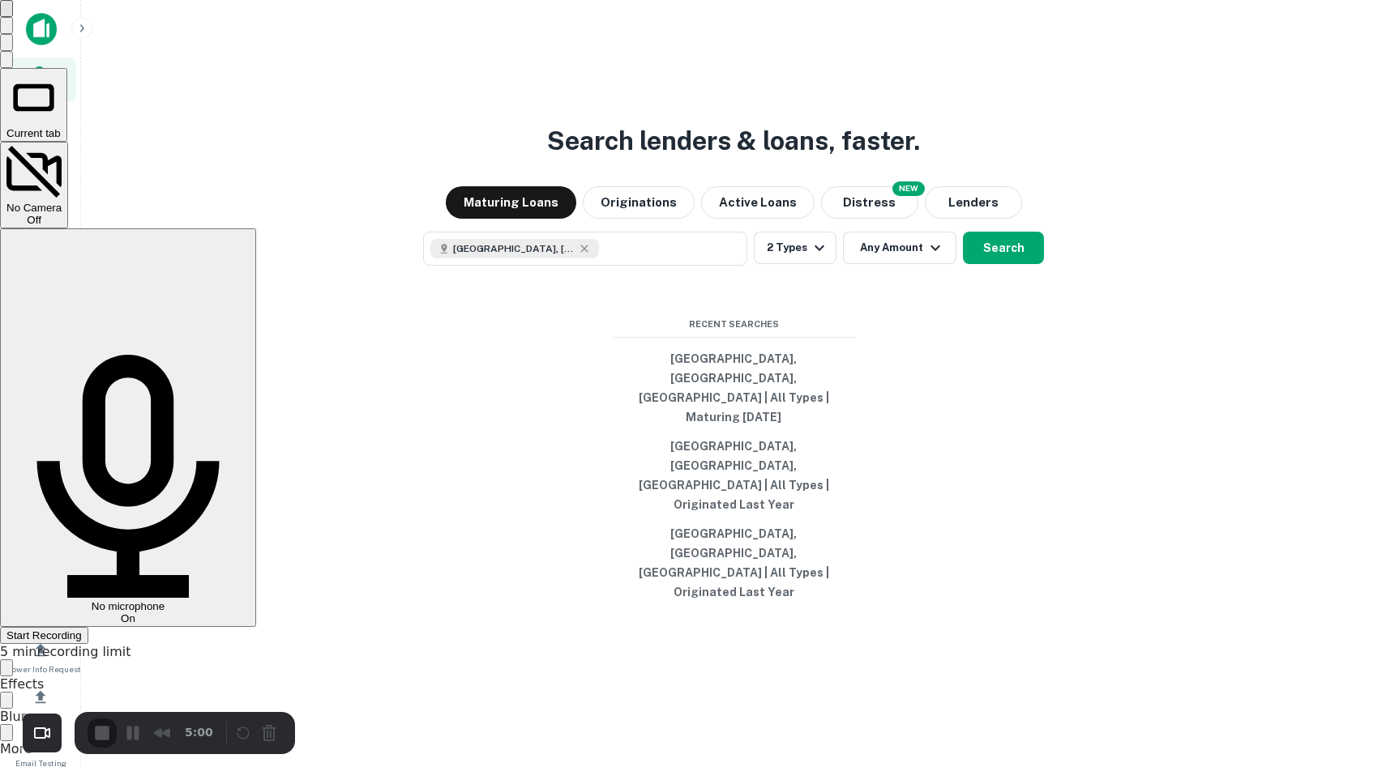
click at [82, 630] on span "Start Recording" at bounding box center [43, 636] width 75 height 12
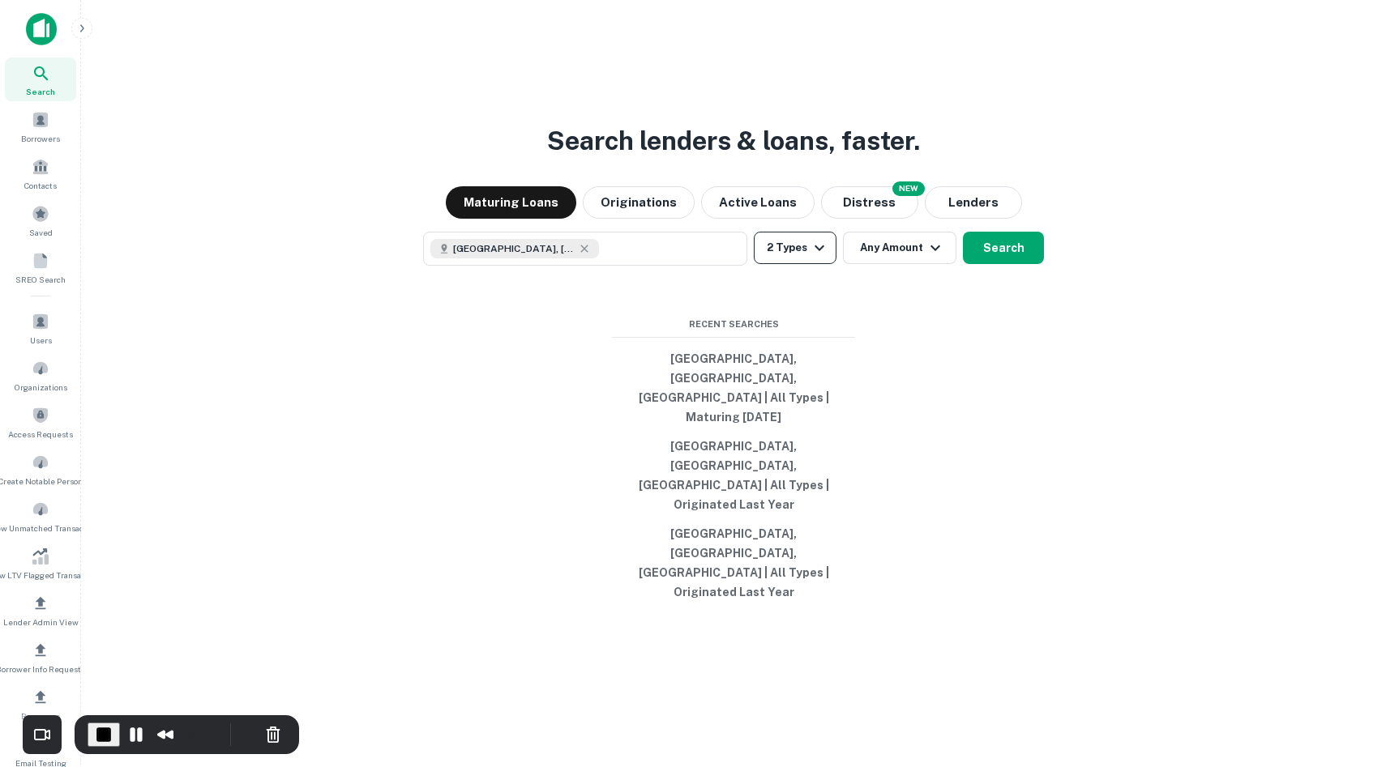
click at [793, 264] on button "2 Types" at bounding box center [795, 248] width 83 height 32
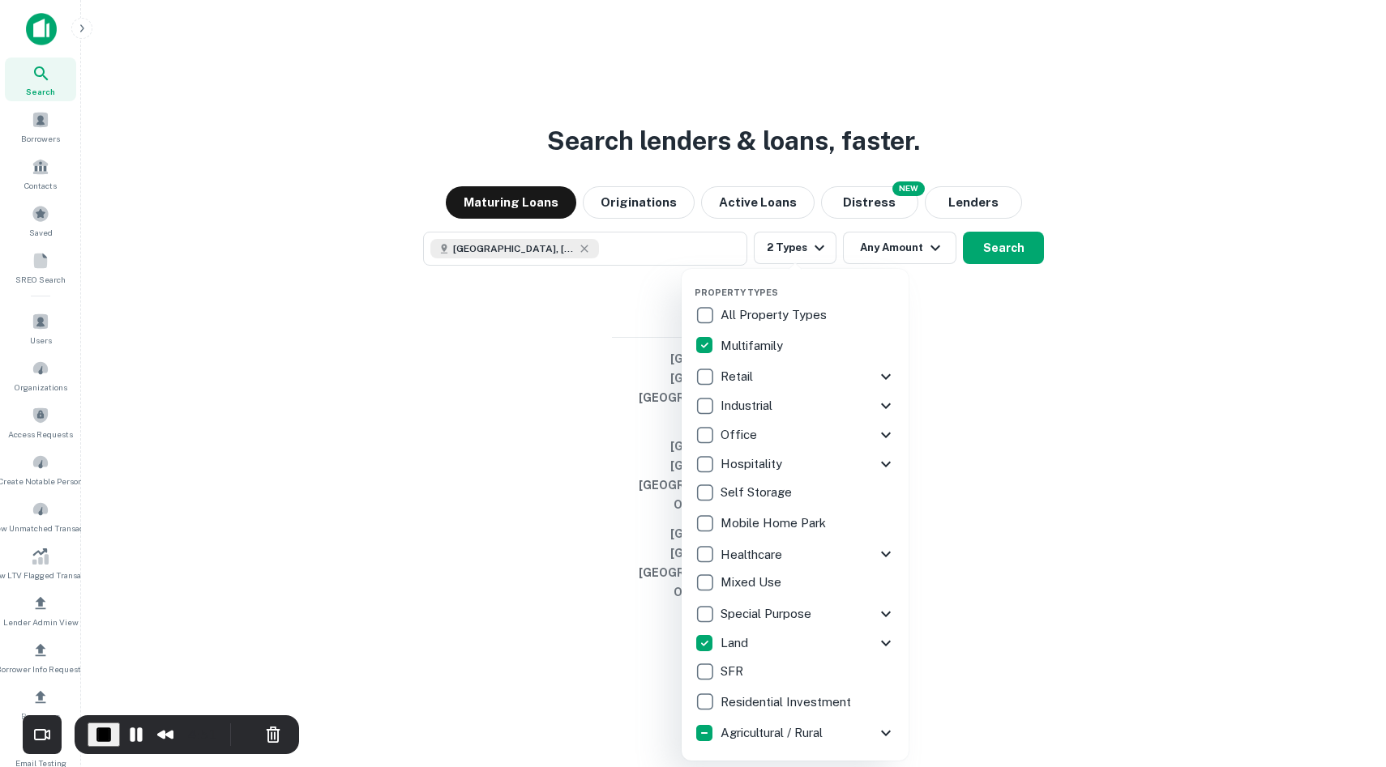
click at [1131, 457] on div at bounding box center [693, 383] width 1386 height 767
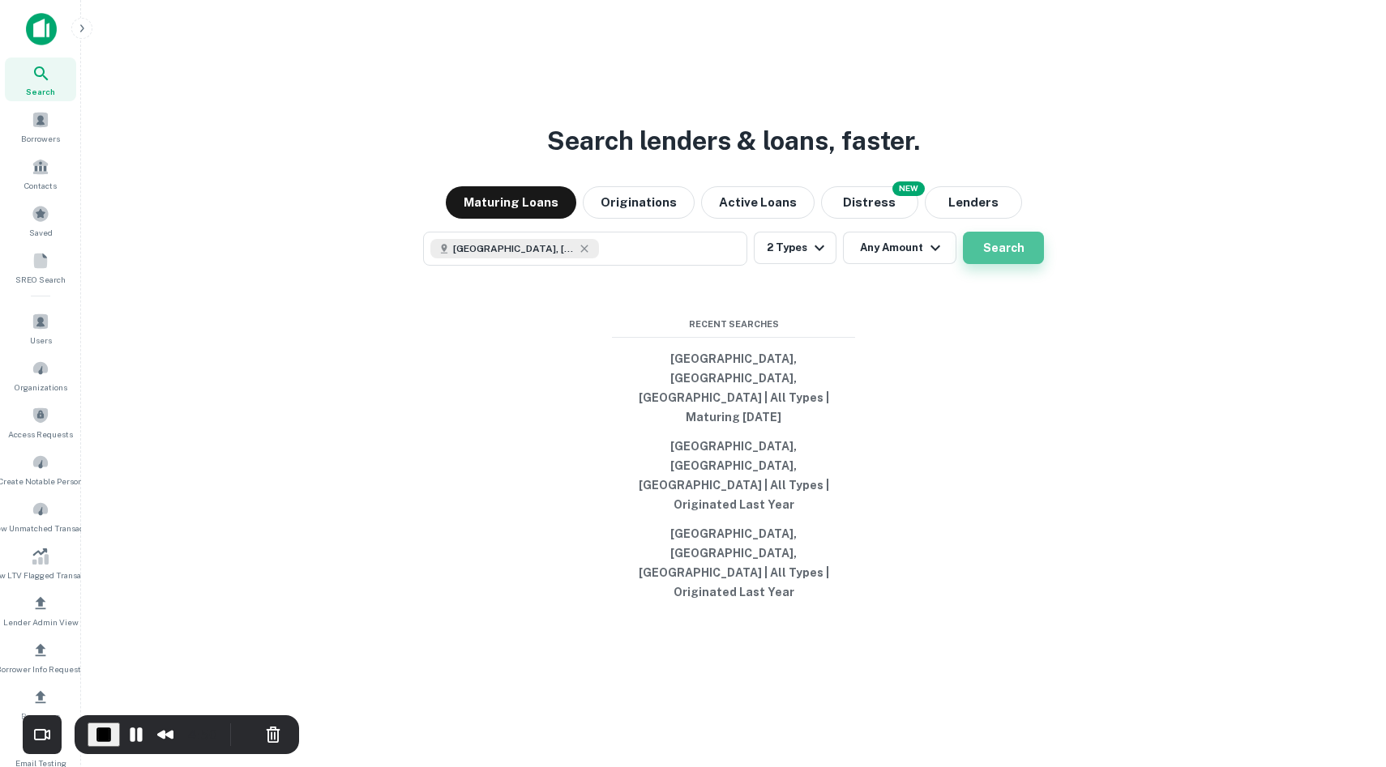
click at [994, 264] on button "Search" at bounding box center [1003, 248] width 81 height 32
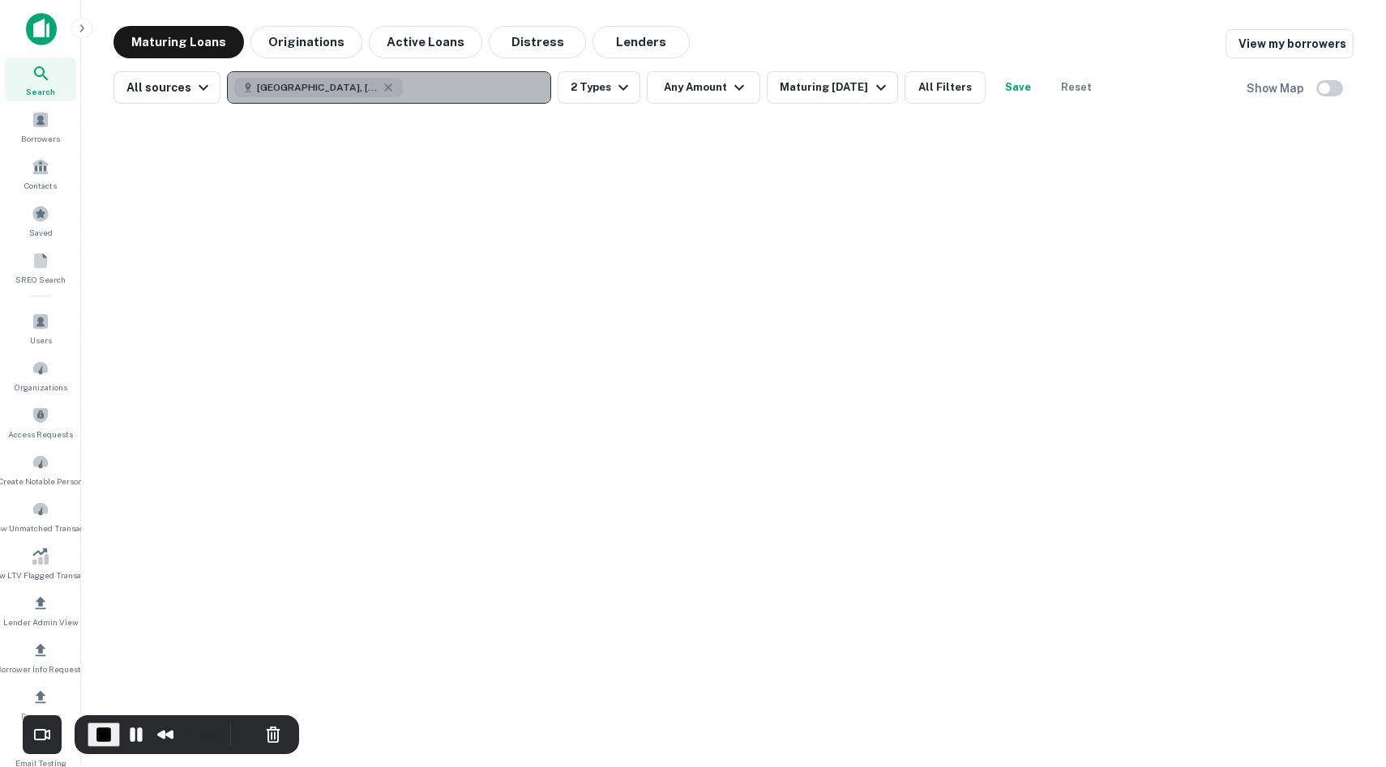
click at [488, 89] on button "Dallas, TX, USA" at bounding box center [389, 87] width 324 height 32
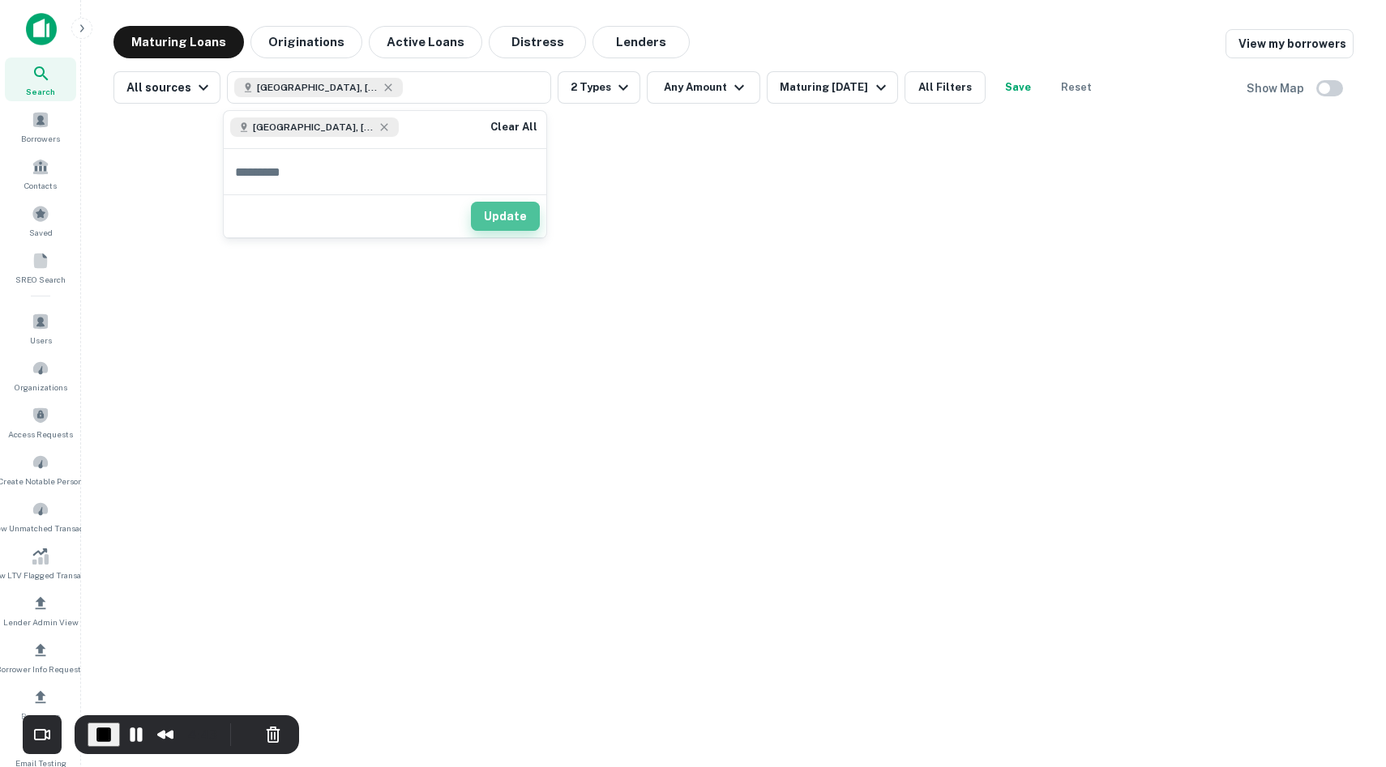
click at [506, 223] on button "Update" at bounding box center [505, 216] width 69 height 29
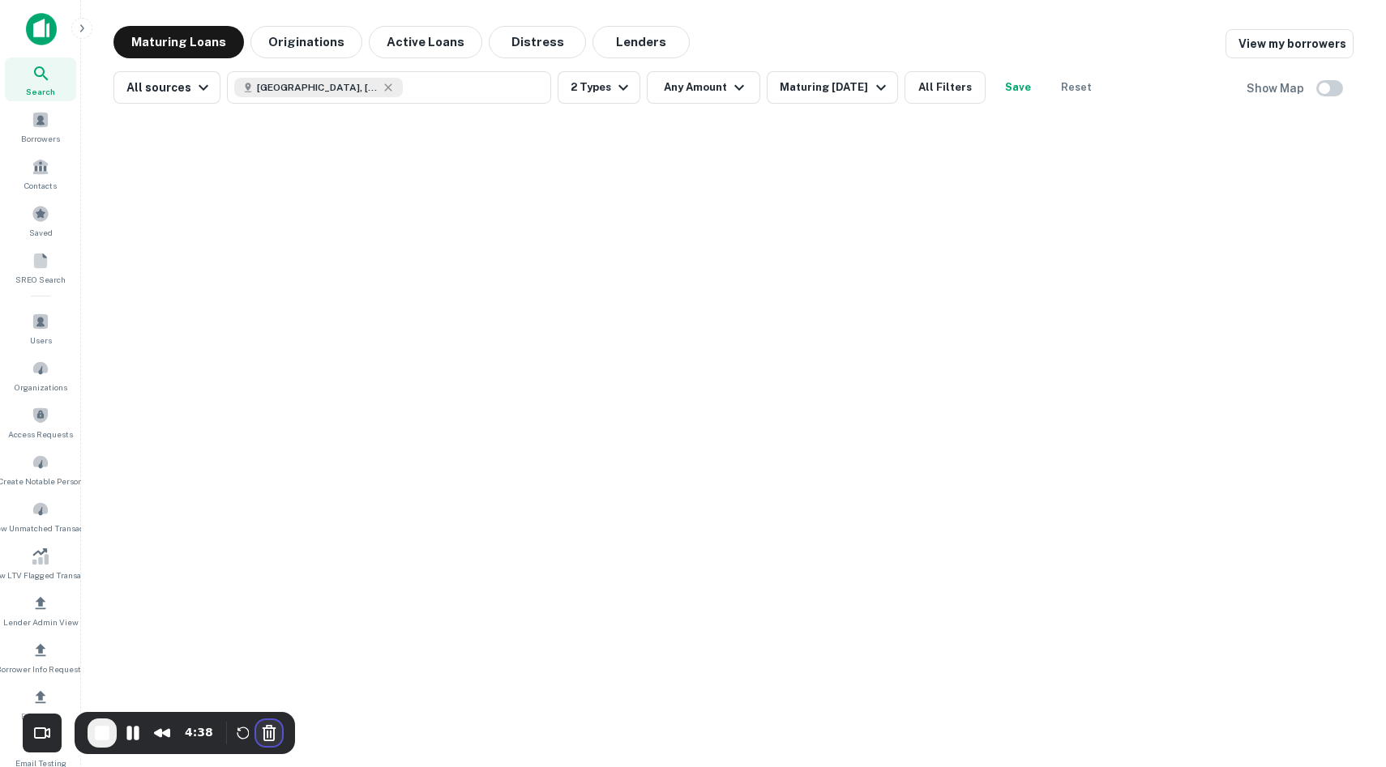
click at [267, 726] on button "Cancel Recording" at bounding box center [269, 733] width 26 height 26
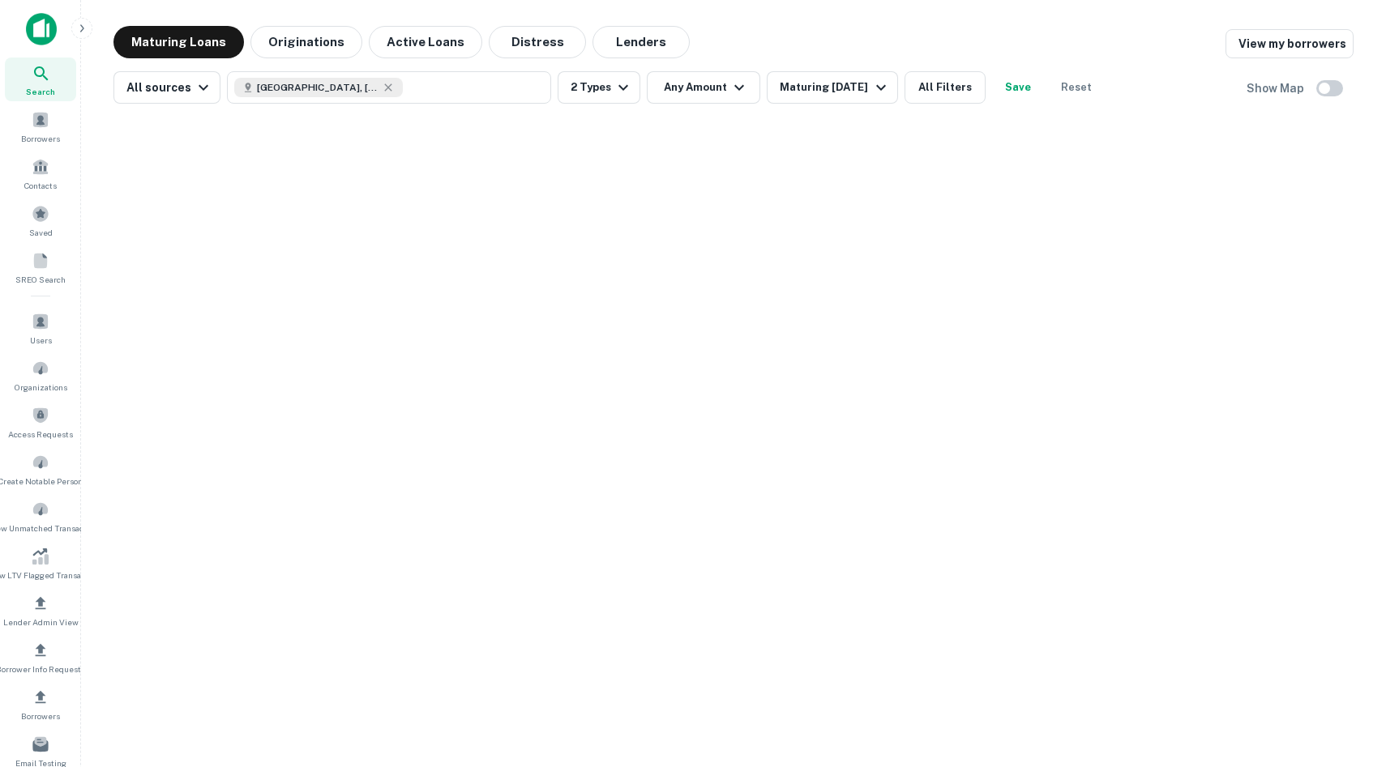
click at [29, 26] on img at bounding box center [41, 29] width 31 height 32
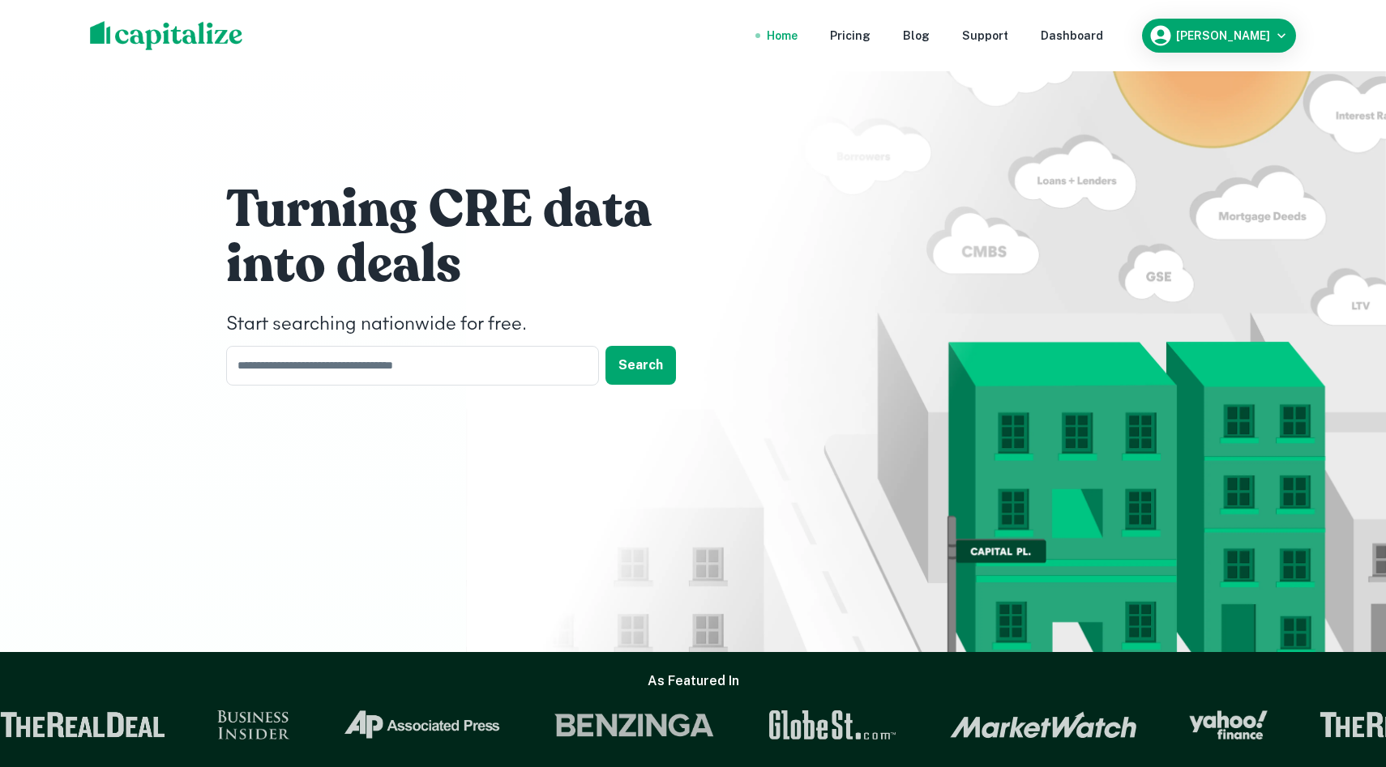
click at [1118, 23] on nav "Home Pricing Blog Support Dashboard" at bounding box center [935, 36] width 388 height 36
click at [1103, 38] on div "Dashboard" at bounding box center [1071, 36] width 62 height 18
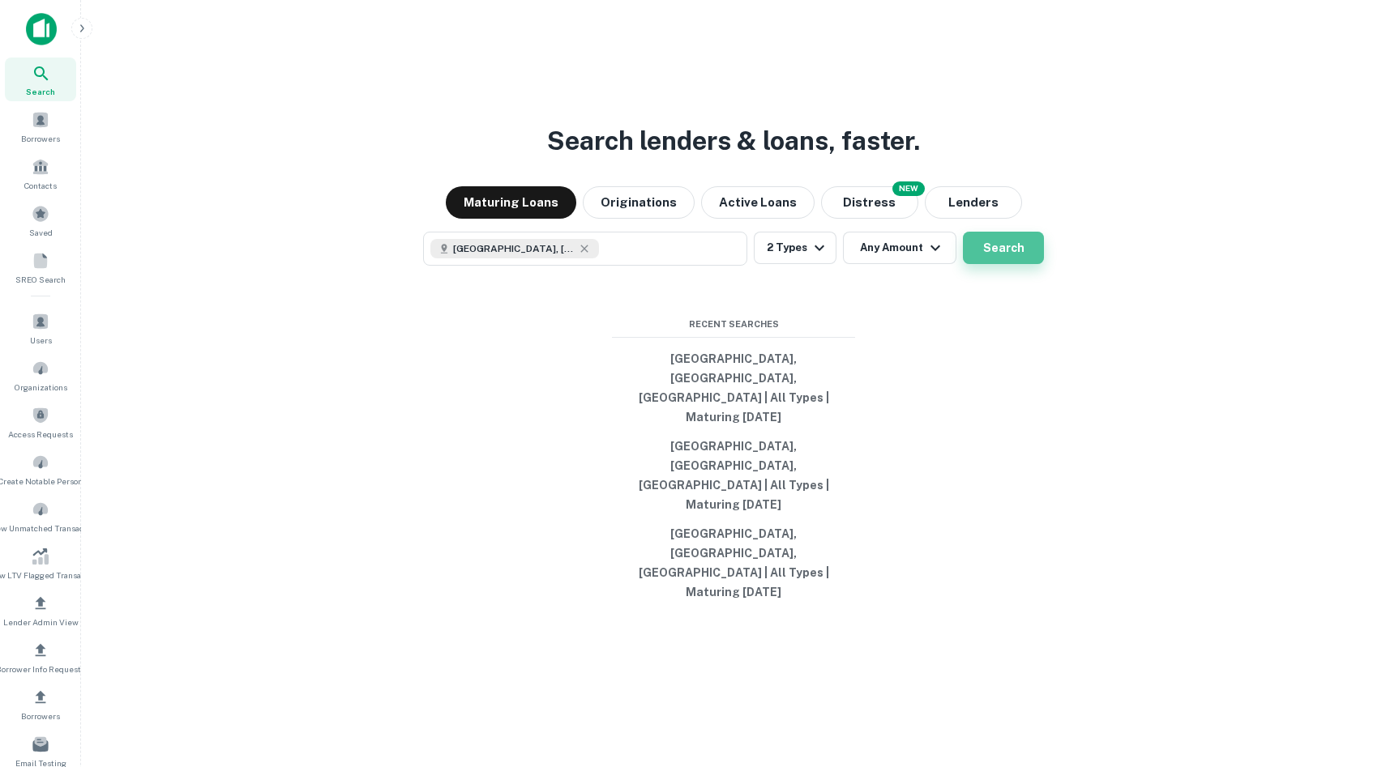
click at [991, 264] on button "Search" at bounding box center [1003, 248] width 81 height 32
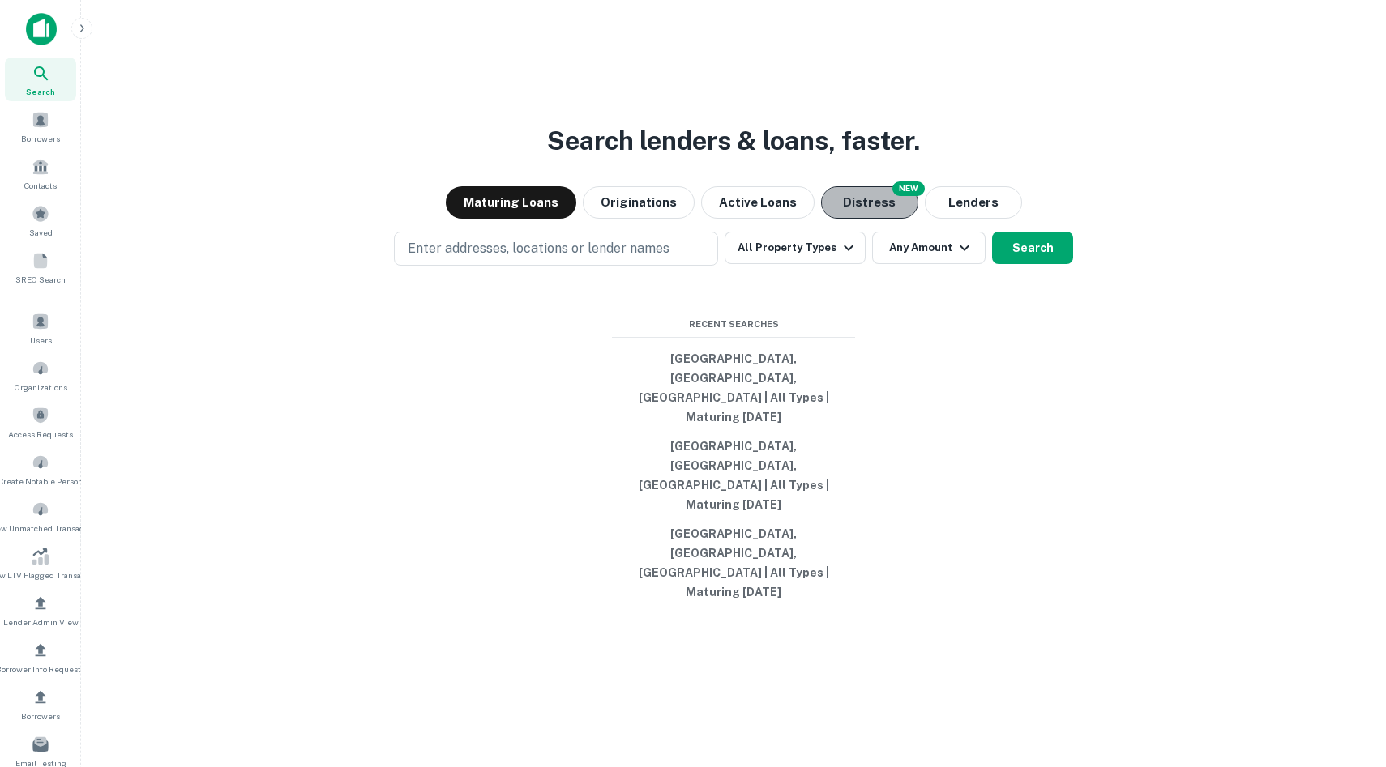
click at [877, 219] on button "Distress" at bounding box center [869, 202] width 97 height 32
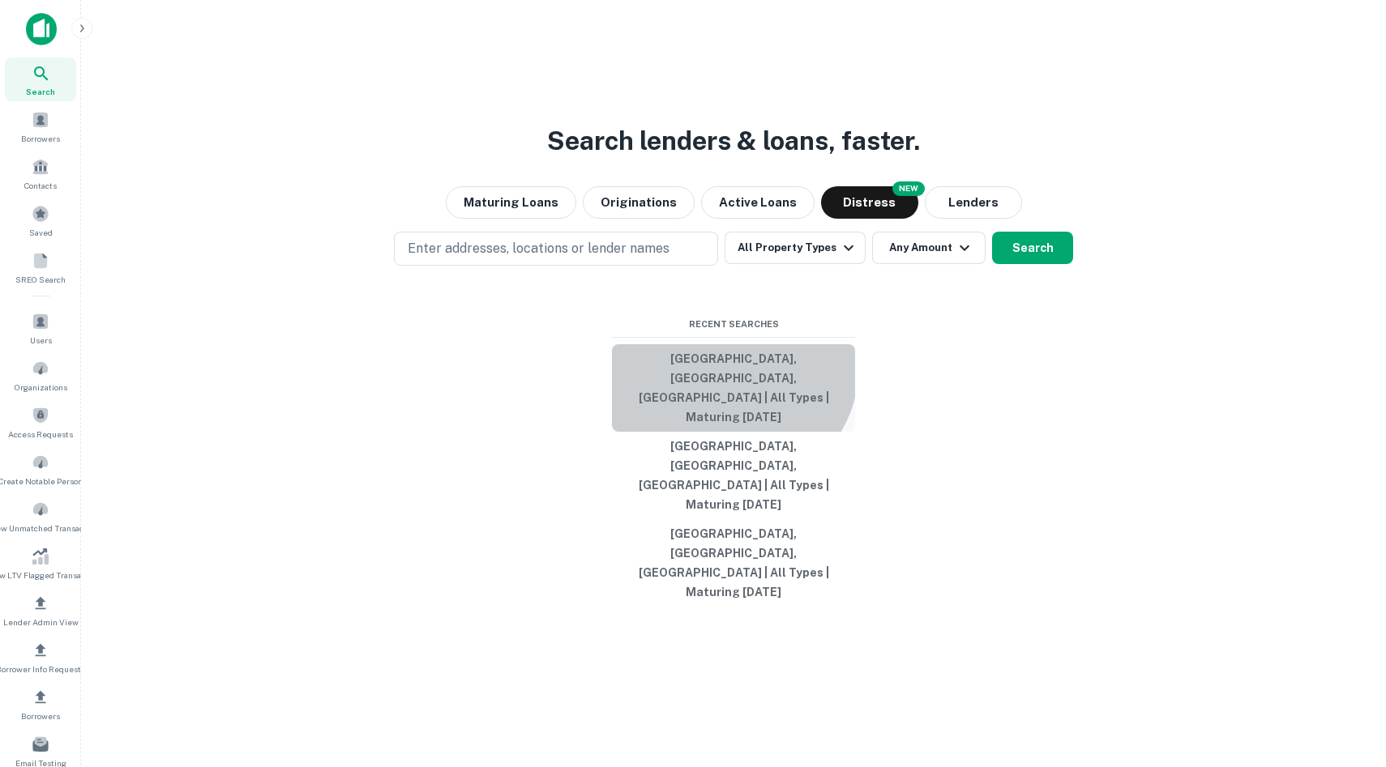
click at [728, 424] on button "[GEOGRAPHIC_DATA], [GEOGRAPHIC_DATA], [GEOGRAPHIC_DATA] | All Types | Maturing …" at bounding box center [733, 388] width 243 height 88
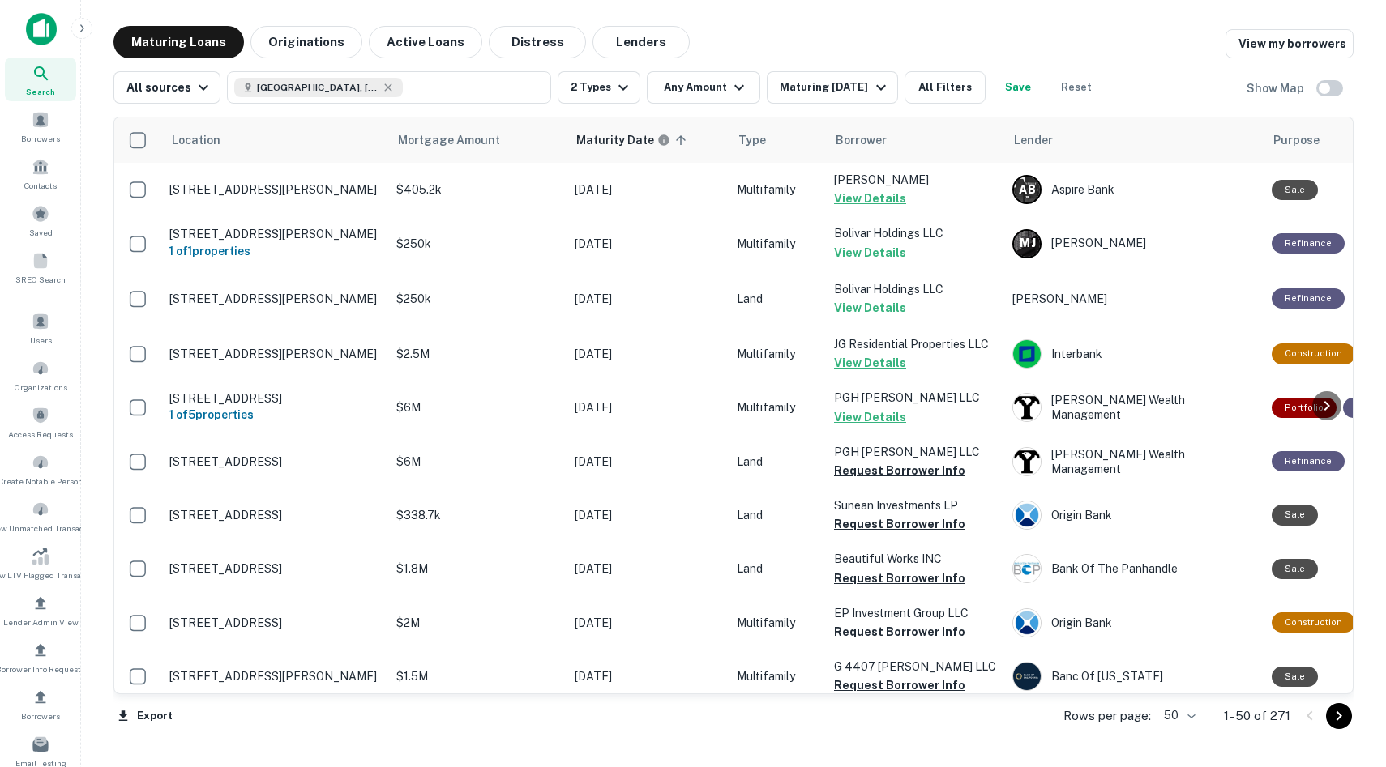
click at [34, 26] on img at bounding box center [41, 29] width 31 height 32
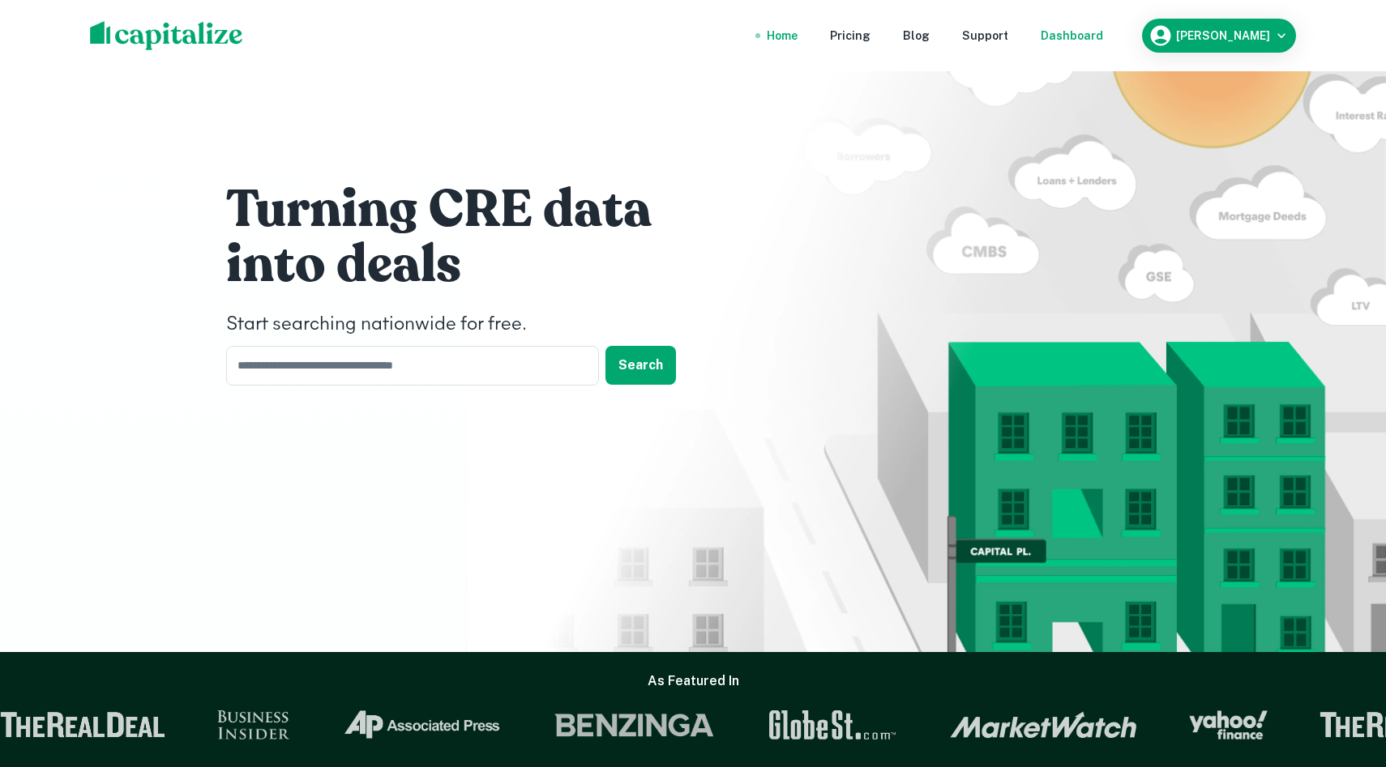
click at [1103, 32] on div "Dashboard" at bounding box center [1071, 36] width 62 height 18
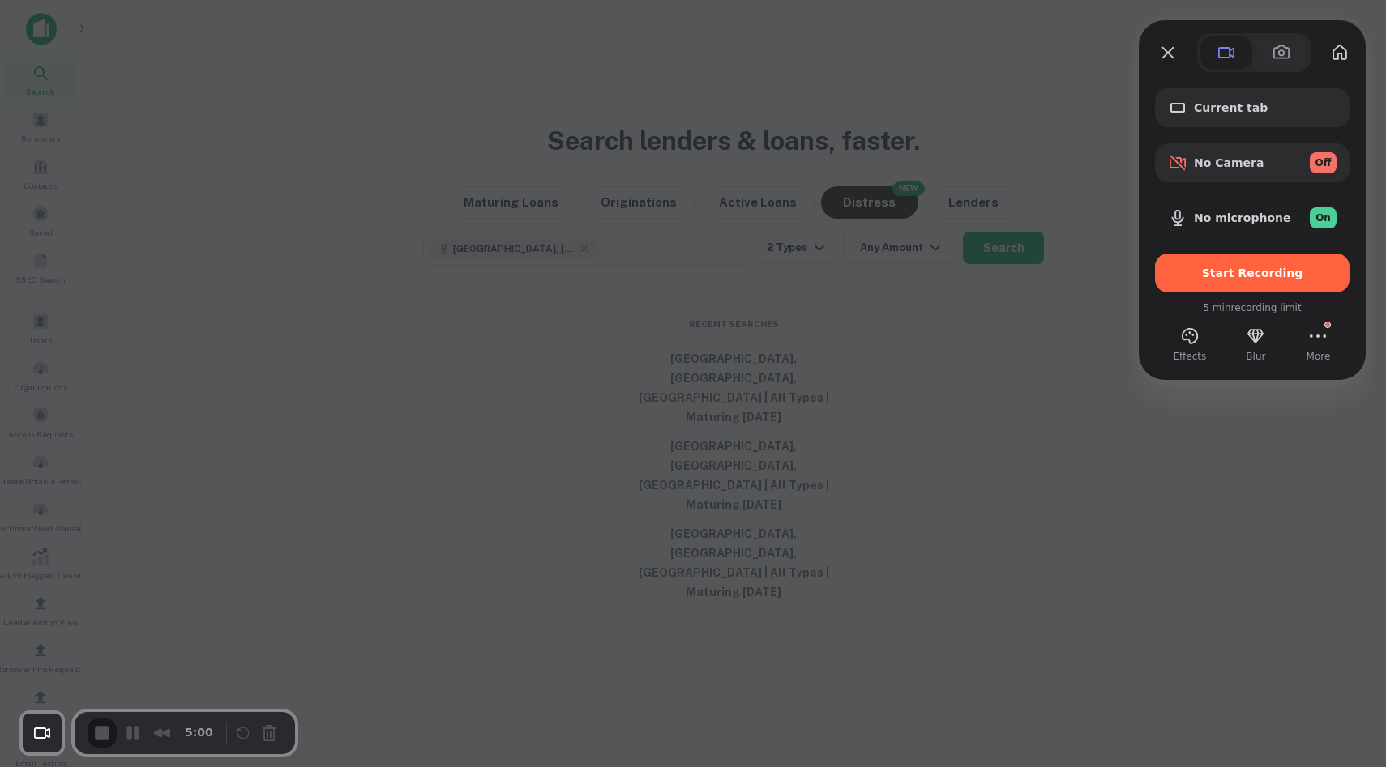
click at [1247, 275] on span "Start Recording" at bounding box center [1252, 273] width 101 height 13
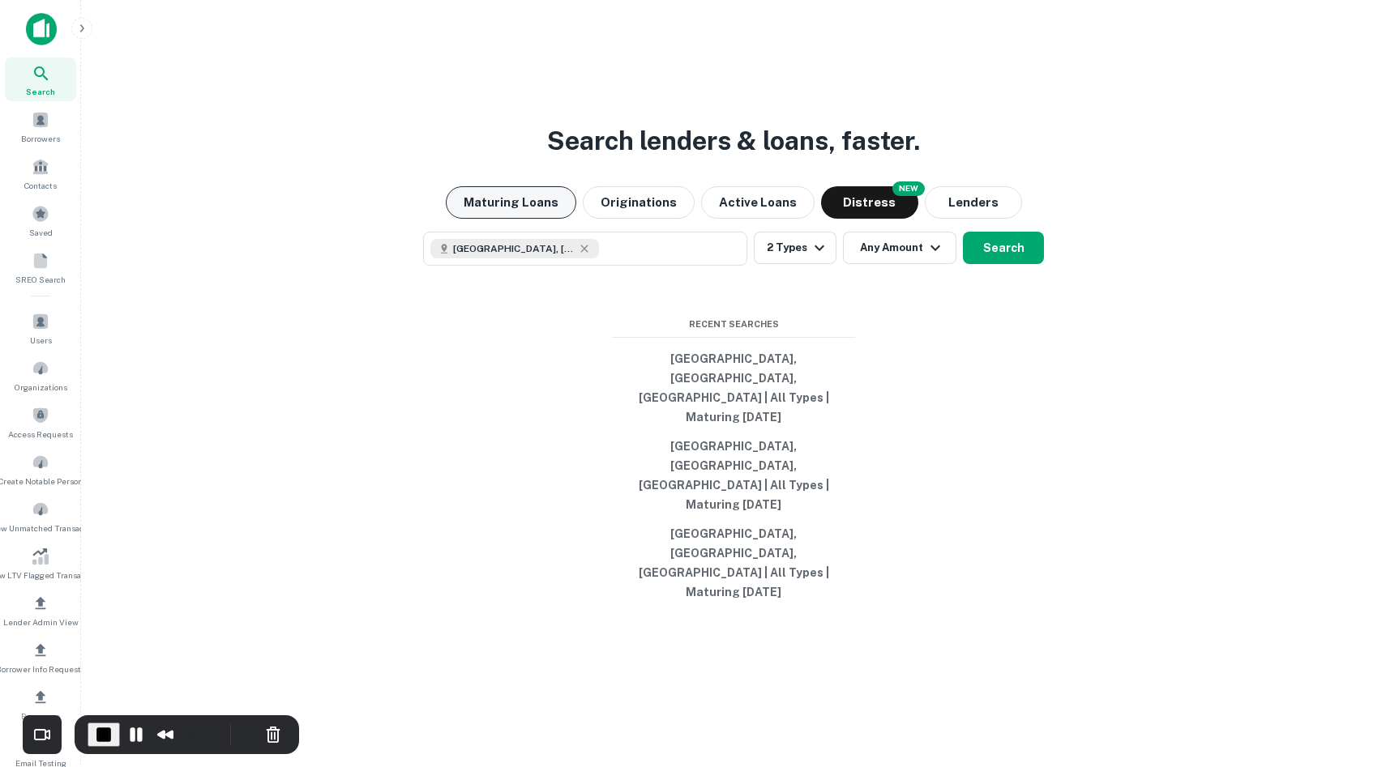
click at [534, 219] on button "Maturing Loans" at bounding box center [511, 202] width 130 height 32
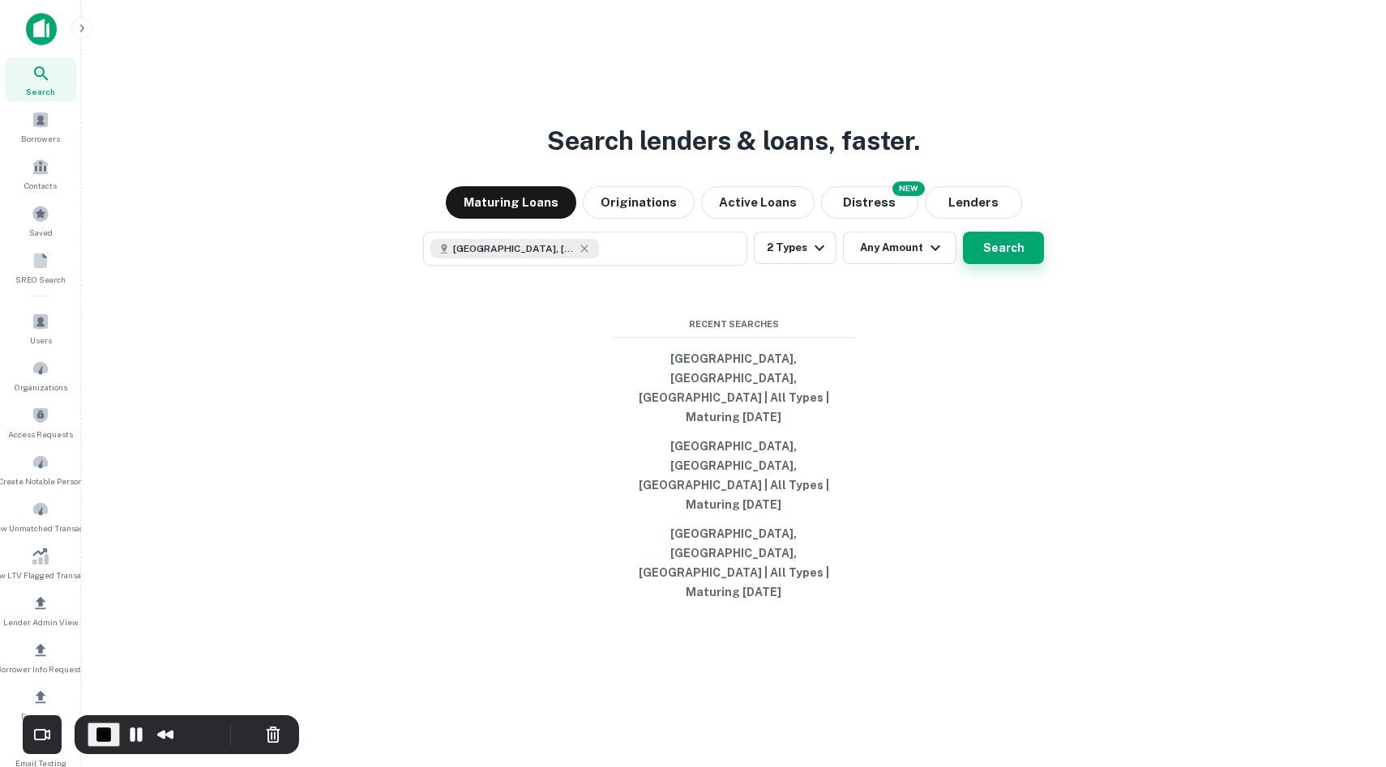
click at [1028, 264] on button "Search" at bounding box center [1003, 248] width 81 height 32
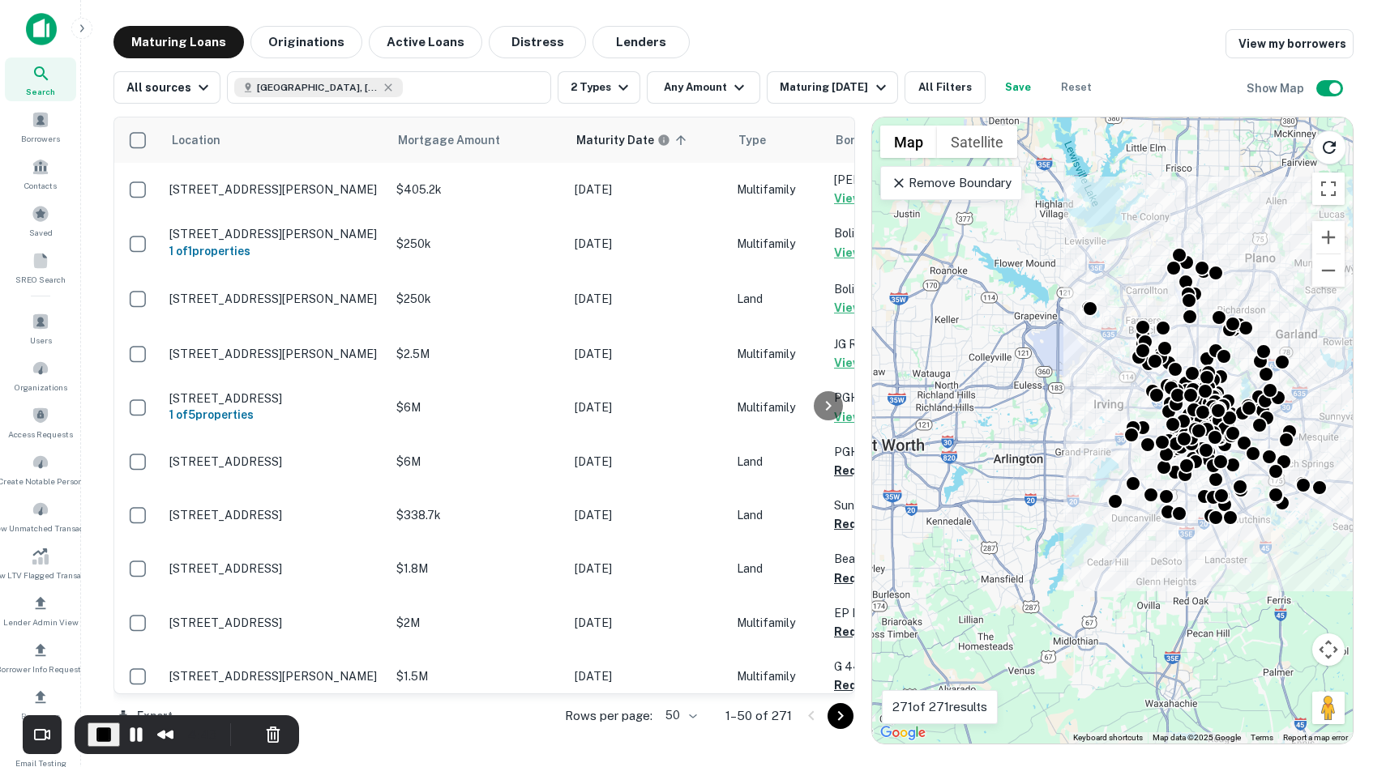
drag, startPoint x: 1015, startPoint y: 670, endPoint x: 1171, endPoint y: 638, distance: 158.9
click at [1171, 638] on div "To activate drag with keyboard, press Alt + Enter. Once in keyboard drag state,…" at bounding box center [1112, 431] width 481 height 626
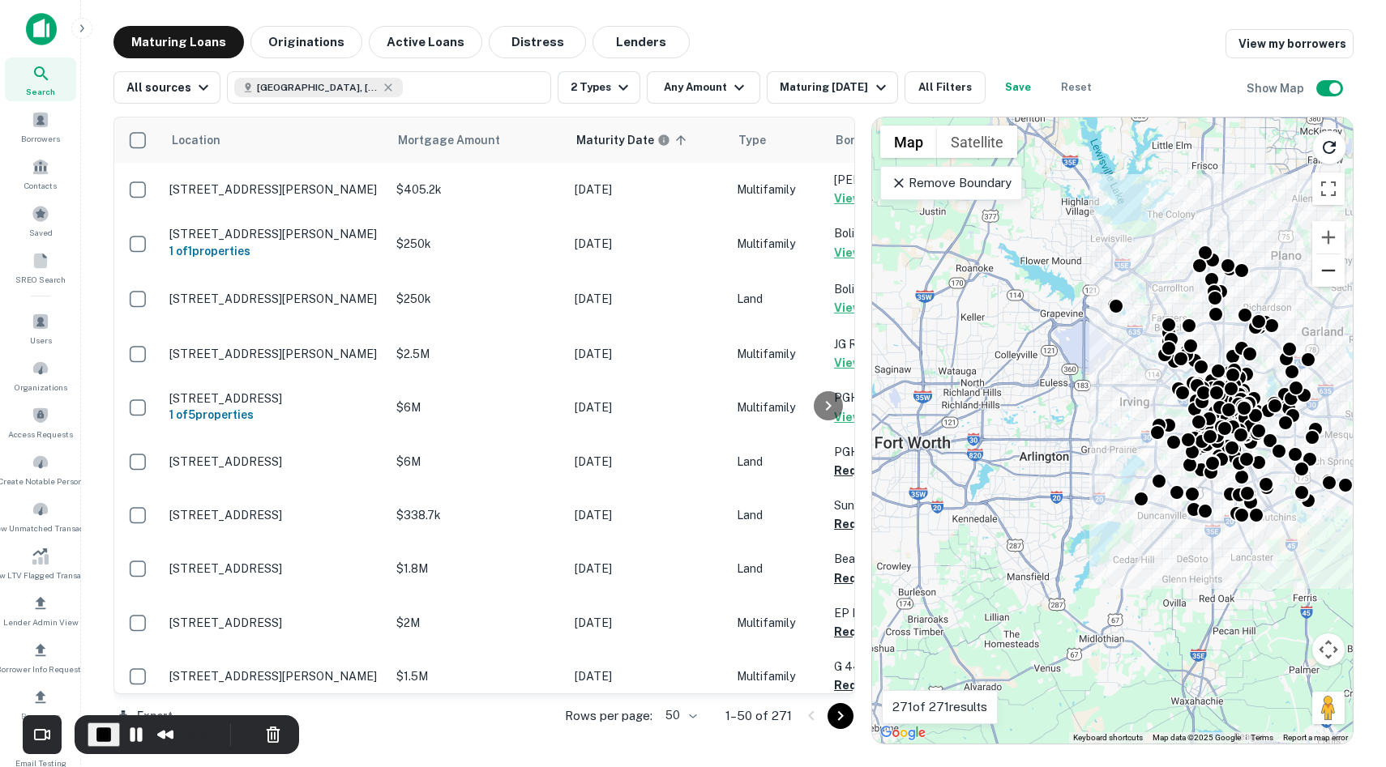
click at [1331, 275] on button "Zoom out" at bounding box center [1328, 270] width 32 height 32
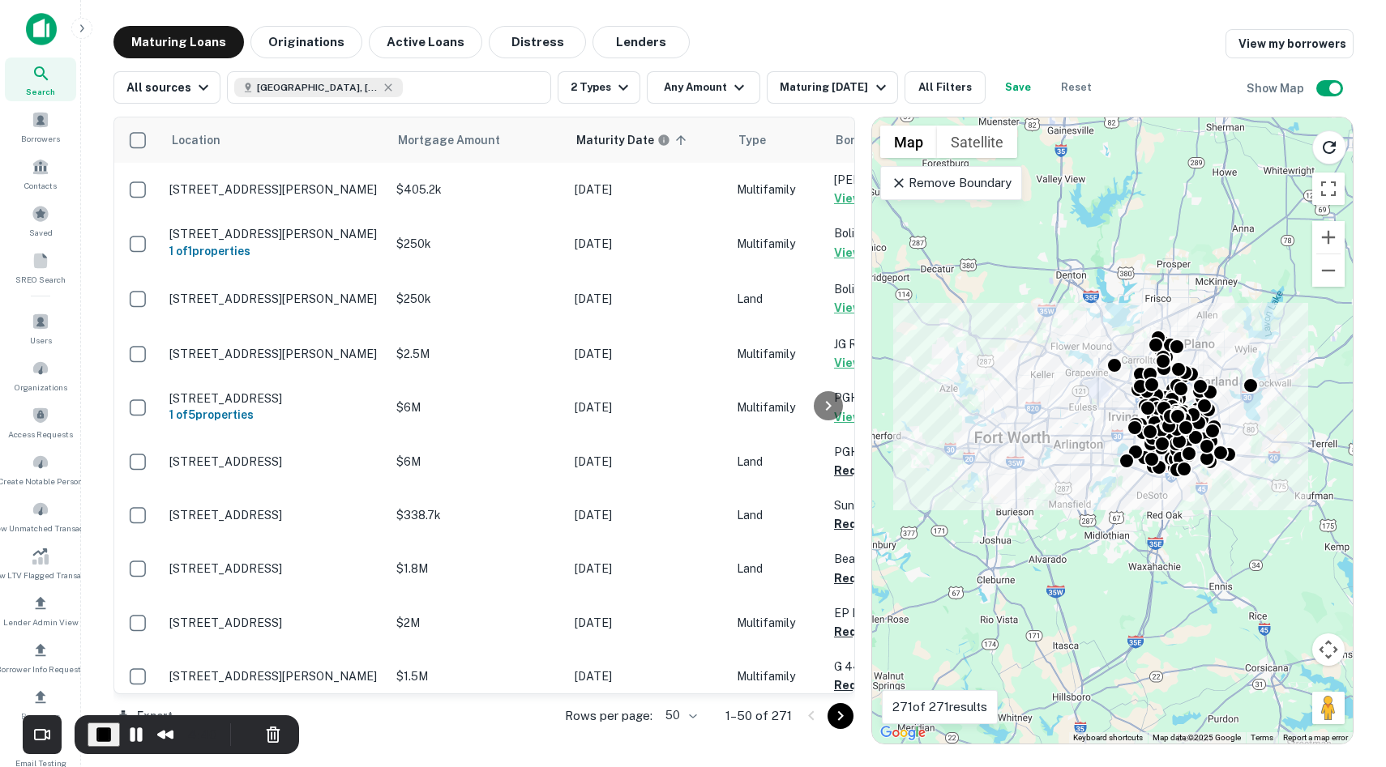
drag, startPoint x: 1160, startPoint y: 287, endPoint x: 1171, endPoint y: 287, distance: 11.3
click at [1173, 287] on div "To activate drag with keyboard, press Alt + Enter. Once in keyboard drag state,…" at bounding box center [1112, 431] width 481 height 626
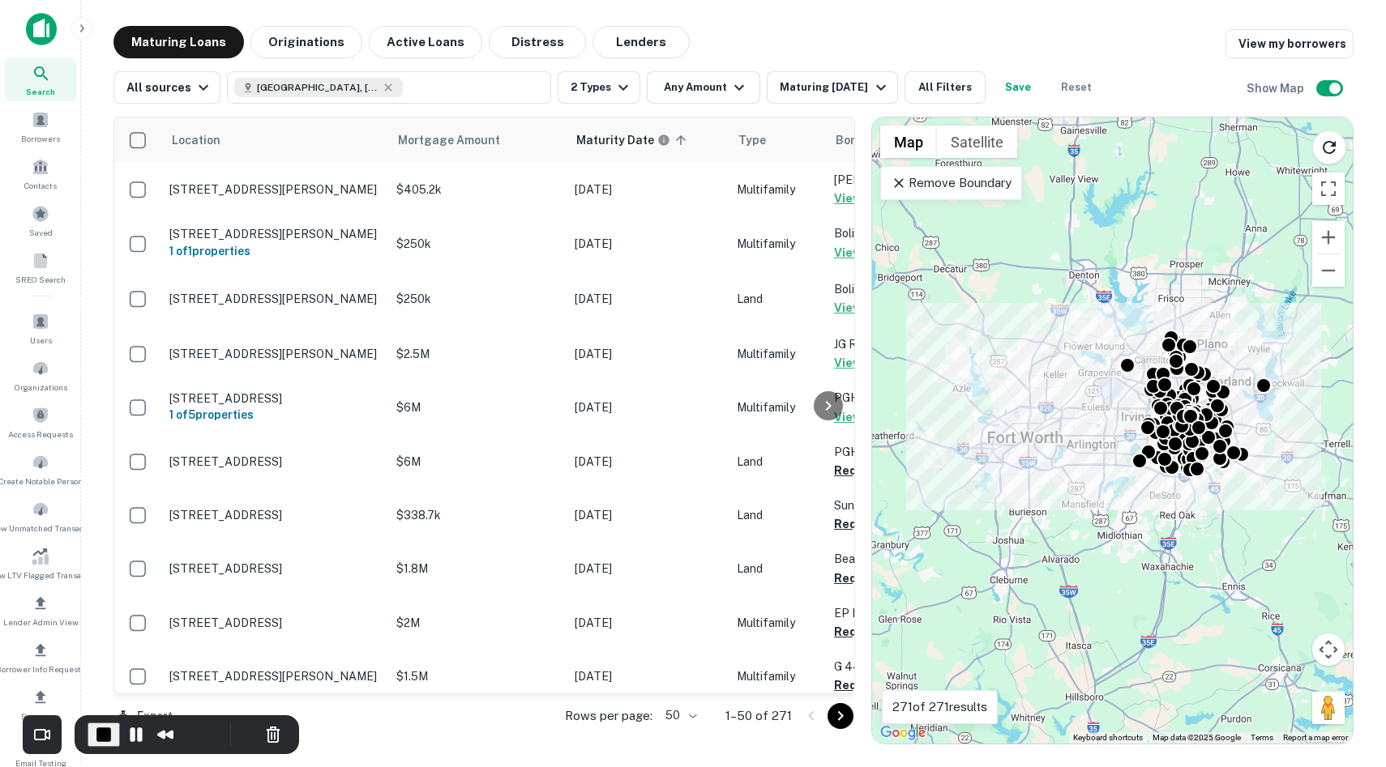
click at [988, 181] on p "Remove Boundary" at bounding box center [951, 182] width 121 height 19
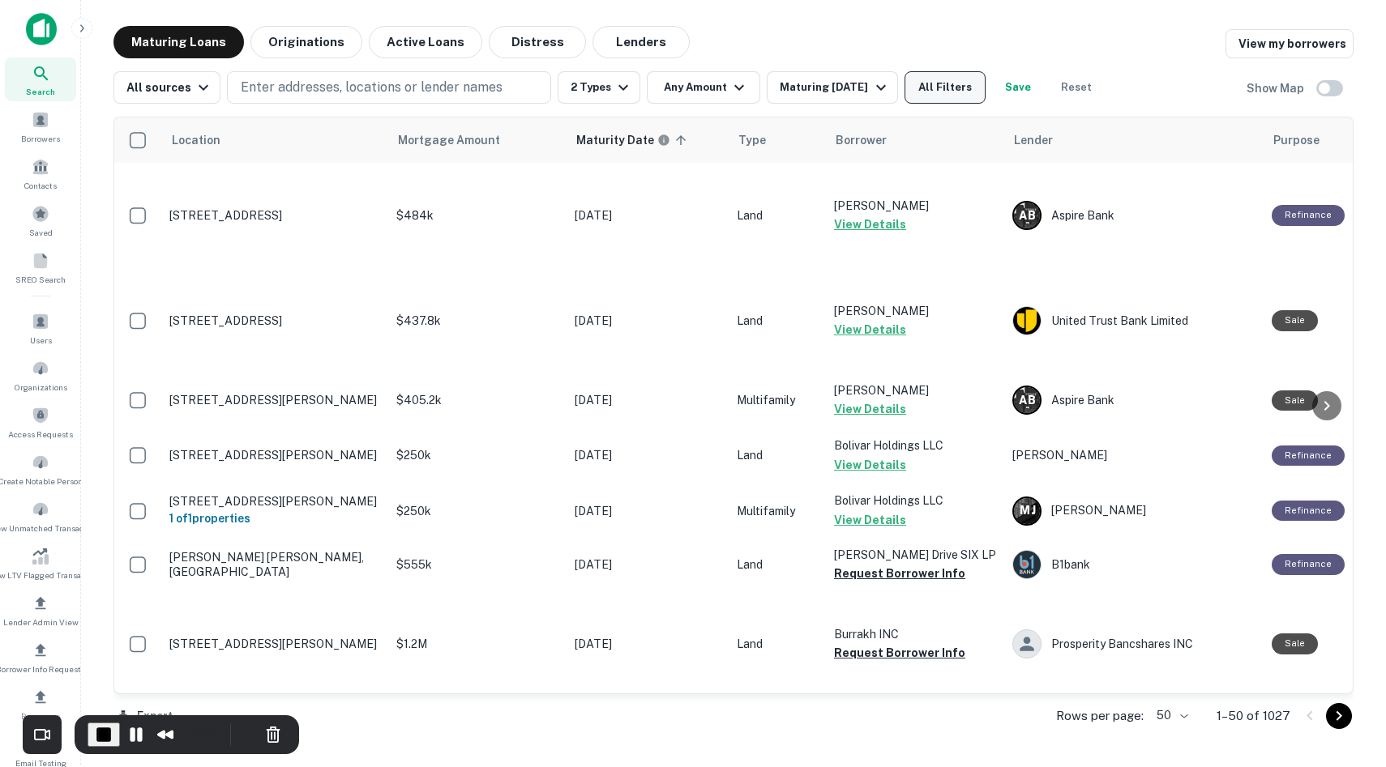
click at [950, 75] on button "All Filters" at bounding box center [944, 87] width 81 height 32
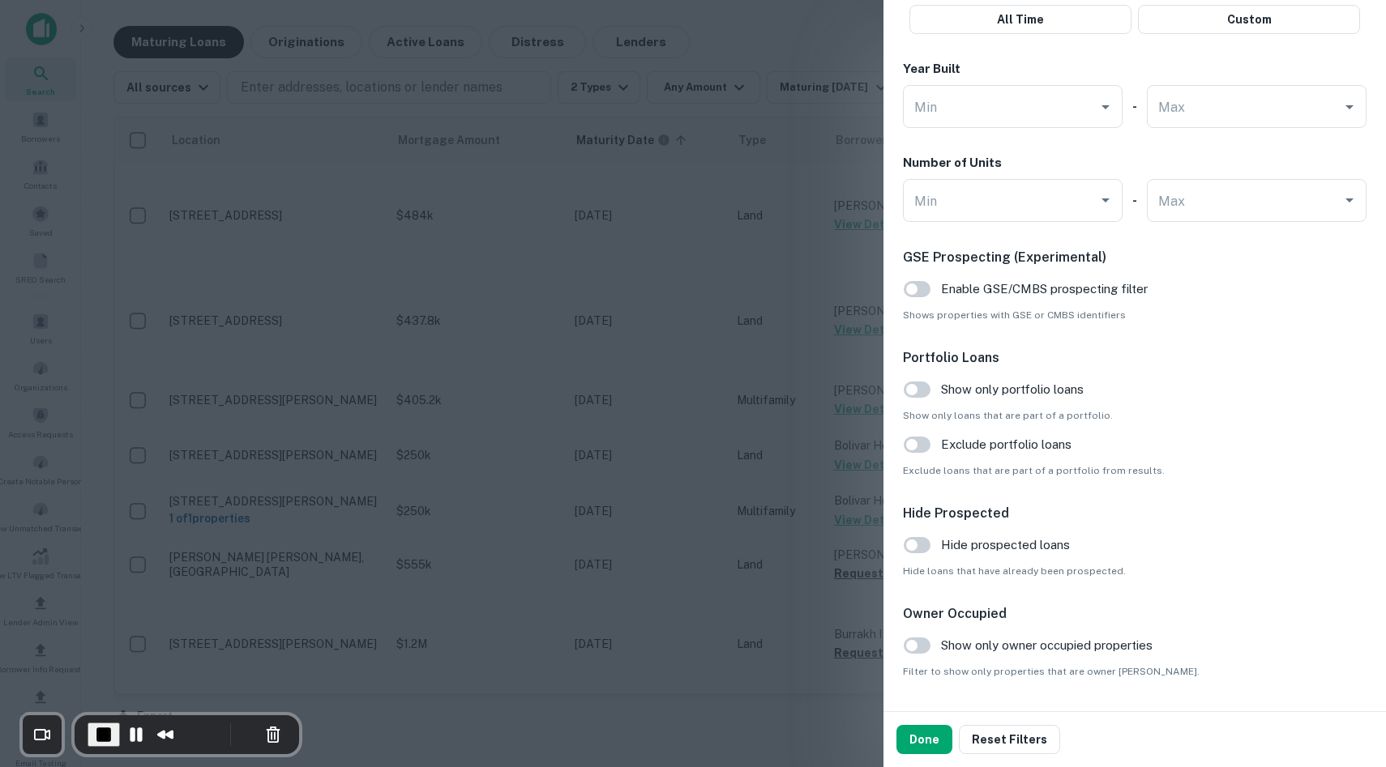
scroll to position [1512, 0]
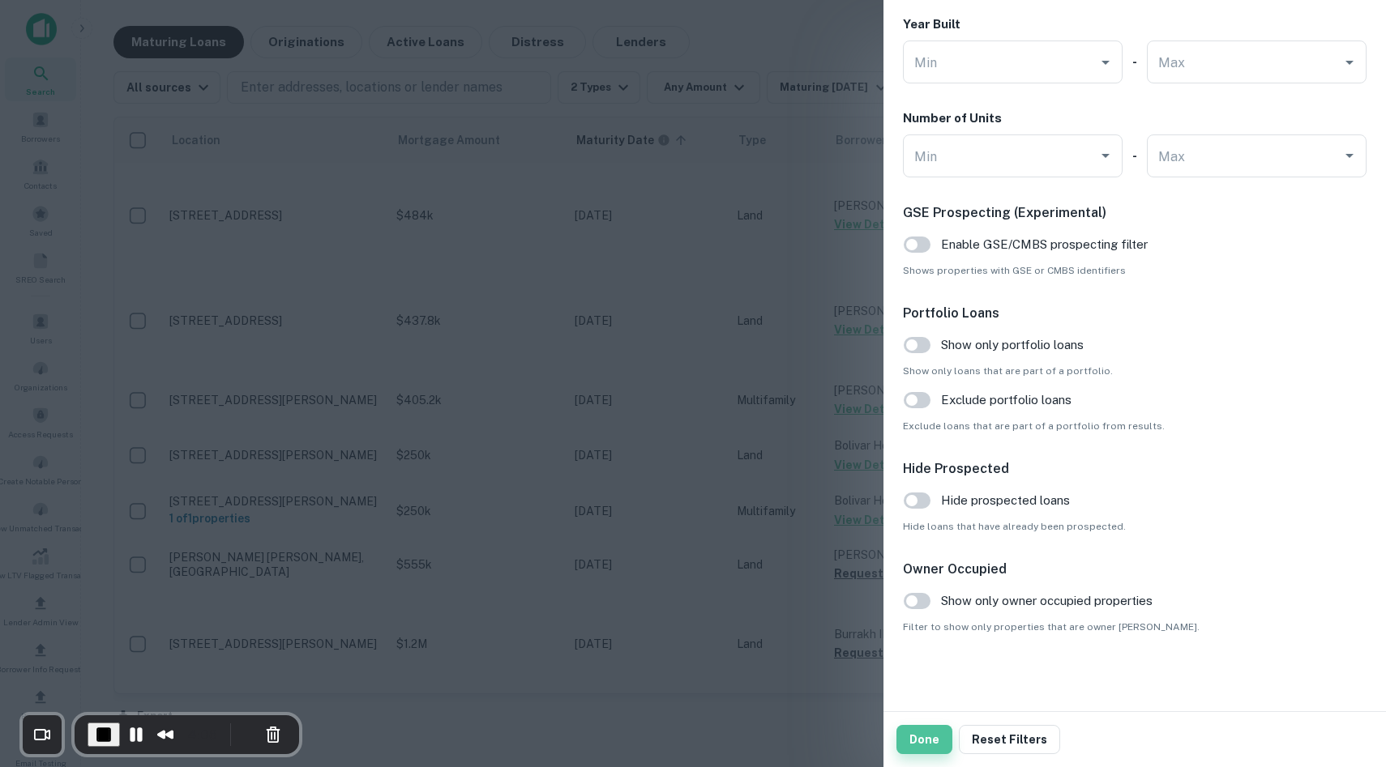
click at [911, 744] on button "Done" at bounding box center [924, 739] width 56 height 29
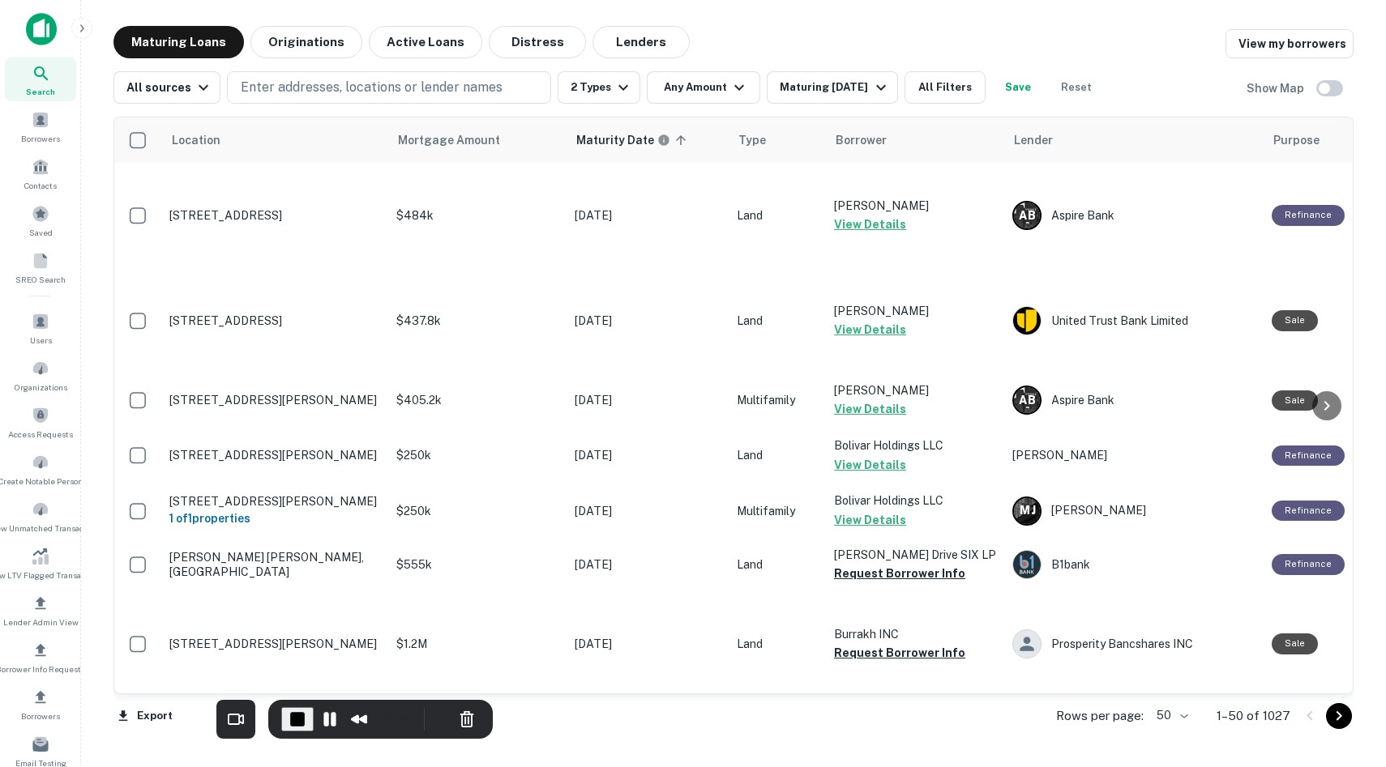
drag, startPoint x: 183, startPoint y: 723, endPoint x: 374, endPoint y: 711, distance: 190.8
click at [375, 711] on div "4:04" at bounding box center [396, 720] width 42 height 26
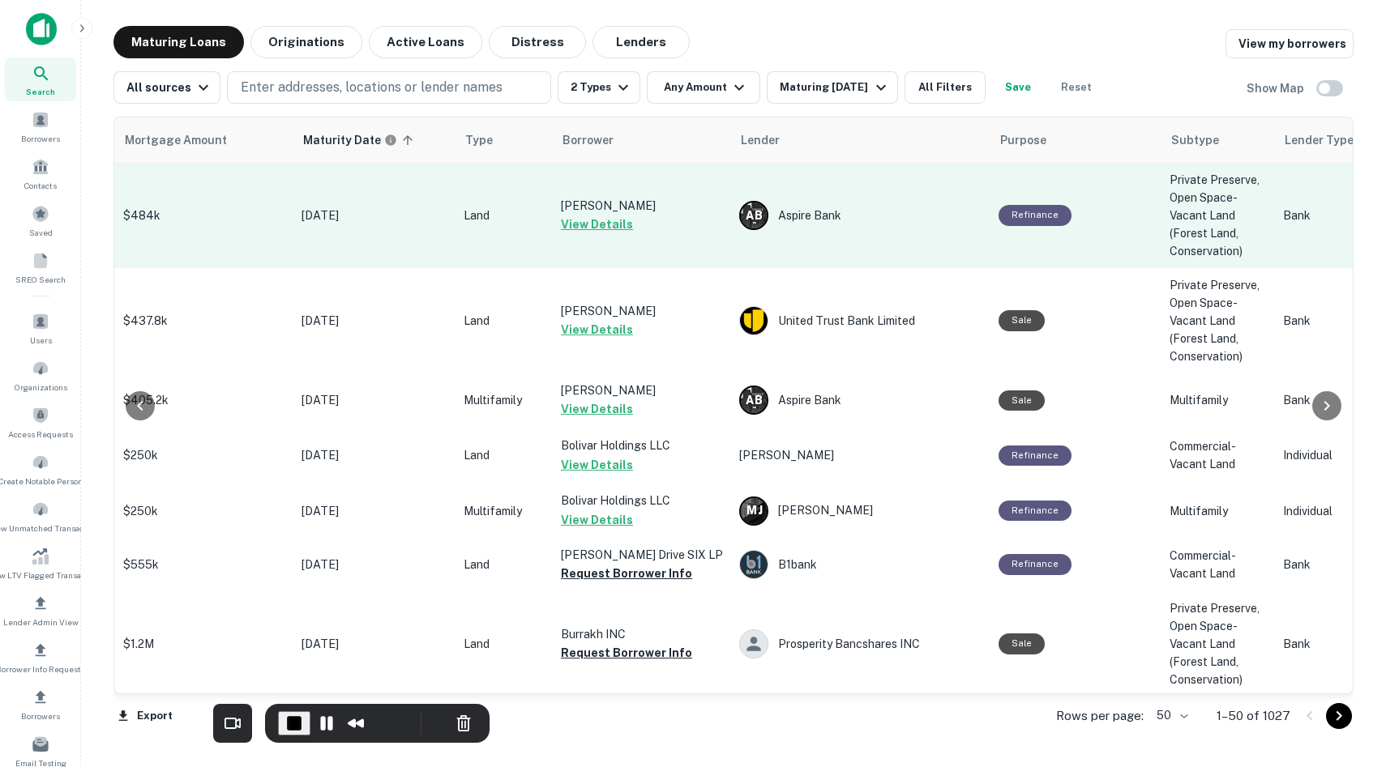
scroll to position [0, 0]
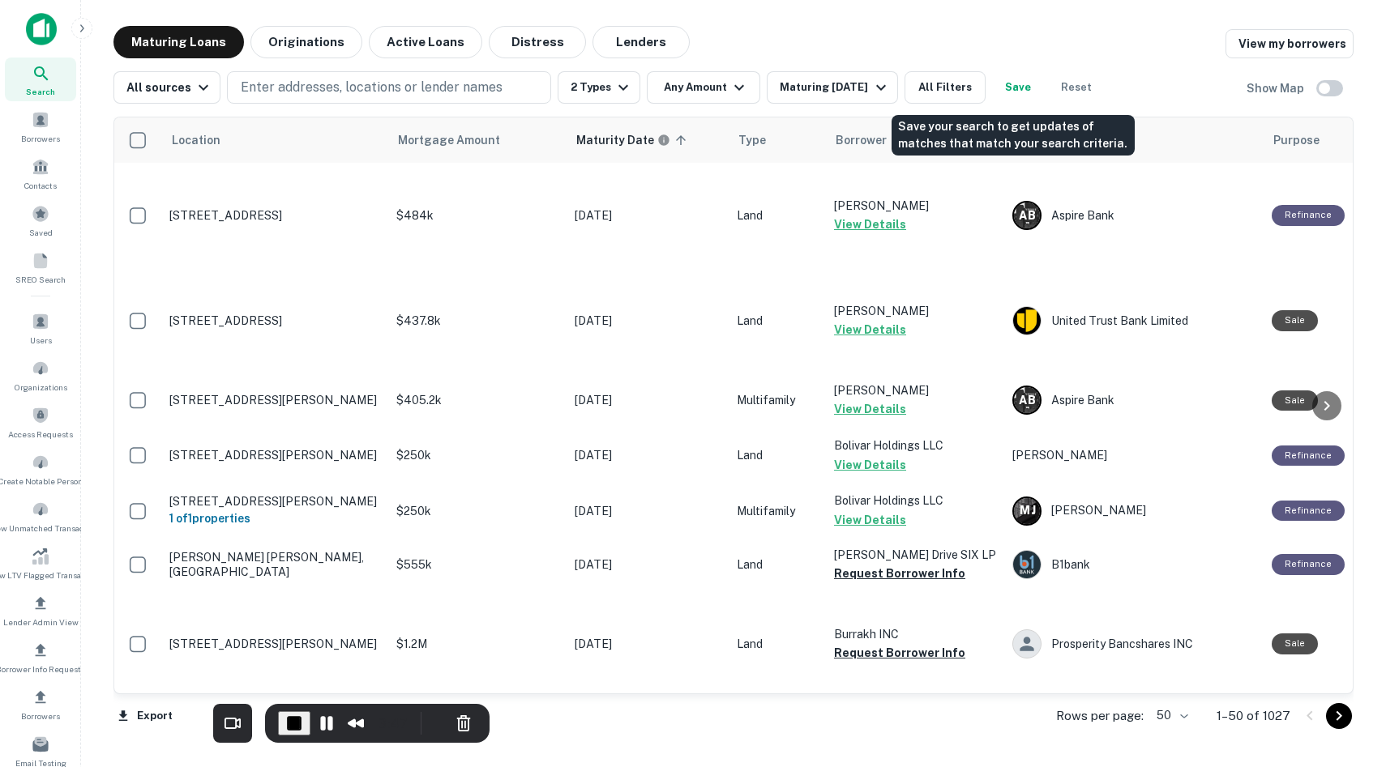
click at [1019, 87] on button "Save" at bounding box center [1018, 87] width 52 height 32
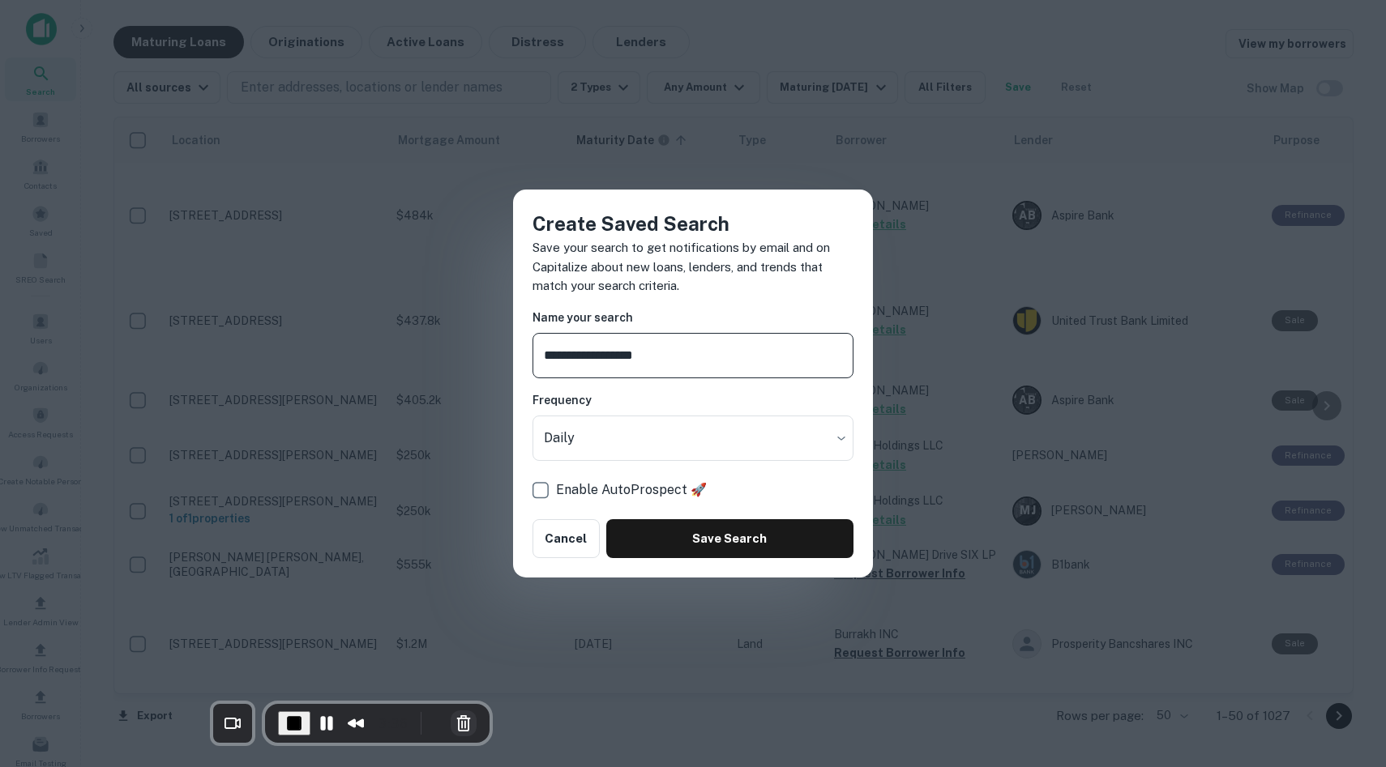
type input "**********"
click at [459, 716] on button "Cancel Recording" at bounding box center [464, 724] width 26 height 26
click at [553, 545] on button "Cancel" at bounding box center [565, 538] width 67 height 39
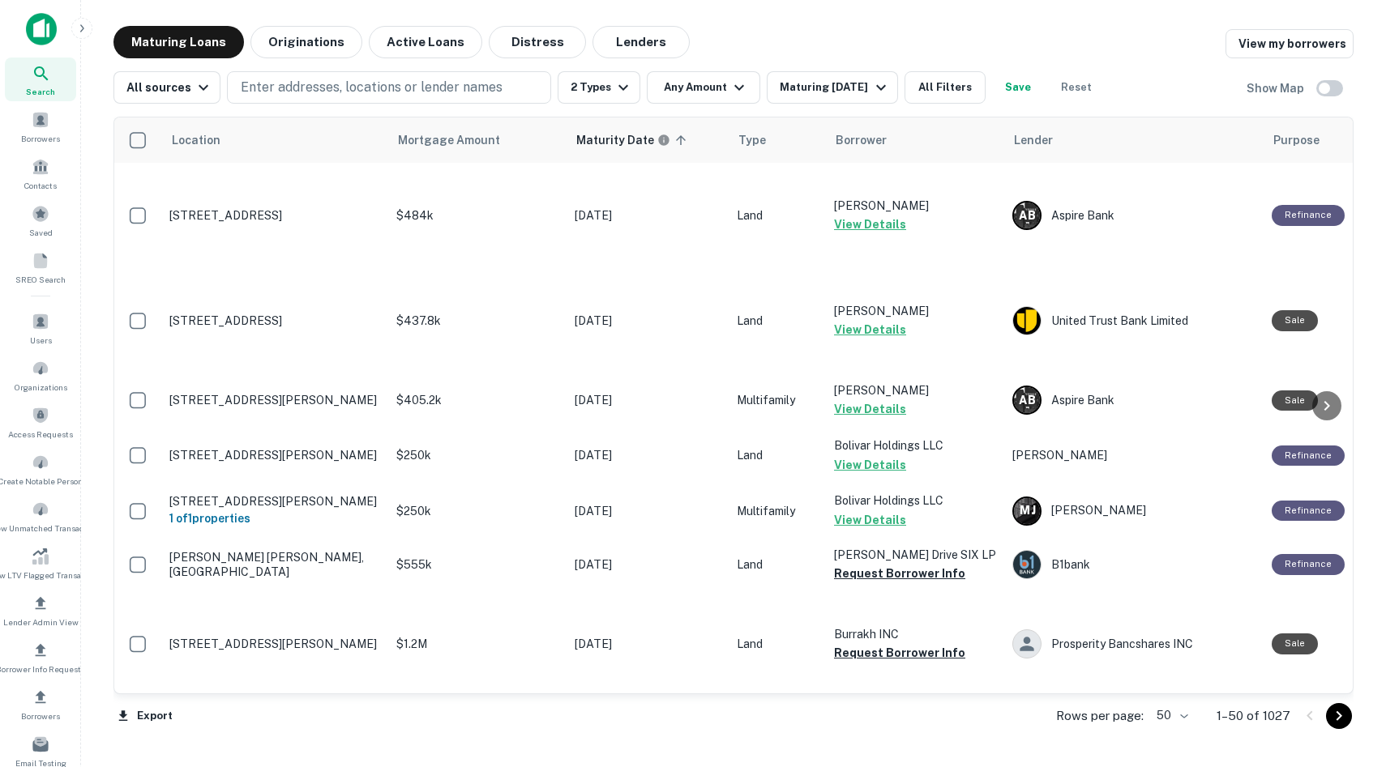
click at [34, 41] on img at bounding box center [41, 29] width 31 height 32
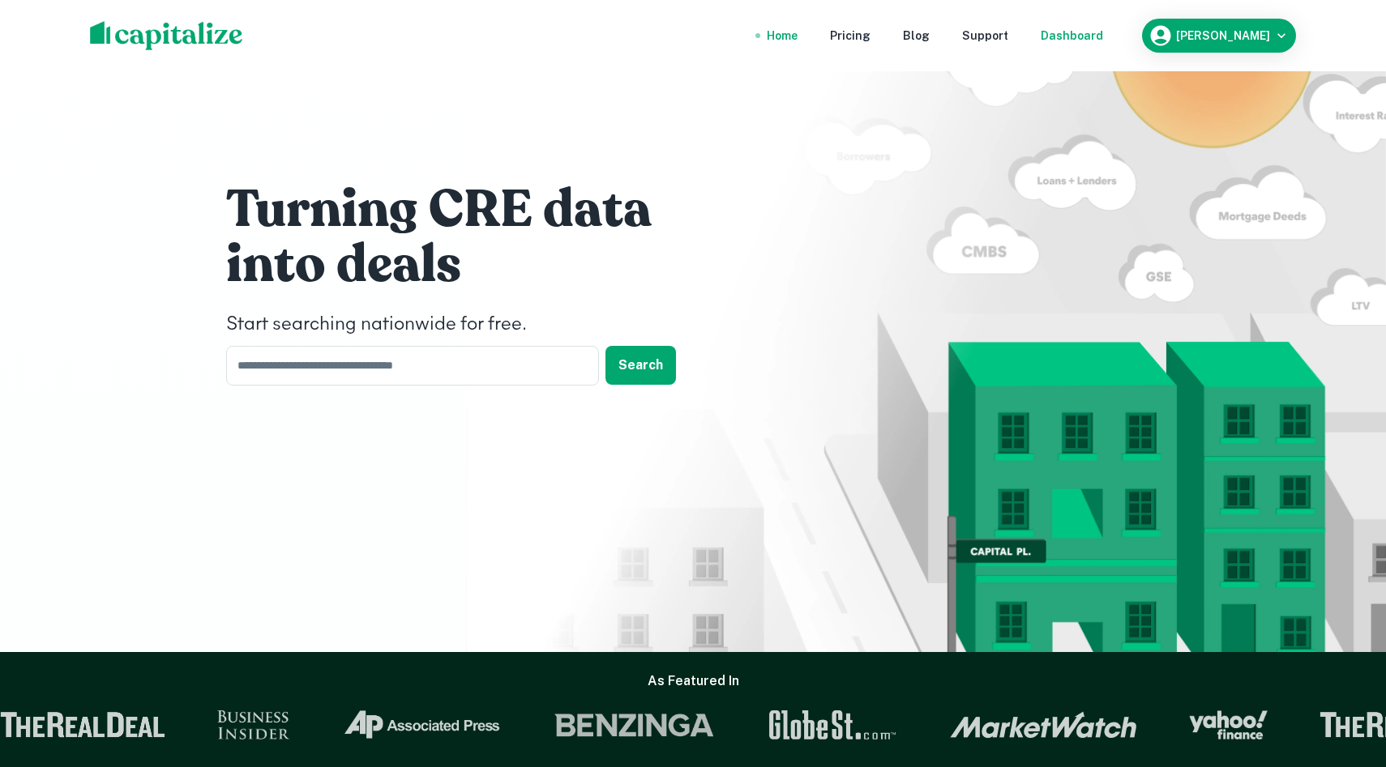
click at [1129, 33] on nav "Home Pricing Blog Support Dashboard" at bounding box center [935, 36] width 388 height 36
click at [1103, 34] on div "Dashboard" at bounding box center [1071, 36] width 62 height 18
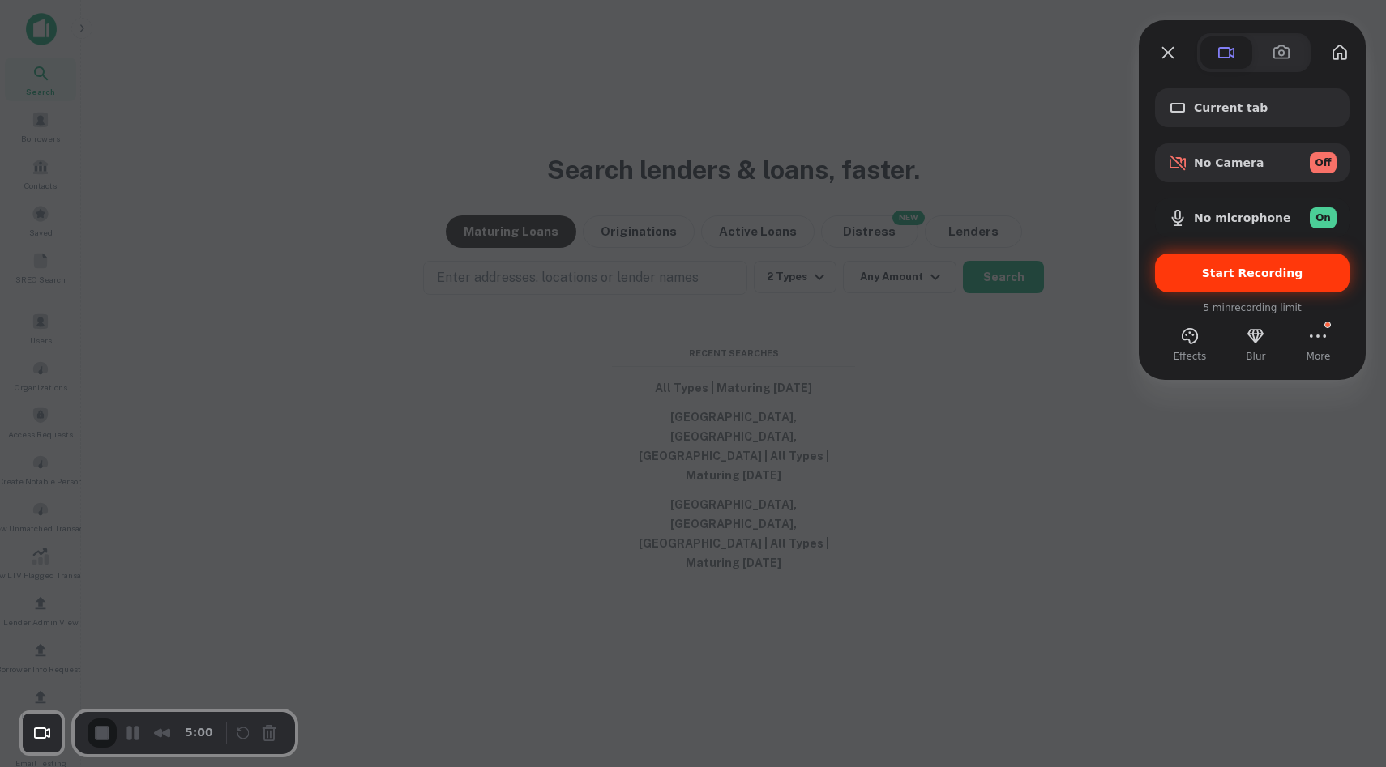
click at [1319, 280] on div "Start Recording" at bounding box center [1252, 273] width 194 height 39
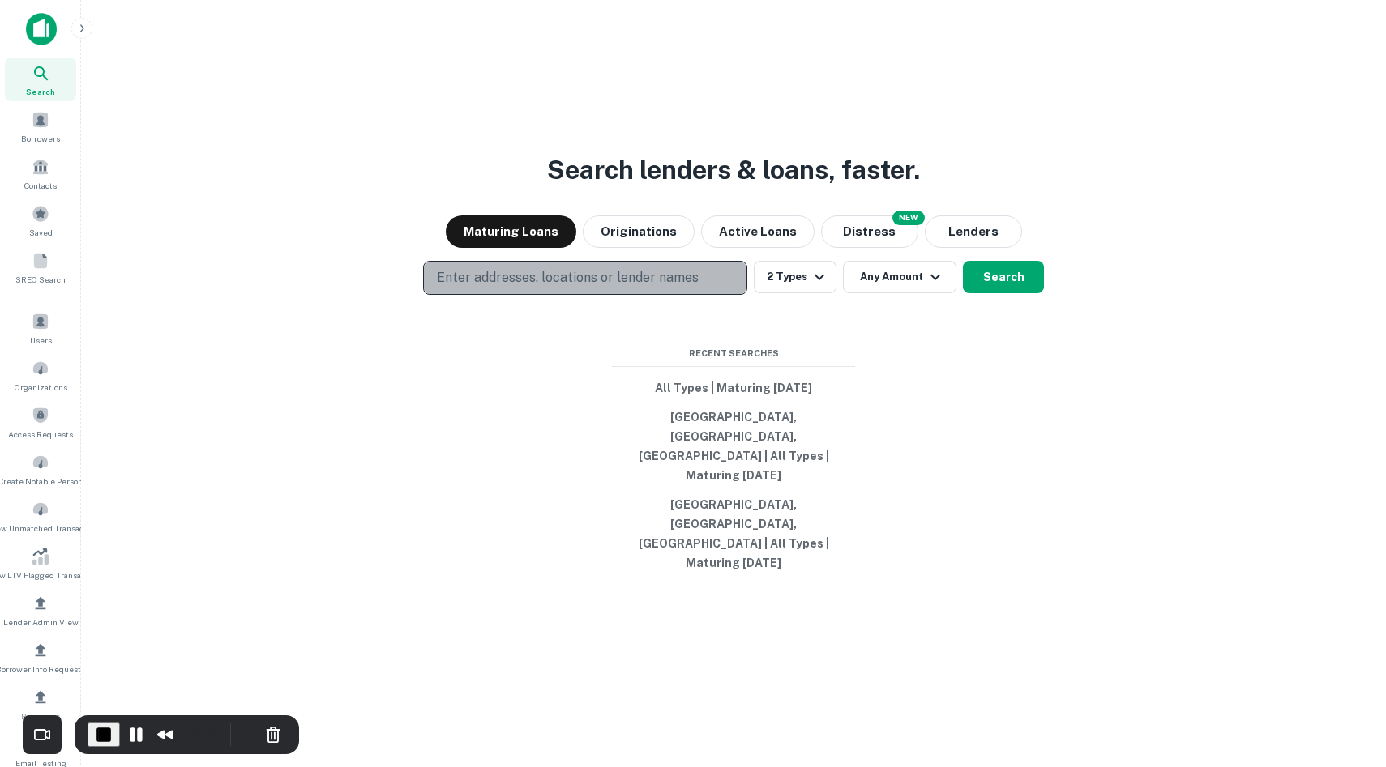
click at [612, 288] on p "Enter addresses, locations or lender names" at bounding box center [568, 277] width 262 height 19
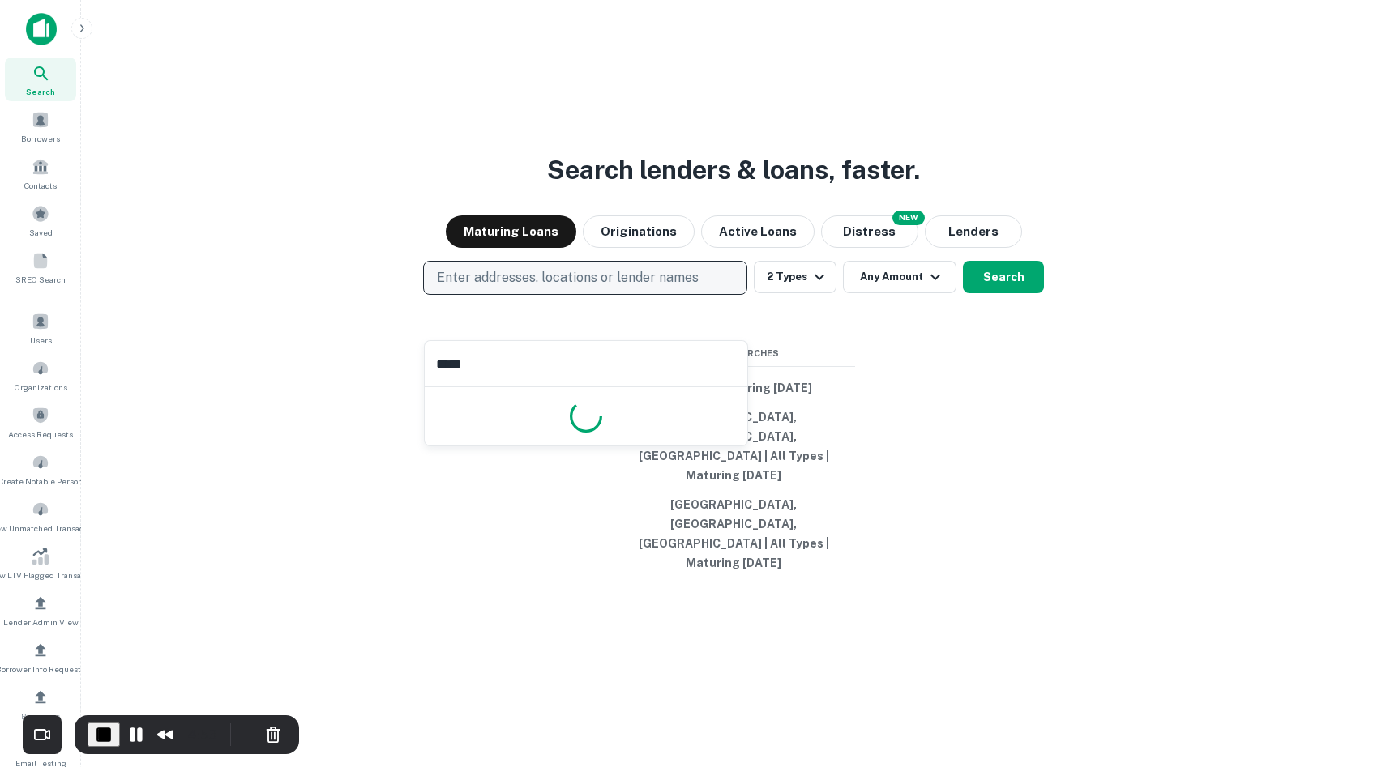
type input "******"
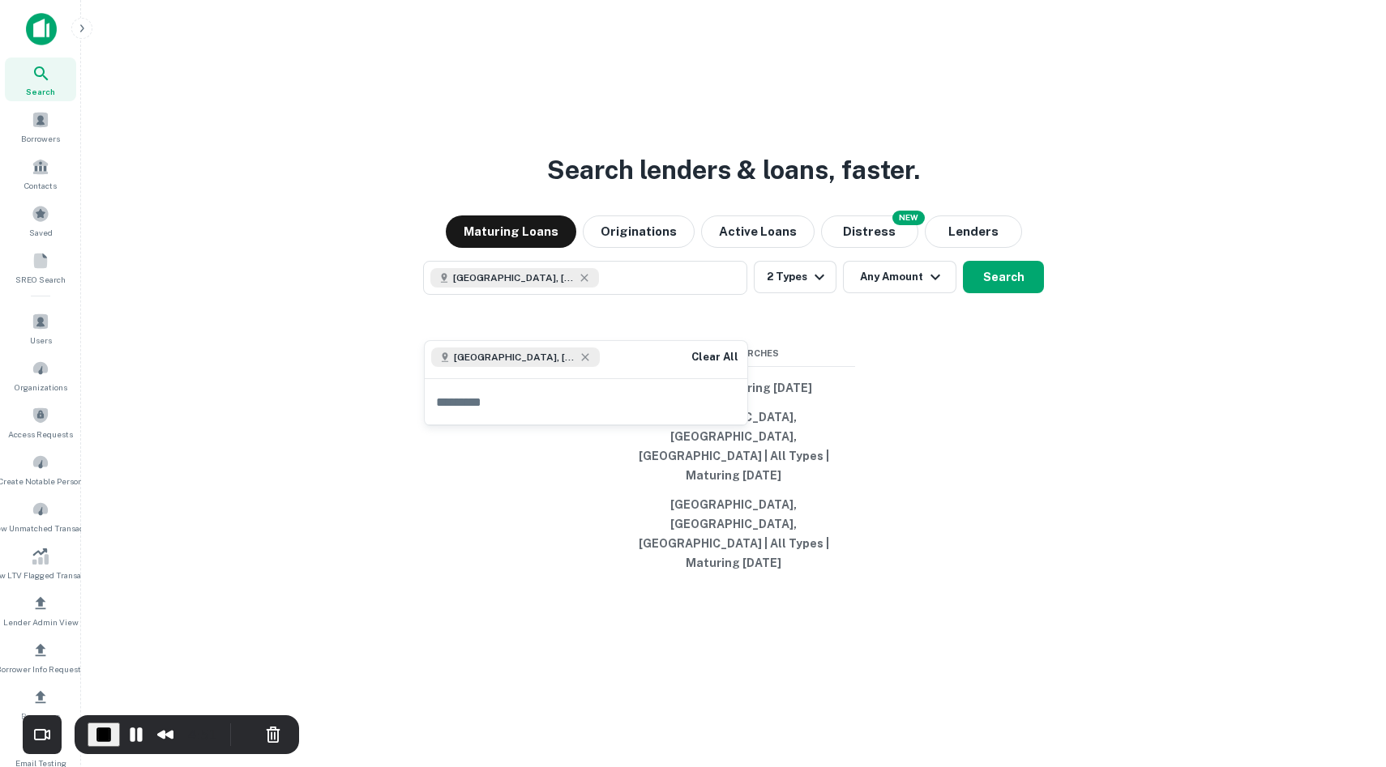
click at [944, 377] on div "Search lenders & loans, faster. Maturing Loans Originations Active Loans NEW Di…" at bounding box center [733, 422] width 1279 height 767
click at [792, 293] on button "2 Types" at bounding box center [795, 277] width 83 height 32
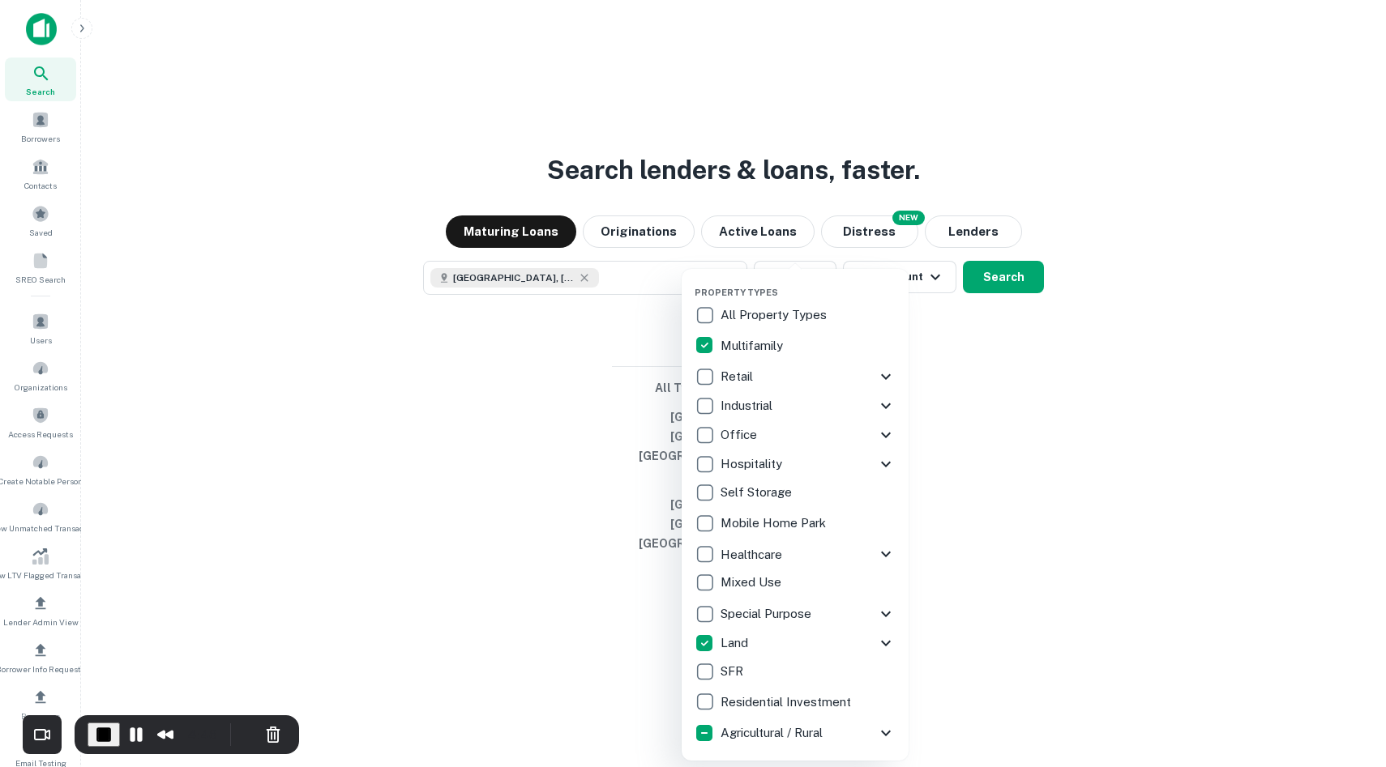
click at [1008, 315] on div at bounding box center [693, 383] width 1386 height 767
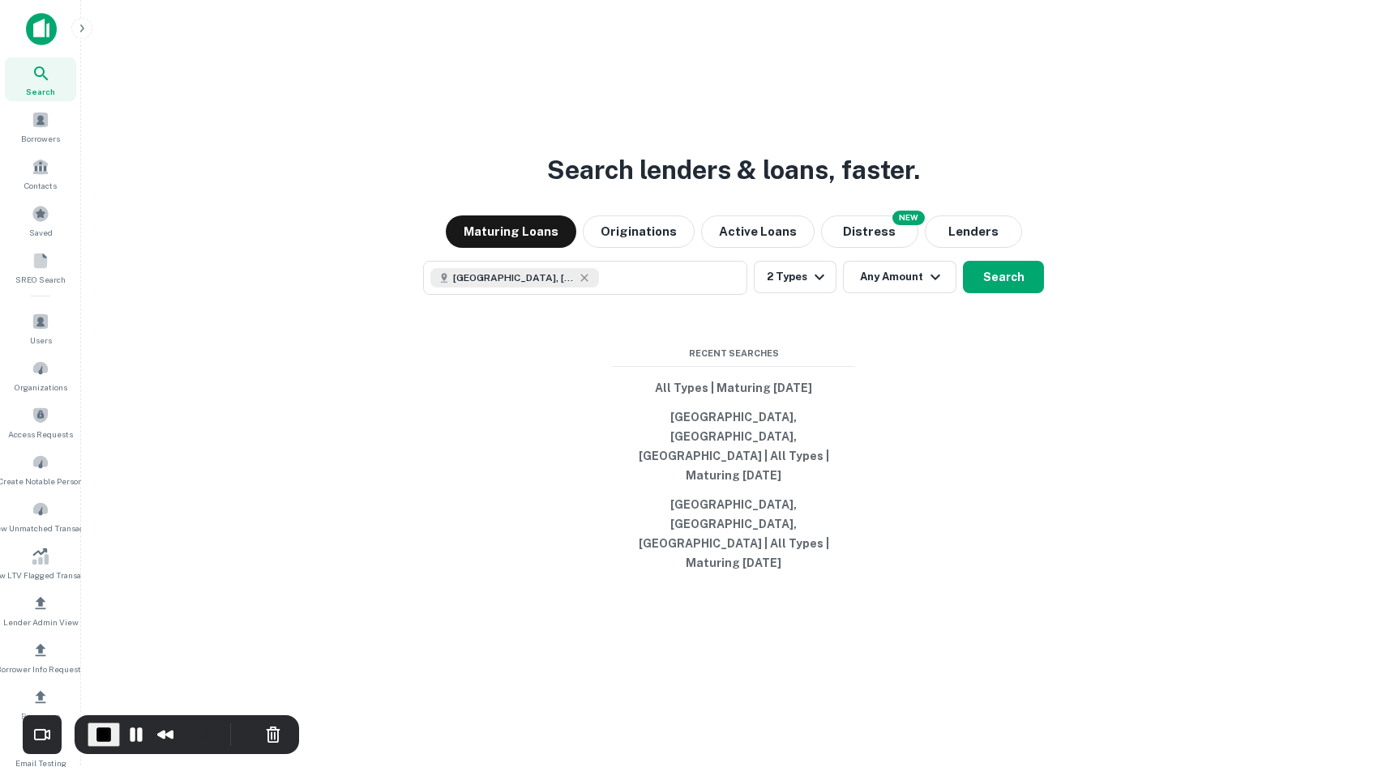
click at [1008, 293] on button "Search" at bounding box center [1003, 277] width 81 height 32
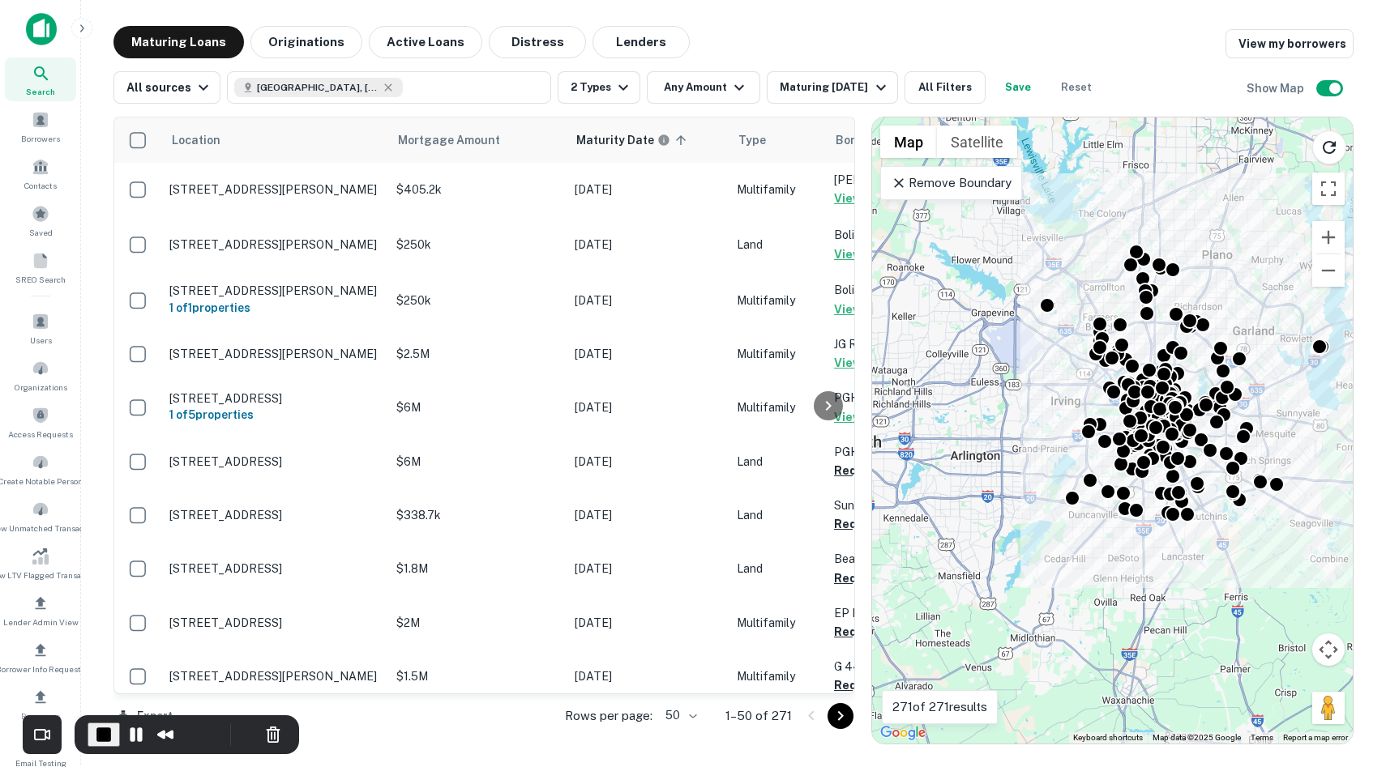
drag, startPoint x: 1116, startPoint y: 314, endPoint x: 1200, endPoint y: 280, distance: 90.6
click at [1200, 280] on div "To activate drag with keyboard, press Alt + Enter. Once in keyboard drag state,…" at bounding box center [1112, 431] width 481 height 626
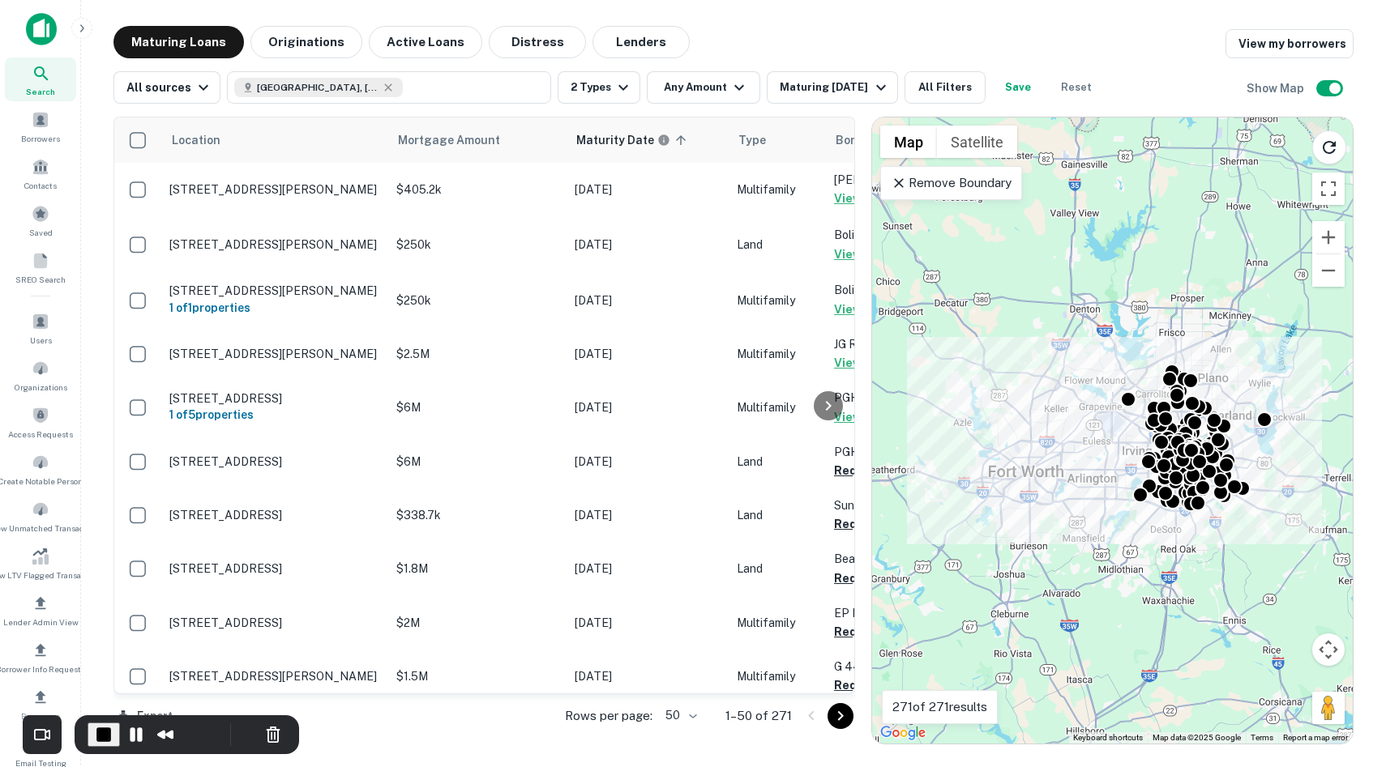
drag, startPoint x: 970, startPoint y: 451, endPoint x: 1095, endPoint y: 476, distance: 127.5
click at [1095, 476] on div "To activate drag with keyboard, press Alt + Enter. Once in keyboard drag state,…" at bounding box center [1112, 431] width 481 height 626
click at [959, 182] on p "Remove Boundary" at bounding box center [951, 182] width 121 height 19
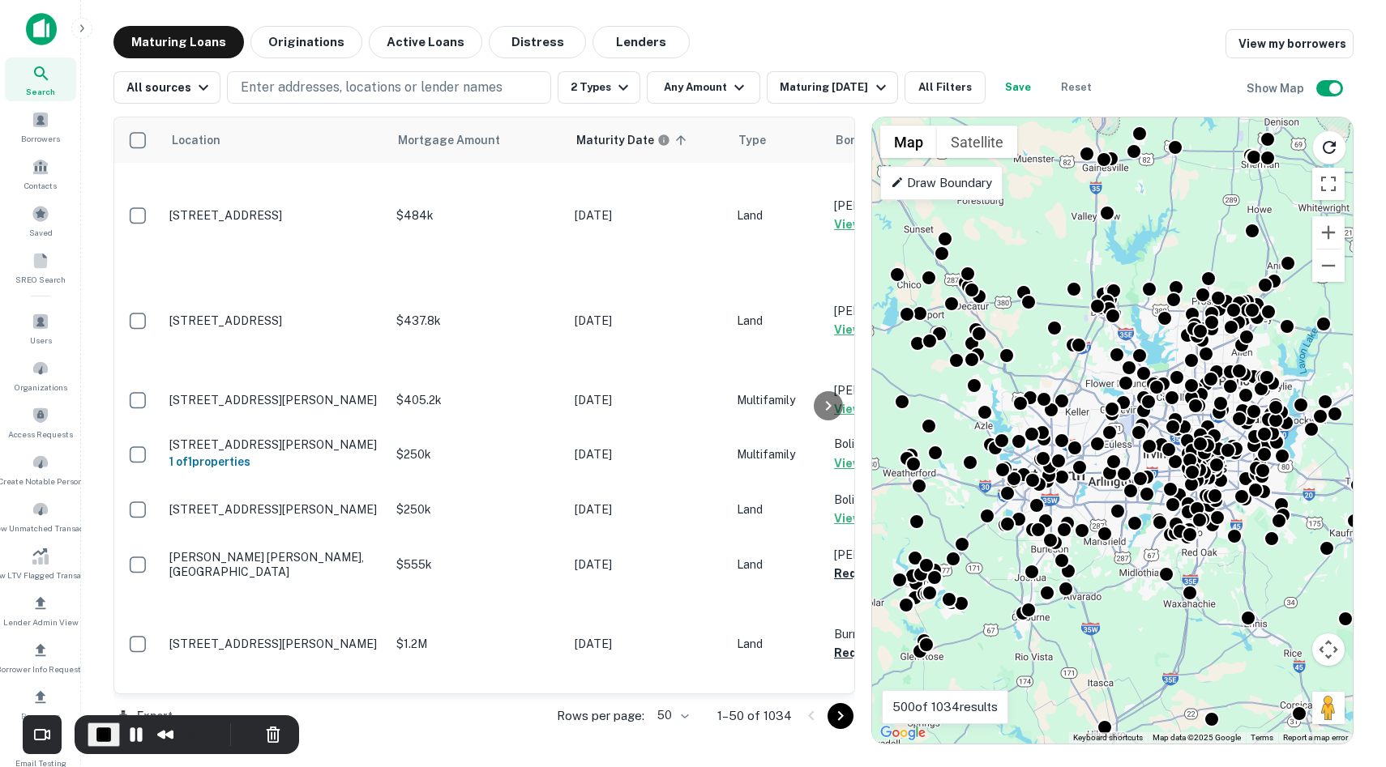
drag, startPoint x: 1056, startPoint y: 311, endPoint x: 1072, endPoint y: 312, distance: 16.2
click at [1077, 314] on div "To activate drag with keyboard, press Alt + Enter. Once in keyboard drag state,…" at bounding box center [1112, 431] width 481 height 626
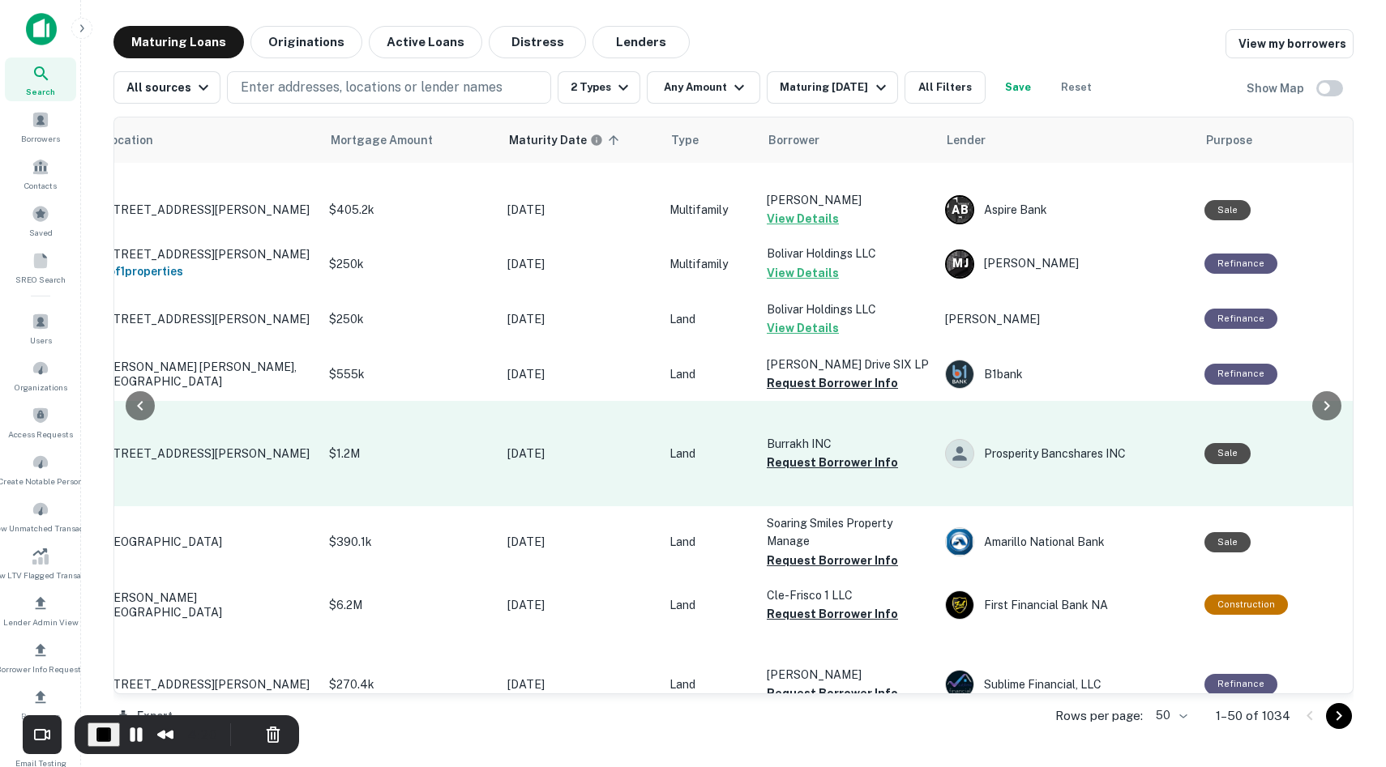
scroll to position [190, 86]
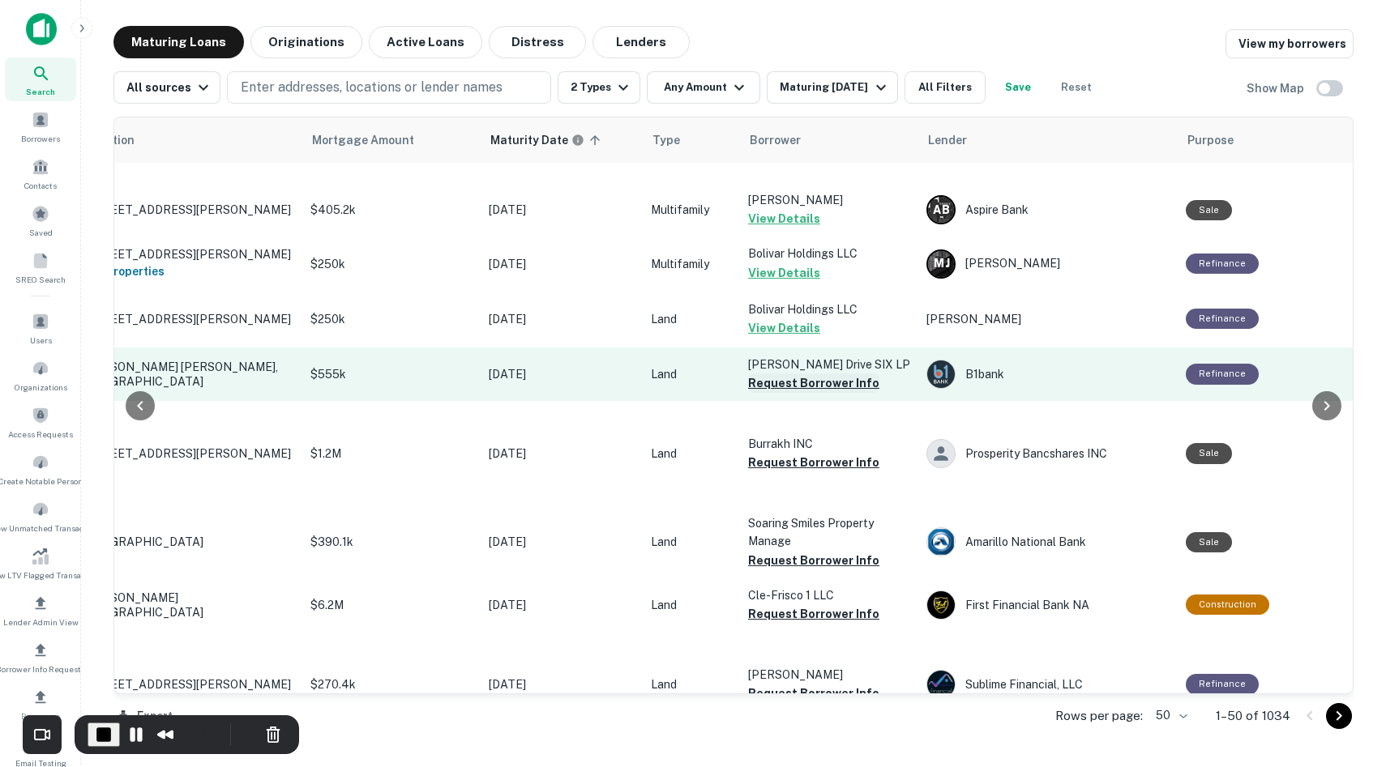
click at [818, 390] on button "Request Borrower Info" at bounding box center [813, 383] width 131 height 19
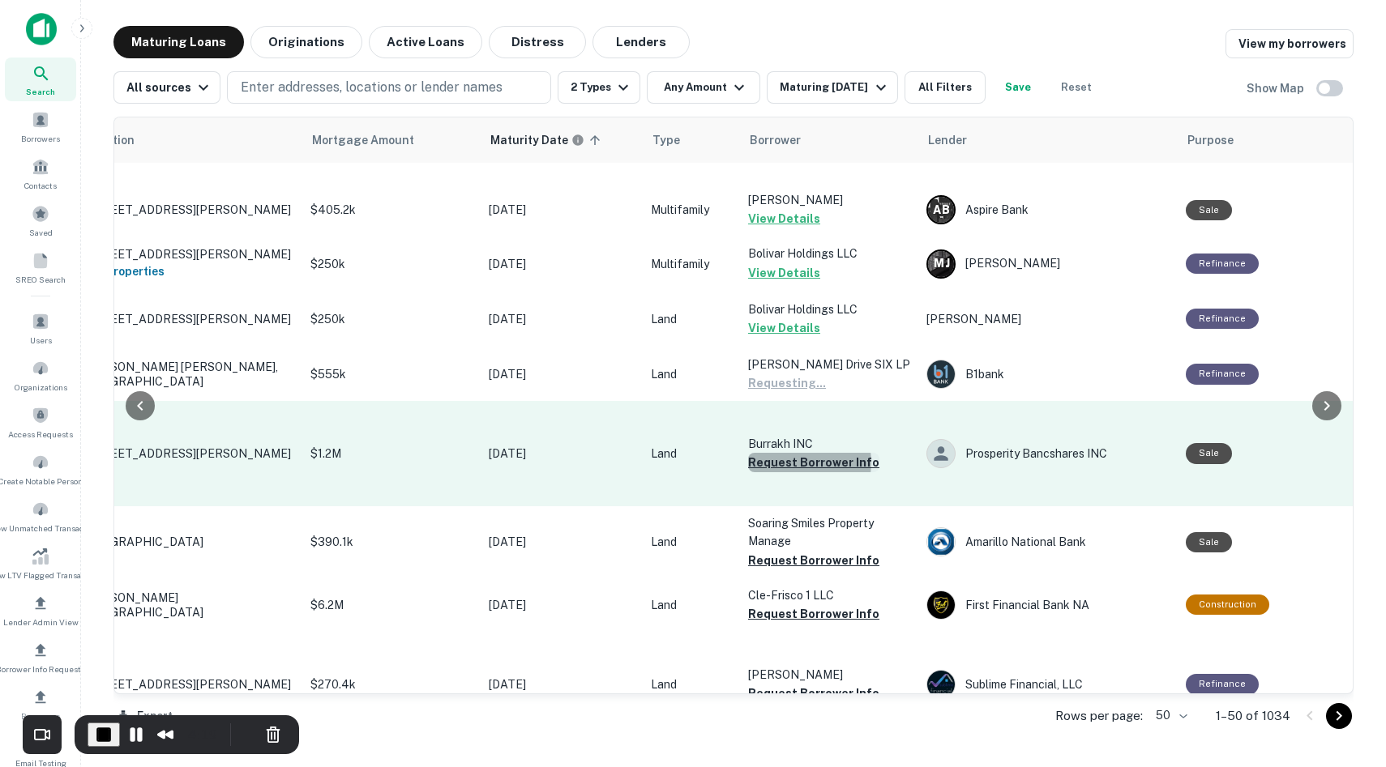
click at [799, 463] on button "Request Borrower Info" at bounding box center [813, 462] width 131 height 19
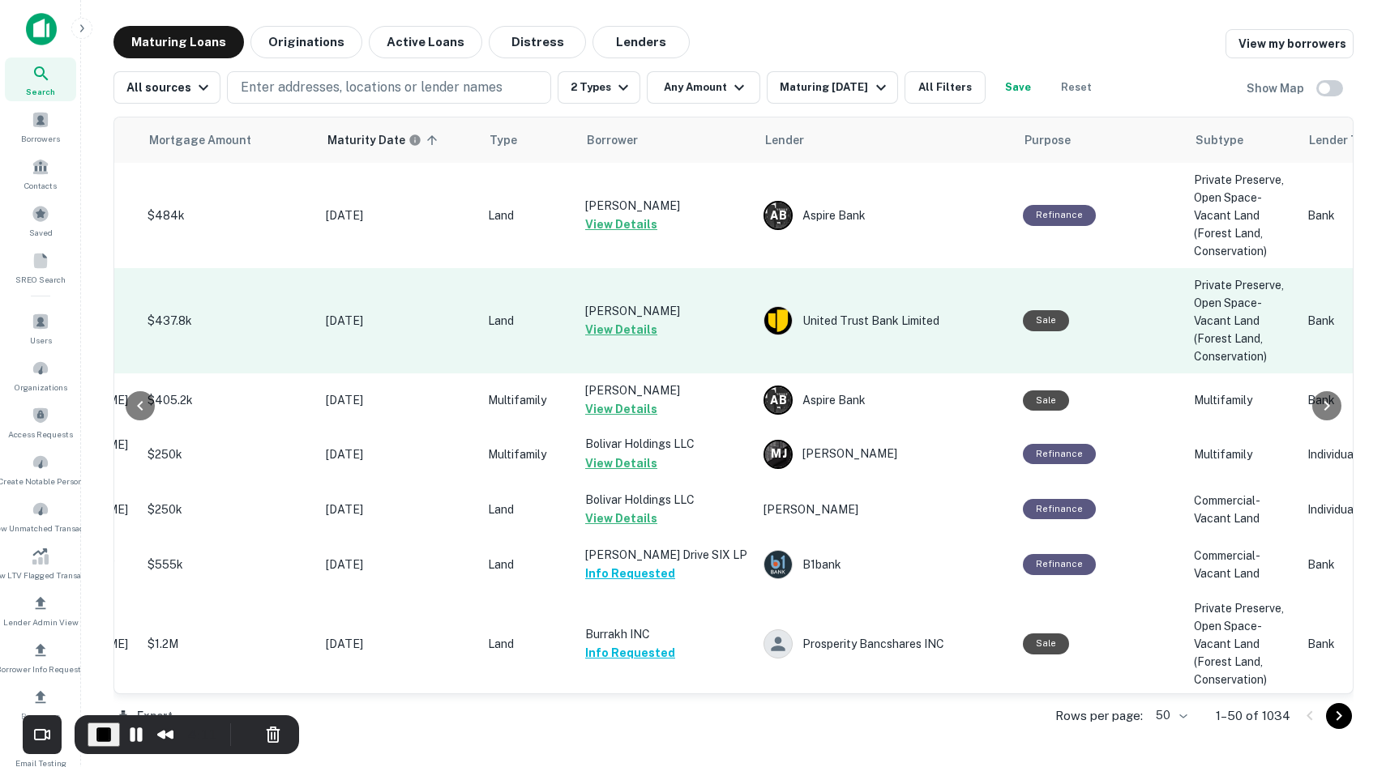
scroll to position [0, 0]
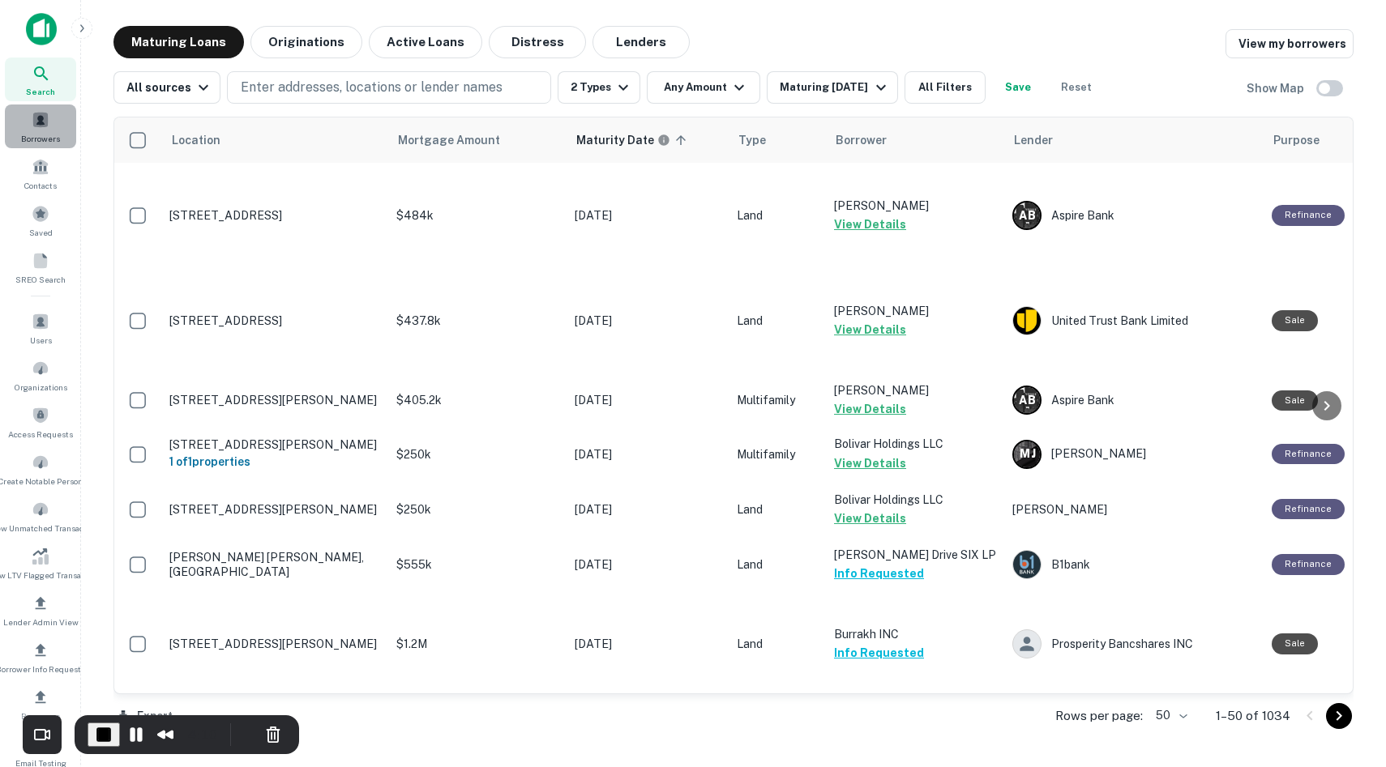
click at [16, 125] on div "Borrowers" at bounding box center [40, 127] width 71 height 44
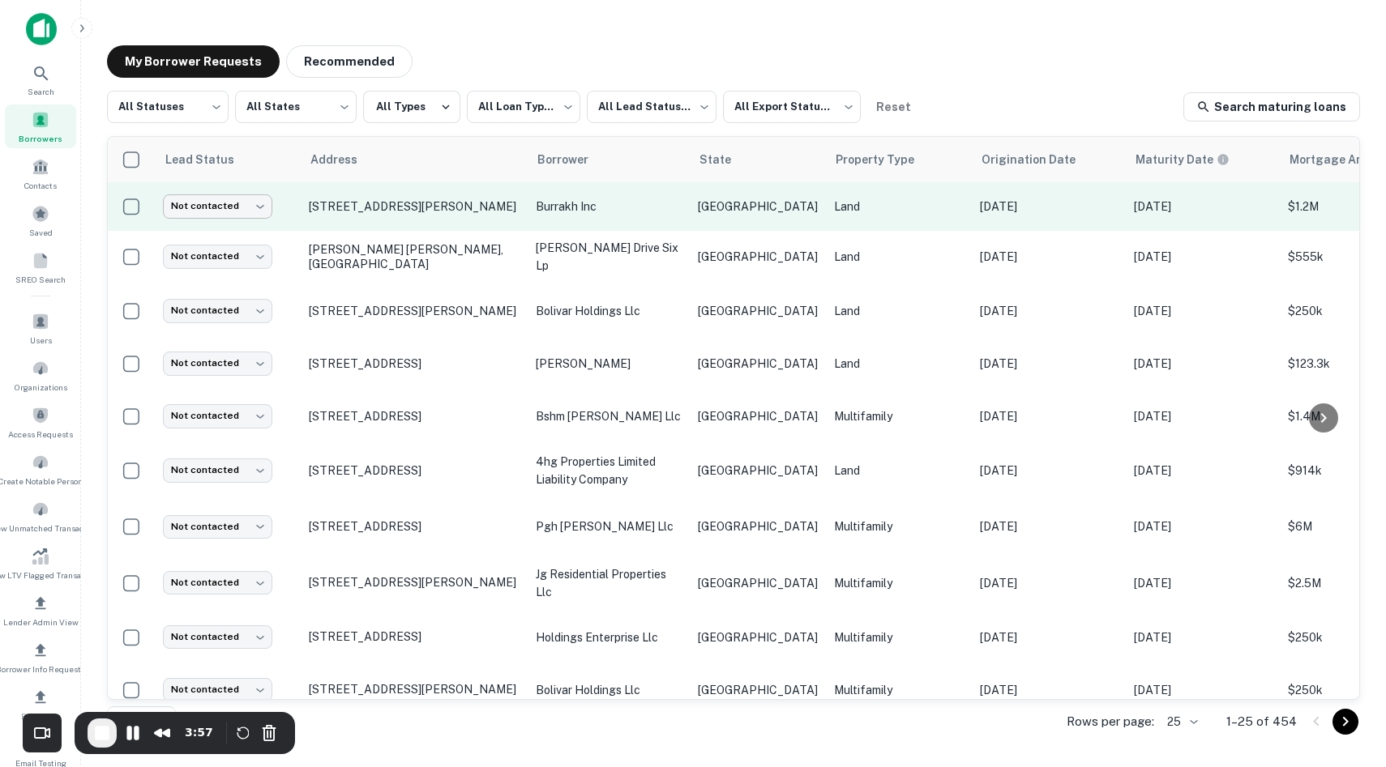
click at [227, 207] on body "**********" at bounding box center [693, 383] width 1386 height 767
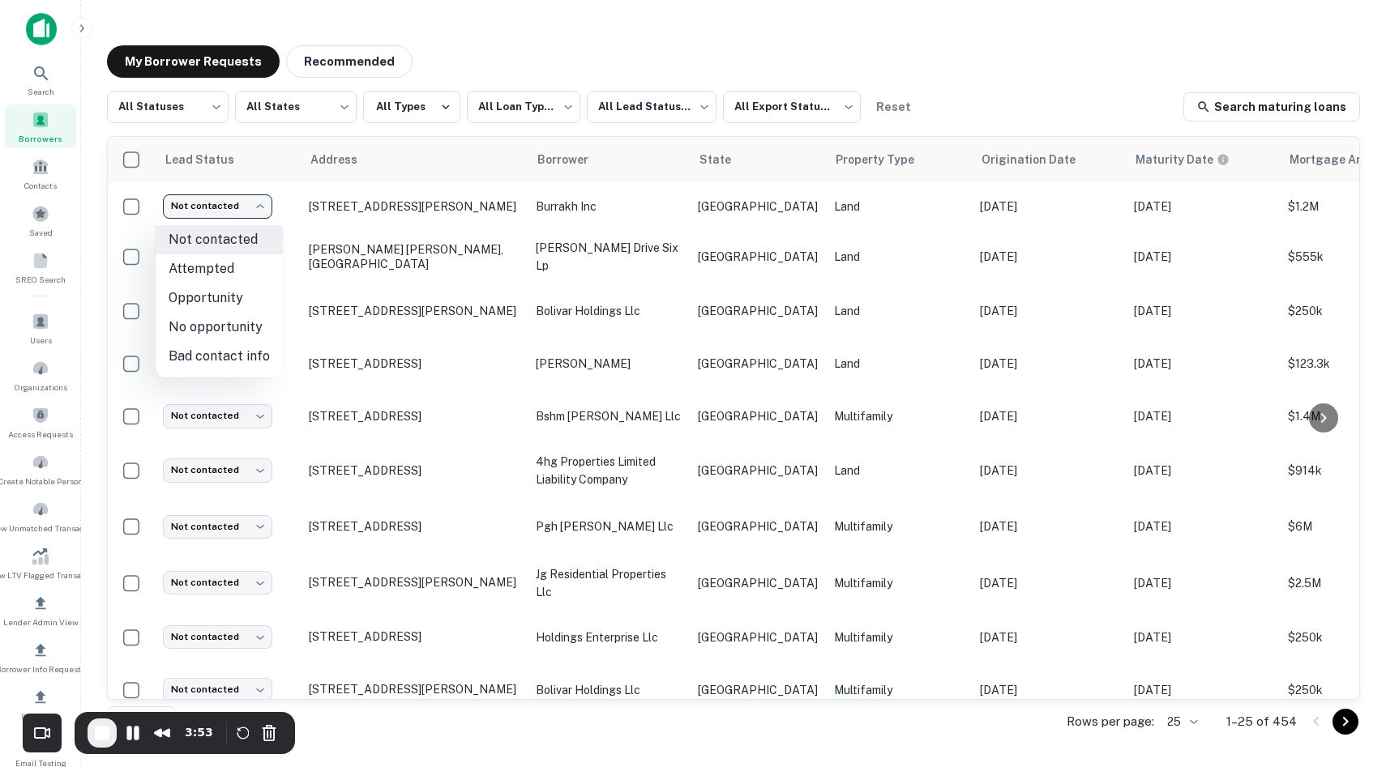
click at [644, 191] on div at bounding box center [693, 383] width 1386 height 767
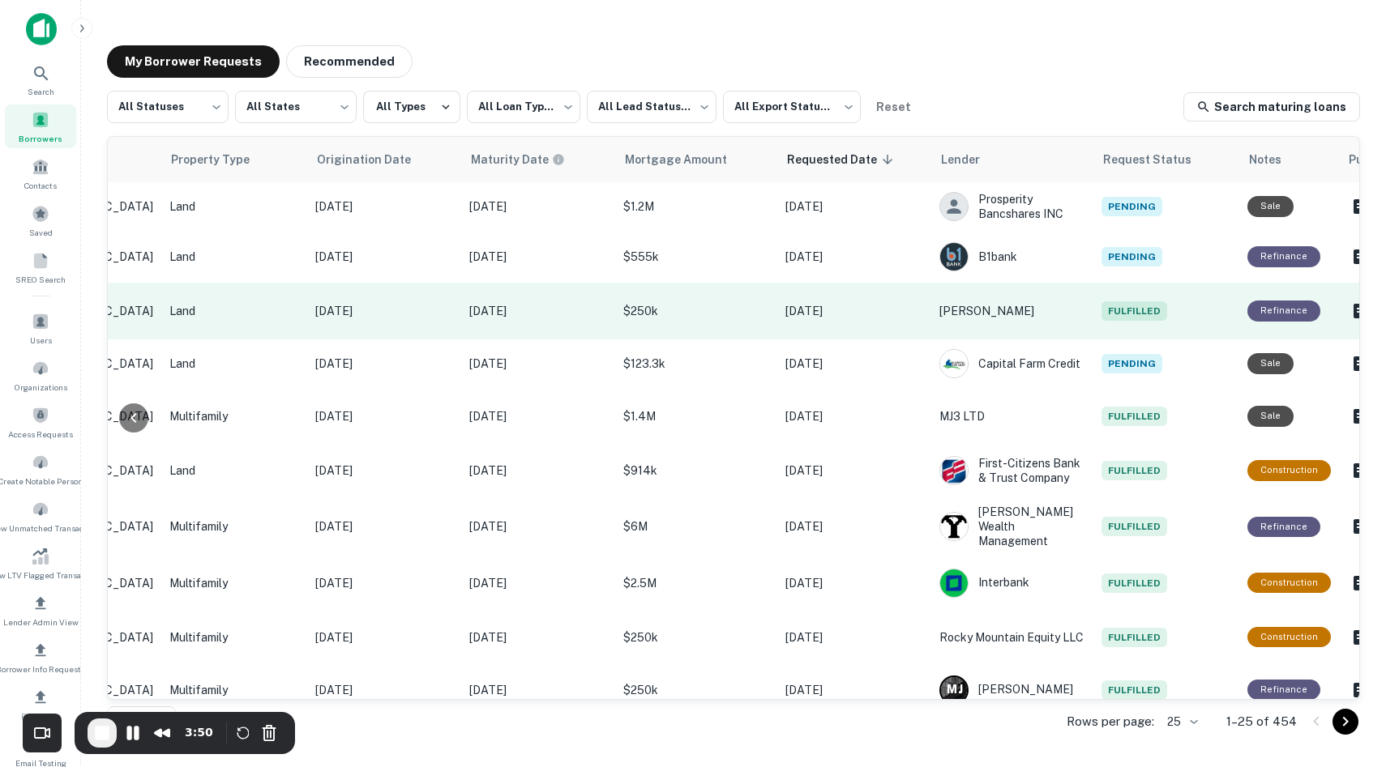
scroll to position [0, 699]
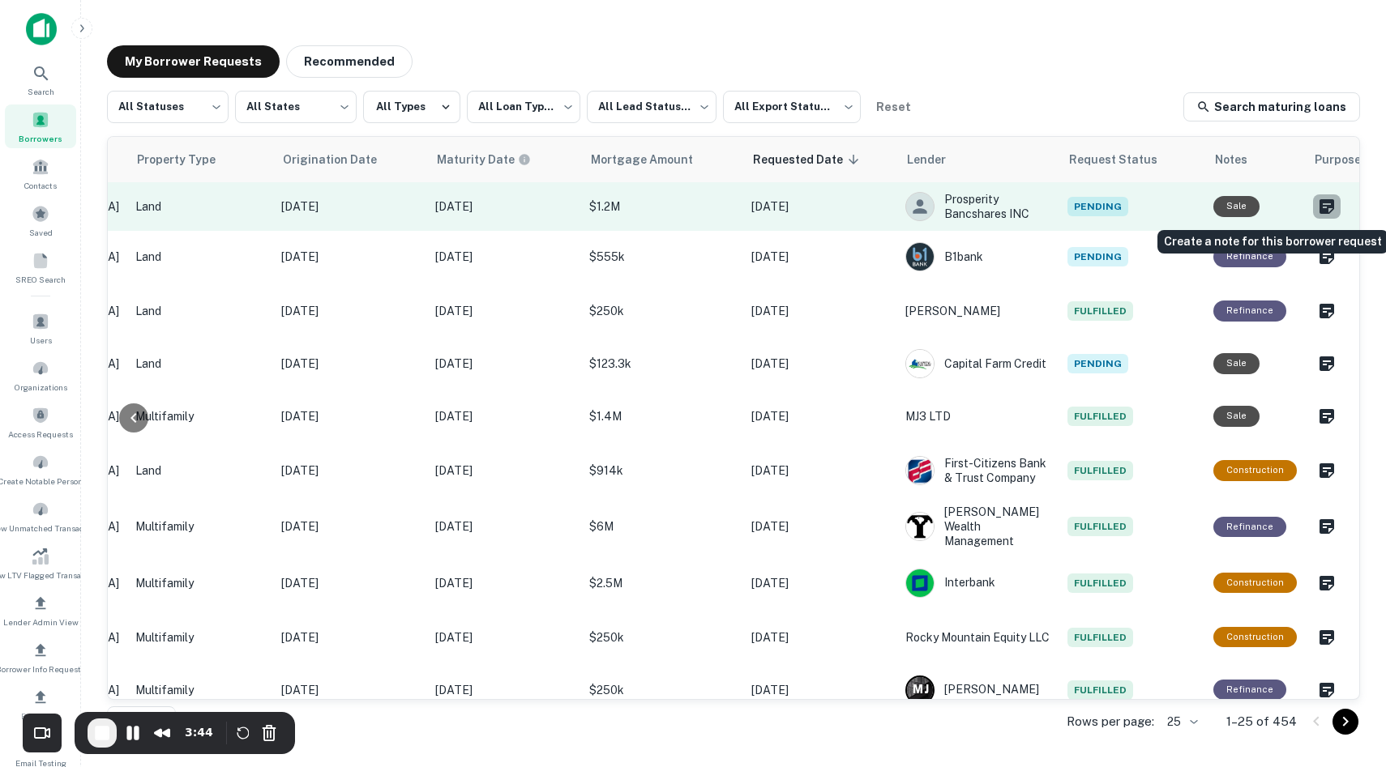
click at [1319, 200] on icon "Create a note for this borrower request" at bounding box center [1326, 206] width 15 height 15
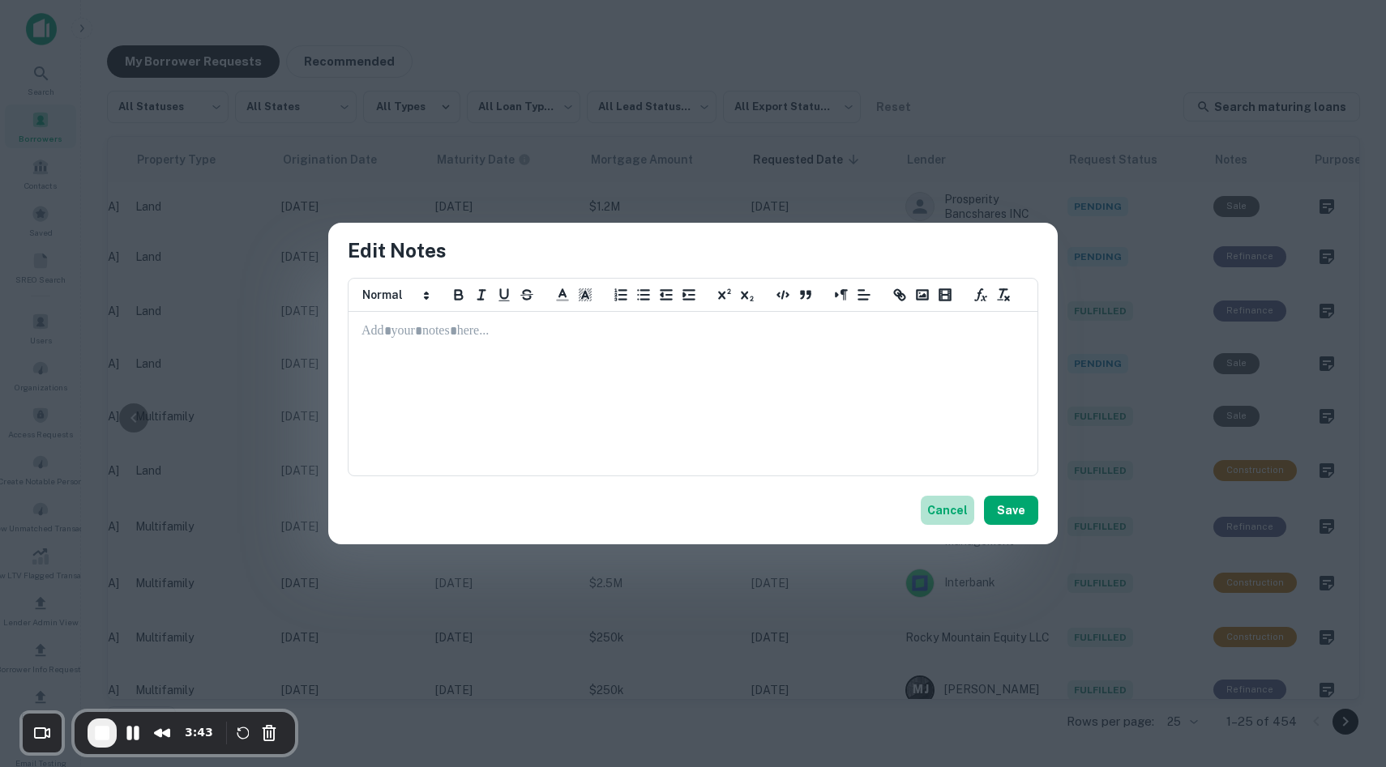
click at [950, 513] on button "Cancel" at bounding box center [947, 510] width 53 height 29
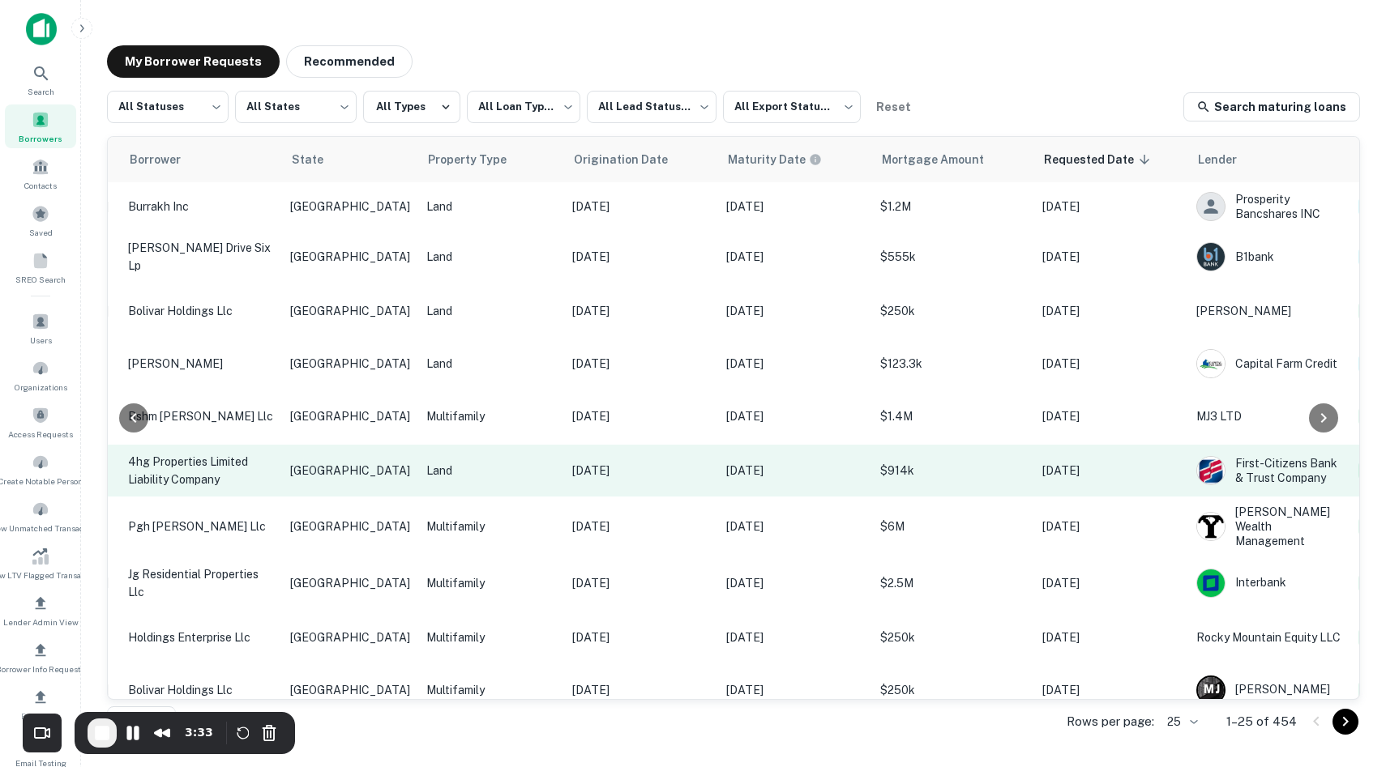
scroll to position [0, 0]
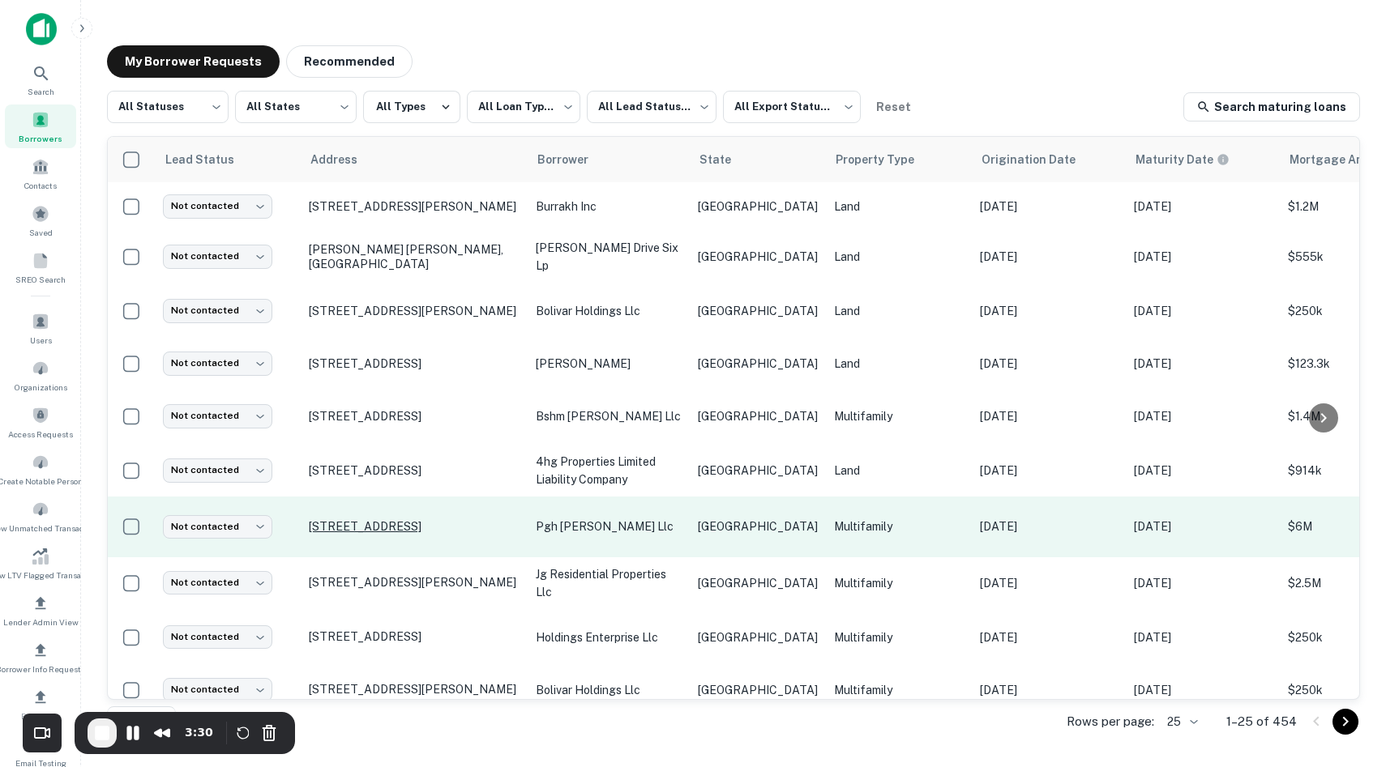
click at [415, 522] on p "[STREET_ADDRESS]" at bounding box center [414, 526] width 211 height 15
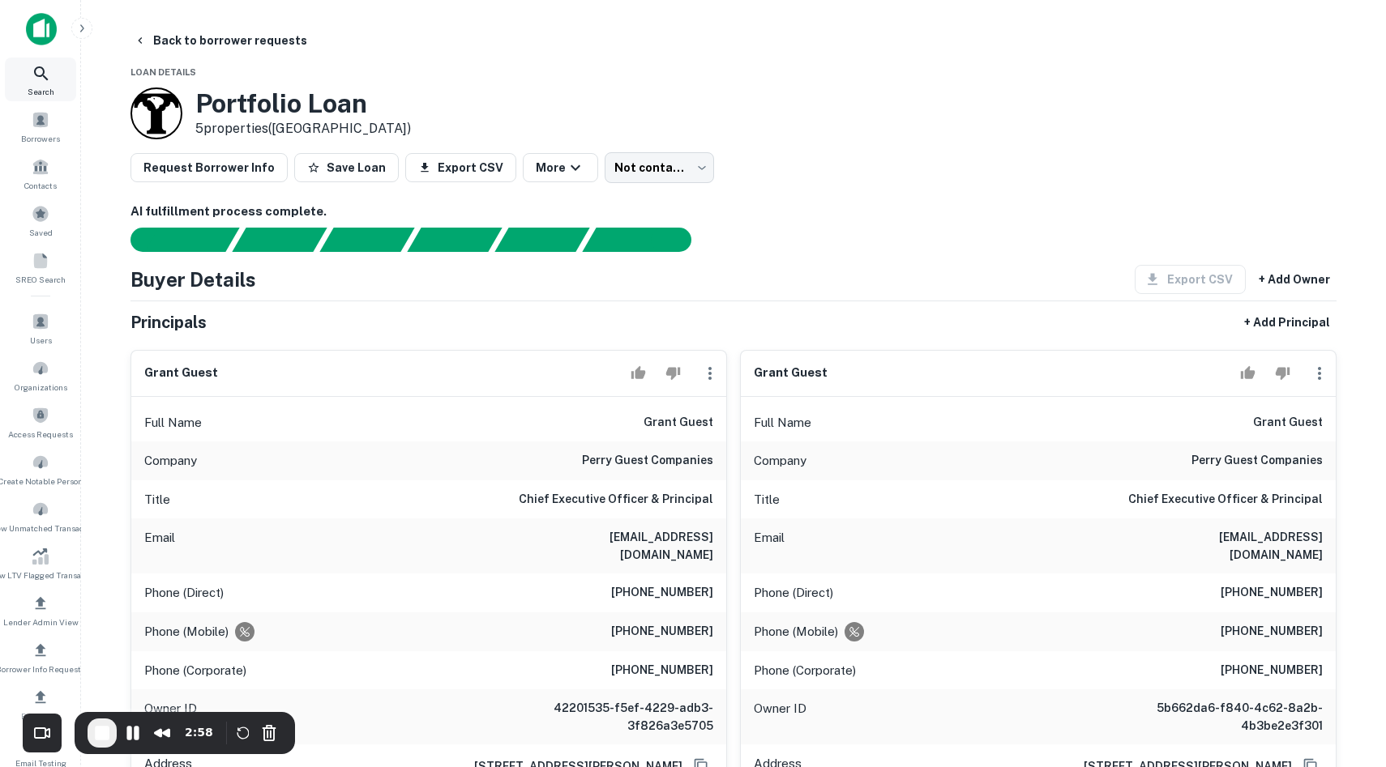
click at [57, 71] on div "Search" at bounding box center [40, 80] width 71 height 44
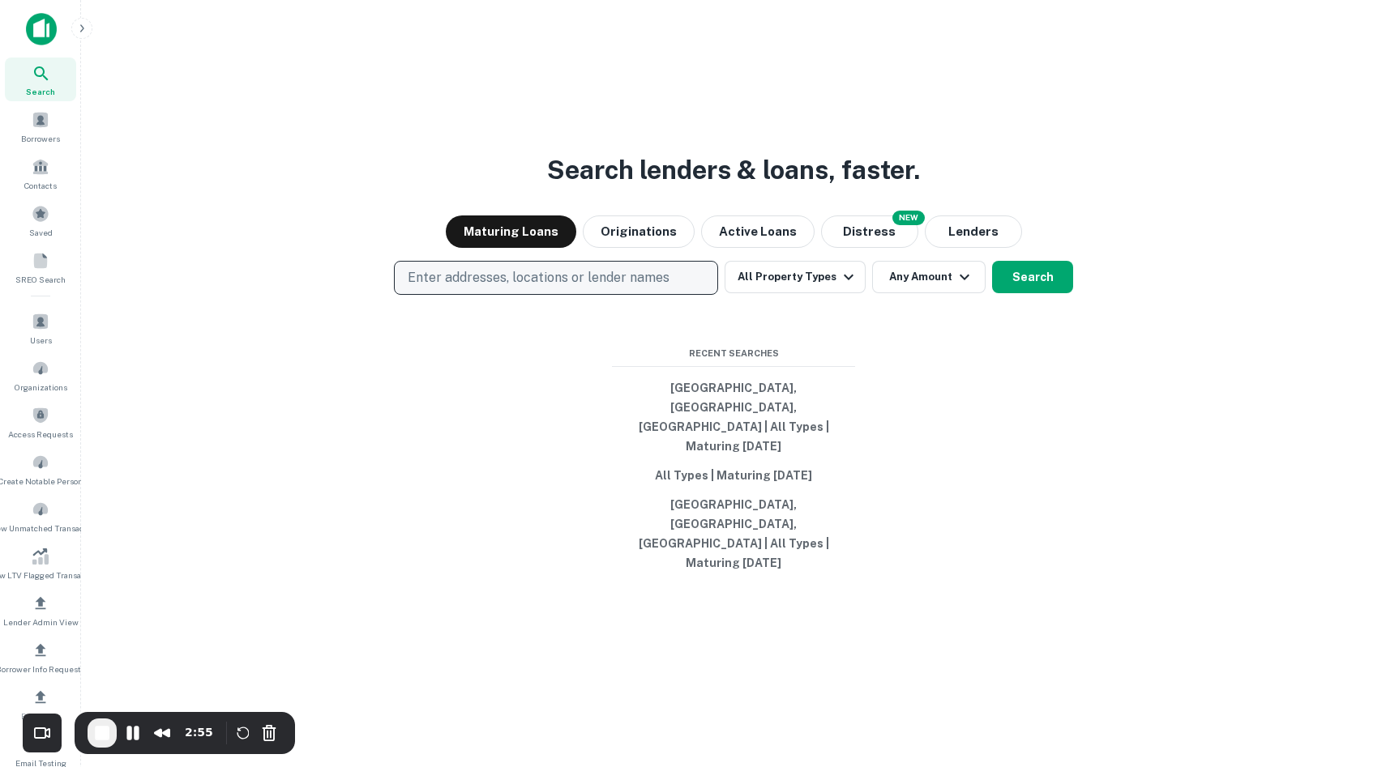
click at [592, 288] on p "Enter addresses, locations or lender names" at bounding box center [539, 277] width 262 height 19
type input "*****"
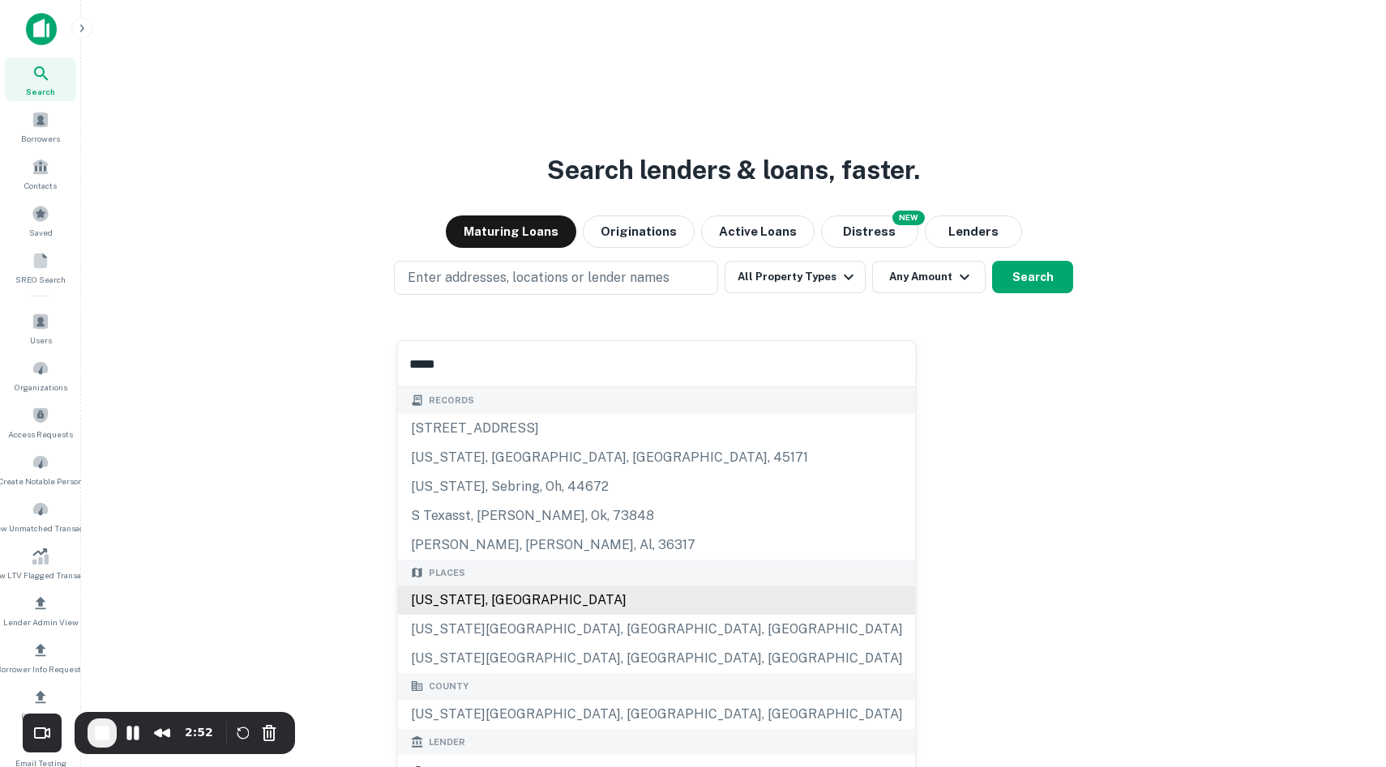
click at [504, 601] on div "[US_STATE], [GEOGRAPHIC_DATA]" at bounding box center [657, 600] width 518 height 29
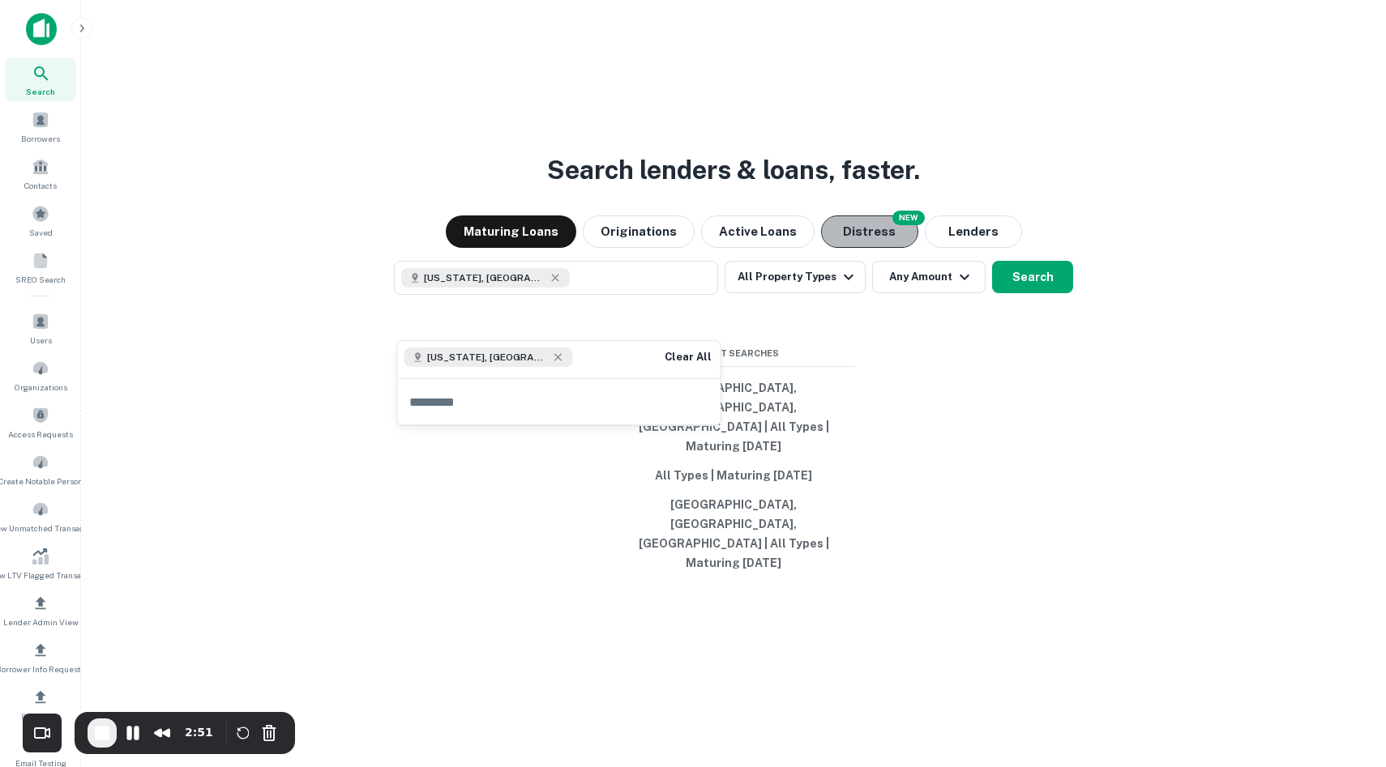
click at [866, 248] on button "Distress" at bounding box center [869, 232] width 97 height 32
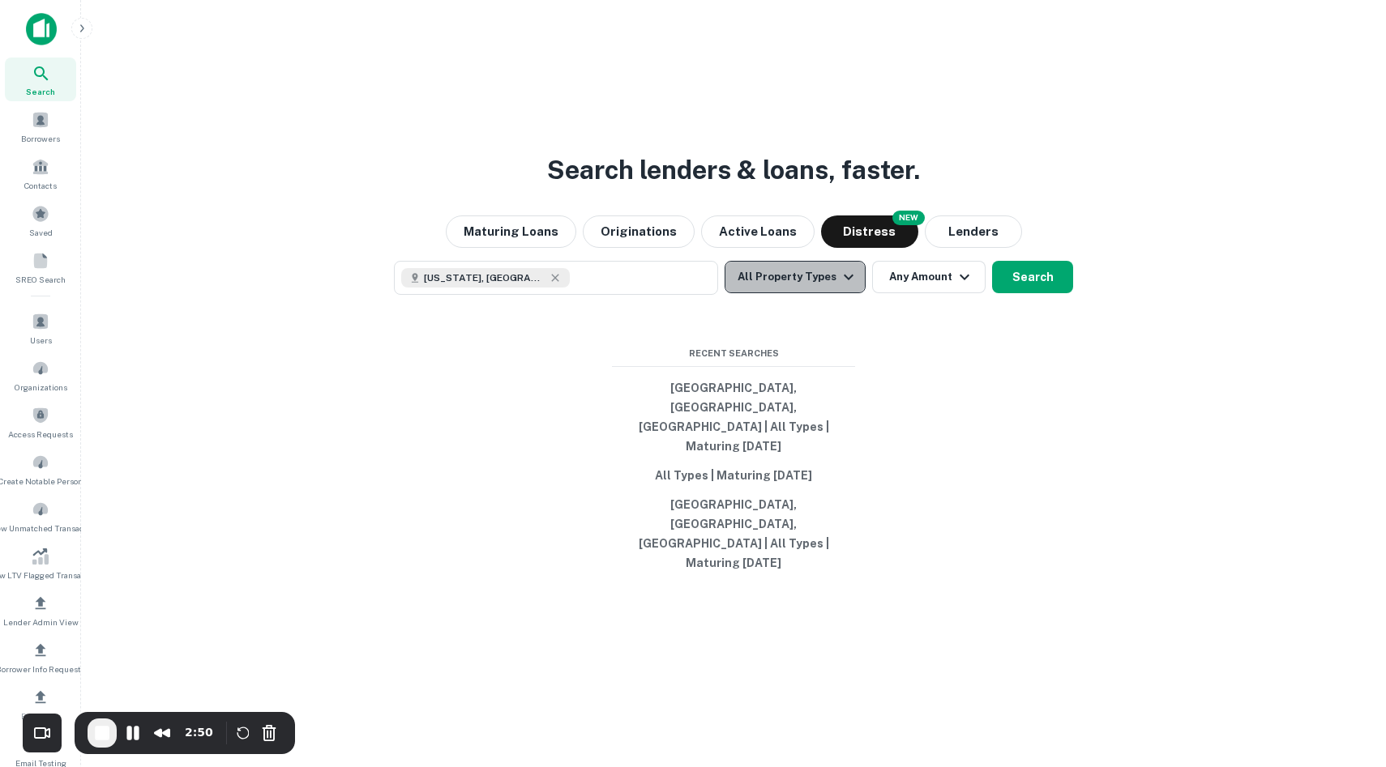
click at [832, 293] on button "All Property Types" at bounding box center [794, 277] width 141 height 32
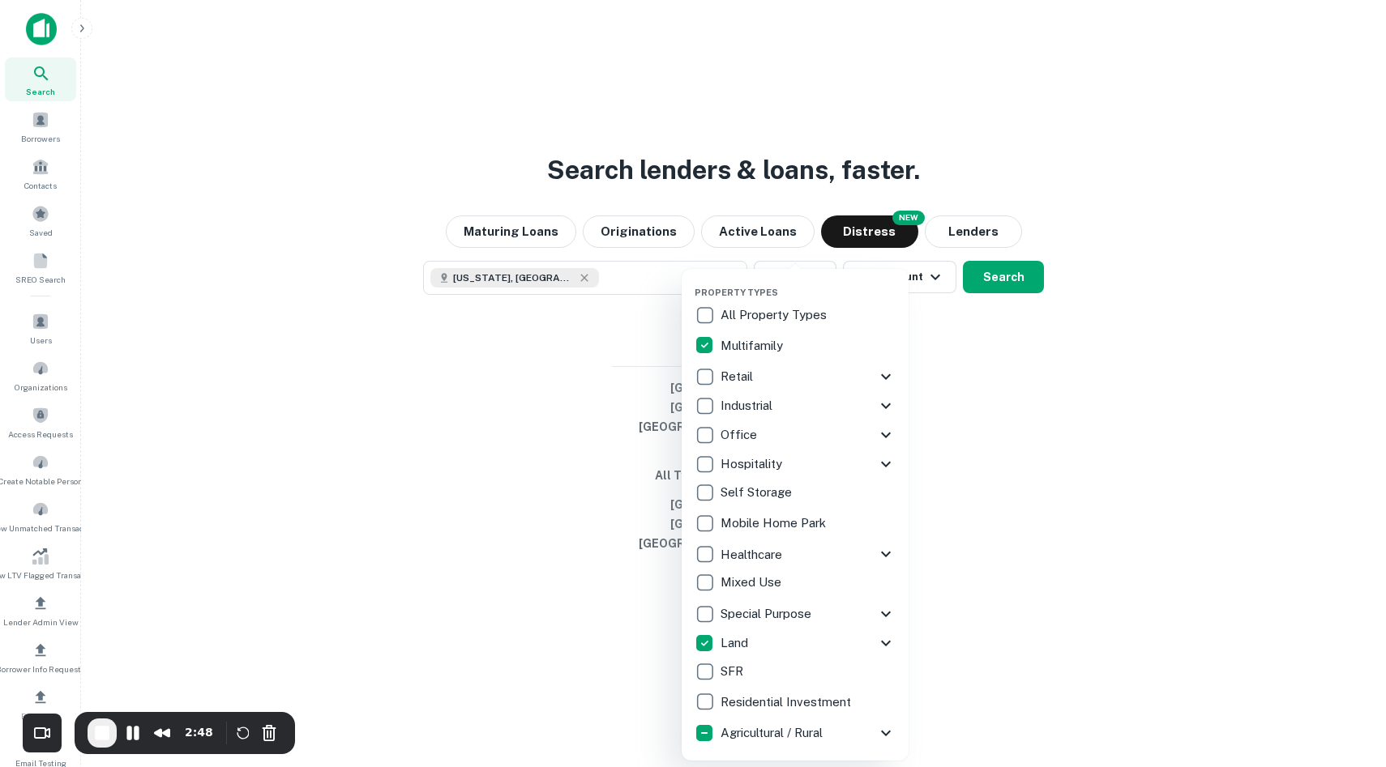
click at [1015, 327] on div at bounding box center [693, 383] width 1386 height 767
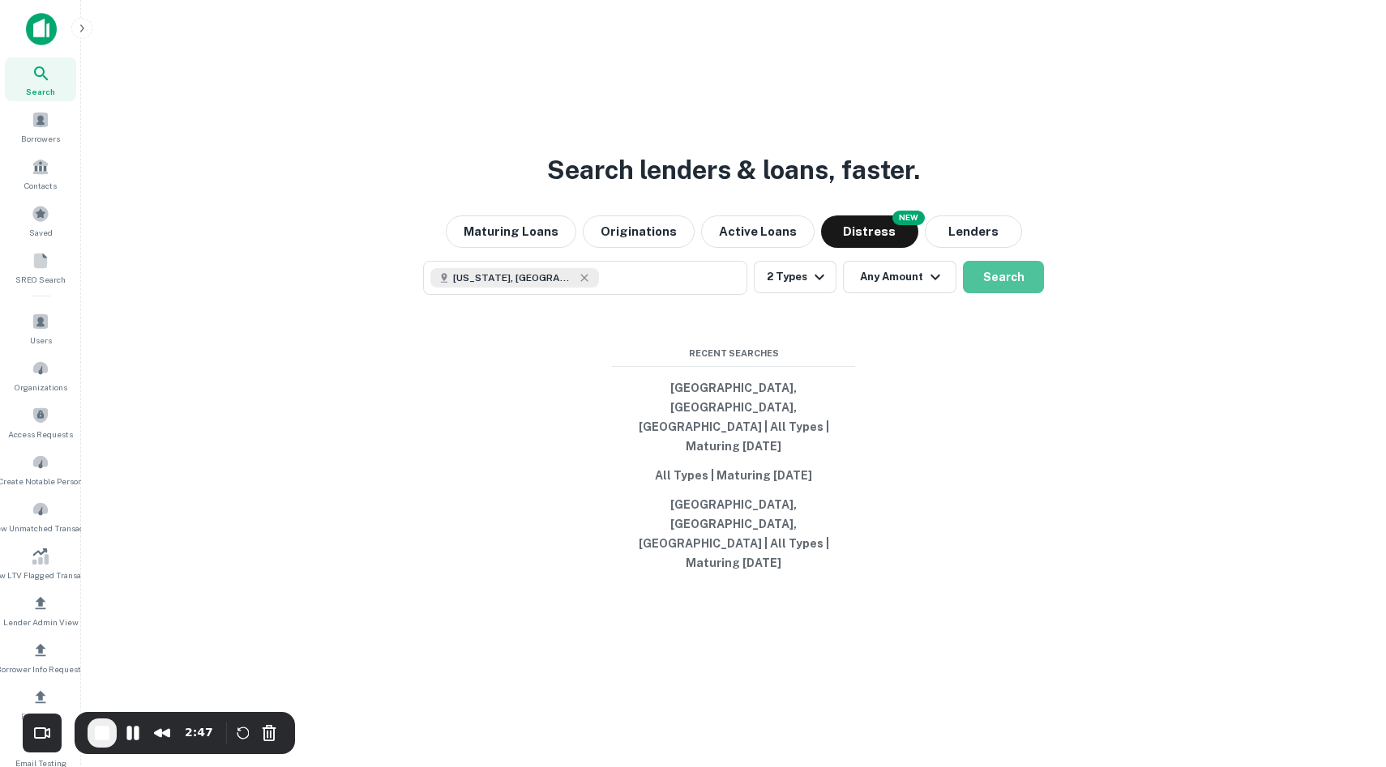
click at [994, 293] on button "Search" at bounding box center [1003, 277] width 81 height 32
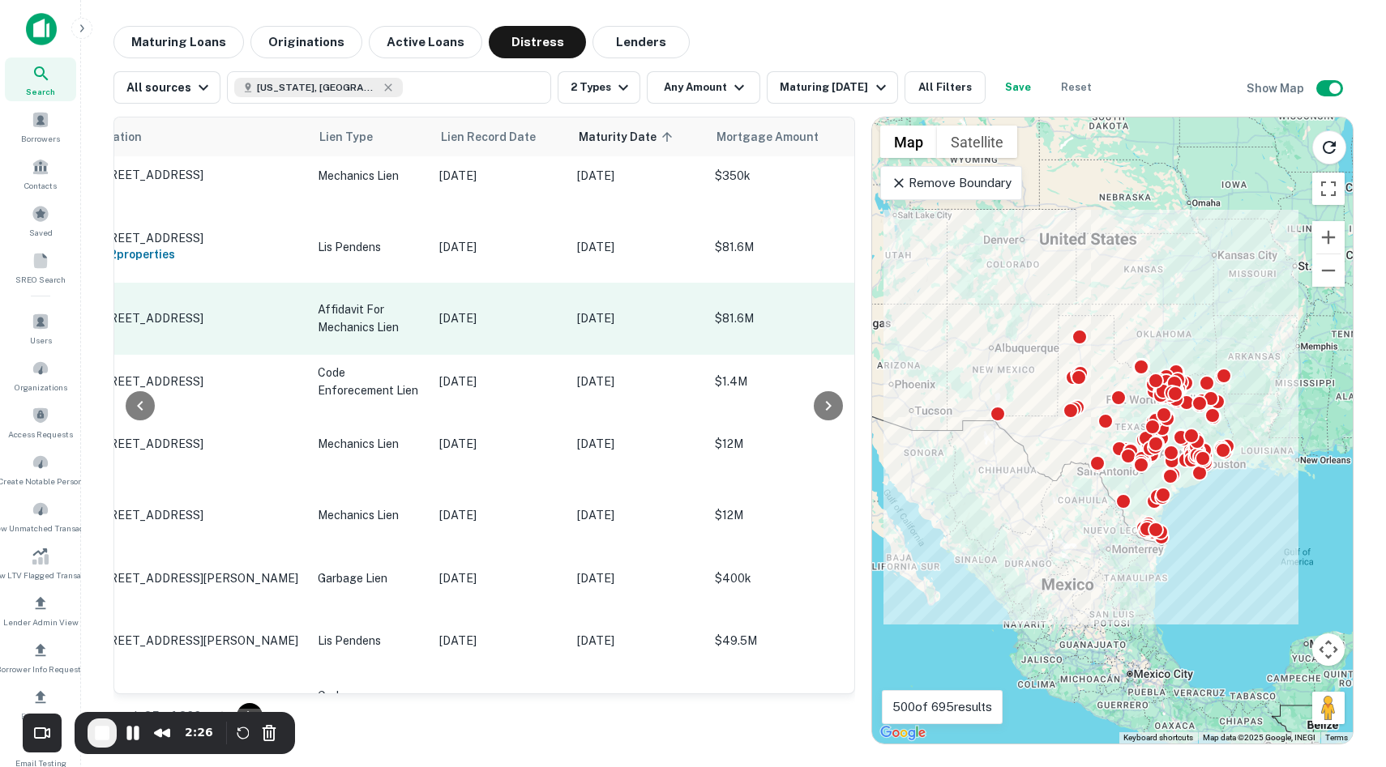
scroll to position [176, 0]
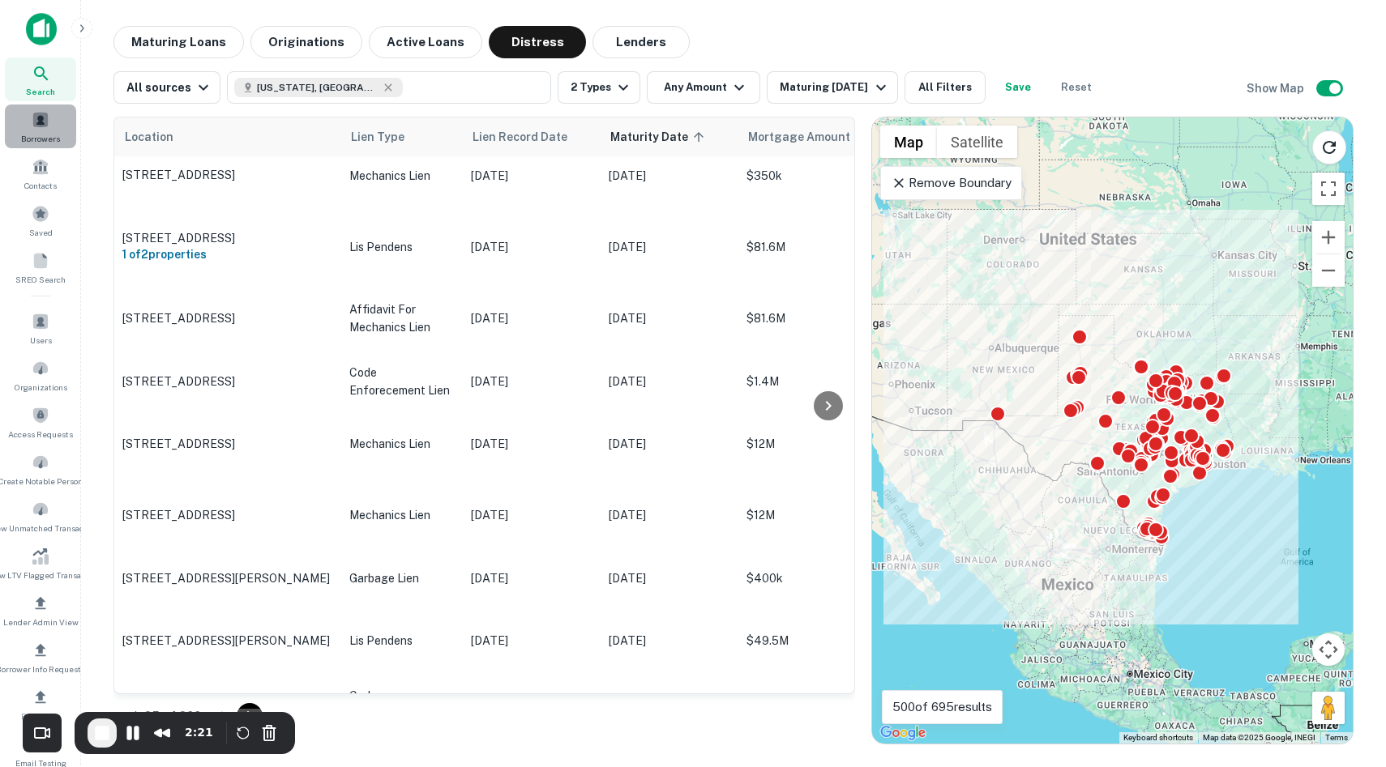
click at [35, 121] on span at bounding box center [41, 120] width 18 height 18
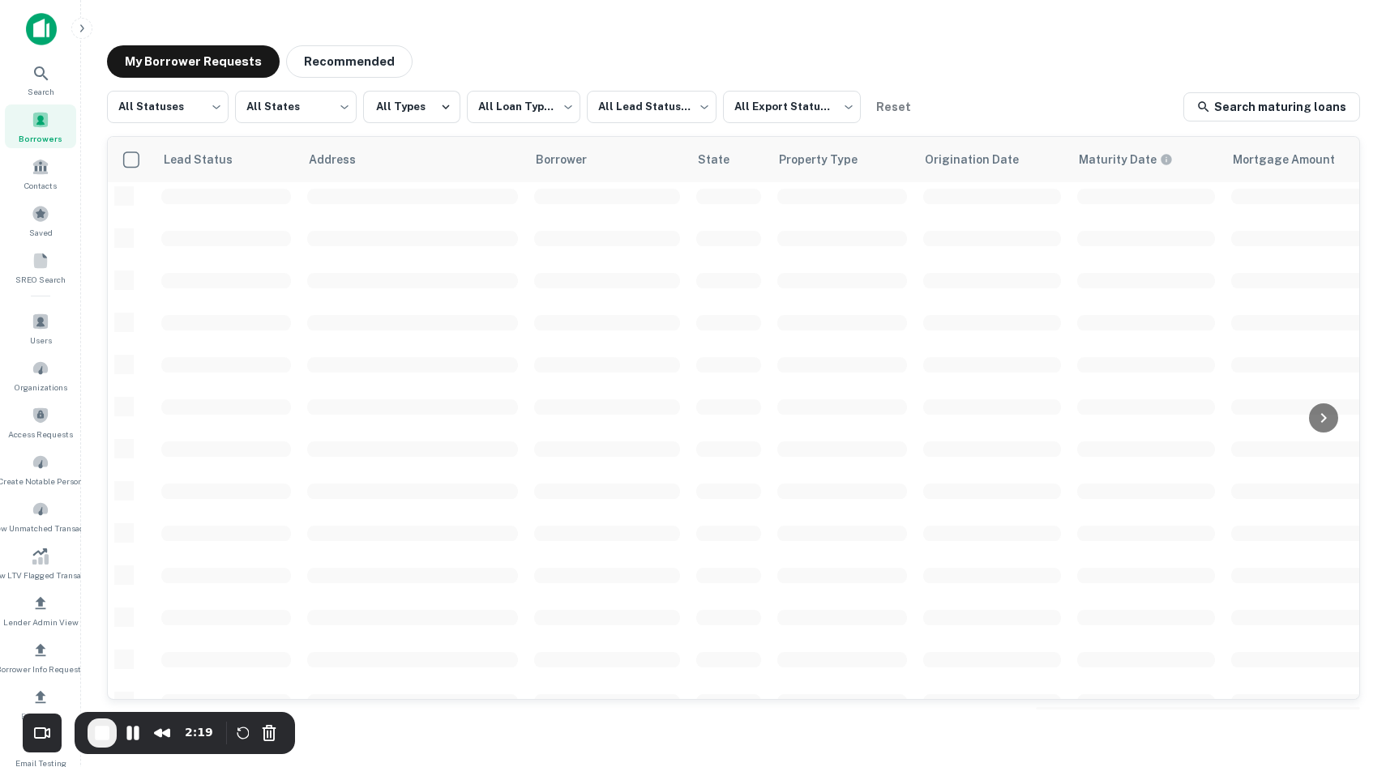
click at [28, 20] on img at bounding box center [41, 29] width 31 height 32
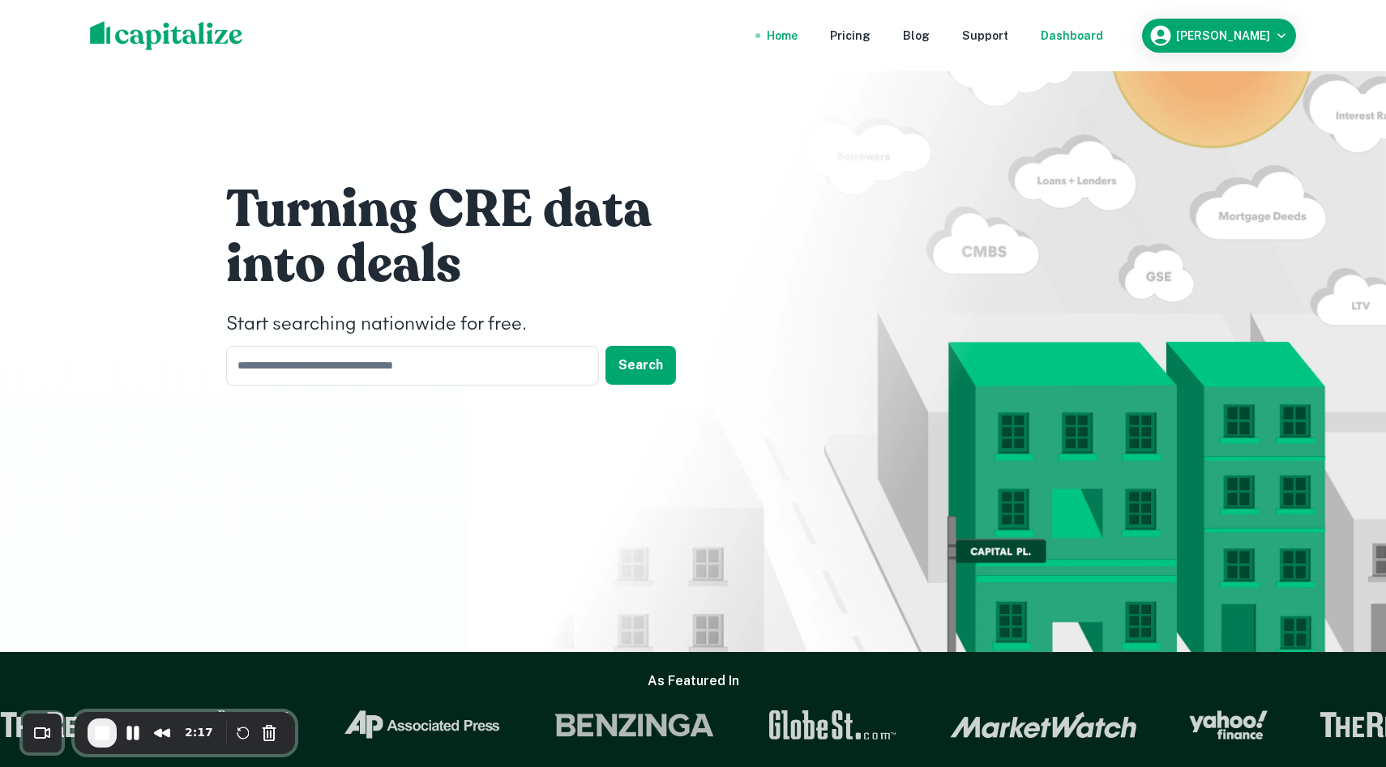
click at [1103, 32] on div "Dashboard" at bounding box center [1071, 36] width 62 height 18
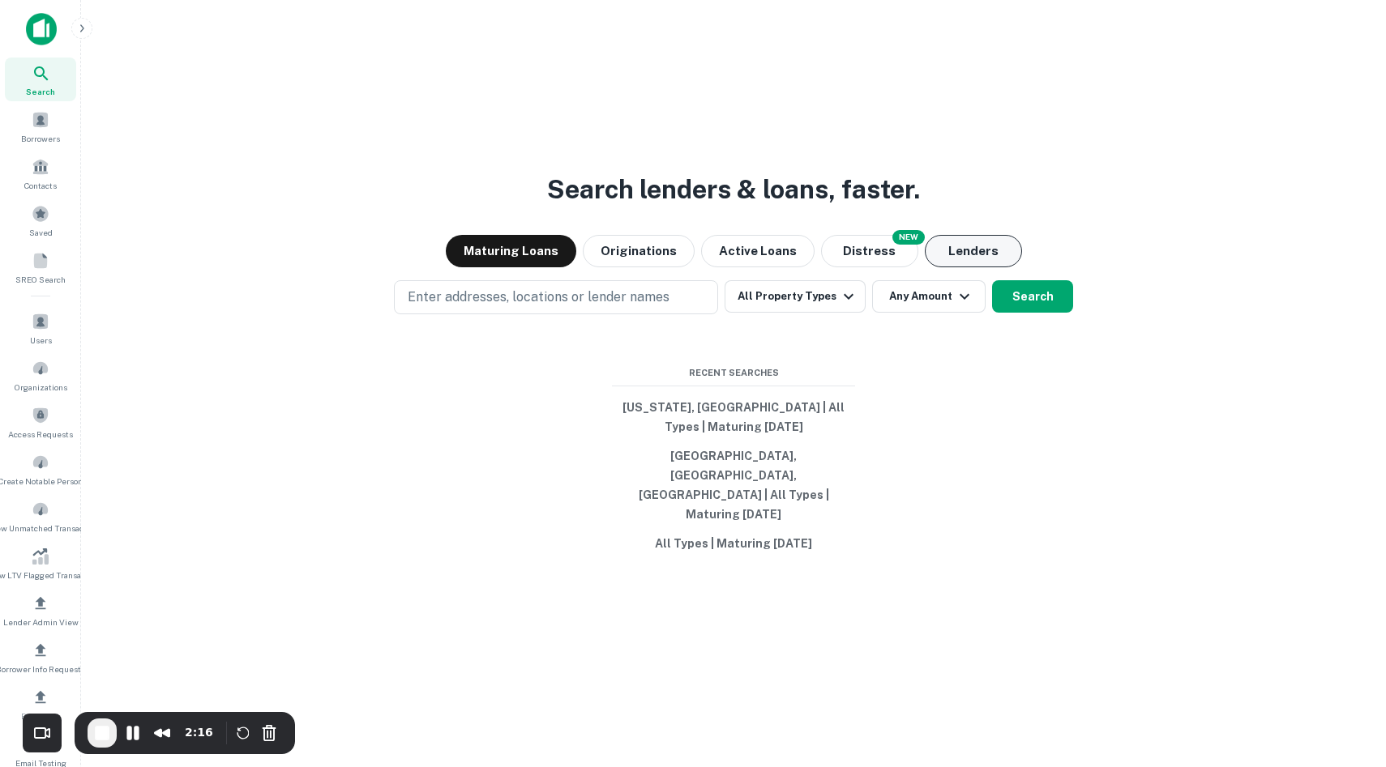
click at [968, 267] on button "Lenders" at bounding box center [973, 251] width 97 height 32
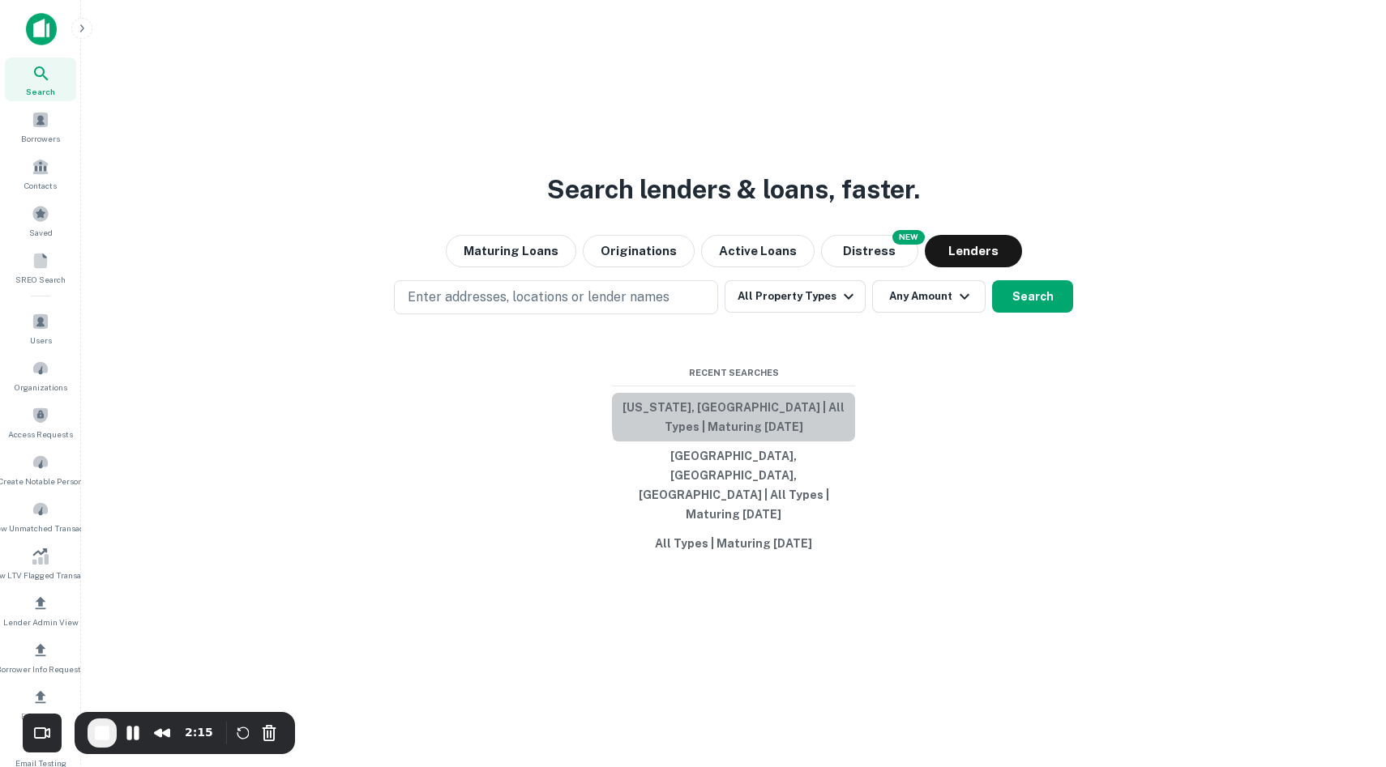
click at [745, 438] on button "[US_STATE], [GEOGRAPHIC_DATA] | All Types | Maturing [DATE]" at bounding box center [733, 417] width 243 height 49
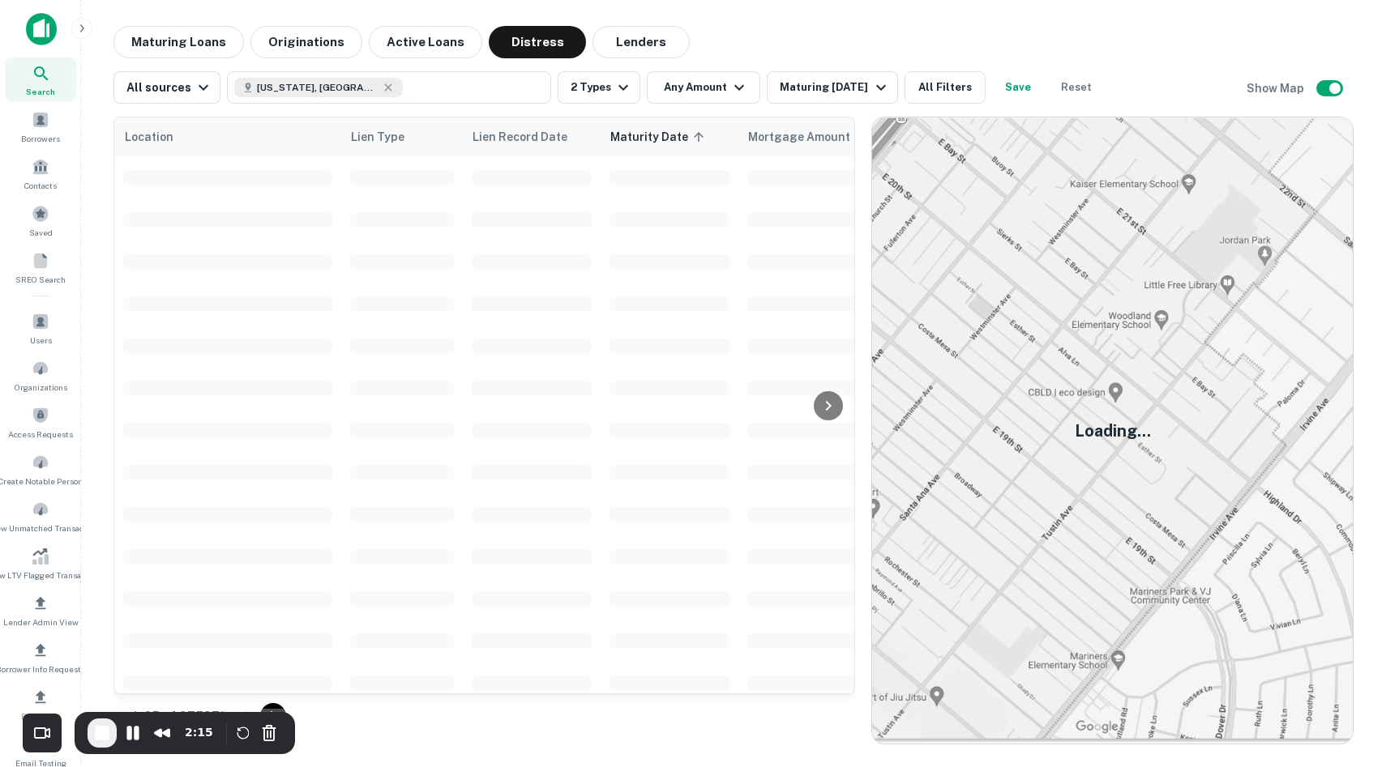
scroll to position [176, 0]
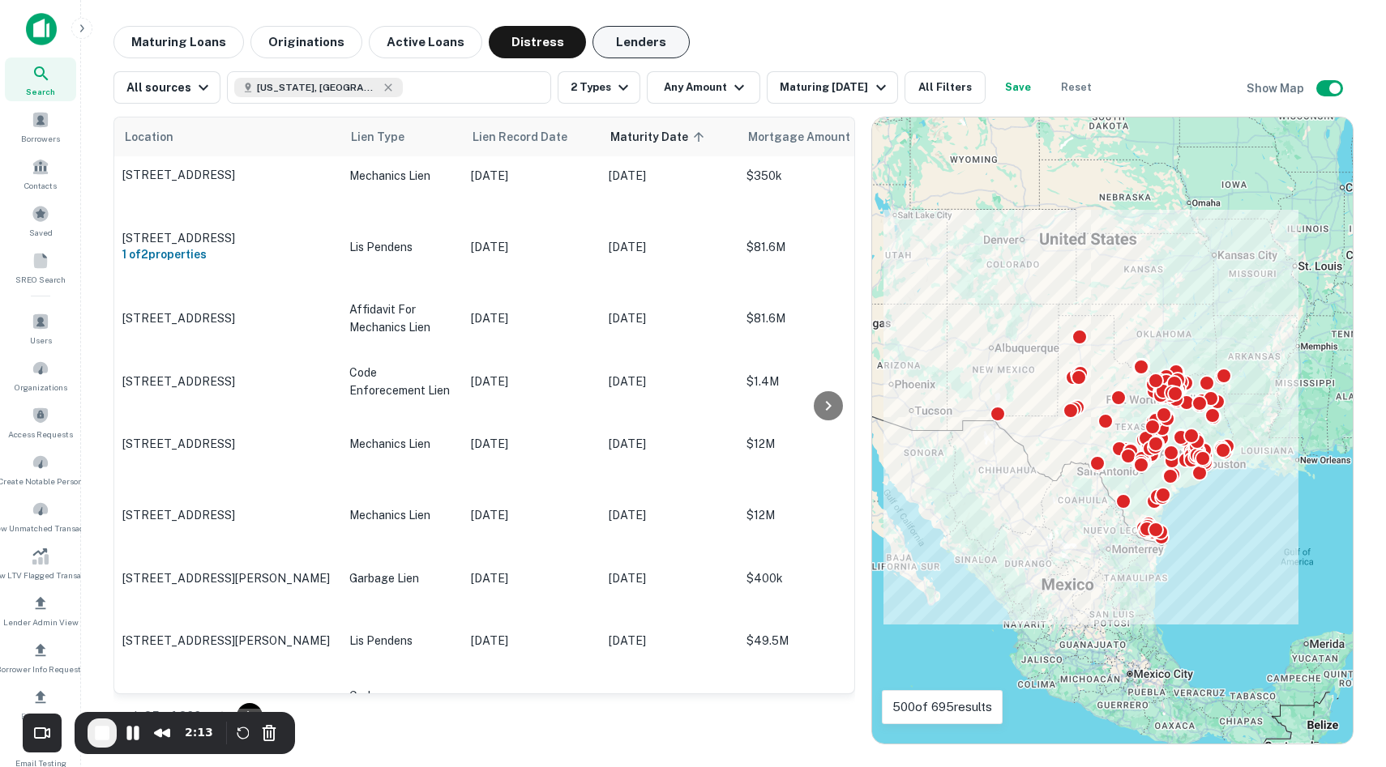
click at [633, 47] on button "Lenders" at bounding box center [640, 42] width 97 height 32
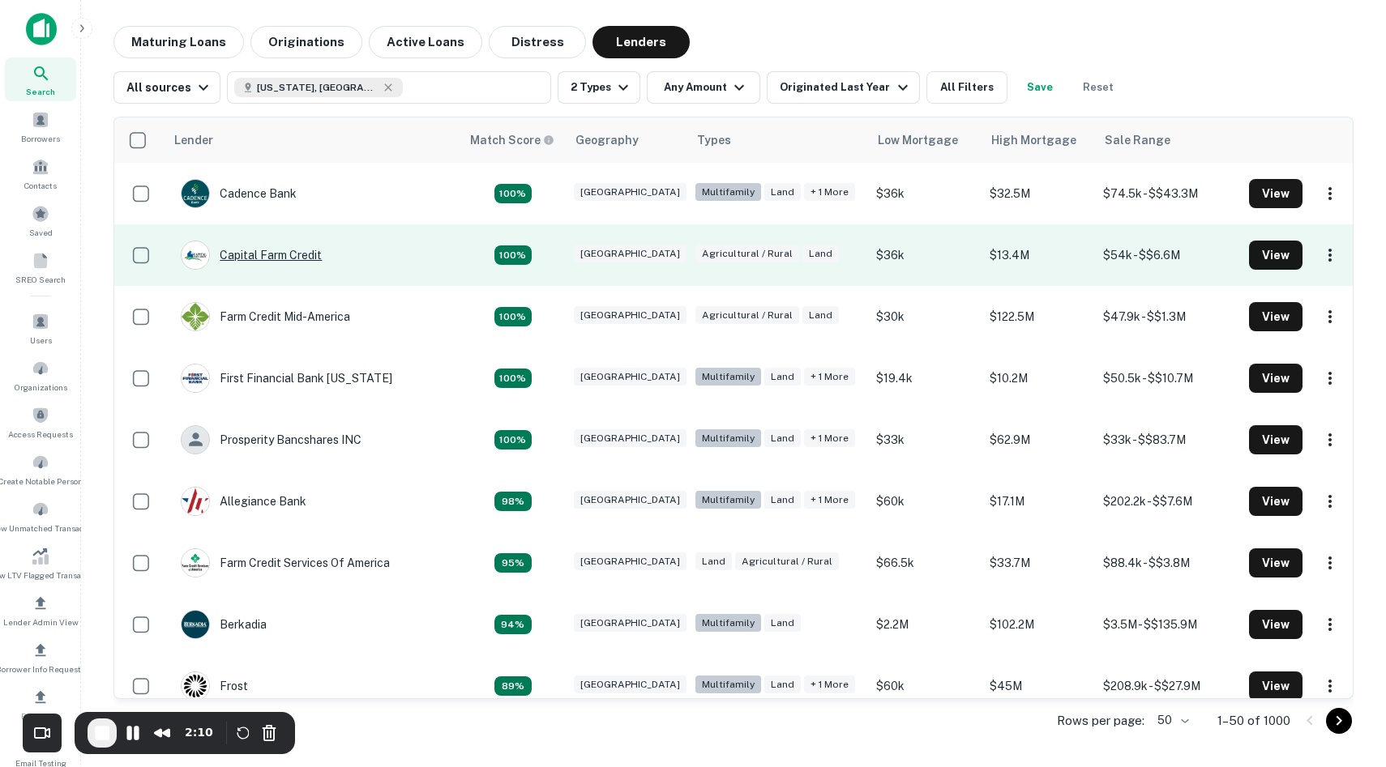
click at [280, 261] on div "Capital Farm Credit" at bounding box center [251, 255] width 141 height 29
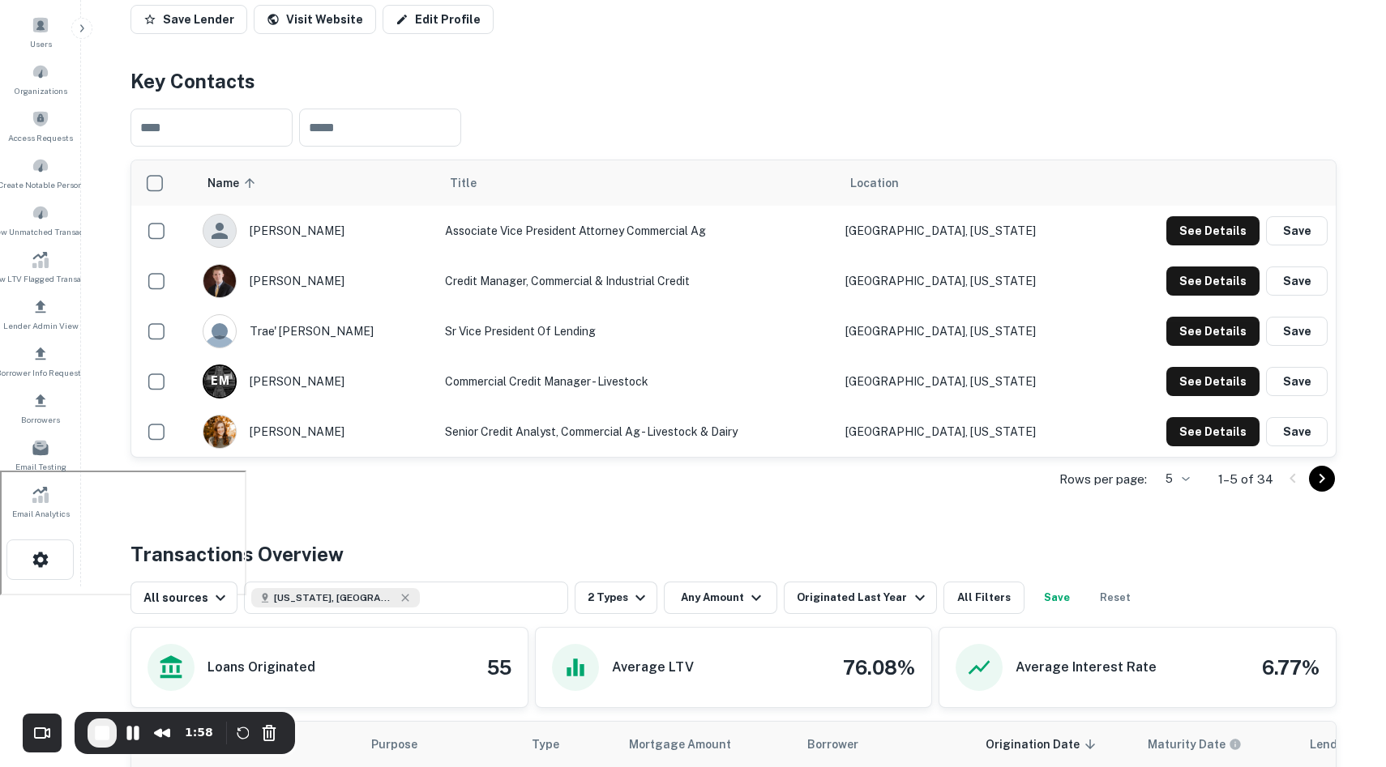
scroll to position [370, 0]
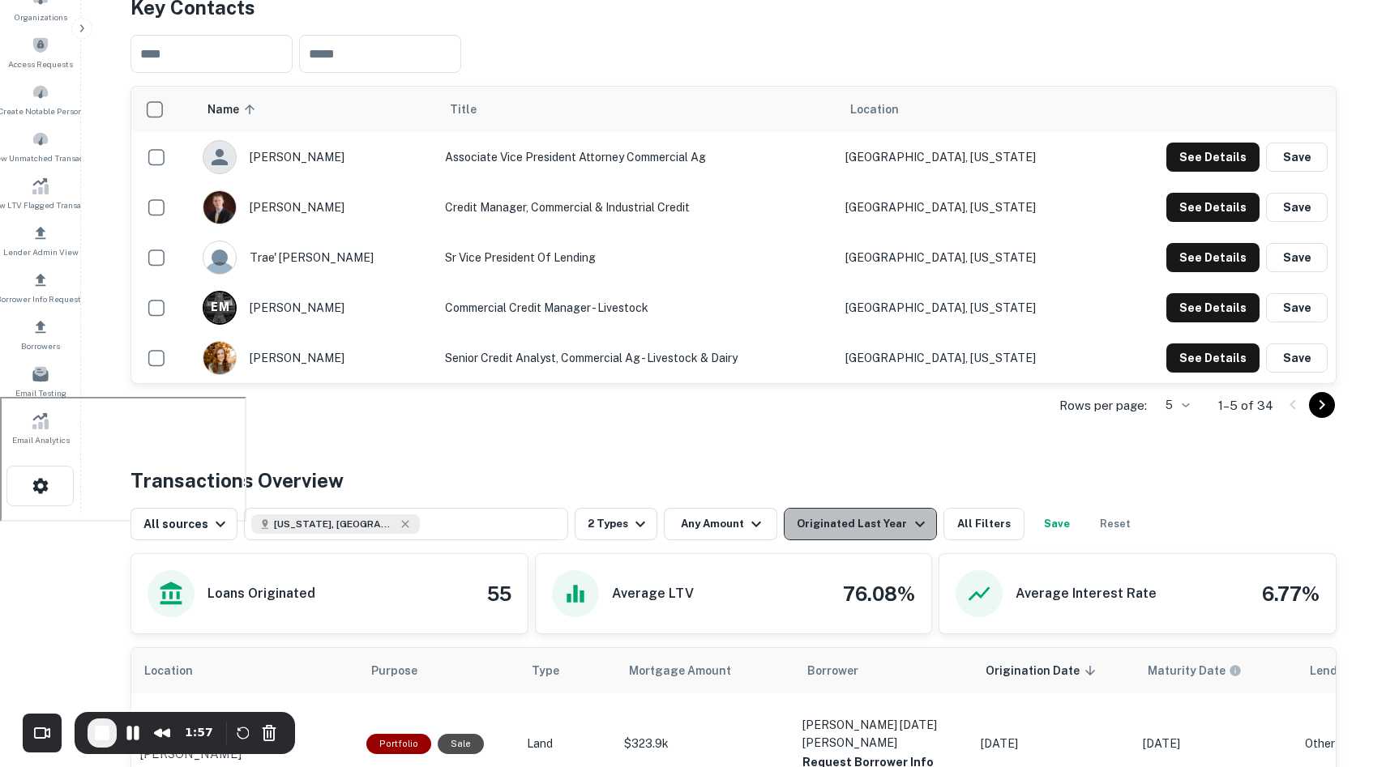
click at [862, 527] on div "Originated Last Year" at bounding box center [863, 524] width 132 height 19
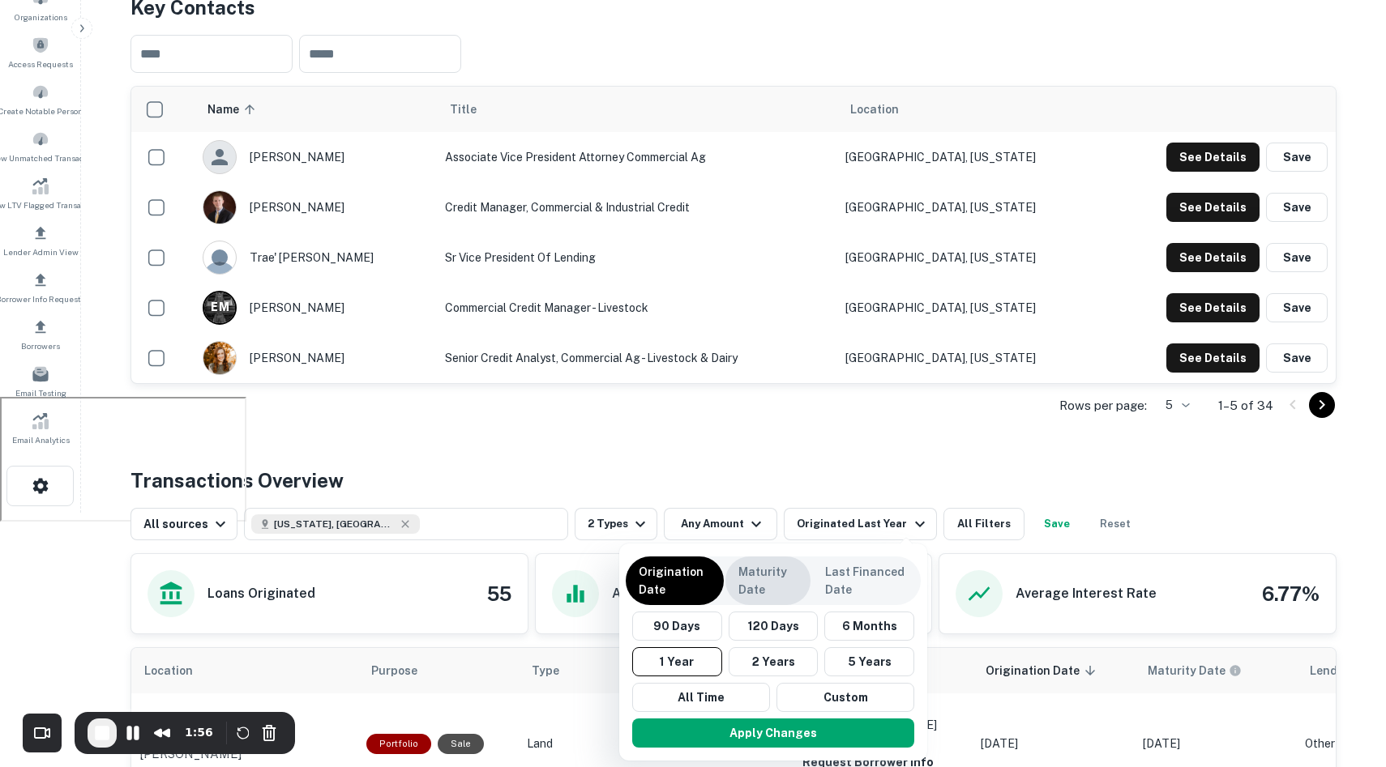
click at [777, 583] on p "Maturity Date" at bounding box center [767, 581] width 59 height 36
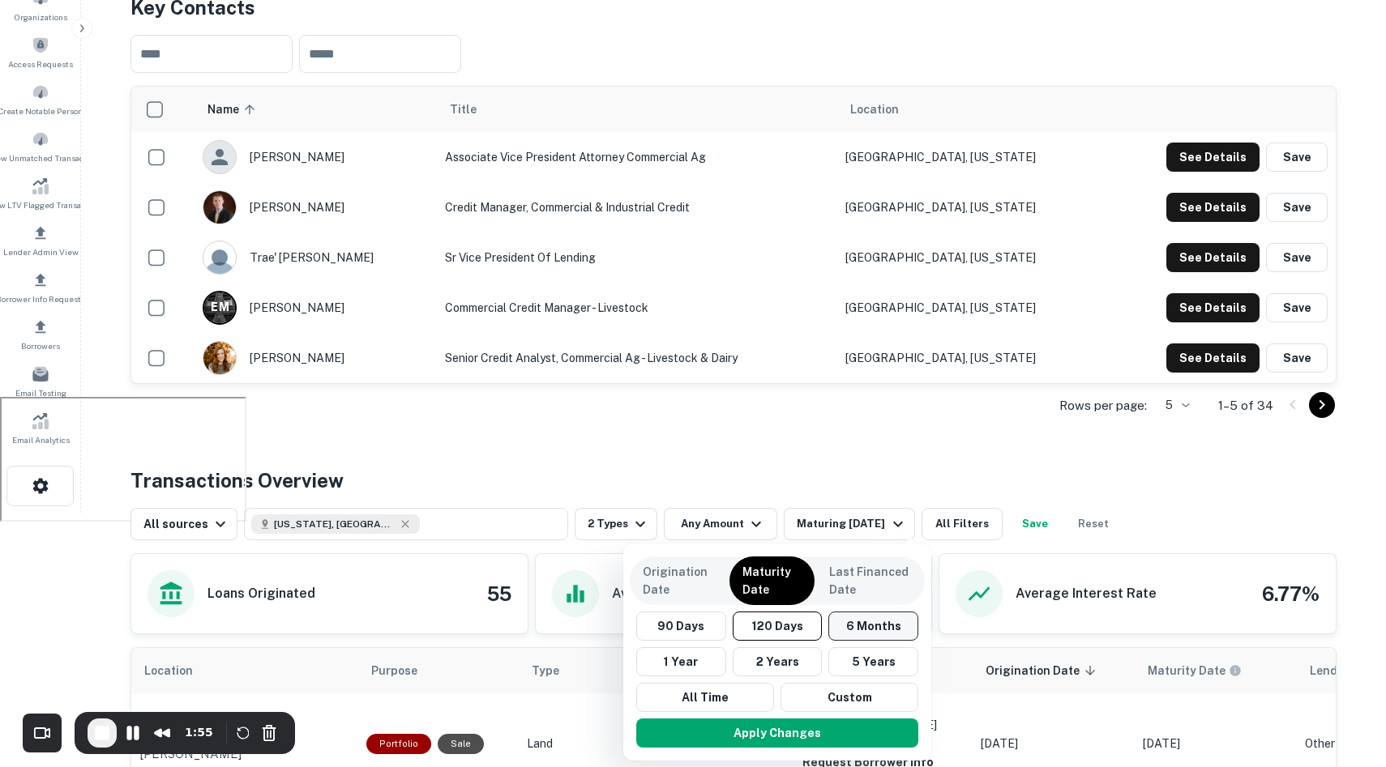
click at [882, 636] on button "6 Months" at bounding box center [873, 626] width 90 height 29
click at [814, 725] on button "Apply Changes" at bounding box center [779, 733] width 282 height 29
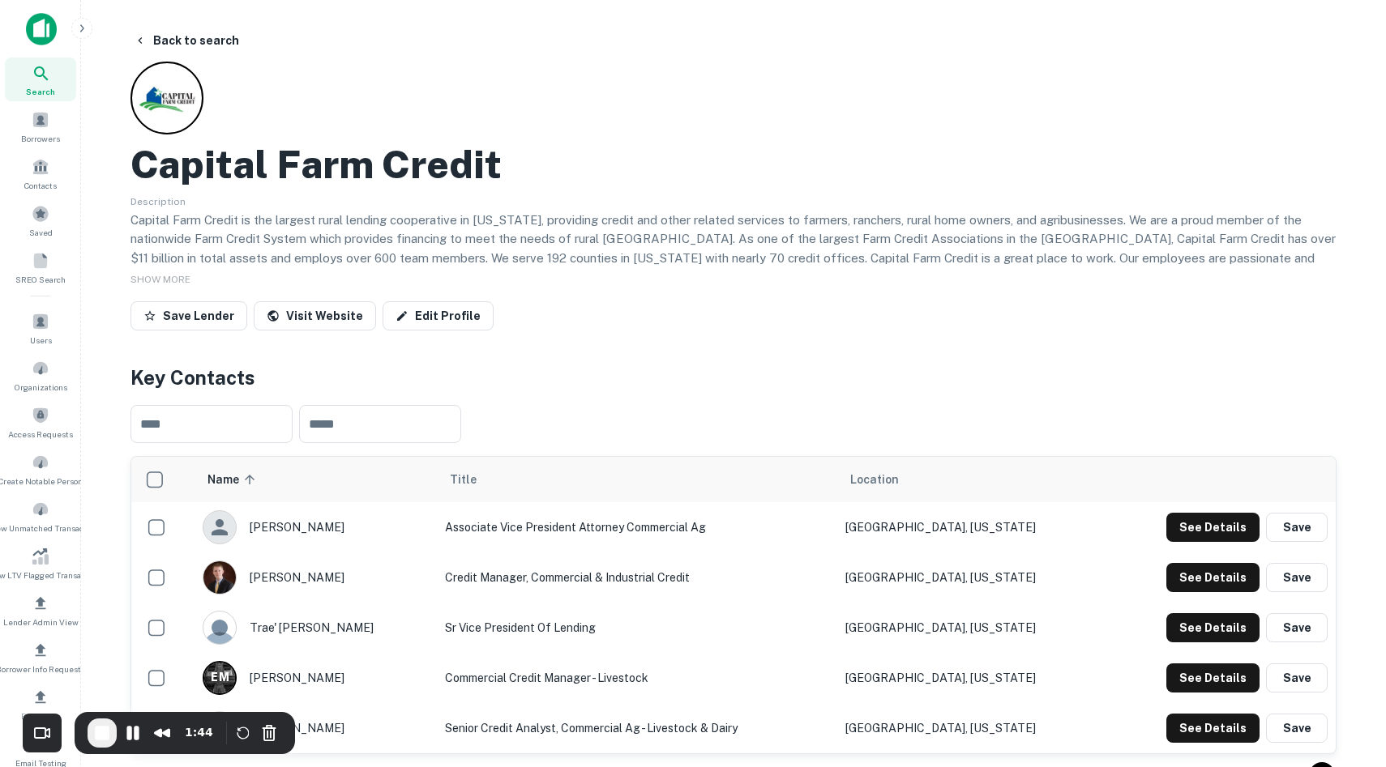
click at [41, 30] on img at bounding box center [41, 29] width 31 height 32
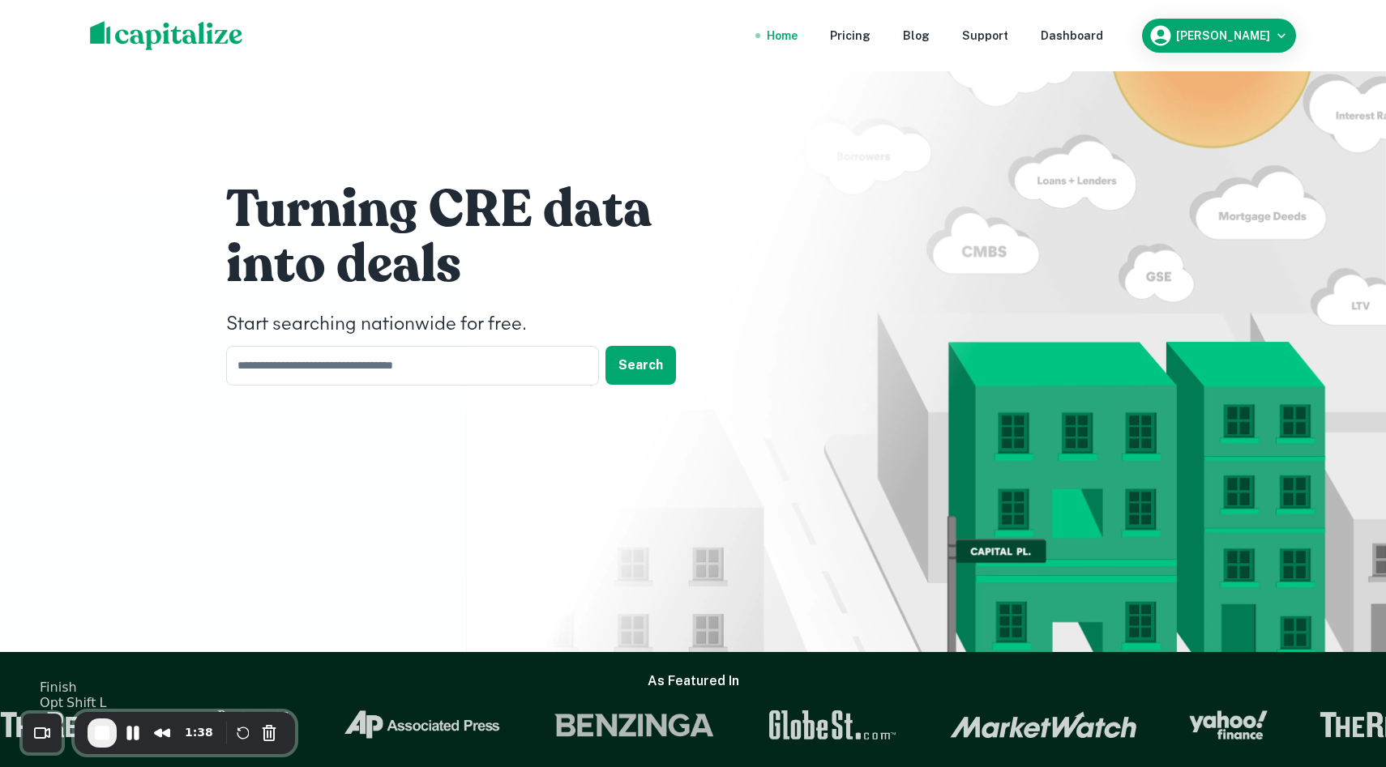
click at [108, 736] on span "End Recording" at bounding box center [101, 733] width 19 height 19
